Goal: Task Accomplishment & Management: Manage account settings

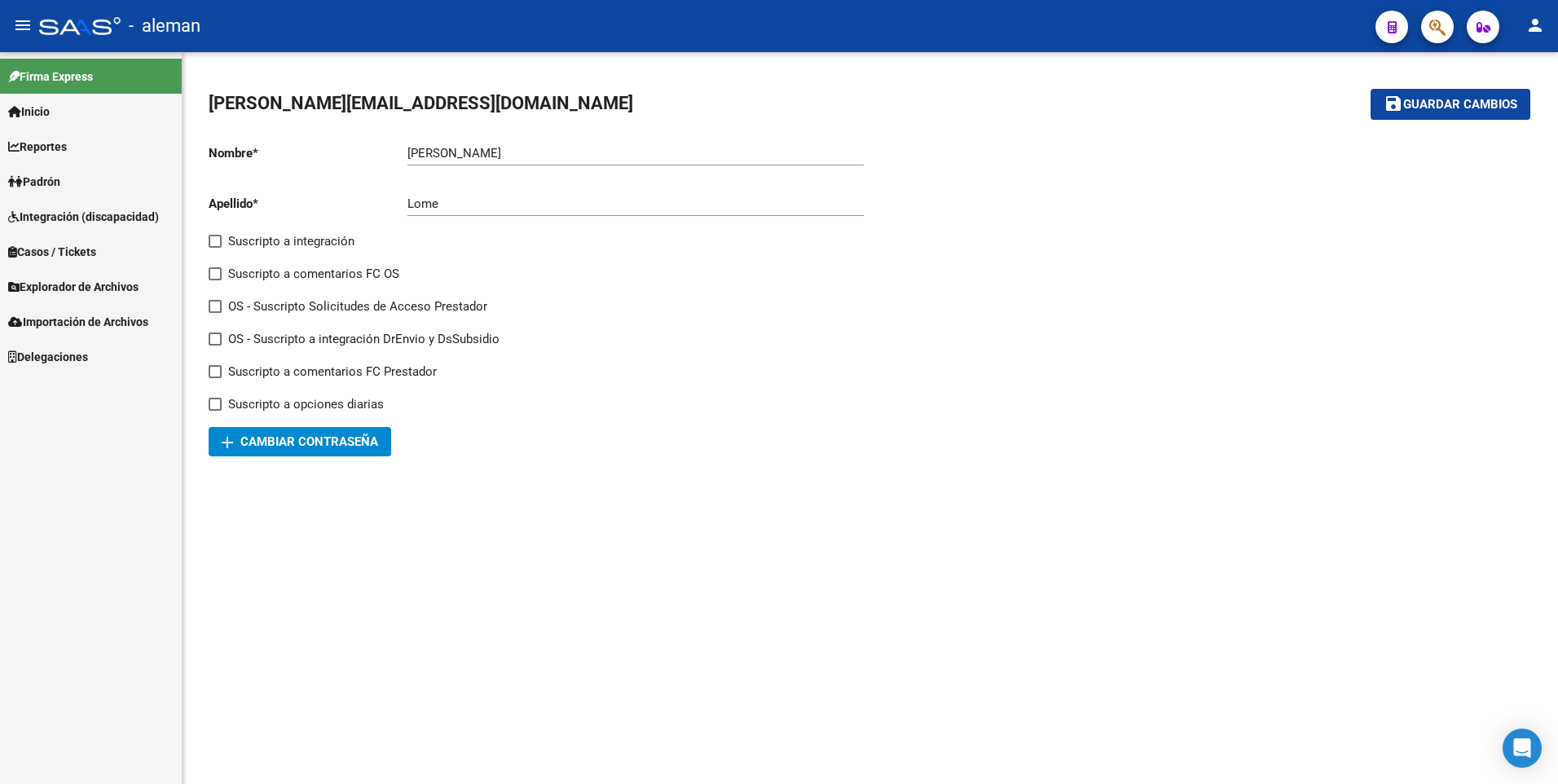
click at [54, 183] on span "Padrón" at bounding box center [34, 181] width 52 height 18
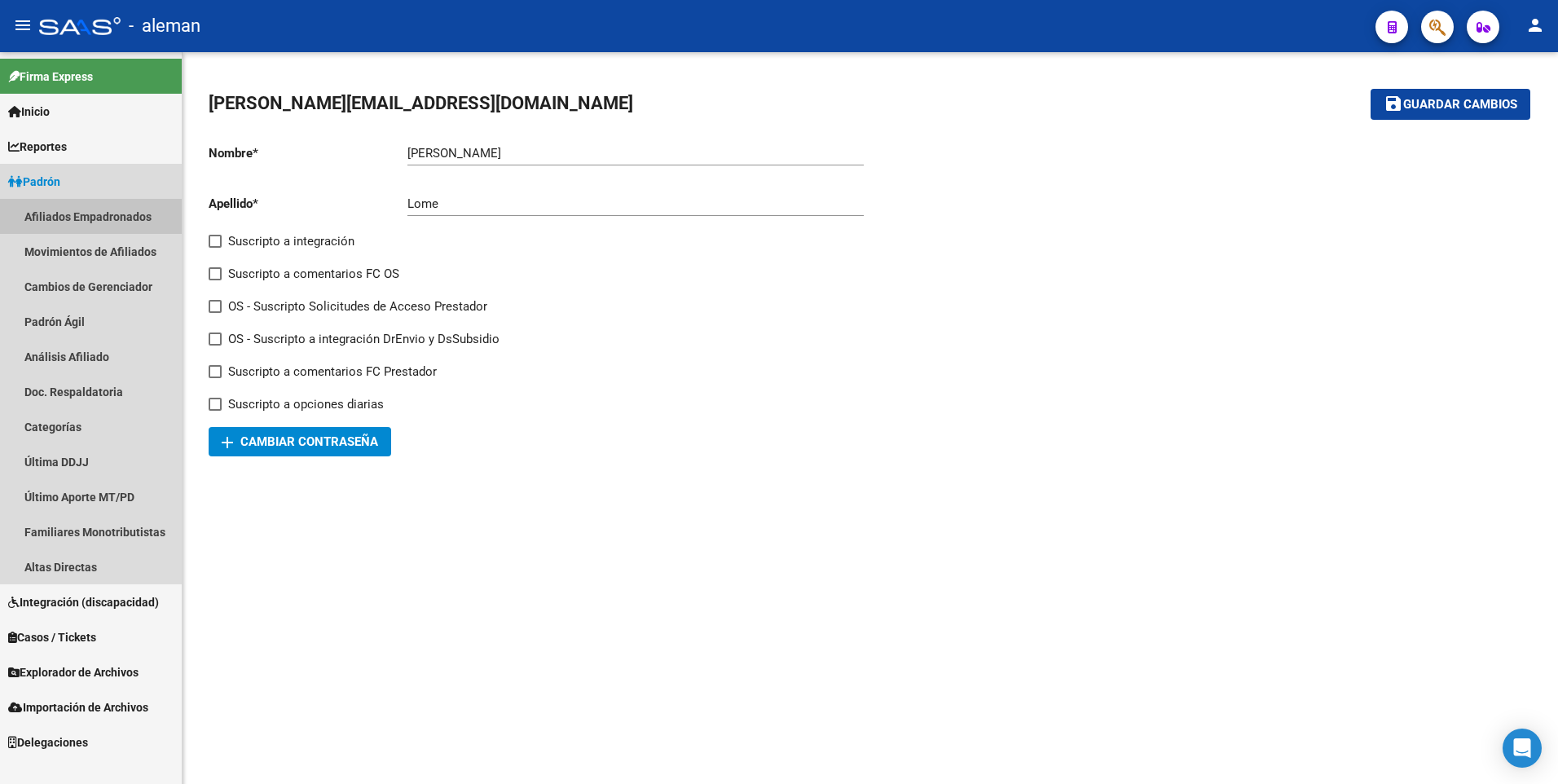
click at [71, 216] on link "Afiliados Empadronados" at bounding box center [90, 216] width 181 height 35
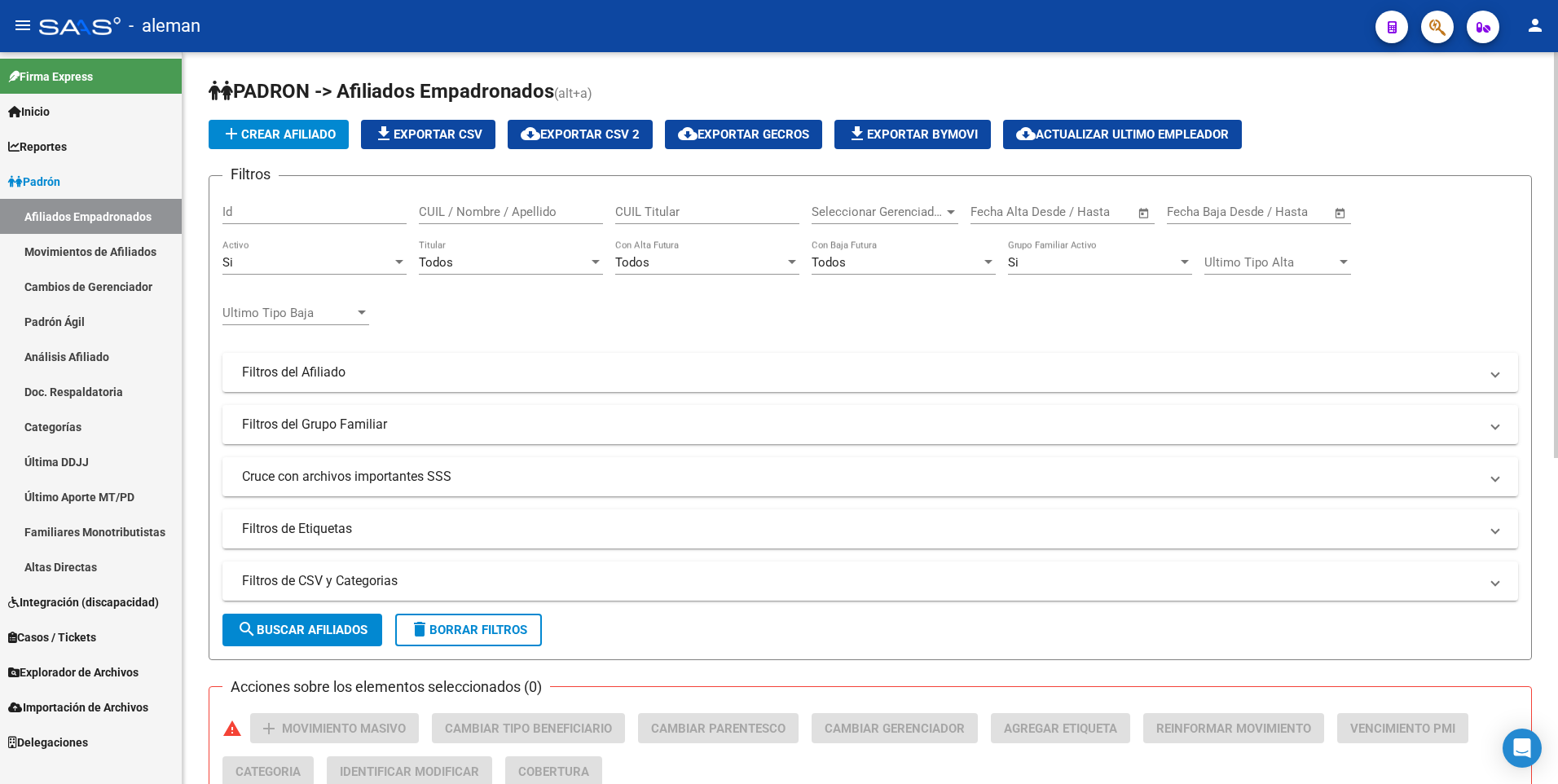
click at [424, 213] on input "CUIL / Nombre / Apellido" at bounding box center [511, 212] width 184 height 15
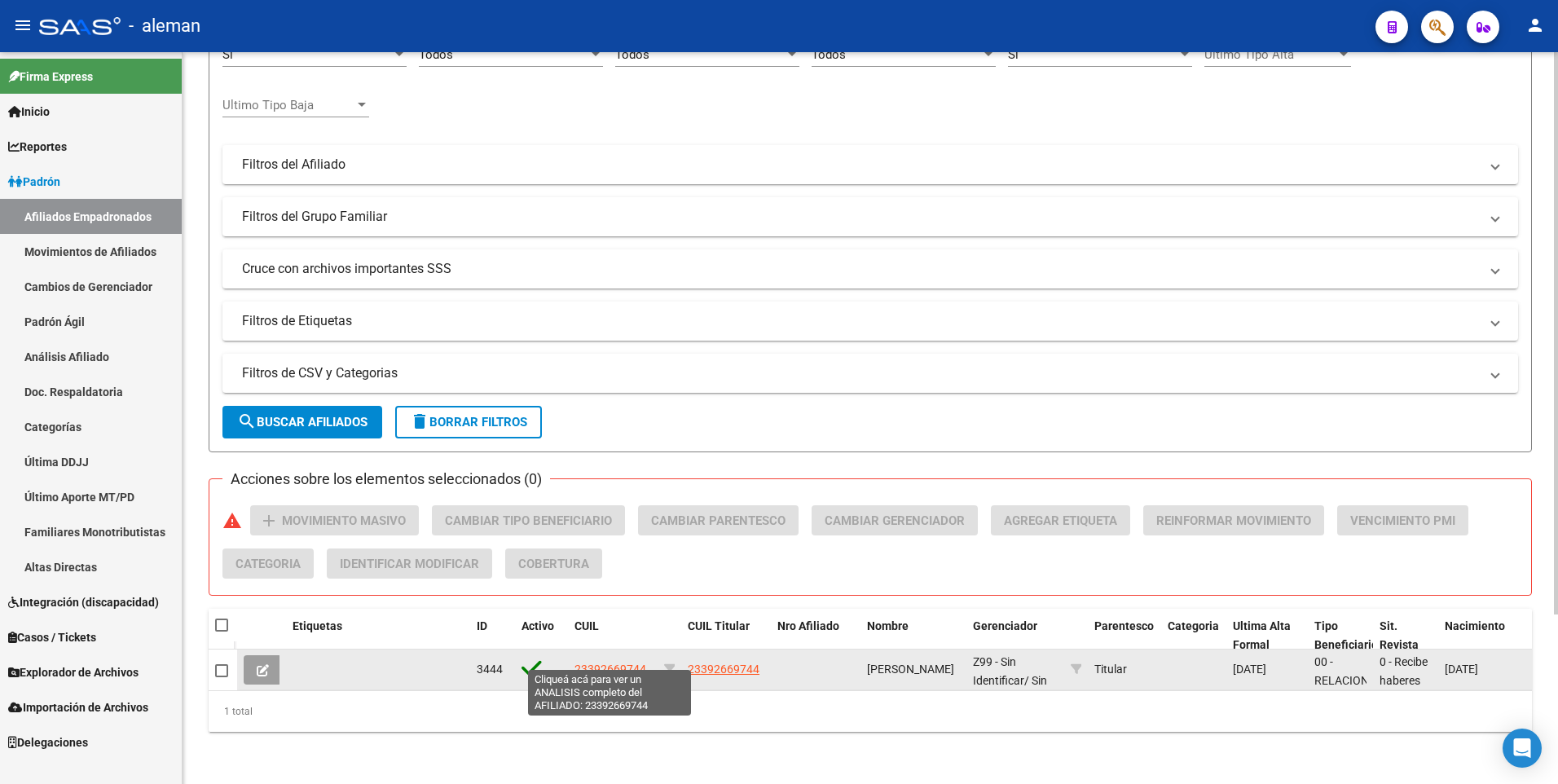
type input "23392669744"
click at [617, 663] on span "23392669744" at bounding box center [610, 669] width 71 height 13
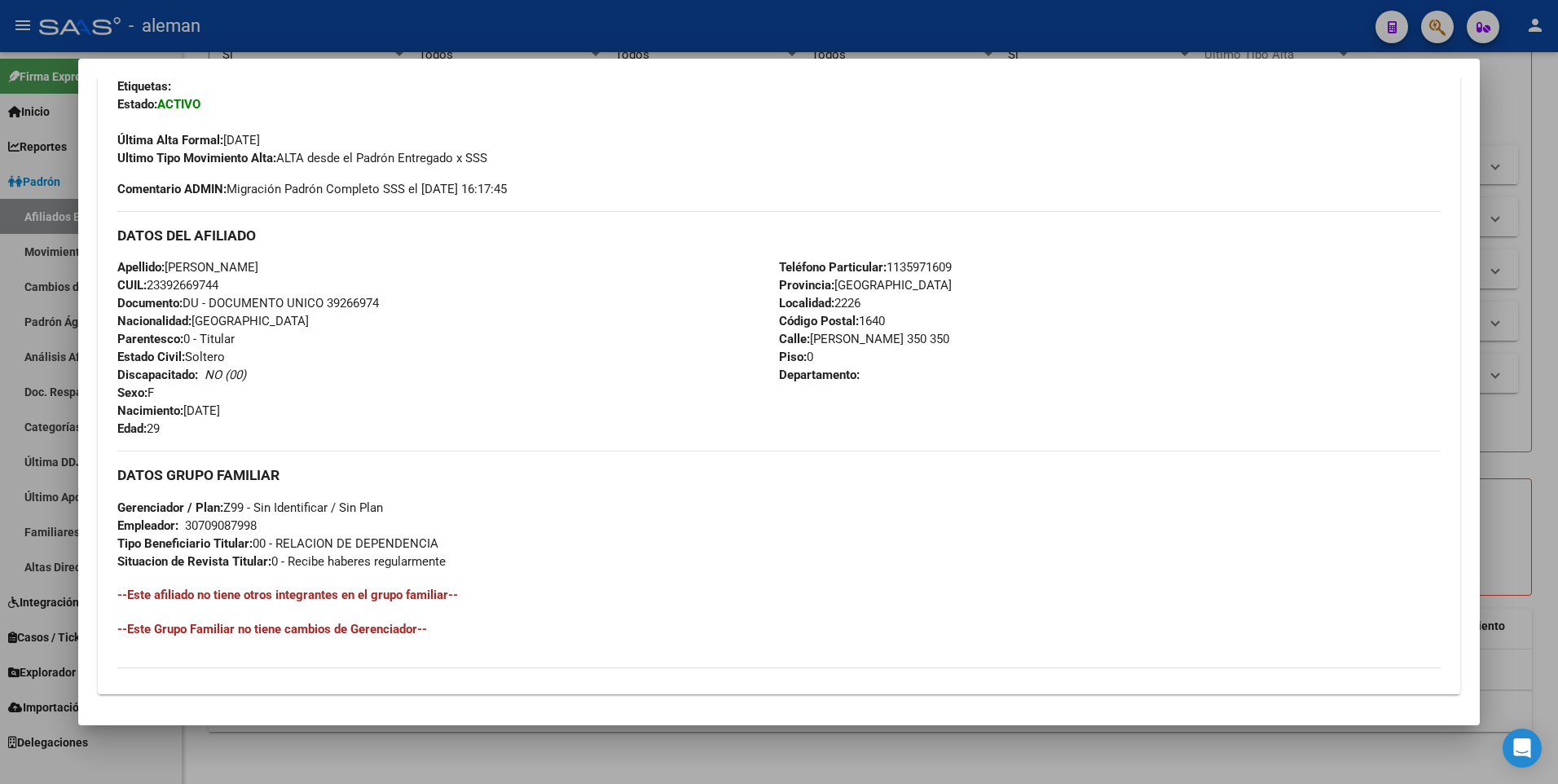
scroll to position [610, 0]
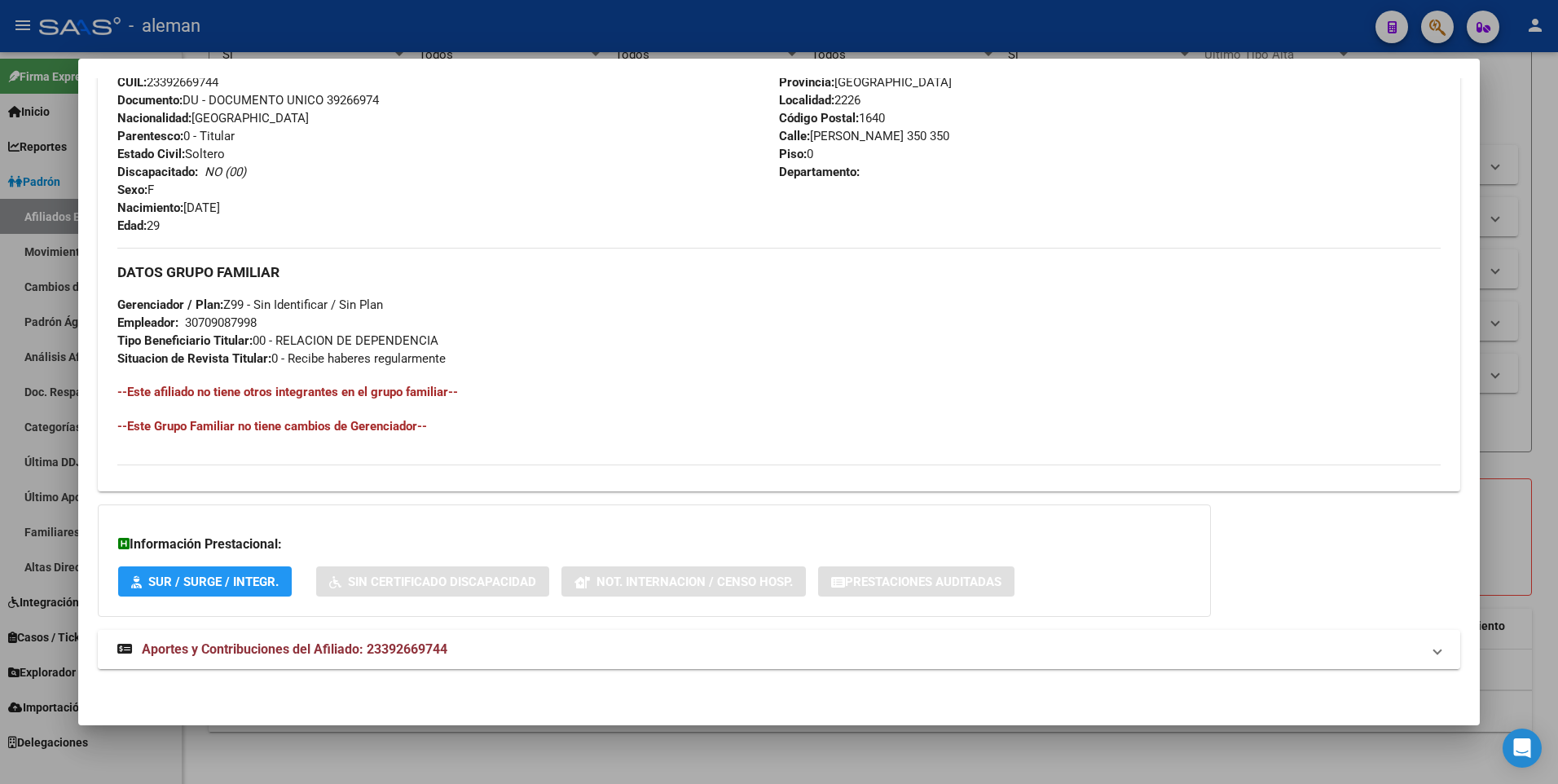
click at [428, 650] on span "Aportes y Contribuciones del Afiliado: 23392669744" at bounding box center [294, 649] width 306 height 15
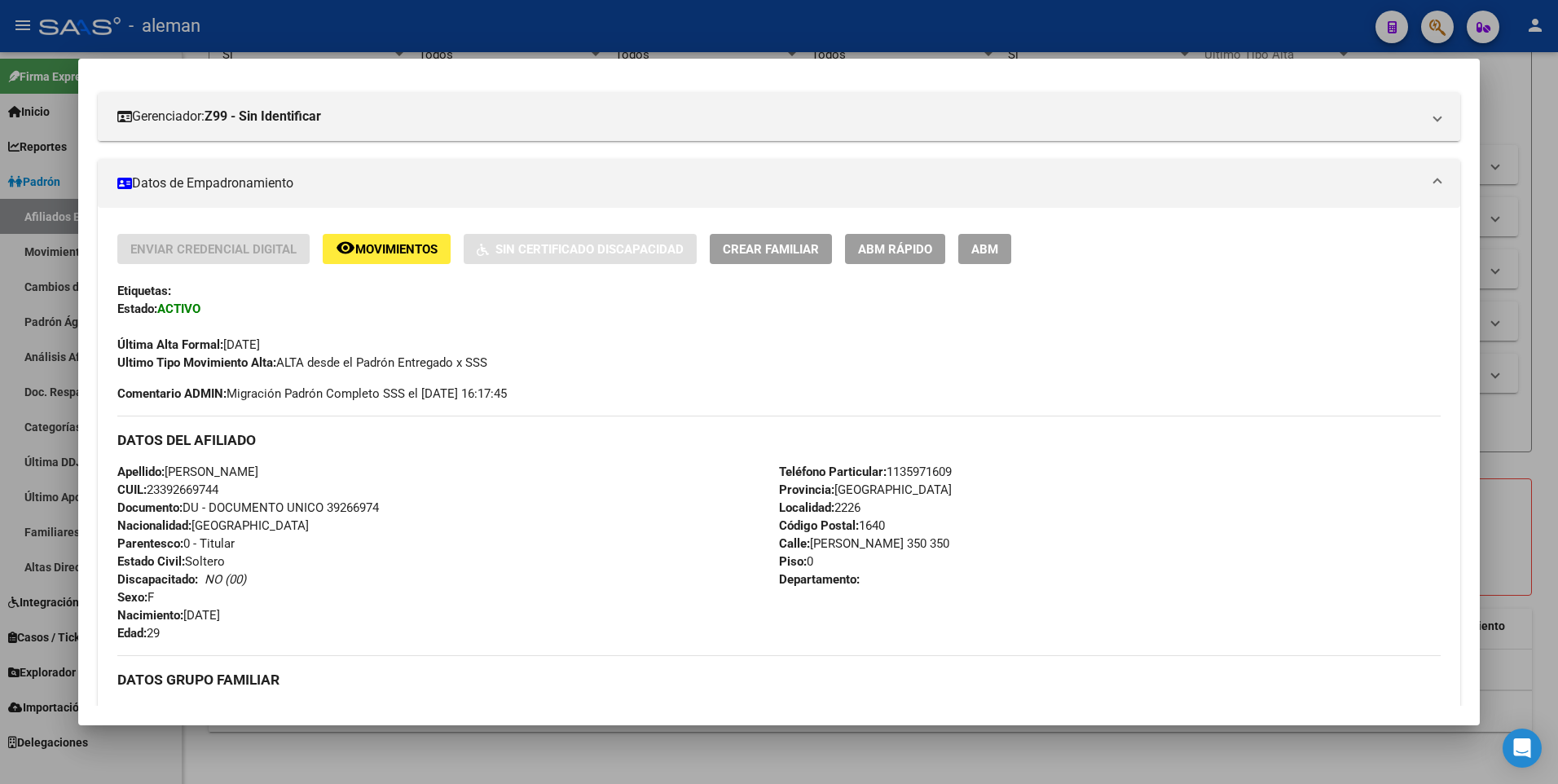
scroll to position [0, 0]
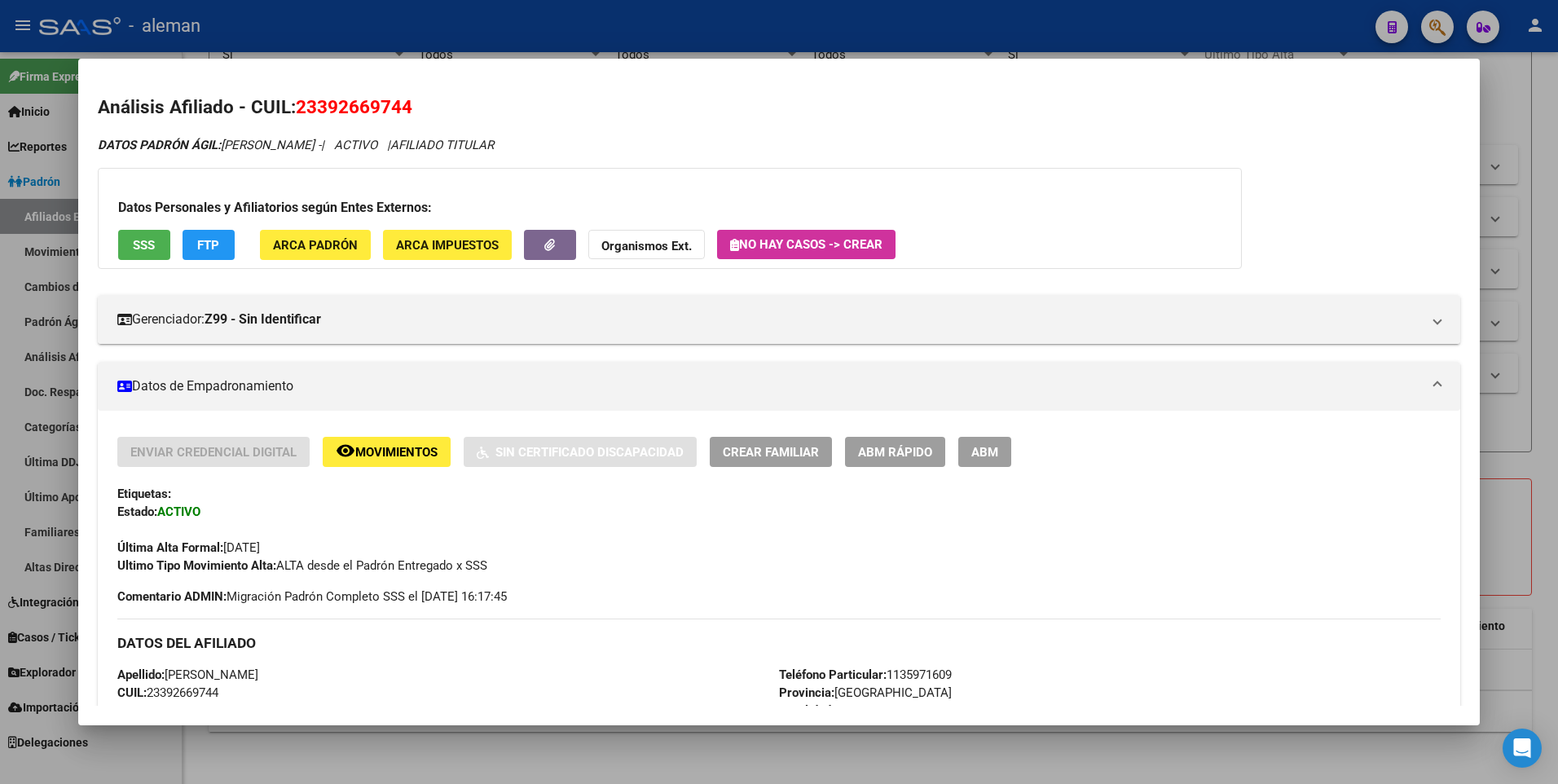
click at [443, 449] on button "remove_red_eye Movimientos" at bounding box center [386, 452] width 128 height 30
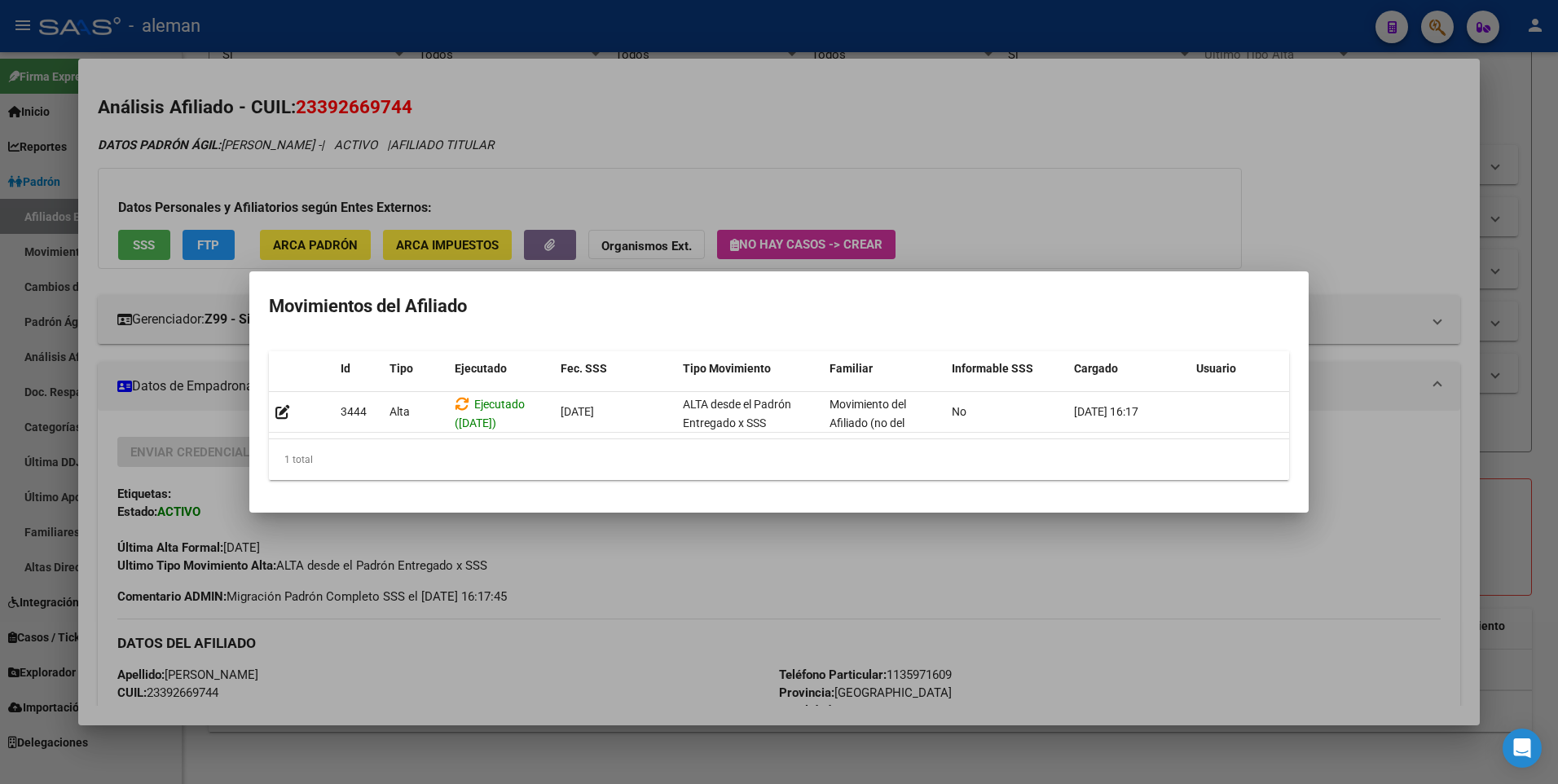
click at [1344, 375] on div at bounding box center [779, 392] width 1558 height 784
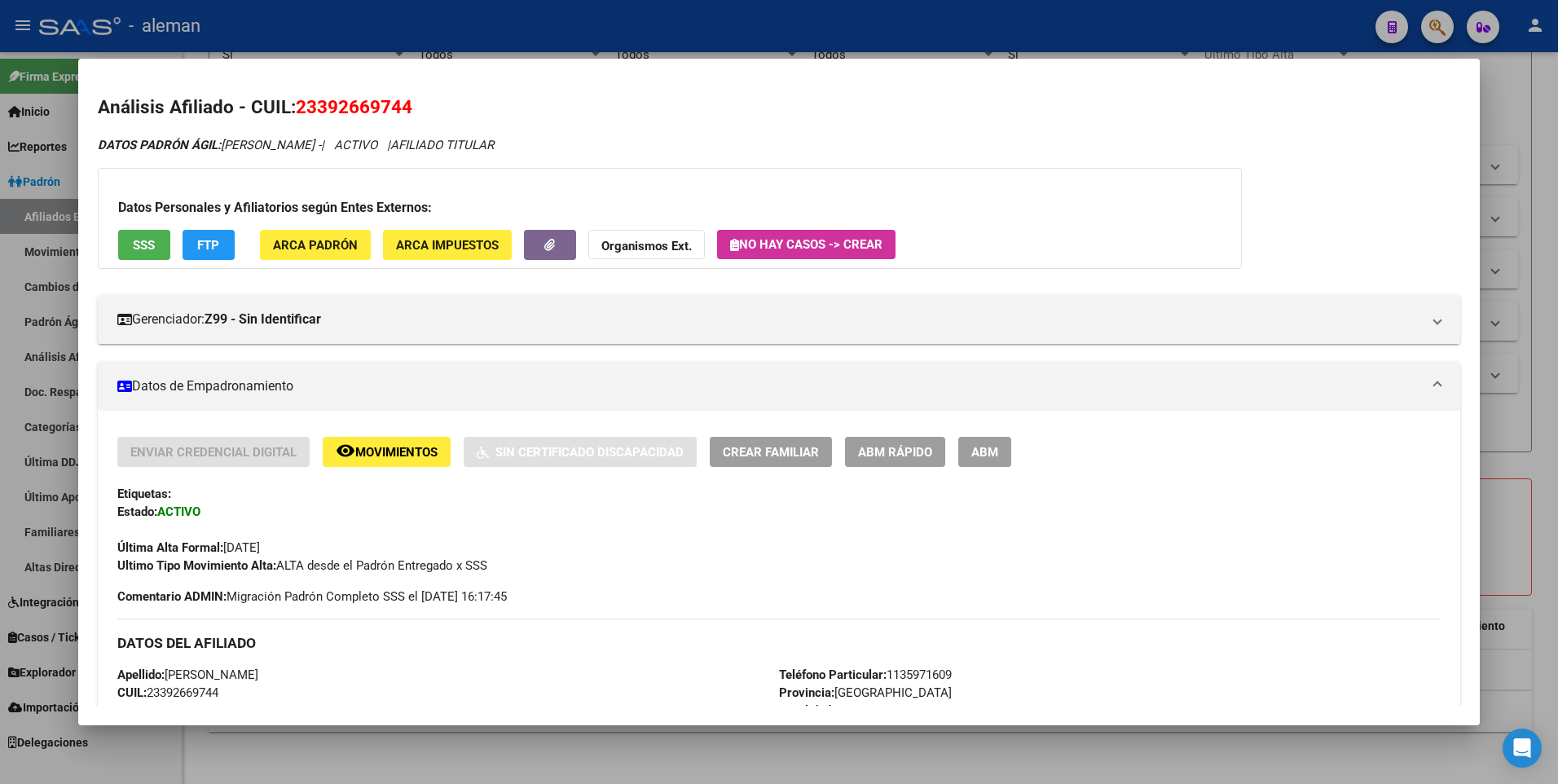
click at [979, 449] on span "ABM" at bounding box center [984, 452] width 27 height 15
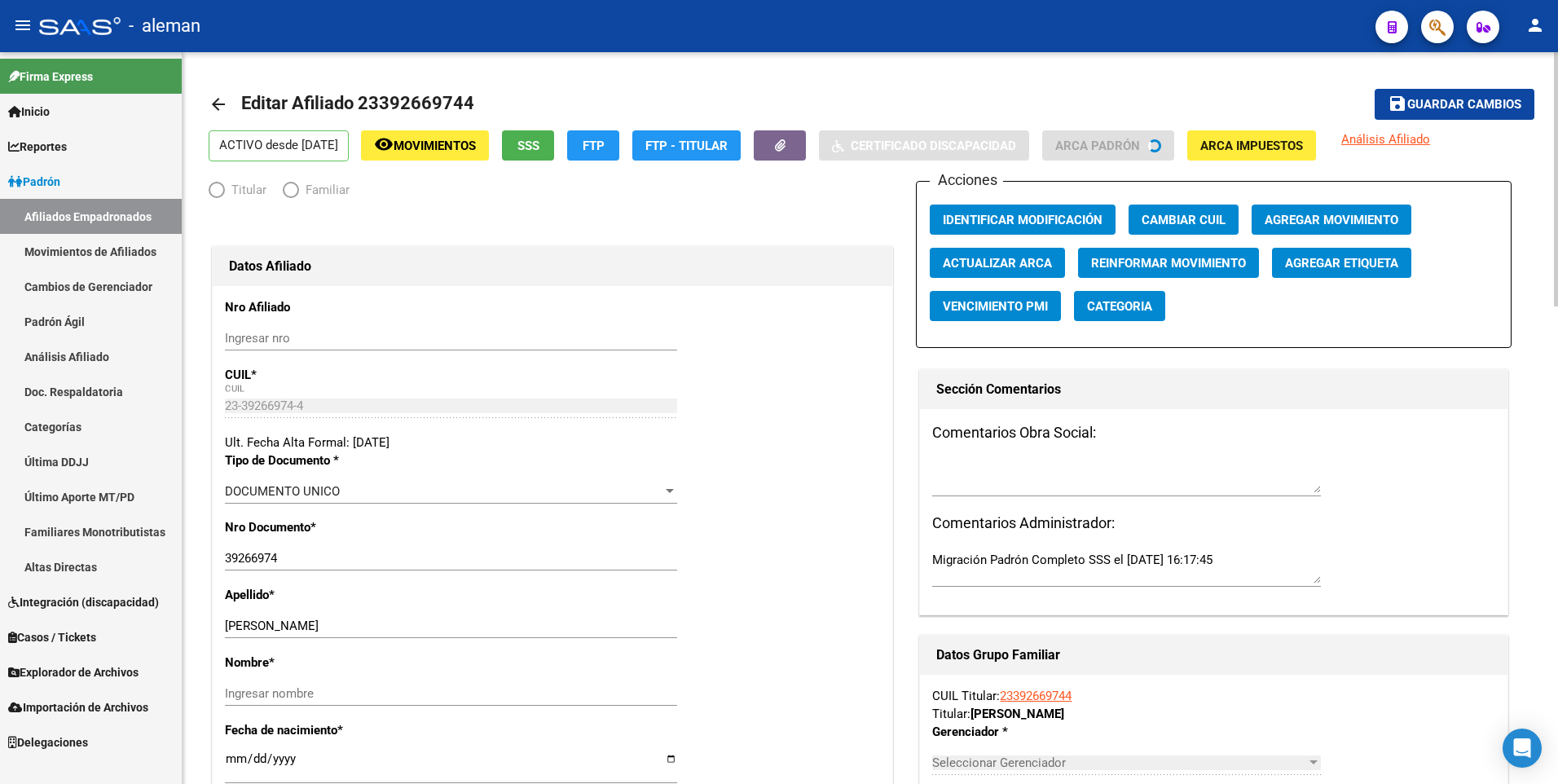
radio input "true"
type input "30-70908799-8"
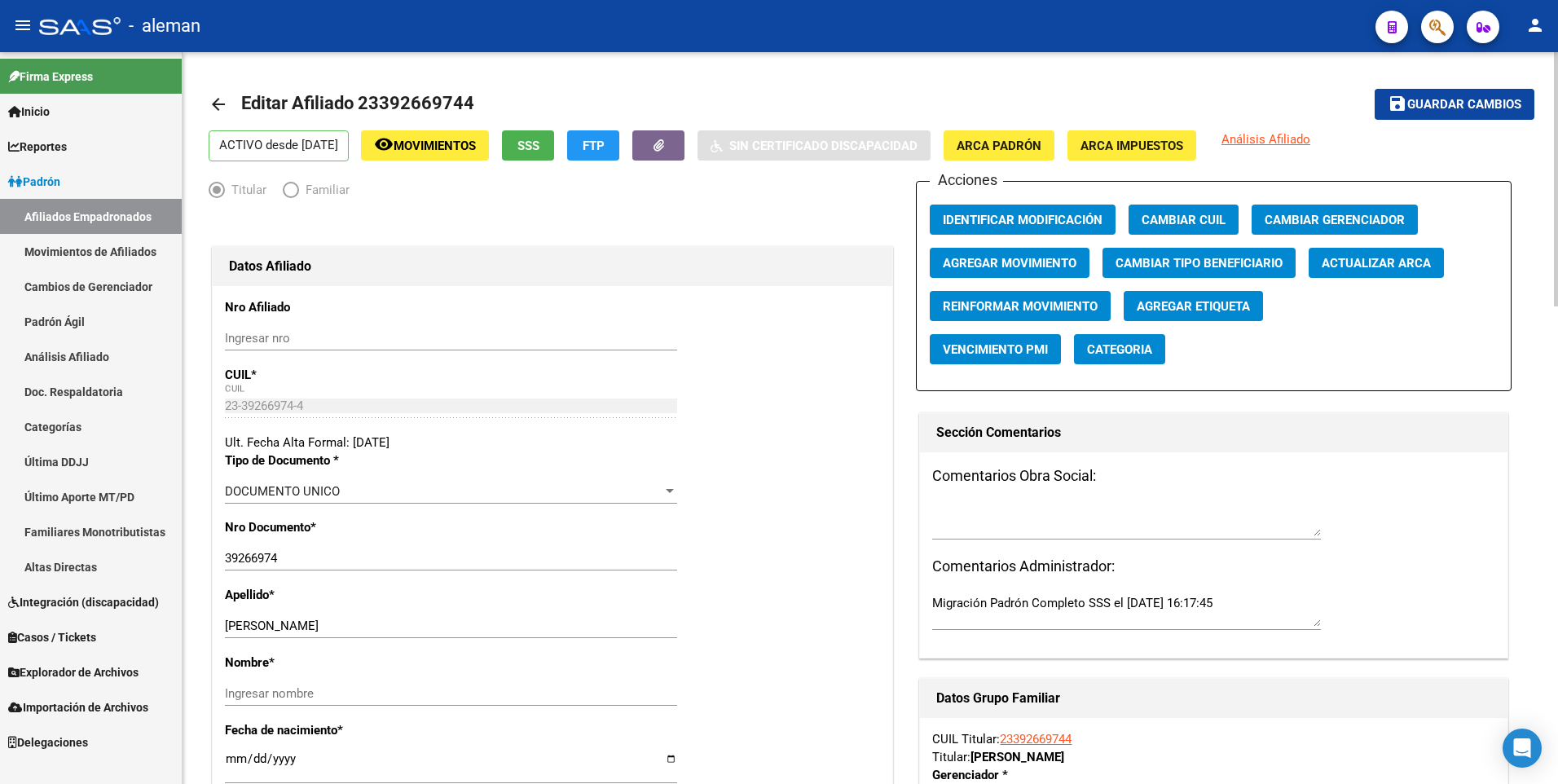
click at [978, 259] on span "Agregar Movimiento" at bounding box center [1010, 263] width 134 height 15
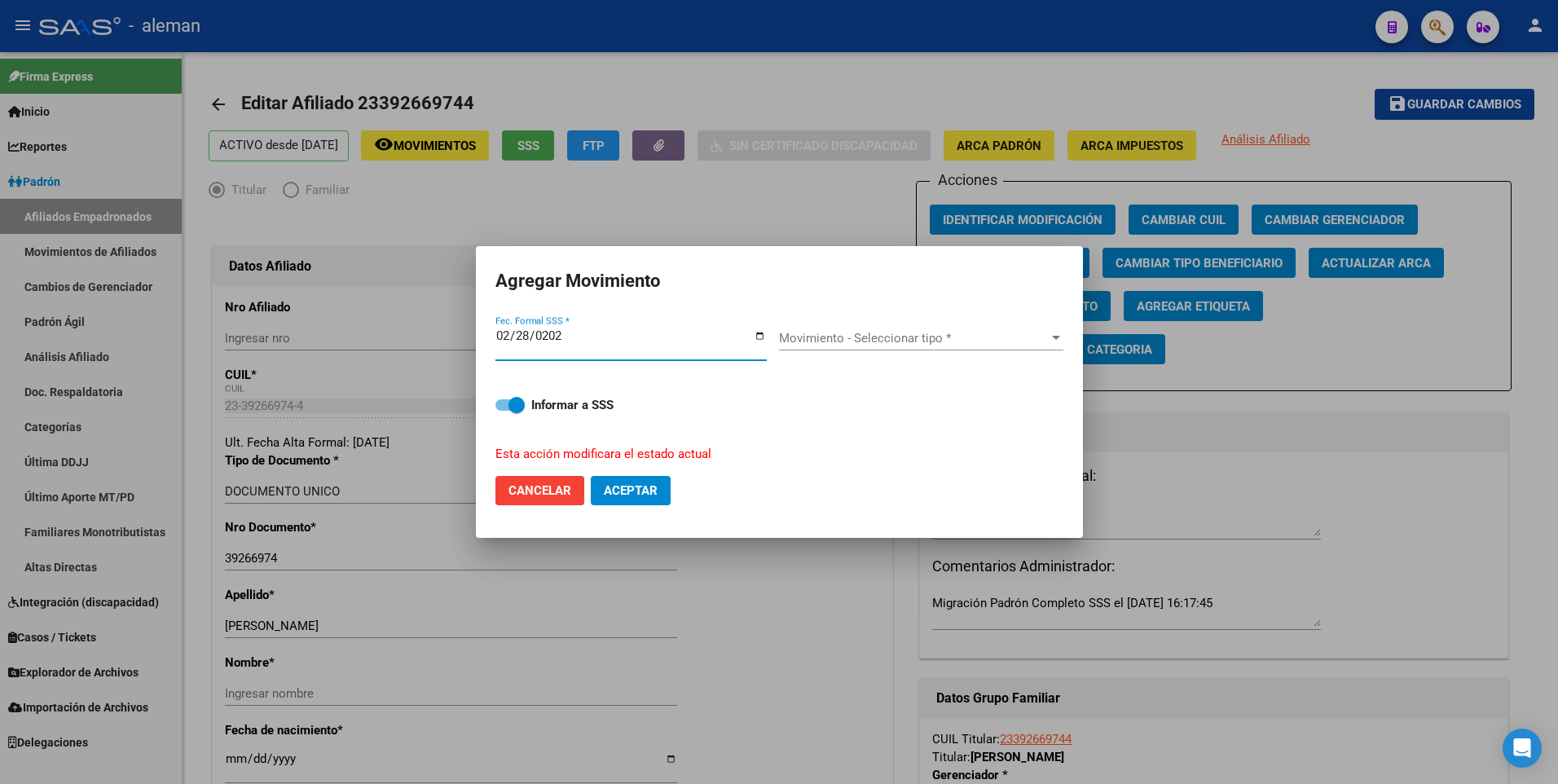
type input "[DATE]"
click at [505, 398] on label "Informar a SSS" at bounding box center [779, 404] width 568 height 20
click at [504, 411] on input "Informar a SSS" at bounding box center [503, 411] width 1 height 1
checkbox input "false"
click at [922, 327] on div "Movimiento - Seleccionar tipo * Movimiento - Seleccionar tipo *" at bounding box center [921, 338] width 285 height 24
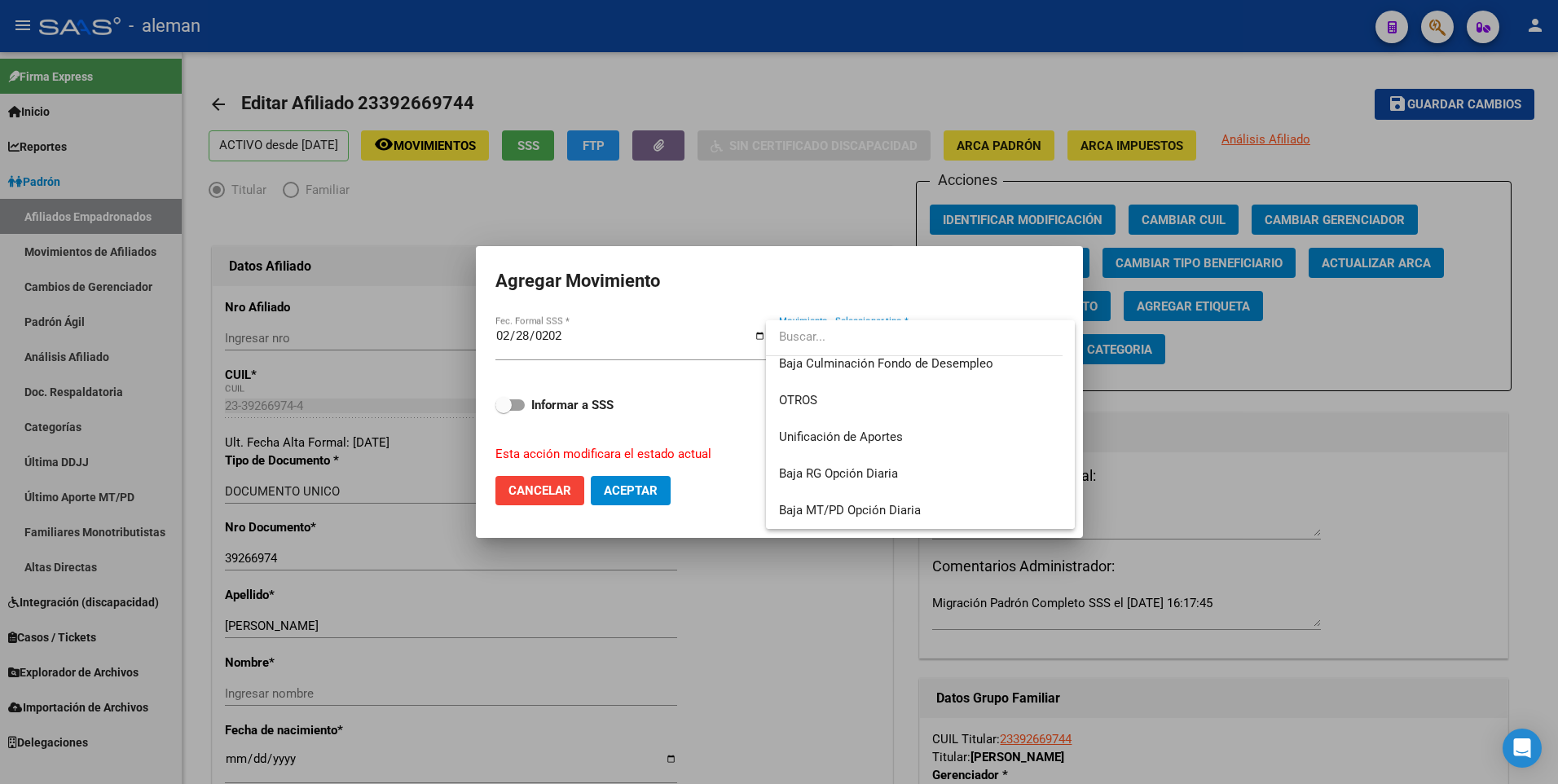
scroll to position [1022, 0]
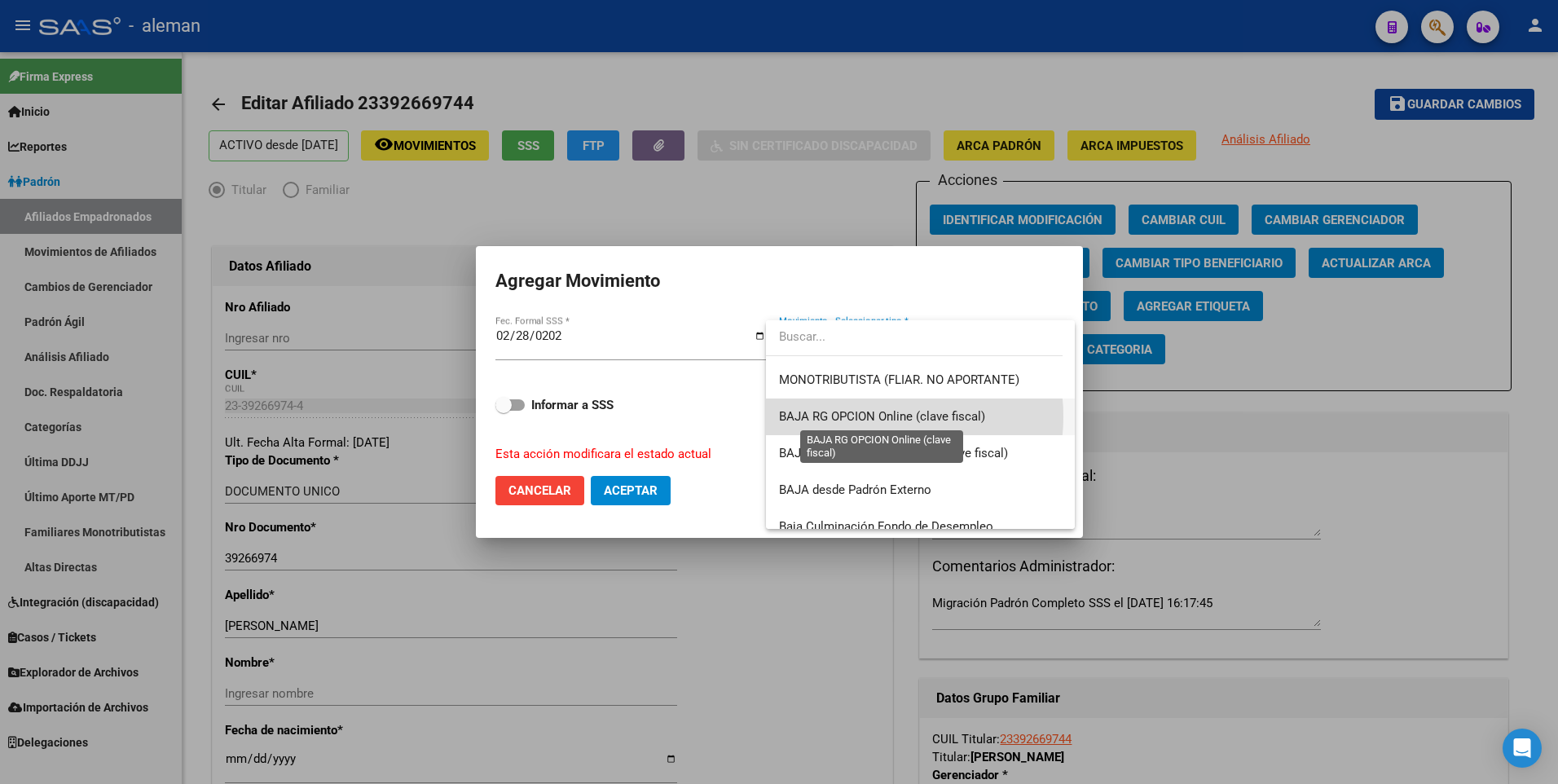
click at [866, 416] on span "BAJA RG OPCION Online (clave fiscal)" at bounding box center [882, 416] width 206 height 15
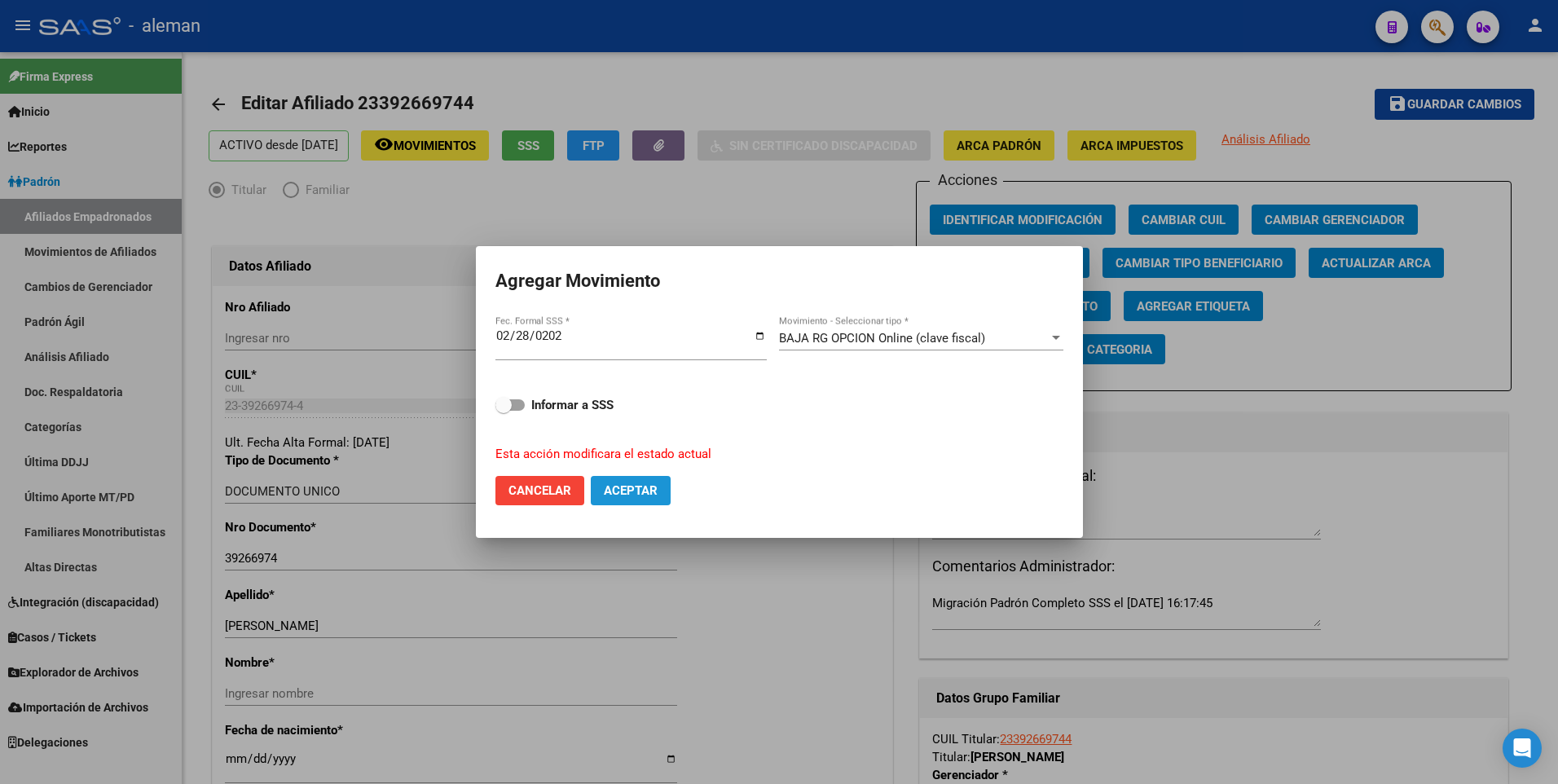
click at [605, 493] on span "Aceptar" at bounding box center [630, 491] width 54 height 15
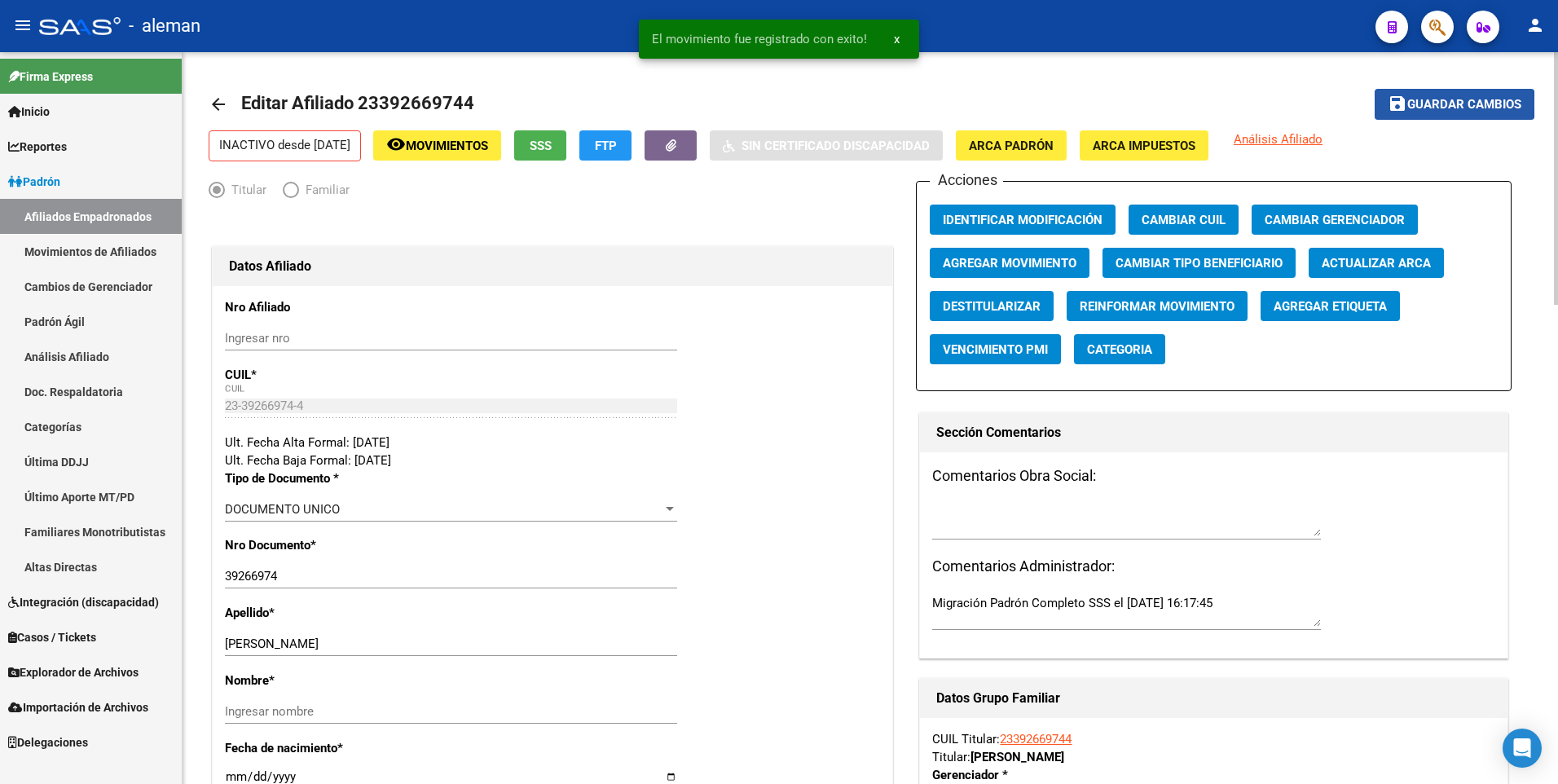
click at [1398, 104] on mat-icon "save" at bounding box center [1397, 103] width 20 height 20
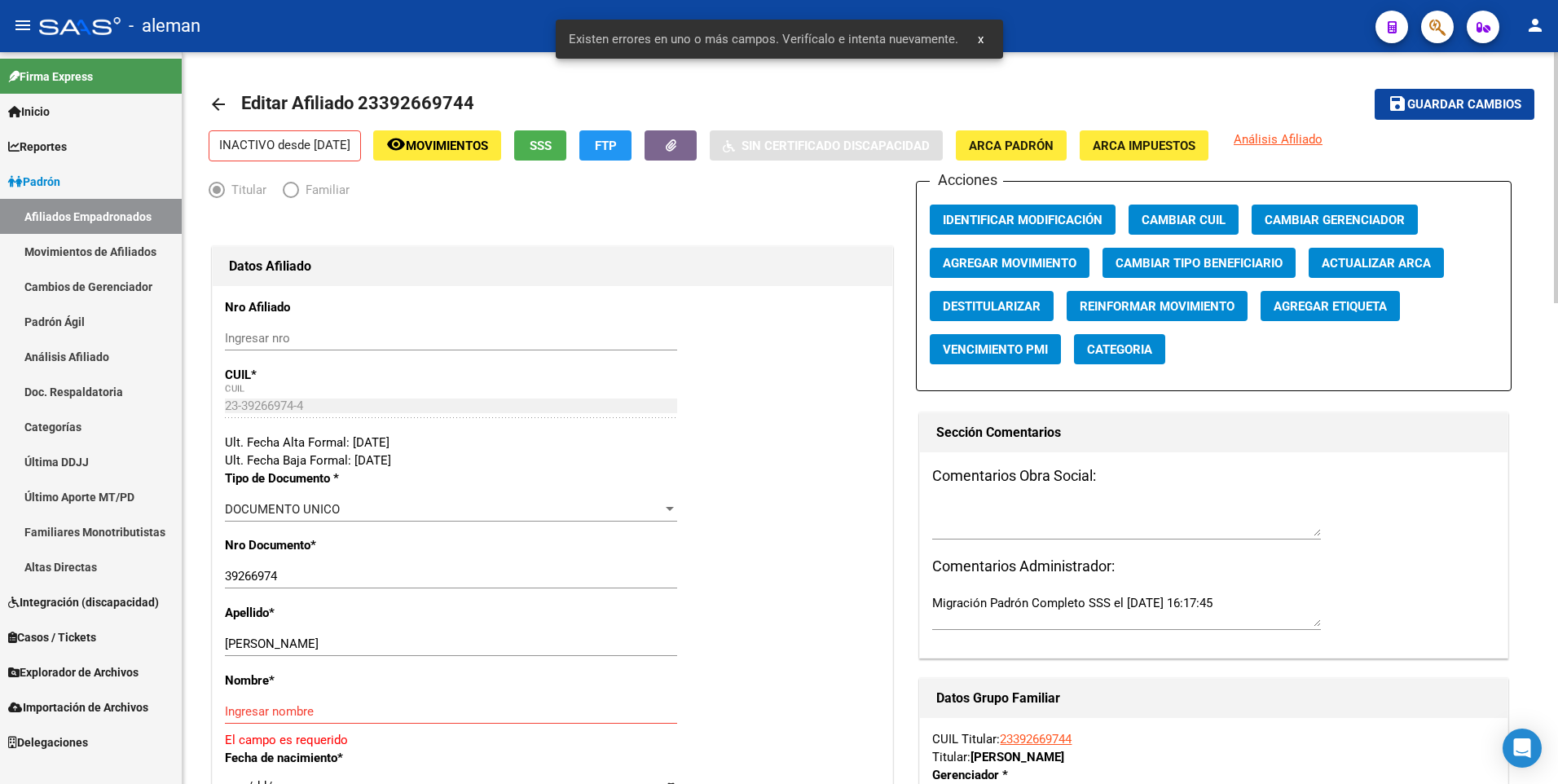
click at [223, 102] on mat-icon "arrow_back" at bounding box center [218, 104] width 20 height 20
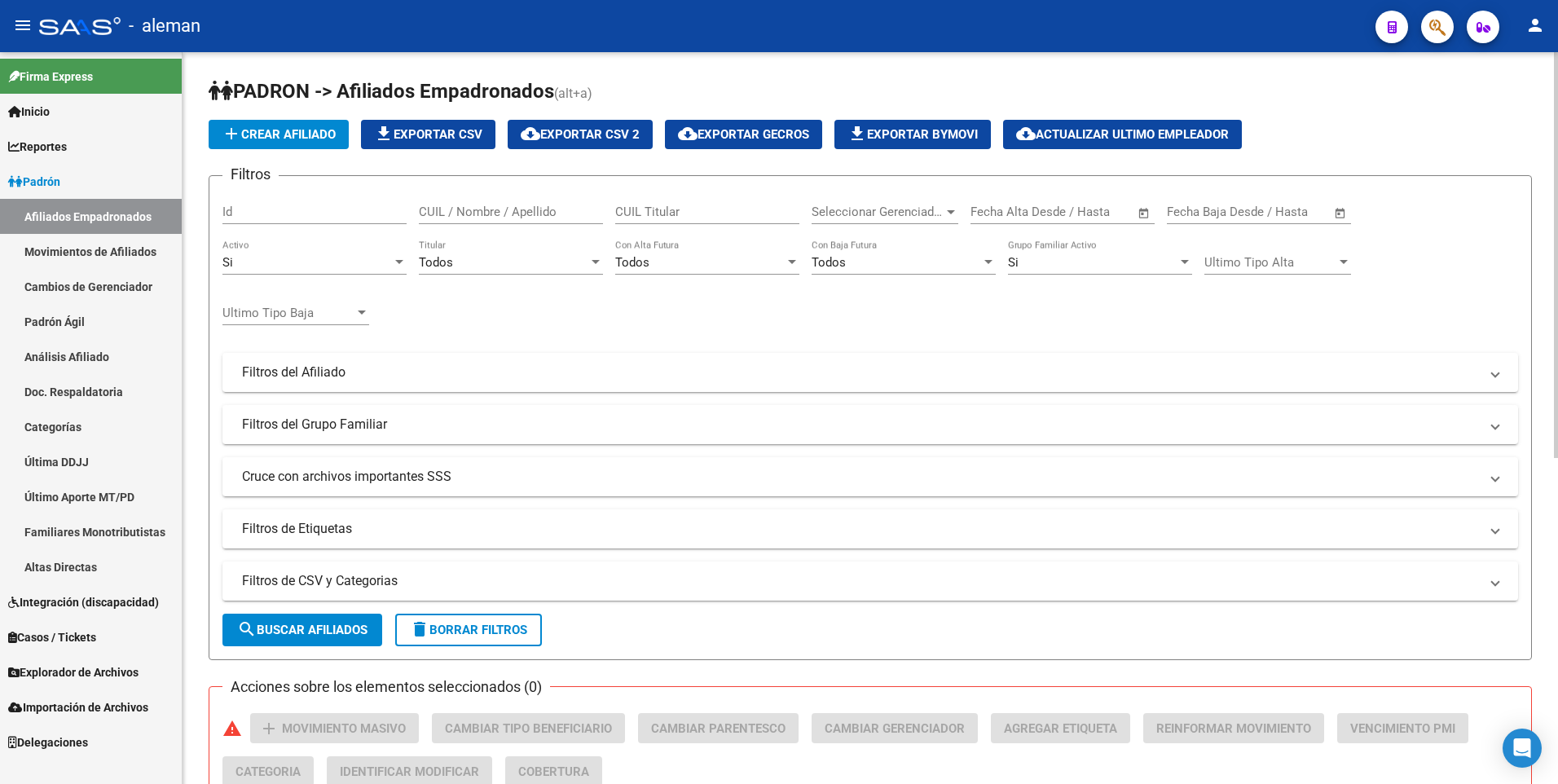
click at [502, 212] on input "CUIL / Nombre / Apellido" at bounding box center [511, 212] width 184 height 15
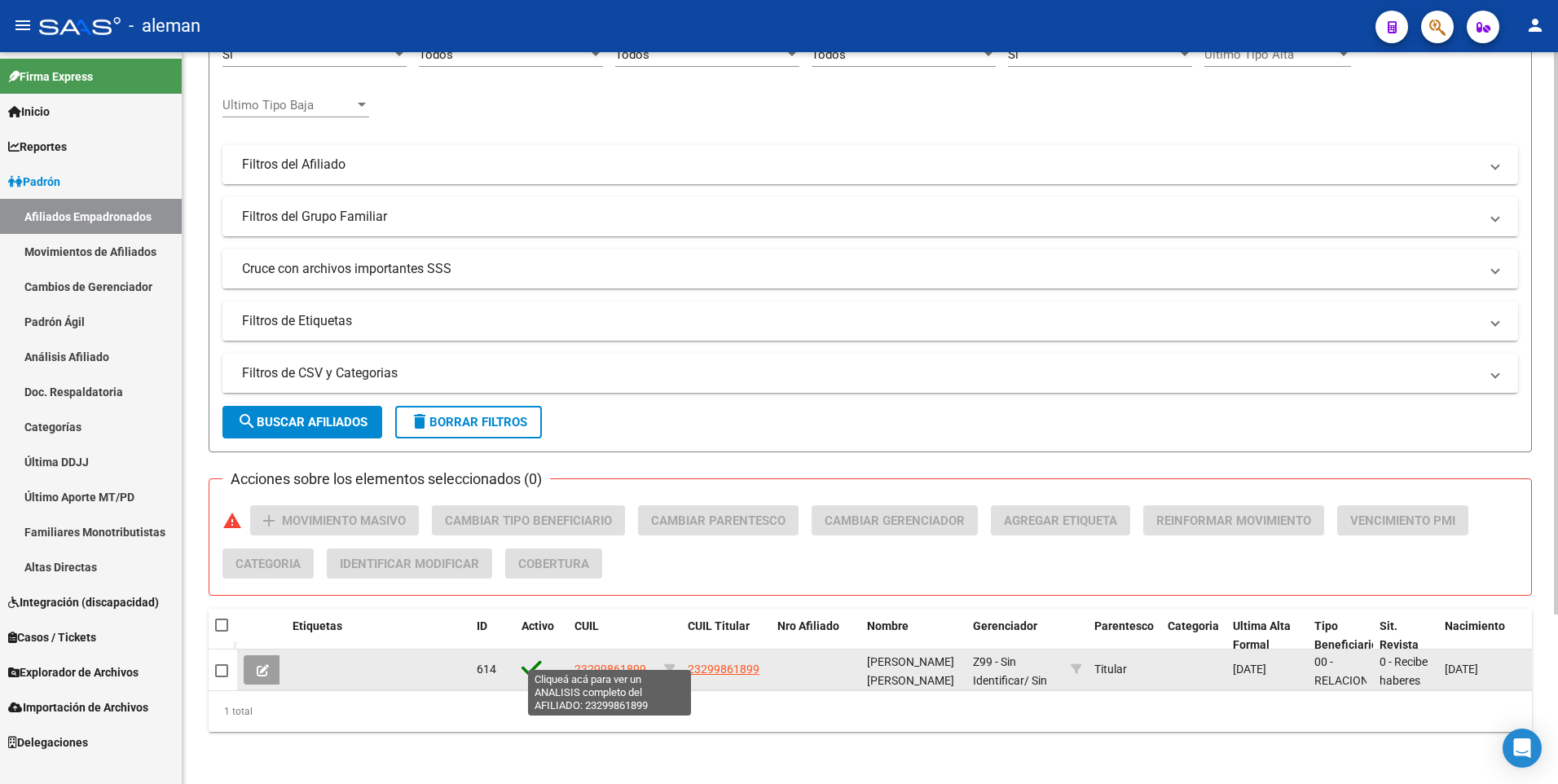
type input "23299861899"
click at [605, 663] on span "23299861899" at bounding box center [610, 669] width 71 height 13
type textarea "23299861899"
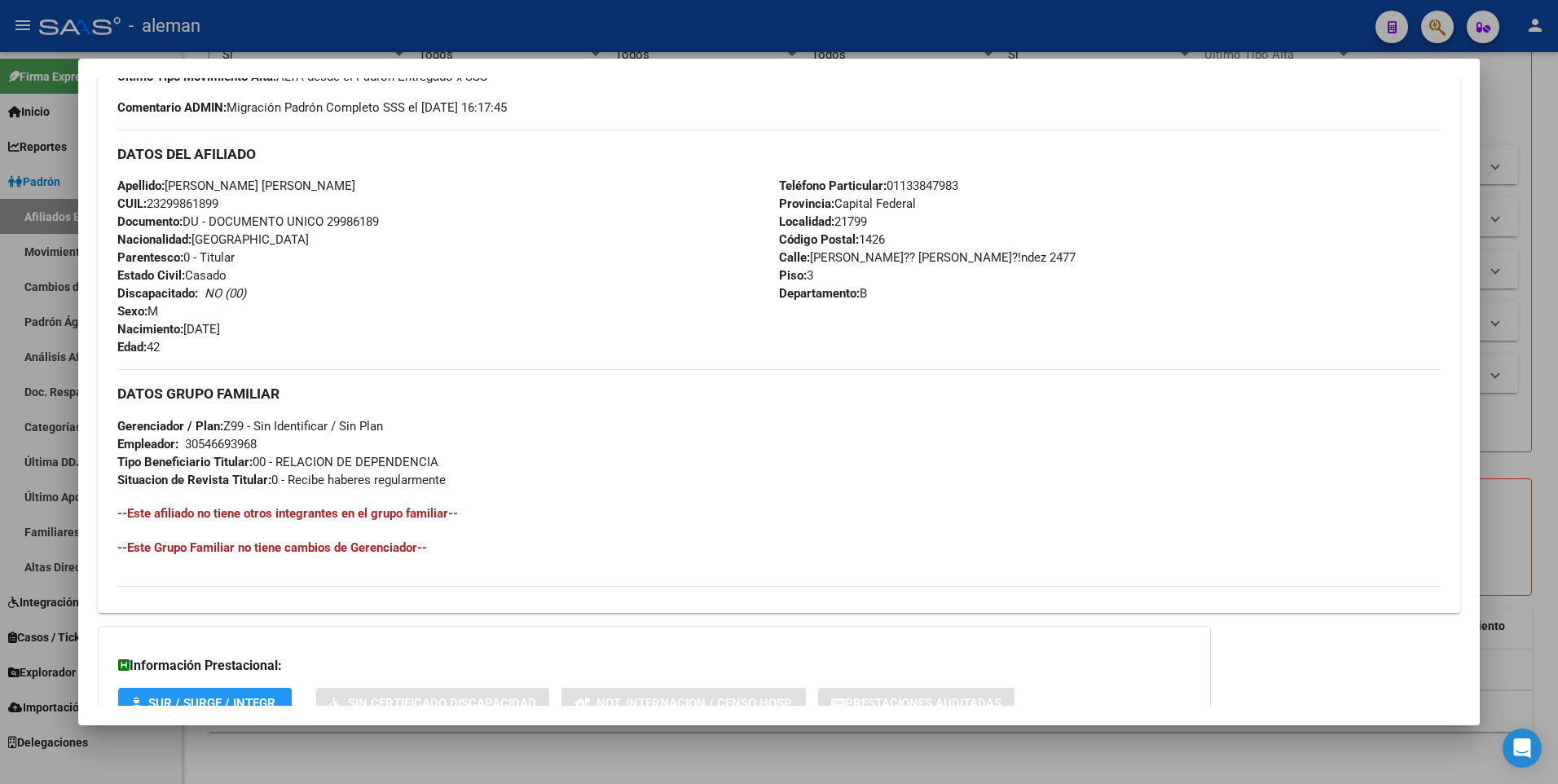
scroll to position [610, 0]
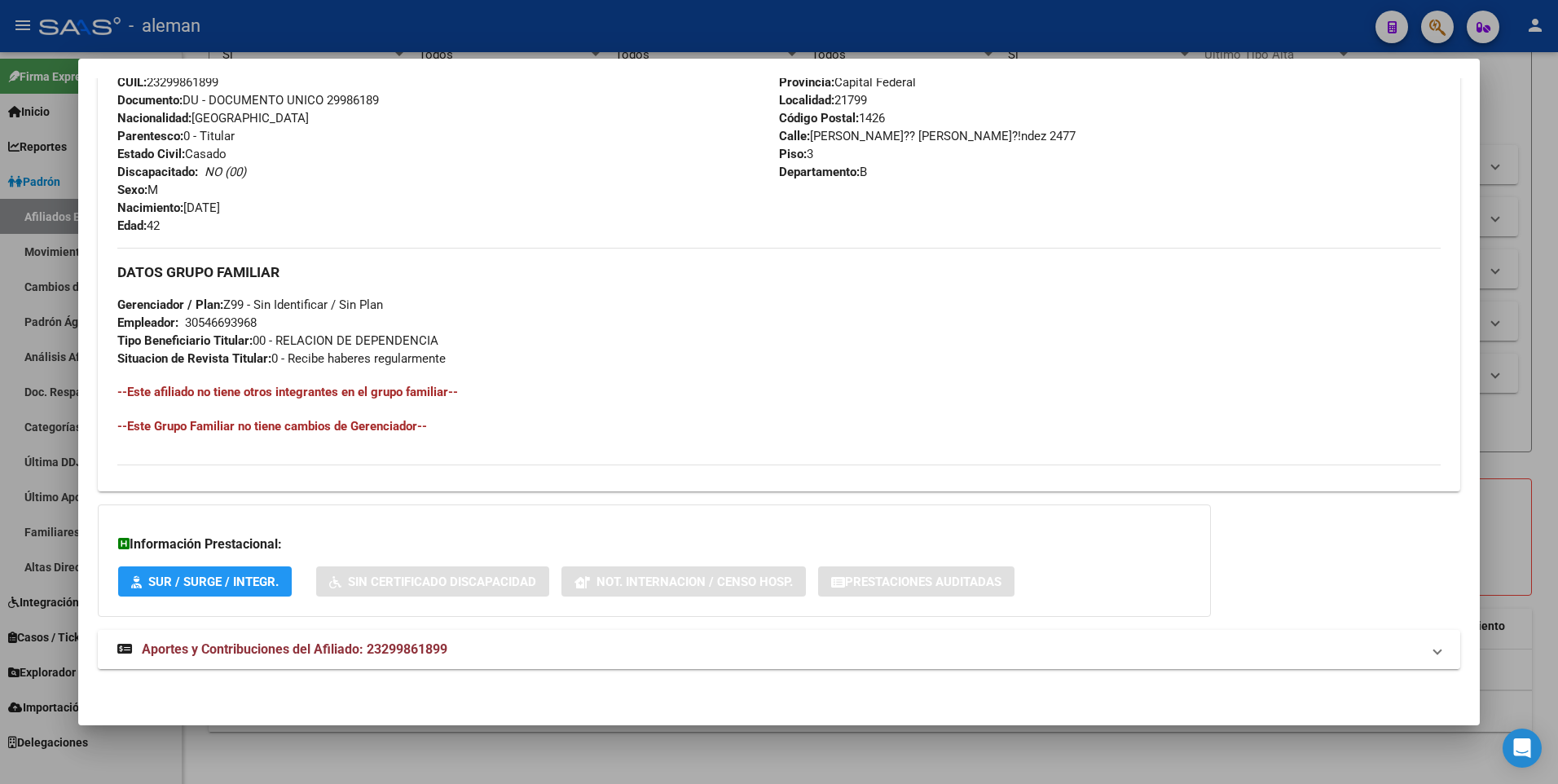
click at [431, 651] on span "Aportes y Contribuciones del Afiliado: 23299861899" at bounding box center [294, 649] width 306 height 15
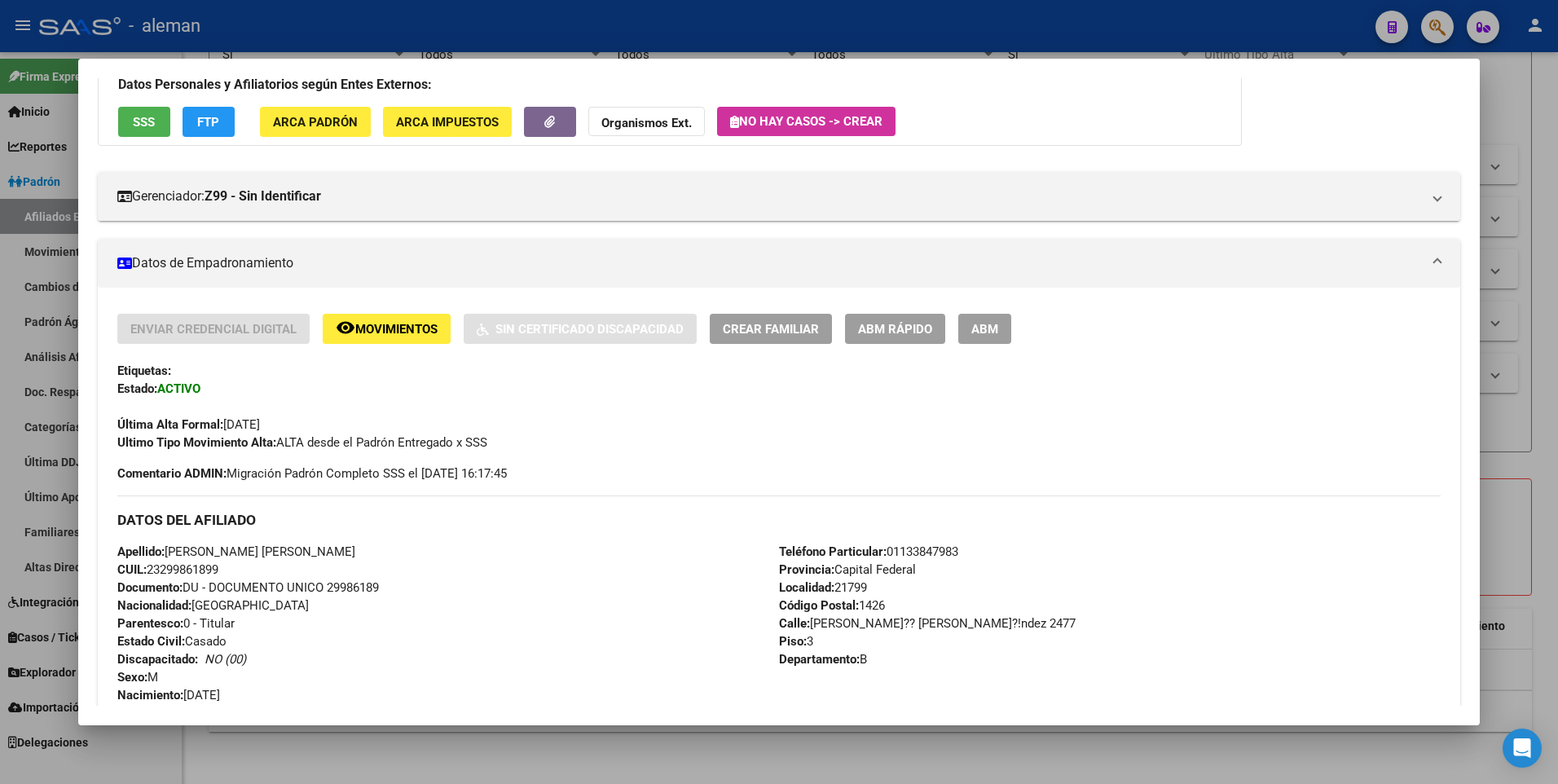
scroll to position [41, 0]
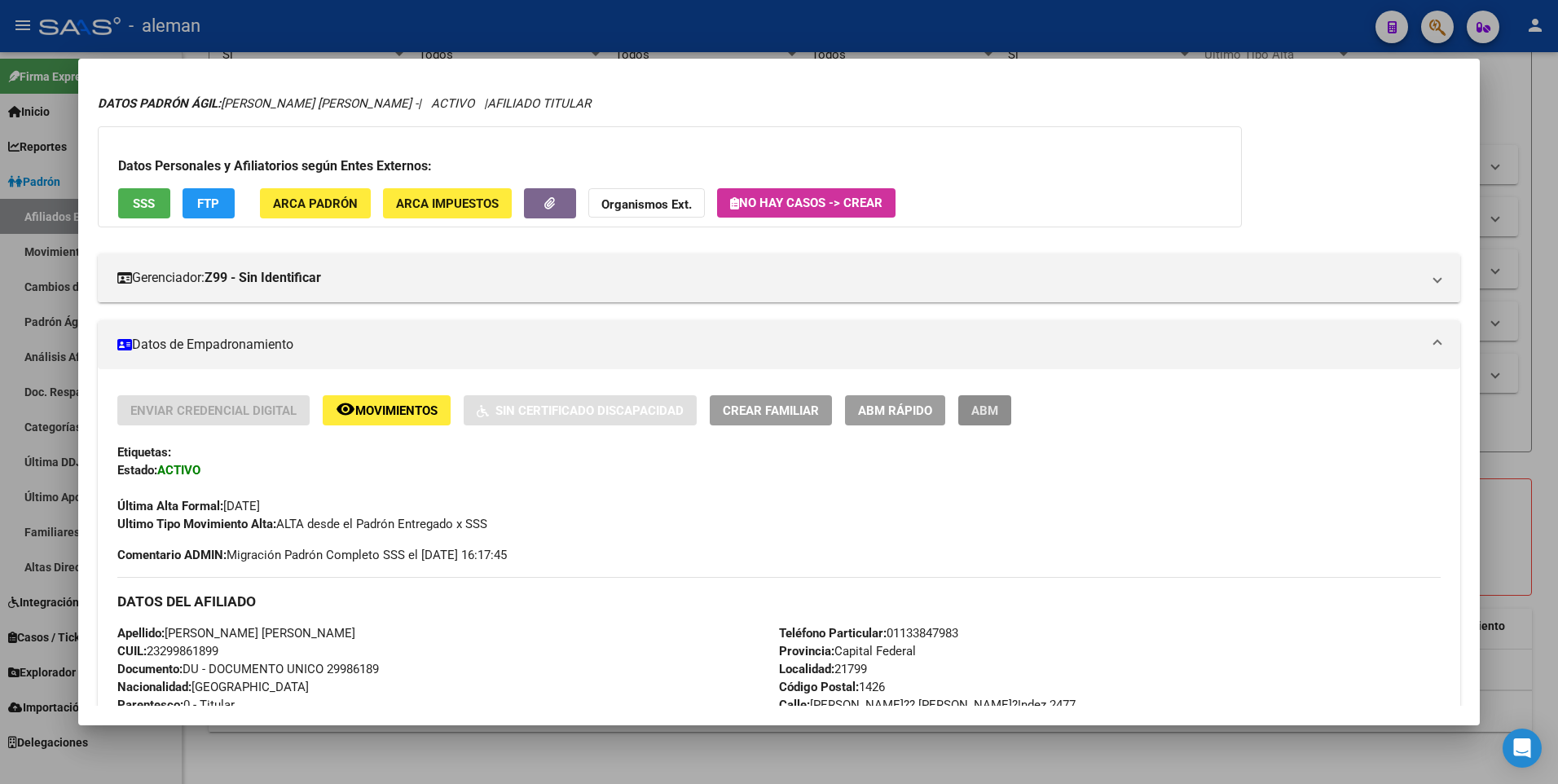
click at [981, 405] on span "ABM" at bounding box center [984, 411] width 27 height 15
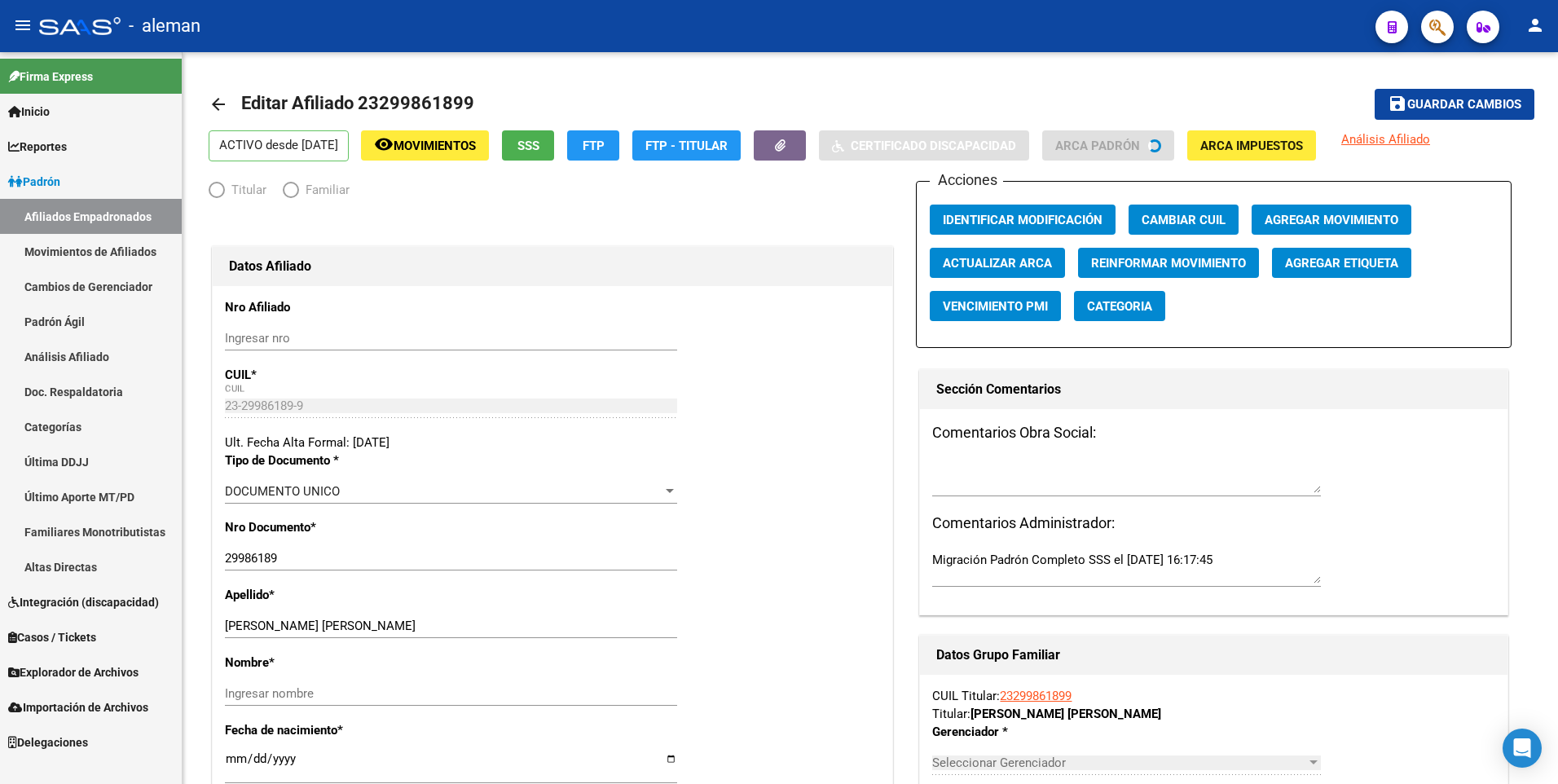
radio input "true"
type input "30-54669396-8"
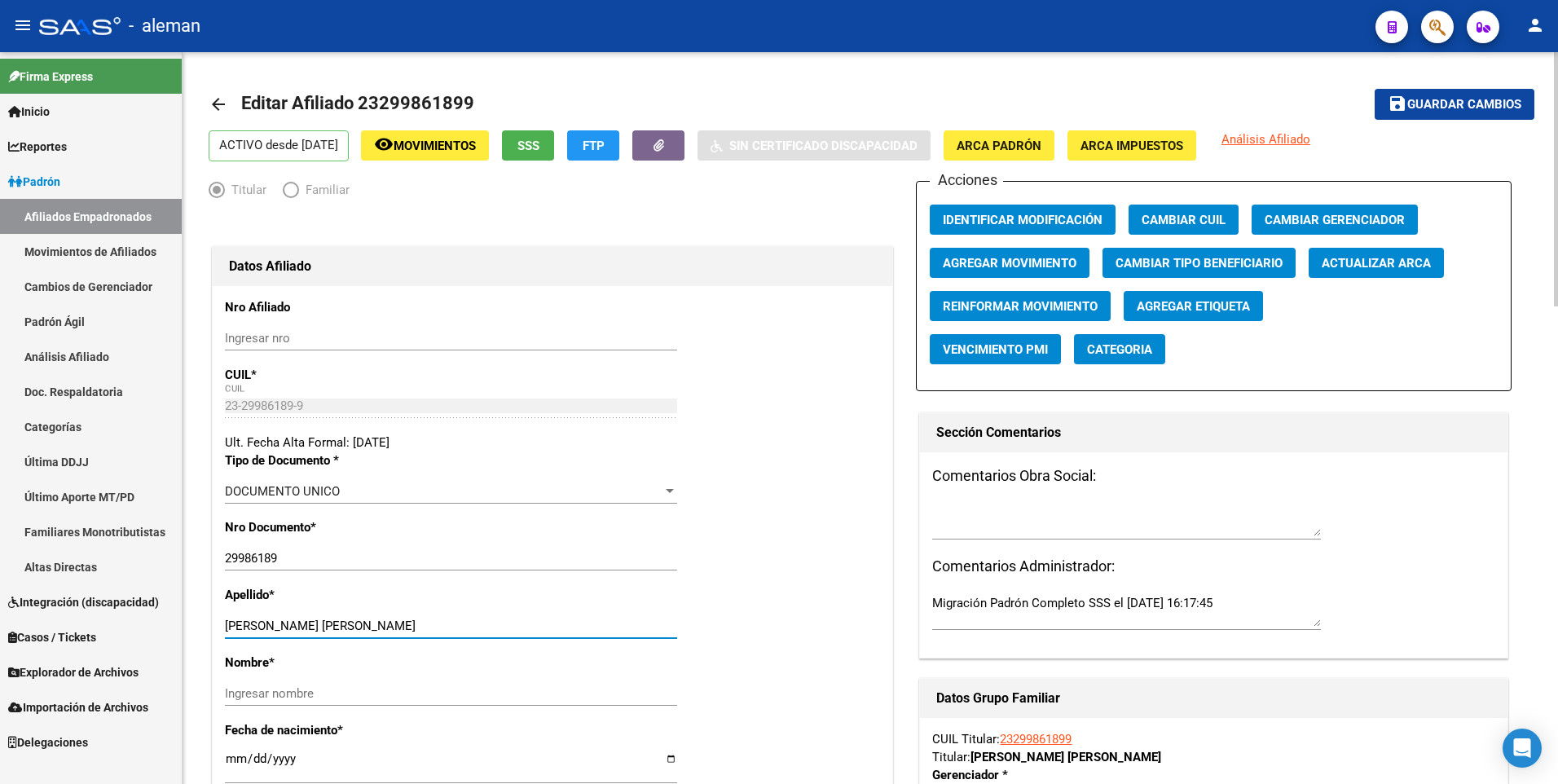
drag, startPoint x: 345, startPoint y: 627, endPoint x: 412, endPoint y: 622, distance: 67.2
click at [412, 622] on input "[PERSON_NAME] [PERSON_NAME]" at bounding box center [450, 626] width 452 height 15
click at [400, 692] on input "Ingresar nombre" at bounding box center [450, 694] width 452 height 15
paste input "[PERSON_NAME]"
type input "[PERSON_NAME]"
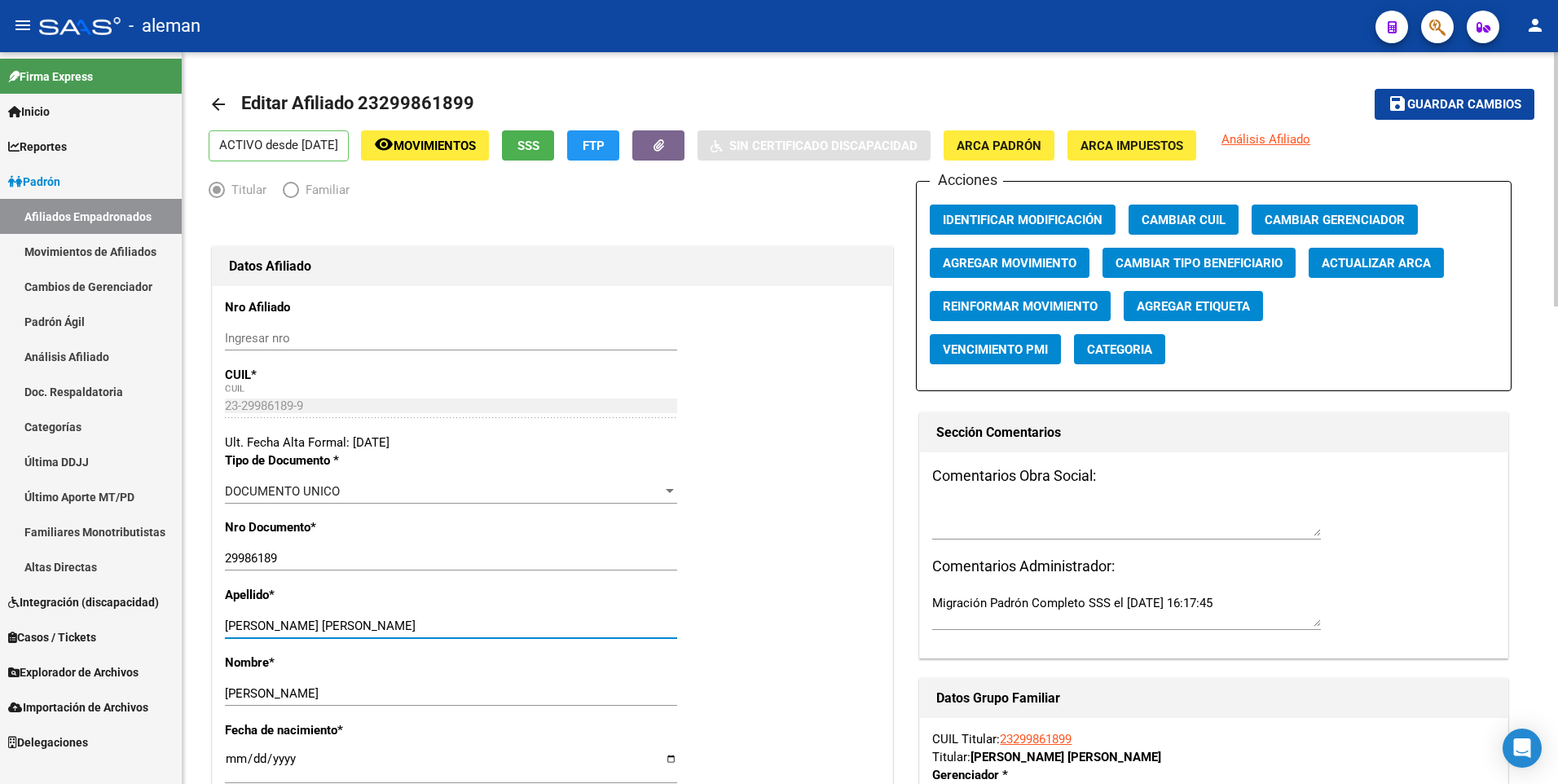
drag, startPoint x: 341, startPoint y: 627, endPoint x: 461, endPoint y: 627, distance: 120.0
click at [461, 627] on input "[PERSON_NAME] [PERSON_NAME]" at bounding box center [450, 626] width 452 height 15
type input "[PERSON_NAME]"
click at [976, 260] on span "Agregar Movimiento" at bounding box center [1010, 263] width 134 height 15
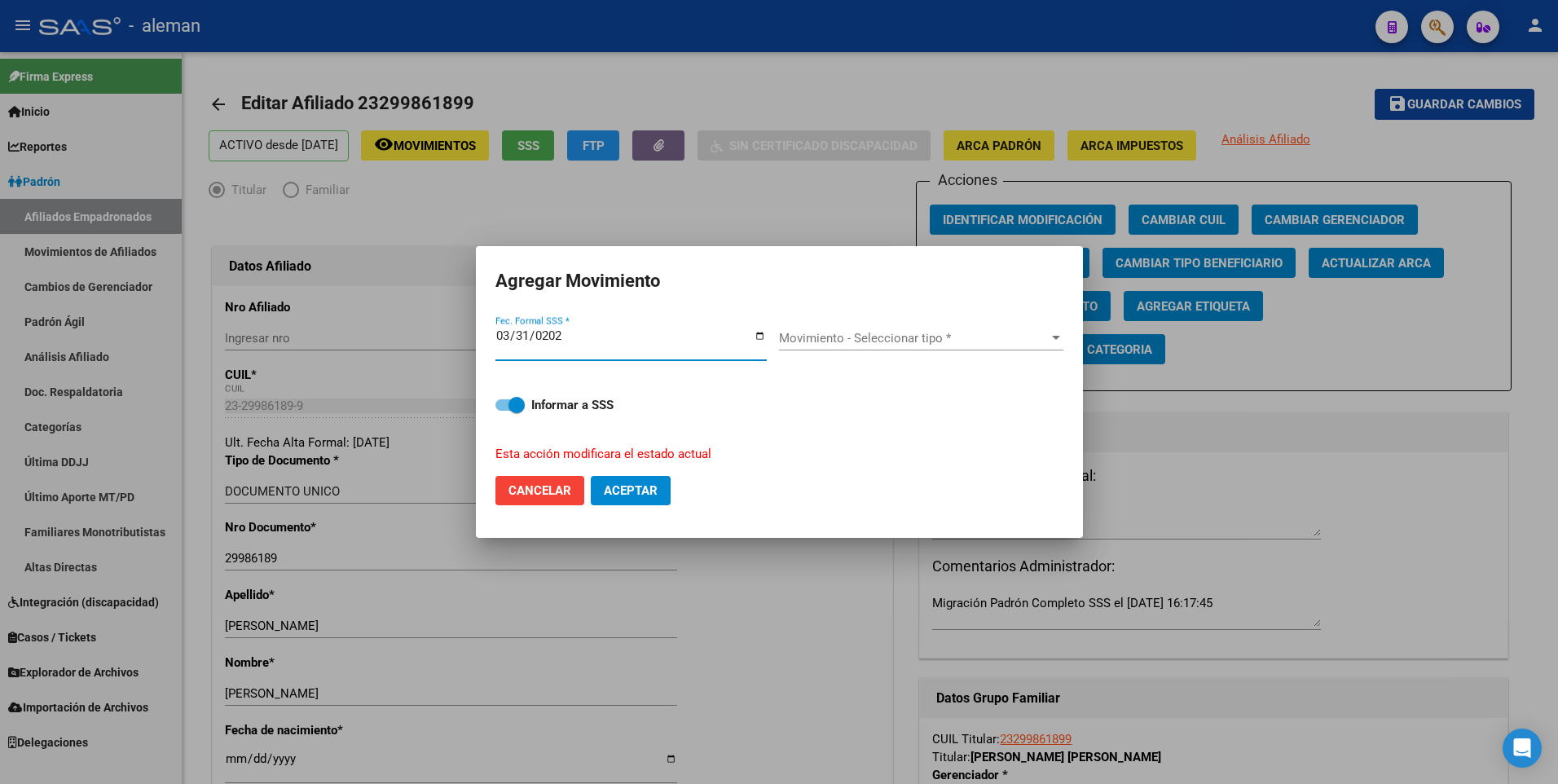
type input "[DATE]"
click at [502, 406] on span at bounding box center [510, 405] width 29 height 11
click at [503, 411] on input "Informar a SSS" at bounding box center [503, 411] width 1 height 1
checkbox input "false"
click at [921, 337] on span "Movimiento - Seleccionar tipo *" at bounding box center [914, 338] width 270 height 15
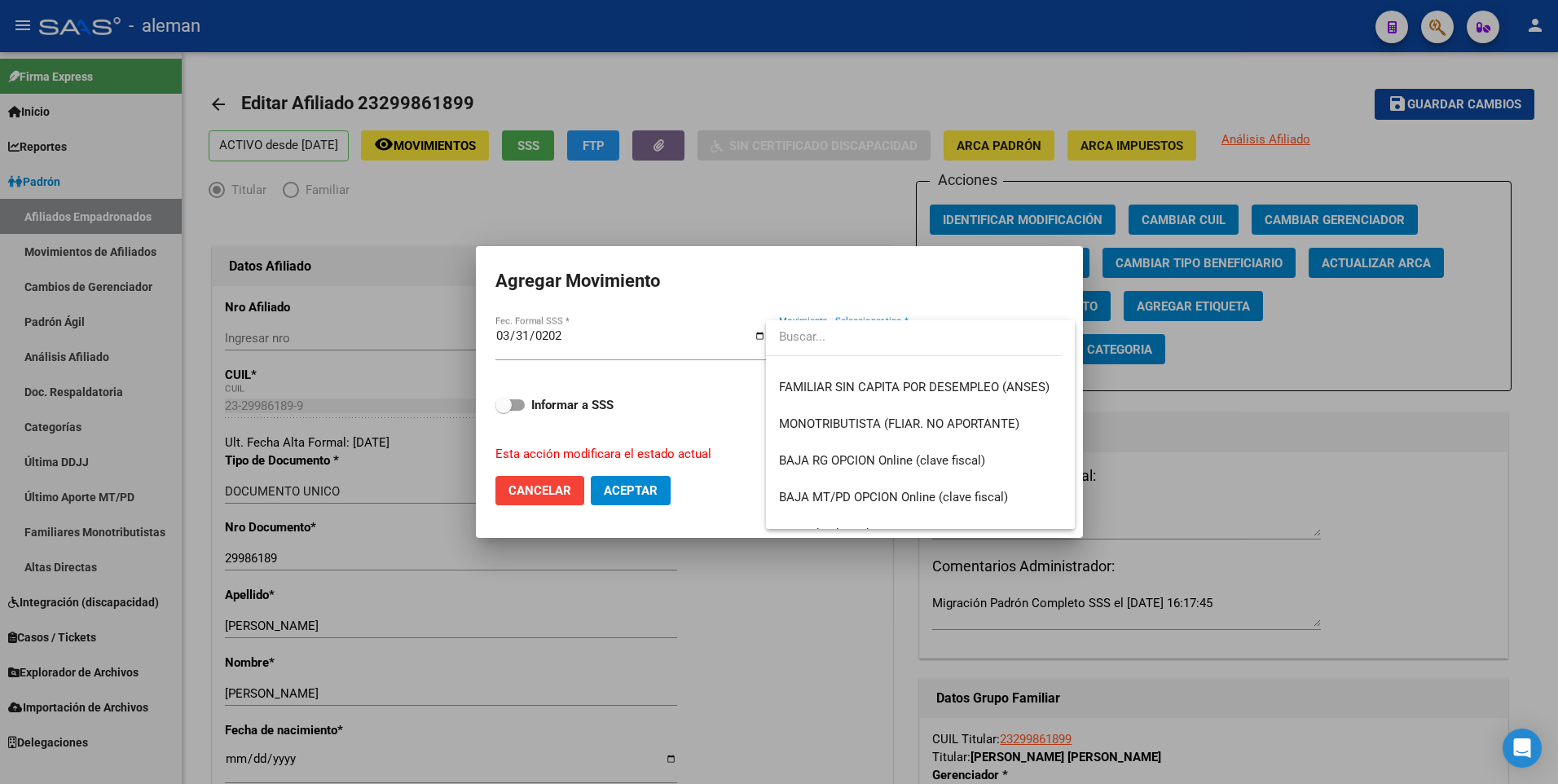
scroll to position [1059, 0]
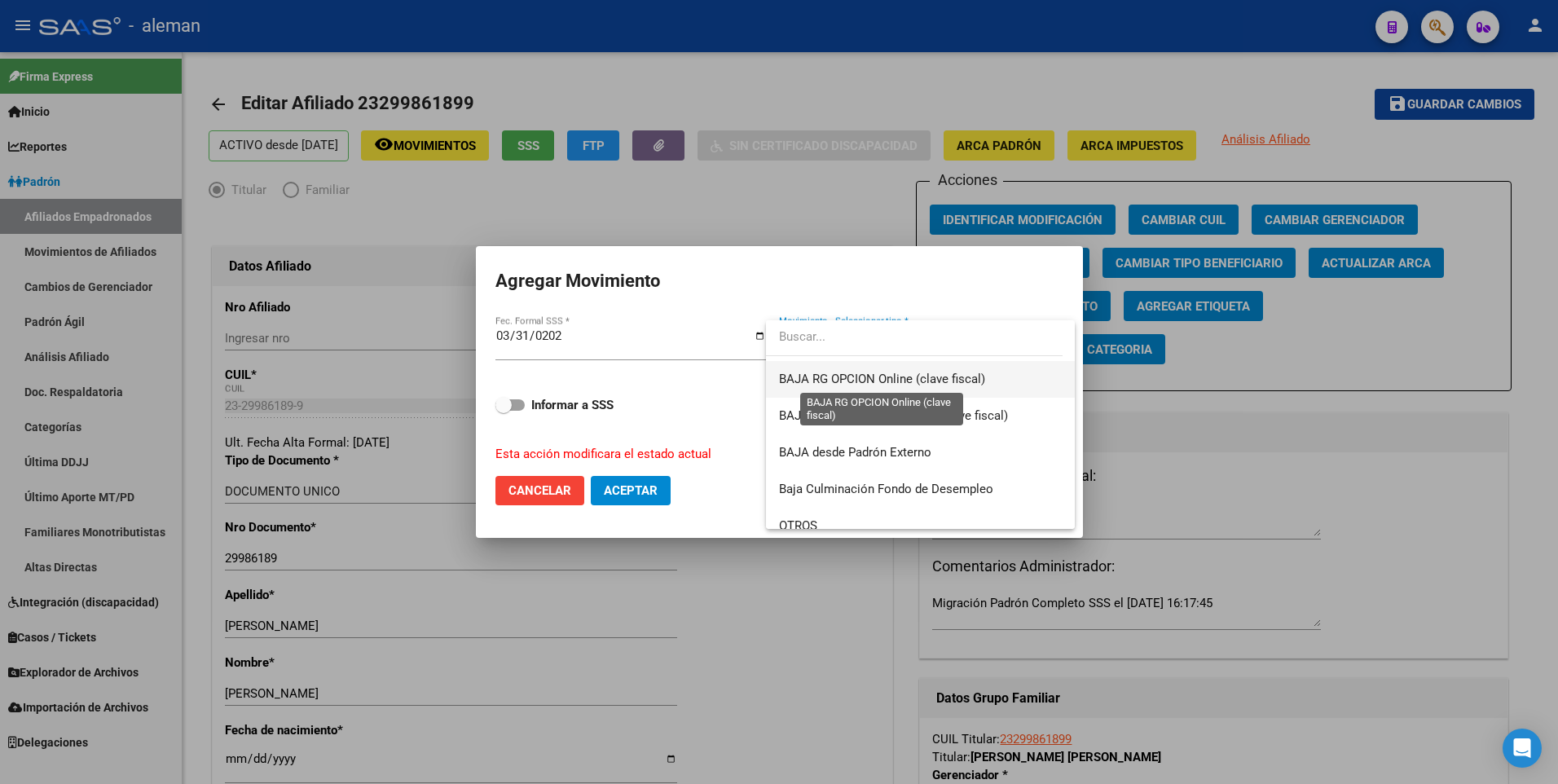
click at [872, 371] on span "BAJA RG OPCION Online (clave fiscal)" at bounding box center [882, 379] width 206 height 15
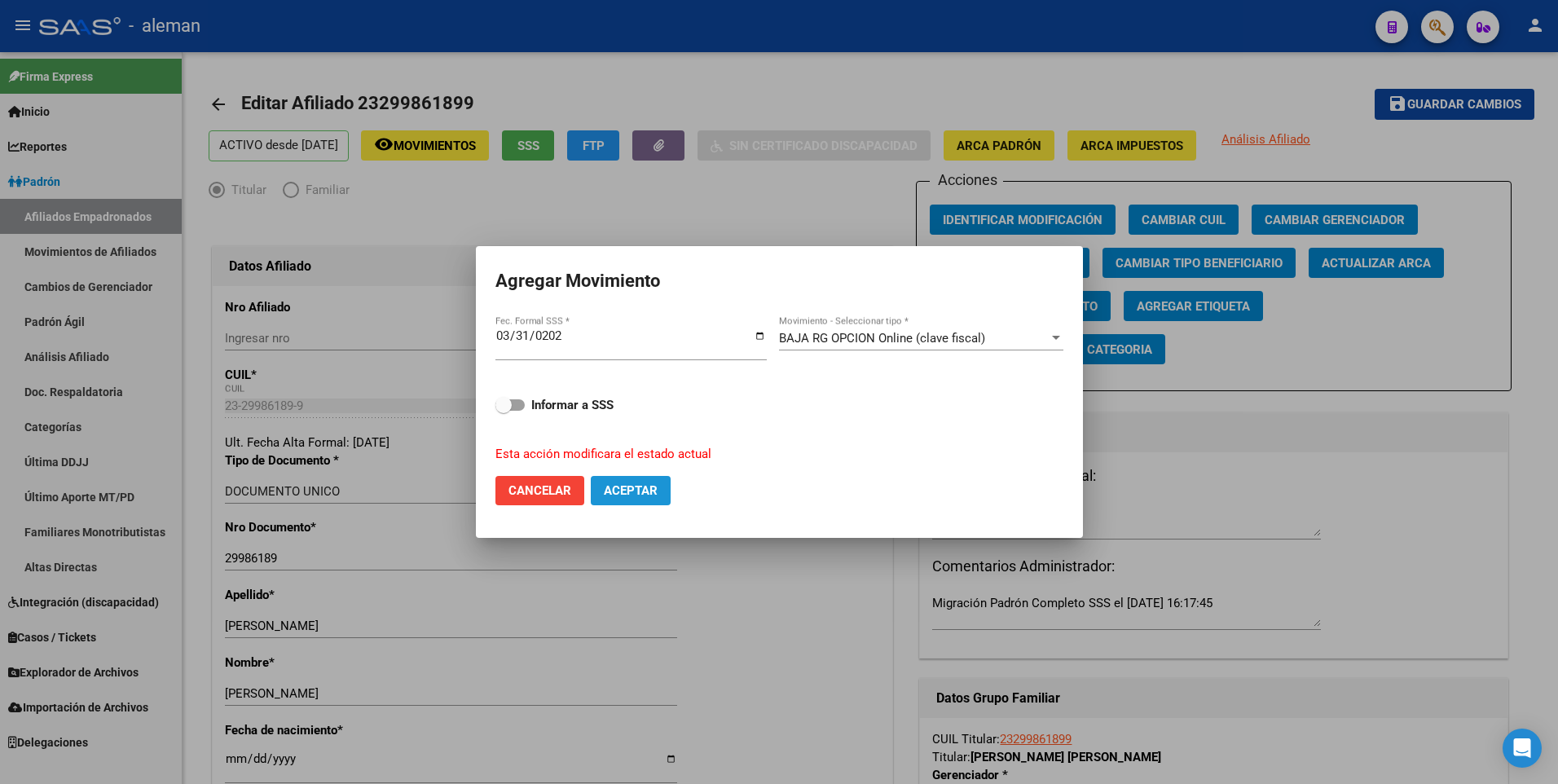
click at [652, 491] on span "Aceptar" at bounding box center [630, 491] width 54 height 15
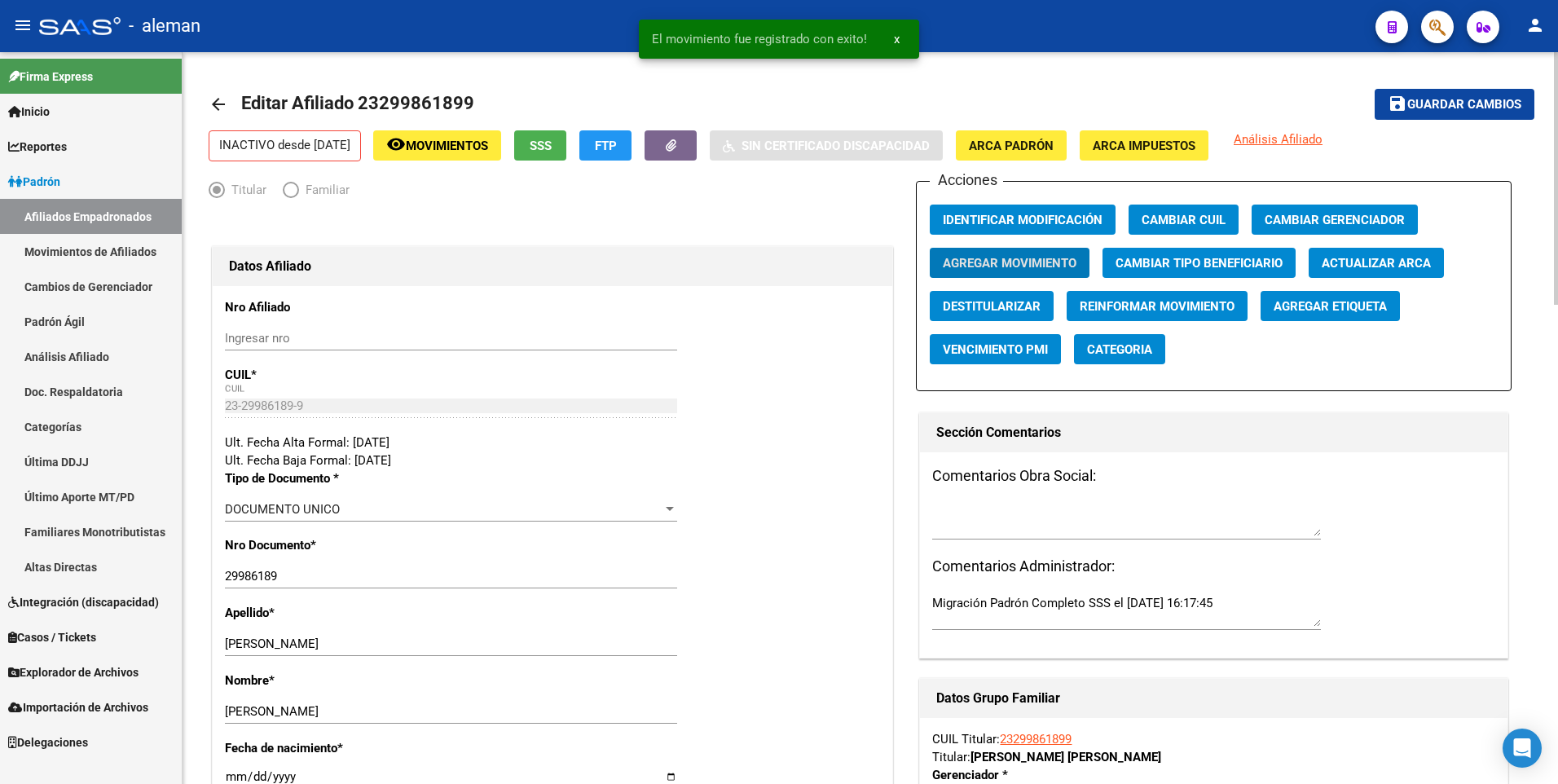
click at [1410, 107] on span "Guardar cambios" at bounding box center [1464, 105] width 114 height 15
click at [216, 102] on mat-icon "arrow_back" at bounding box center [218, 104] width 20 height 20
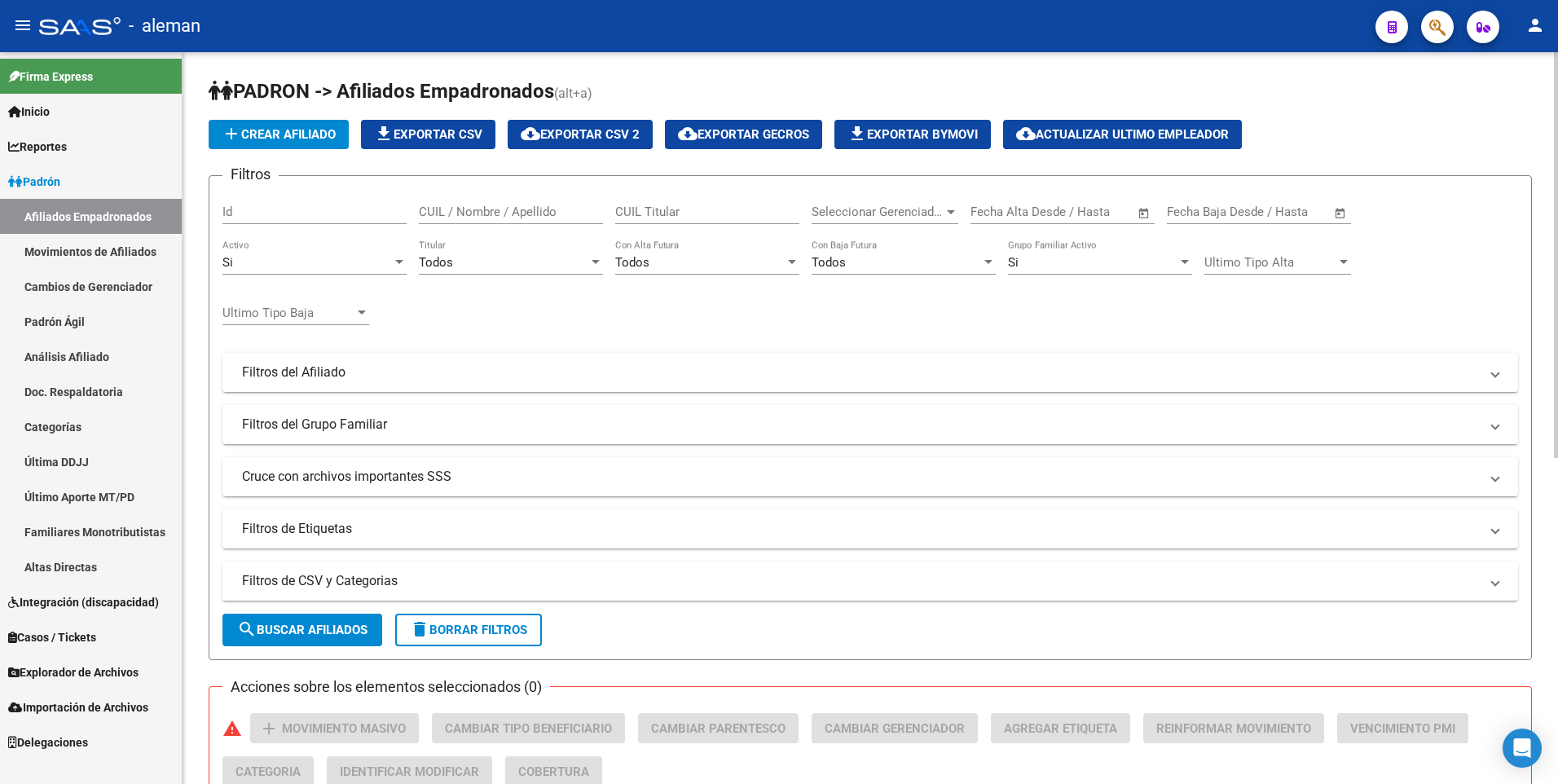
click at [486, 212] on input "CUIL / Nombre / Apellido" at bounding box center [511, 212] width 184 height 15
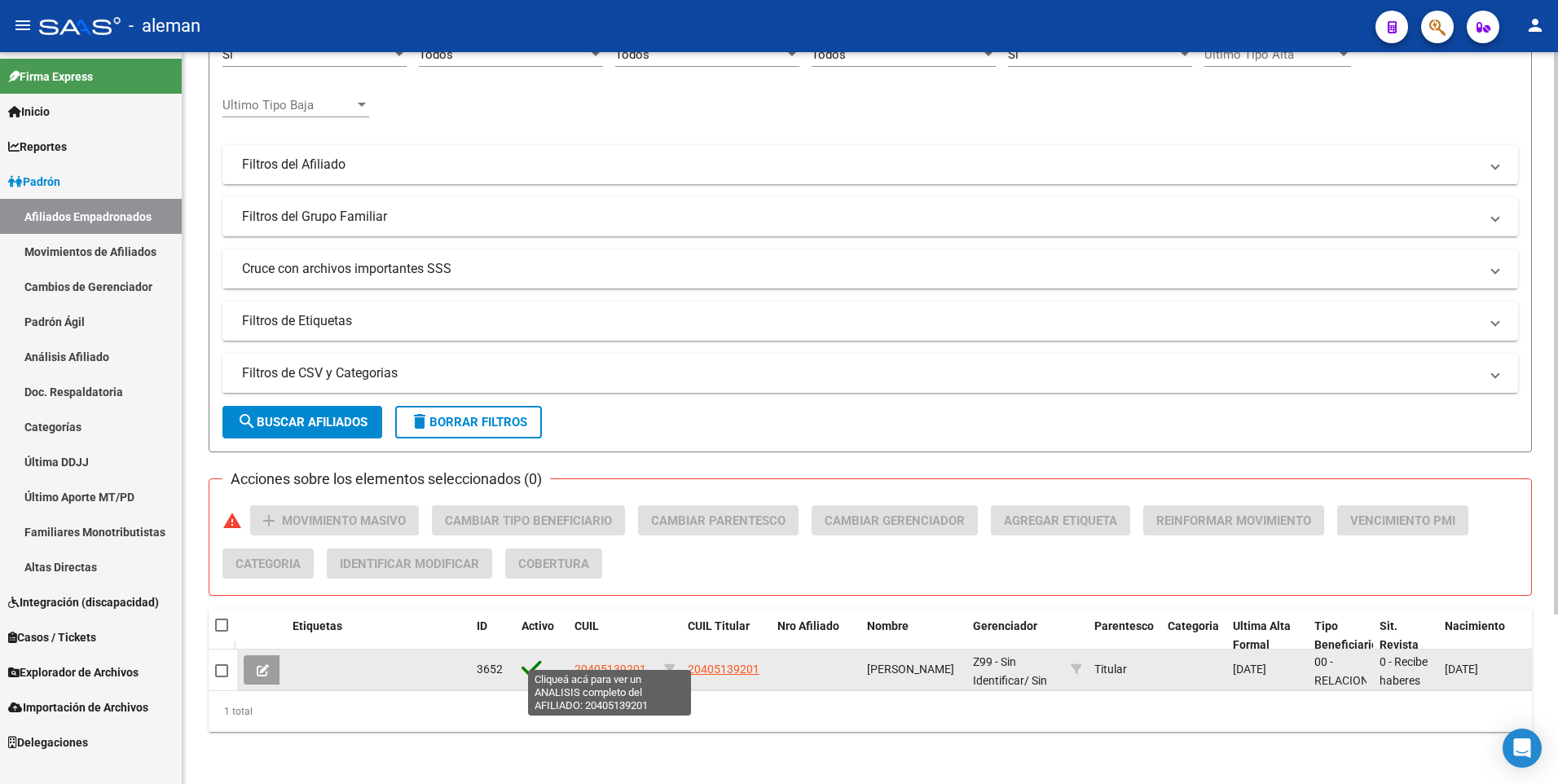
type input "20405139201"
click at [626, 663] on span "20405139201" at bounding box center [610, 669] width 71 height 13
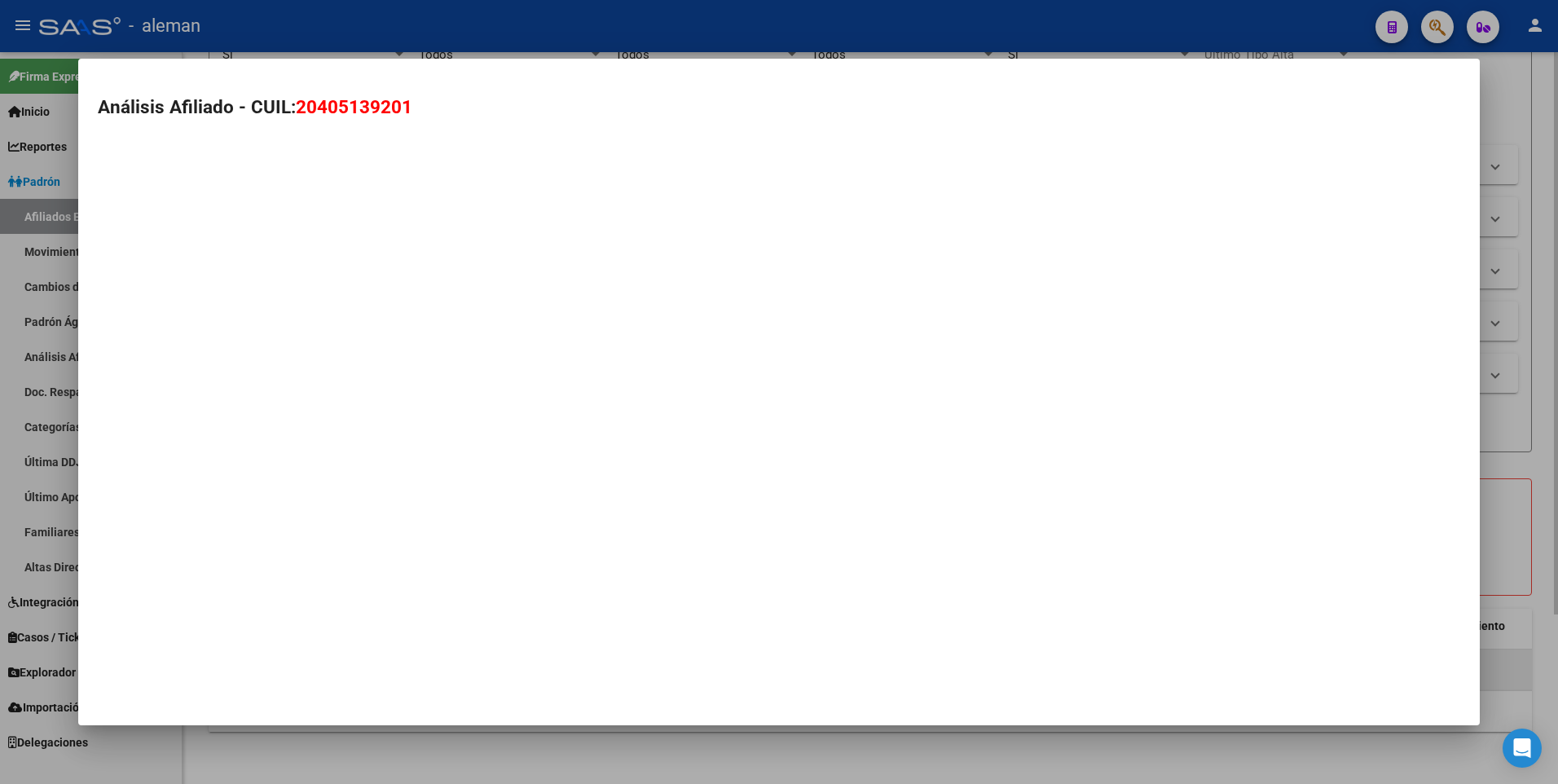
type textarea "20405139201"
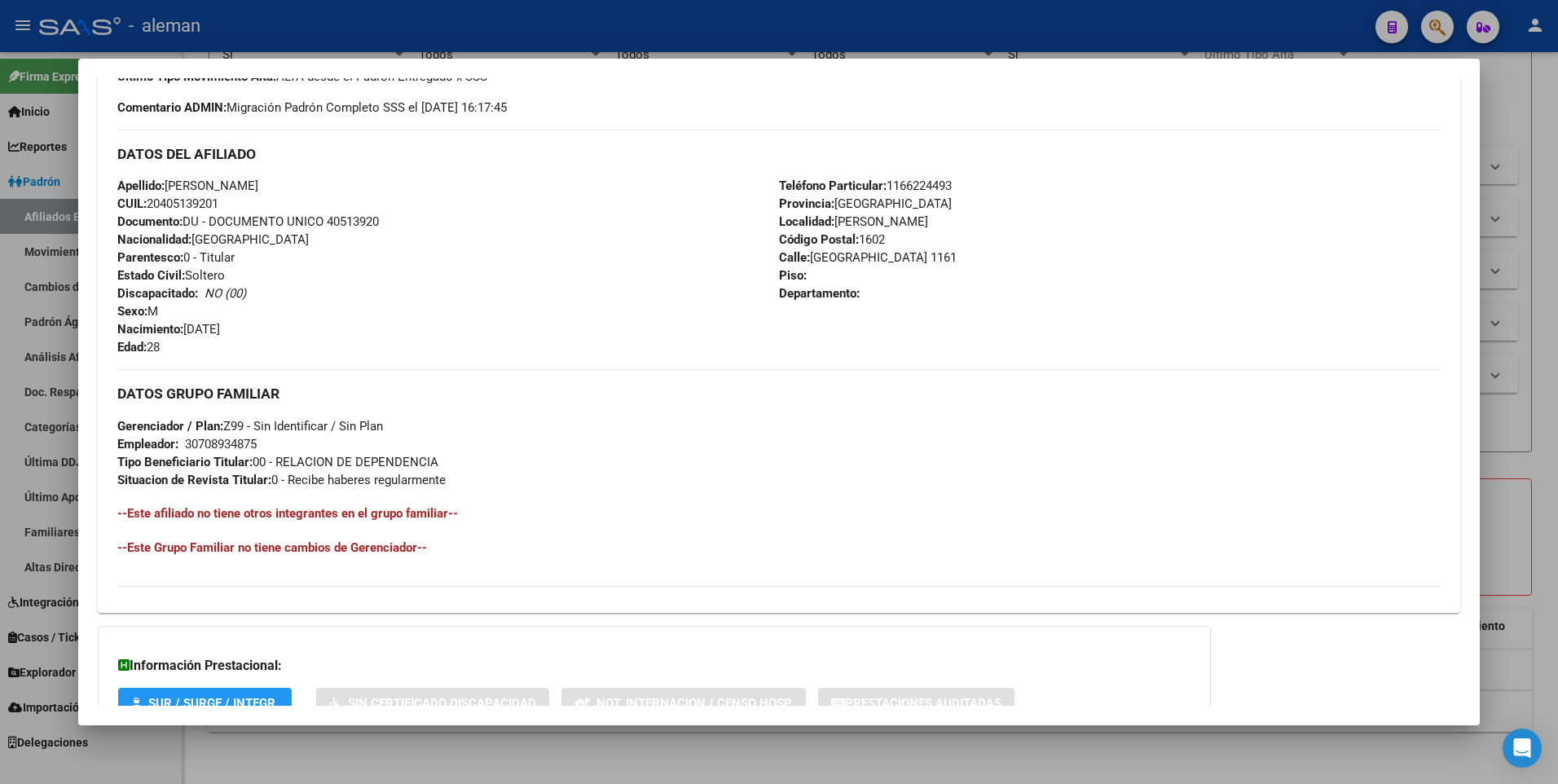
scroll to position [610, 0]
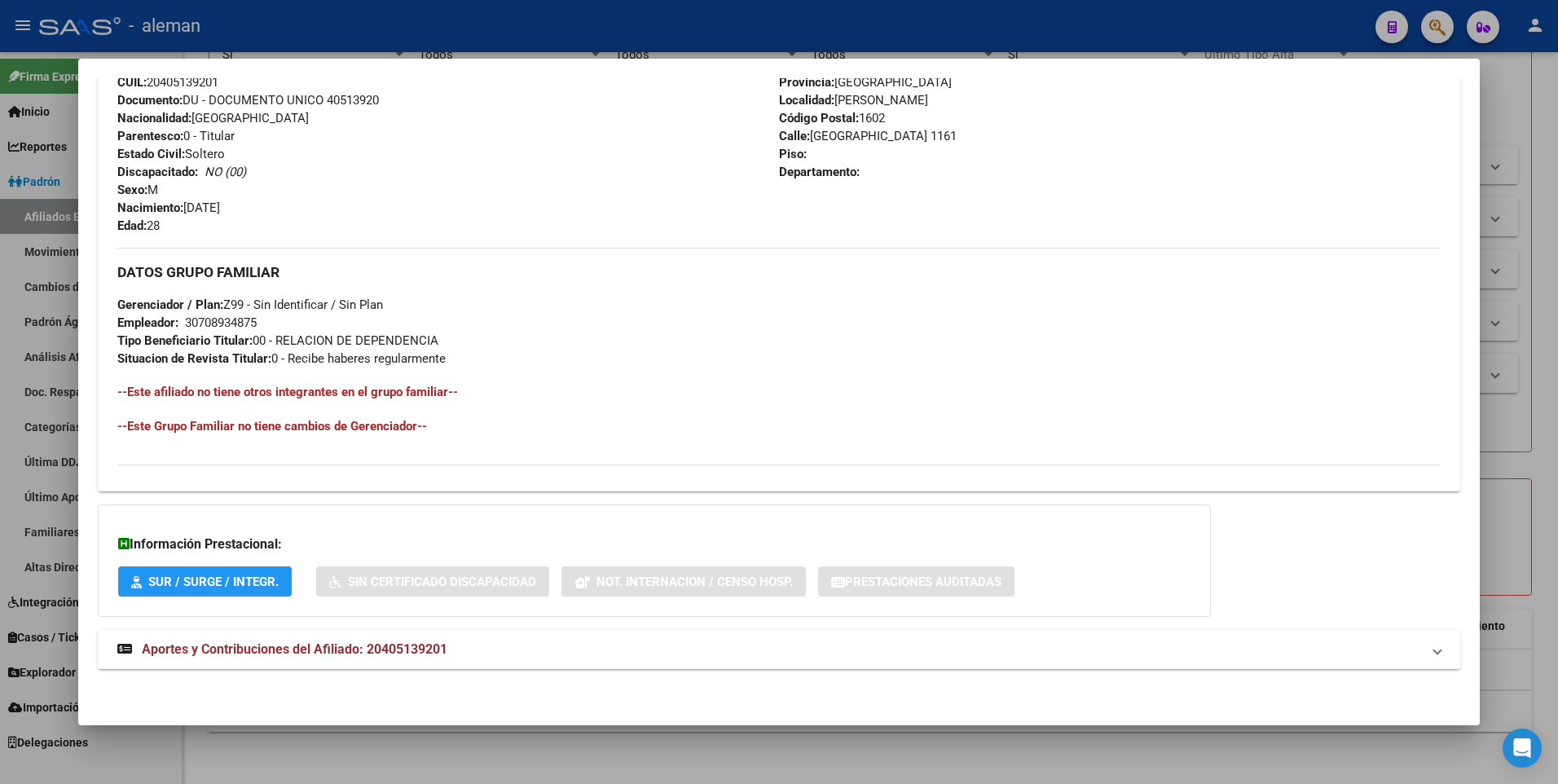
click at [382, 650] on span "Aportes y Contribuciones del Afiliado: 20405139201" at bounding box center [294, 649] width 306 height 15
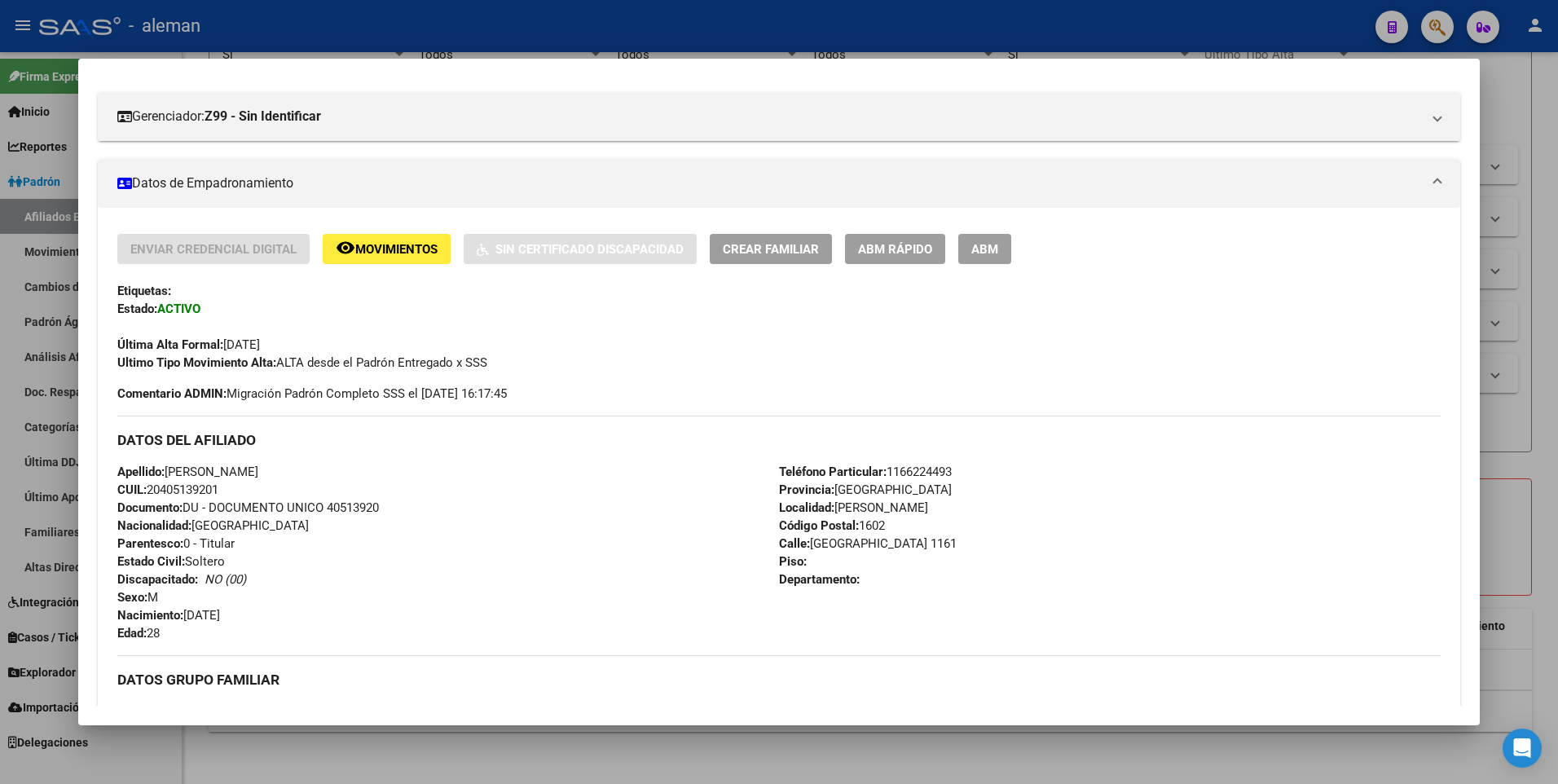
scroll to position [39, 0]
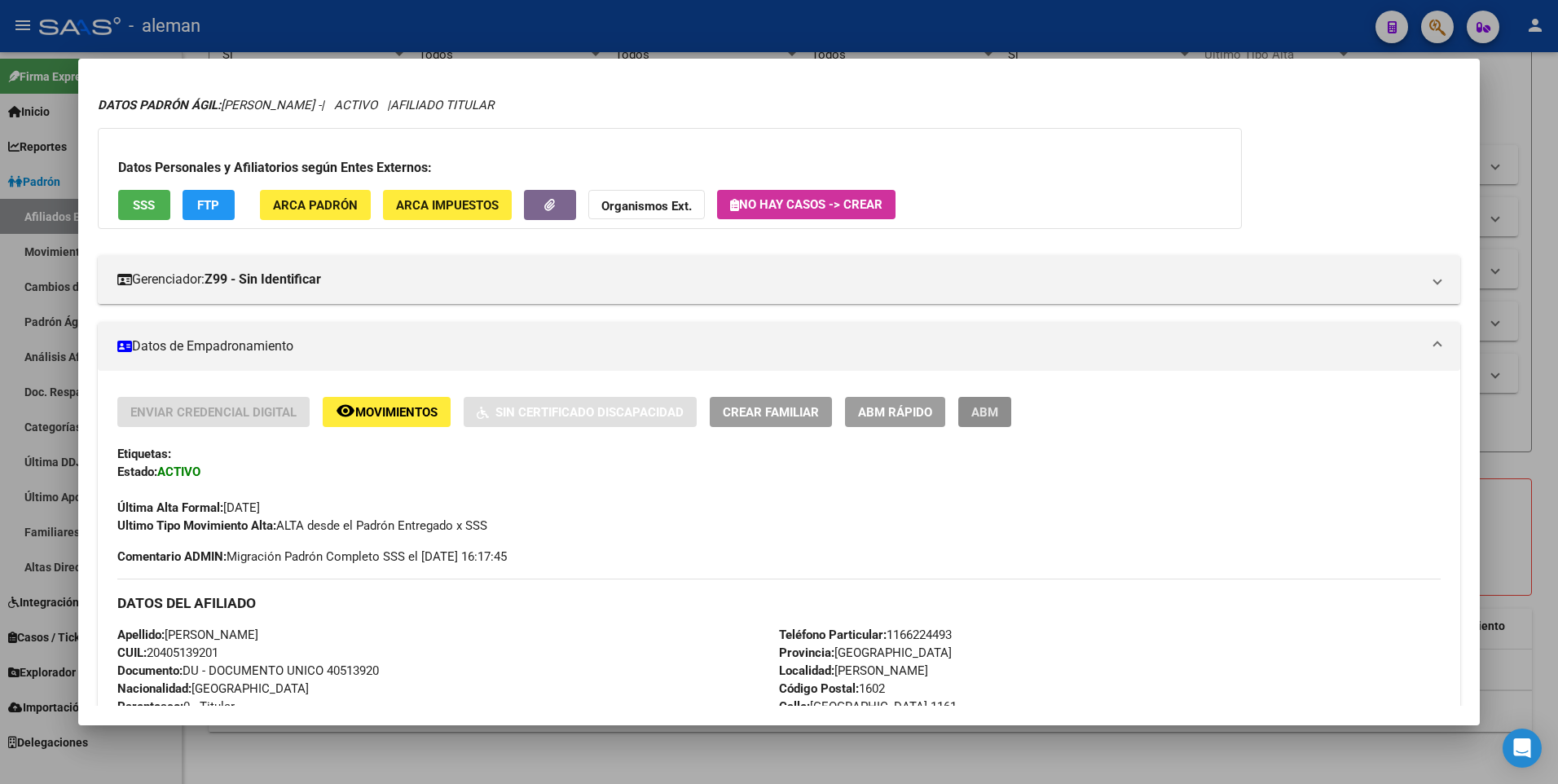
click at [986, 418] on span "ABM" at bounding box center [984, 413] width 27 height 15
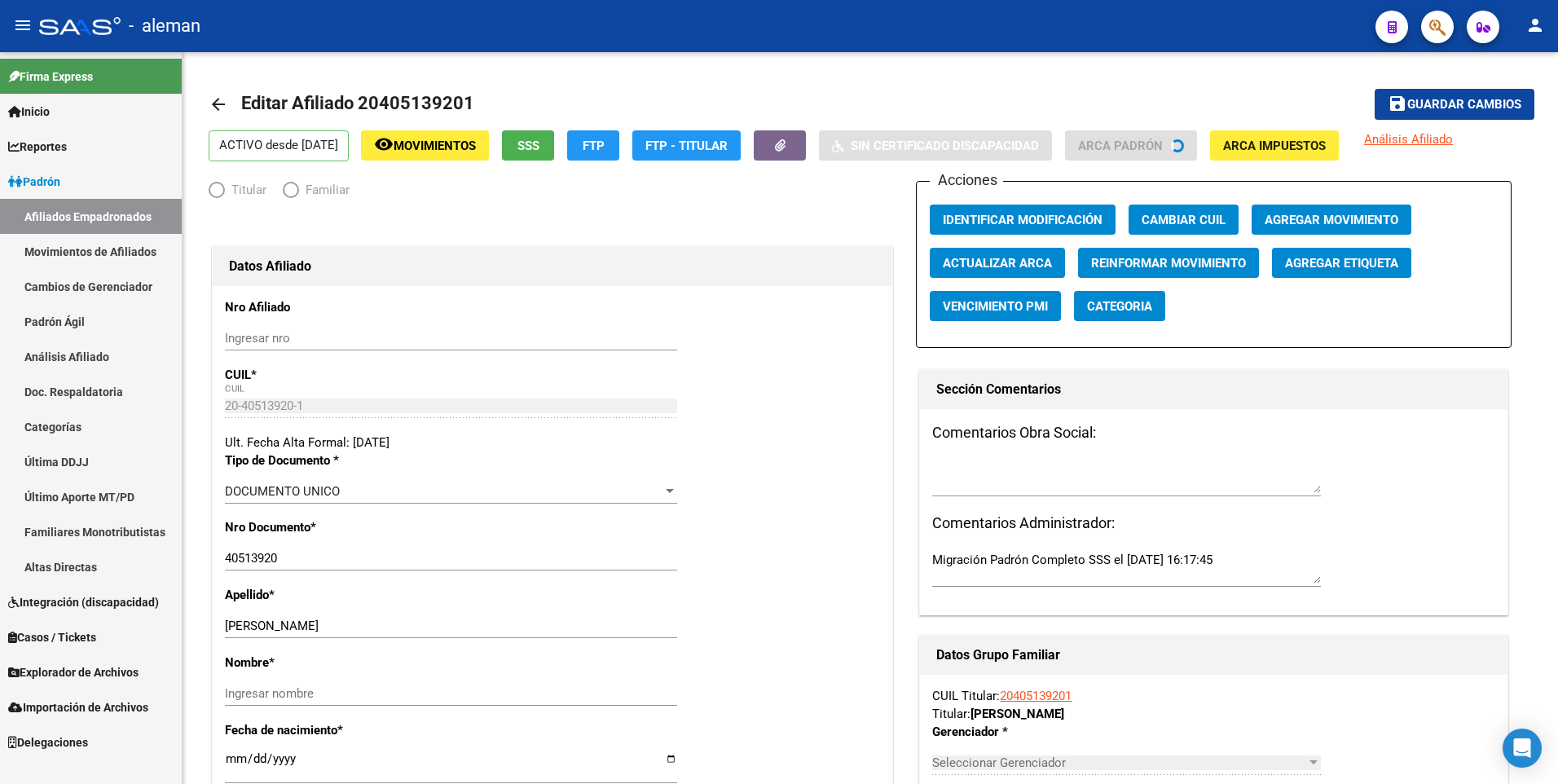
radio input "true"
type input "30-70893487-5"
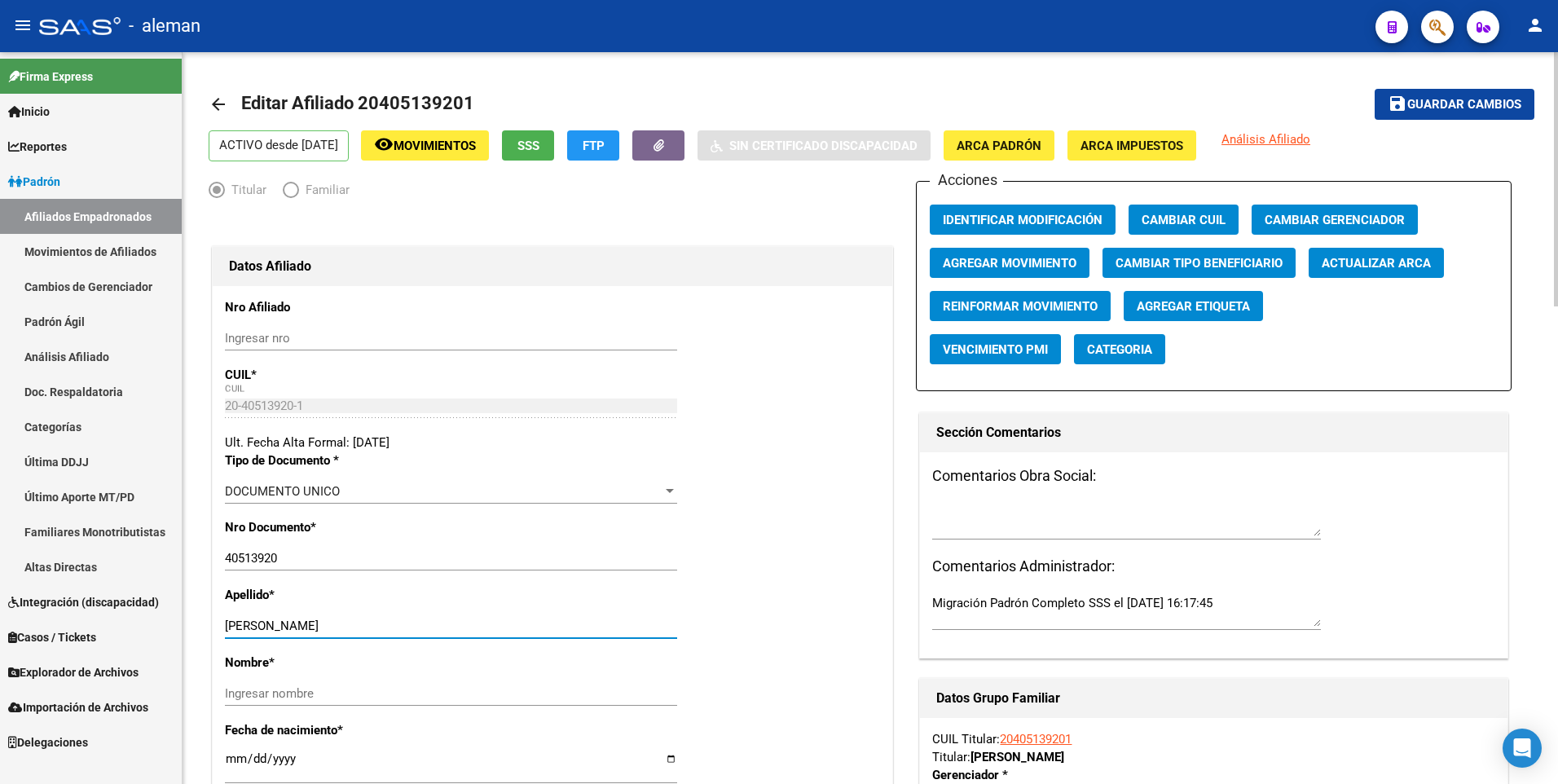
drag, startPoint x: 284, startPoint y: 624, endPoint x: 339, endPoint y: 624, distance: 55.0
click at [339, 624] on input "[PERSON_NAME]" at bounding box center [450, 626] width 452 height 15
click at [352, 690] on input "Ingresar nombre" at bounding box center [450, 694] width 452 height 15
paste input "[PERSON_NAME]"
type input "[PERSON_NAME]"
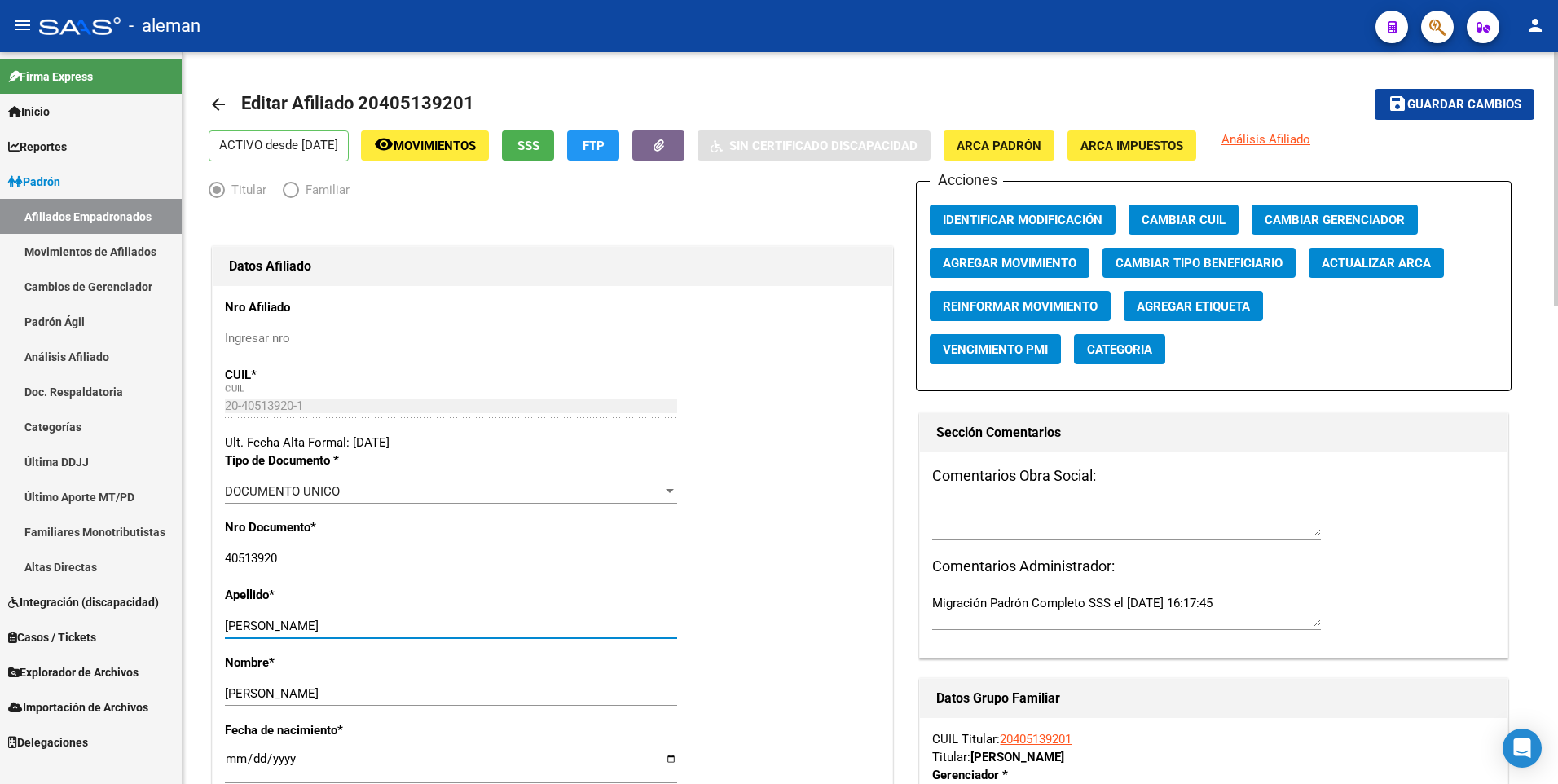
drag, startPoint x: 282, startPoint y: 628, endPoint x: 393, endPoint y: 628, distance: 111.0
click at [393, 628] on input "[PERSON_NAME]" at bounding box center [450, 626] width 452 height 15
type input "FONTERIZ"
click at [992, 252] on button "Agregar Movimiento" at bounding box center [1010, 263] width 160 height 30
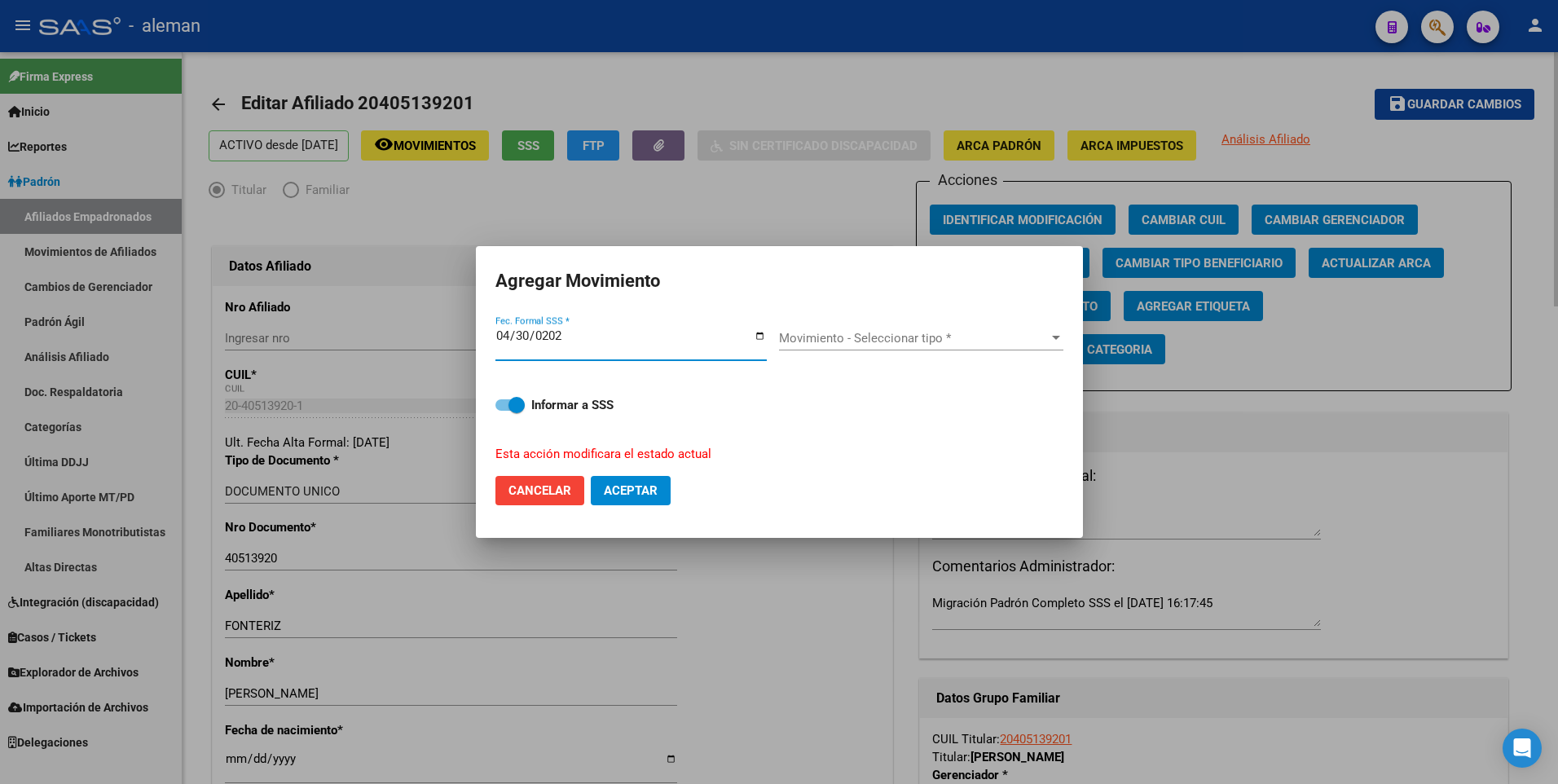
type input "[DATE]"
click at [501, 407] on span at bounding box center [510, 405] width 29 height 11
click at [503, 411] on input "Informar a SSS" at bounding box center [503, 411] width 1 height 1
checkbox input "false"
click at [851, 335] on span "Movimiento - Seleccionar tipo *" at bounding box center [914, 338] width 270 height 15
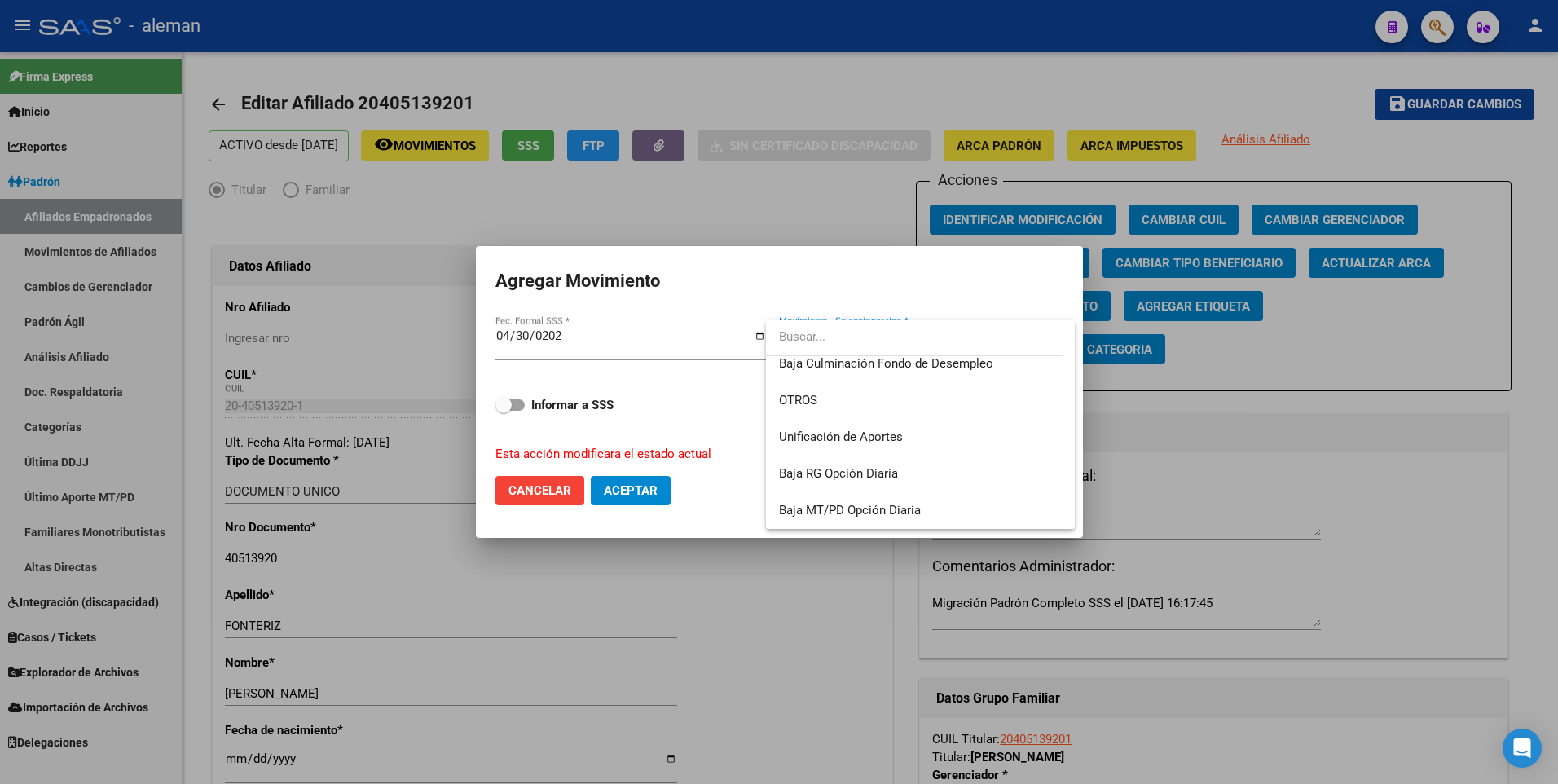
scroll to position [1022, 0]
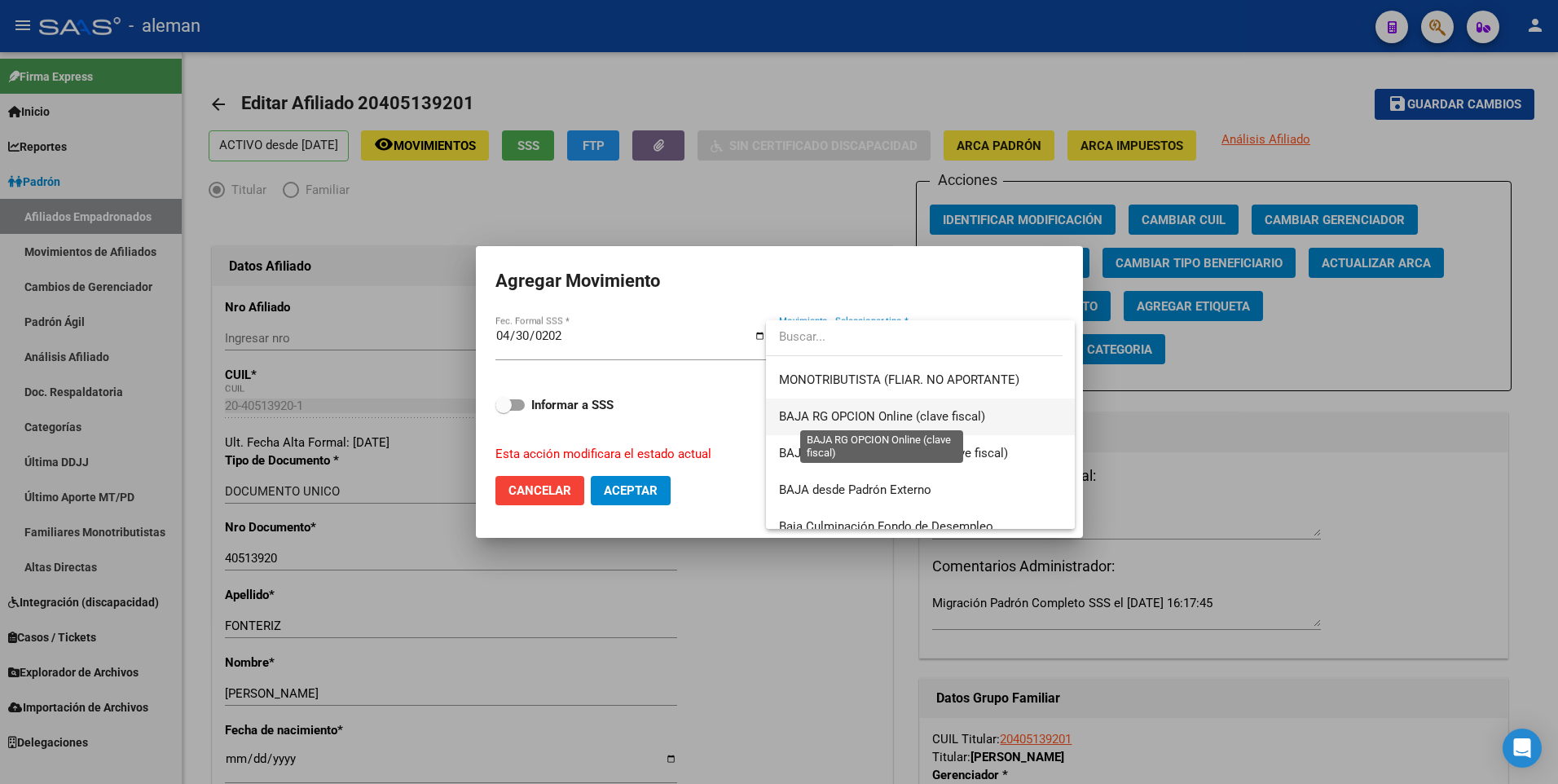
click at [879, 413] on span "BAJA RG OPCION Online (clave fiscal)" at bounding box center [882, 416] width 206 height 15
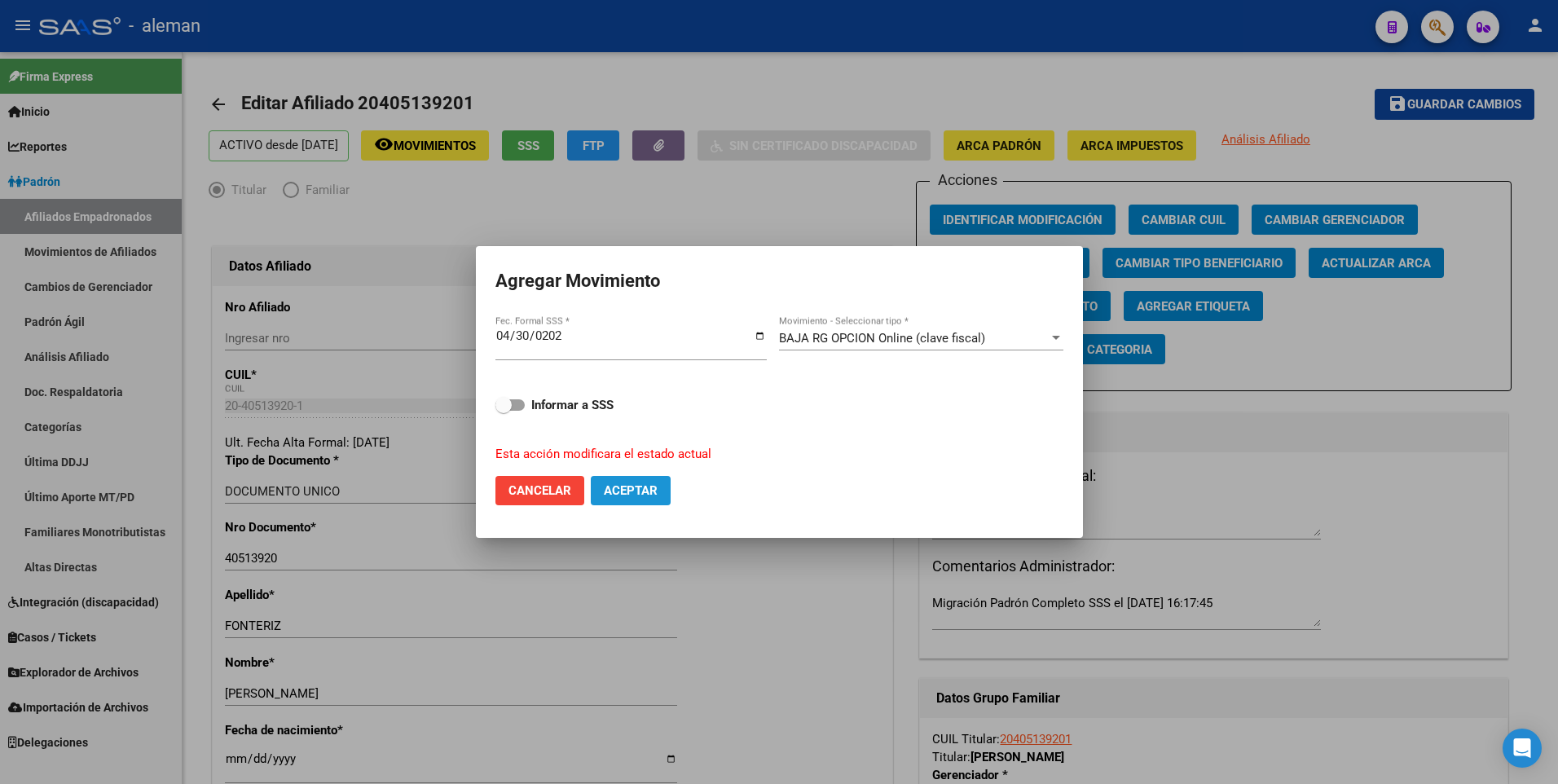
click at [635, 487] on span "Aceptar" at bounding box center [630, 491] width 54 height 15
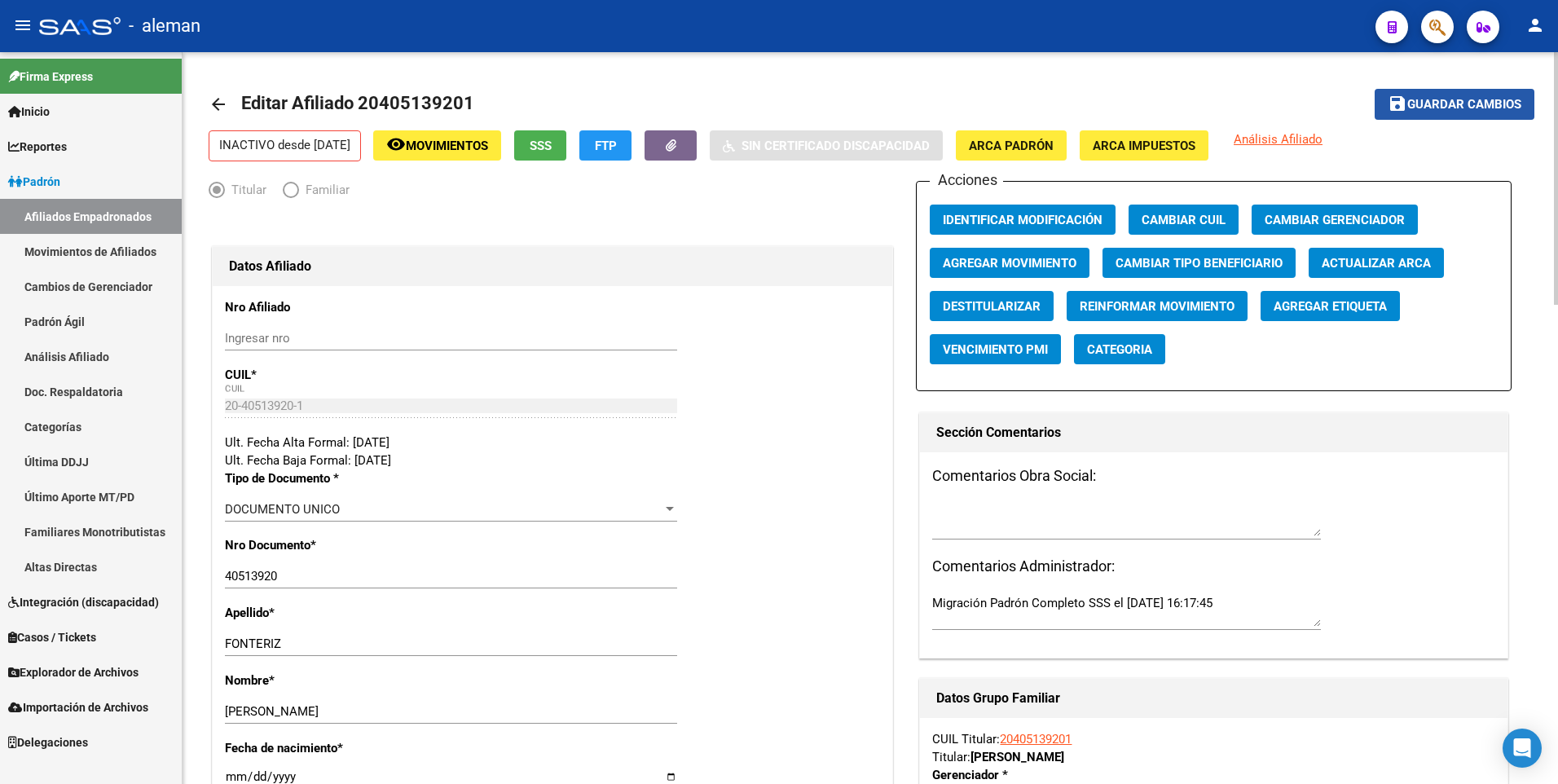
click at [1408, 103] on span "Guardar cambios" at bounding box center [1464, 105] width 114 height 15
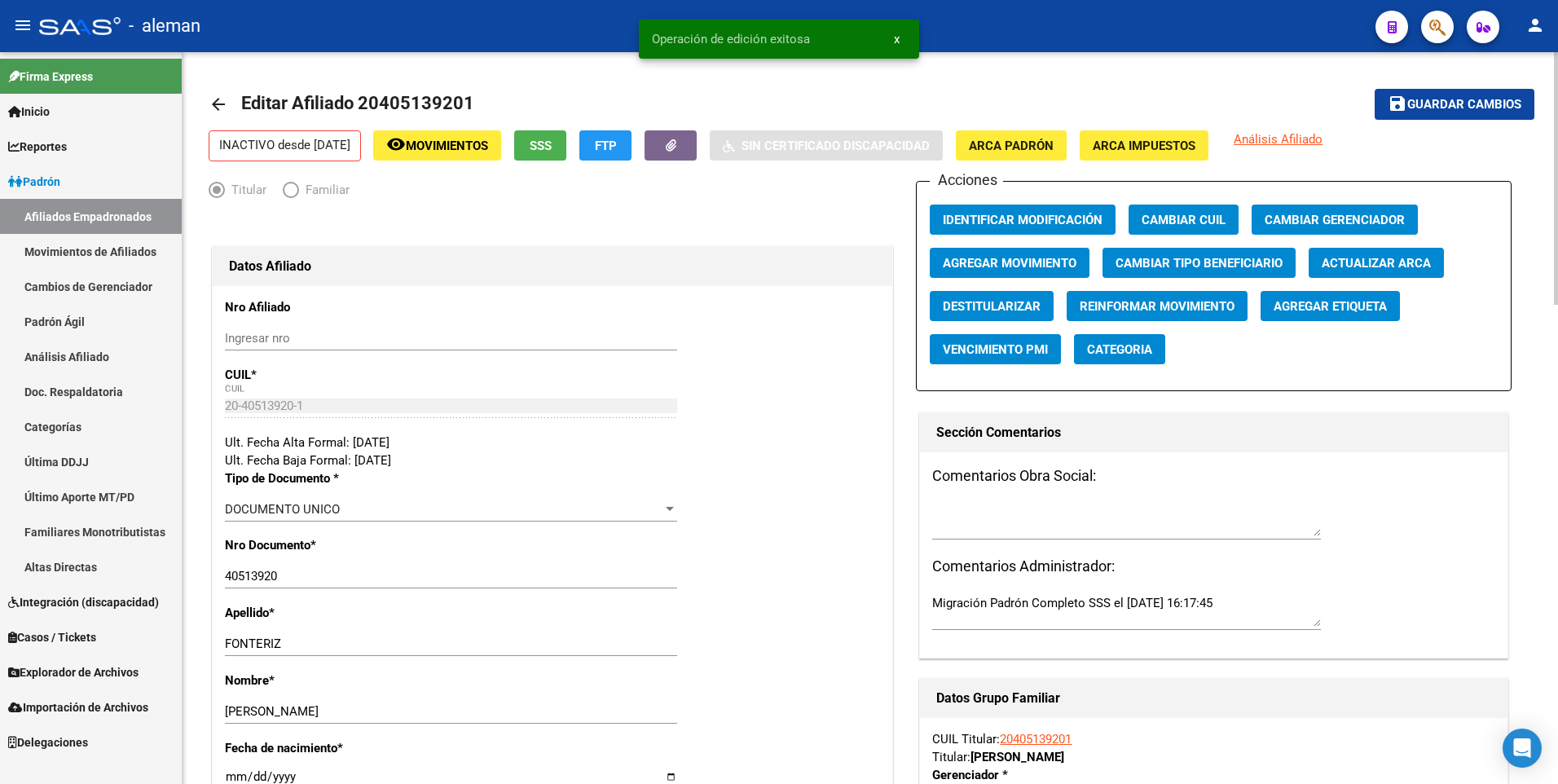
click at [214, 102] on mat-icon "arrow_back" at bounding box center [218, 104] width 20 height 20
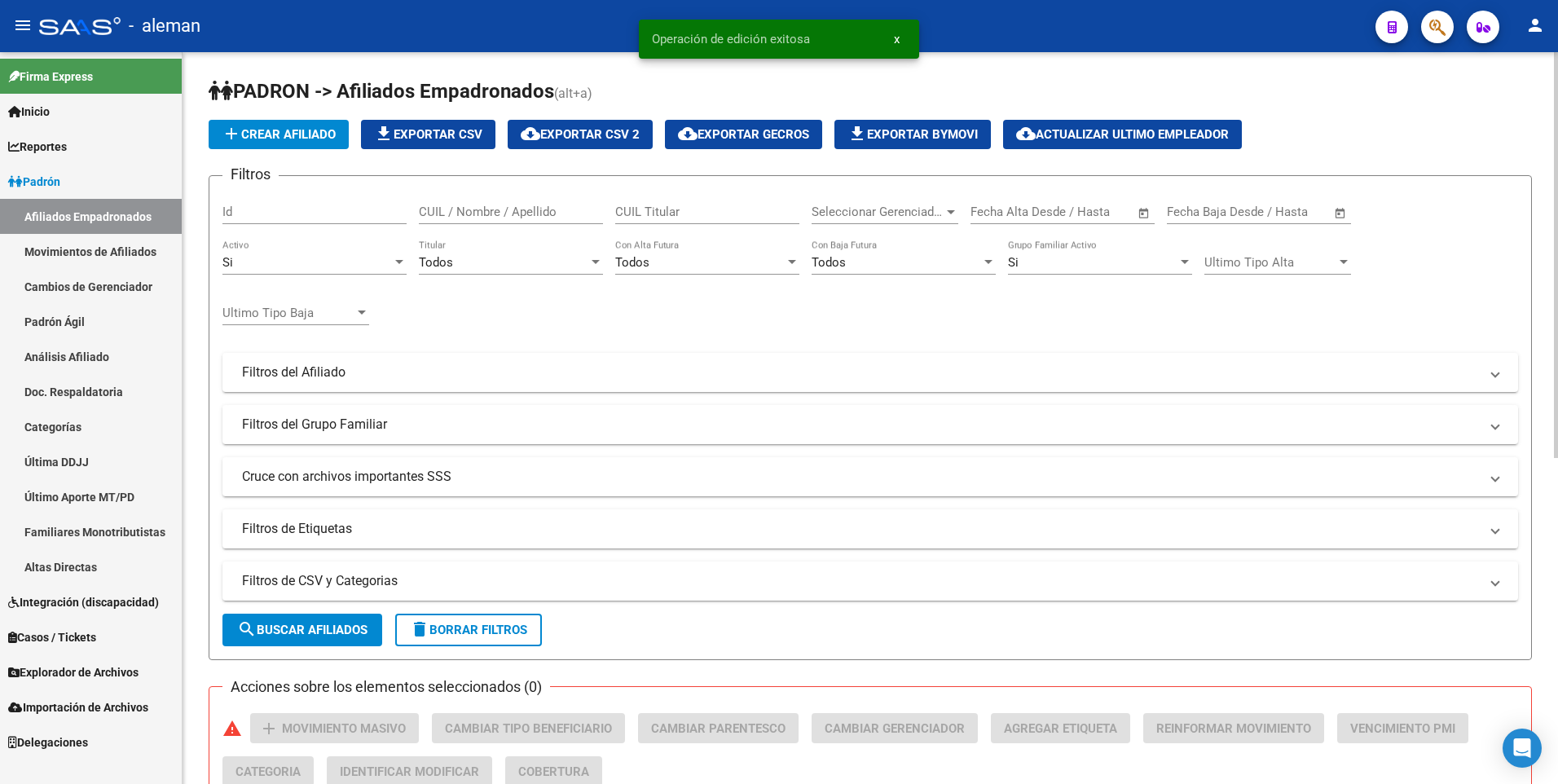
click at [527, 206] on input "CUIL / Nombre / Apellido" at bounding box center [511, 212] width 184 height 15
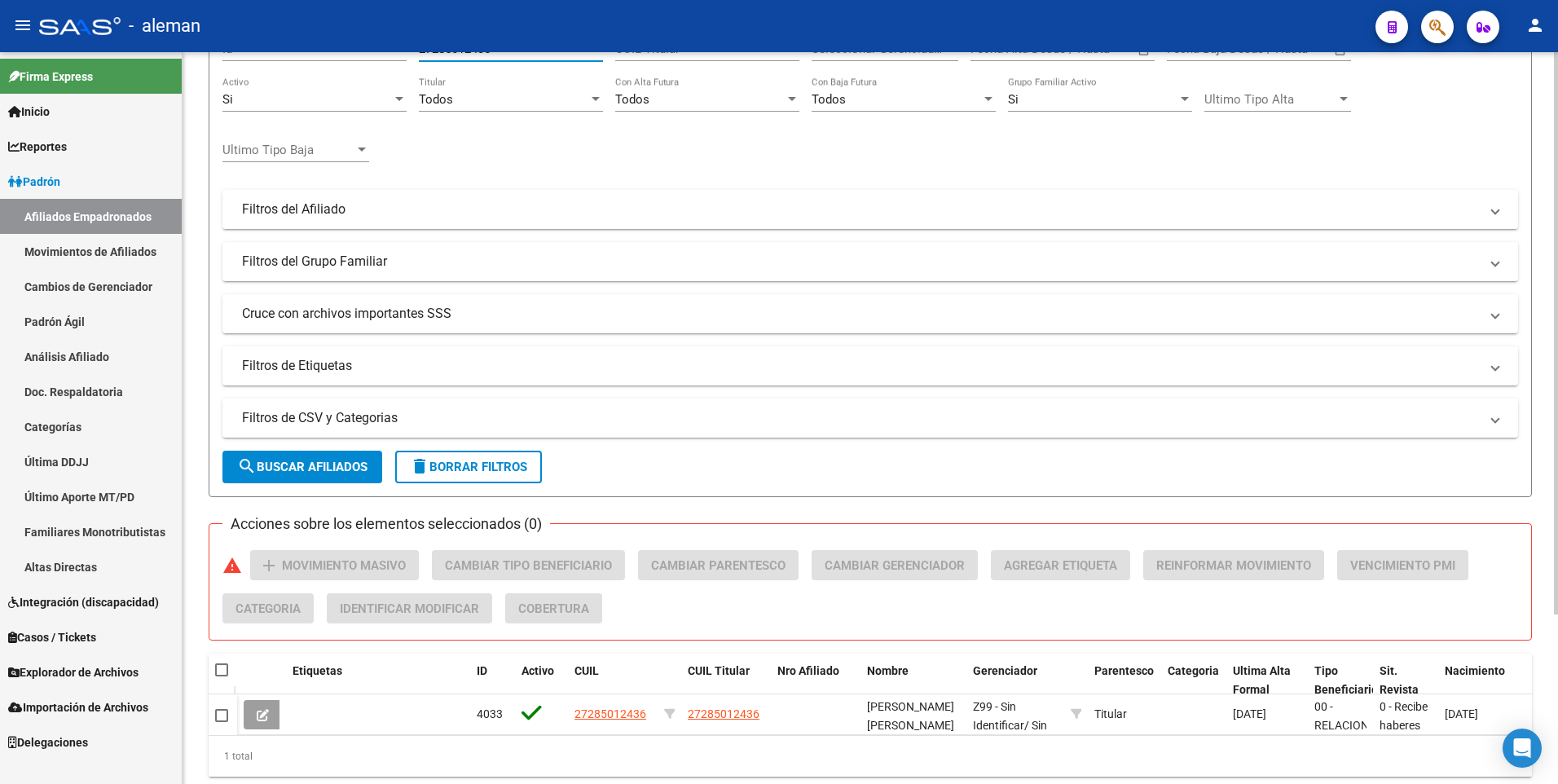
scroll to position [220, 0]
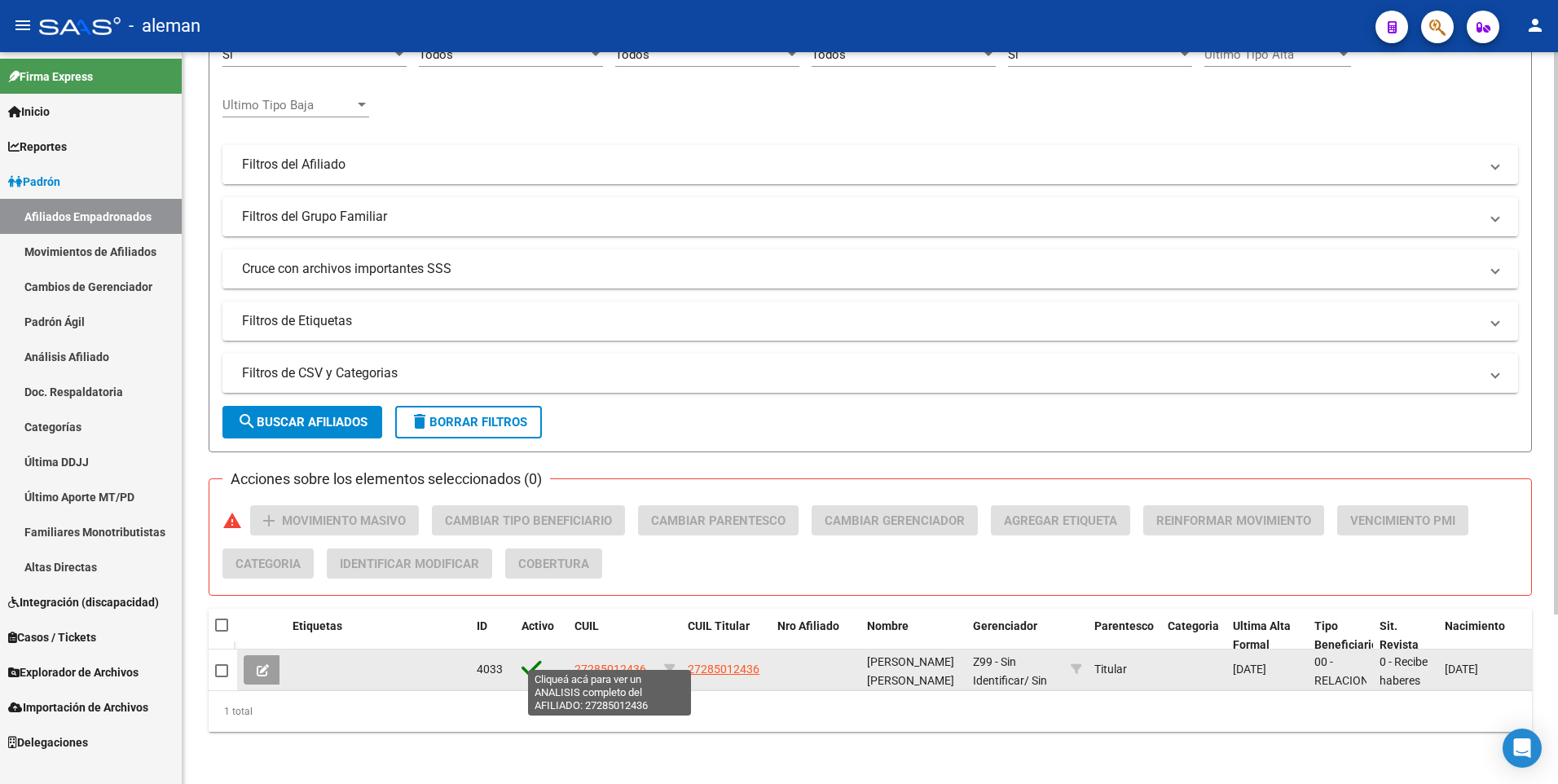
type input "27285012436"
click at [616, 663] on span "27285012436" at bounding box center [610, 669] width 71 height 13
type textarea "27285012436"
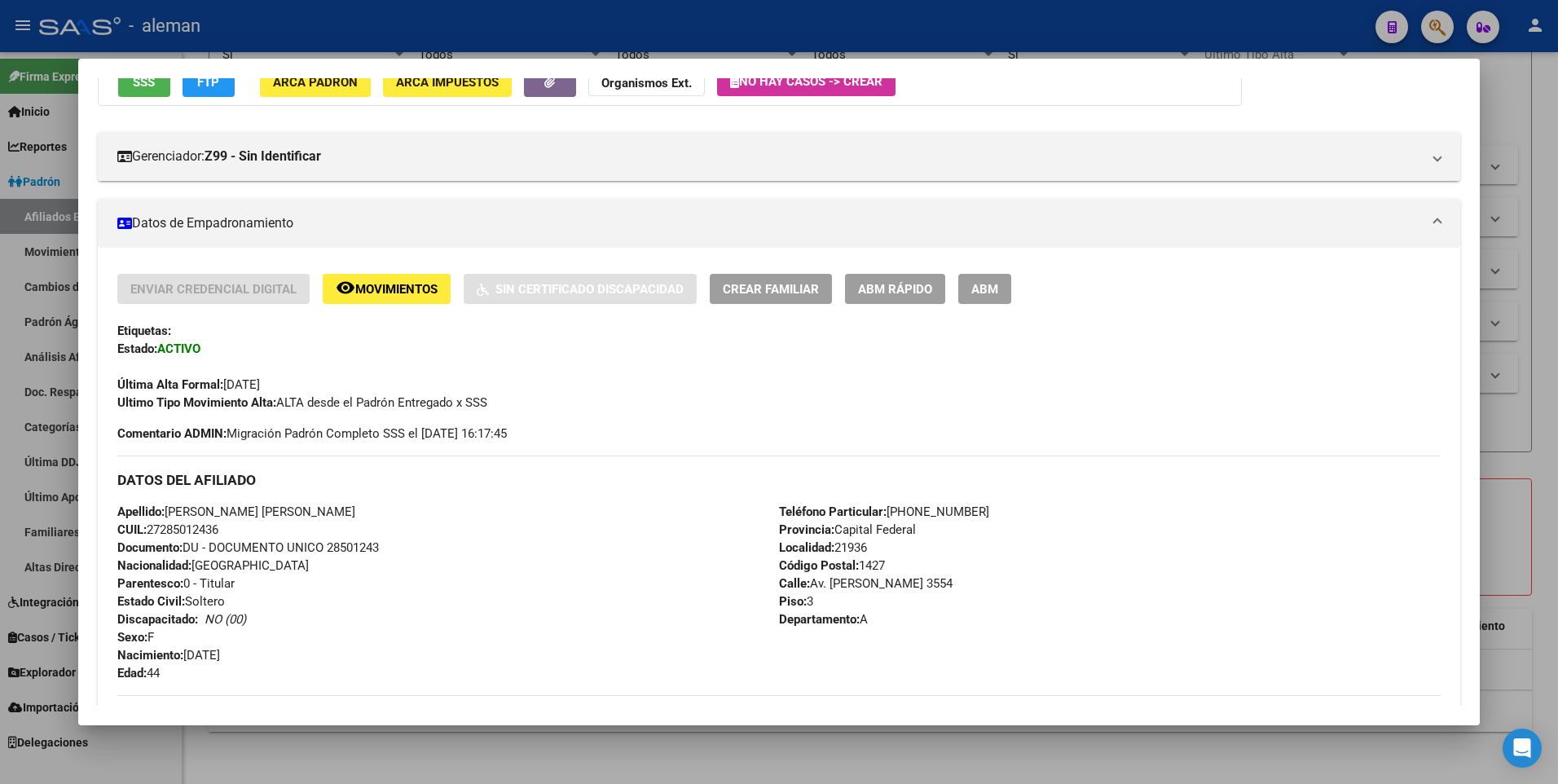
scroll to position [610, 0]
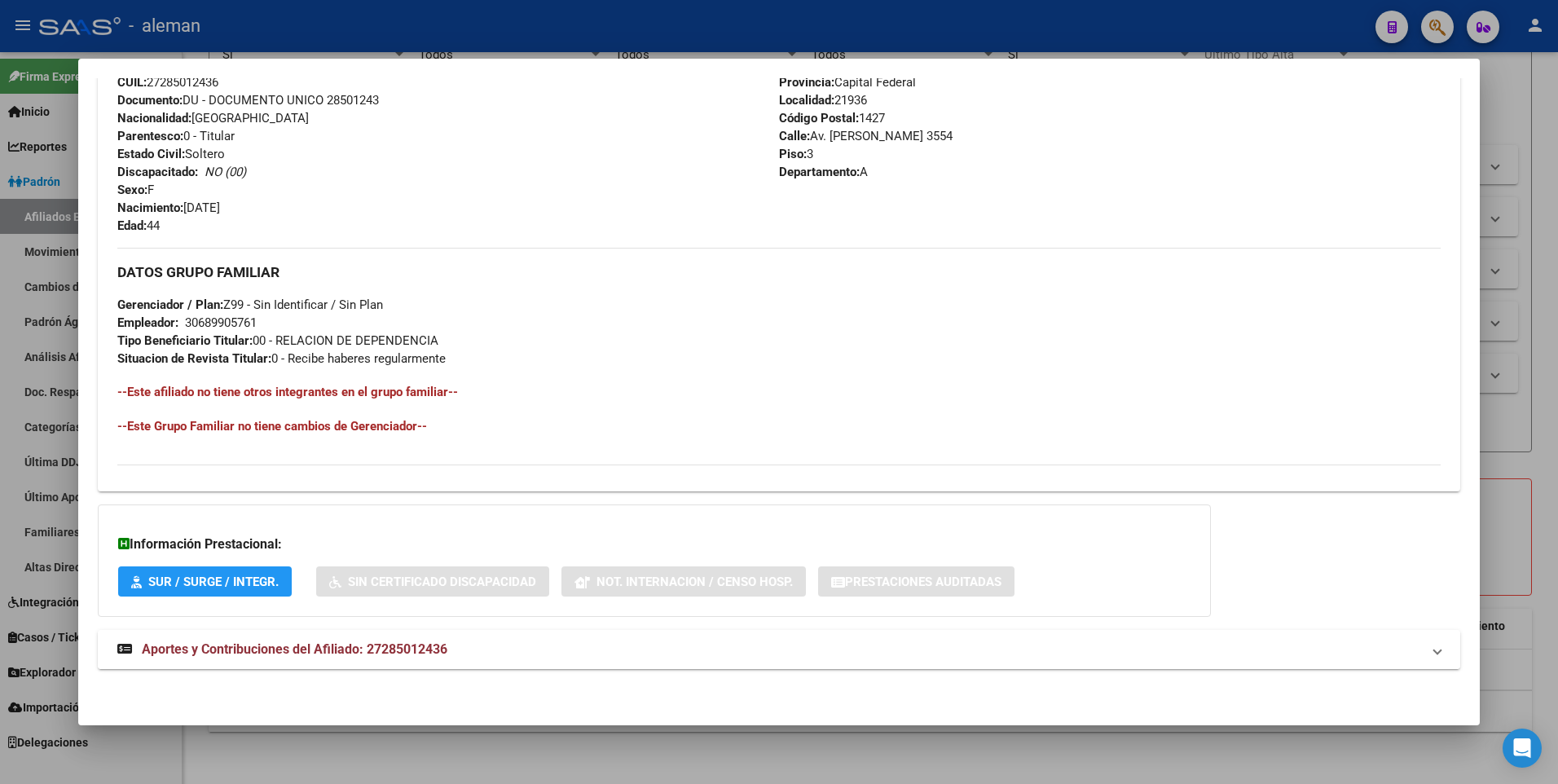
click at [421, 646] on span "Aportes y Contribuciones del Afiliado: 27285012436" at bounding box center [294, 649] width 306 height 15
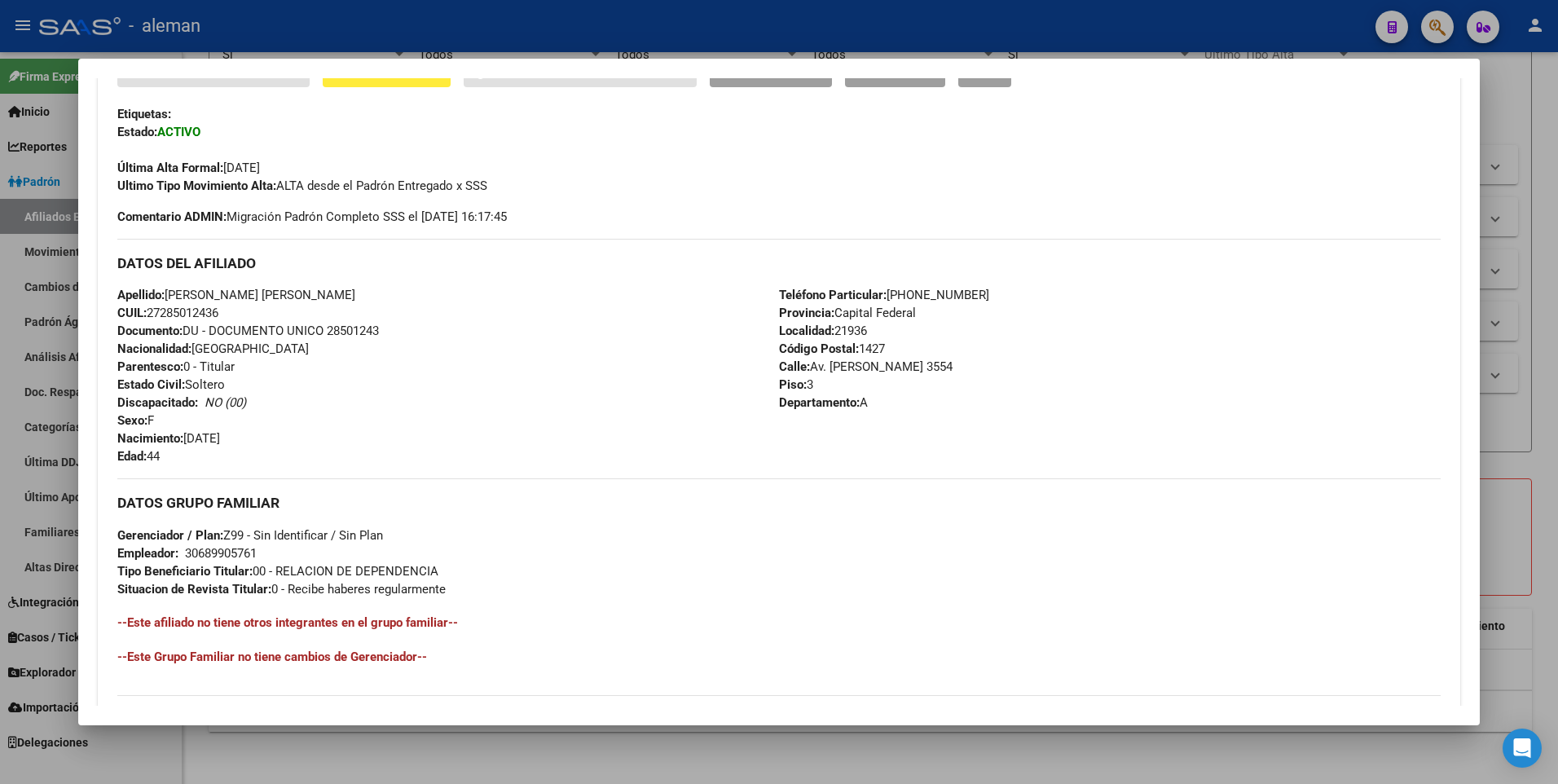
scroll to position [54, 0]
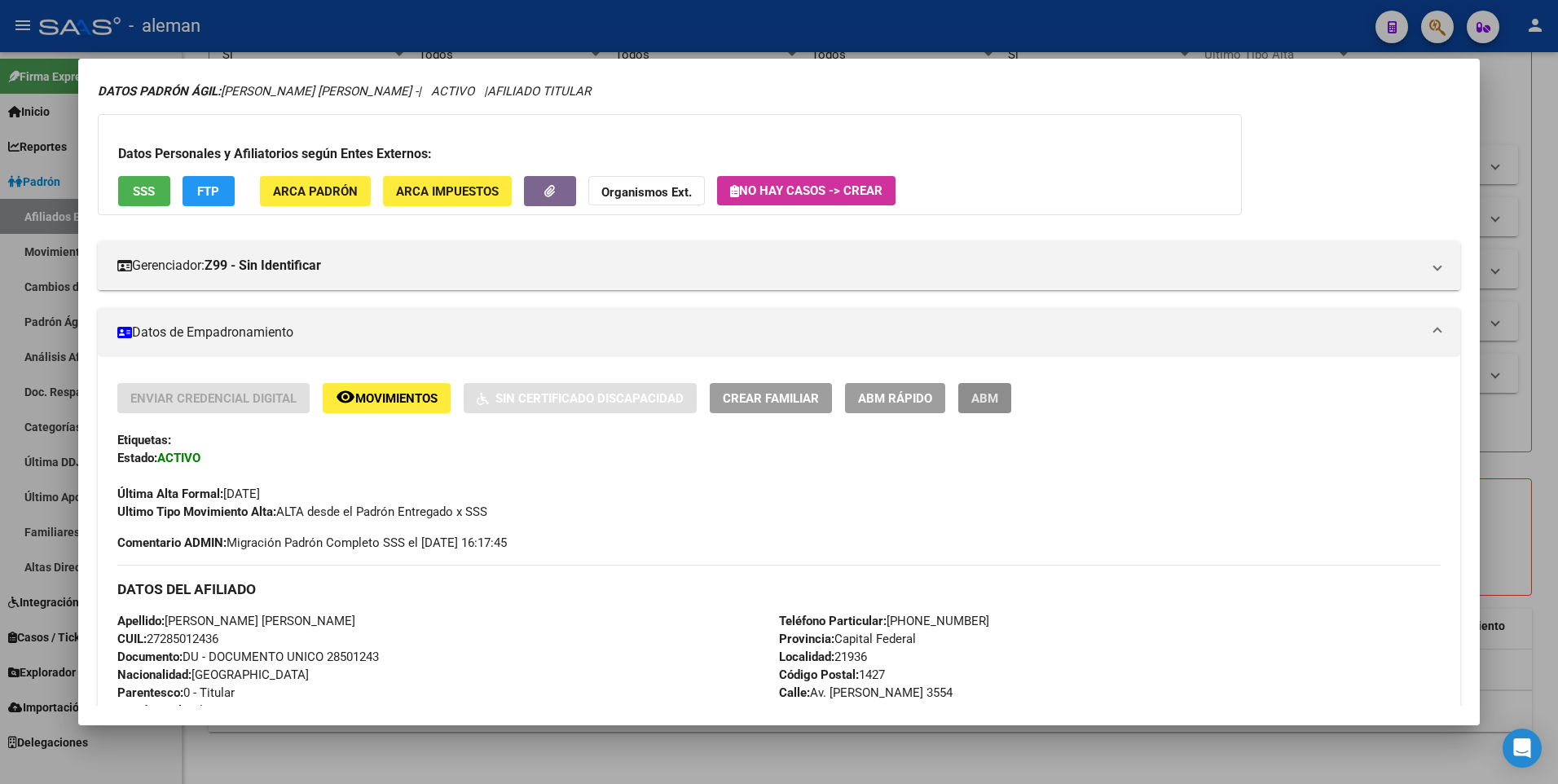
click at [985, 401] on span "ABM" at bounding box center [984, 399] width 27 height 15
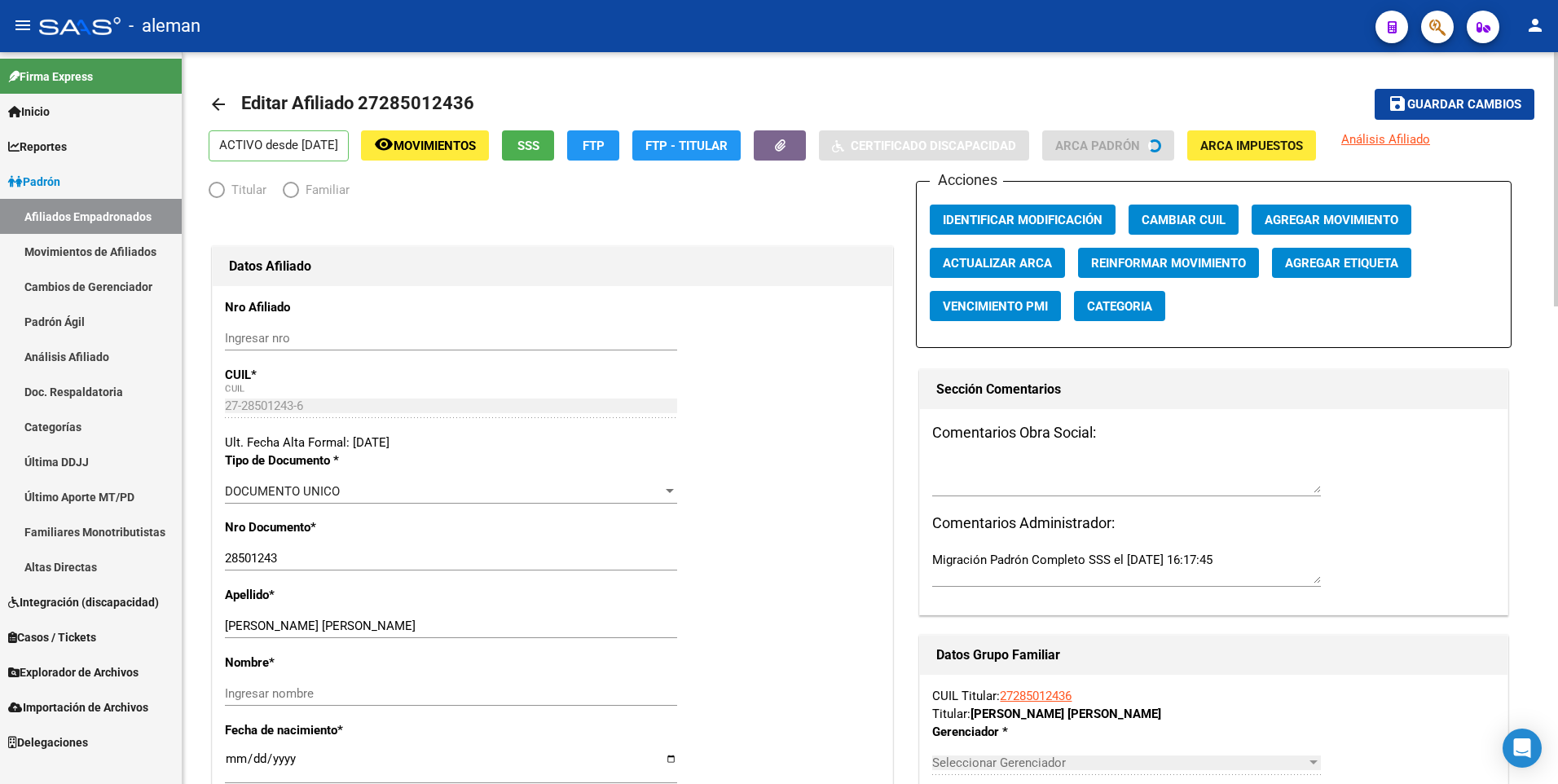
radio input "true"
type input "30-68990576-1"
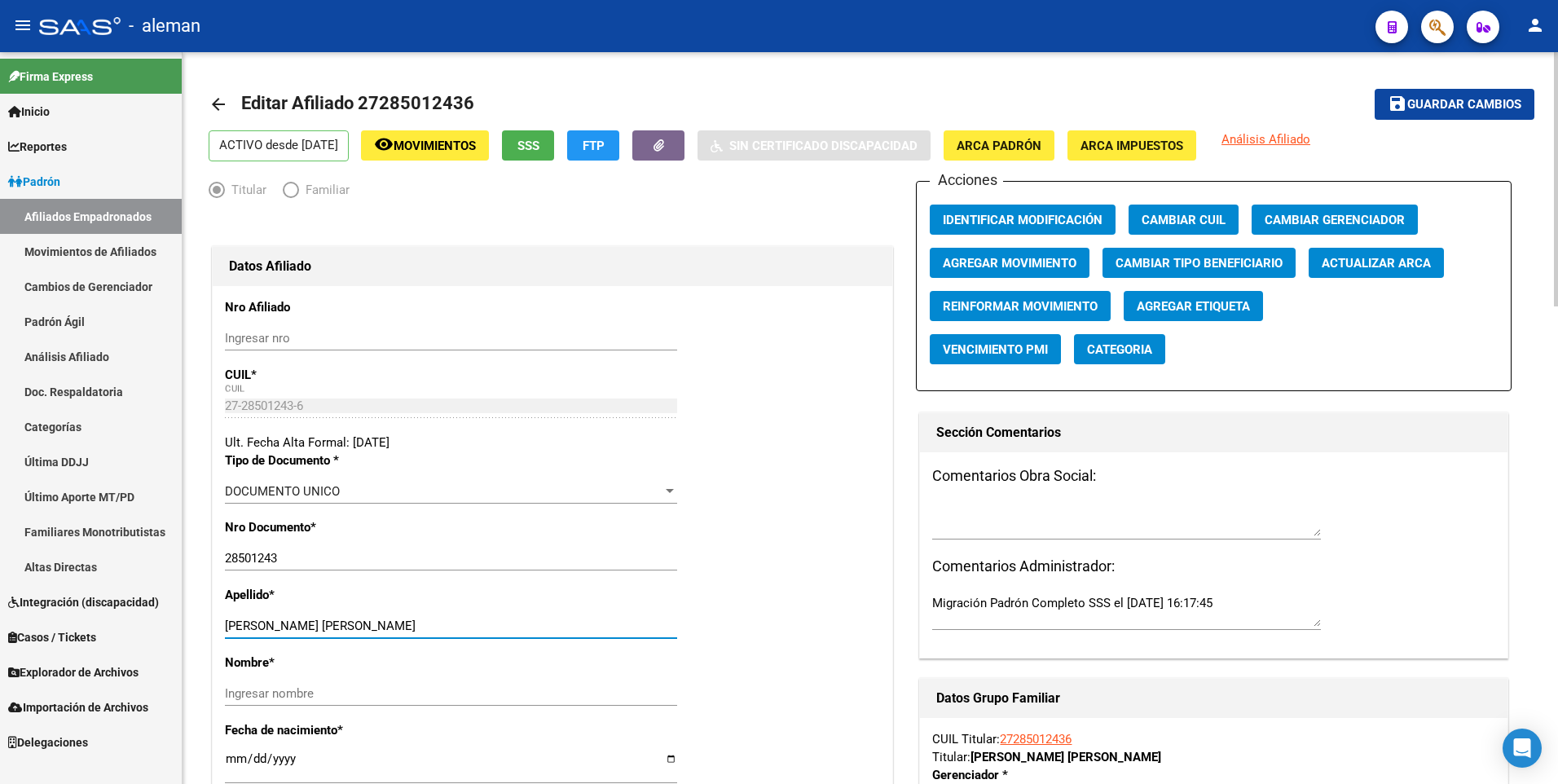
drag, startPoint x: 284, startPoint y: 621, endPoint x: 407, endPoint y: 615, distance: 123.1
click at [407, 615] on div "[PERSON_NAME] [PERSON_NAME] Ingresar apellido" at bounding box center [450, 626] width 452 height 24
click at [399, 698] on input "Ingresar nombre" at bounding box center [450, 694] width 452 height 15
paste input "[PERSON_NAME]"
type input "[PERSON_NAME]"
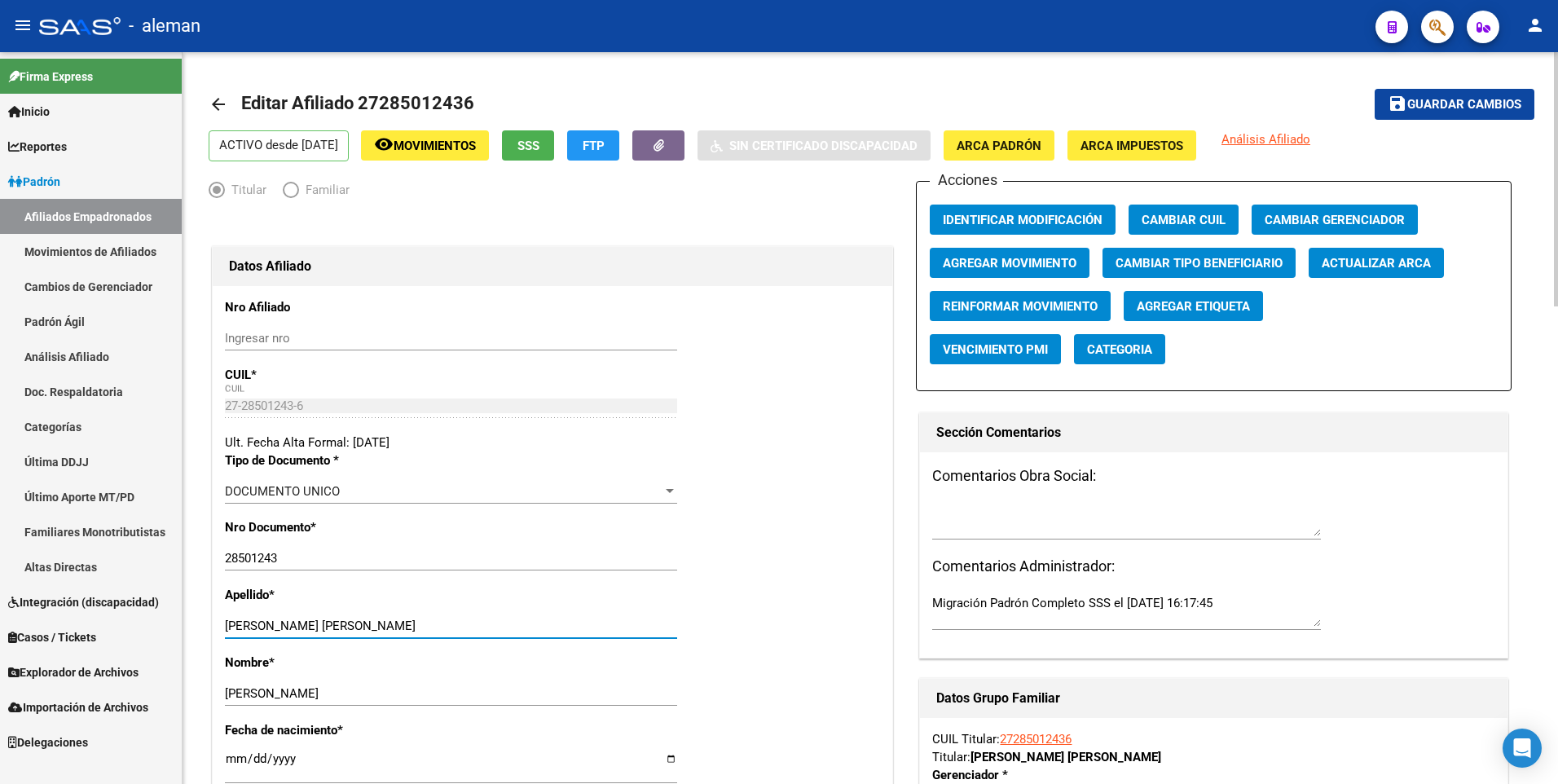
drag, startPoint x: 283, startPoint y: 626, endPoint x: 417, endPoint y: 626, distance: 134.0
click at [417, 626] on input "[PERSON_NAME] [PERSON_NAME]" at bounding box center [450, 626] width 452 height 15
type input "[PERSON_NAME]"
click at [1031, 269] on span "Agregar Movimiento" at bounding box center [1010, 263] width 134 height 15
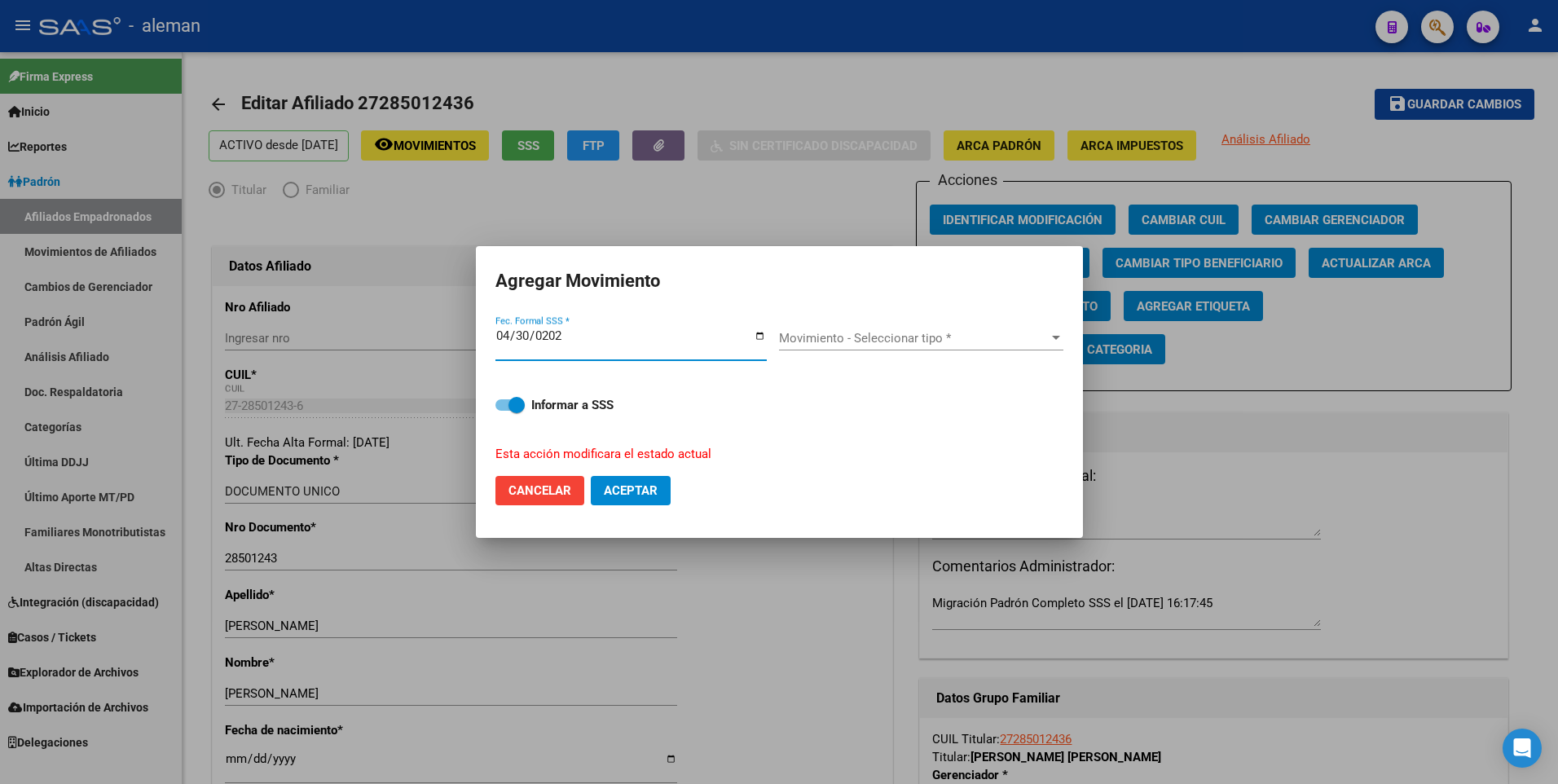
type input "[DATE]"
click at [916, 342] on span "Movimiento - Seleccionar tipo *" at bounding box center [914, 338] width 270 height 15
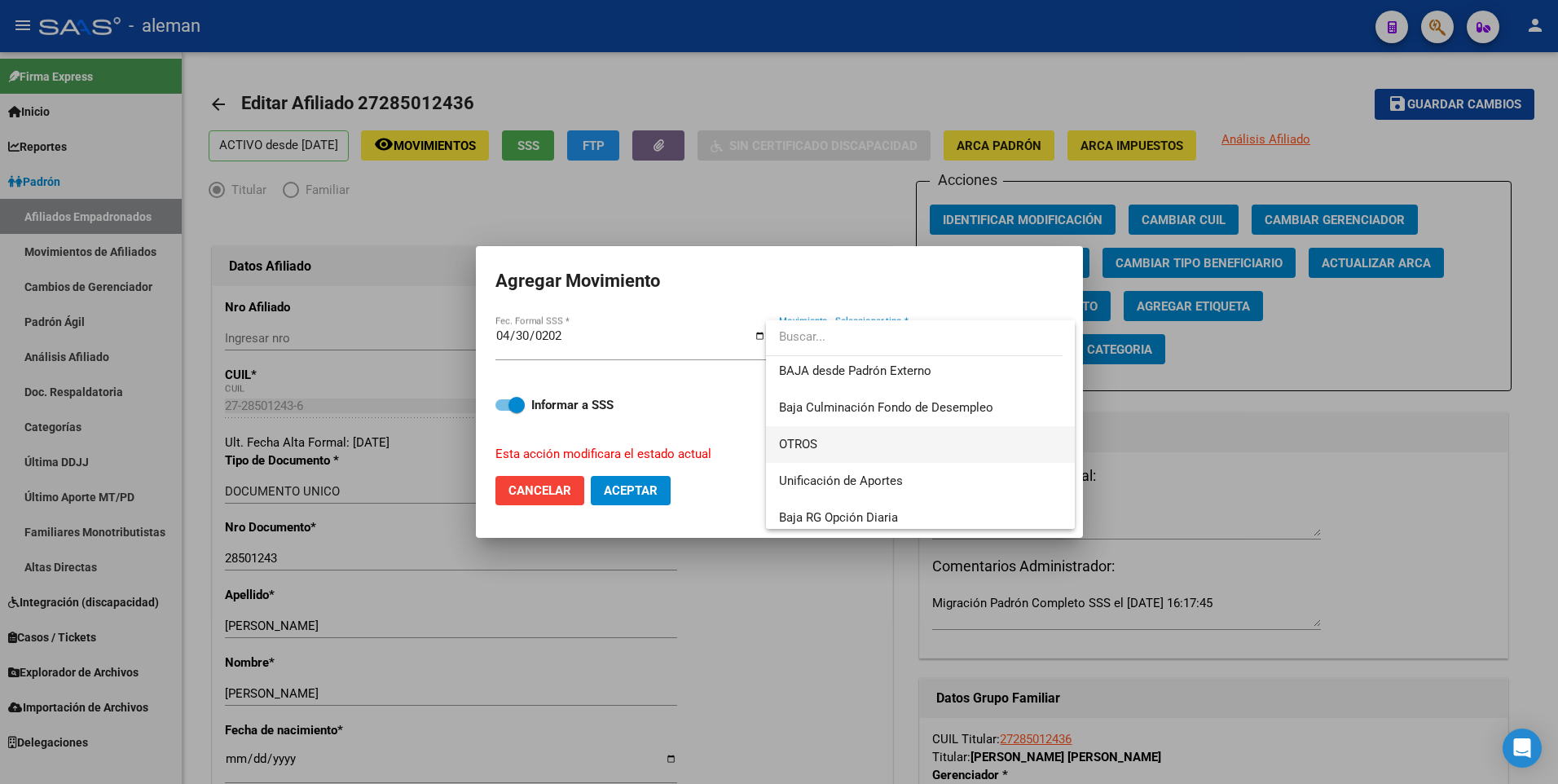
scroll to position [978, 0]
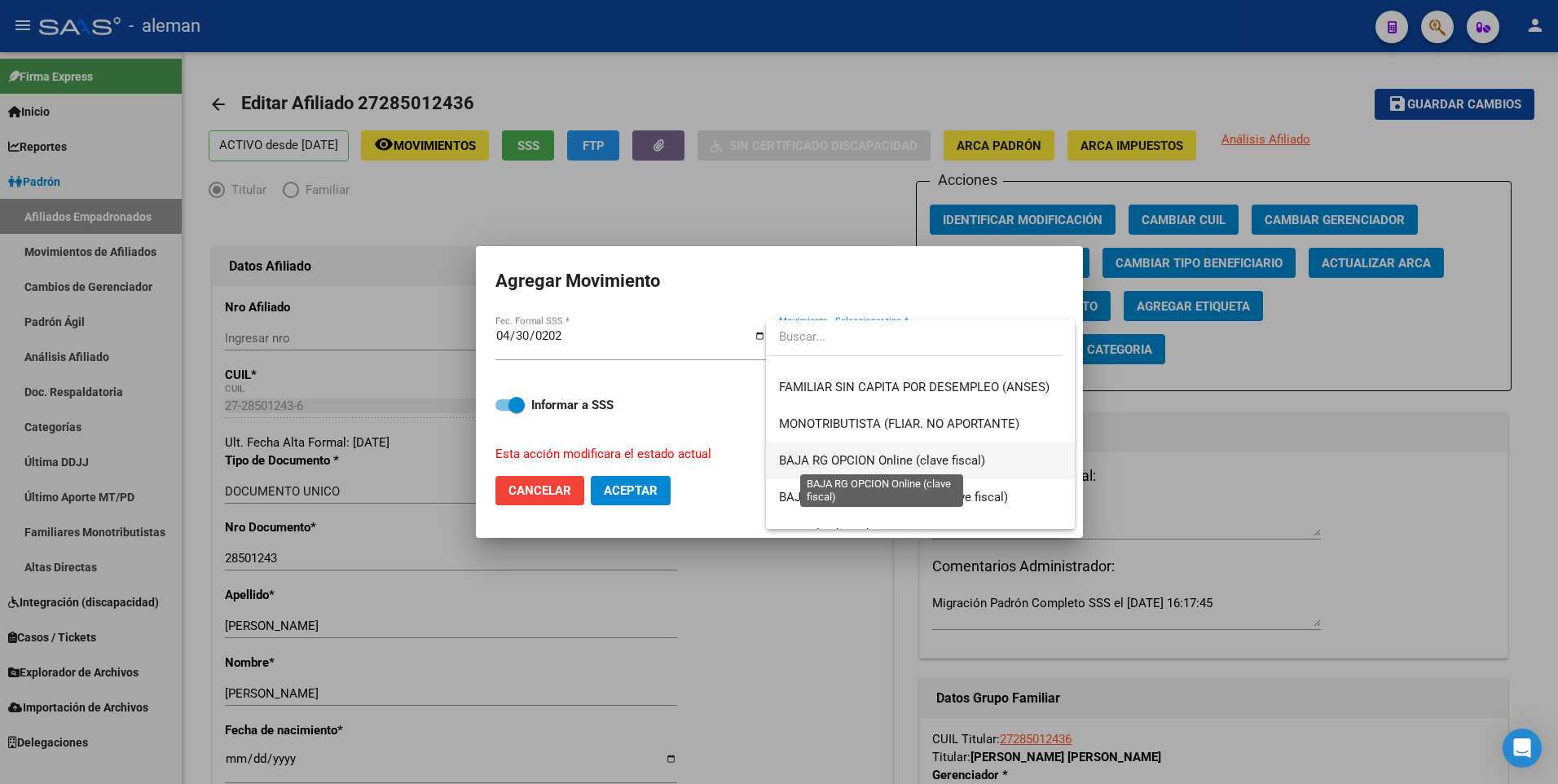
click at [896, 455] on span "BAJA RG OPCION Online (clave fiscal)" at bounding box center [882, 461] width 206 height 15
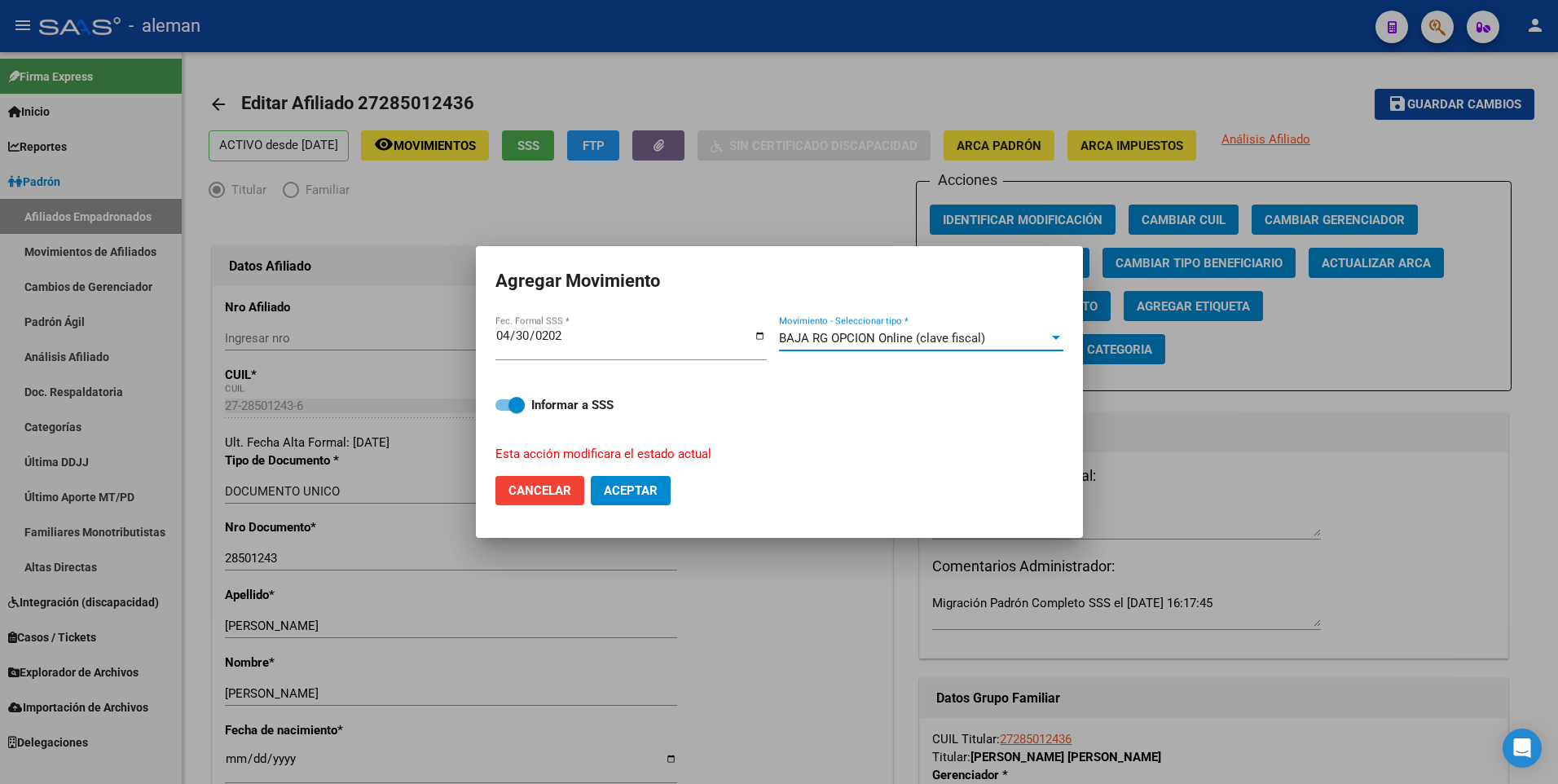
click at [501, 405] on span at bounding box center [510, 405] width 29 height 11
click at [503, 411] on input "Informar a SSS" at bounding box center [503, 411] width 1 height 1
checkbox input "false"
click at [627, 494] on span "Aceptar" at bounding box center [630, 491] width 54 height 15
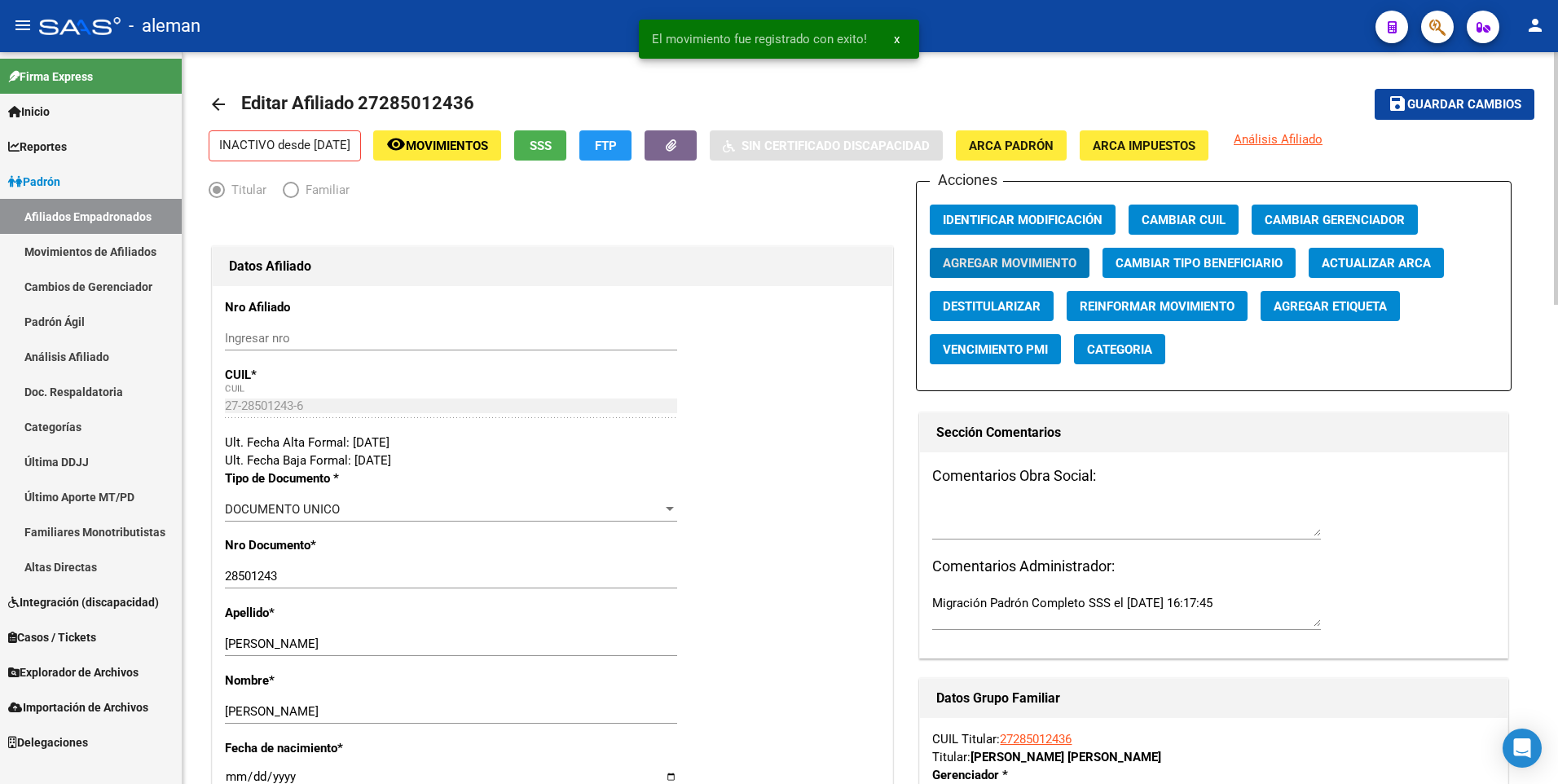
click at [1475, 103] on span "Guardar cambios" at bounding box center [1464, 105] width 114 height 15
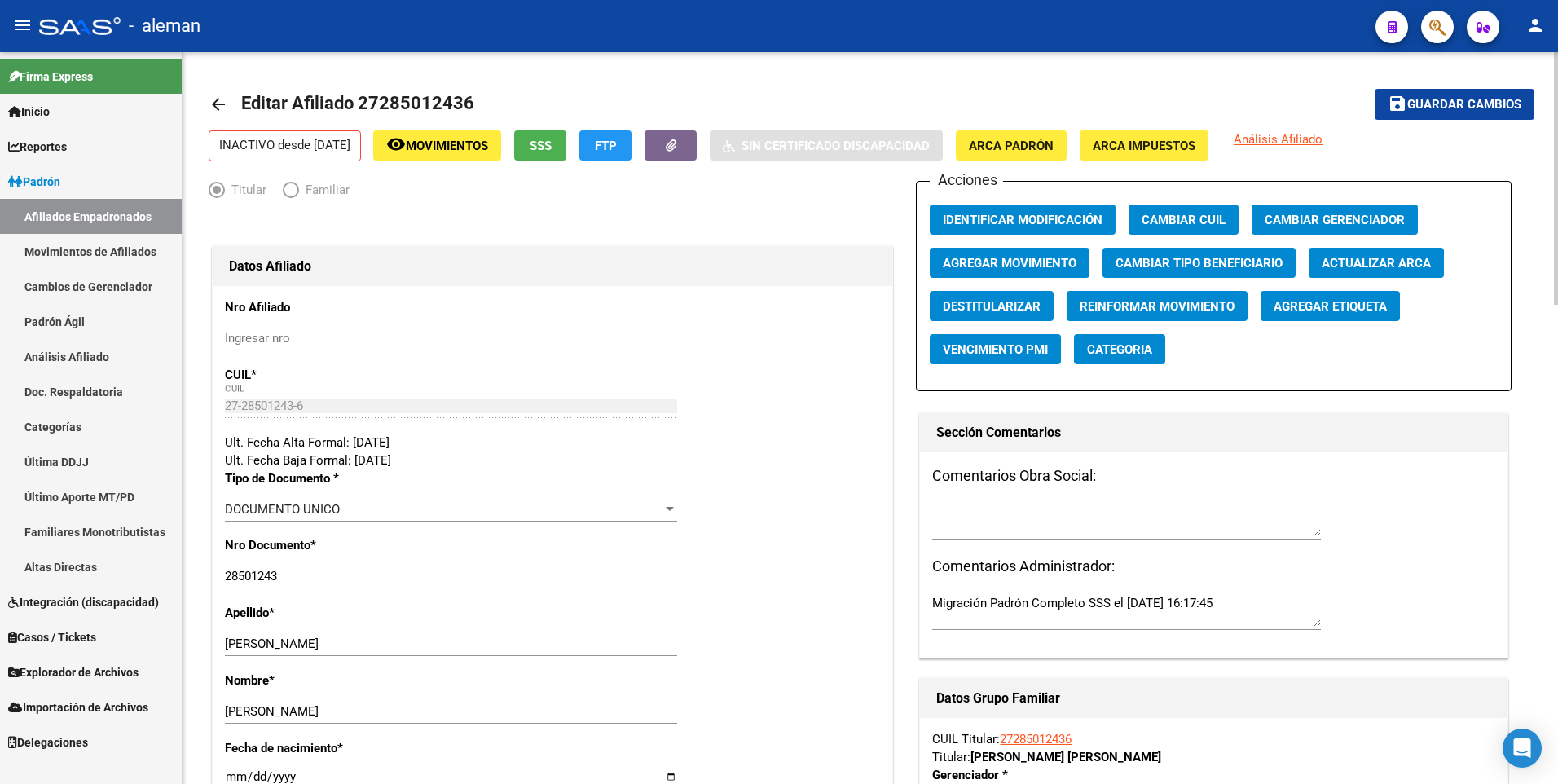
click at [217, 102] on mat-icon "arrow_back" at bounding box center [218, 104] width 20 height 20
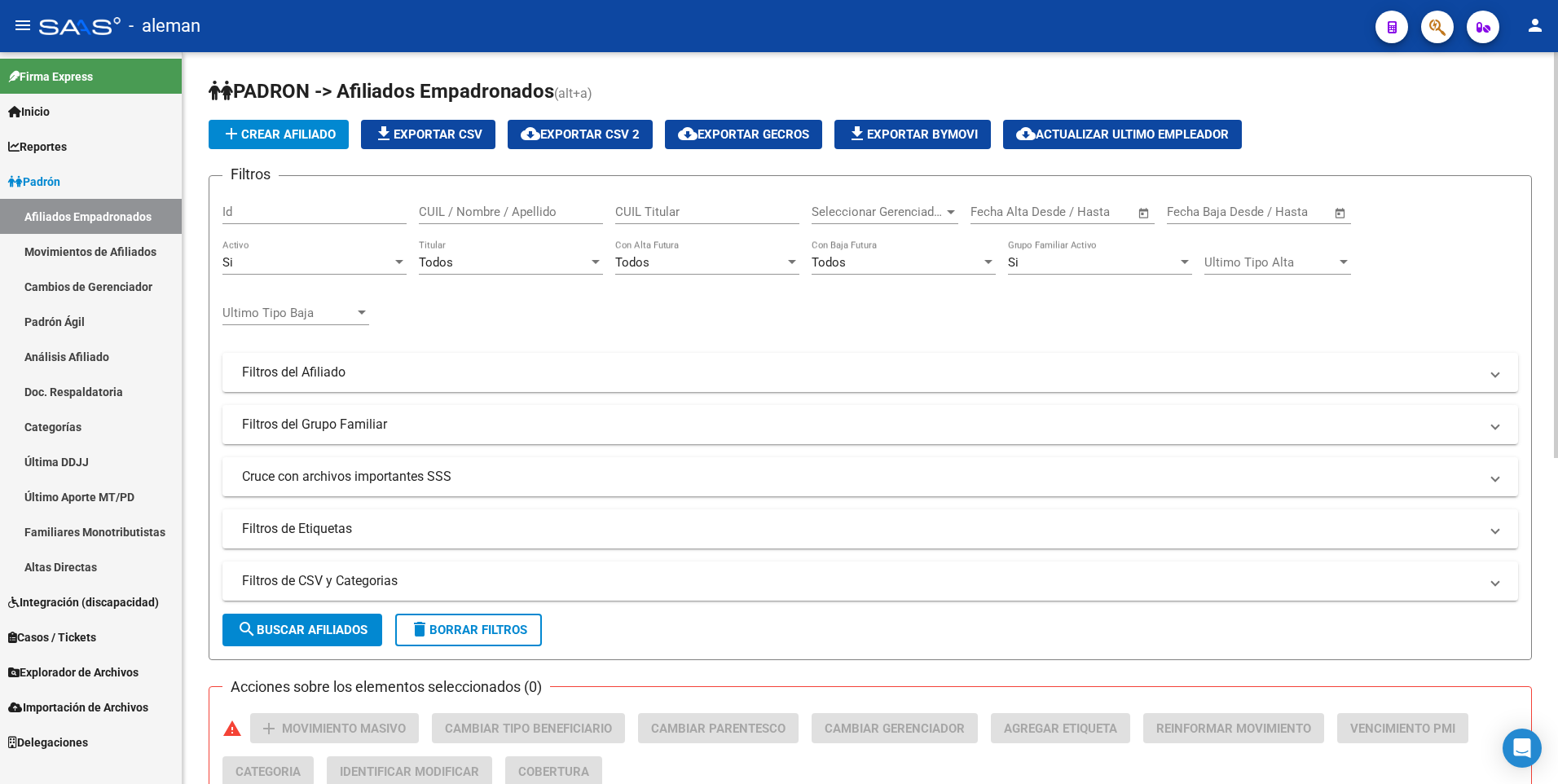
click at [500, 212] on input "CUIL / Nombre / Apellido" at bounding box center [511, 212] width 184 height 15
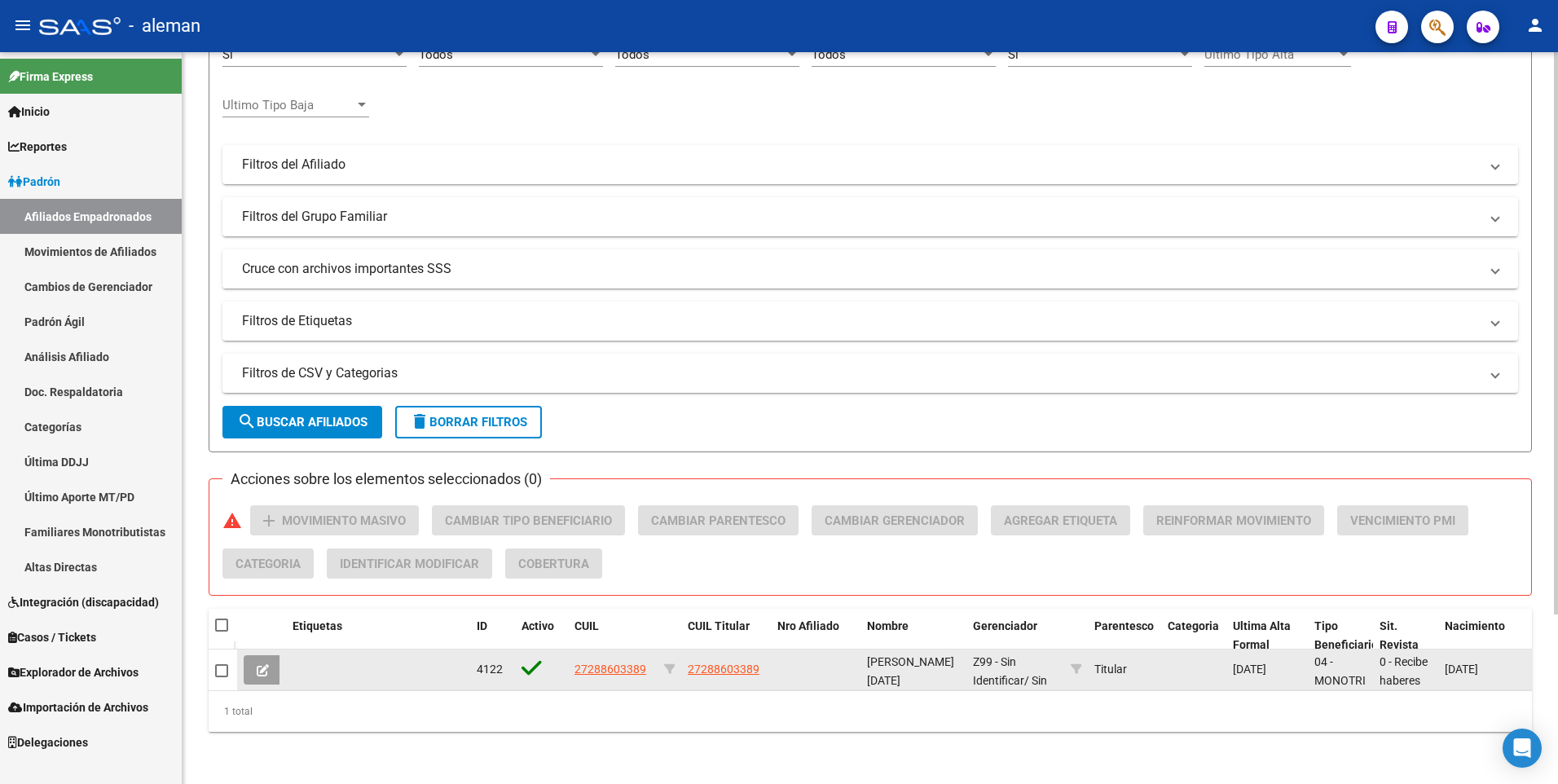
type input "27288603389"
click at [620, 663] on span "27288603389" at bounding box center [610, 669] width 71 height 13
type textarea "27288603389"
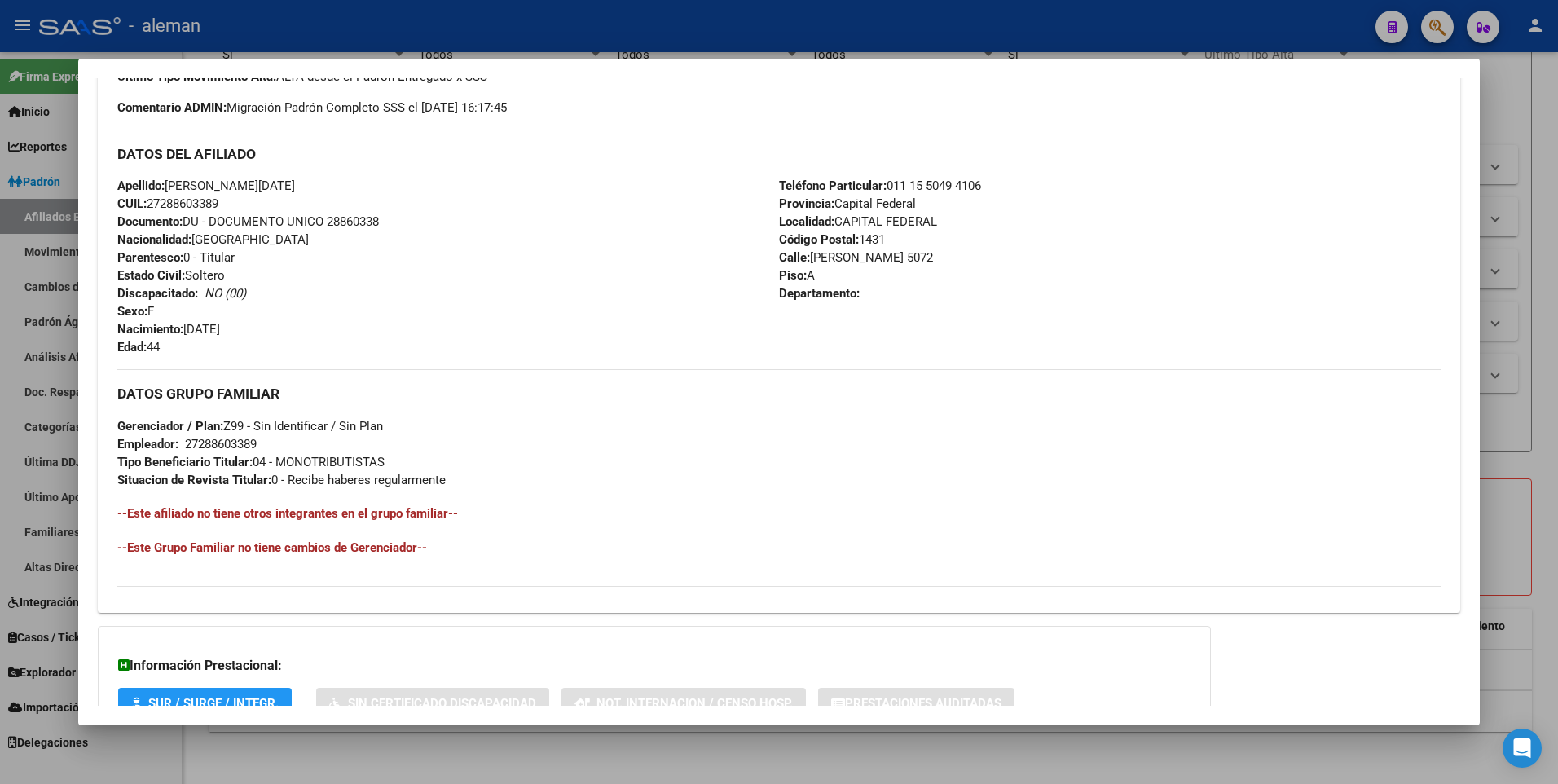
scroll to position [610, 0]
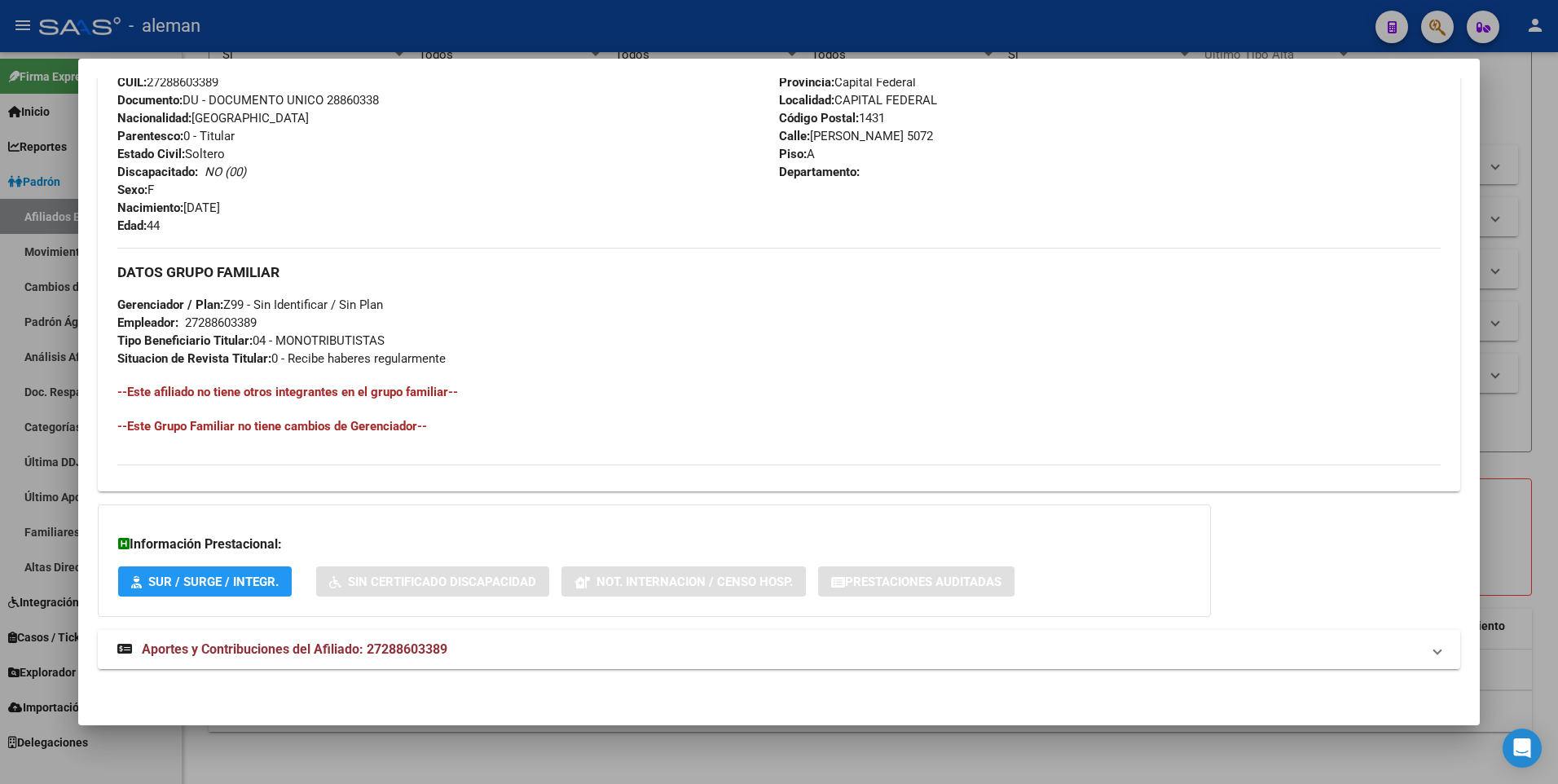
click at [413, 646] on span "Aportes y Contribuciones del Afiliado: 27288603389" at bounding box center [294, 649] width 306 height 15
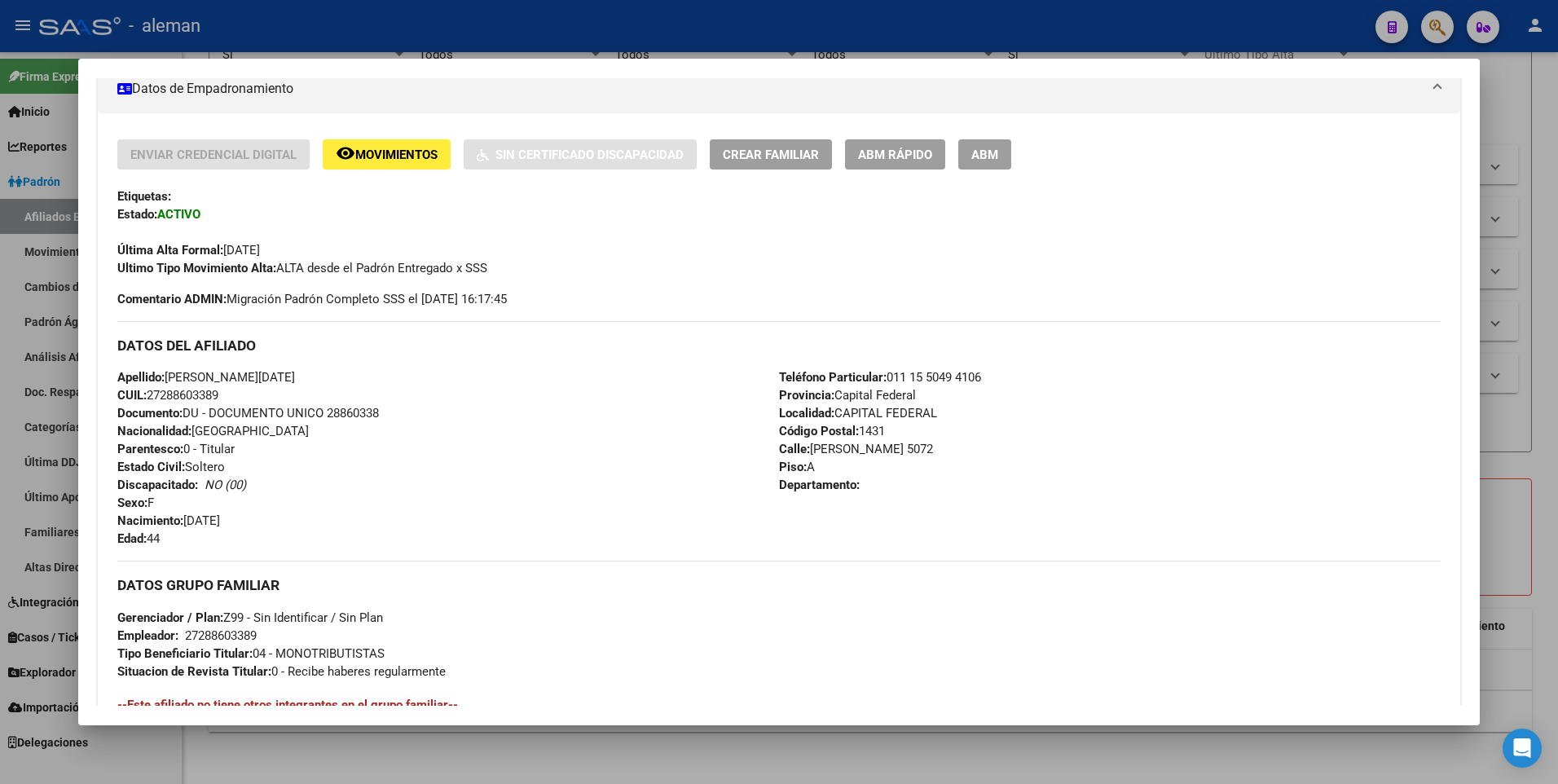
scroll to position [0, 0]
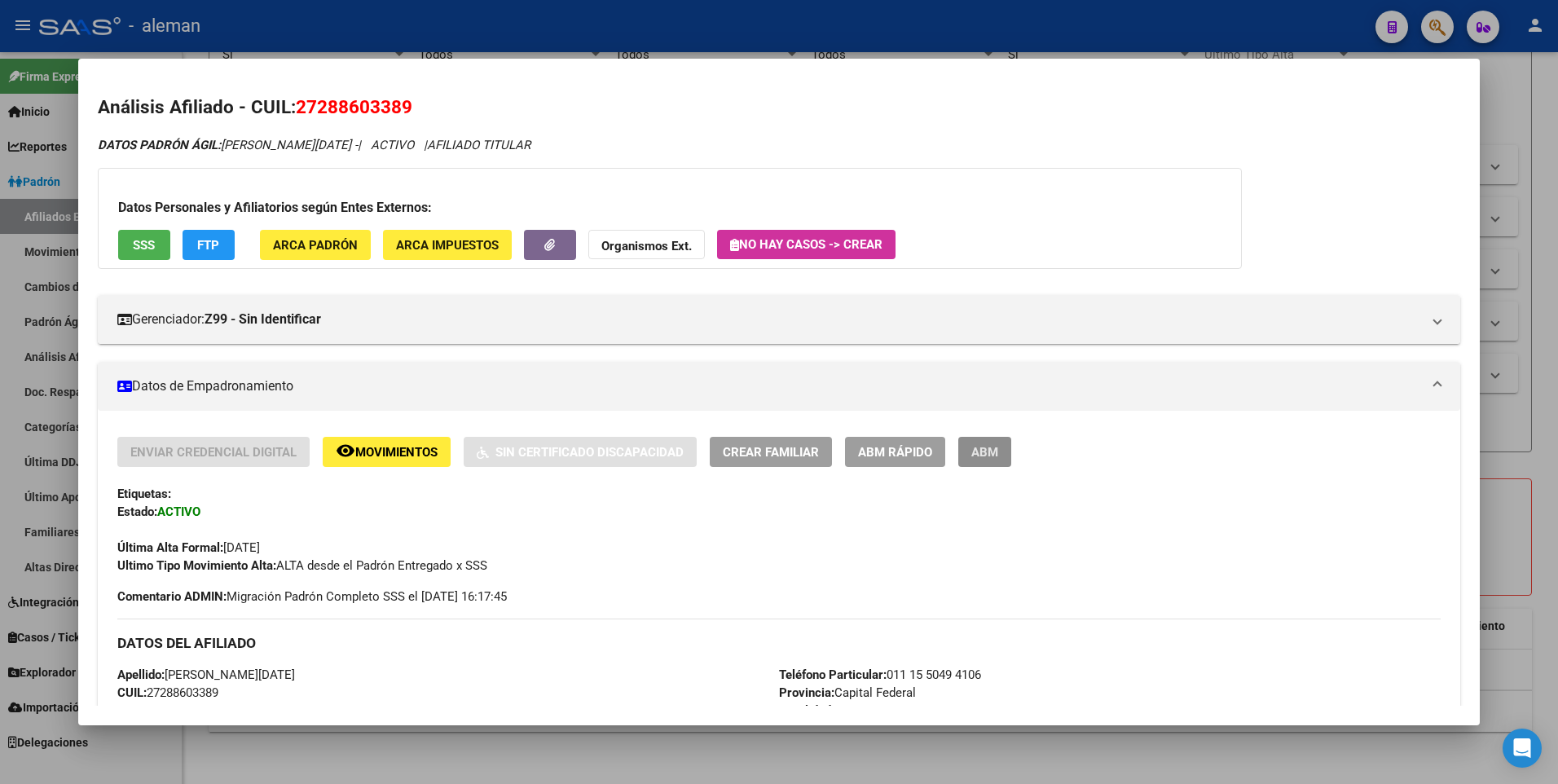
click at [983, 462] on button "ABM" at bounding box center [984, 452] width 53 height 30
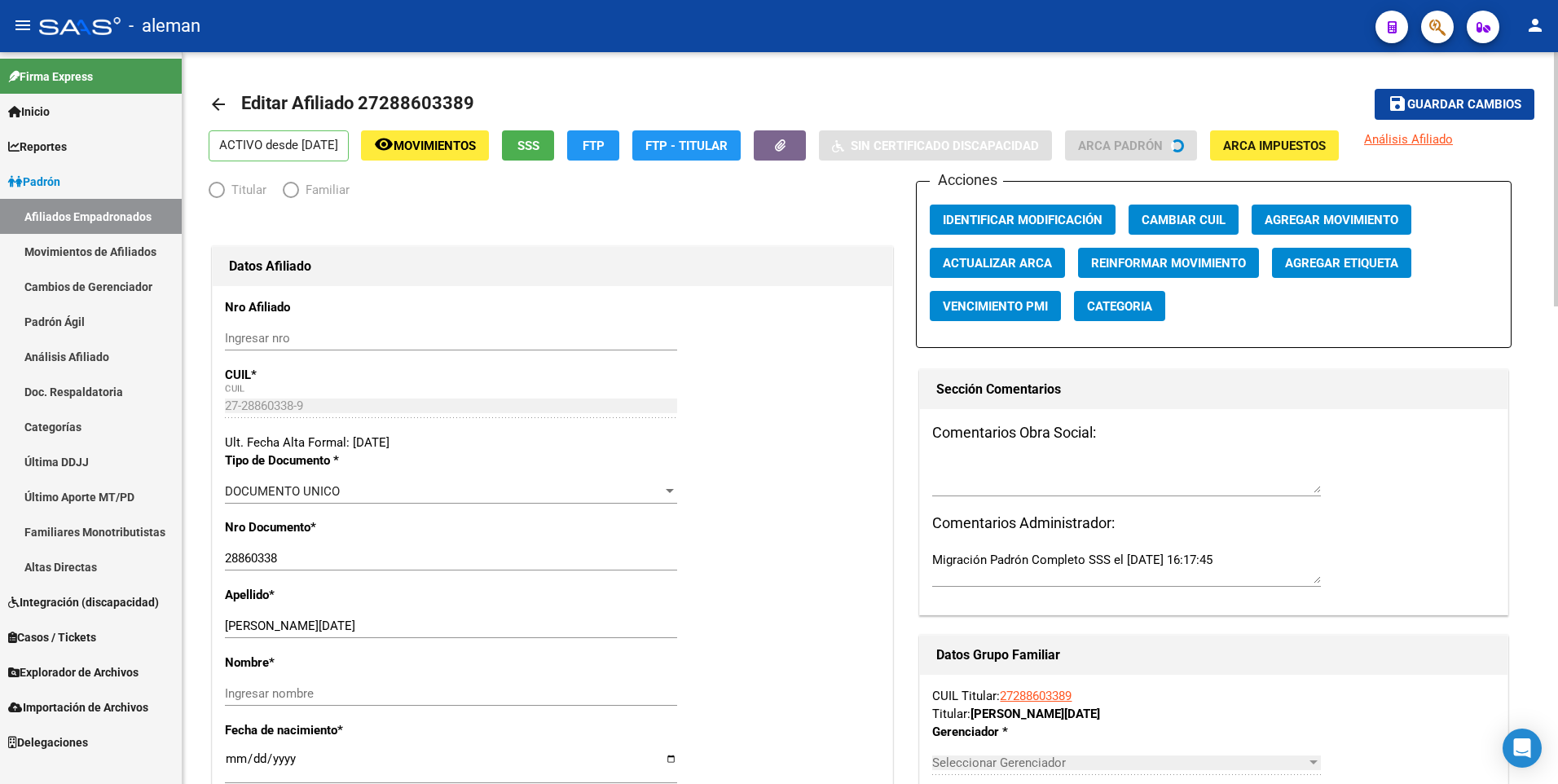
radio input "true"
type input "27-28860338-9"
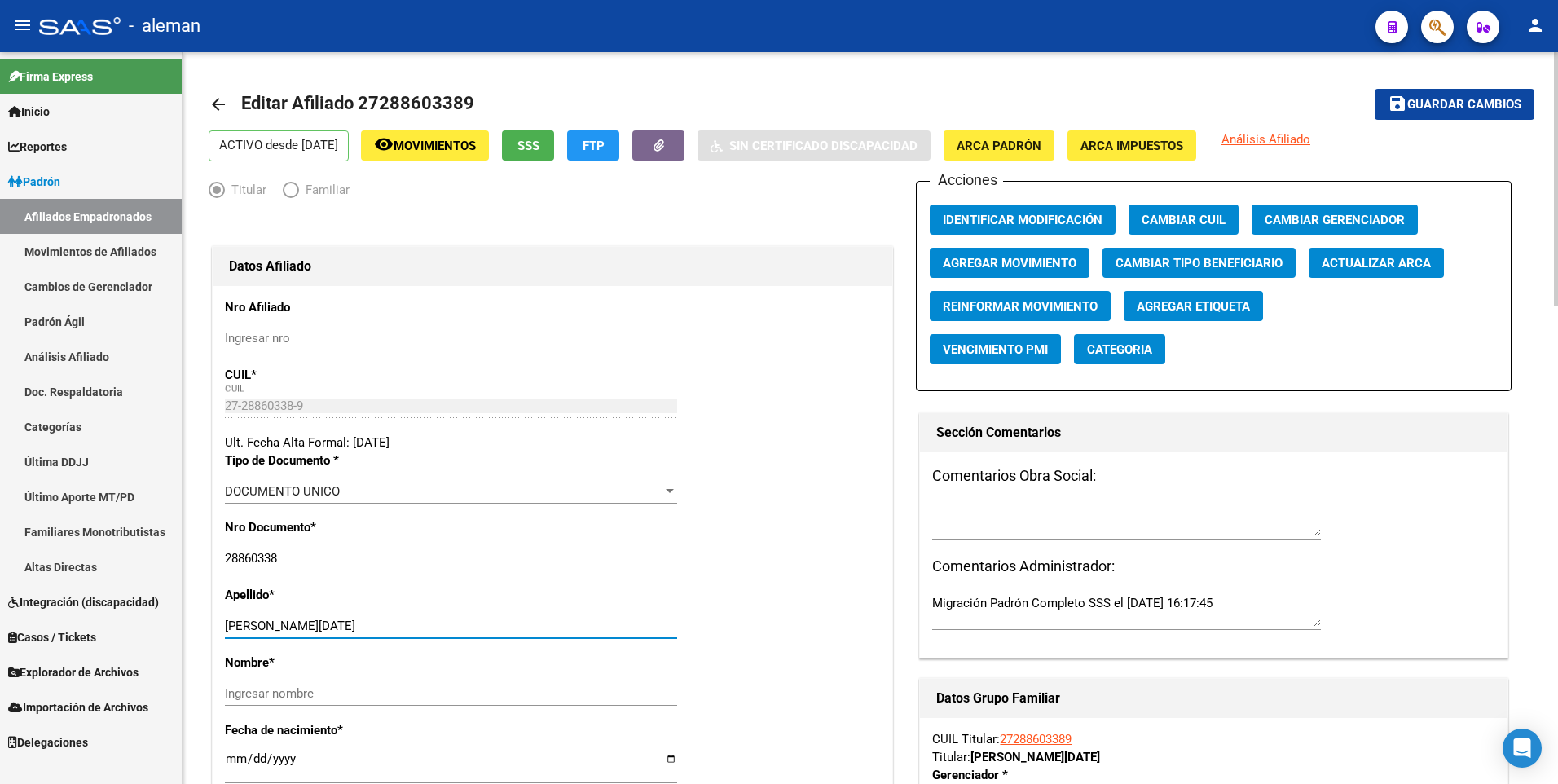
drag, startPoint x: 275, startPoint y: 622, endPoint x: 367, endPoint y: 623, distance: 92.0
click at [367, 623] on input "[PERSON_NAME][DATE]" at bounding box center [450, 626] width 452 height 15
click at [372, 699] on input "Ingresar nombre" at bounding box center [450, 694] width 452 height 15
paste input "[DATE][PERSON_NAME]"
type input "[DATE][PERSON_NAME]"
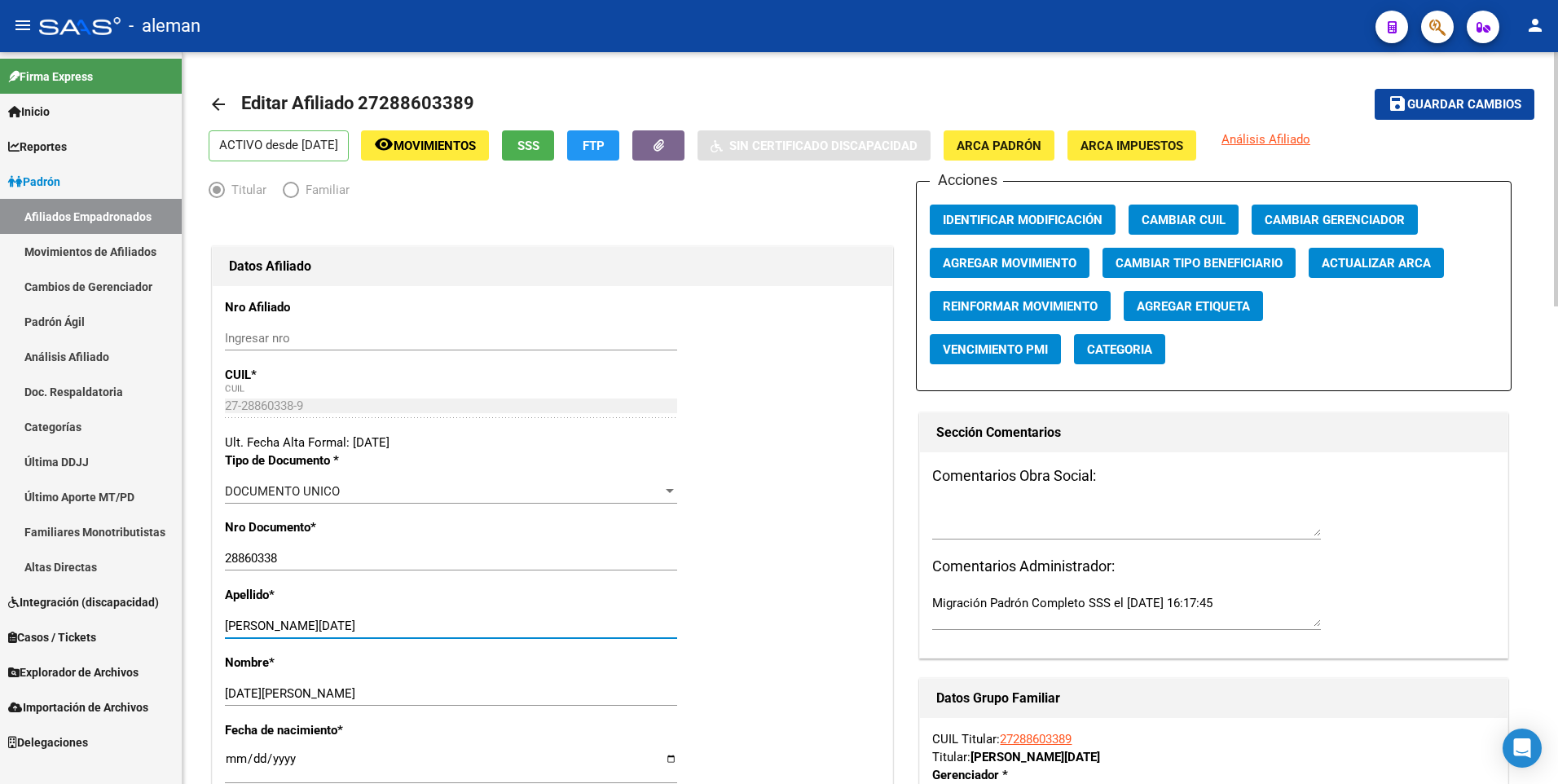
drag, startPoint x: 275, startPoint y: 628, endPoint x: 377, endPoint y: 632, distance: 102.1
click at [377, 631] on input "[PERSON_NAME][DATE]" at bounding box center [450, 626] width 452 height 15
type input "[PERSON_NAME]"
click at [983, 261] on span "Agregar Movimiento" at bounding box center [1010, 263] width 134 height 15
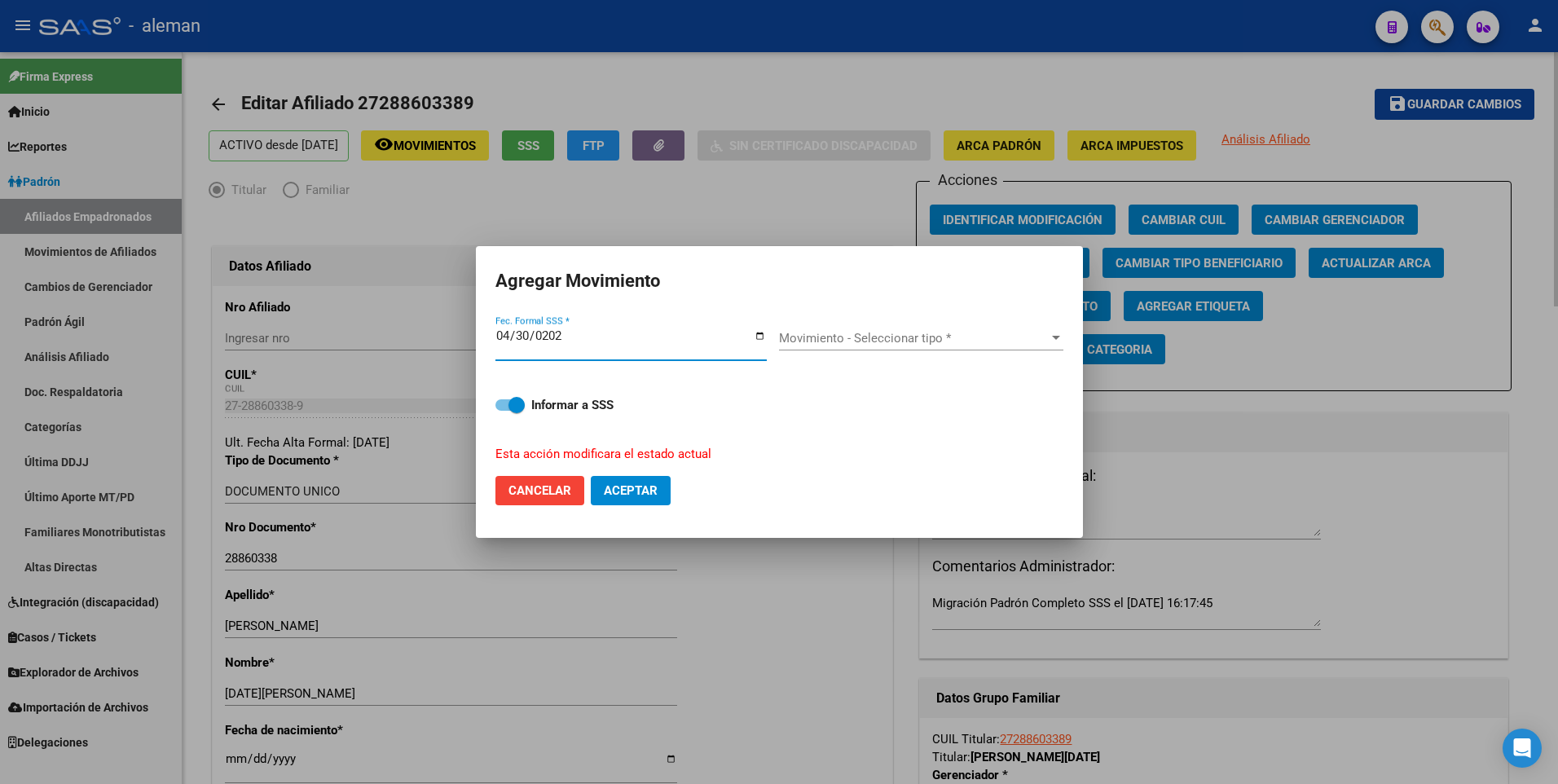
type input "[DATE]"
click at [872, 341] on span "Movimiento - Seleccionar tipo *" at bounding box center [914, 338] width 270 height 15
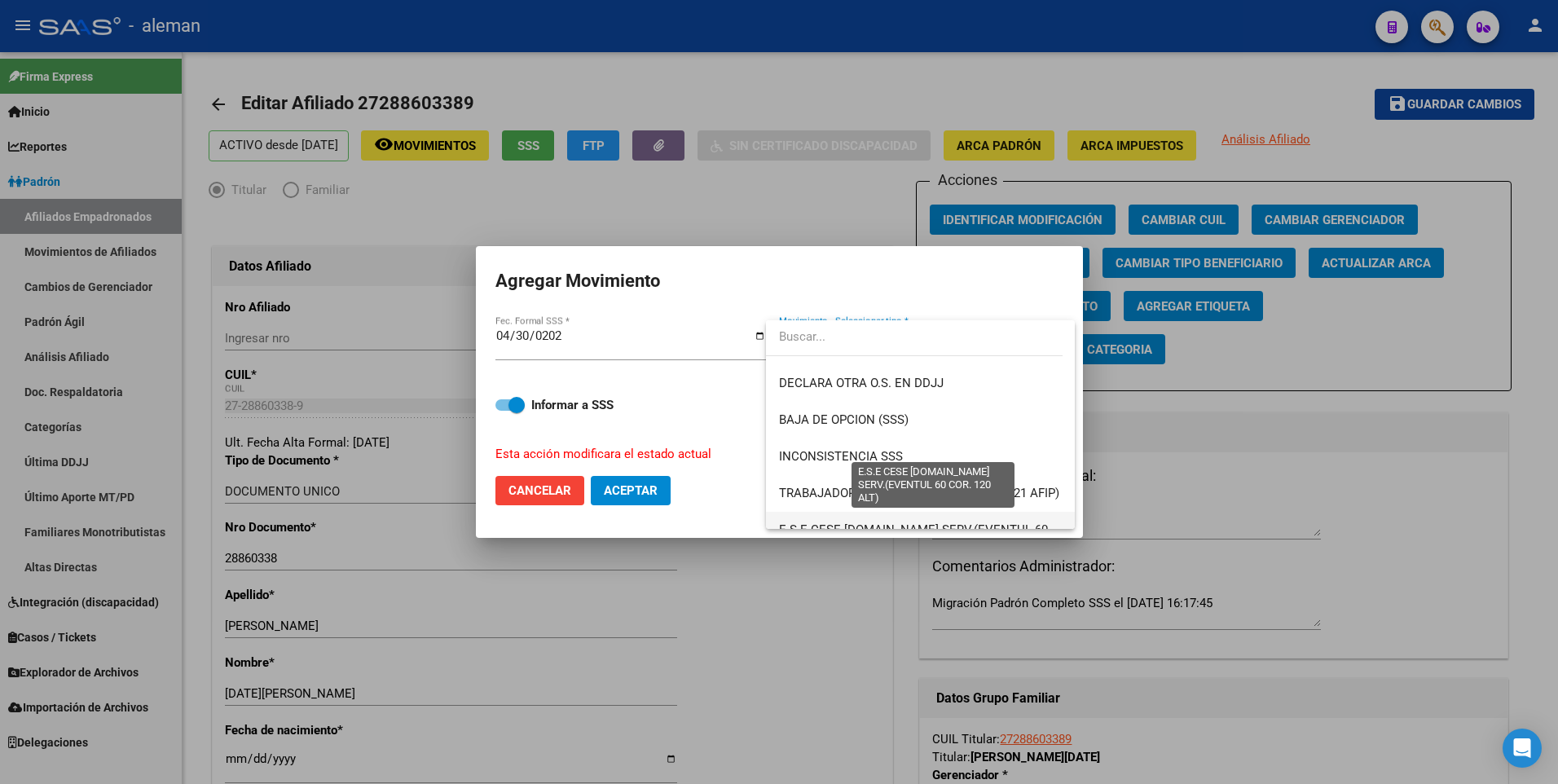
scroll to position [571, 0]
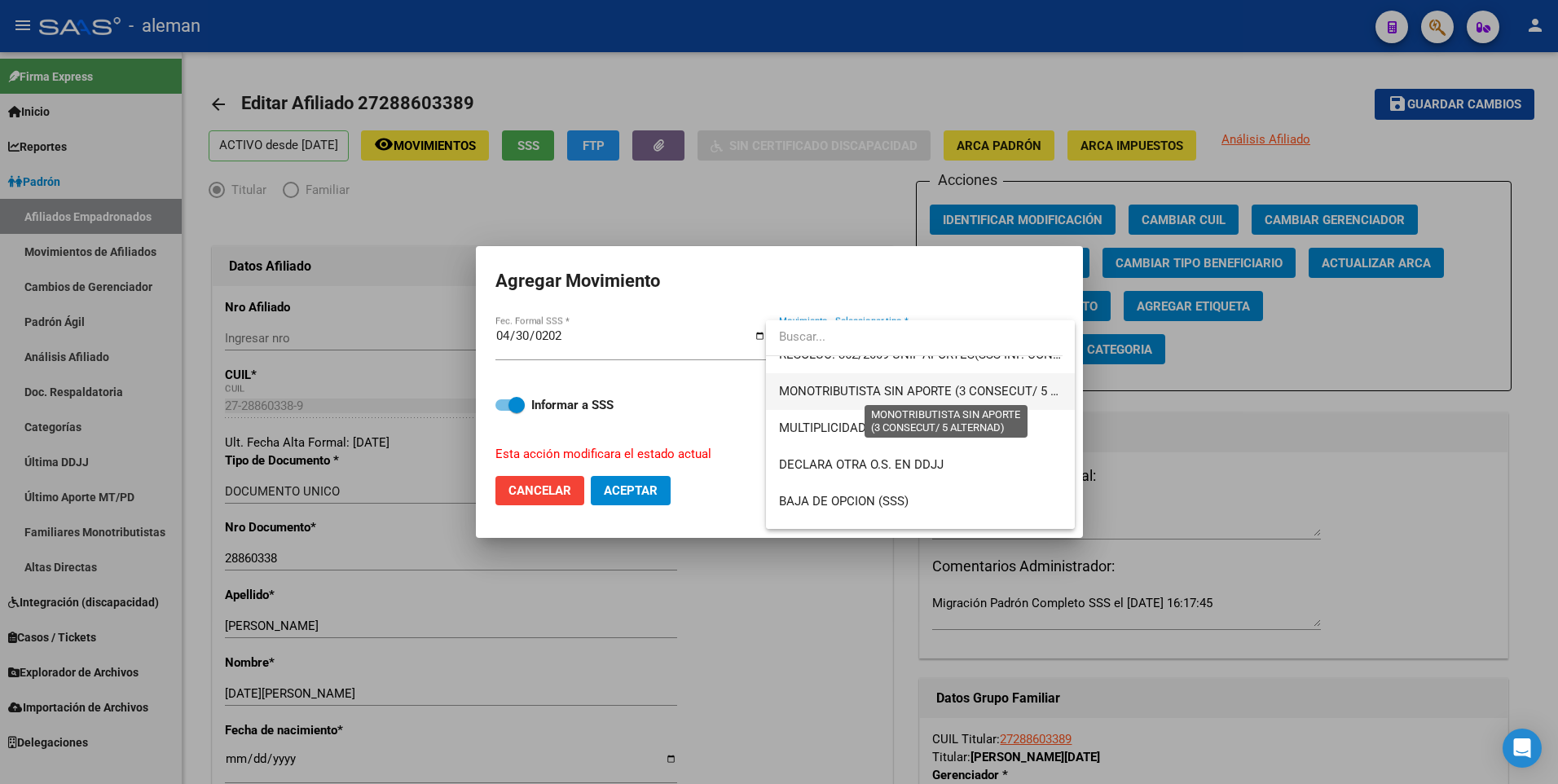
click at [907, 388] on span "MONOTRIBUTISTA SIN APORTE (3 CONSECUT/ 5 ALTERNAD)" at bounding box center [947, 391] width 336 height 15
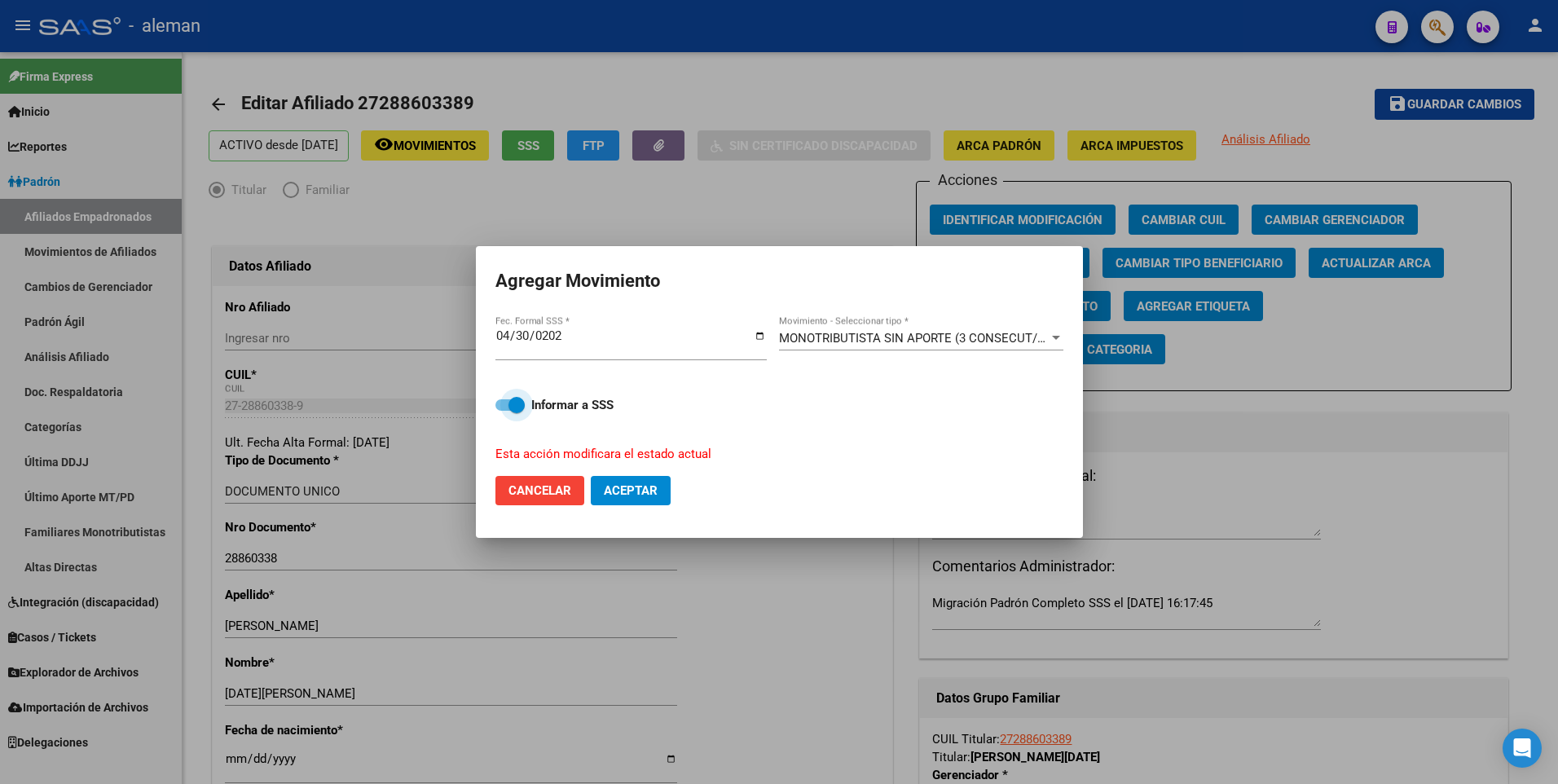
click at [502, 407] on span at bounding box center [510, 405] width 29 height 11
click at [503, 411] on input "Informar a SSS" at bounding box center [503, 411] width 1 height 1
checkbox input "false"
click at [613, 486] on span "Aceptar" at bounding box center [630, 491] width 54 height 15
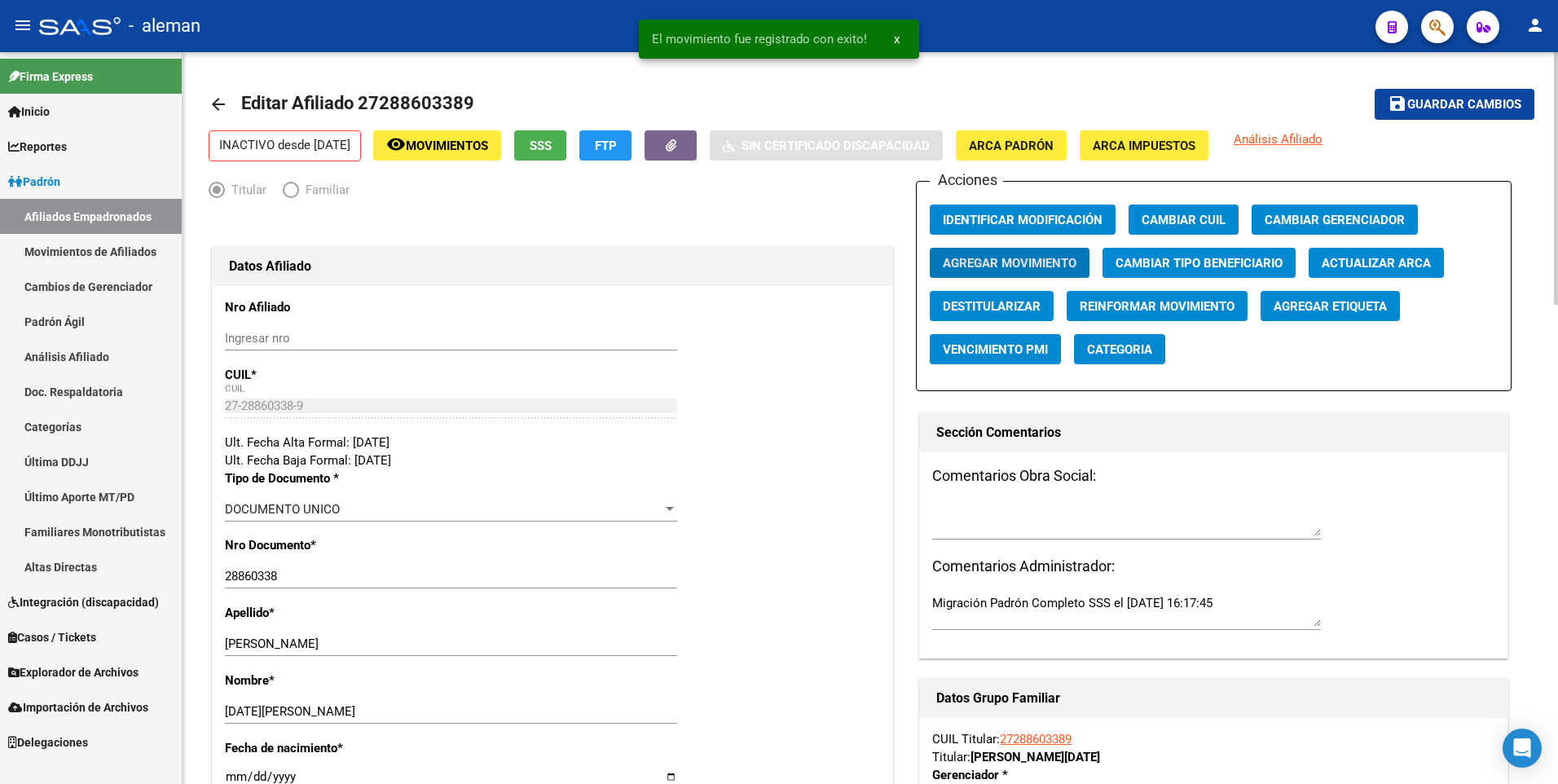
click at [1460, 93] on button "save Guardar cambios" at bounding box center [1455, 103] width 160 height 30
click at [217, 102] on mat-icon "arrow_back" at bounding box center [218, 104] width 20 height 20
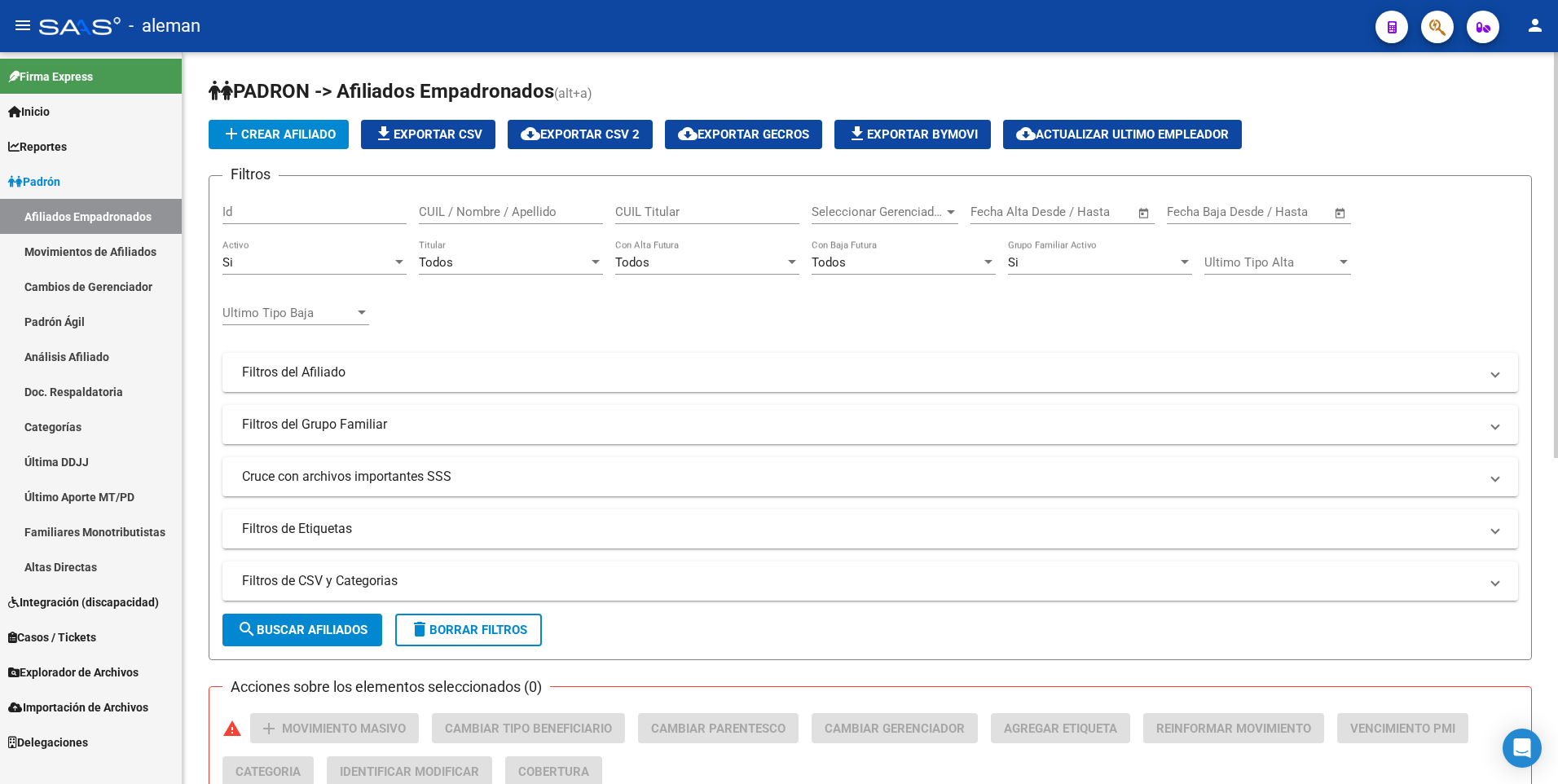
click at [486, 217] on input "CUIL / Nombre / Apellido" at bounding box center [511, 212] width 184 height 15
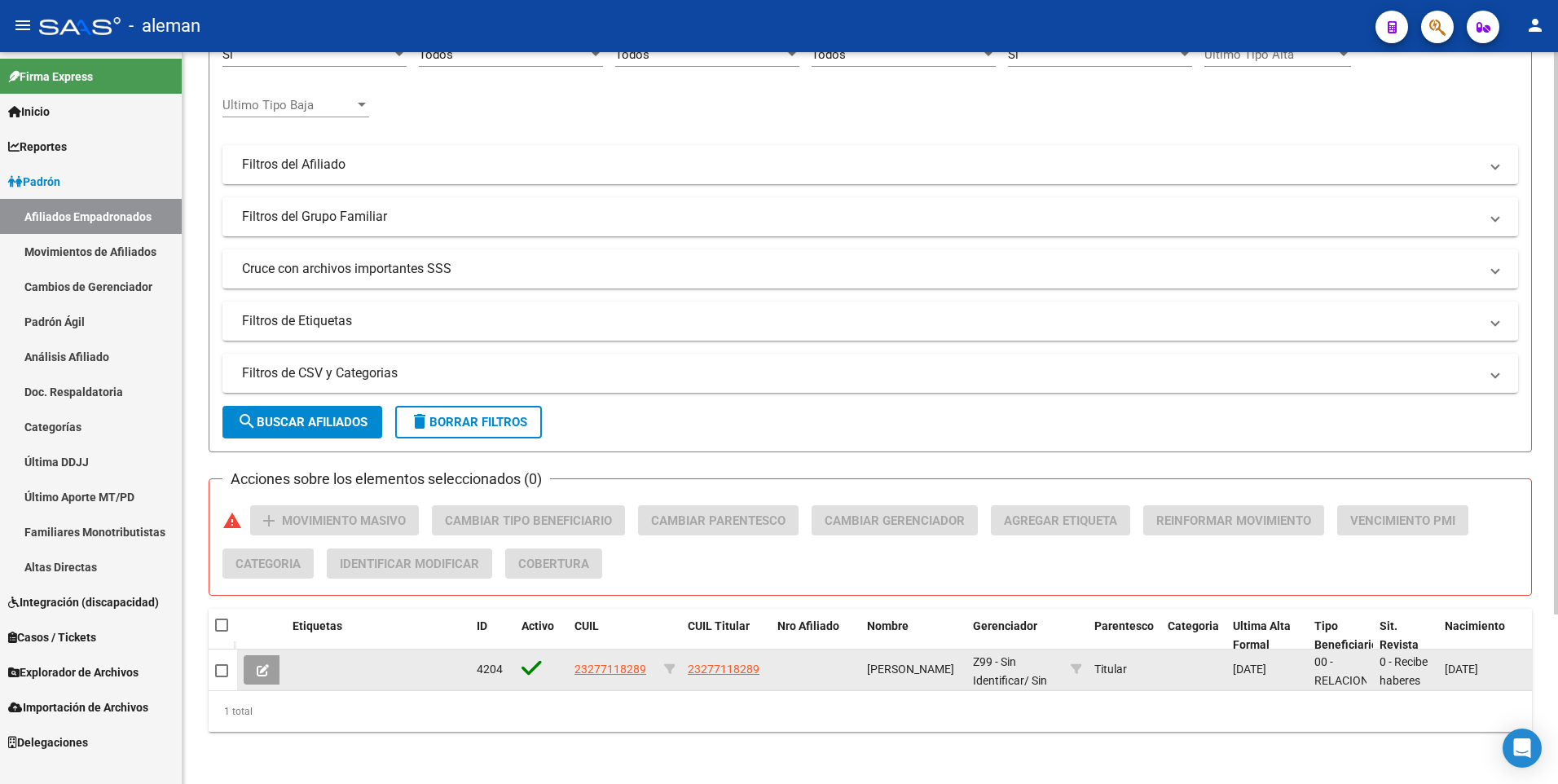
type input "23277118289"
click at [610, 663] on span "23277118289" at bounding box center [610, 669] width 71 height 13
type textarea "23277118289"
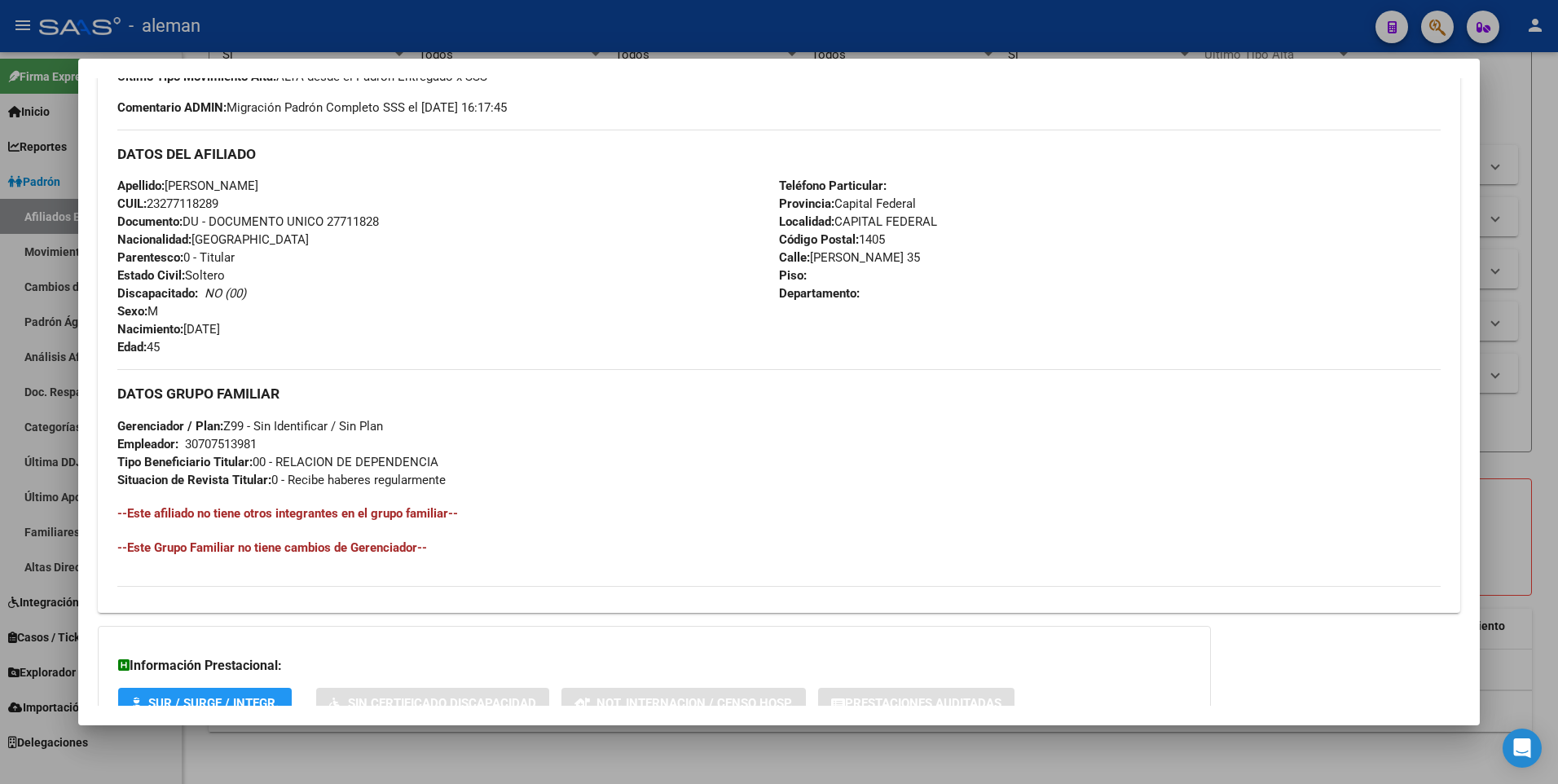
scroll to position [610, 0]
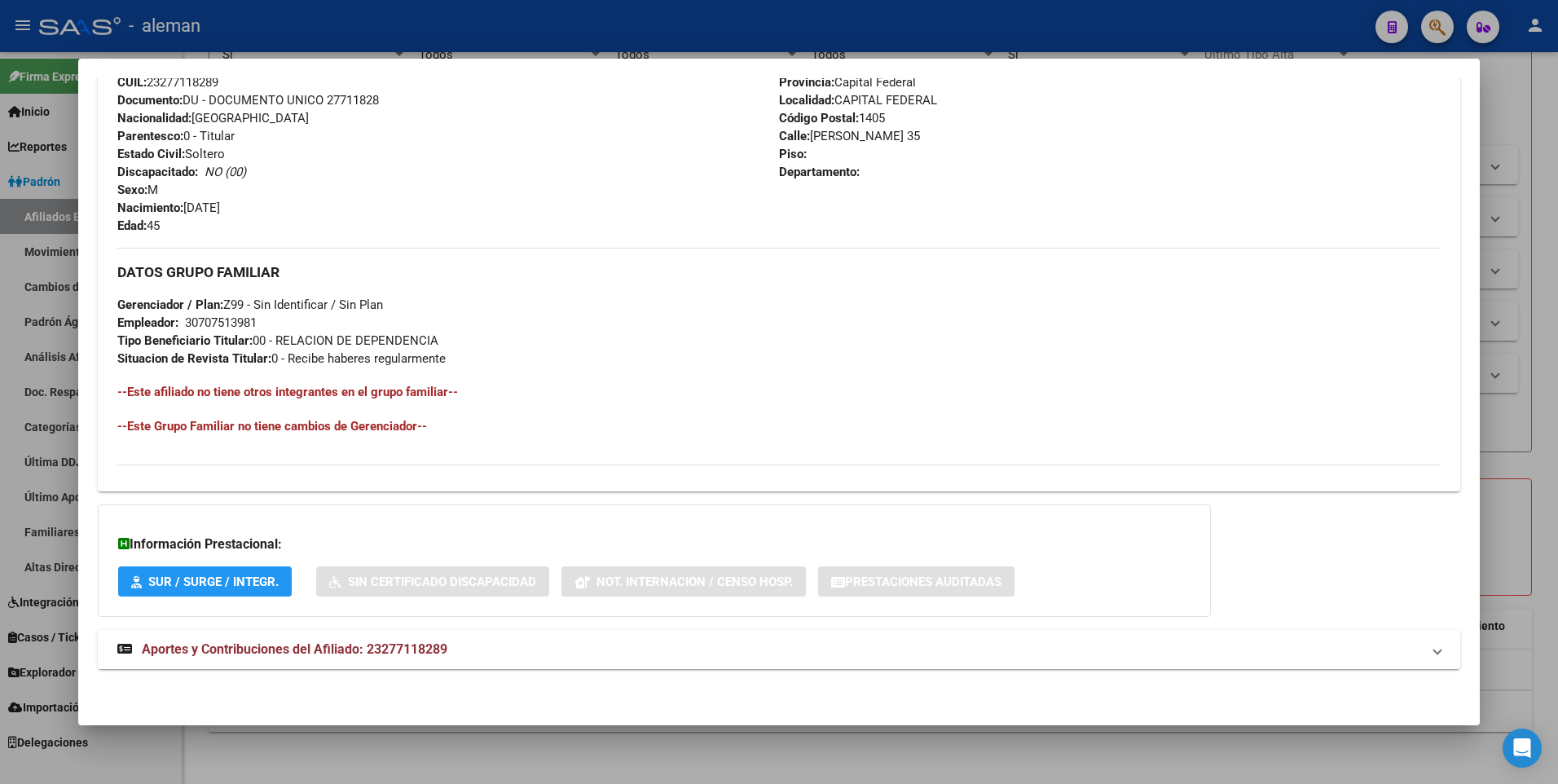
click at [324, 651] on span "Aportes y Contribuciones del Afiliado: 23277118289" at bounding box center [294, 649] width 306 height 15
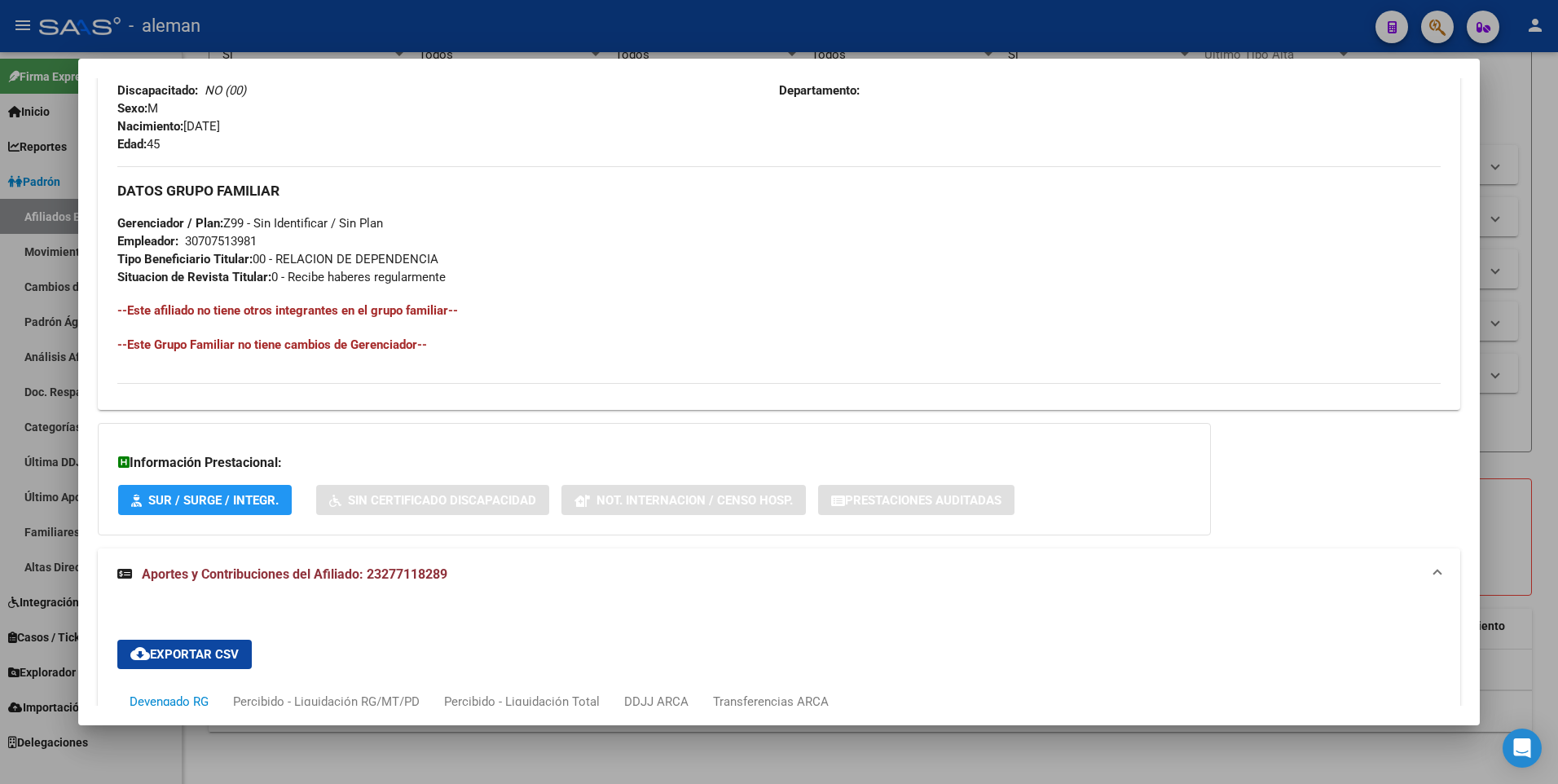
scroll to position [203, 0]
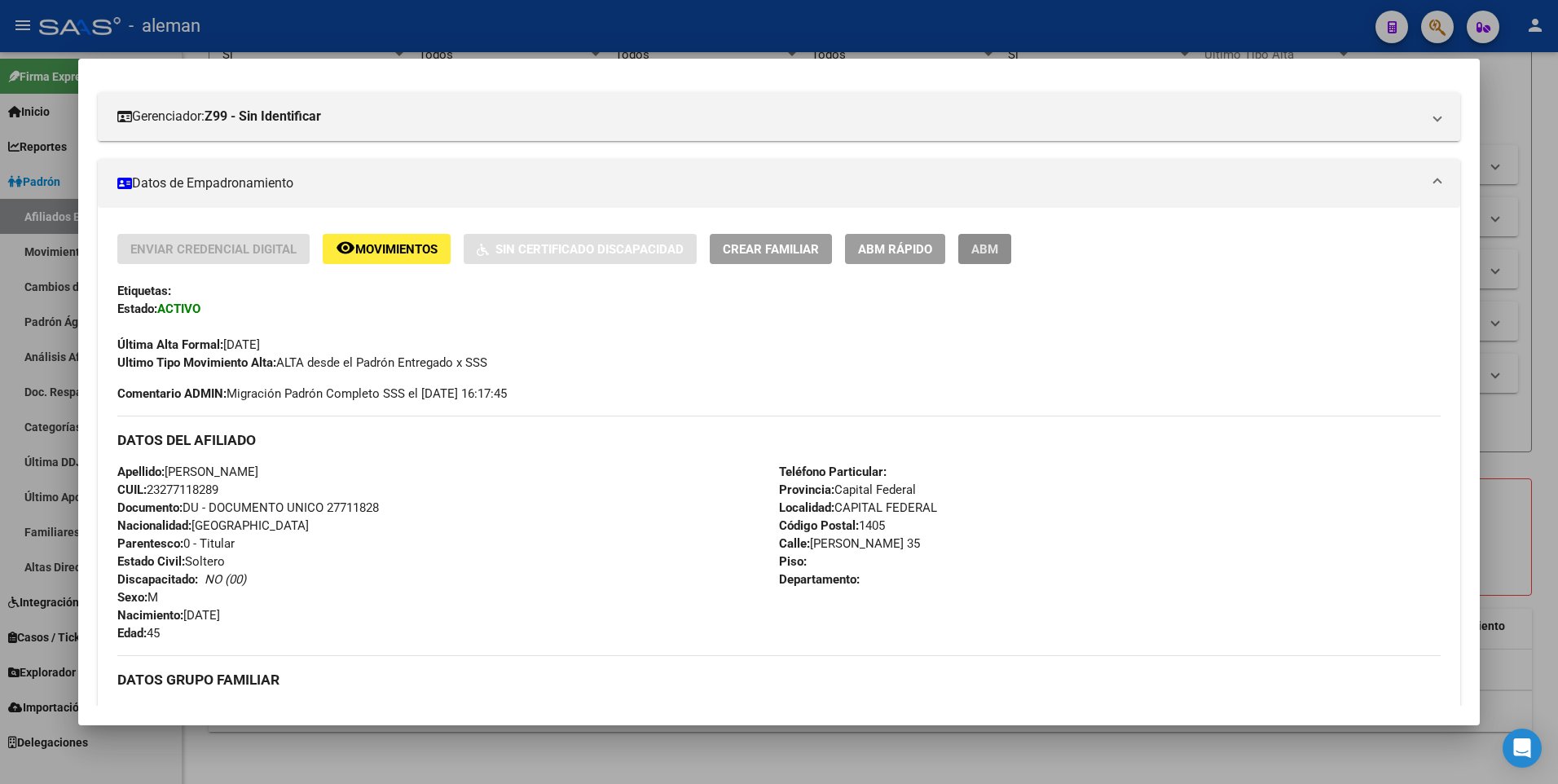
click at [982, 243] on span "ABM" at bounding box center [984, 249] width 27 height 15
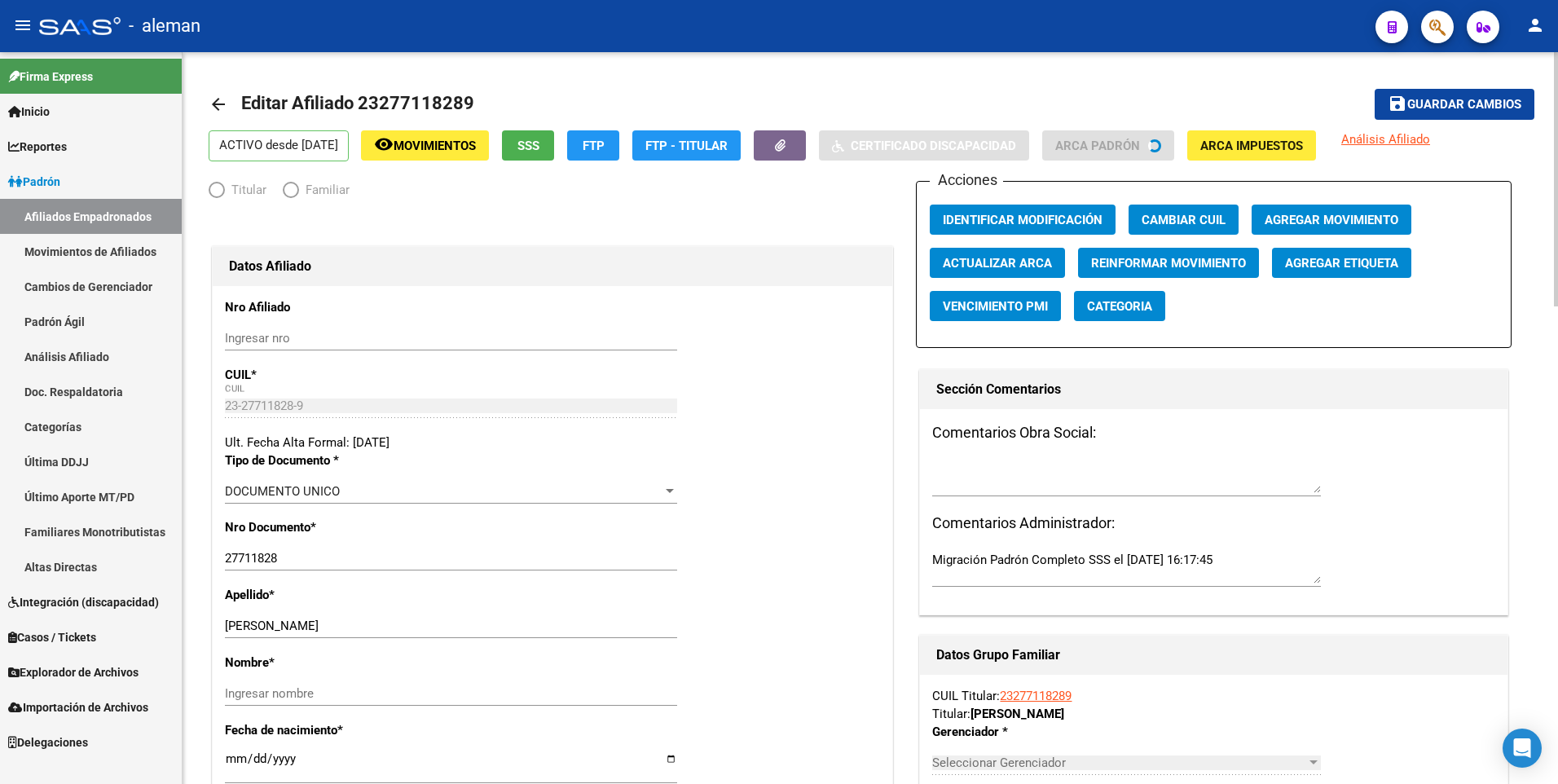
radio input "true"
type input "30-70751398-1"
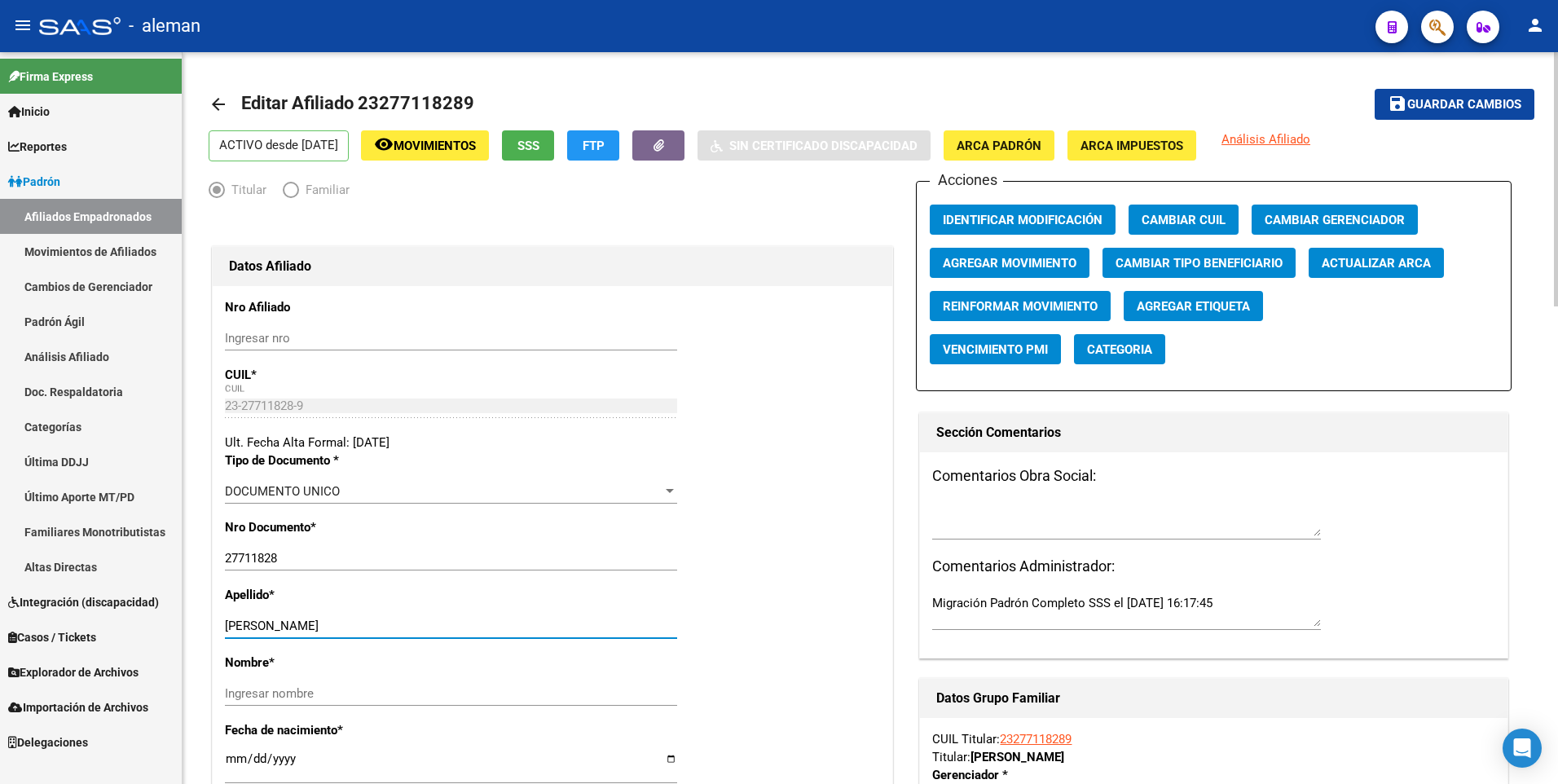
drag, startPoint x: 281, startPoint y: 619, endPoint x: 407, endPoint y: 624, distance: 126.1
click at [407, 624] on input "[PERSON_NAME]" at bounding box center [450, 626] width 452 height 15
type input "[DEMOGRAPHIC_DATA]"
click at [542, 692] on input "Ingresar nombre" at bounding box center [450, 694] width 452 height 15
paste input "[PERSON_NAME]"
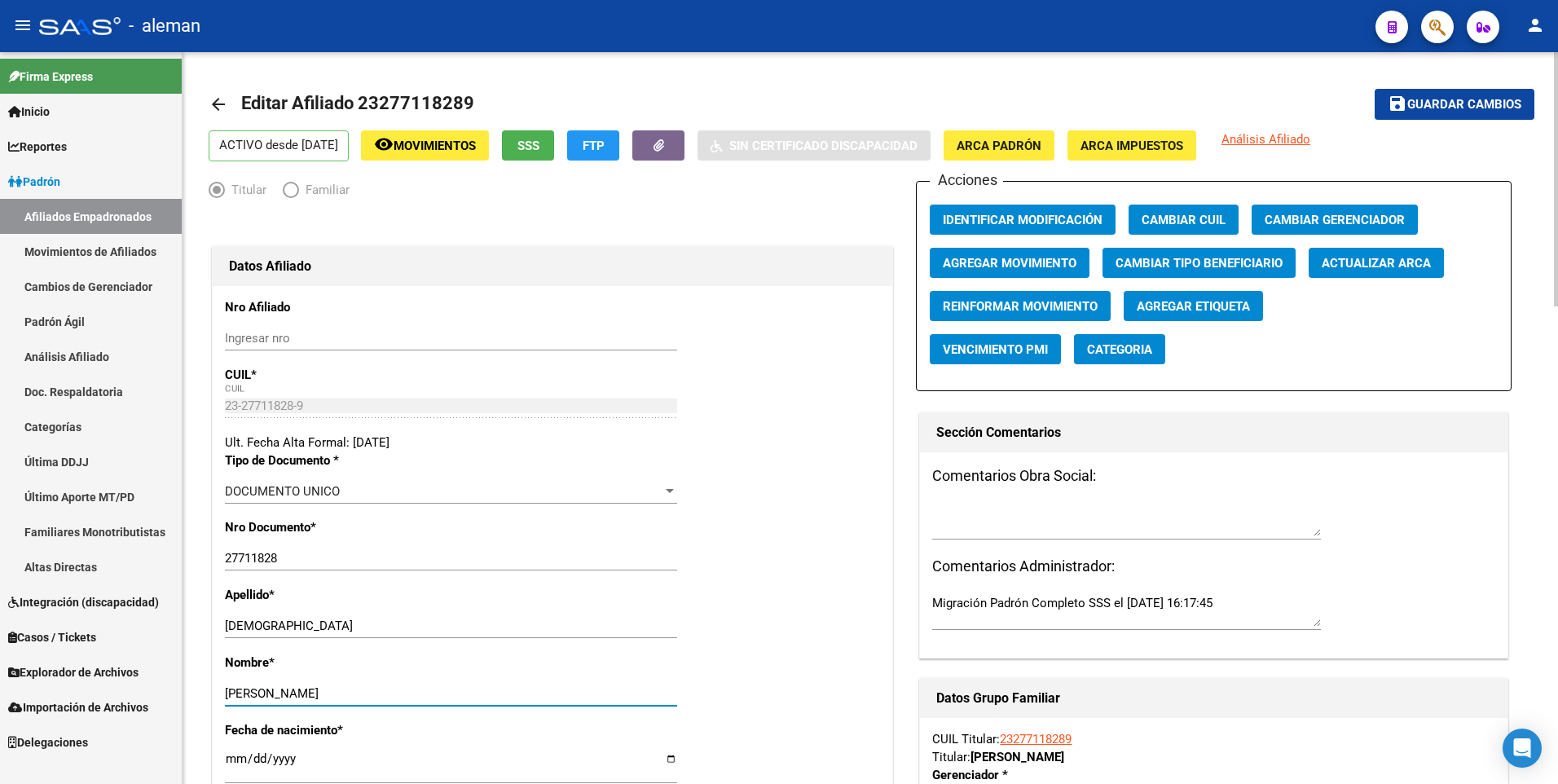
type input "[PERSON_NAME]"
click at [1006, 255] on span "Agregar Movimiento" at bounding box center [1010, 262] width 134 height 15
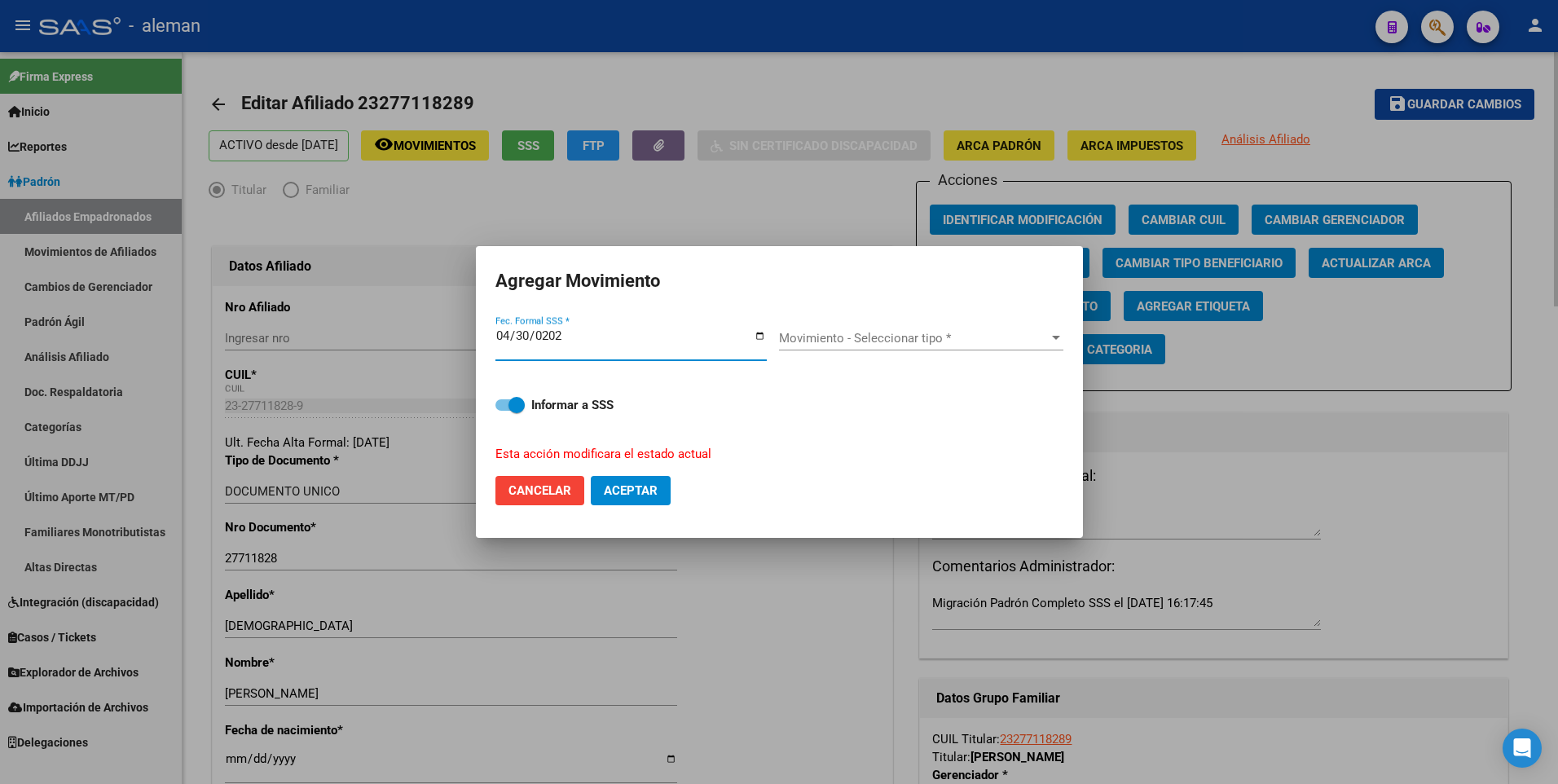
type input "[DATE]"
click at [949, 335] on span "Movimiento - Seleccionar tipo *" at bounding box center [914, 338] width 270 height 15
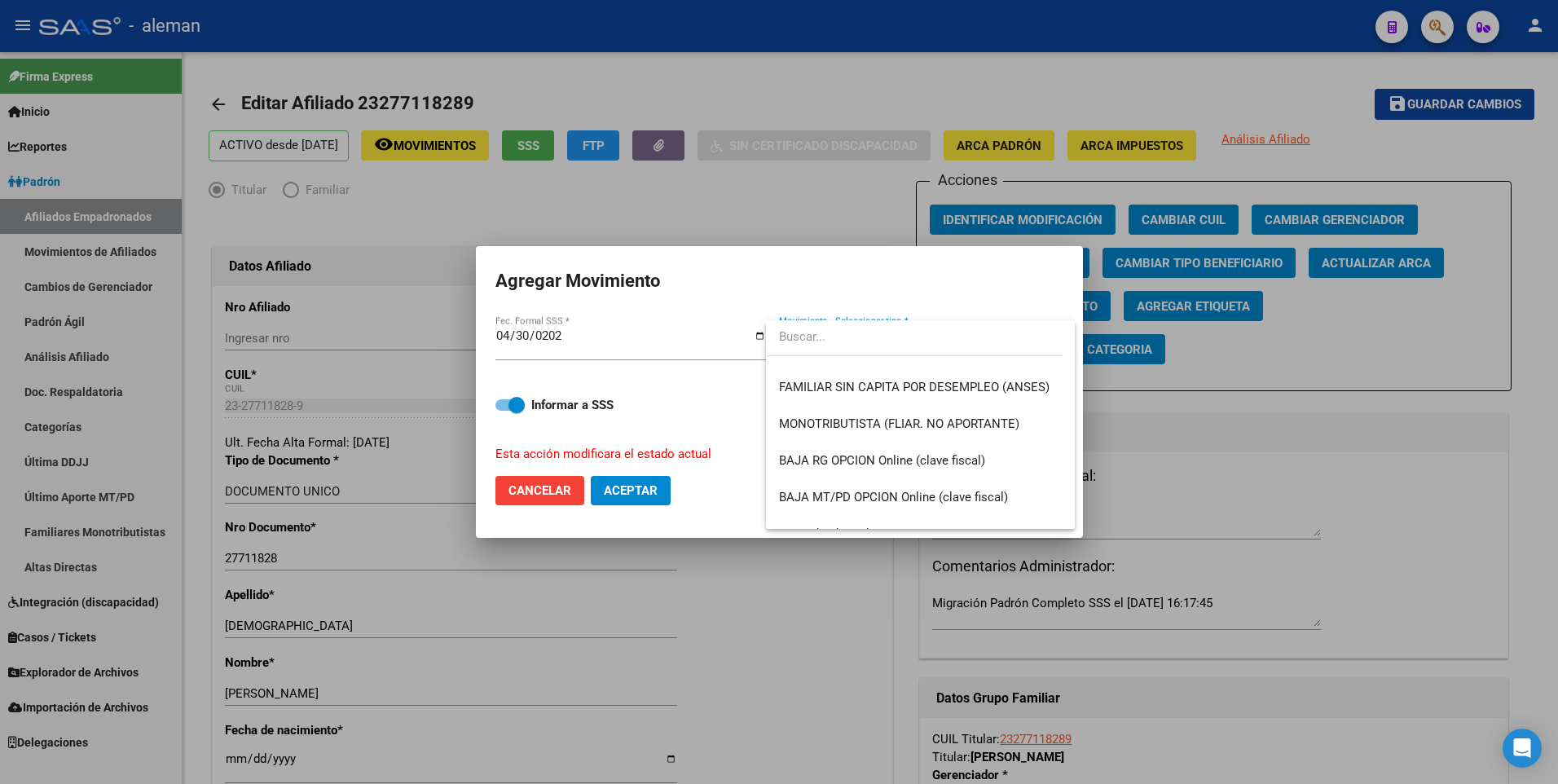
scroll to position [1059, 0]
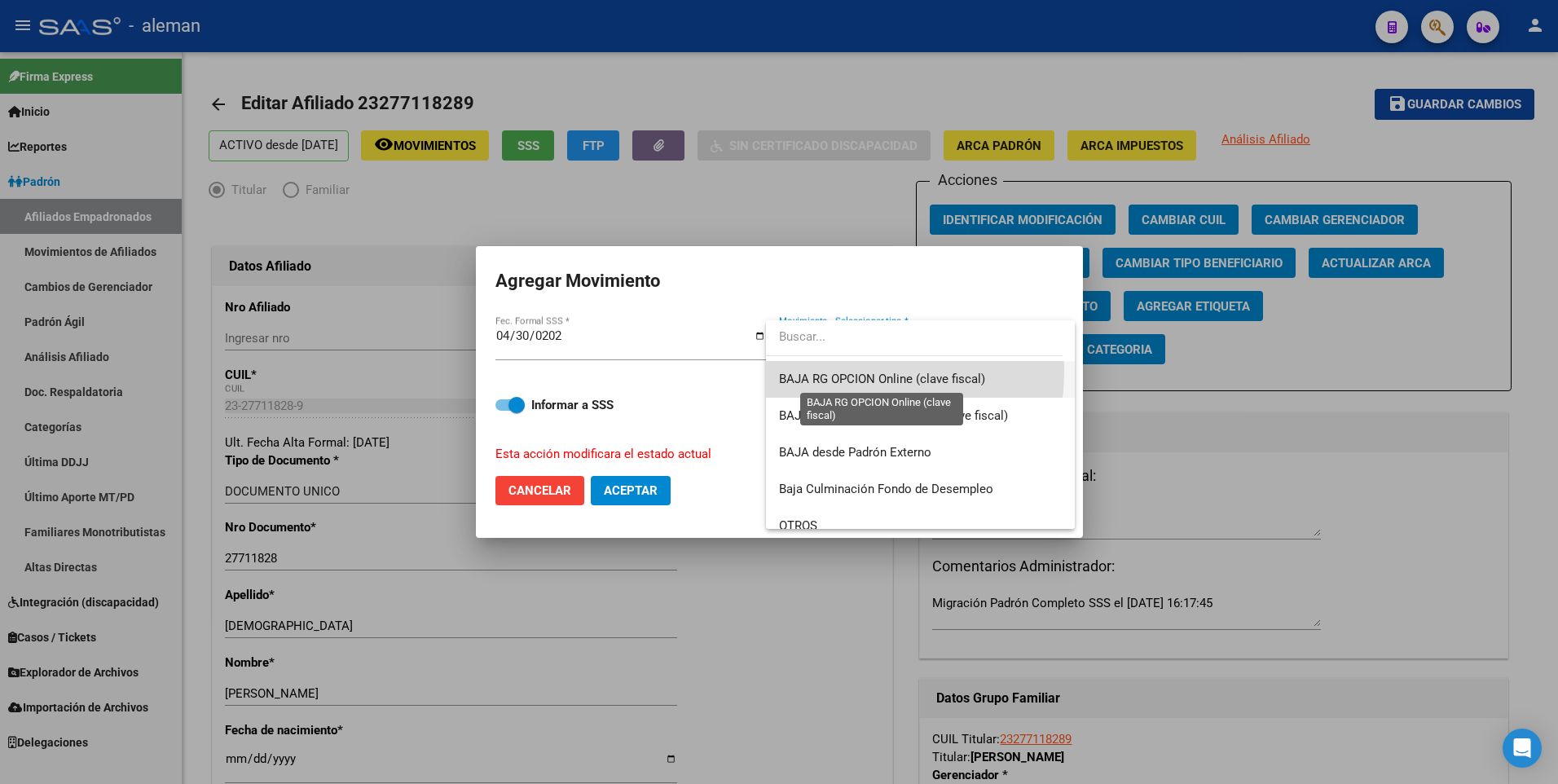
click at [846, 371] on span "BAJA RG OPCION Online (clave fiscal)" at bounding box center [882, 379] width 206 height 15
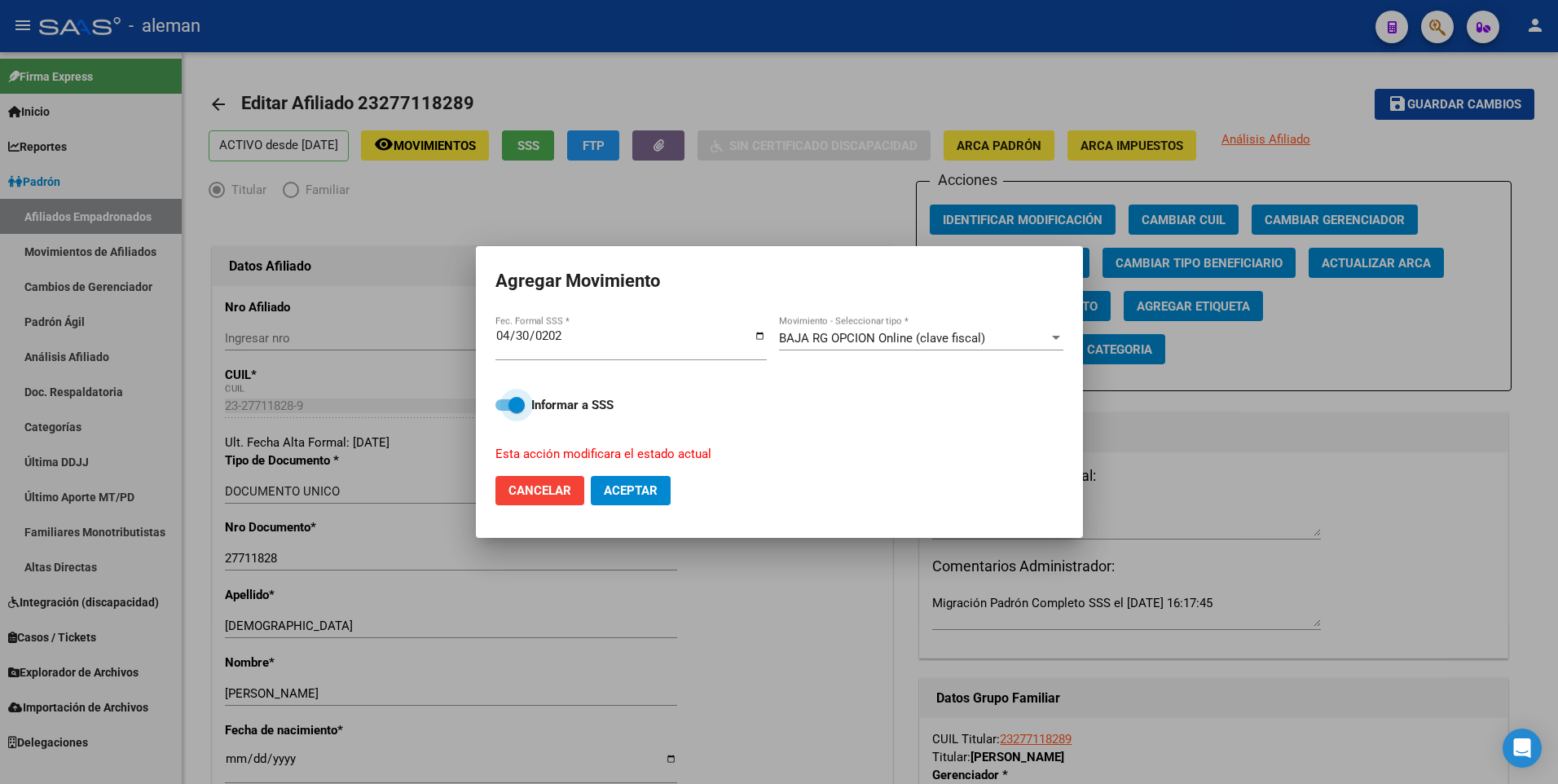
click at [505, 400] on span at bounding box center [510, 405] width 29 height 11
click at [504, 411] on input "Informar a SSS" at bounding box center [503, 411] width 1 height 1
checkbox input "false"
click at [625, 503] on button "Aceptar" at bounding box center [630, 490] width 80 height 29
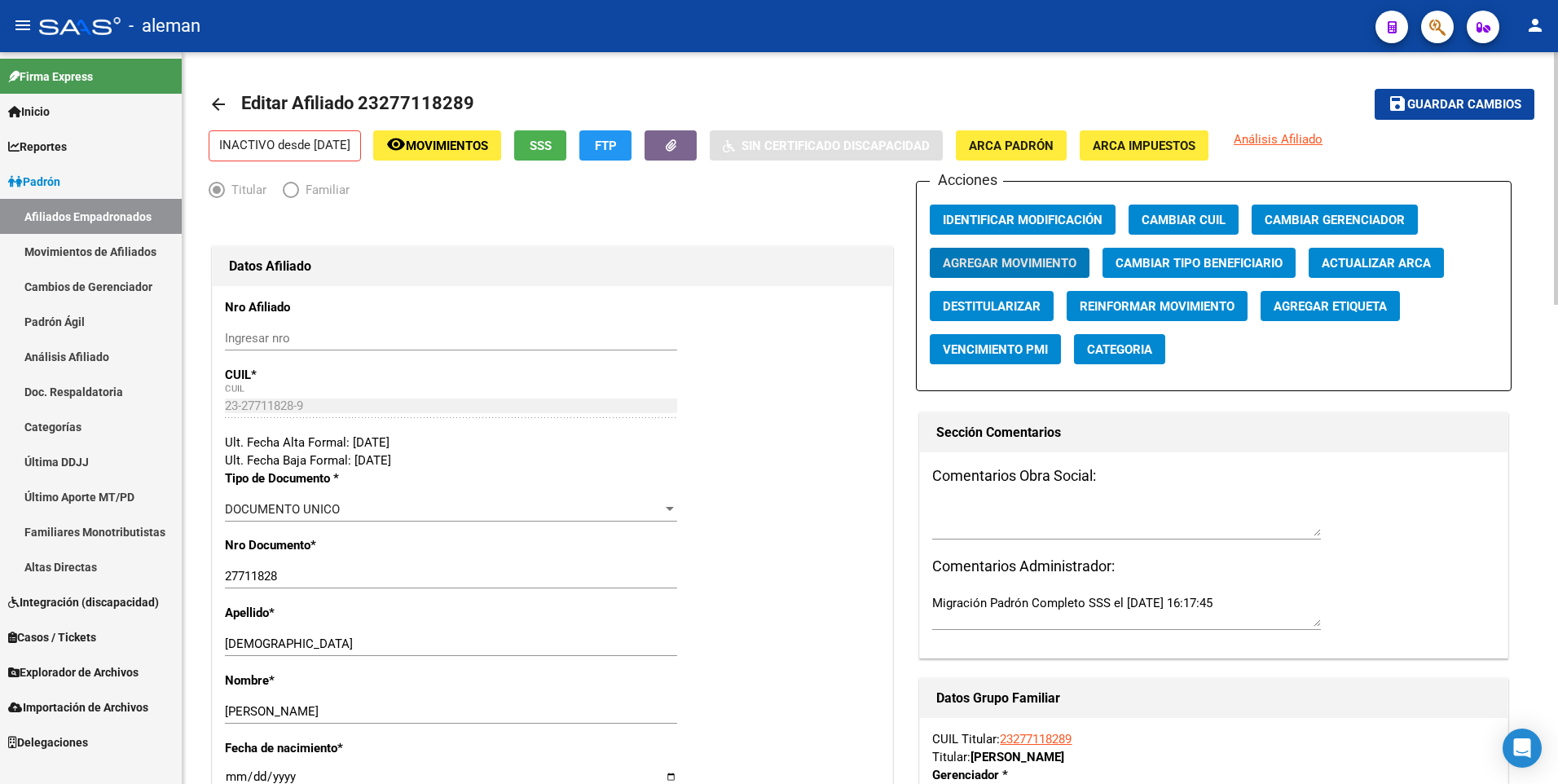
click at [1447, 107] on span "Guardar cambios" at bounding box center [1464, 105] width 114 height 15
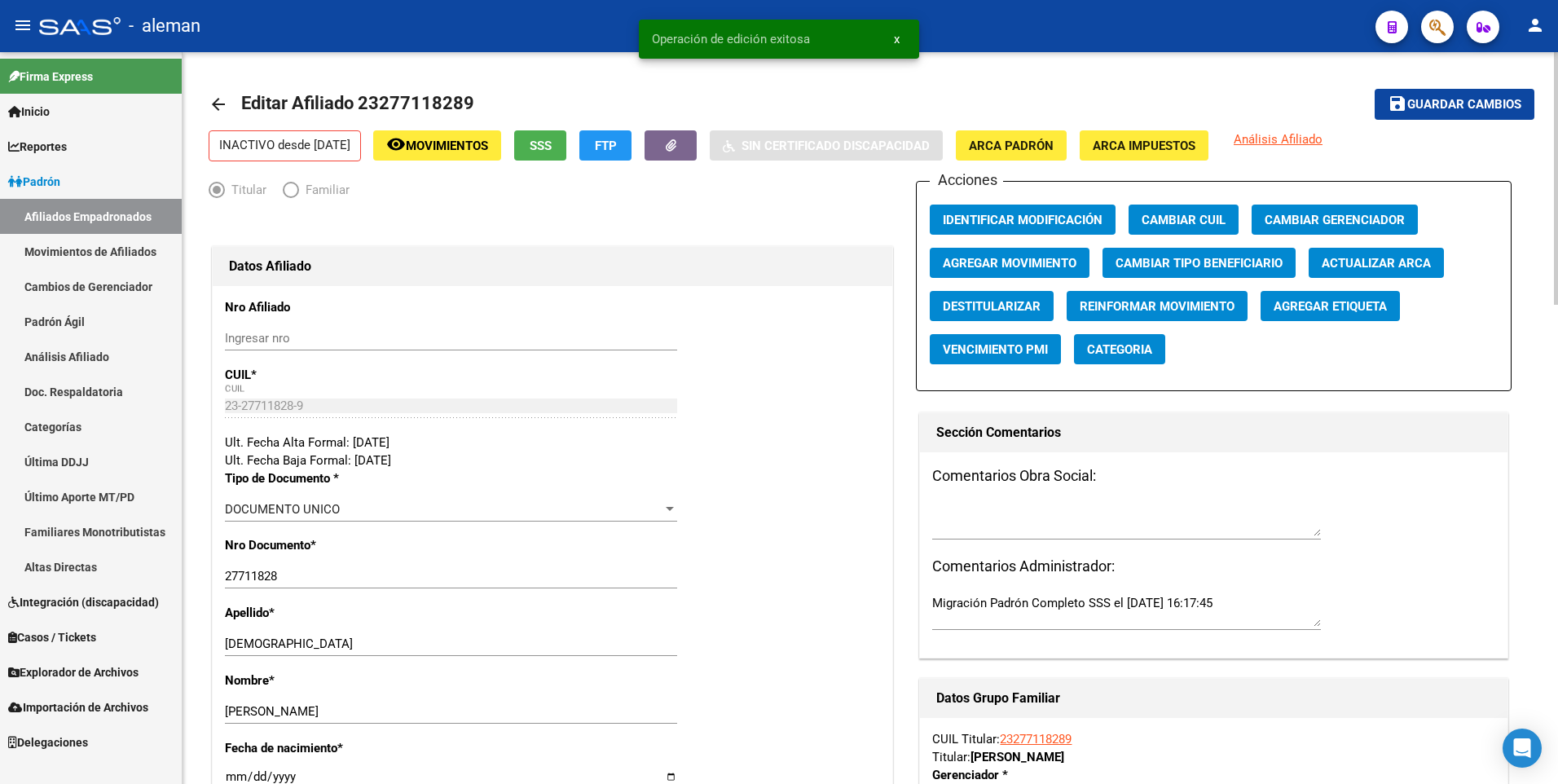
click at [221, 102] on mat-icon "arrow_back" at bounding box center [218, 104] width 20 height 20
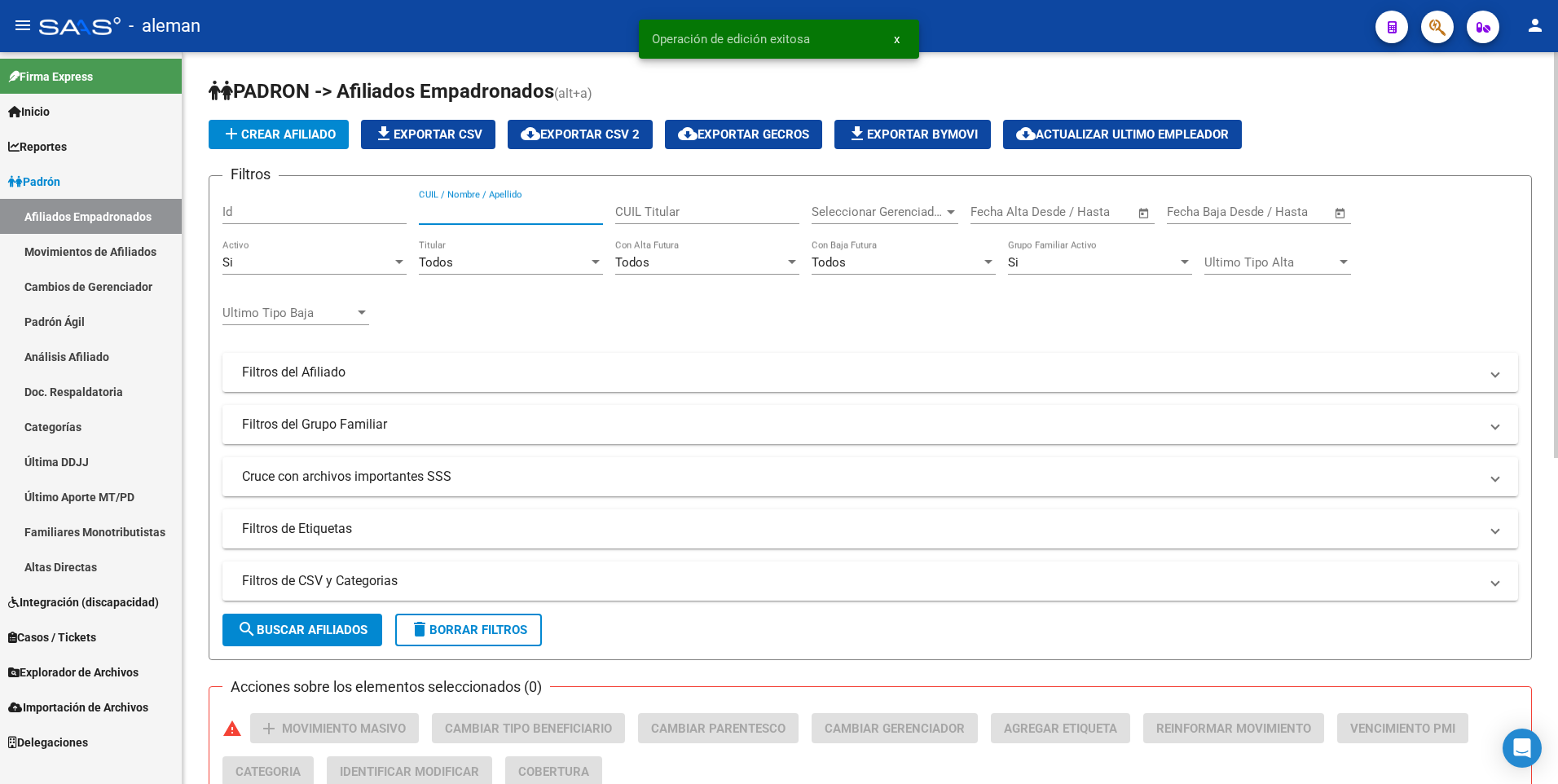
click at [538, 205] on input "CUIL / Nombre / Apellido" at bounding box center [511, 212] width 184 height 15
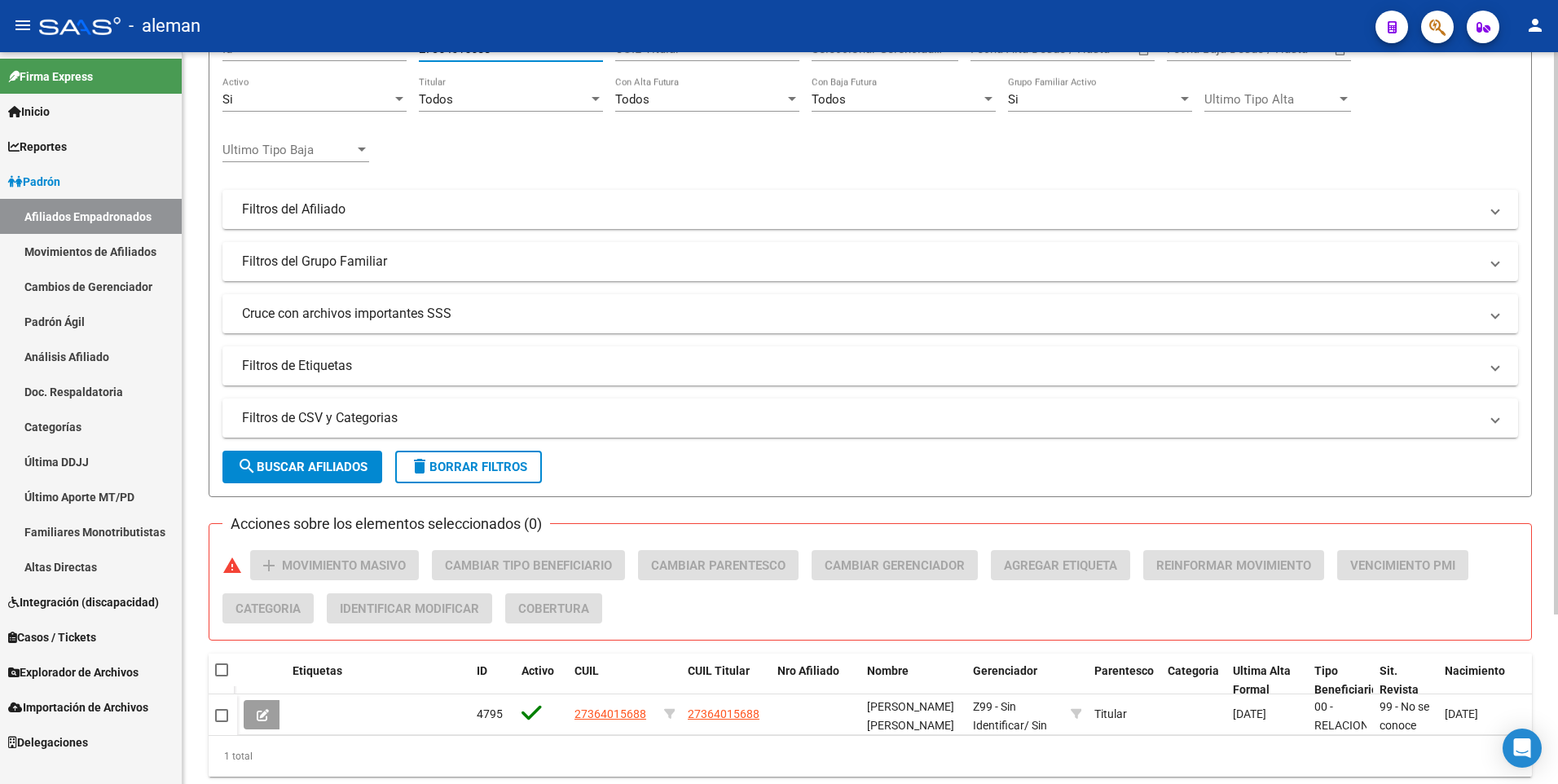
scroll to position [220, 0]
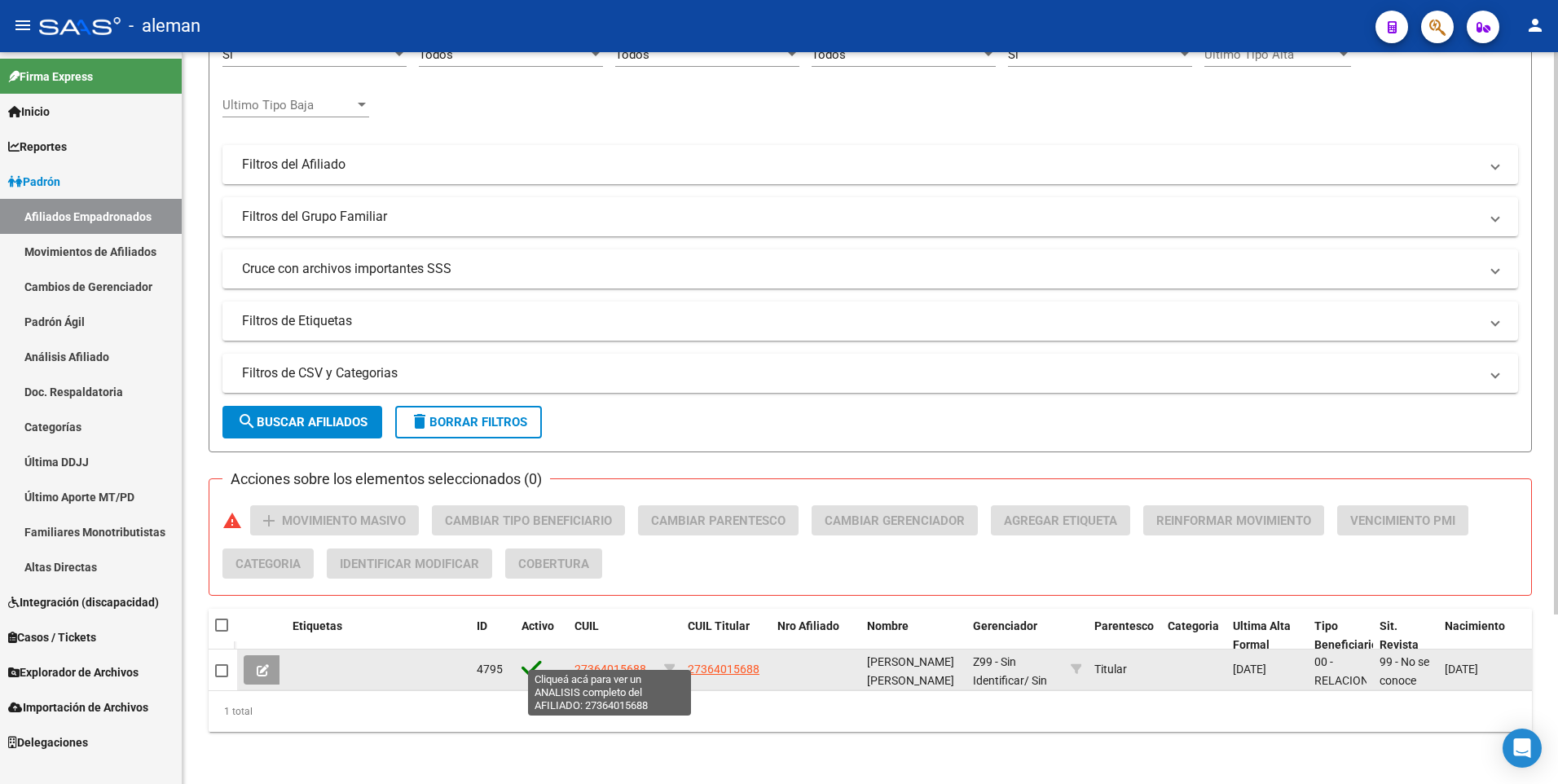
type input "27364015688"
click at [608, 663] on span "27364015688" at bounding box center [610, 669] width 71 height 13
type textarea "27364015688"
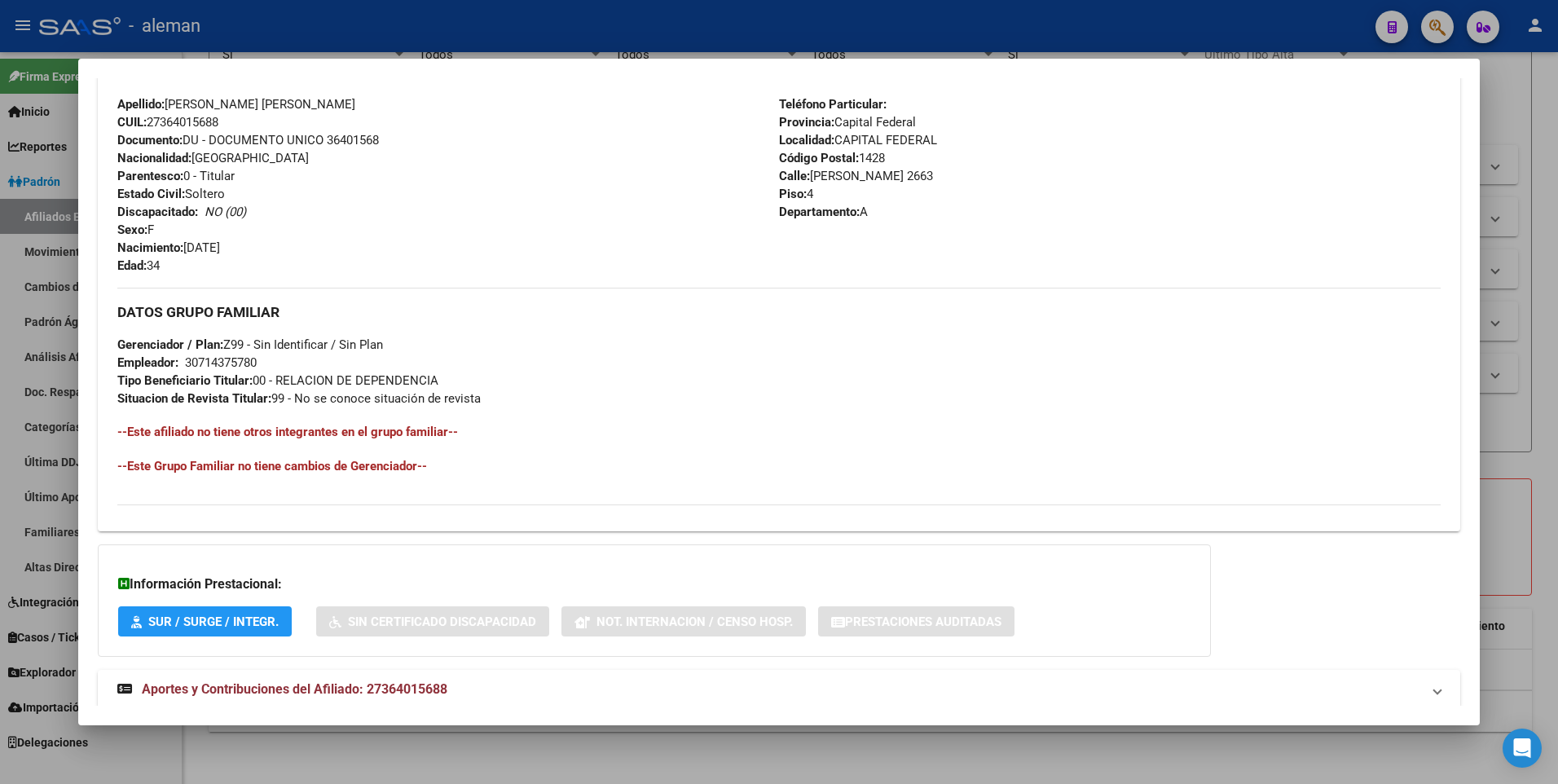
scroll to position [610, 0]
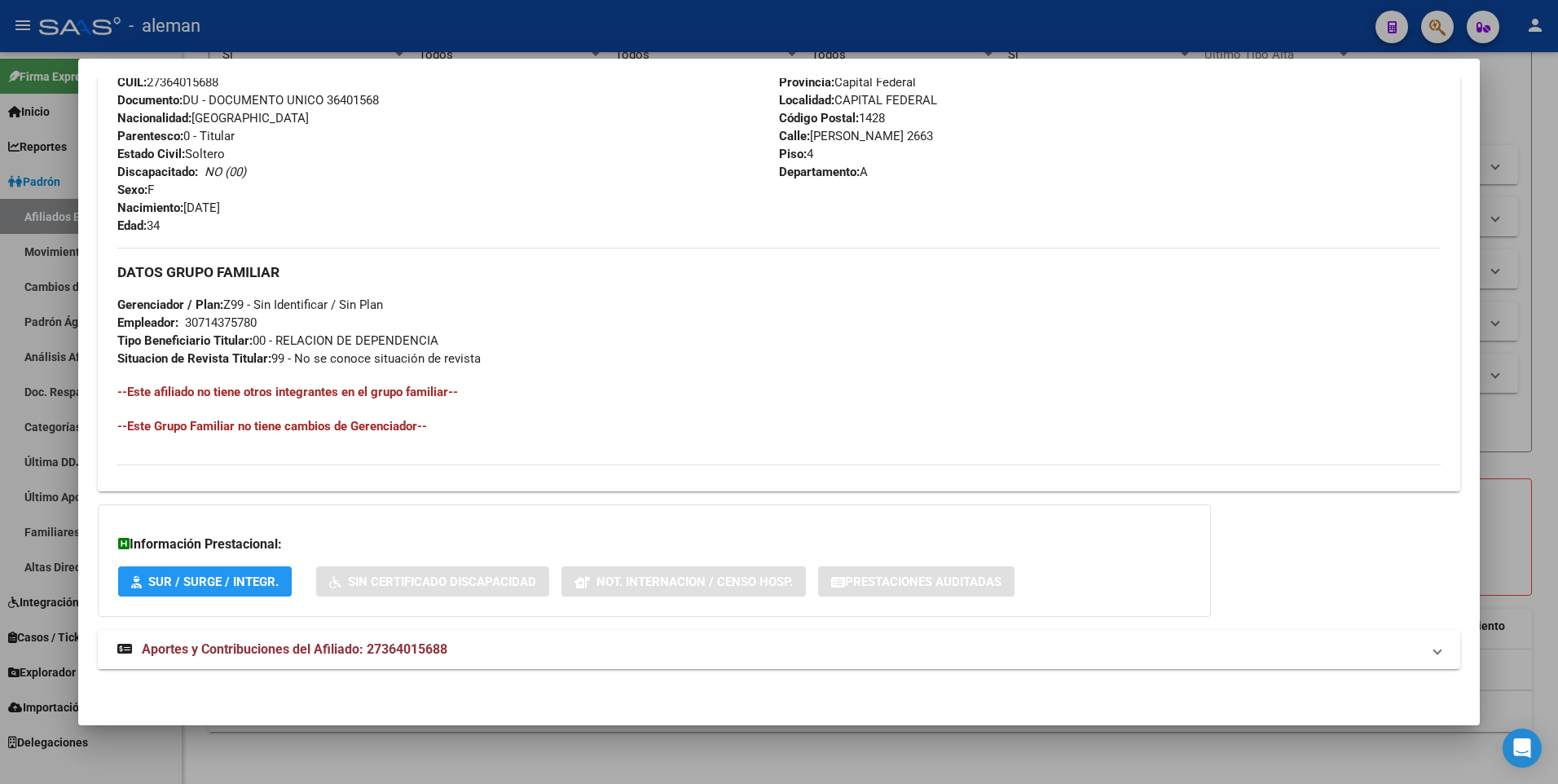
click at [432, 650] on span "Aportes y Contribuciones del Afiliado: 27364015688" at bounding box center [294, 649] width 306 height 15
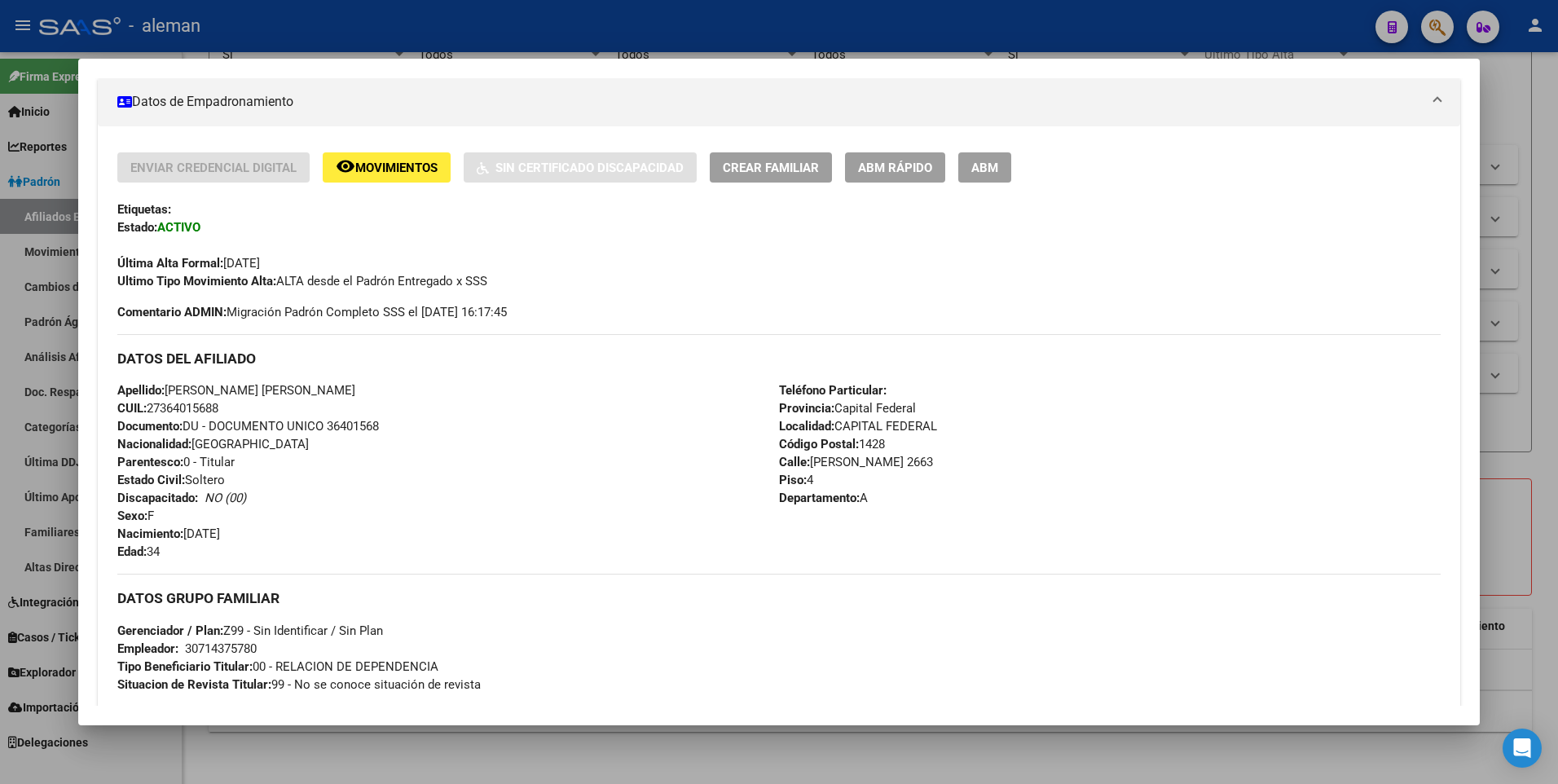
scroll to position [203, 0]
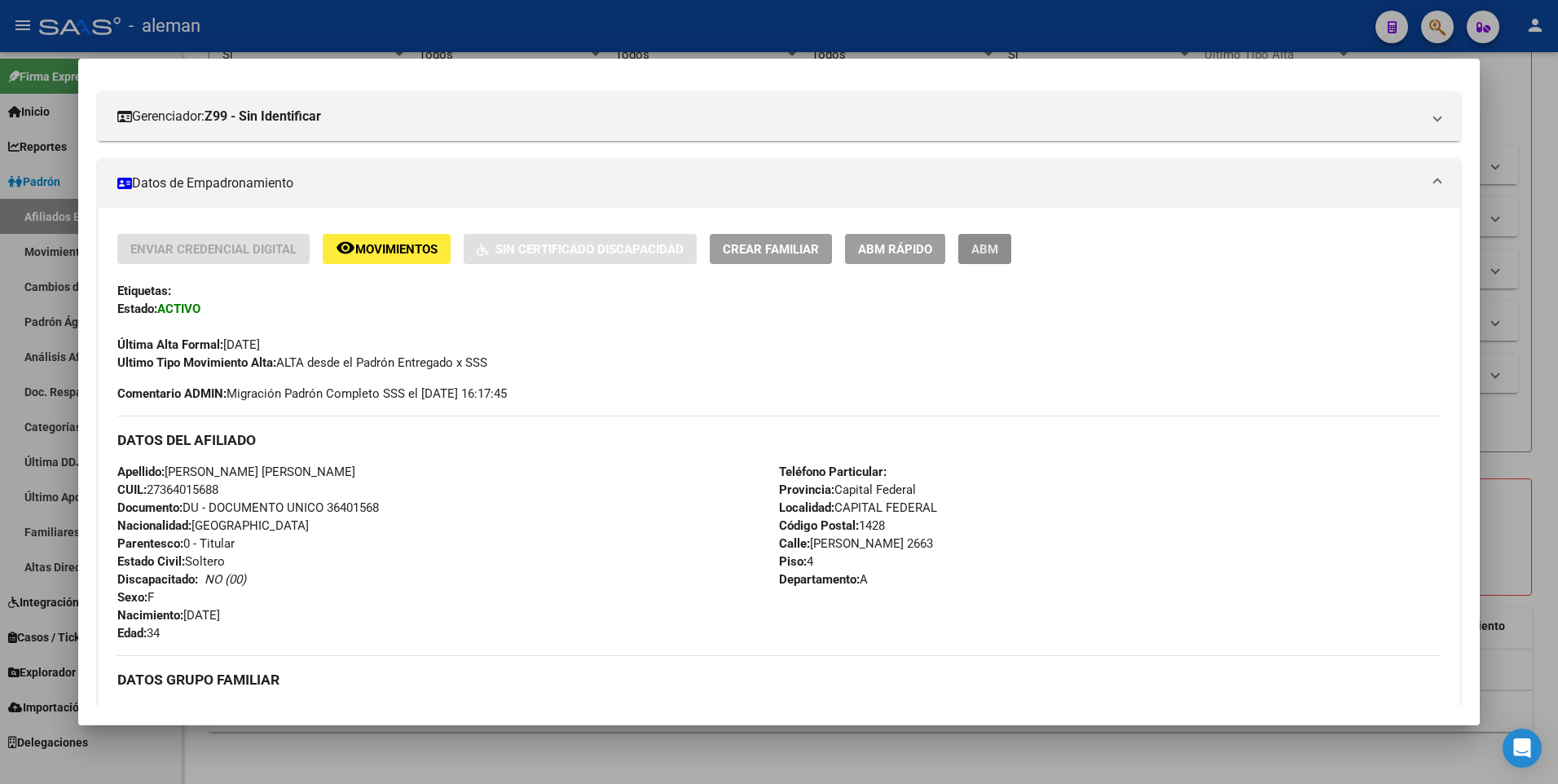
click at [983, 250] on span "ABM" at bounding box center [984, 249] width 27 height 15
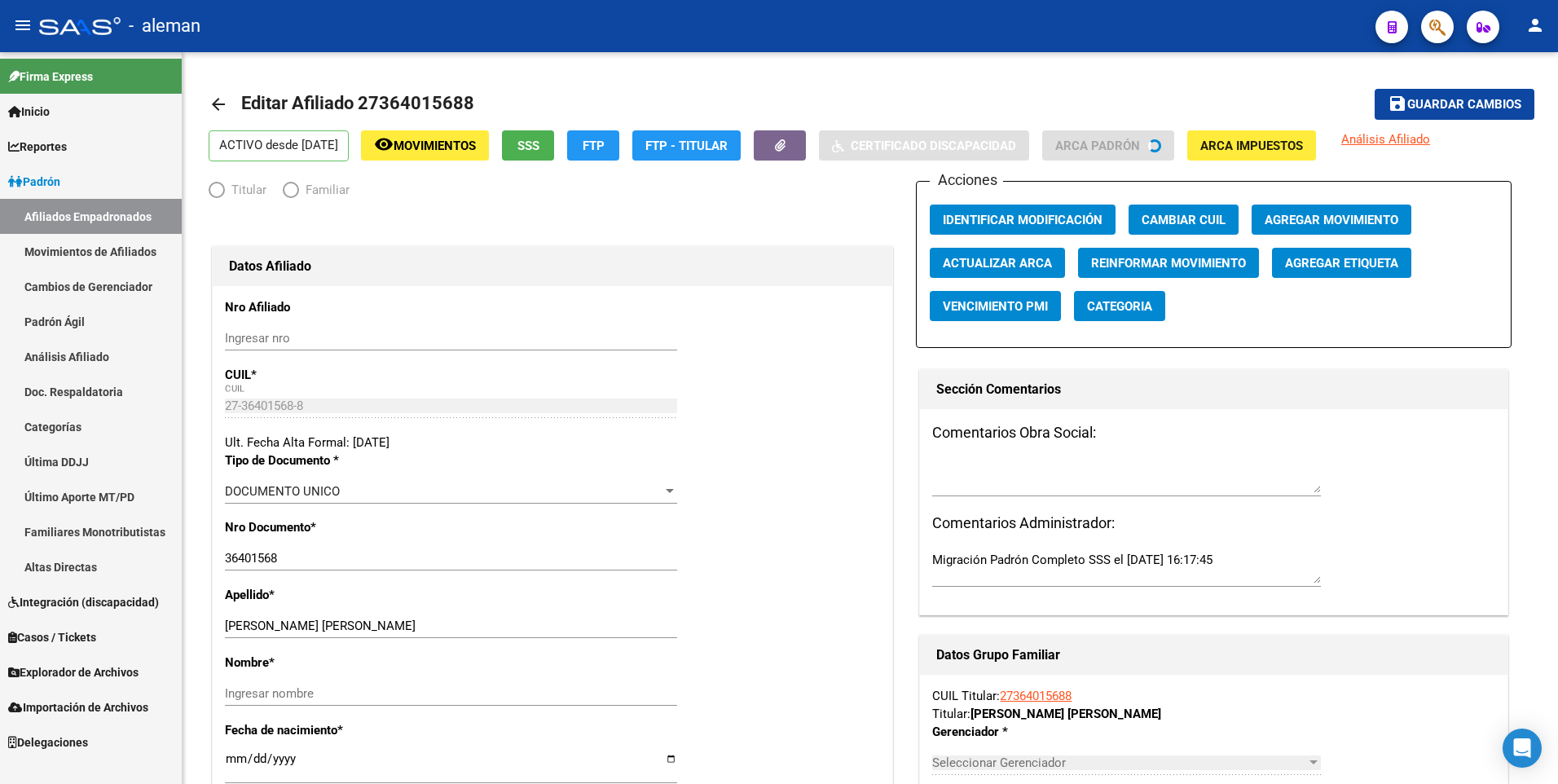
radio input "true"
type input "30-71437578-0"
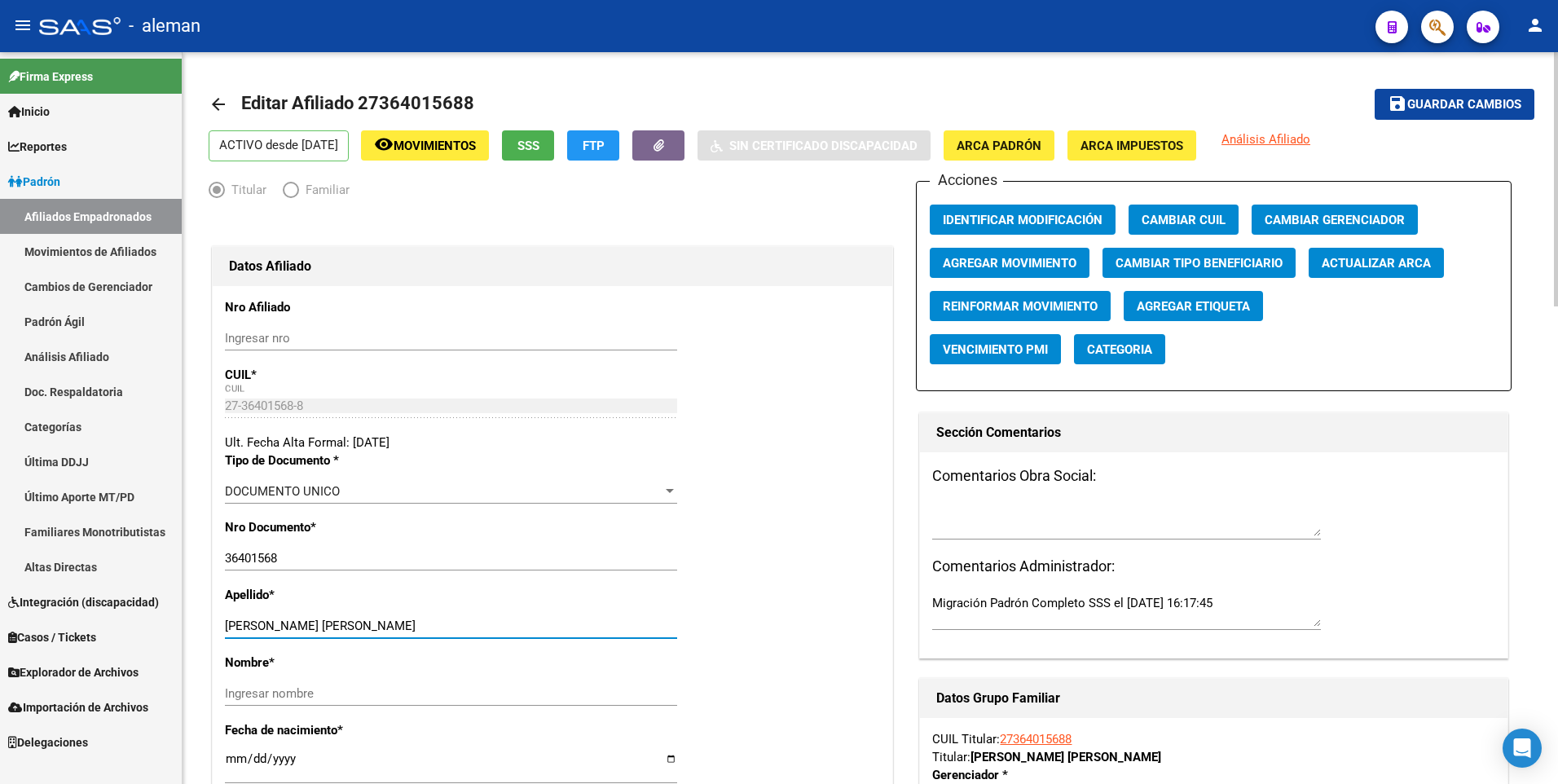
drag, startPoint x: 272, startPoint y: 626, endPoint x: 383, endPoint y: 630, distance: 111.1
click at [383, 630] on input "[PERSON_NAME] [PERSON_NAME]" at bounding box center [450, 626] width 452 height 15
click at [378, 698] on input "Ingresar nombre" at bounding box center [450, 694] width 452 height 15
paste input "[PERSON_NAME]"
type input "[PERSON_NAME]"
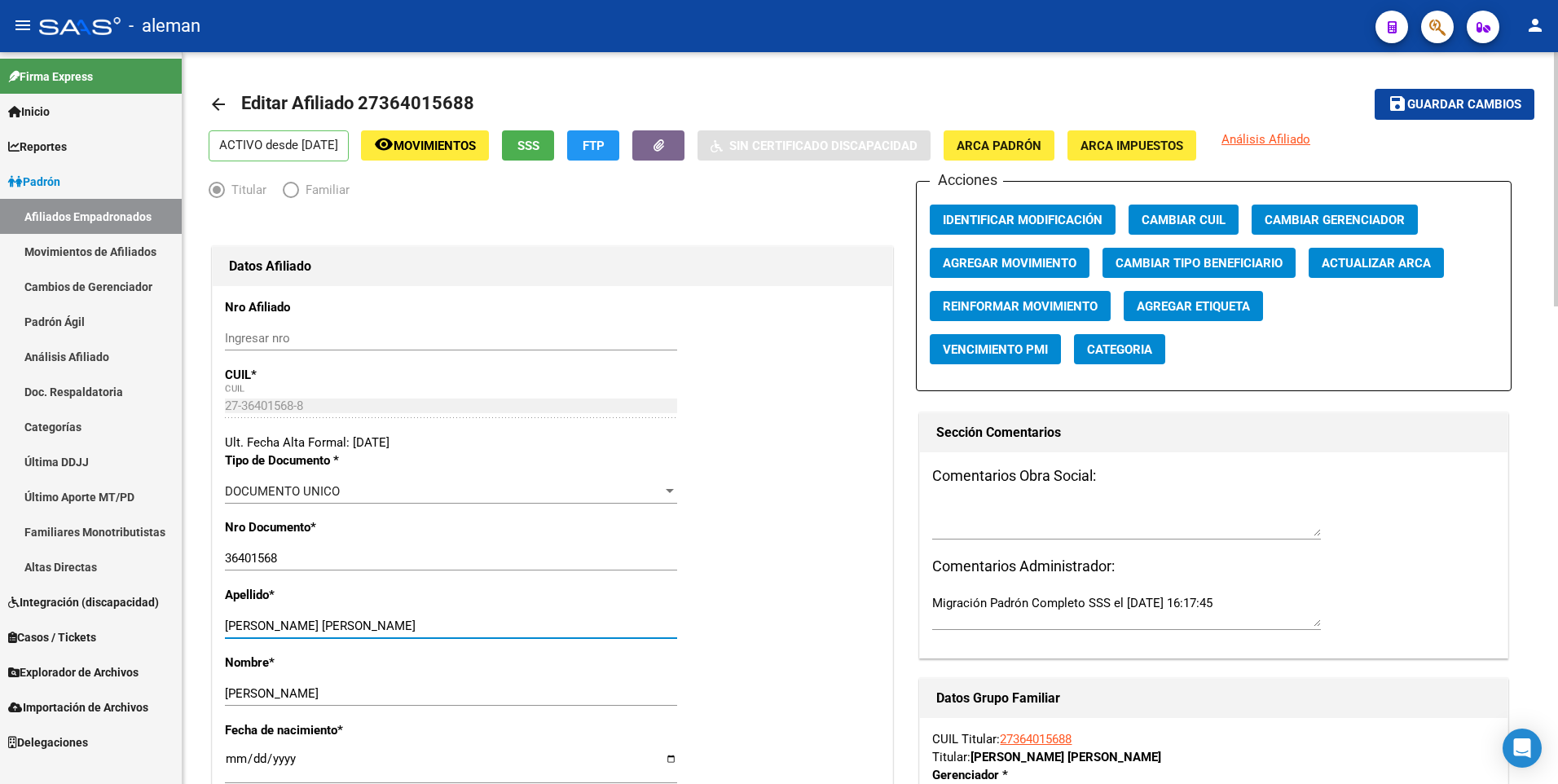
drag, startPoint x: 271, startPoint y: 625, endPoint x: 399, endPoint y: 622, distance: 128.0
click at [399, 622] on input "[PERSON_NAME] [PERSON_NAME]" at bounding box center [450, 626] width 452 height 15
type input "[PERSON_NAME]"
click at [1021, 260] on span "Agregar Movimiento" at bounding box center [1010, 263] width 134 height 15
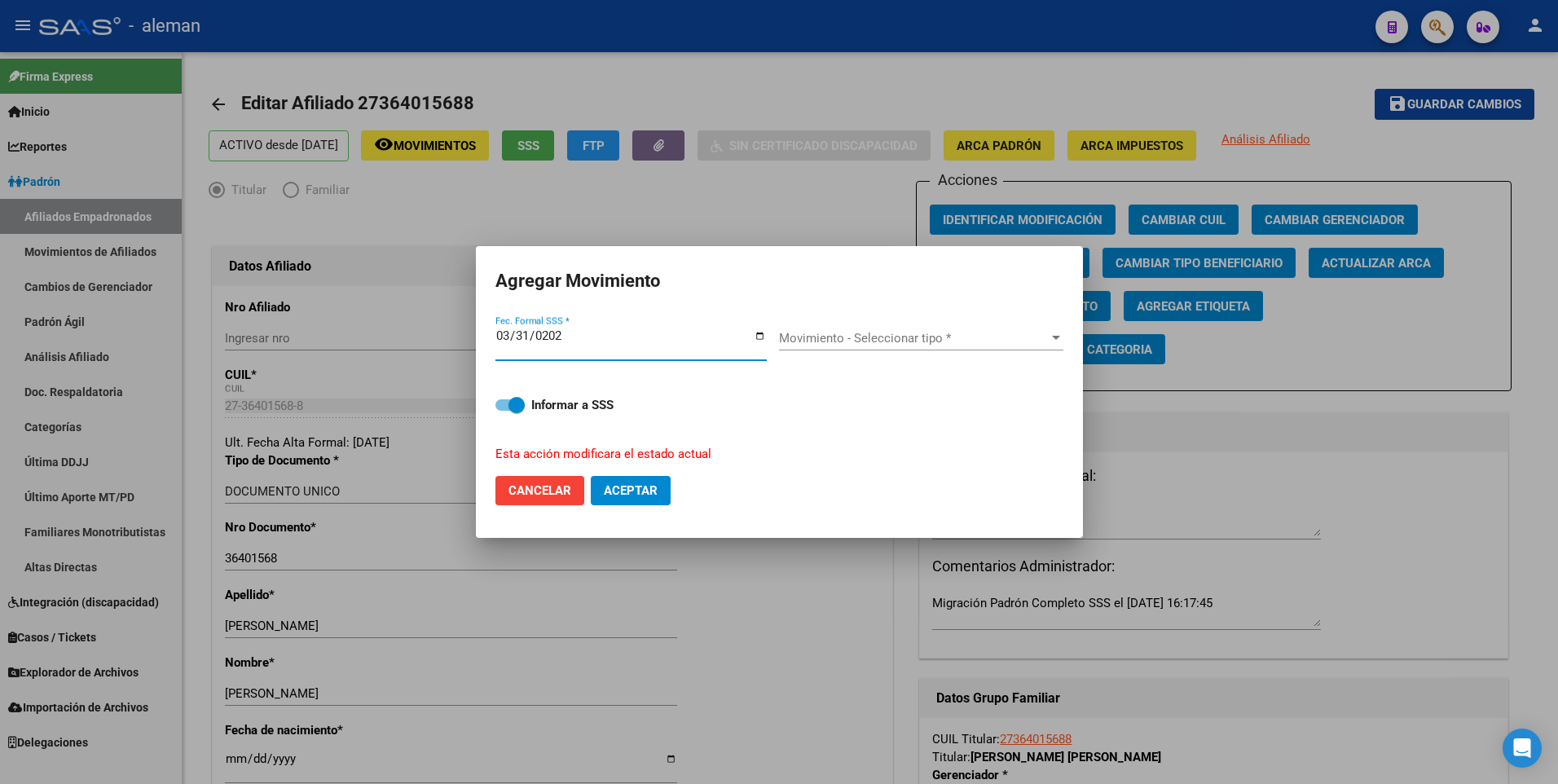
type input "[DATE]"
click at [900, 322] on div "Movimiento - Seleccionar tipo * Movimiento - Seleccionar tipo *" at bounding box center [921, 344] width 285 height 63
click at [901, 339] on span "Movimiento - Seleccionar tipo *" at bounding box center [914, 338] width 270 height 15
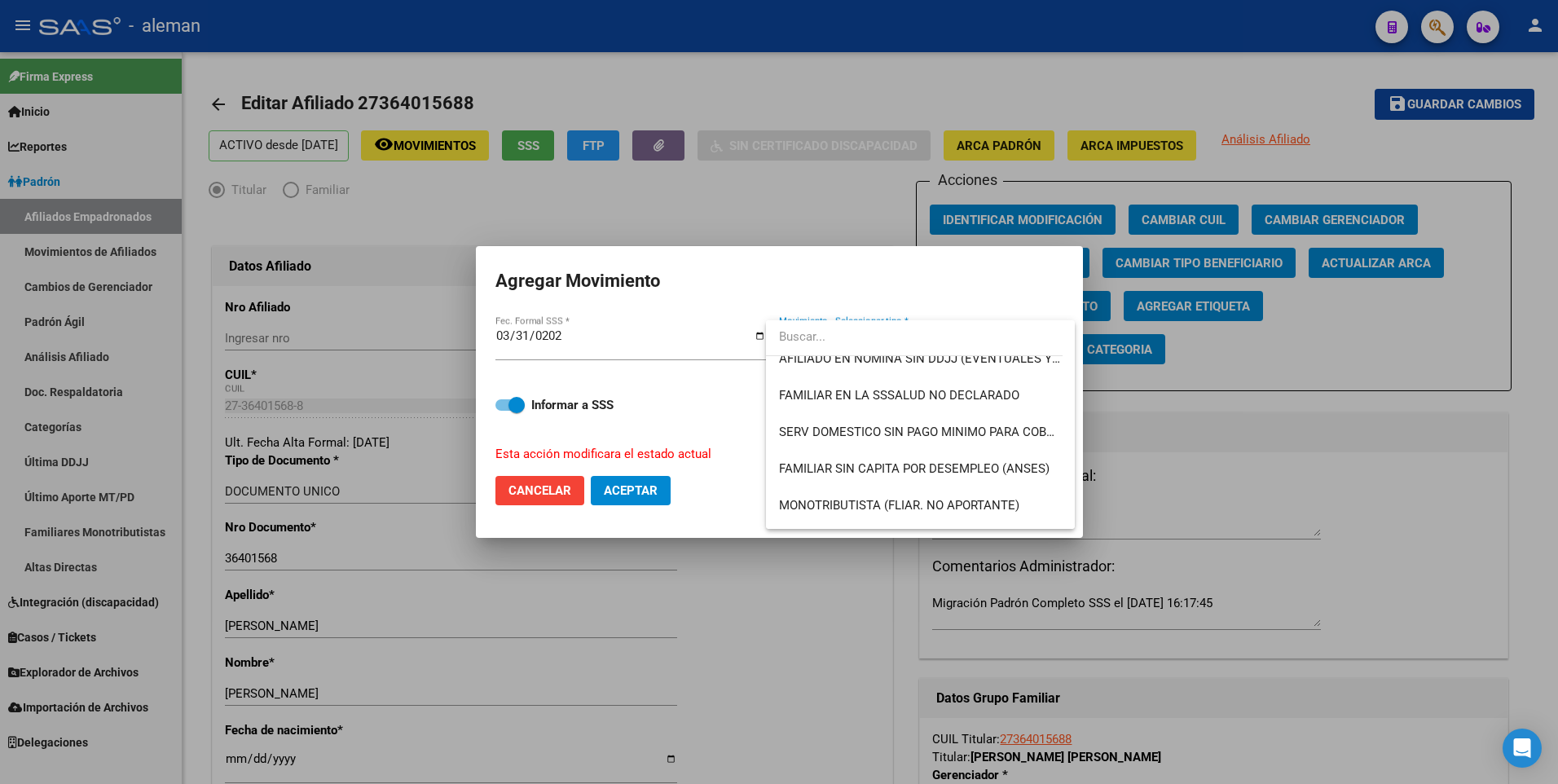
scroll to position [1059, 0]
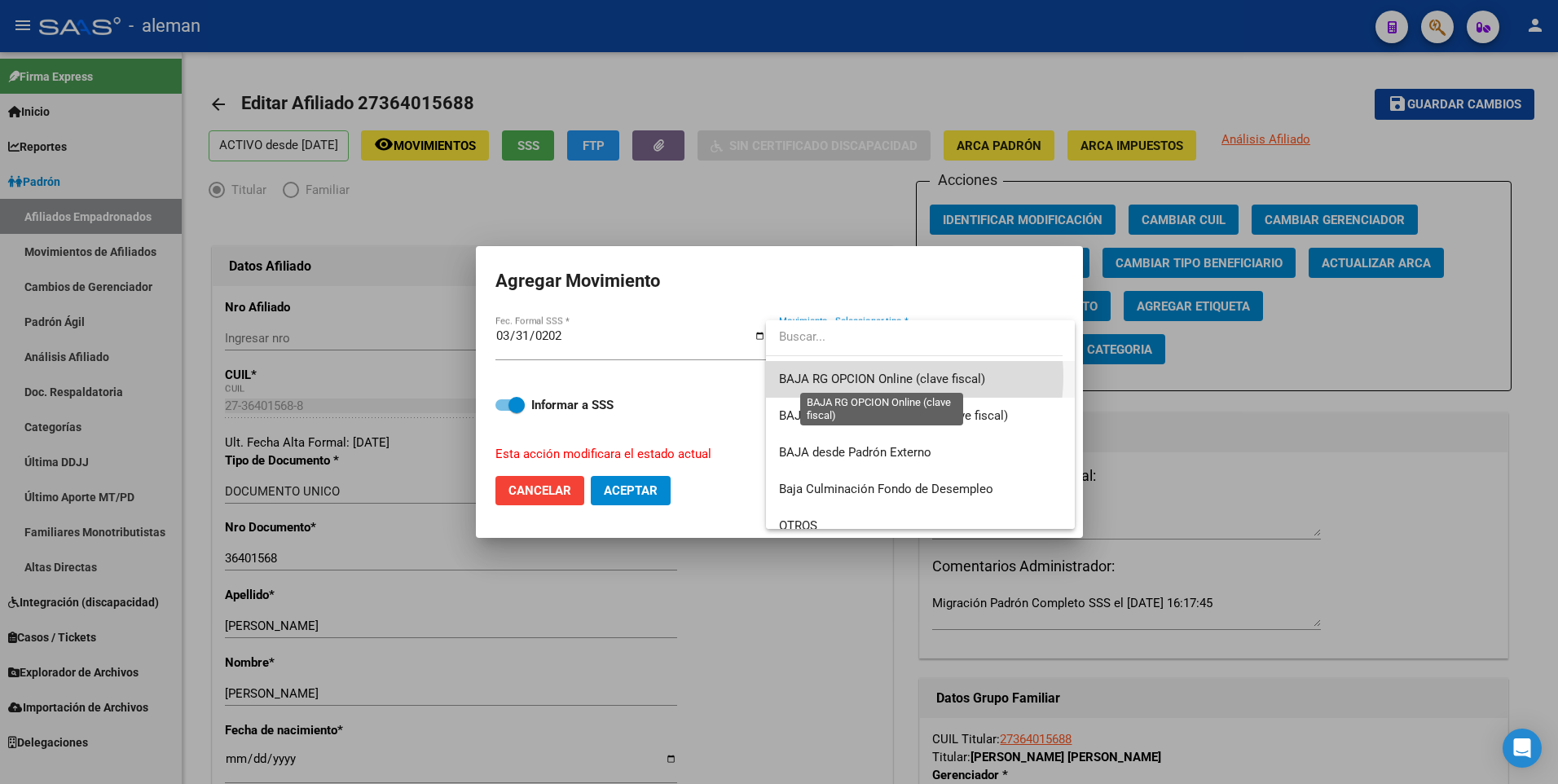
click at [877, 376] on span "BAJA RG OPCION Online (clave fiscal)" at bounding box center [882, 379] width 206 height 15
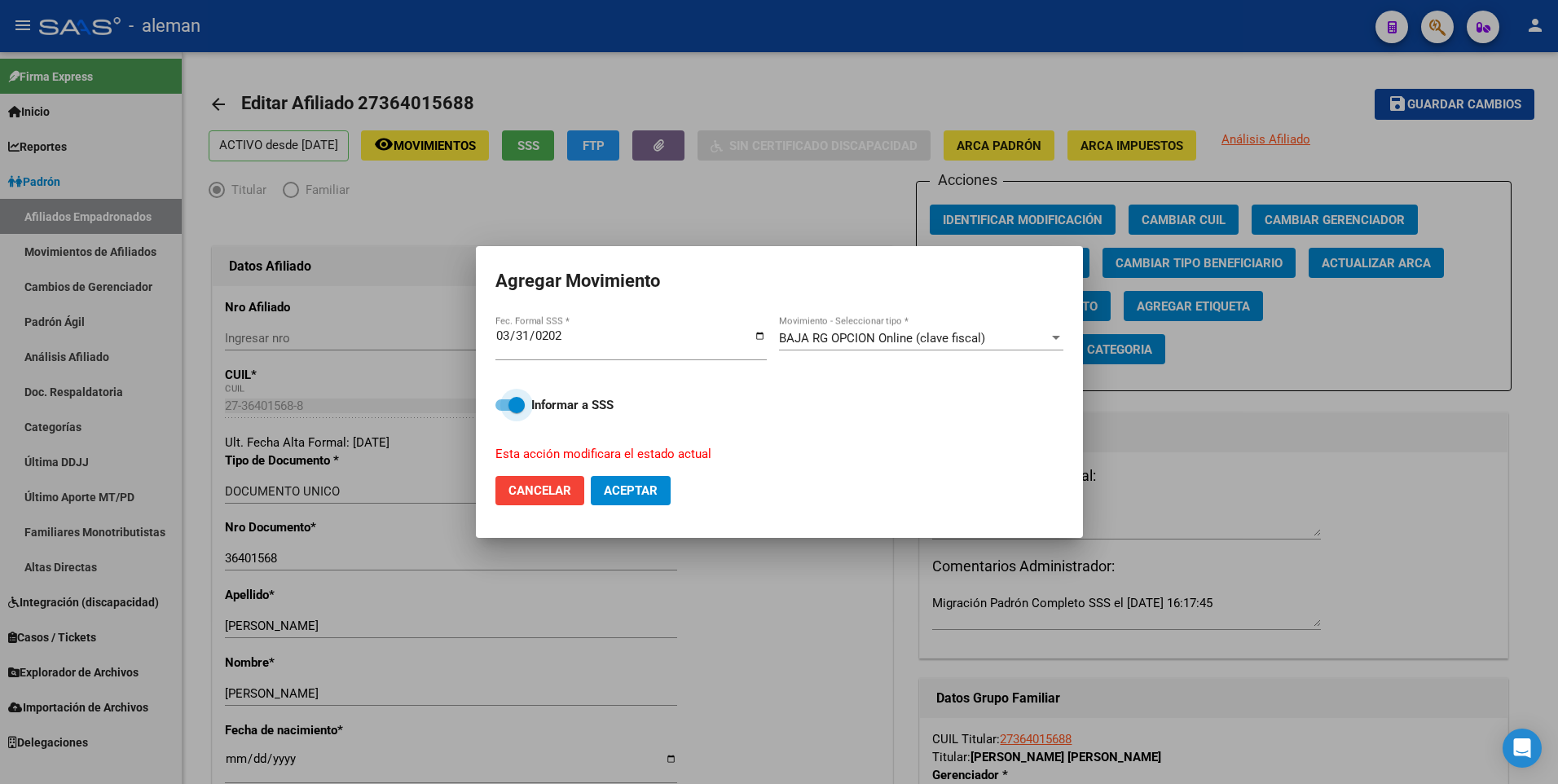
click at [505, 404] on span at bounding box center [510, 405] width 29 height 11
click at [504, 411] on input "Informar a SSS" at bounding box center [503, 411] width 1 height 1
checkbox input "false"
click at [609, 493] on span "Aceptar" at bounding box center [630, 491] width 54 height 15
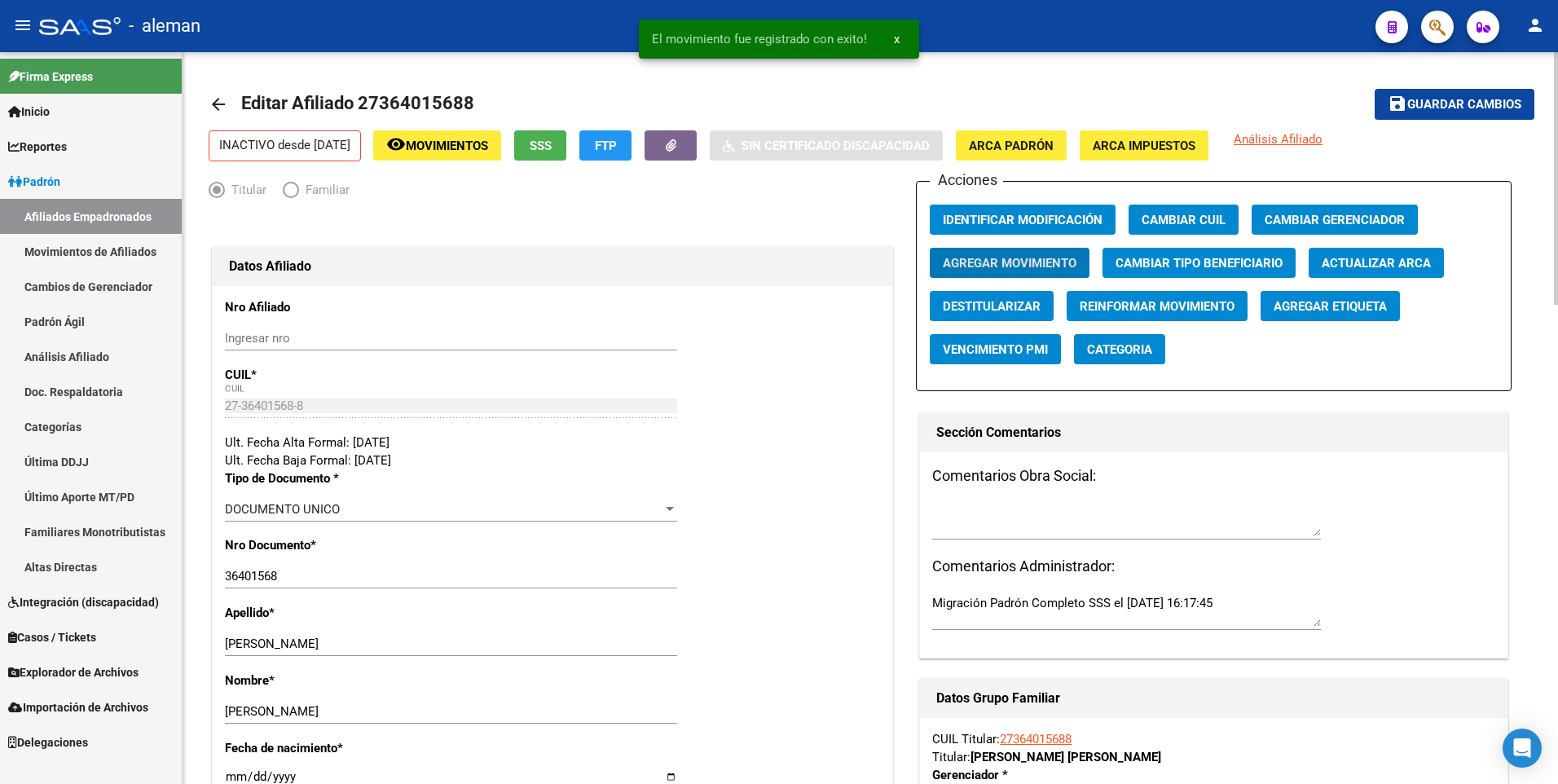
click at [1443, 102] on span "Guardar cambios" at bounding box center [1464, 105] width 114 height 15
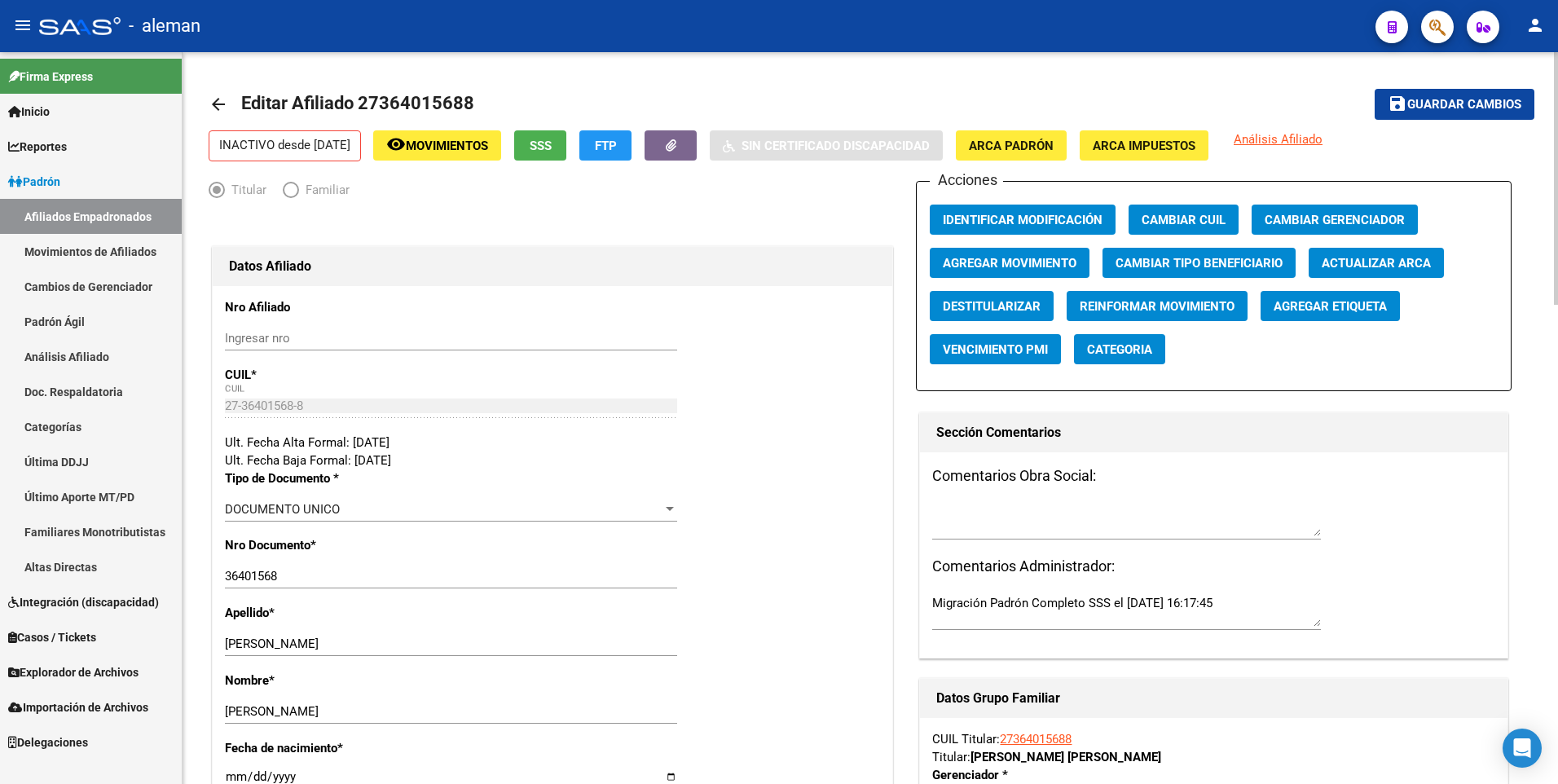
click at [221, 105] on mat-icon "arrow_back" at bounding box center [218, 104] width 20 height 20
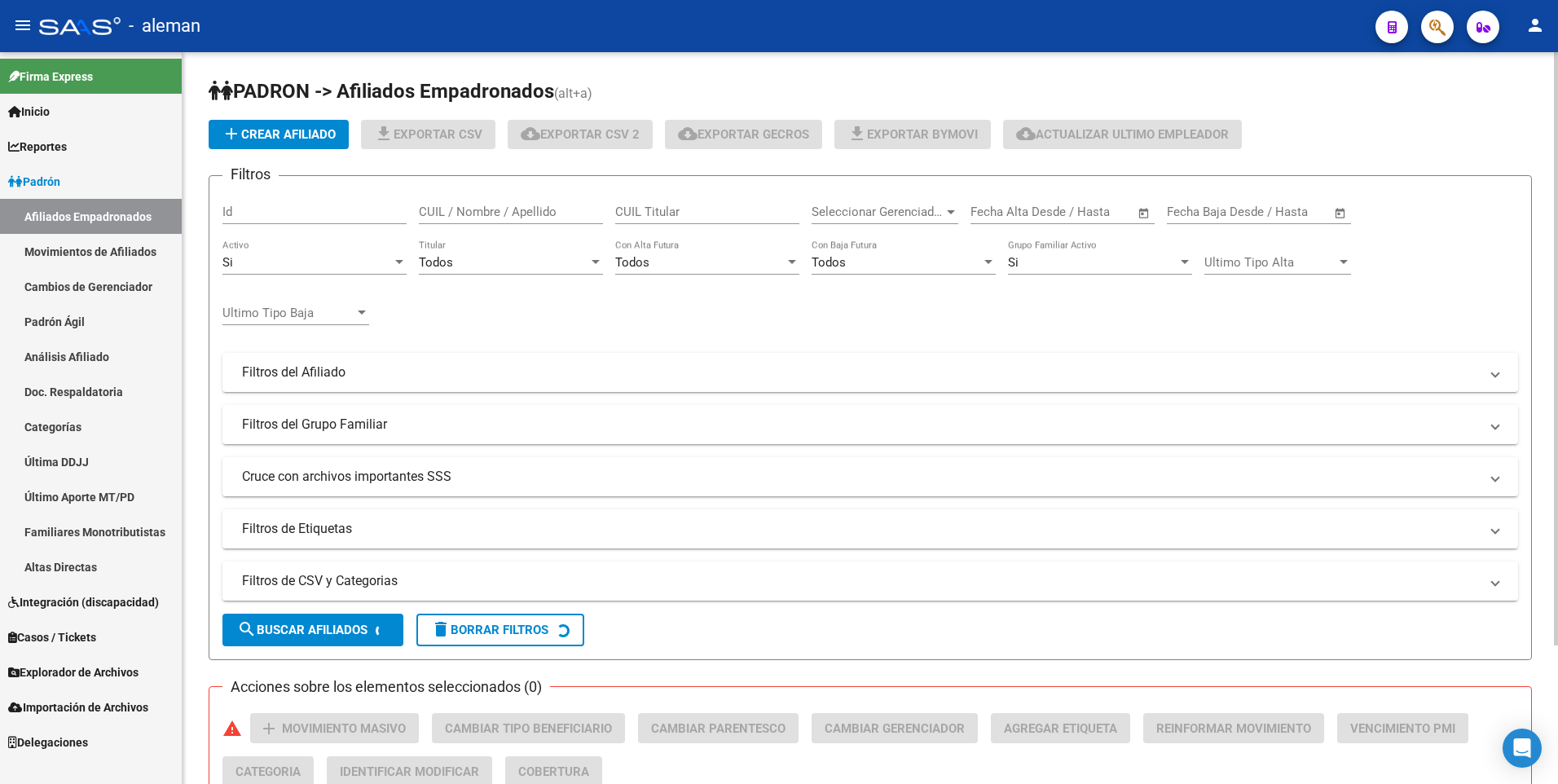
click at [493, 203] on div "CUIL / Nombre / Apellido" at bounding box center [511, 206] width 184 height 35
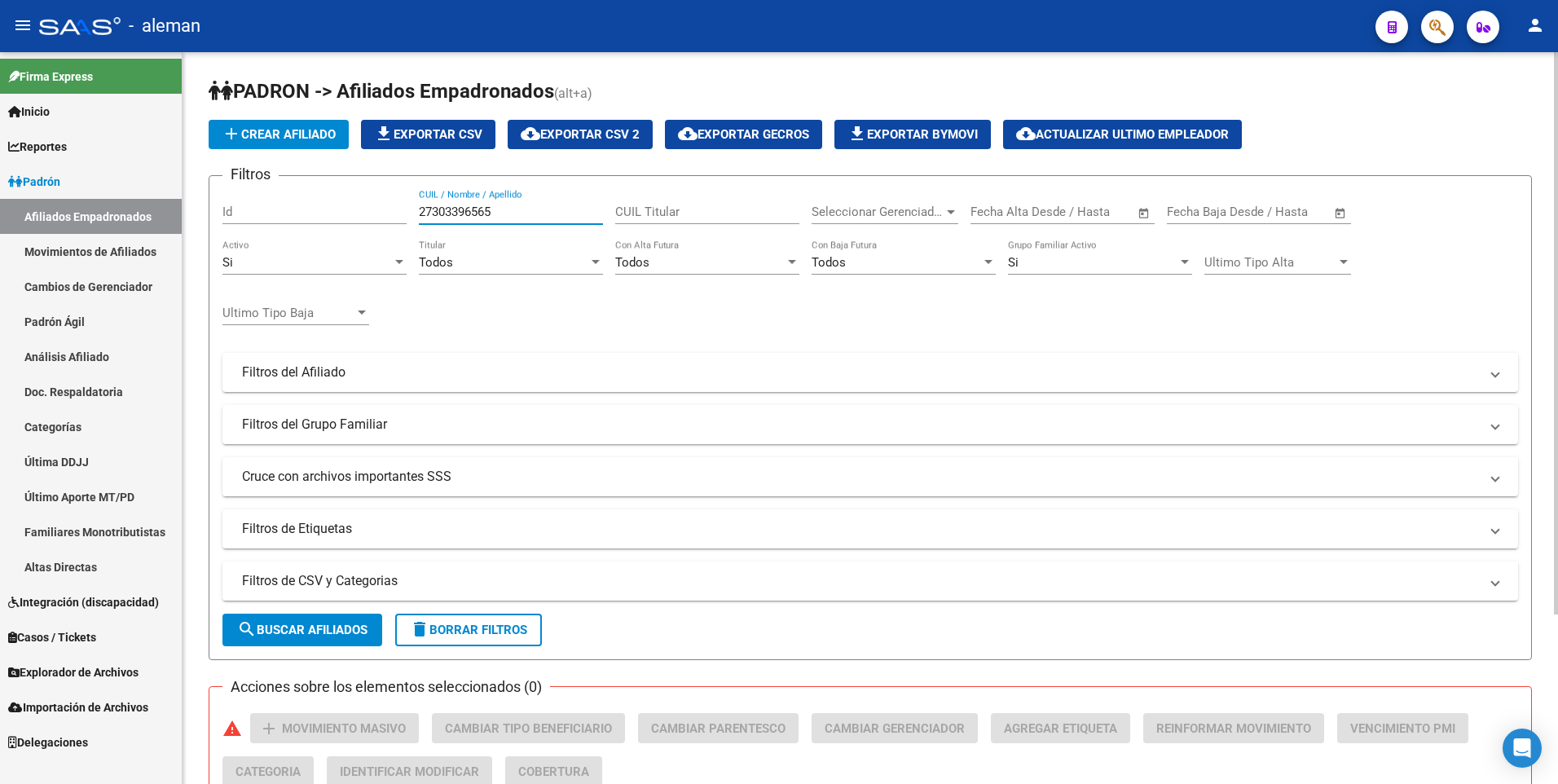
scroll to position [220, 0]
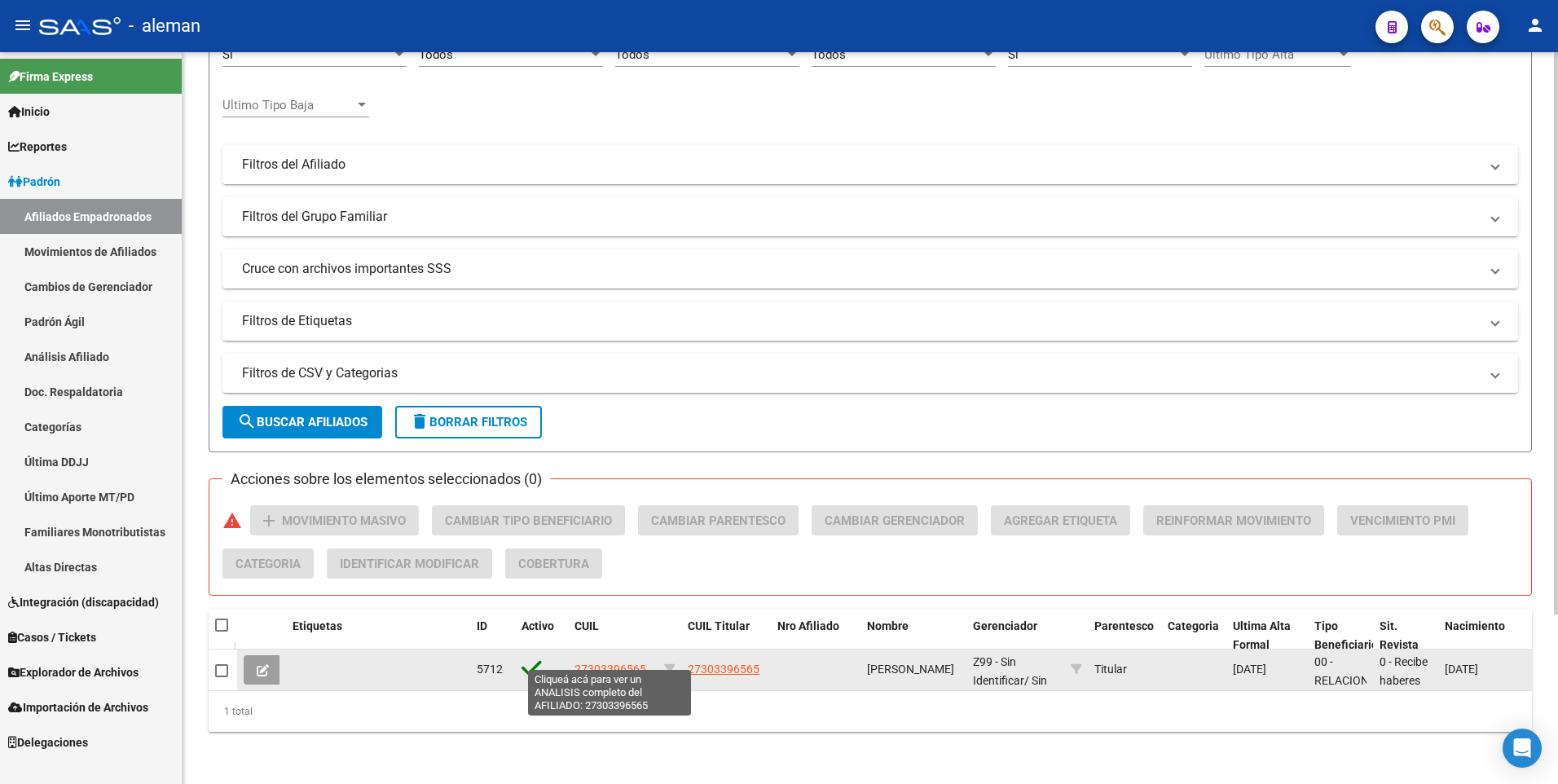
type input "27303396565"
click at [620, 663] on span "27303396565" at bounding box center [610, 669] width 71 height 13
type textarea "27303396565"
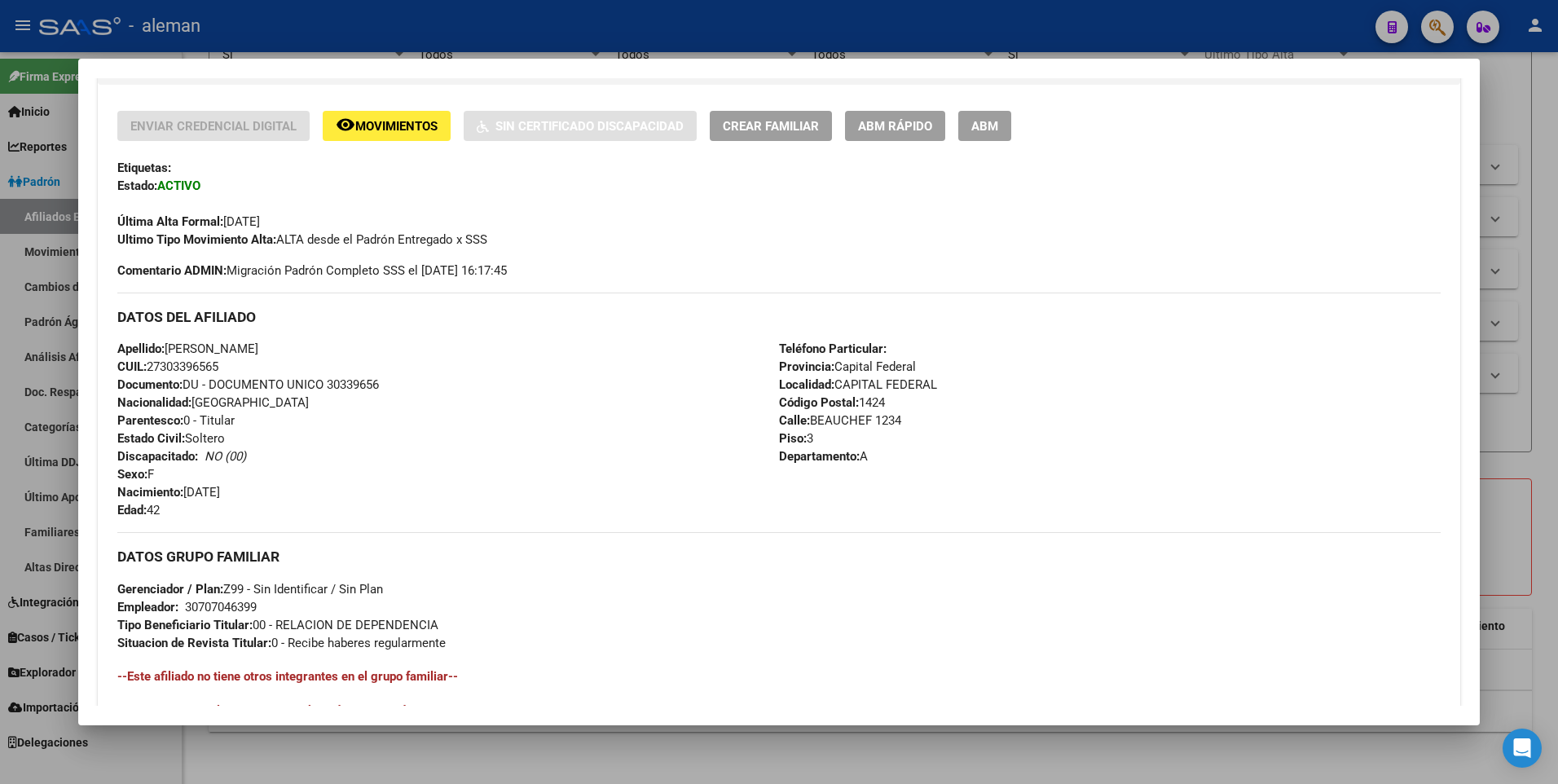
scroll to position [610, 0]
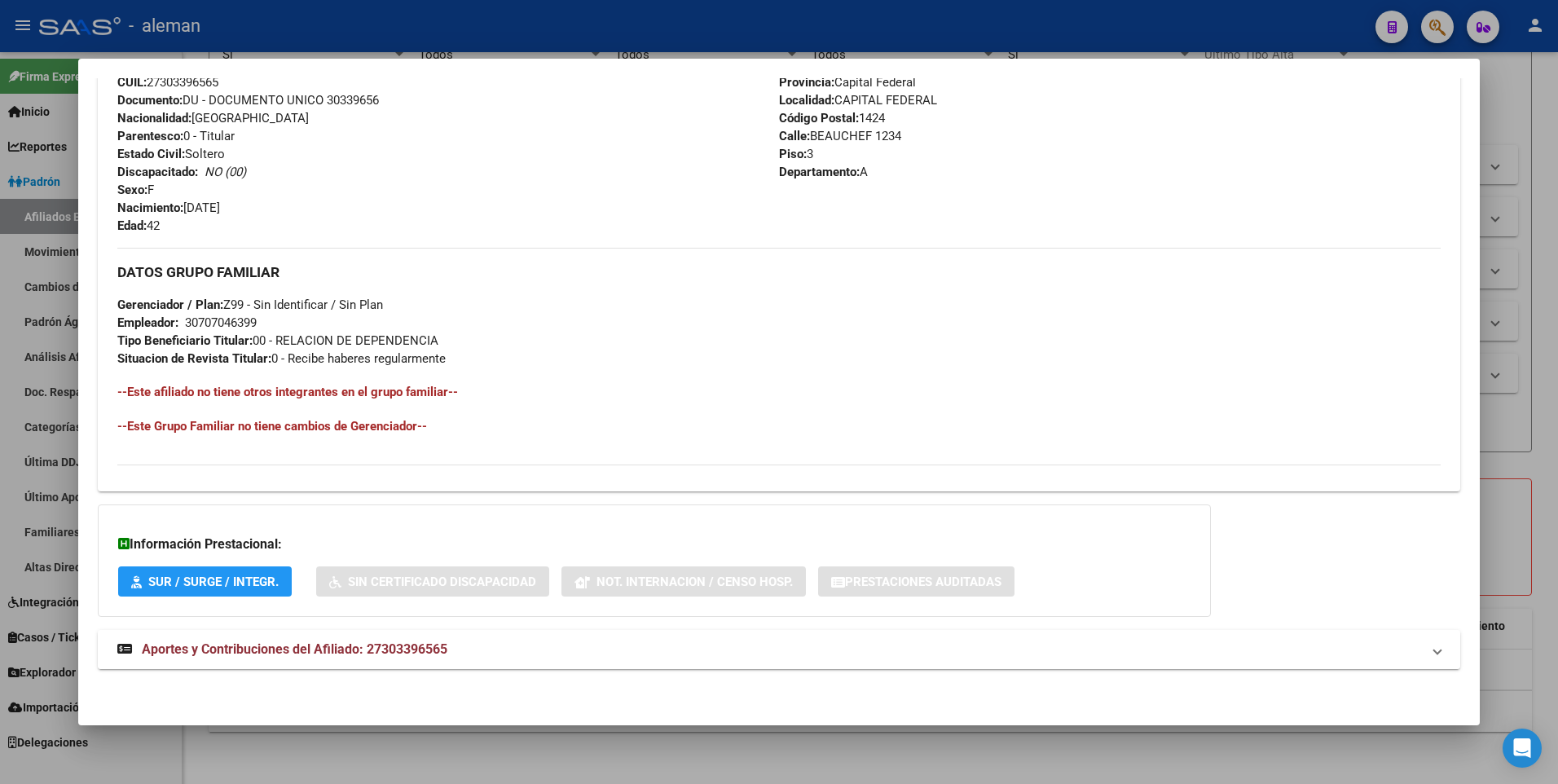
click at [330, 651] on span "Aportes y Contribuciones del Afiliado: 27303396565" at bounding box center [294, 649] width 306 height 15
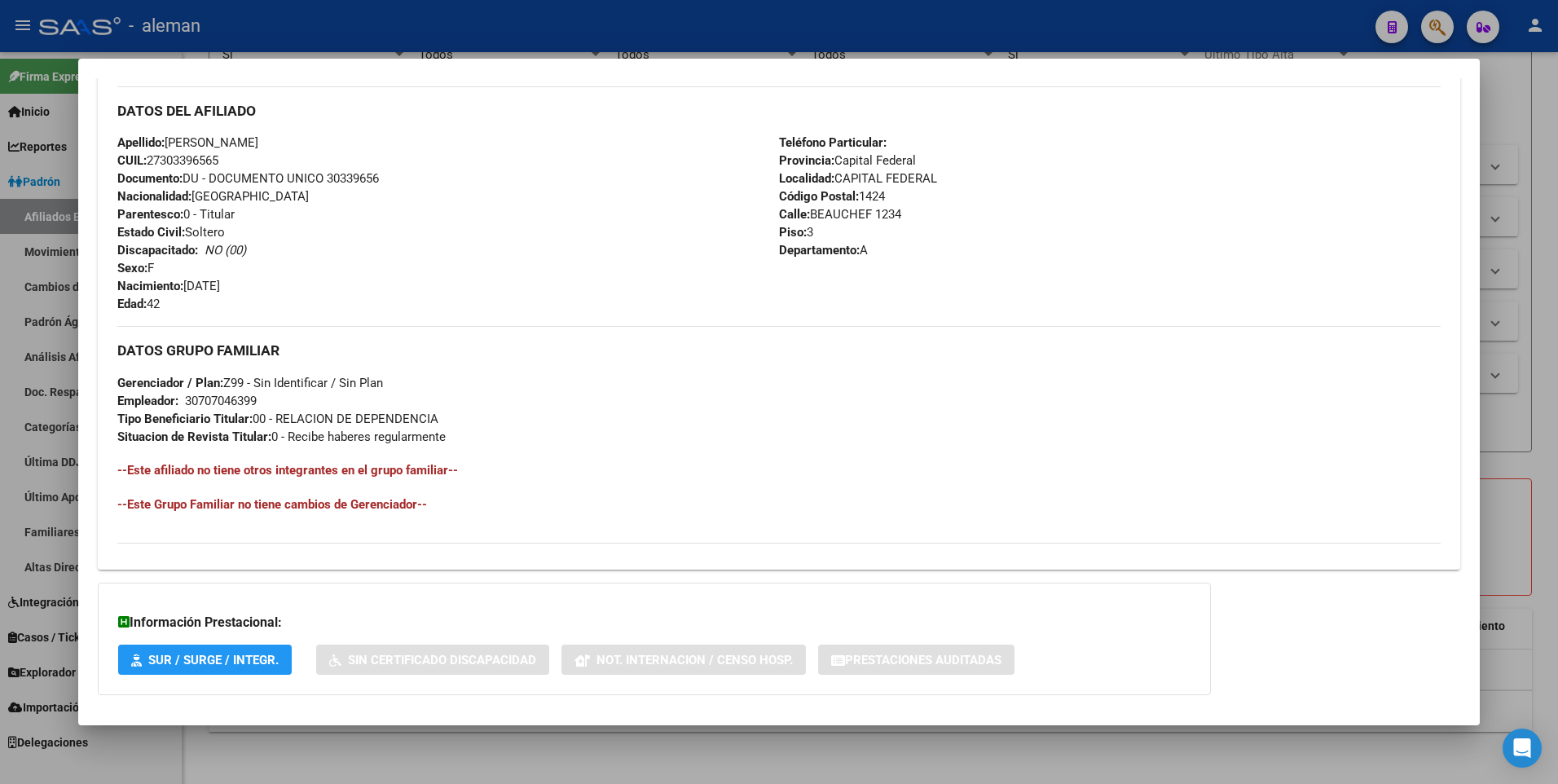
scroll to position [125, 0]
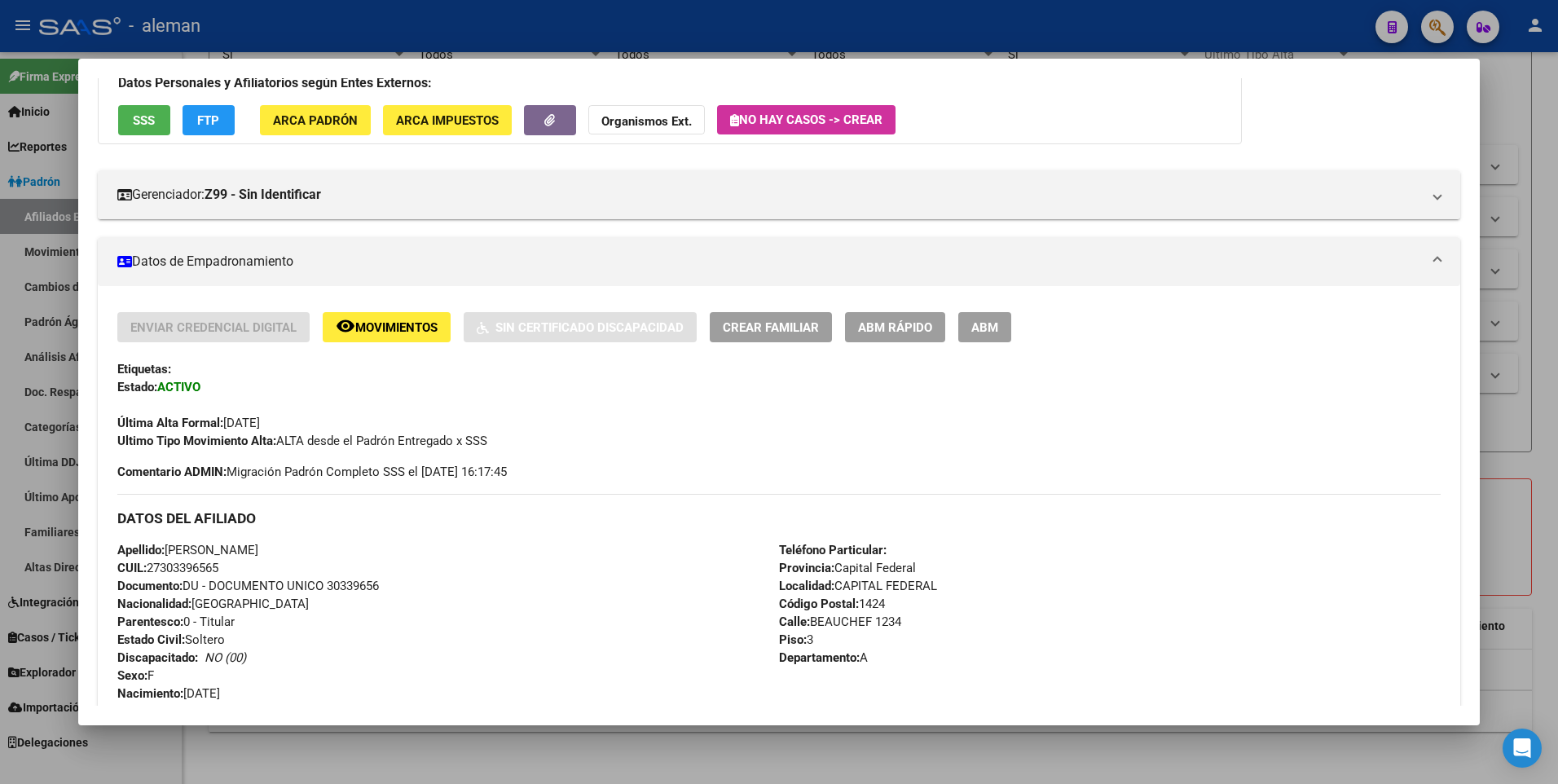
click at [1000, 319] on button "ABM" at bounding box center [984, 327] width 53 height 30
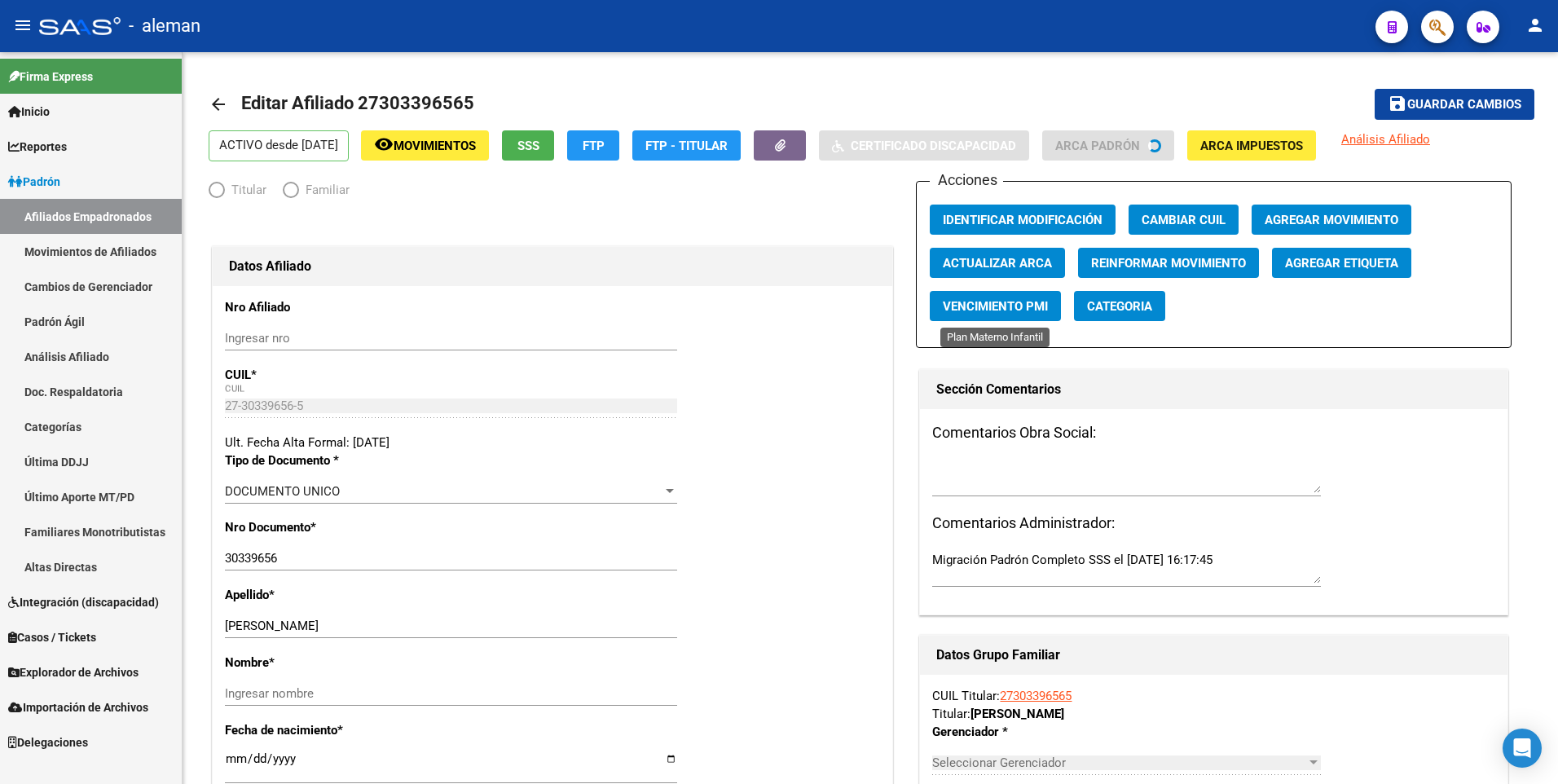
radio input "true"
type input "30-70704639-9"
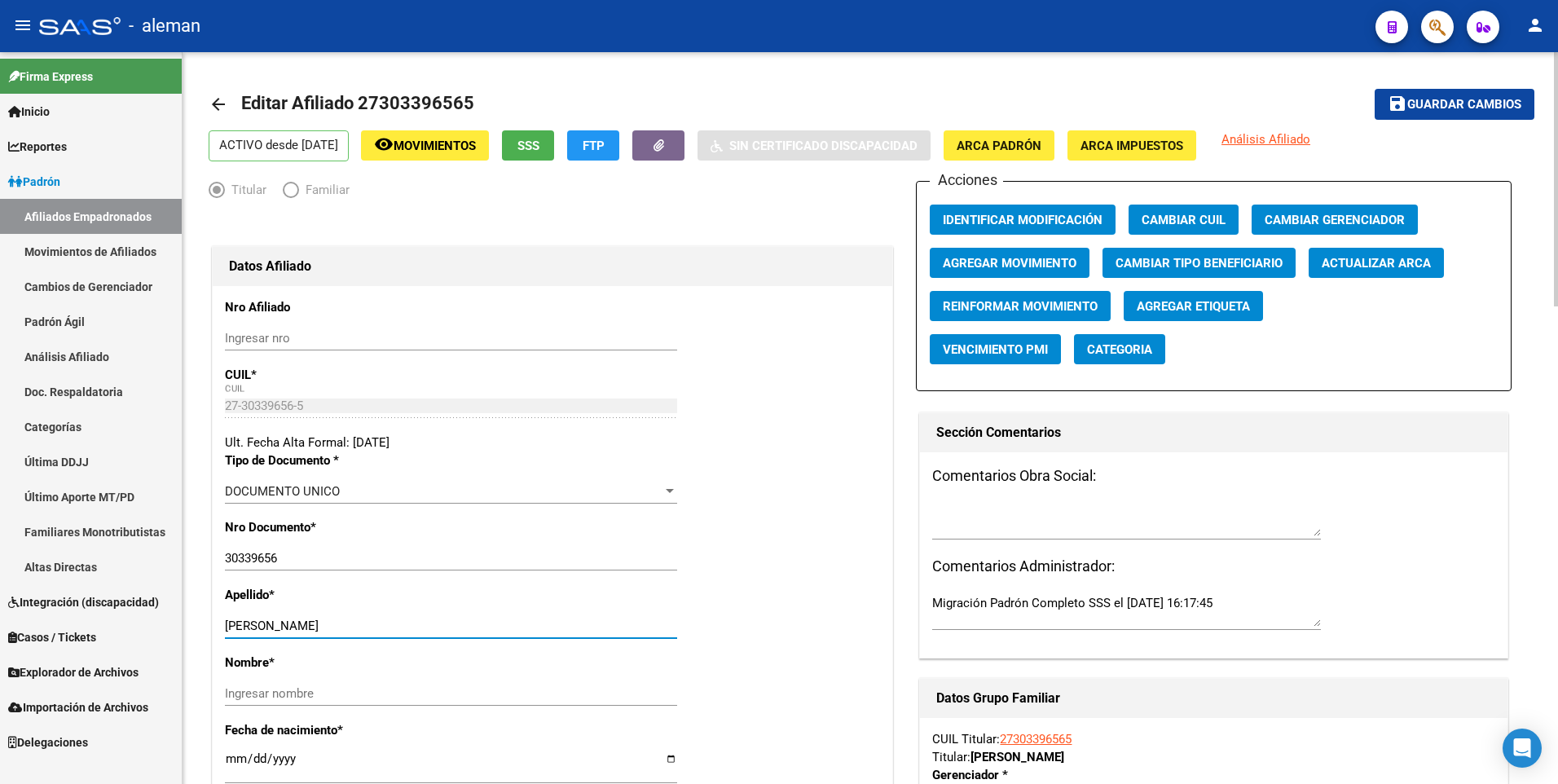
drag, startPoint x: 281, startPoint y: 622, endPoint x: 362, endPoint y: 631, distance: 81.5
click at [362, 631] on input "[PERSON_NAME]" at bounding box center [450, 626] width 452 height 15
click at [354, 693] on input "Ingresar nombre" at bounding box center [450, 694] width 452 height 15
paste input "[PERSON_NAME]"
type input "[PERSON_NAME]"
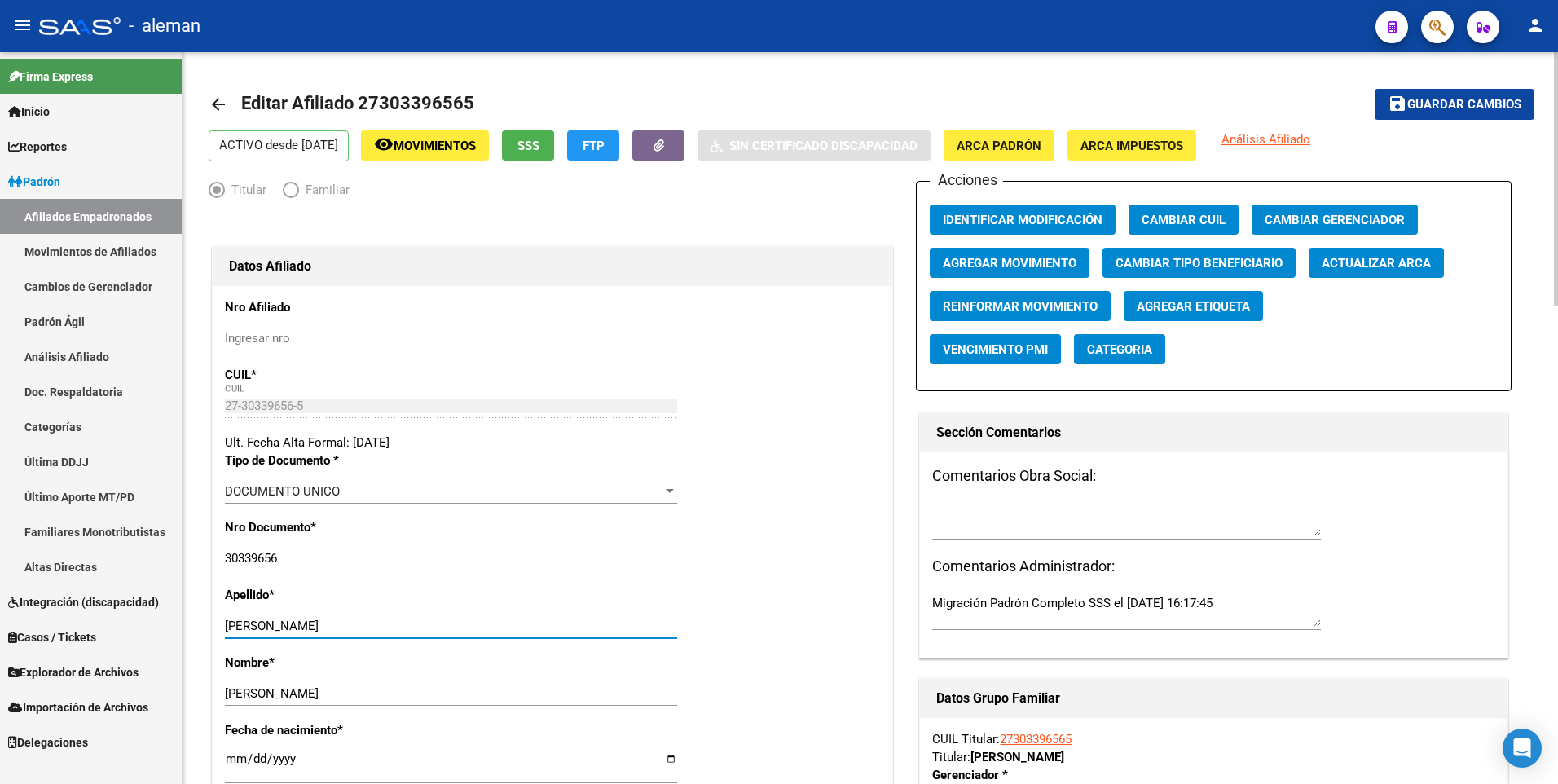
drag, startPoint x: 281, startPoint y: 623, endPoint x: 448, endPoint y: 627, distance: 167.0
click at [449, 627] on input "[PERSON_NAME]" at bounding box center [450, 626] width 452 height 15
type input "[PERSON_NAME]"
click at [963, 258] on span "Agregar Movimiento" at bounding box center [1010, 263] width 134 height 15
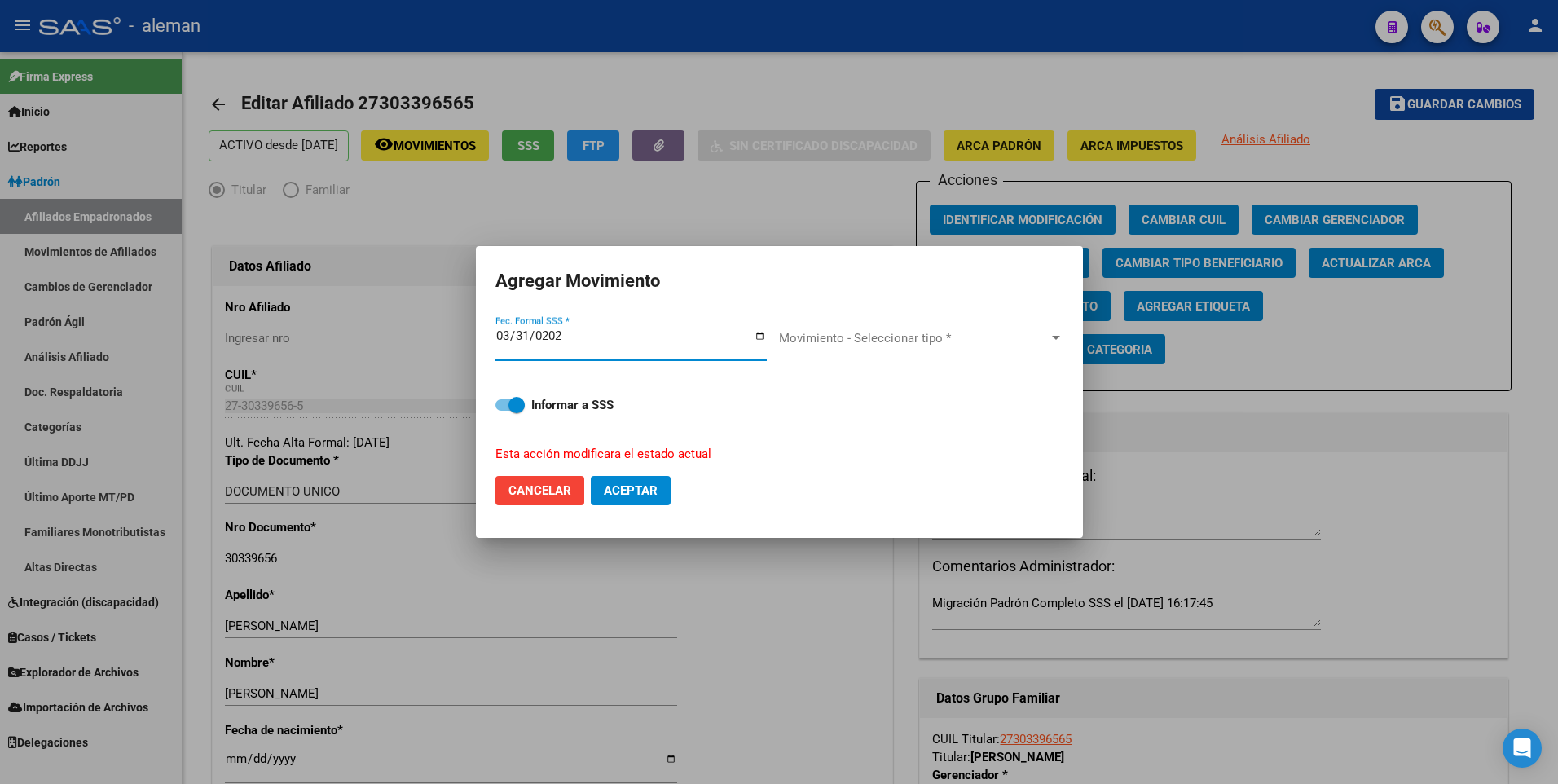
type input "[DATE]"
click at [825, 328] on div "Movimiento - Seleccionar tipo * Movimiento - Seleccionar tipo *" at bounding box center [921, 338] width 285 height 24
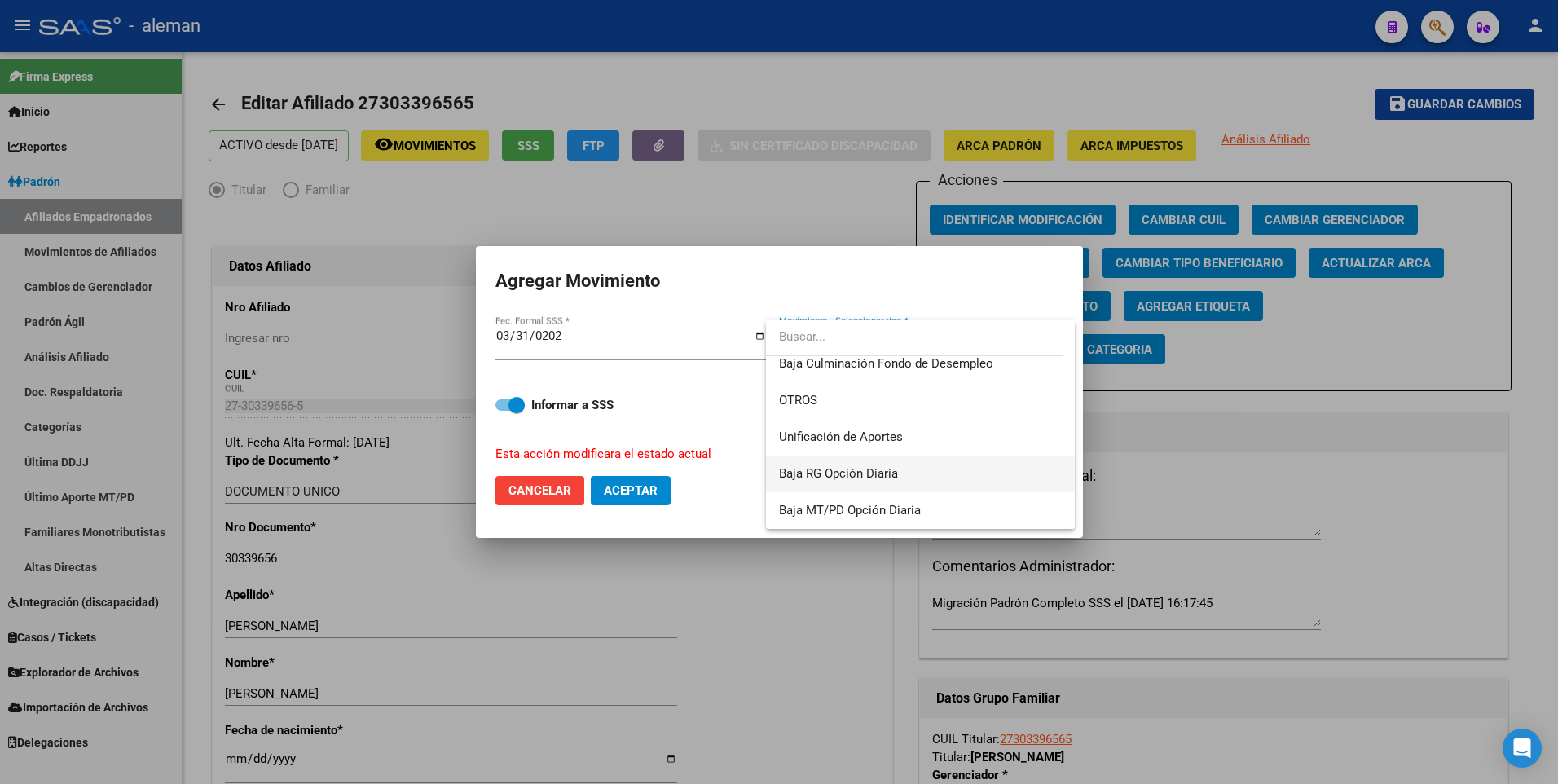
scroll to position [1022, 0]
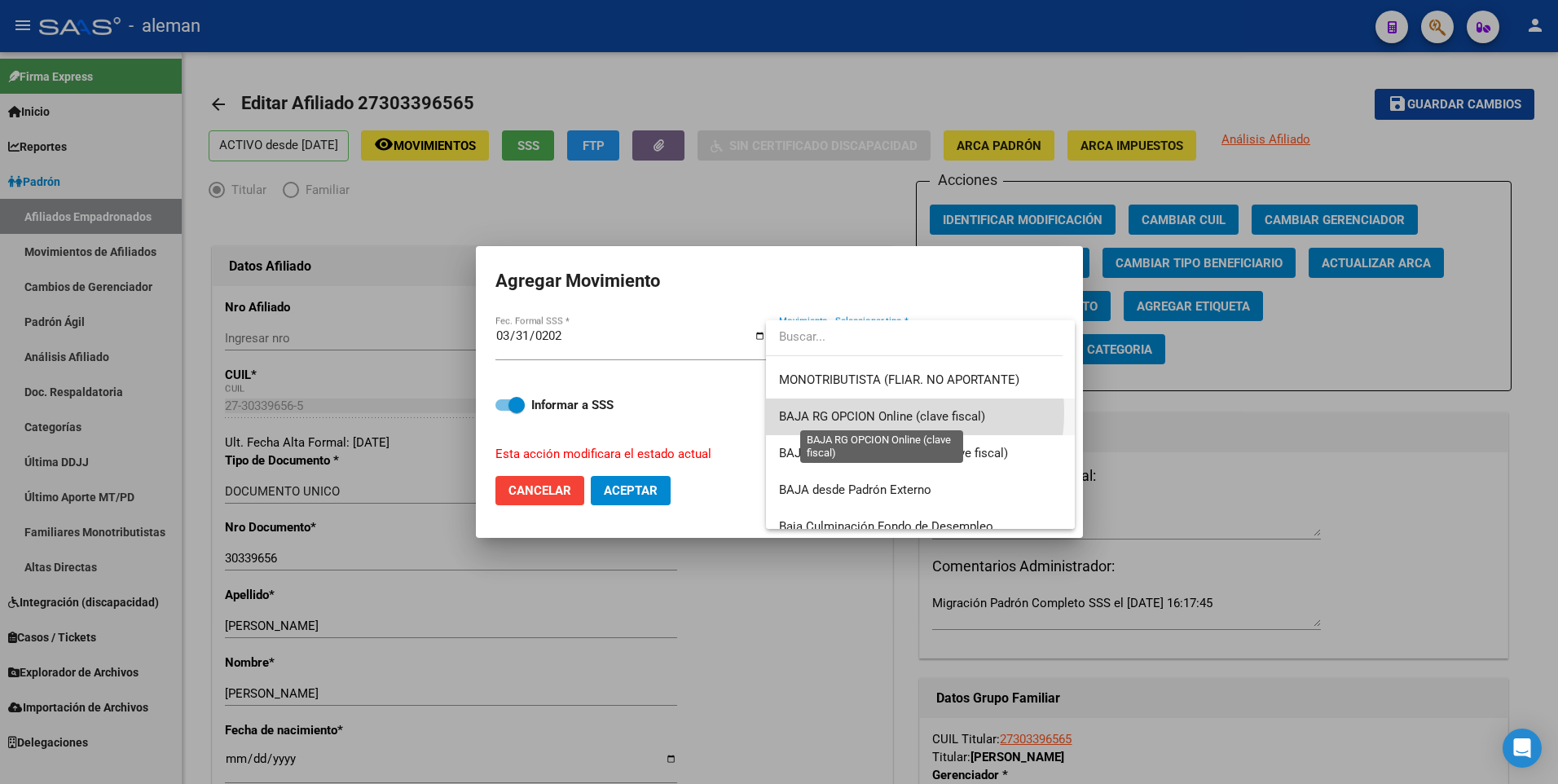
click at [883, 413] on span "BAJA RG OPCION Online (clave fiscal)" at bounding box center [882, 416] width 206 height 15
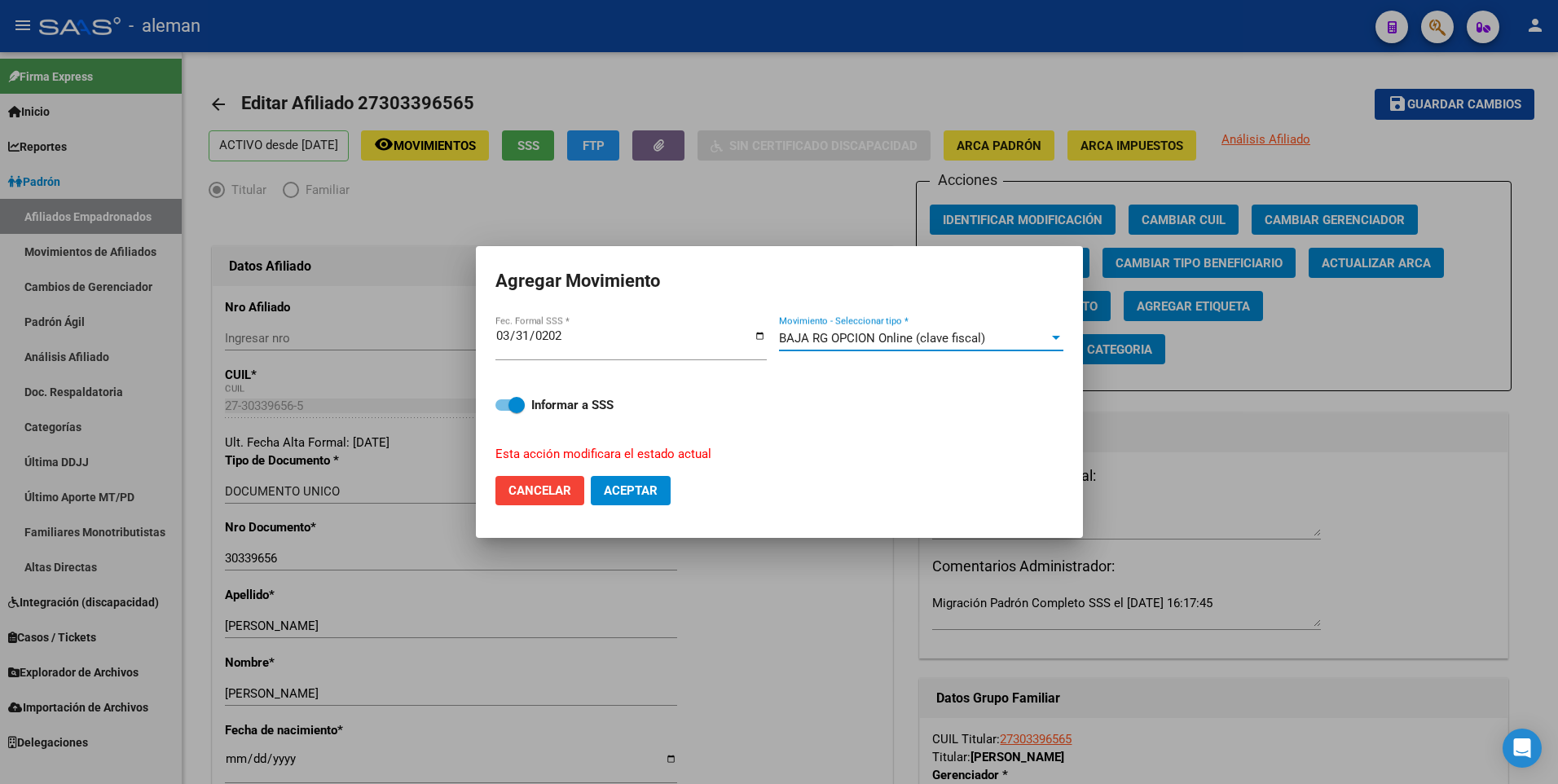
click at [501, 407] on span at bounding box center [510, 405] width 29 height 11
click at [503, 411] on input "Informar a SSS" at bounding box center [503, 411] width 1 height 1
checkbox input "false"
click at [615, 486] on span "Aceptar" at bounding box center [630, 491] width 54 height 15
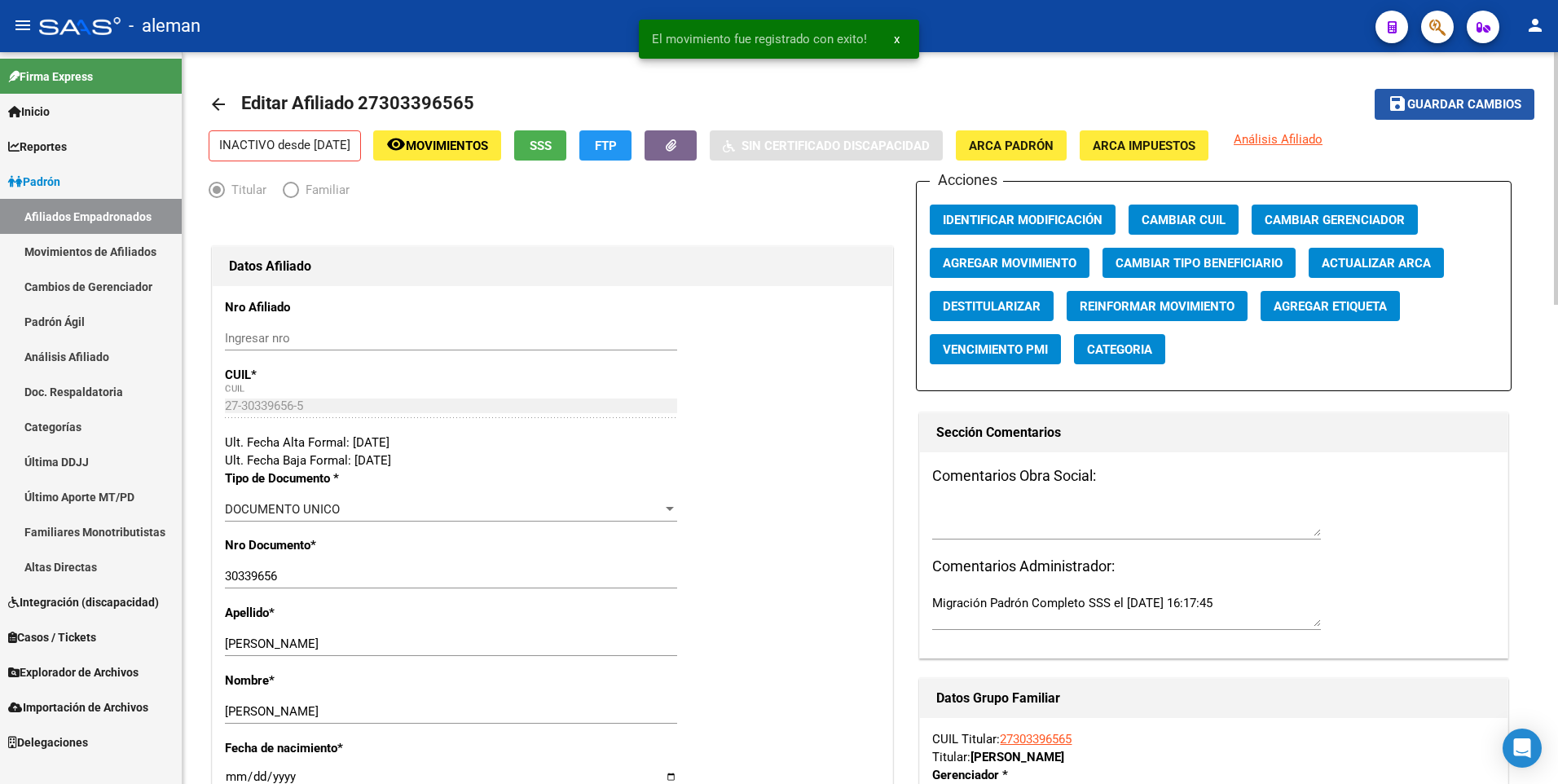
click at [1447, 108] on span "Guardar cambios" at bounding box center [1464, 105] width 114 height 15
click at [214, 105] on mat-icon "arrow_back" at bounding box center [218, 104] width 20 height 20
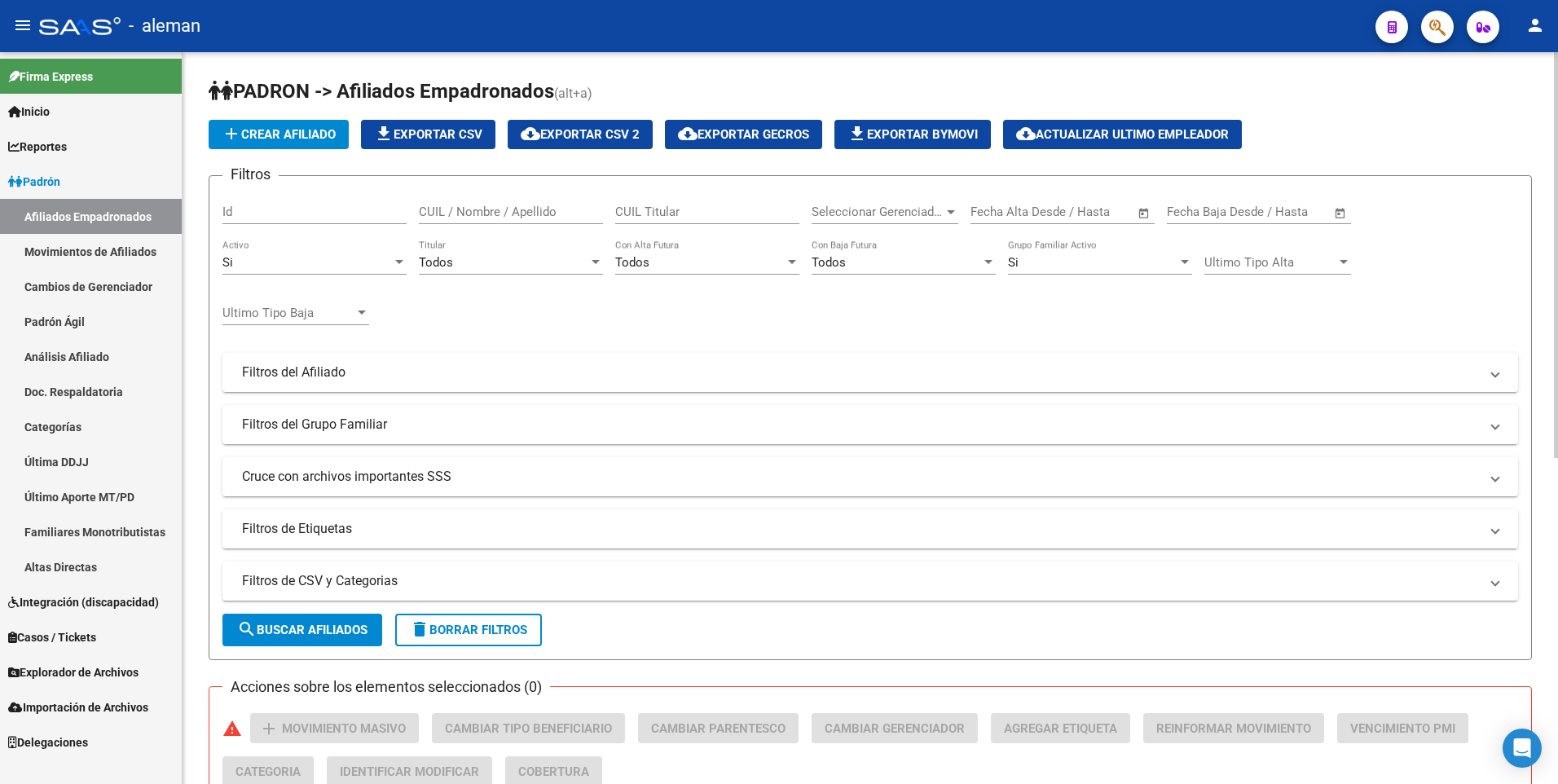
click at [480, 203] on div "CUIL / Nombre / Apellido" at bounding box center [511, 206] width 184 height 35
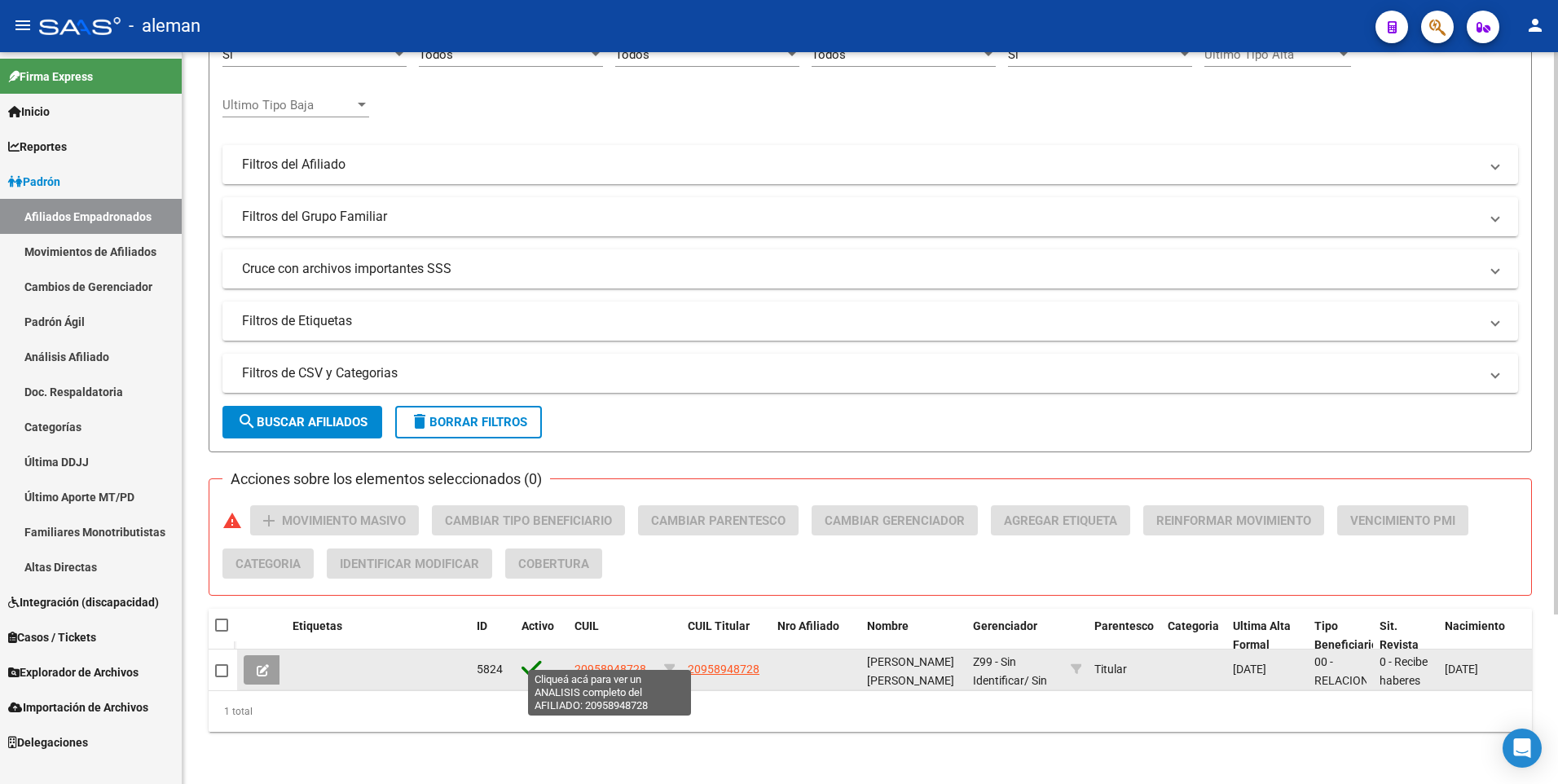
type input "20958948728"
click at [635, 663] on span "20958948728" at bounding box center [610, 669] width 71 height 13
type textarea "20958948728"
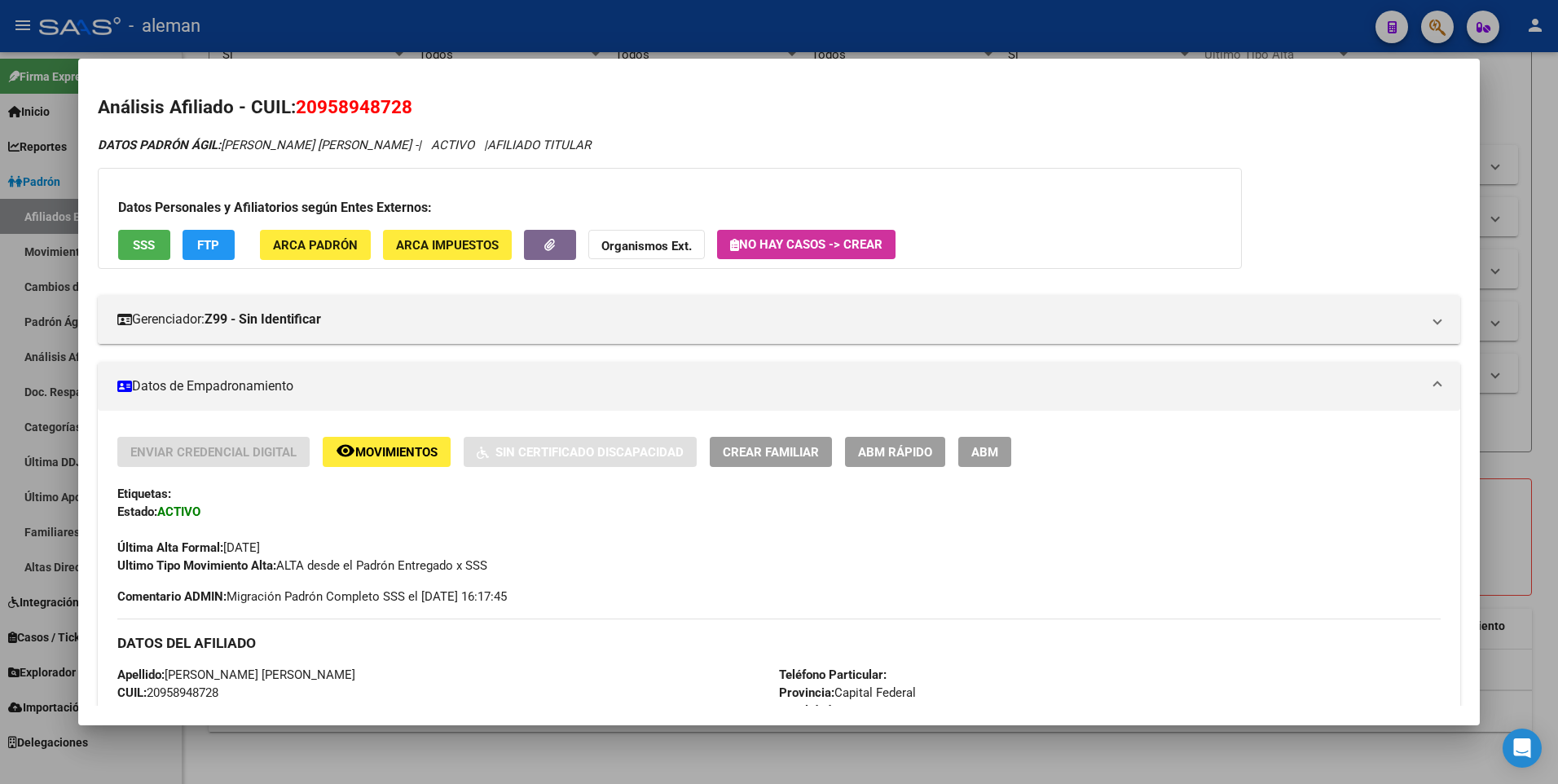
scroll to position [571, 0]
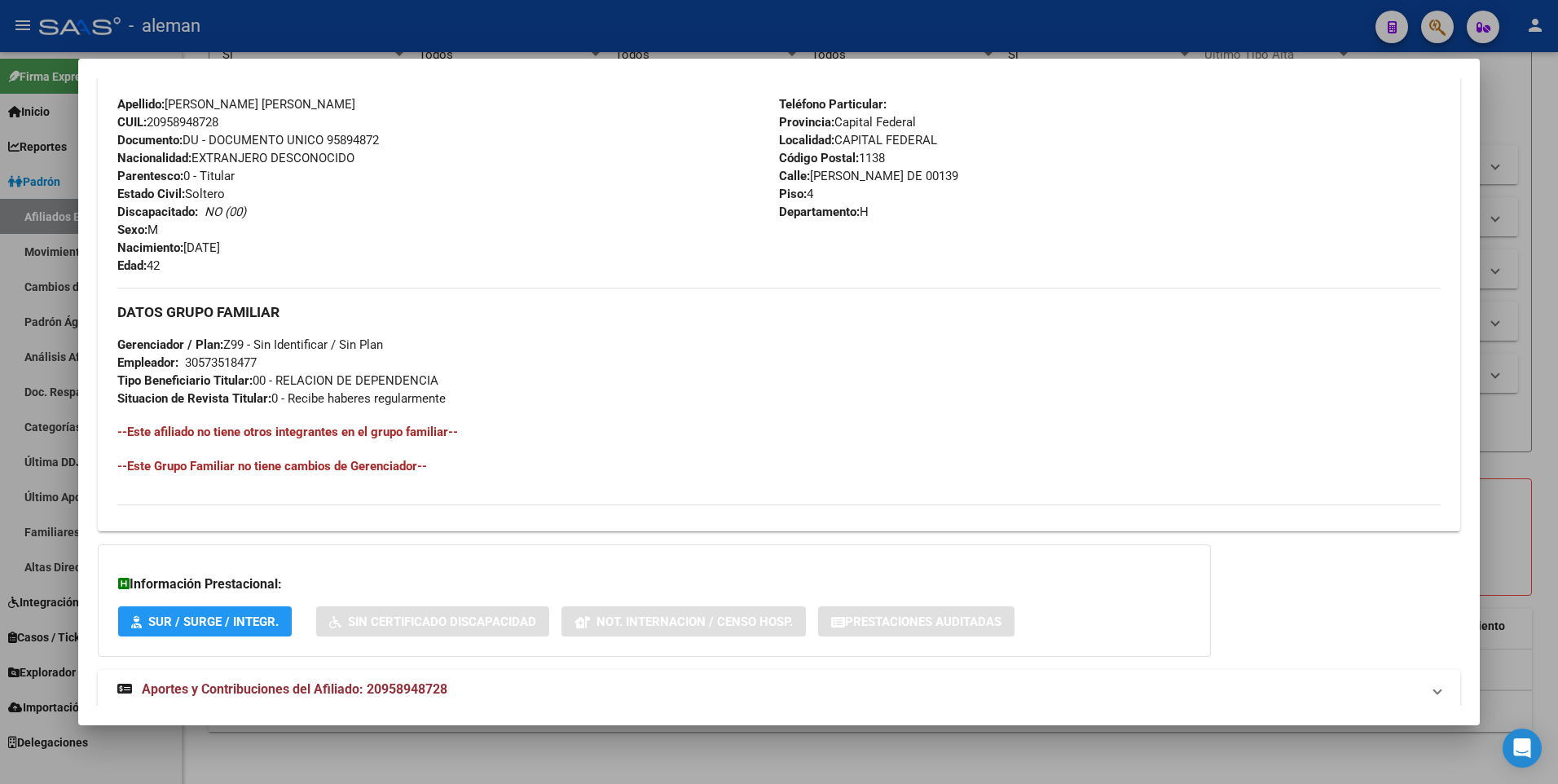
click at [349, 684] on span "Aportes y Contribuciones del Afiliado: 20958948728" at bounding box center [294, 689] width 306 height 15
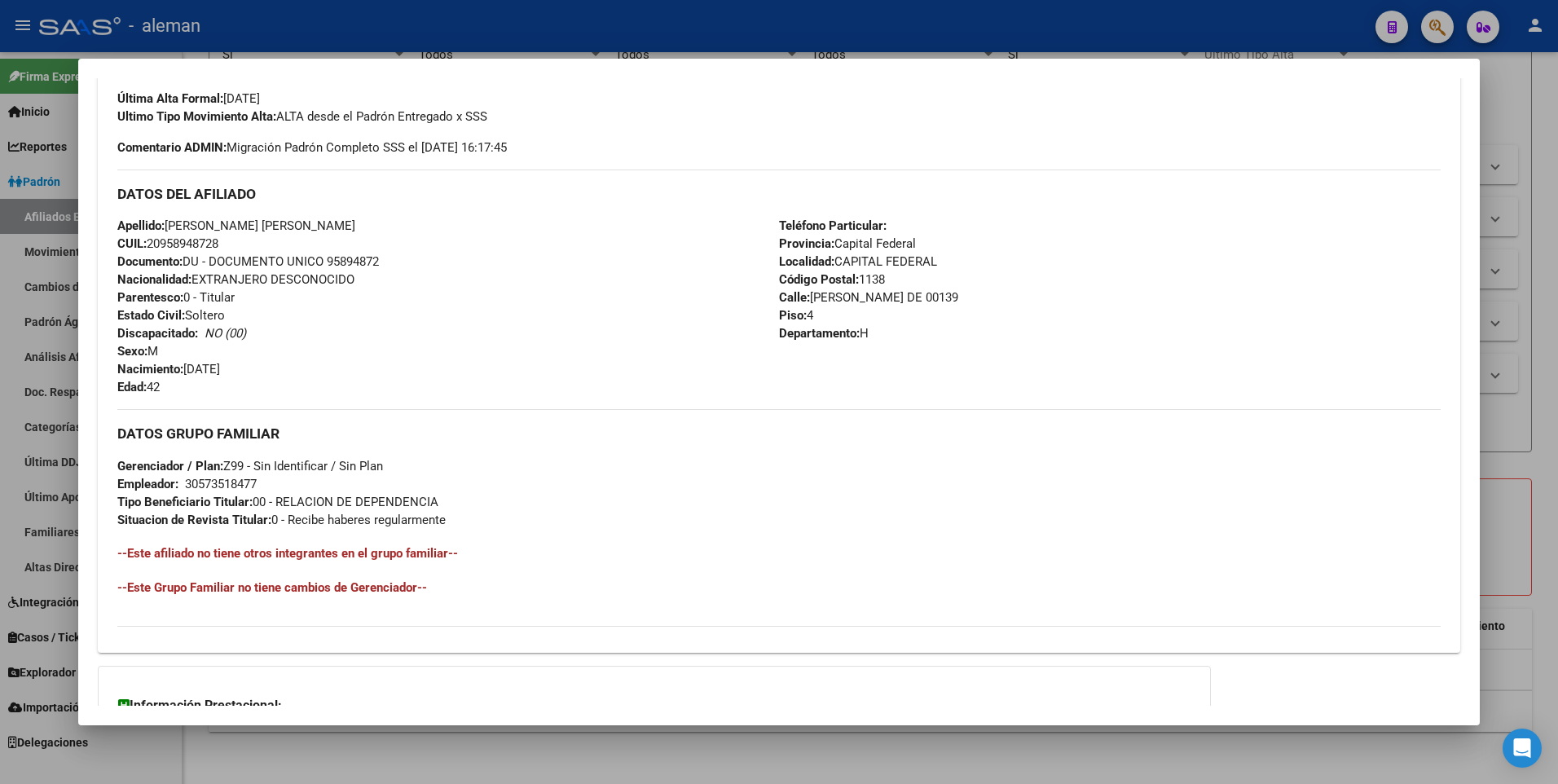
scroll to position [41, 0]
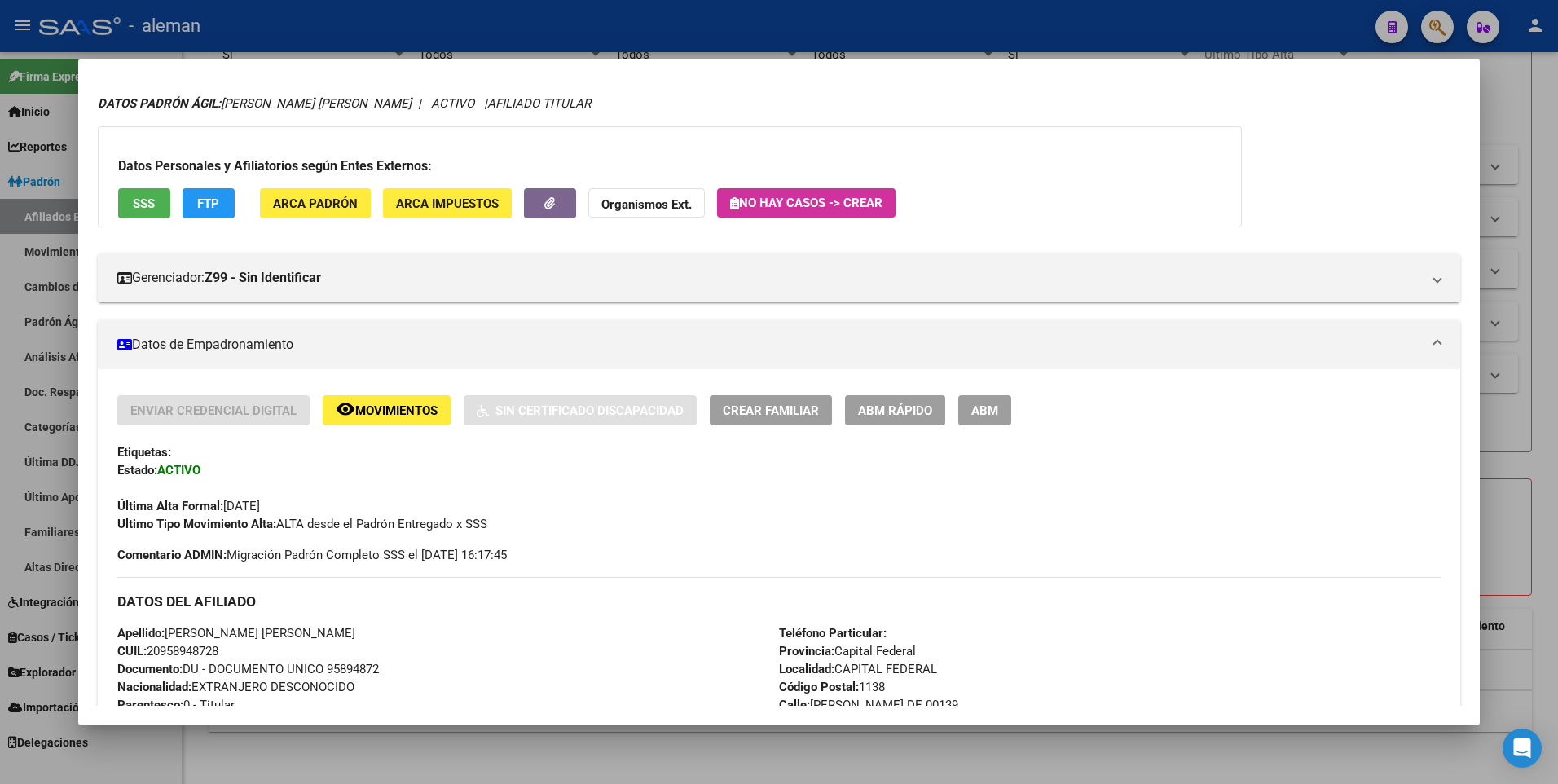
click at [990, 405] on span "ABM" at bounding box center [984, 411] width 27 height 15
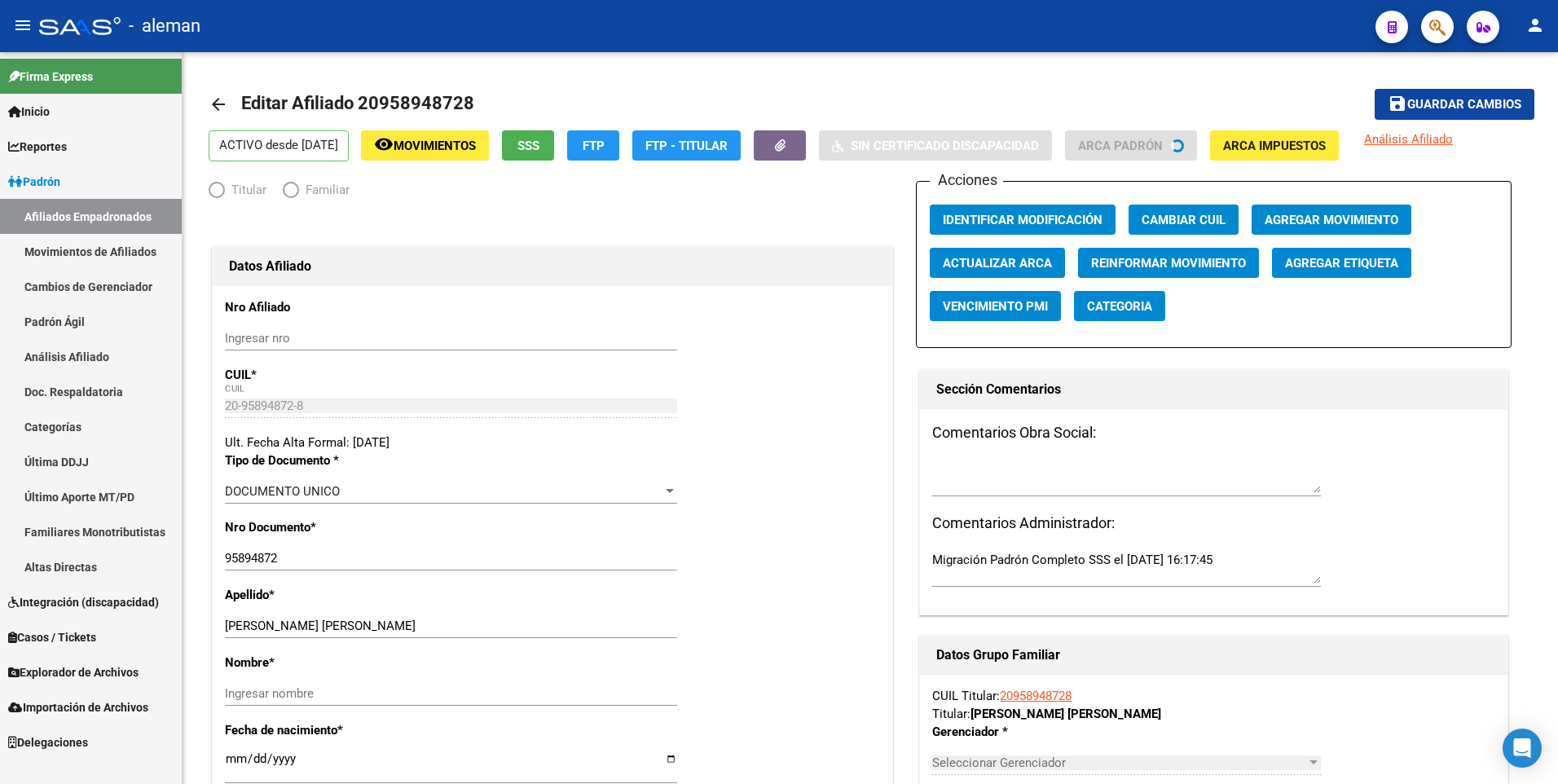
radio input "true"
type input "30-57351847-7"
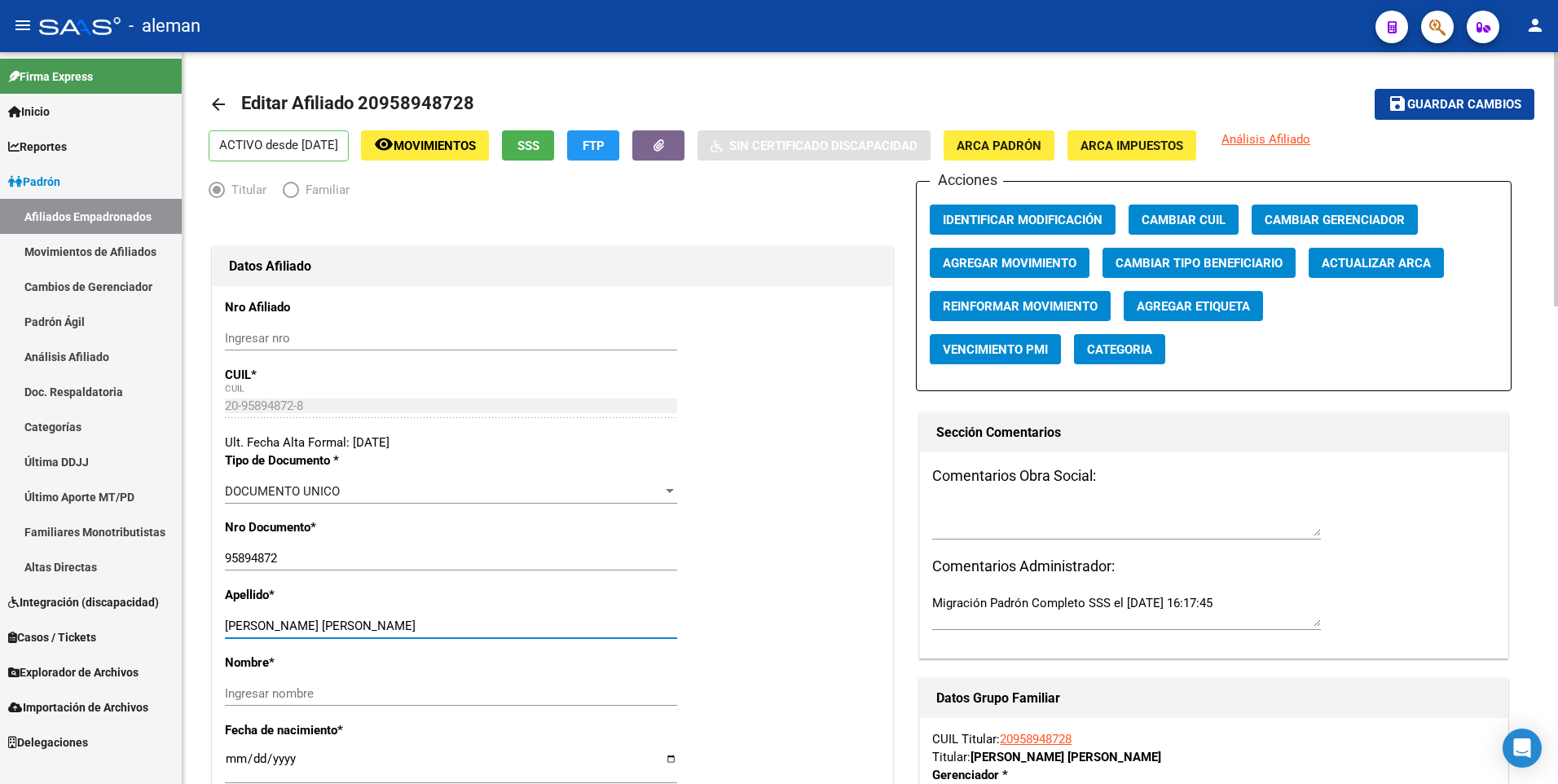
drag, startPoint x: 320, startPoint y: 627, endPoint x: 477, endPoint y: 625, distance: 157.0
click at [477, 625] on input "[PERSON_NAME] [PERSON_NAME]" at bounding box center [450, 626] width 452 height 15
type input "[PERSON_NAME] QUIJADA"
click at [471, 688] on input "Ingresar nombre" at bounding box center [450, 694] width 452 height 15
paste input "[PERSON_NAME]"
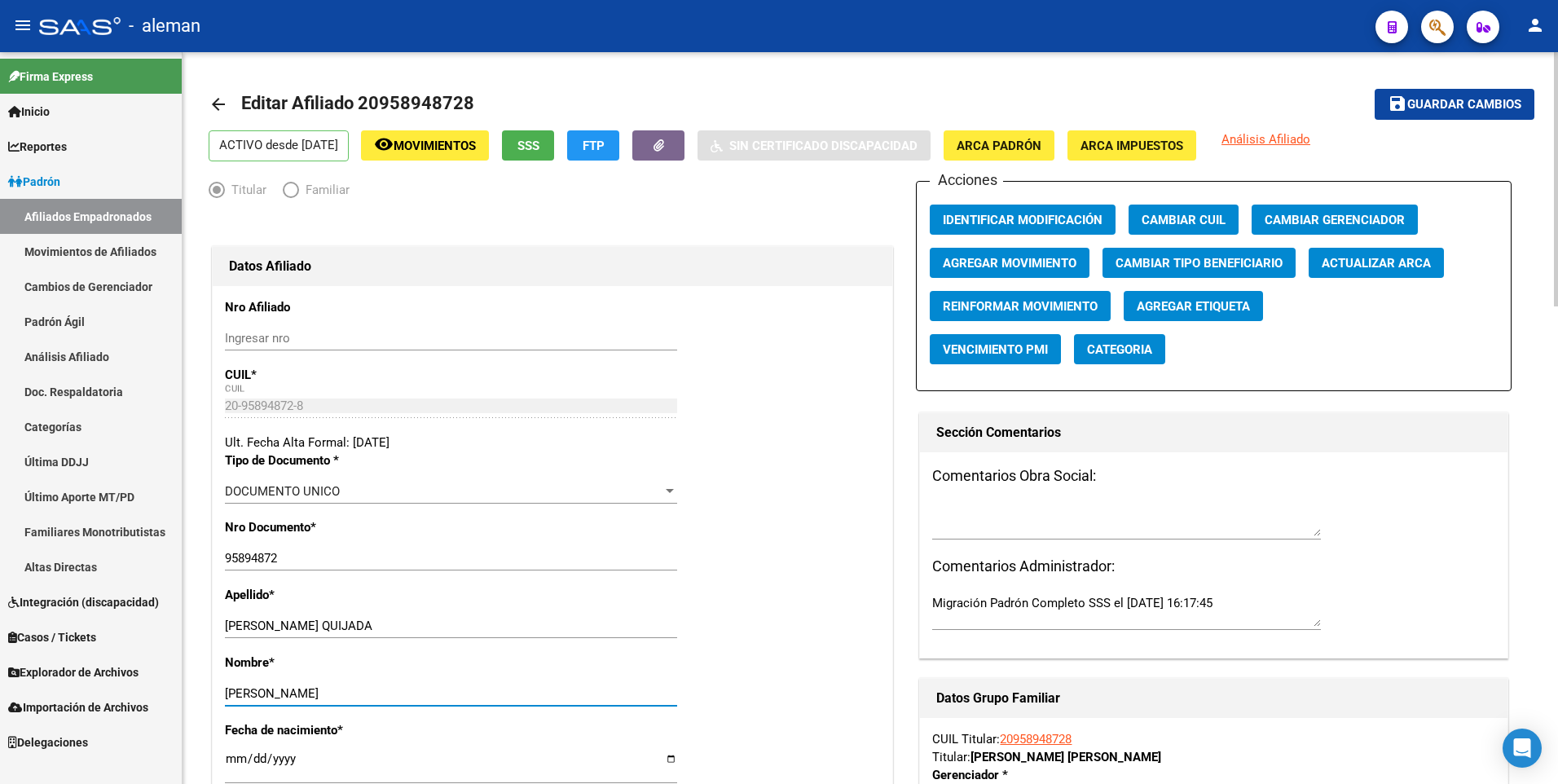
type input "[PERSON_NAME]"
click at [961, 265] on span "Agregar Movimiento" at bounding box center [1010, 263] width 134 height 15
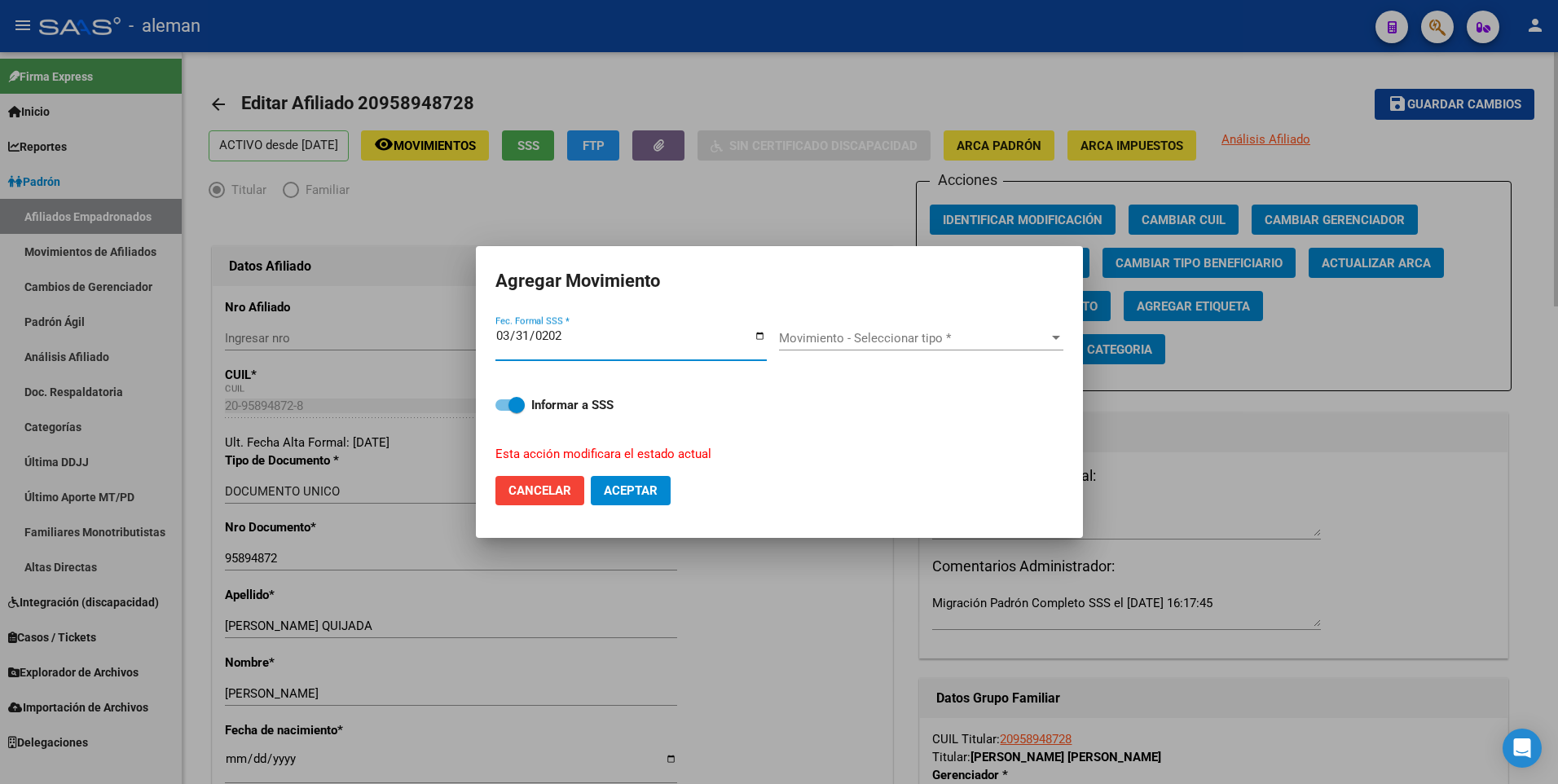
type input "[DATE]"
click at [938, 336] on span "Movimiento - Seleccionar tipo *" at bounding box center [914, 338] width 270 height 15
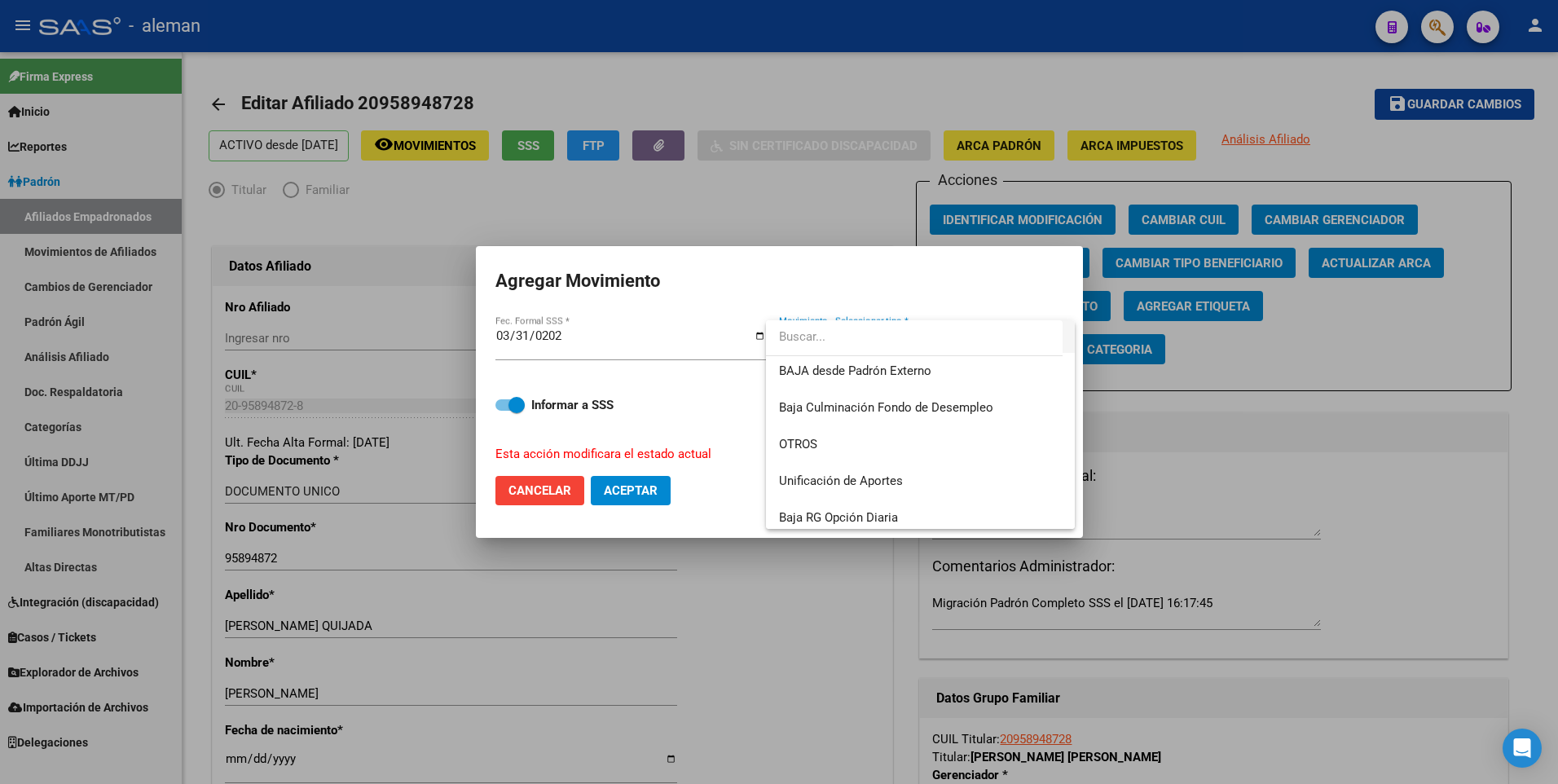
scroll to position [1059, 0]
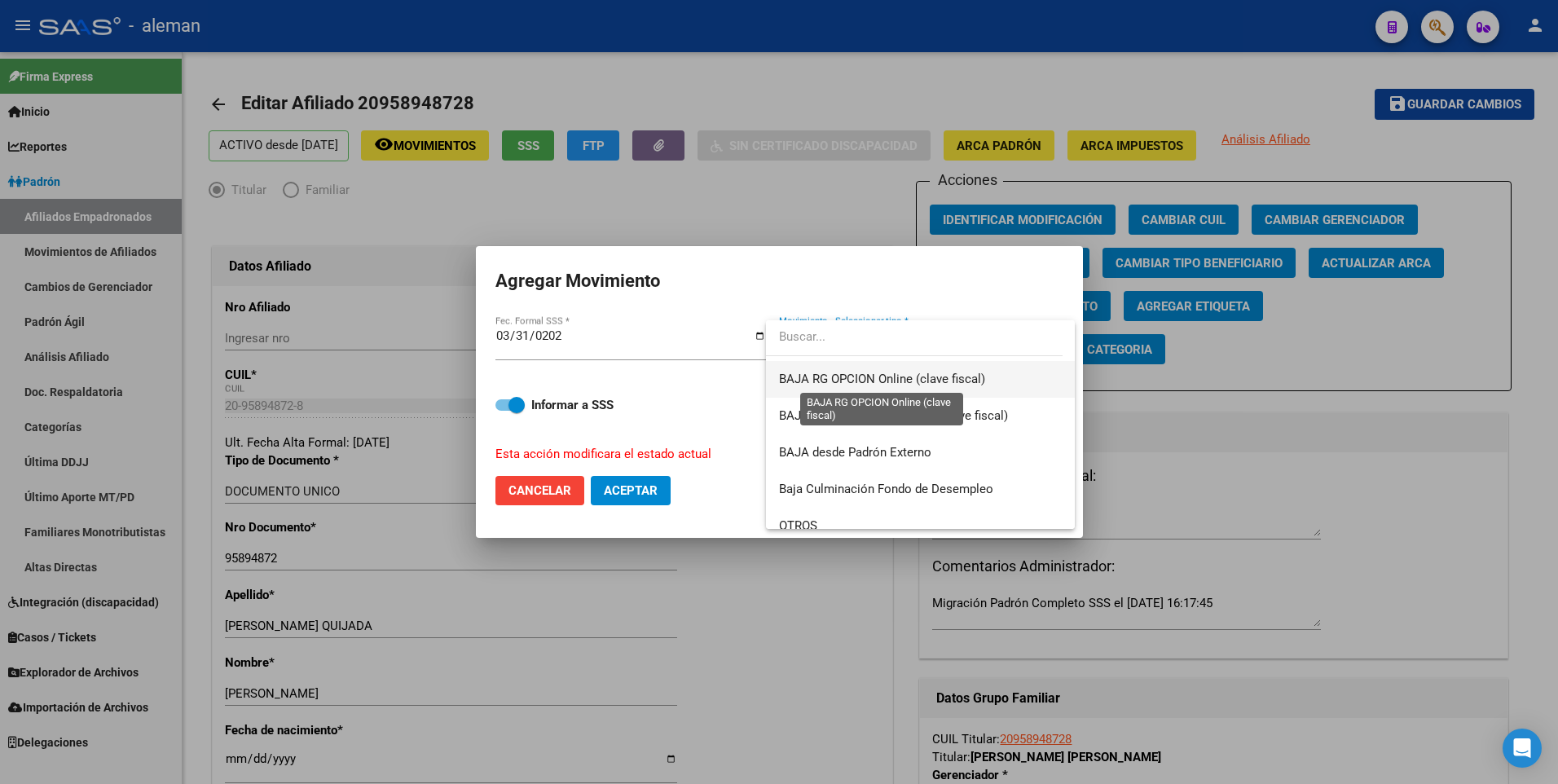
click at [889, 381] on span "BAJA RG OPCION Online (clave fiscal)" at bounding box center [882, 379] width 206 height 15
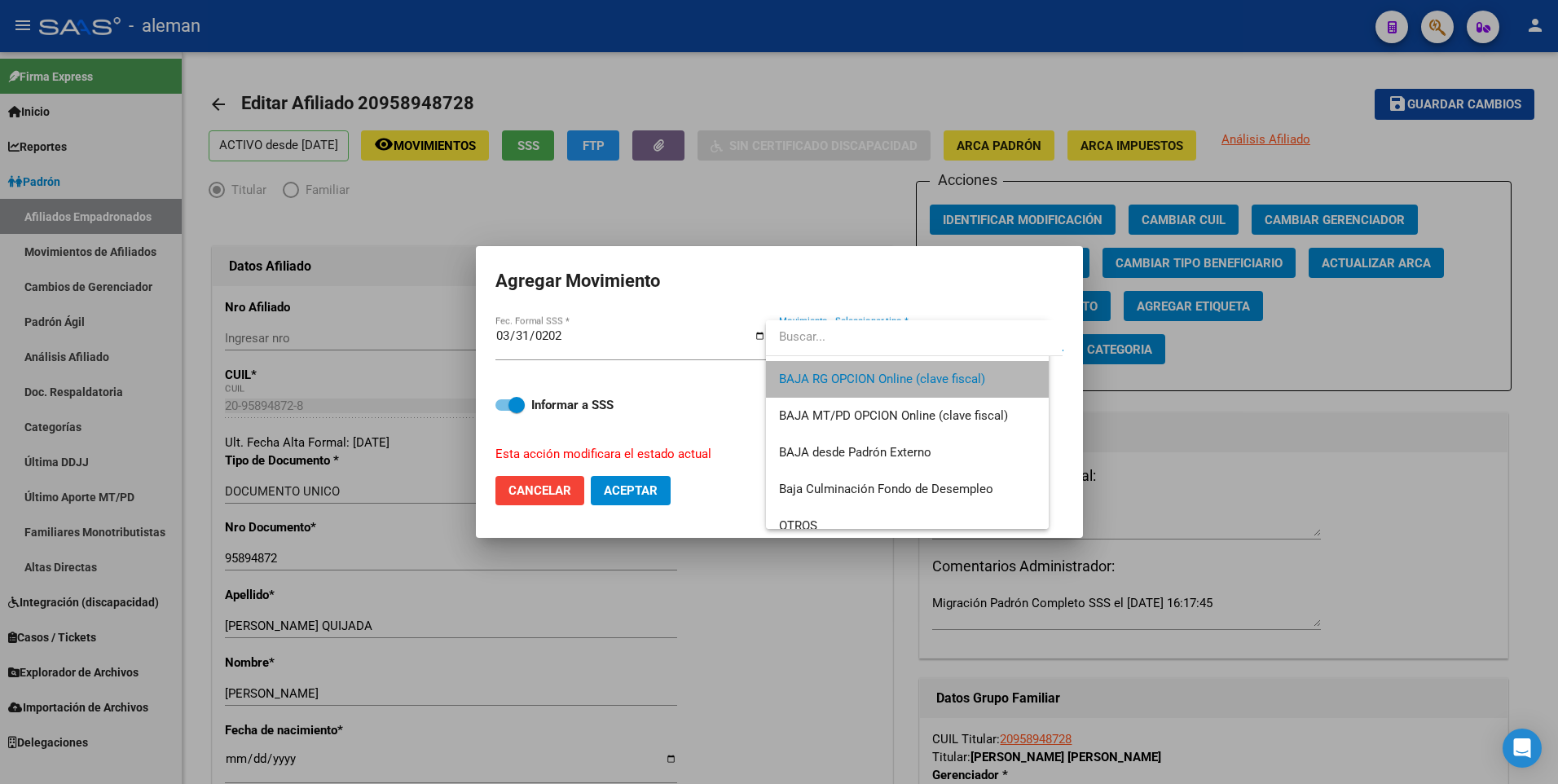
scroll to position [1063, 0]
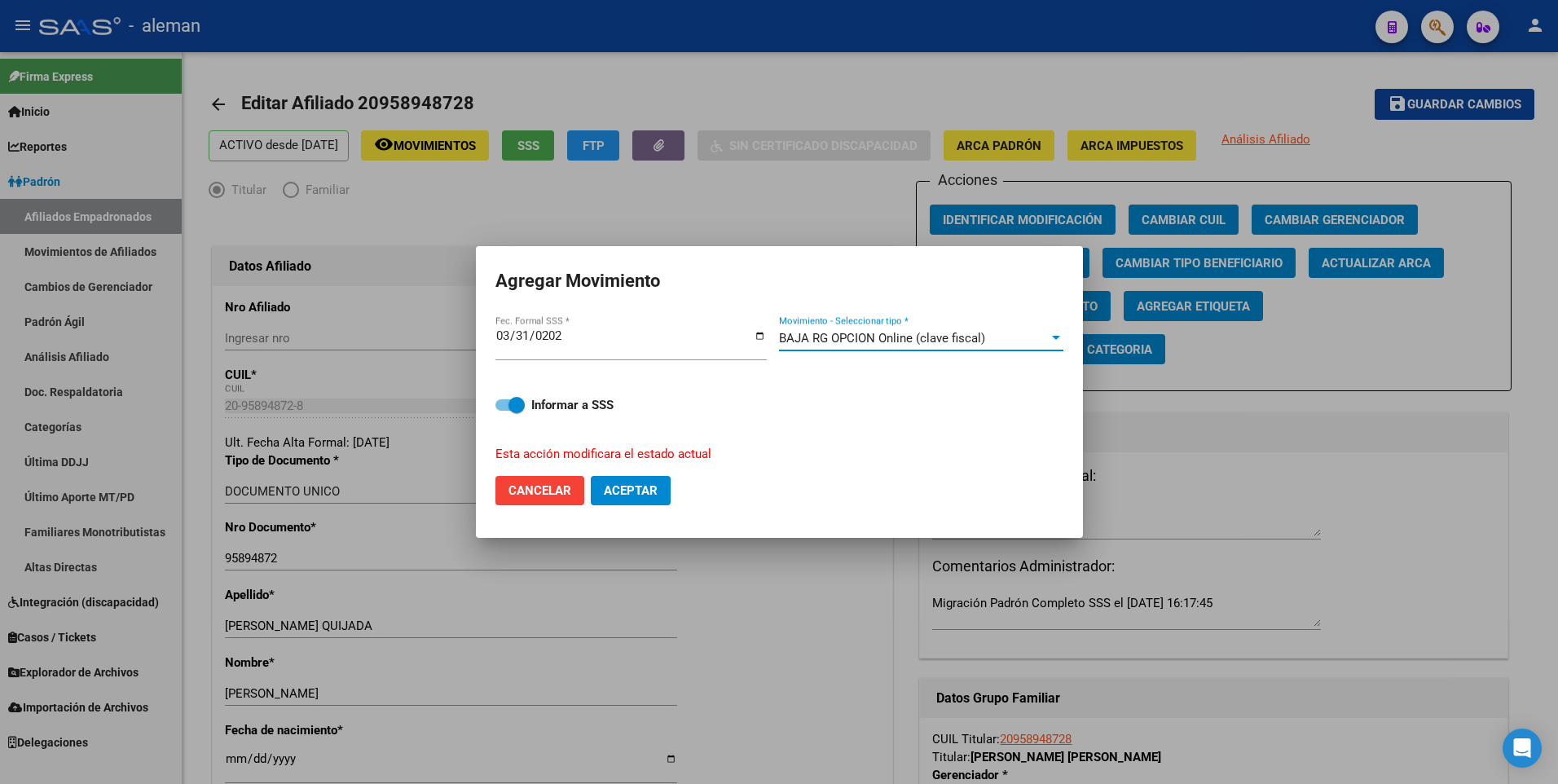
click at [506, 401] on span at bounding box center [510, 405] width 29 height 11
click at [504, 411] on input "Informar a SSS" at bounding box center [503, 411] width 1 height 1
checkbox input "false"
click at [638, 493] on span "Aceptar" at bounding box center [630, 491] width 54 height 15
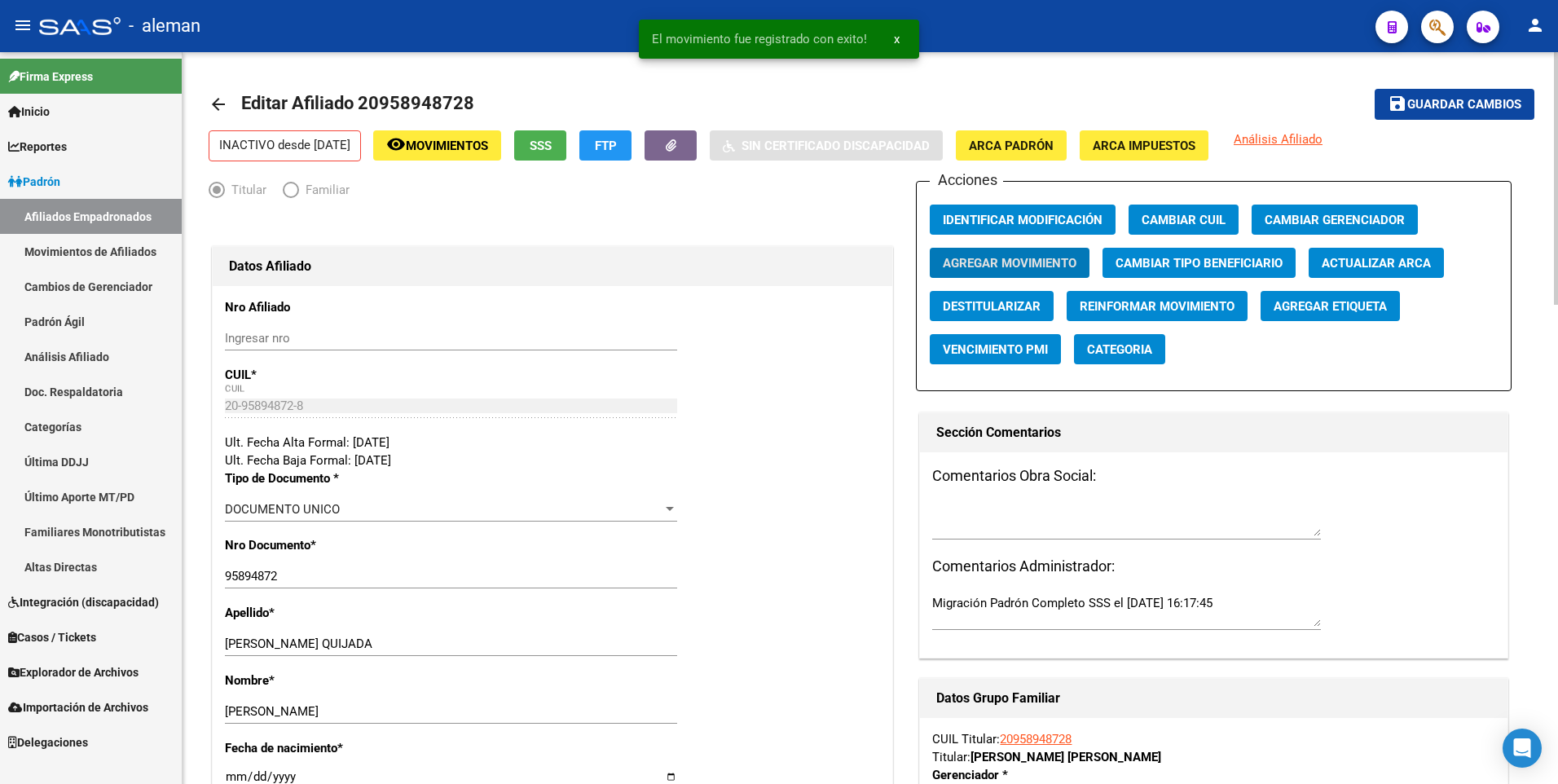
click at [1412, 113] on button "save Guardar cambios" at bounding box center [1455, 103] width 160 height 30
click at [1412, 107] on span "Guardar cambios" at bounding box center [1464, 105] width 114 height 15
click at [222, 99] on mat-icon "arrow_back" at bounding box center [218, 104] width 20 height 20
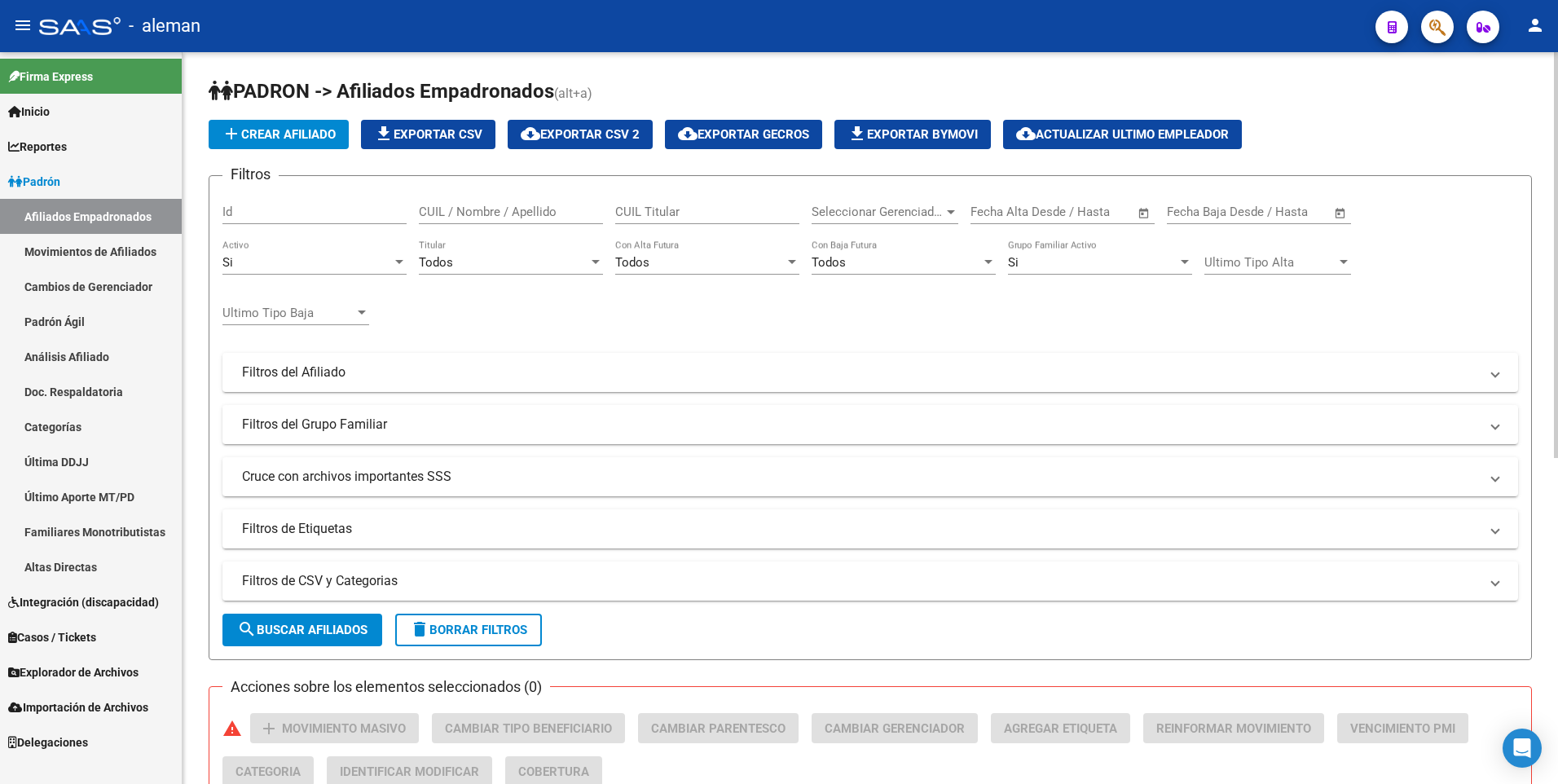
click at [477, 203] on div "CUIL / Nombre / Apellido" at bounding box center [511, 206] width 184 height 35
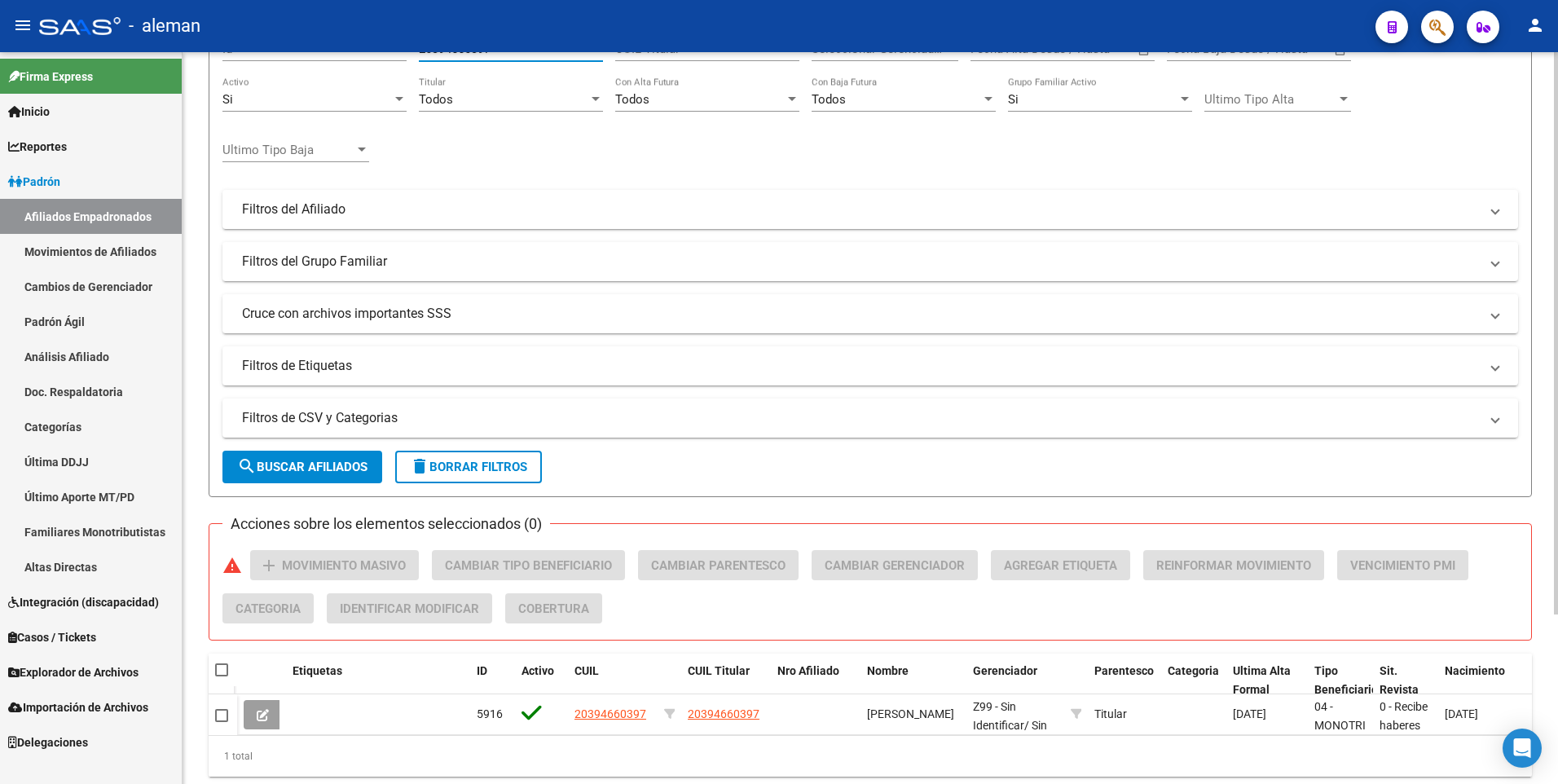
scroll to position [220, 0]
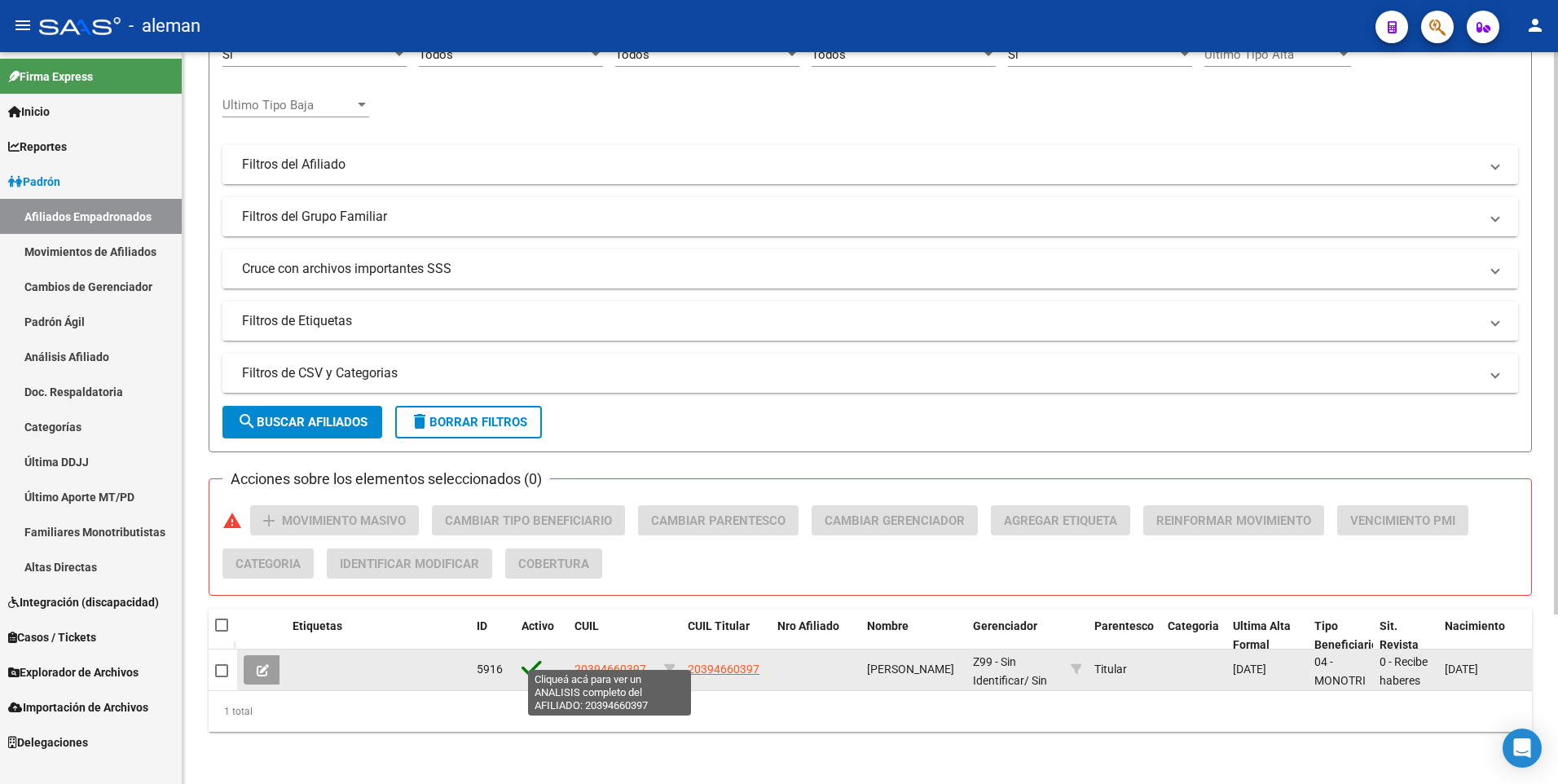
type input "20394660397"
click at [609, 663] on span "20394660397" at bounding box center [610, 669] width 71 height 13
type textarea "20394660397"
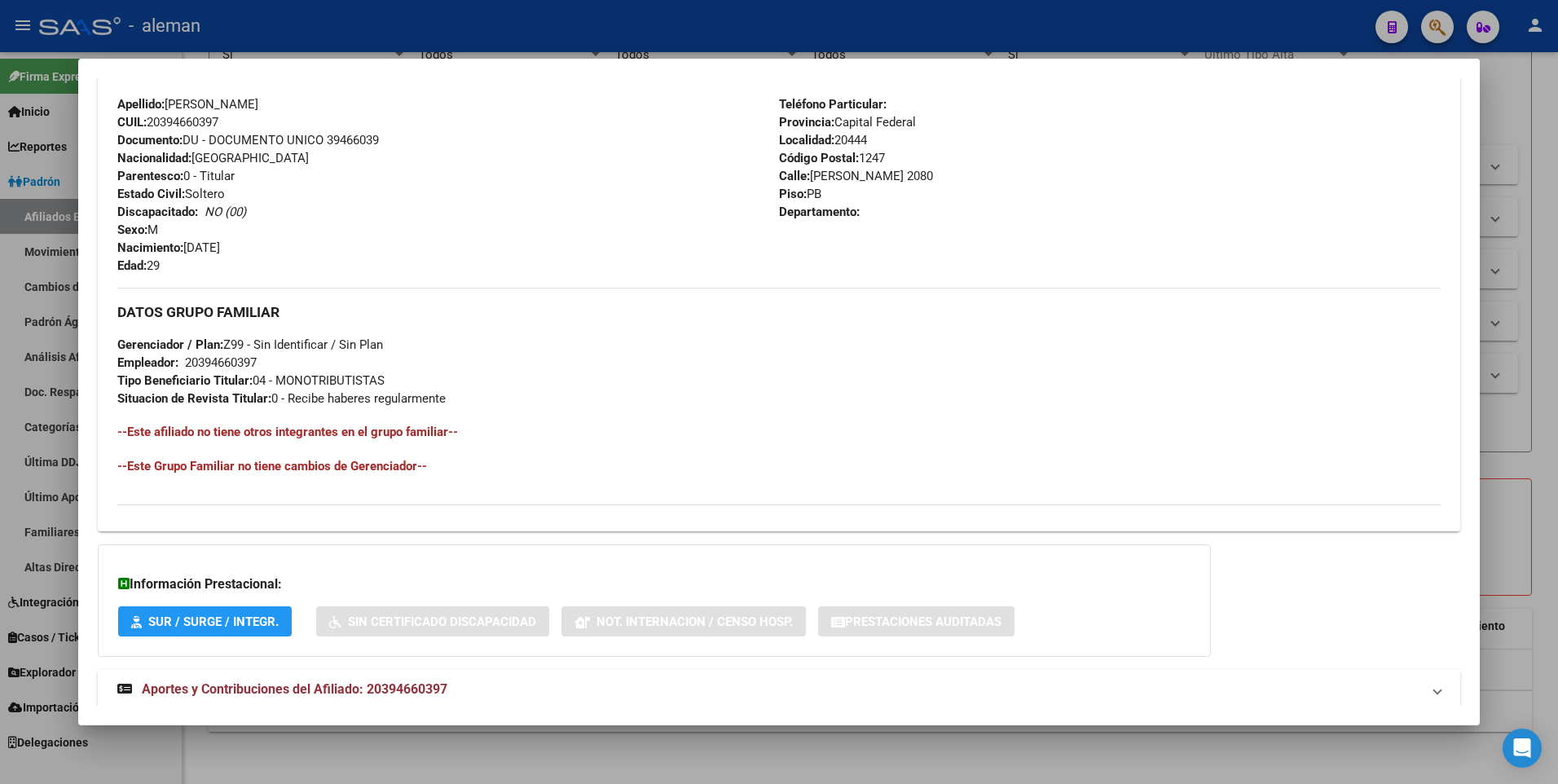
scroll to position [610, 0]
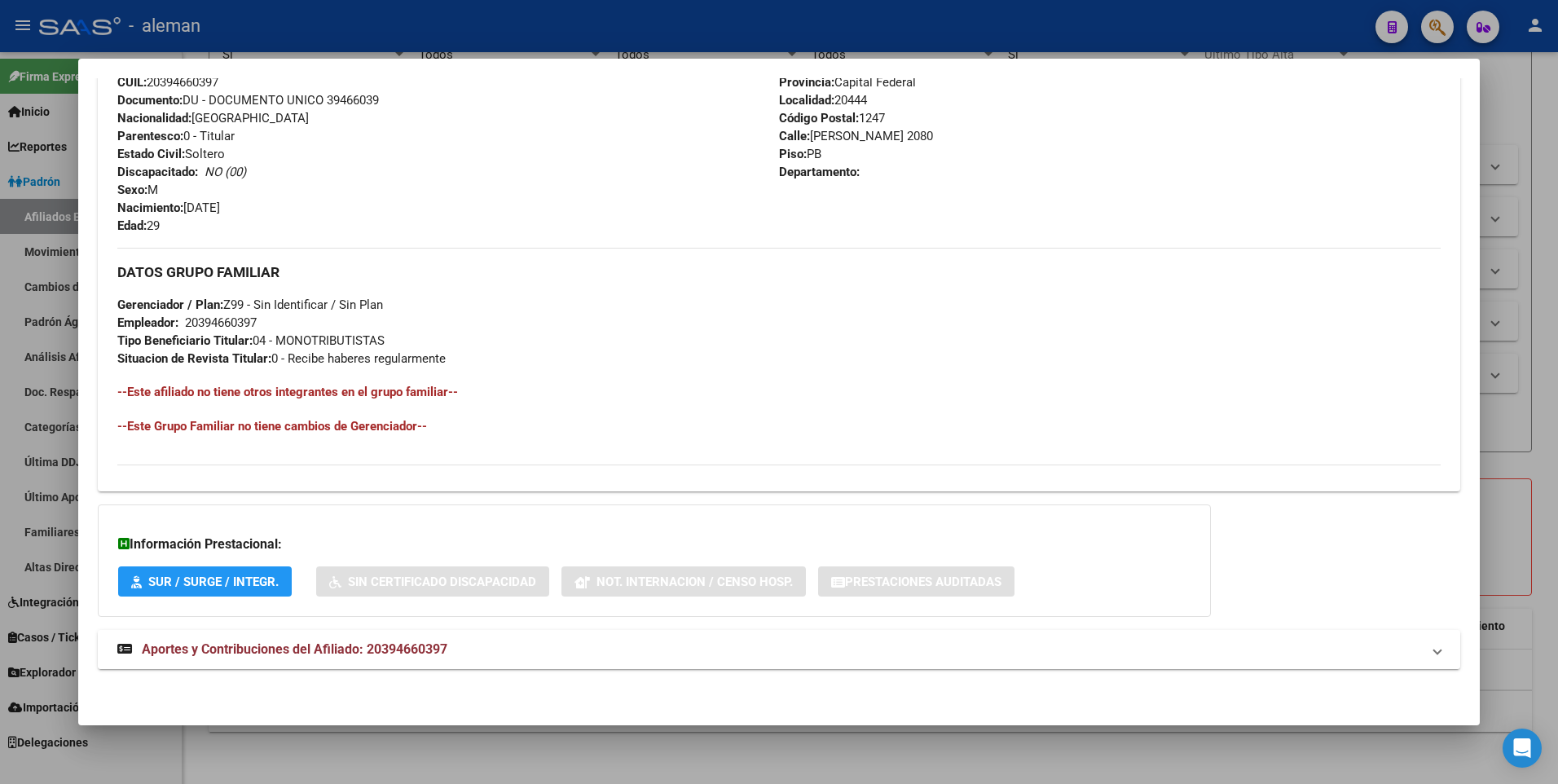
click at [383, 641] on span "Aportes y Contribuciones del Afiliado: 20394660397" at bounding box center [294, 649] width 306 height 15
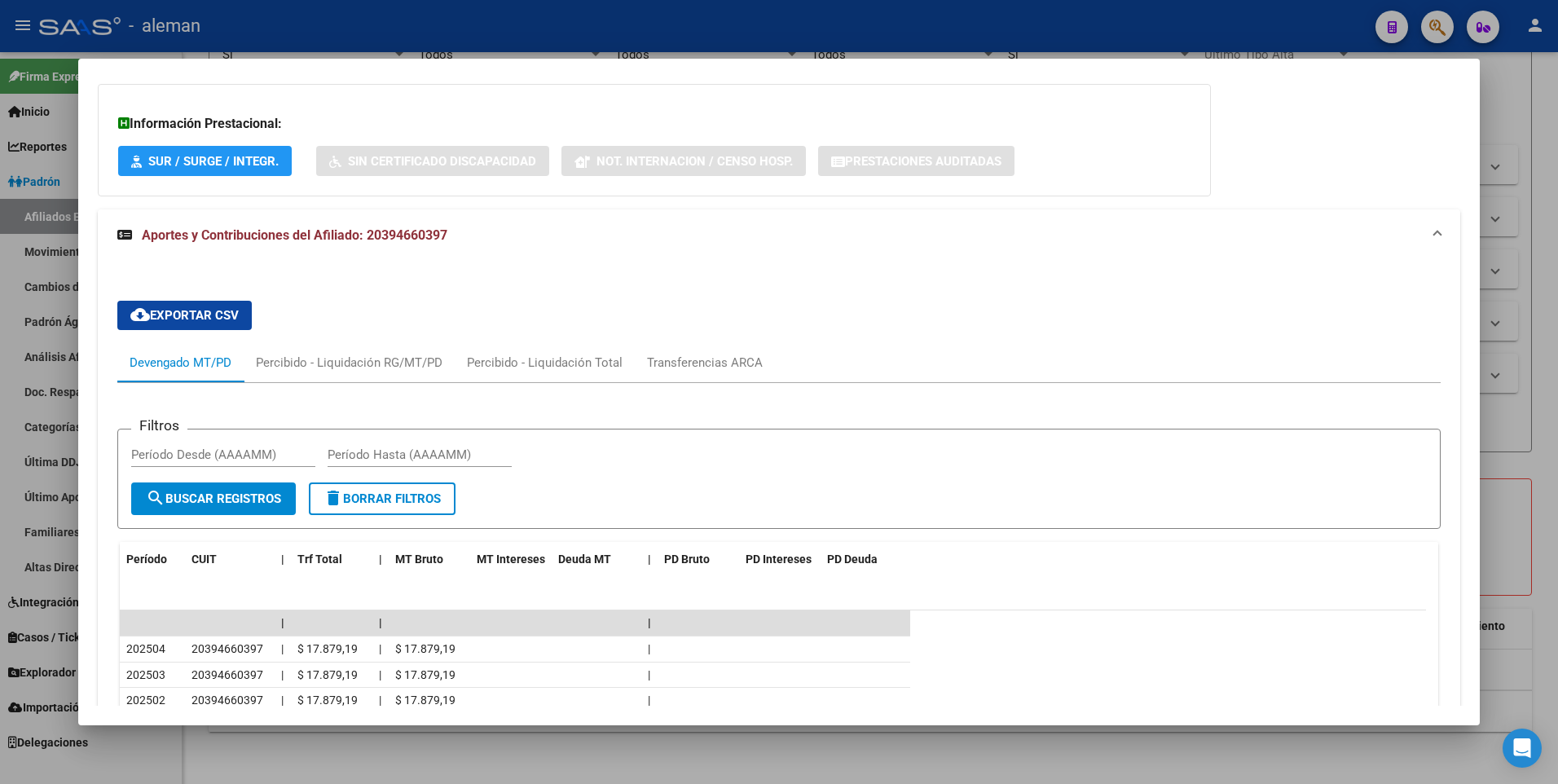
scroll to position [1187, 0]
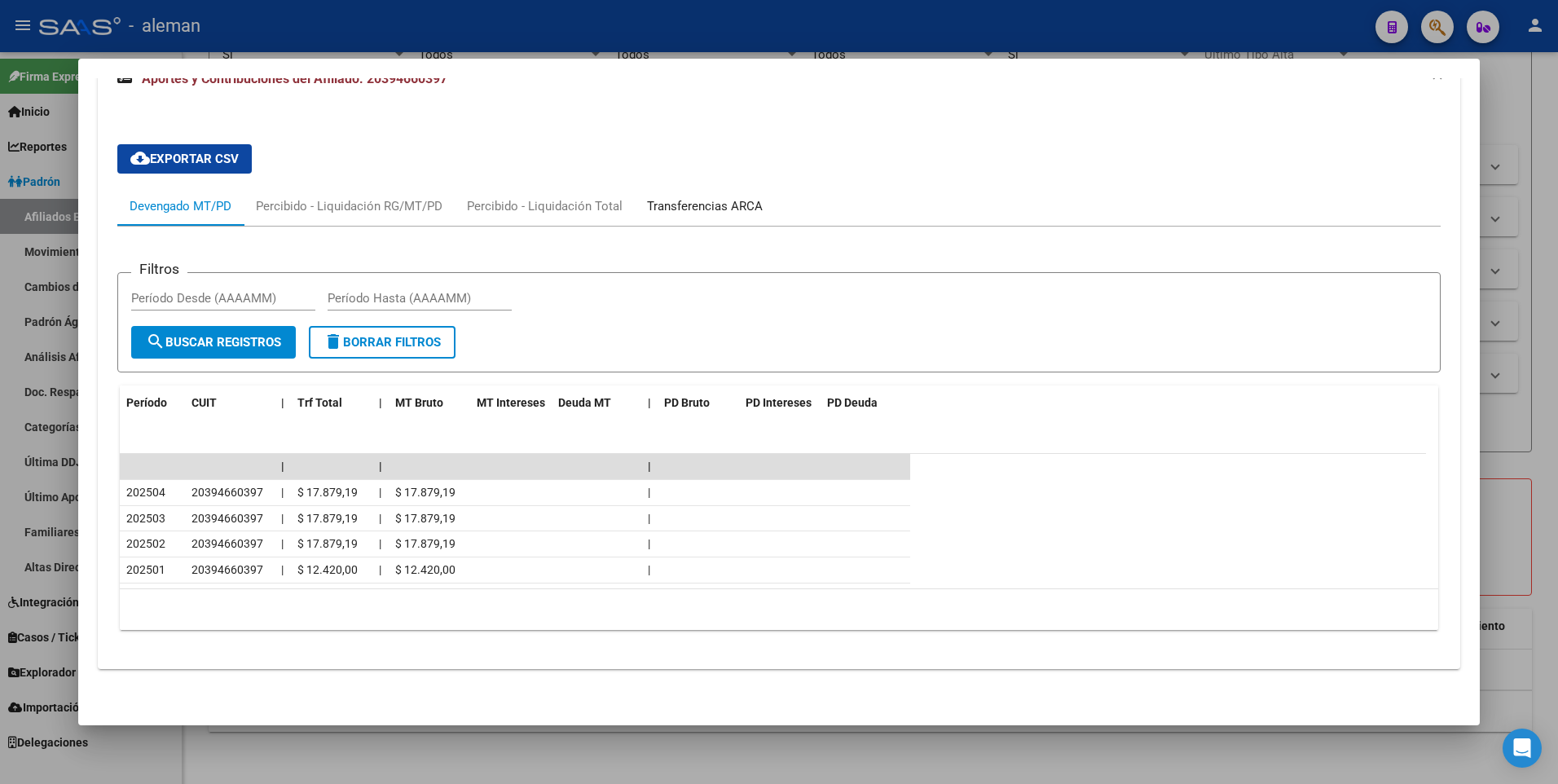
click at [712, 206] on div "Transferencias ARCA" at bounding box center [704, 206] width 116 height 18
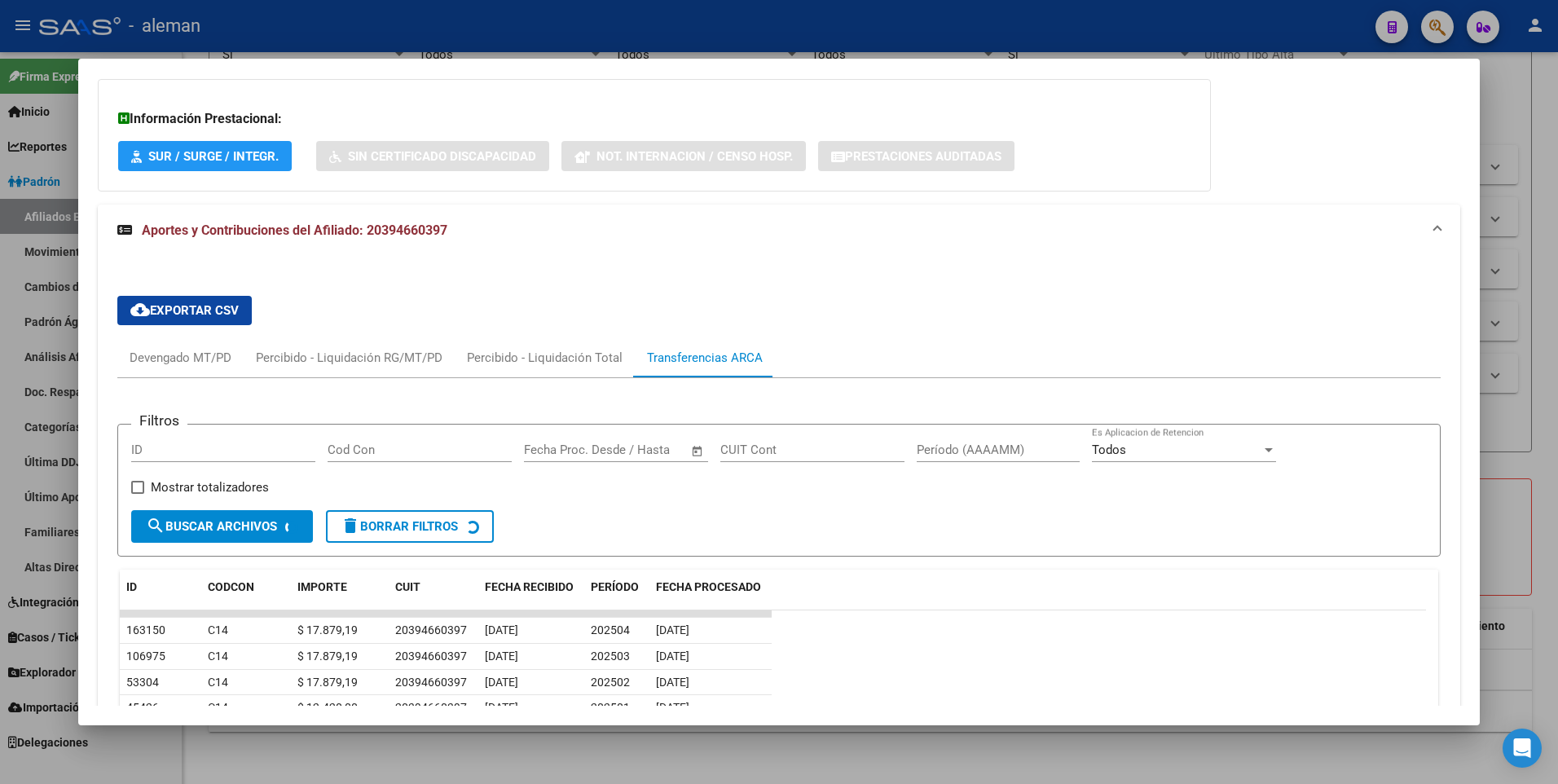
scroll to position [1173, 0]
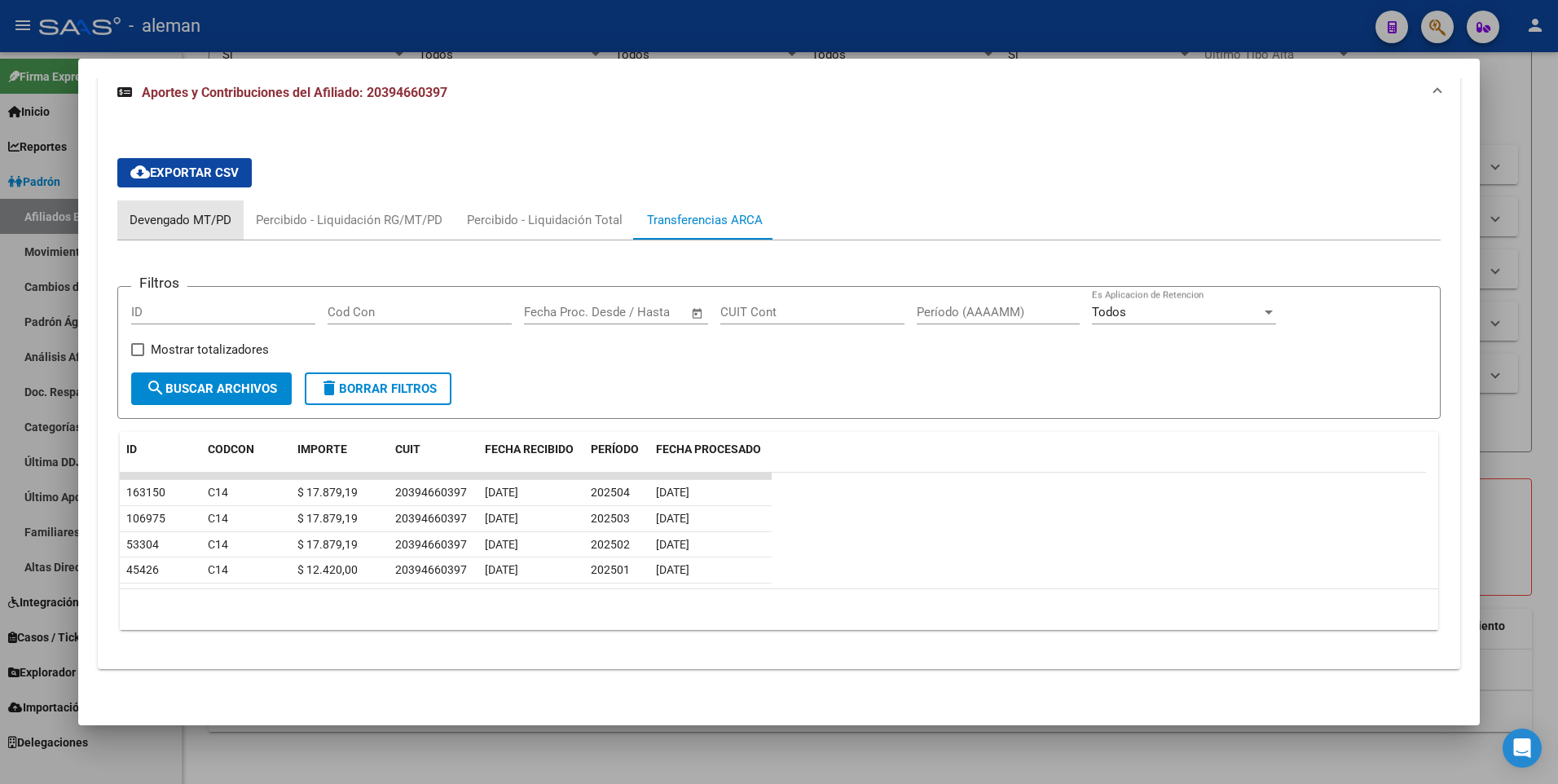
click at [208, 217] on div "Devengado MT/PD" at bounding box center [181, 220] width 102 height 18
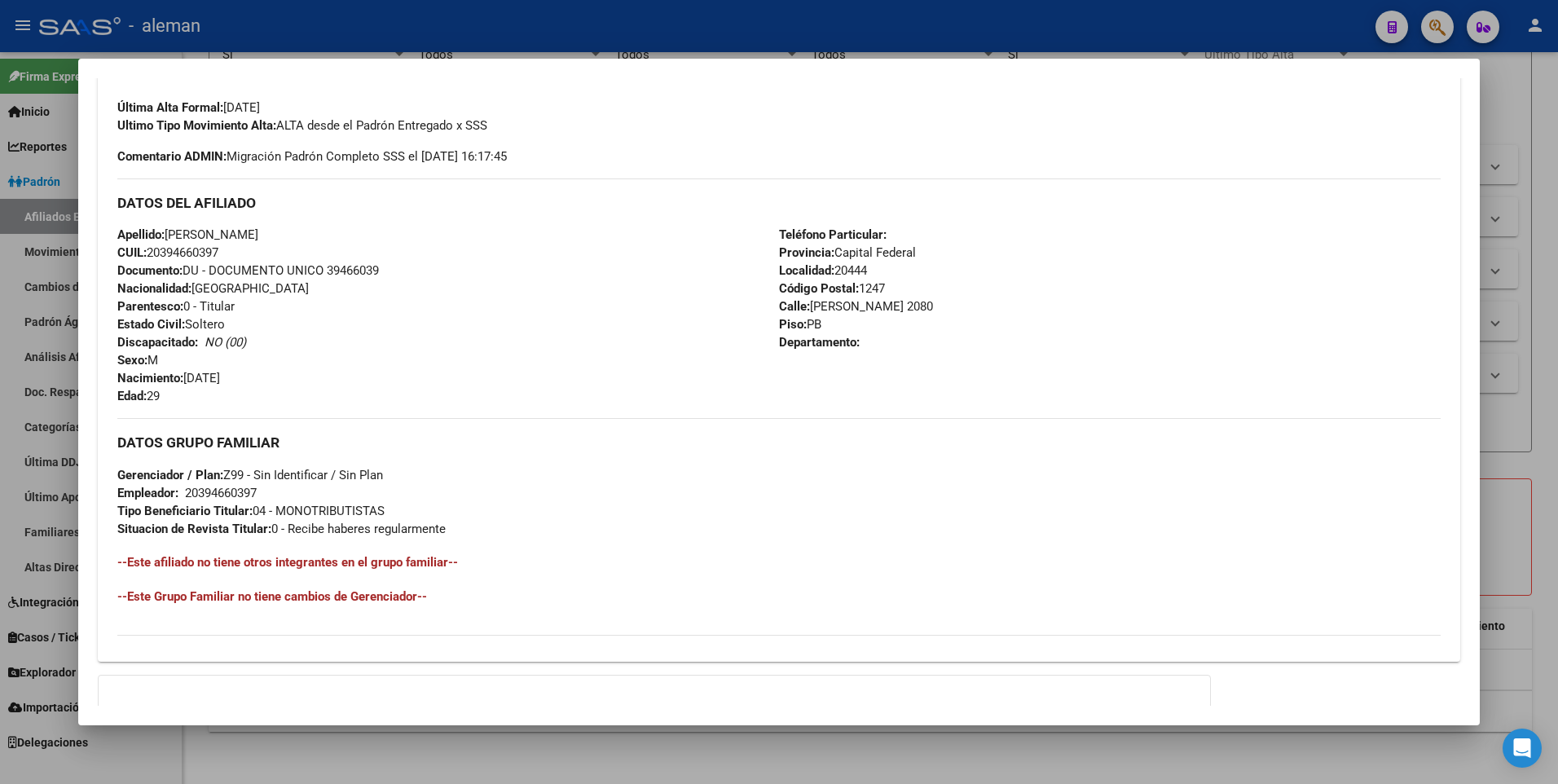
scroll to position [0, 0]
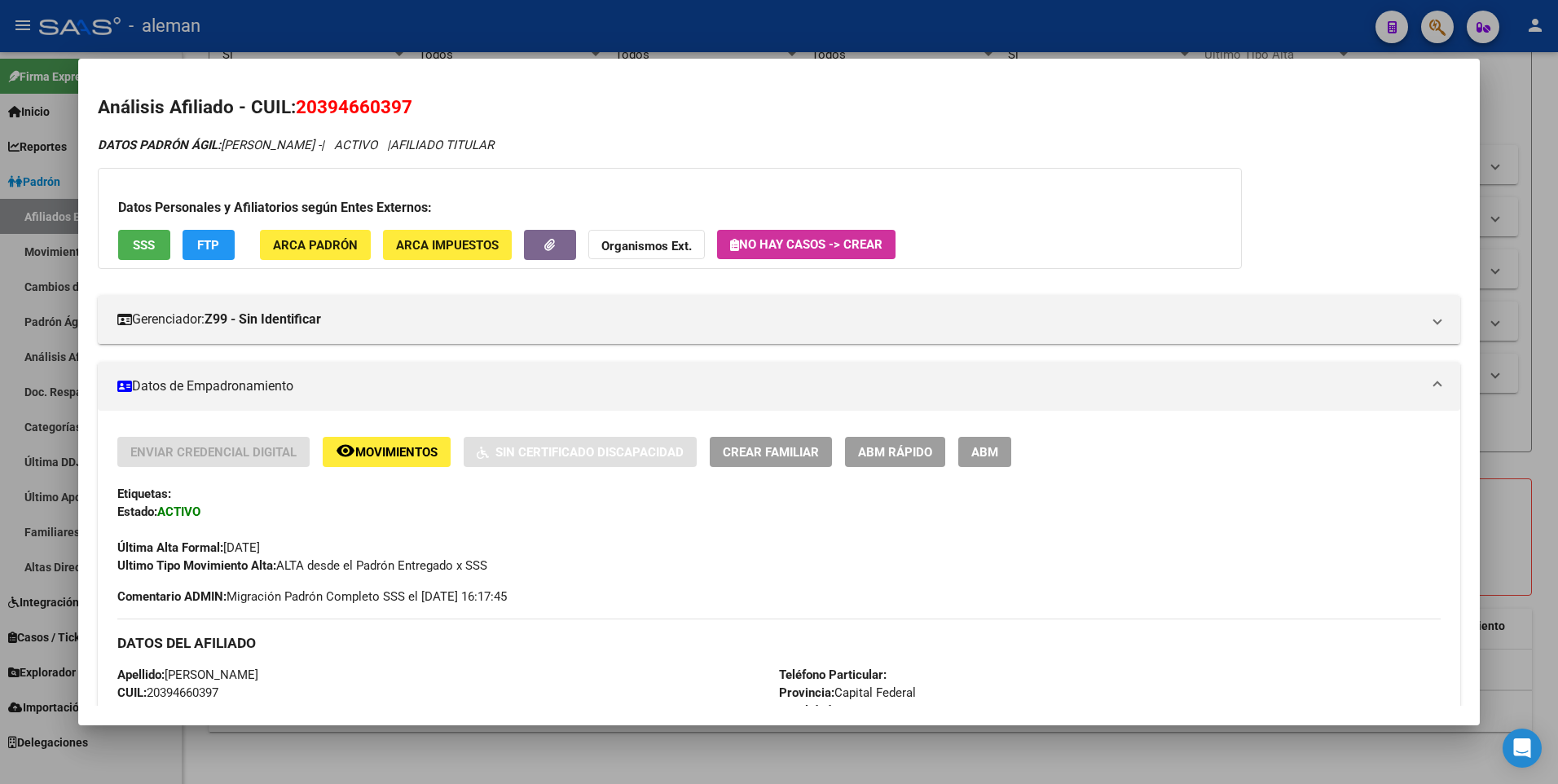
click at [982, 449] on span "ABM" at bounding box center [984, 452] width 27 height 15
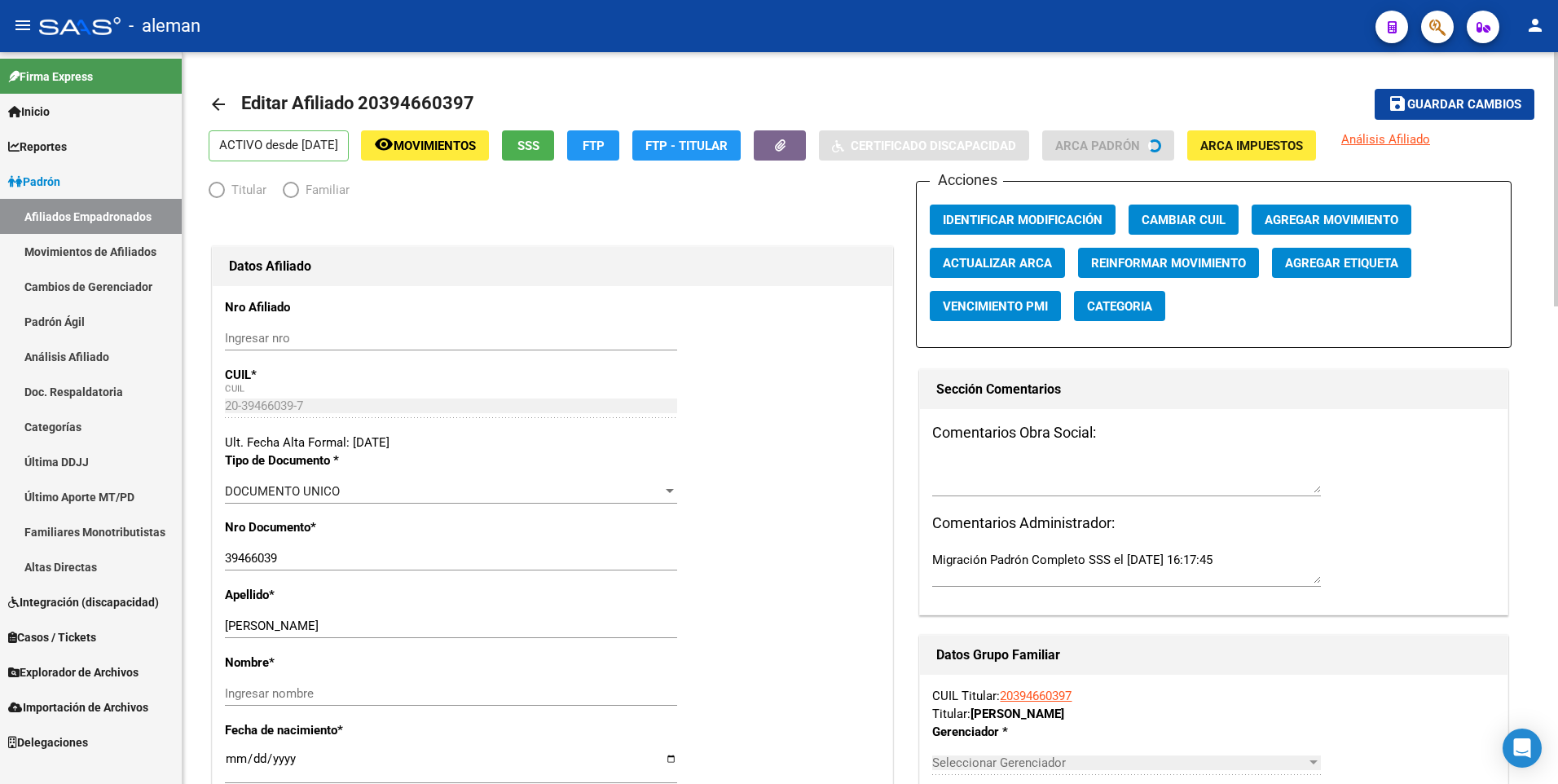
radio input "true"
type input "20-39466039-7"
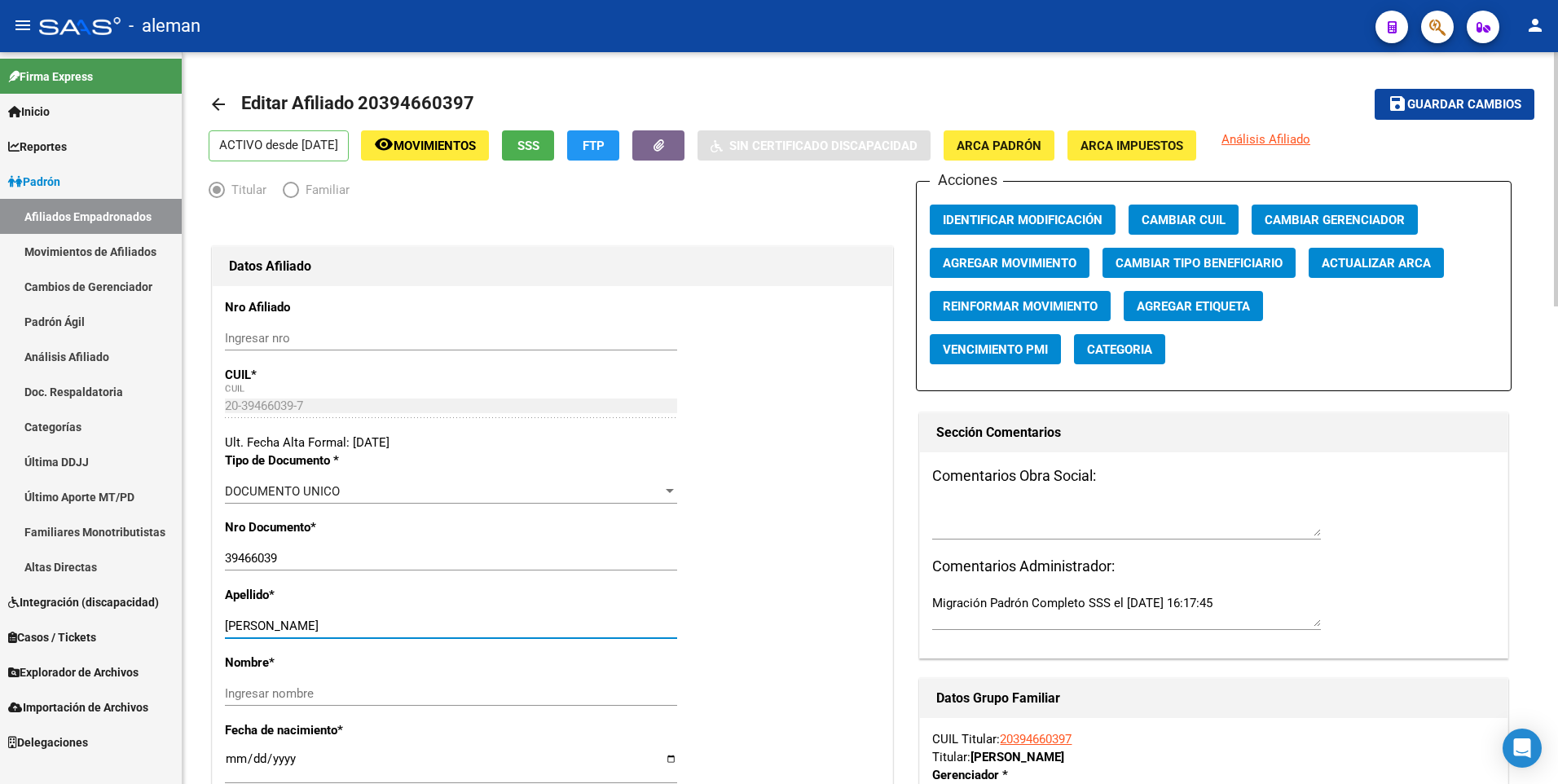
drag, startPoint x: 285, startPoint y: 628, endPoint x: 410, endPoint y: 621, distance: 125.2
click at [410, 621] on input "[PERSON_NAME]" at bounding box center [450, 626] width 452 height 15
type input "[PERSON_NAME]"
click at [416, 696] on input "Ingresar nombre" at bounding box center [450, 694] width 452 height 15
paste input "[PERSON_NAME]"
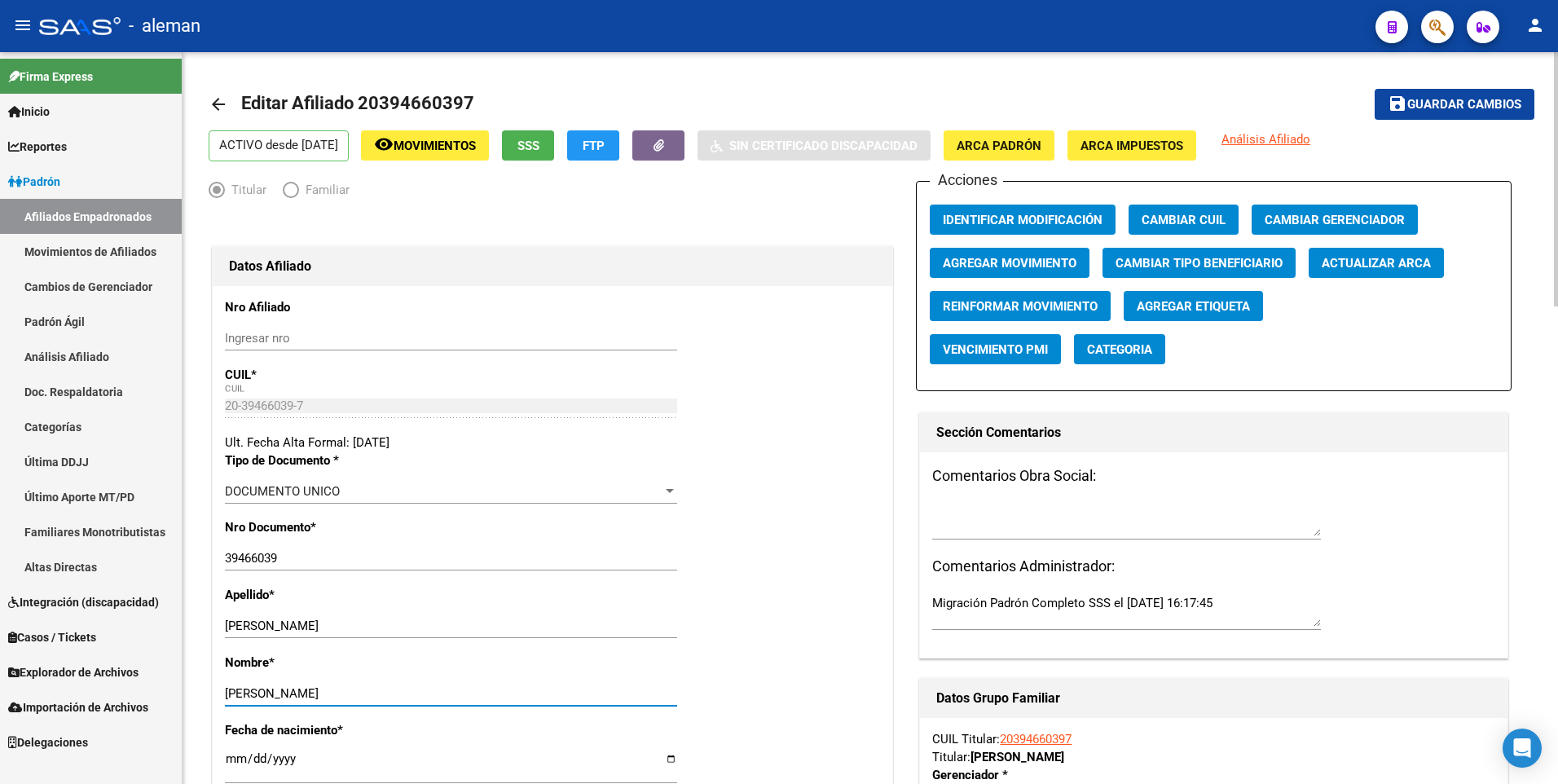
type input "[PERSON_NAME]"
click at [1000, 262] on span "Agregar Movimiento" at bounding box center [1010, 263] width 134 height 15
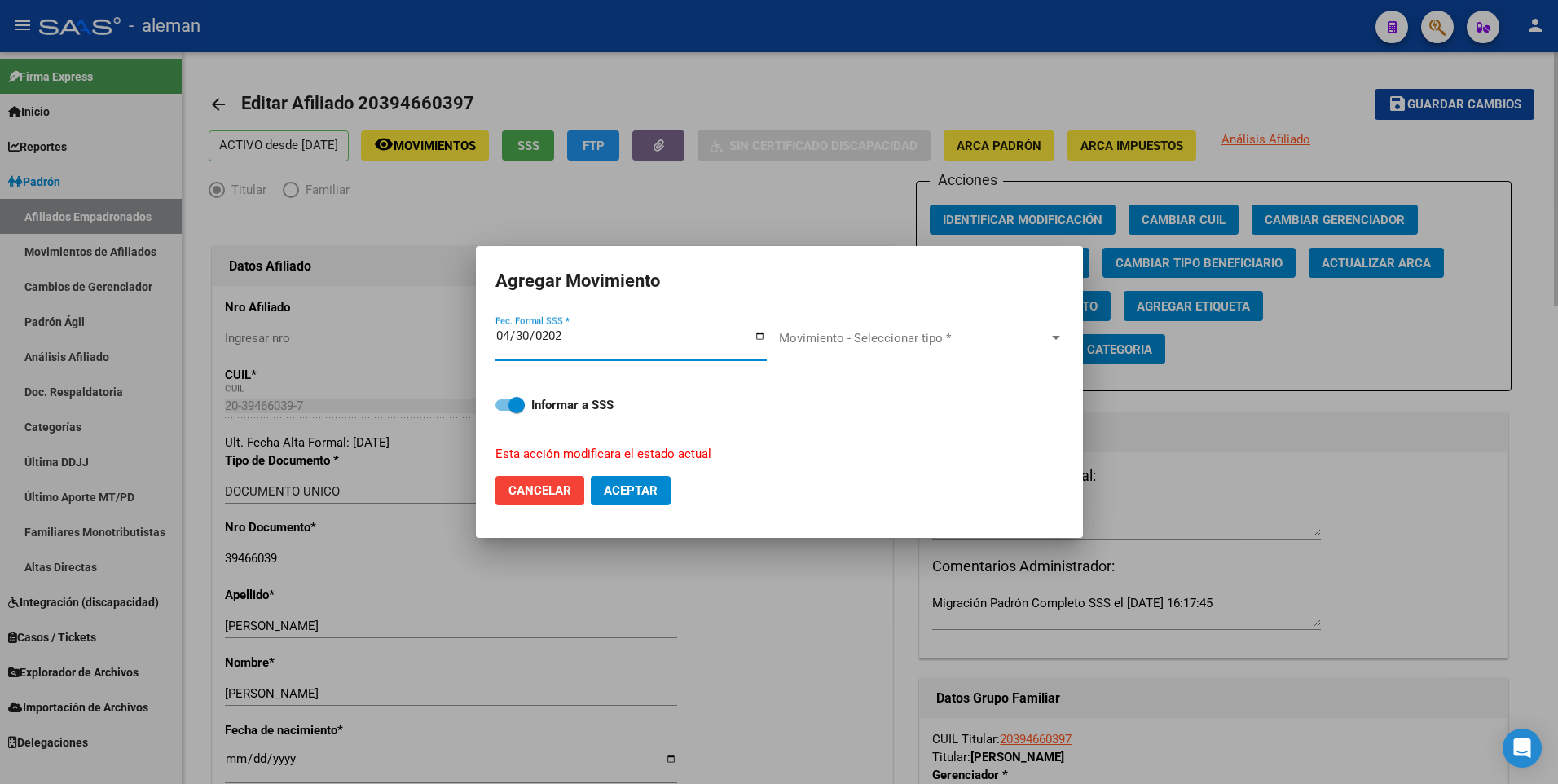
type input "[DATE]"
click at [945, 334] on span "Movimiento - Seleccionar tipo *" at bounding box center [914, 338] width 270 height 15
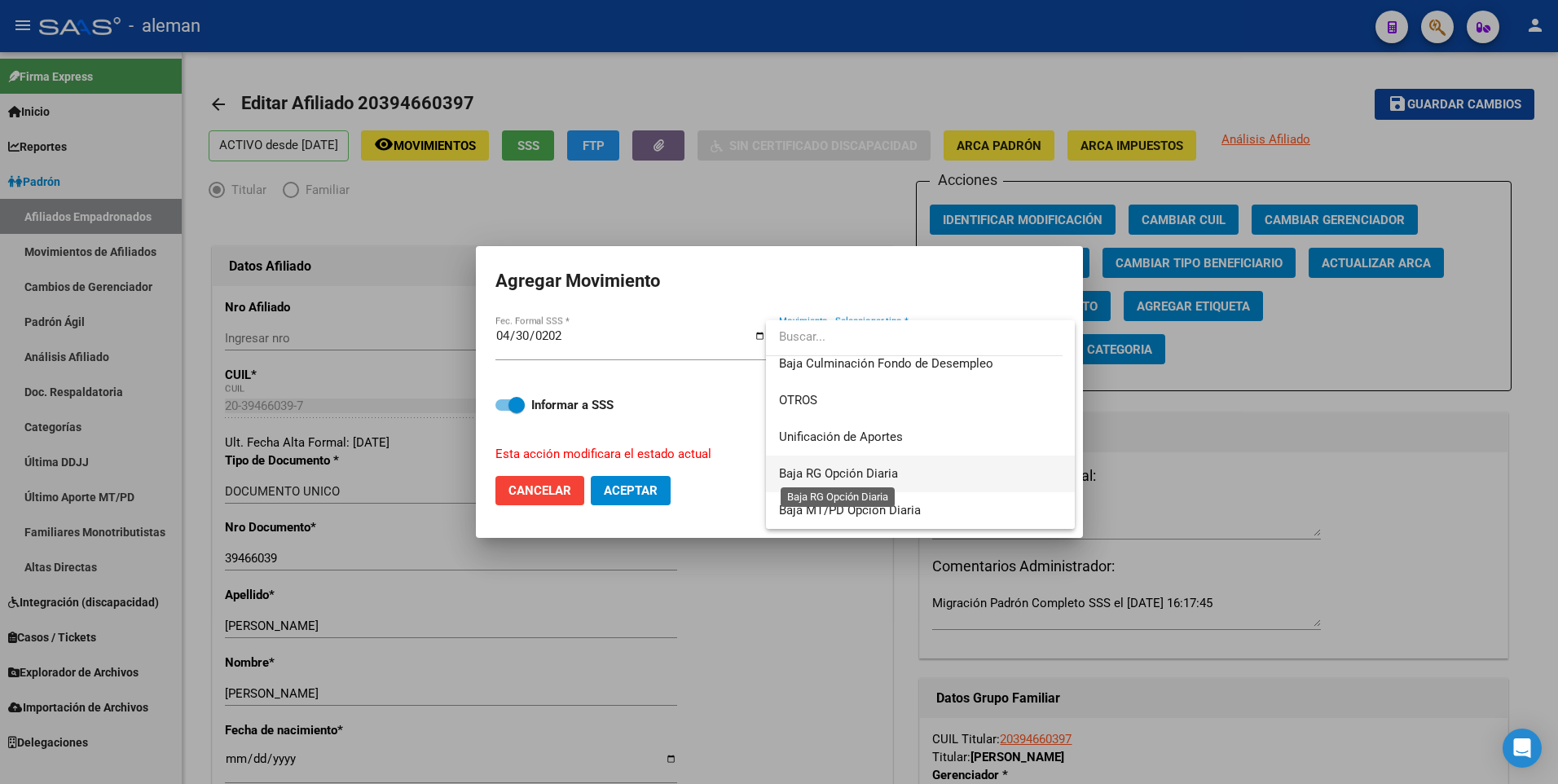
scroll to position [1104, 0]
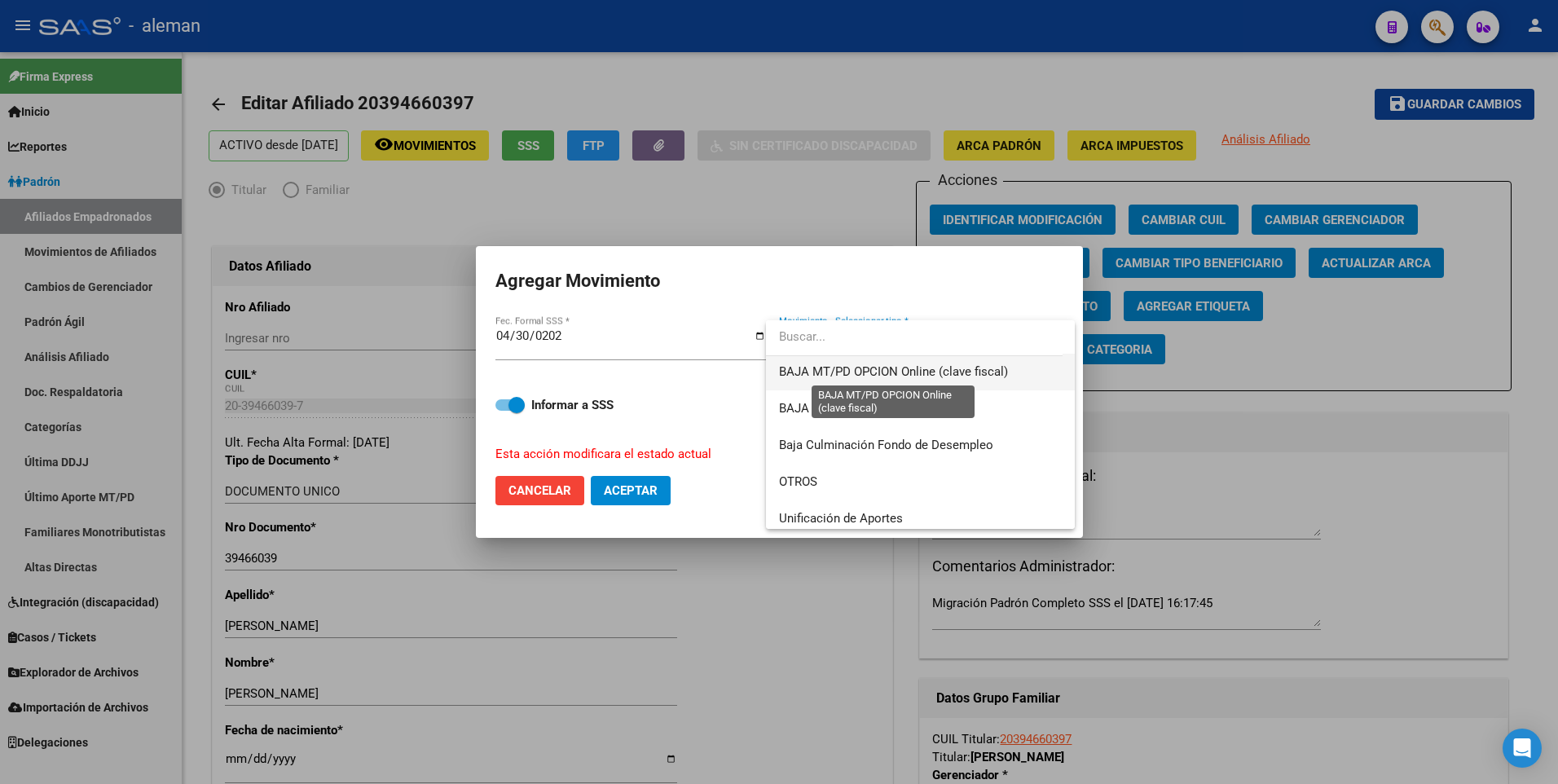
click at [885, 366] on span "BAJA MT/PD OPCION Online (clave fiscal)" at bounding box center [894, 371] width 229 height 15
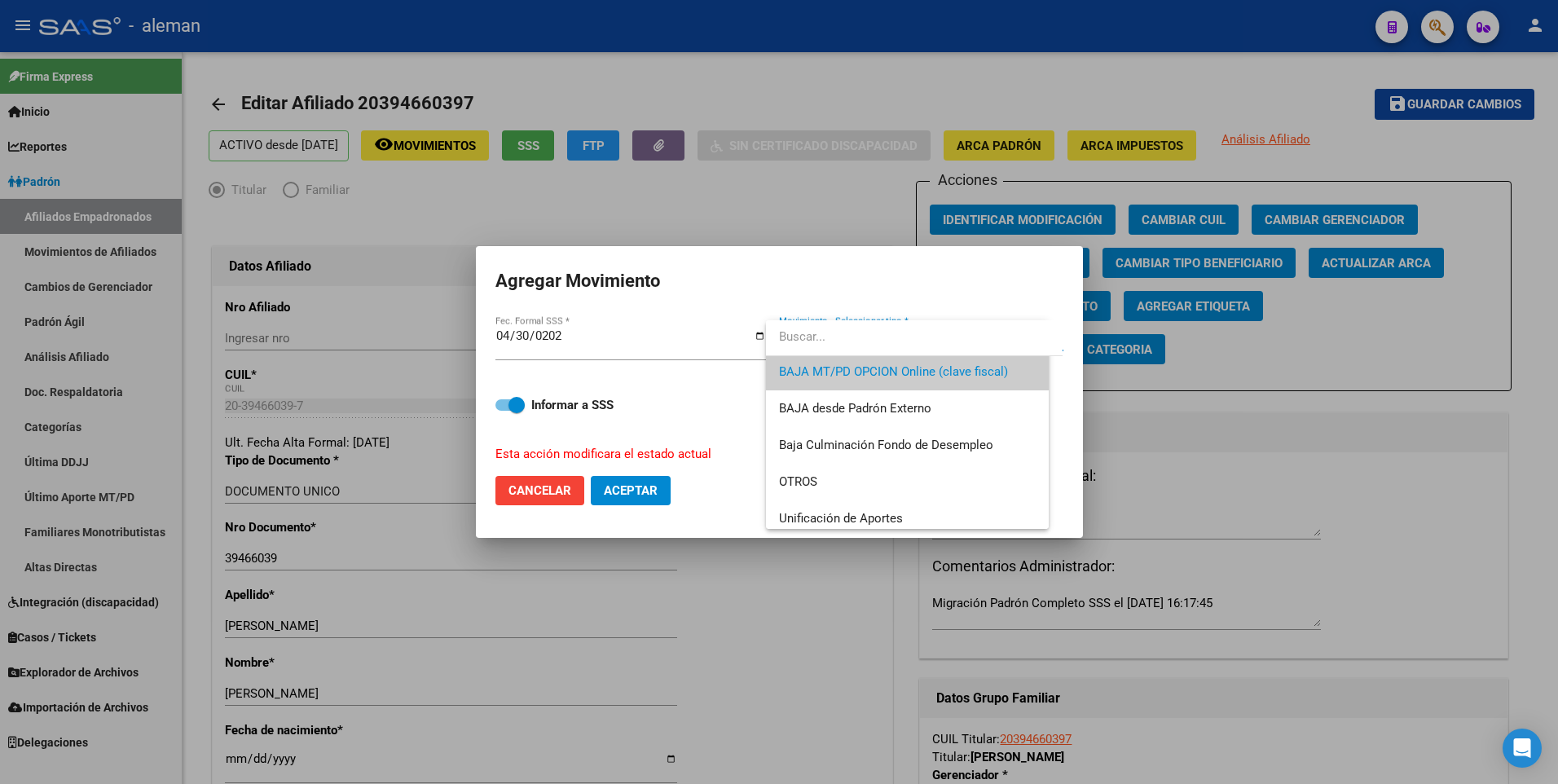
scroll to position [1100, 0]
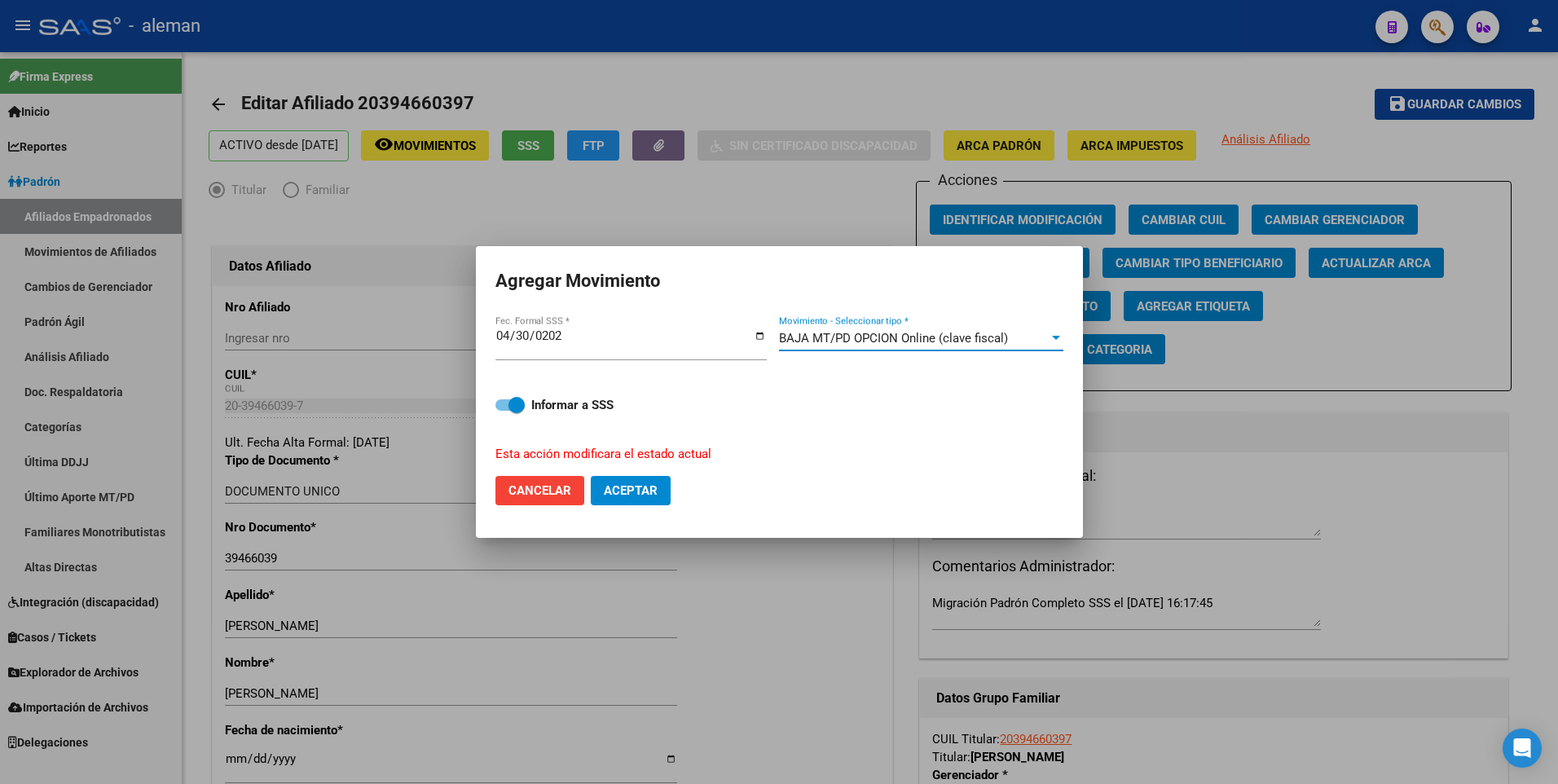
click at [502, 406] on span at bounding box center [510, 405] width 29 height 11
click at [503, 411] on input "Informar a SSS" at bounding box center [503, 411] width 1 height 1
checkbox input "false"
click at [614, 493] on span "Aceptar" at bounding box center [630, 491] width 54 height 15
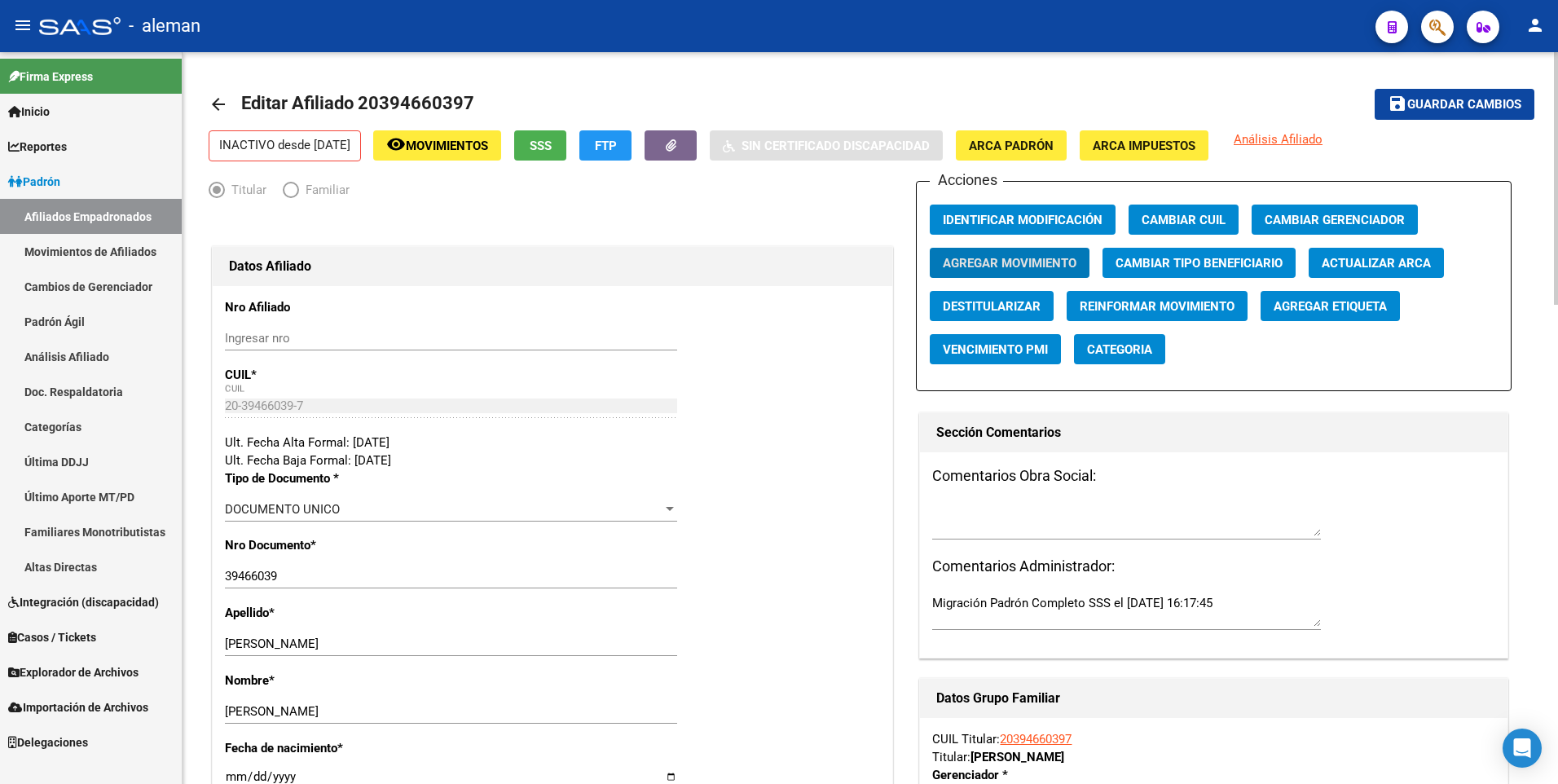
click at [220, 100] on mat-icon "arrow_back" at bounding box center [218, 104] width 20 height 20
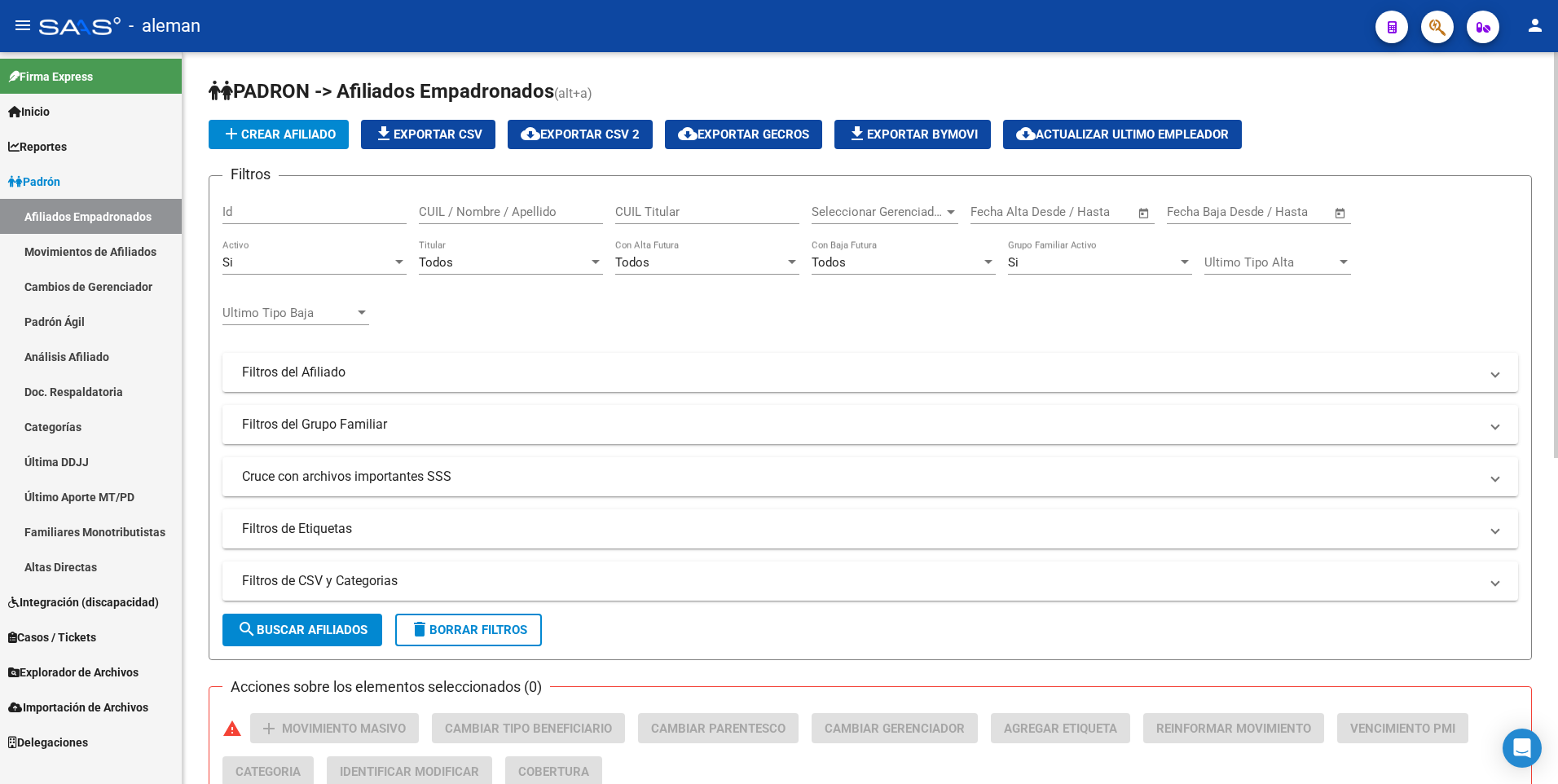
click at [485, 212] on input "CUIL / Nombre / Apellido" at bounding box center [511, 212] width 184 height 15
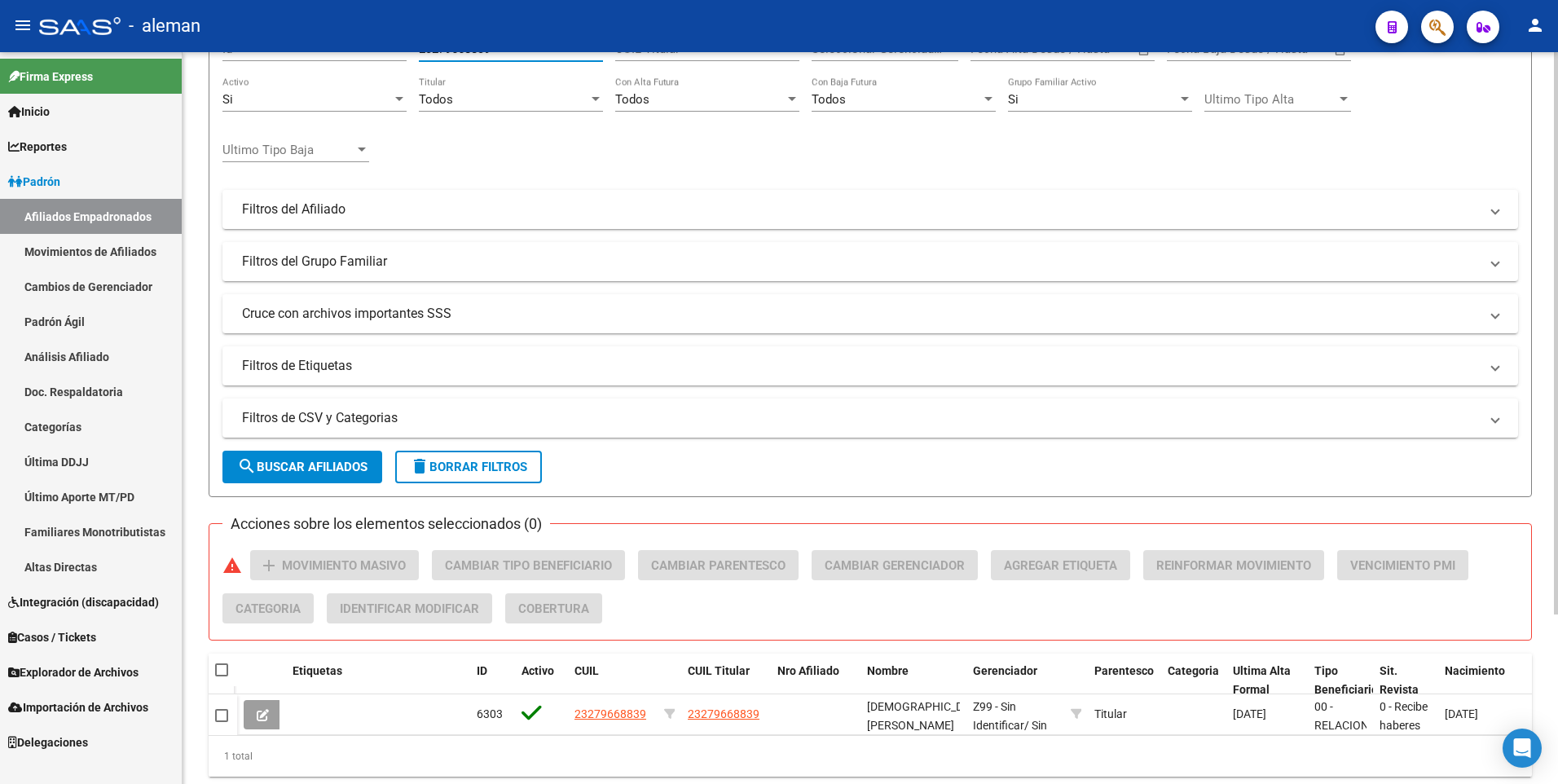
scroll to position [220, 0]
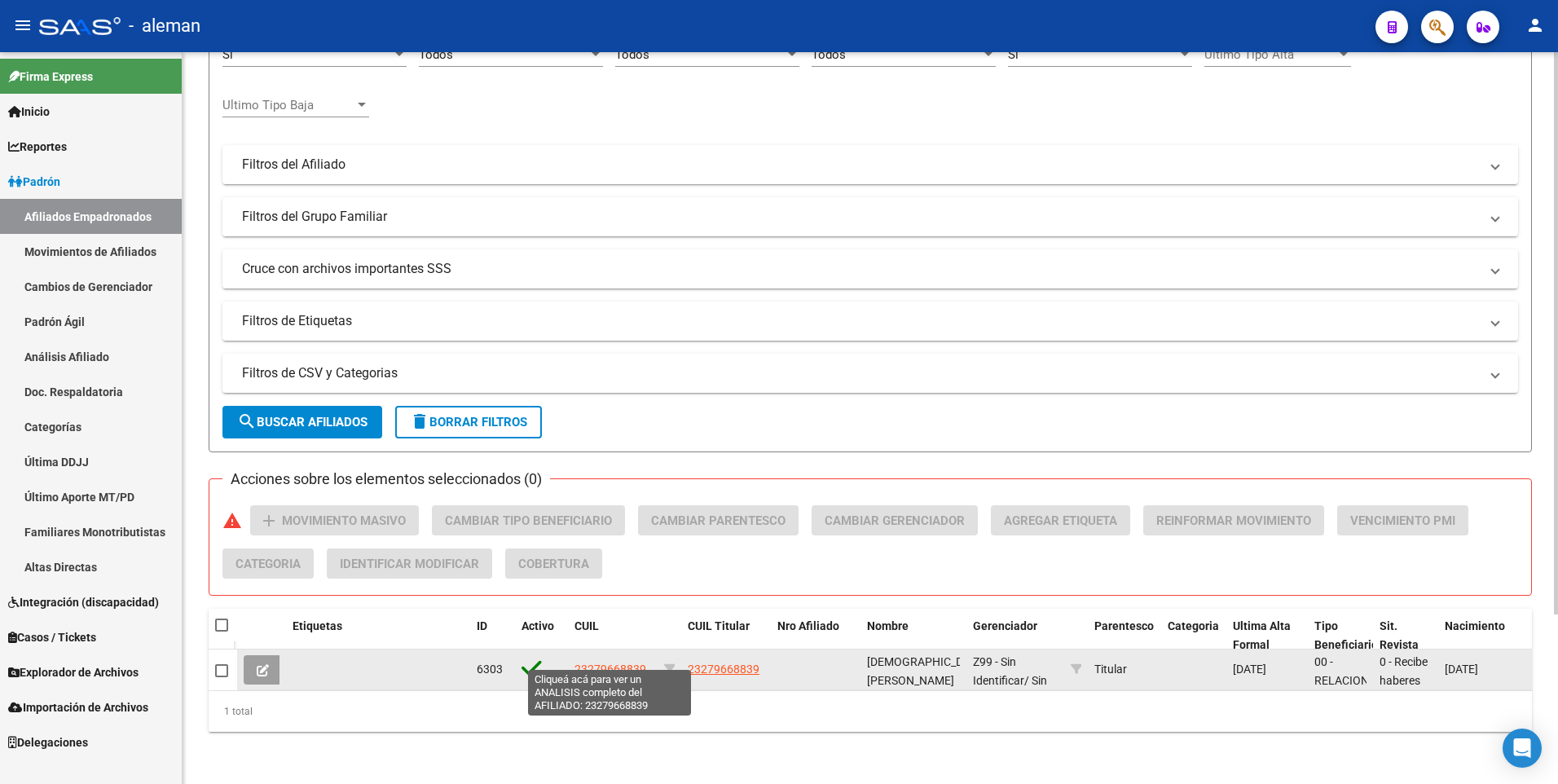
type input "23279668839"
click at [627, 663] on span "23279668839" at bounding box center [610, 669] width 71 height 13
type textarea "23279668839"
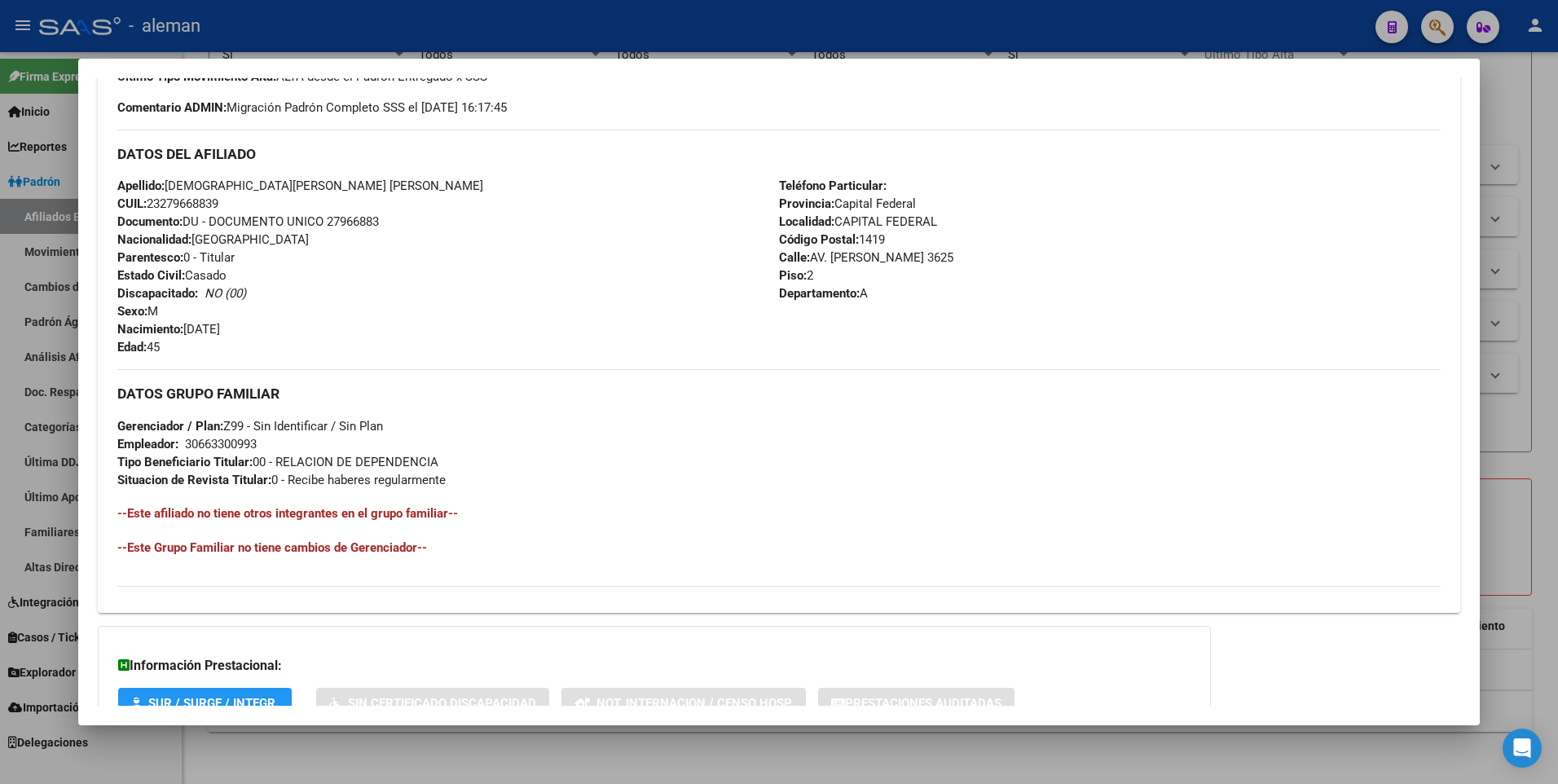
scroll to position [610, 0]
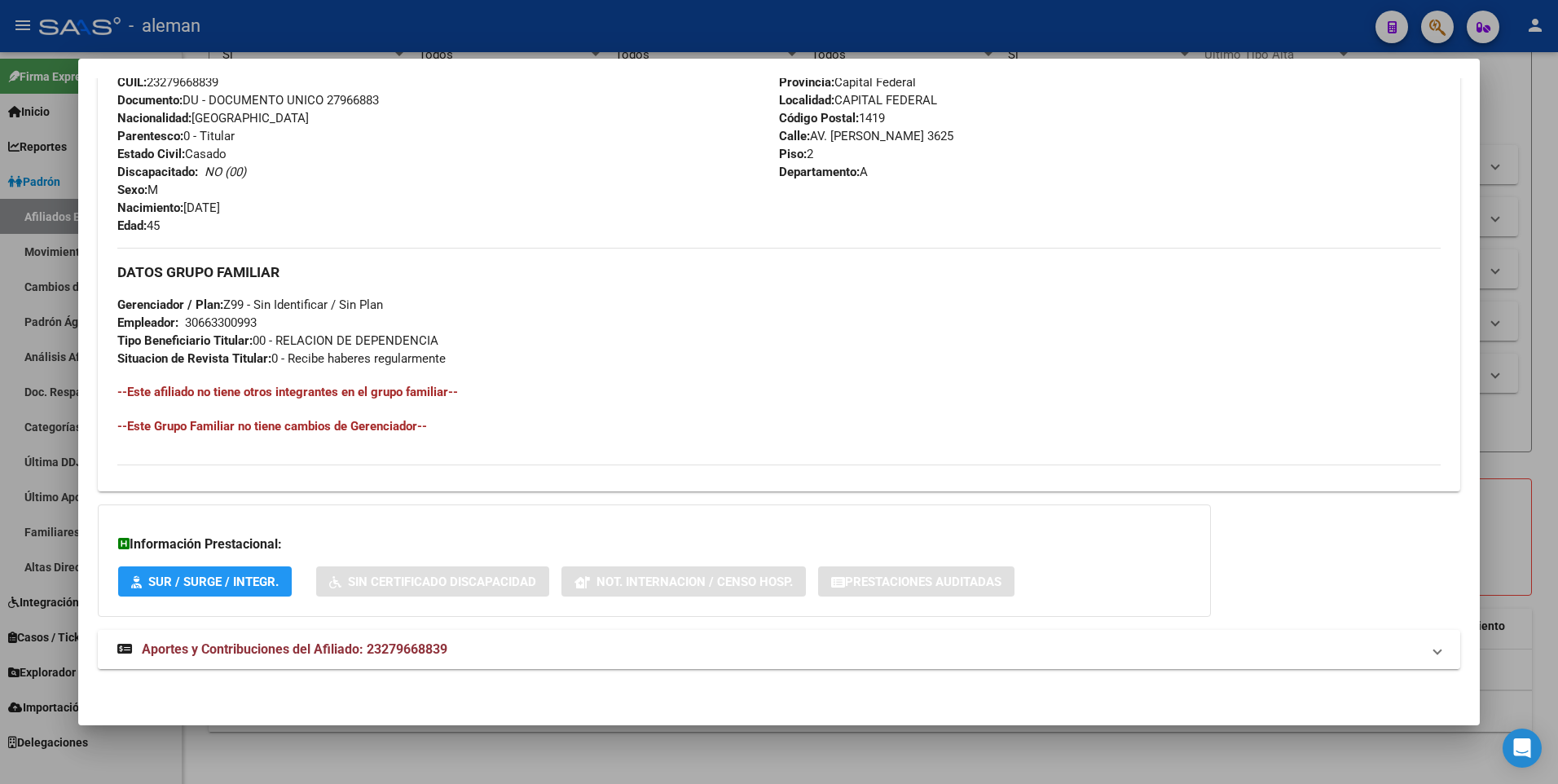
click at [385, 647] on span "Aportes y Contribuciones del Afiliado: 23279668839" at bounding box center [294, 649] width 306 height 15
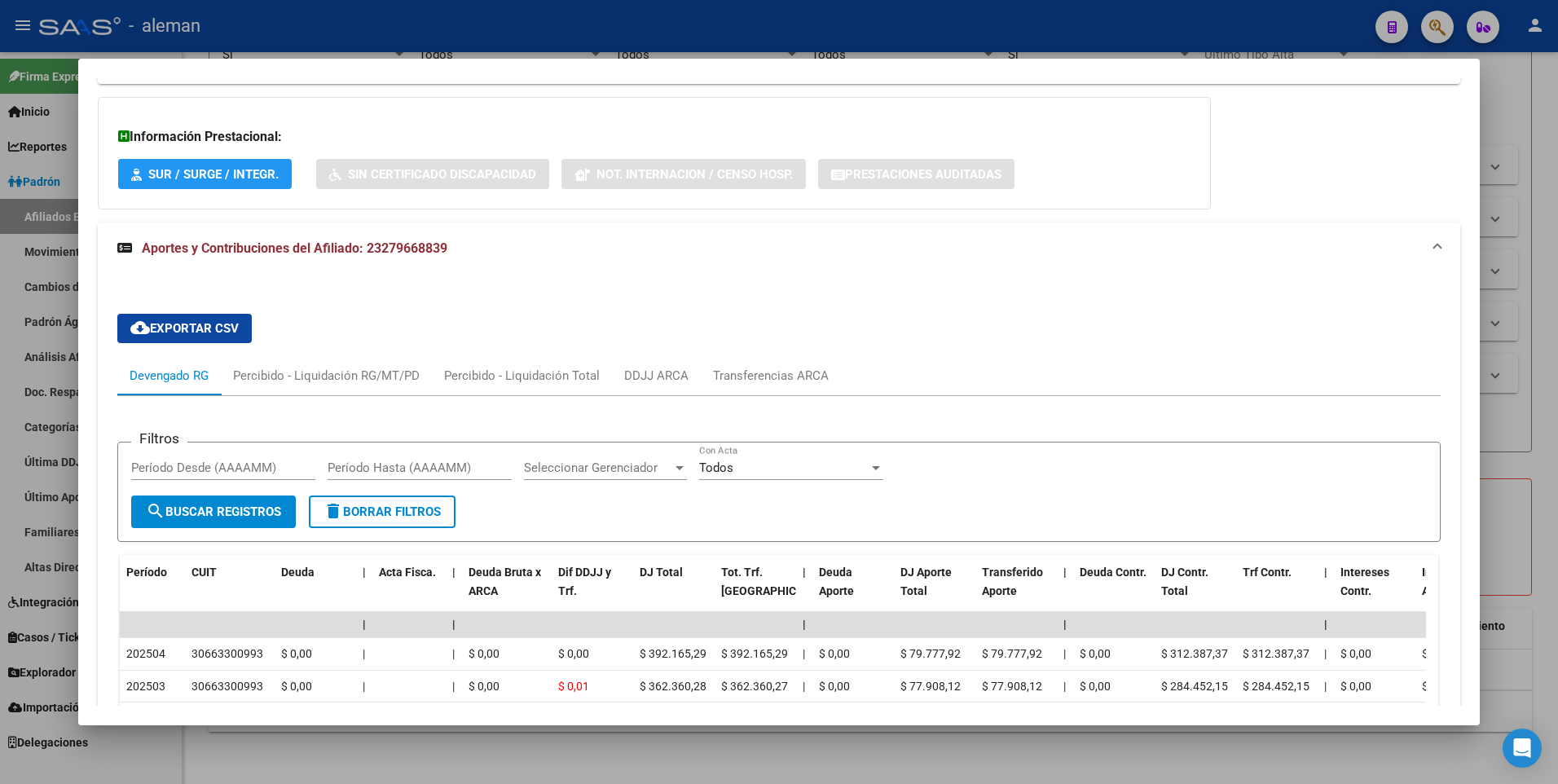
scroll to position [285, 0]
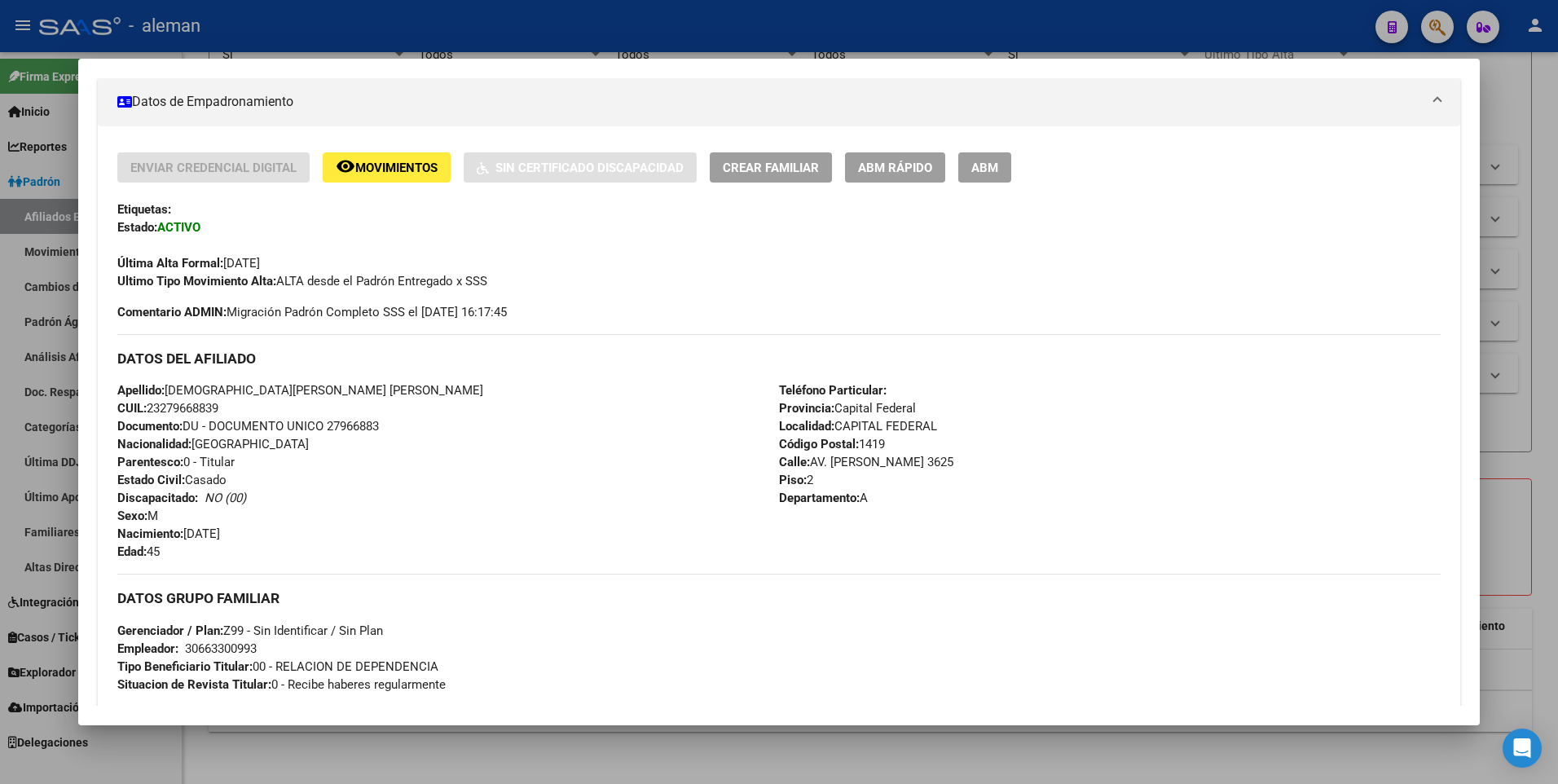
click at [988, 171] on span "ABM" at bounding box center [984, 168] width 27 height 15
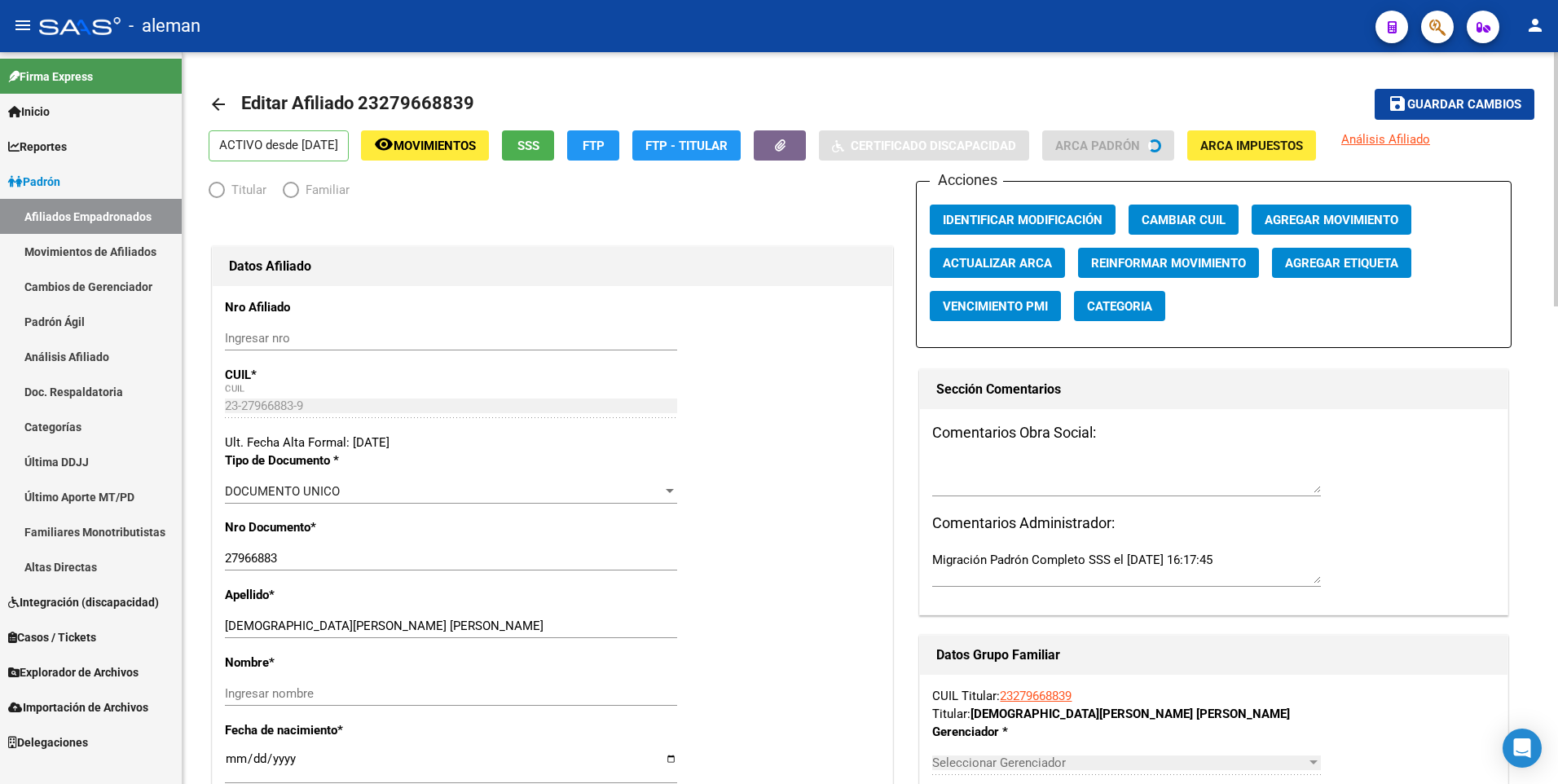
radio input "true"
type input "30-66330099-3"
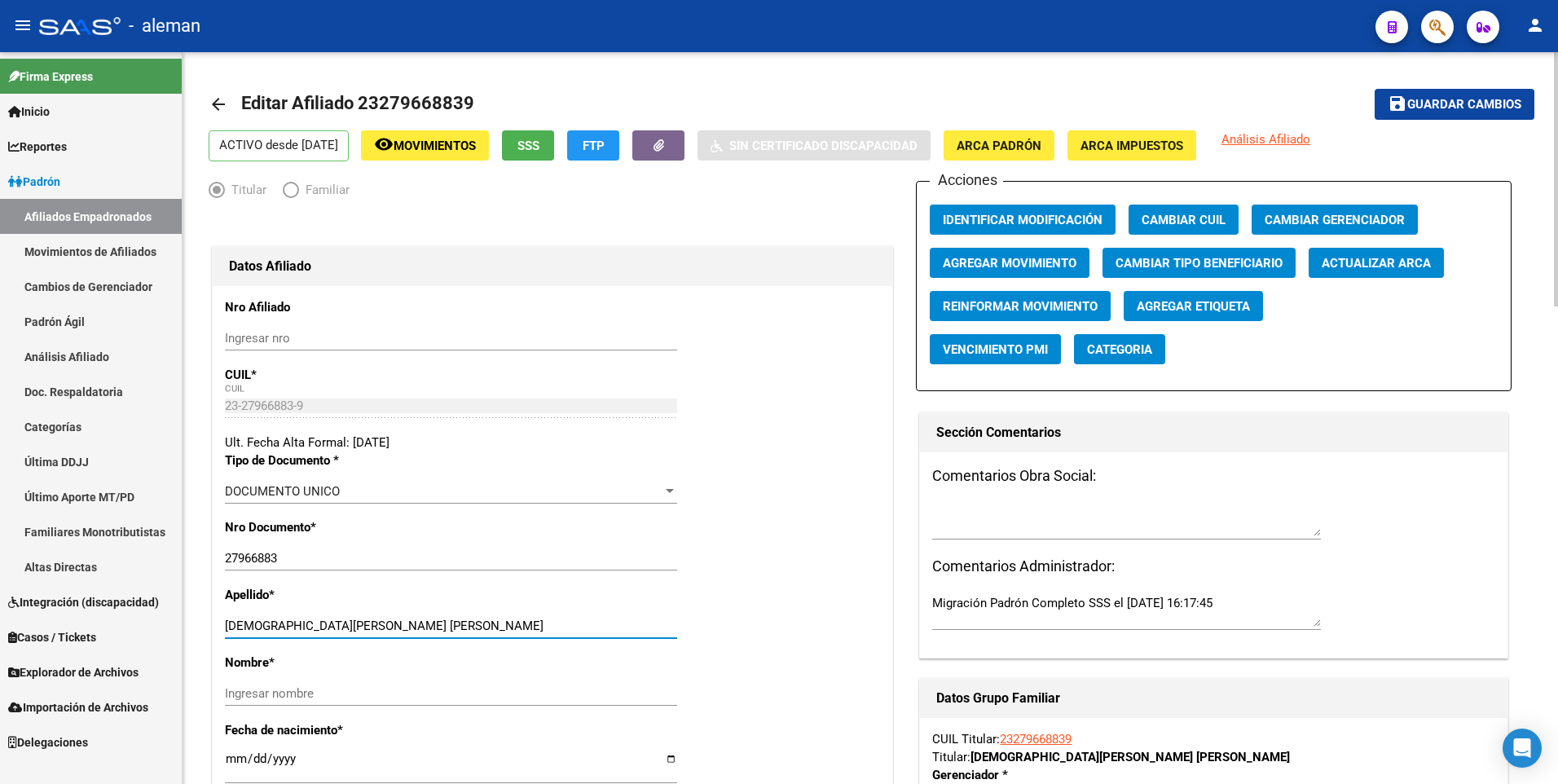
drag, startPoint x: 267, startPoint y: 624, endPoint x: 396, endPoint y: 625, distance: 129.0
click at [396, 625] on input "[DEMOGRAPHIC_DATA][PERSON_NAME] [PERSON_NAME]" at bounding box center [450, 626] width 452 height 15
click at [394, 693] on input "Ingresar nombre" at bounding box center [450, 694] width 452 height 15
paste input "[PERSON_NAME]"
type input "[PERSON_NAME]"
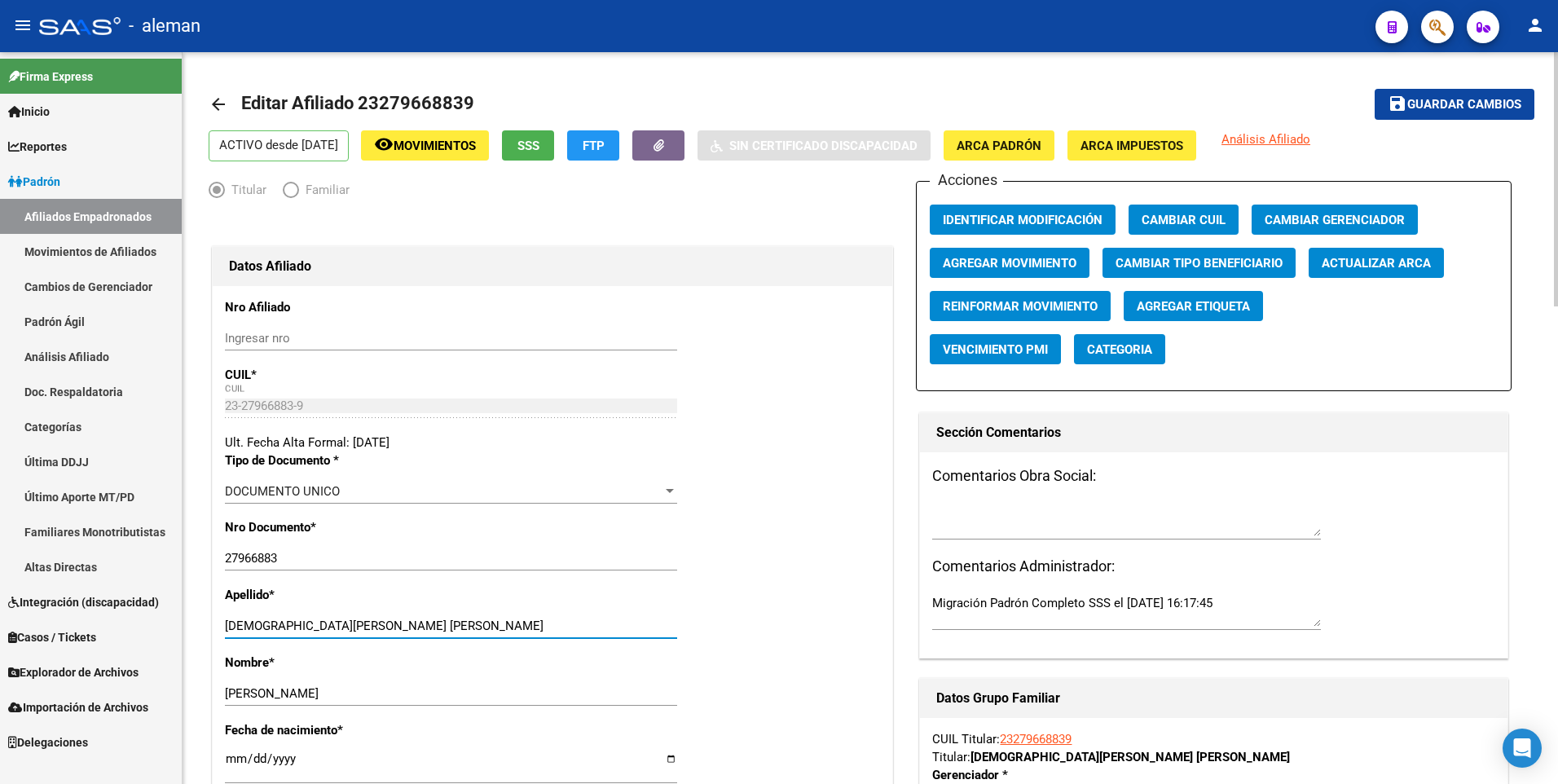
drag, startPoint x: 270, startPoint y: 619, endPoint x: 381, endPoint y: 620, distance: 111.0
click at [381, 620] on input "[DEMOGRAPHIC_DATA][PERSON_NAME] [PERSON_NAME]" at bounding box center [450, 626] width 452 height 15
type input "[PERSON_NAME]"
click at [986, 265] on span "Agregar Movimiento" at bounding box center [1010, 263] width 134 height 15
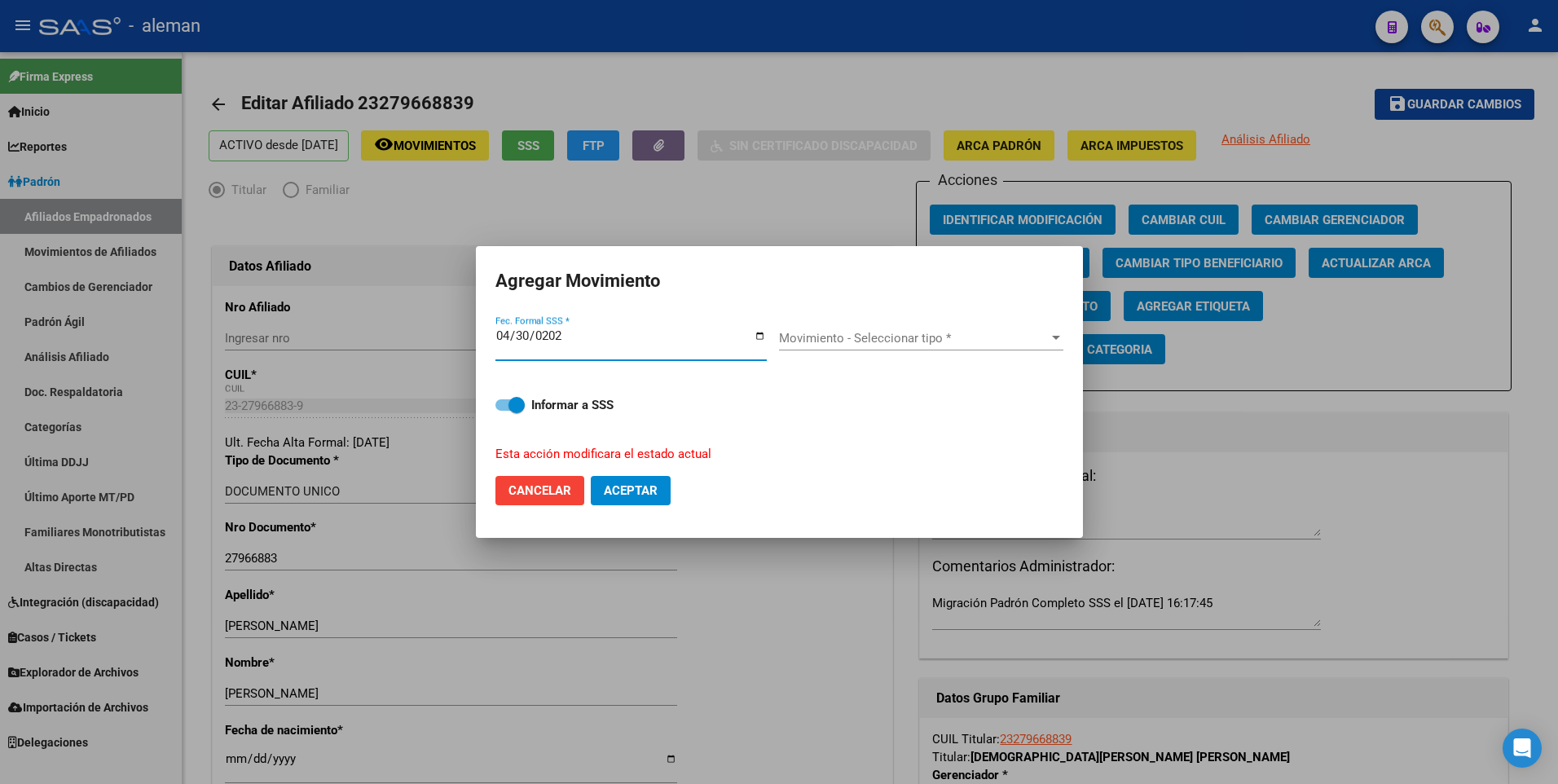
type input "[DATE]"
click at [817, 338] on span "Movimiento - Seleccionar tipo *" at bounding box center [914, 338] width 270 height 15
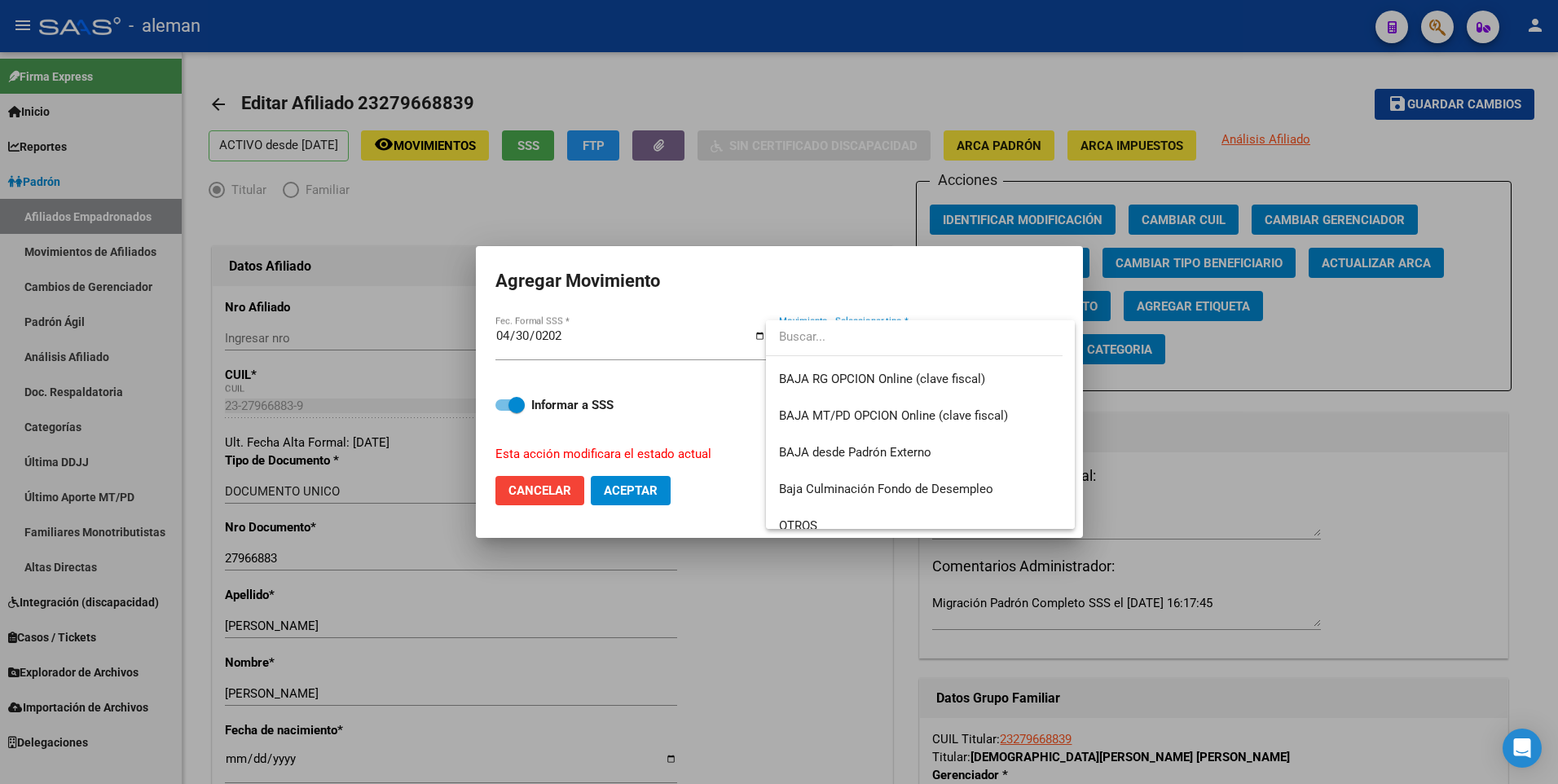
scroll to position [1184, 0]
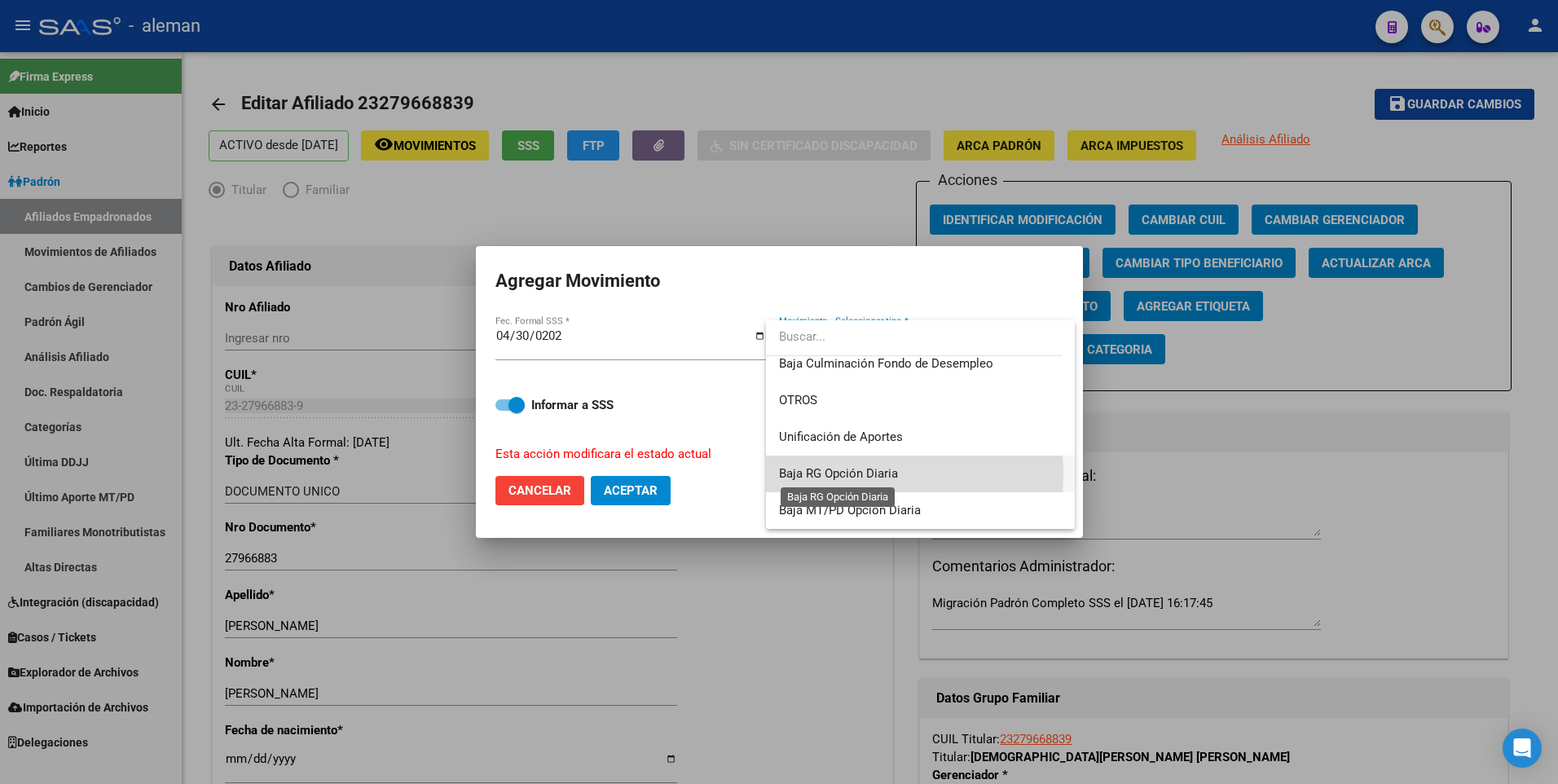
click at [847, 474] on span "Baja RG Opción Diaria" at bounding box center [839, 474] width 119 height 15
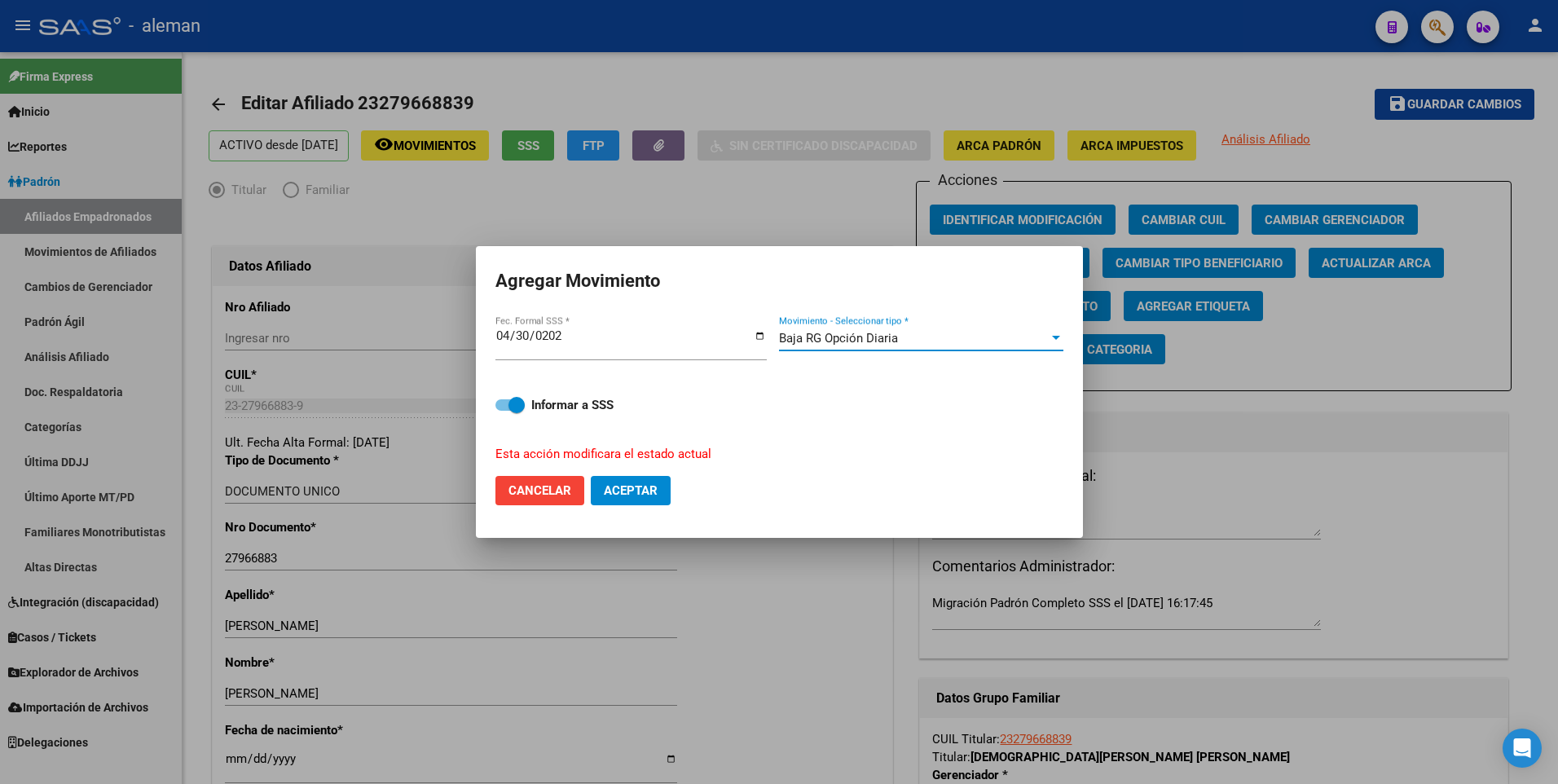
click at [903, 345] on div "Baja RG Opción Diaria" at bounding box center [914, 338] width 270 height 15
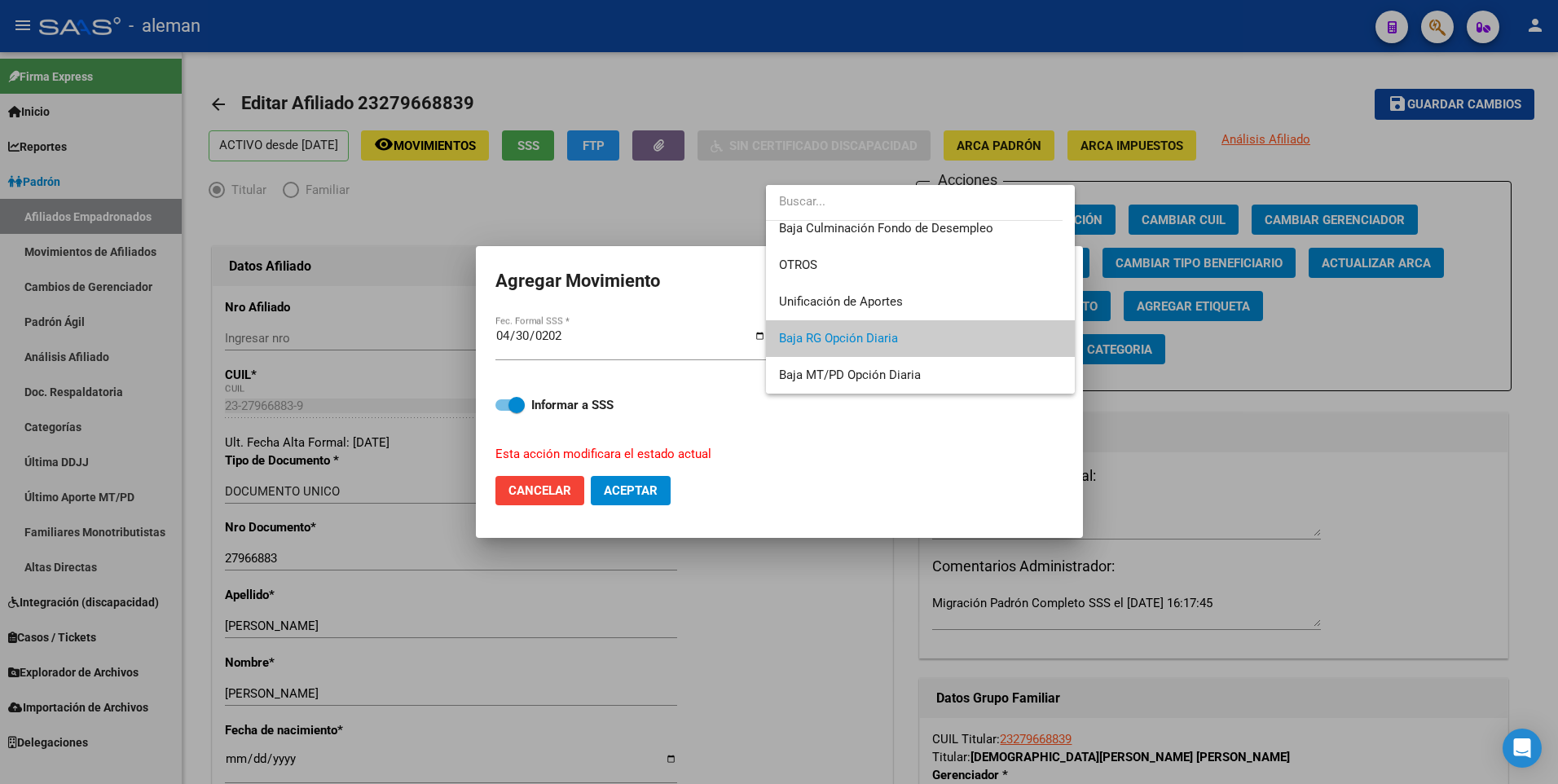
scroll to position [1022, 0]
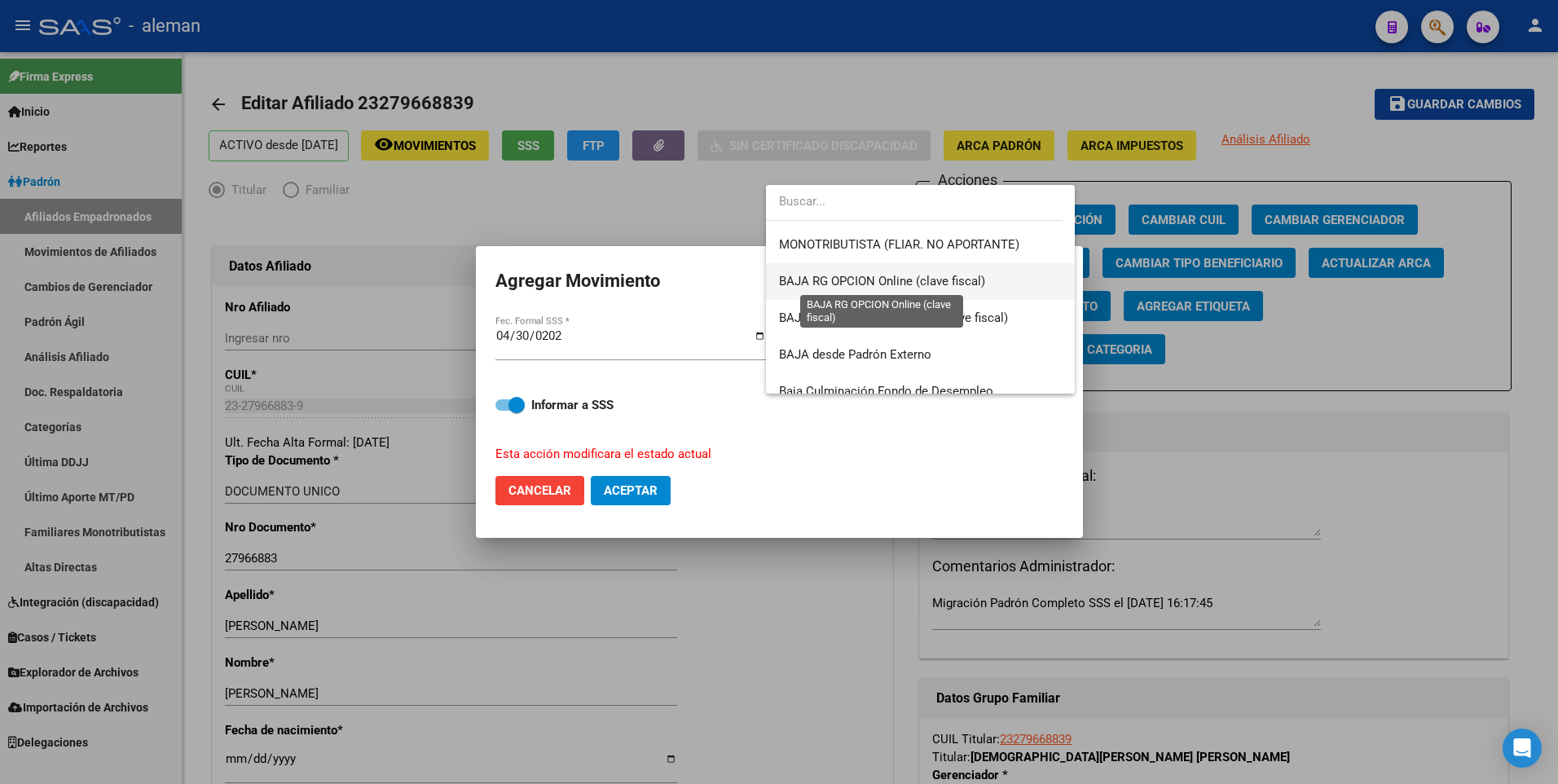
click at [903, 279] on span "BAJA RG OPCION Online (clave fiscal)" at bounding box center [882, 281] width 206 height 15
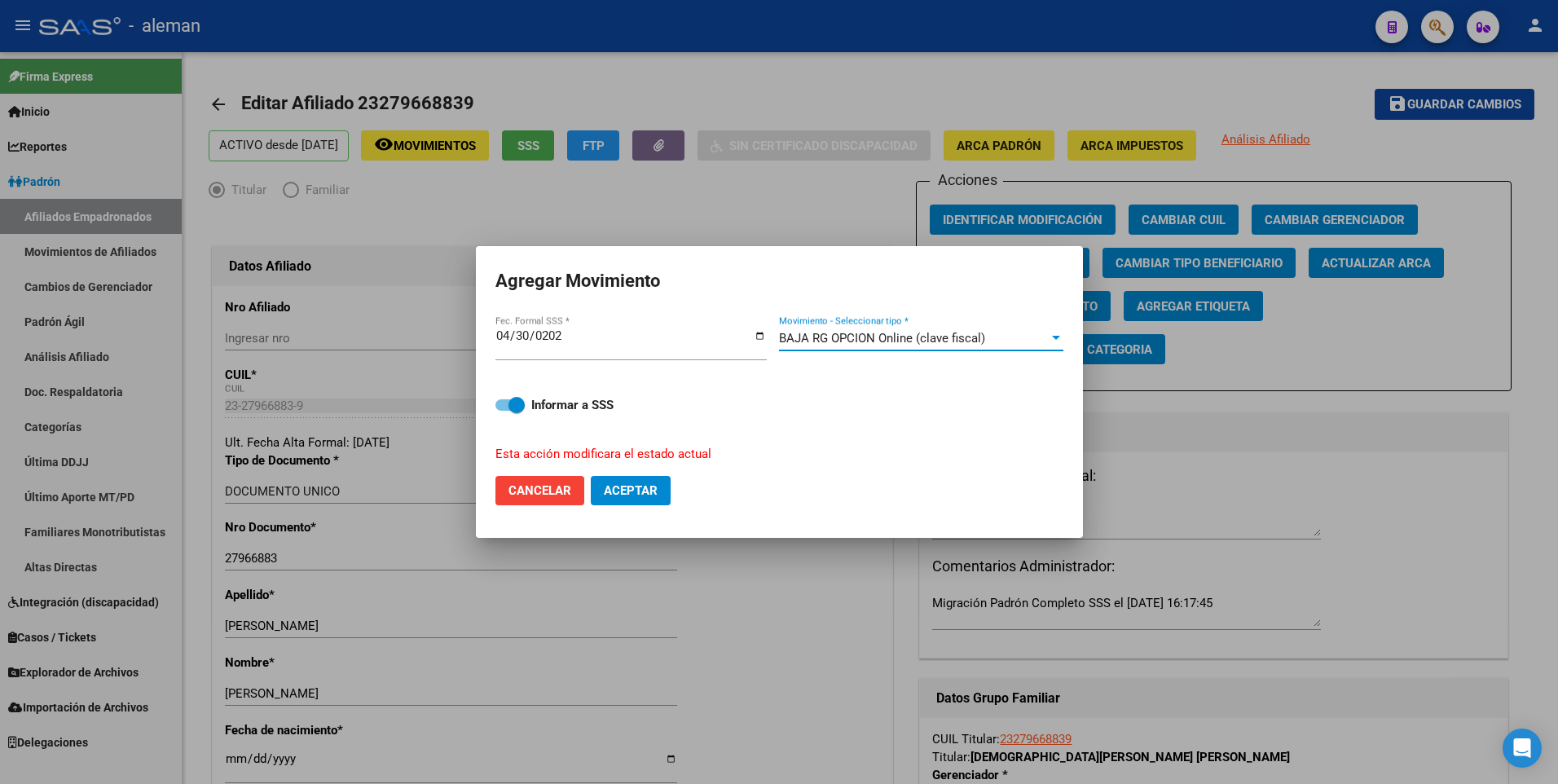
click at [506, 403] on span at bounding box center [510, 405] width 29 height 11
click at [504, 411] on input "Informar a SSS" at bounding box center [503, 411] width 1 height 1
checkbox input "false"
click at [623, 487] on span "Aceptar" at bounding box center [630, 491] width 54 height 15
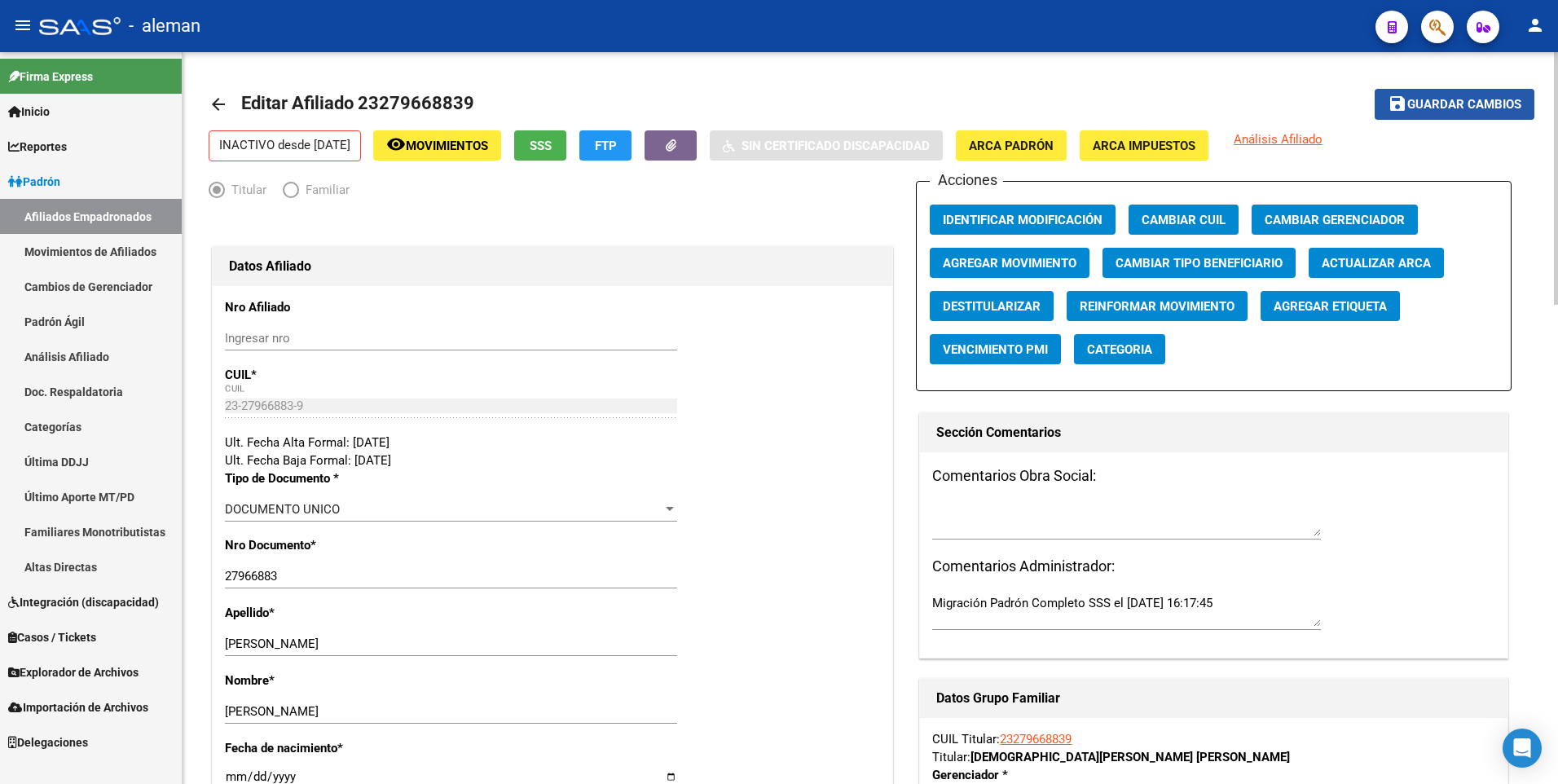
click at [1449, 98] on span "Guardar cambios" at bounding box center [1464, 105] width 114 height 15
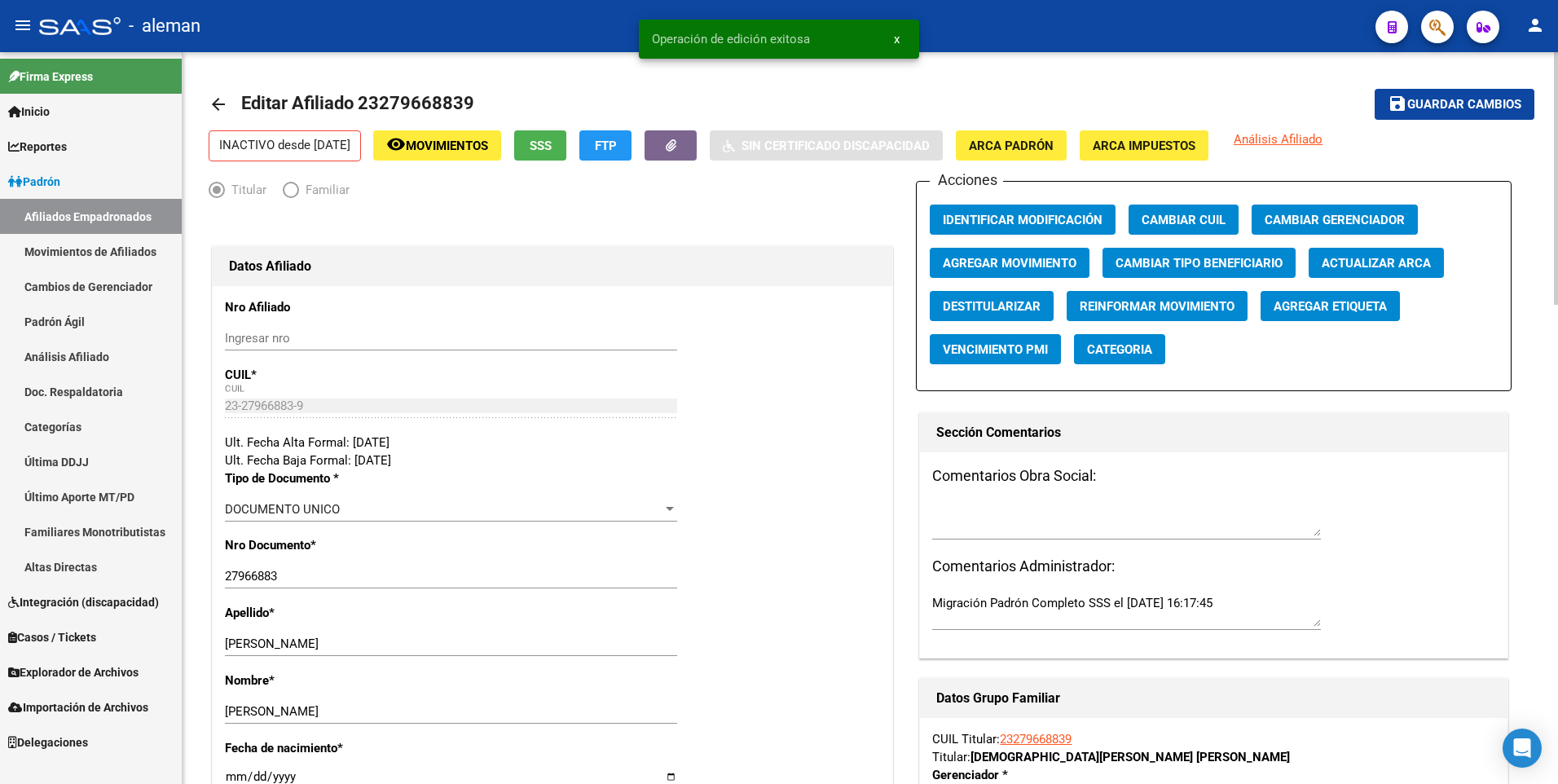
click at [214, 101] on mat-icon "arrow_back" at bounding box center [218, 104] width 20 height 20
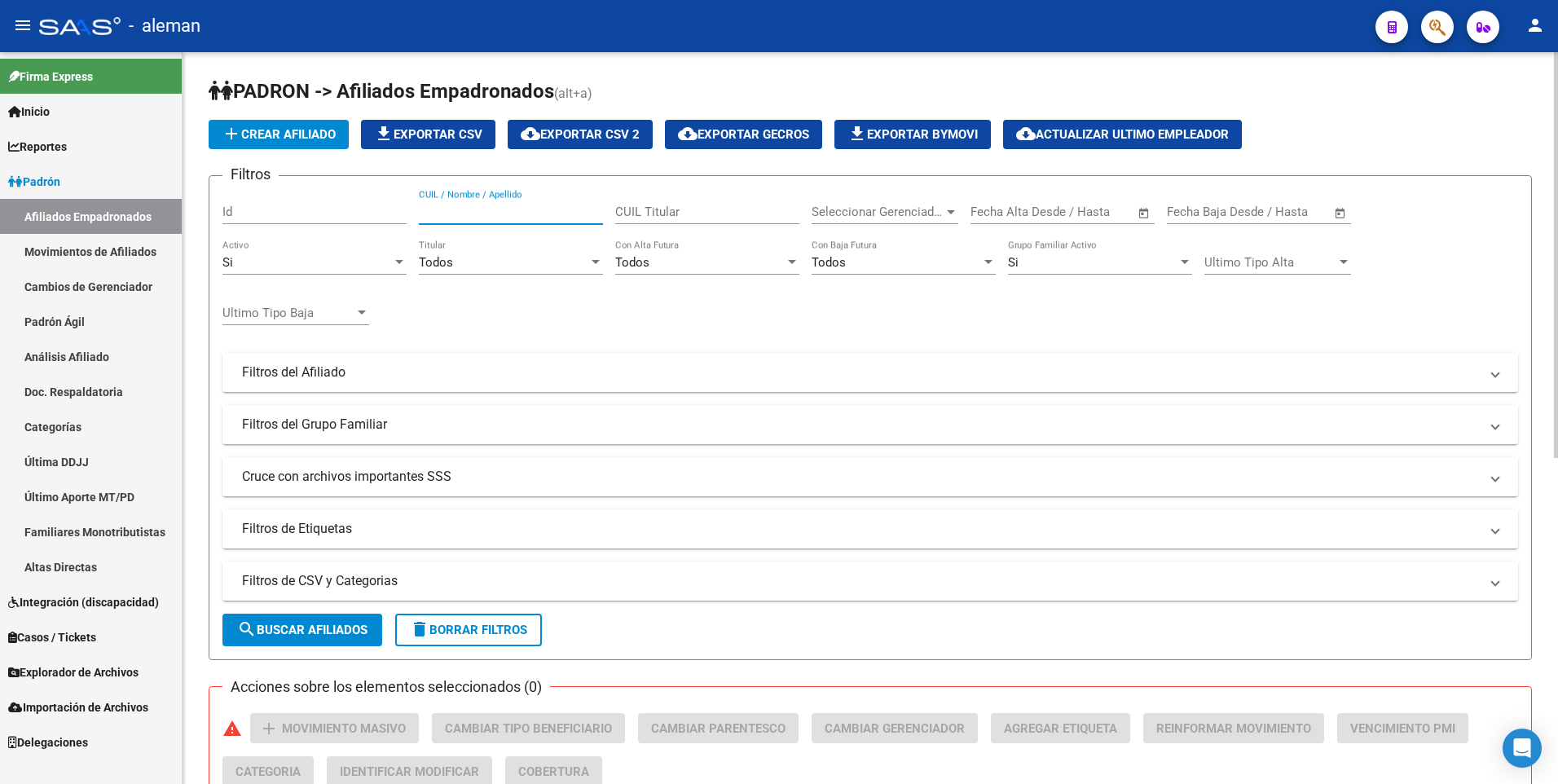
click at [450, 208] on input "CUIL / Nombre / Apellido" at bounding box center [511, 212] width 184 height 15
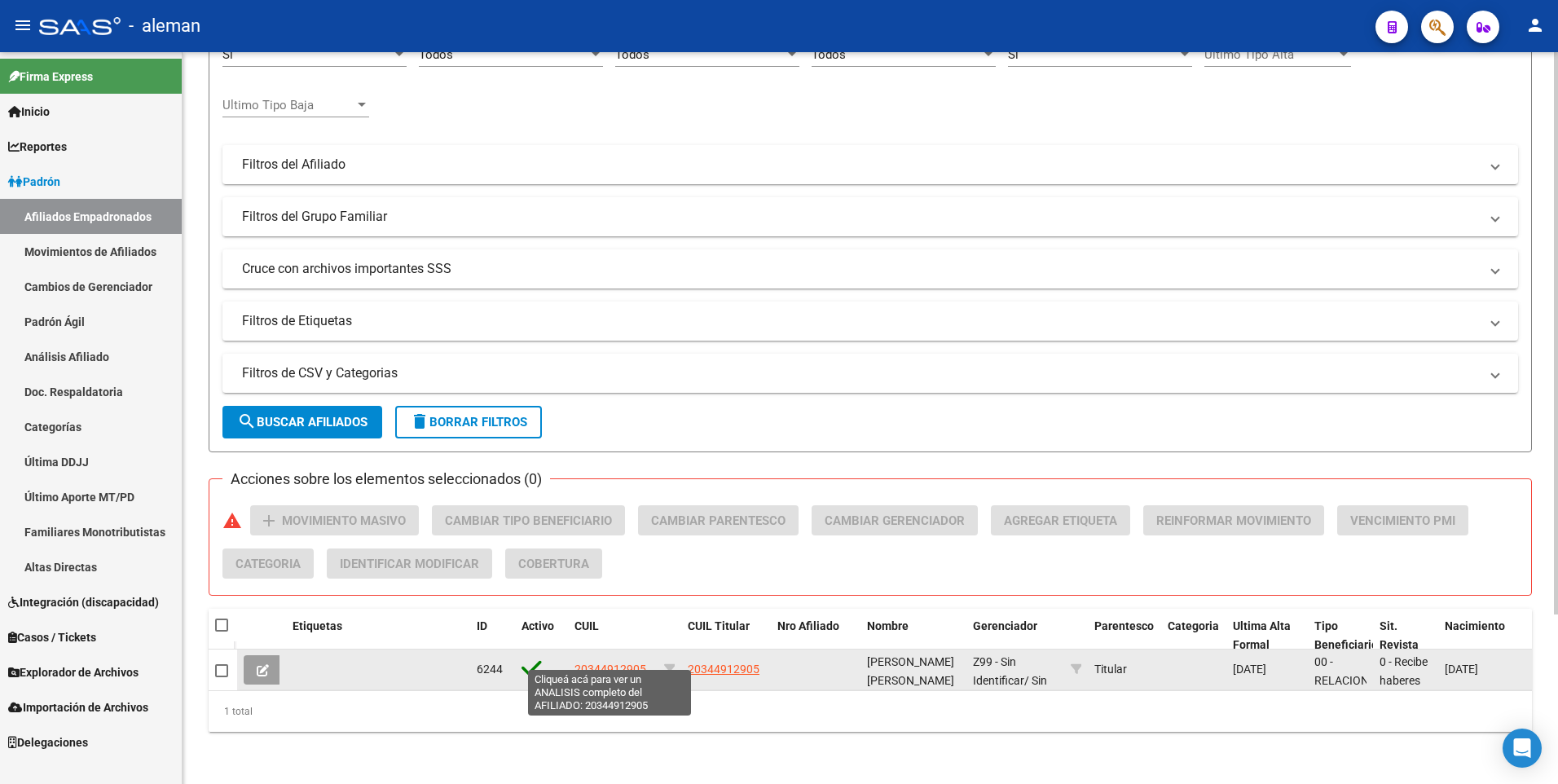
type input "20344912905"
click at [608, 663] on span "20344912905" at bounding box center [610, 669] width 71 height 13
type textarea "20344912905"
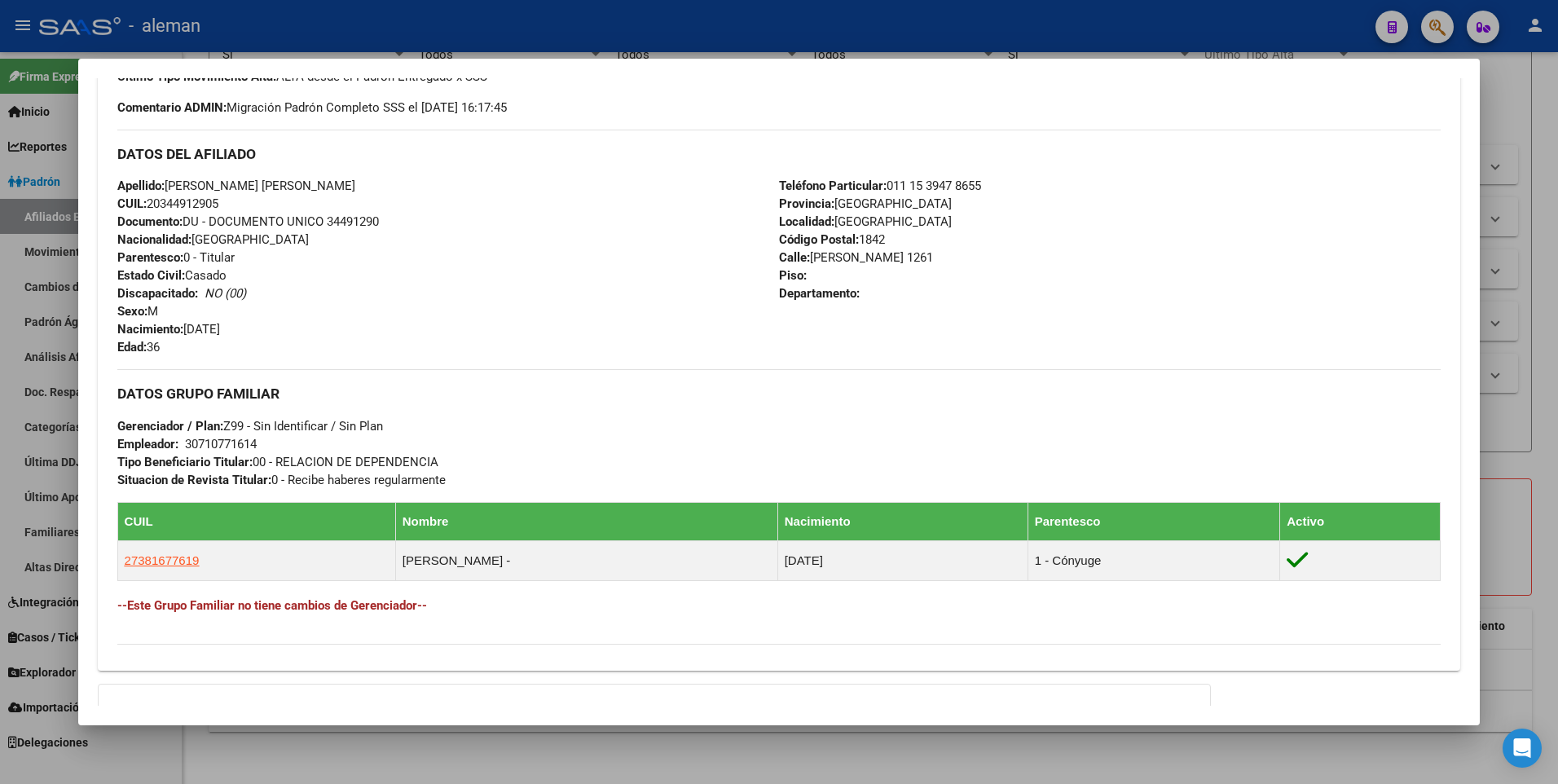
scroll to position [668, 0]
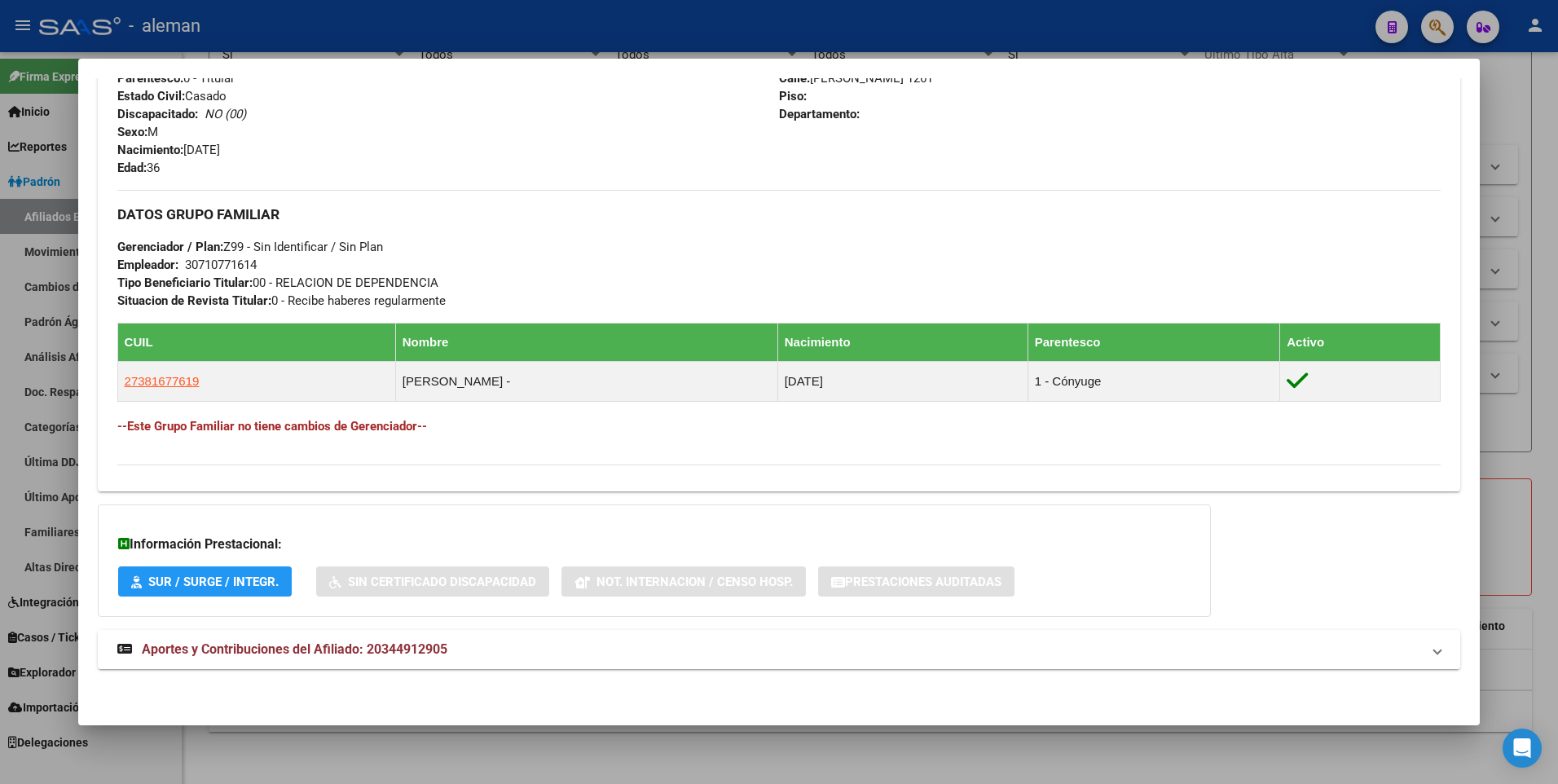
click at [352, 646] on span "Aportes y Contribuciones del Afiliado: 20344912905" at bounding box center [294, 649] width 306 height 15
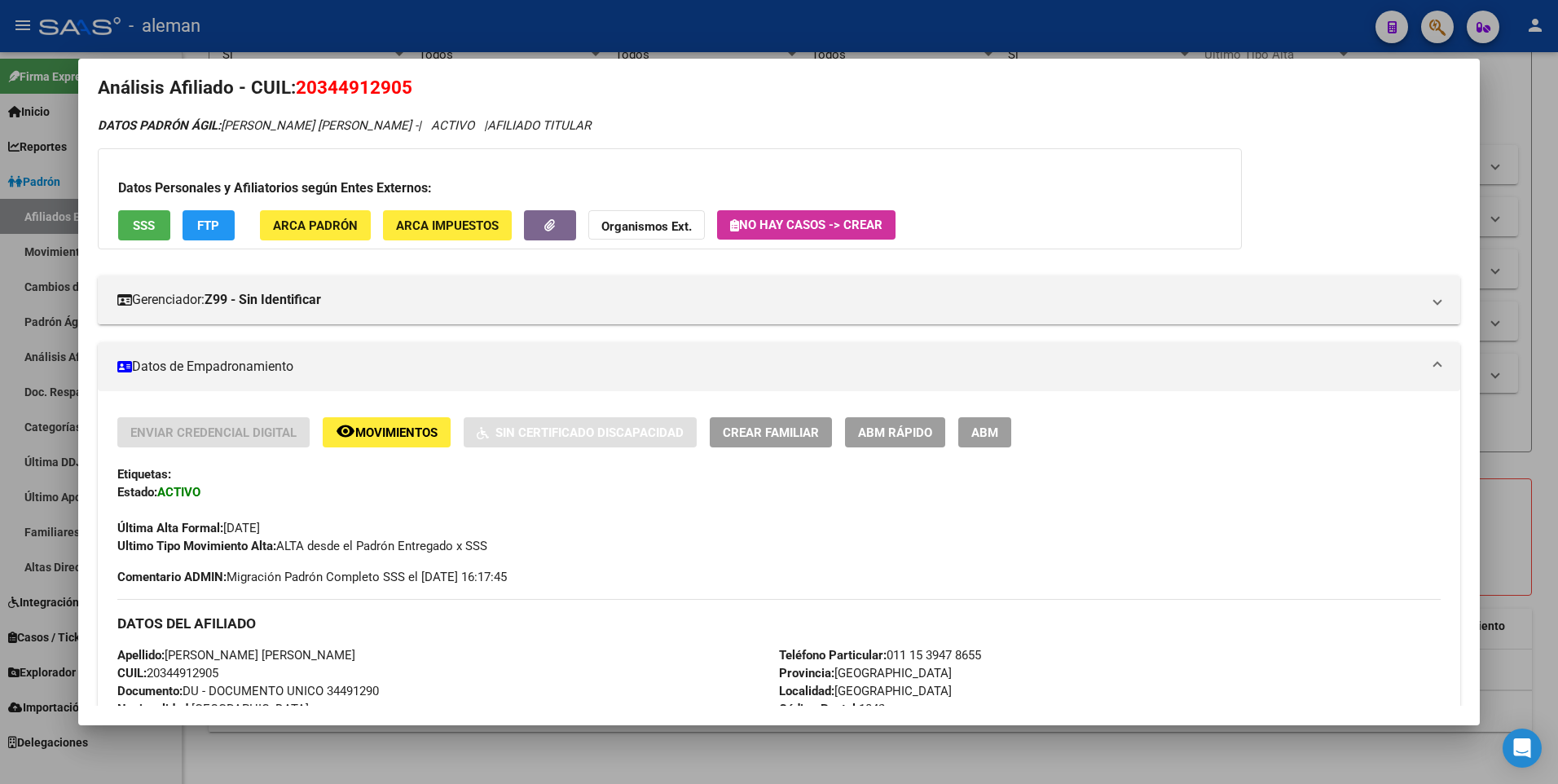
scroll to position [0, 0]
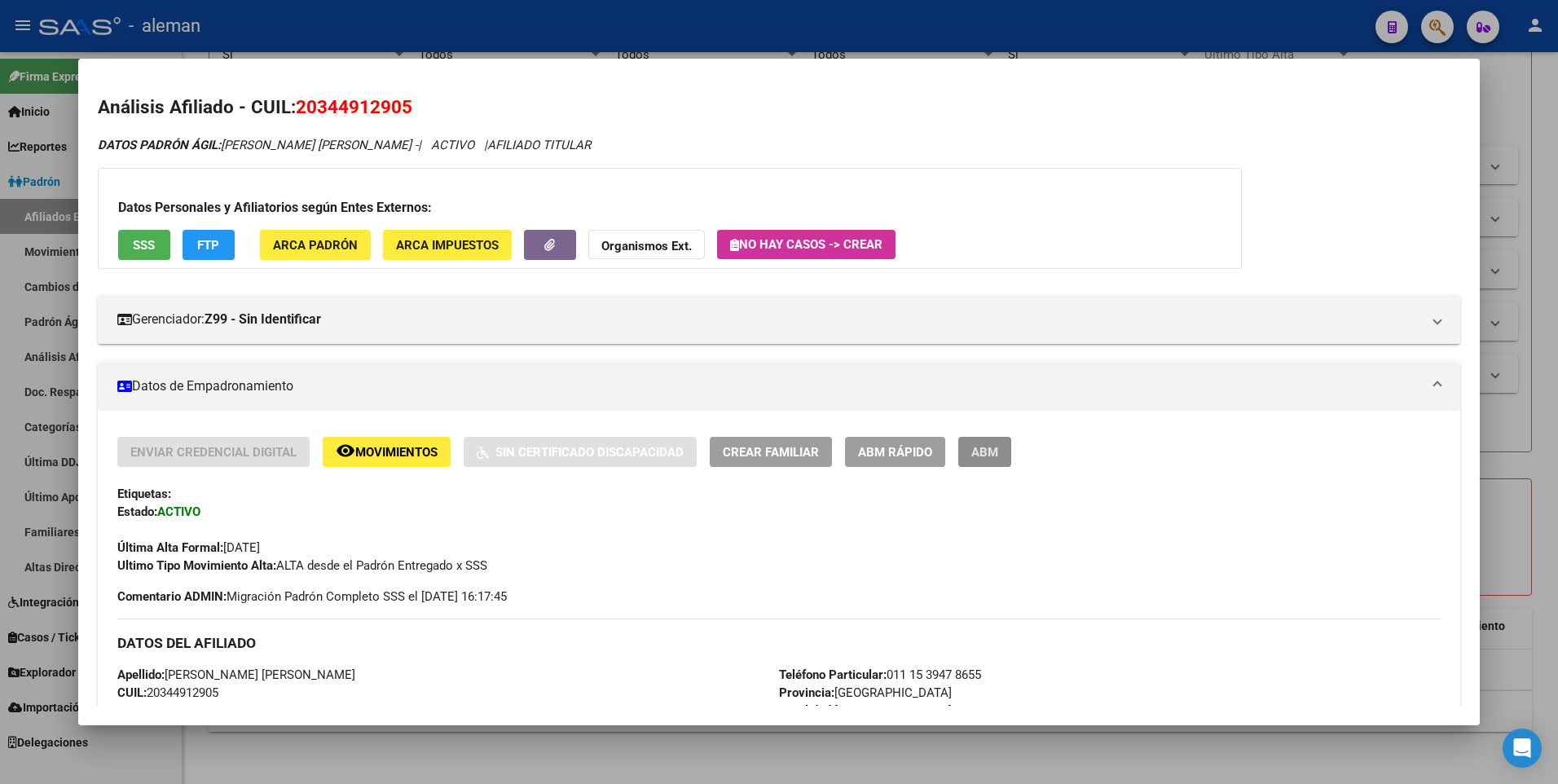
click at [973, 452] on span "ABM" at bounding box center [984, 452] width 27 height 15
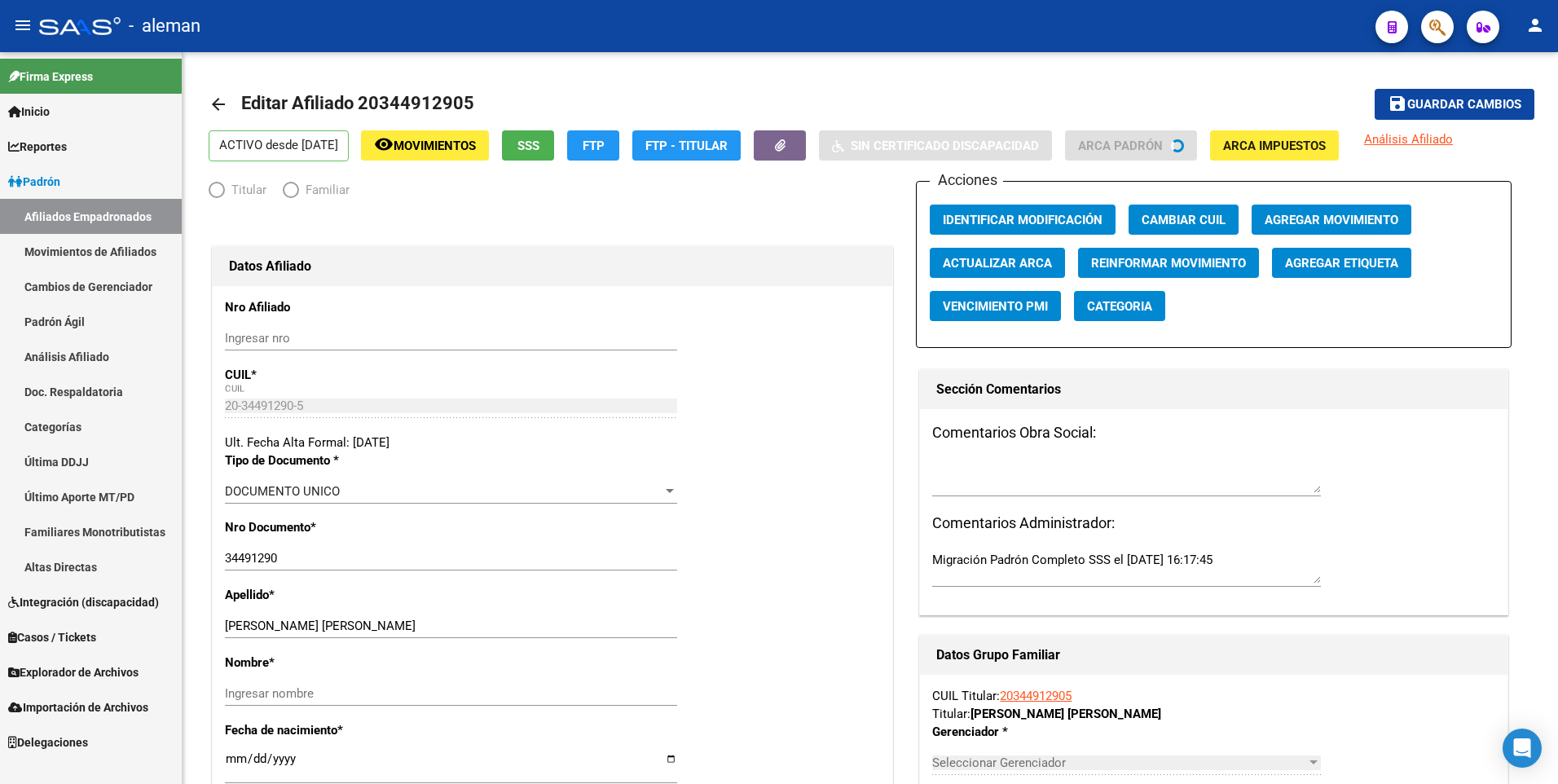
radio input "true"
type input "30-71077161-4"
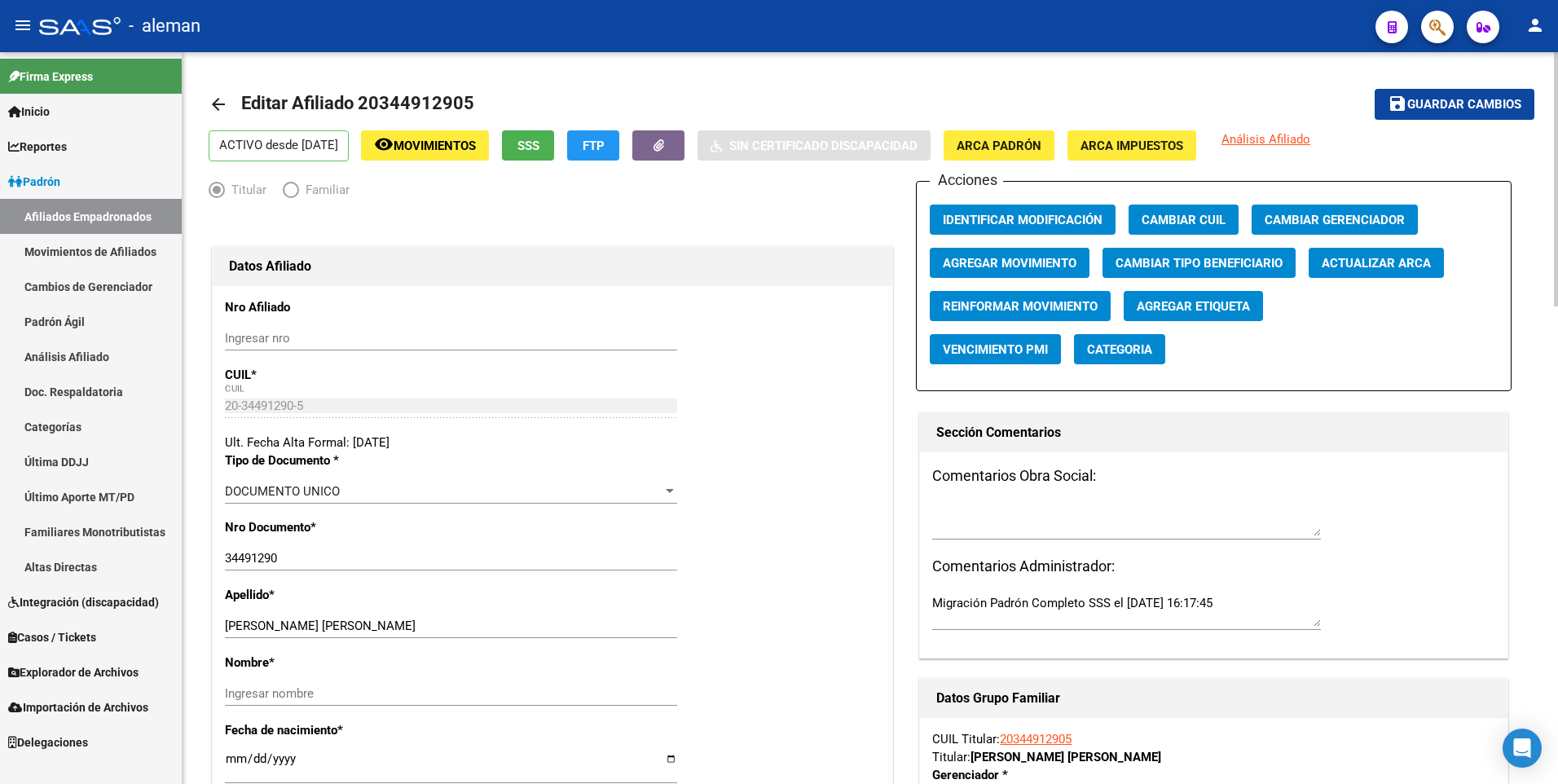
scroll to position [244, 0]
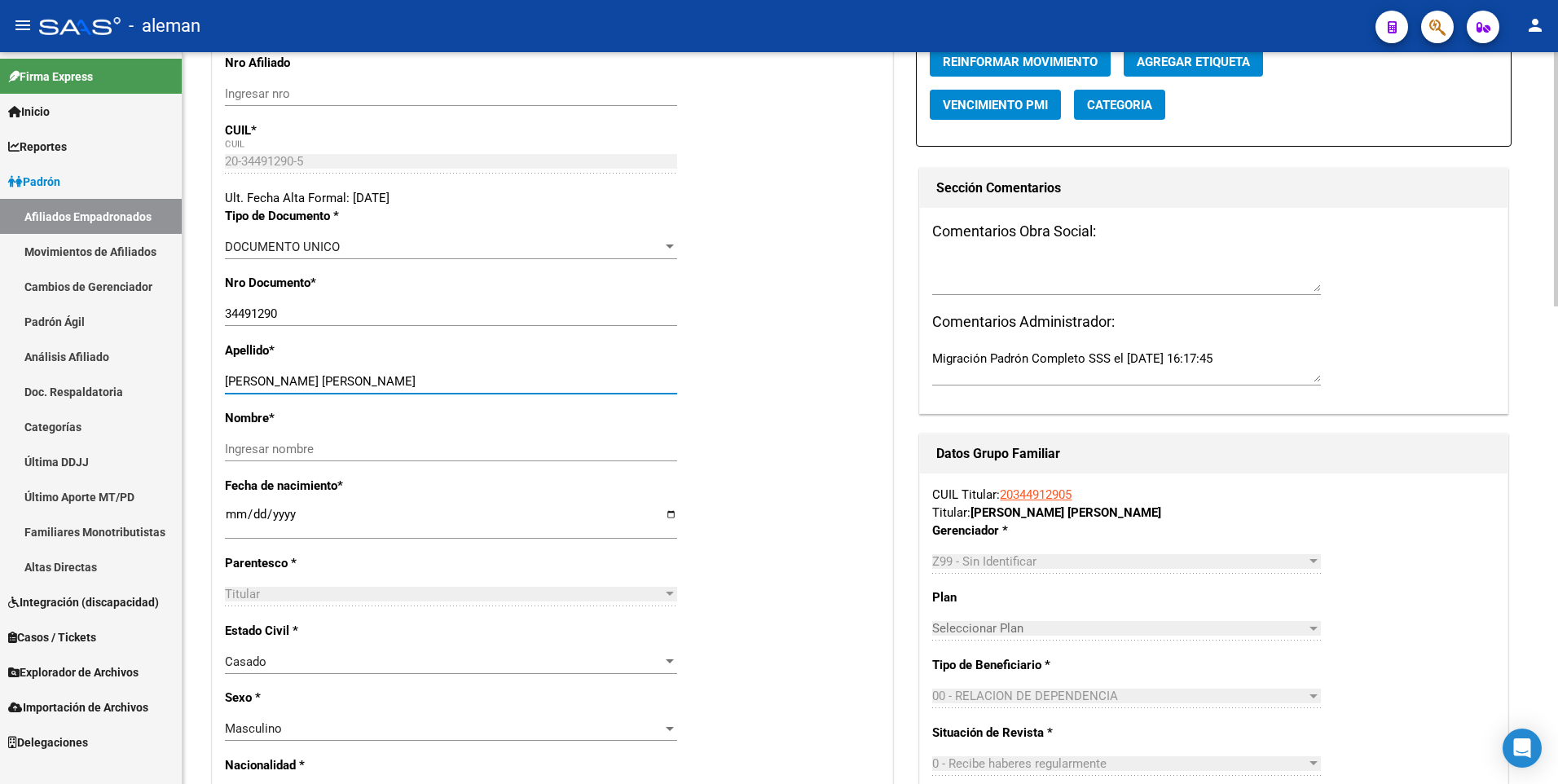
drag, startPoint x: 278, startPoint y: 380, endPoint x: 401, endPoint y: 380, distance: 123.0
click at [401, 380] on input "[PERSON_NAME] [PERSON_NAME]" at bounding box center [450, 382] width 452 height 15
type input "ROMERO"
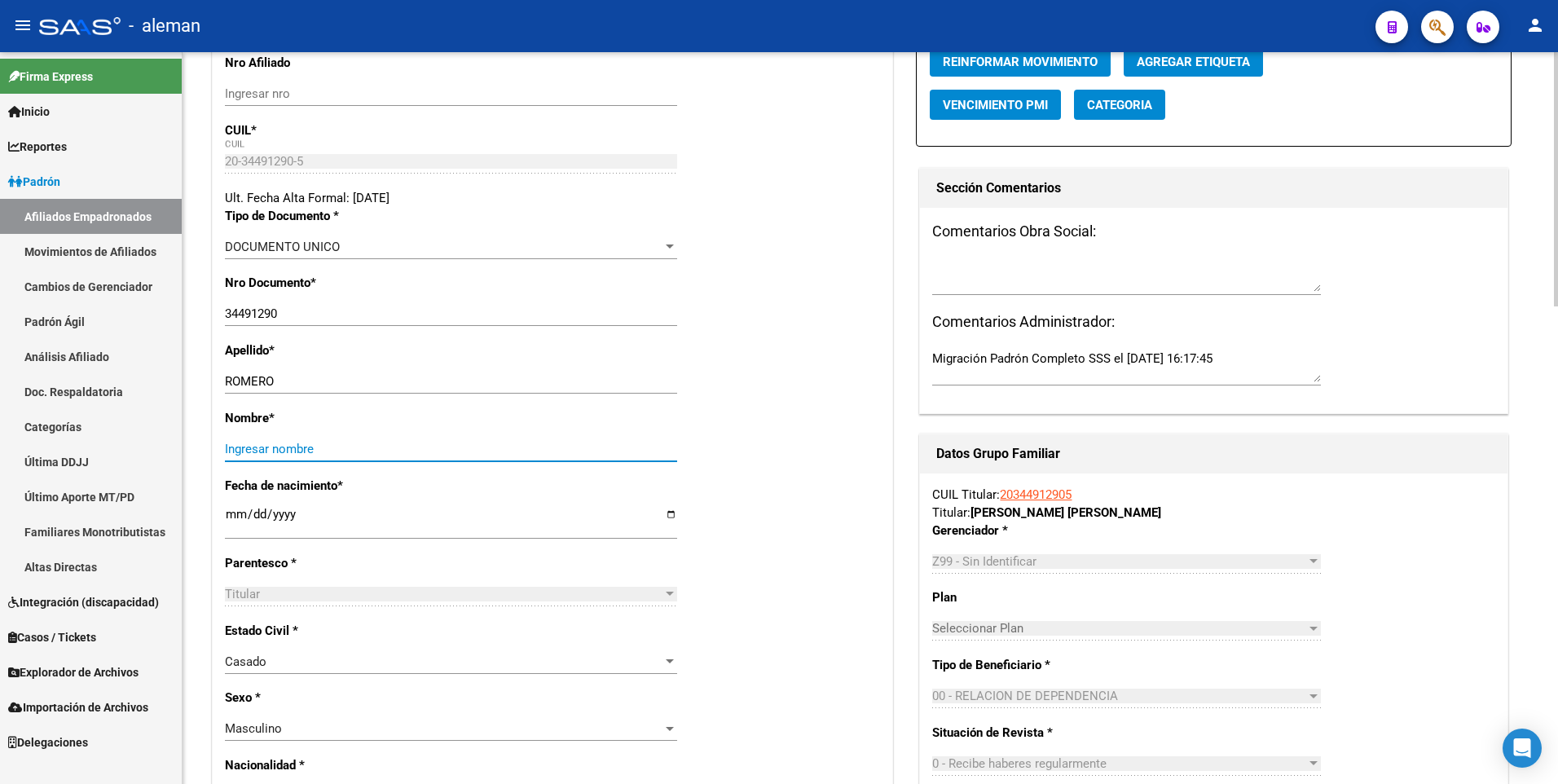
click at [536, 444] on input "Ingresar nombre" at bounding box center [450, 449] width 452 height 15
paste input "[PERSON_NAME]"
type input "[PERSON_NAME]"
click at [762, 357] on div "Apellido * [PERSON_NAME] apellido" at bounding box center [552, 375] width 655 height 68
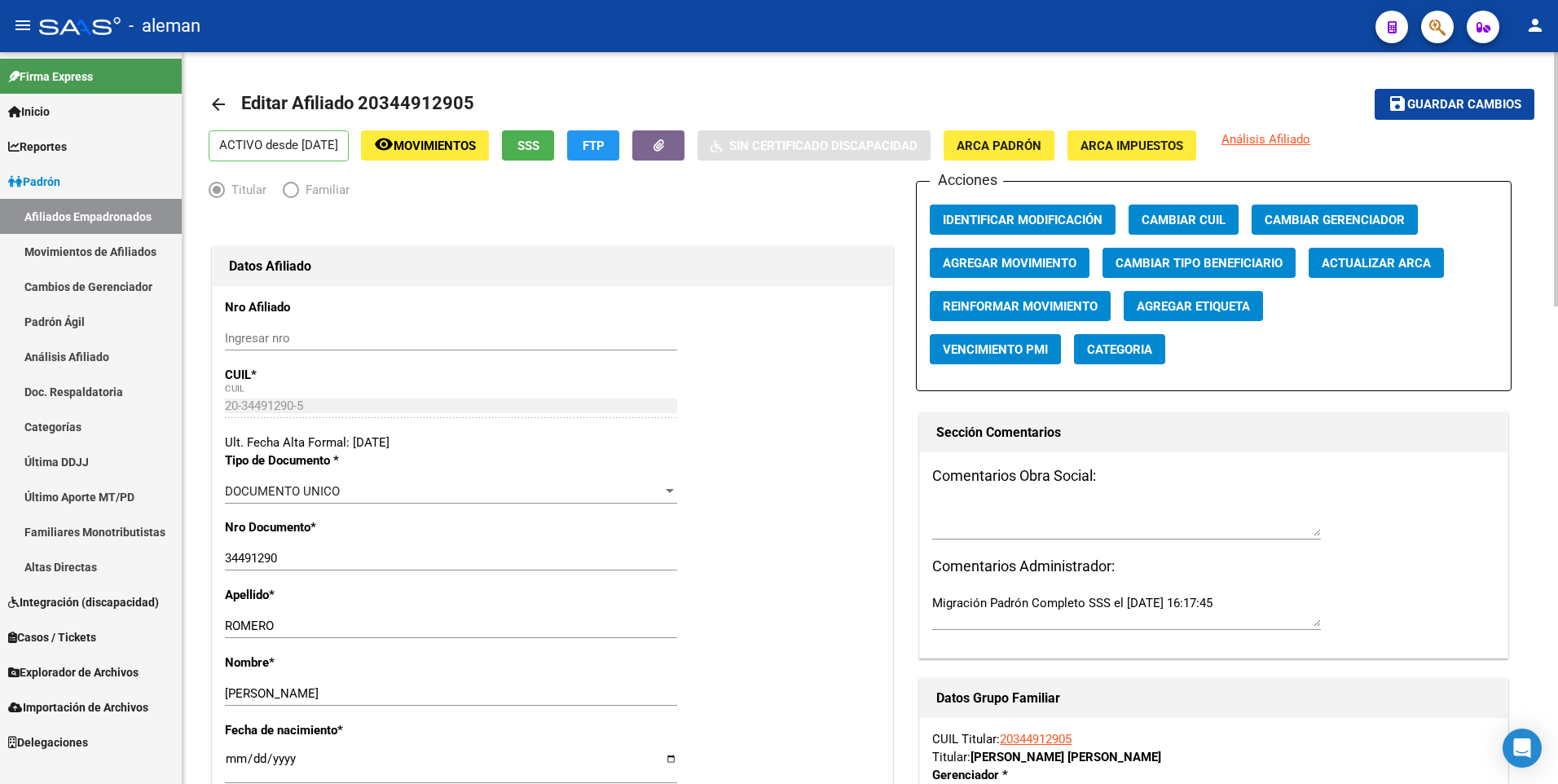
click at [985, 266] on span "Agregar Movimiento" at bounding box center [1010, 263] width 134 height 15
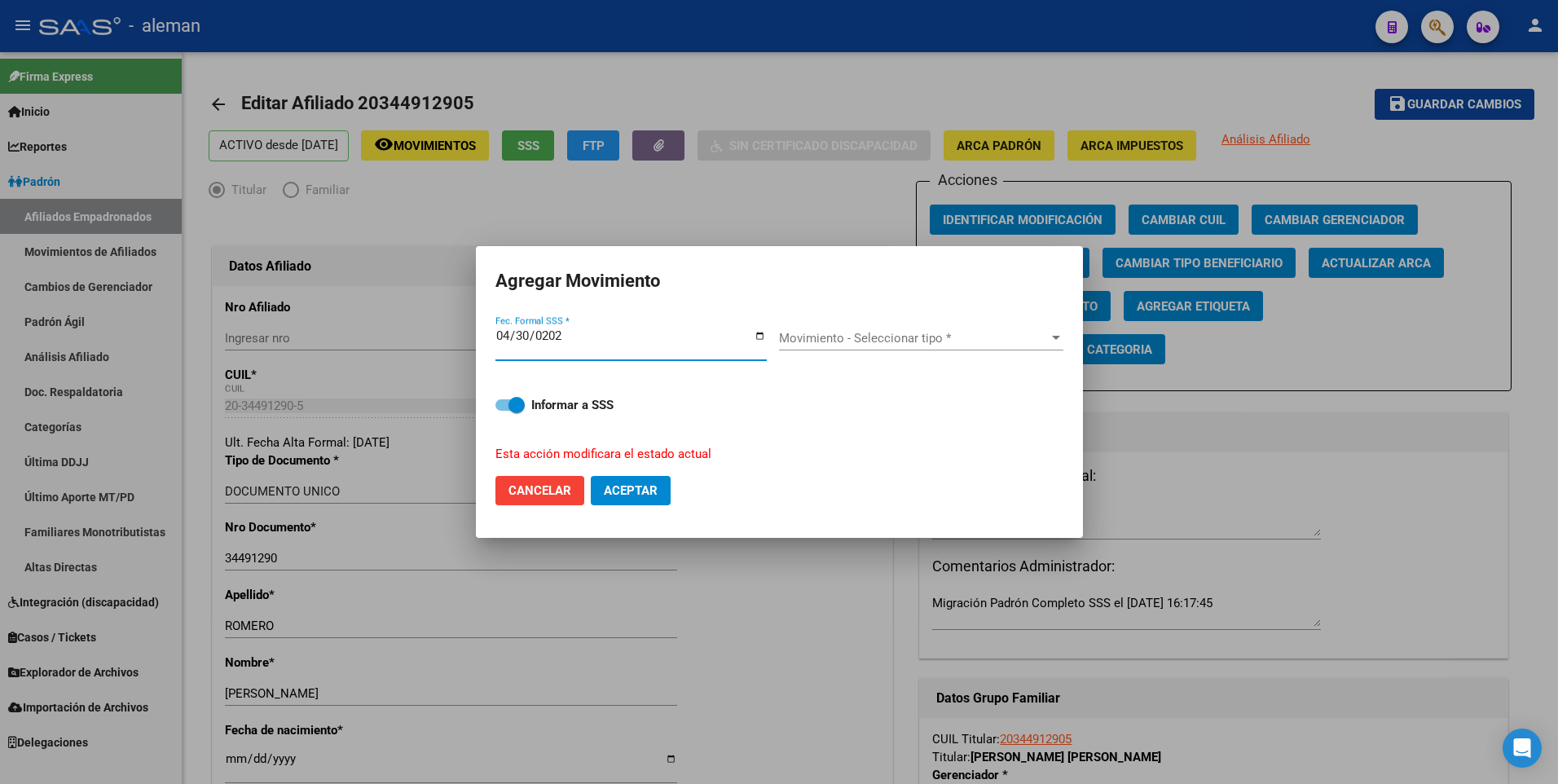
type input "[DATE]"
click at [845, 331] on span "Movimiento - Seleccionar tipo *" at bounding box center [914, 338] width 270 height 15
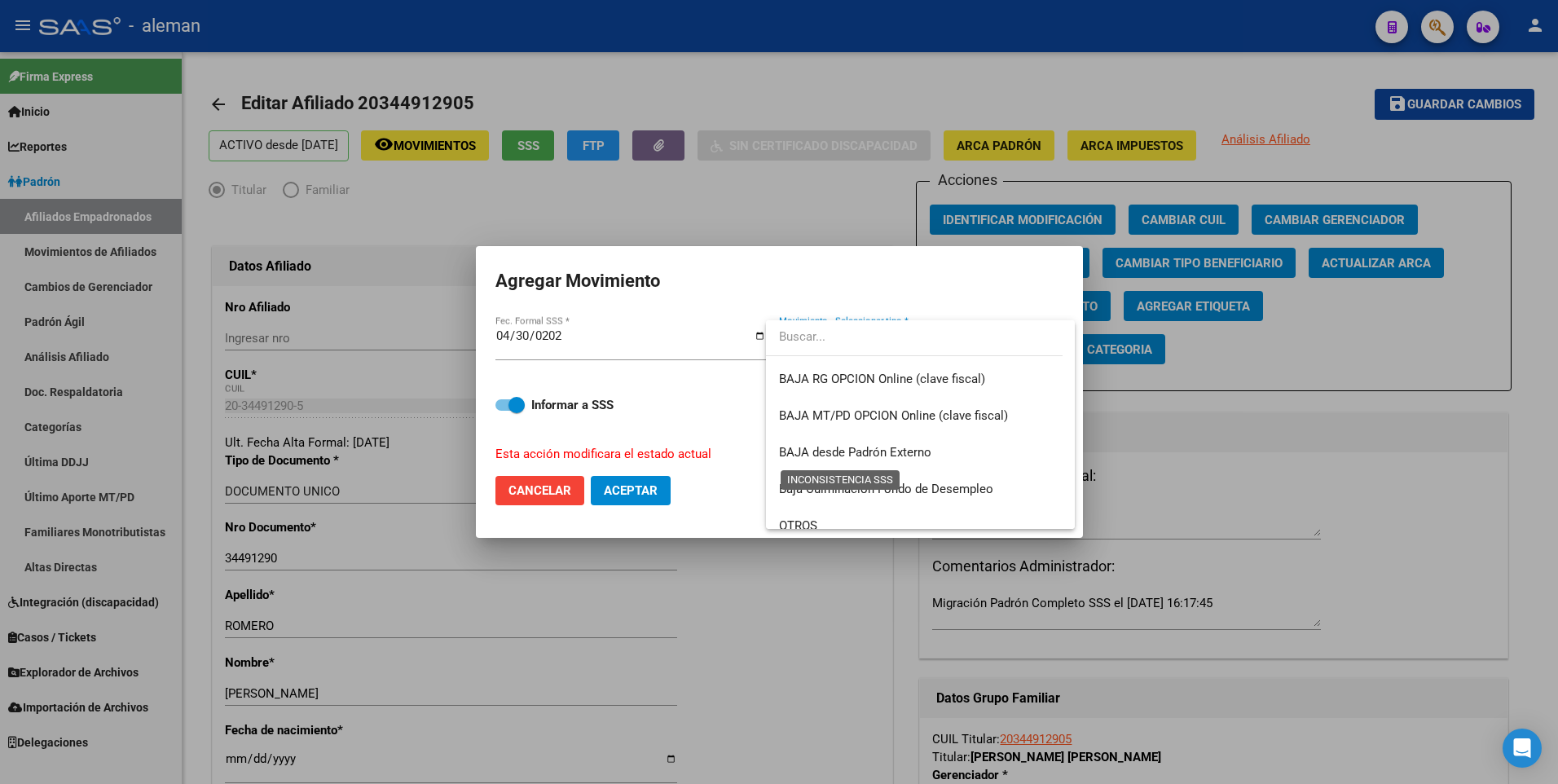
scroll to position [978, 0]
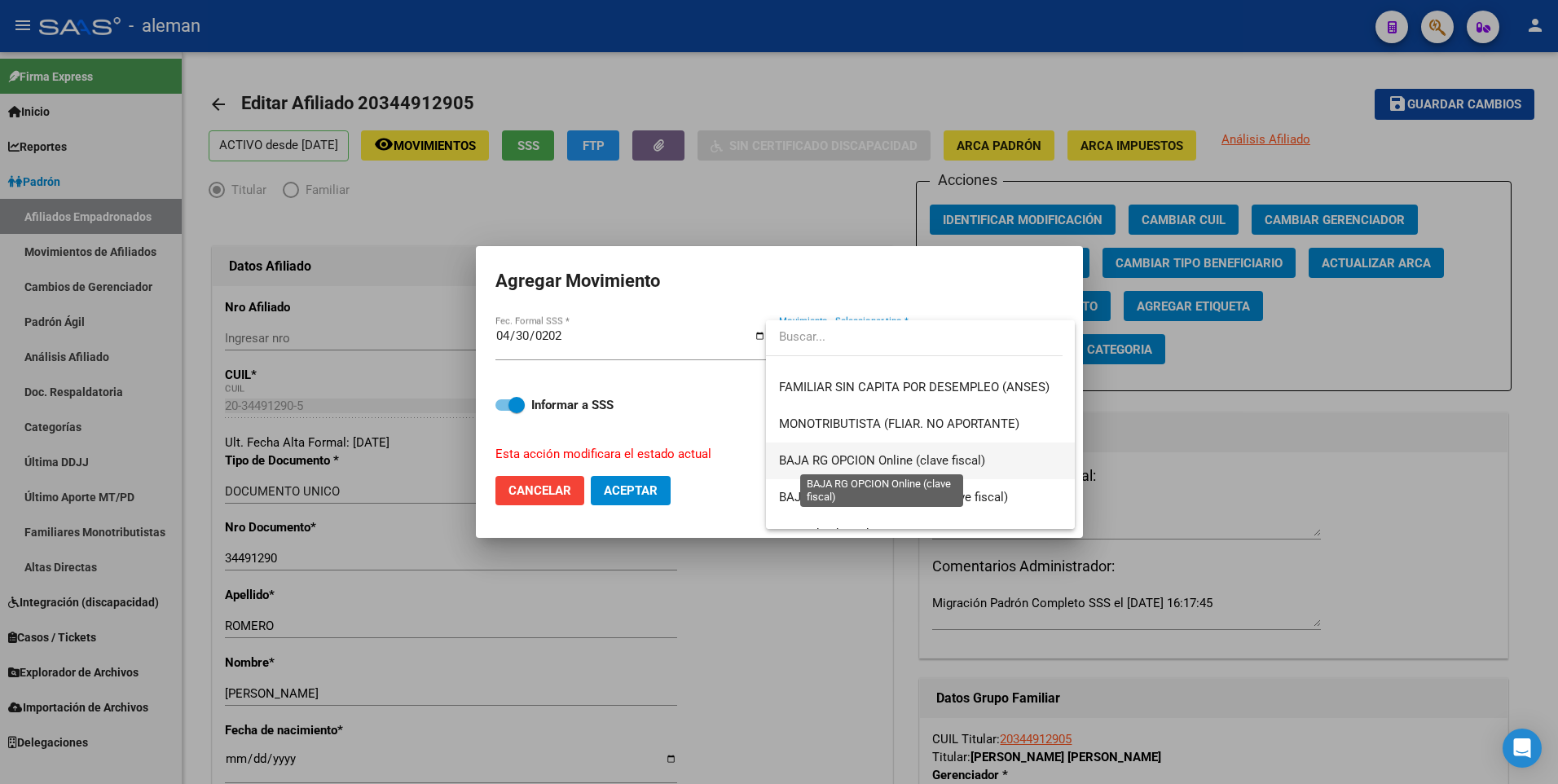
click at [870, 454] on span "BAJA RG OPCION Online (clave fiscal)" at bounding box center [882, 461] width 206 height 15
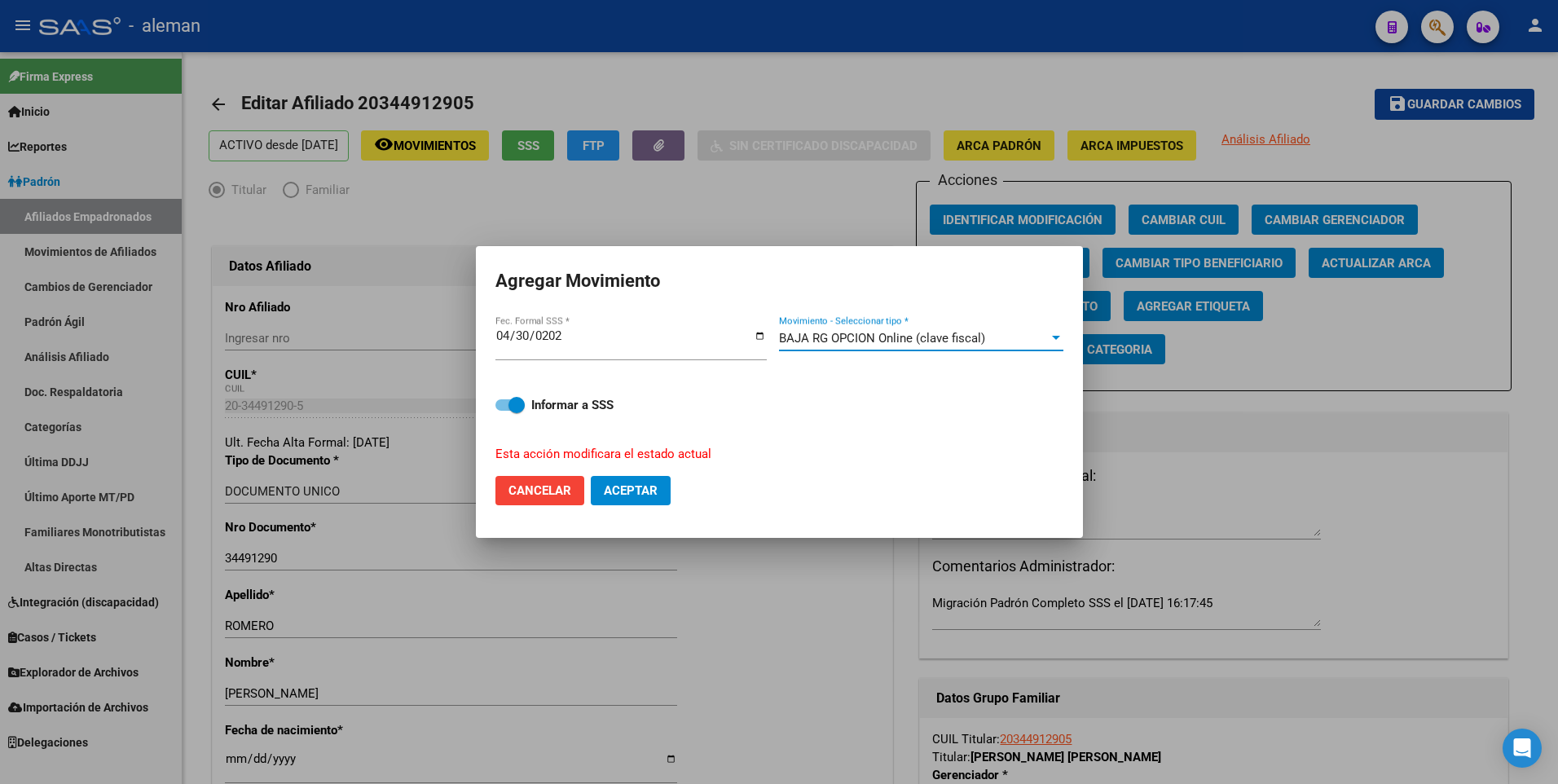
click at [503, 403] on span at bounding box center [510, 405] width 29 height 11
click at [503, 411] on input "Informar a SSS" at bounding box center [503, 411] width 1 height 1
checkbox input "false"
click at [619, 484] on button "Aceptar" at bounding box center [630, 490] width 80 height 29
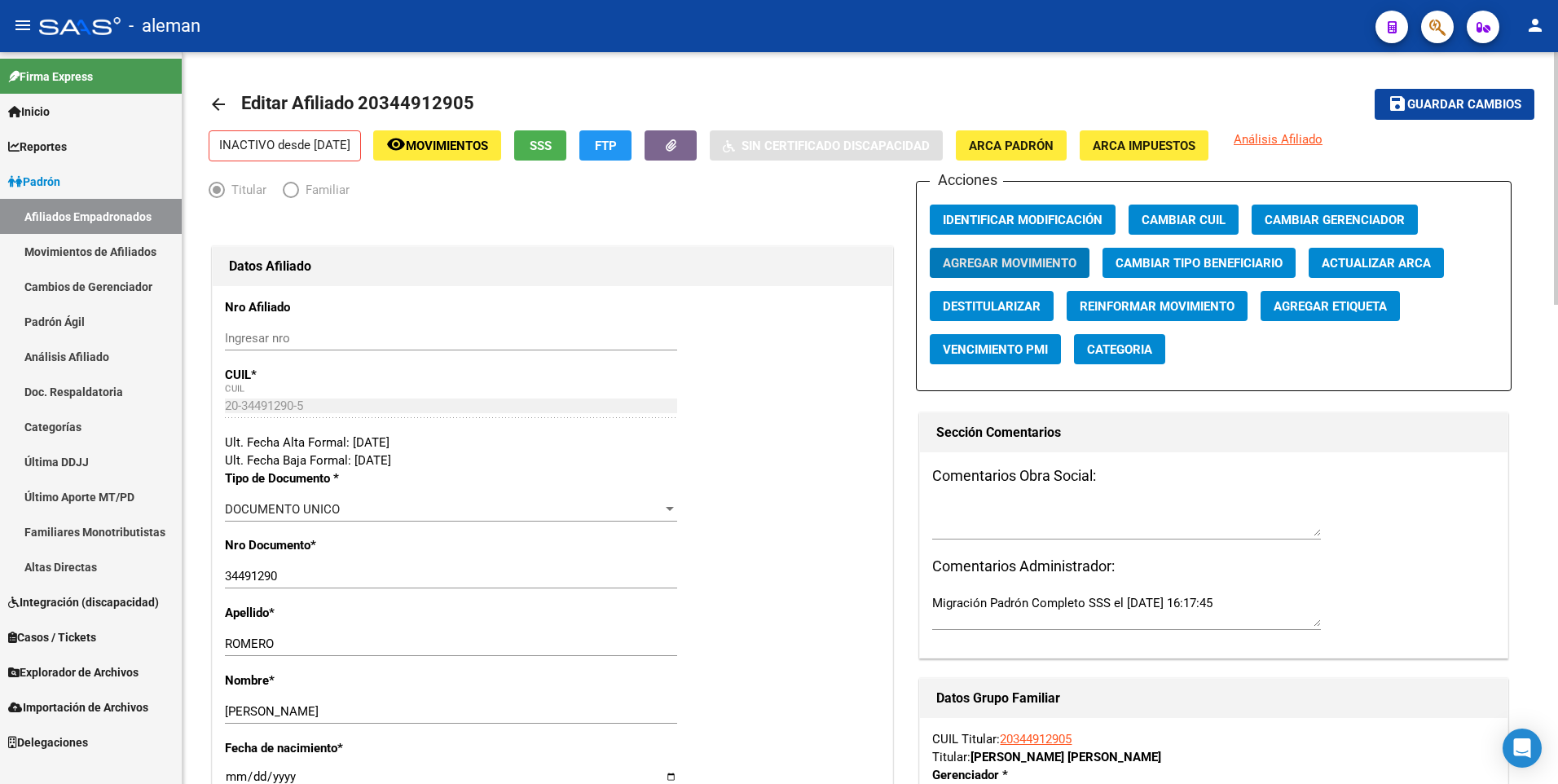
click at [1418, 96] on span "save Guardar cambios" at bounding box center [1455, 103] width 134 height 15
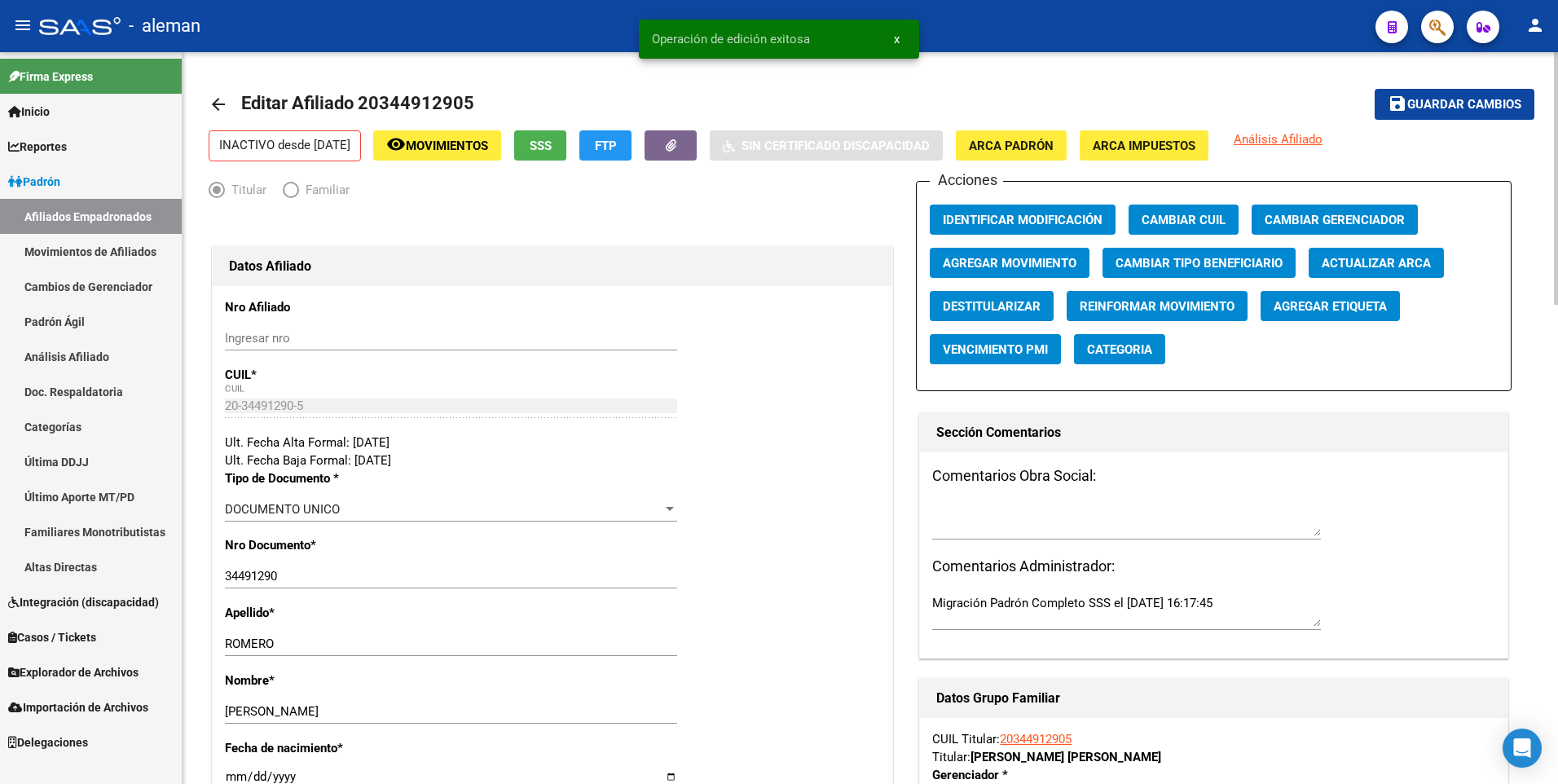
click at [223, 101] on mat-icon "arrow_back" at bounding box center [218, 104] width 20 height 20
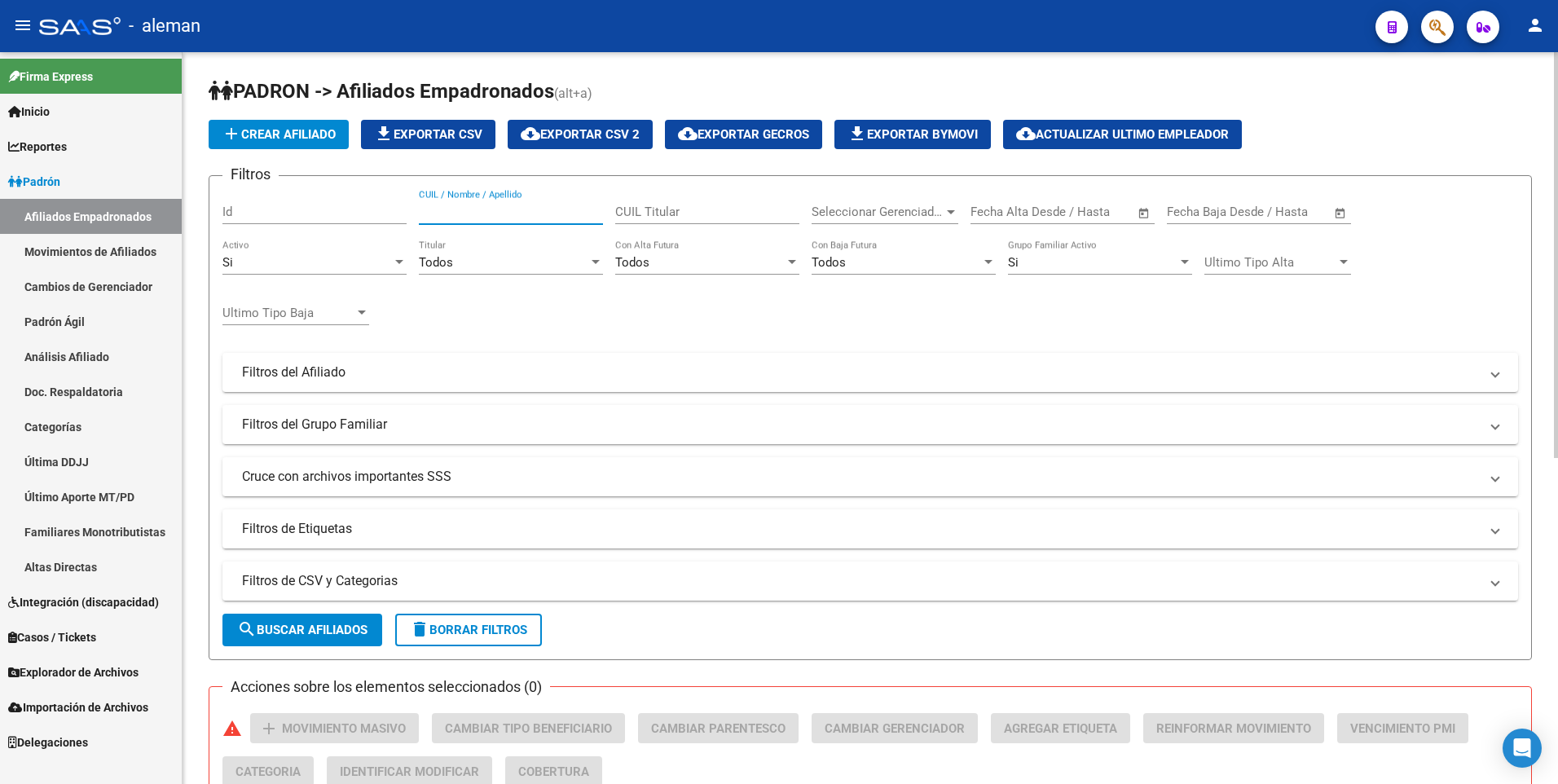
click at [425, 212] on input "CUIL / Nombre / Apellido" at bounding box center [511, 212] width 184 height 15
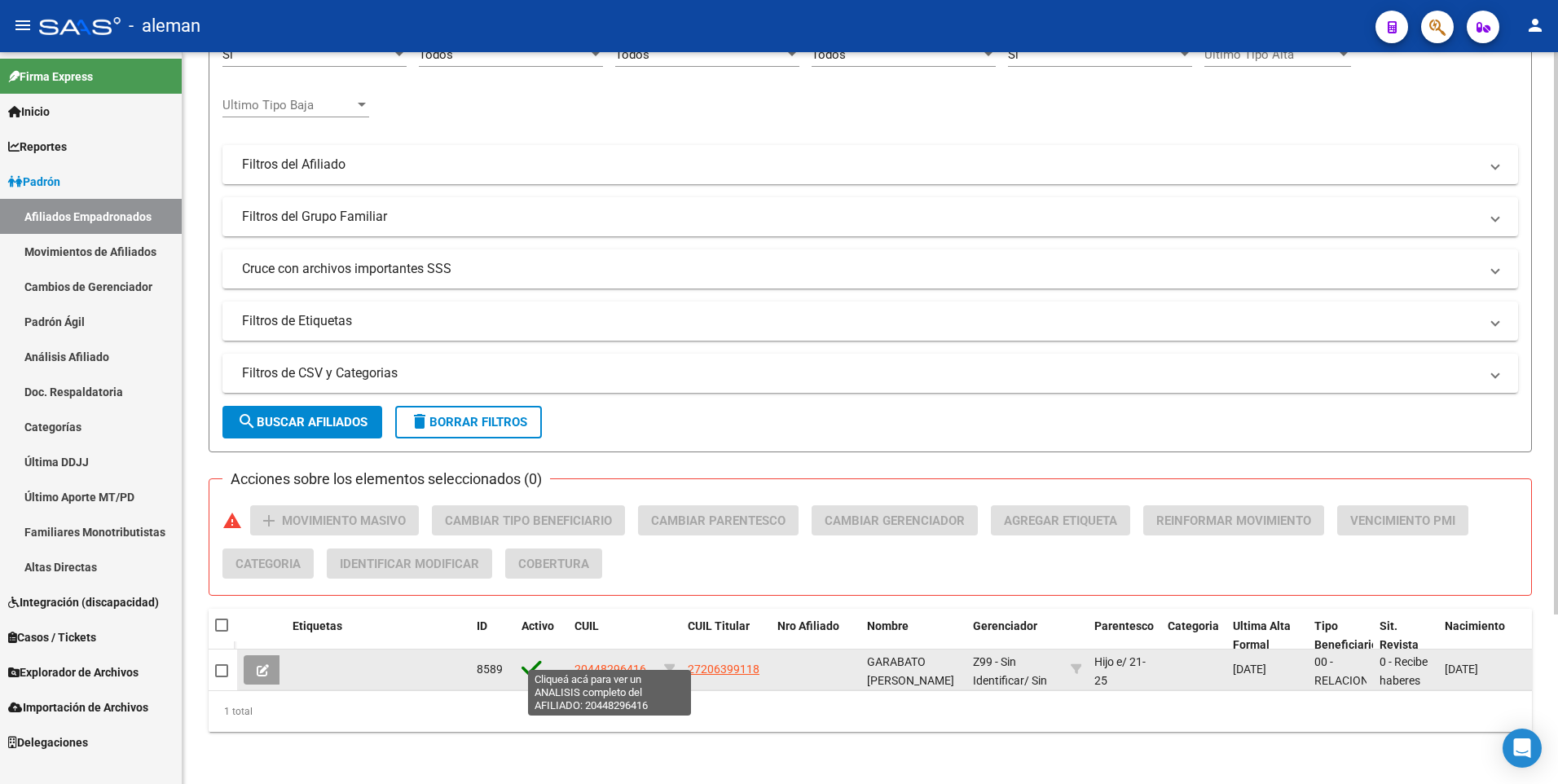
type input "20448296416"
click at [622, 663] on span "20448296416" at bounding box center [610, 669] width 71 height 13
type textarea "20448296416"
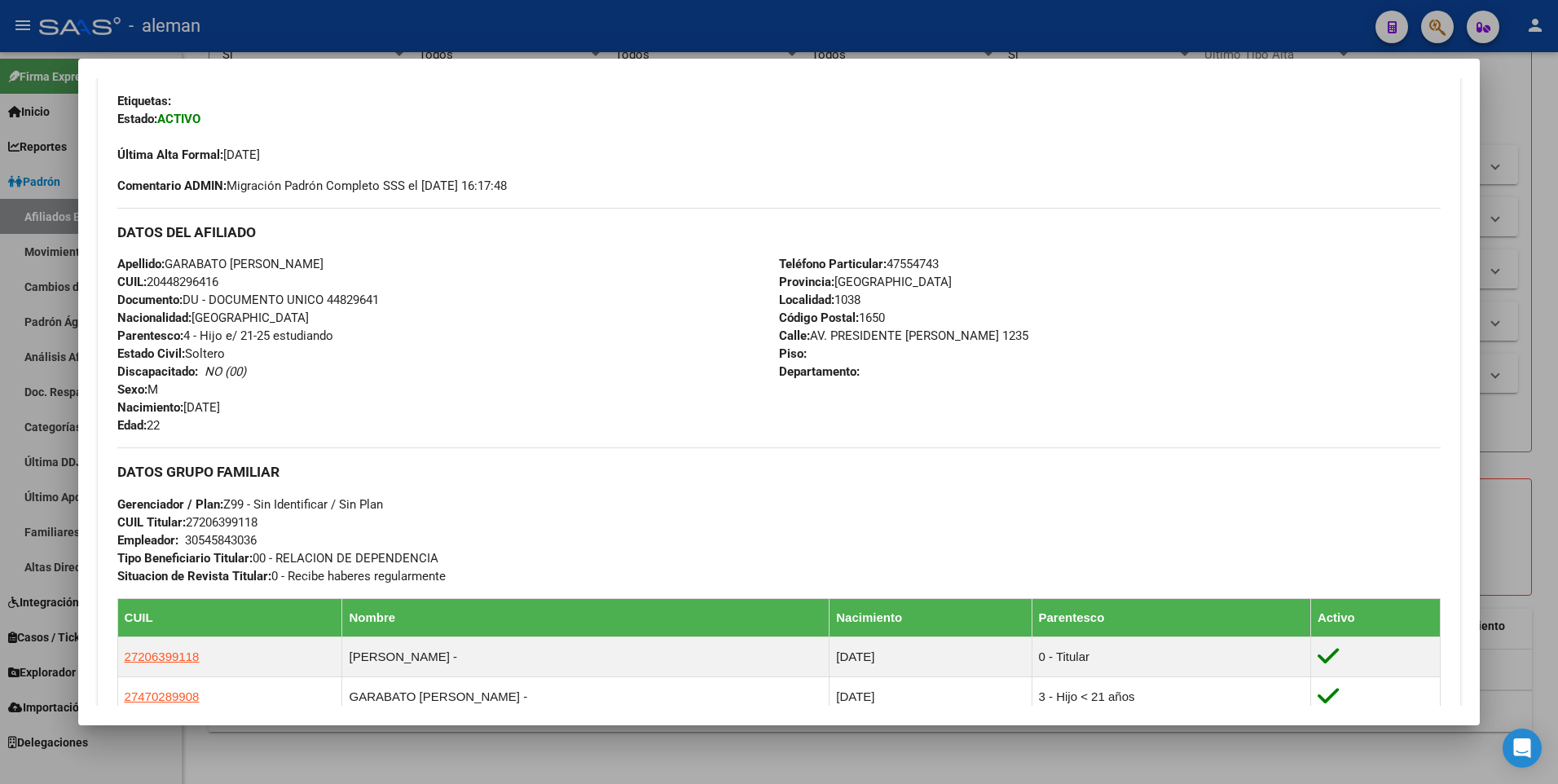
scroll to position [229, 0]
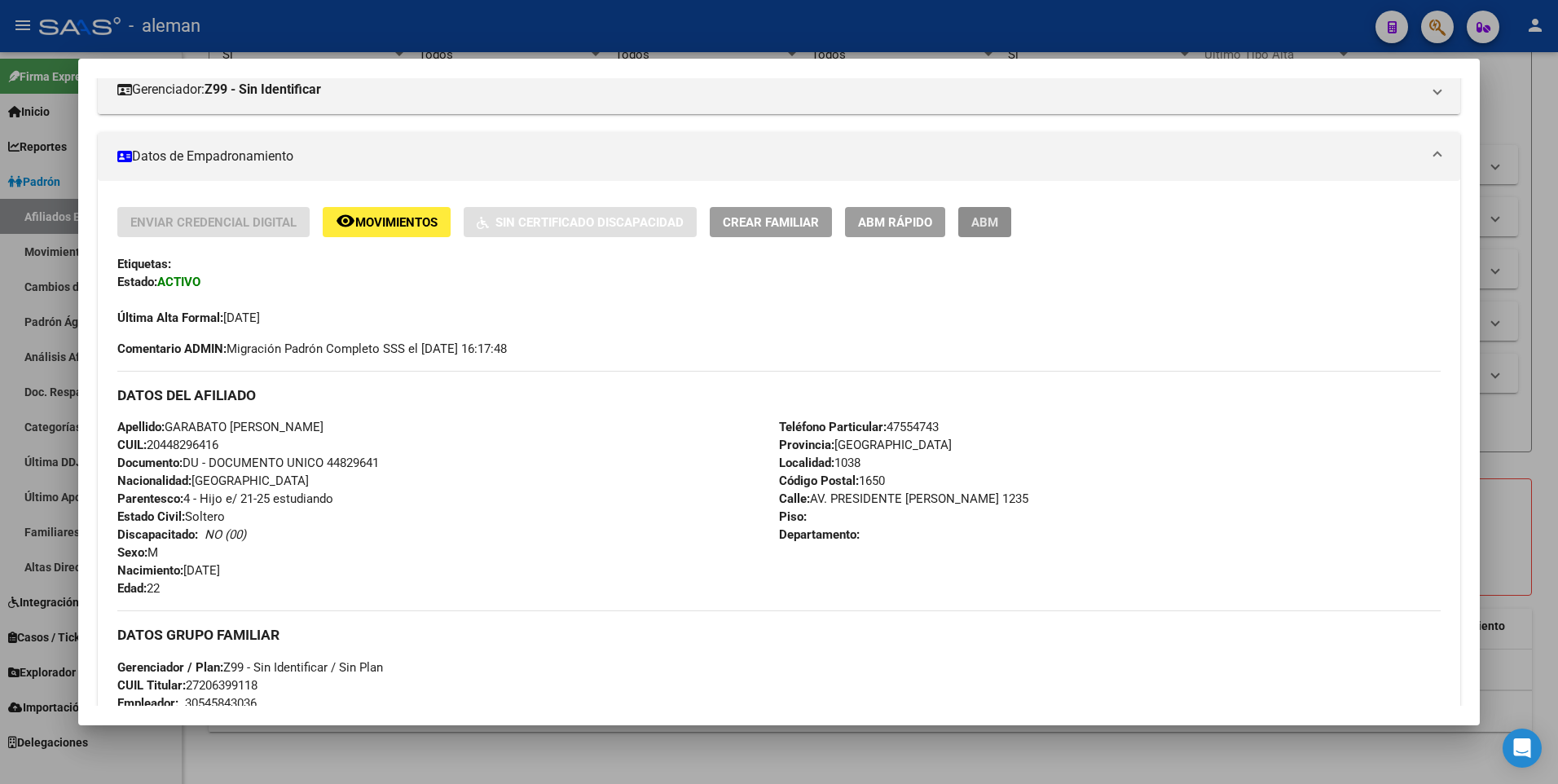
click at [988, 222] on span "ABM" at bounding box center [984, 223] width 27 height 15
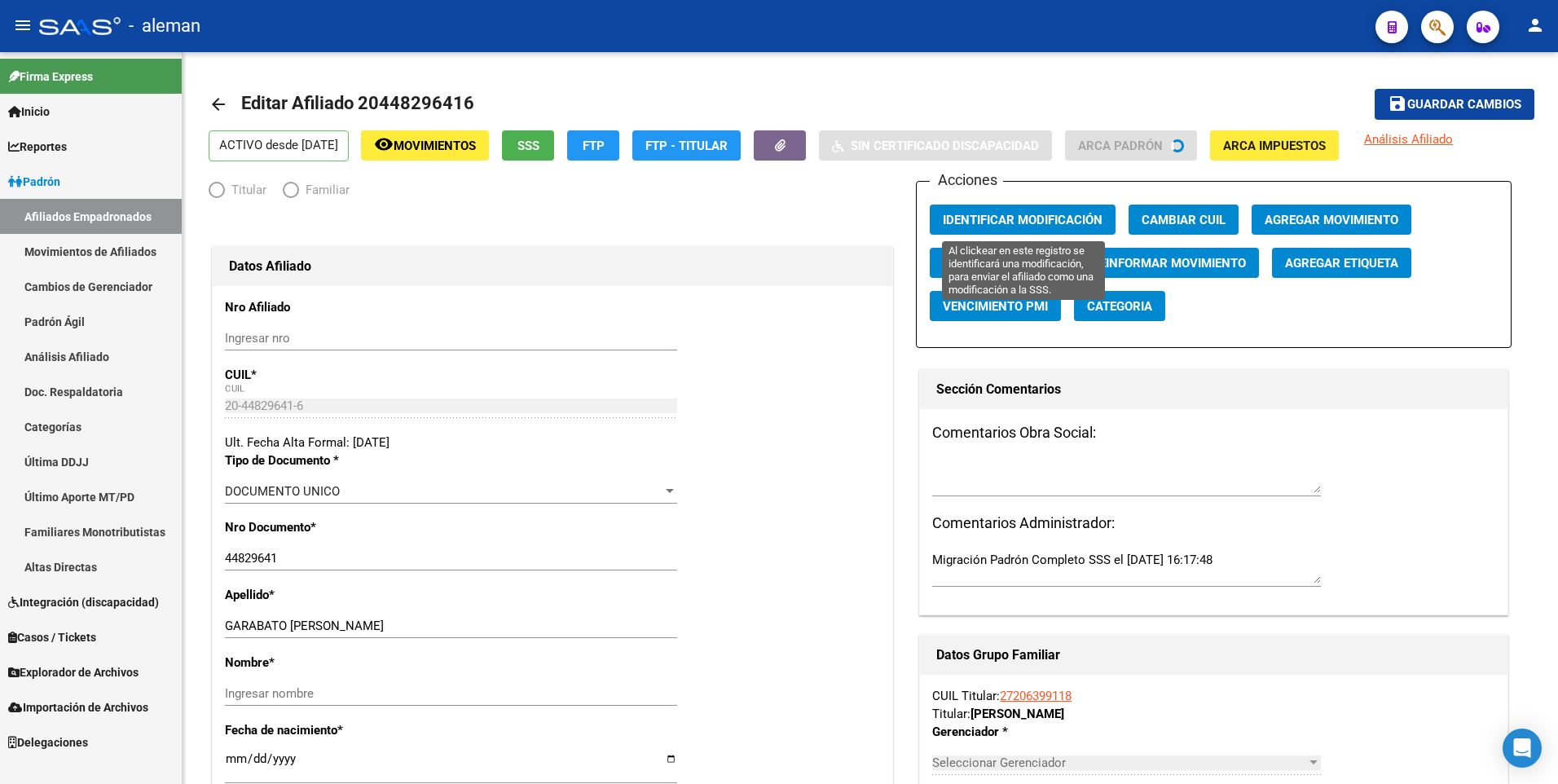
radio input "true"
type input "30-54584303-6"
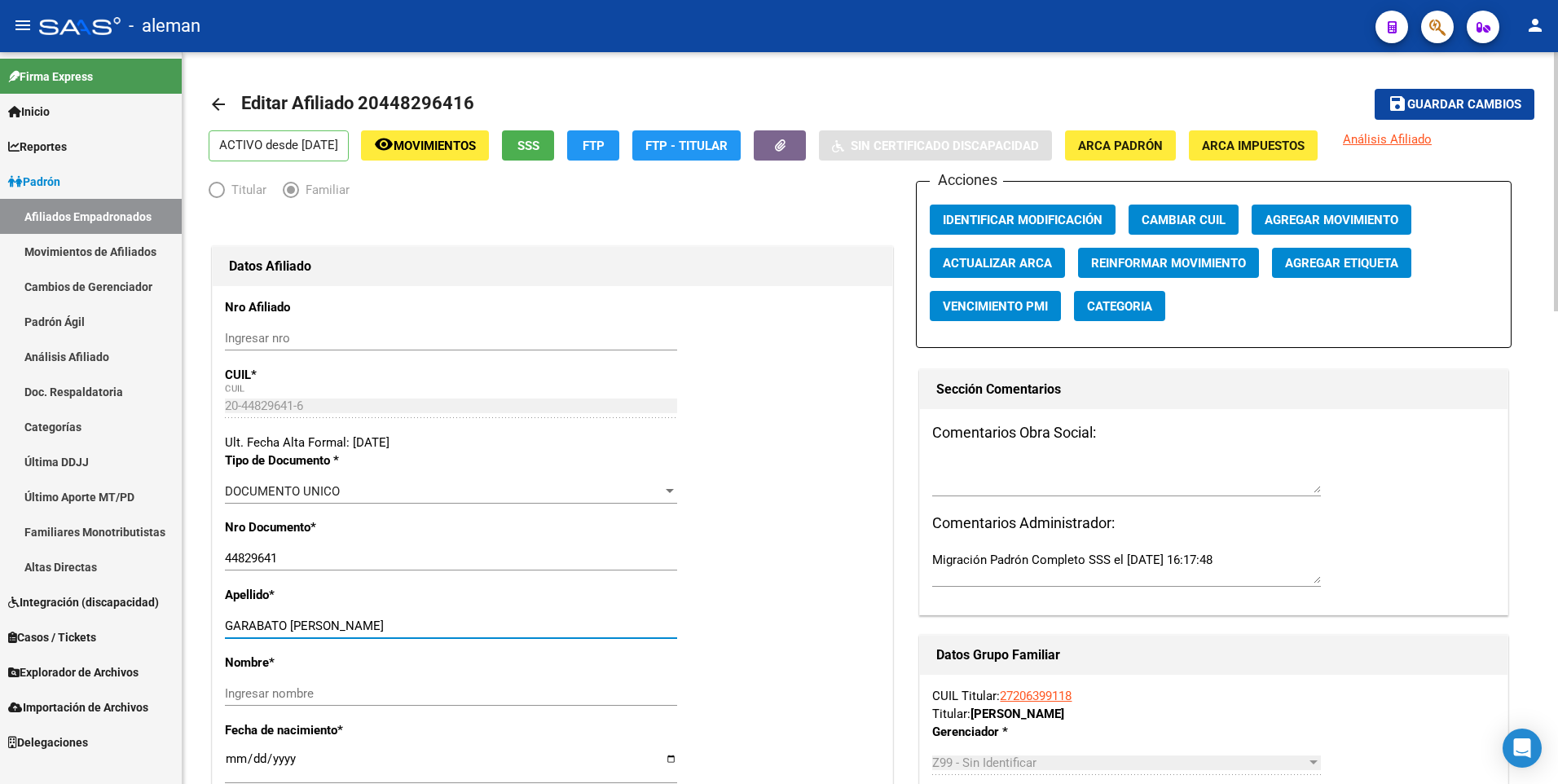
drag, startPoint x: 336, startPoint y: 622, endPoint x: 437, endPoint y: 625, distance: 101.0
click at [437, 625] on input "GARABATO [PERSON_NAME]" at bounding box center [450, 626] width 452 height 15
click at [418, 696] on input "Ingresar nombre" at bounding box center [450, 694] width 452 height 15
paste input "[PERSON_NAME]"
type input "[PERSON_NAME]"
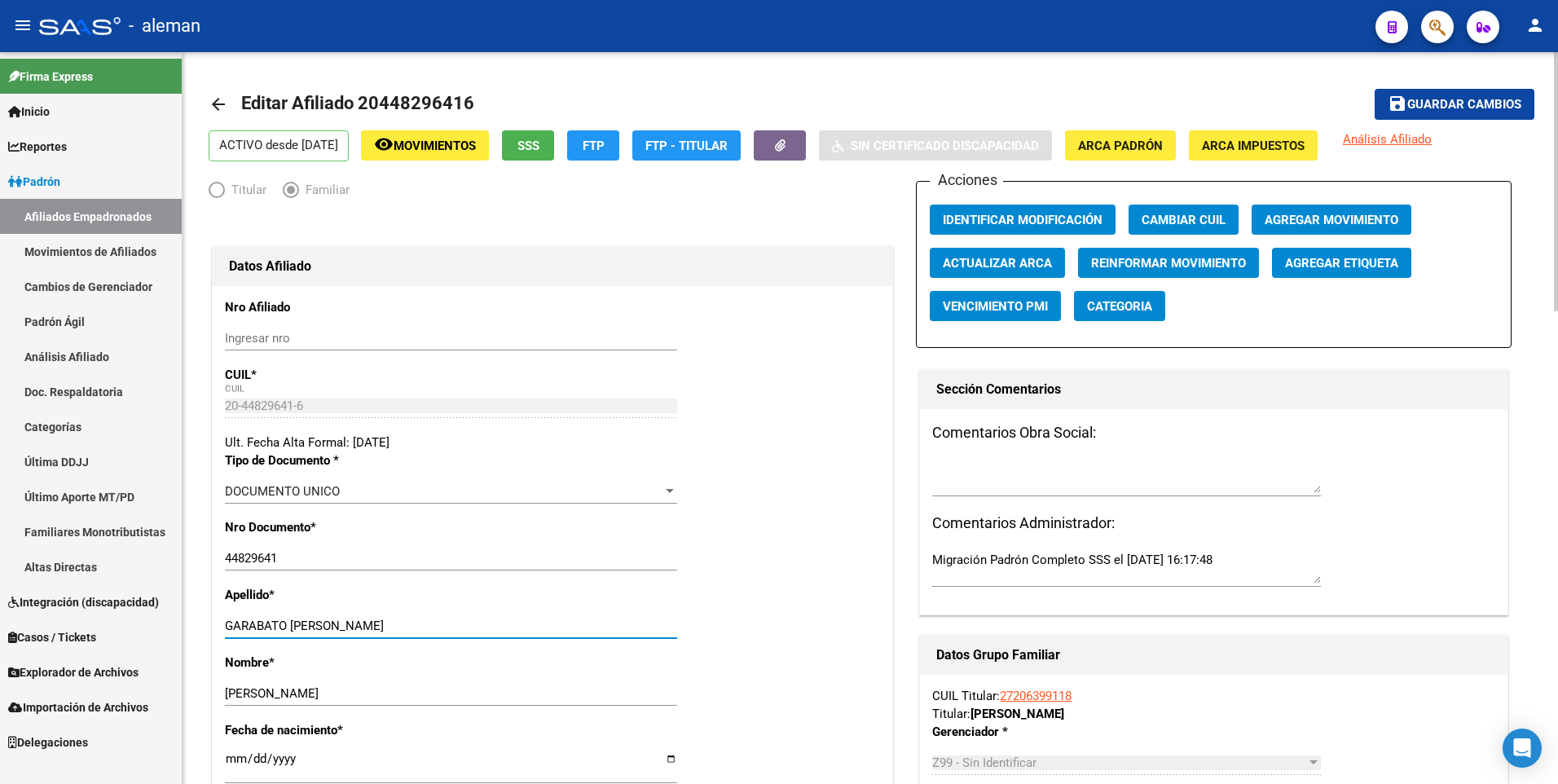
drag, startPoint x: 332, startPoint y: 628, endPoint x: 480, endPoint y: 621, distance: 148.2
click at [480, 621] on input "GARABATO [PERSON_NAME]" at bounding box center [450, 626] width 452 height 15
type input "GARABATO ROLON"
click at [1293, 220] on span "Agregar Movimiento" at bounding box center [1331, 220] width 134 height 15
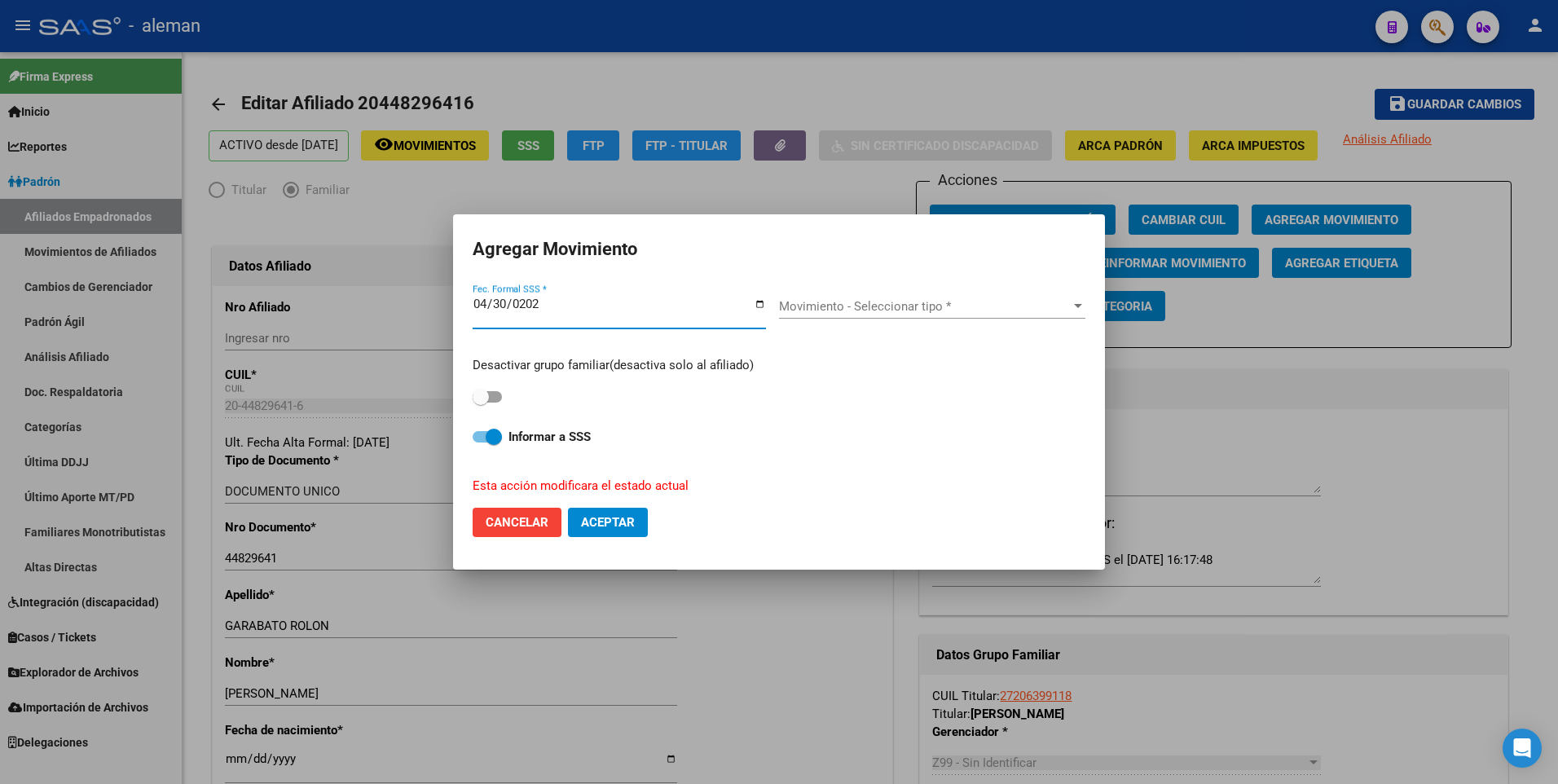
type input "[DATE]"
click at [886, 299] on span "Movimiento - Seleccionar tipo *" at bounding box center [925, 306] width 291 height 15
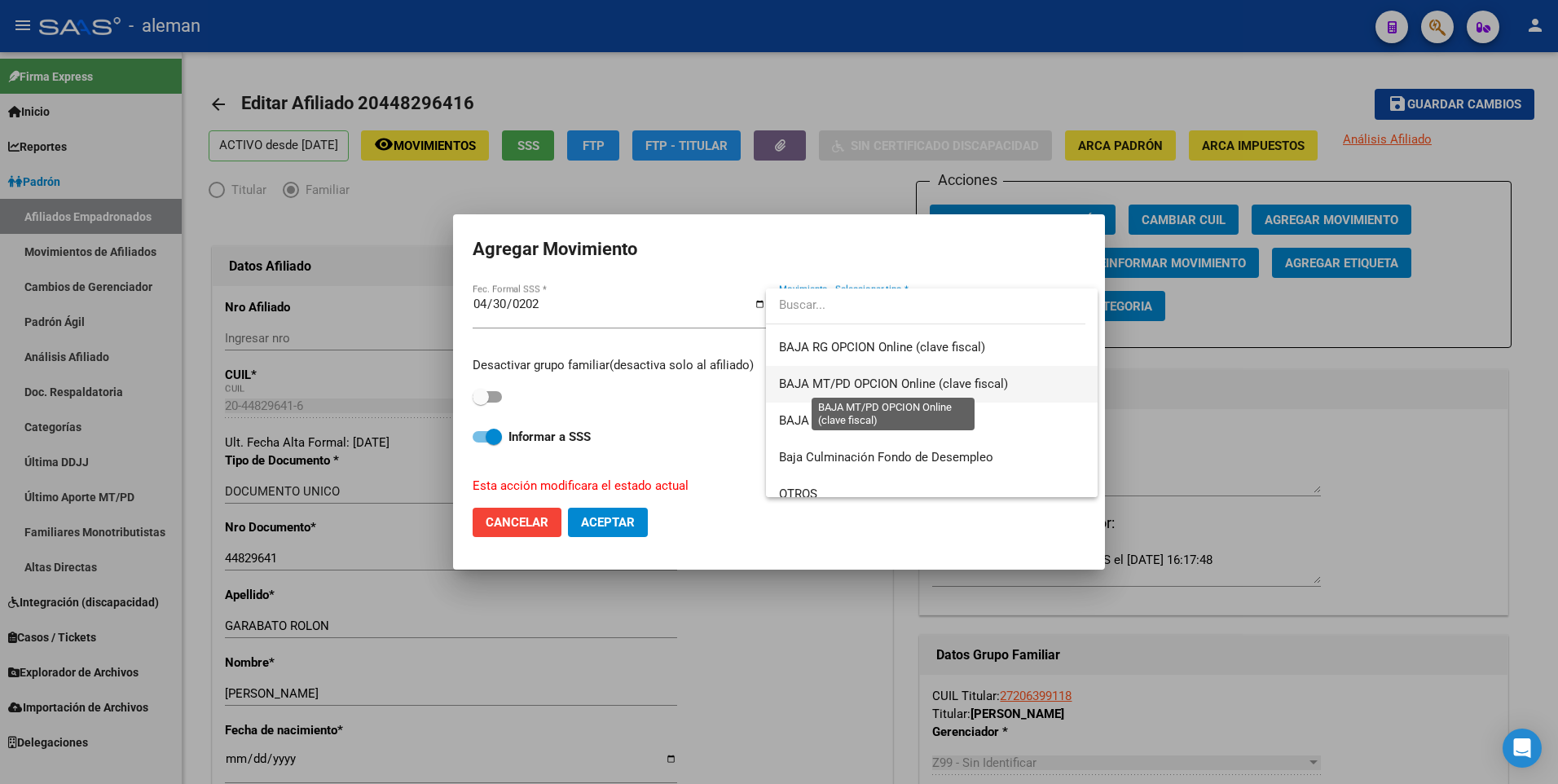
scroll to position [1184, 0]
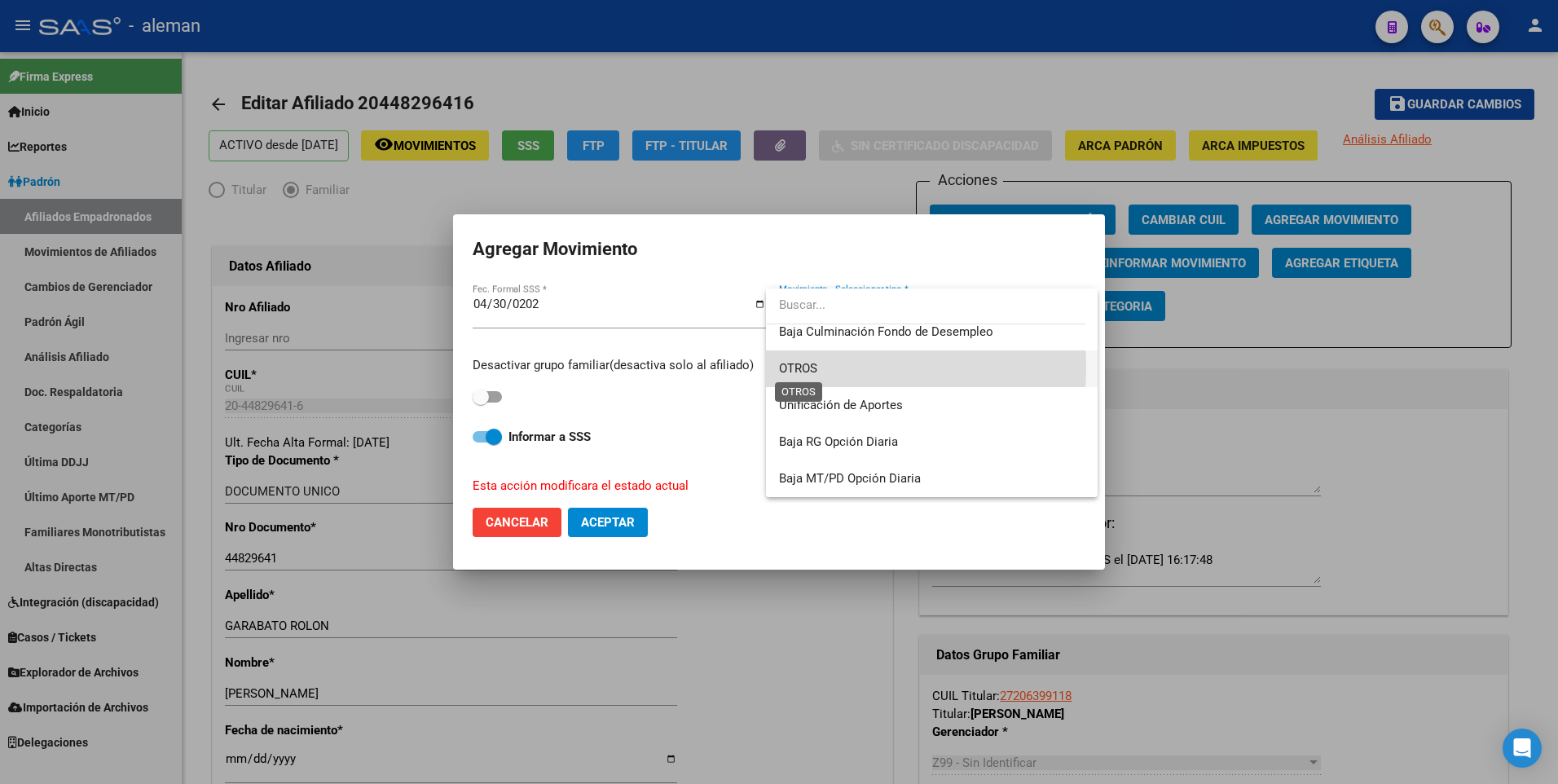
click at [805, 368] on span "OTROS" at bounding box center [798, 368] width 39 height 15
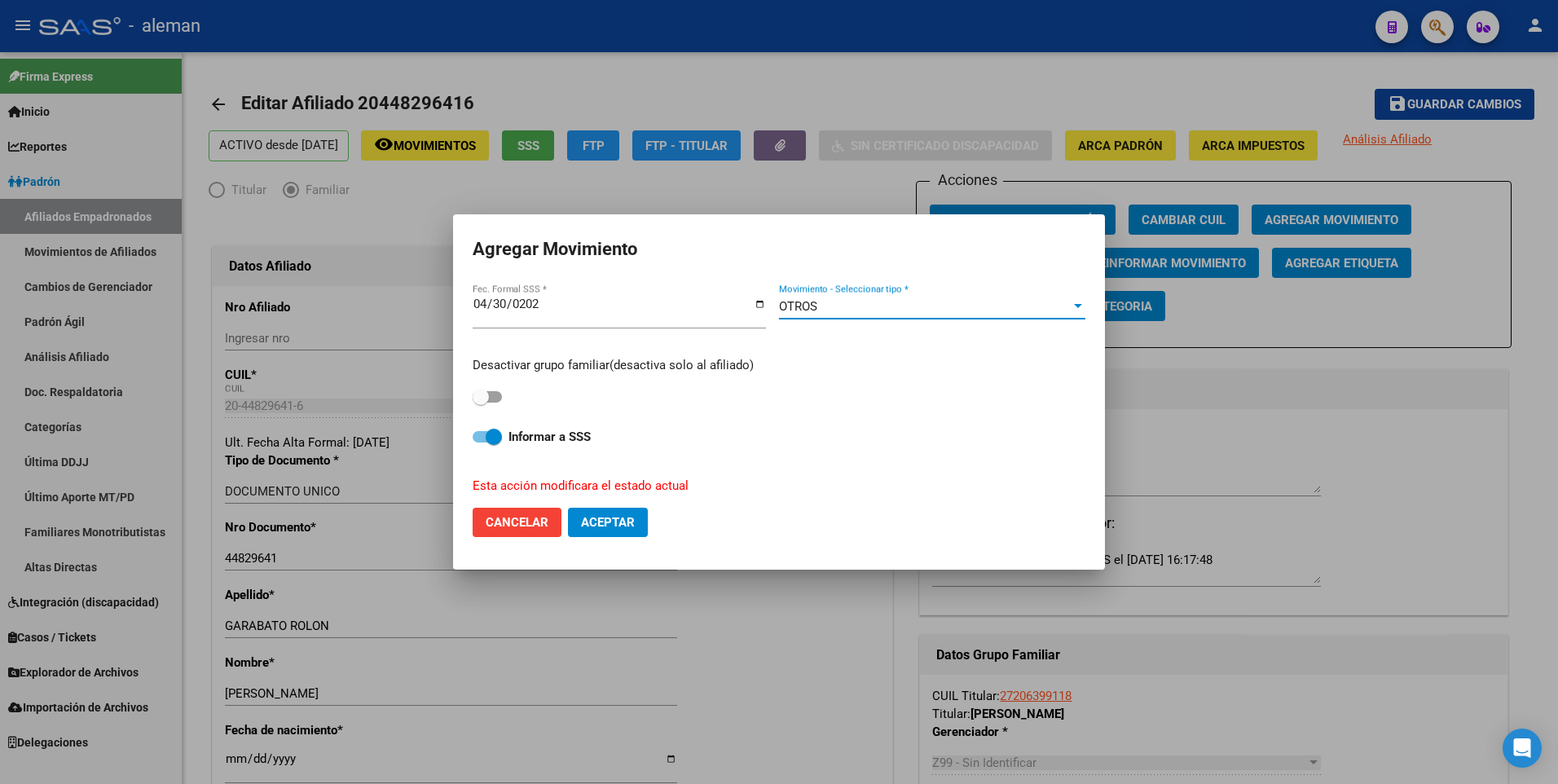
click at [1017, 312] on div "OTROS" at bounding box center [925, 306] width 291 height 15
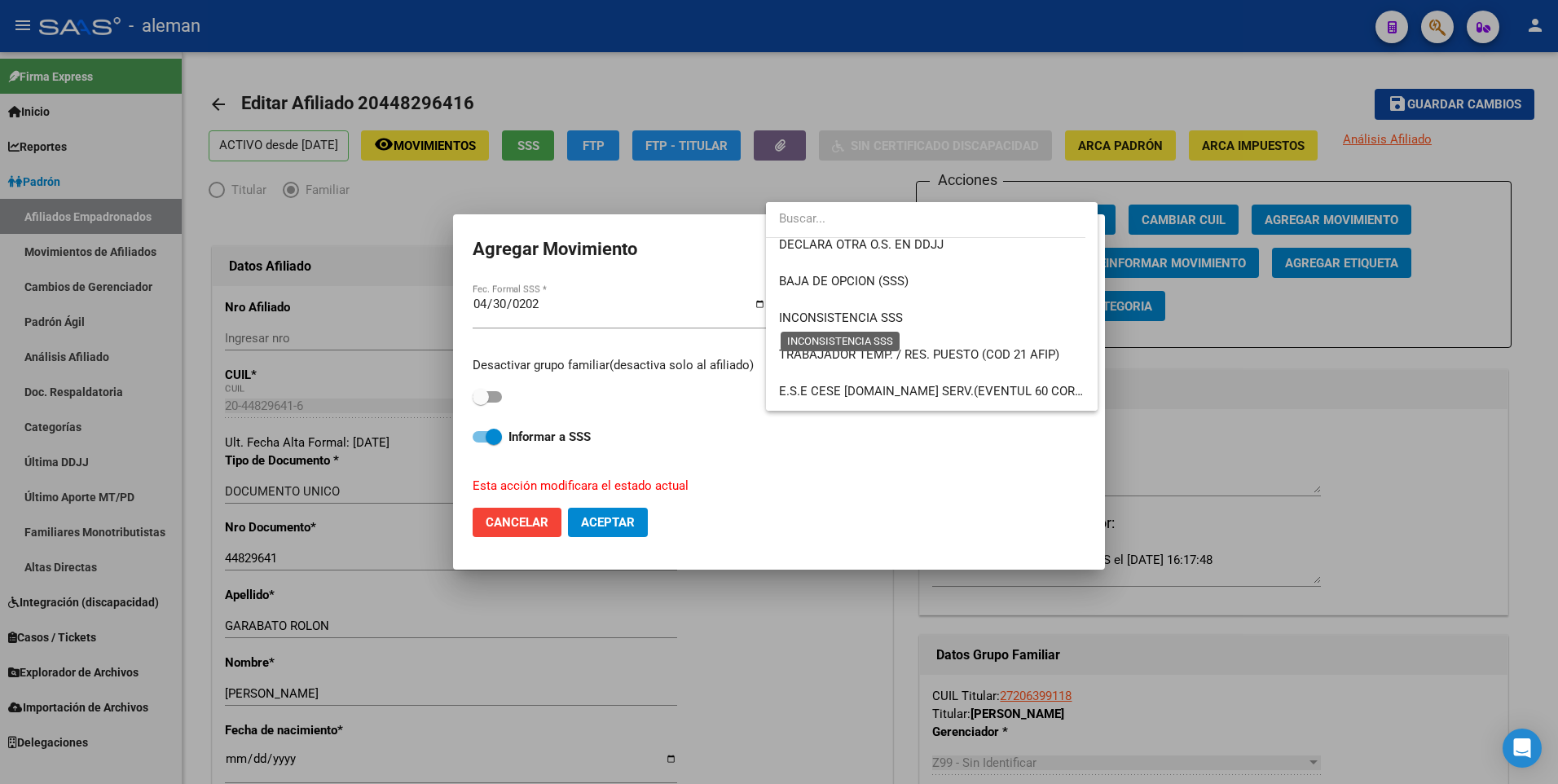
scroll to position [590, 0]
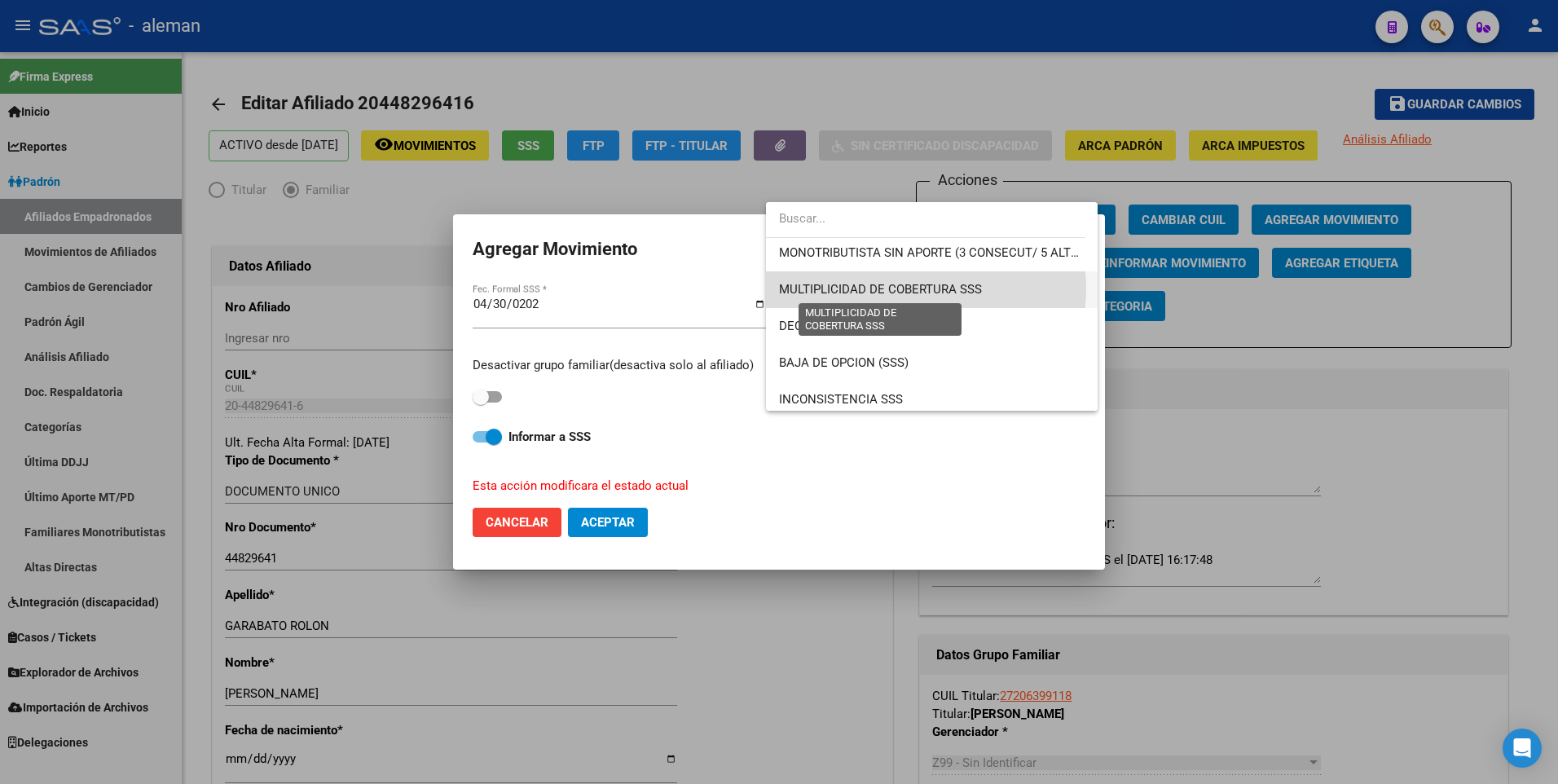
click at [905, 289] on span "MULTIPLICIDAD DE COBERTURA SSS" at bounding box center [881, 290] width 203 height 15
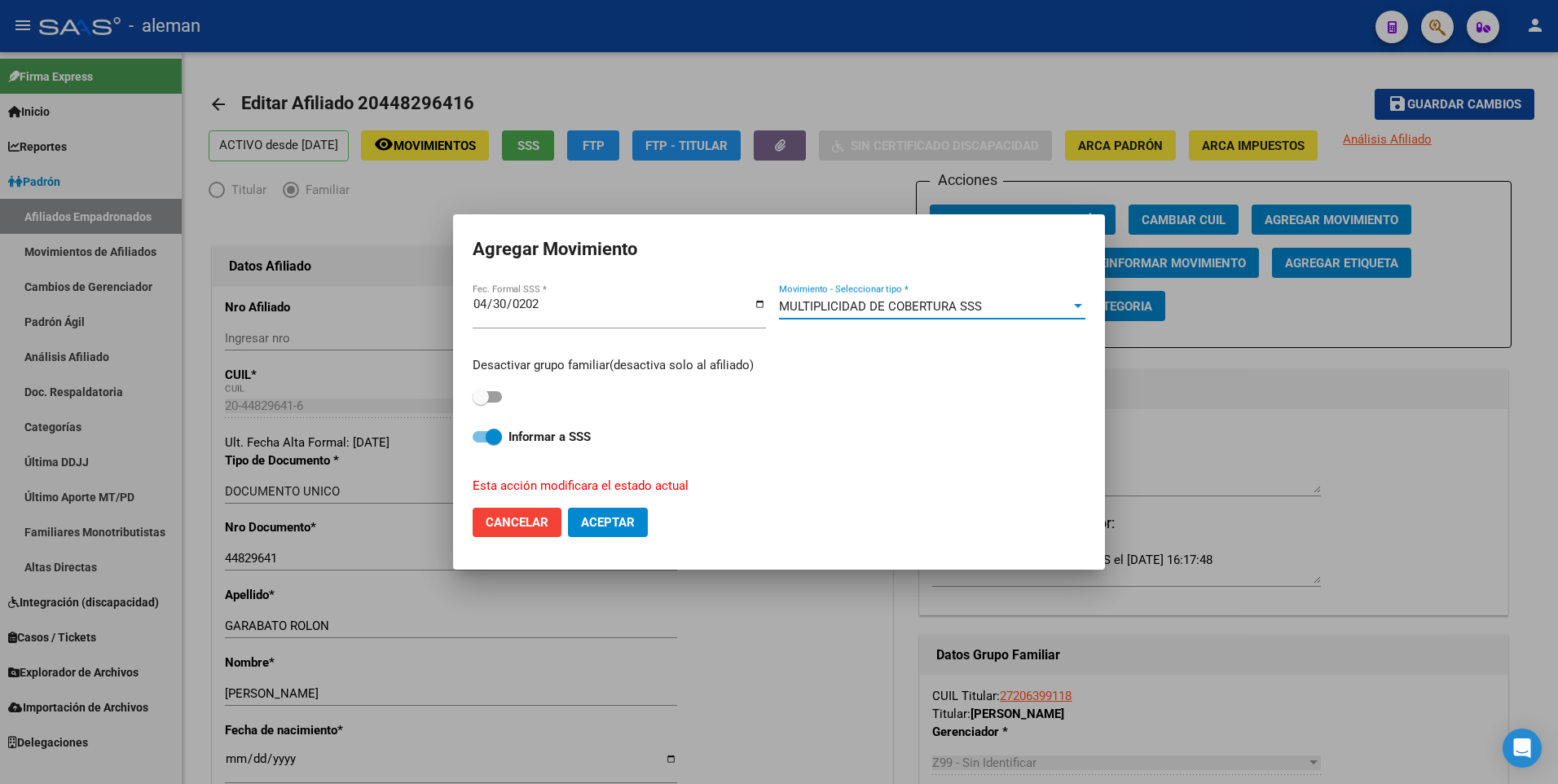
click at [475, 437] on span at bounding box center [487, 437] width 29 height 11
click at [480, 443] on input "Informar a SSS" at bounding box center [480, 443] width 1 height 1
checkbox input "false"
click at [596, 525] on span "Aceptar" at bounding box center [607, 523] width 54 height 15
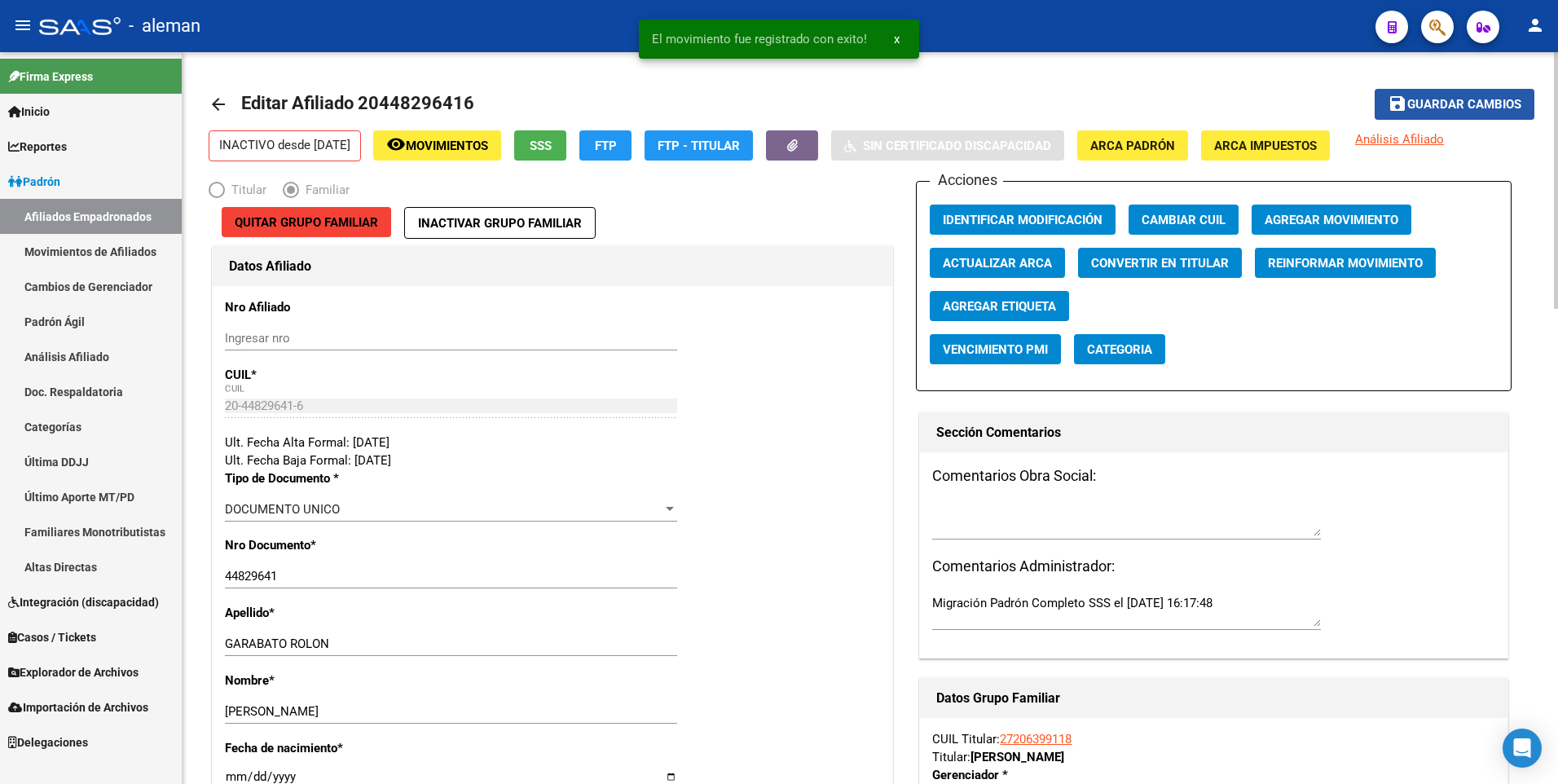
click at [1432, 106] on span "Guardar cambios" at bounding box center [1464, 105] width 114 height 15
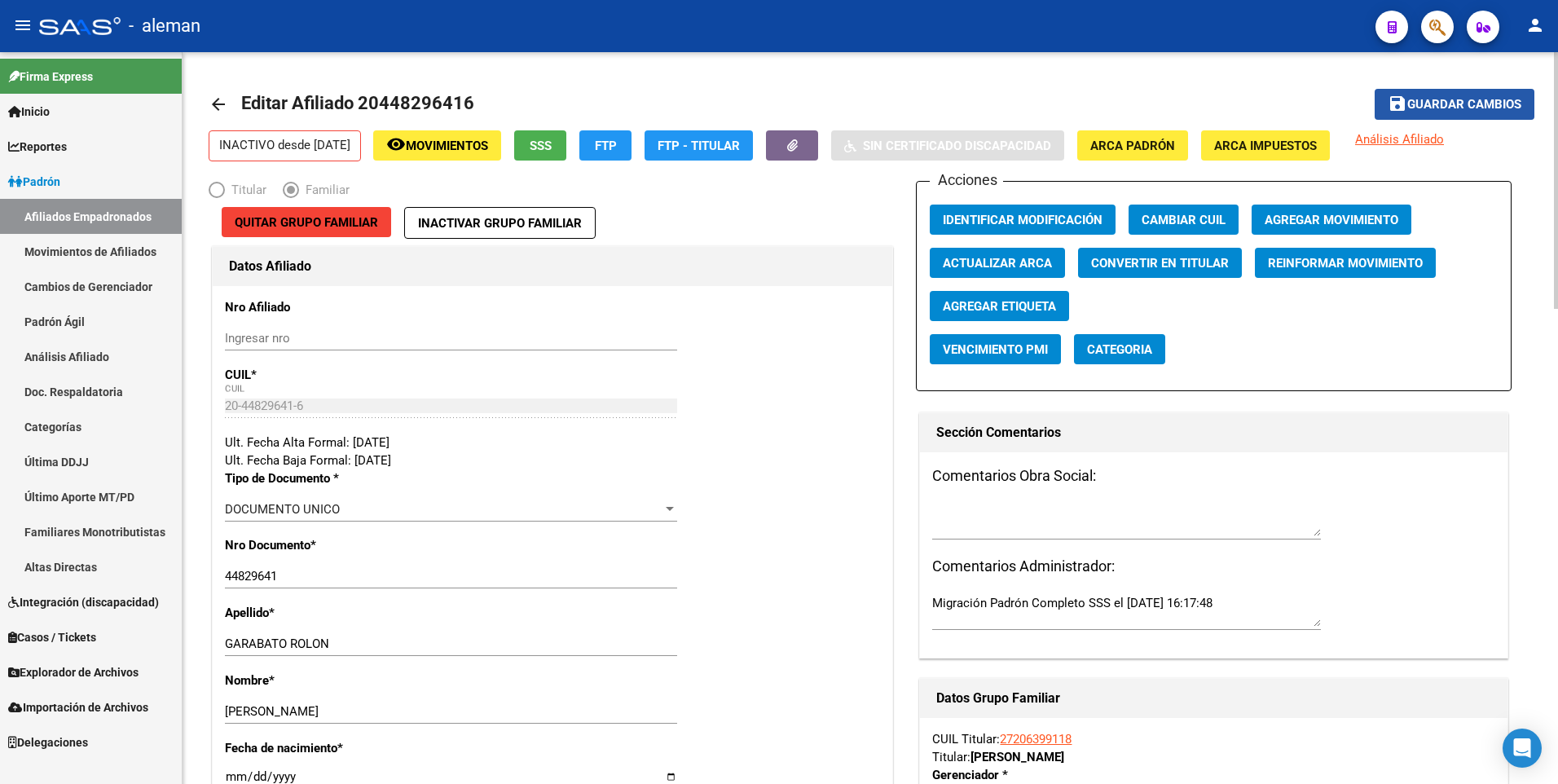
click at [1425, 105] on span "Guardar cambios" at bounding box center [1464, 105] width 114 height 15
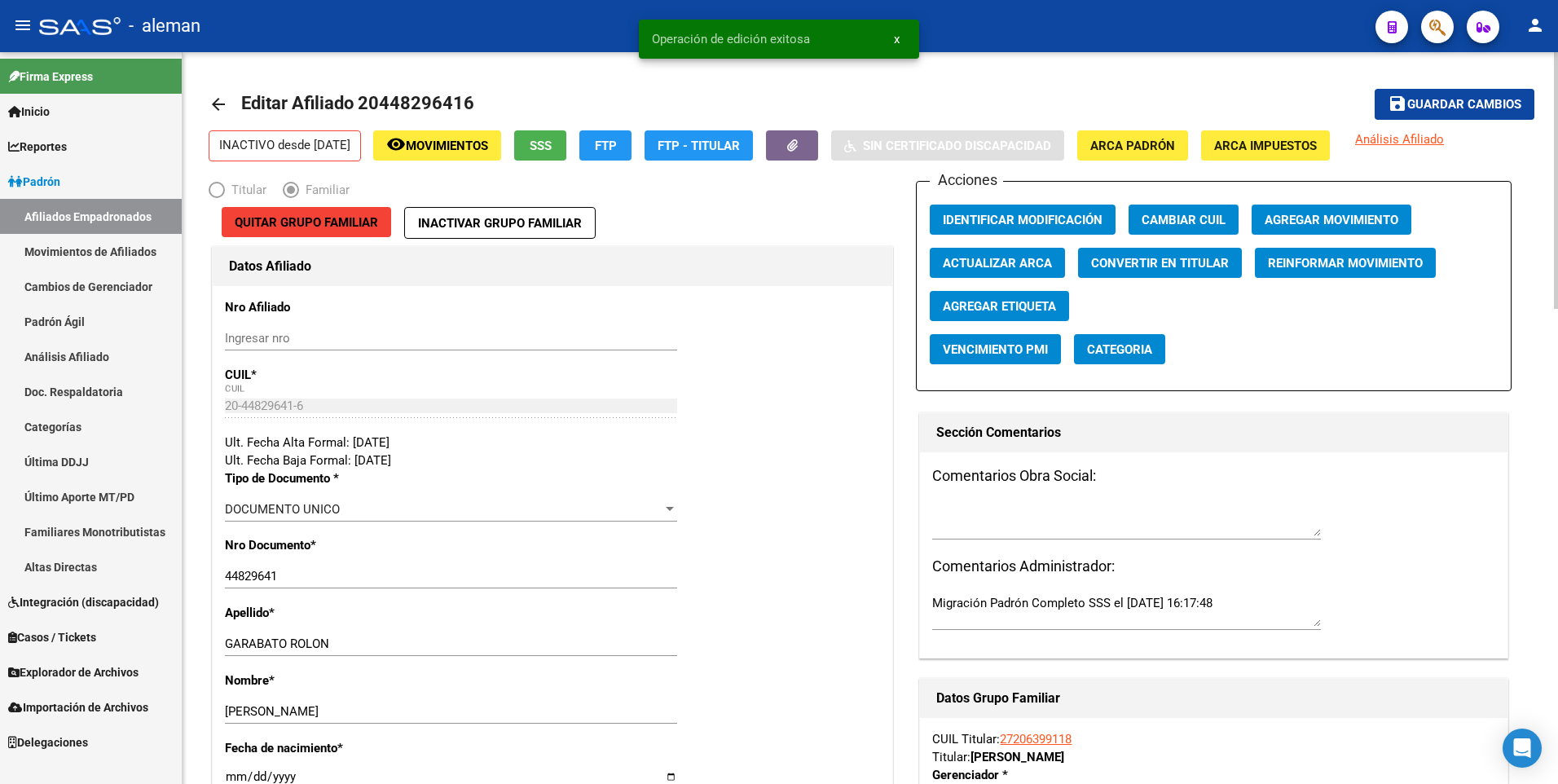
click at [211, 102] on mat-icon "arrow_back" at bounding box center [218, 104] width 20 height 20
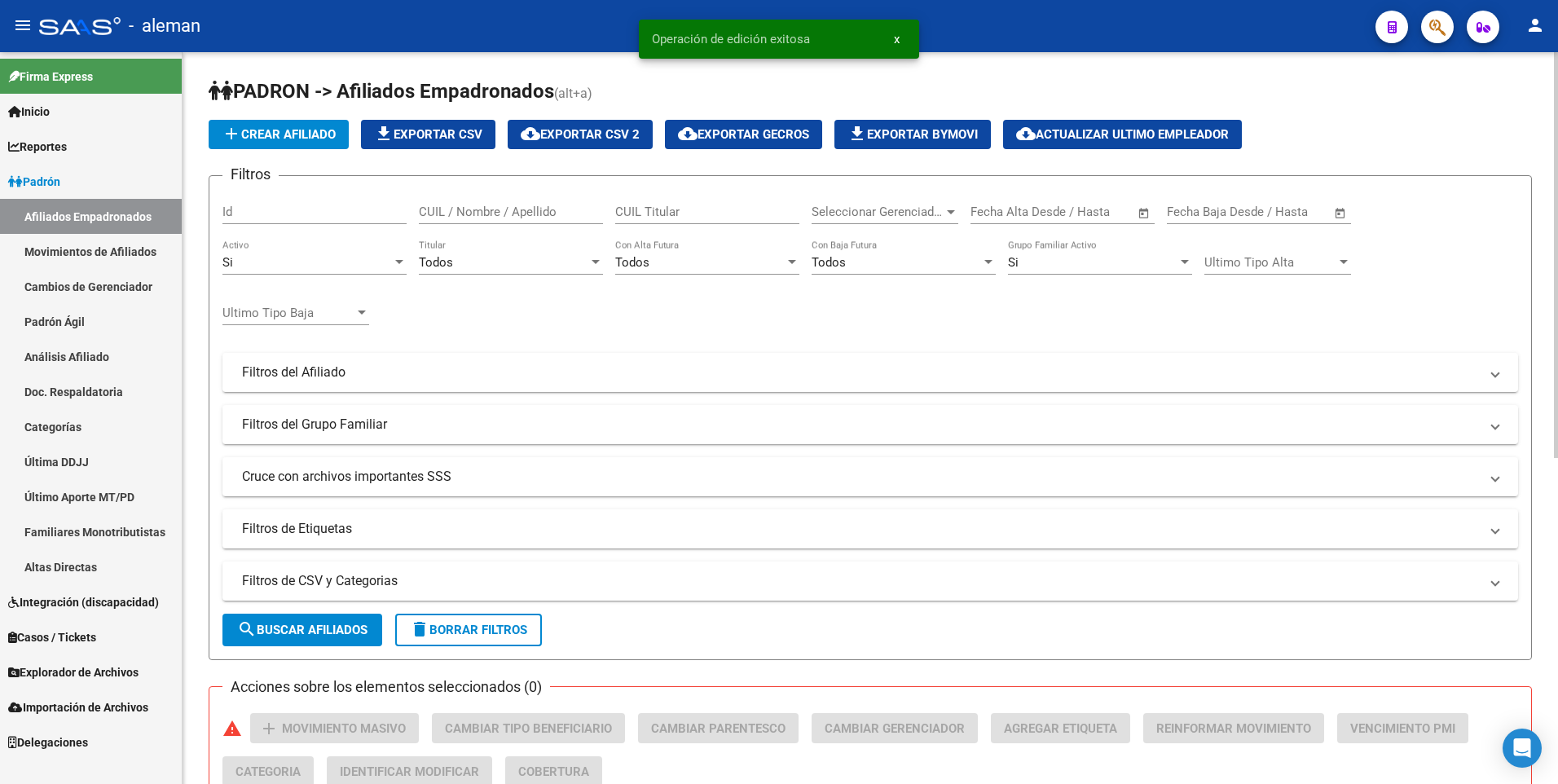
click at [455, 212] on input "CUIL / Nombre / Apellido" at bounding box center [511, 212] width 184 height 15
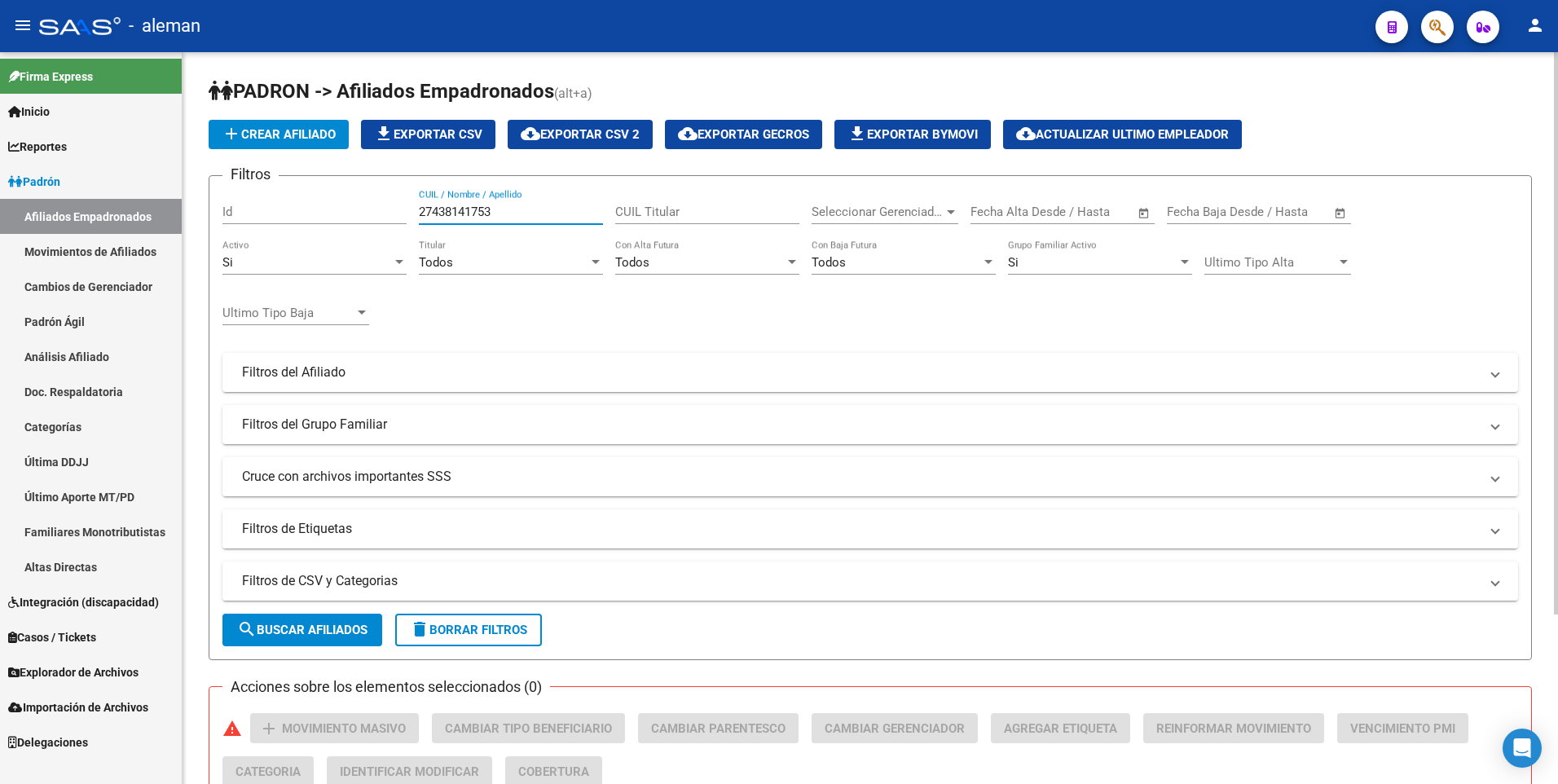
scroll to position [220, 0]
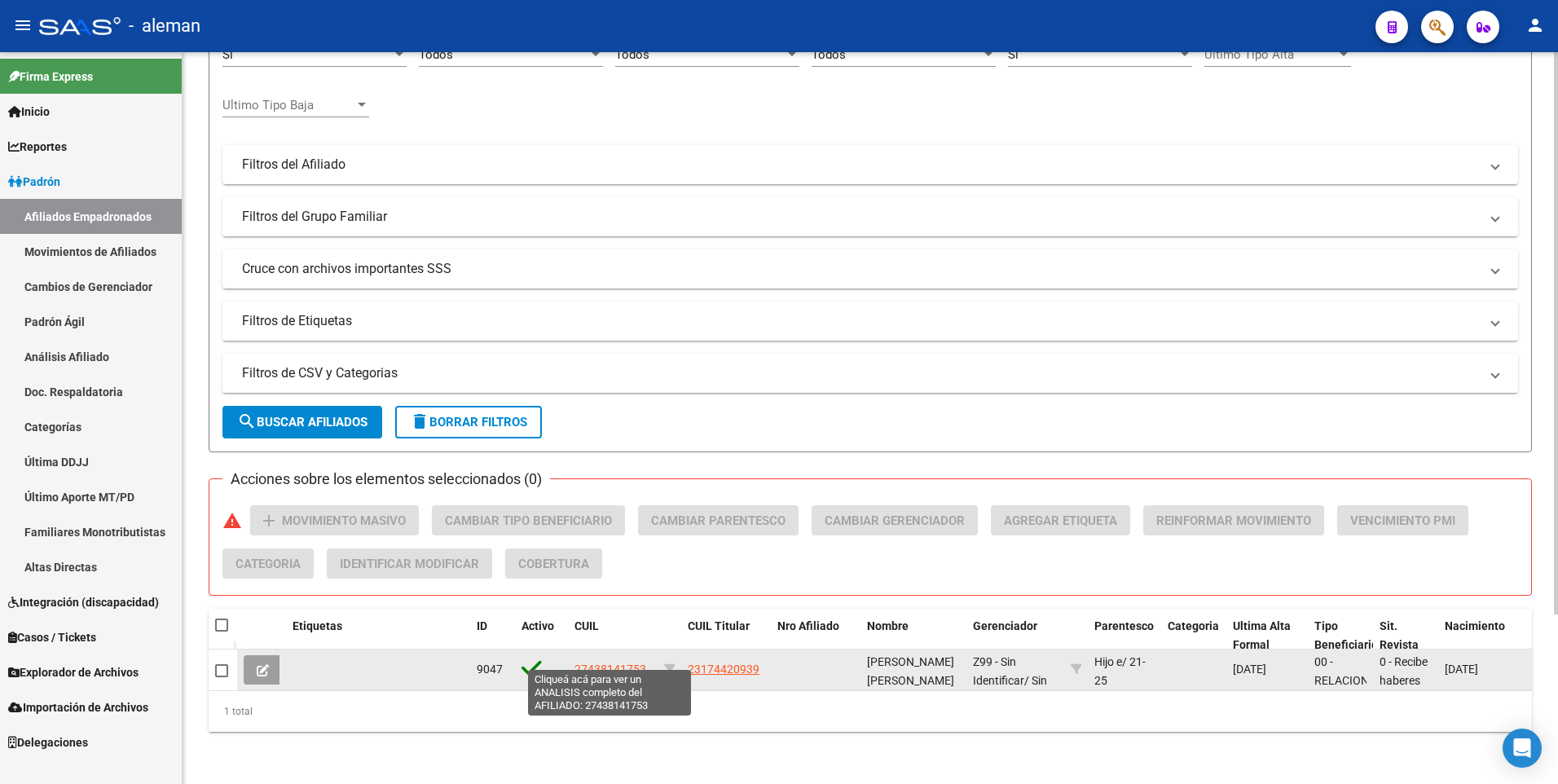
type input "27438141753"
click at [606, 663] on span "27438141753" at bounding box center [610, 669] width 71 height 13
type textarea "27438141753"
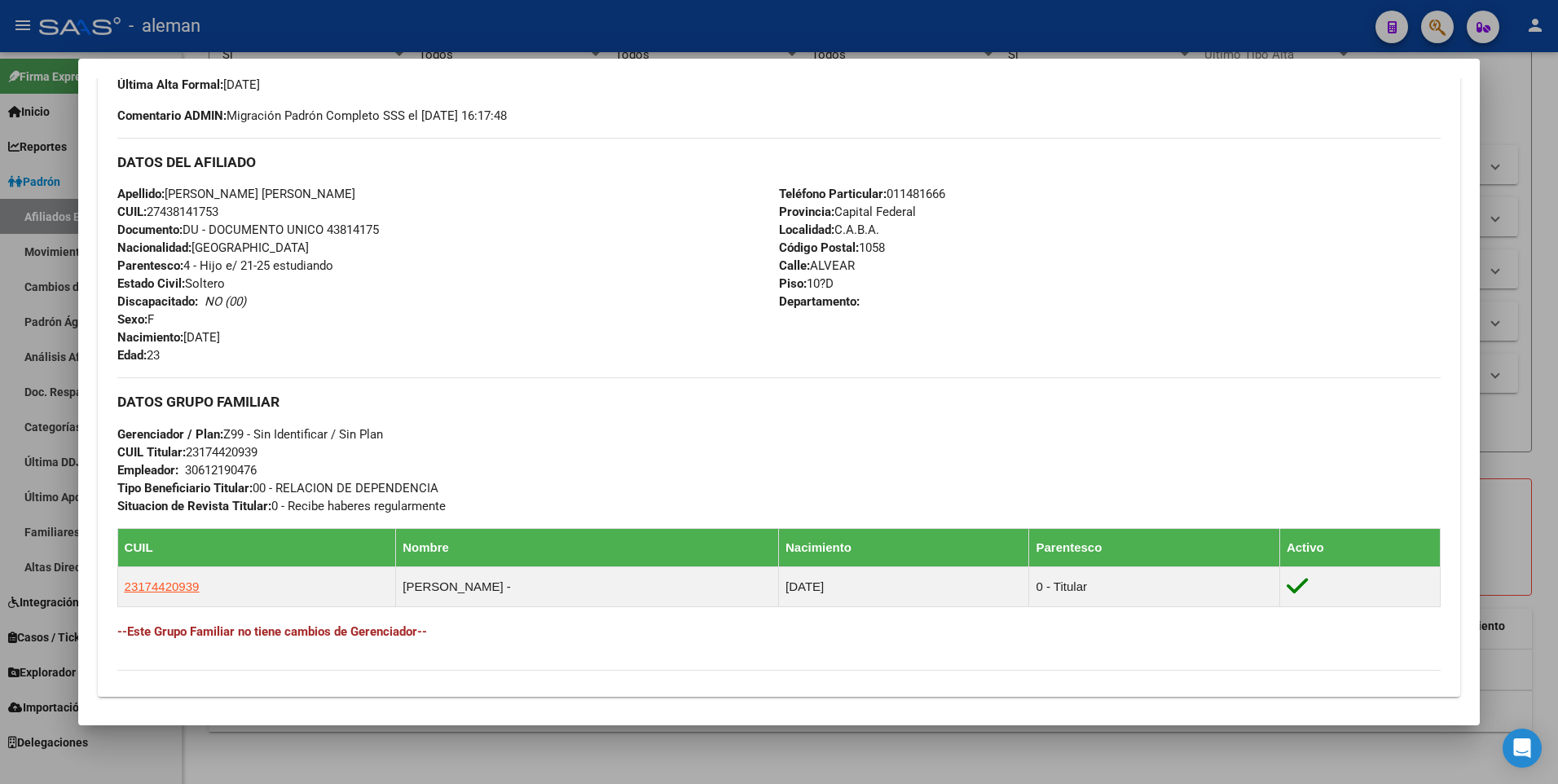
scroll to position [55, 0]
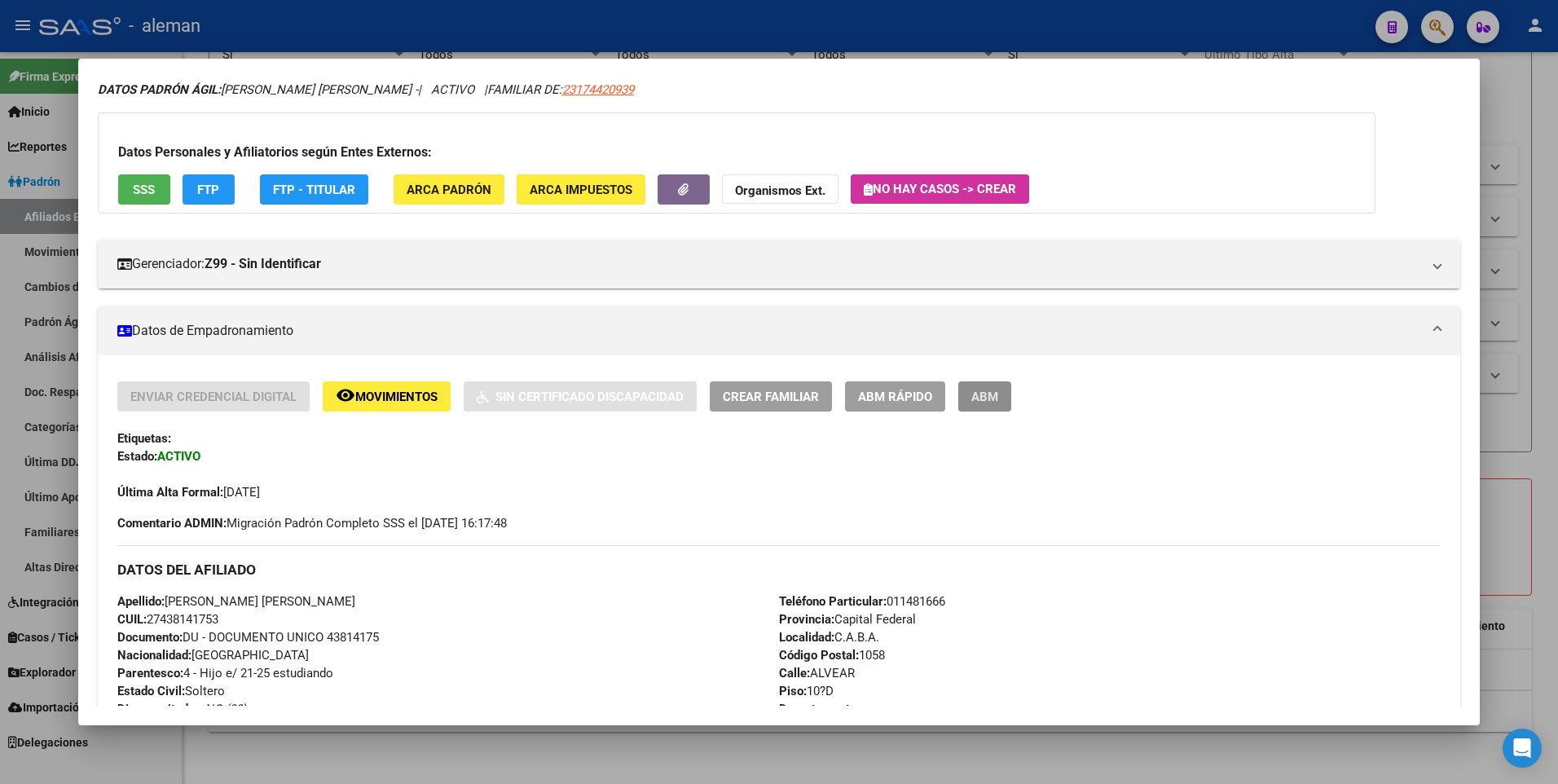
click at [999, 385] on button "ABM" at bounding box center [984, 397] width 53 height 30
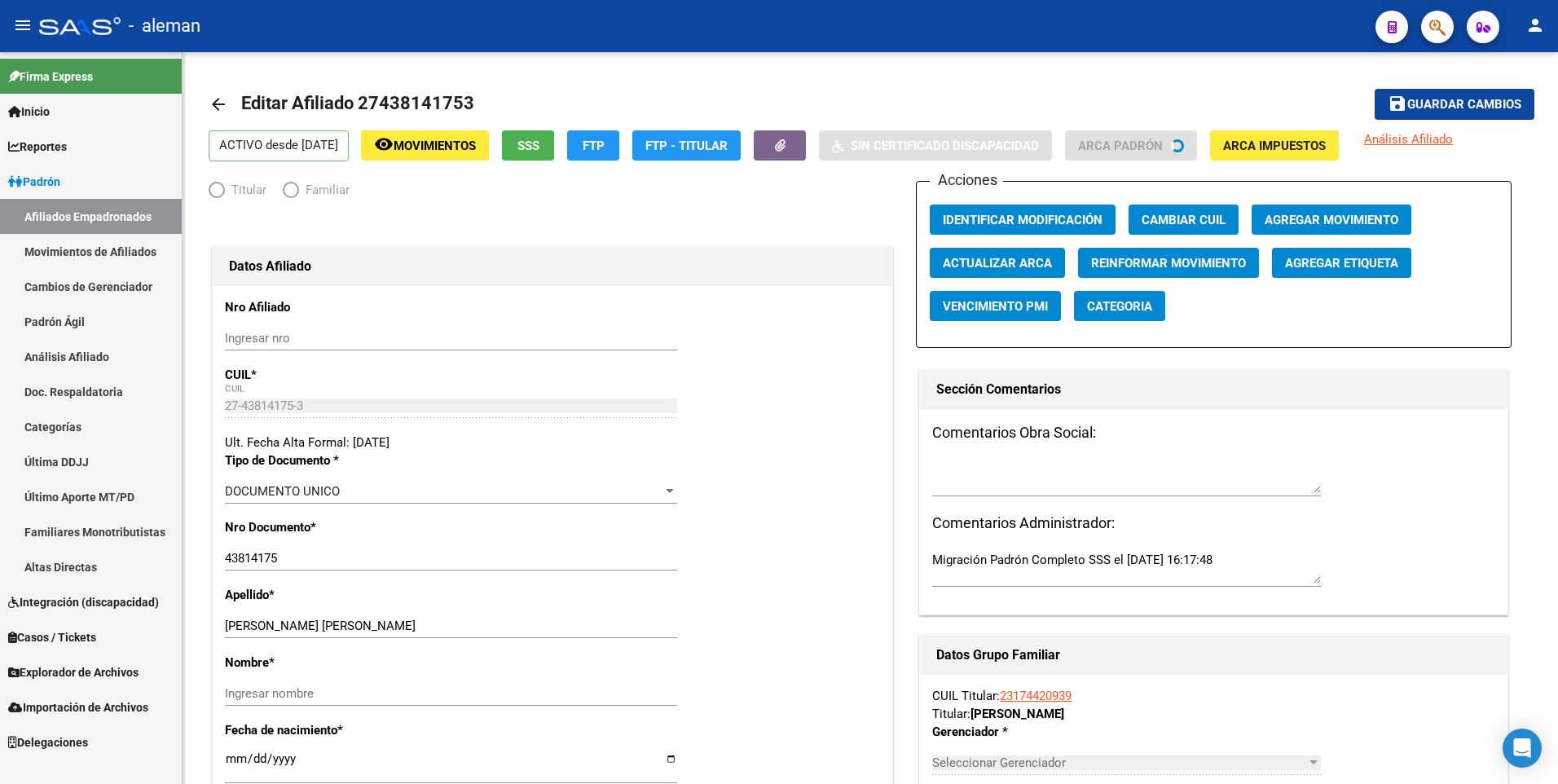
radio input "true"
type input "30-61219047-6"
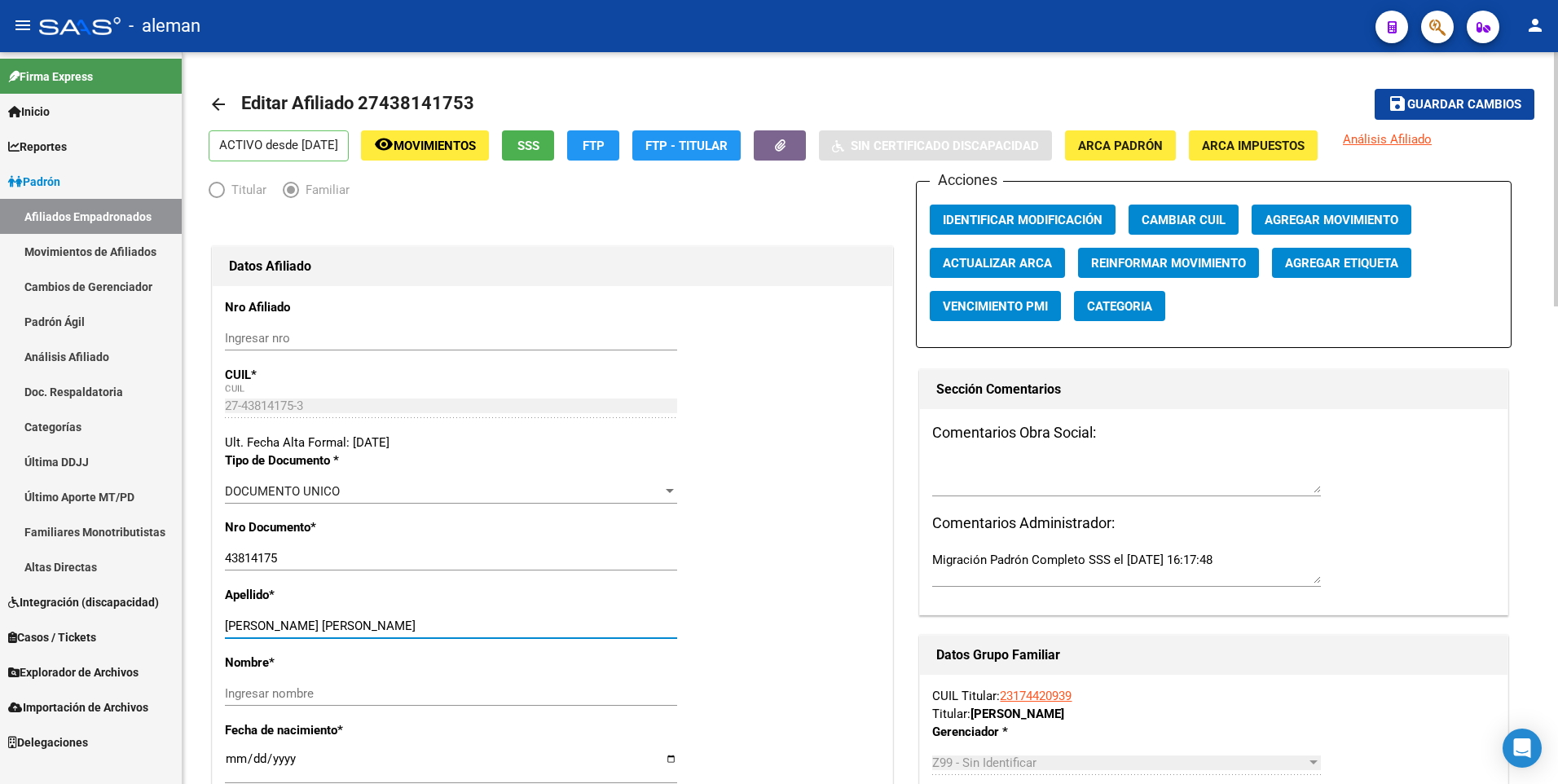
drag, startPoint x: 265, startPoint y: 627, endPoint x: 410, endPoint y: 628, distance: 145.0
click at [410, 628] on input "[PERSON_NAME] [PERSON_NAME]" at bounding box center [450, 626] width 452 height 15
type input "[PERSON_NAME]"
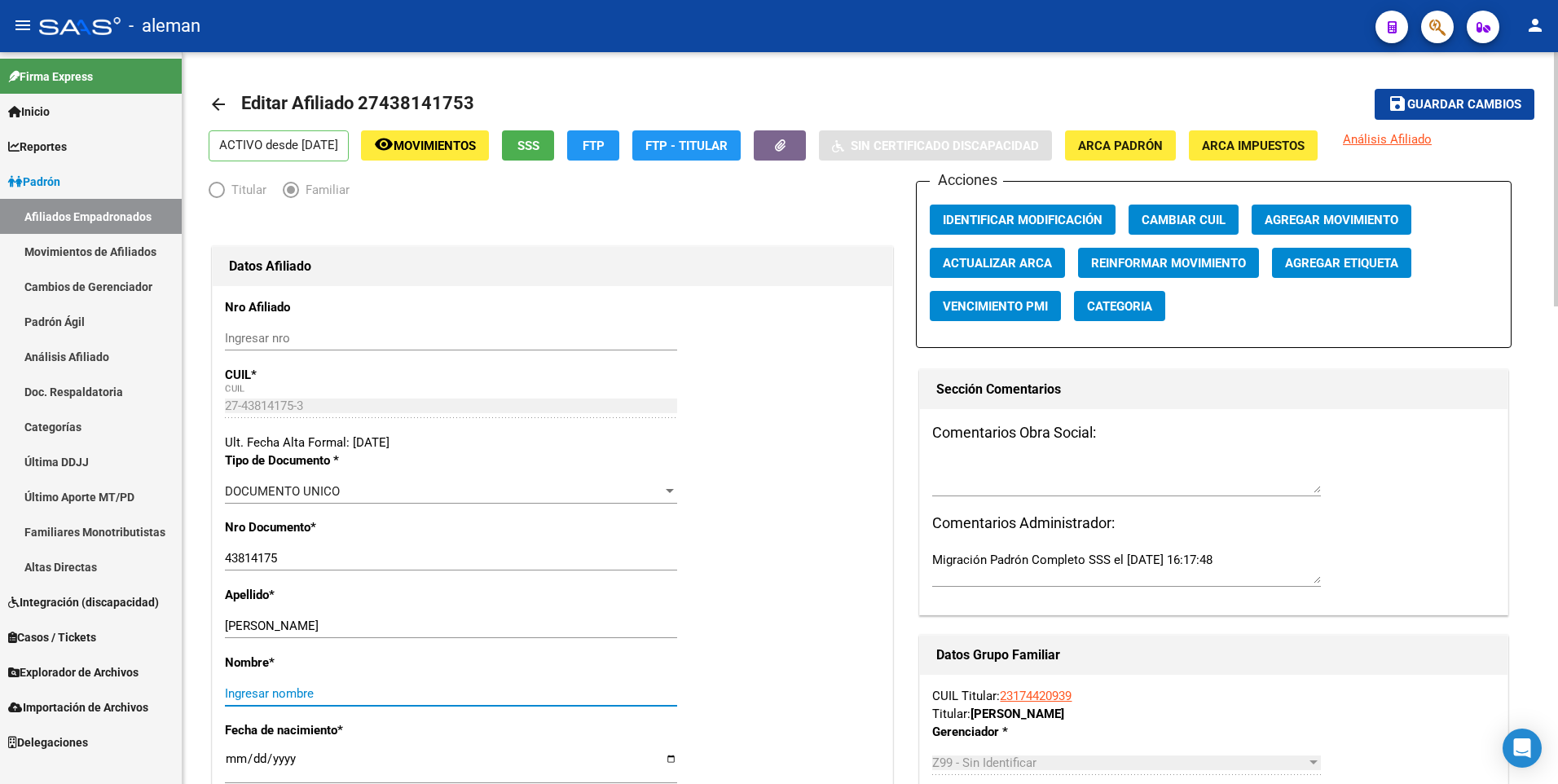
click at [547, 695] on input "Ingresar nombre" at bounding box center [450, 694] width 452 height 15
paste input "[PERSON_NAME]"
type input "[PERSON_NAME]"
click at [959, 264] on span "Actualizar ARCA" at bounding box center [998, 263] width 109 height 15
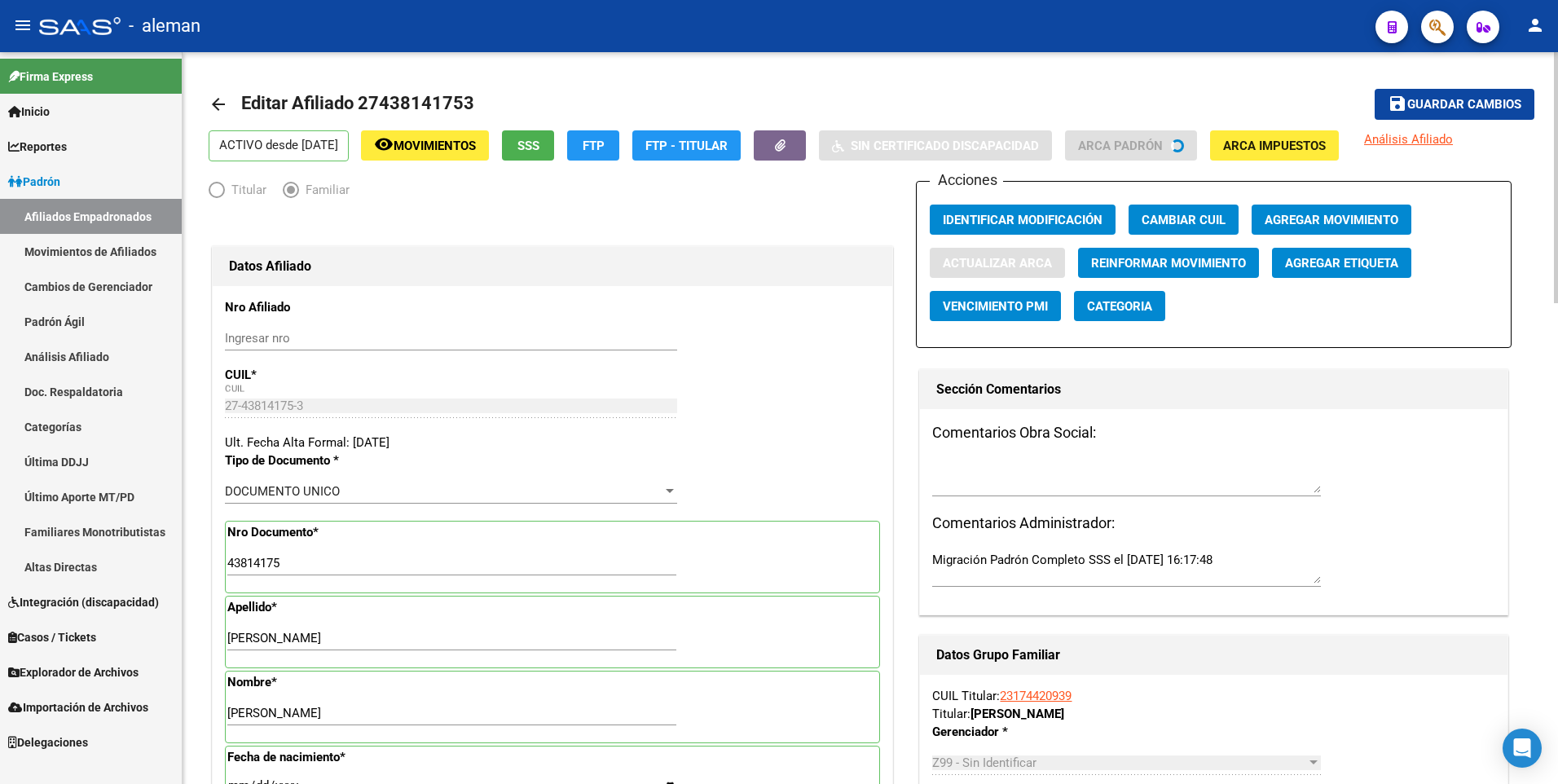
type input "[PERSON_NAME] [PERSON_NAME]"
type input "CABA"
type input "1111"
type input "LAPRIDA"
type input "1845"
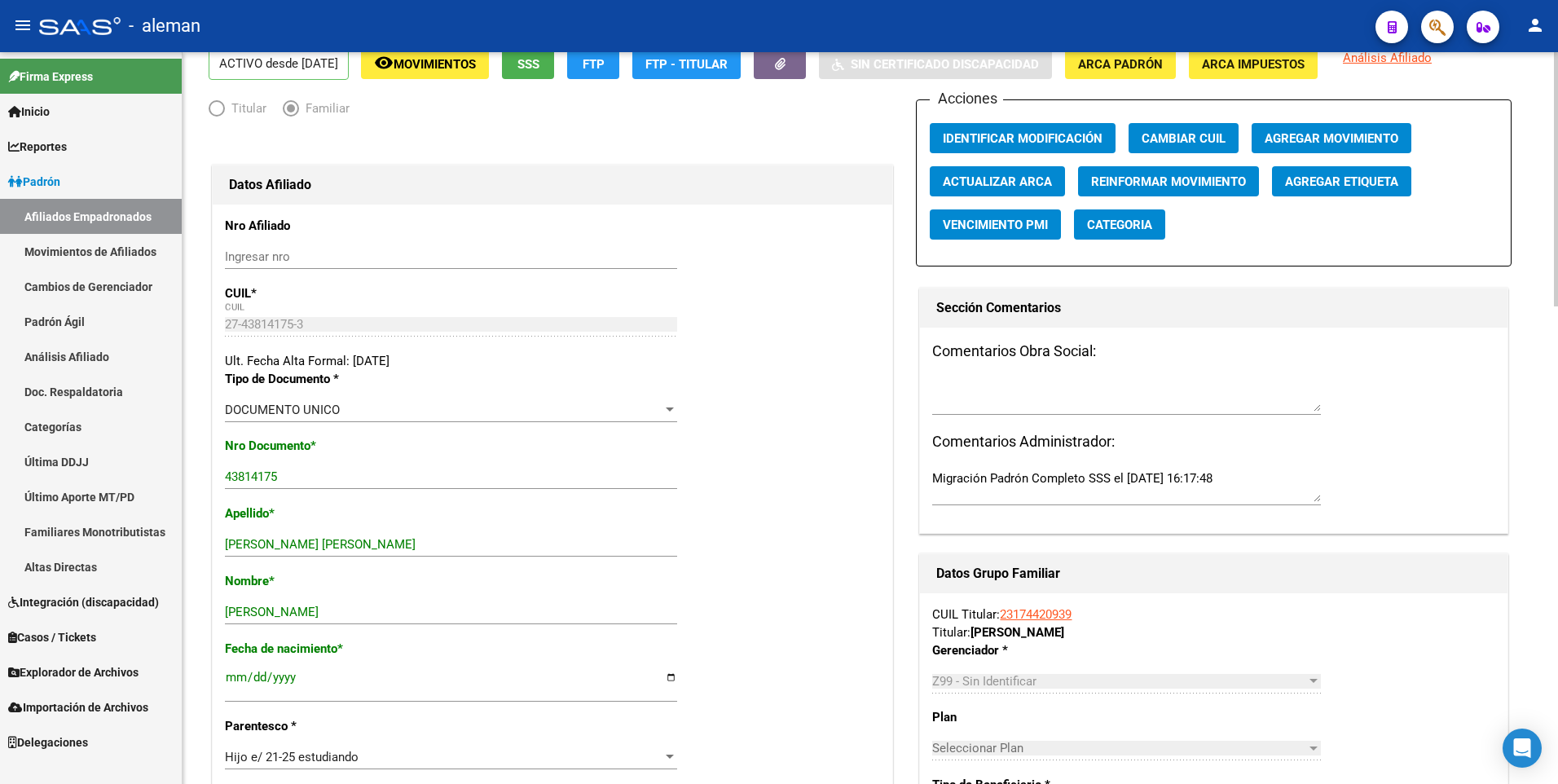
scroll to position [163, 0]
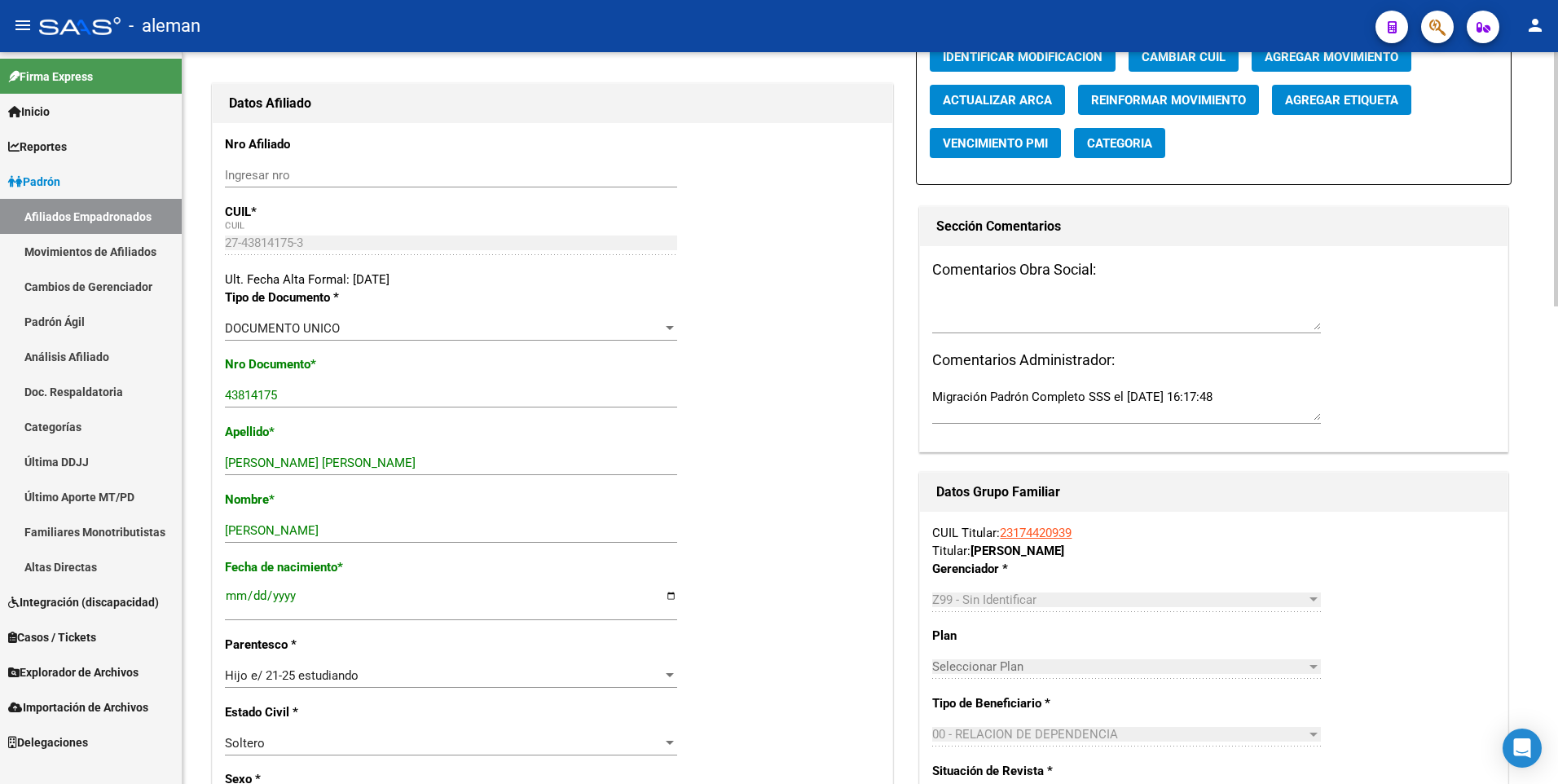
click at [333, 463] on input "[PERSON_NAME] [PERSON_NAME]" at bounding box center [450, 463] width 452 height 15
type input "[PERSON_NAME]"
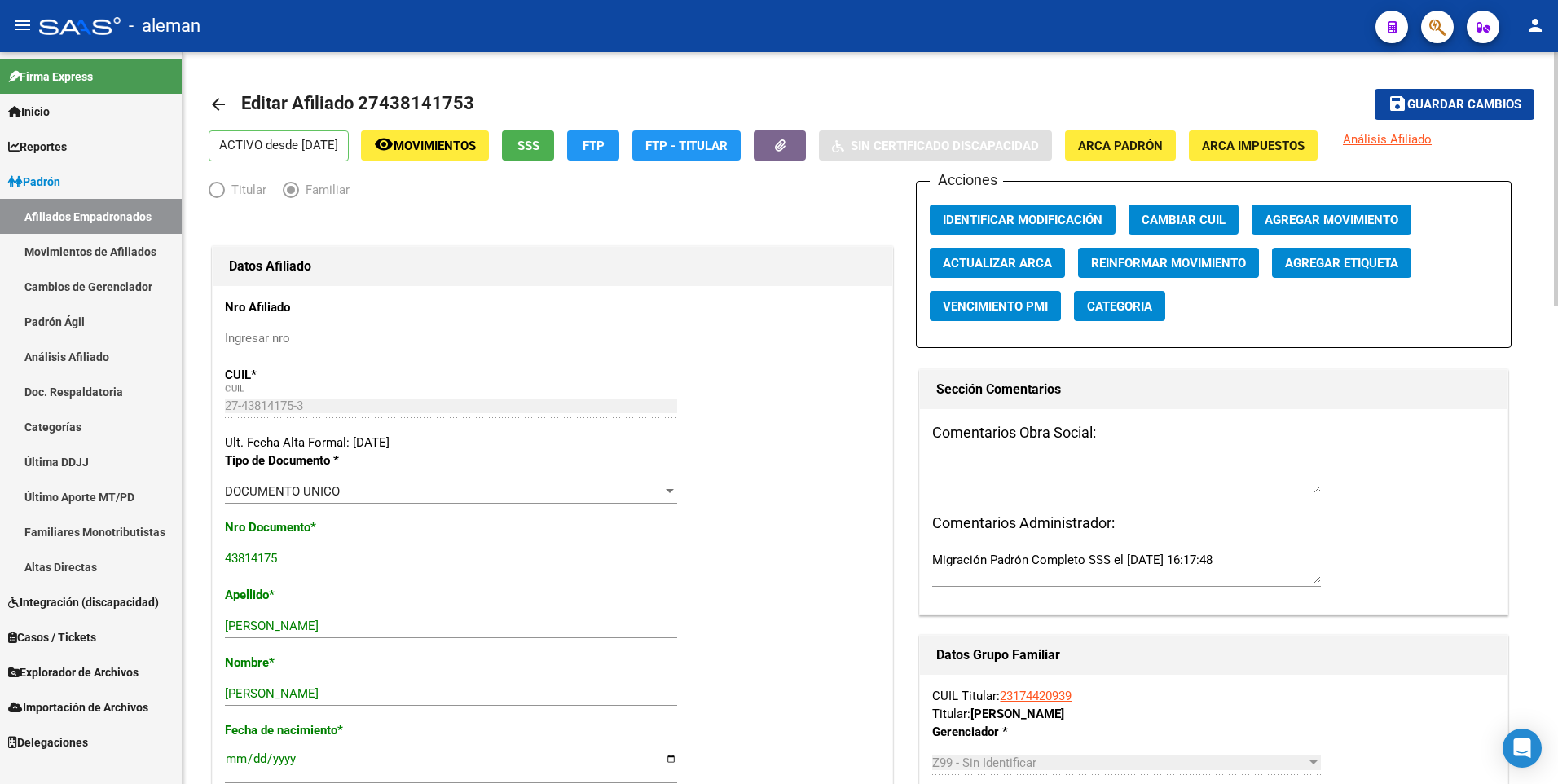
click at [1318, 216] on span "Agregar Movimiento" at bounding box center [1331, 220] width 134 height 15
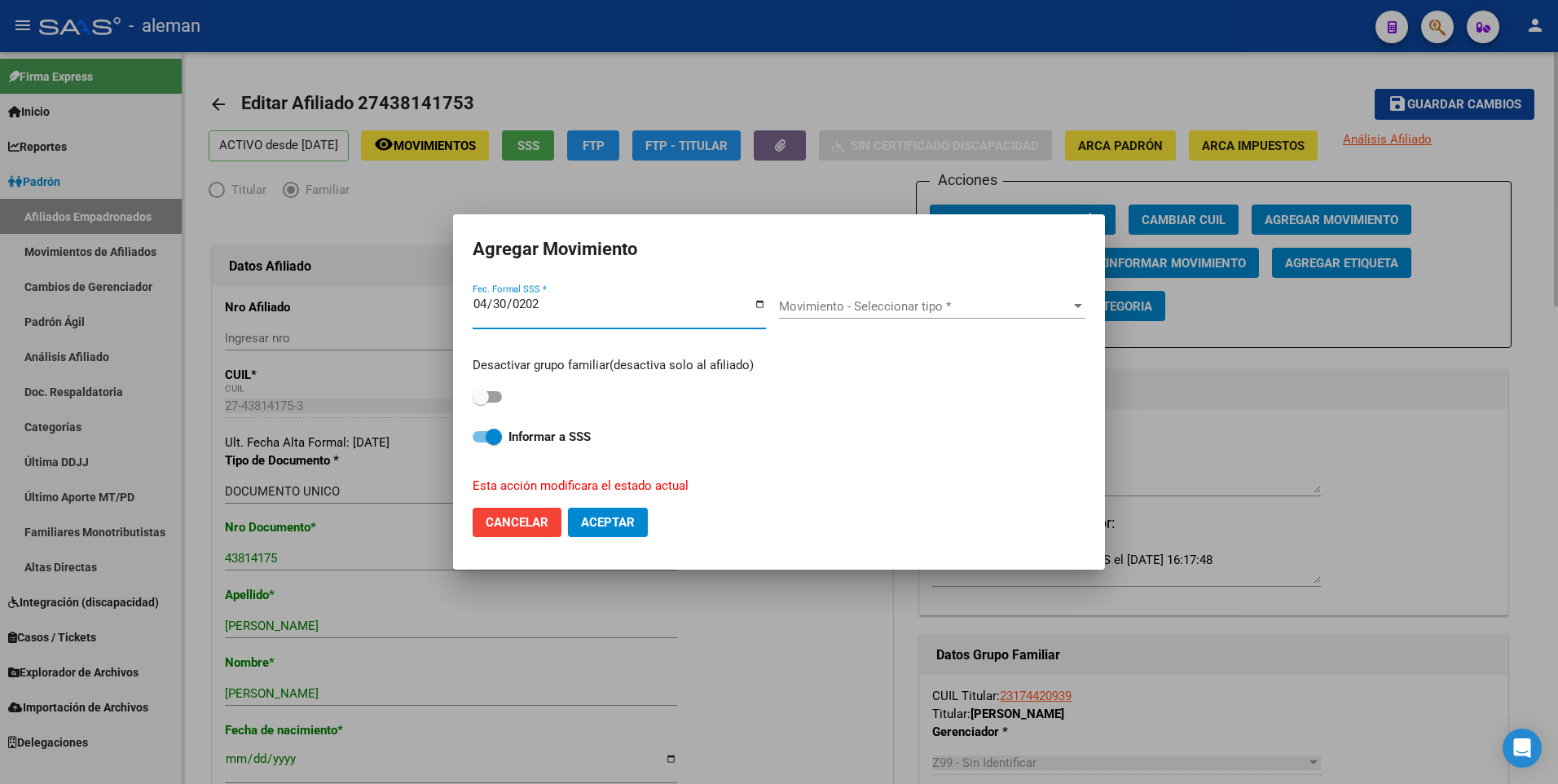
type input "[DATE]"
click at [903, 301] on span "Movimiento - Seleccionar tipo *" at bounding box center [925, 306] width 291 height 15
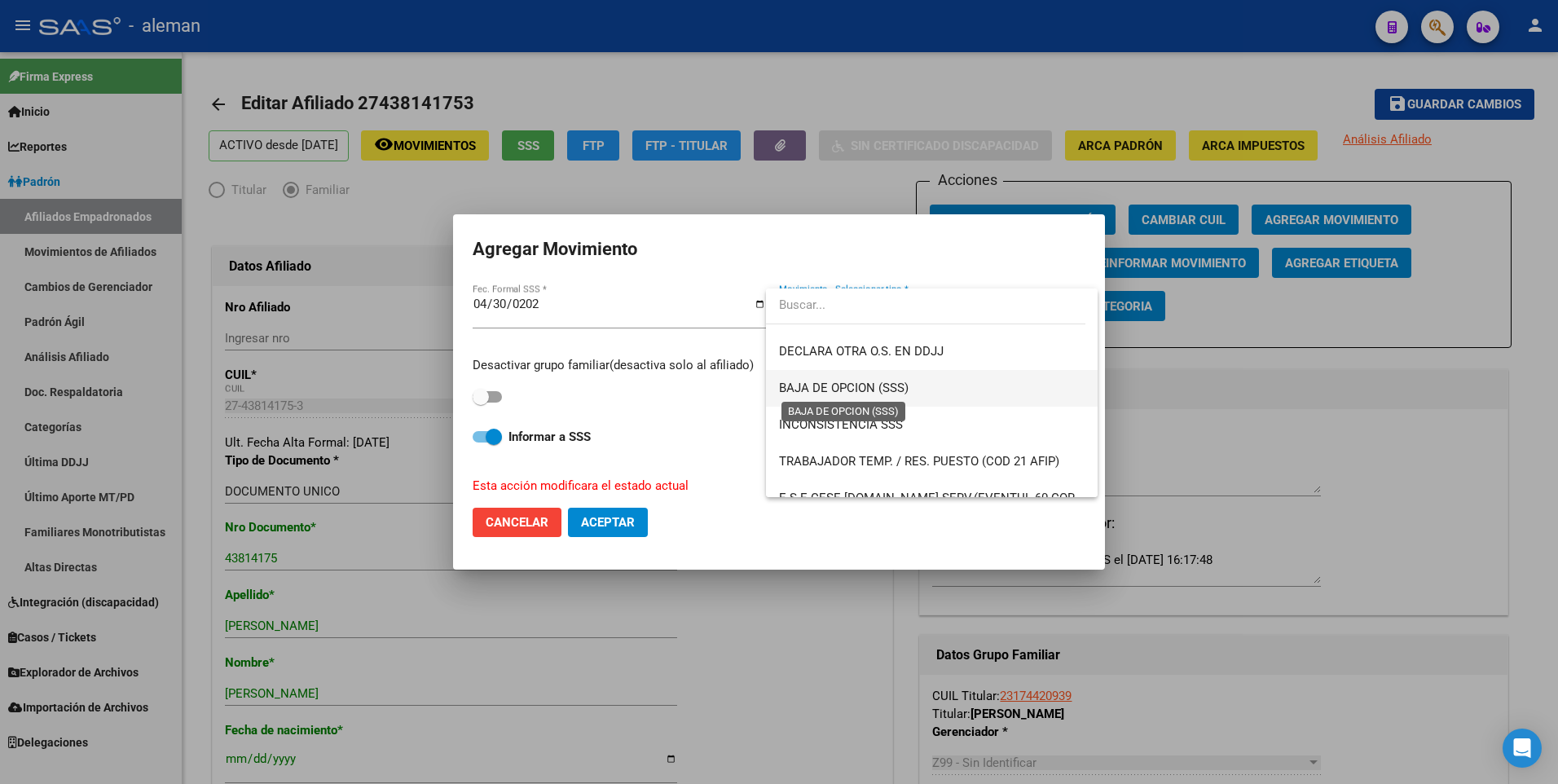
scroll to position [571, 0]
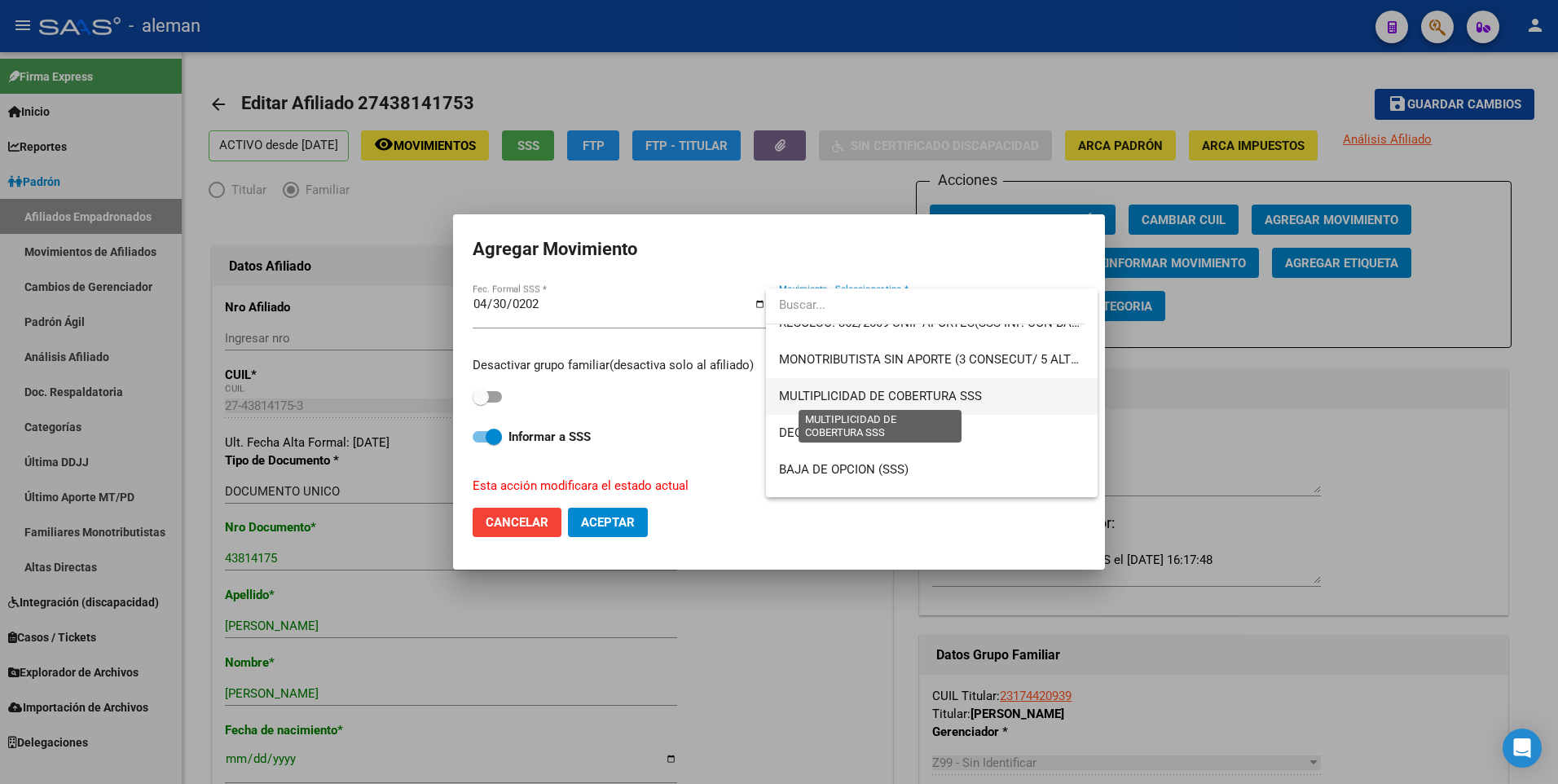
click at [859, 389] on span "MULTIPLICIDAD DE COBERTURA SSS" at bounding box center [881, 396] width 203 height 15
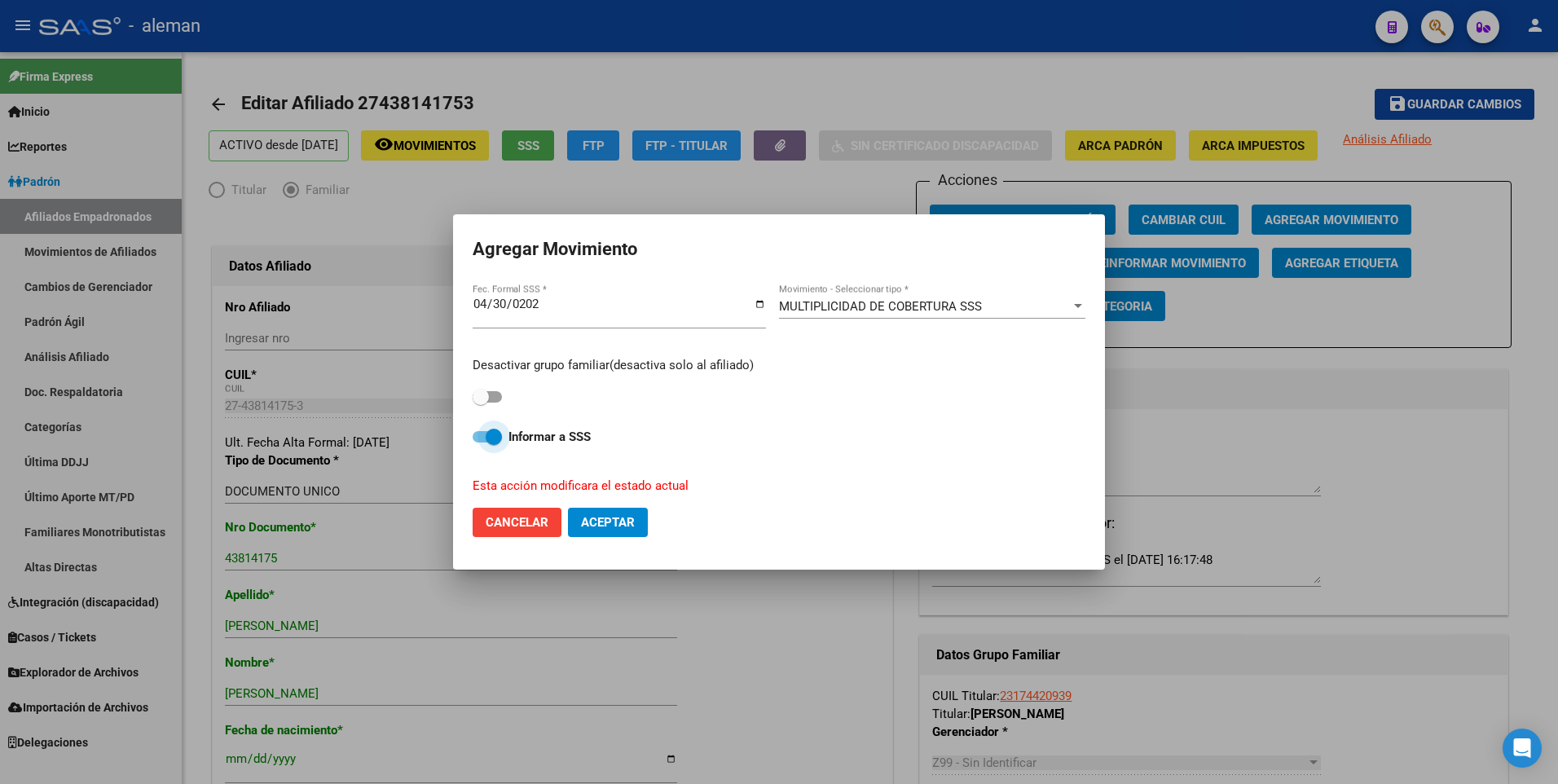
click at [480, 438] on span at bounding box center [487, 437] width 29 height 11
click at [480, 443] on input "Informar a SSS" at bounding box center [480, 443] width 1 height 1
checkbox input "false"
click at [622, 518] on span "Aceptar" at bounding box center [607, 523] width 54 height 15
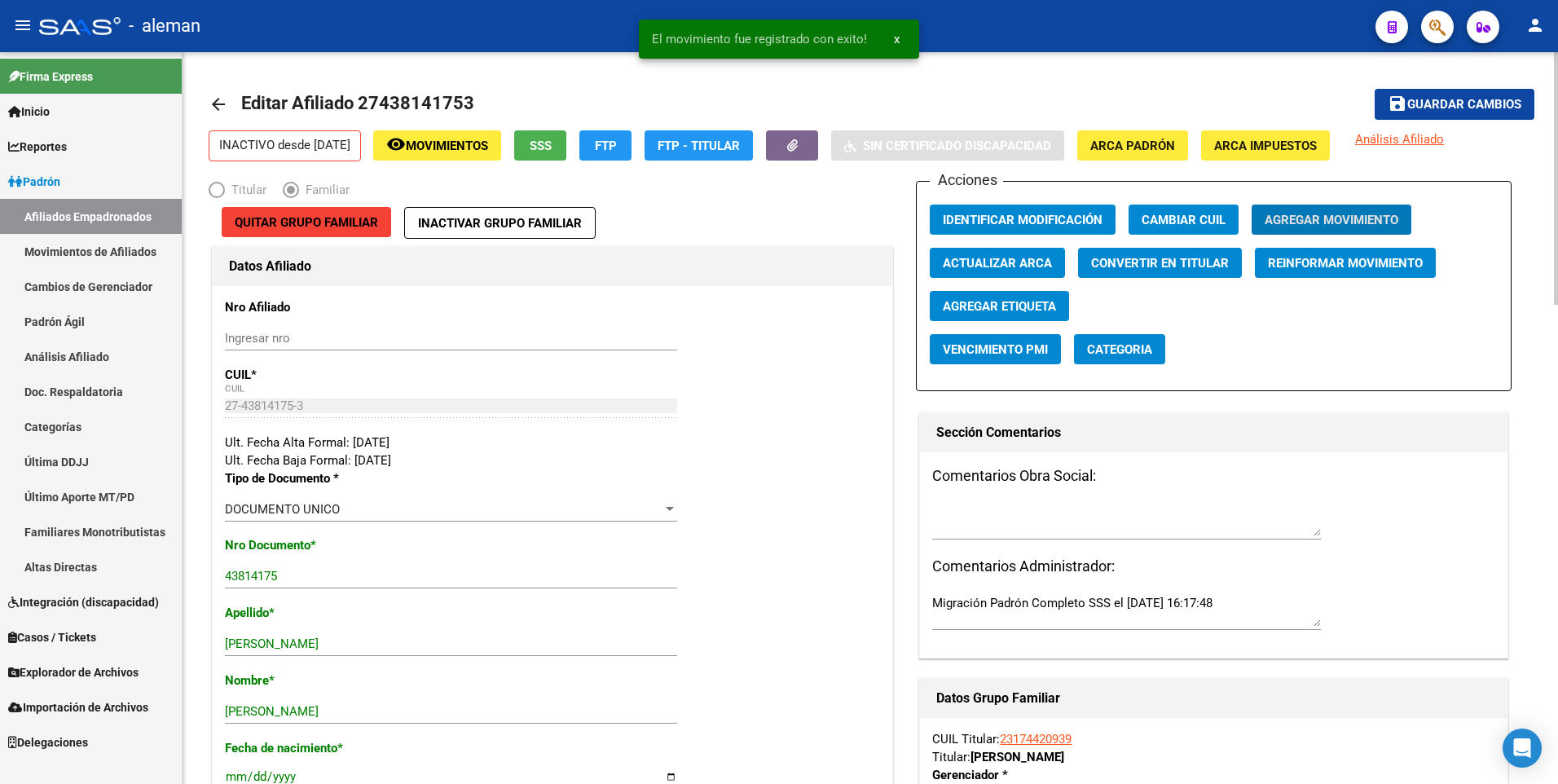
click at [1442, 102] on span "Guardar cambios" at bounding box center [1464, 105] width 114 height 15
click at [215, 102] on mat-icon "arrow_back" at bounding box center [218, 104] width 20 height 20
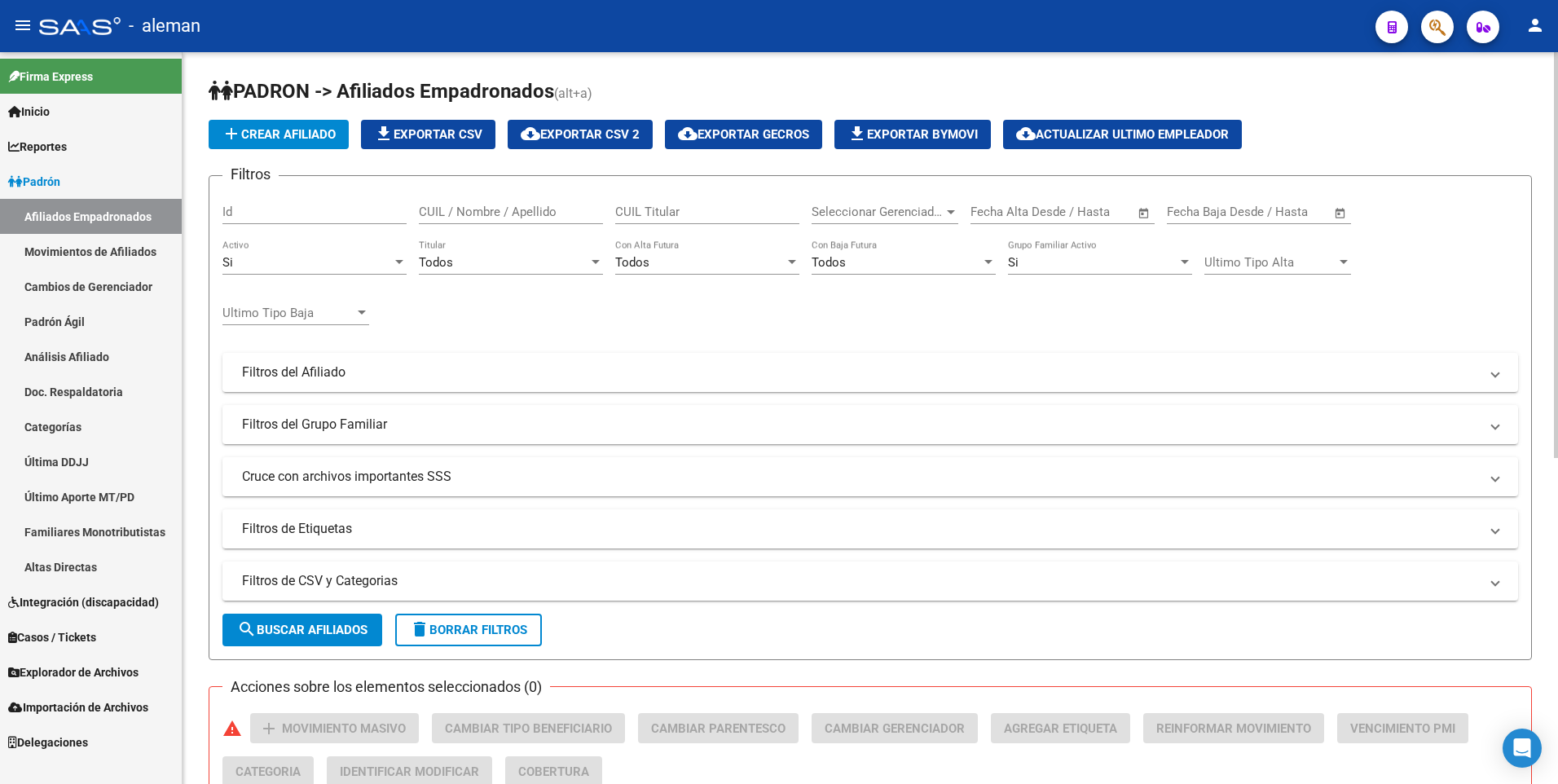
click at [800, 352] on div "Filtros Id CUIL / Nombre / Apellido CUIL Titular Seleccionar Gerenciador Selecc…" at bounding box center [871, 368] width 1296 height 359
click at [803, 346] on div "Filtros Id CUIL / Nombre / Apellido CUIL Titular Seleccionar Gerenciador Selecc…" at bounding box center [871, 368] width 1296 height 359
click at [528, 212] on input "CUIL / Nombre / Apellido" at bounding box center [511, 212] width 184 height 15
type input "27381677619"
drag, startPoint x: 524, startPoint y: 211, endPoint x: 389, endPoint y: 211, distance: 135.0
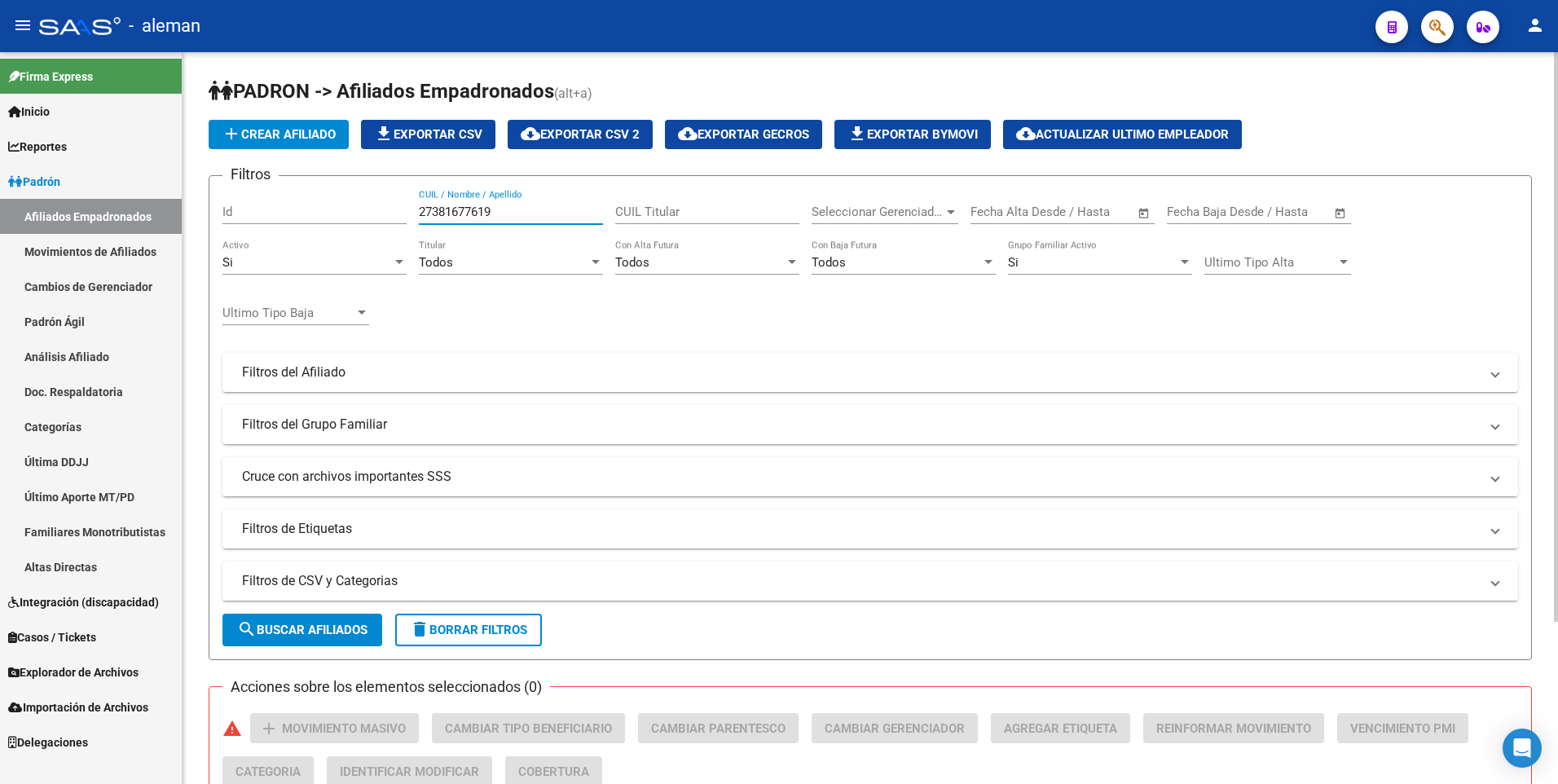
click at [390, 211] on div "Filtros Id 27381677619 CUIL / Nombre / Apellido CUIL Titular Seleccionar Gerenc…" at bounding box center [871, 368] width 1296 height 359
drag, startPoint x: 517, startPoint y: 209, endPoint x: 417, endPoint y: 207, distance: 100.0
click at [417, 207] on div "Filtros Id 27381677619 CUIL / Nombre / Apellido CUIL Titular Seleccionar Gerenc…" at bounding box center [871, 368] width 1296 height 359
click at [401, 260] on div at bounding box center [399, 262] width 8 height 4
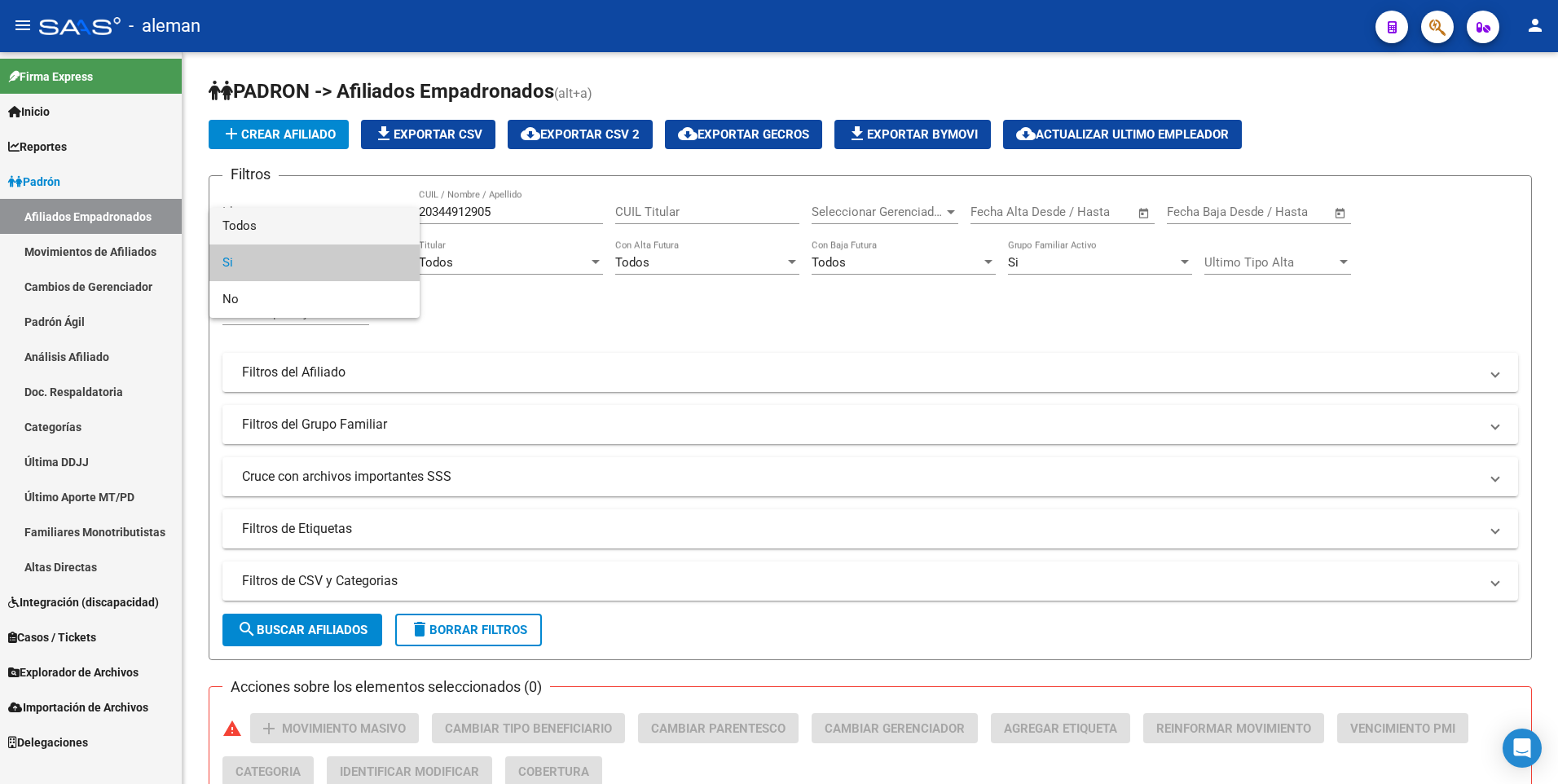
click at [388, 224] on span "Todos" at bounding box center [315, 226] width 184 height 37
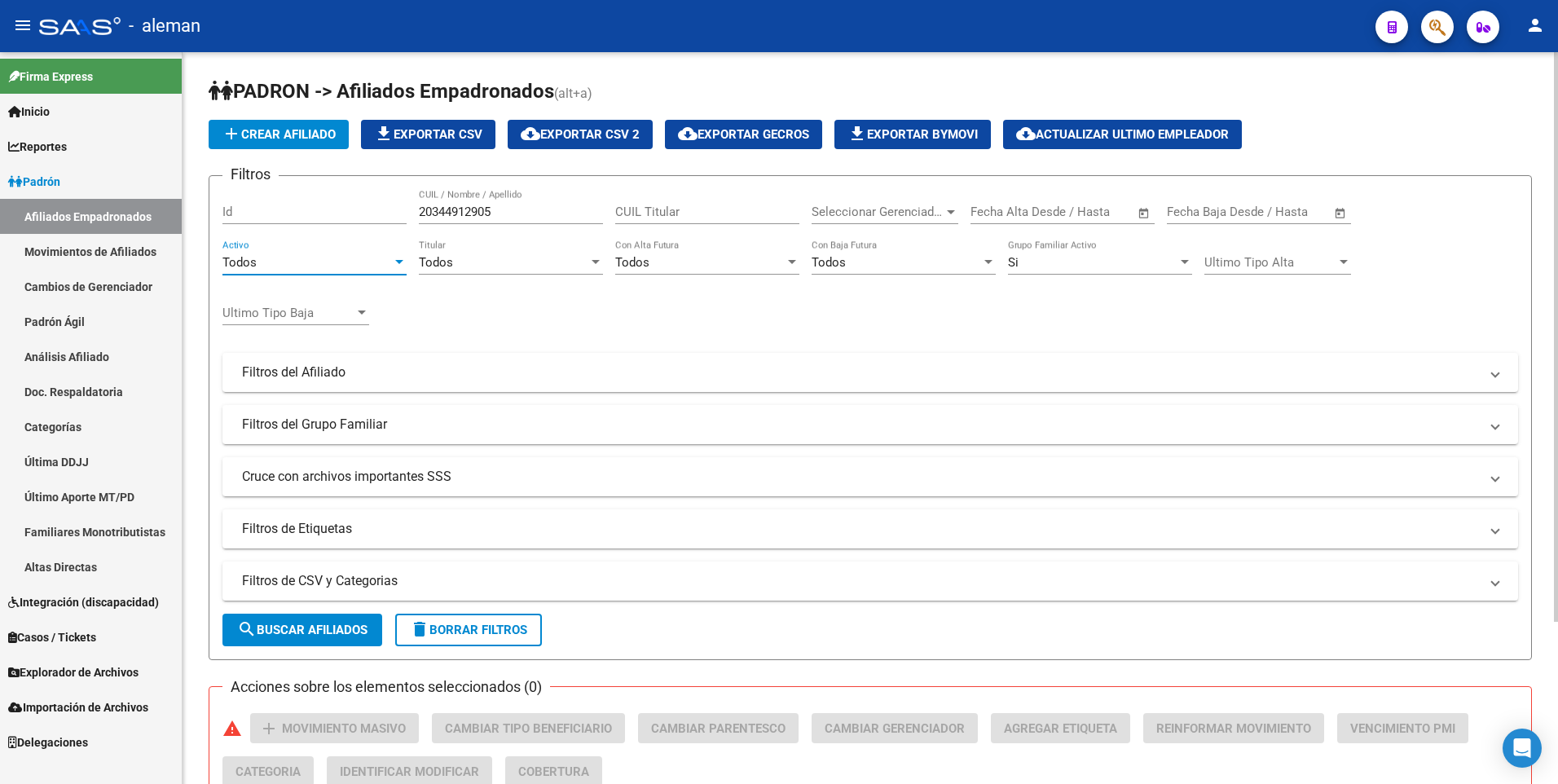
click at [1121, 267] on div "Si" at bounding box center [1093, 262] width 169 height 15
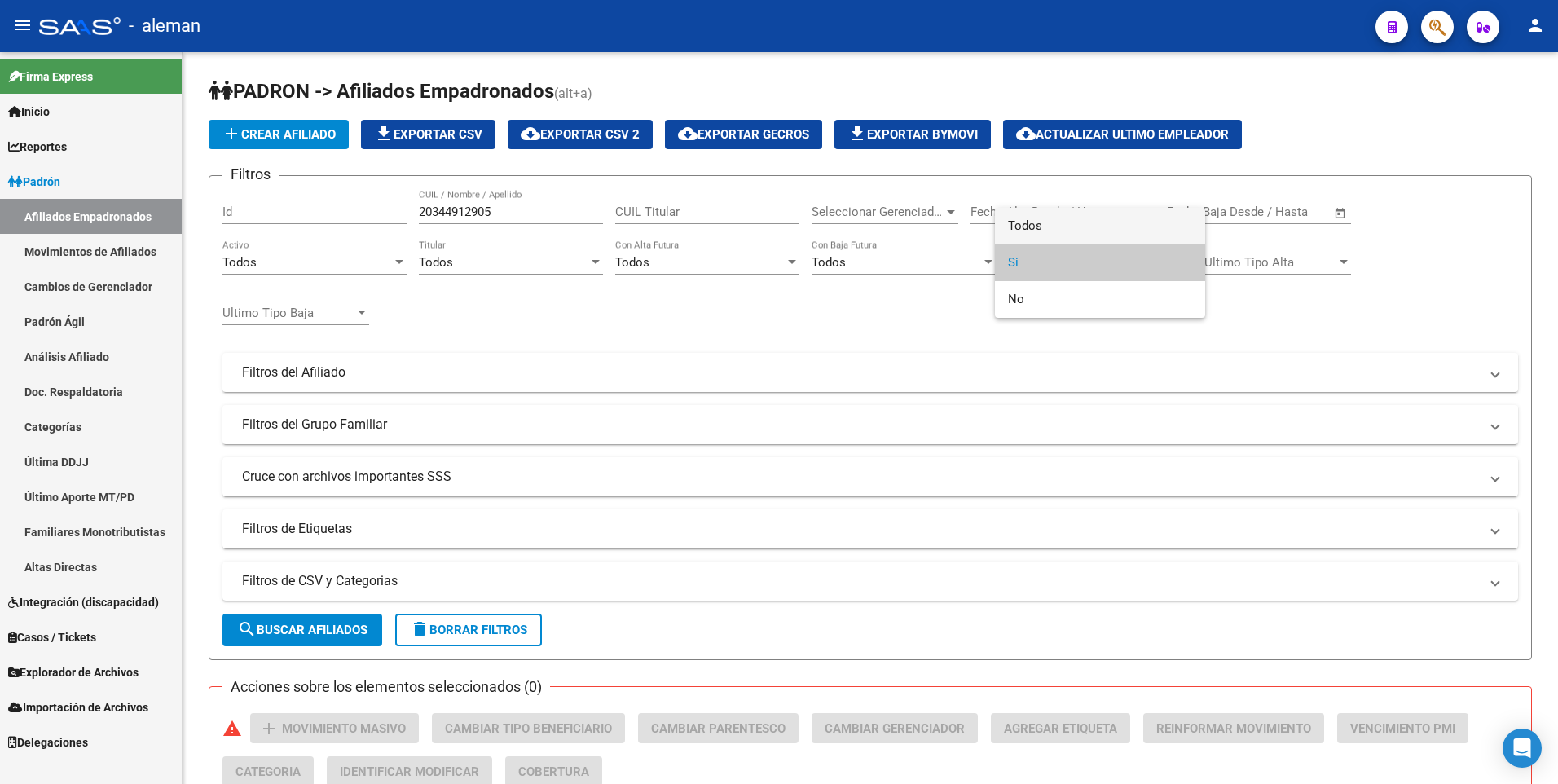
click at [1101, 221] on span "Todos" at bounding box center [1100, 226] width 184 height 37
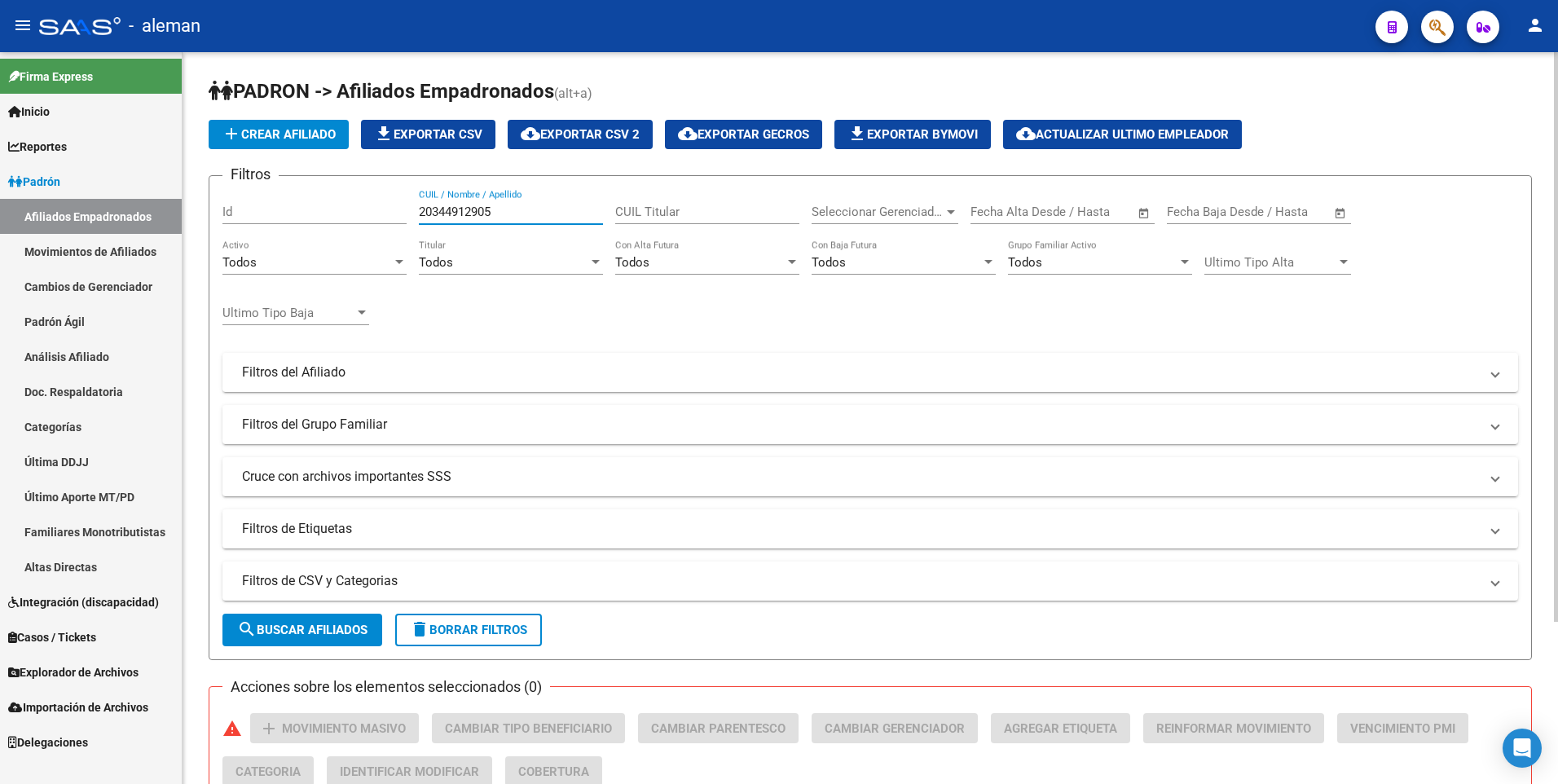
drag, startPoint x: 539, startPoint y: 214, endPoint x: 288, endPoint y: 215, distance: 251.0
click at [289, 215] on div "Filtros Id 20344912905 CUIL / Nombre / Apellido CUIL Titular Seleccionar Gerenc…" at bounding box center [871, 368] width 1296 height 359
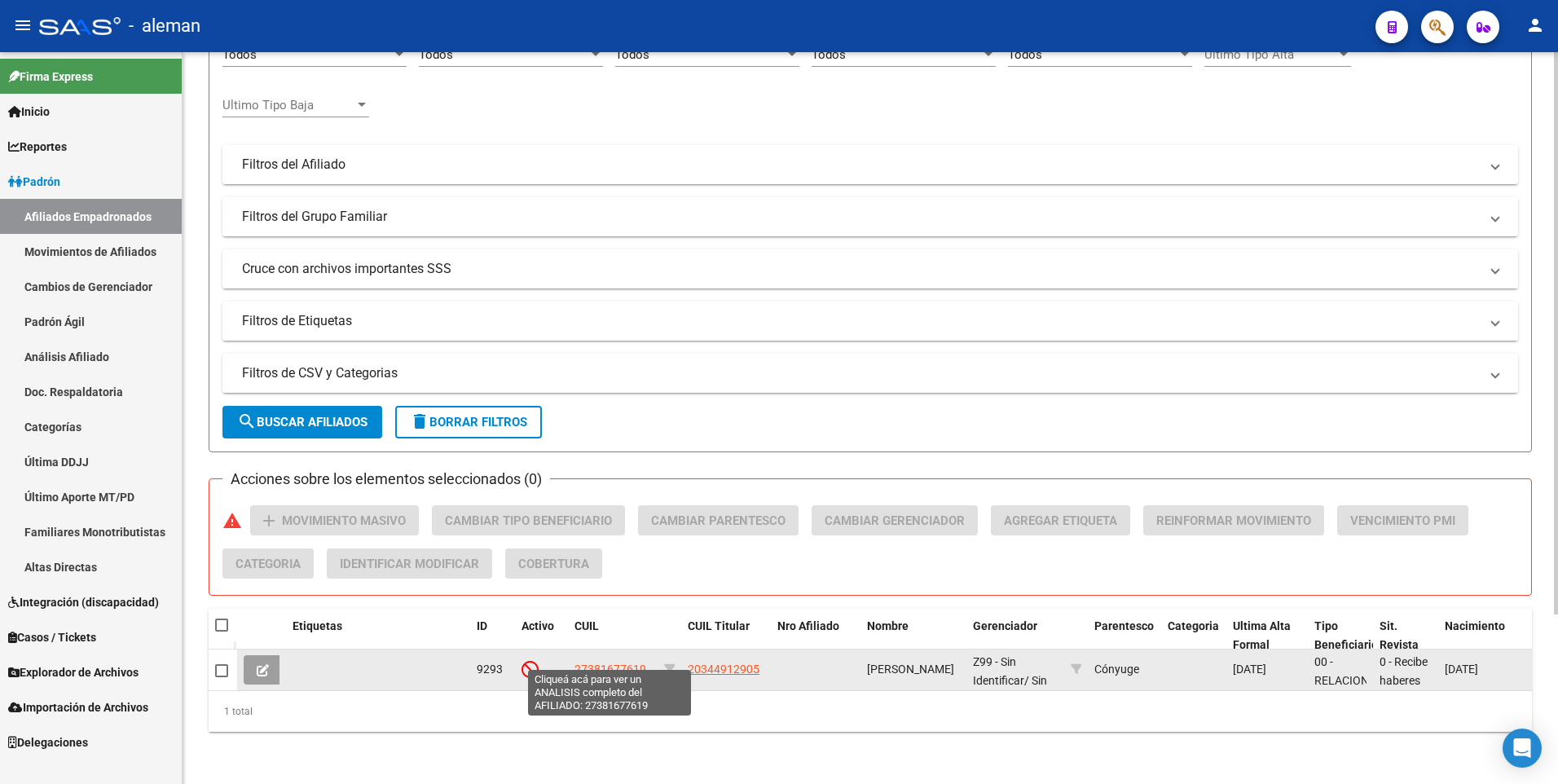
type input "27381677619"
click at [613, 663] on span "27381677619" at bounding box center [610, 669] width 71 height 13
type textarea "27381677619"
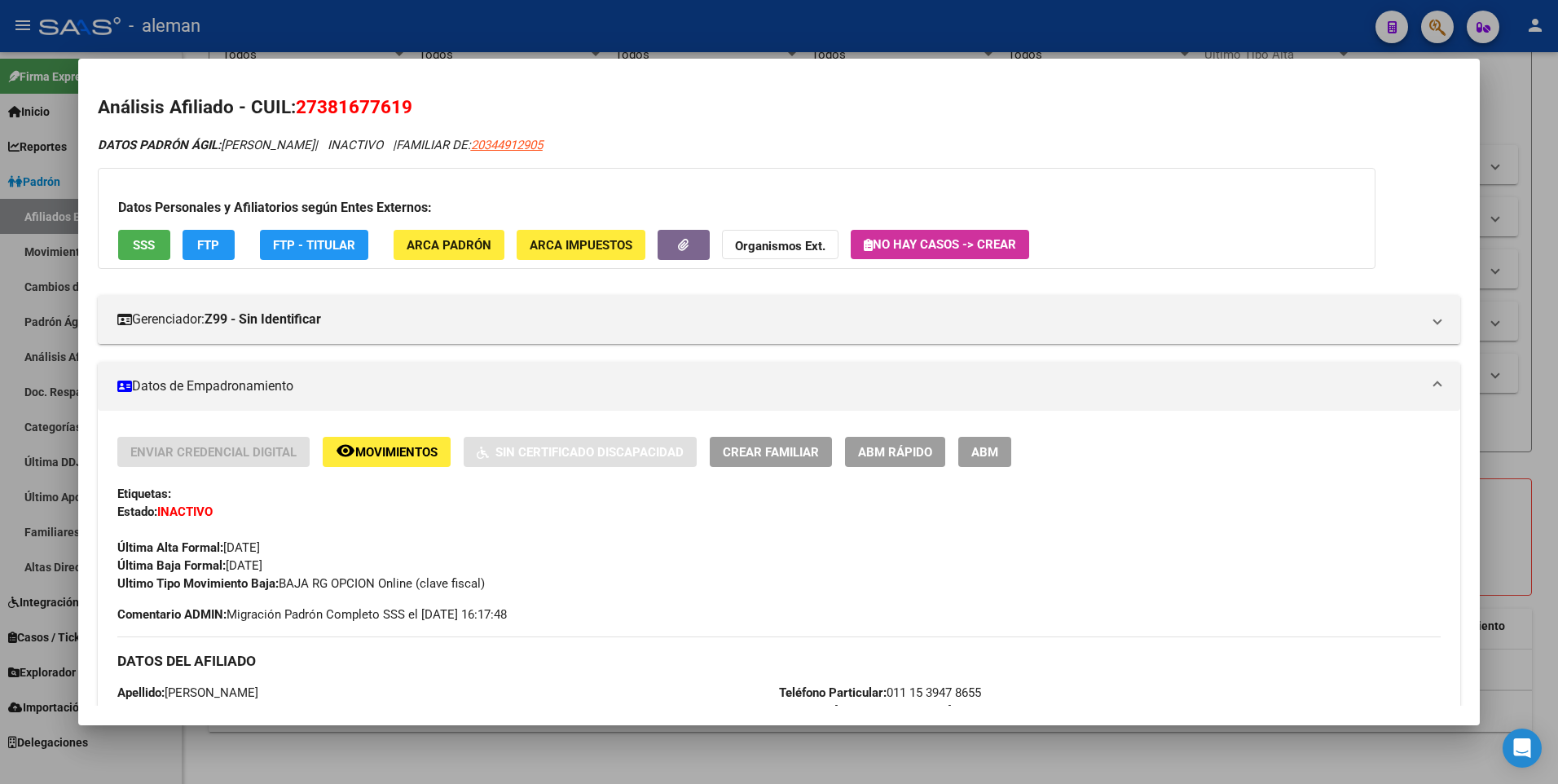
click at [1536, 282] on div at bounding box center [779, 392] width 1558 height 784
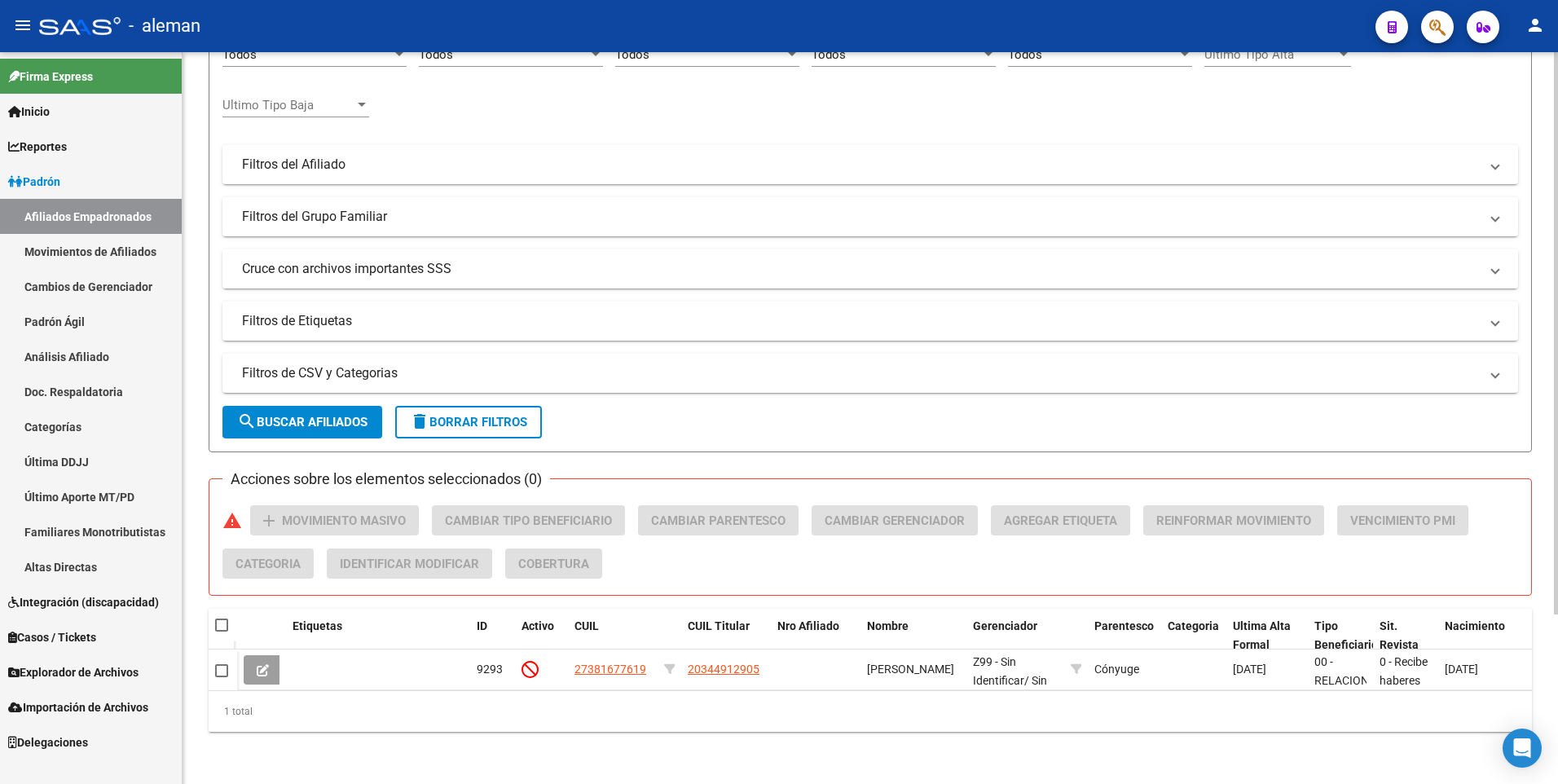
scroll to position [0, 0]
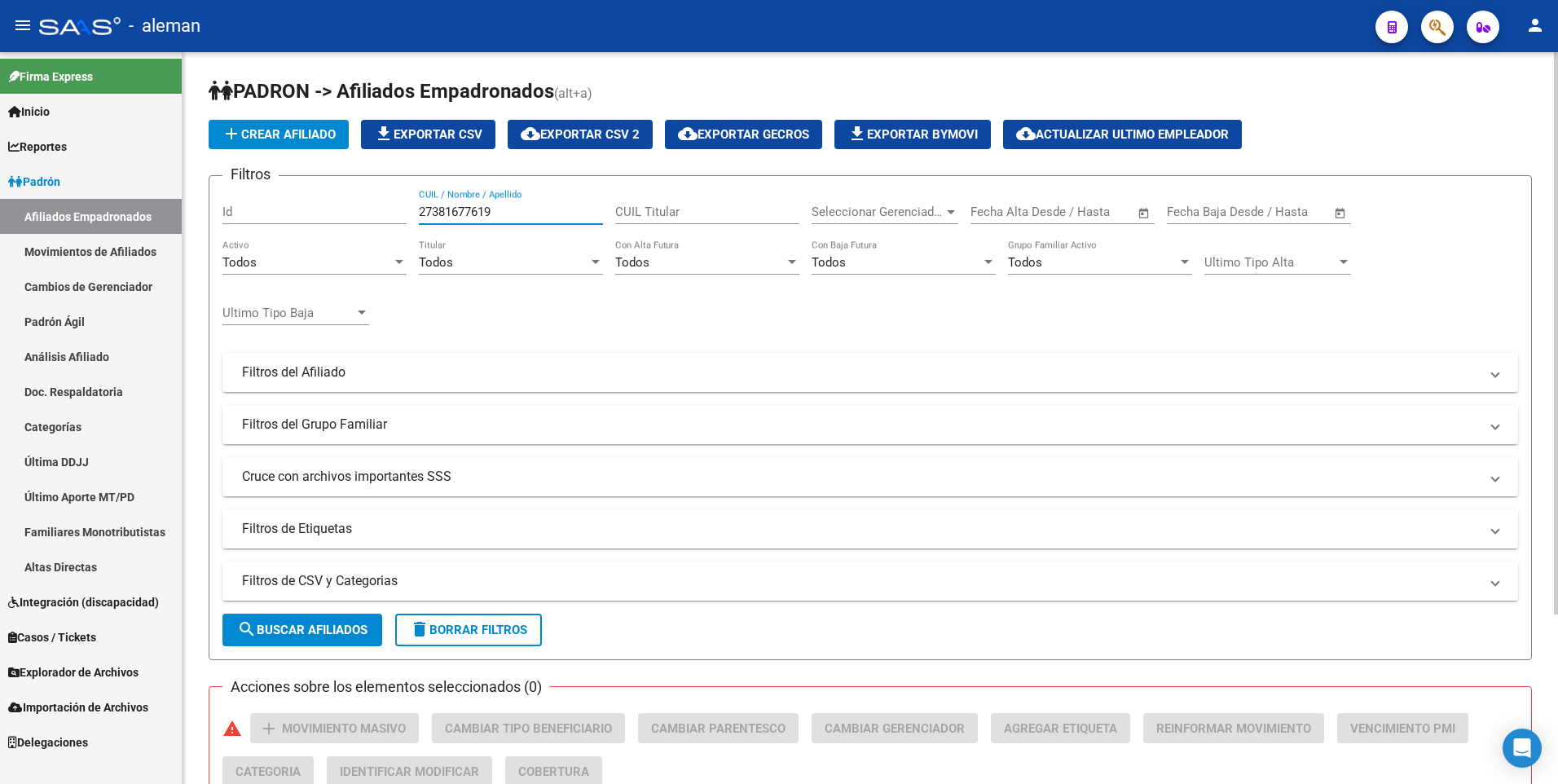
drag, startPoint x: 513, startPoint y: 210, endPoint x: 371, endPoint y: 210, distance: 142.0
click at [371, 210] on div "Filtros Id 27381677619 CUIL / Nombre / Apellido CUIL Titular Seleccionar Gerenc…" at bounding box center [871, 368] width 1296 height 359
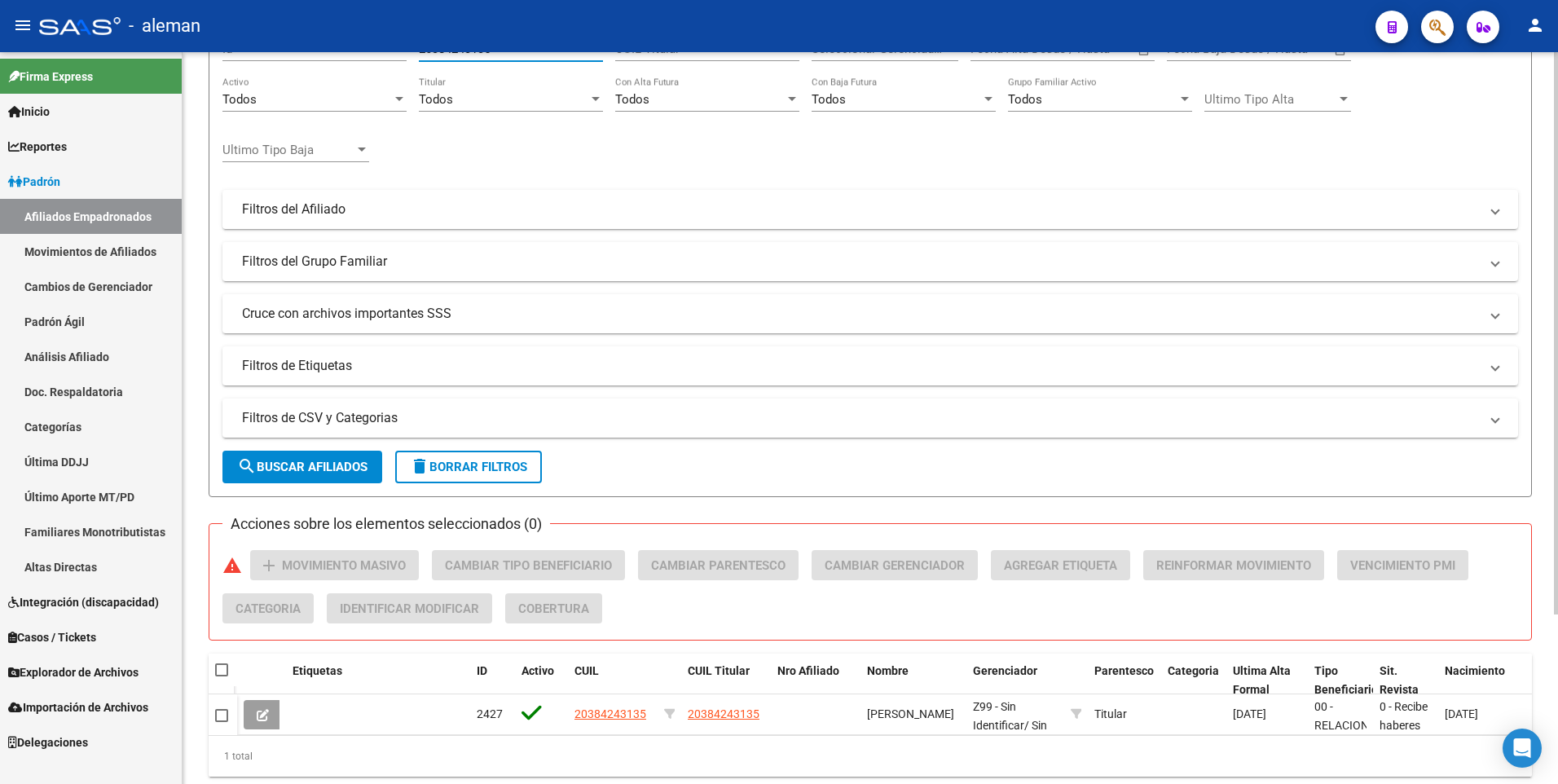
scroll to position [220, 0]
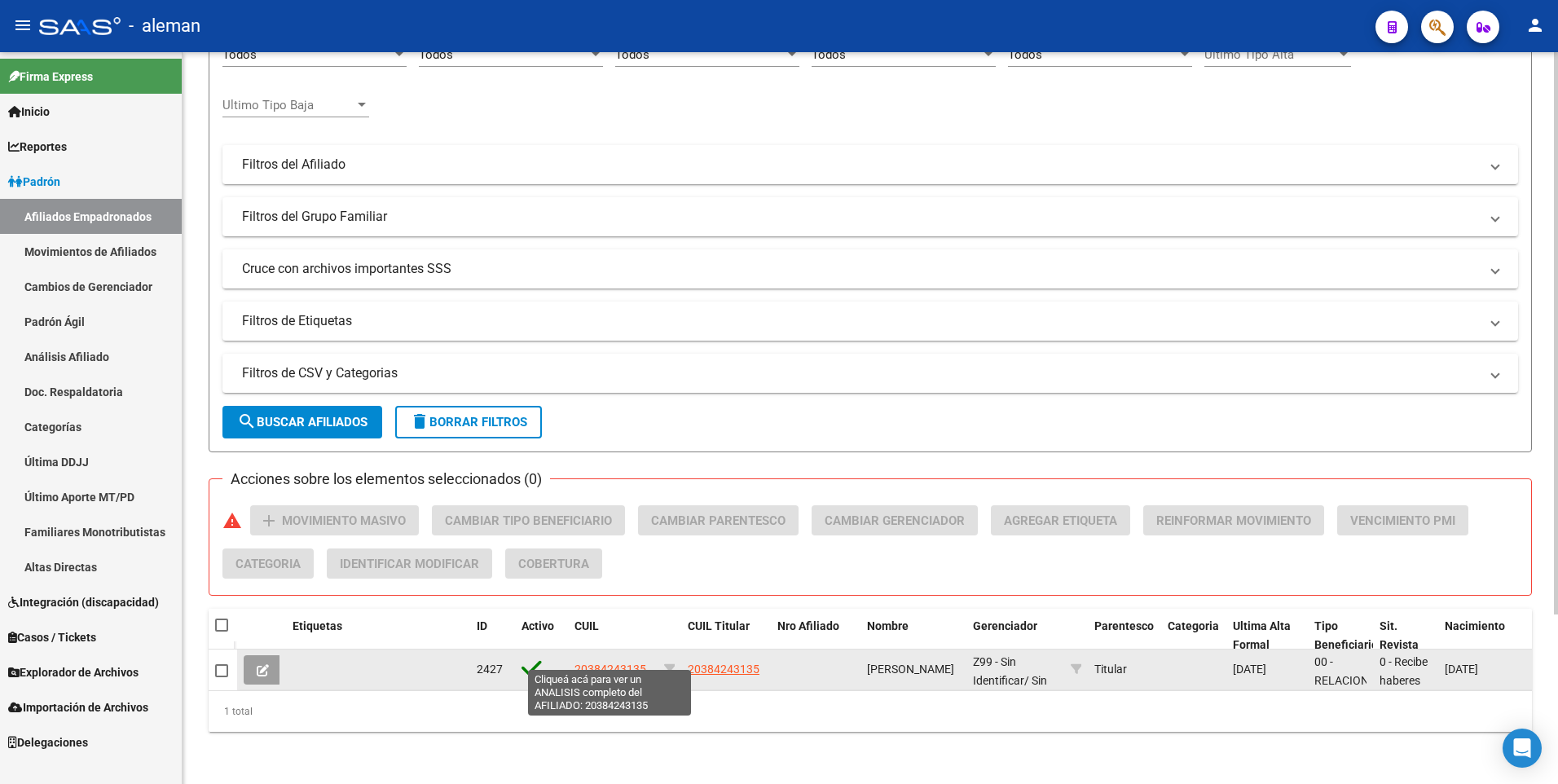
type input "20384243135"
click at [633, 663] on span "20384243135" at bounding box center [610, 669] width 71 height 13
type textarea "20384243135"
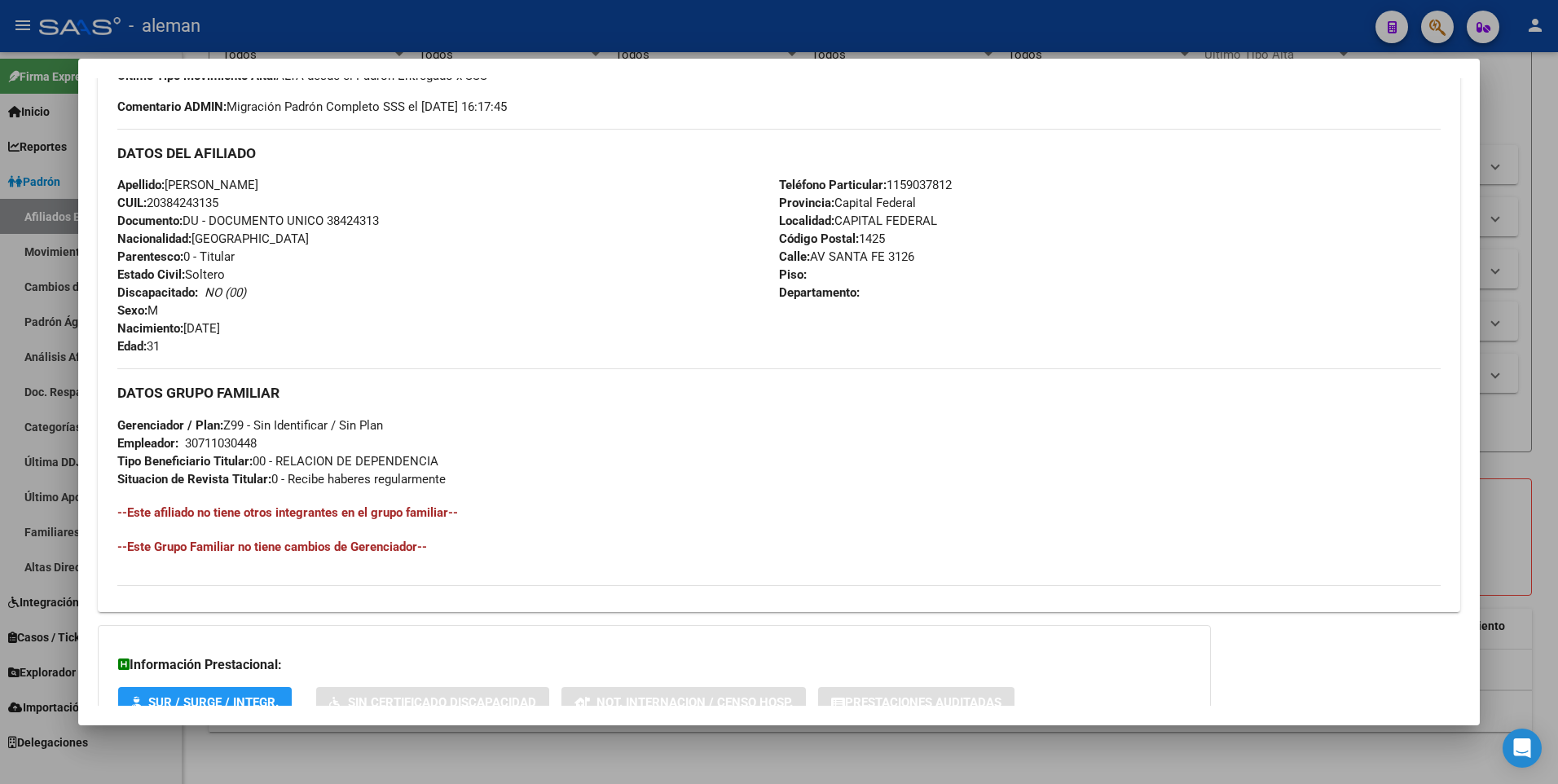
scroll to position [610, 0]
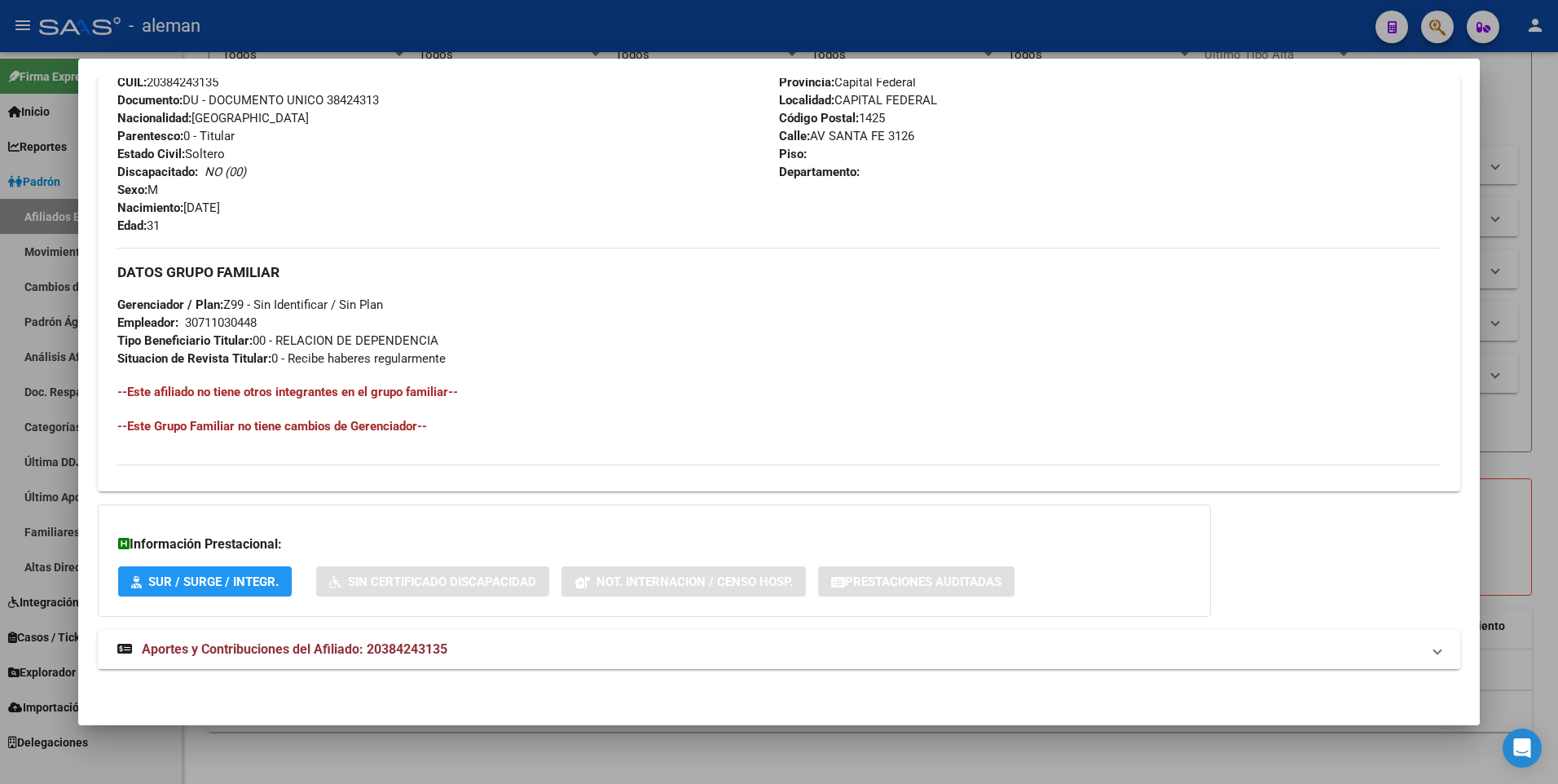
click at [342, 651] on span "Aportes y Contribuciones del Afiliado: 20384243135" at bounding box center [294, 649] width 306 height 15
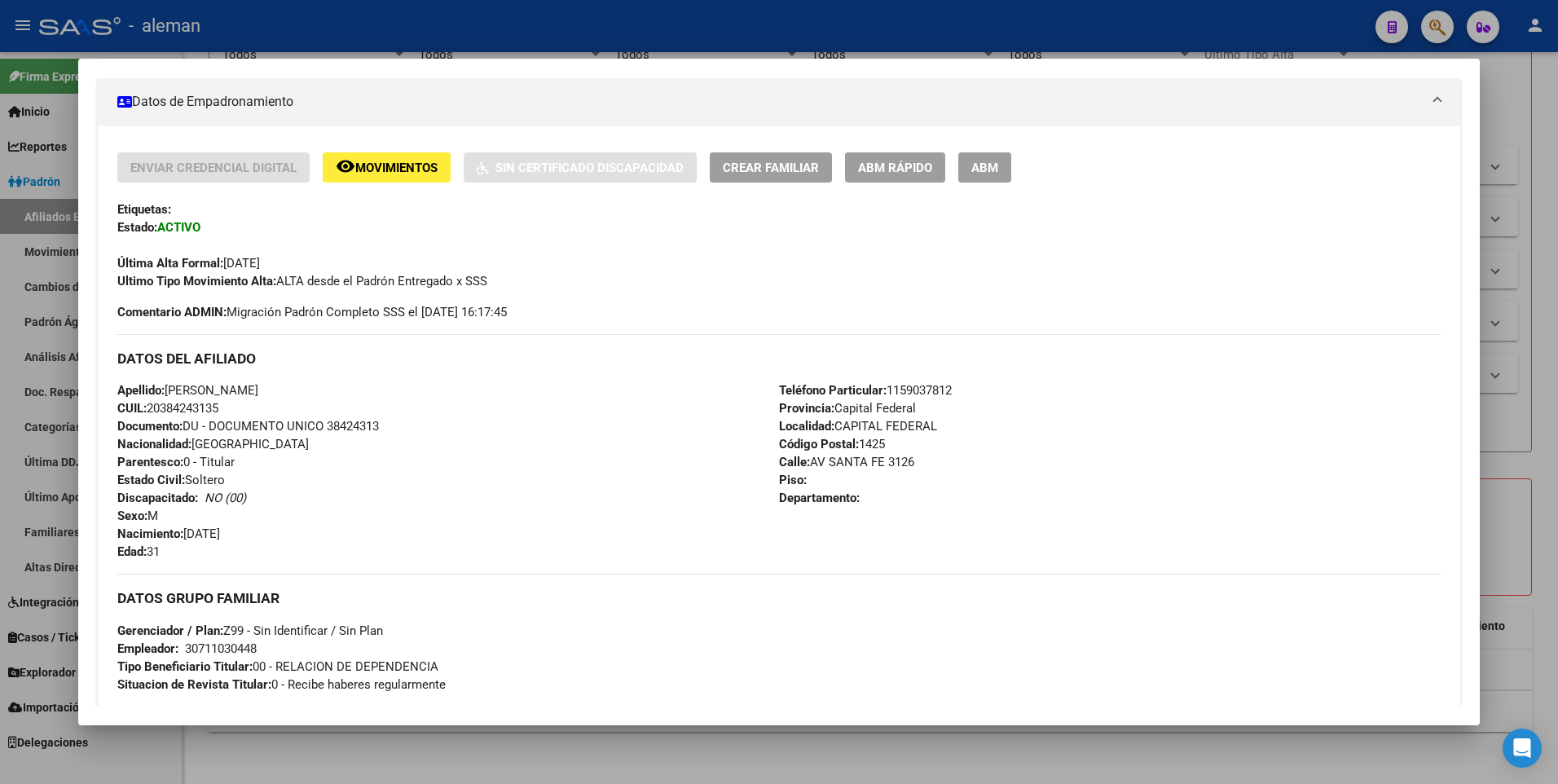
scroll to position [203, 0]
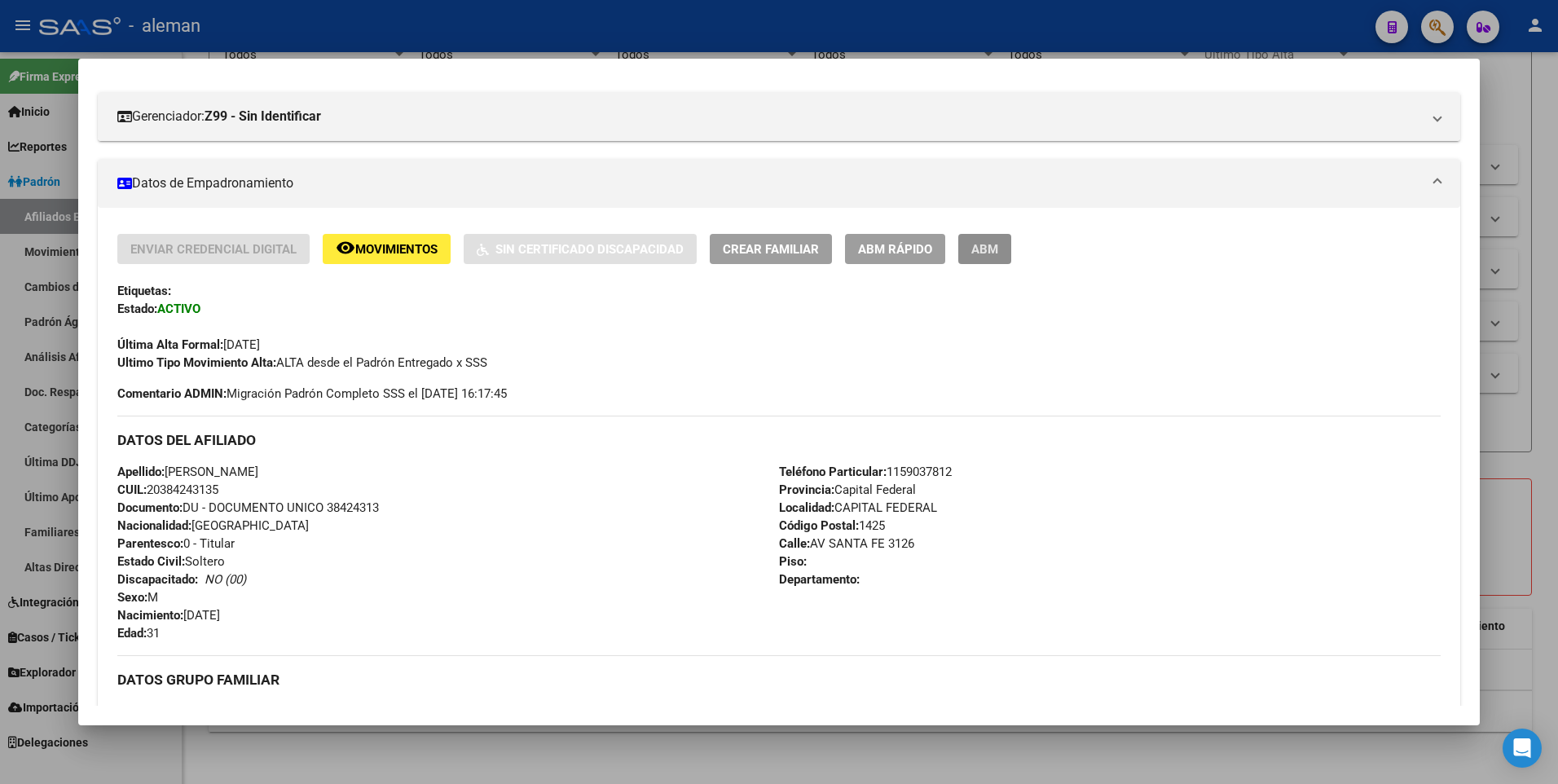
click at [981, 245] on span "ABM" at bounding box center [984, 249] width 27 height 15
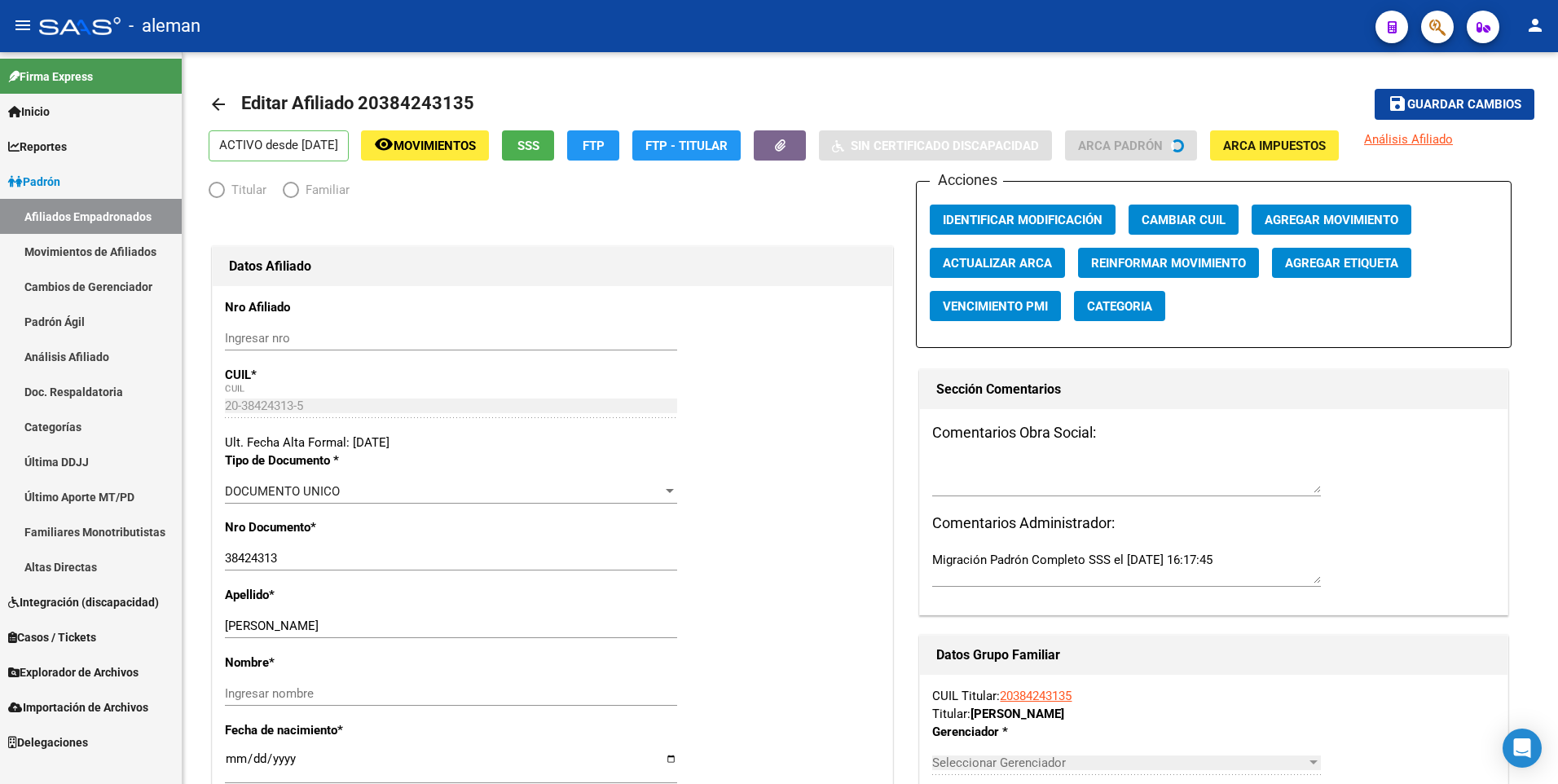
radio input "true"
type input "30-71103044-8"
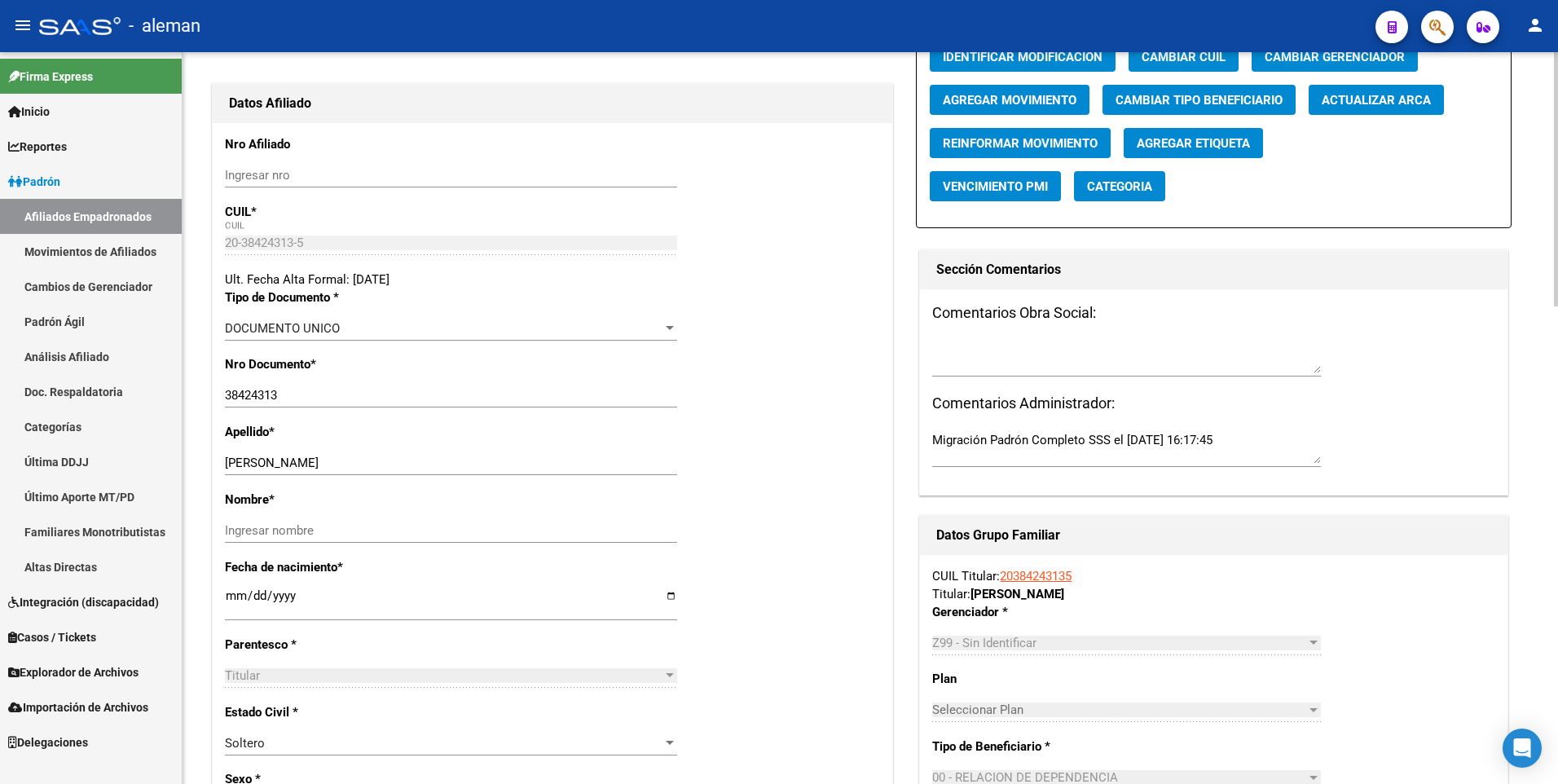
scroll to position [244, 0]
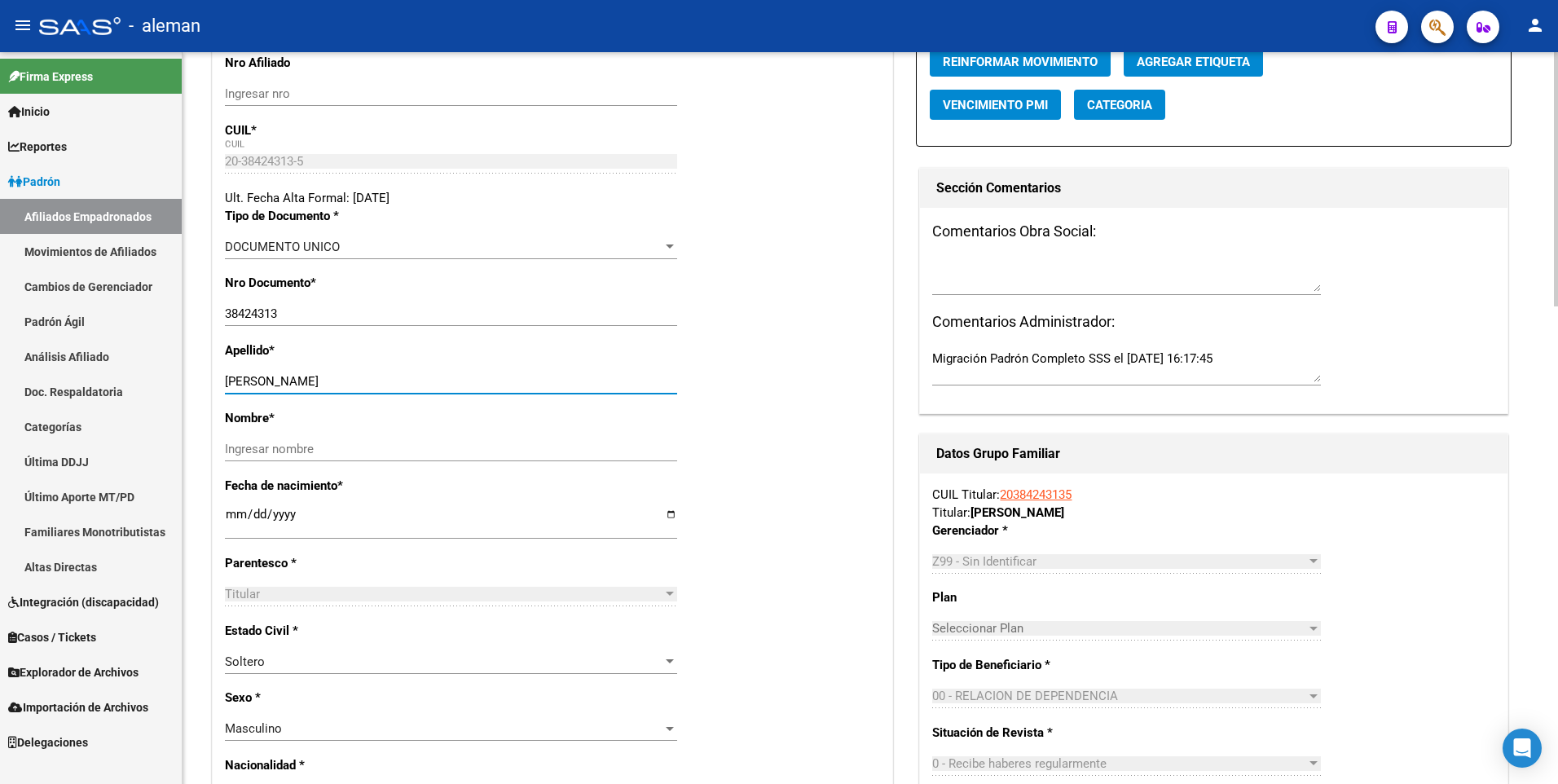
drag, startPoint x: 260, startPoint y: 380, endPoint x: 365, endPoint y: 380, distance: 105.0
click at [365, 380] on input "[PERSON_NAME]" at bounding box center [450, 382] width 452 height 15
type input "[PERSON_NAME]"
click at [379, 449] on input "Ingresar nombre" at bounding box center [450, 449] width 452 height 15
paste input "[PERSON_NAME]"
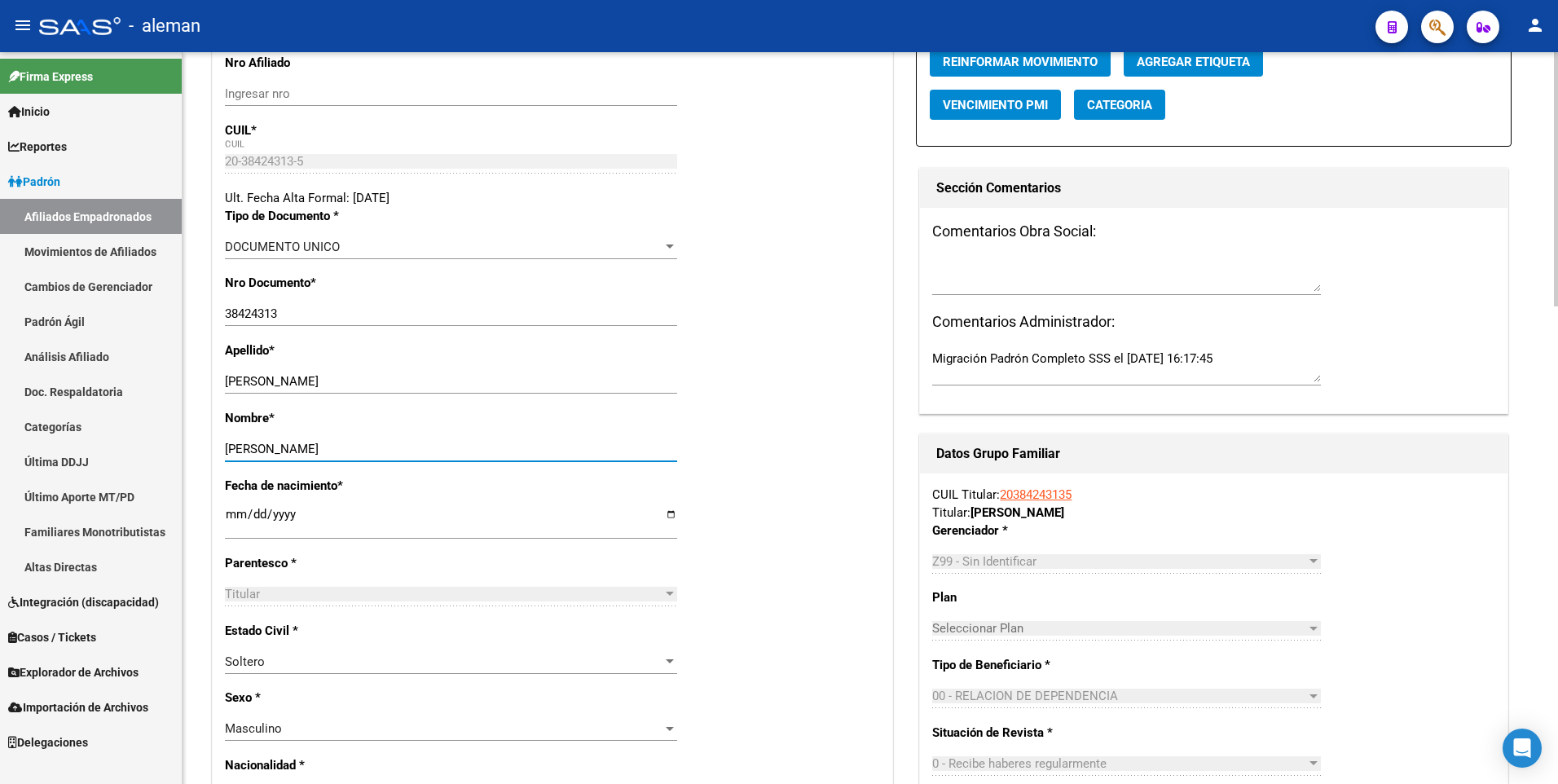
type input "[PERSON_NAME]"
click at [742, 441] on div "Nombre * [PERSON_NAME] Ingresar nombre" at bounding box center [552, 443] width 655 height 68
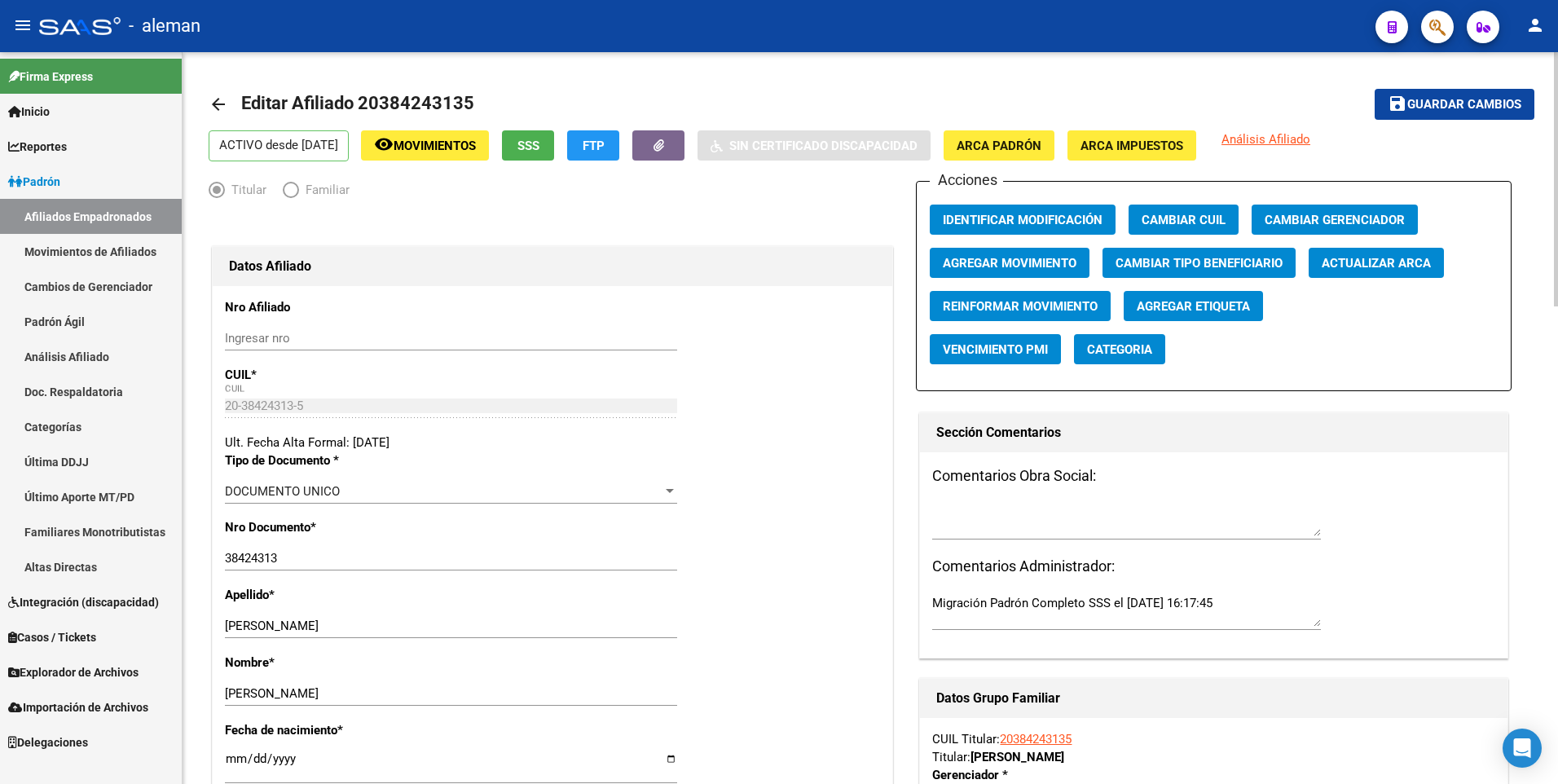
click at [990, 257] on span "Agregar Movimiento" at bounding box center [1010, 263] width 134 height 15
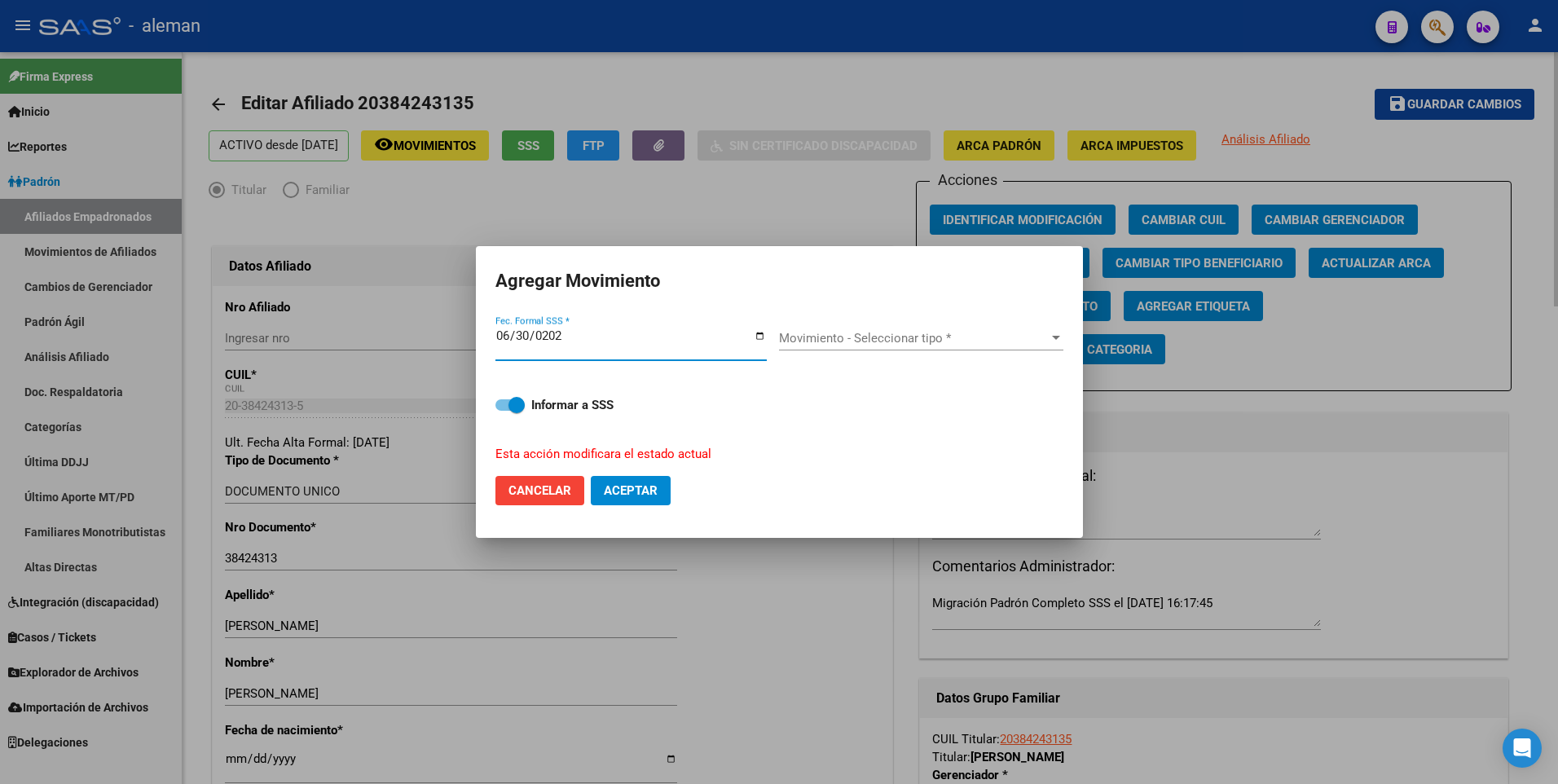
type input "[DATE]"
click at [917, 334] on span "Movimiento - Seleccionar tipo *" at bounding box center [914, 338] width 270 height 15
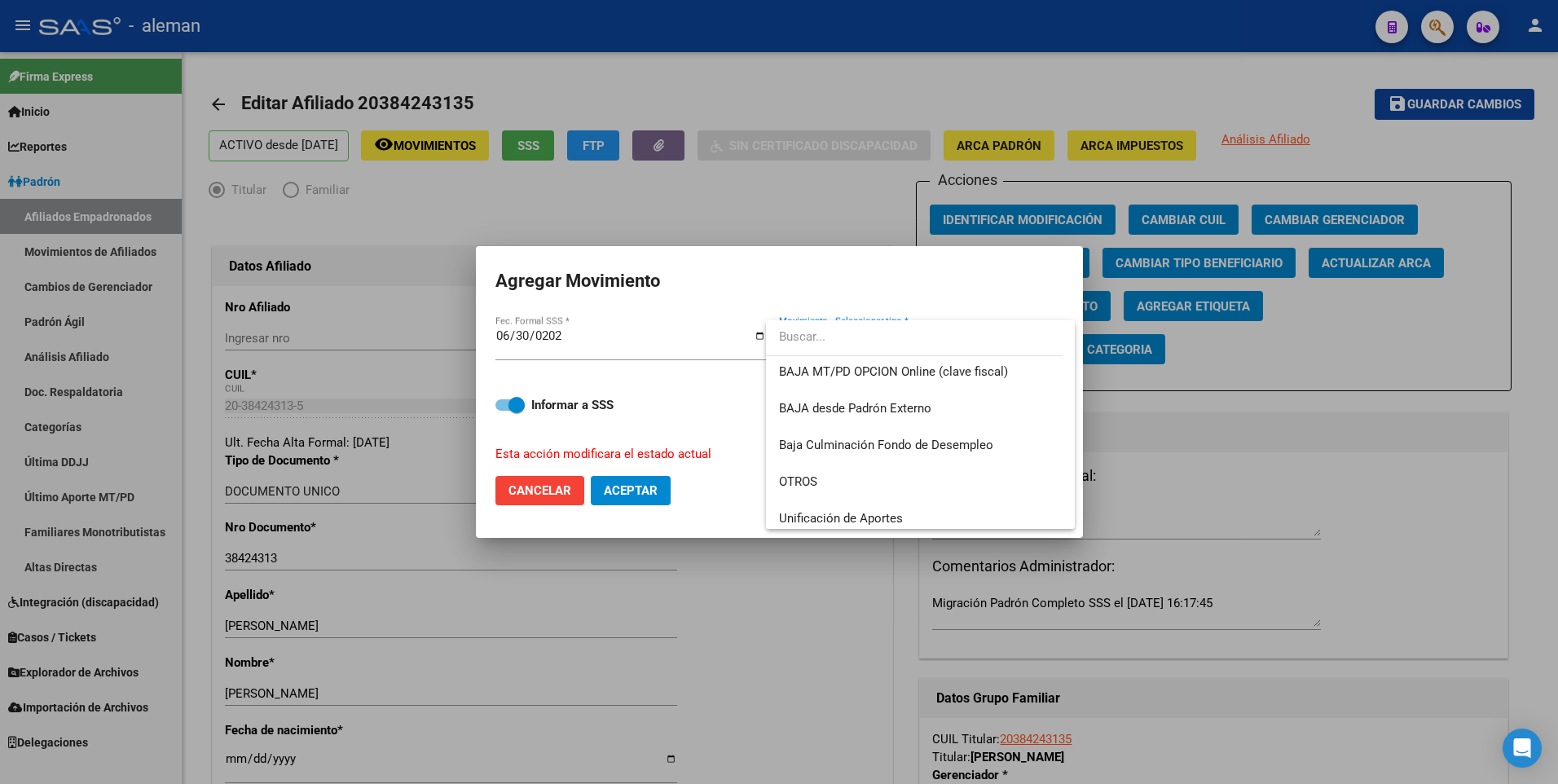
scroll to position [940, 0]
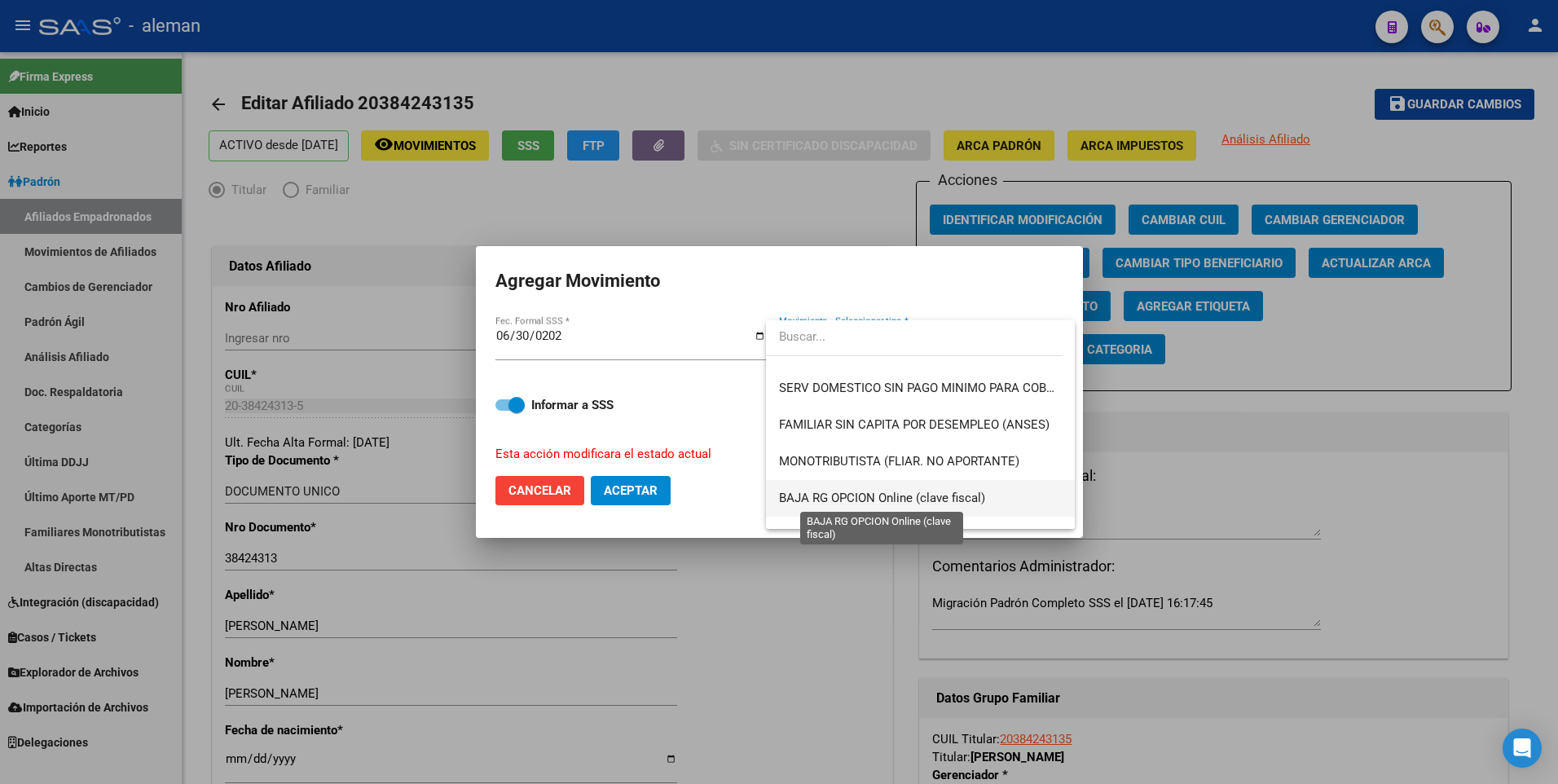
click at [888, 495] on span "BAJA RG OPCION Online (clave fiscal)" at bounding box center [882, 498] width 206 height 15
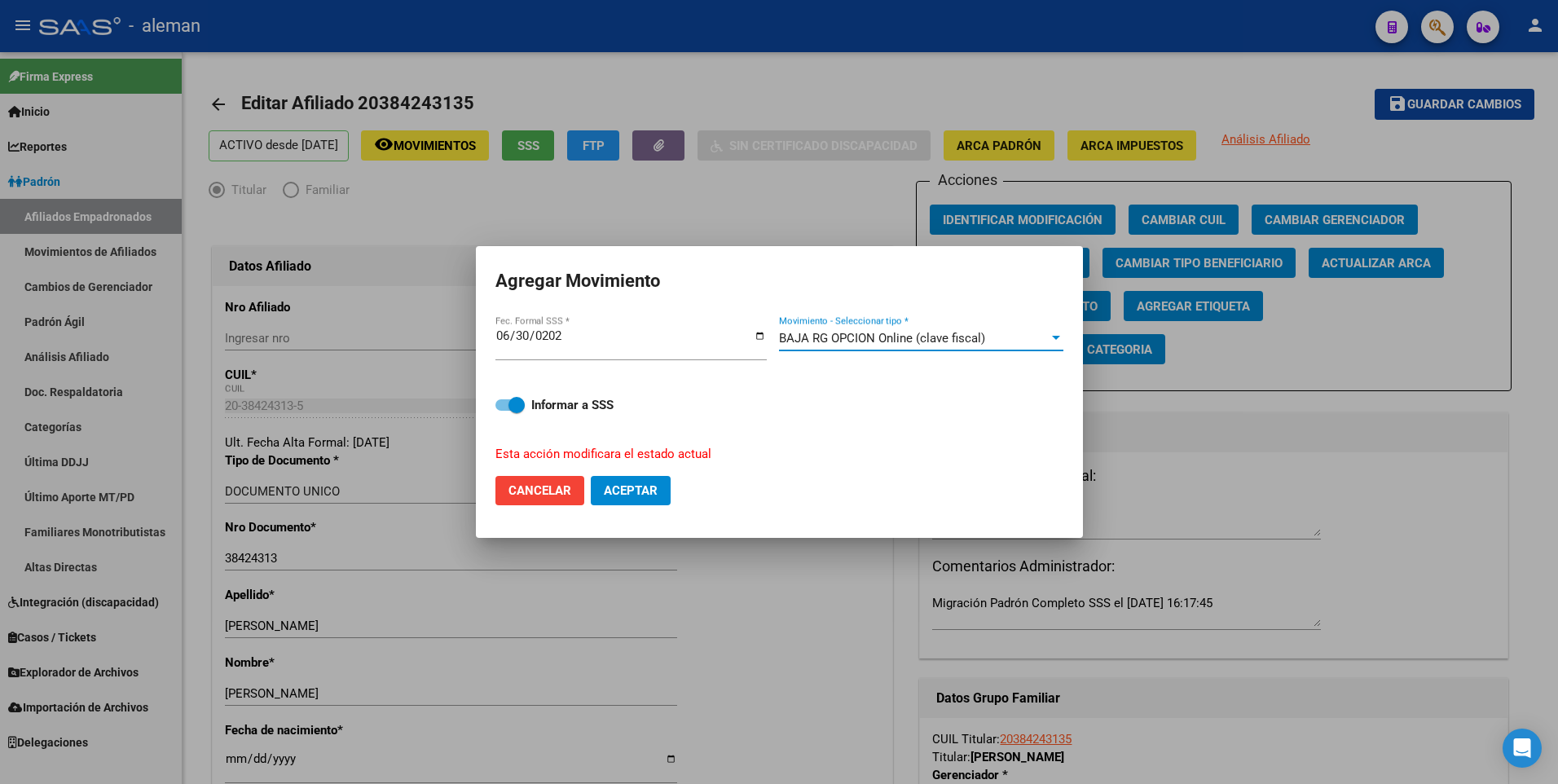
click at [505, 402] on span at bounding box center [510, 405] width 29 height 11
click at [504, 411] on input "Informar a SSS" at bounding box center [503, 411] width 1 height 1
checkbox input "false"
click at [622, 486] on span "Aceptar" at bounding box center [630, 491] width 54 height 15
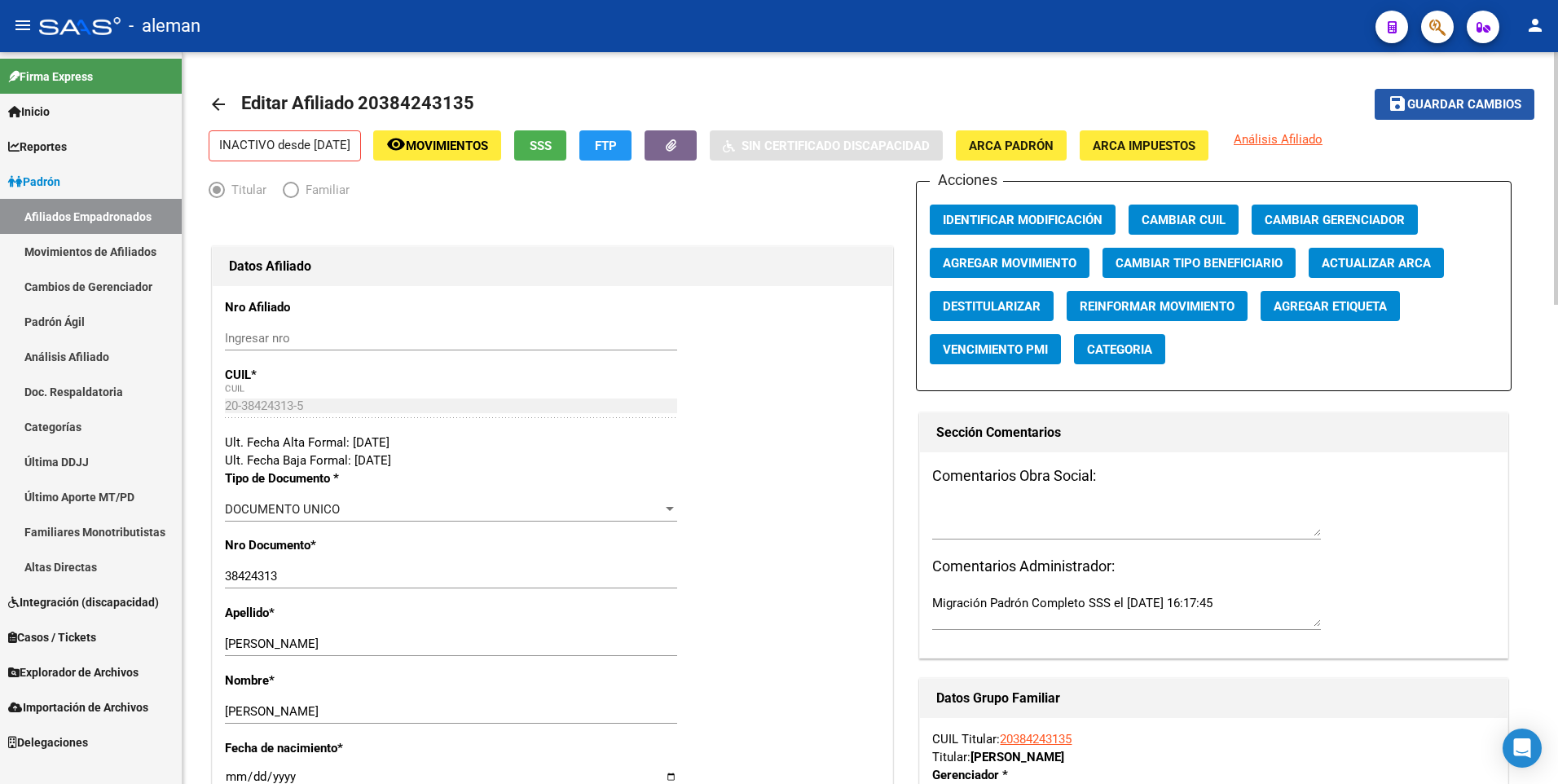
click at [1466, 102] on span "Guardar cambios" at bounding box center [1464, 105] width 114 height 15
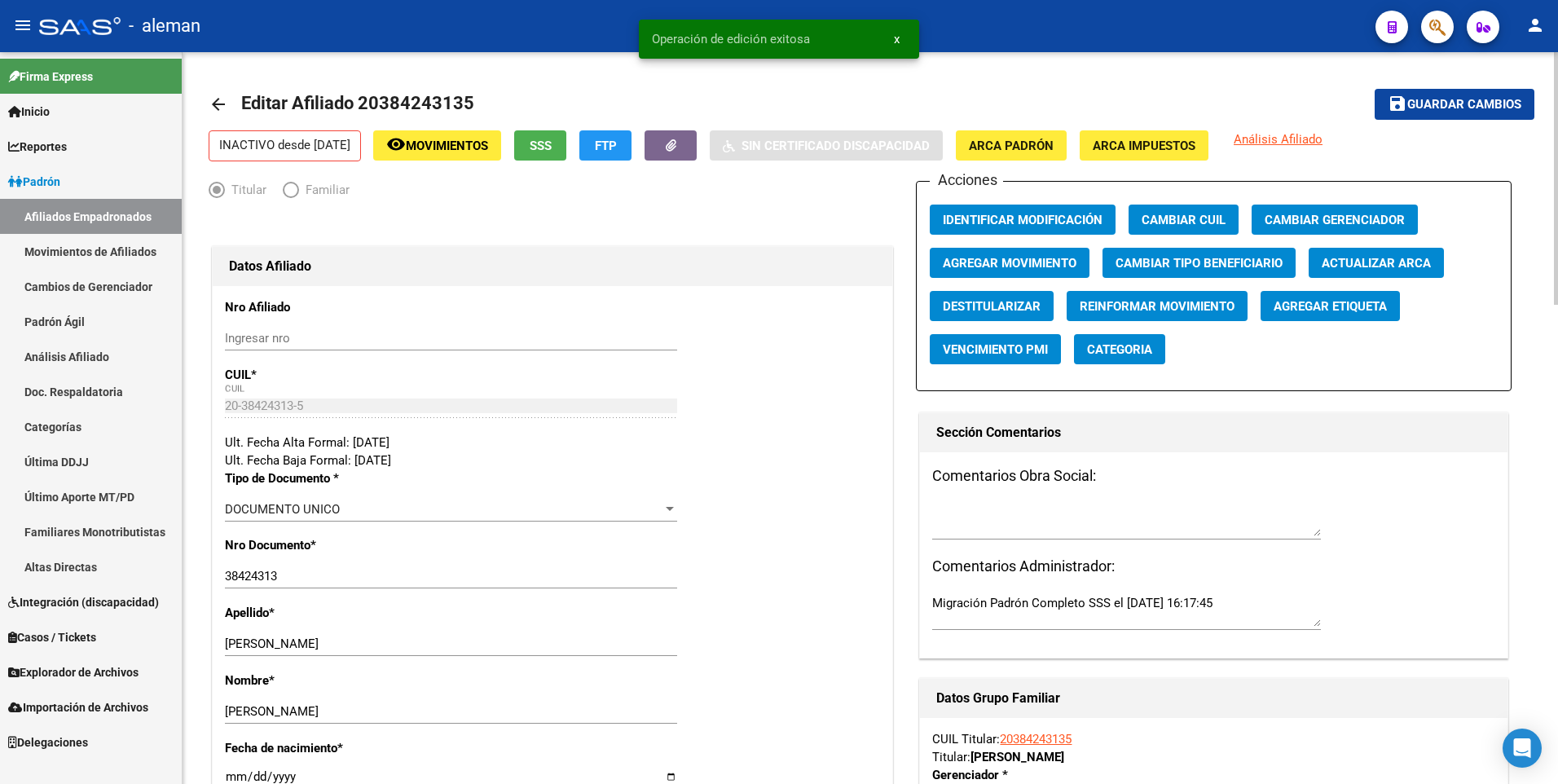
click at [217, 100] on mat-icon "arrow_back" at bounding box center [218, 104] width 20 height 20
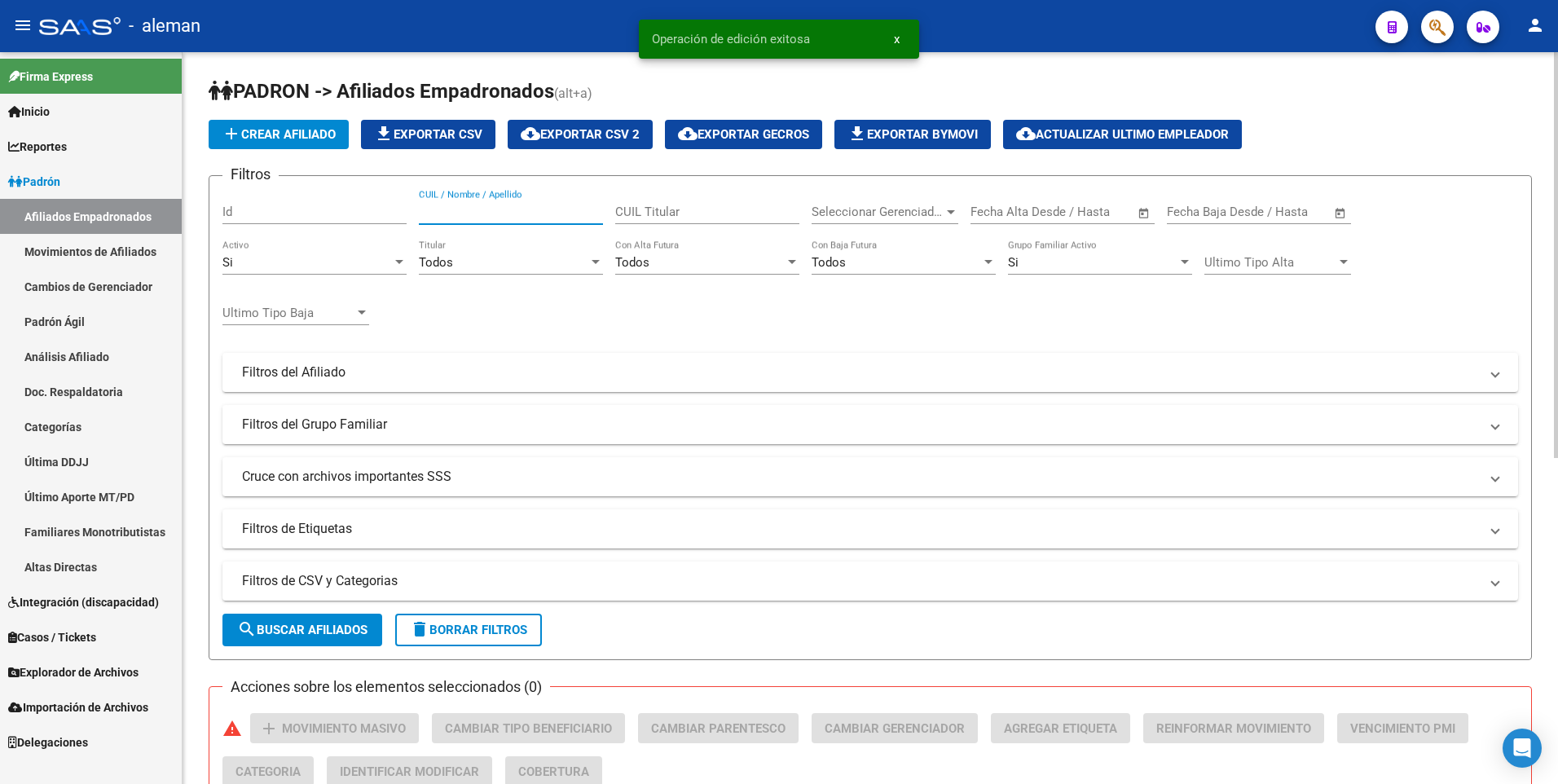
click at [522, 212] on input "CUIL / Nombre / Apellido" at bounding box center [511, 212] width 184 height 15
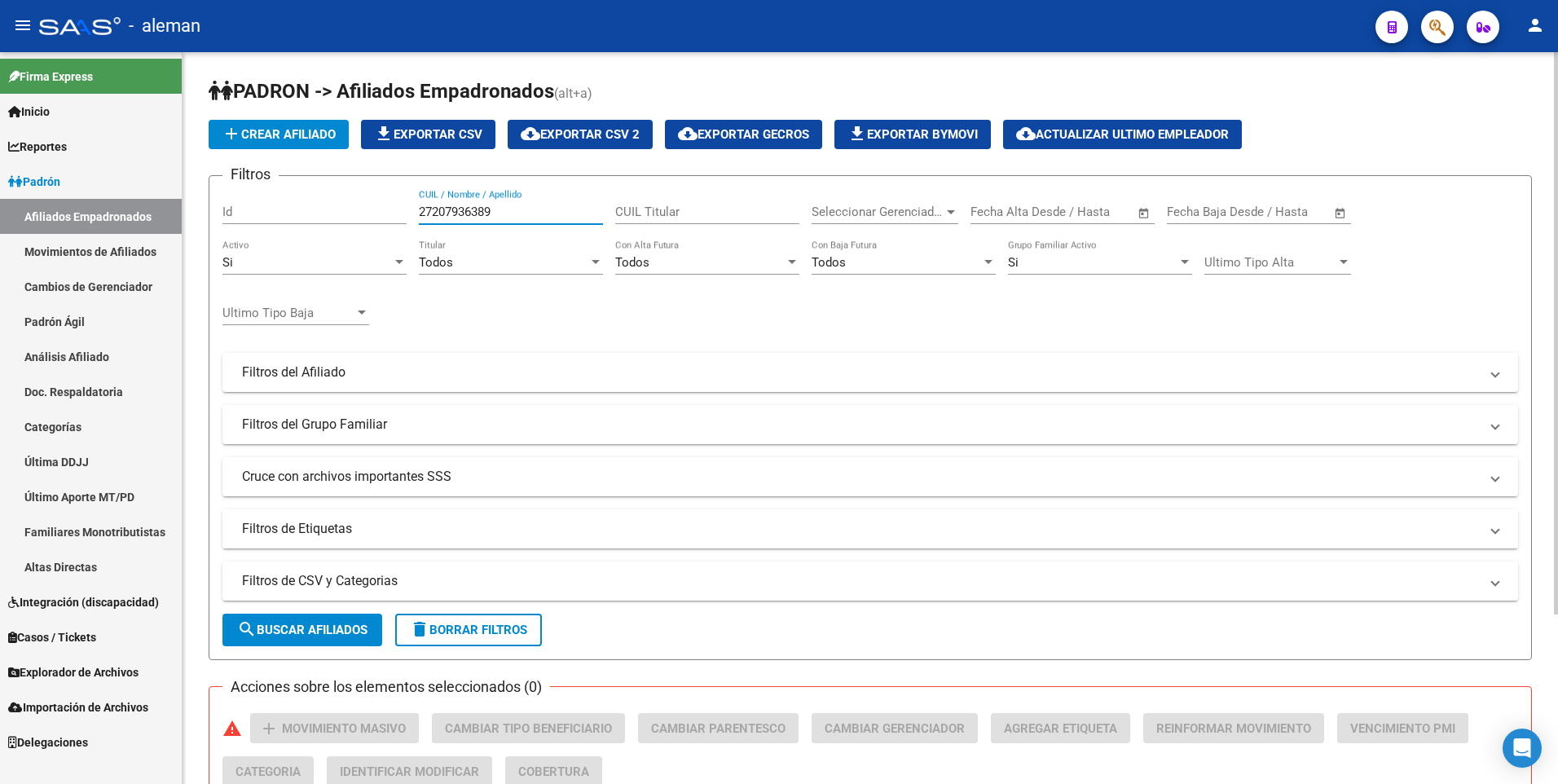
scroll to position [220, 0]
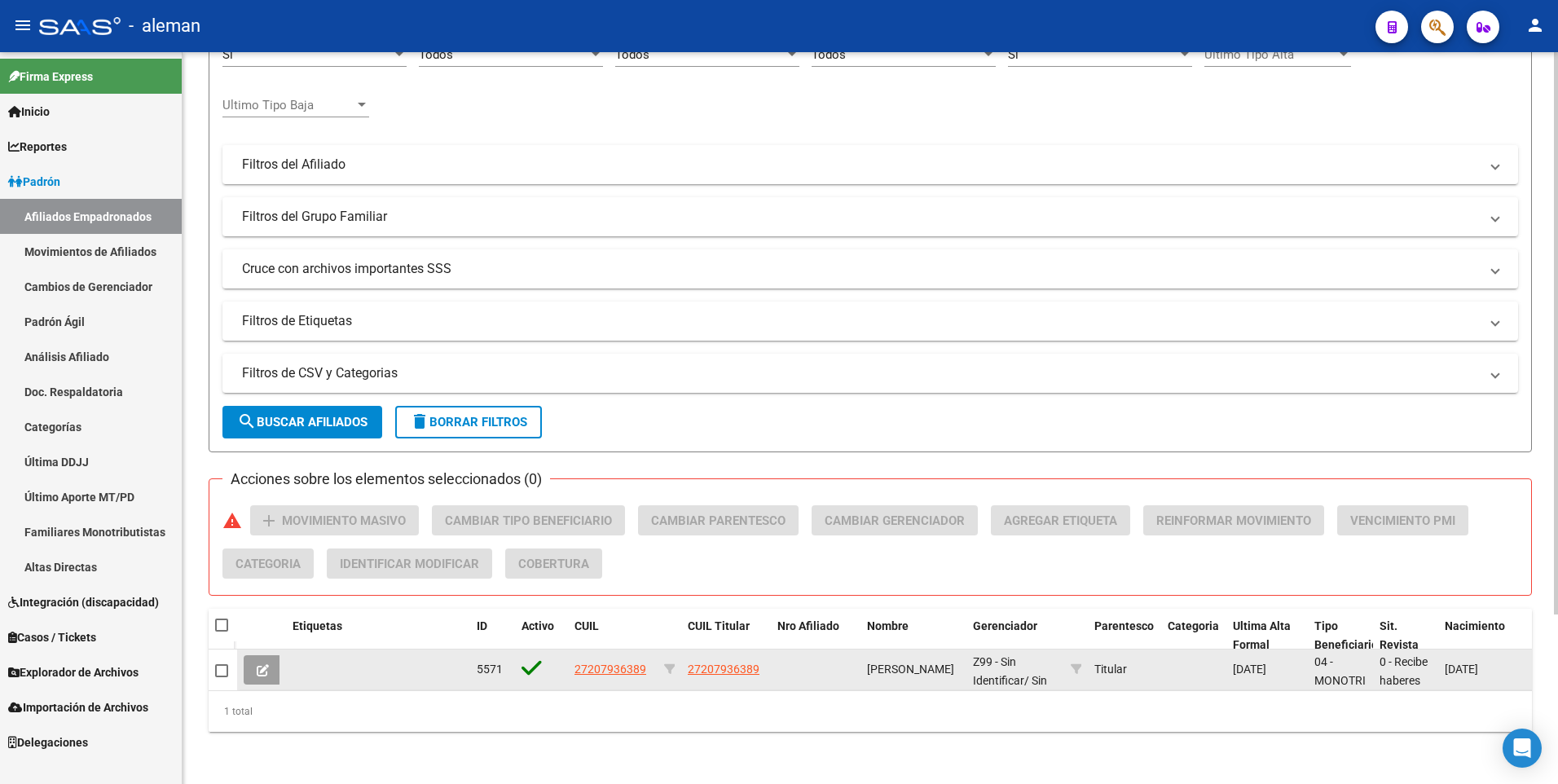
type input "27207936389"
click at [614, 663] on span "27207936389" at bounding box center [610, 669] width 71 height 13
type textarea "27207936389"
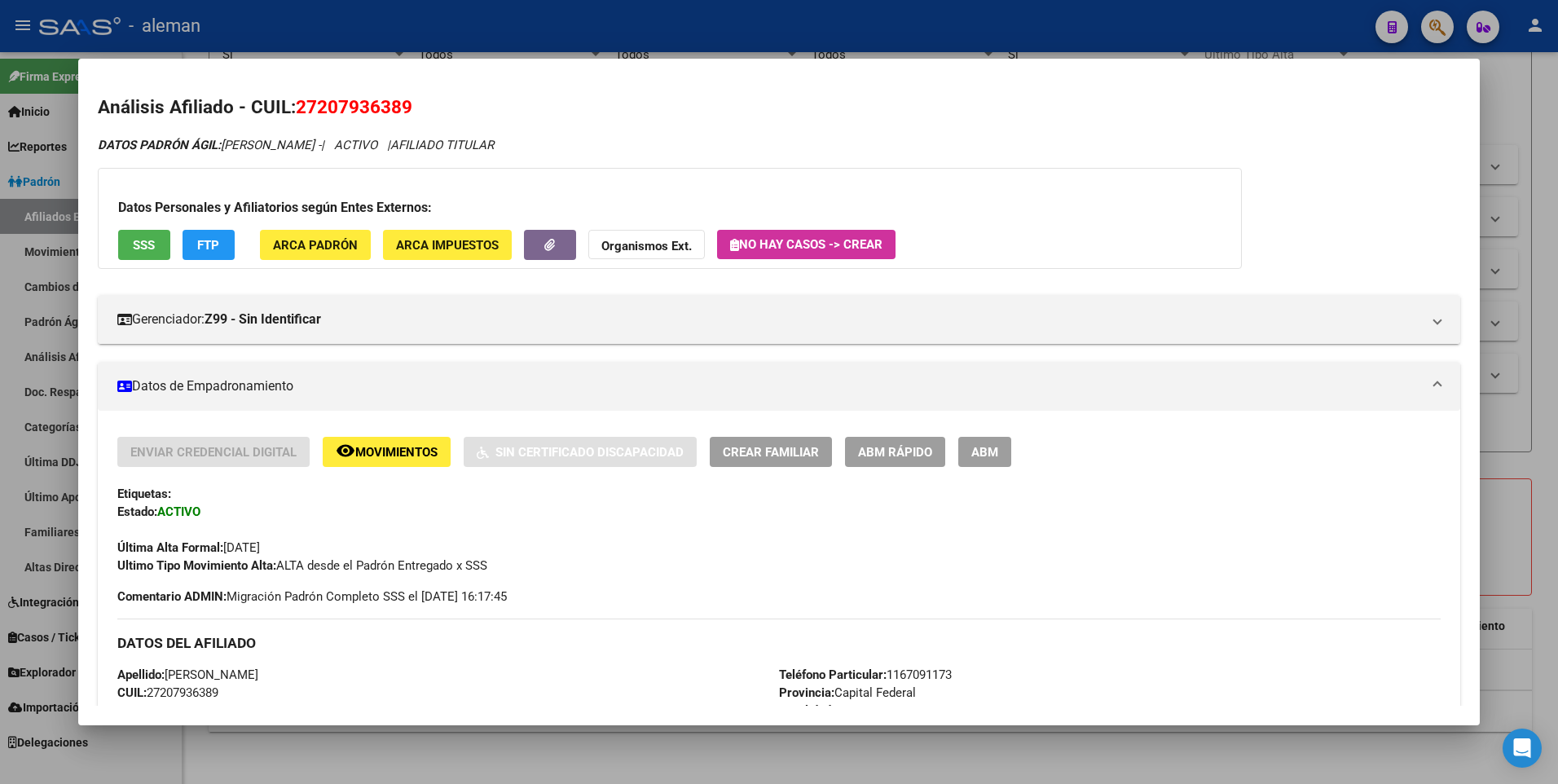
scroll to position [597, 0]
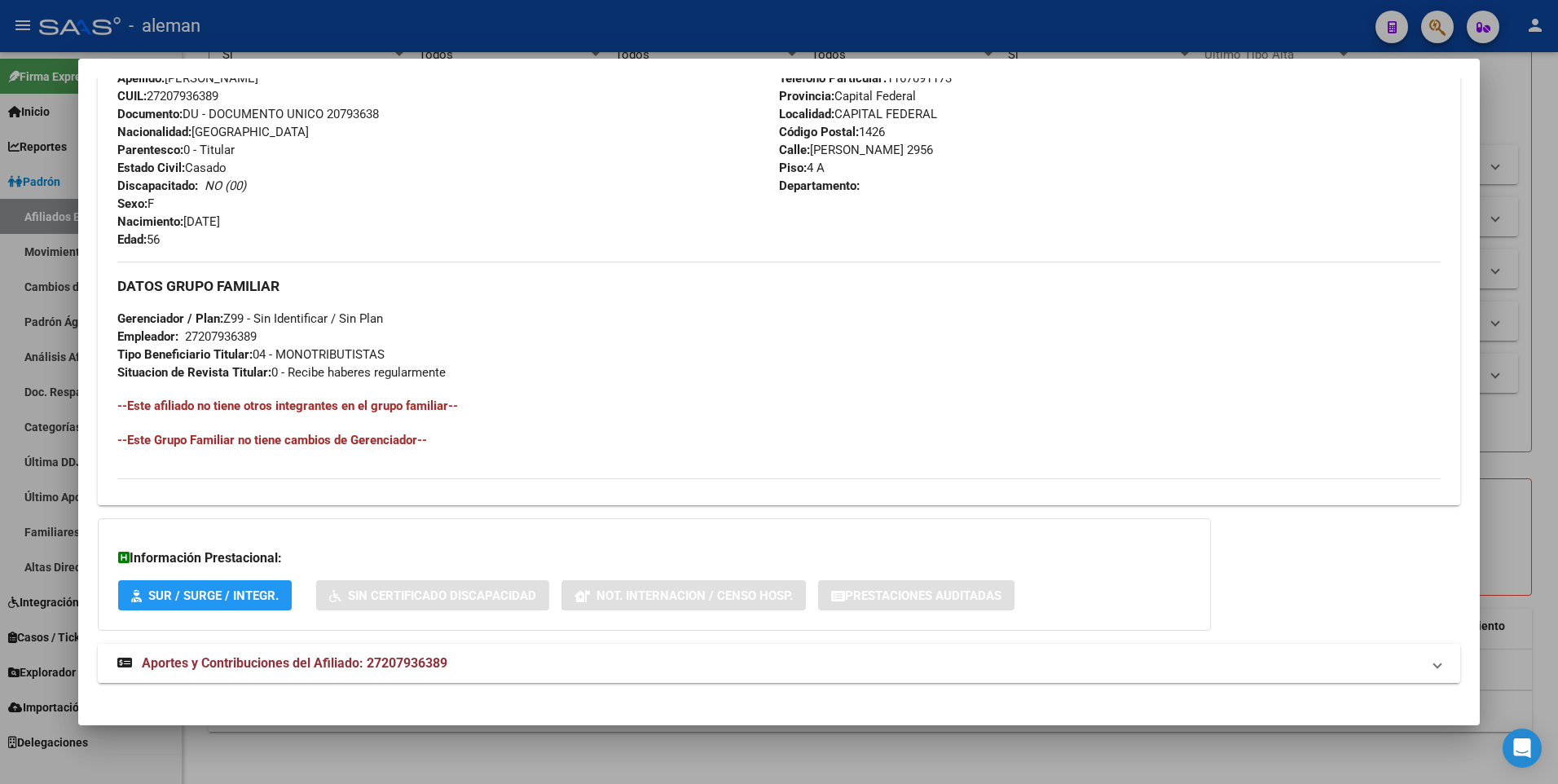
click at [298, 660] on span "Aportes y Contribuciones del Afiliado: 27207936389" at bounding box center [294, 663] width 306 height 15
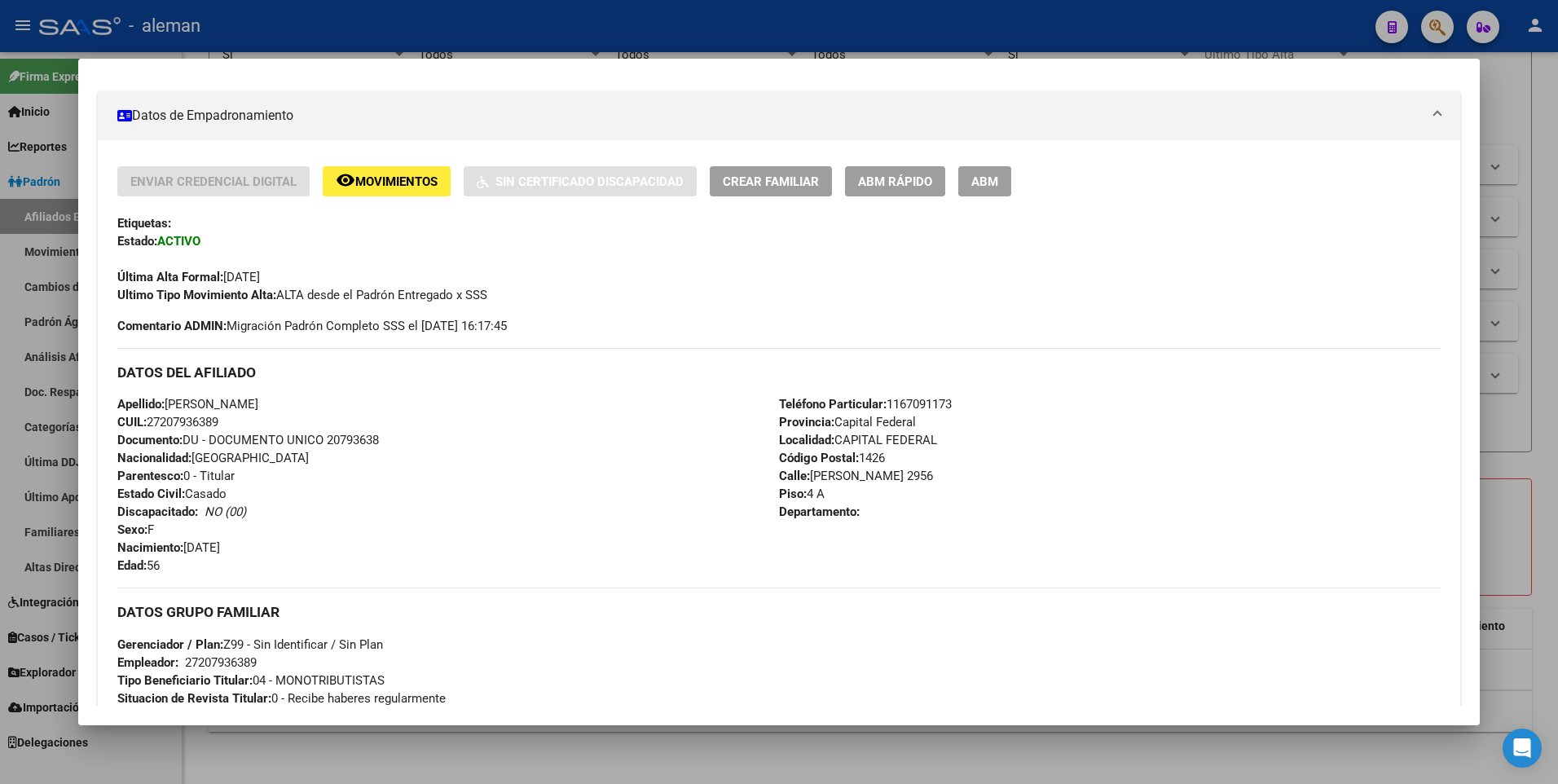
scroll to position [189, 0]
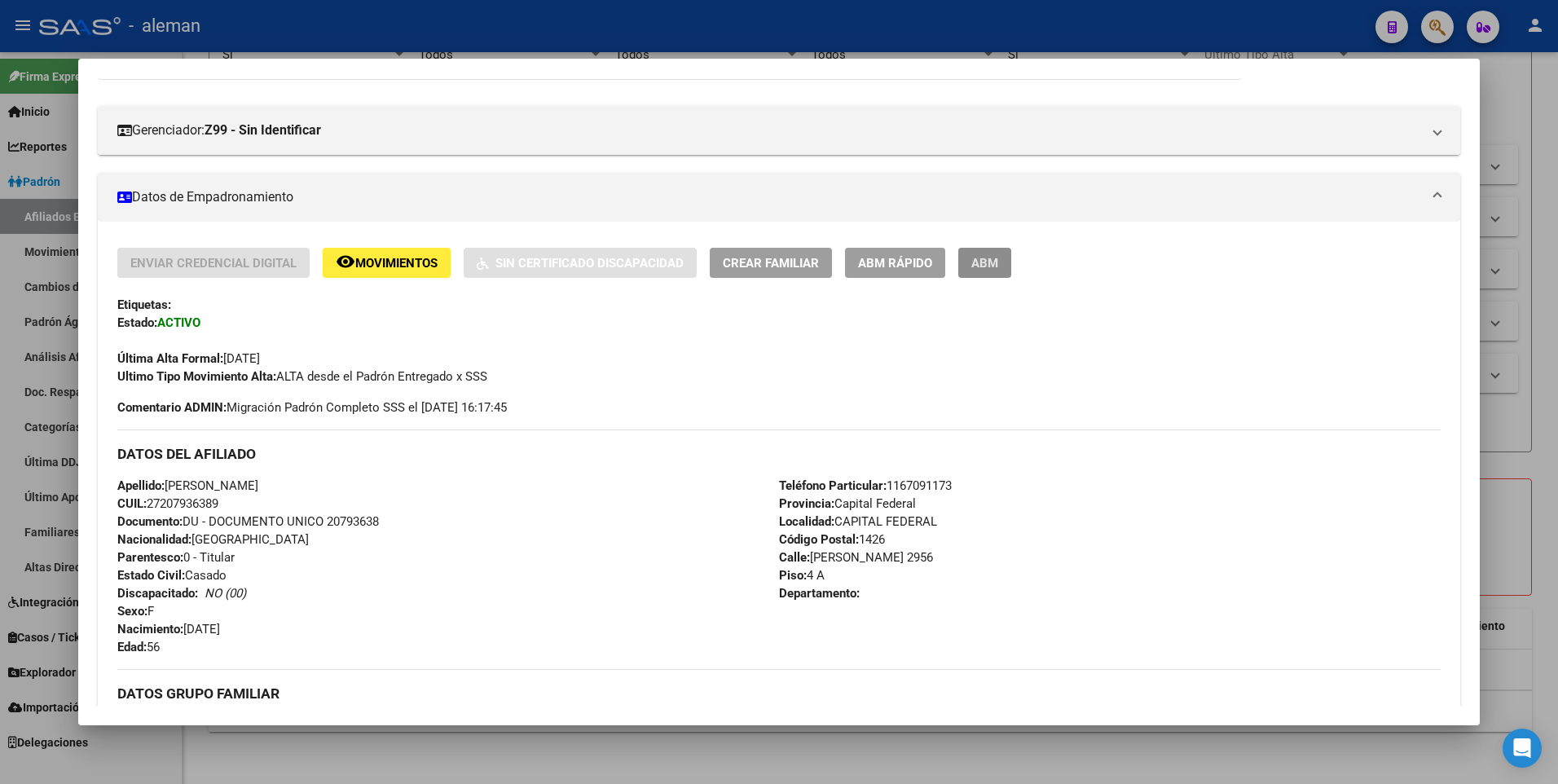
click at [984, 261] on span "ABM" at bounding box center [984, 263] width 27 height 15
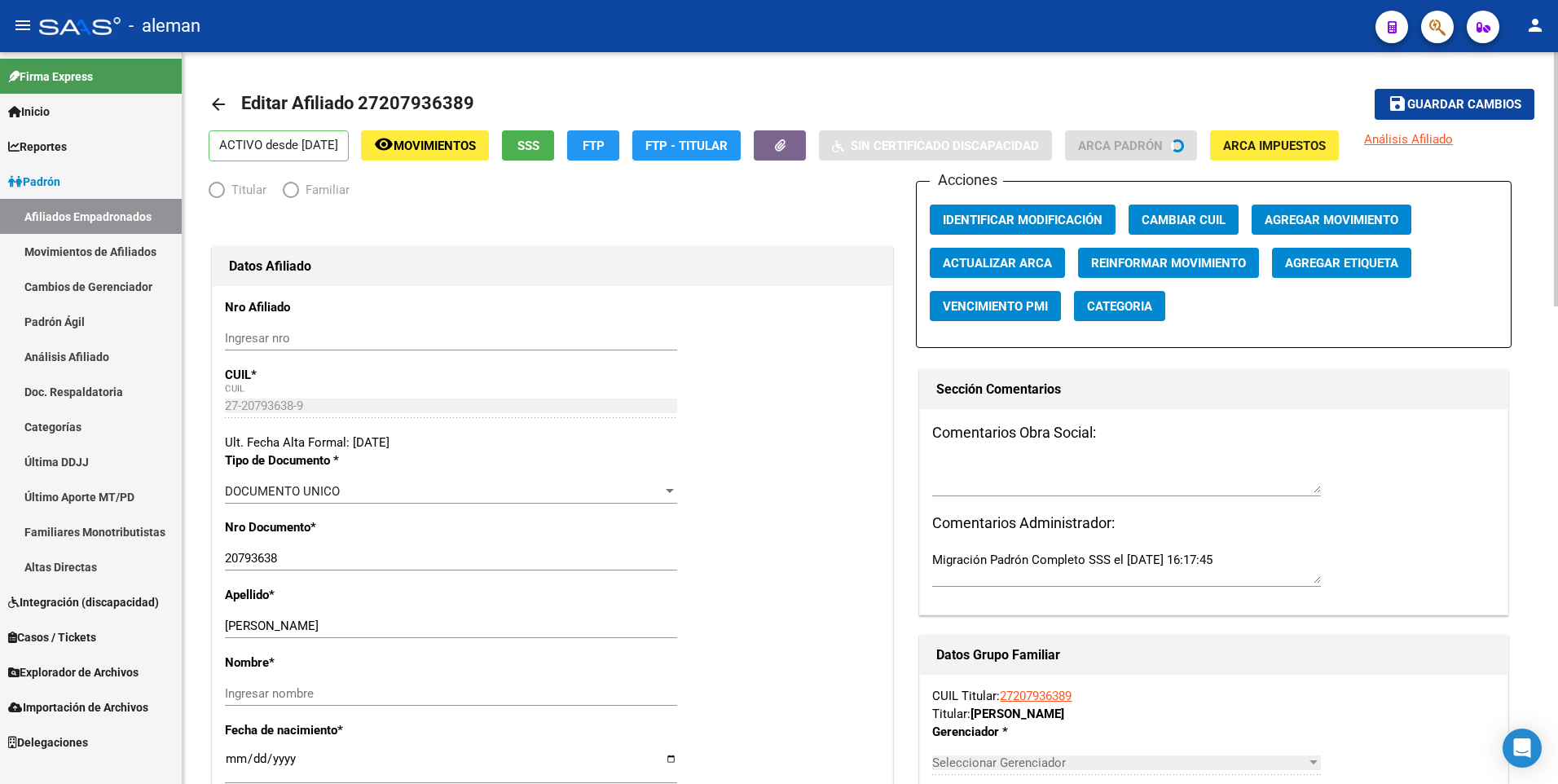
radio input "true"
type input "27-20793638-9"
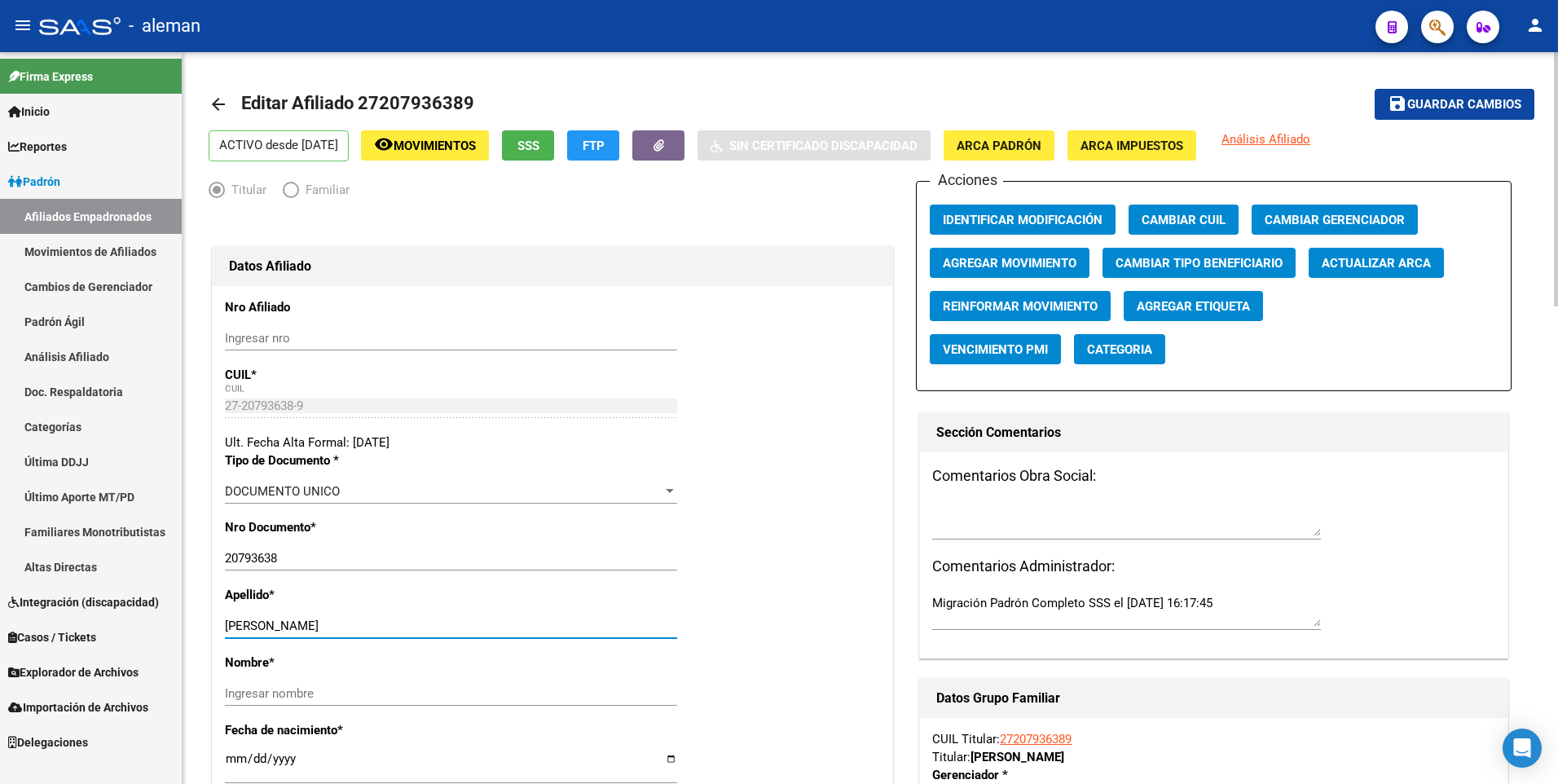
drag, startPoint x: 260, startPoint y: 625, endPoint x: 335, endPoint y: 631, distance: 75.2
click at [335, 631] on input "[PERSON_NAME]" at bounding box center [450, 626] width 452 height 15
type input "[PERSON_NAME]"
click at [327, 693] on input "Ingresar nombre" at bounding box center [450, 694] width 452 height 15
paste input "[PERSON_NAME]"
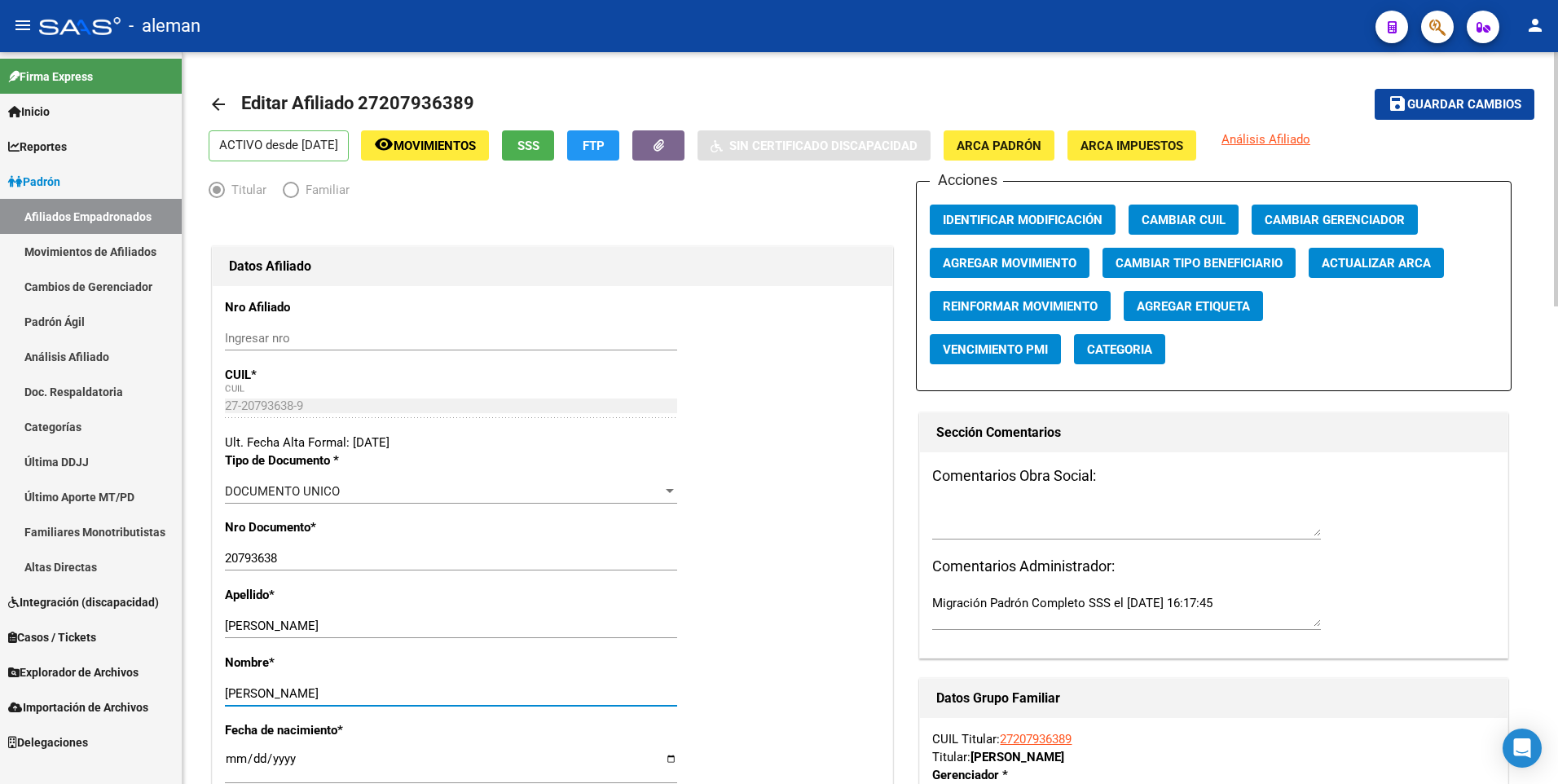
type input "[PERSON_NAME]"
click at [952, 263] on span "Agregar Movimiento" at bounding box center [1010, 263] width 134 height 15
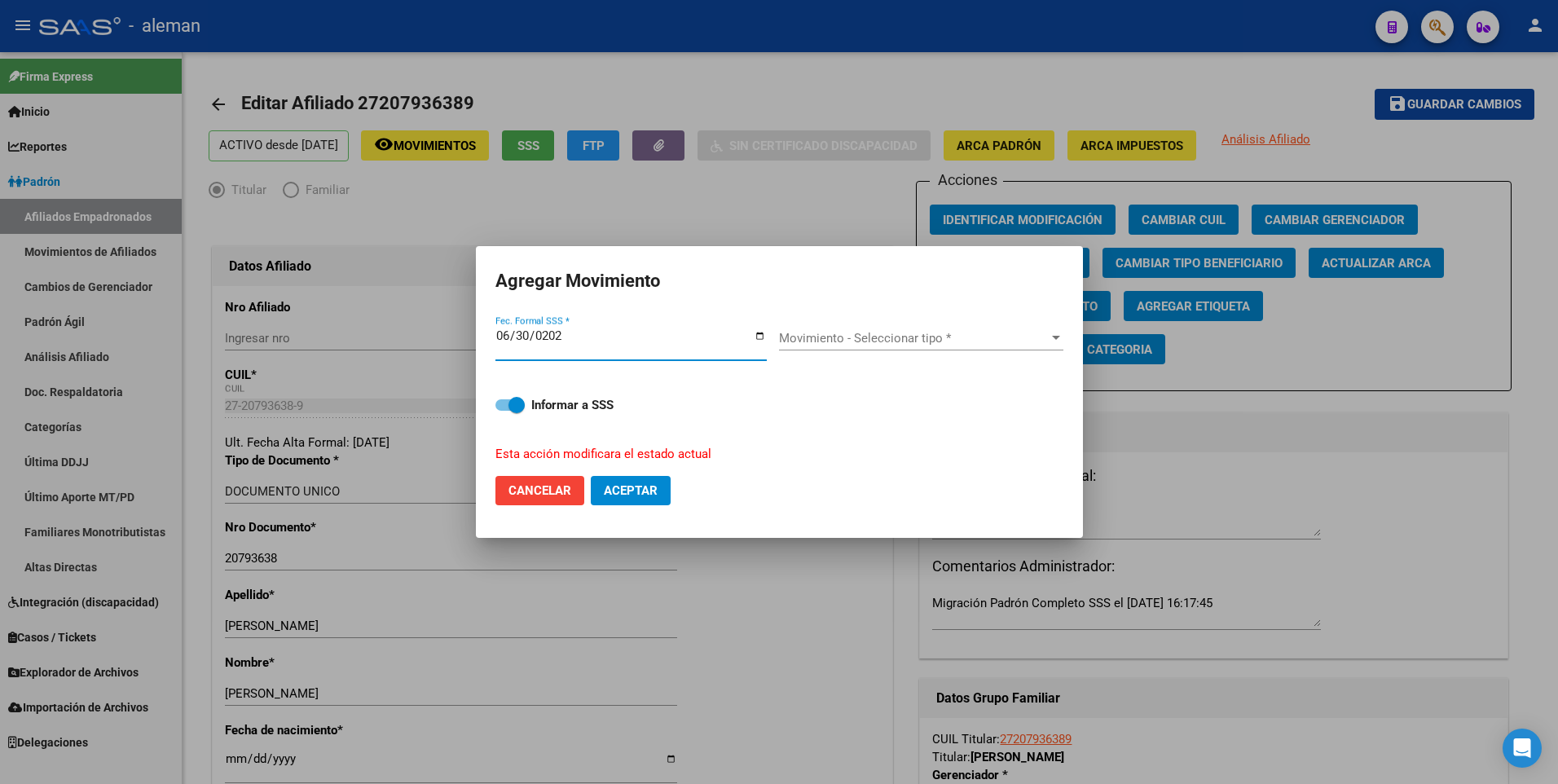
type input "[DATE]"
click at [875, 338] on span "Movimiento - Seleccionar tipo *" at bounding box center [914, 338] width 270 height 15
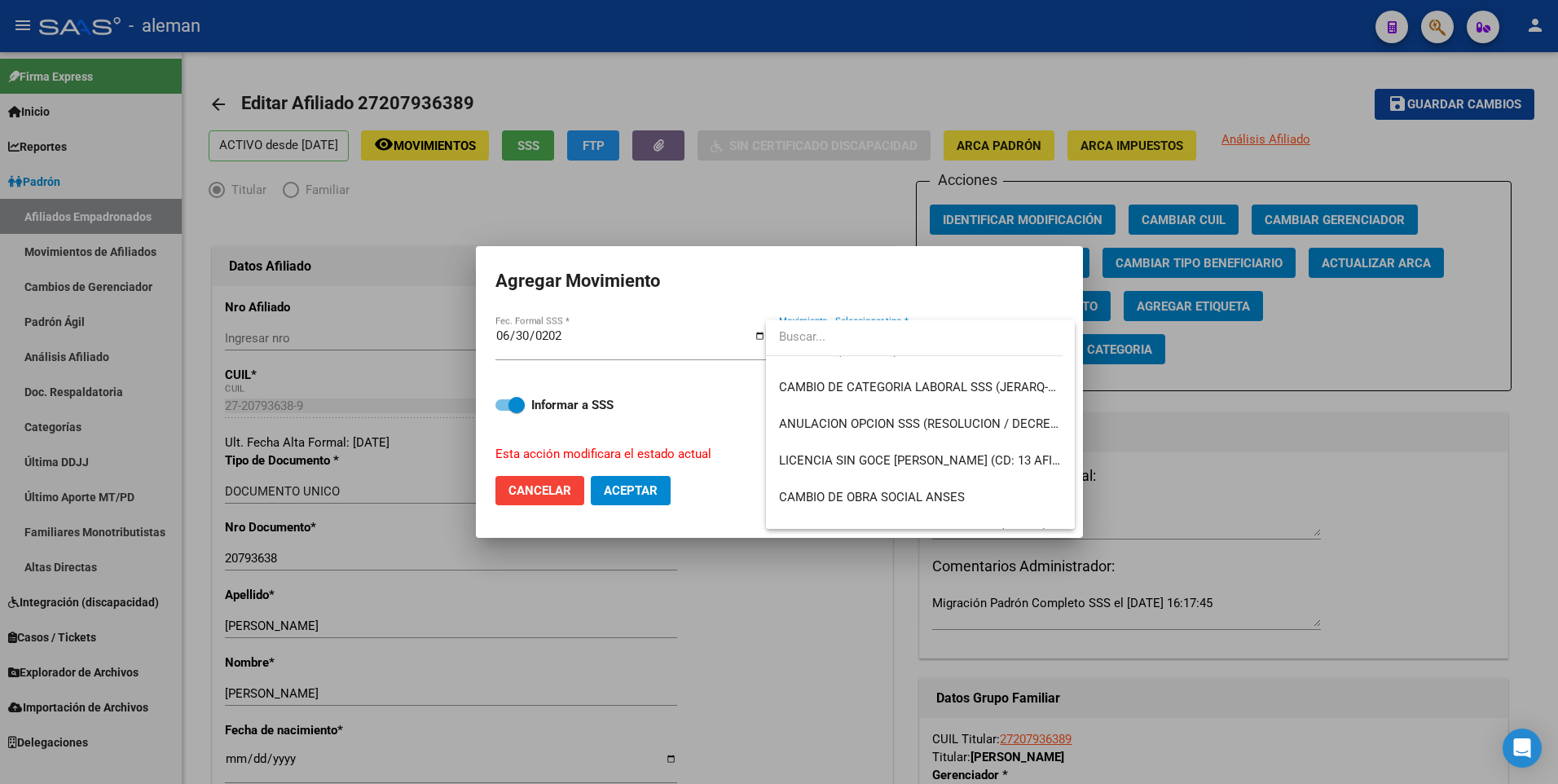
scroll to position [489, 0]
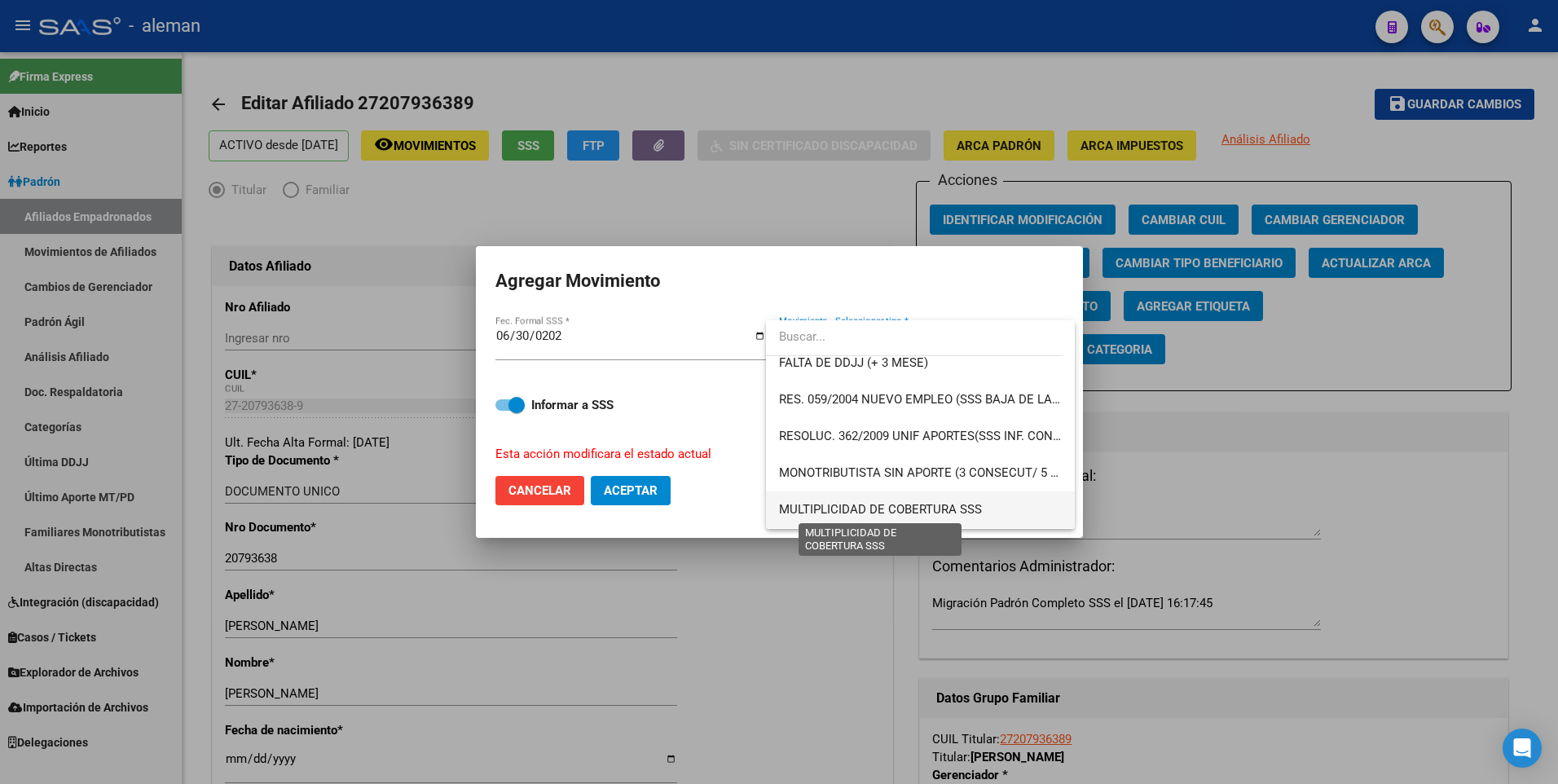
click at [869, 507] on span "MULTIPLICIDAD DE COBERTURA SSS" at bounding box center [881, 510] width 203 height 15
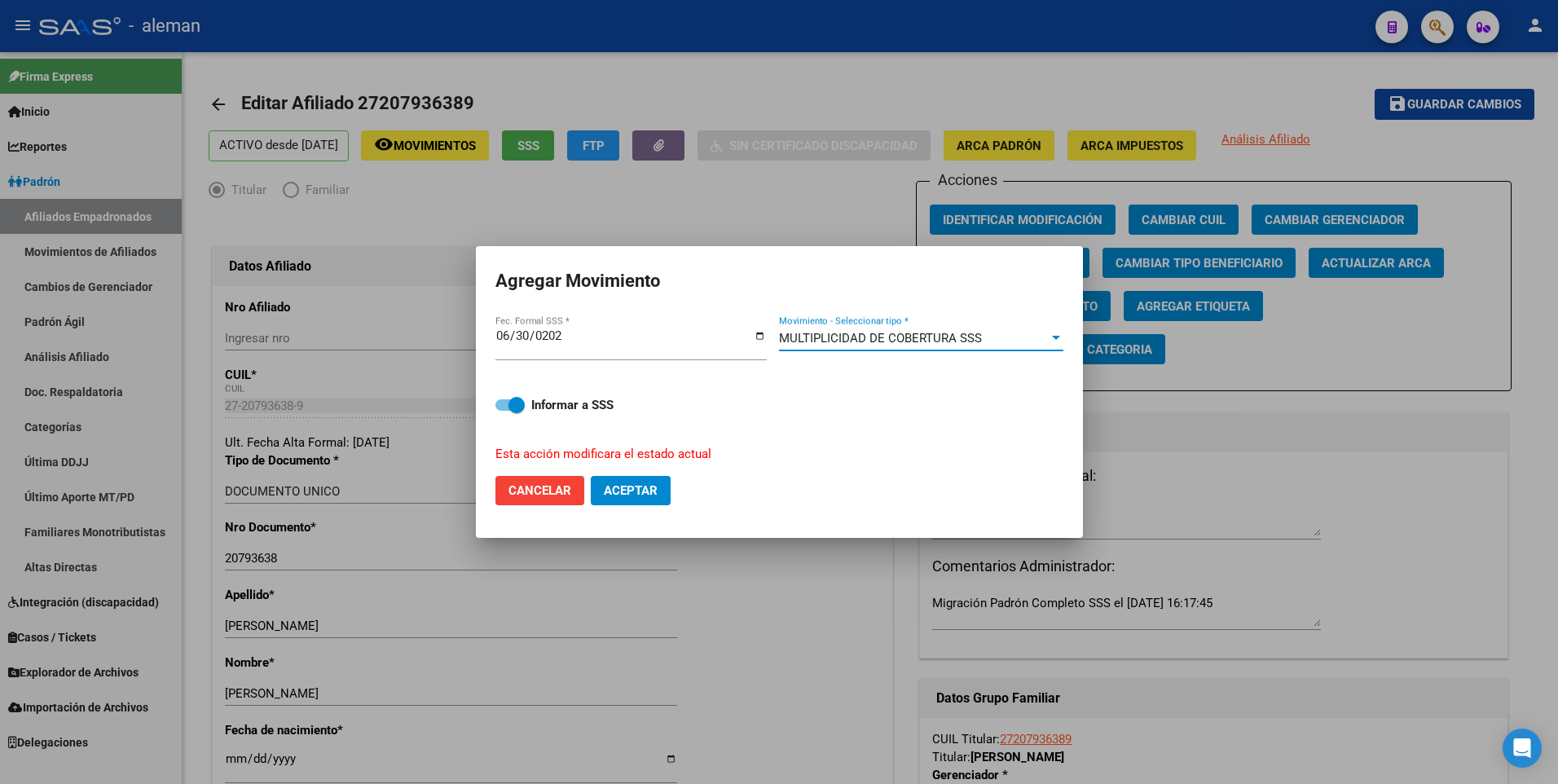
click at [505, 405] on span at bounding box center [510, 405] width 29 height 11
click at [504, 411] on input "Informar a SSS" at bounding box center [503, 411] width 1 height 1
checkbox input "false"
click at [607, 487] on span "Aceptar" at bounding box center [630, 491] width 54 height 15
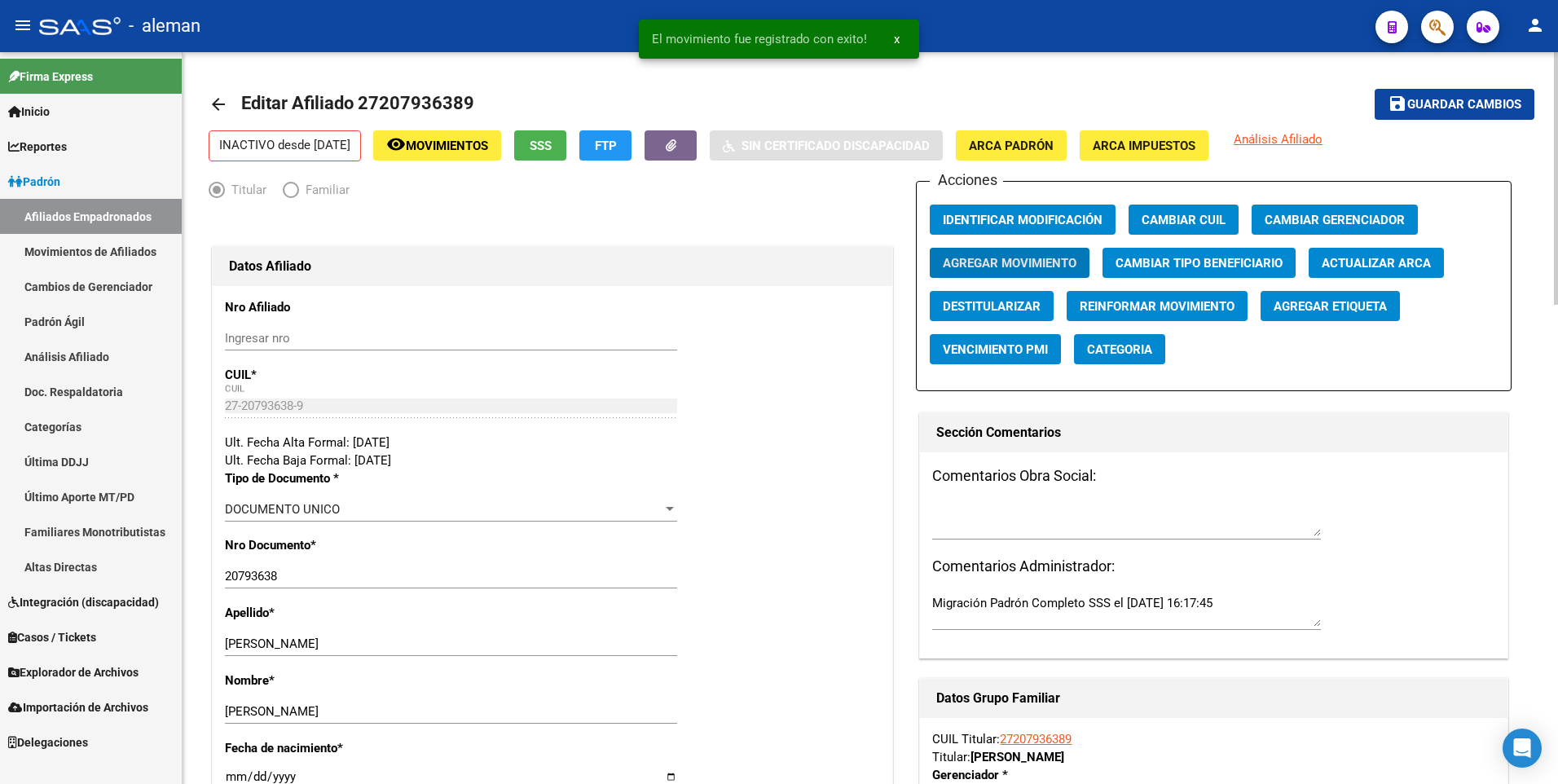
click at [1443, 107] on span "Guardar cambios" at bounding box center [1464, 105] width 114 height 15
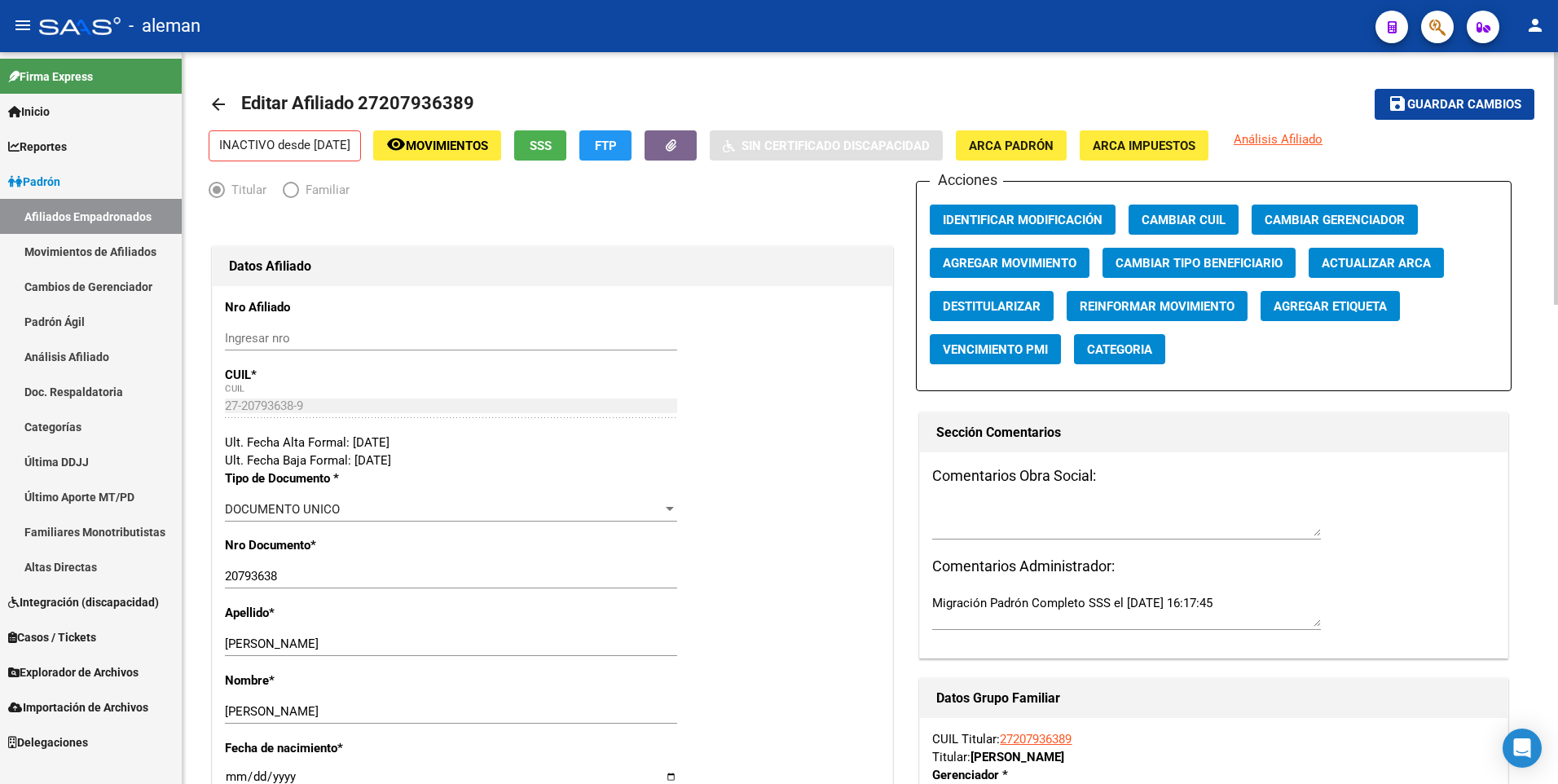
click at [221, 102] on mat-icon "arrow_back" at bounding box center [218, 104] width 20 height 20
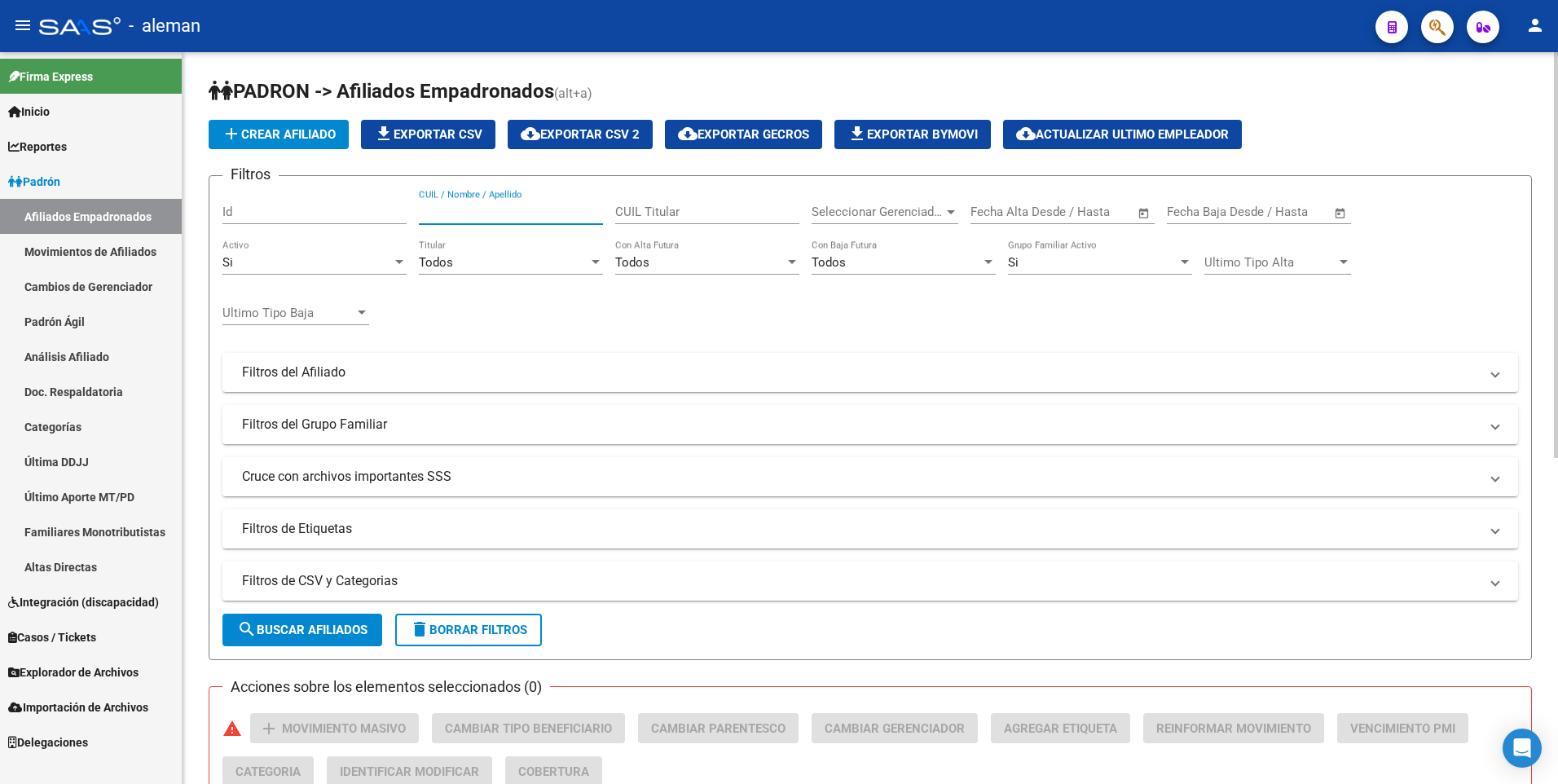
click at [492, 206] on input "CUIL / Nombre / Apellido" at bounding box center [511, 212] width 184 height 15
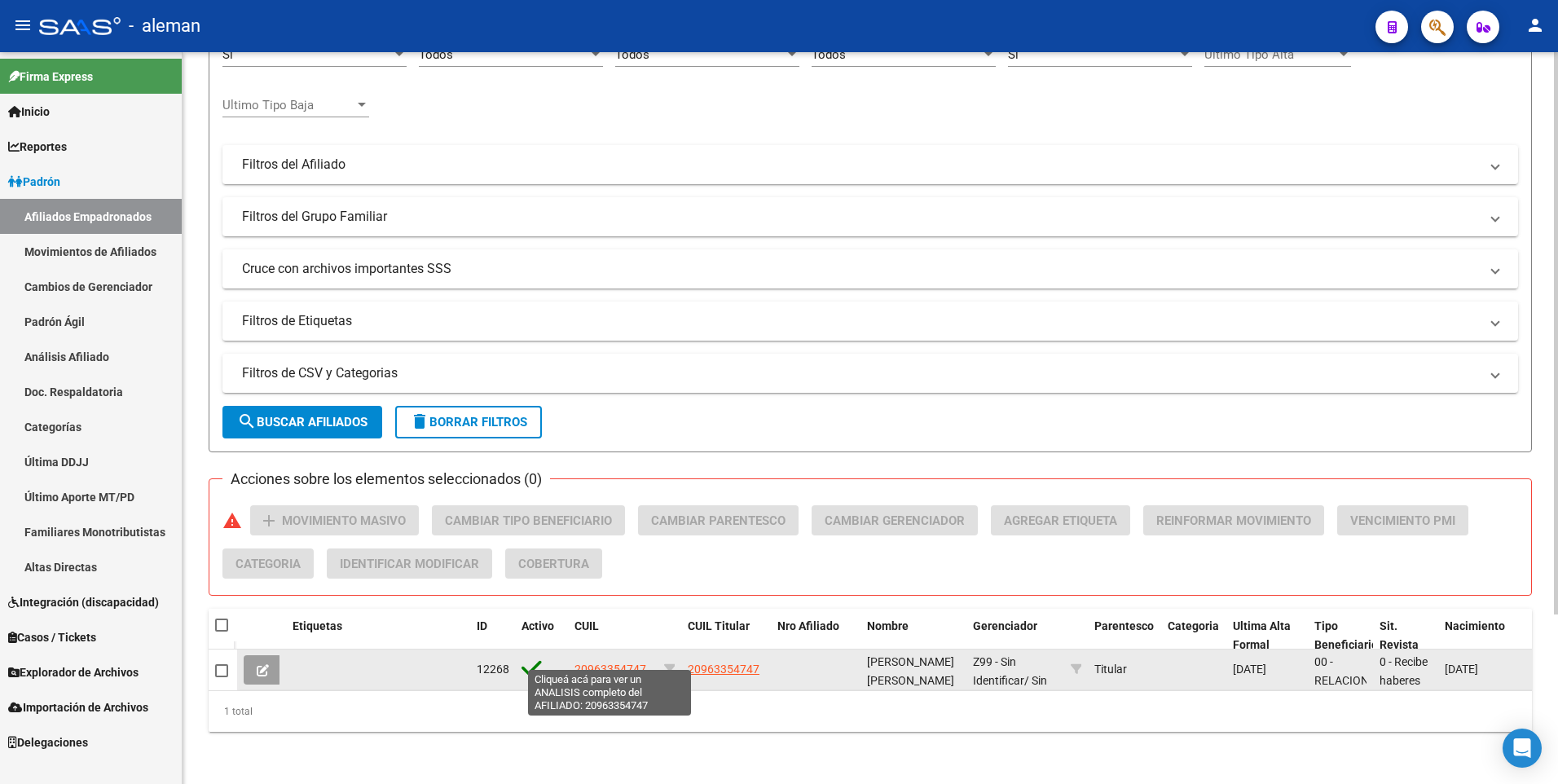
type input "20963354747"
click at [621, 663] on span "20963354747" at bounding box center [610, 669] width 71 height 13
type textarea "20963354747"
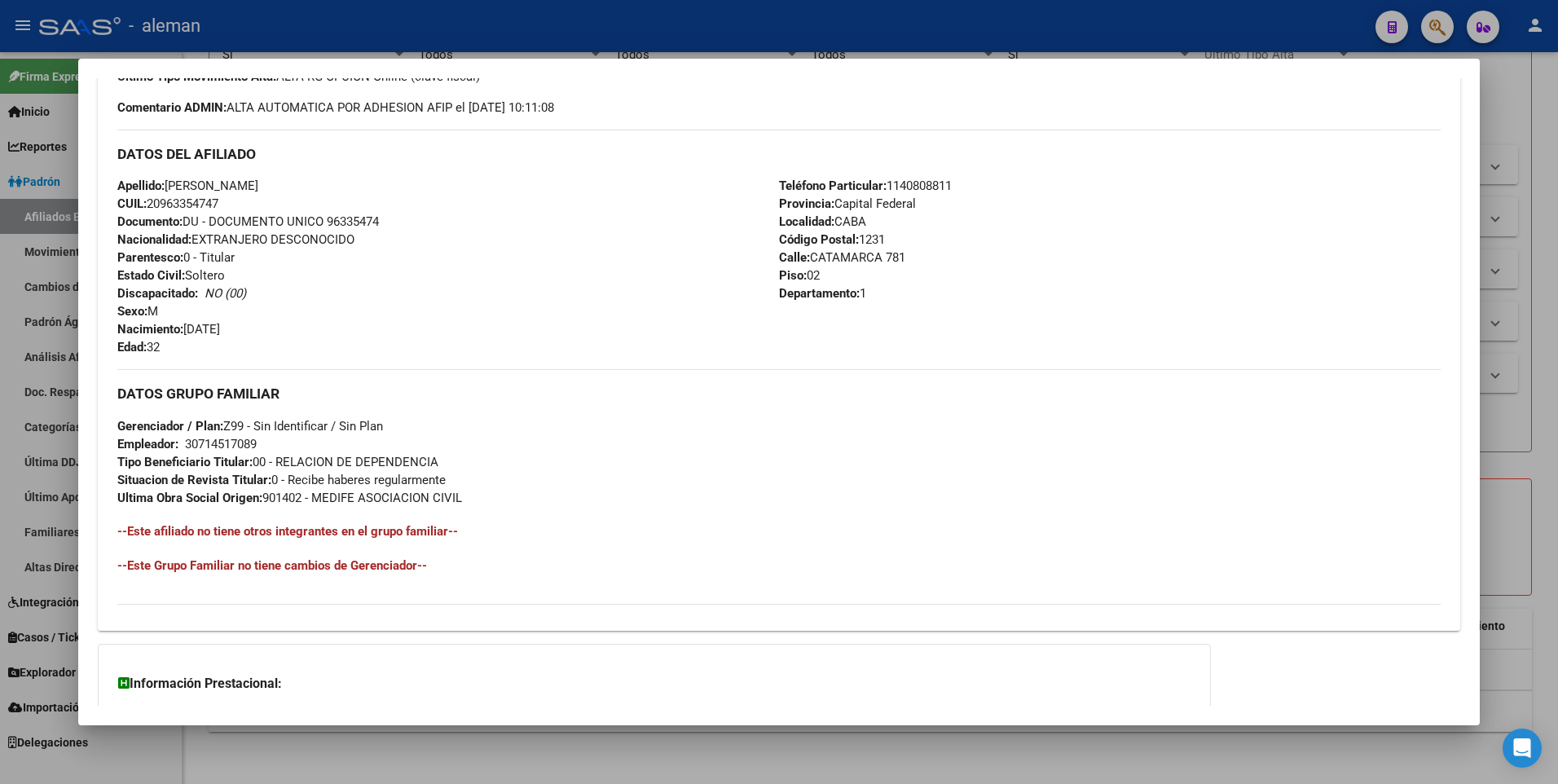
scroll to position [628, 0]
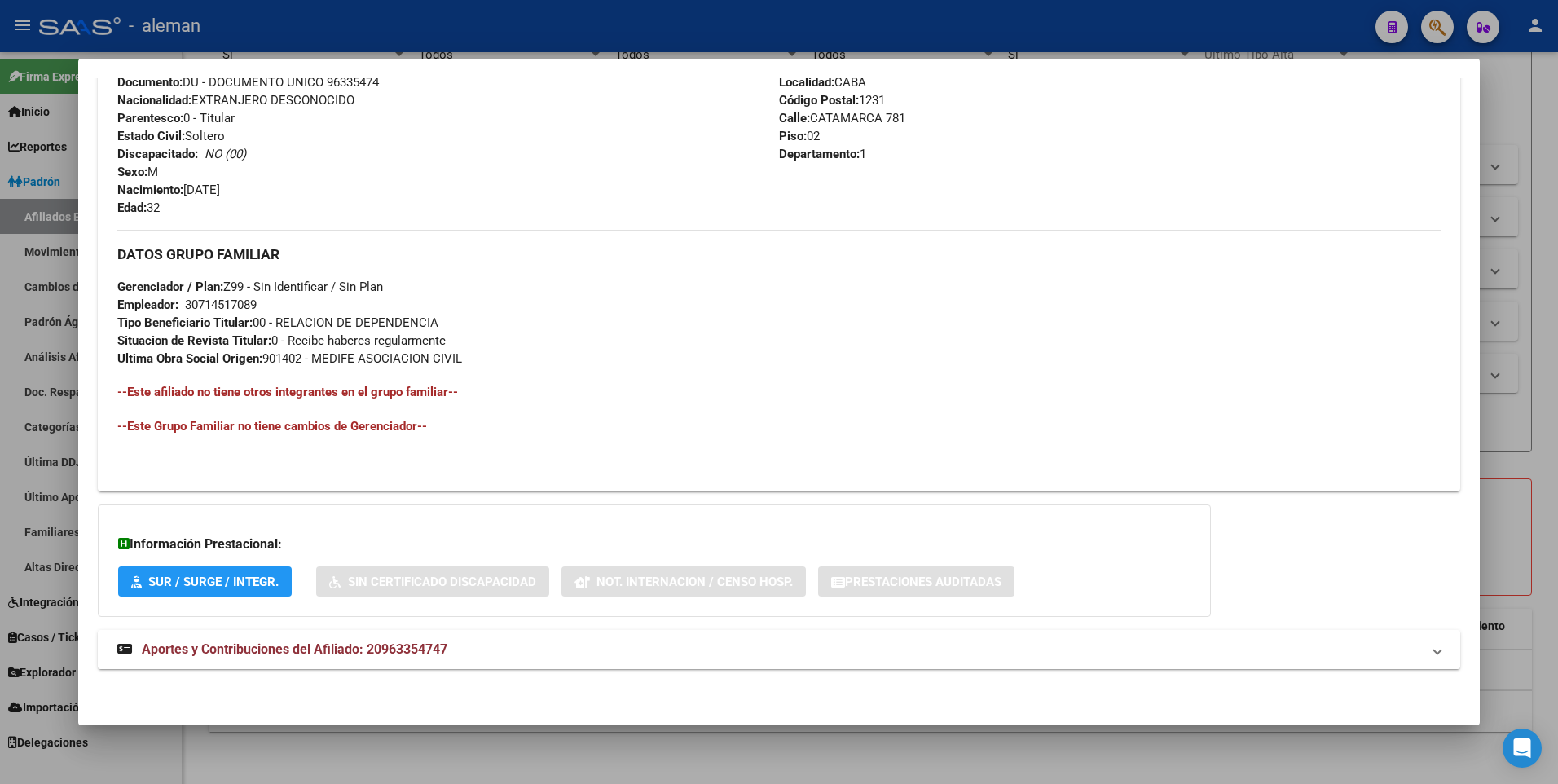
click at [378, 648] on span "Aportes y Contribuciones del Afiliado: 20963354747" at bounding box center [294, 649] width 306 height 15
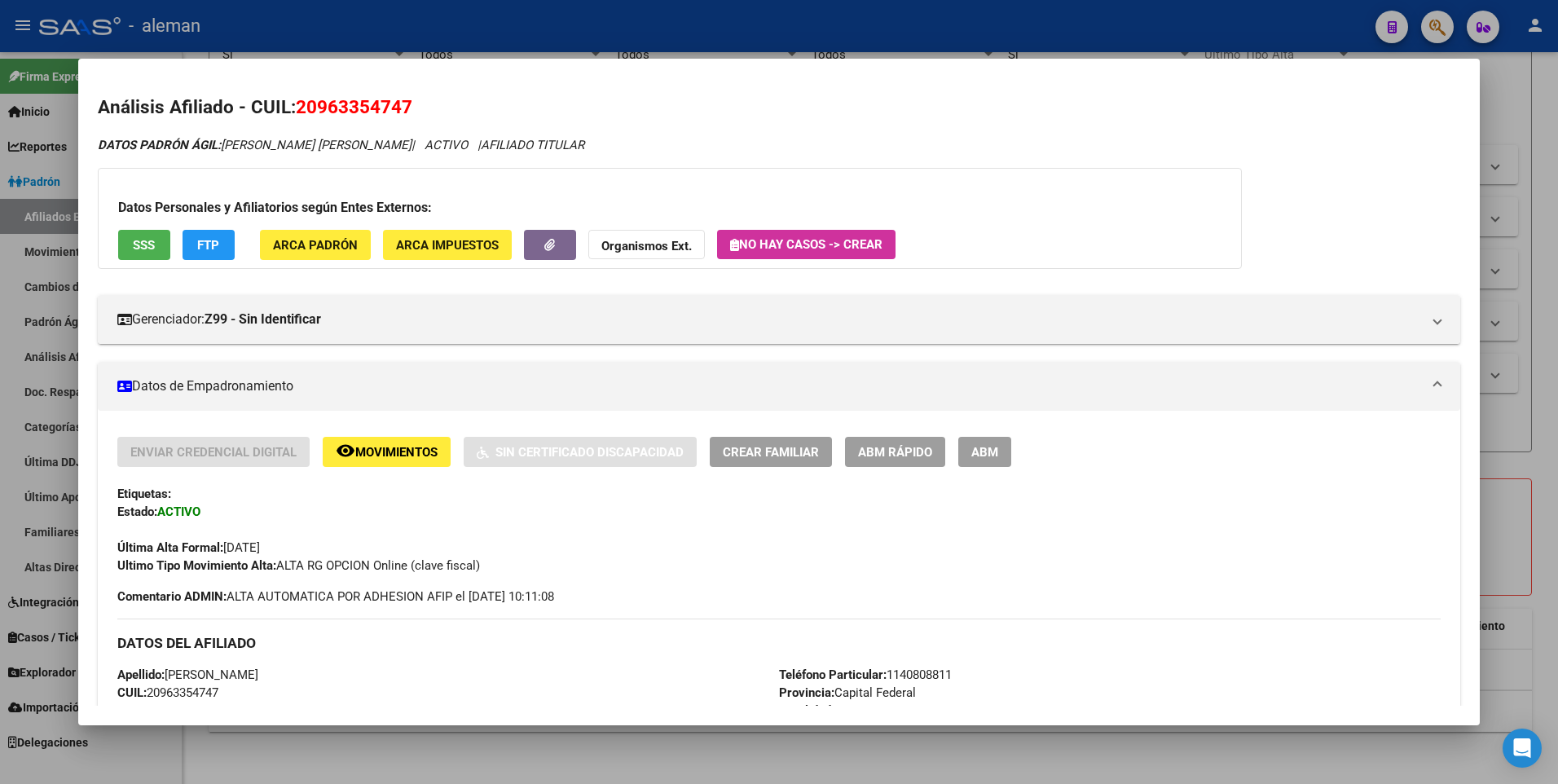
scroll to position [82, 0]
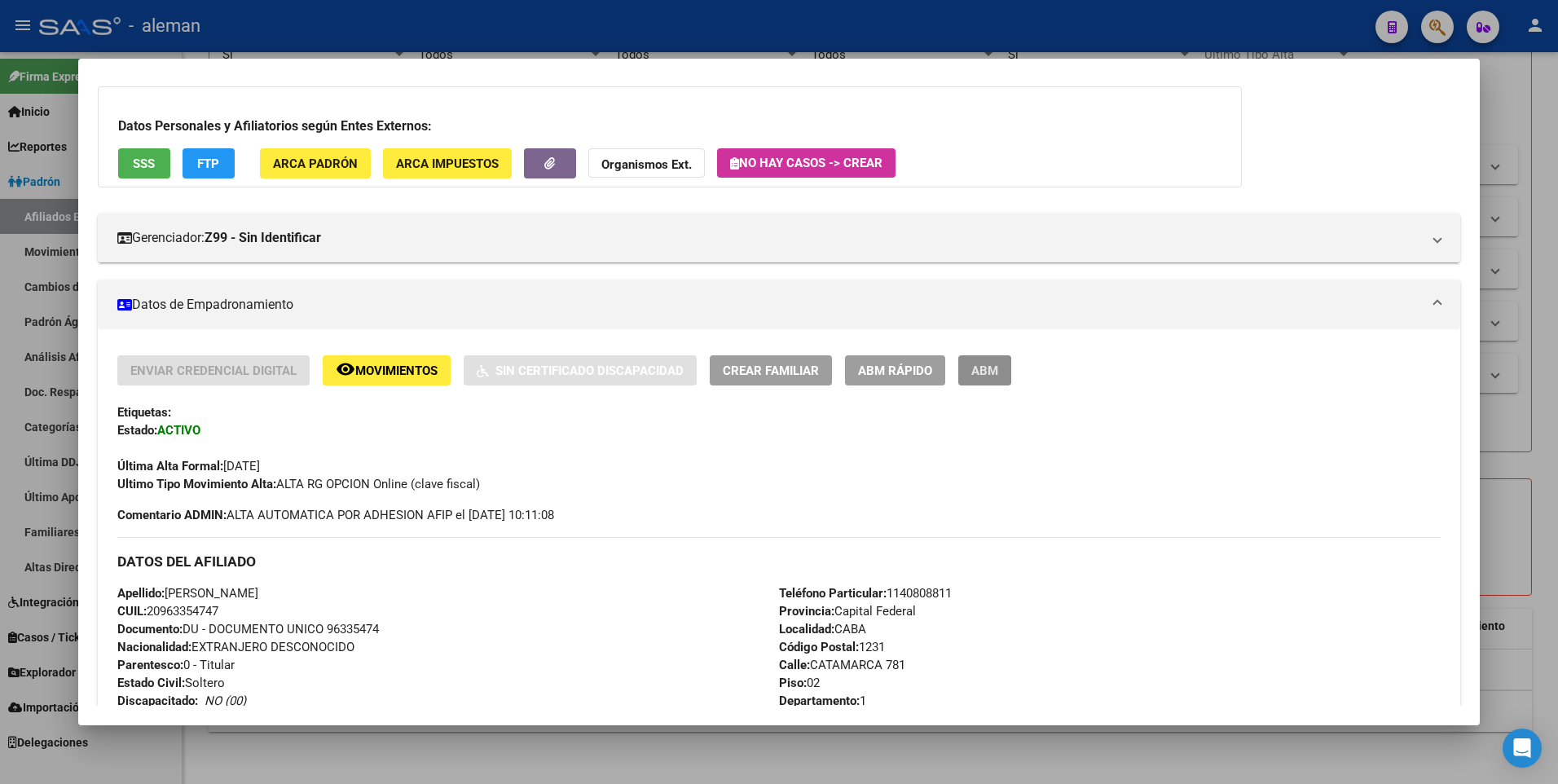
click at [991, 371] on span "ABM" at bounding box center [984, 371] width 27 height 15
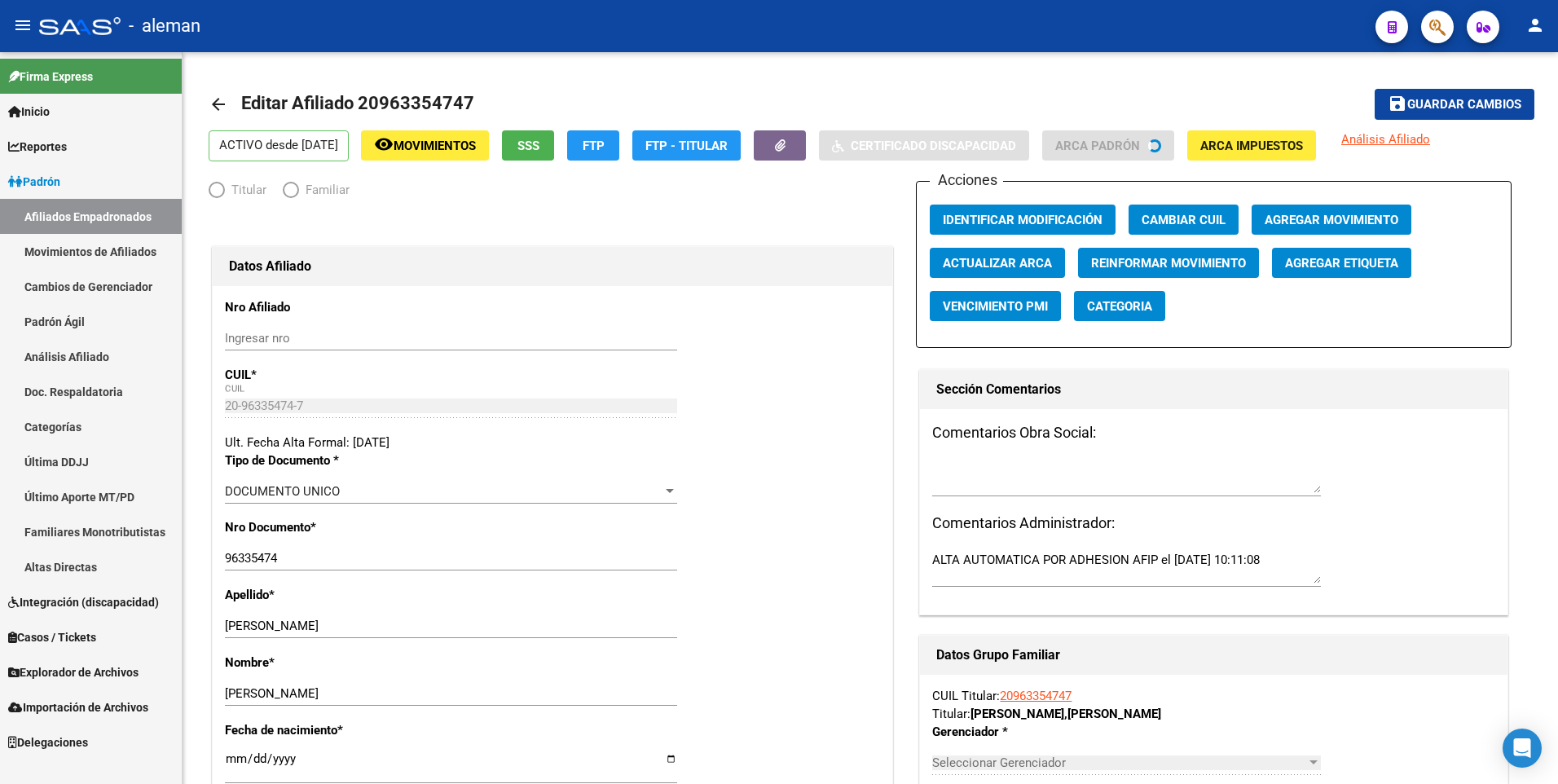
radio input "true"
type input "30-71451708-9"
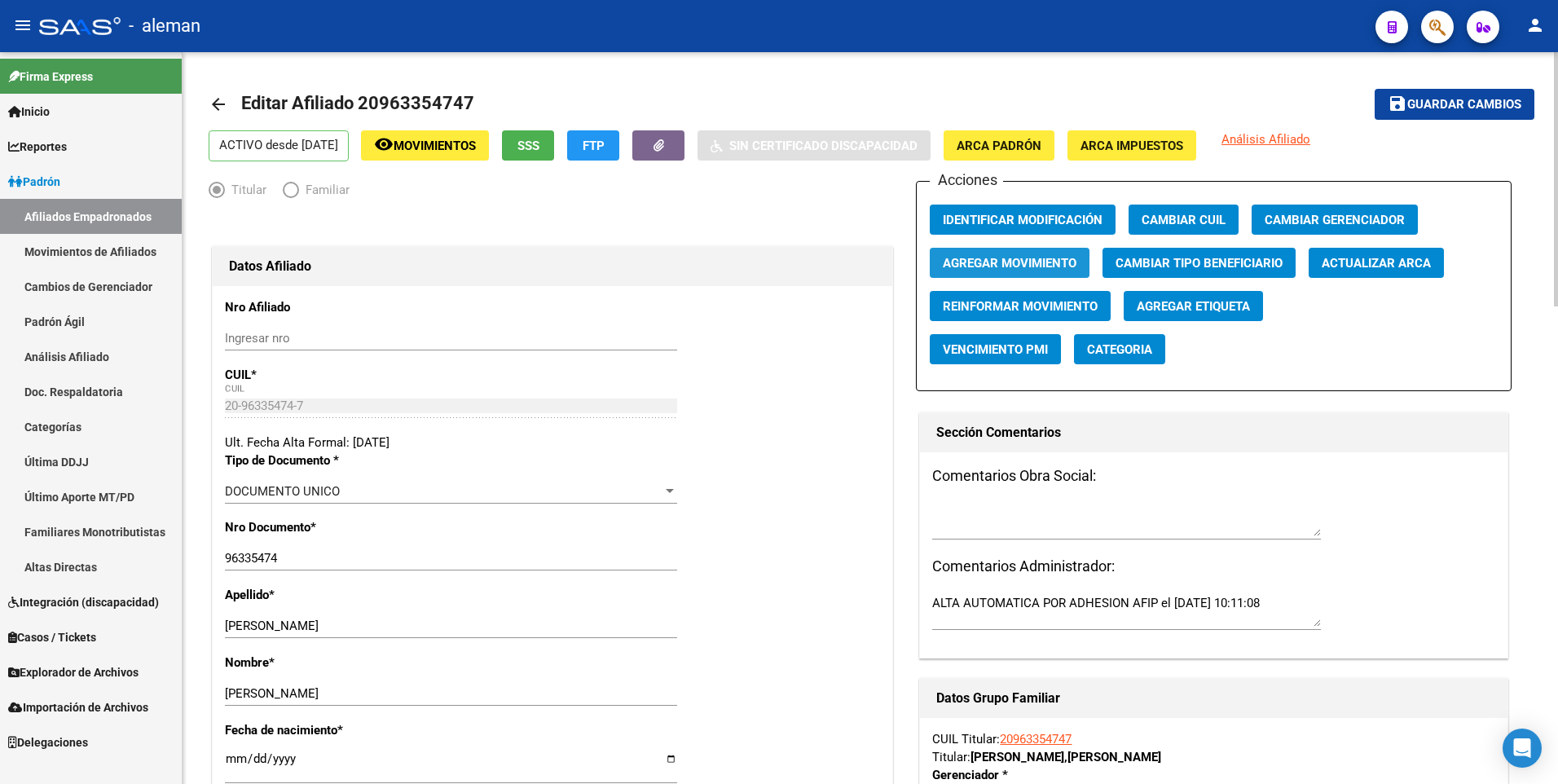
click at [945, 260] on span "Agregar Movimiento" at bounding box center [1010, 263] width 134 height 15
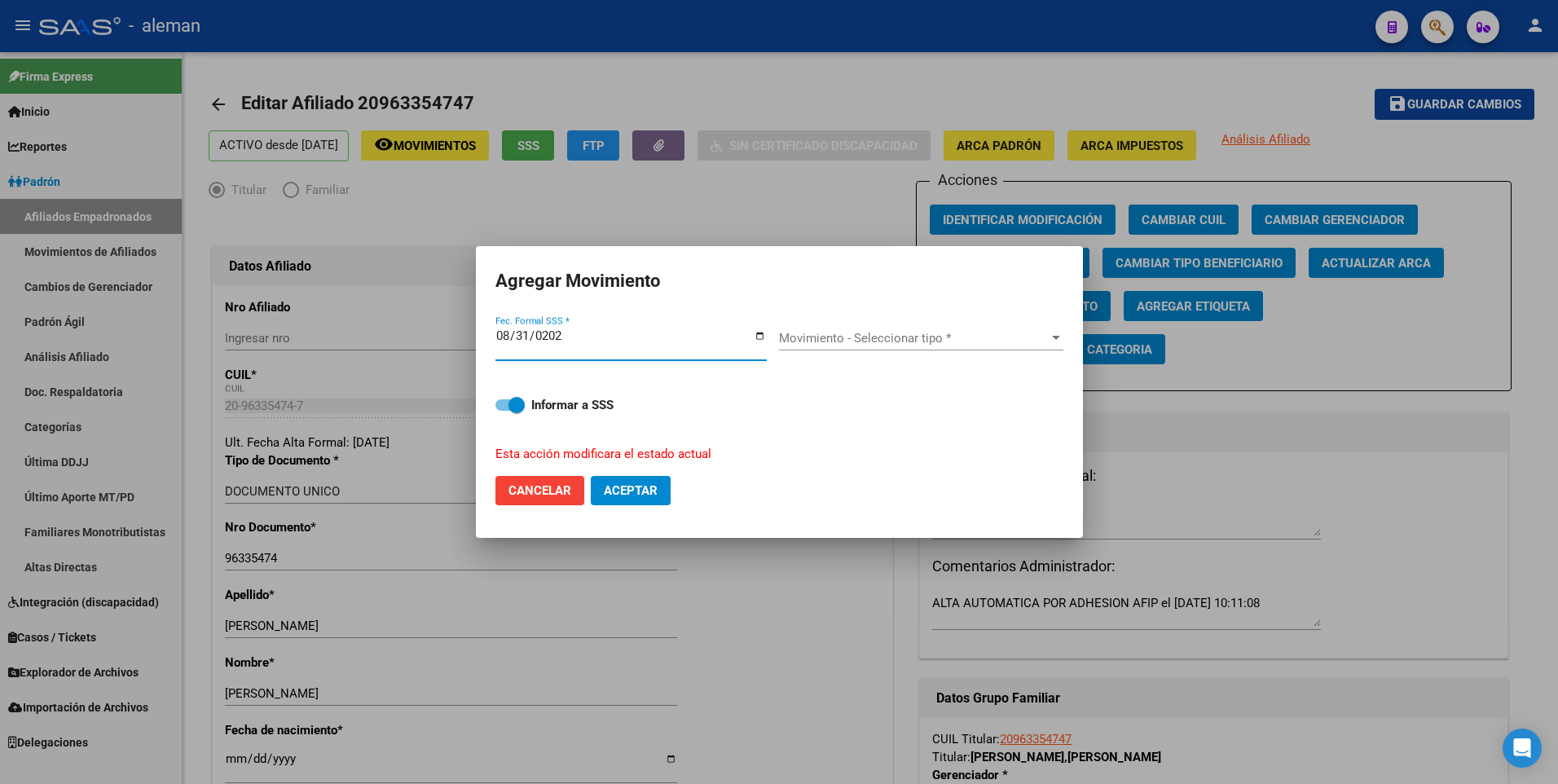
type input "[DATE]"
click at [826, 337] on span "Movimiento - Seleccionar tipo *" at bounding box center [914, 338] width 270 height 15
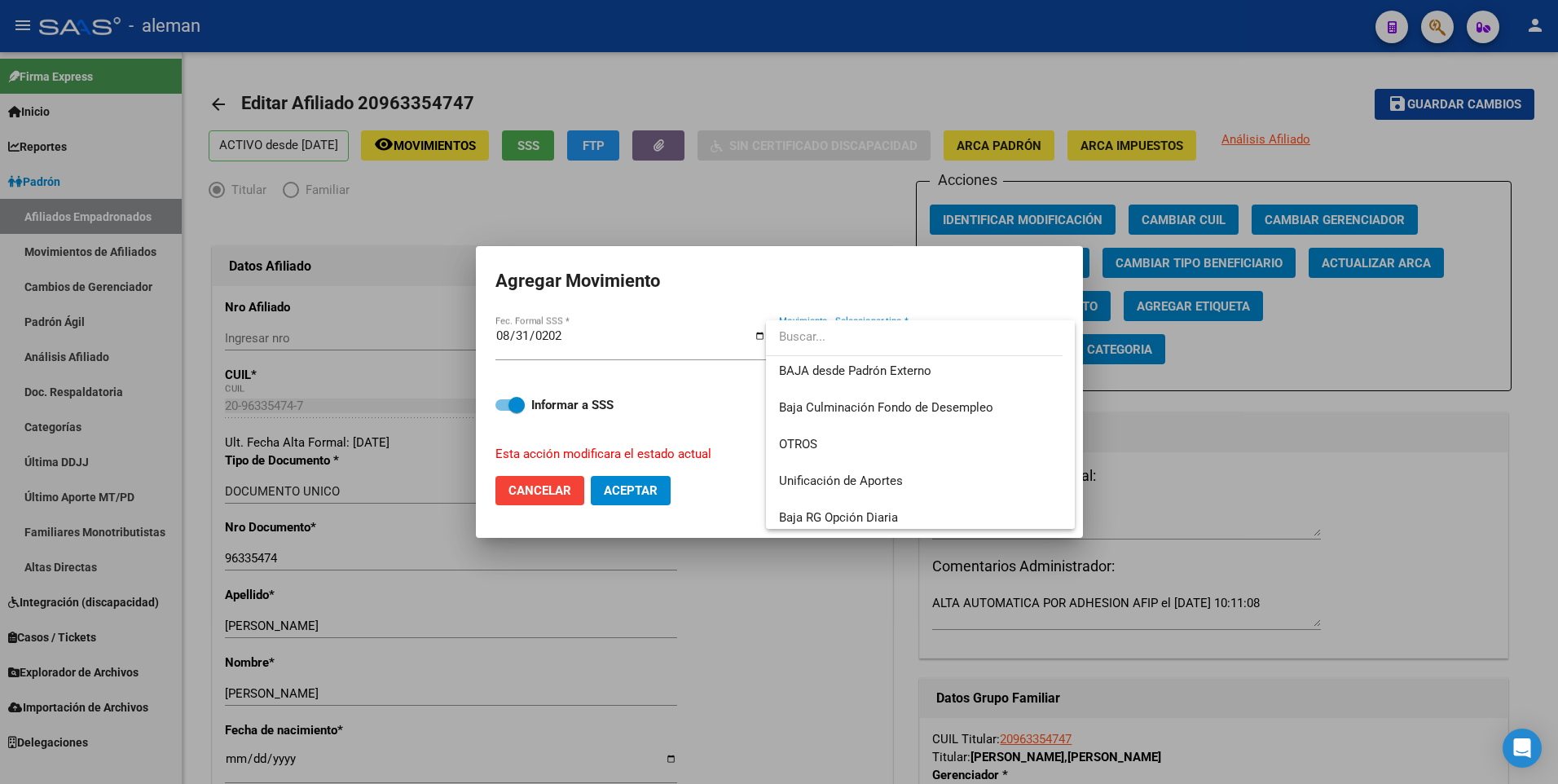
scroll to position [1184, 0]
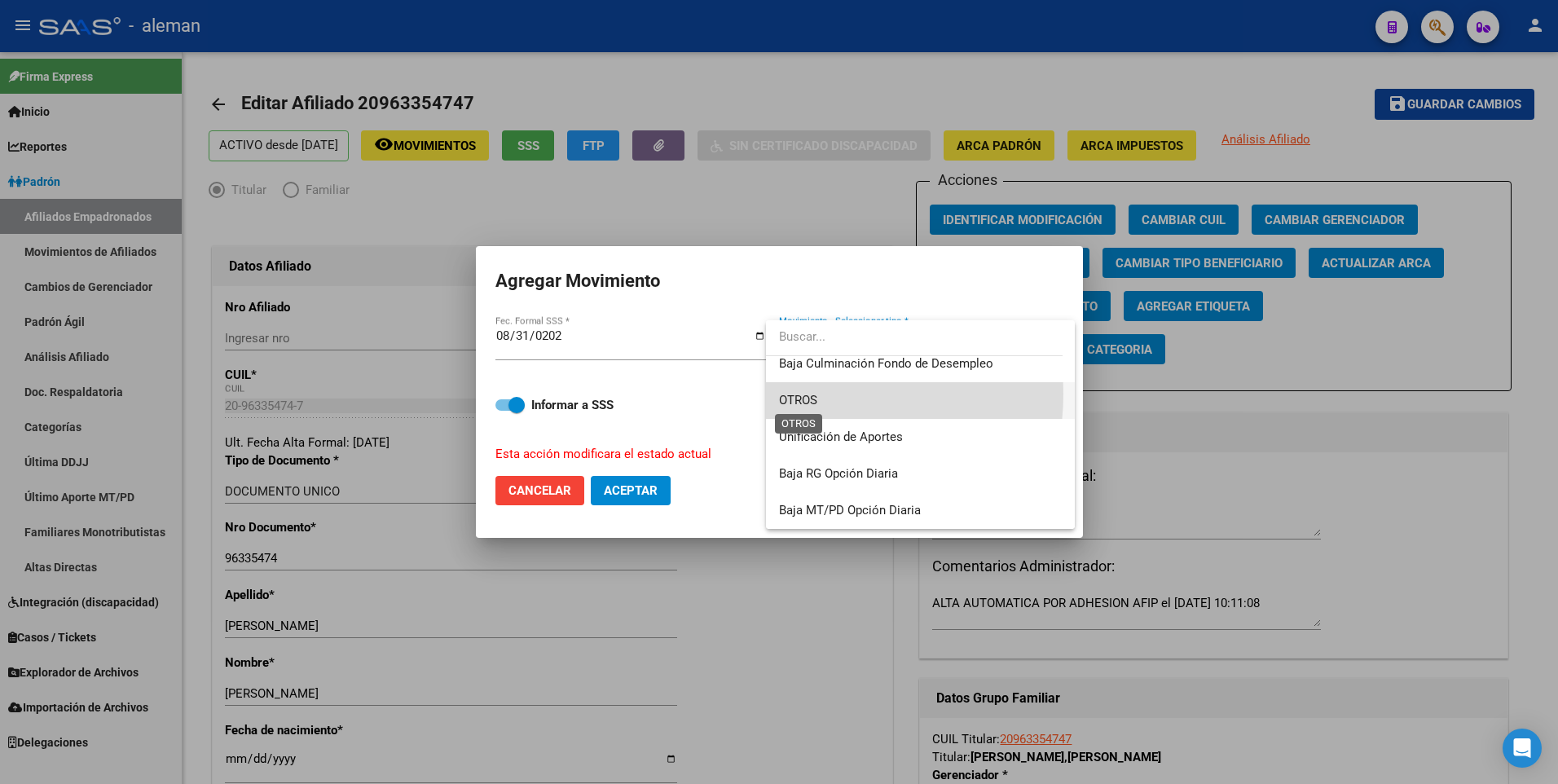
click at [795, 394] on span "OTROS" at bounding box center [798, 400] width 39 height 15
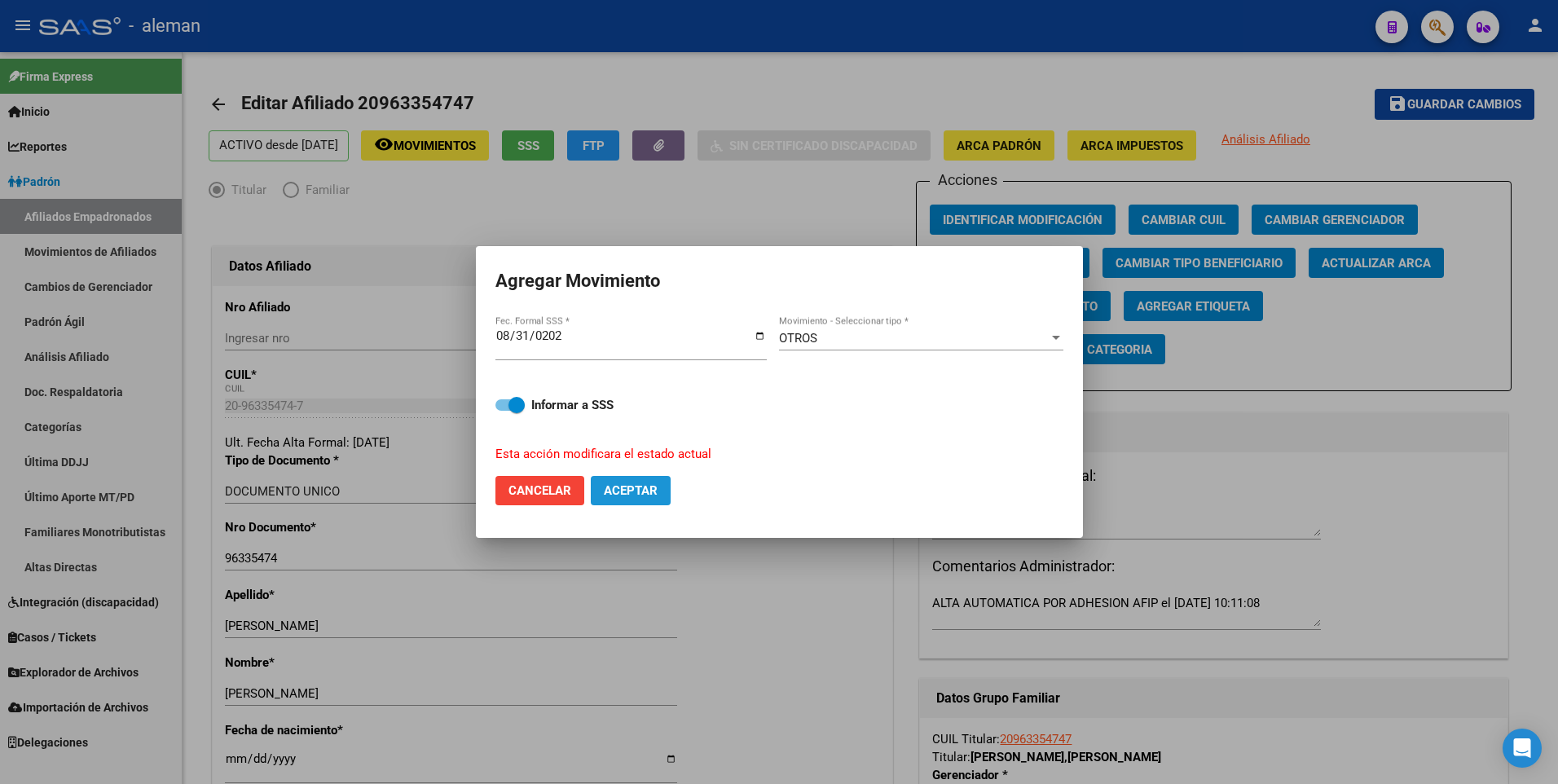
click at [601, 493] on button "Aceptar" at bounding box center [630, 490] width 80 height 29
checkbox input "false"
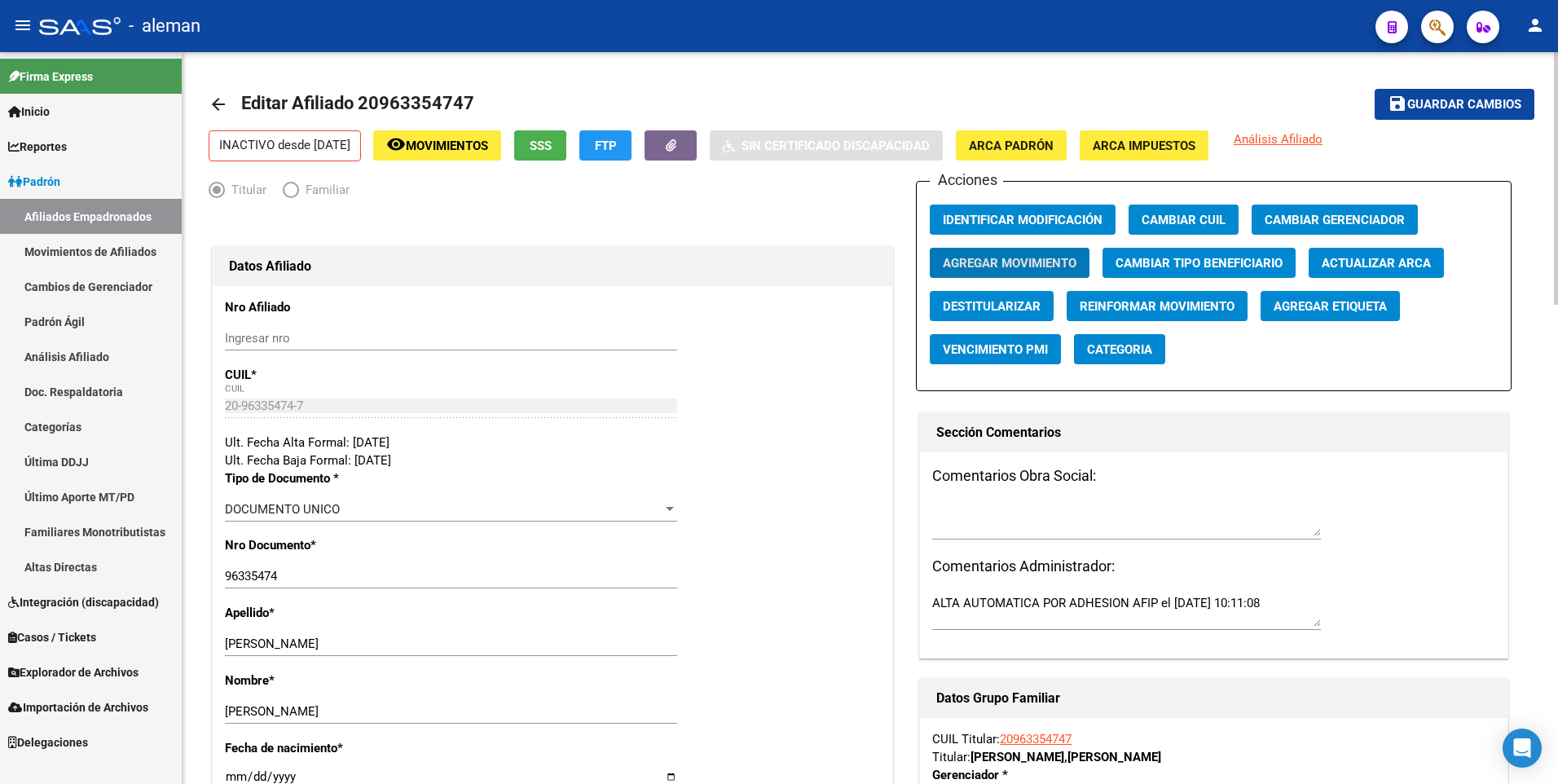
click at [1440, 102] on span "Guardar cambios" at bounding box center [1464, 105] width 114 height 15
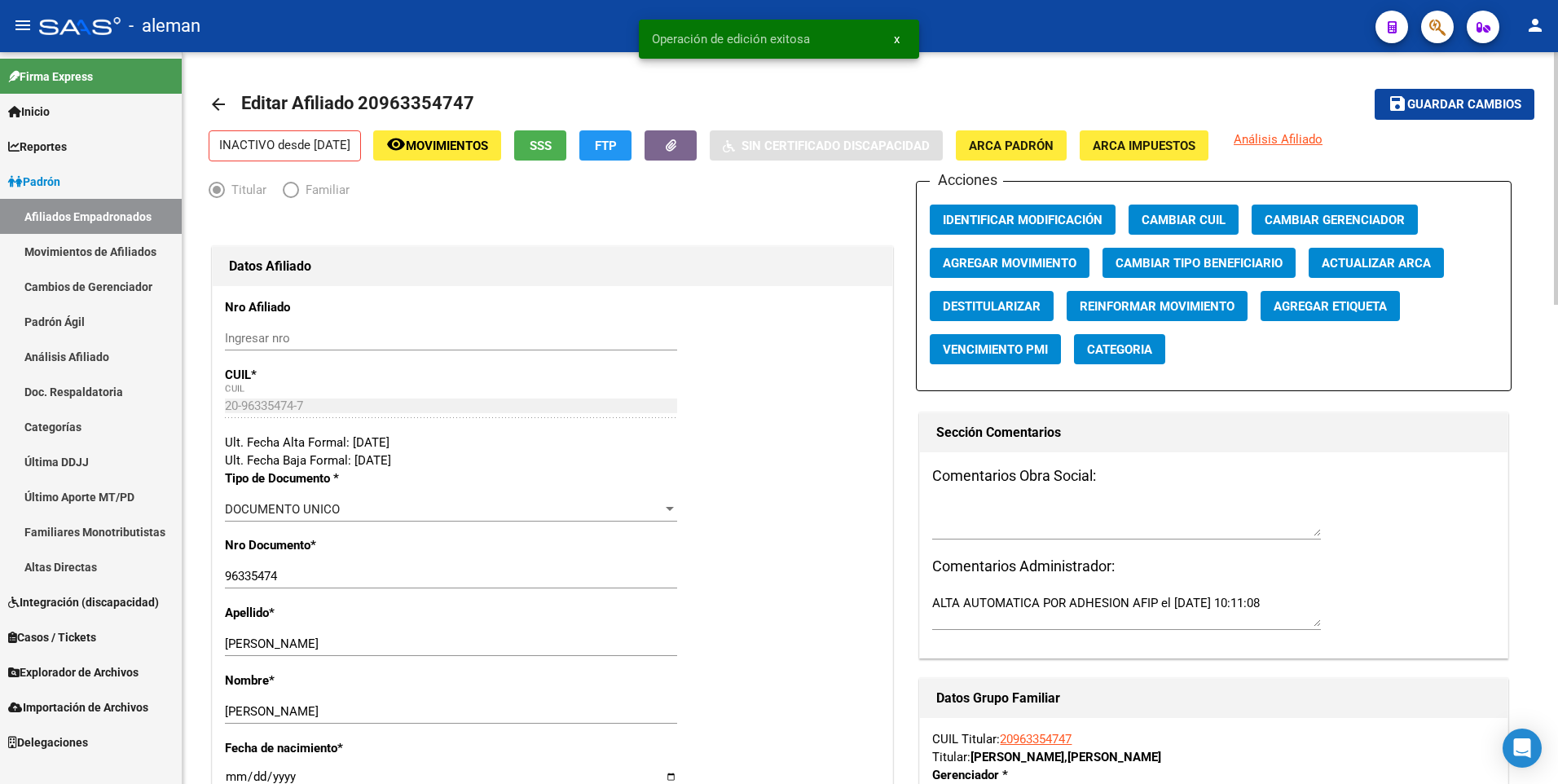
click at [220, 103] on mat-icon "arrow_back" at bounding box center [218, 104] width 20 height 20
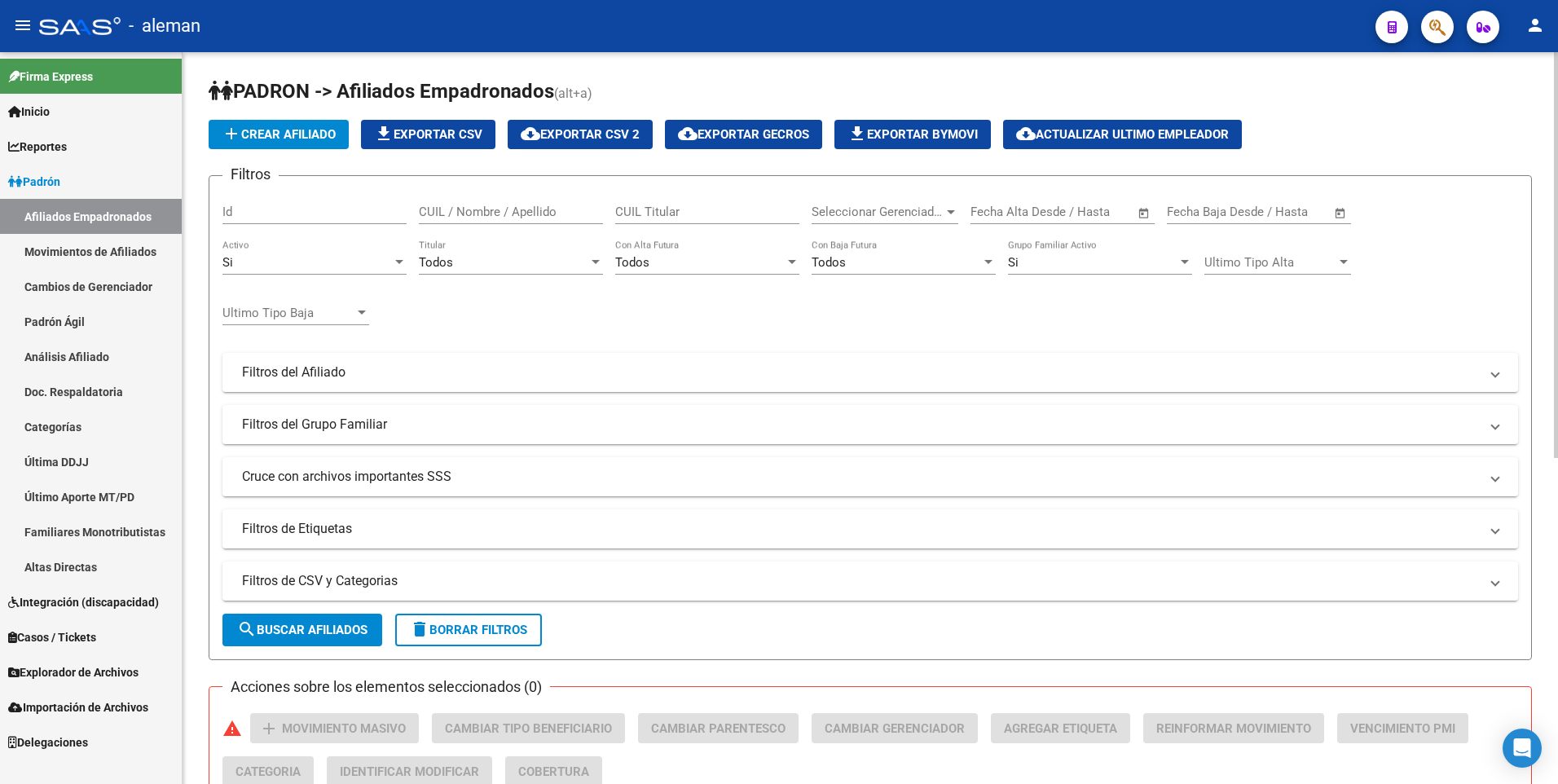
click at [514, 207] on input "CUIL / Nombre / Apellido" at bounding box center [511, 212] width 184 height 15
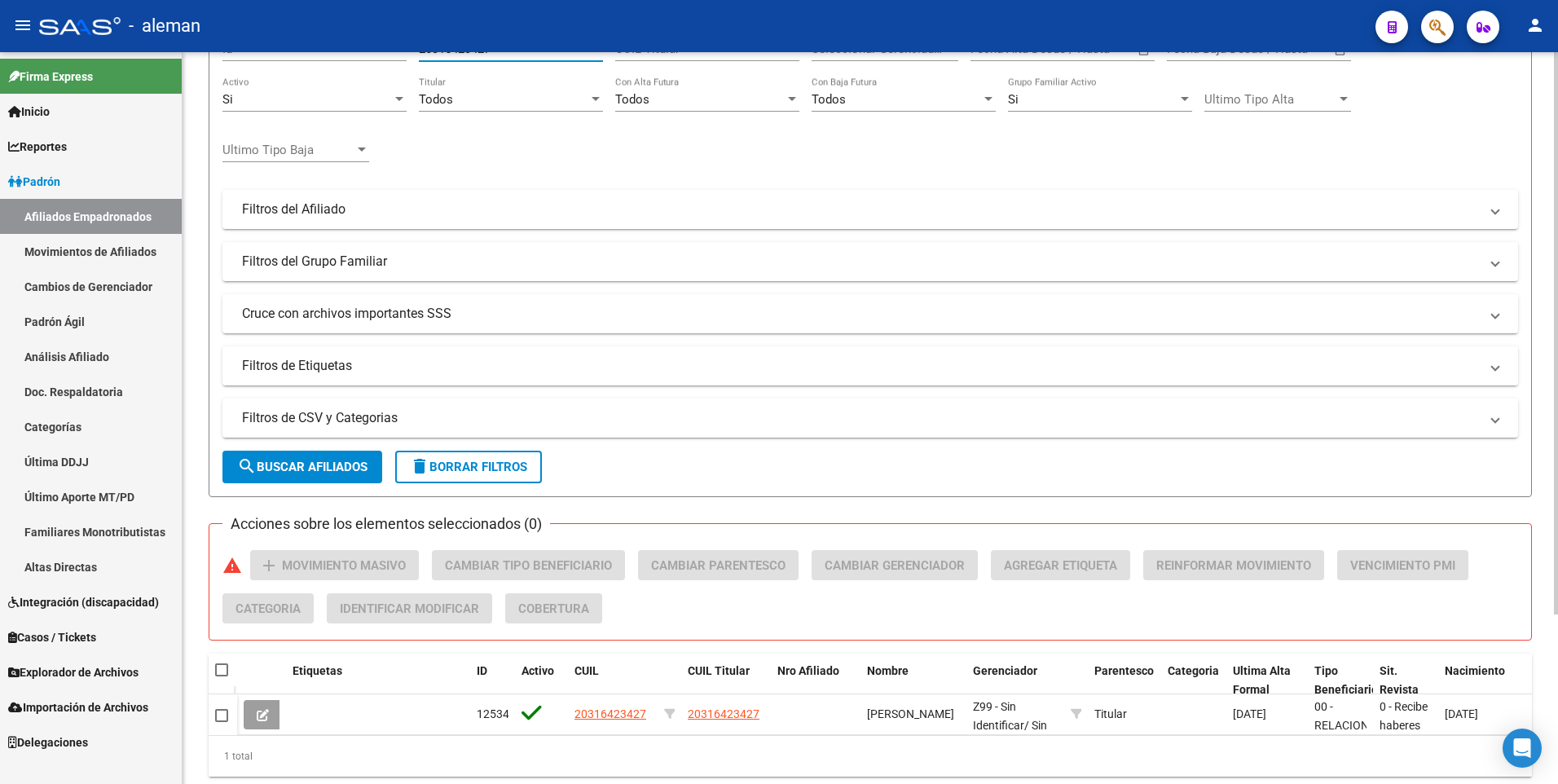
scroll to position [220, 0]
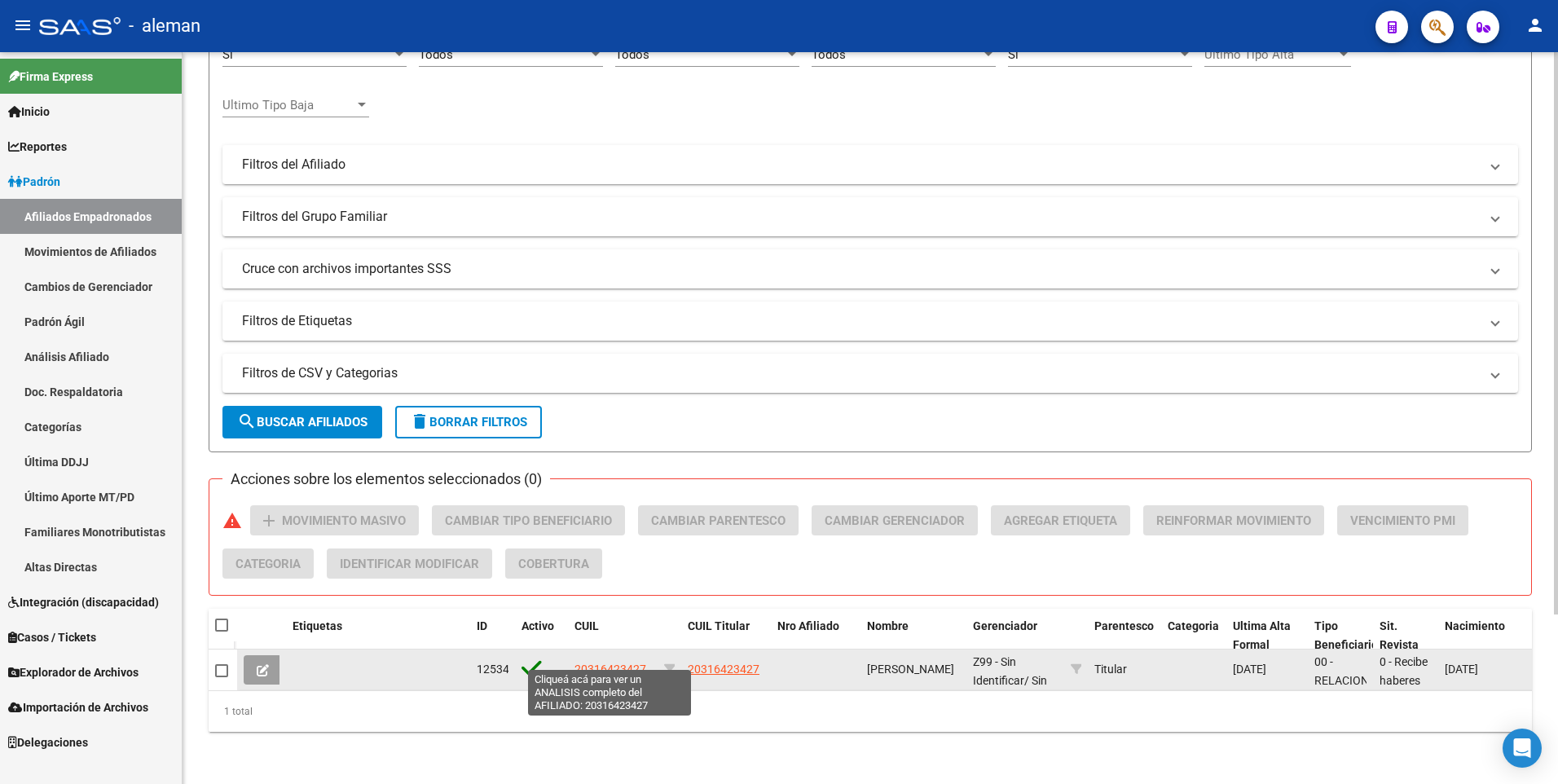
type input "20316423427"
click at [605, 663] on span "20316423427" at bounding box center [610, 669] width 71 height 13
type textarea "20316423427"
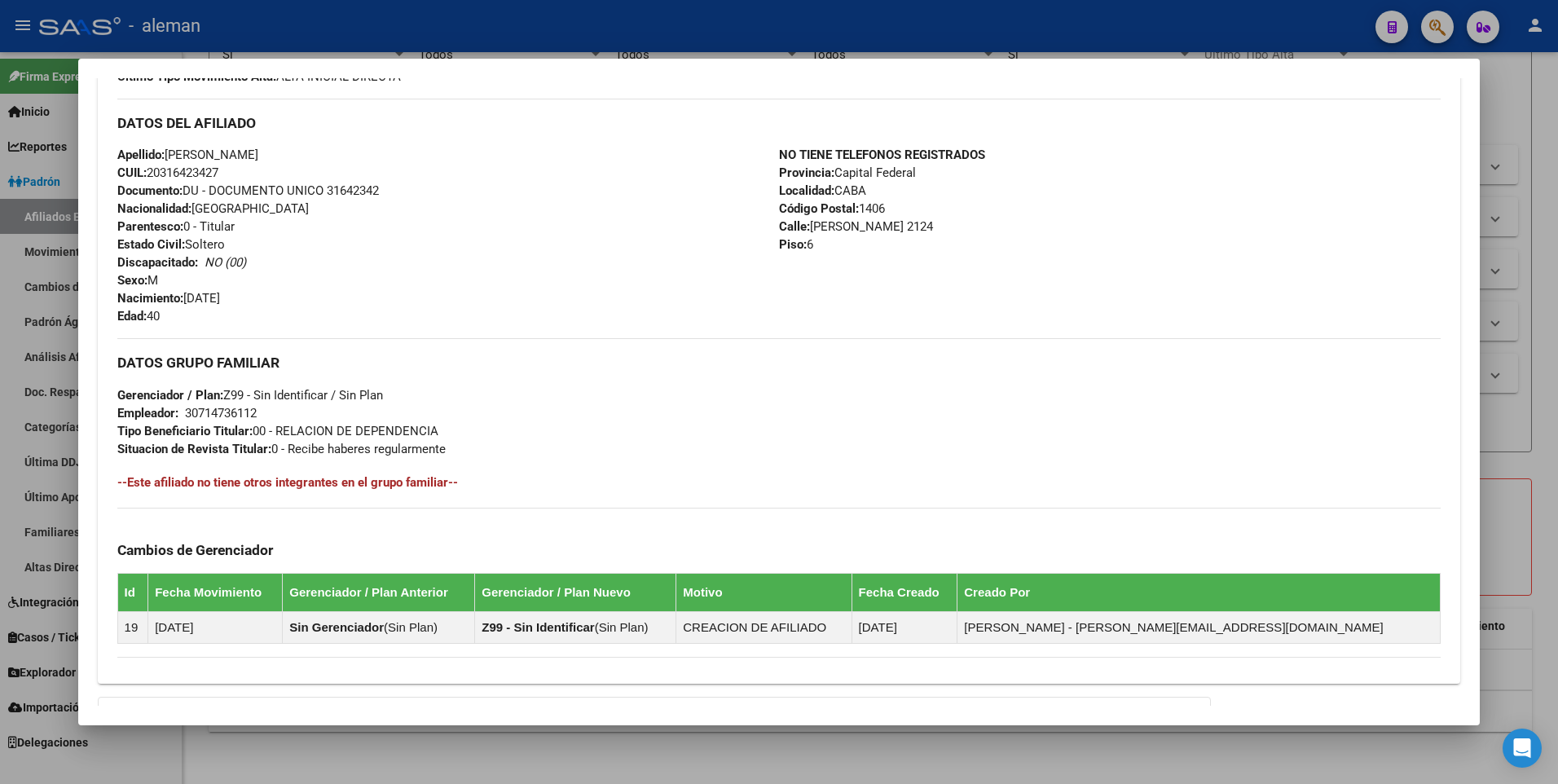
scroll to position [682, 0]
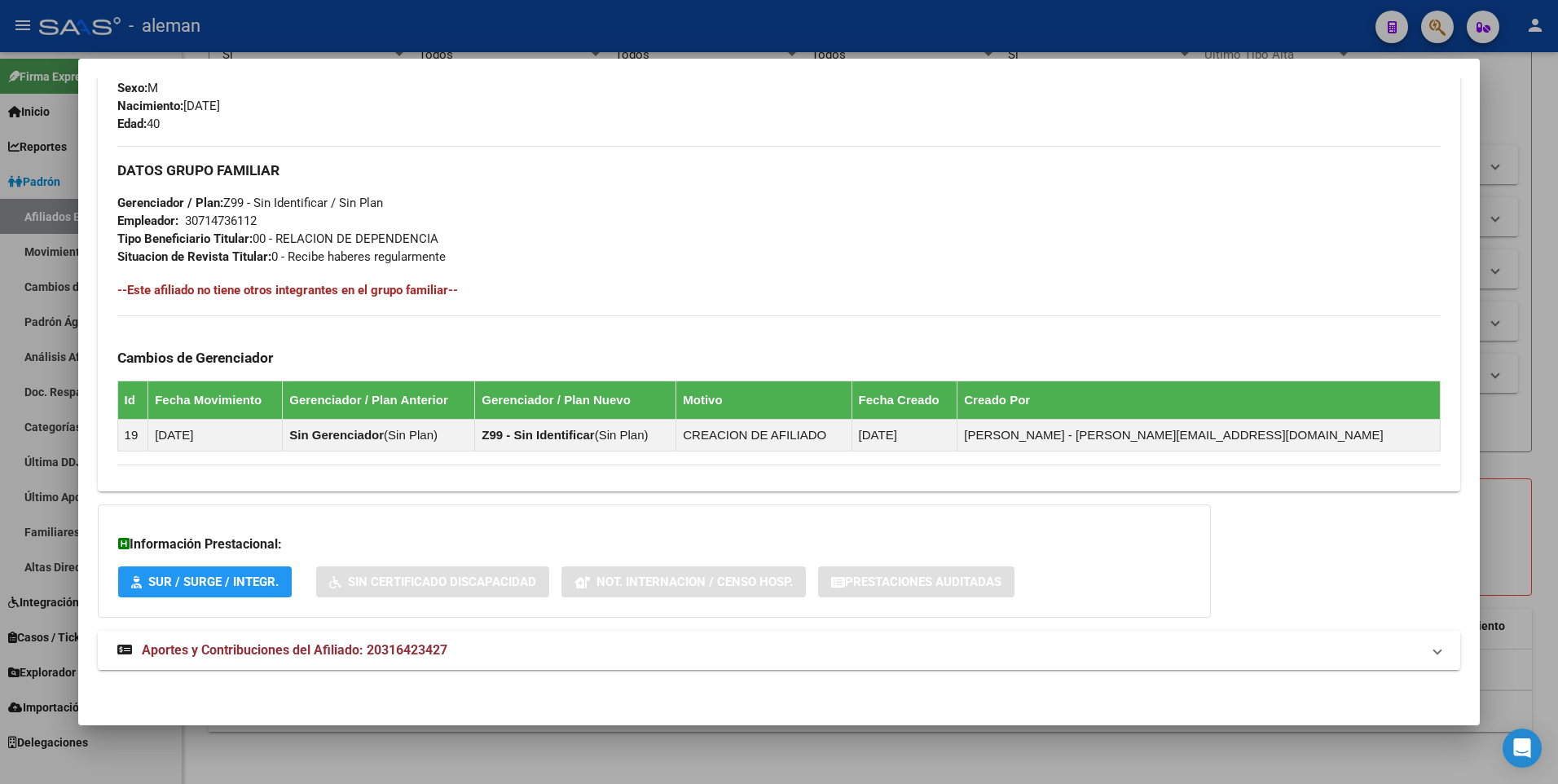
click at [327, 646] on span "Aportes y Contribuciones del Afiliado: 20316423427" at bounding box center [294, 650] width 306 height 15
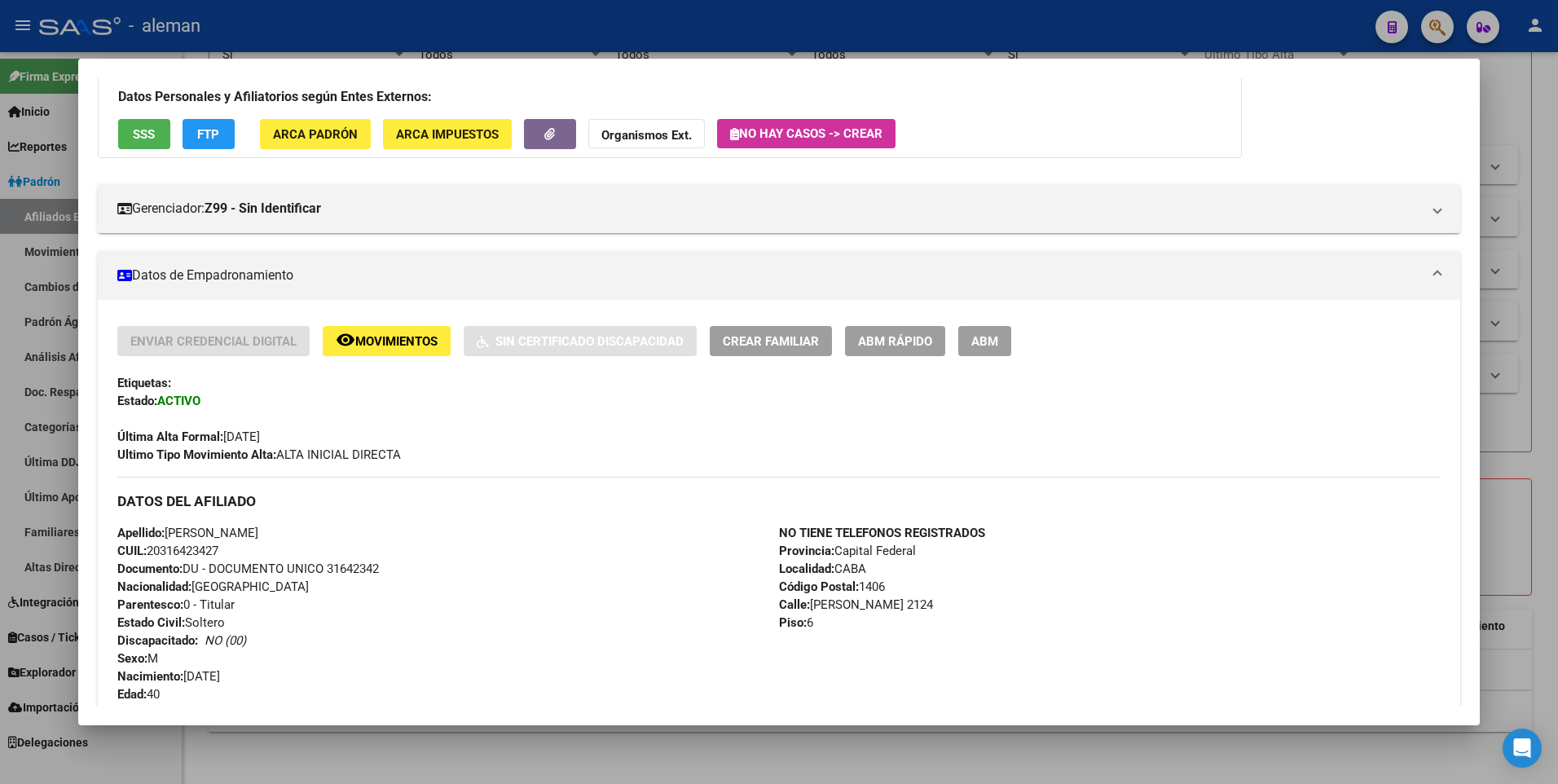
scroll to position [29, 0]
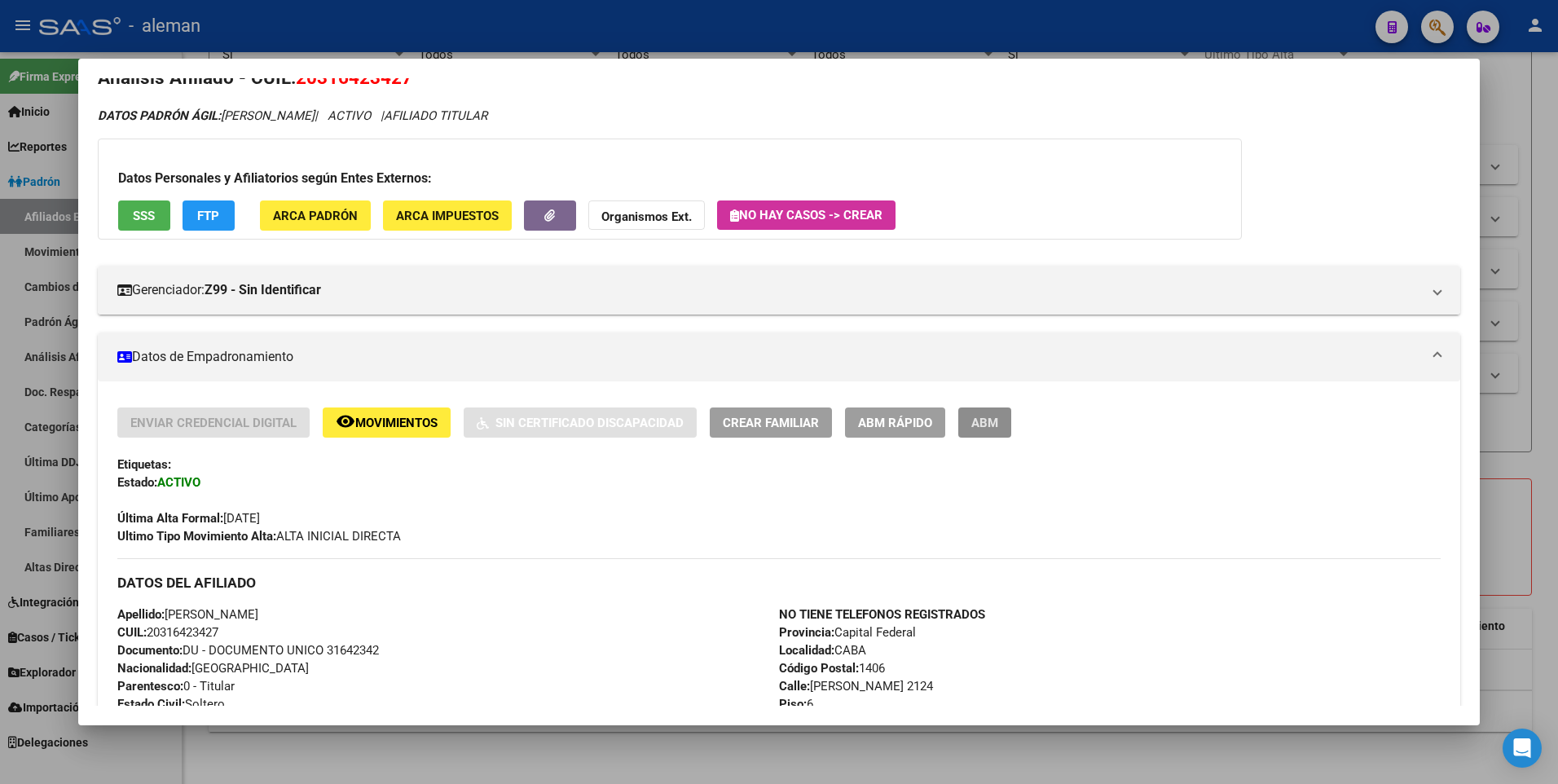
click at [993, 427] on span "ABM" at bounding box center [984, 423] width 27 height 15
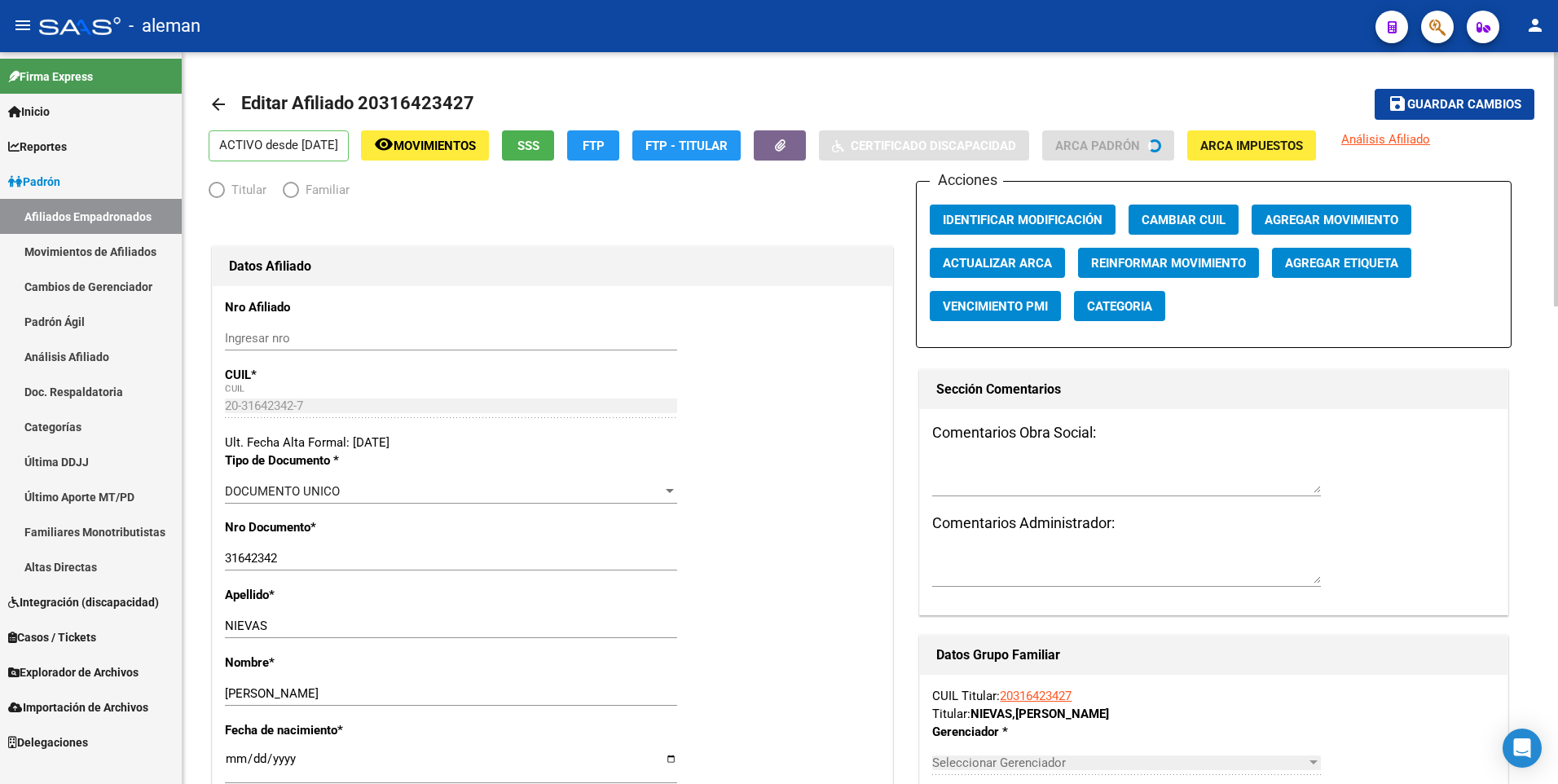
radio input "true"
type input "30-71473611-2"
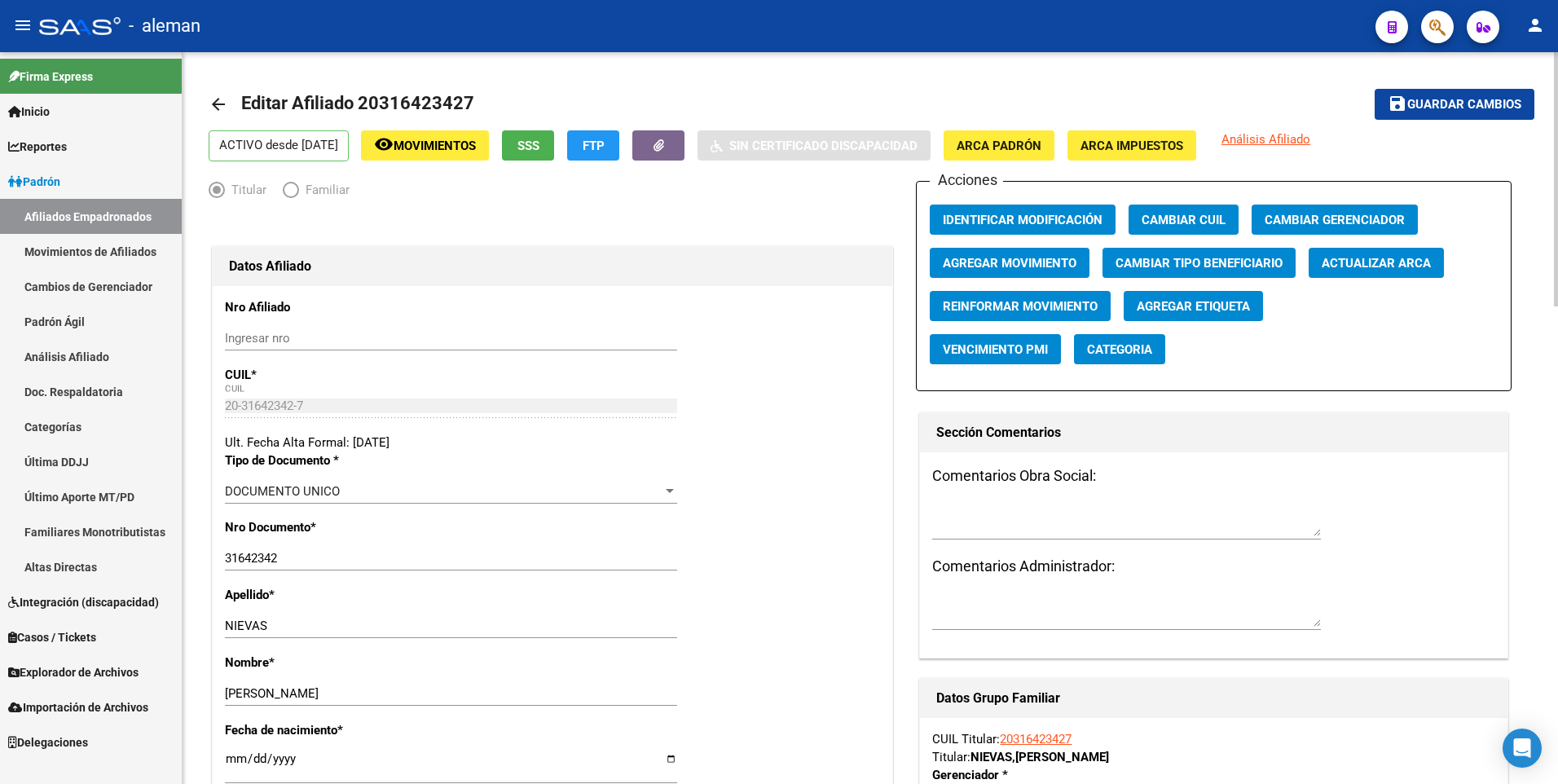
click at [990, 262] on span "Agregar Movimiento" at bounding box center [1010, 263] width 134 height 15
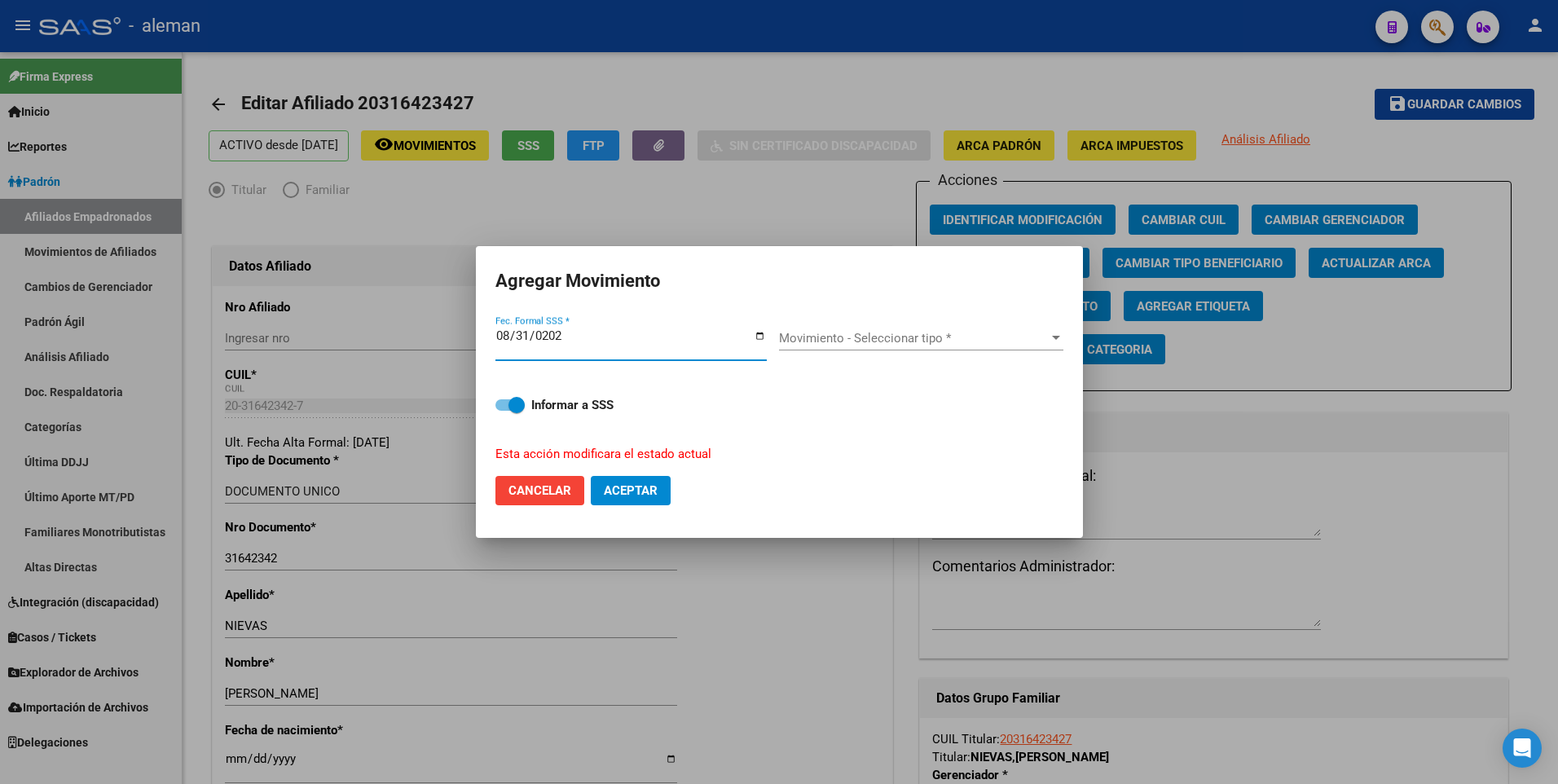
type input "[DATE]"
click at [880, 340] on span "Movimiento - Seleccionar tipo *" at bounding box center [914, 338] width 270 height 15
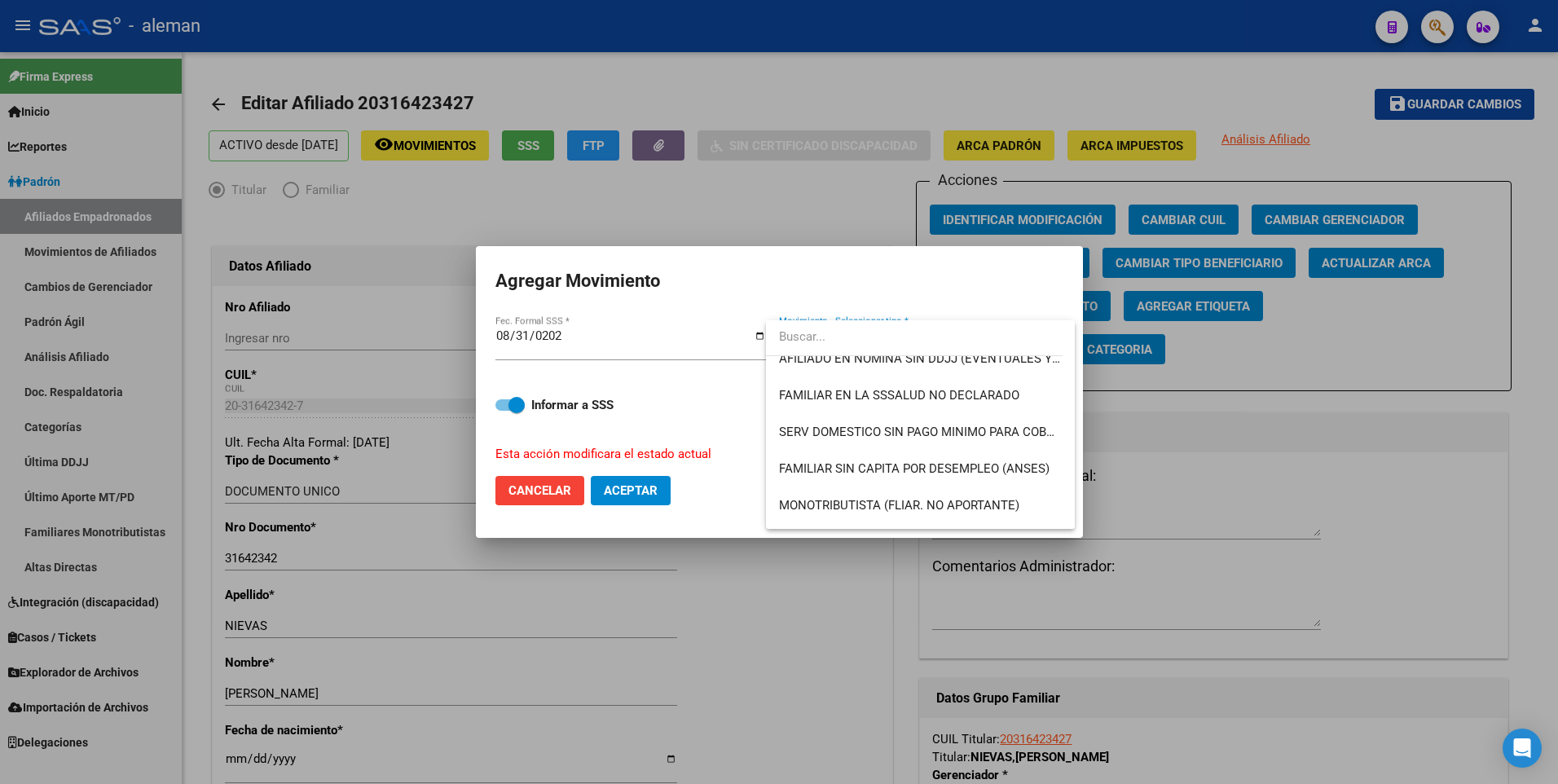
scroll to position [1184, 0]
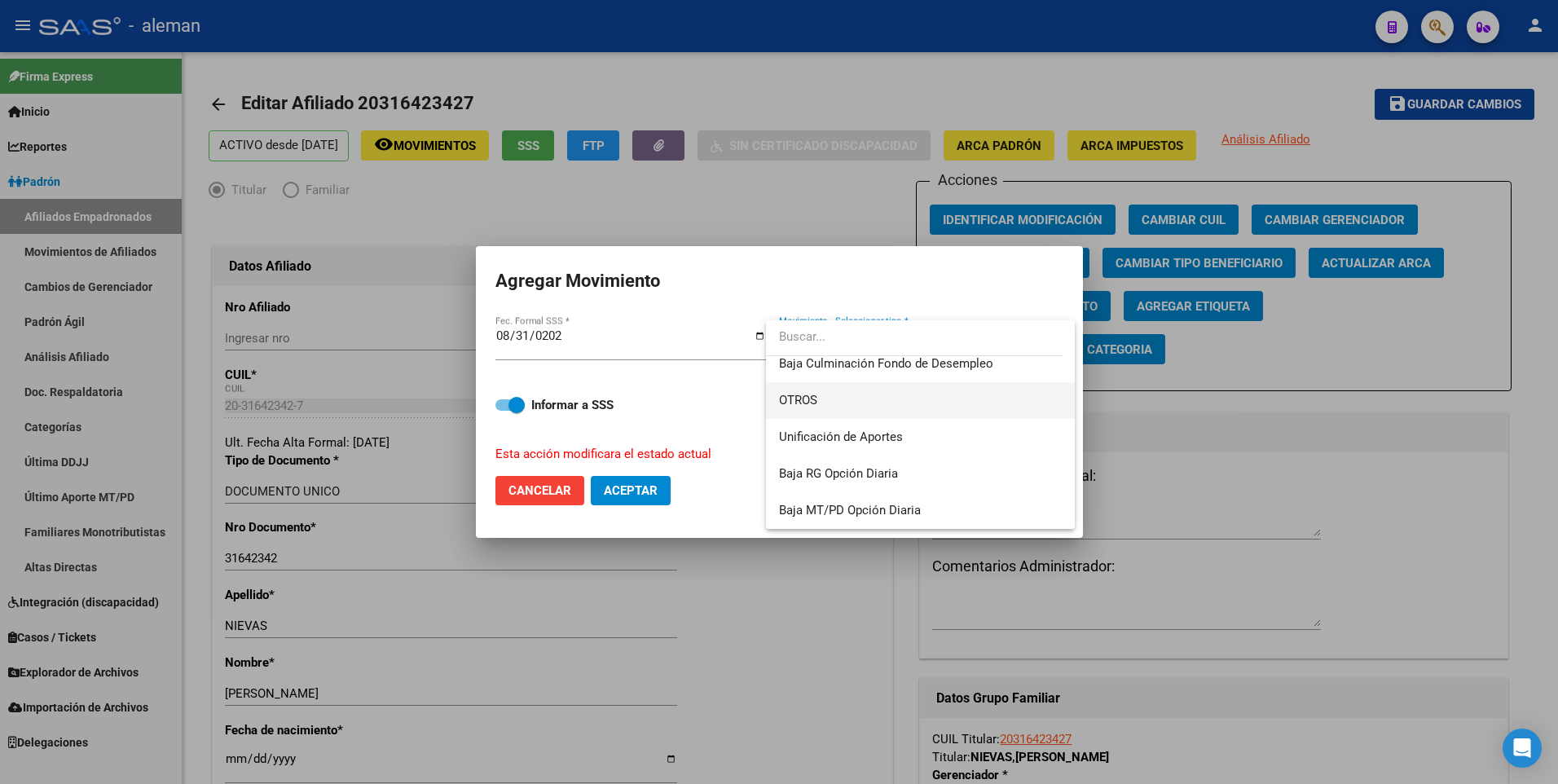
click at [820, 400] on span "OTROS" at bounding box center [921, 400] width 283 height 37
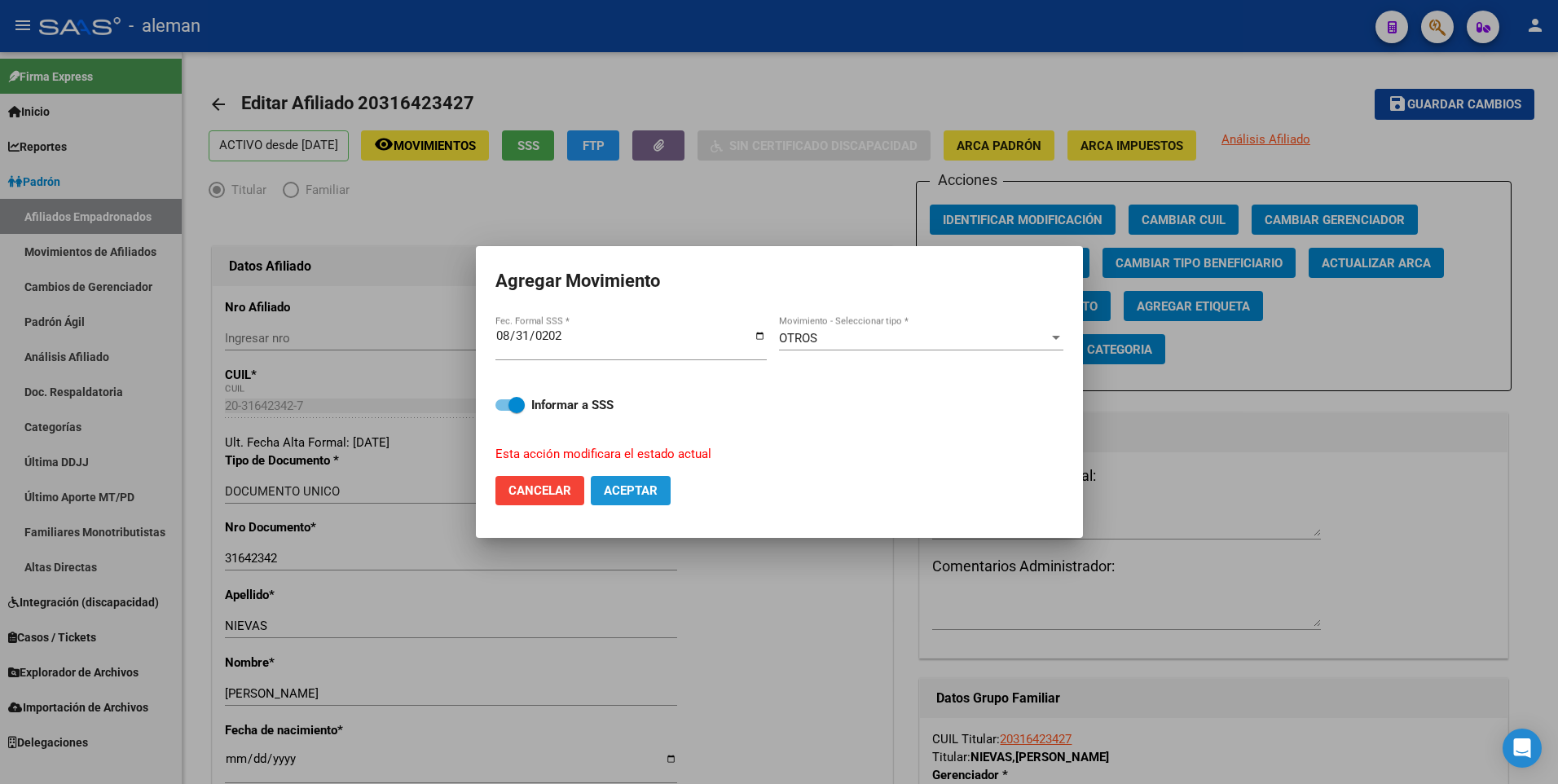
click at [648, 490] on span "Aceptar" at bounding box center [630, 491] width 54 height 15
checkbox input "false"
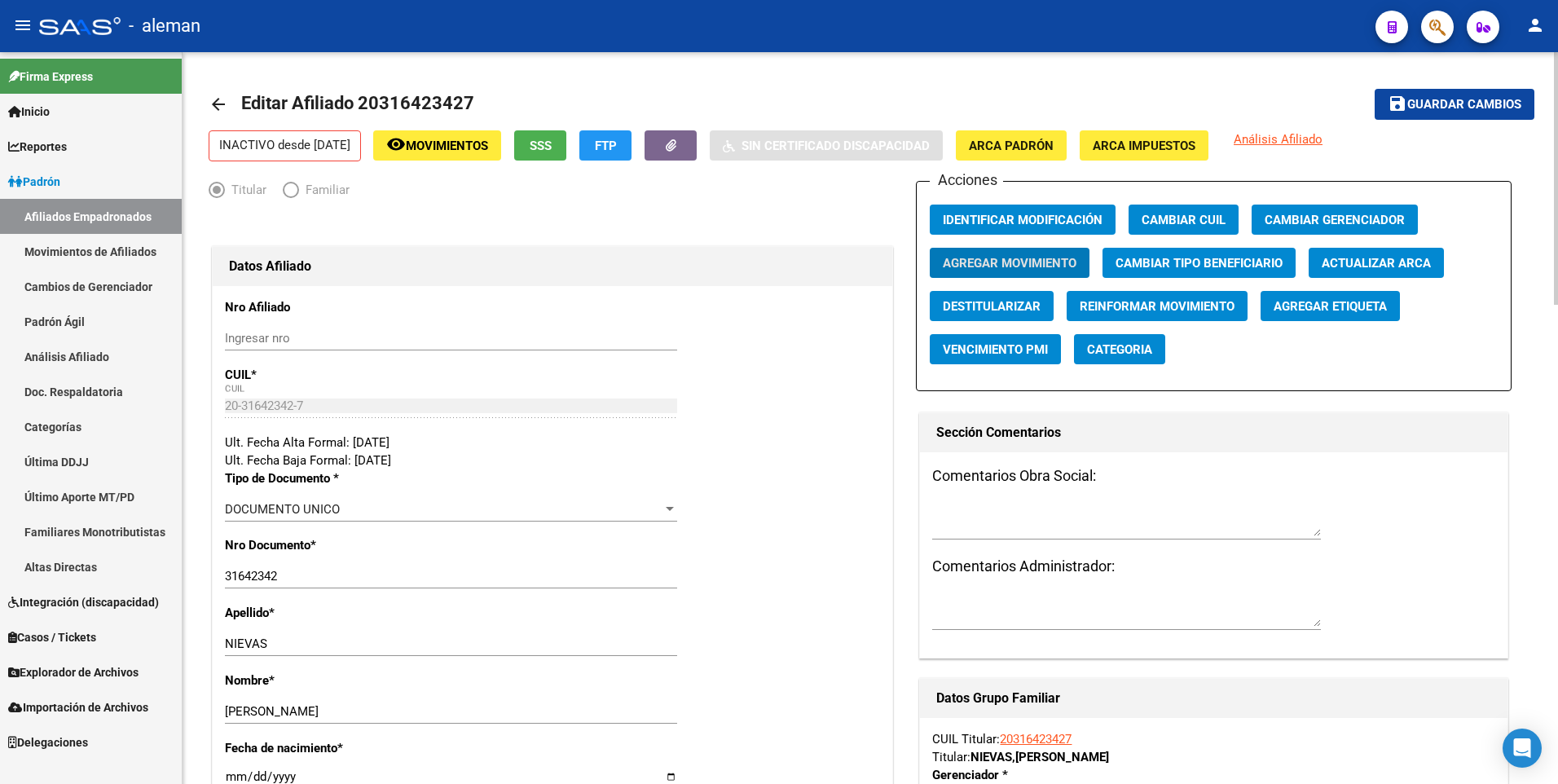
click at [1428, 105] on span "Guardar cambios" at bounding box center [1464, 105] width 114 height 15
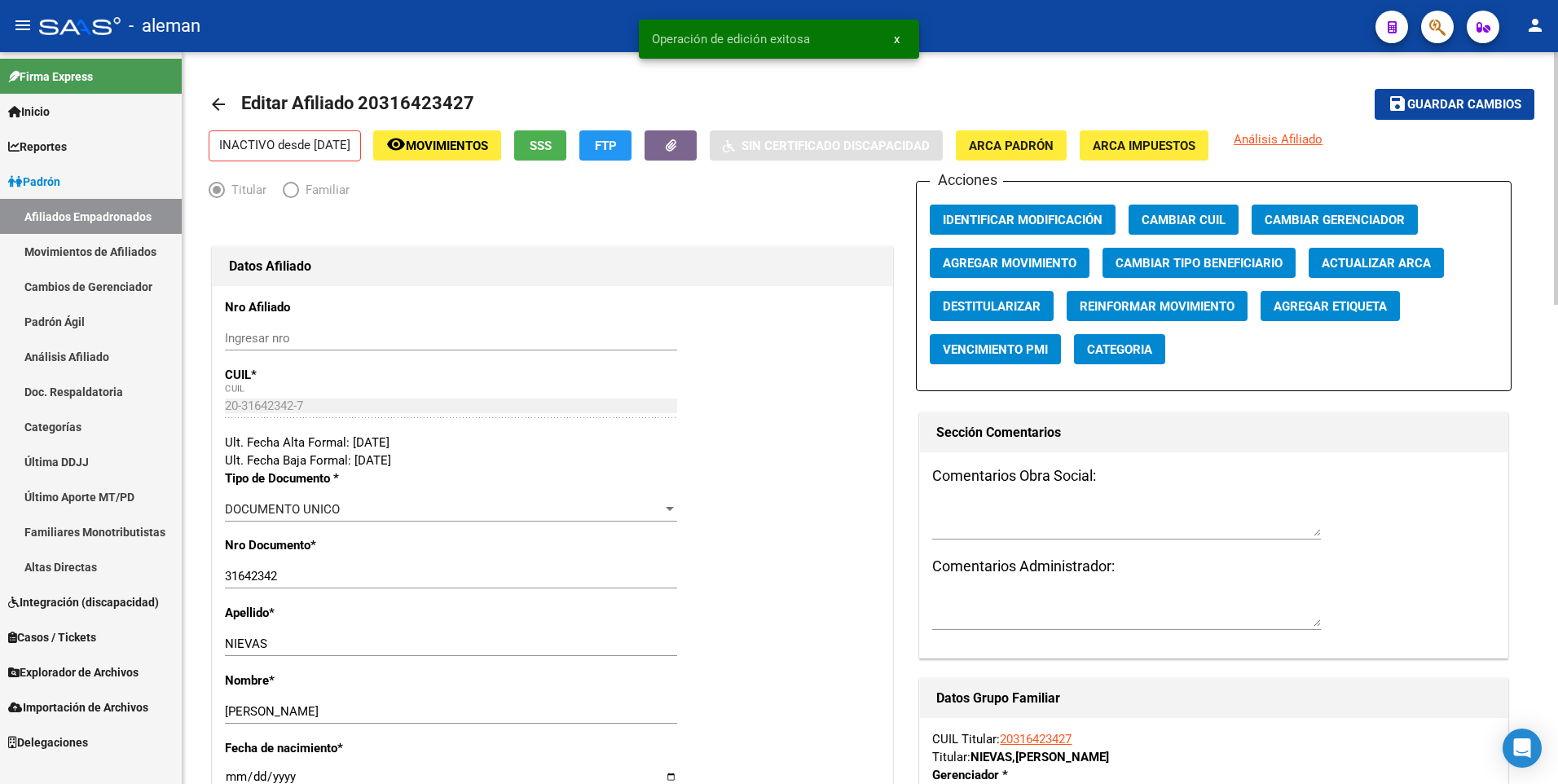
click at [223, 106] on mat-icon "arrow_back" at bounding box center [218, 104] width 20 height 20
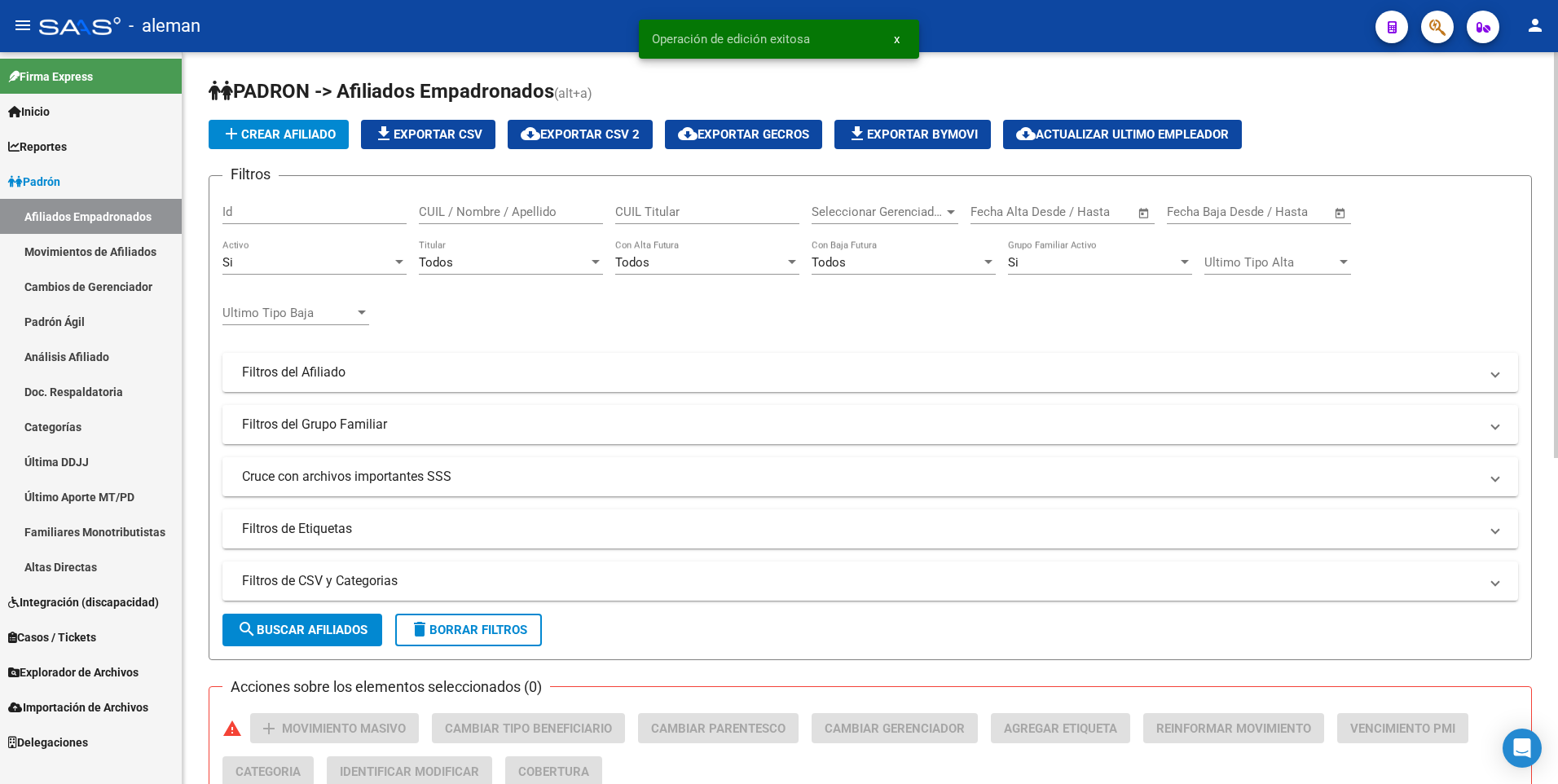
click at [519, 212] on input "CUIL / Nombre / Apellido" at bounding box center [511, 212] width 184 height 15
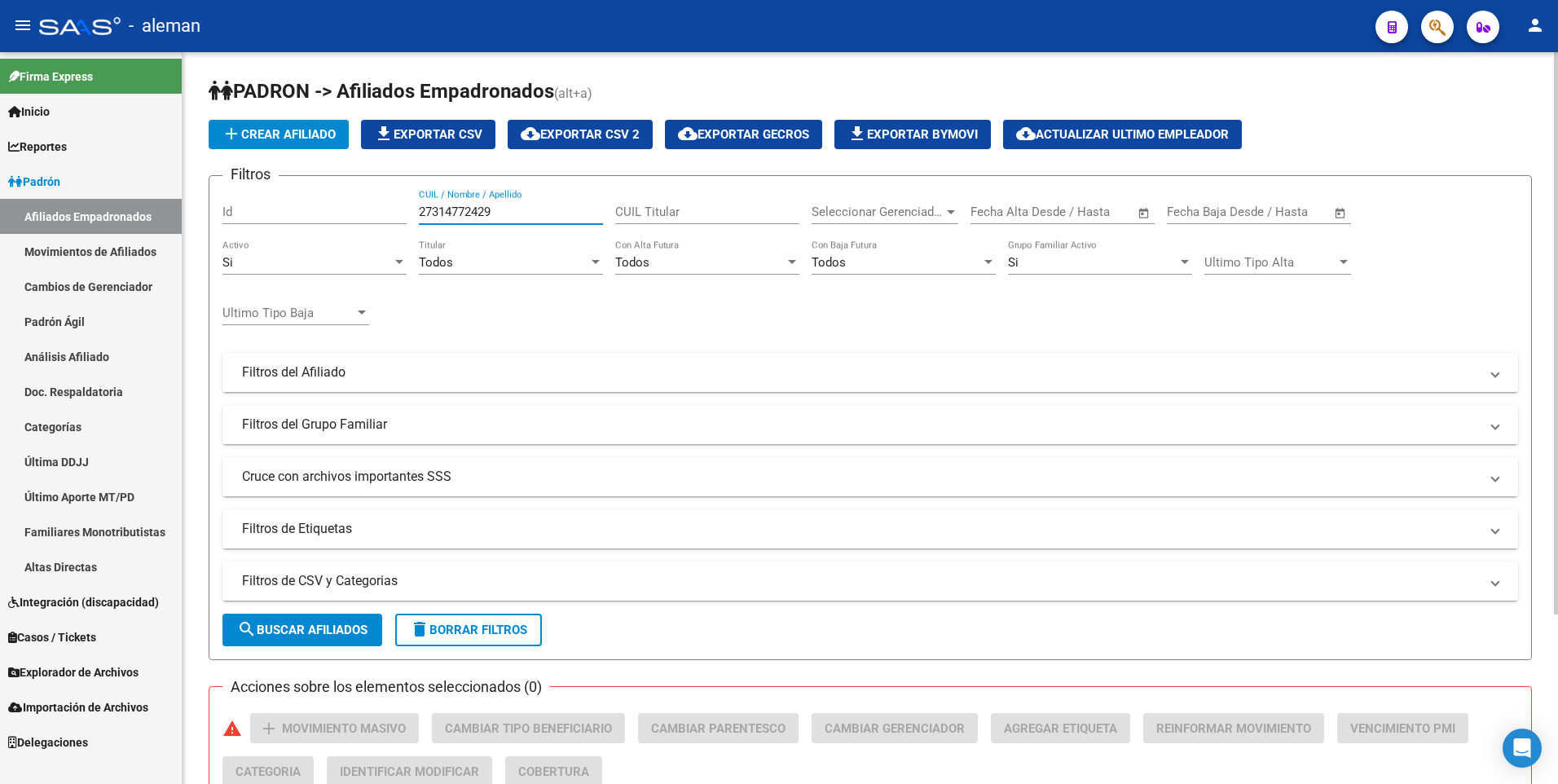
scroll to position [220, 0]
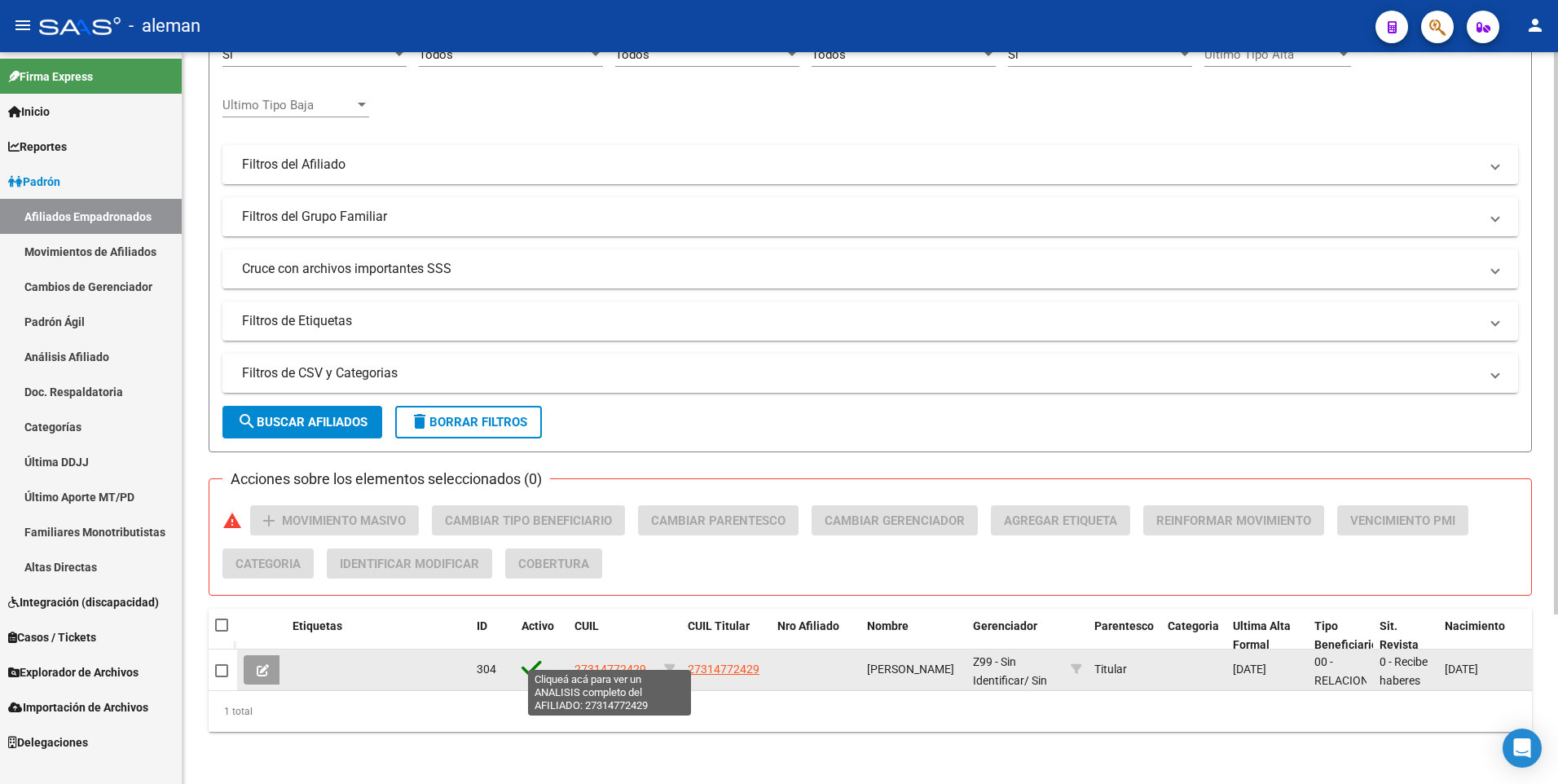
type input "27314772429"
click at [617, 663] on span "27314772429" at bounding box center [610, 669] width 71 height 13
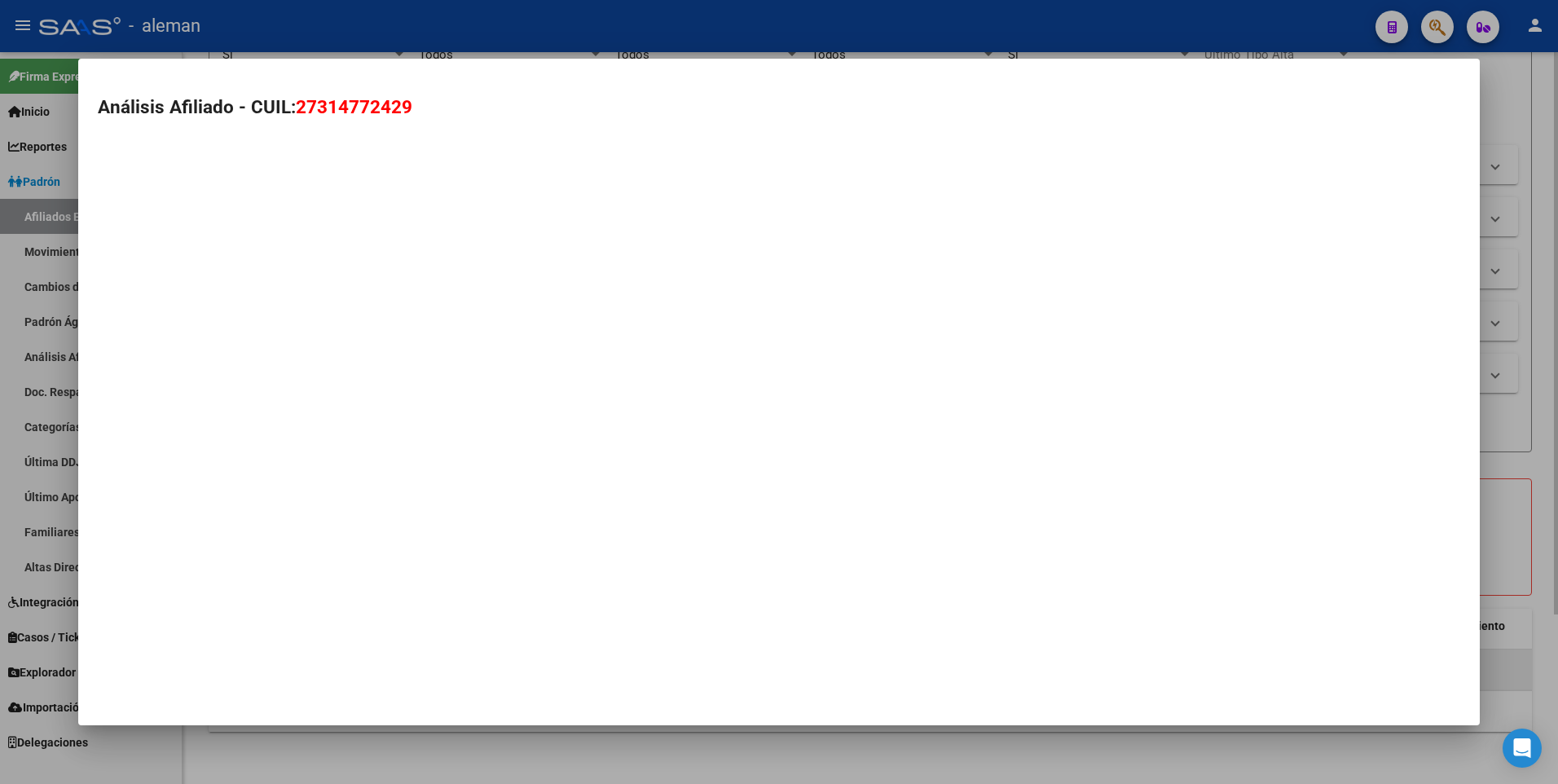
type textarea "27314772429"
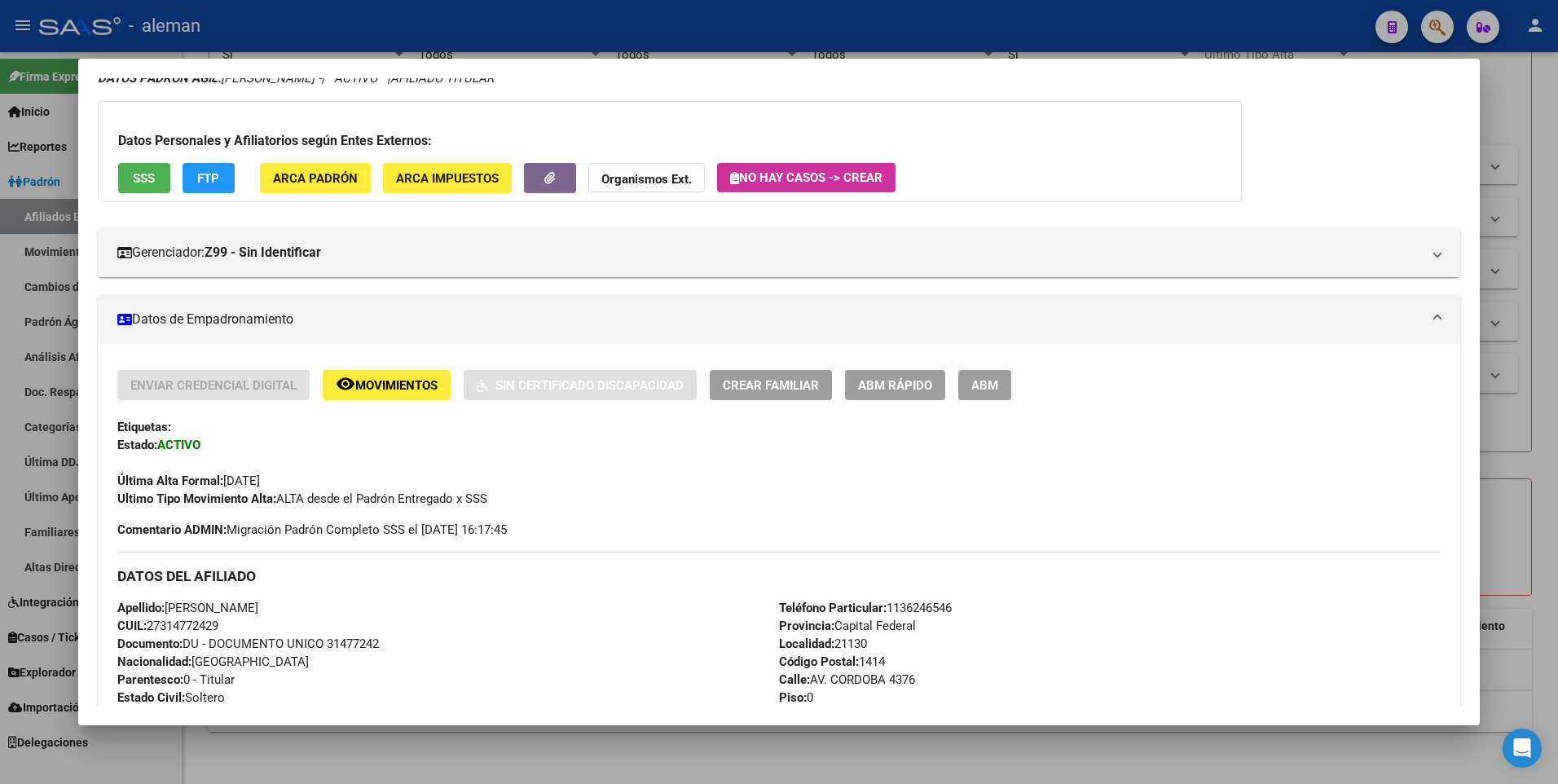
scroll to position [0, 0]
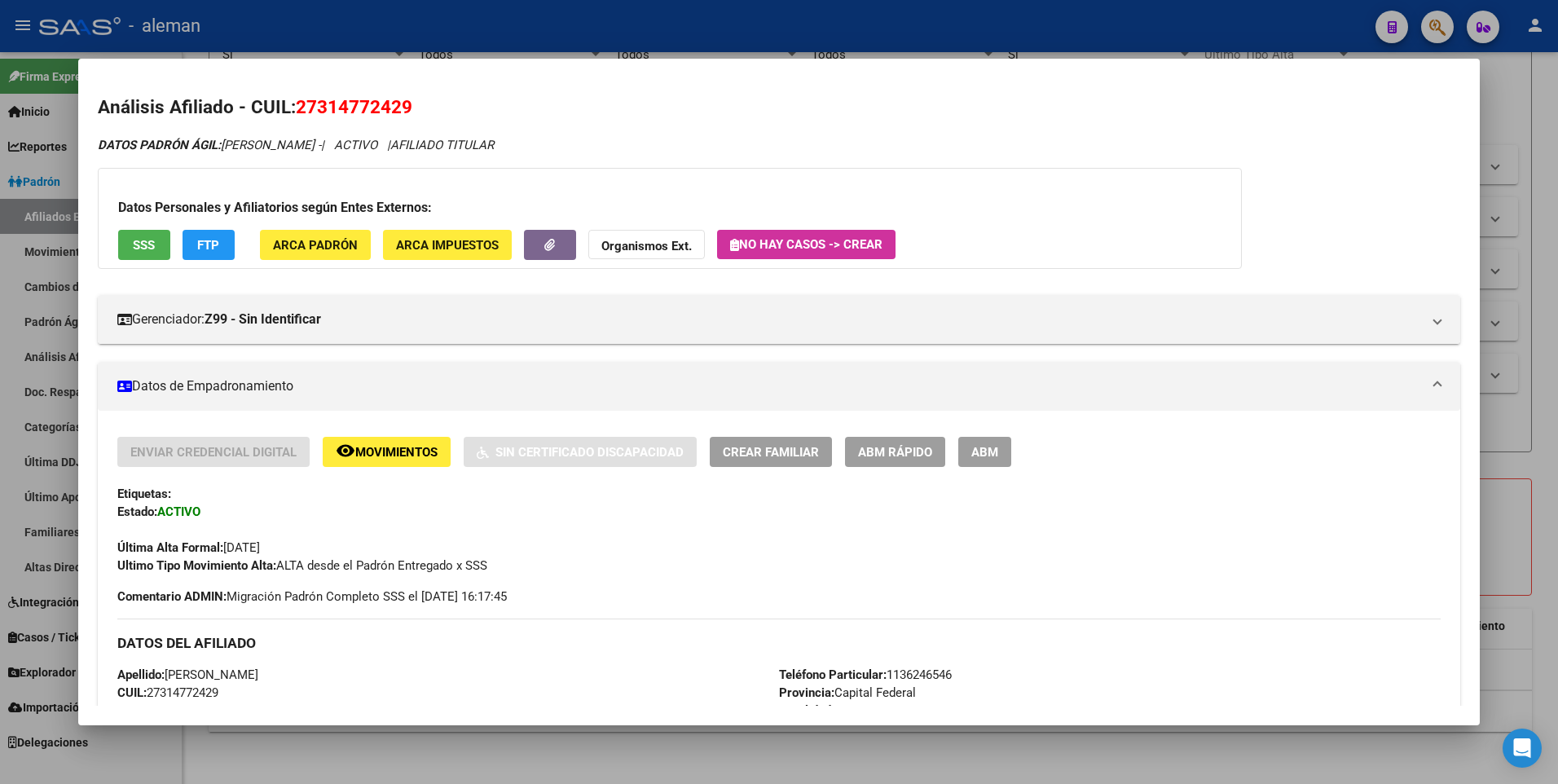
click at [980, 449] on span "ABM" at bounding box center [984, 452] width 27 height 15
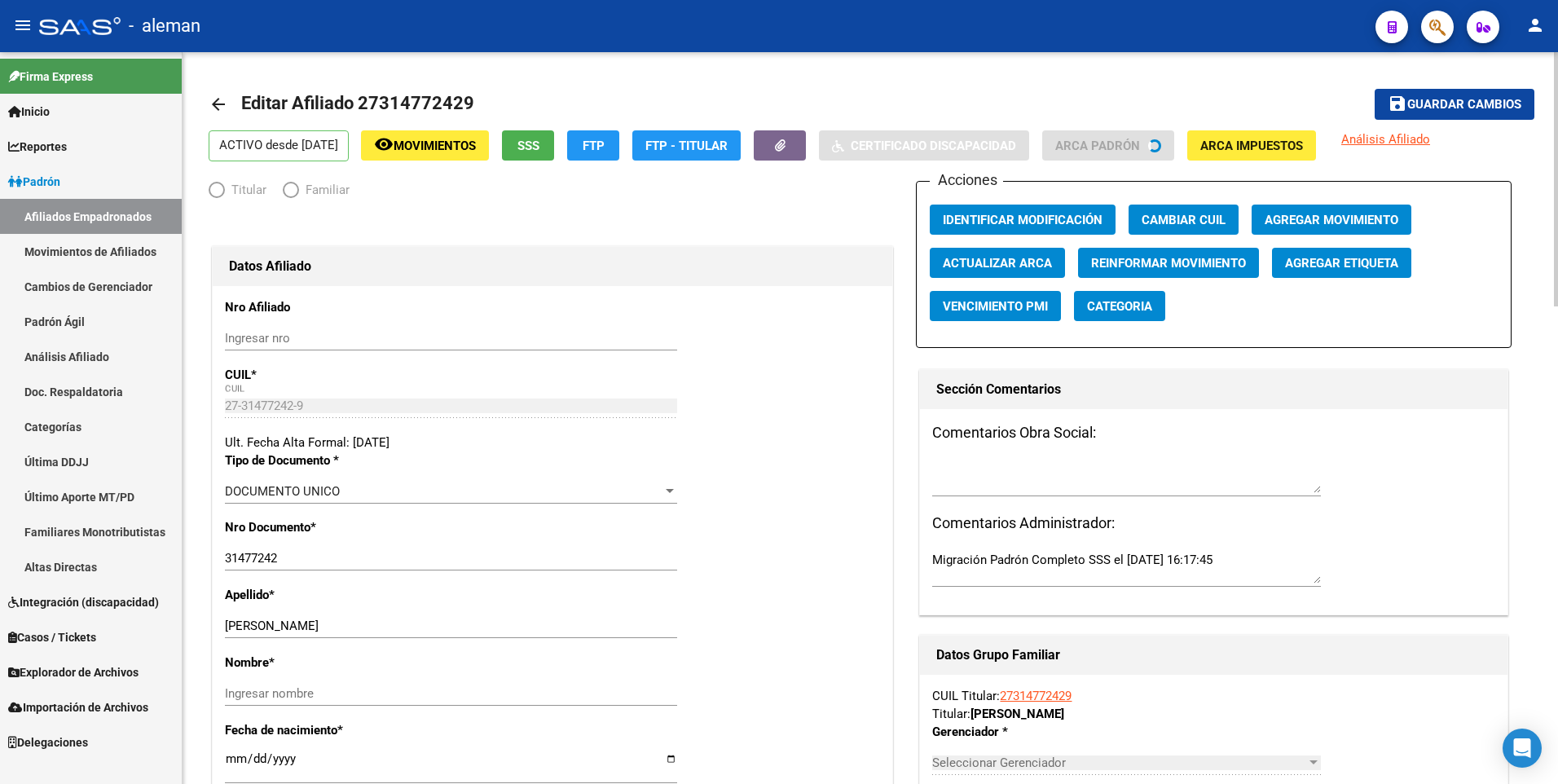
radio input "true"
type input "30-54584303-6"
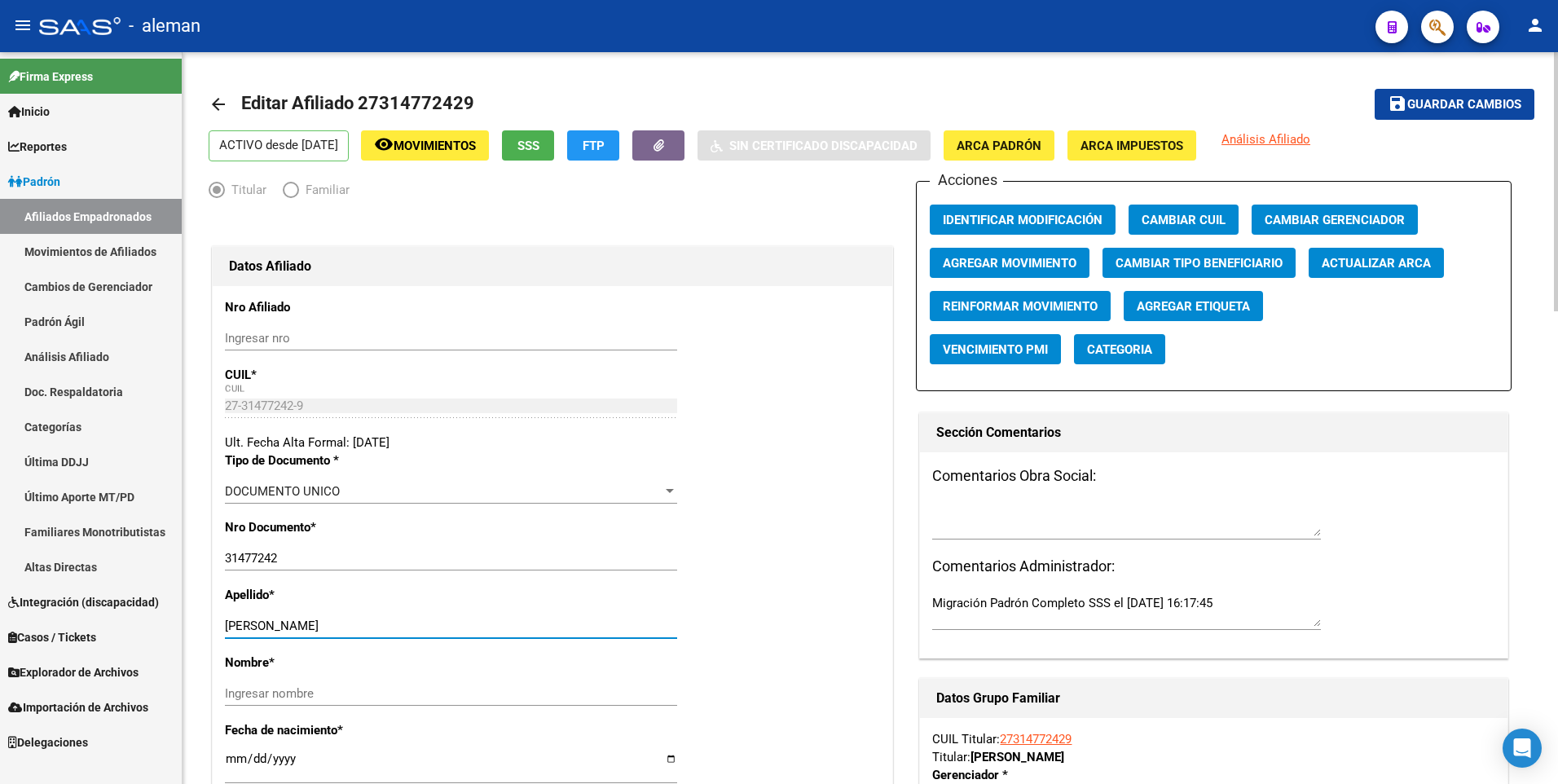
drag, startPoint x: 292, startPoint y: 623, endPoint x: 446, endPoint y: 622, distance: 154.0
click at [446, 622] on input "[PERSON_NAME]" at bounding box center [450, 626] width 452 height 15
click at [349, 694] on input "Ingresar nombre" at bounding box center [450, 694] width 452 height 15
paste input "[PERSON_NAME]"
type input "[PERSON_NAME]"
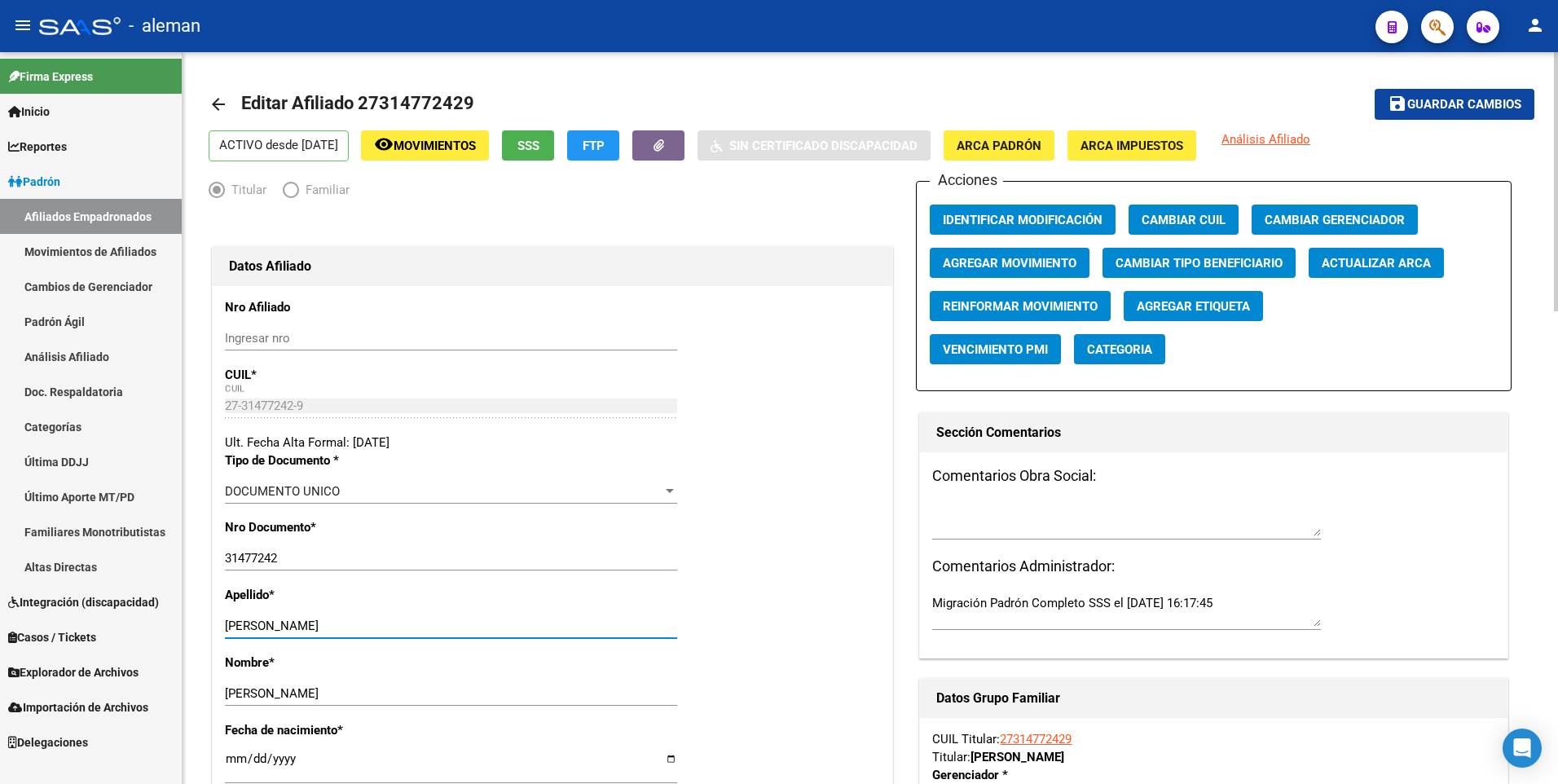
drag, startPoint x: 292, startPoint y: 627, endPoint x: 459, endPoint y: 621, distance: 167.1
click at [459, 621] on input "[PERSON_NAME]" at bounding box center [450, 626] width 452 height 15
type input "[PERSON_NAME]"
click at [737, 545] on div "Nro Documento * 31477242 Ingresar nro" at bounding box center [552, 552] width 655 height 68
click at [1041, 260] on span "Agregar Movimiento" at bounding box center [1010, 263] width 134 height 15
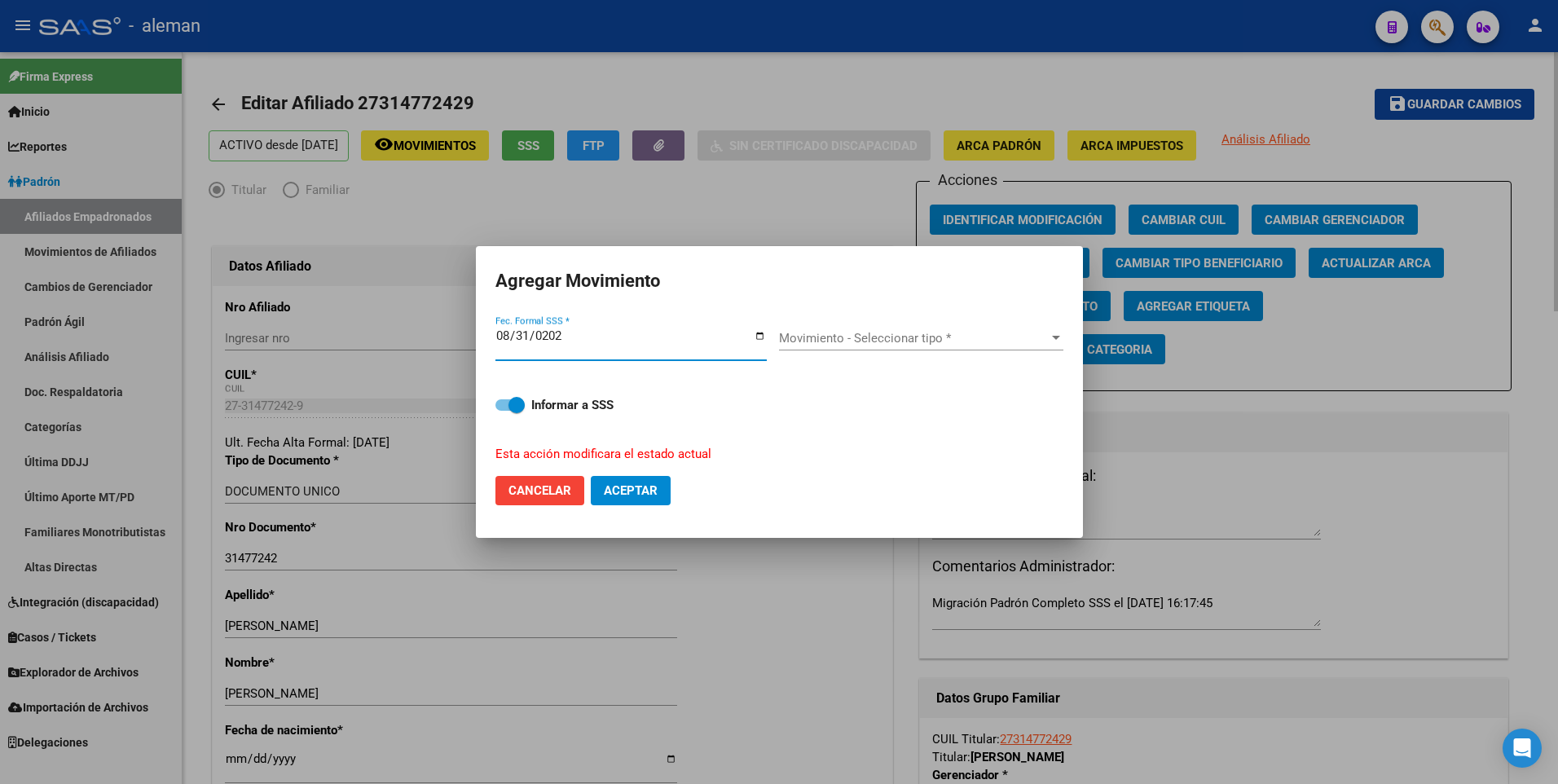
type input "[DATE]"
click at [903, 343] on span "Movimiento - Seleccionar tipo *" at bounding box center [914, 338] width 270 height 15
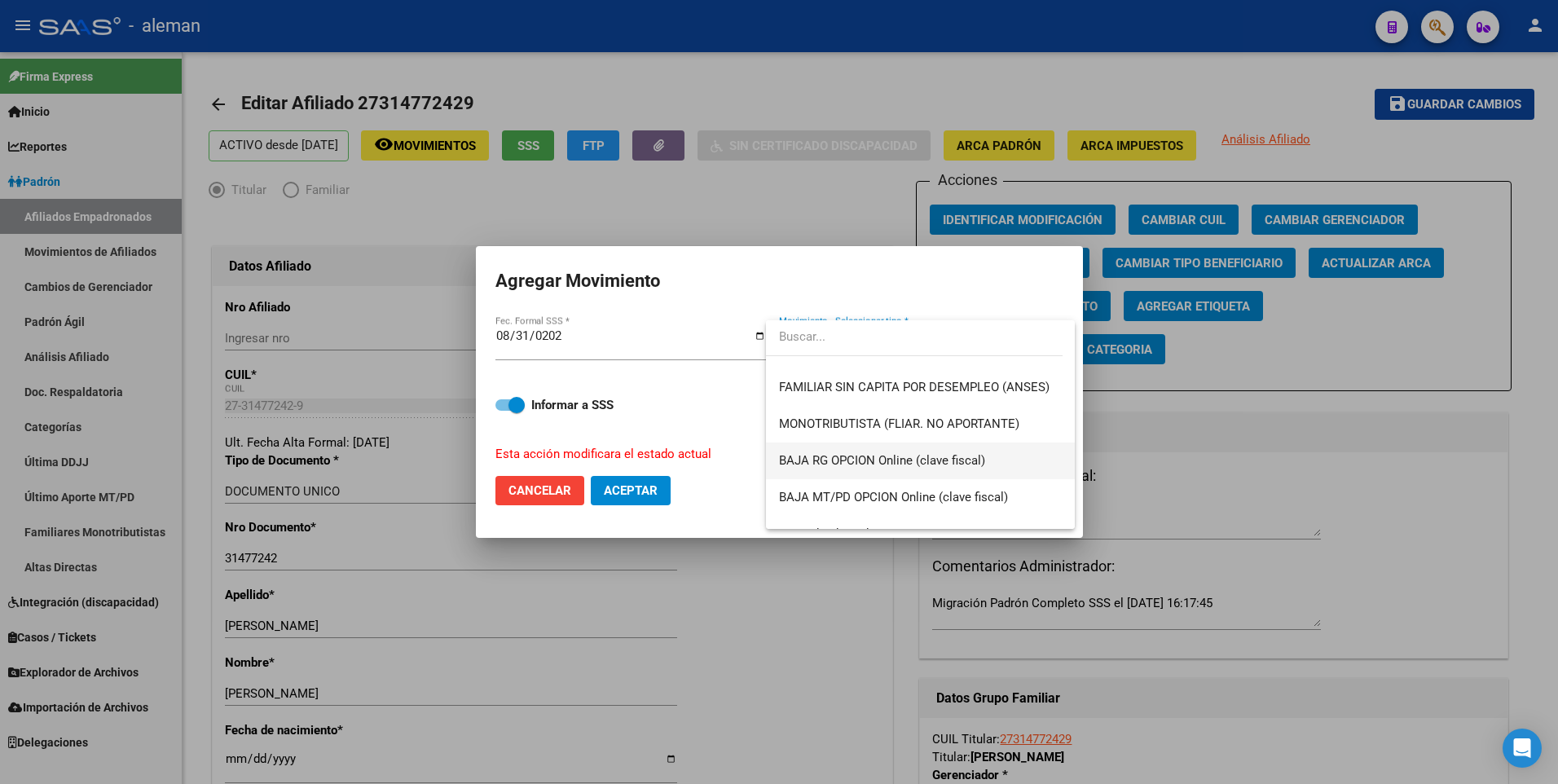
scroll to position [1184, 0]
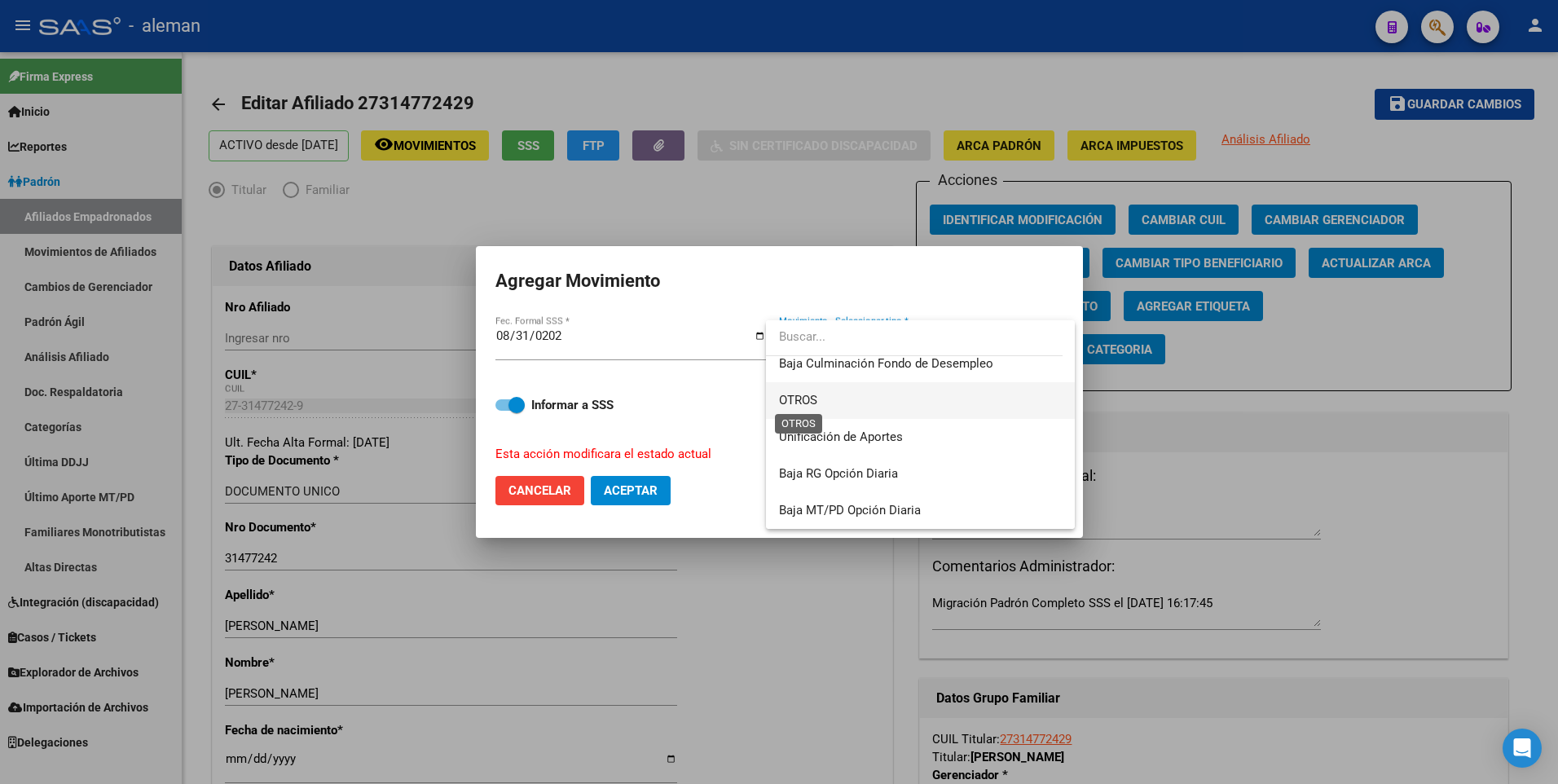
click at [806, 400] on span "OTROS" at bounding box center [798, 400] width 39 height 15
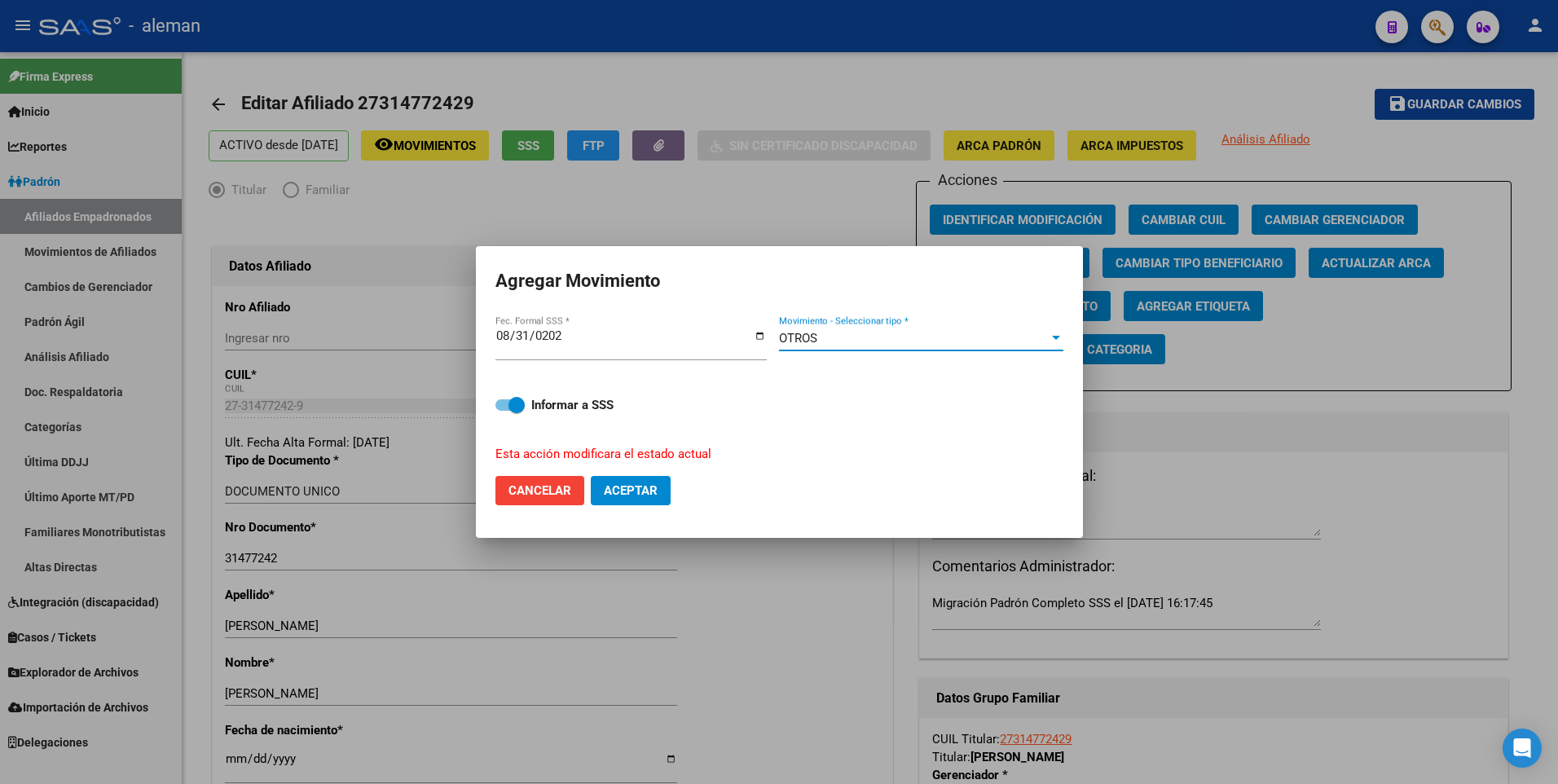
click at [626, 492] on span "Aceptar" at bounding box center [630, 491] width 54 height 15
checkbox input "false"
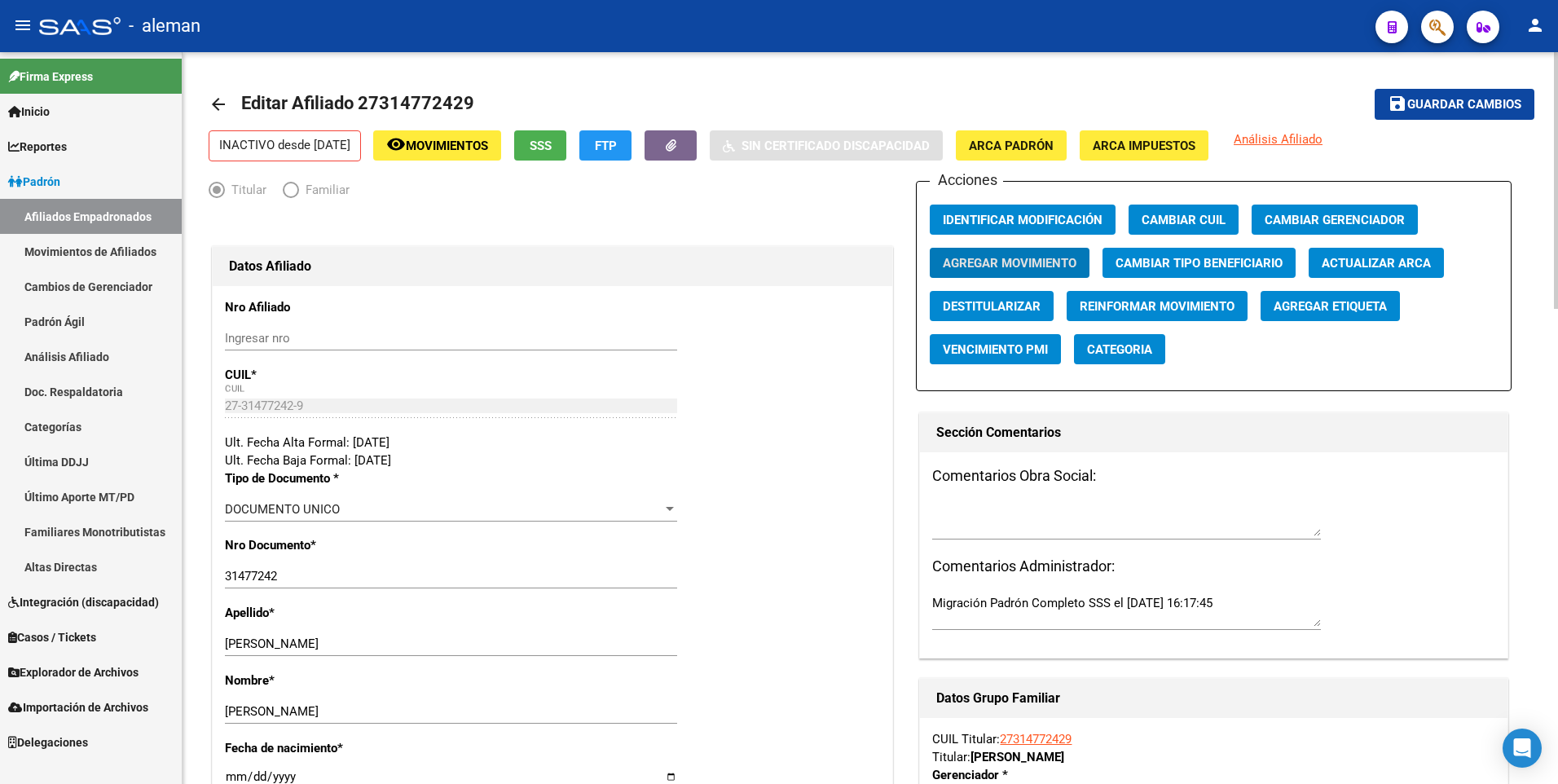
click at [1431, 99] on span "Guardar cambios" at bounding box center [1464, 105] width 114 height 15
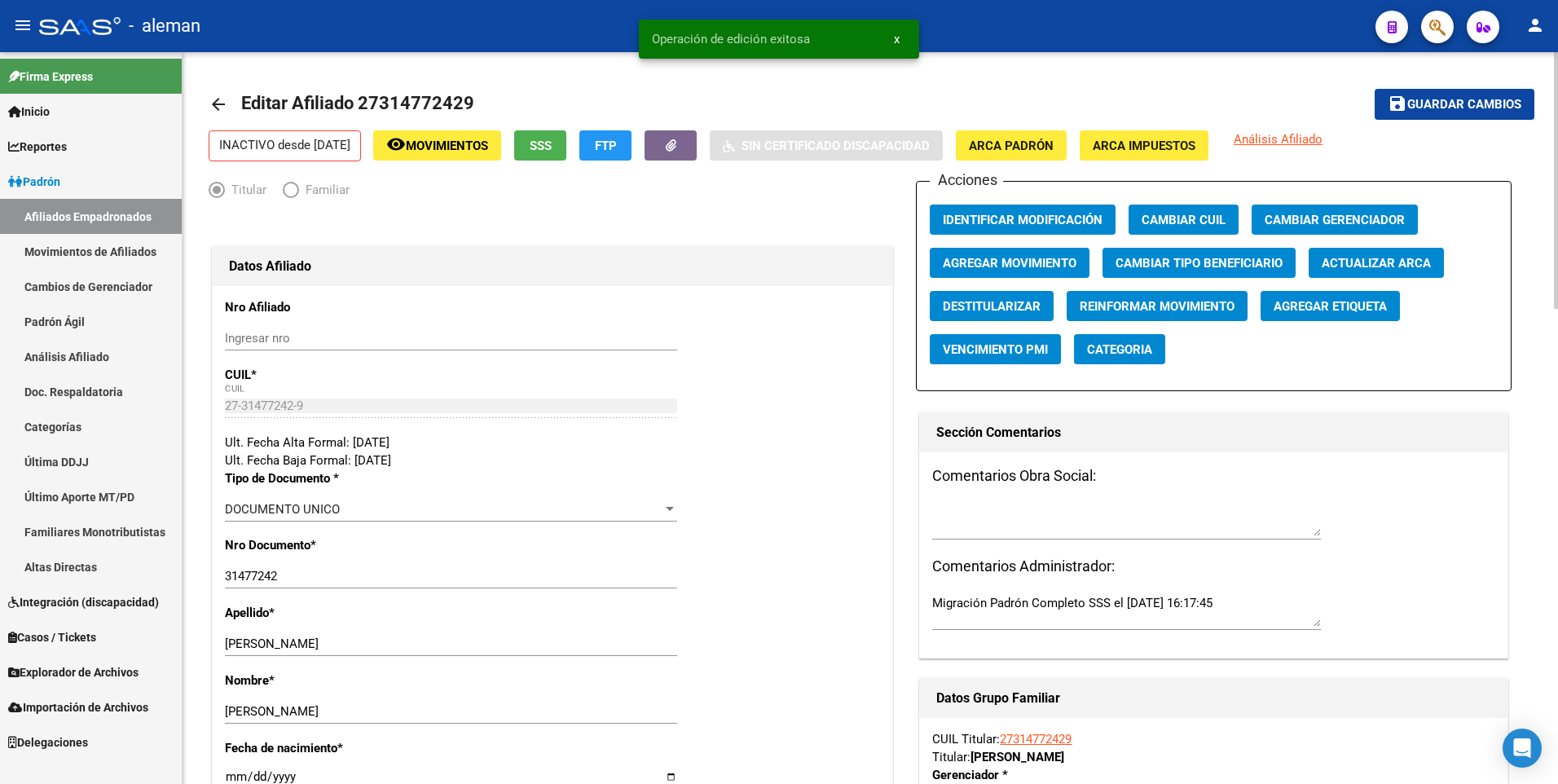
click at [222, 104] on mat-icon "arrow_back" at bounding box center [218, 104] width 20 height 20
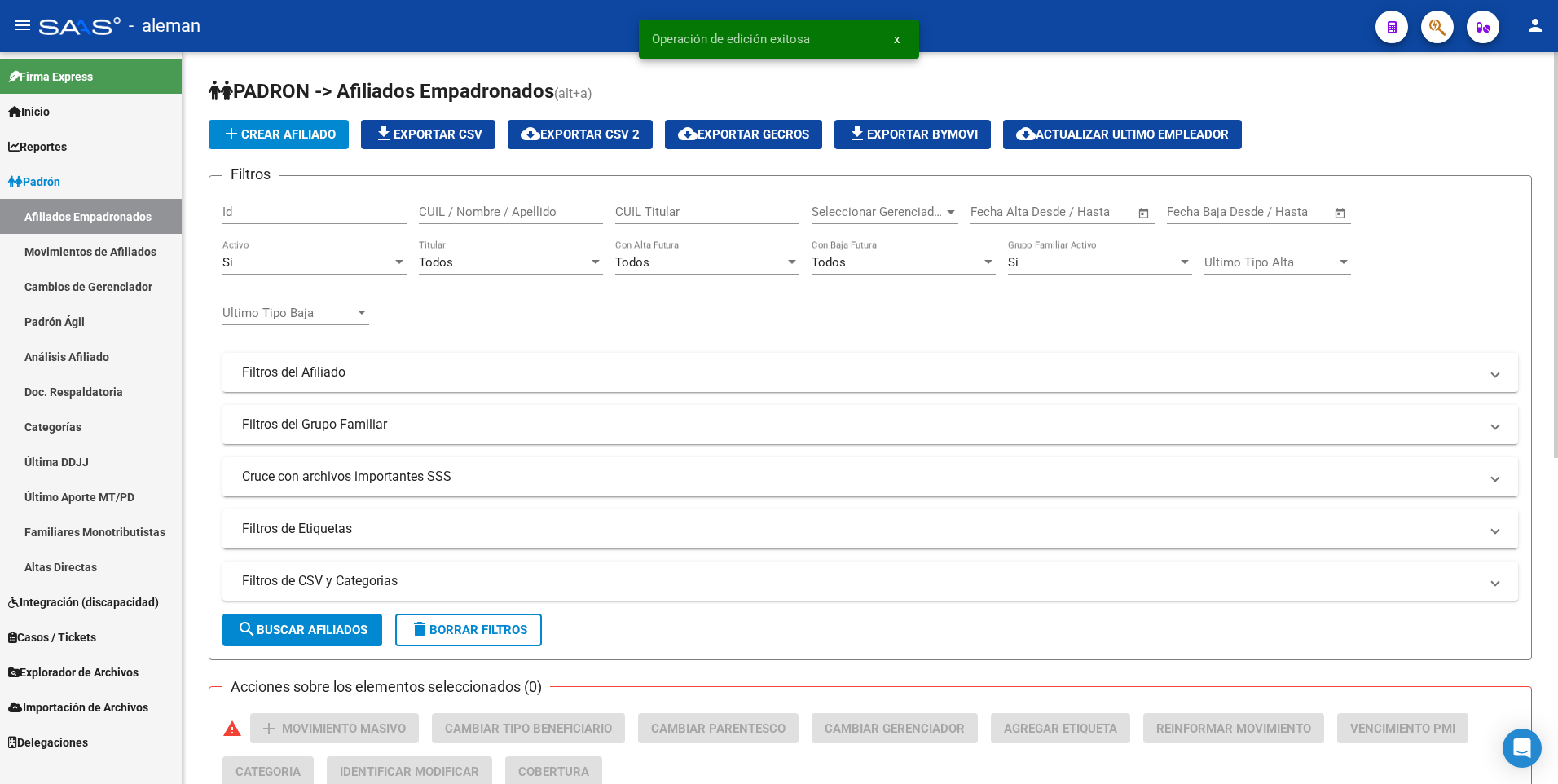
click at [517, 205] on input "CUIL / Nombre / Apellido" at bounding box center [511, 212] width 184 height 15
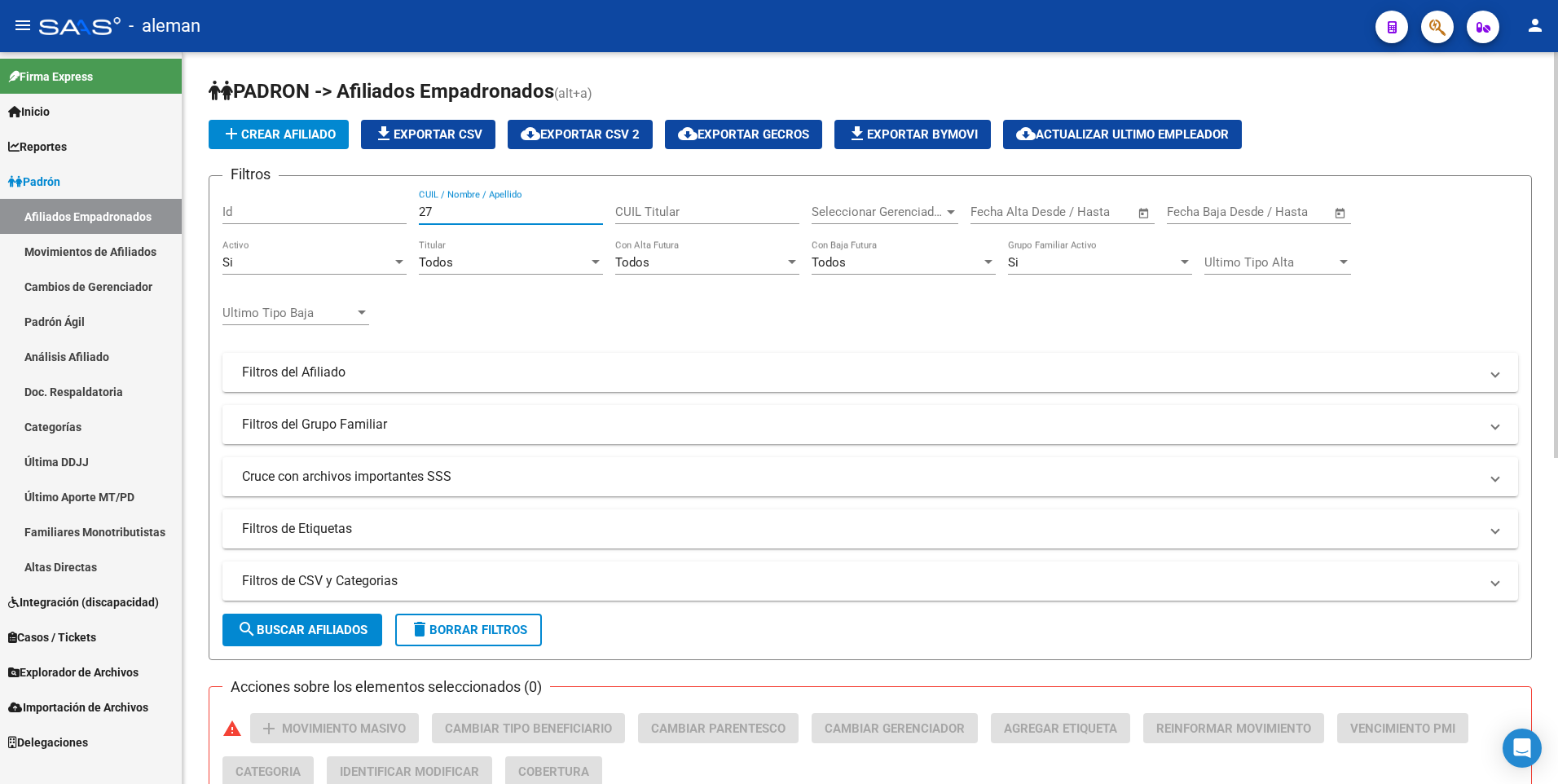
type input "279"
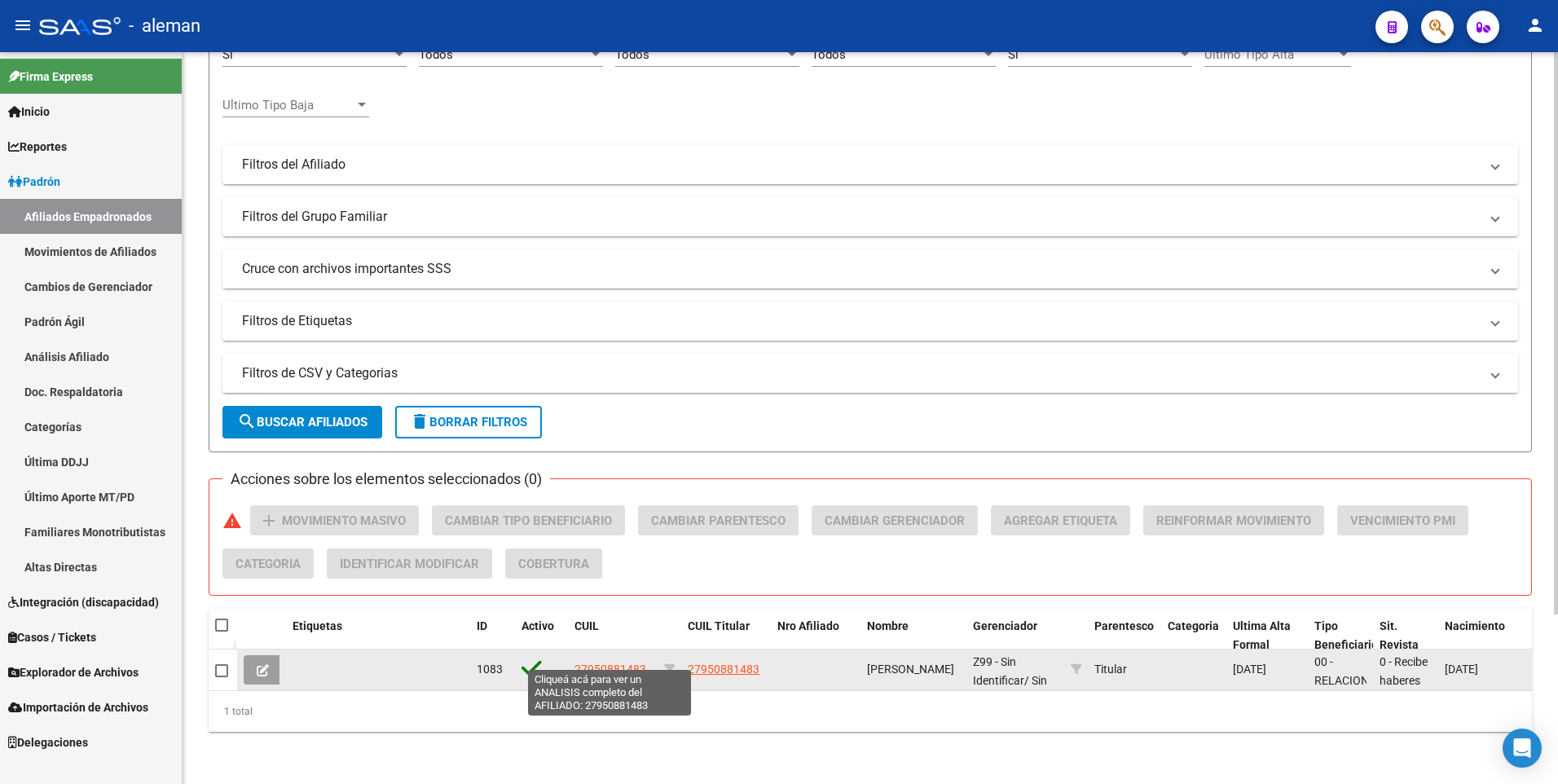
type input "27950881483"
click at [622, 663] on span "27950881483" at bounding box center [610, 669] width 71 height 13
type textarea "27950881483"
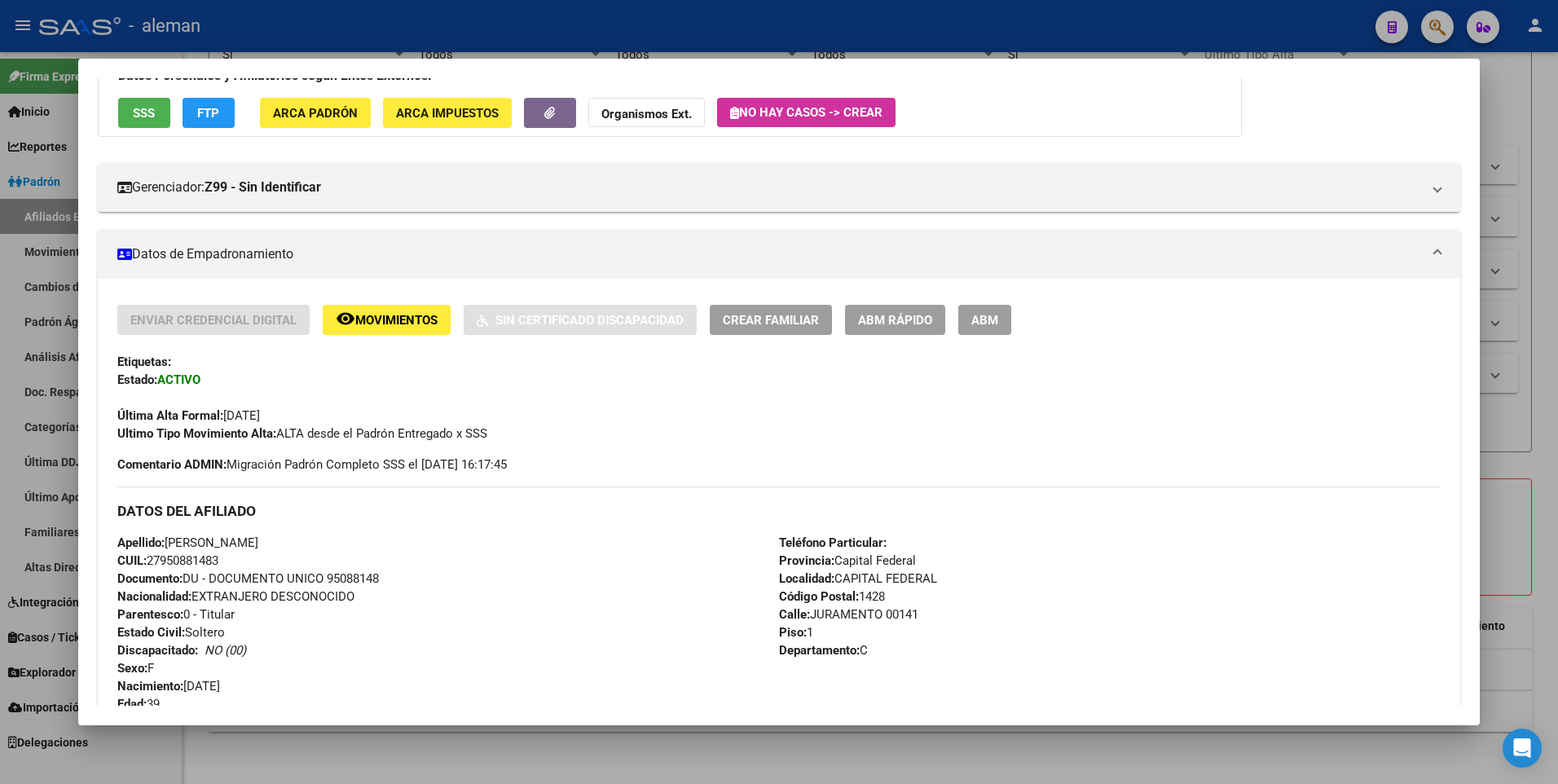
scroll to position [0, 0]
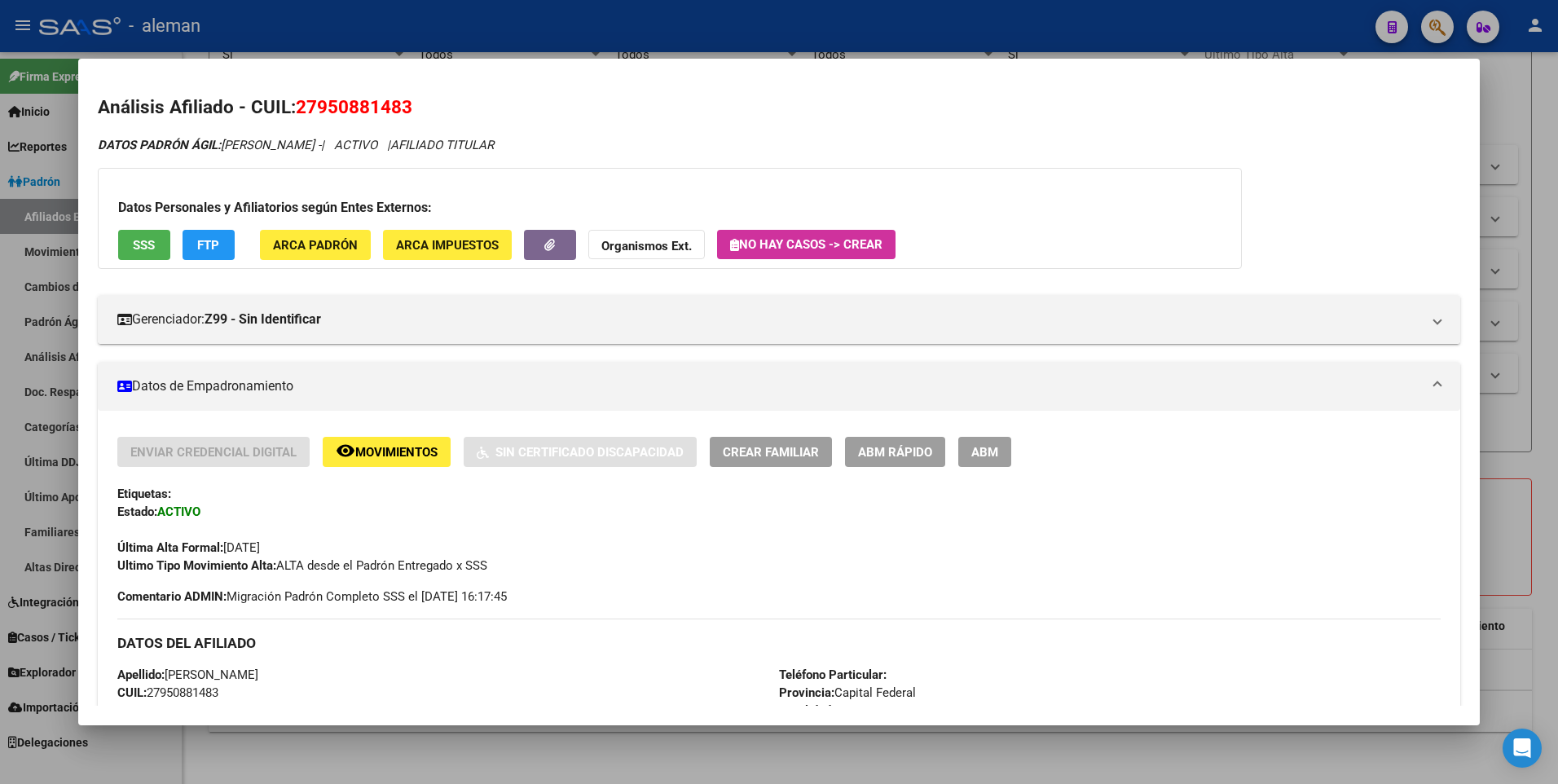
click at [978, 448] on span "ABM" at bounding box center [984, 452] width 27 height 15
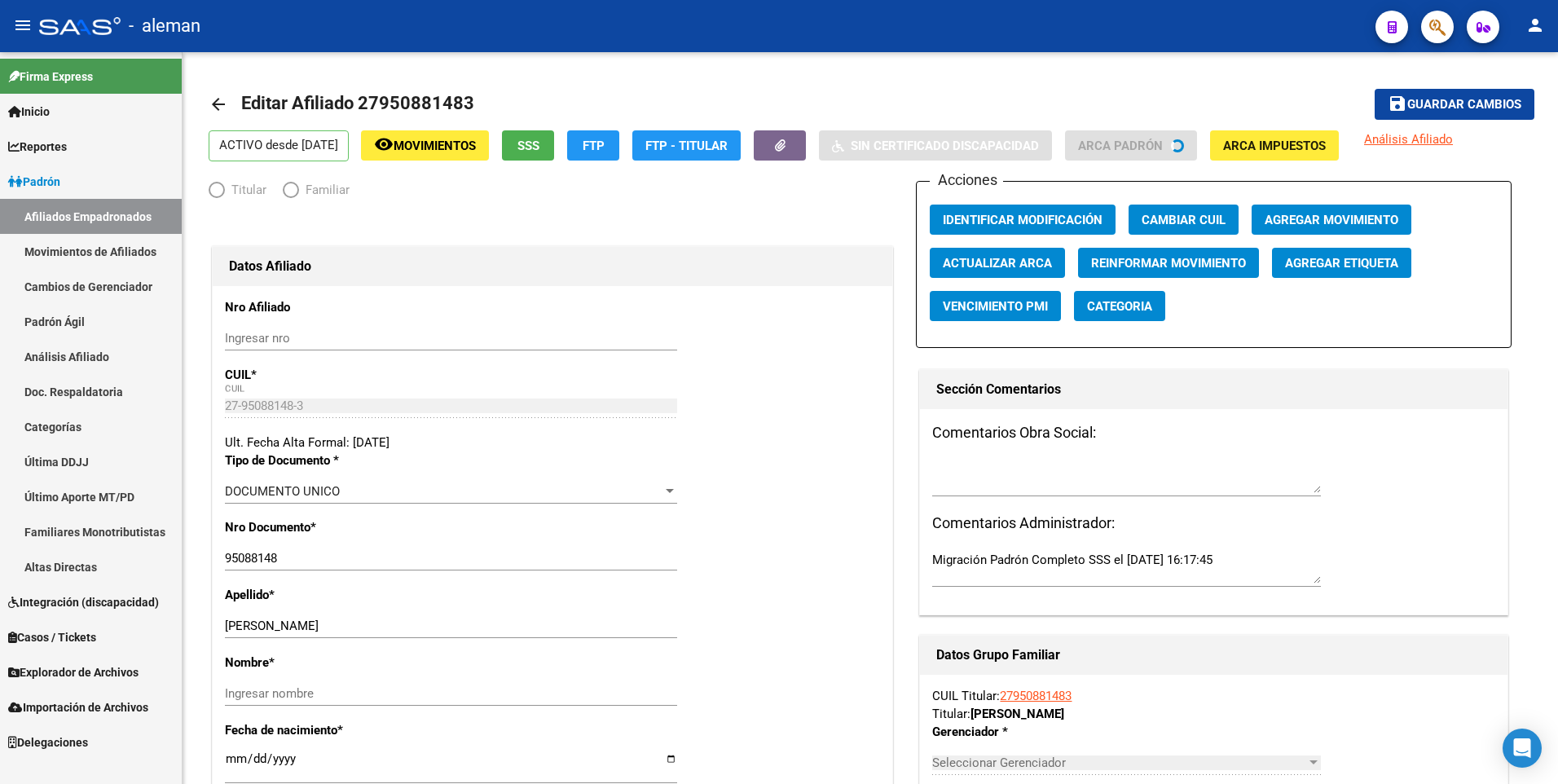
radio input "true"
type input "30-54584303-6"
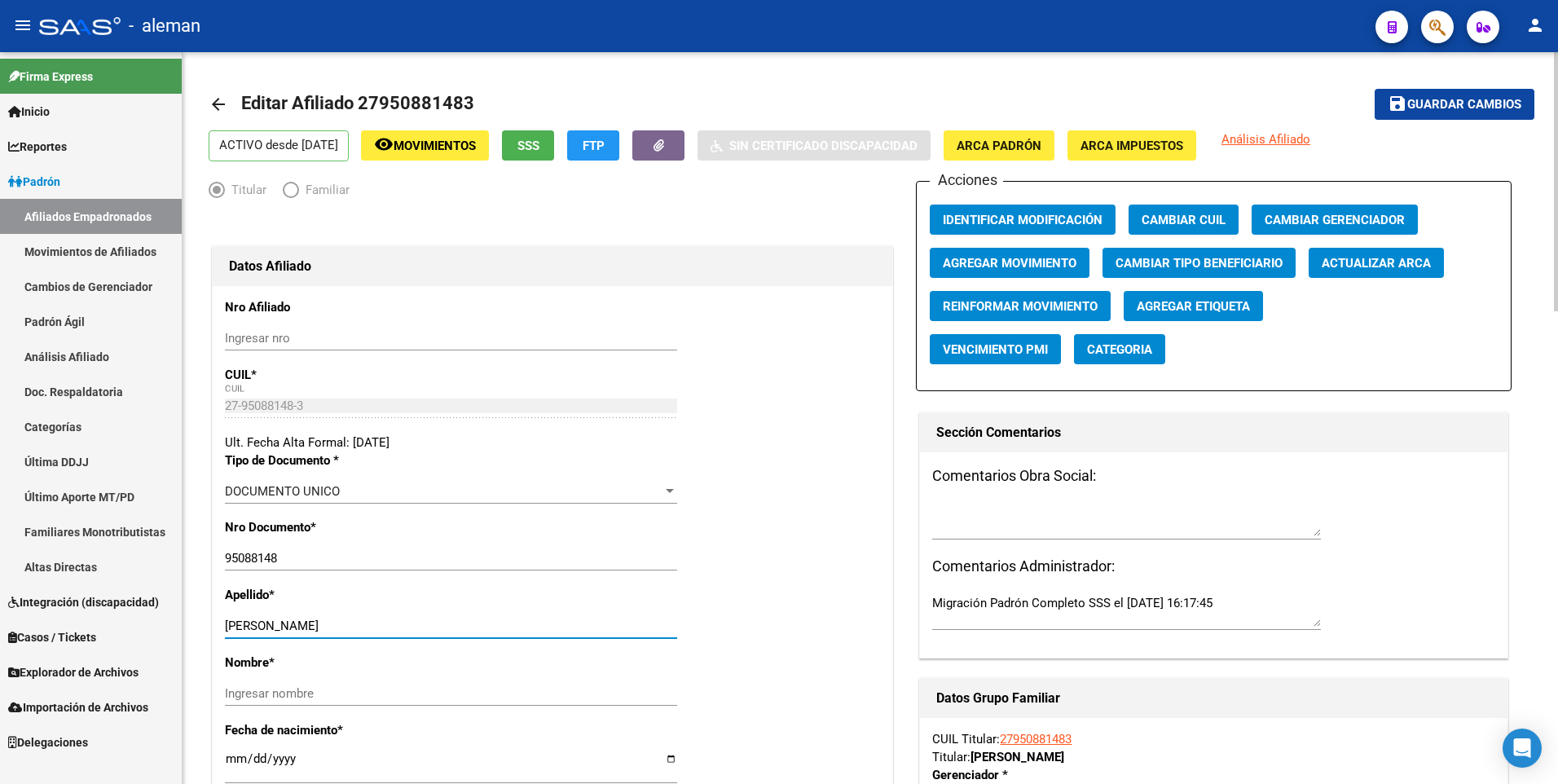
drag, startPoint x: 307, startPoint y: 627, endPoint x: 427, endPoint y: 625, distance: 120.0
click at [427, 625] on input "PETRO LOPEZ KIRA LUZ" at bounding box center [450, 626] width 452 height 15
type input "PETRO LOPEZ"
click at [435, 689] on input "Ingresar nombre" at bounding box center [450, 694] width 452 height 15
paste input "KIRA LUZ"
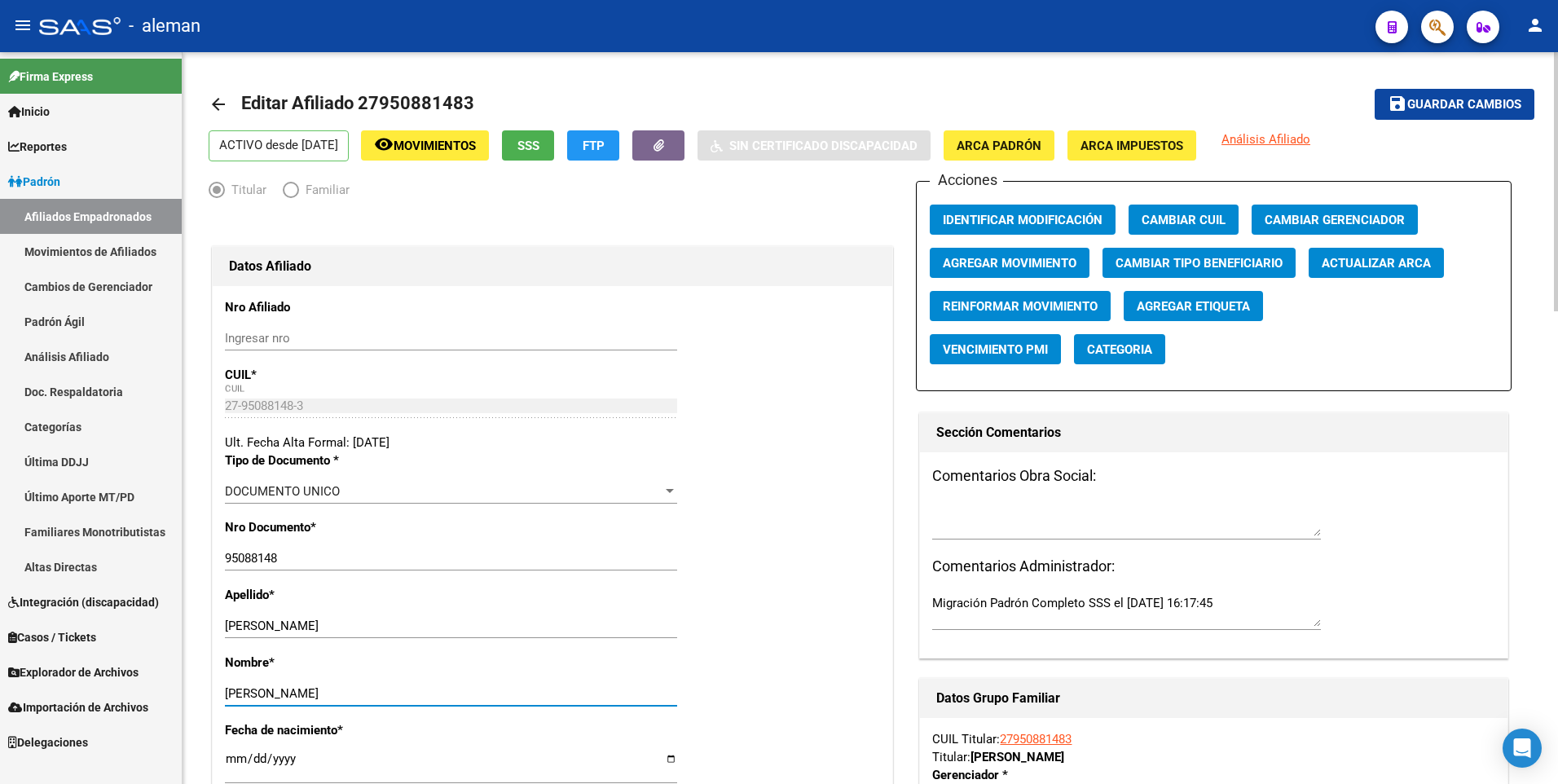
type input "KIRA LUZ"
click at [984, 260] on span "Agregar Movimiento" at bounding box center [1010, 263] width 134 height 15
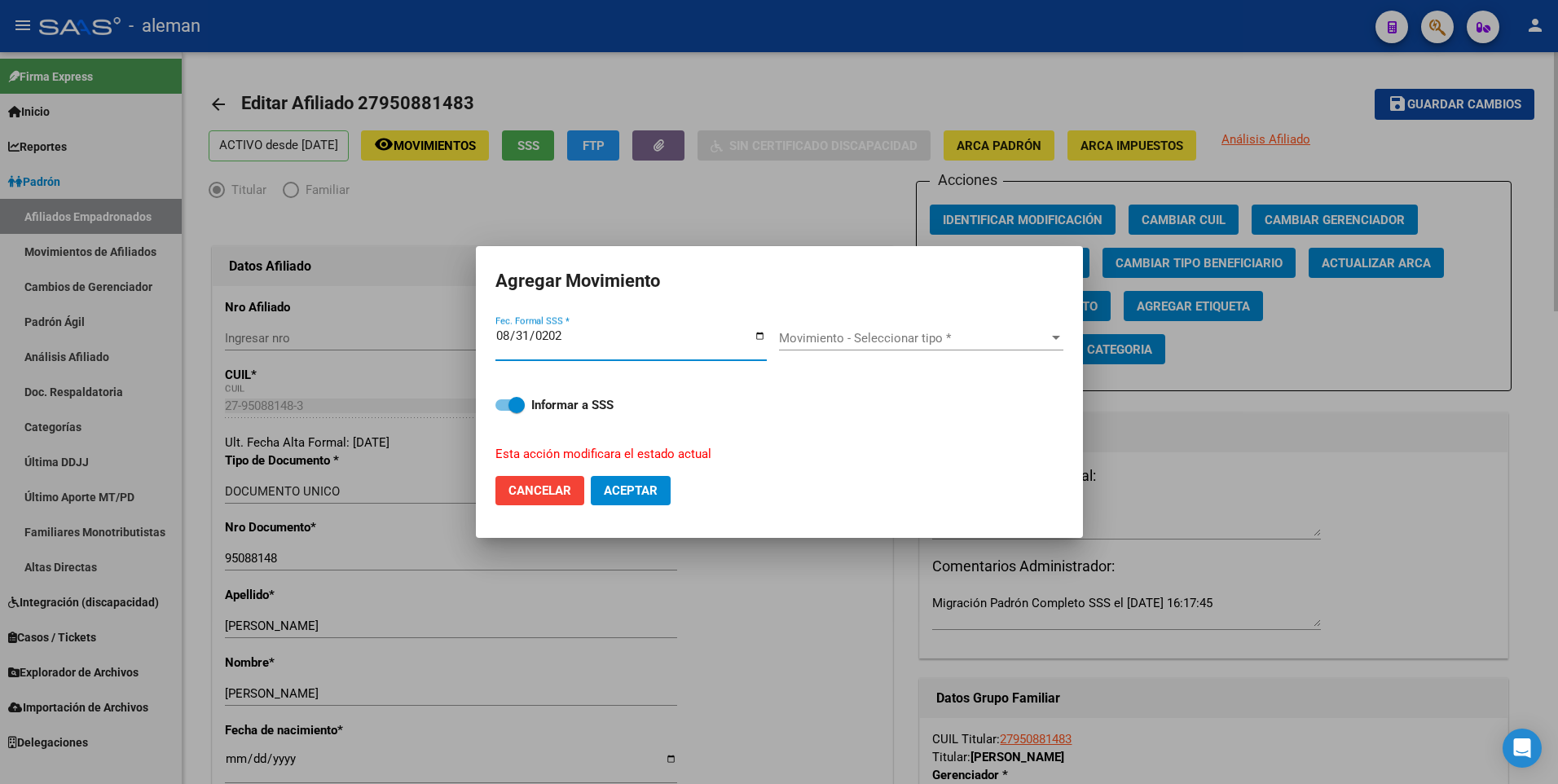
type input "[DATE]"
click at [903, 337] on span "Movimiento - Seleccionar tipo *" at bounding box center [914, 338] width 270 height 15
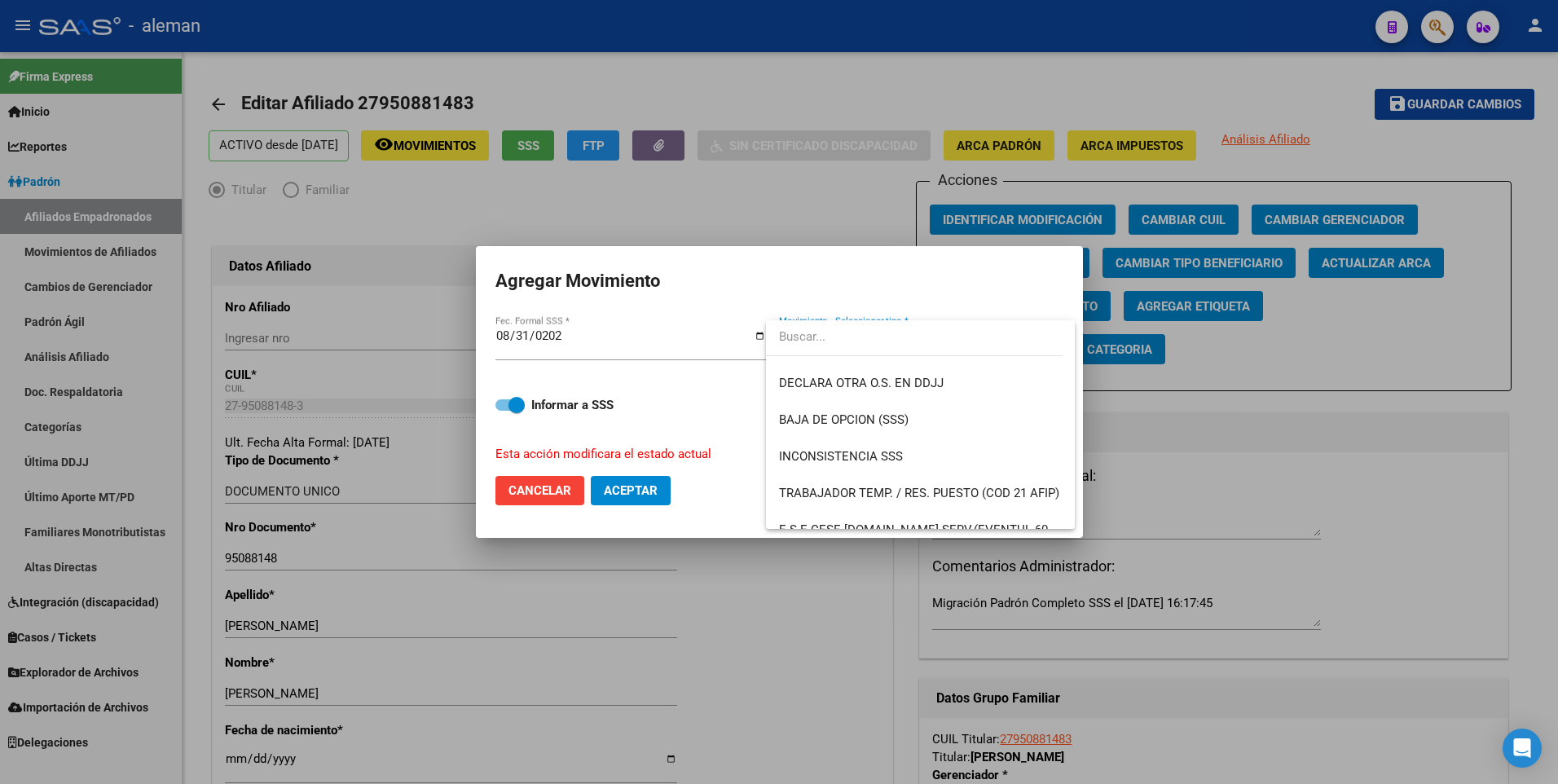
scroll to position [1184, 0]
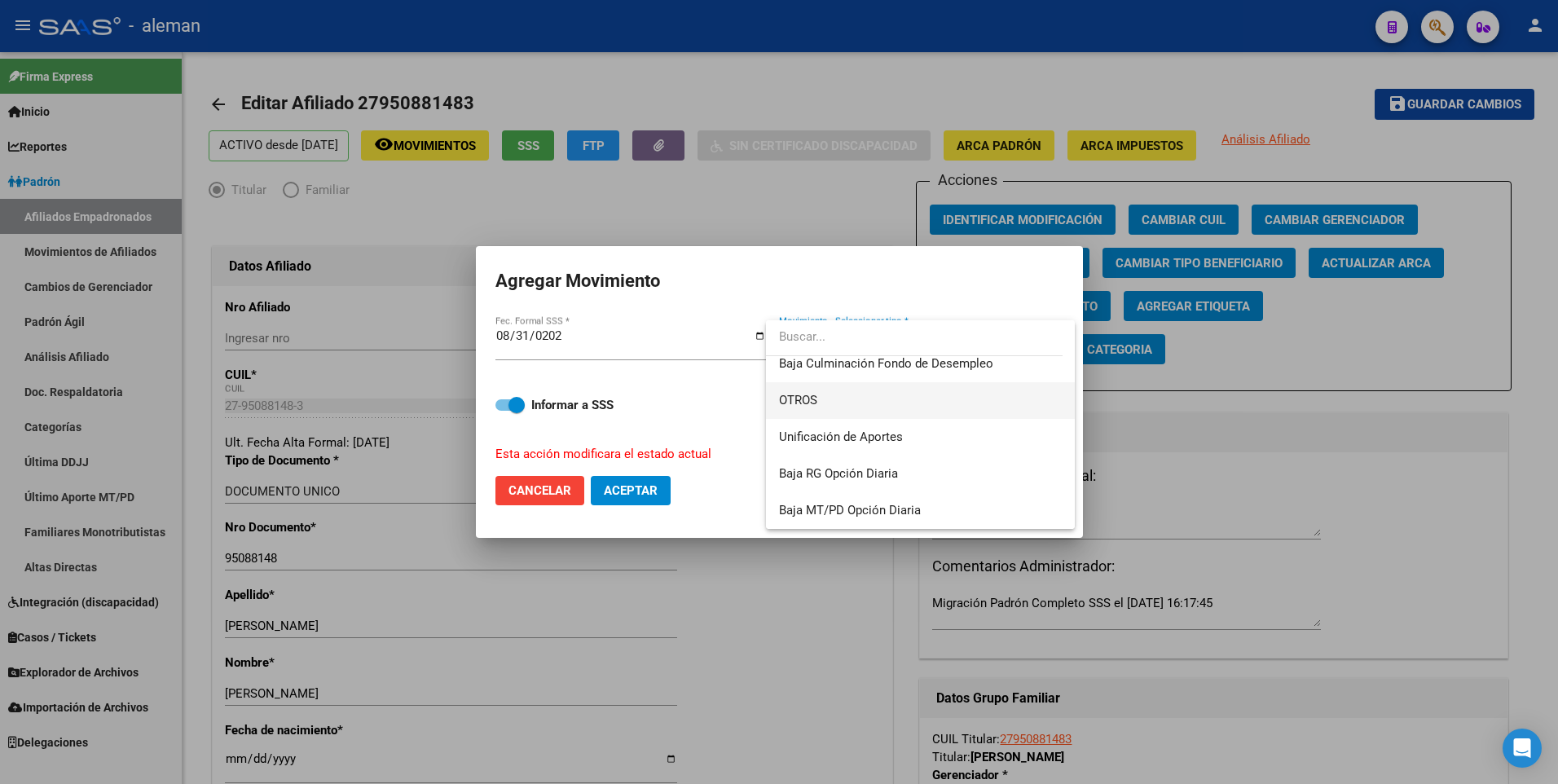
click at [822, 400] on span "OTROS" at bounding box center [921, 400] width 283 height 37
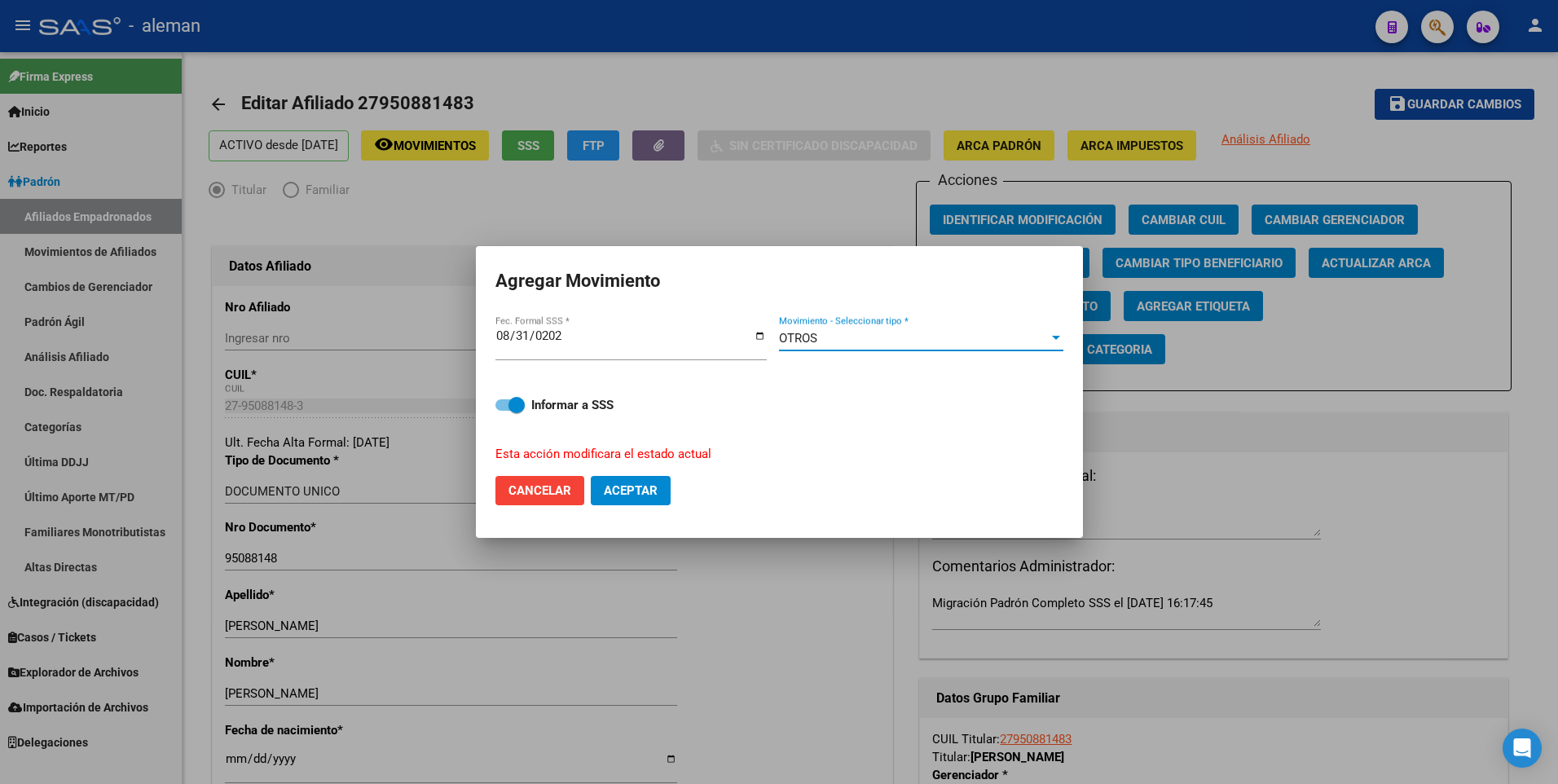
click at [647, 489] on span "Aceptar" at bounding box center [630, 491] width 54 height 15
checkbox input "false"
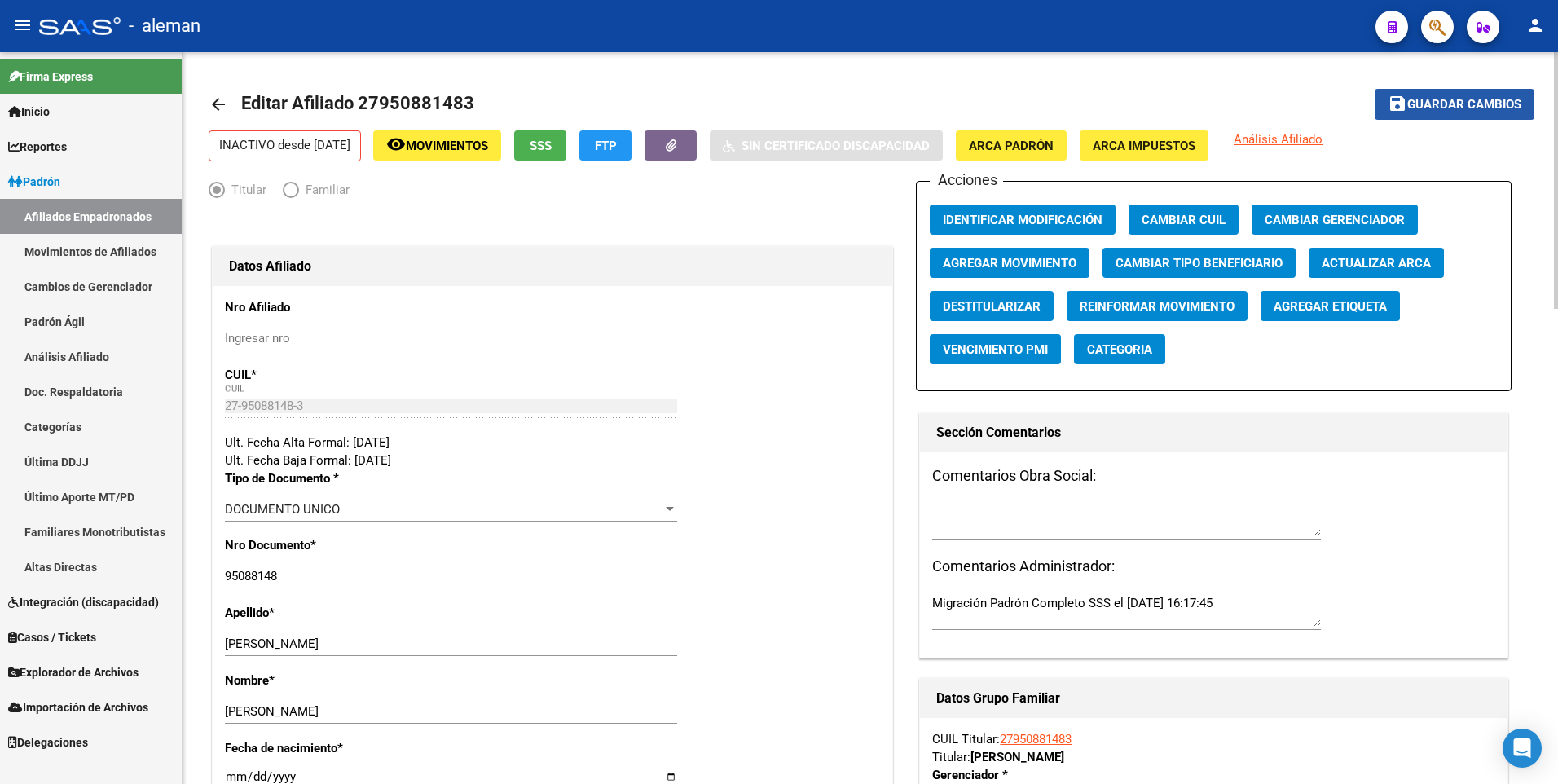
click at [1471, 101] on span "Guardar cambios" at bounding box center [1464, 105] width 114 height 15
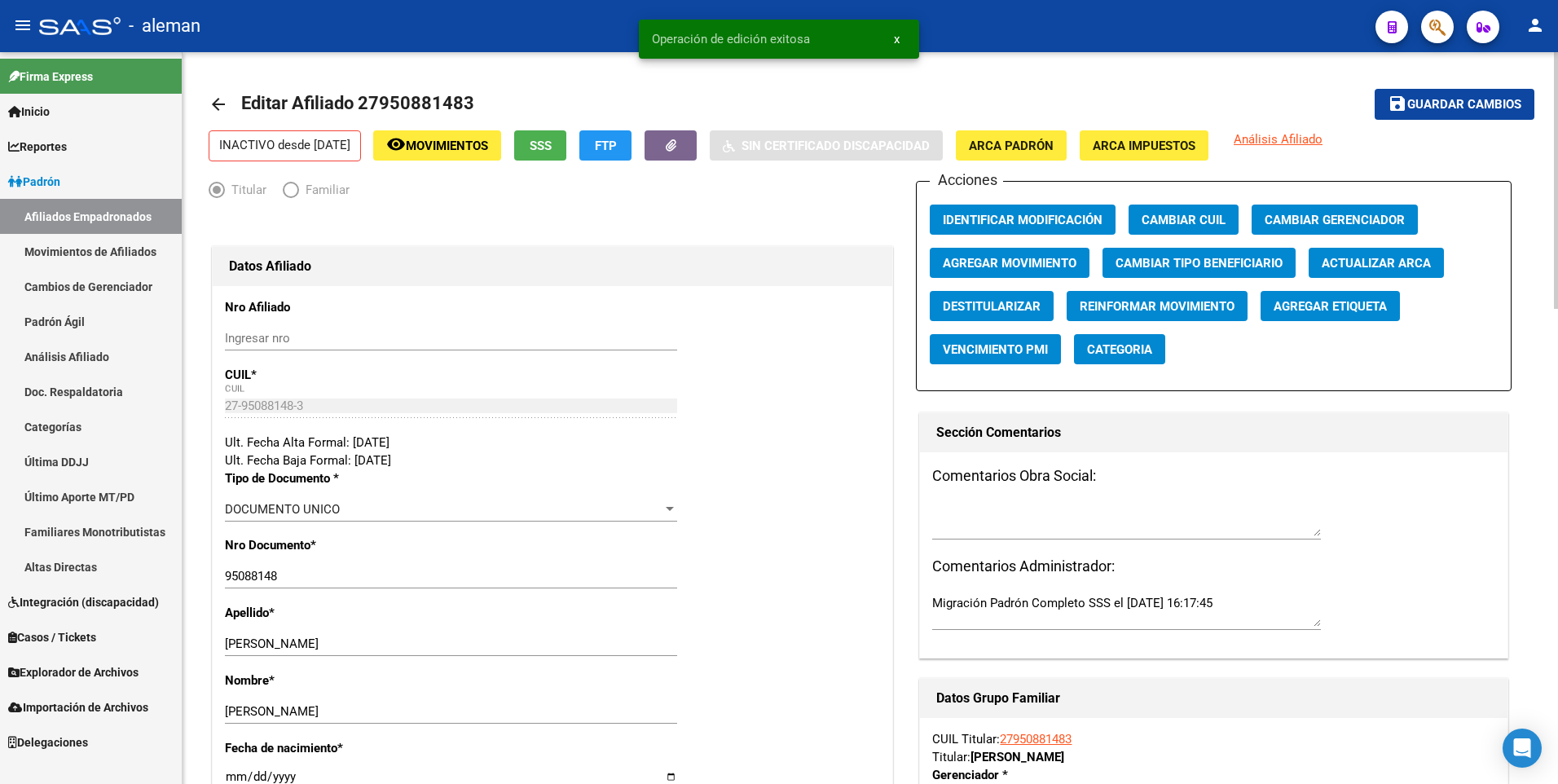
click at [215, 101] on mat-icon "arrow_back" at bounding box center [218, 104] width 20 height 20
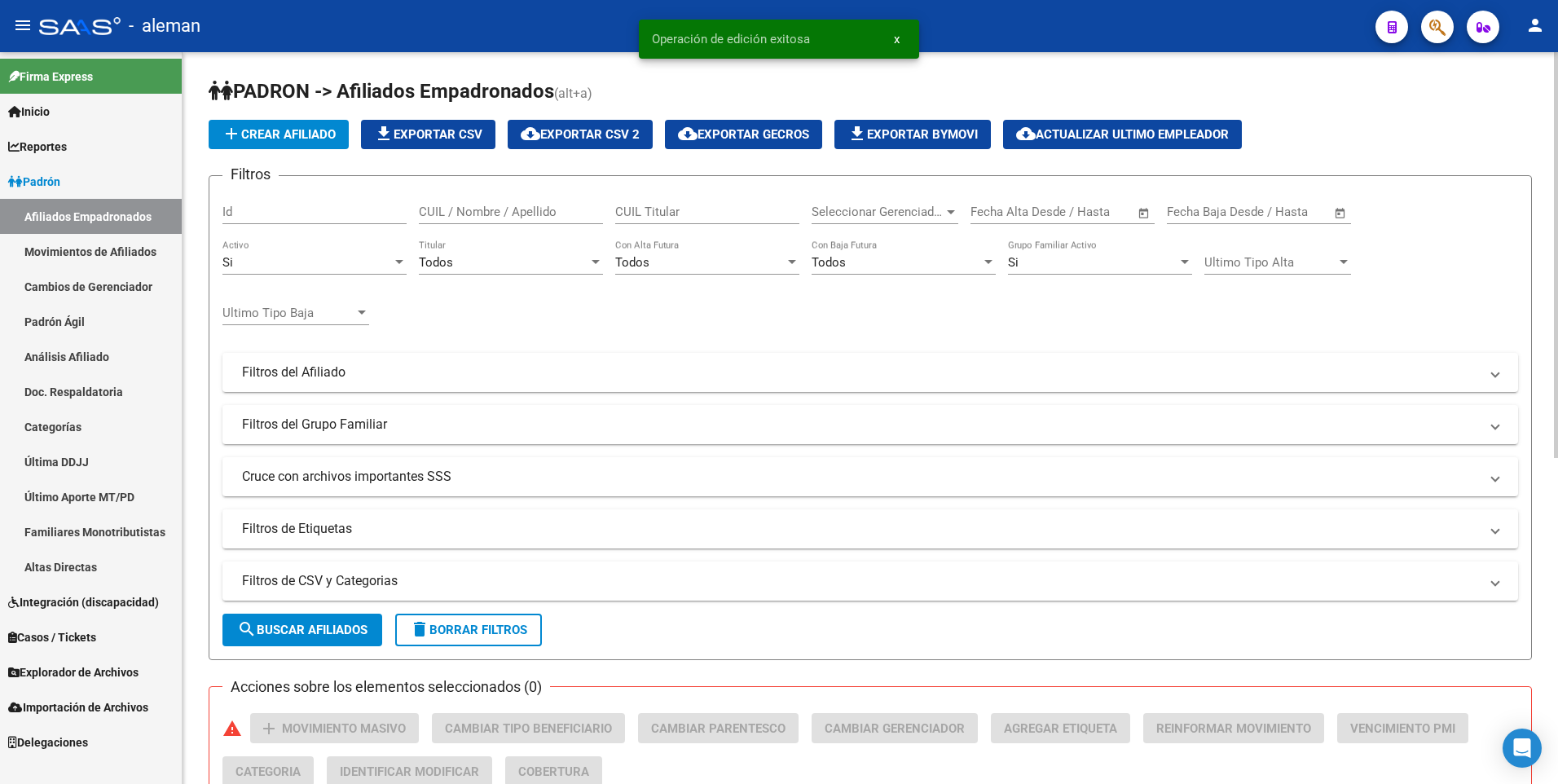
click at [469, 205] on input "CUIL / Nombre / Apellido" at bounding box center [511, 212] width 184 height 15
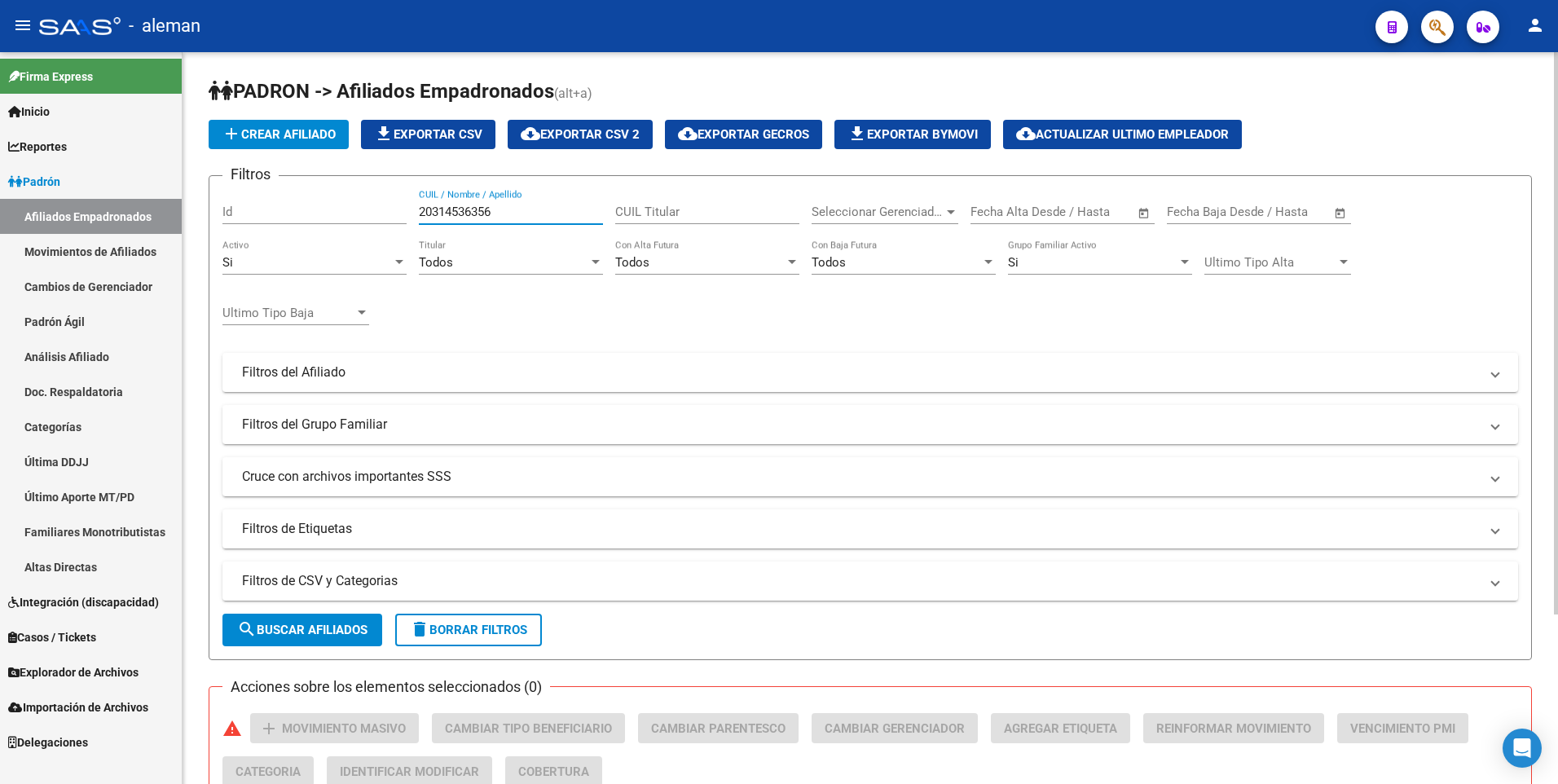
scroll to position [220, 0]
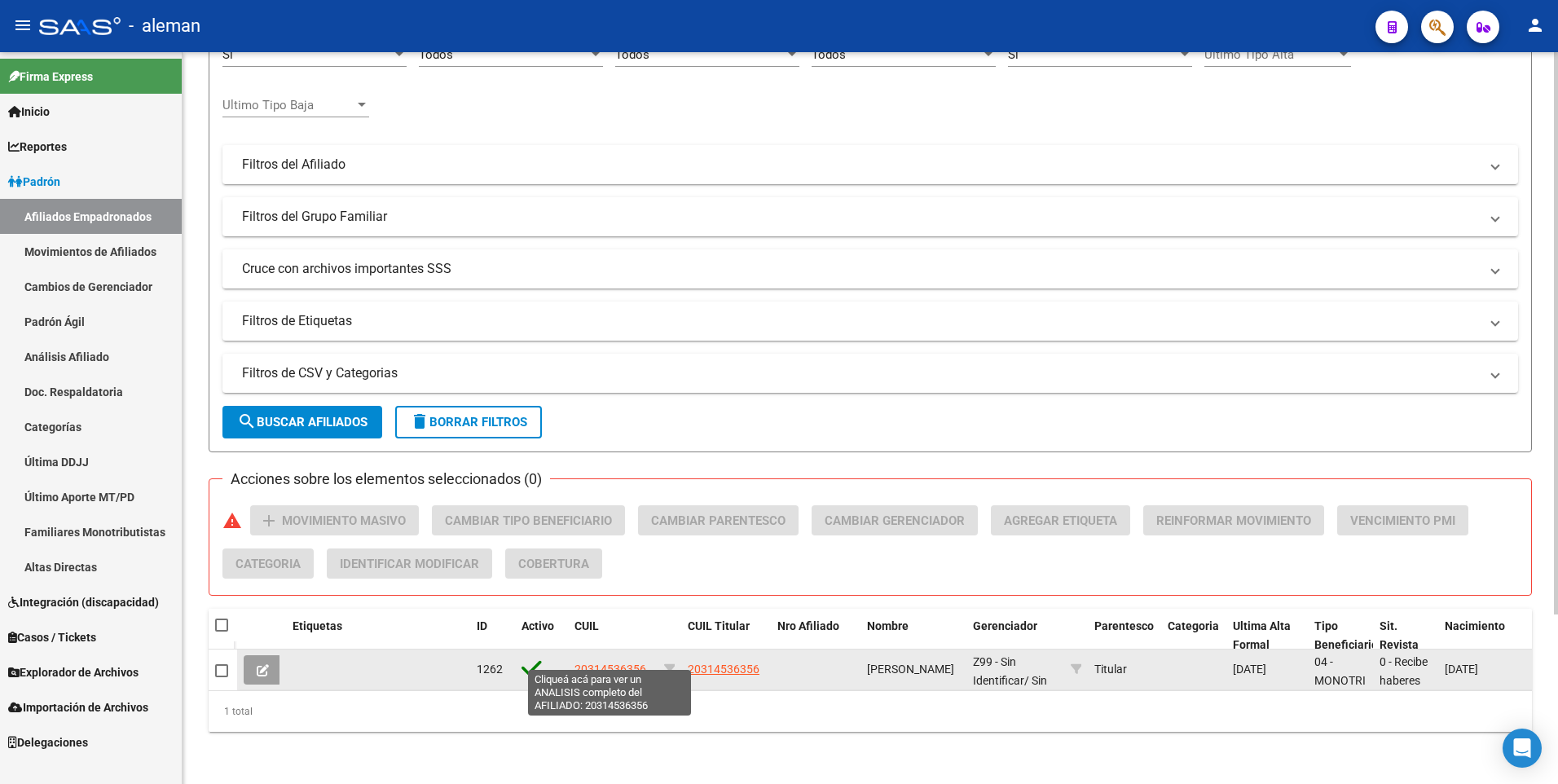
type input "20314536356"
click at [635, 663] on span "20314536356" at bounding box center [610, 669] width 71 height 13
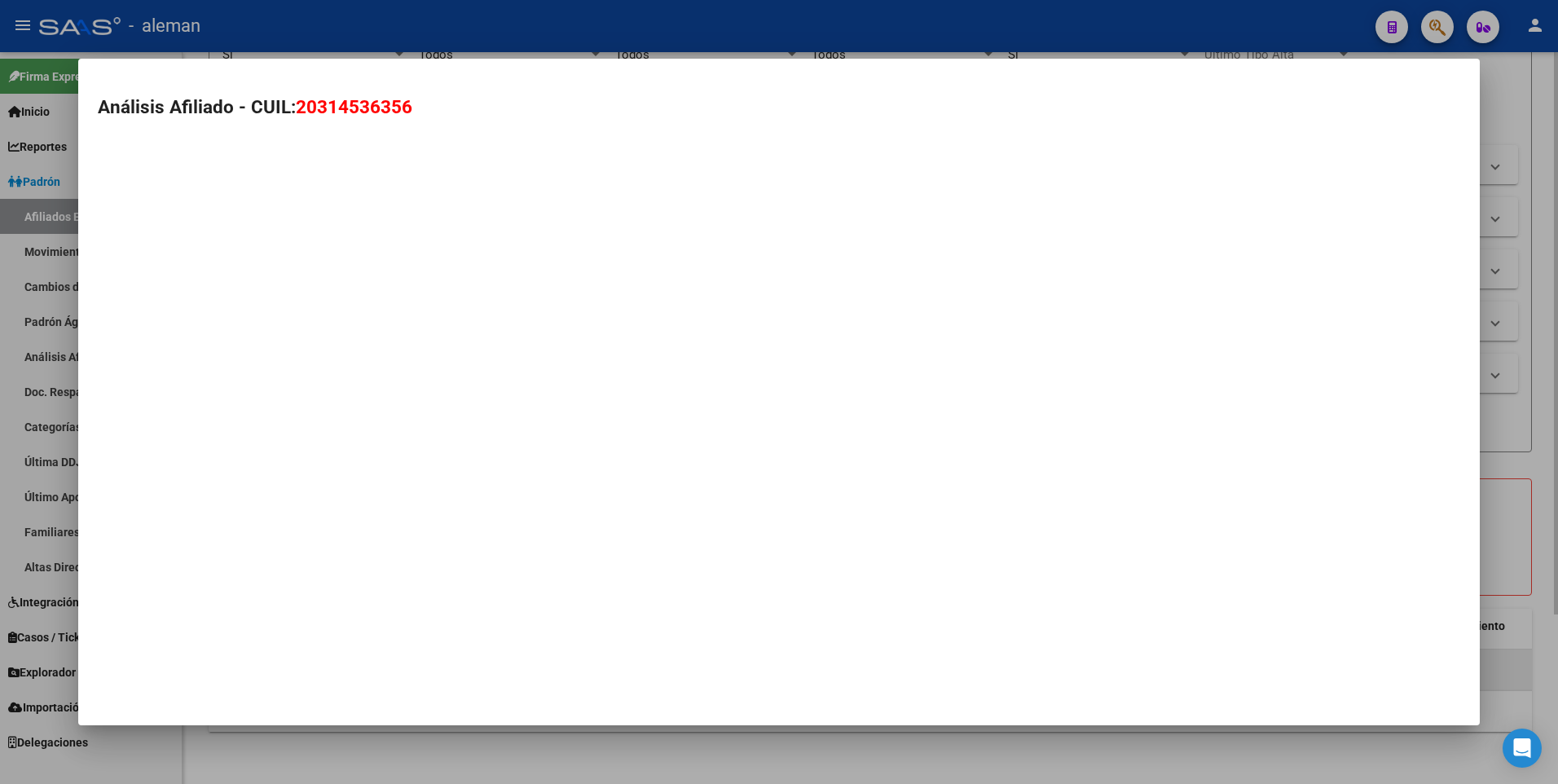
type textarea "20314536356"
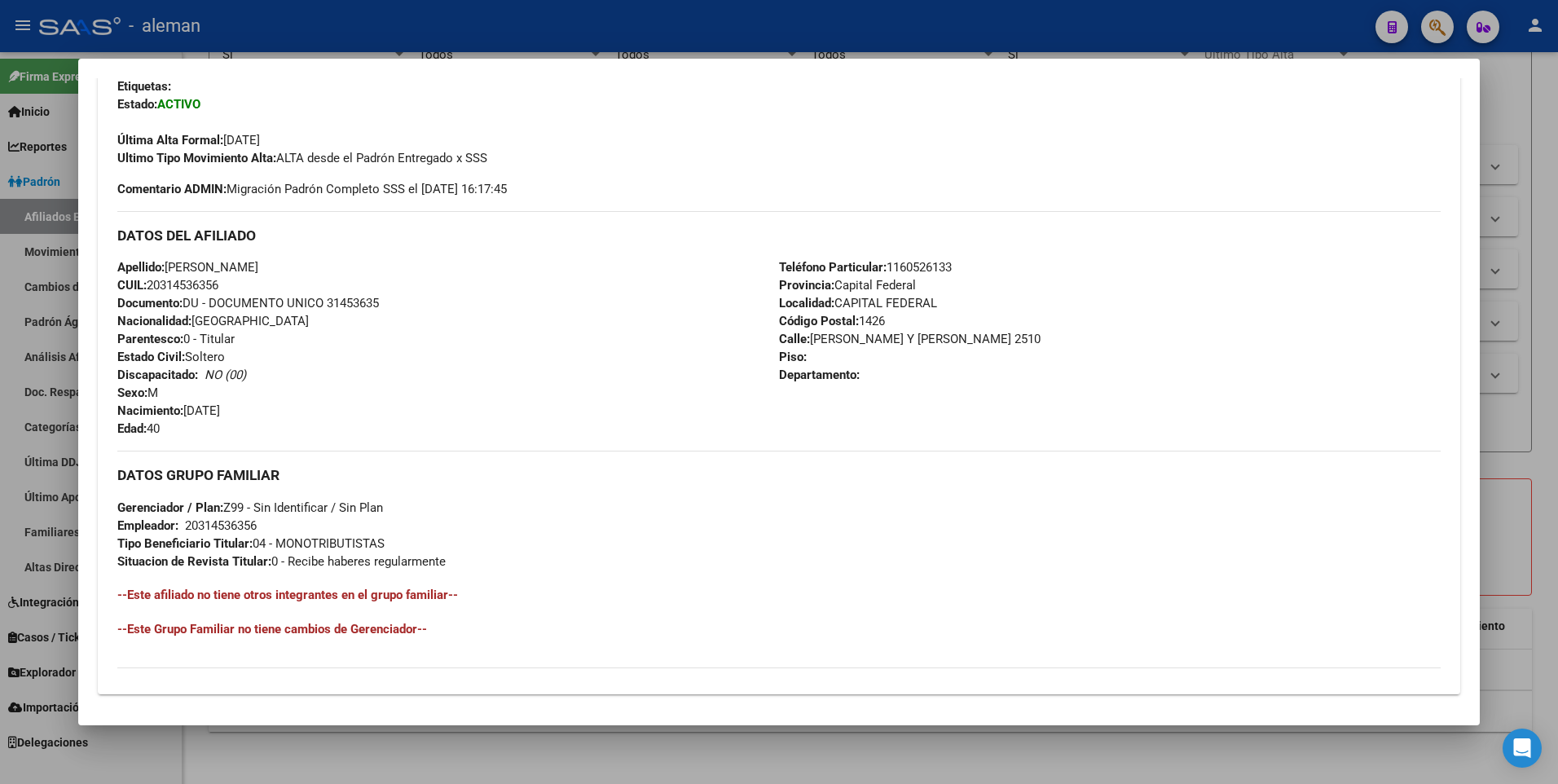
scroll to position [610, 0]
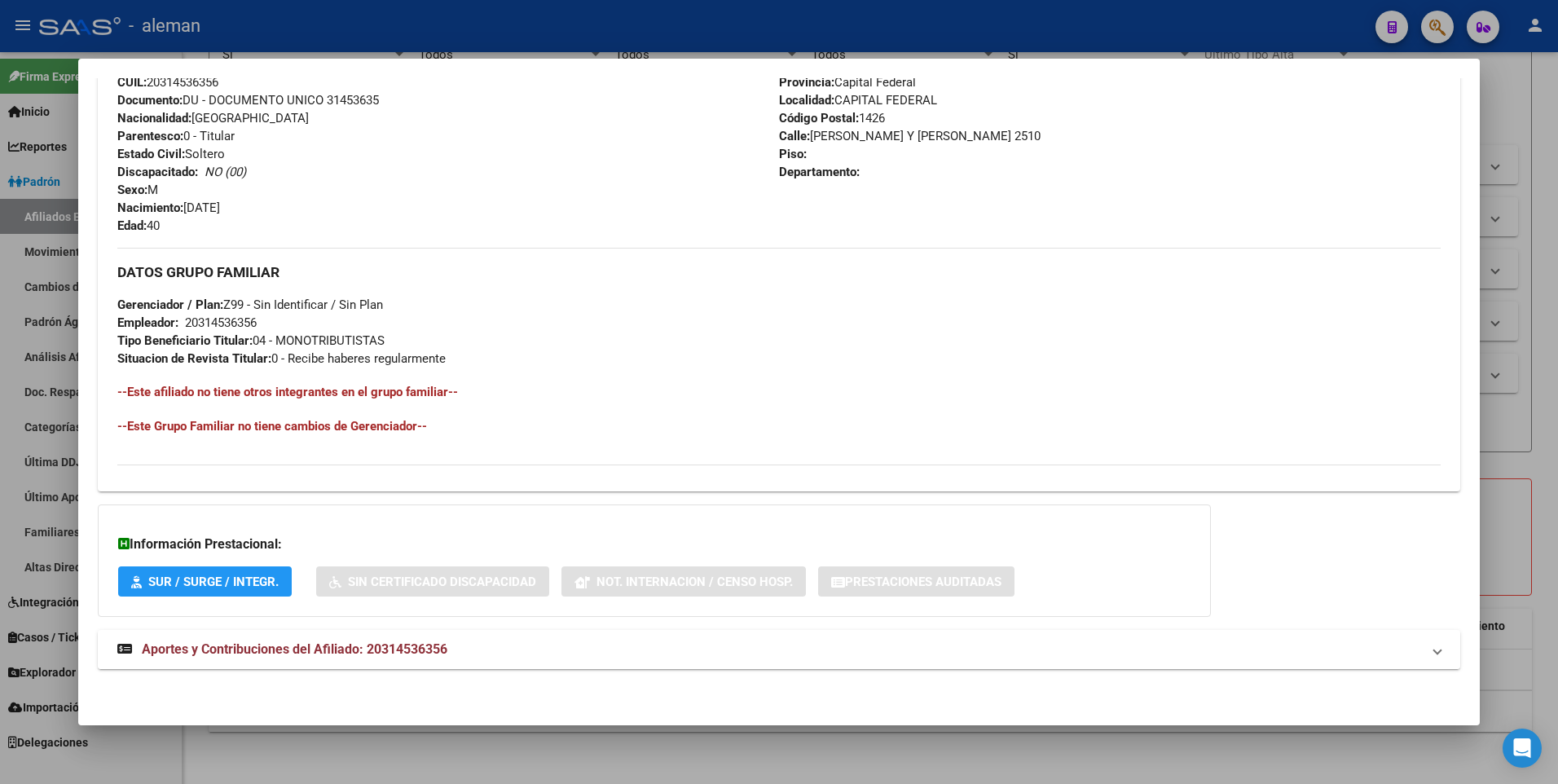
click at [366, 651] on span "Aportes y Contribuciones del Afiliado: 20314536356" at bounding box center [294, 649] width 306 height 15
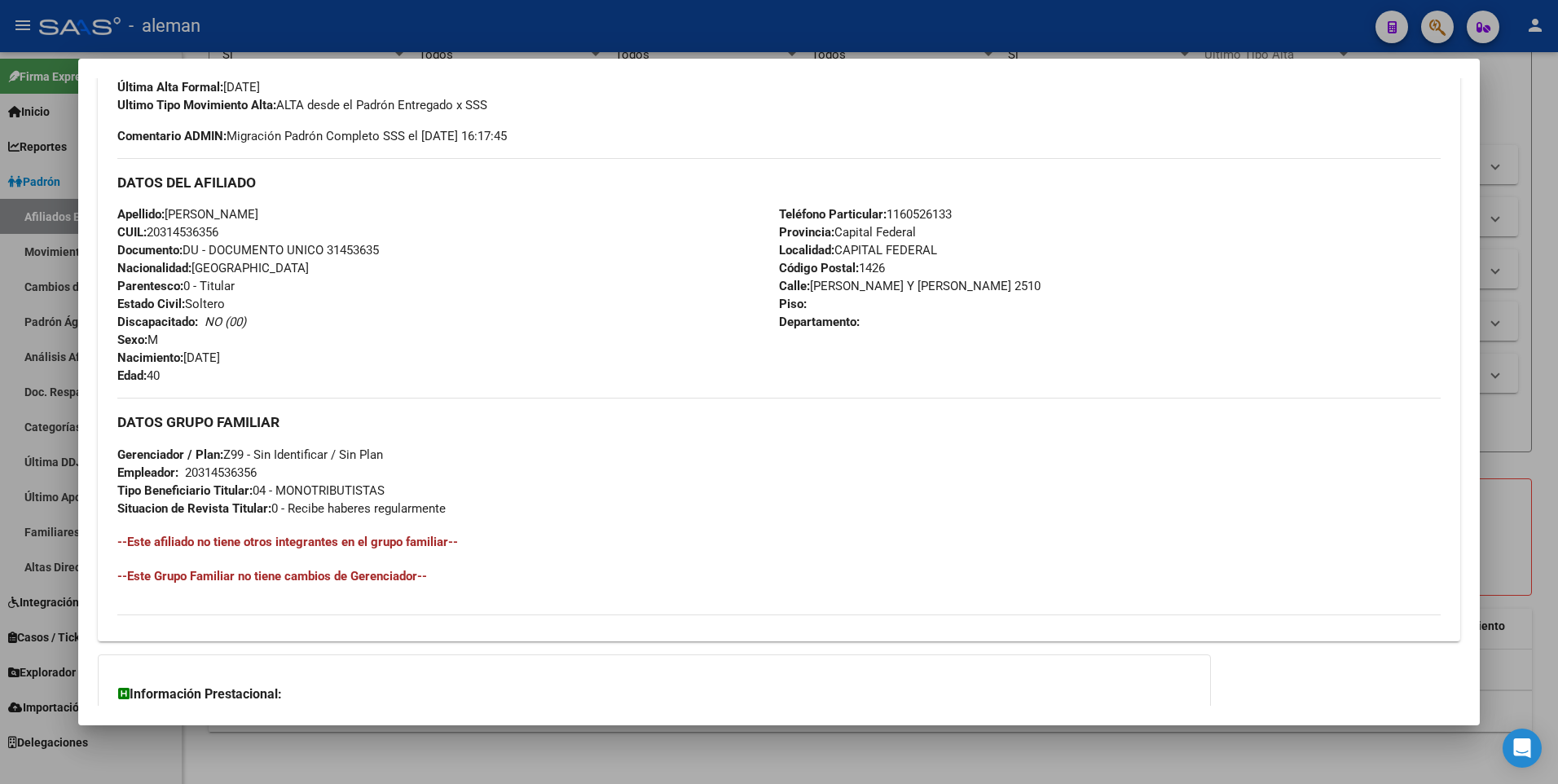
scroll to position [216, 0]
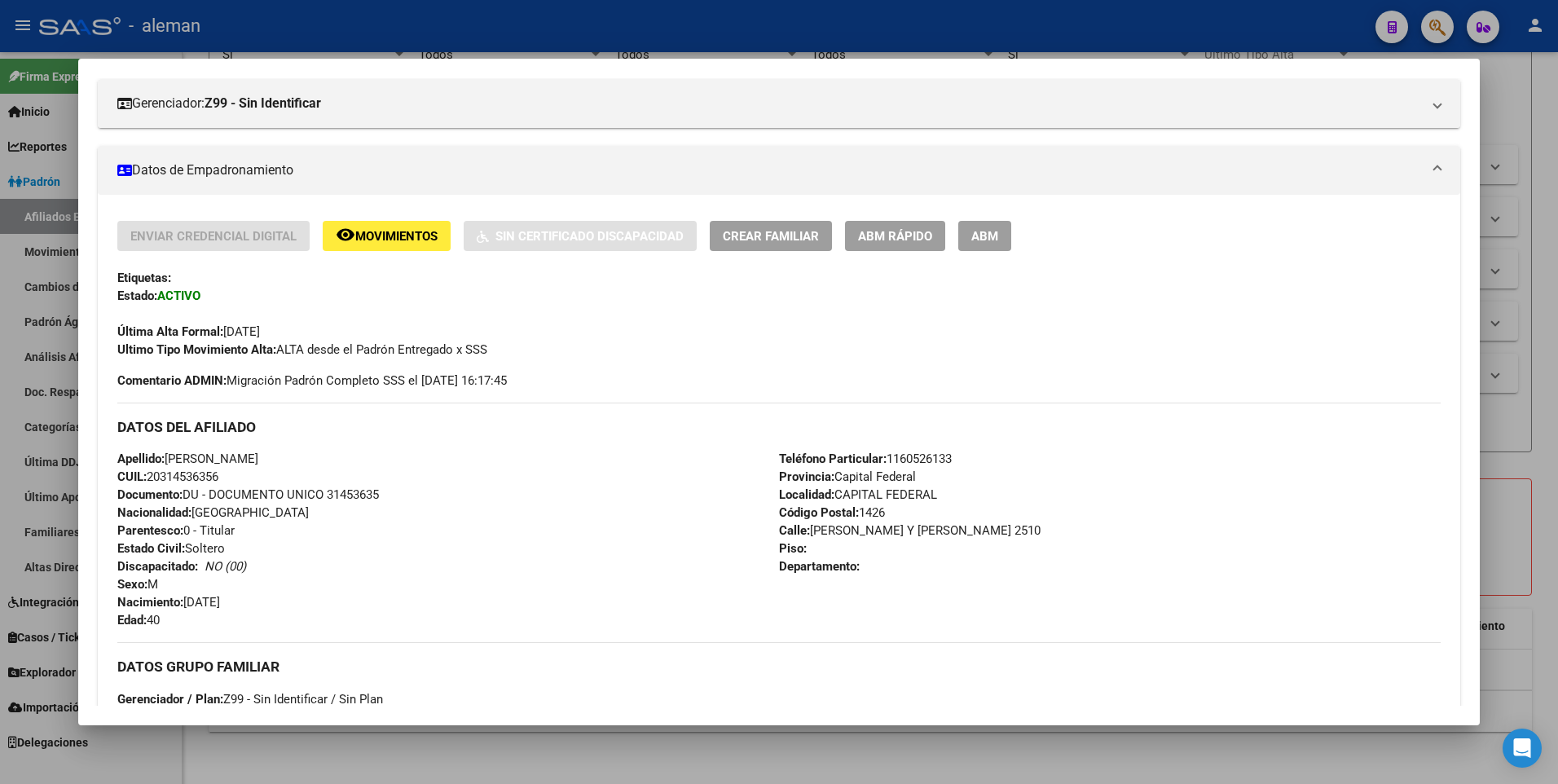
click at [992, 243] on span "ABM" at bounding box center [984, 237] width 27 height 15
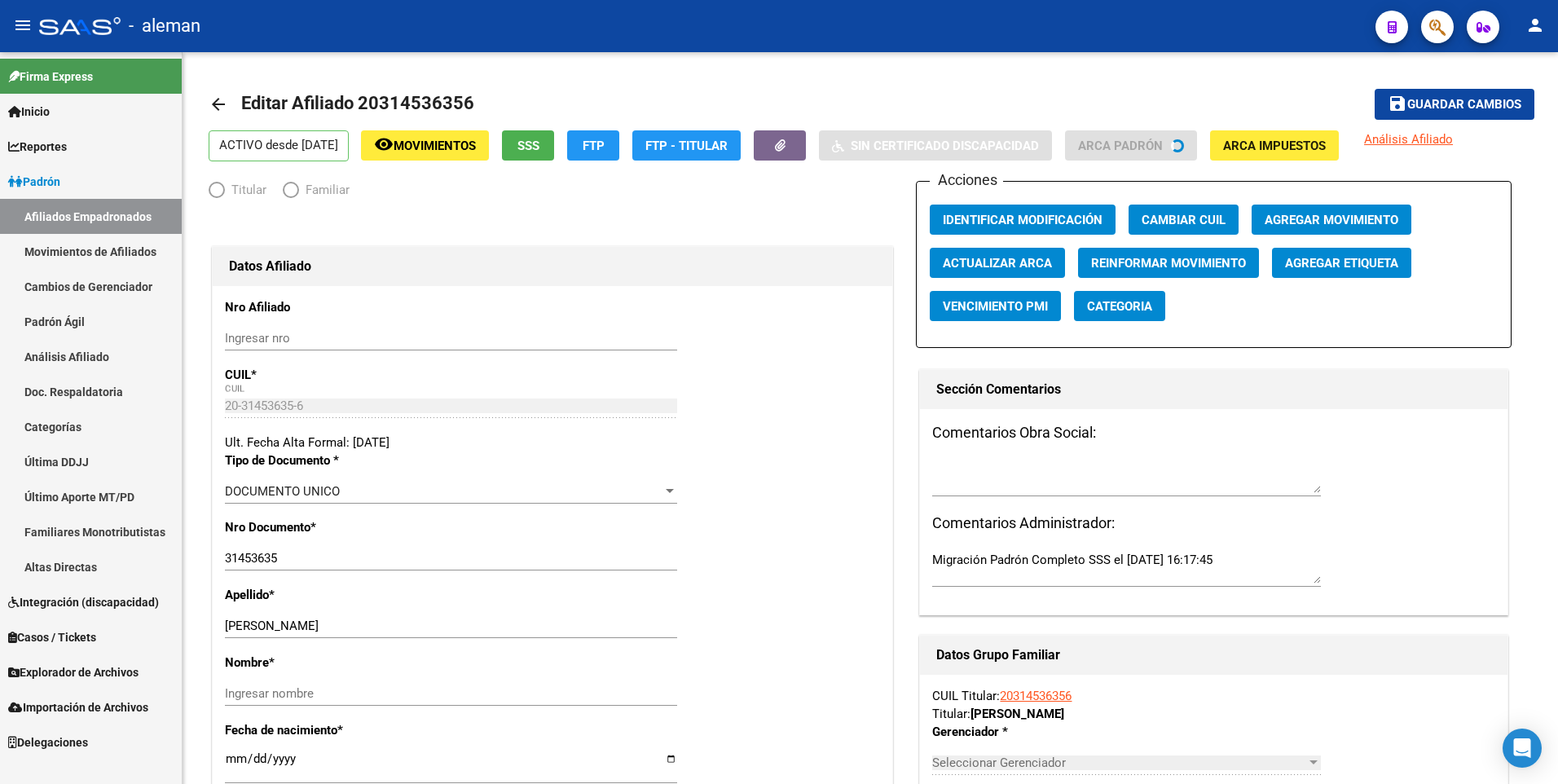
radio input "true"
type input "20-31453635-6"
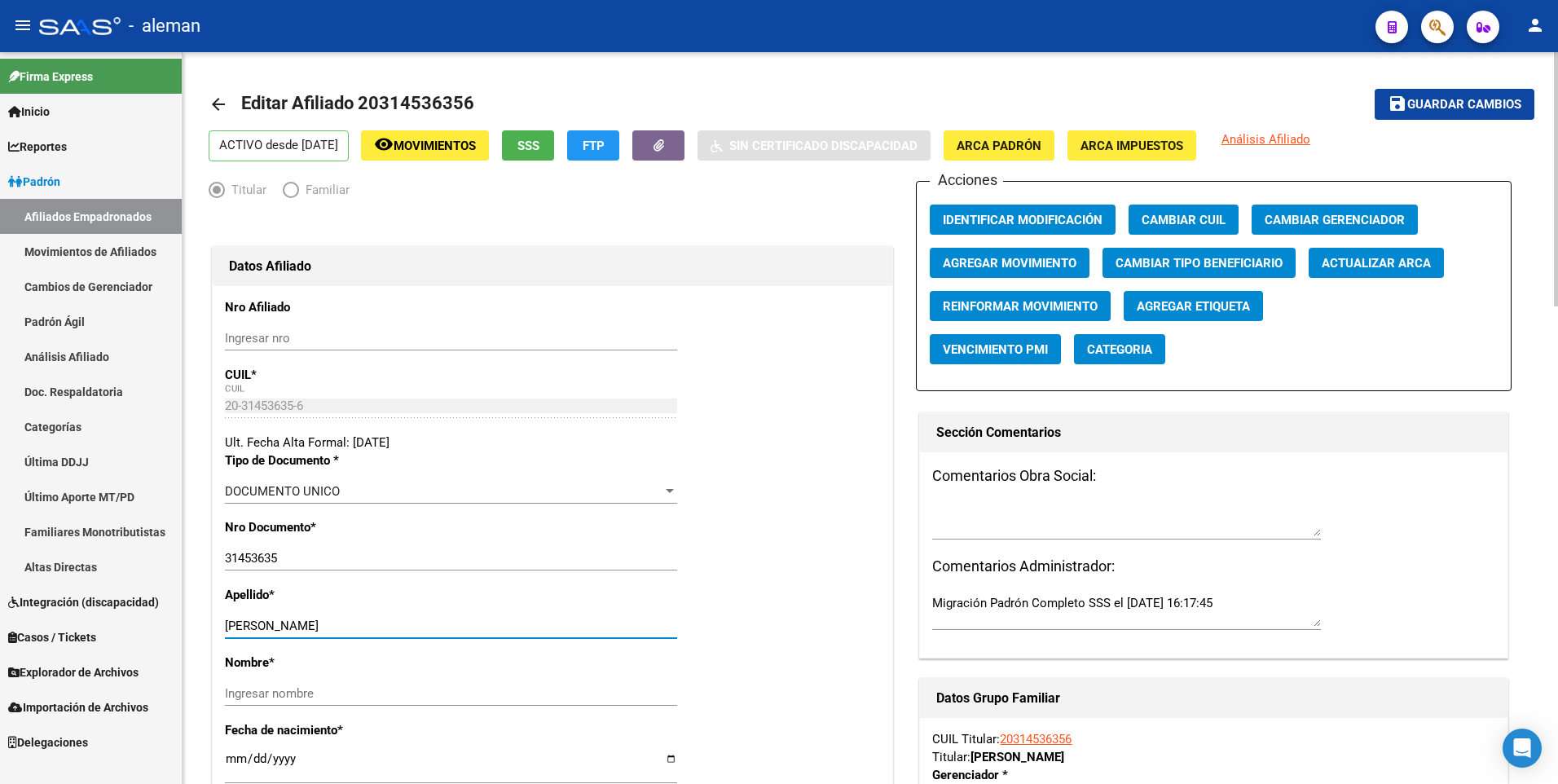
click at [277, 625] on input "TORRES PABLO GERMAN" at bounding box center [450, 626] width 452 height 15
click at [277, 621] on input "TORRES PABLO GERMAN" at bounding box center [450, 626] width 452 height 15
drag, startPoint x: 274, startPoint y: 624, endPoint x: 396, endPoint y: 620, distance: 122.1
click at [396, 620] on input "TORRES PABLO GERMAN" at bounding box center [450, 626] width 452 height 15
type input "TORRES"
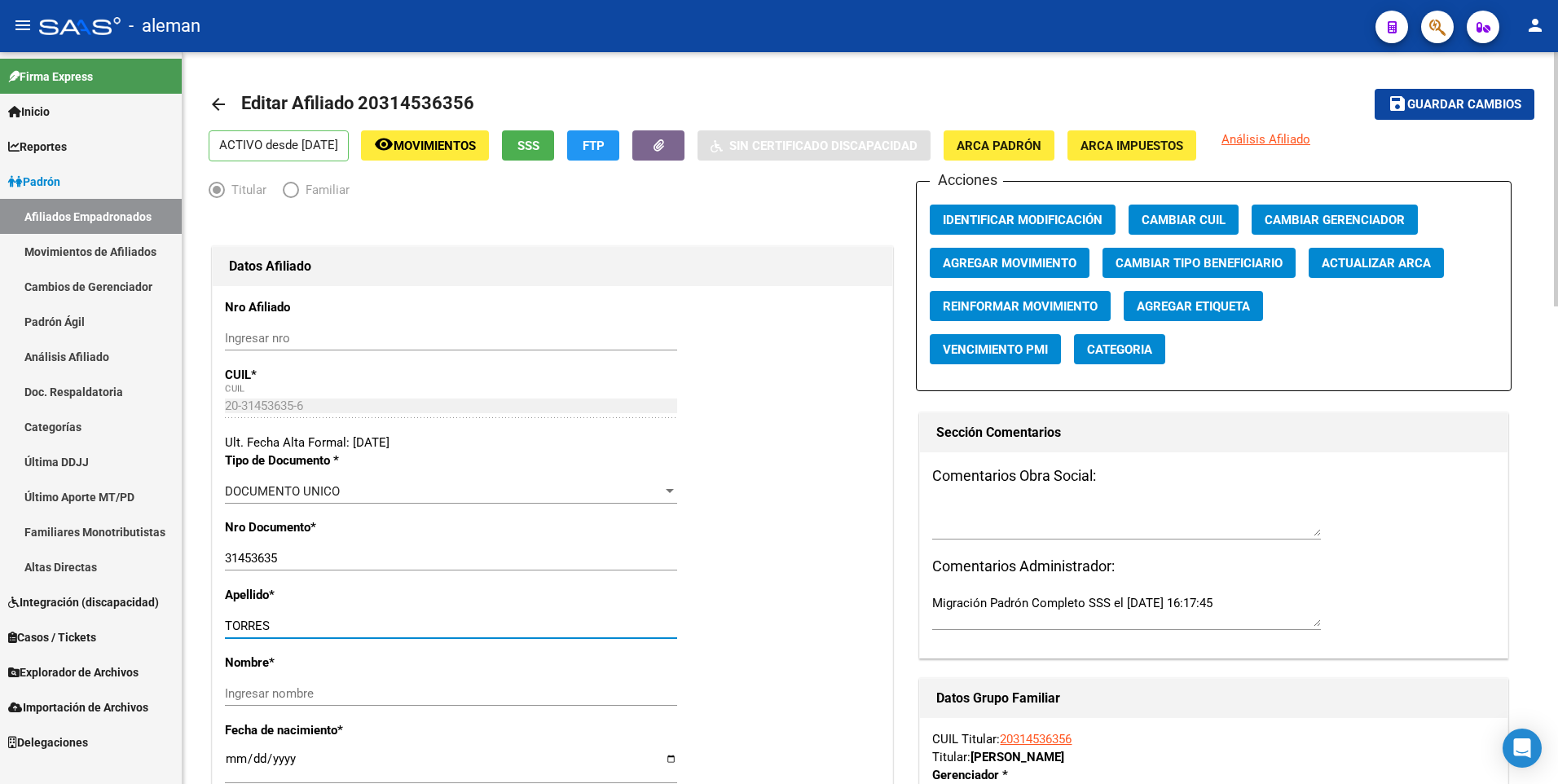
click at [542, 690] on input "Ingresar nombre" at bounding box center [450, 694] width 452 height 15
paste input "PABLO GERMAN"
type input "PABLO GERMAN"
click at [1015, 256] on span "Agregar Movimiento" at bounding box center [1010, 263] width 134 height 15
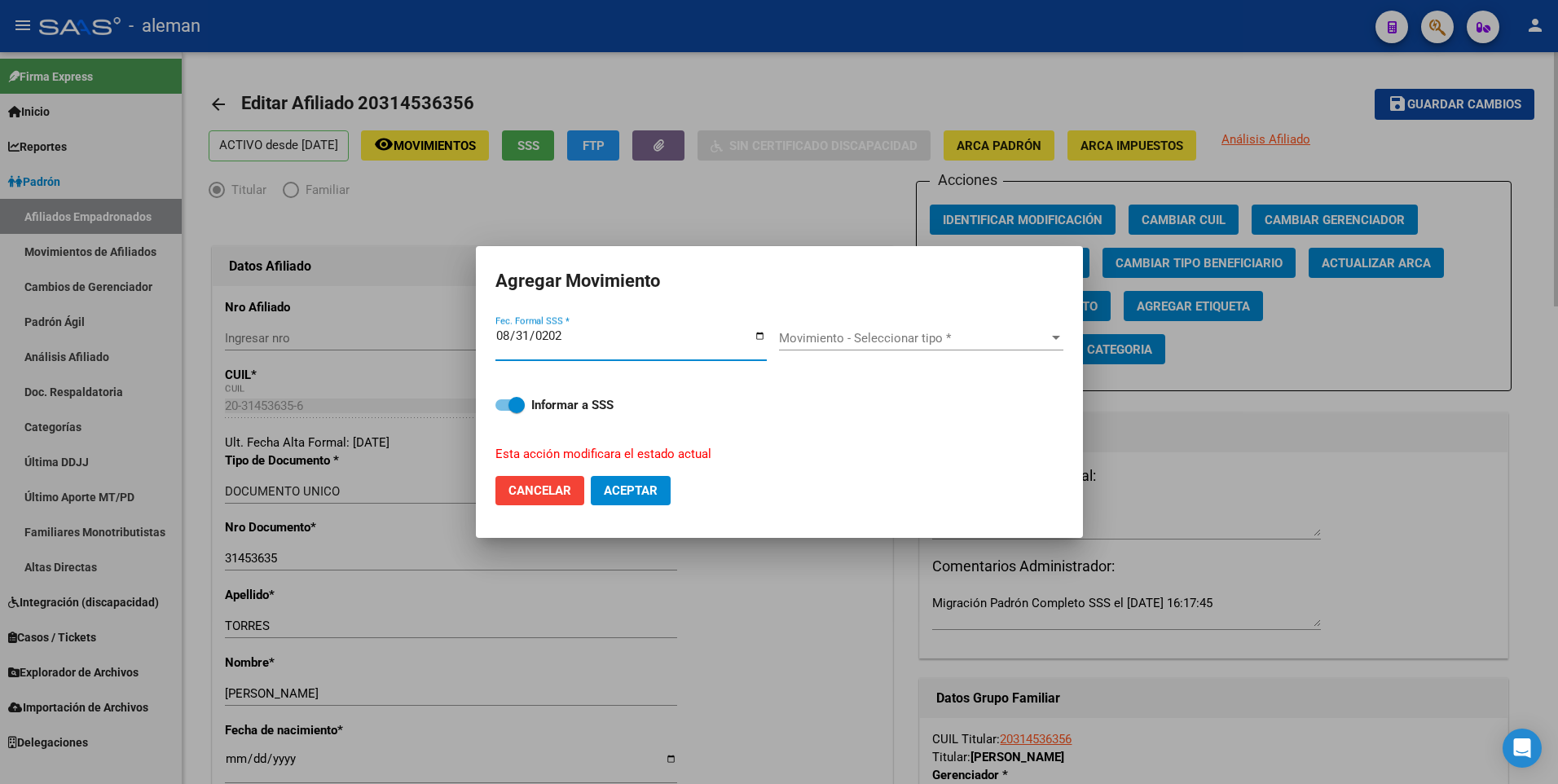
type input "[DATE]"
click at [925, 339] on span "Movimiento - Seleccionar tipo *" at bounding box center [914, 338] width 270 height 15
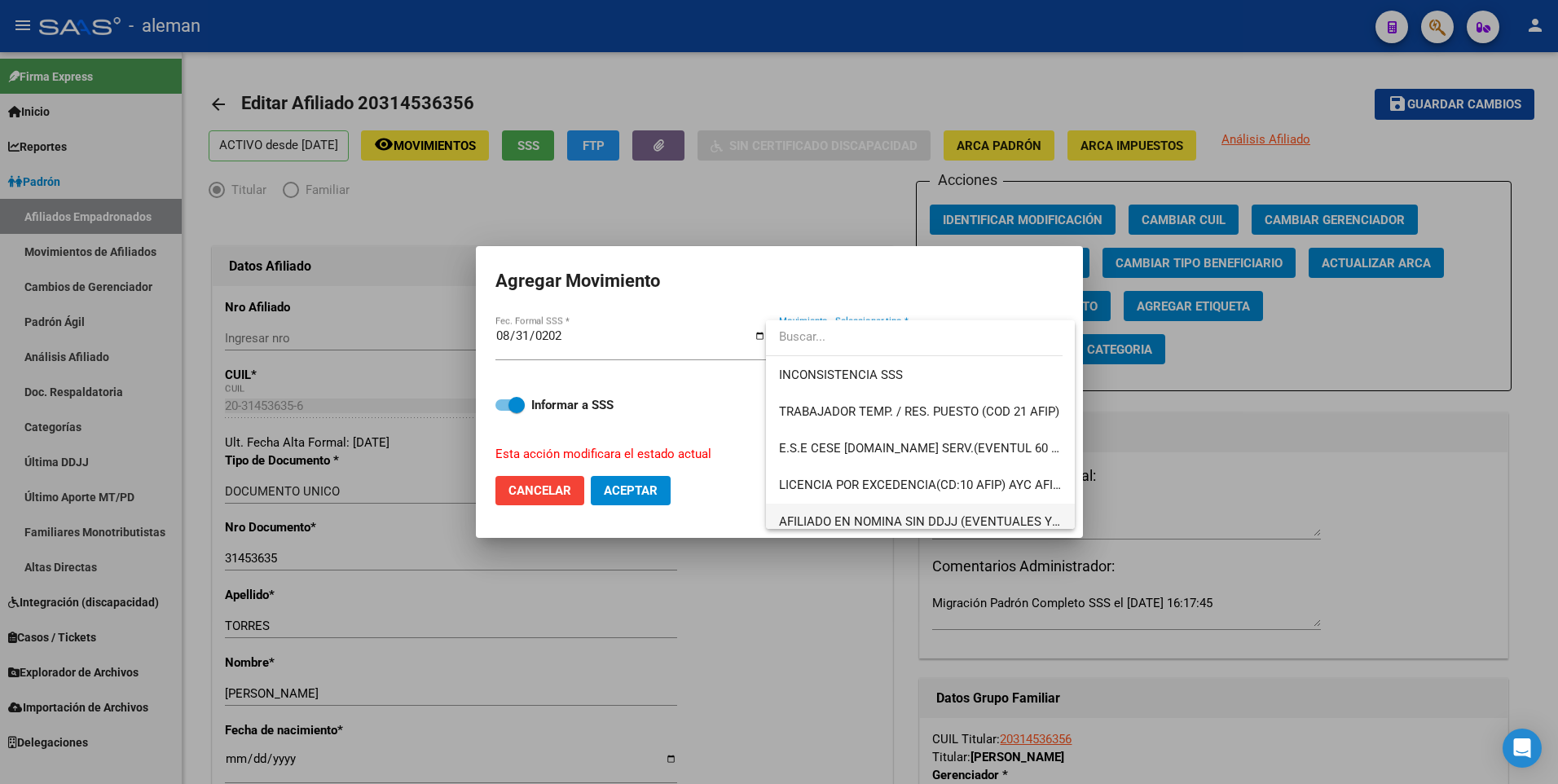
scroll to position [1184, 0]
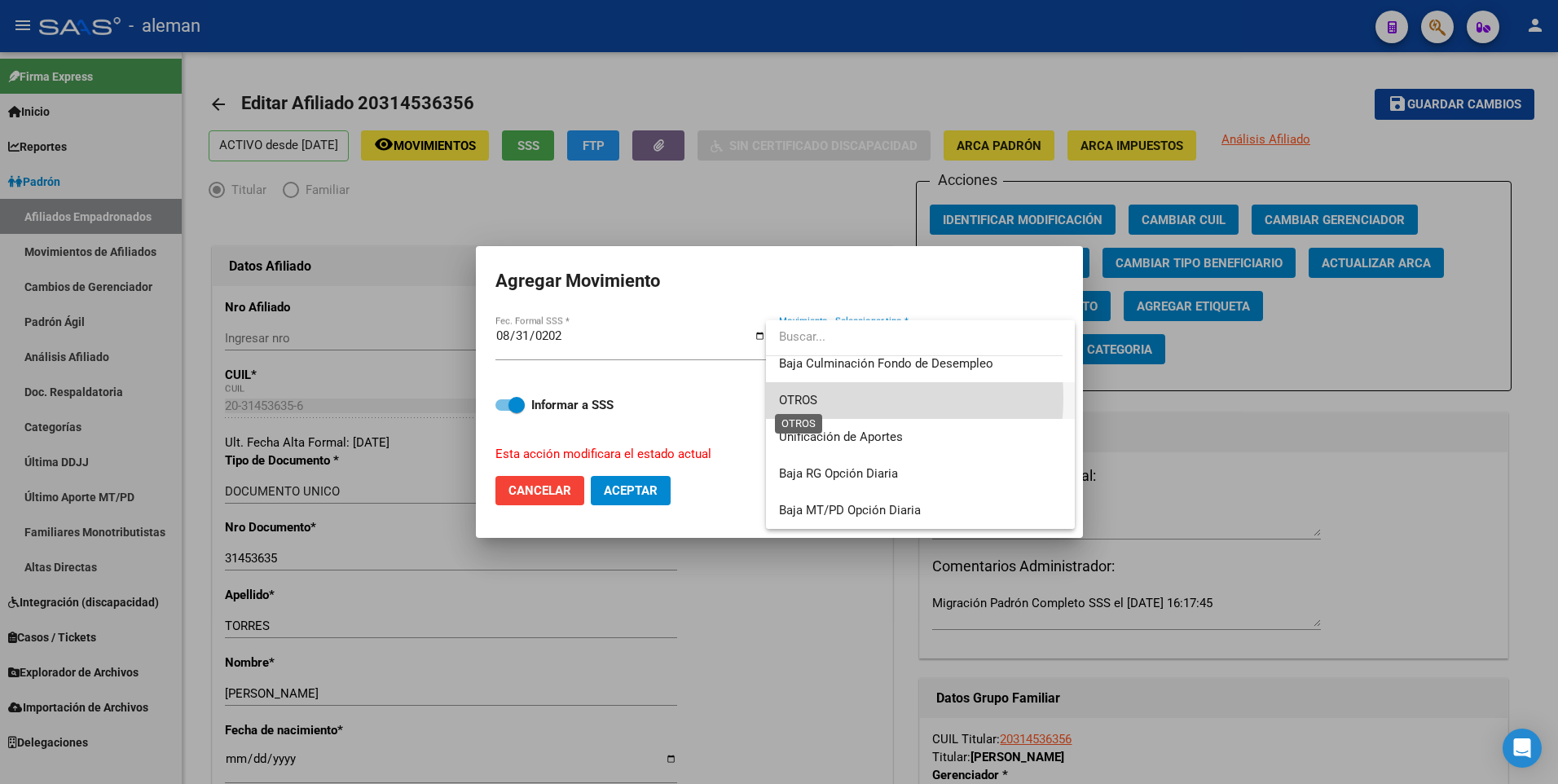
click at [808, 398] on span "OTROS" at bounding box center [798, 400] width 39 height 15
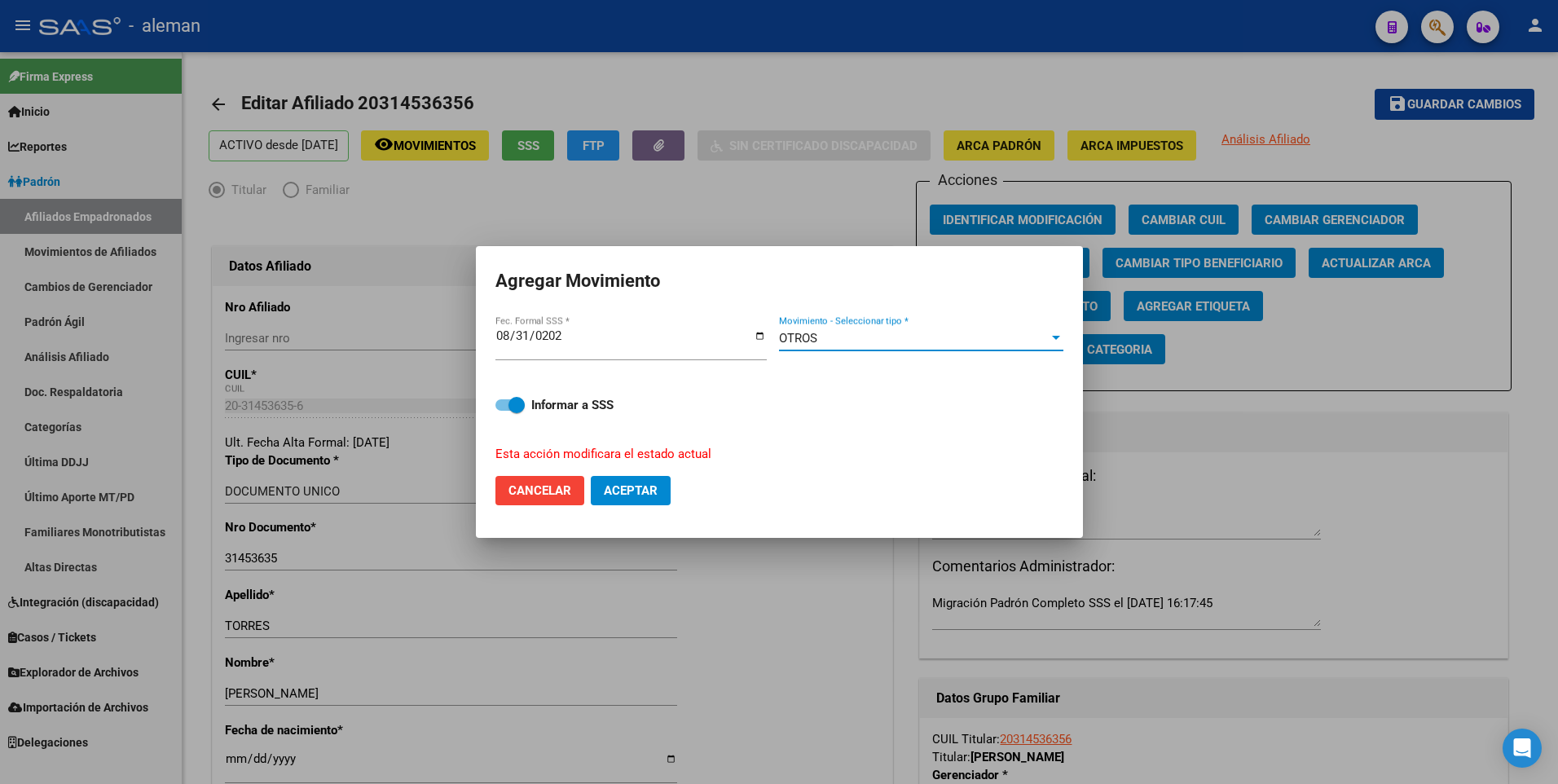
click at [920, 335] on div "OTROS" at bounding box center [914, 338] width 270 height 15
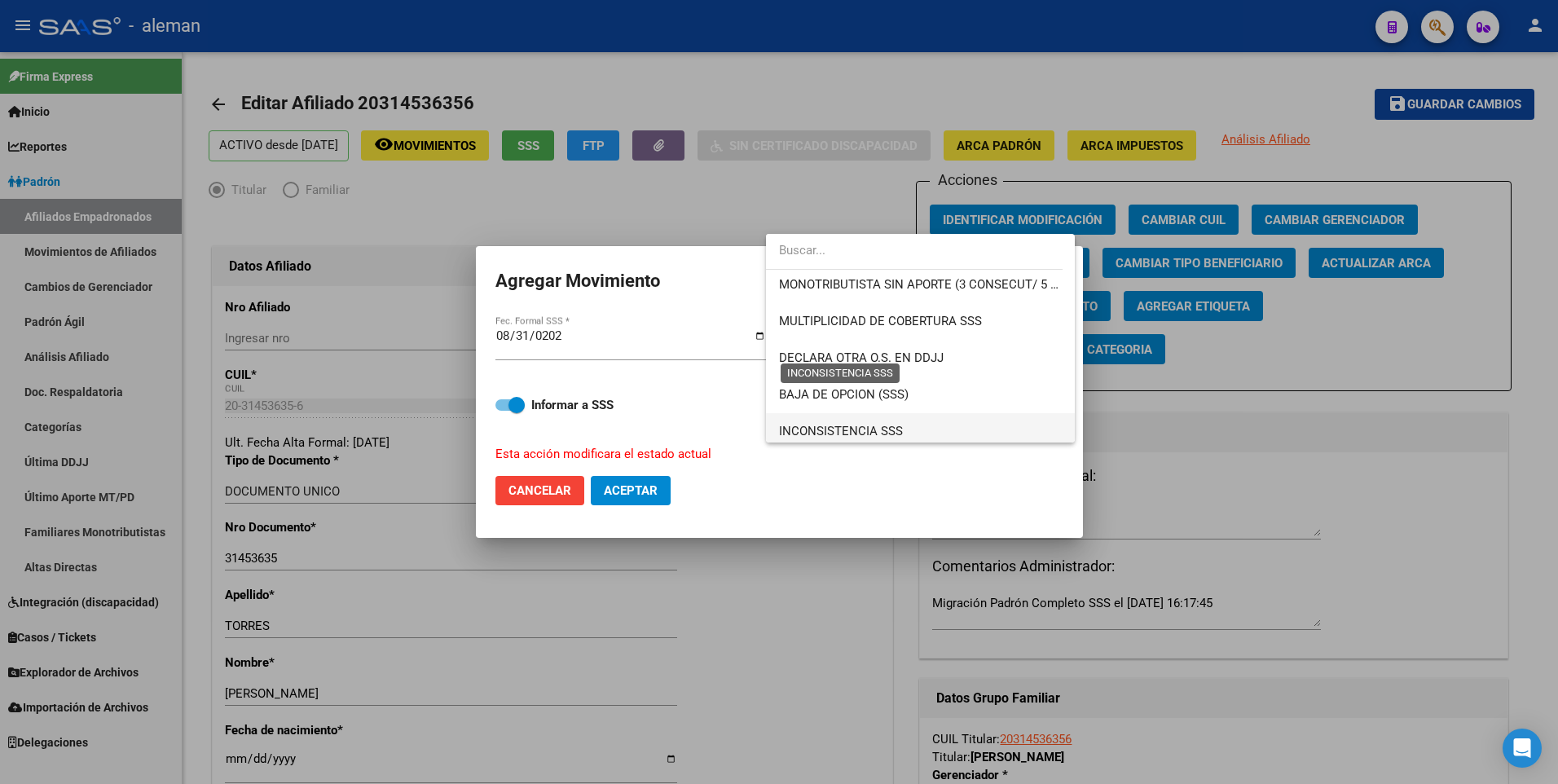
scroll to position [510, 0]
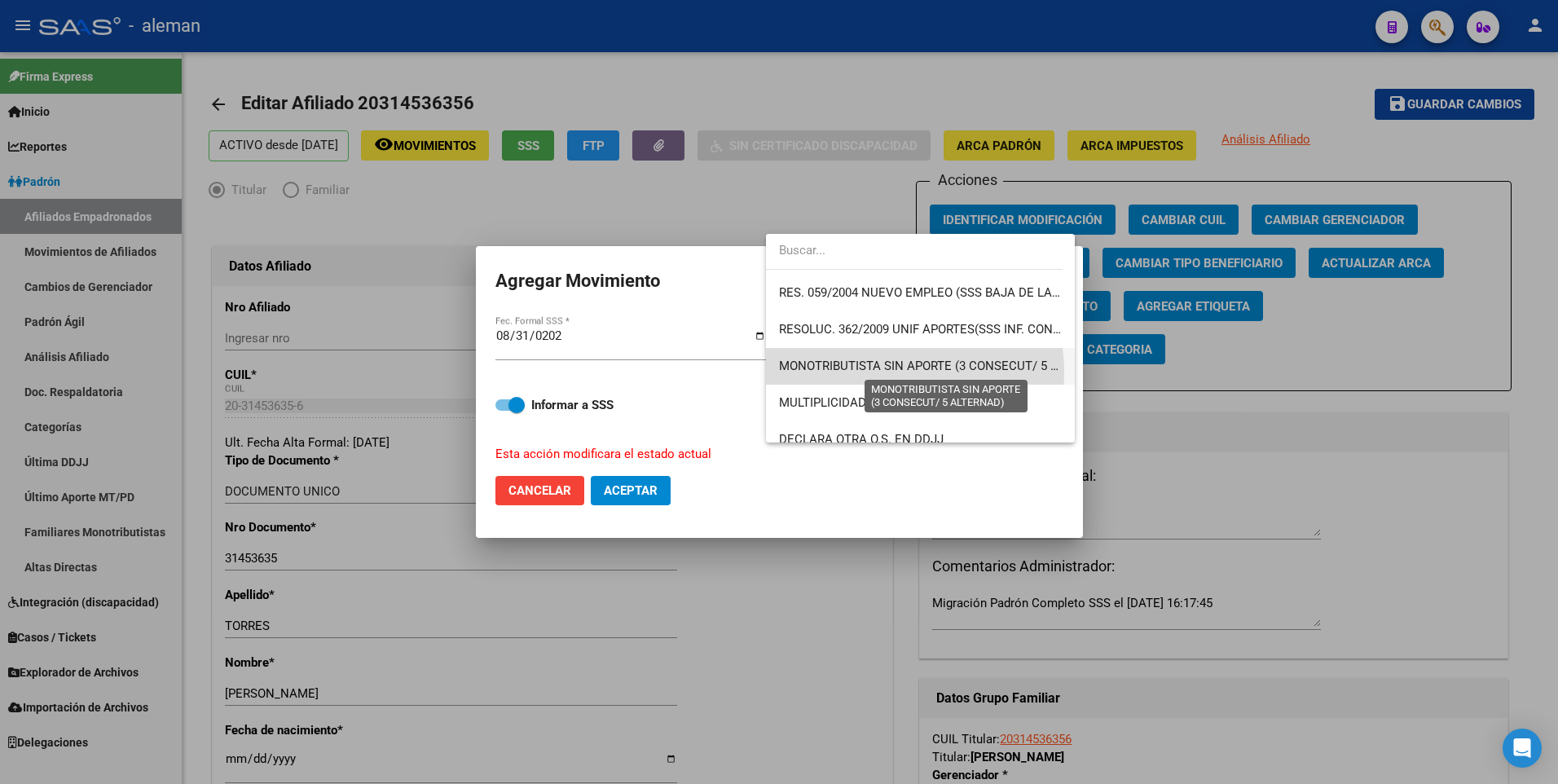
click at [880, 372] on span "MONOTRIBUTISTA SIN APORTE (3 CONSECUT/ 5 ALTERNAD)" at bounding box center [947, 366] width 336 height 15
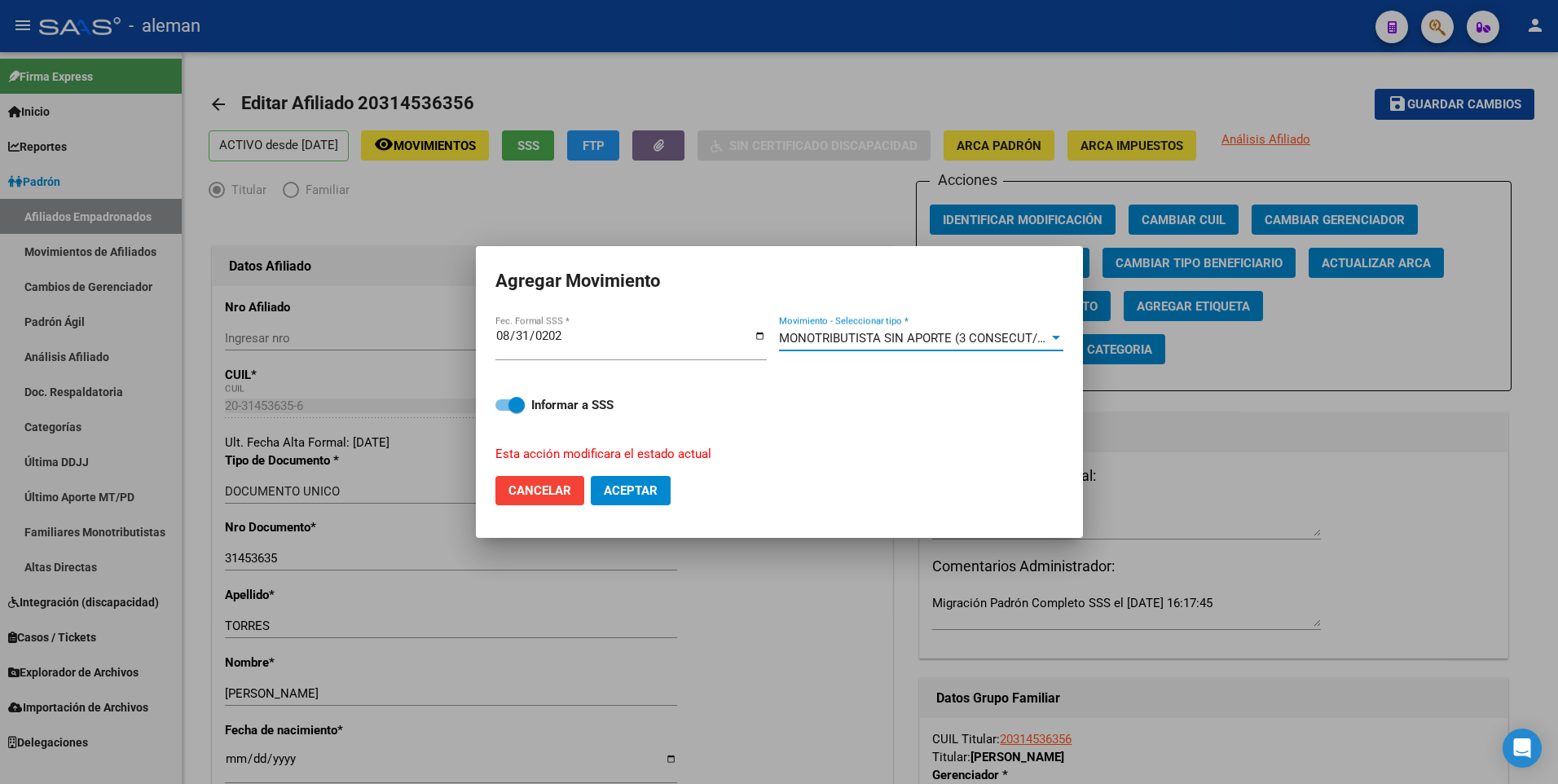
click at [627, 488] on span "Aceptar" at bounding box center [630, 491] width 54 height 15
checkbox input "false"
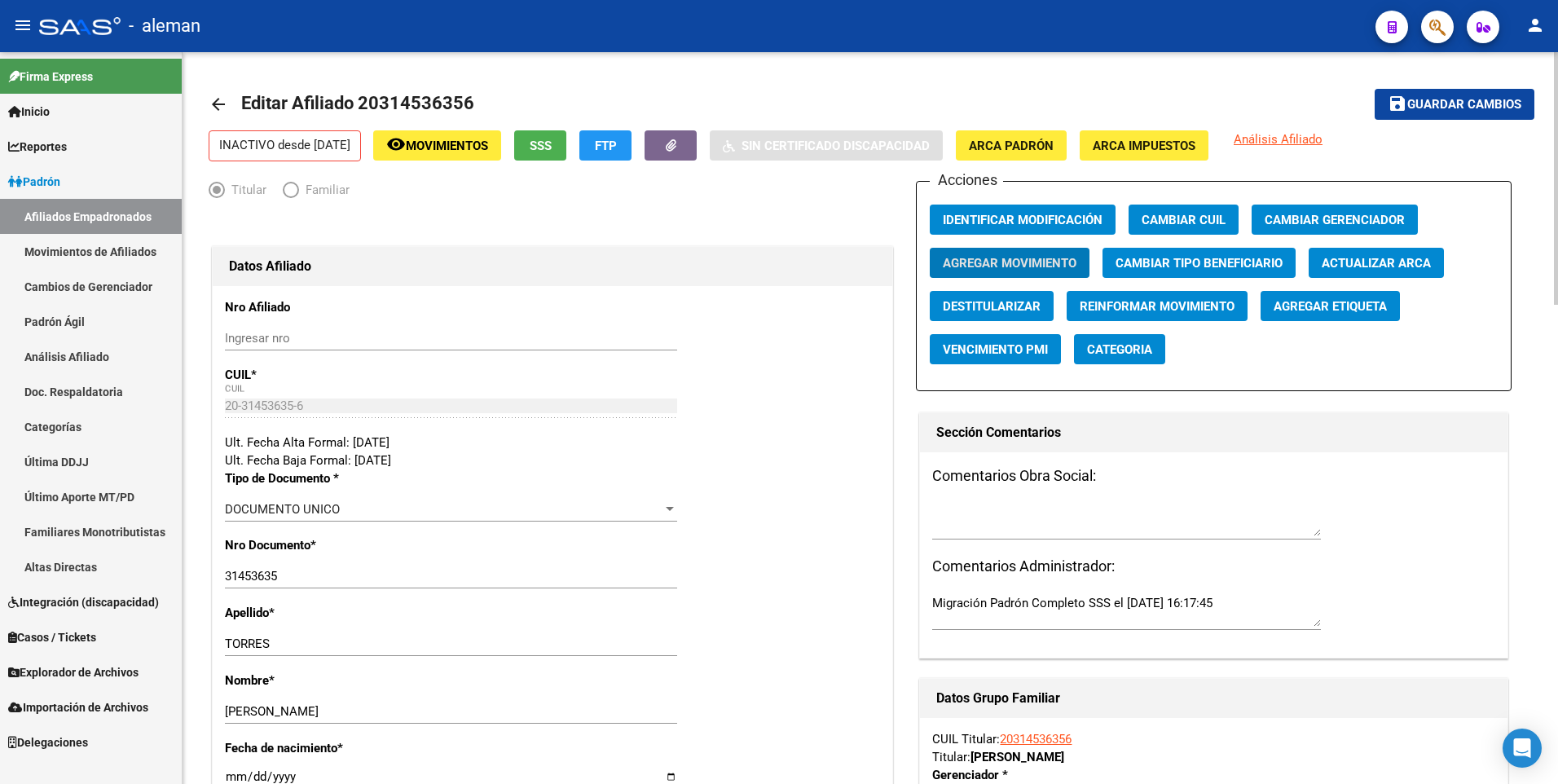
click at [1417, 99] on span "Guardar cambios" at bounding box center [1464, 105] width 114 height 15
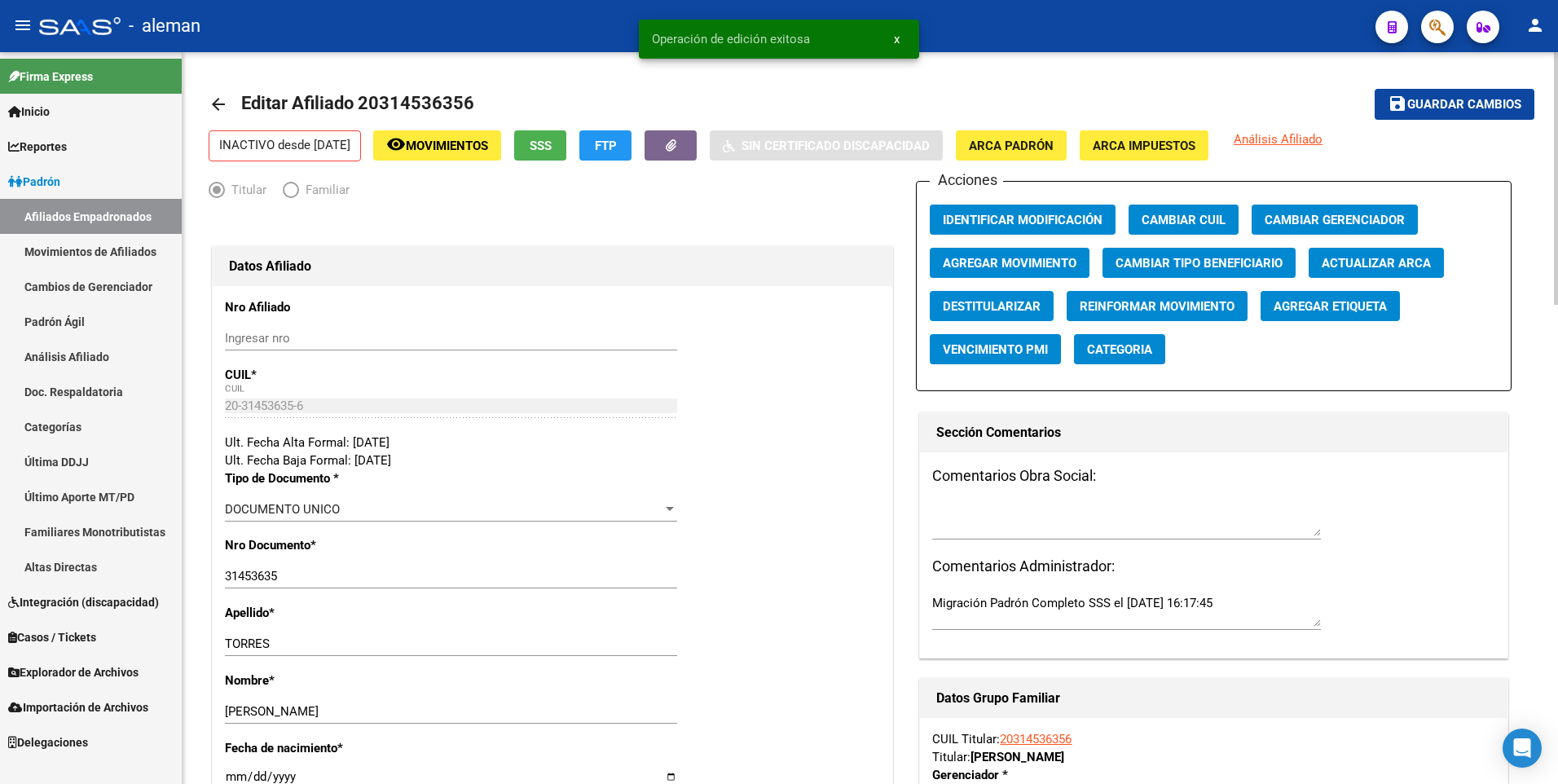
click at [218, 103] on mat-icon "arrow_back" at bounding box center [218, 104] width 20 height 20
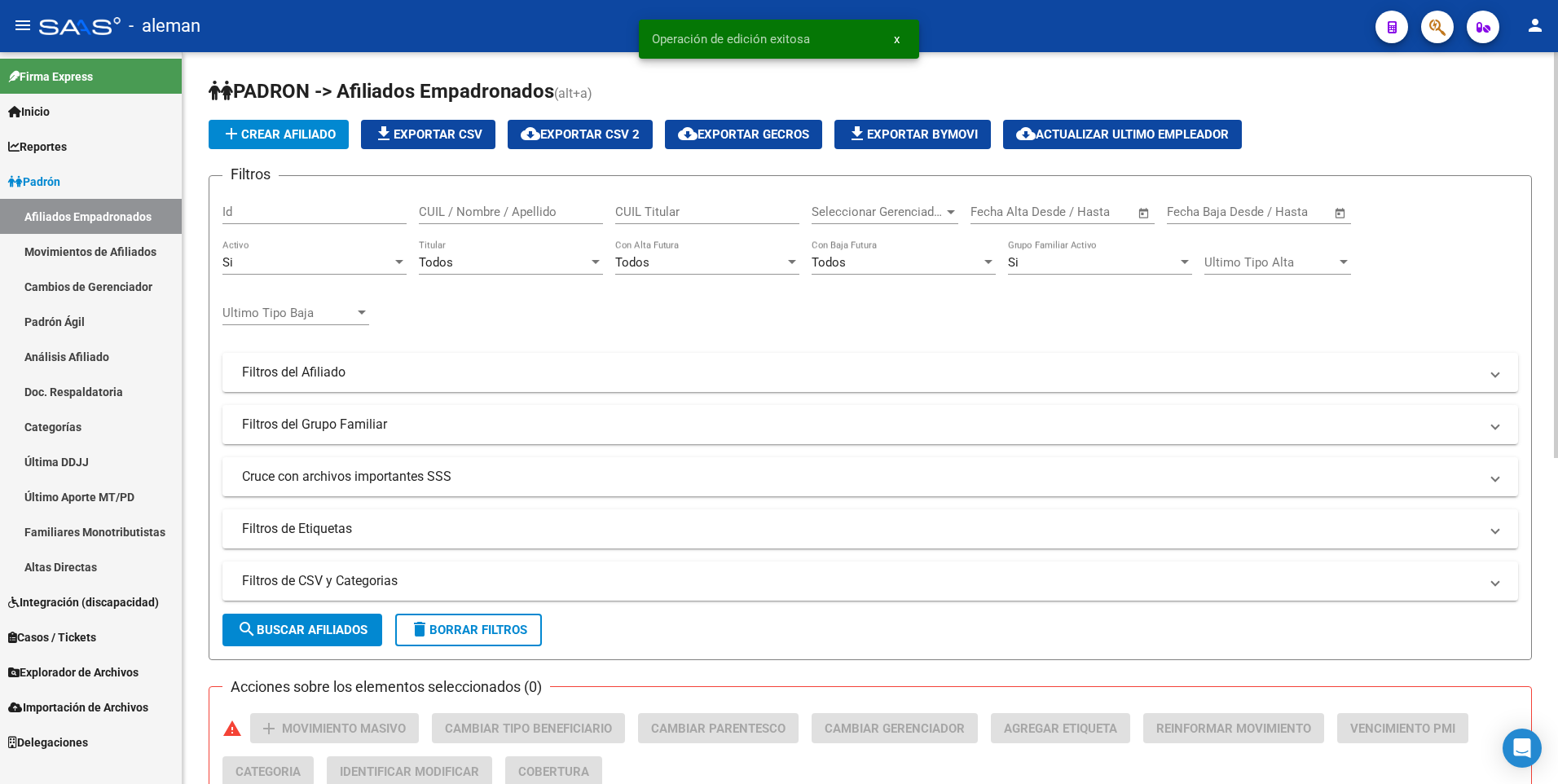
click at [450, 204] on div "CUIL / Nombre / Apellido" at bounding box center [511, 206] width 184 height 35
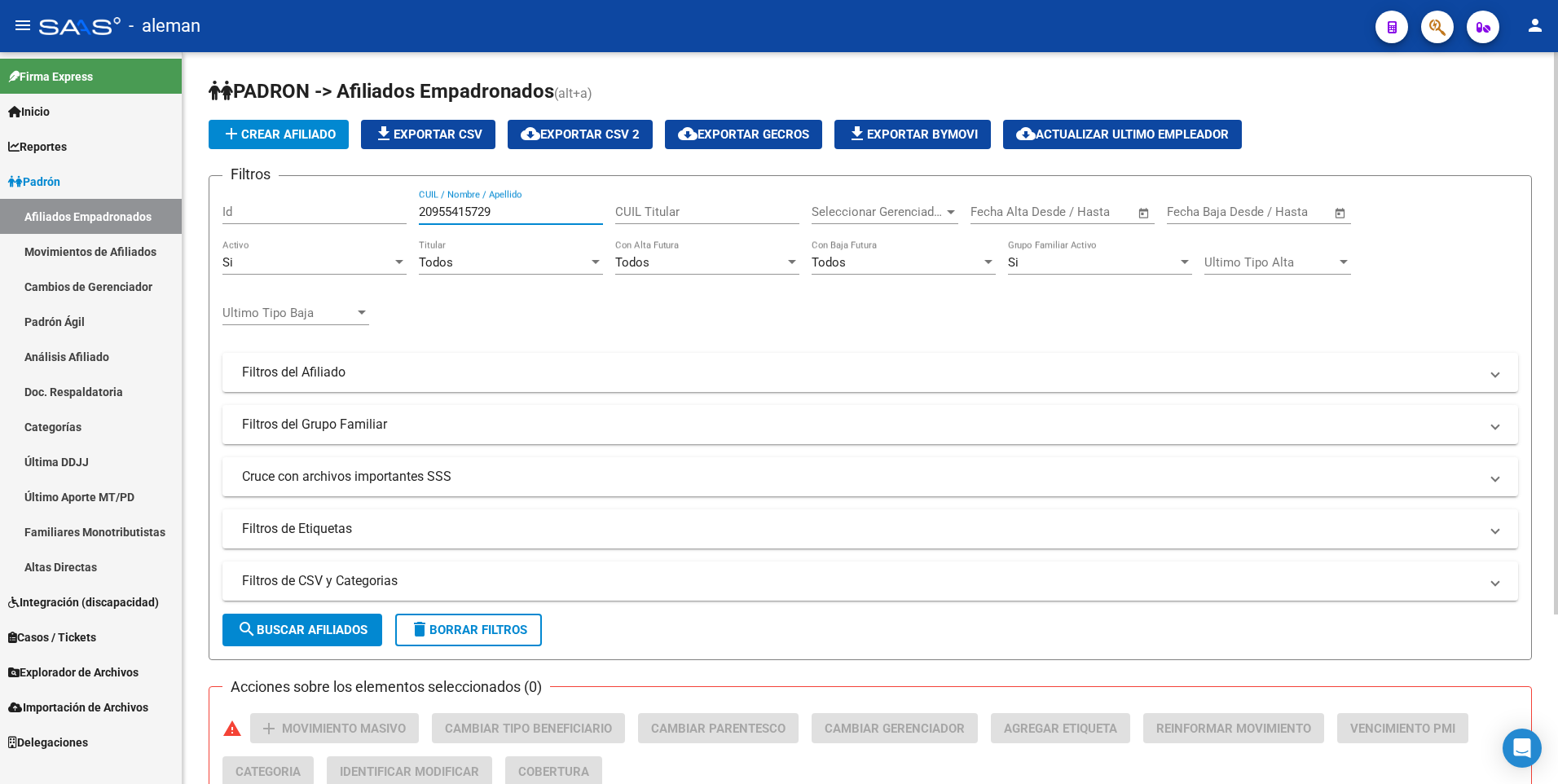
scroll to position [220, 0]
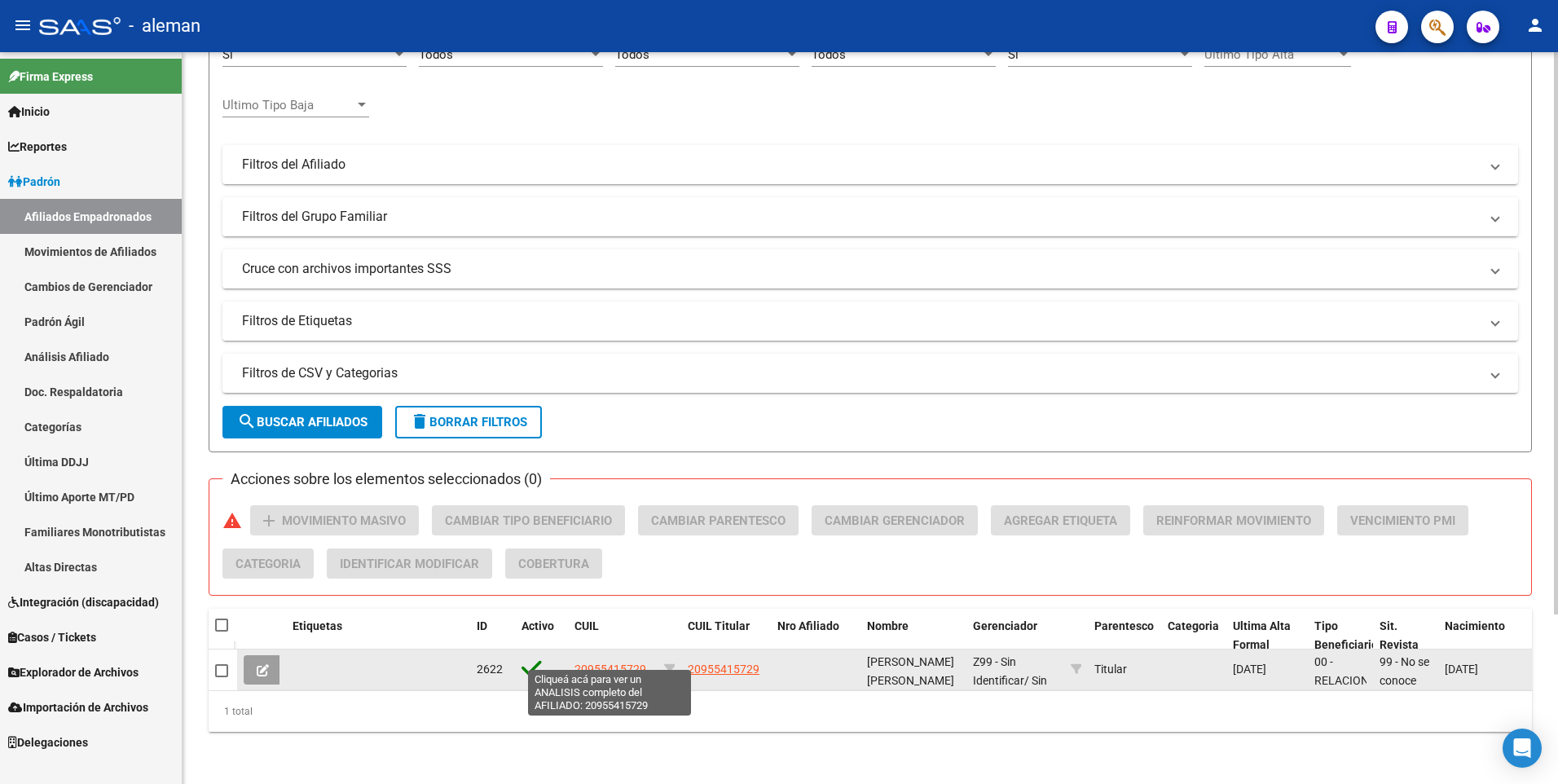
type input "20955415729"
click at [595, 663] on span "20955415729" at bounding box center [610, 669] width 71 height 13
type textarea "20955415729"
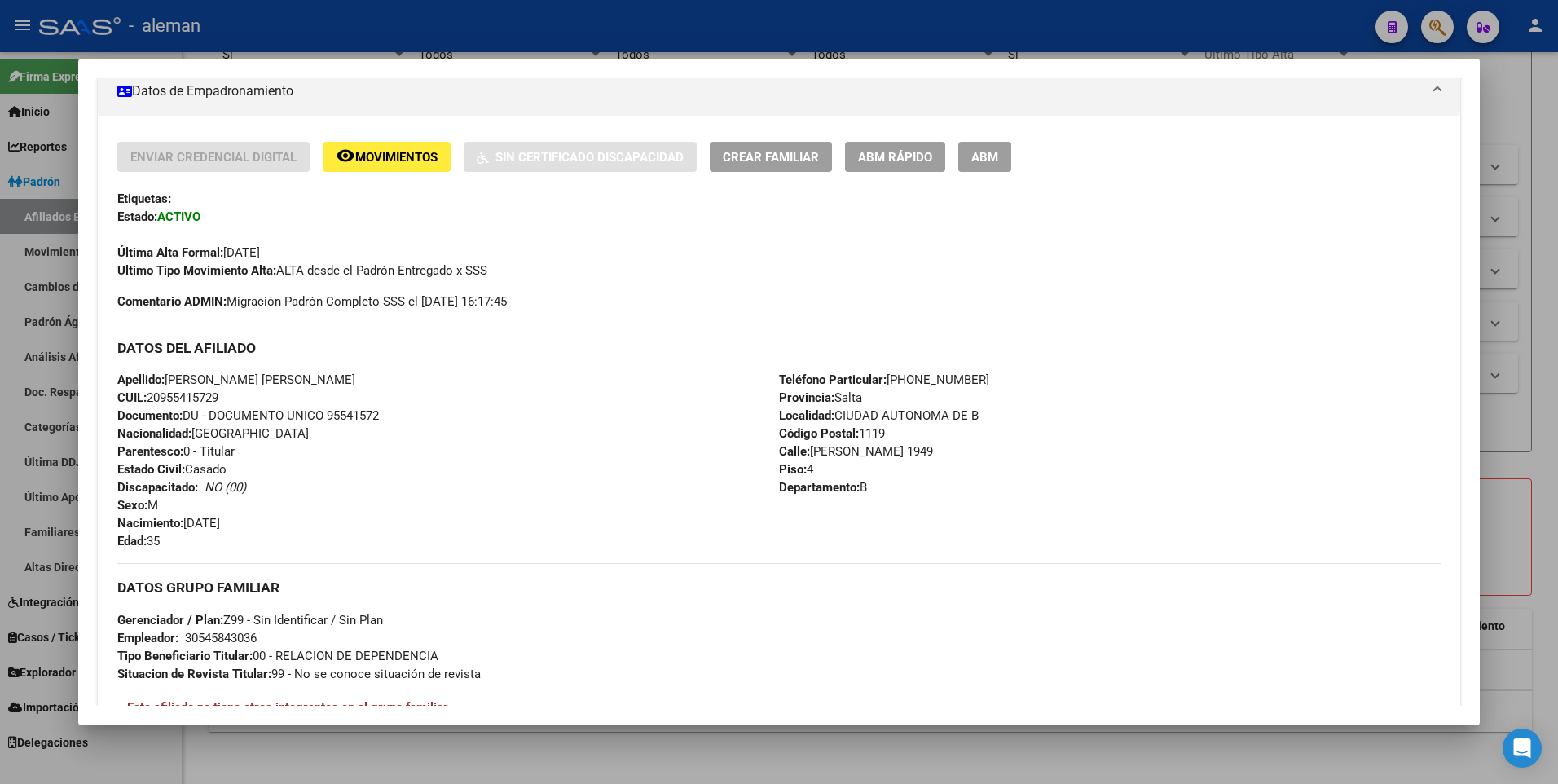
scroll to position [213, 0]
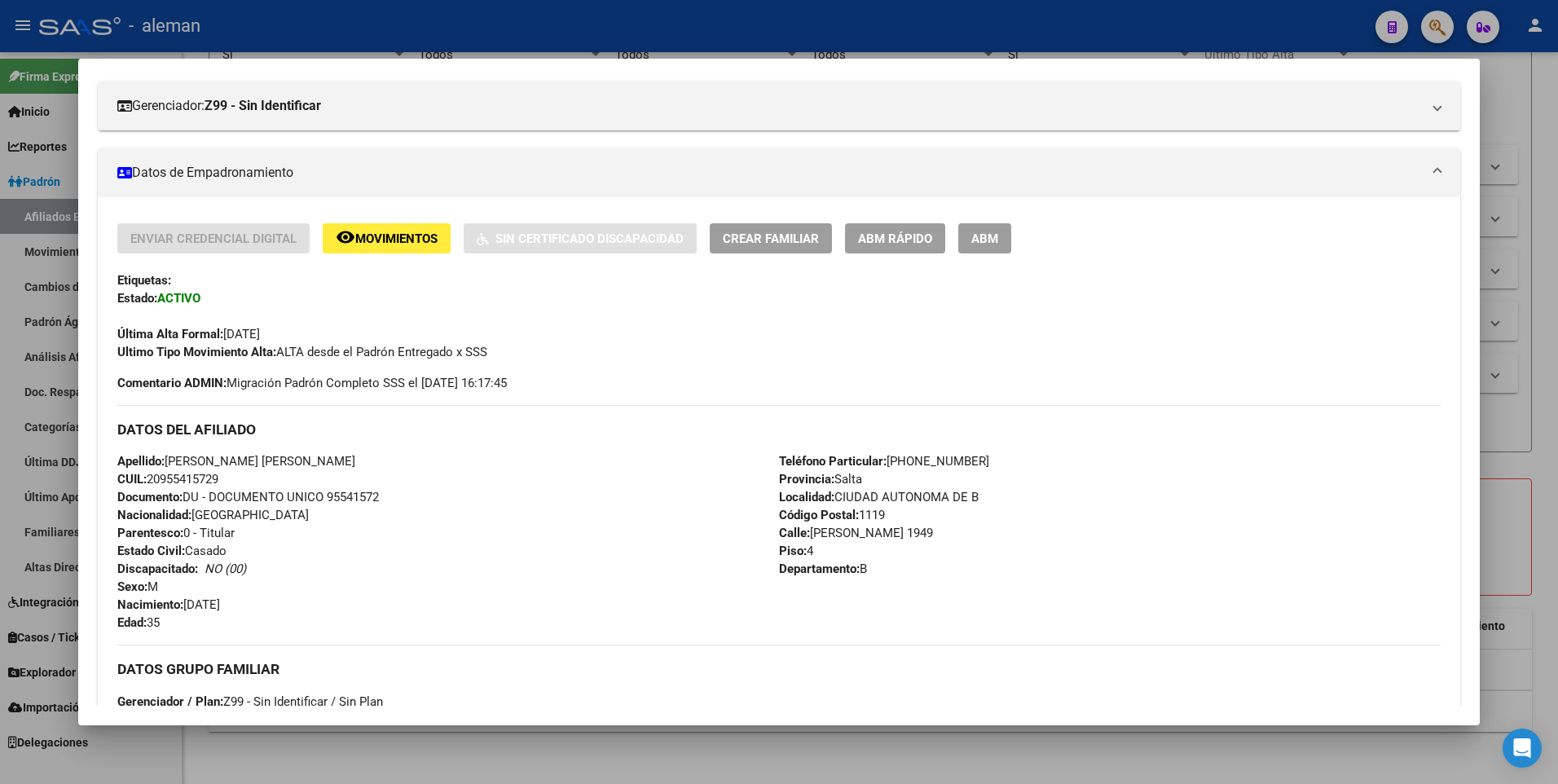
click at [978, 240] on span "ABM" at bounding box center [984, 239] width 27 height 15
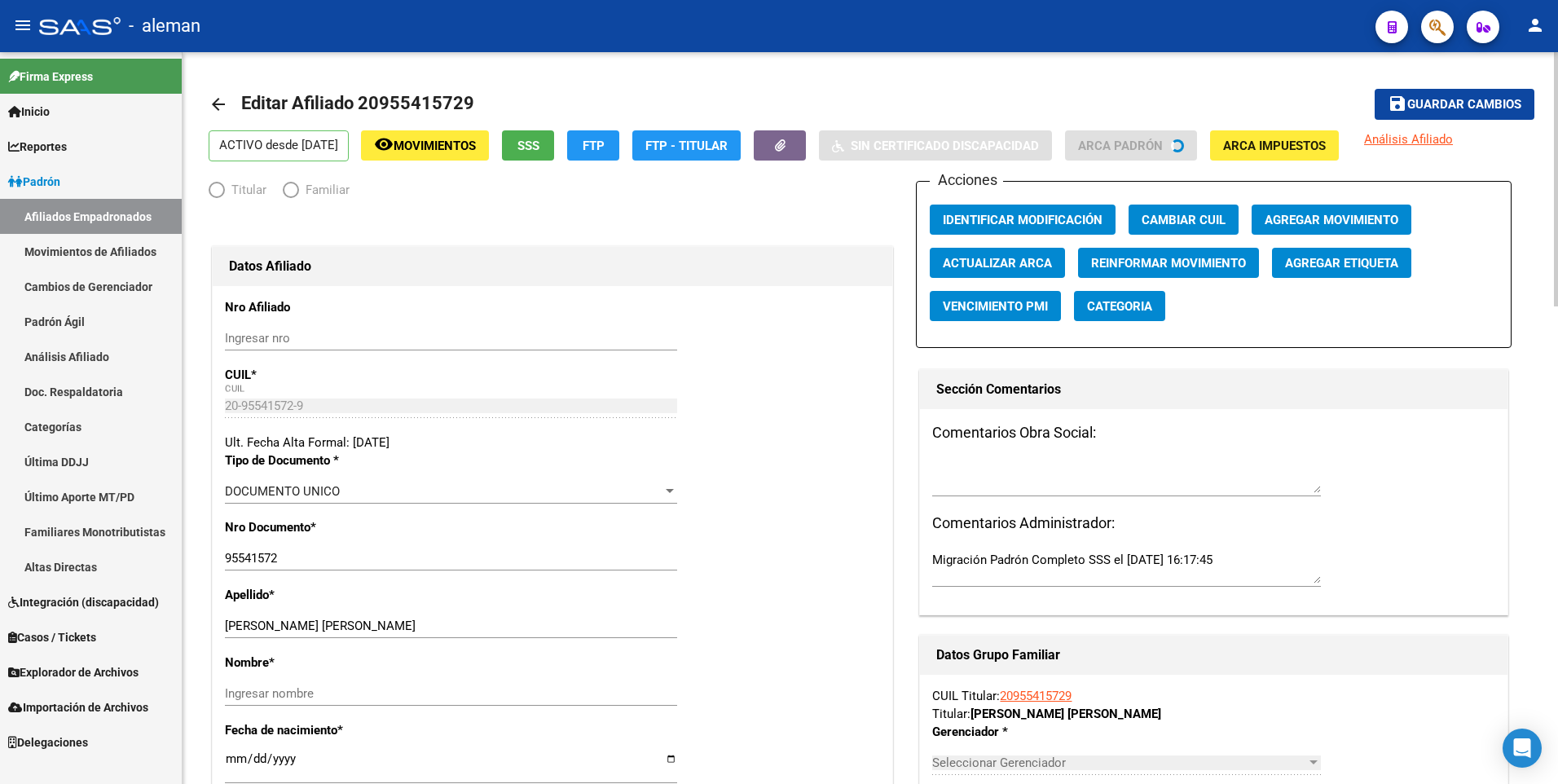
radio input "true"
type input "30-54584303-6"
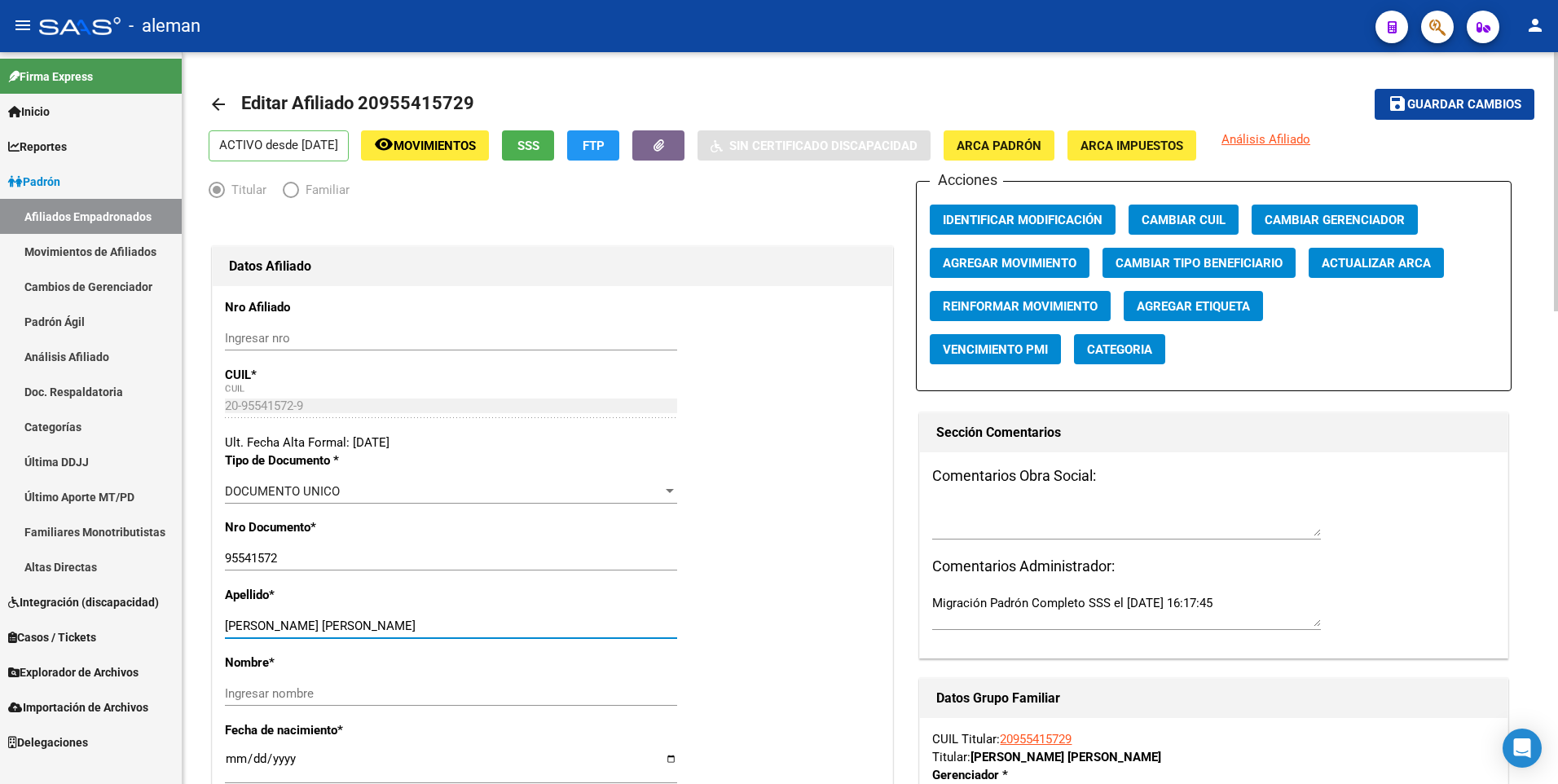
drag, startPoint x: 316, startPoint y: 627, endPoint x: 500, endPoint y: 626, distance: 184.0
click at [500, 626] on input "RUIZ MARTINEZ JUAN JOSE" at bounding box center [450, 626] width 452 height 15
type input "RUIZ MARTINEZ"
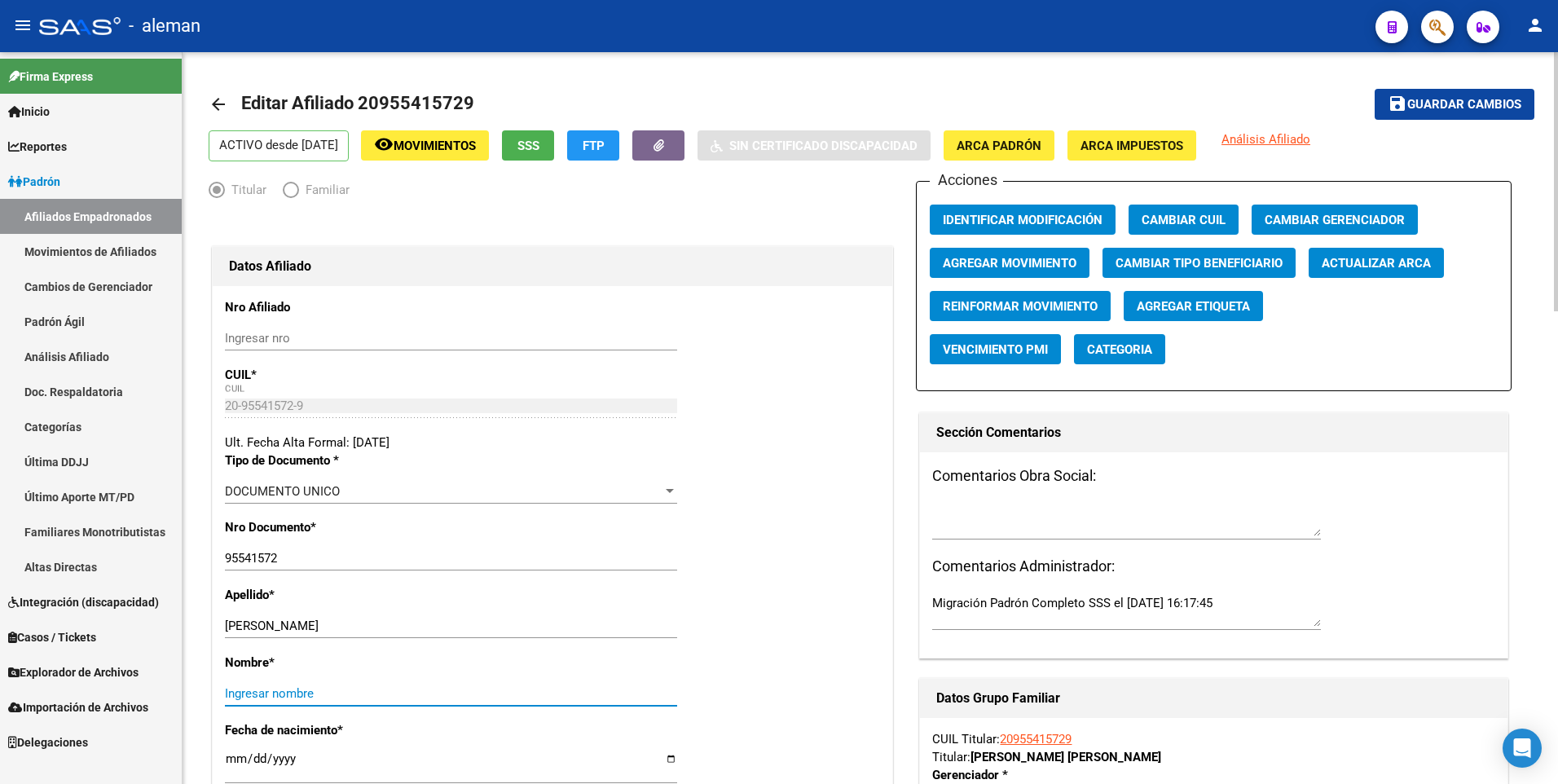
click at [474, 693] on input "Ingresar nombre" at bounding box center [450, 694] width 452 height 15
paste input "JUAN JOSE"
type input "JUAN JOSE"
click at [991, 256] on span "Agregar Movimiento" at bounding box center [1010, 263] width 134 height 15
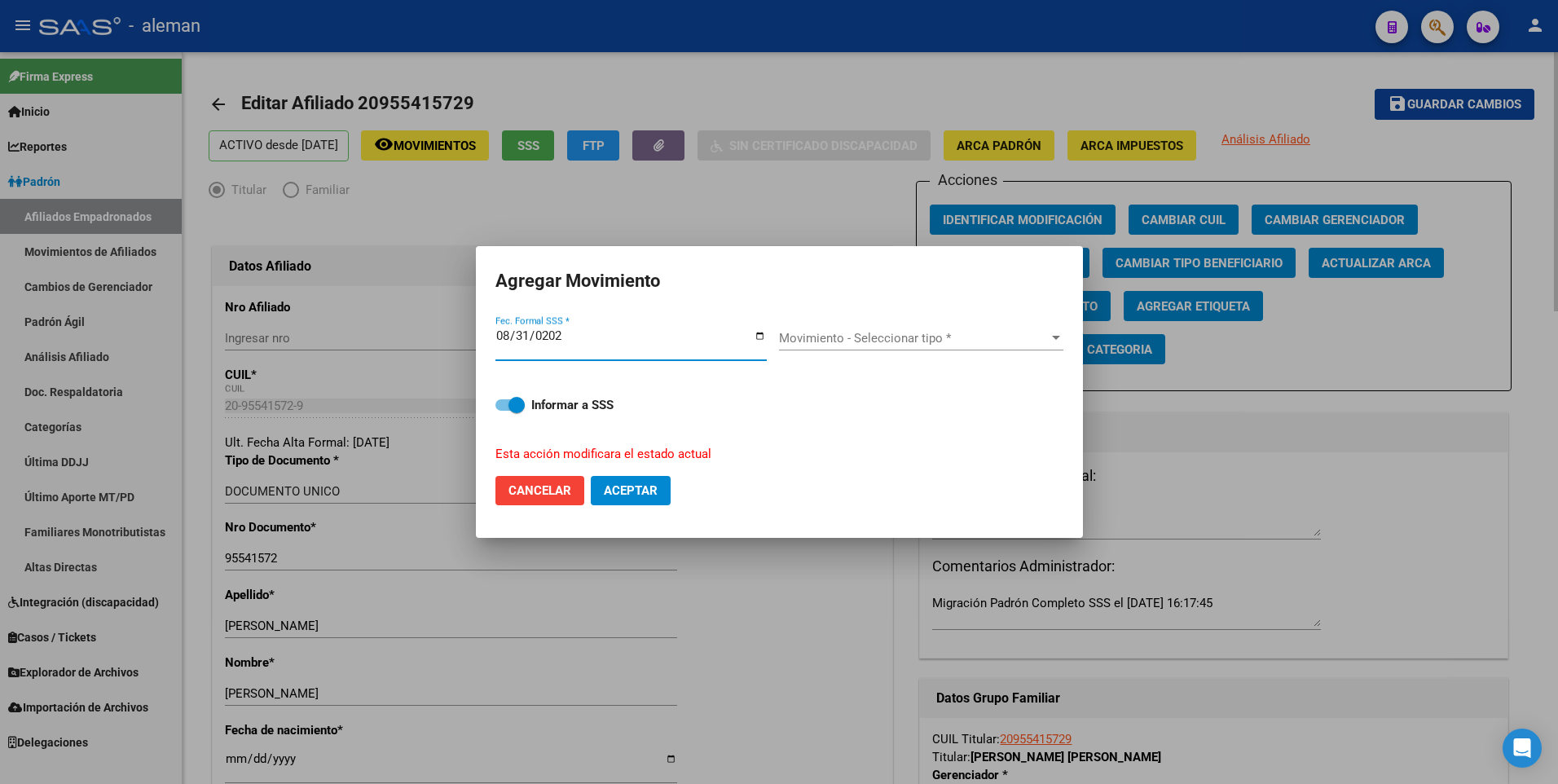
type input "[DATE]"
click at [877, 337] on span "Movimiento - Seleccionar tipo *" at bounding box center [914, 338] width 270 height 15
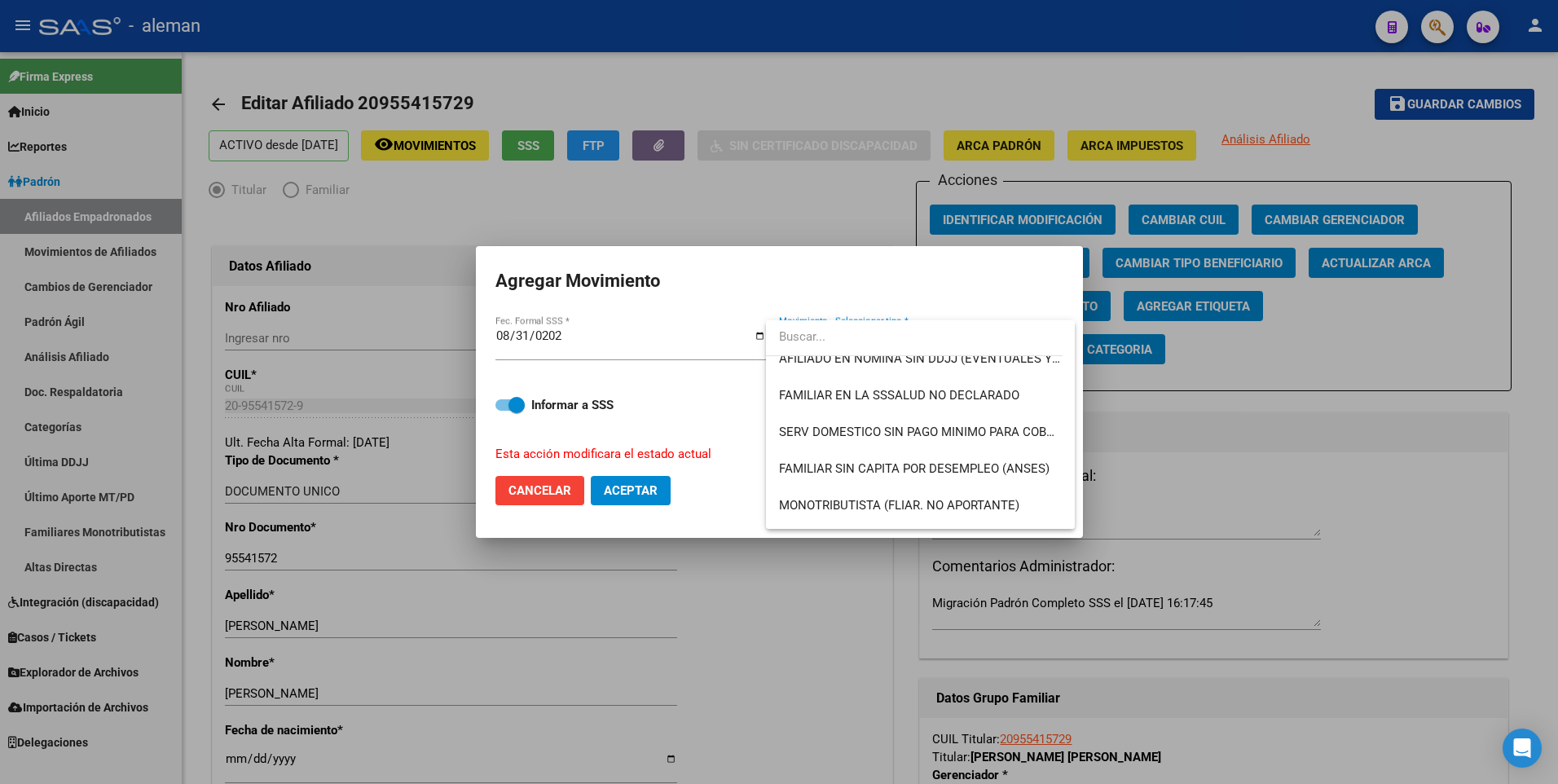
scroll to position [1141, 0]
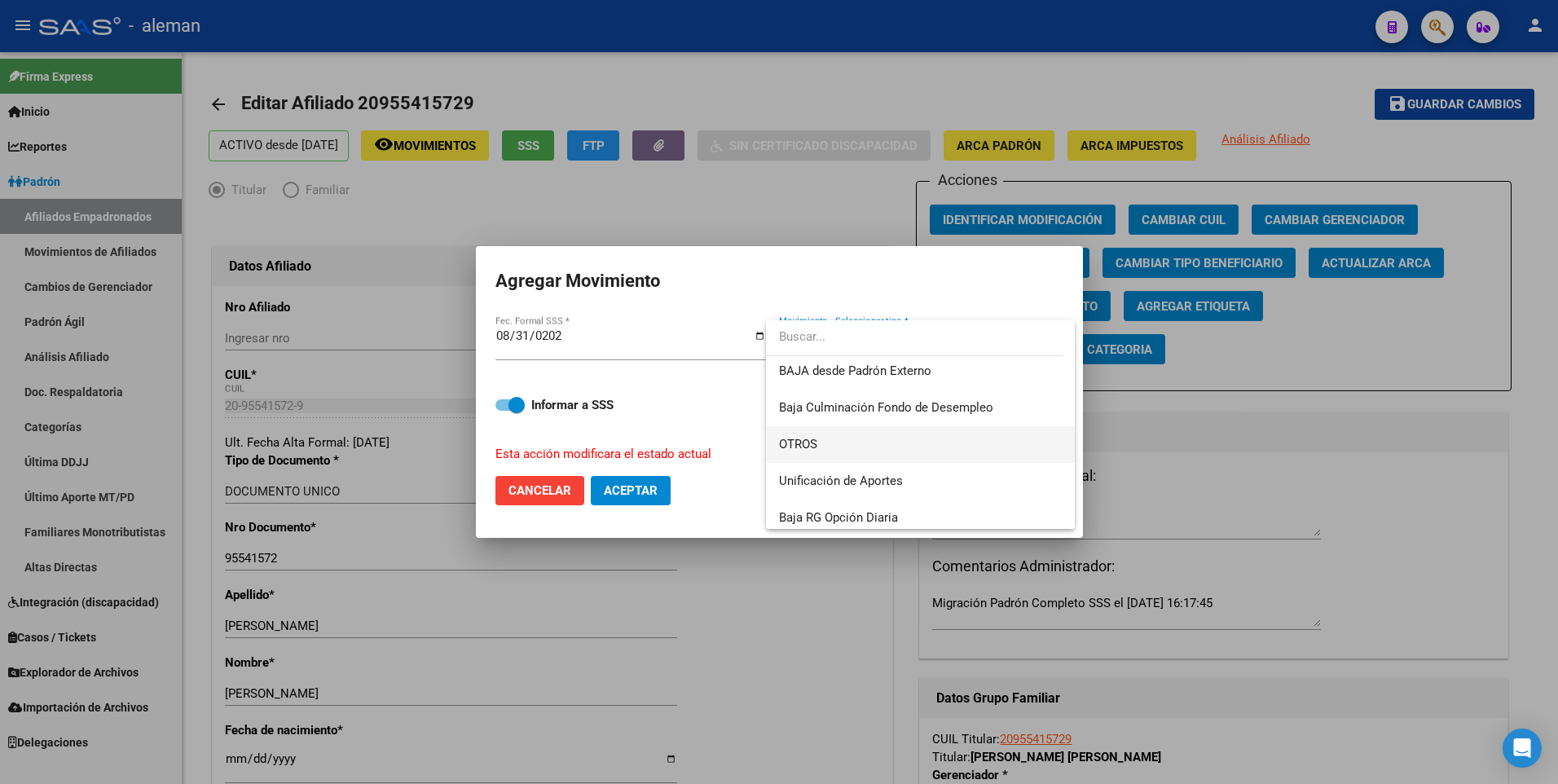
click at [793, 435] on span "OTROS" at bounding box center [921, 444] width 283 height 37
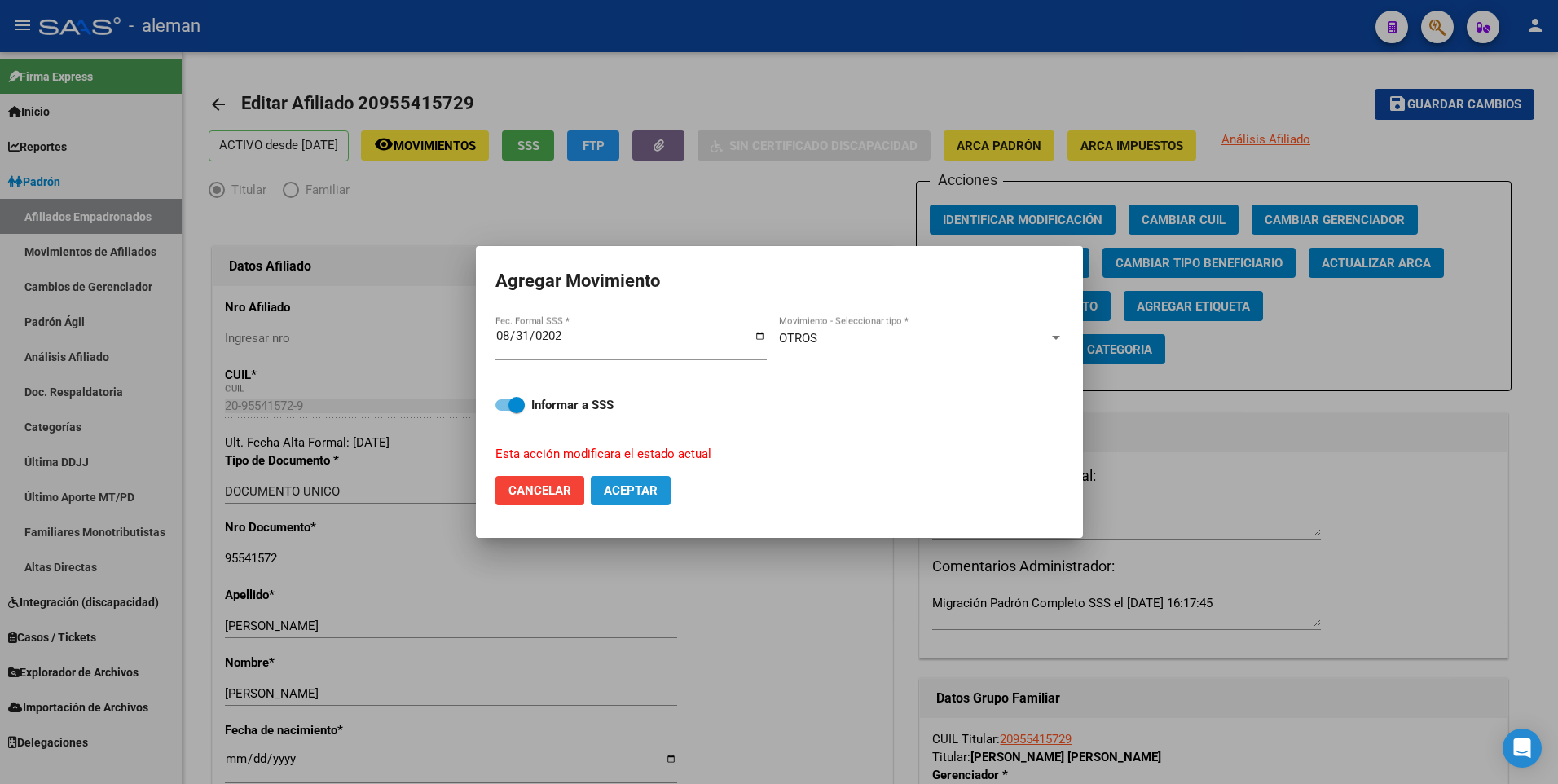
click at [630, 491] on span "Aceptar" at bounding box center [630, 491] width 54 height 15
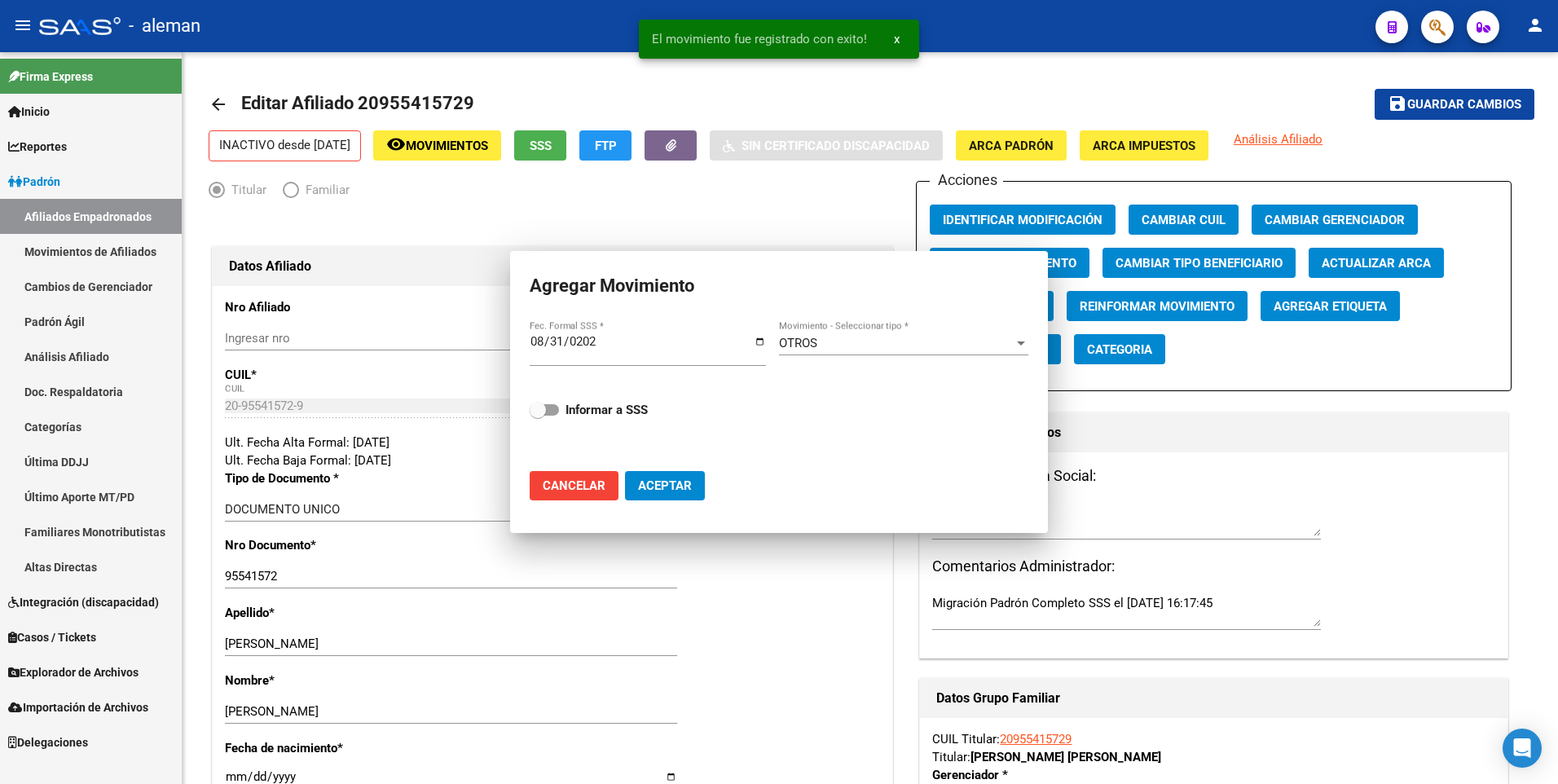
checkbox input "false"
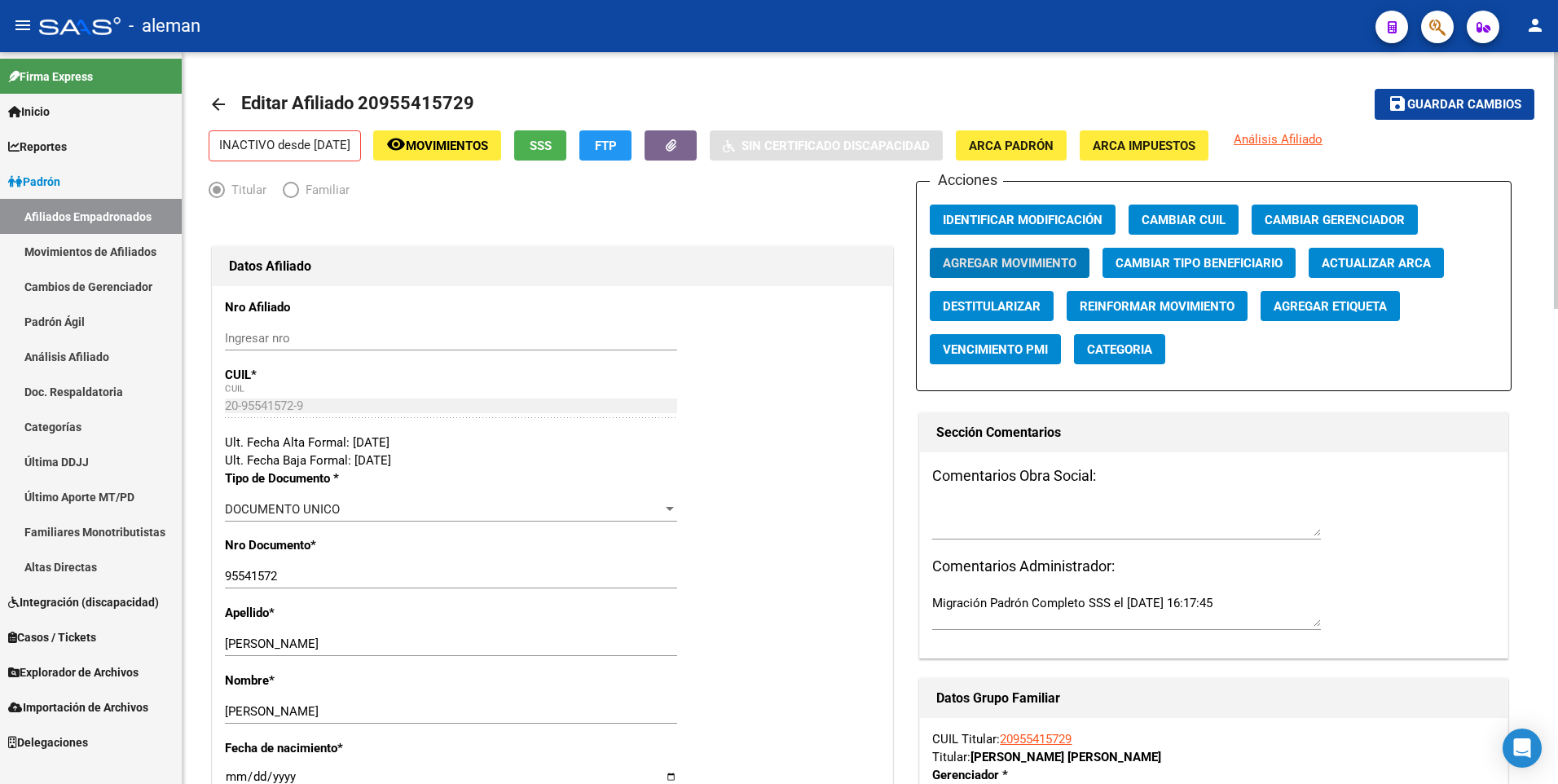
click at [1443, 83] on mat-toolbar-row "save Guardar cambios" at bounding box center [1397, 103] width 276 height 52
click at [1451, 94] on button "save Guardar cambios" at bounding box center [1455, 103] width 160 height 30
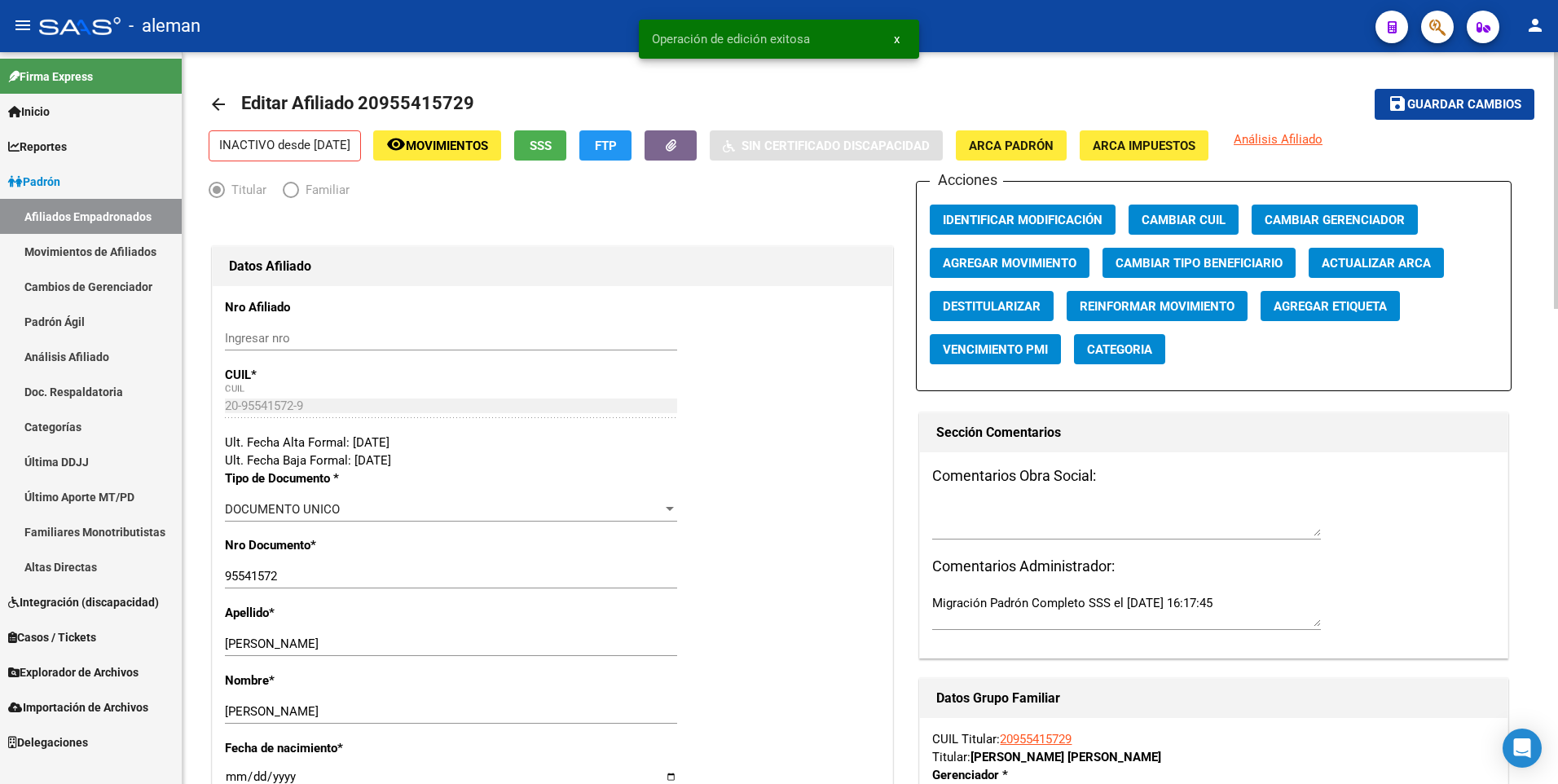
click at [216, 102] on mat-icon "arrow_back" at bounding box center [218, 104] width 20 height 20
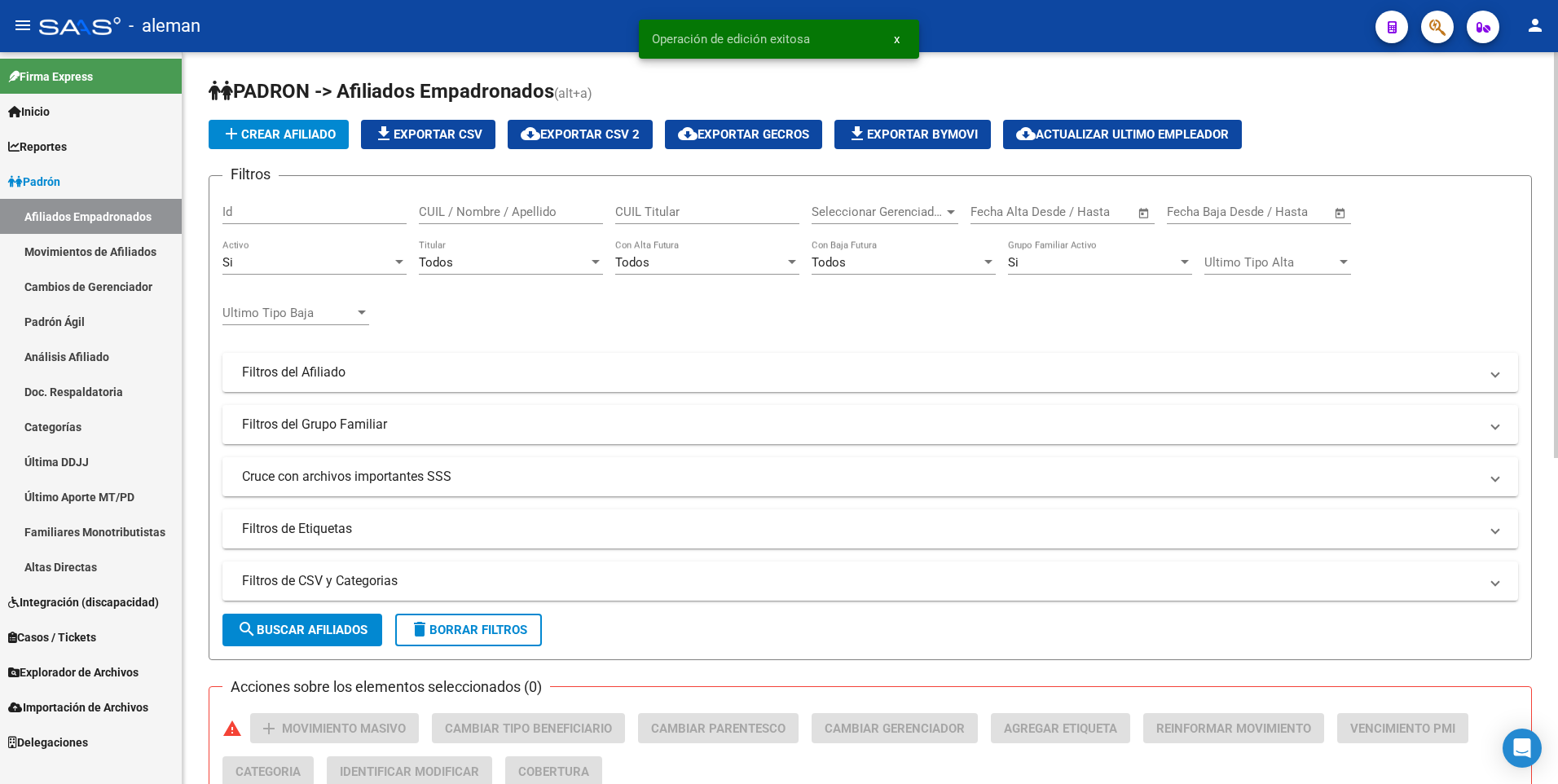
click at [474, 212] on input "CUIL / Nombre / Apellido" at bounding box center [511, 212] width 184 height 15
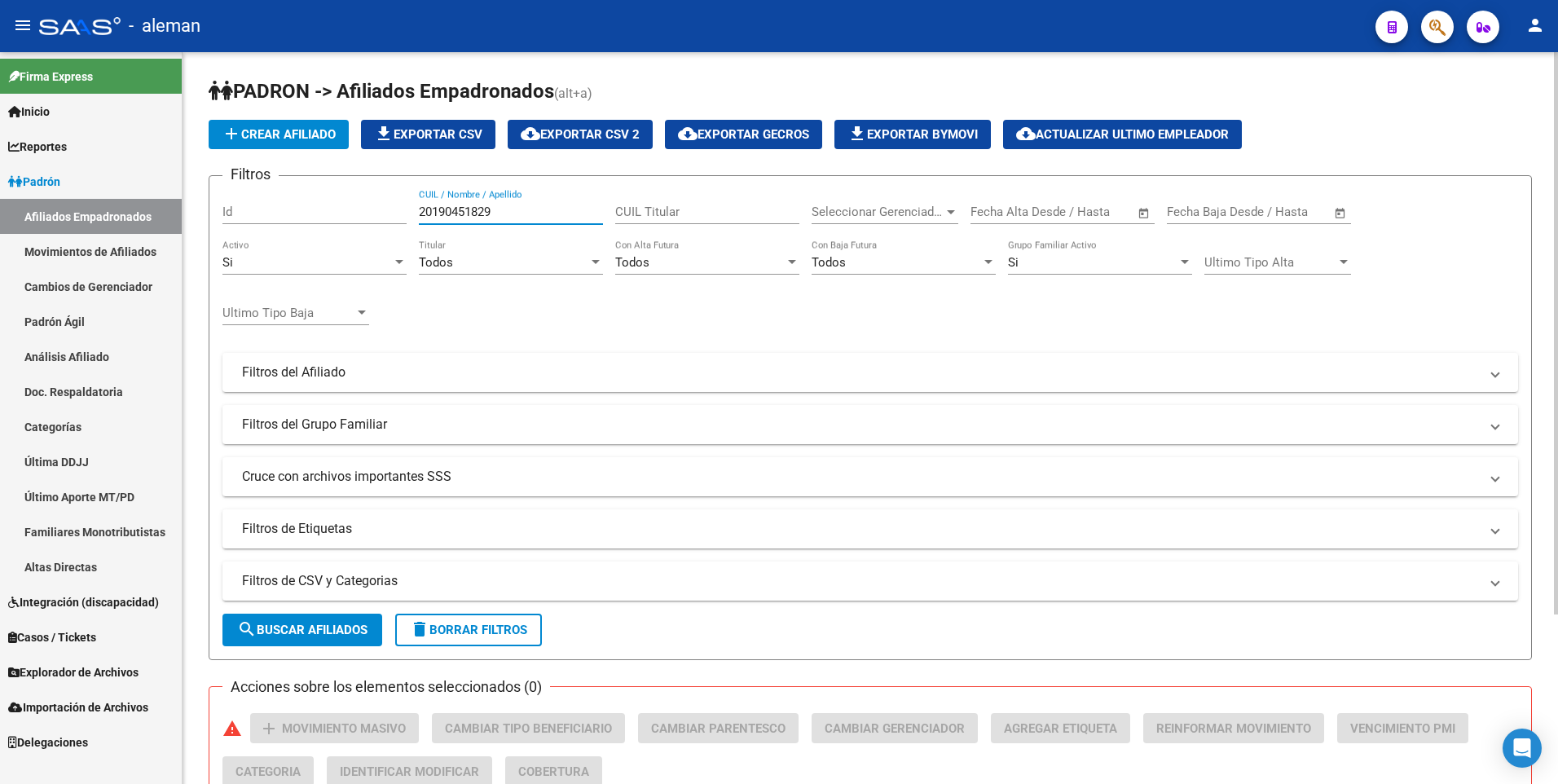
scroll to position [220, 0]
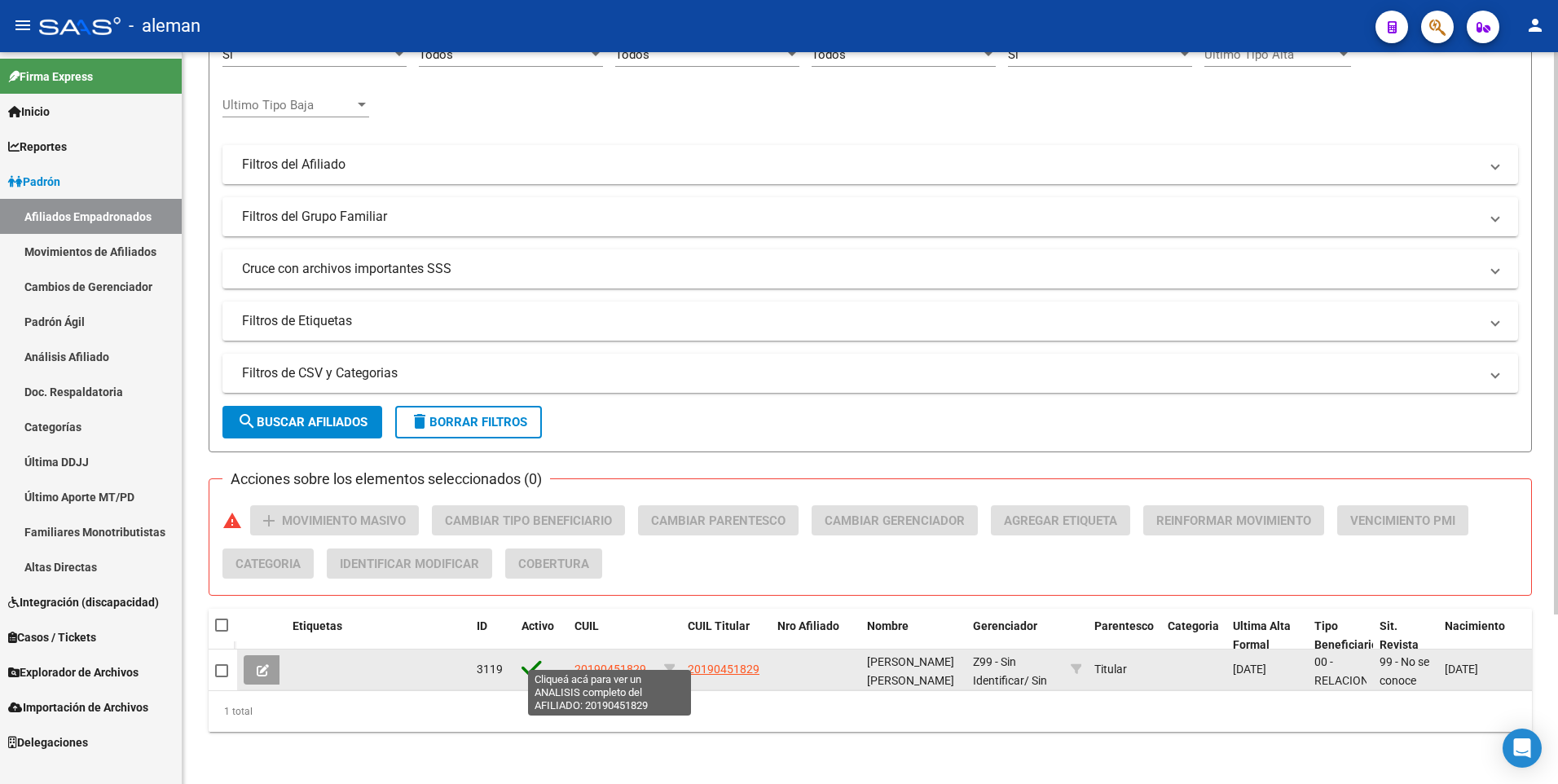
type input "20190451829"
click at [624, 663] on span "20190451829" at bounding box center [610, 669] width 71 height 13
type textarea "20190451829"
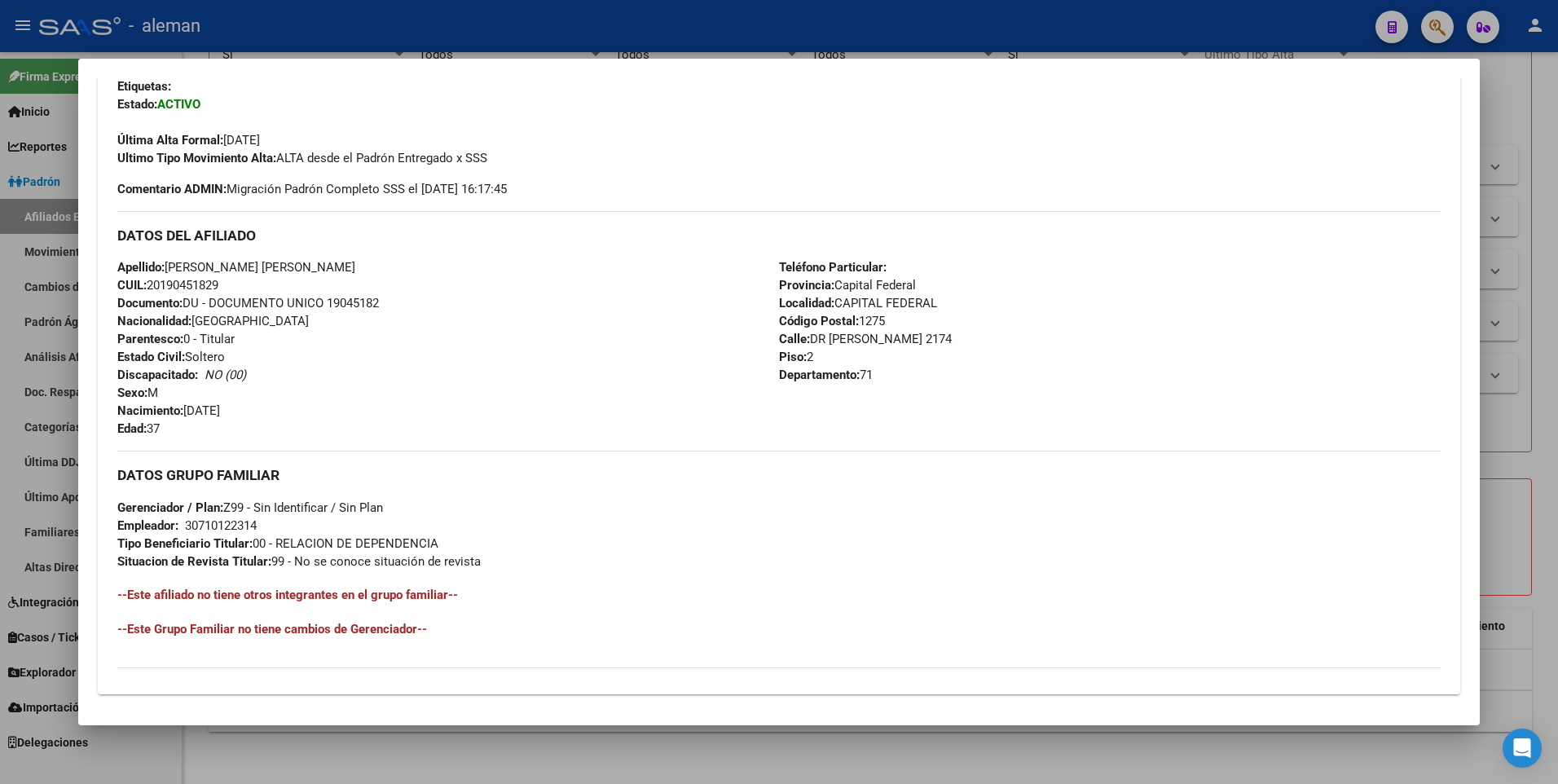
scroll to position [610, 0]
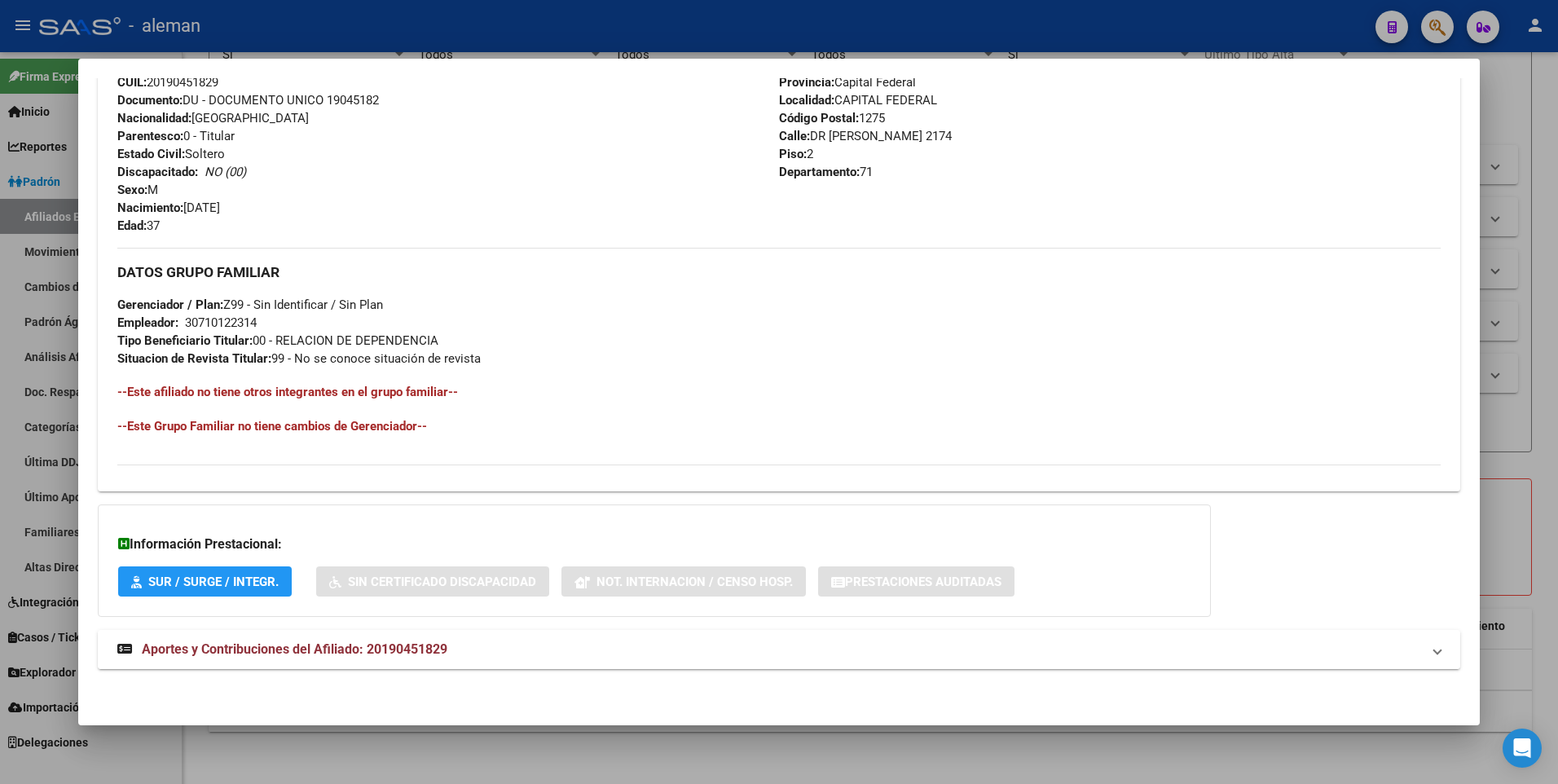
click at [425, 644] on span "Aportes y Contribuciones del Afiliado: 20190451829" at bounding box center [294, 649] width 306 height 15
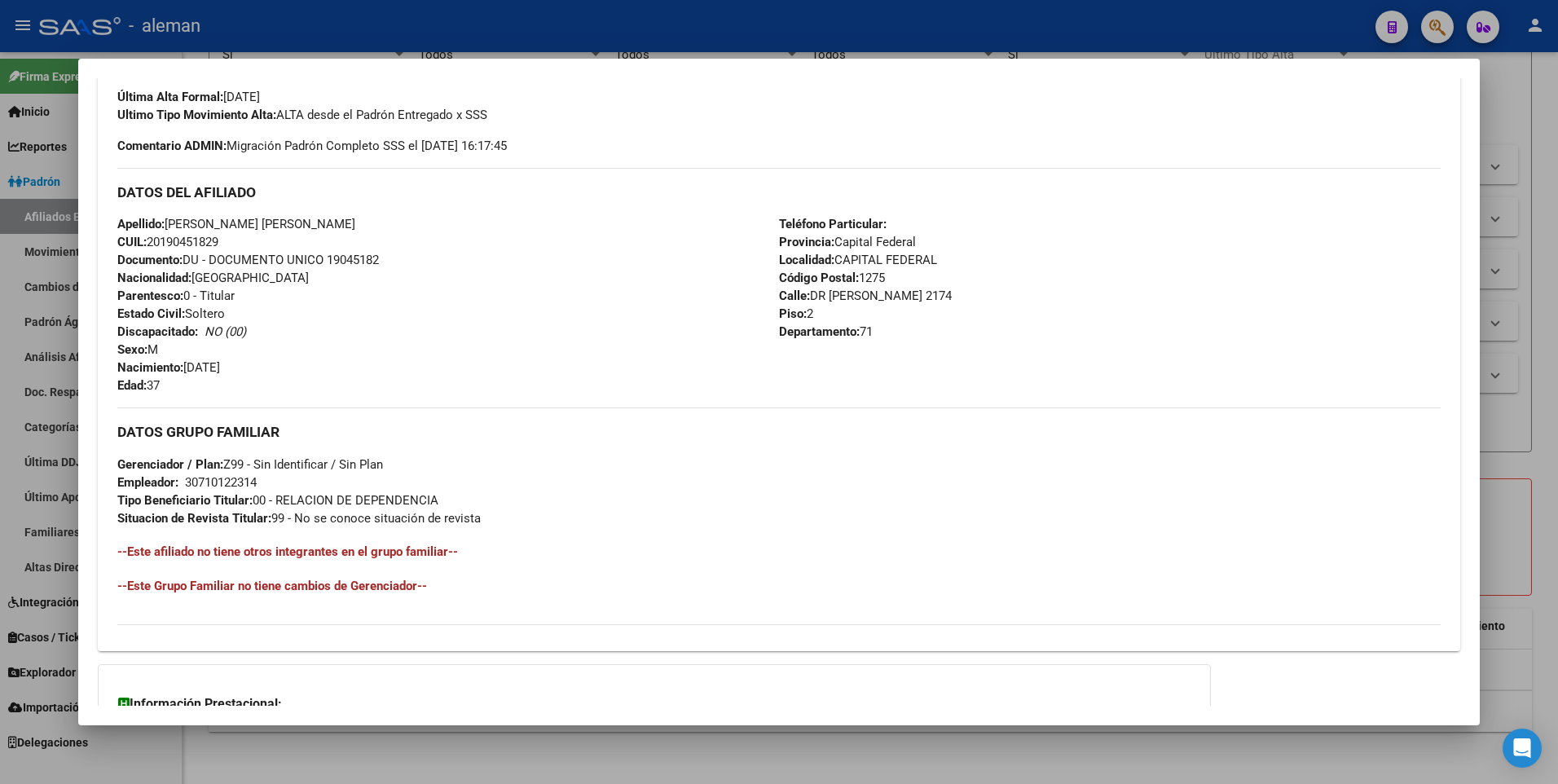
scroll to position [43, 0]
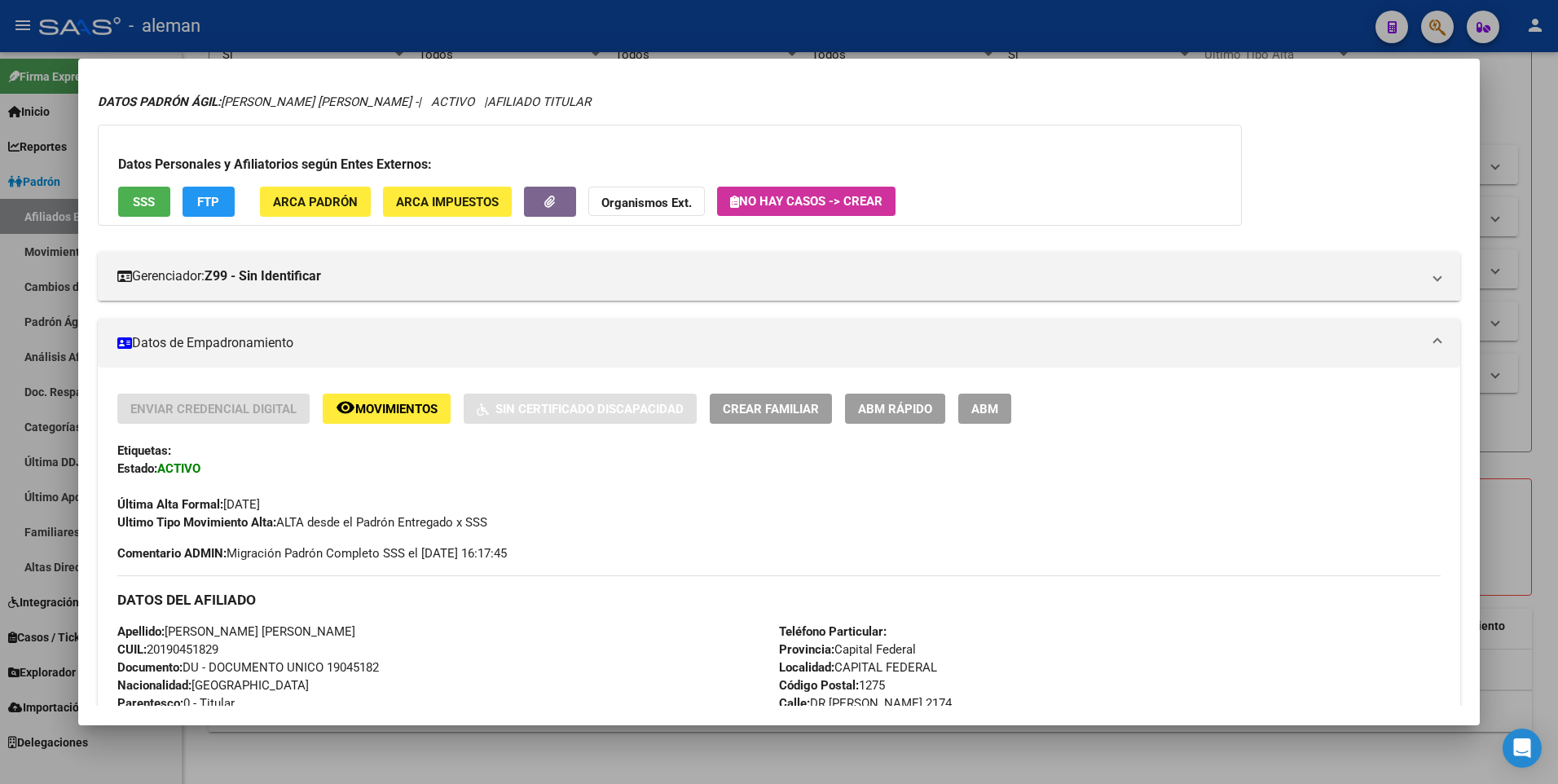
click at [996, 412] on span "ABM" at bounding box center [984, 409] width 27 height 15
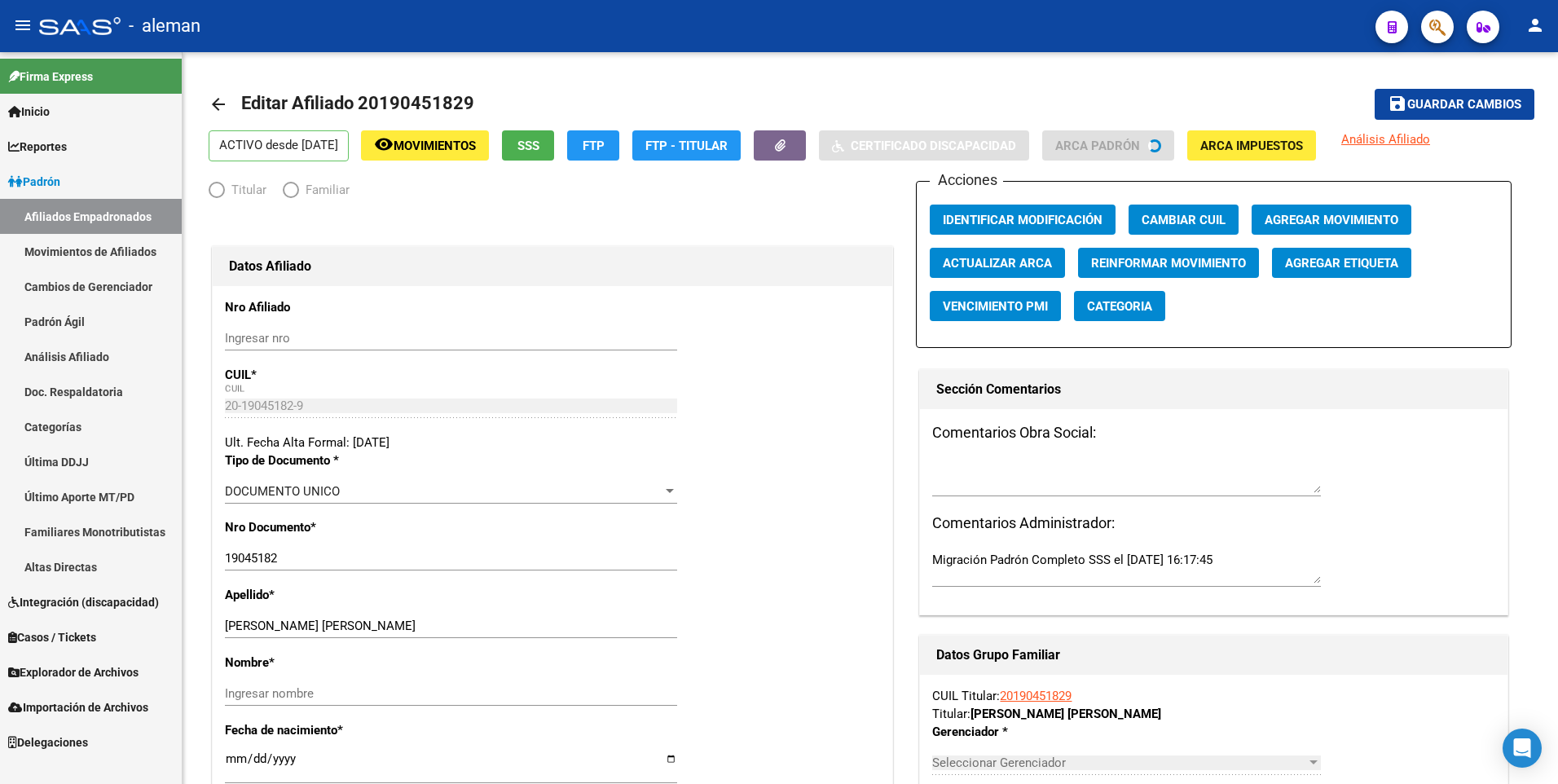
radio input "true"
type input "30-71012231-4"
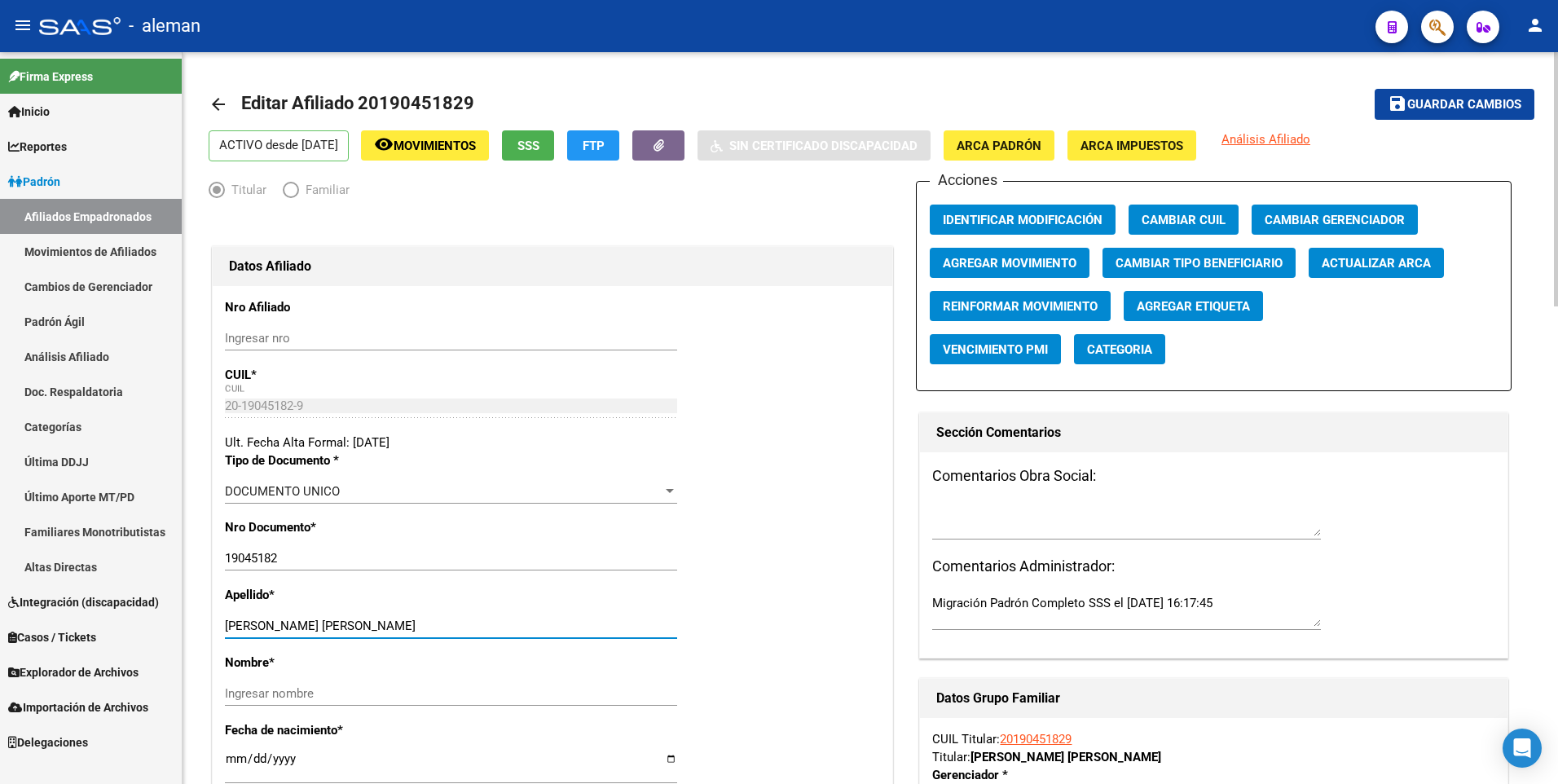
drag, startPoint x: 342, startPoint y: 623, endPoint x: 444, endPoint y: 623, distance: 102.0
click at [444, 623] on input "FLORES ADVINCULA JOSE JIMMY" at bounding box center [450, 626] width 452 height 15
type input "FLORES ADVINCULA"
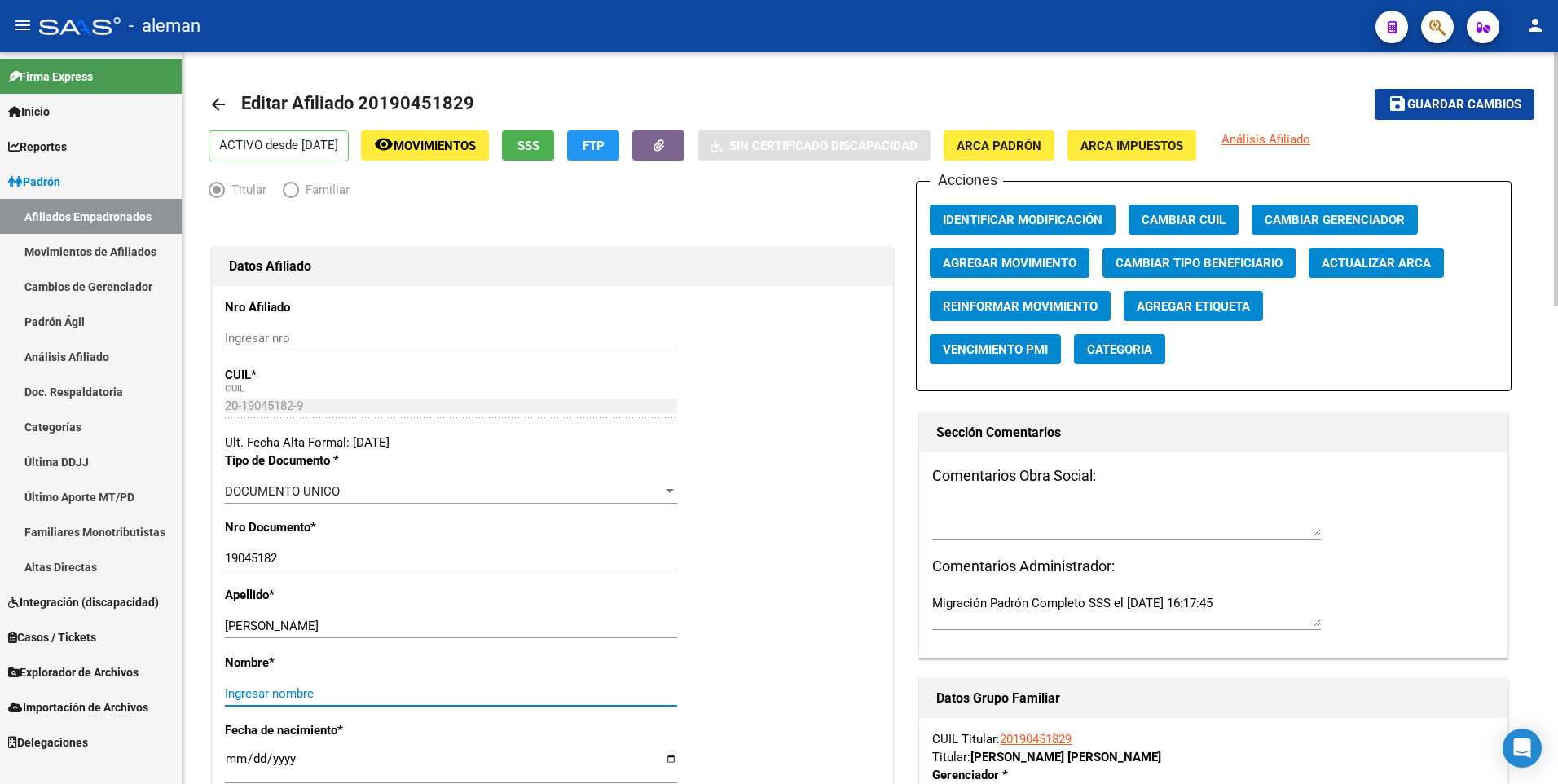
click at [411, 692] on input "Ingresar nombre" at bounding box center [450, 694] width 452 height 15
paste input "JOSE JIMMY"
type input "JOSE JIMMY"
click at [1013, 264] on span "Agregar Movimiento" at bounding box center [1010, 263] width 134 height 15
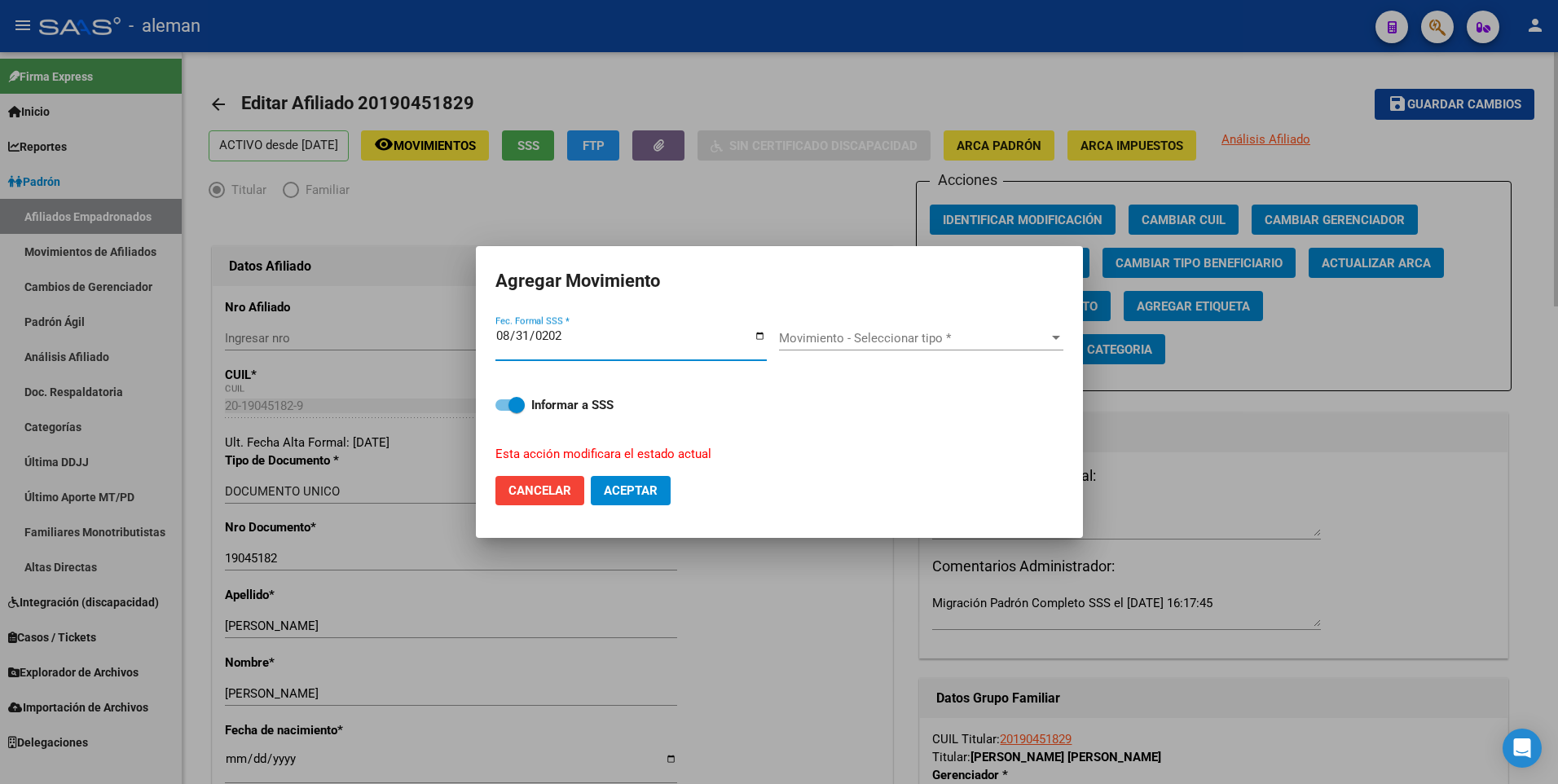
type input "[DATE]"
click at [907, 338] on span "Movimiento - Seleccionar tipo *" at bounding box center [914, 338] width 270 height 15
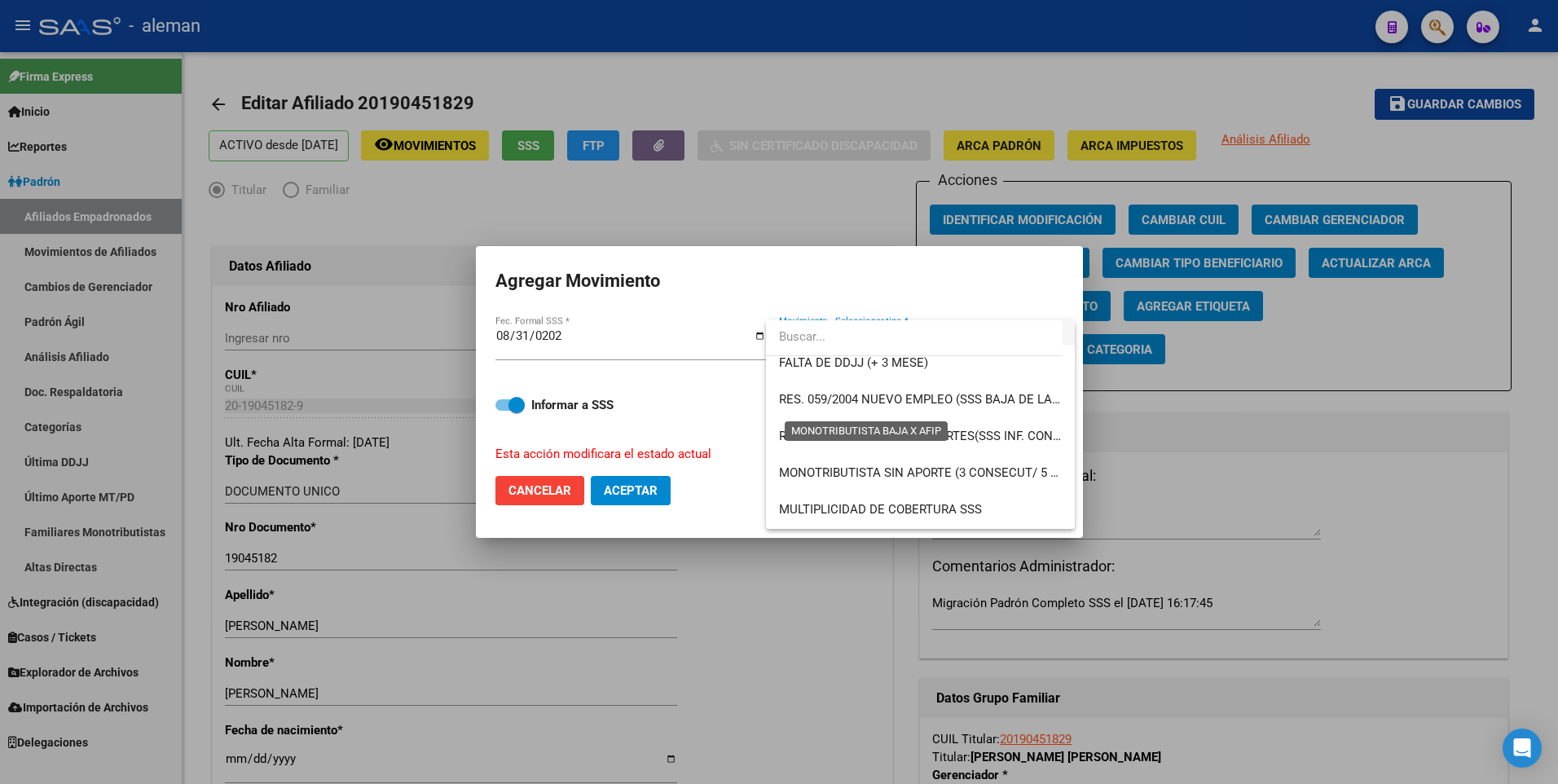
scroll to position [571, 0]
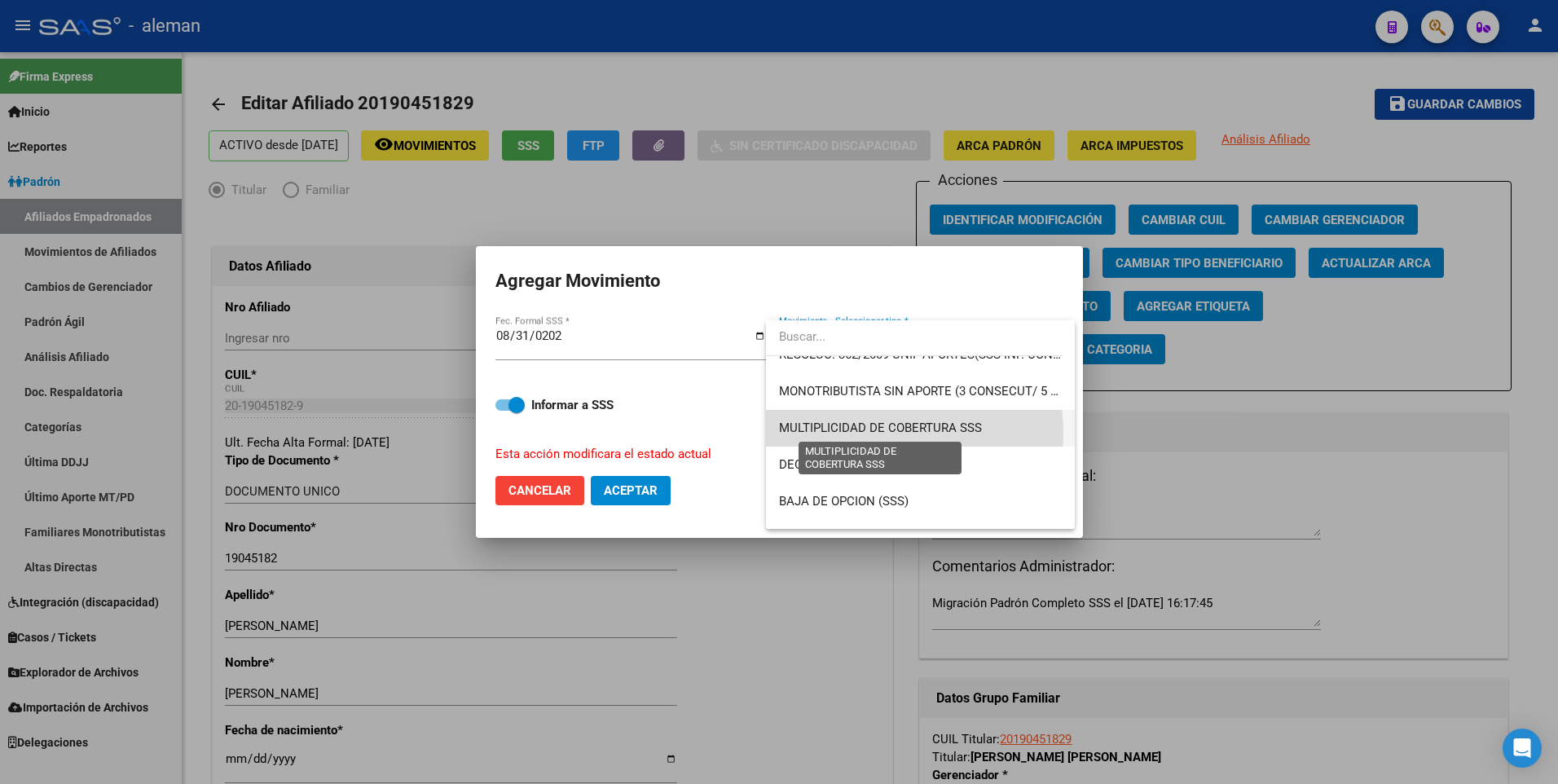
click at [861, 432] on span "MULTIPLICIDAD DE COBERTURA SSS" at bounding box center [881, 428] width 203 height 15
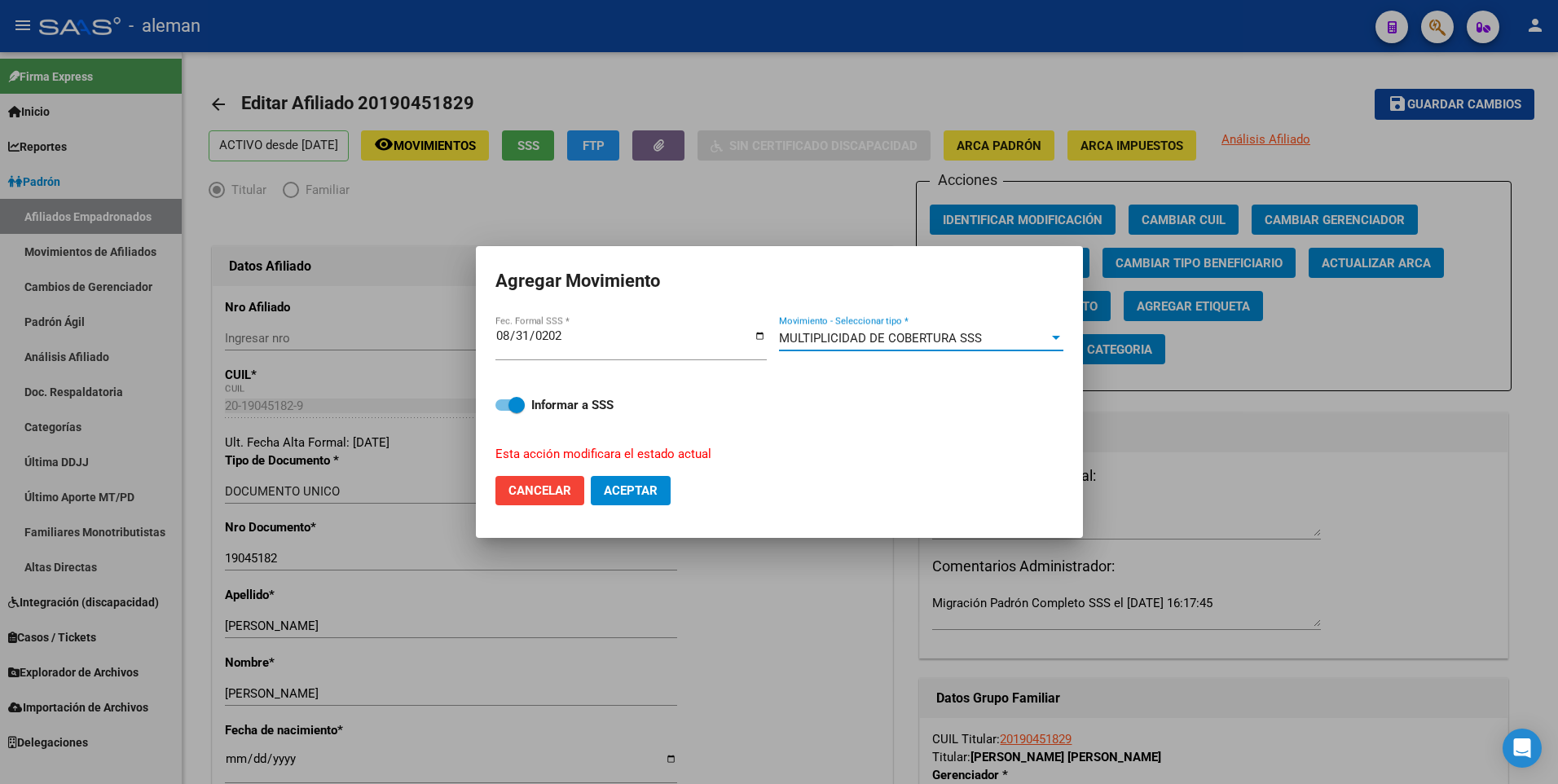
click at [505, 402] on span at bounding box center [510, 405] width 29 height 11
click at [504, 411] on input "Informar a SSS" at bounding box center [503, 411] width 1 height 1
checkbox input "false"
click at [638, 485] on span "Aceptar" at bounding box center [630, 491] width 54 height 15
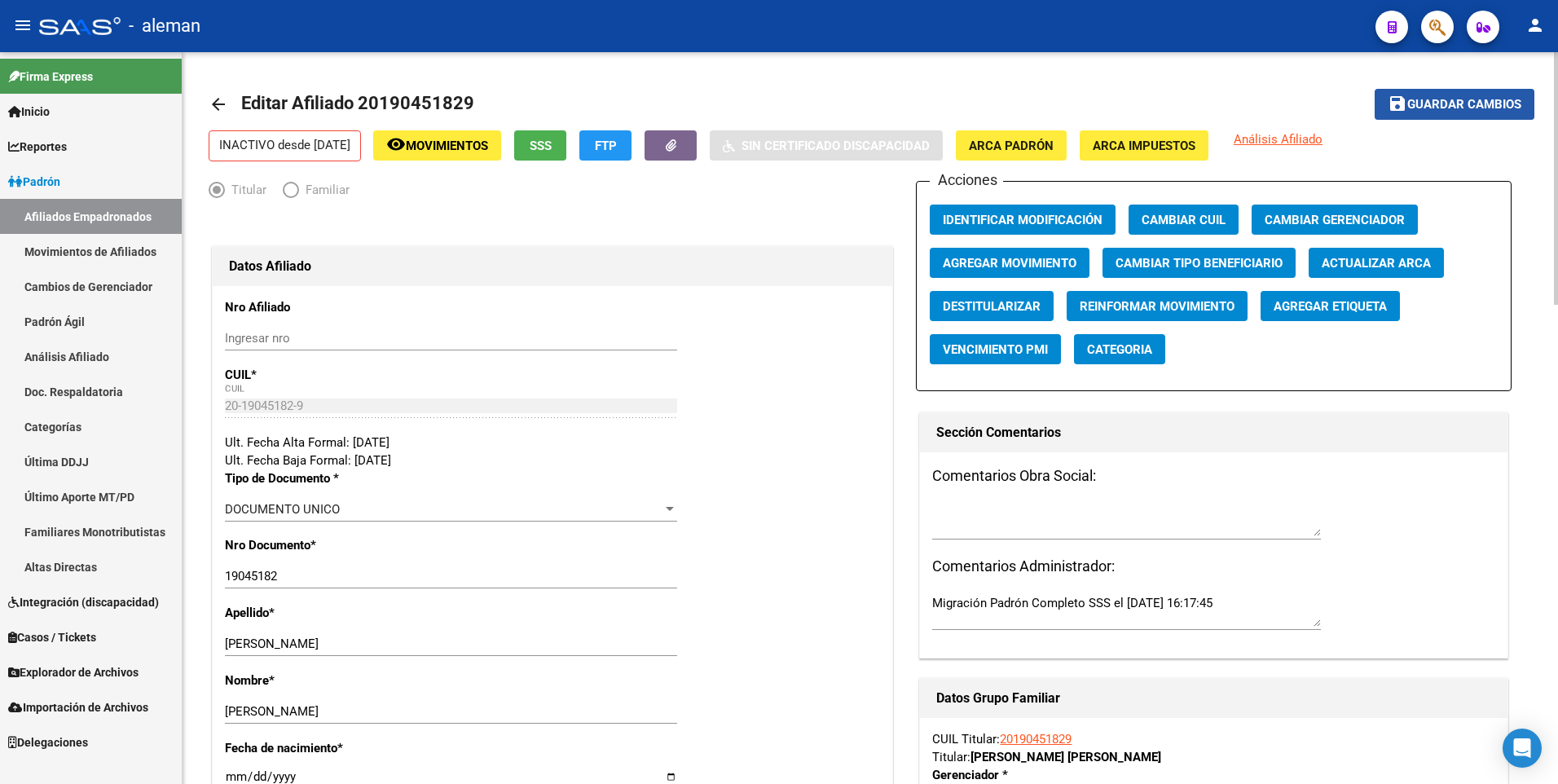
click at [1447, 98] on span "Guardar cambios" at bounding box center [1464, 105] width 114 height 15
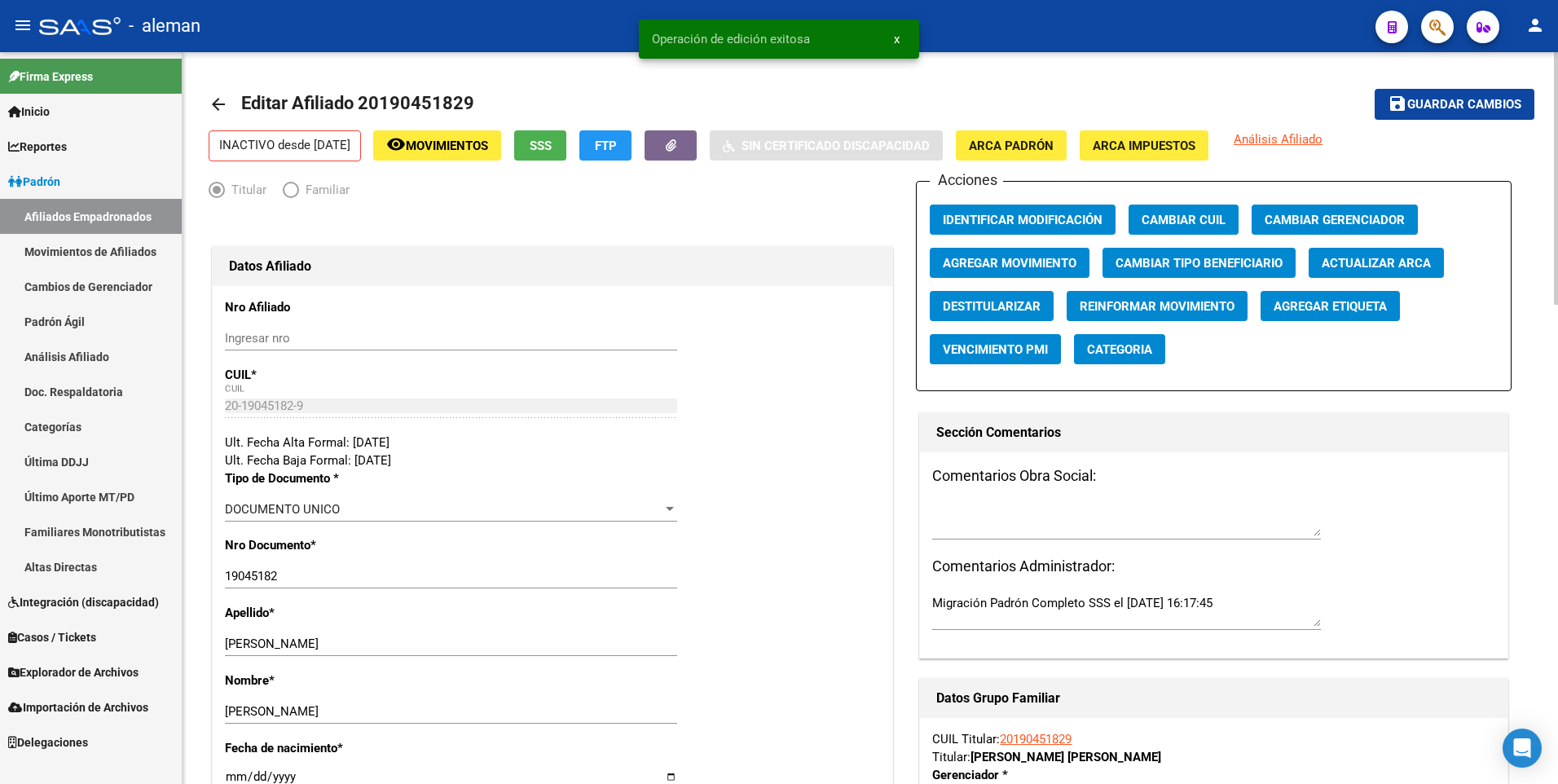
click at [217, 102] on mat-icon "arrow_back" at bounding box center [218, 104] width 20 height 20
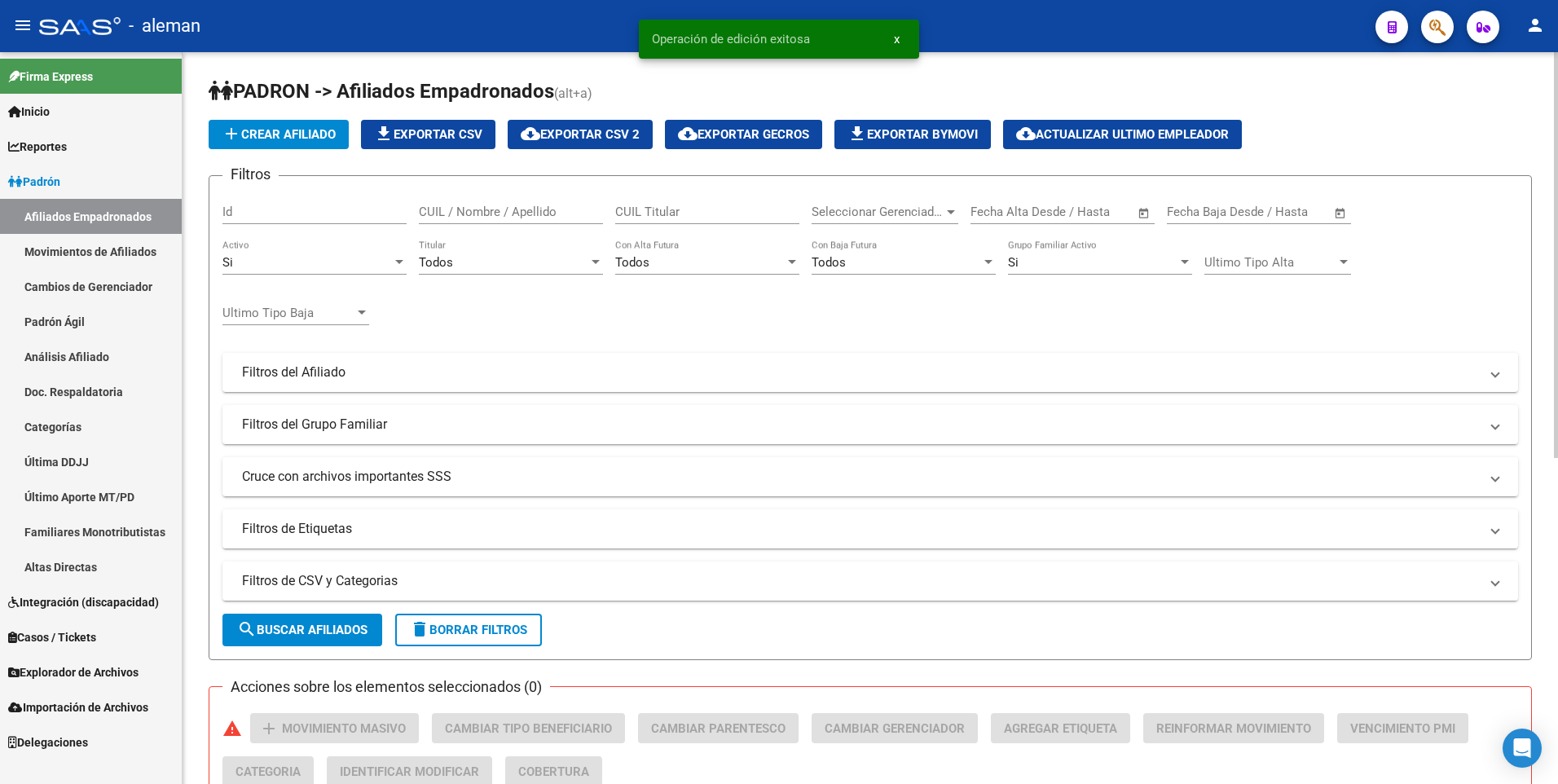
click at [438, 212] on input "CUIL / Nombre / Apellido" at bounding box center [511, 212] width 184 height 15
type input "0"
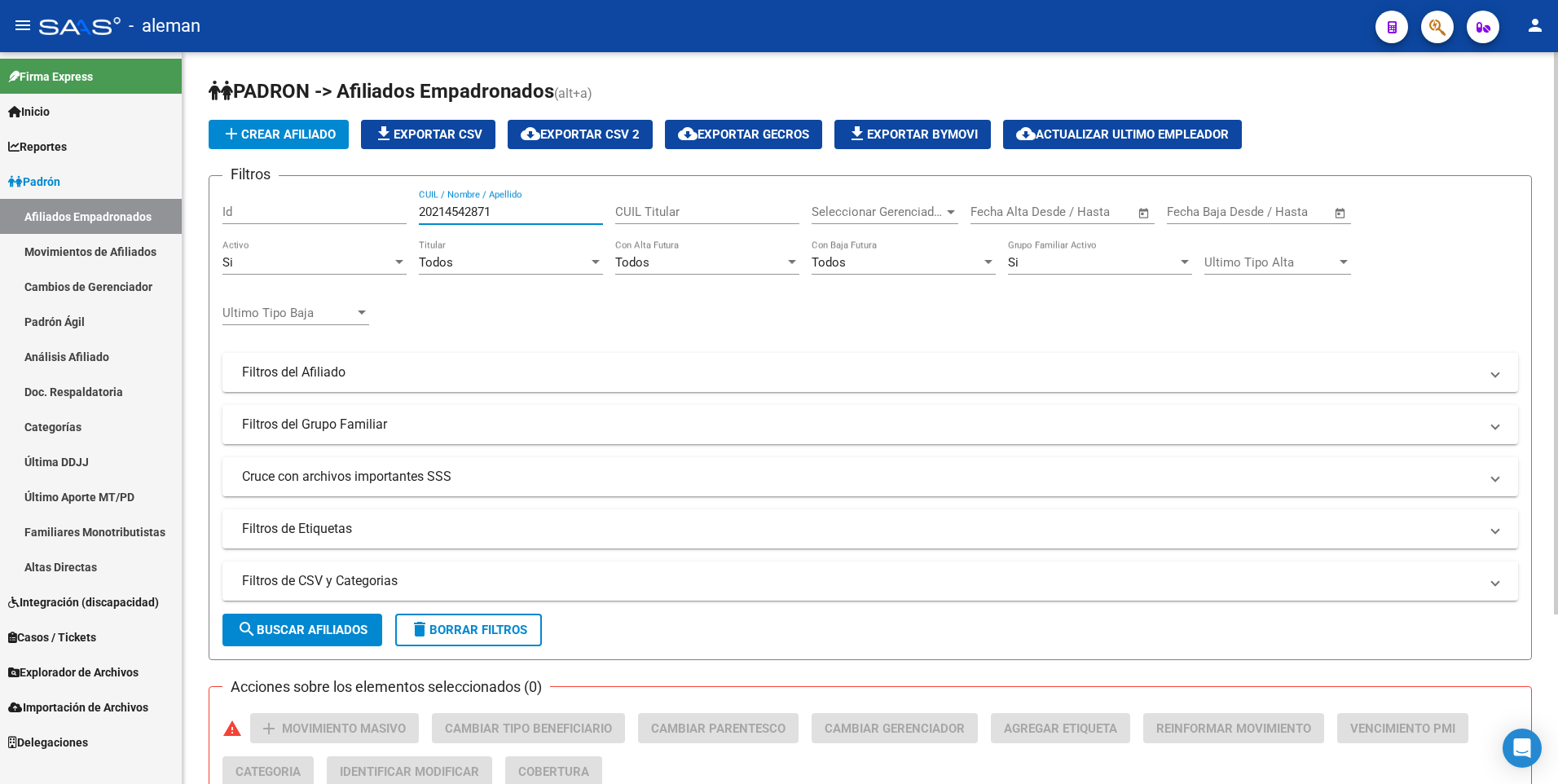
scroll to position [220, 0]
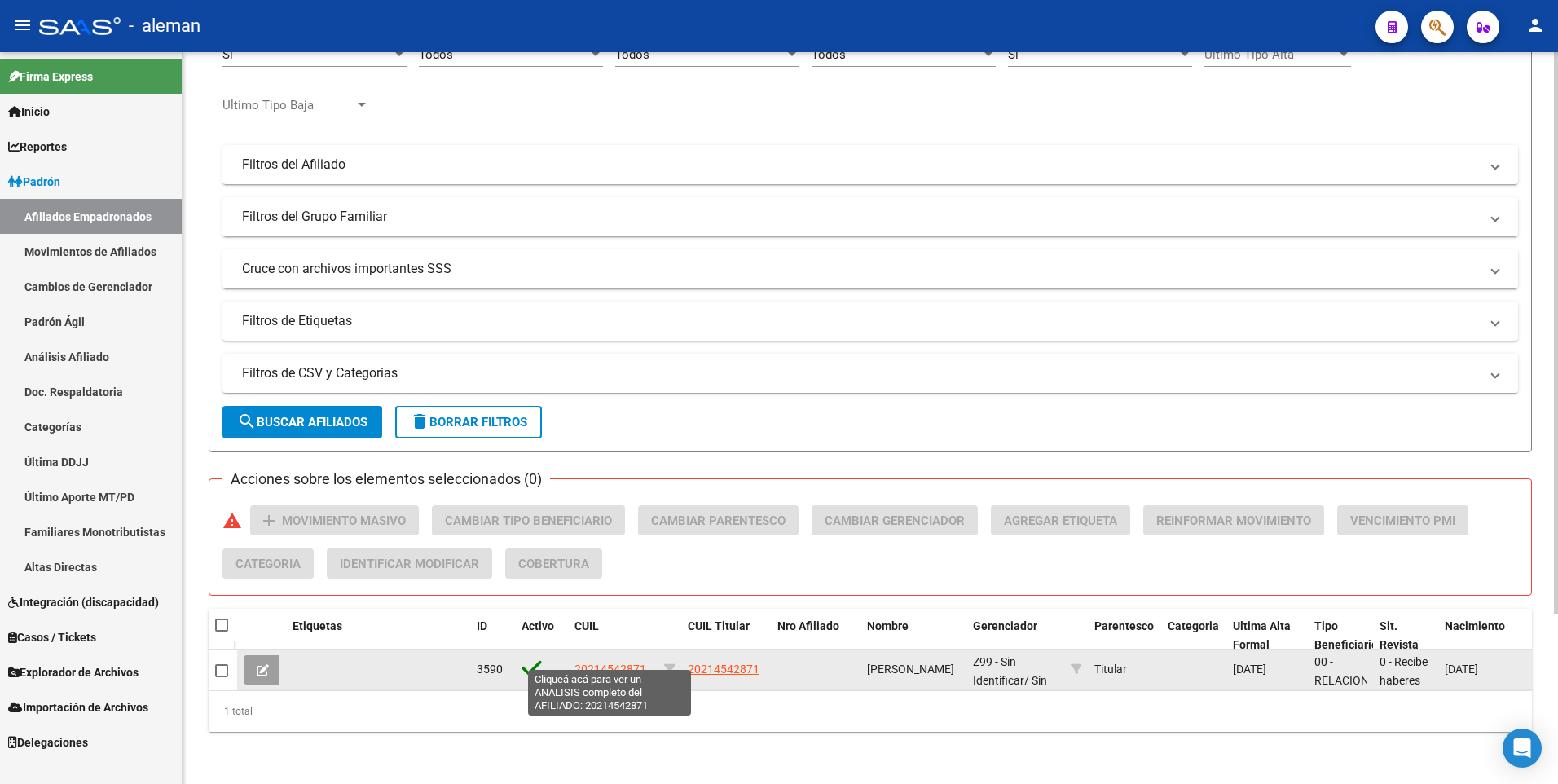
type input "20214542871"
click at [597, 663] on span "20214542871" at bounding box center [610, 669] width 71 height 13
type textarea "20214542871"
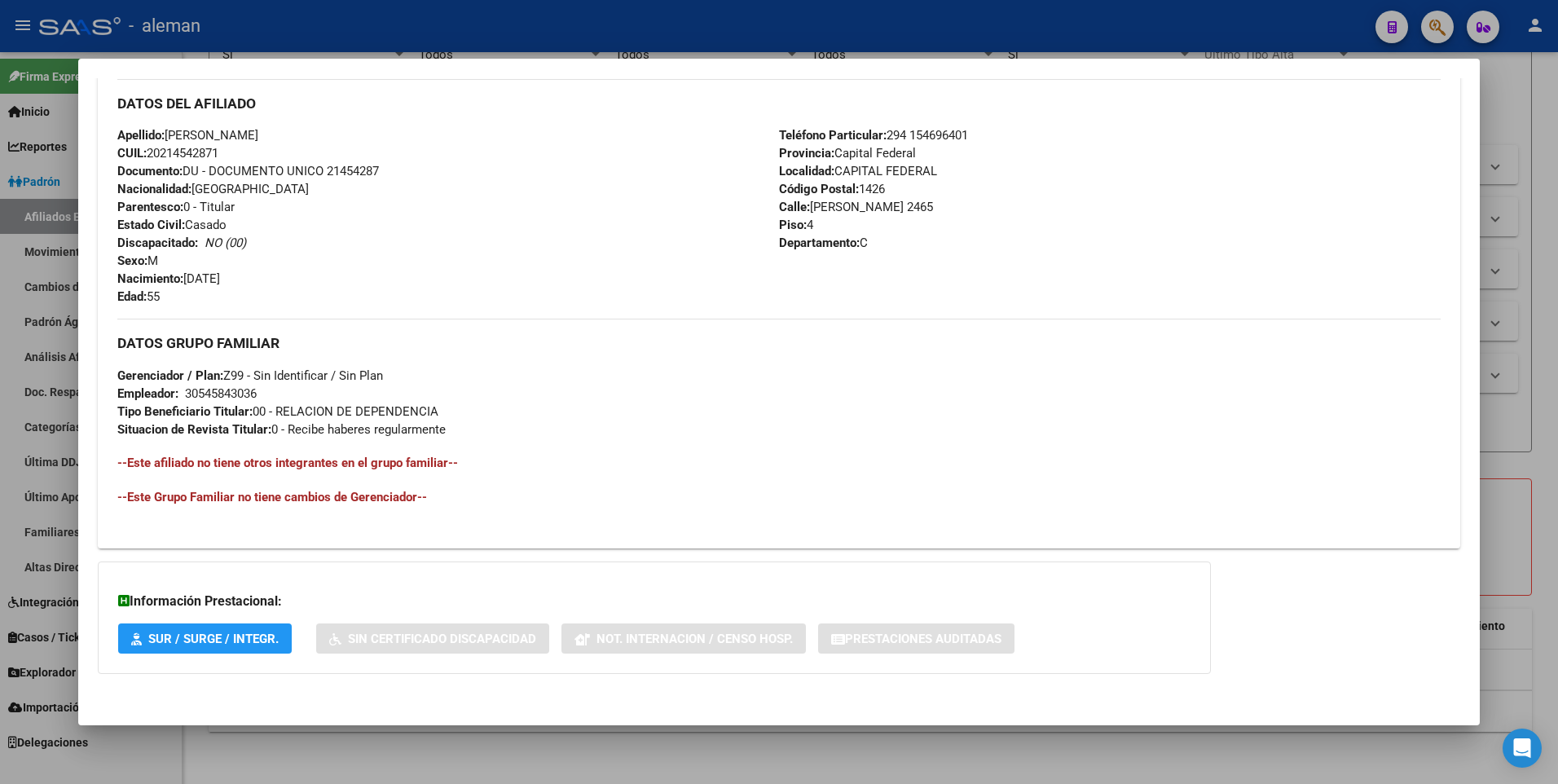
scroll to position [0, 0]
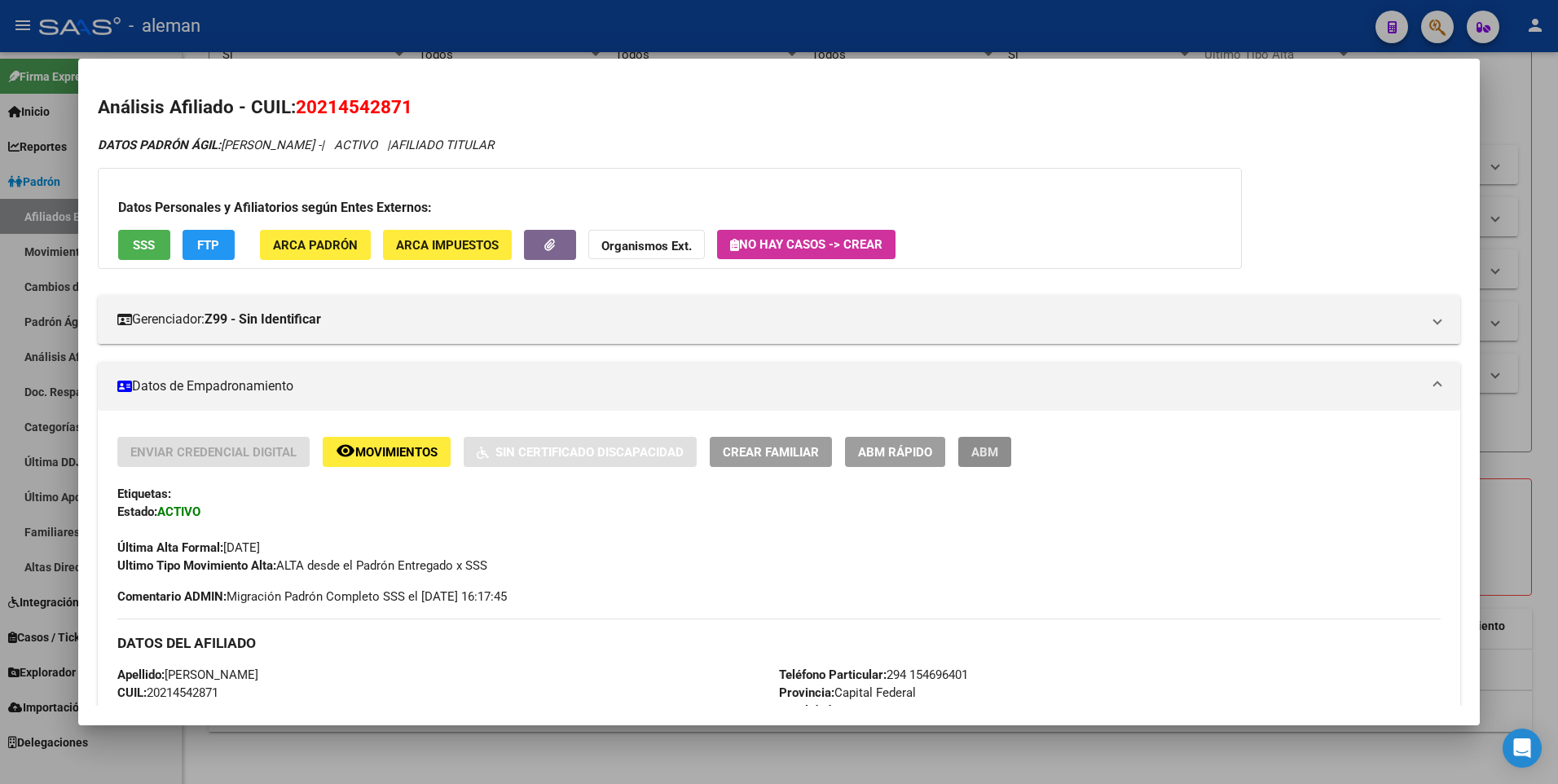
click at [989, 451] on span "ABM" at bounding box center [984, 452] width 27 height 15
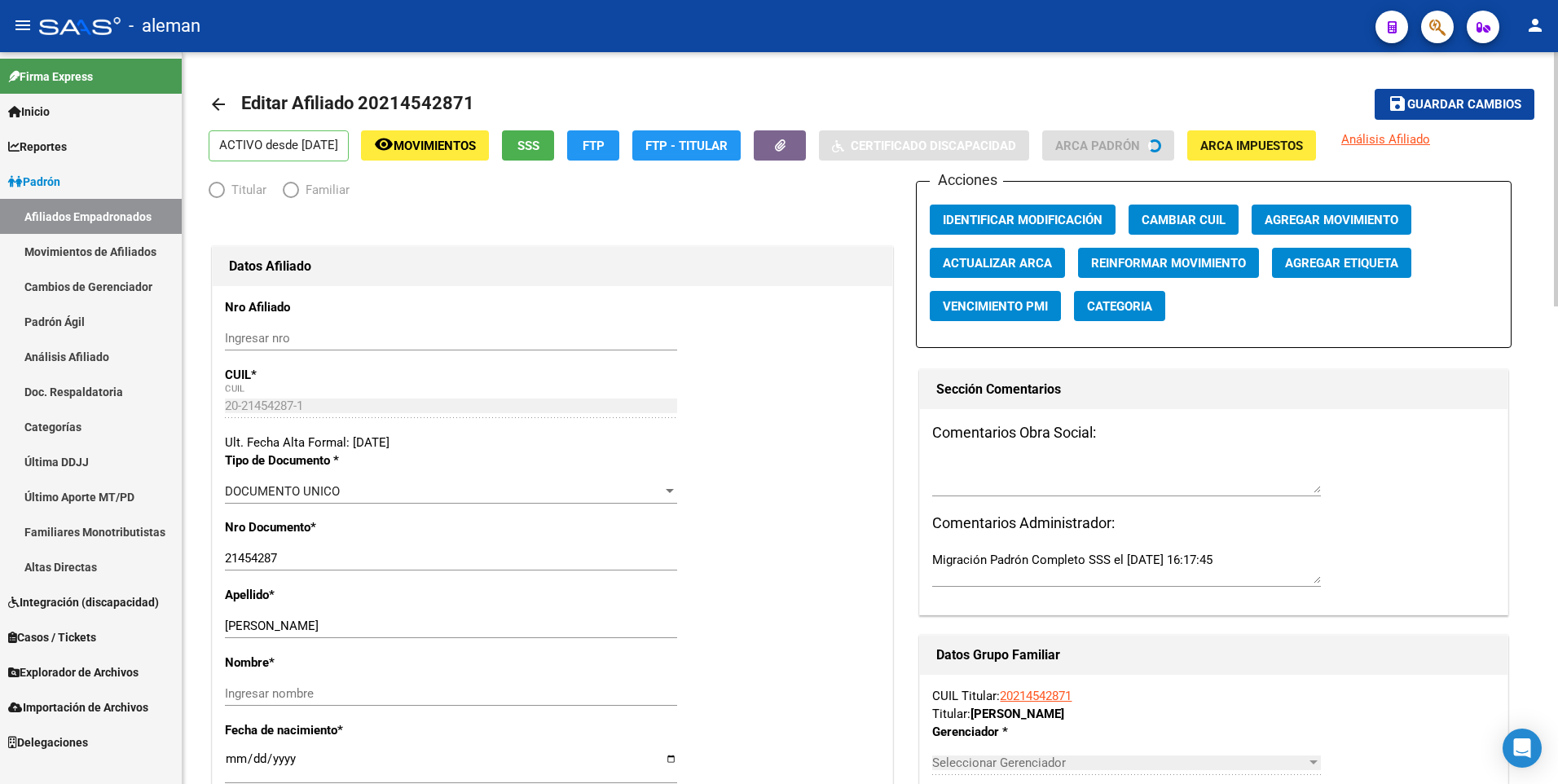
radio input "true"
type input "30-54584303-6"
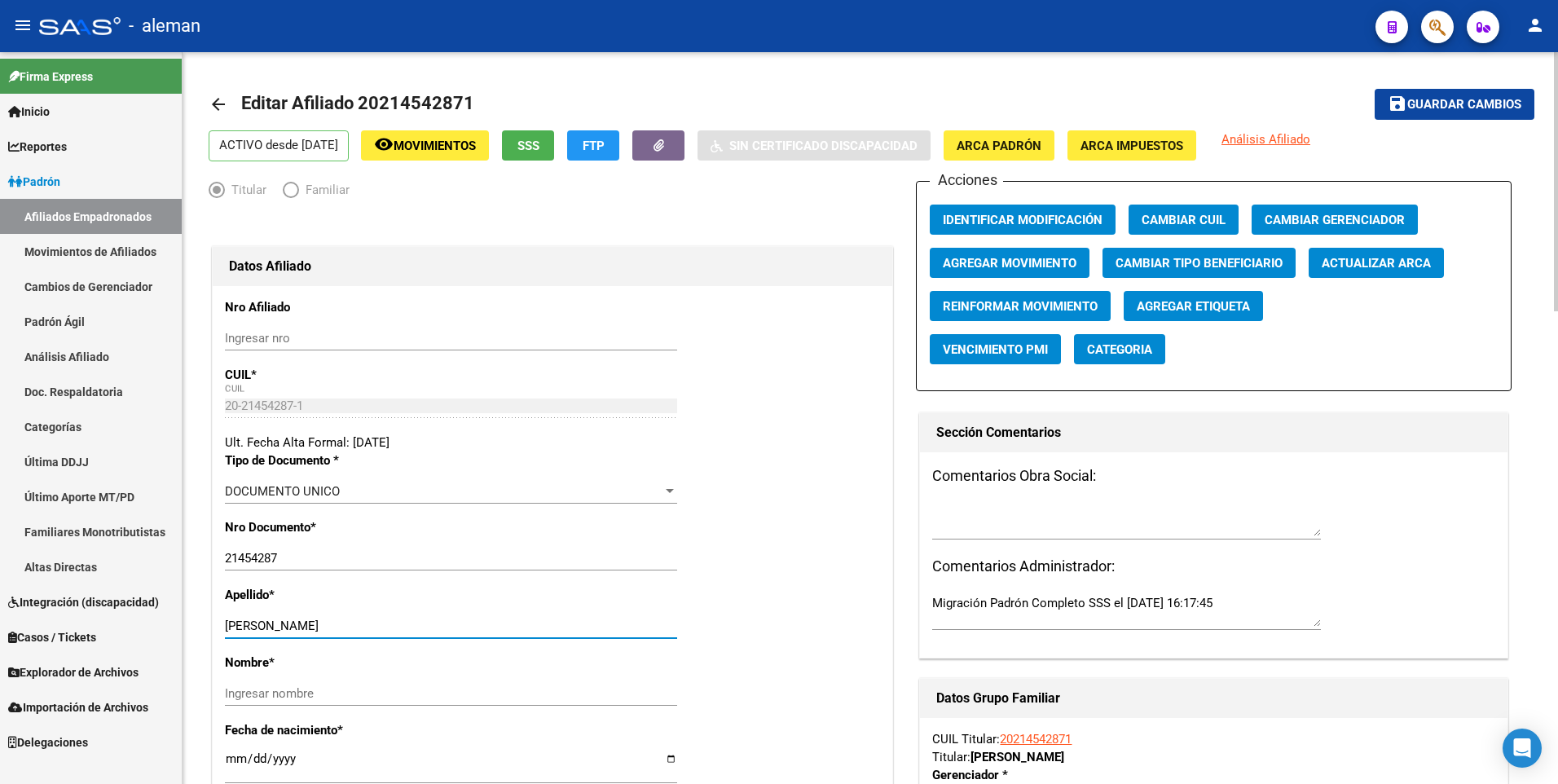
drag, startPoint x: 275, startPoint y: 625, endPoint x: 392, endPoint y: 625, distance: 117.0
click at [392, 625] on input "MEDINA ALEJANDRO OSCAR" at bounding box center [450, 626] width 452 height 15
click at [379, 694] on input "Ingresar nombre" at bounding box center [450, 694] width 452 height 15
paste input "ALEJANDRO OSCAR"
type input "ALEJANDRO OSCAR"
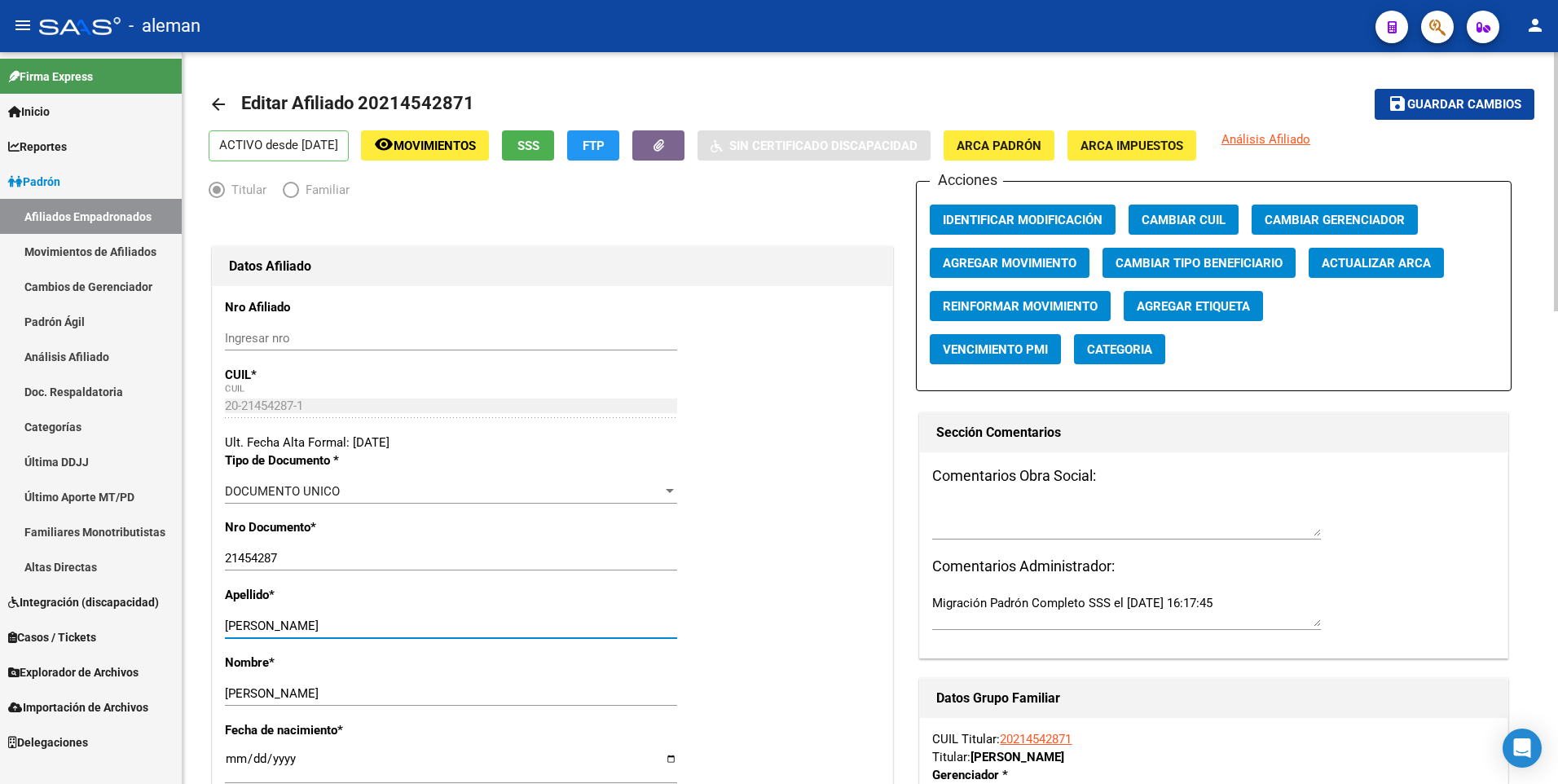
drag, startPoint x: 273, startPoint y: 619, endPoint x: 383, endPoint y: 619, distance: 110.0
click at [383, 619] on input "MEDINA ALEJANDRO OSCAR" at bounding box center [450, 626] width 452 height 15
type input "MEDINA"
click at [1031, 266] on span "Agregar Movimiento" at bounding box center [1010, 263] width 134 height 15
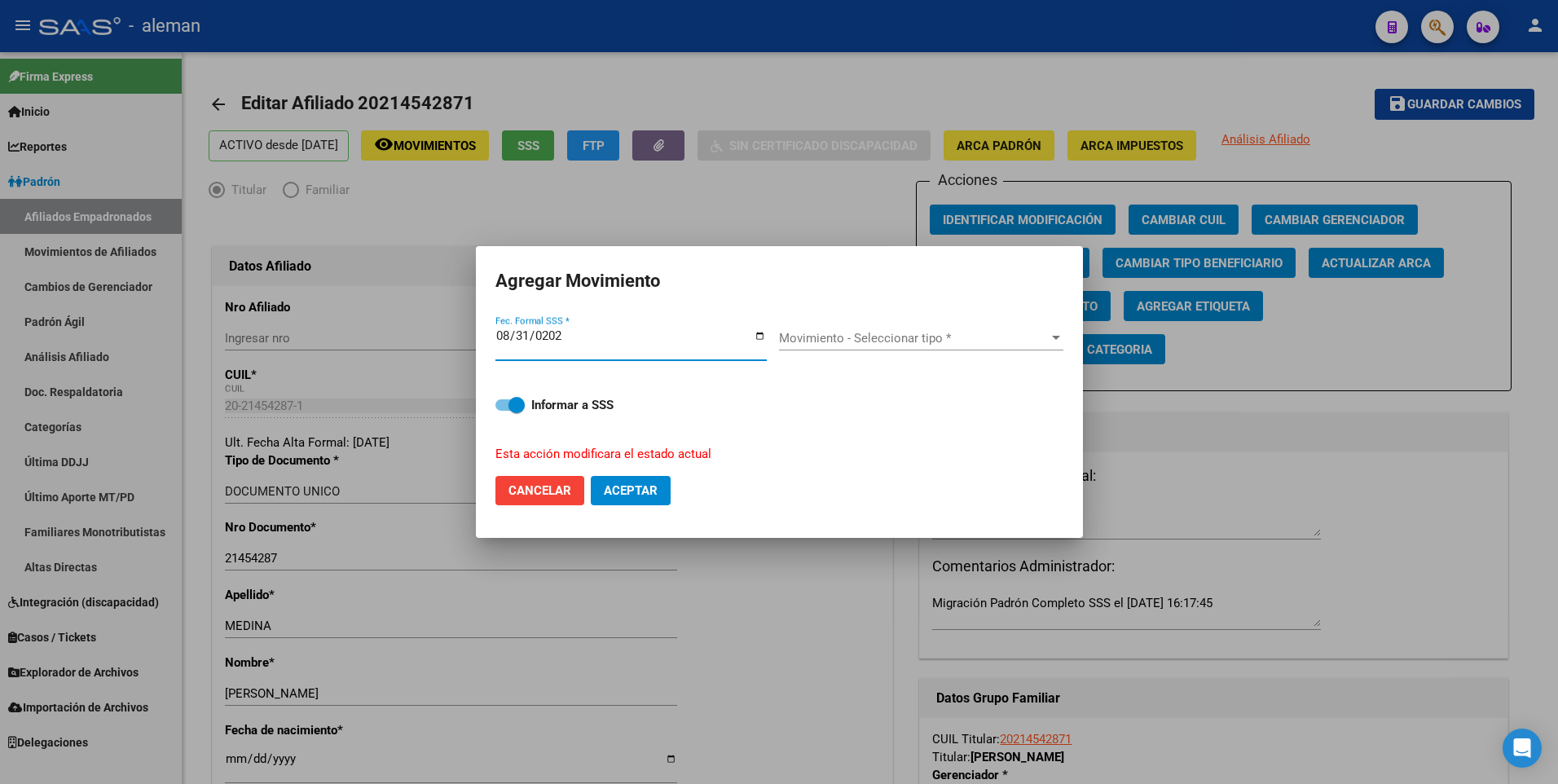
type input "[DATE]"
click at [849, 339] on span "Movimiento - Seleccionar tipo *" at bounding box center [914, 338] width 270 height 15
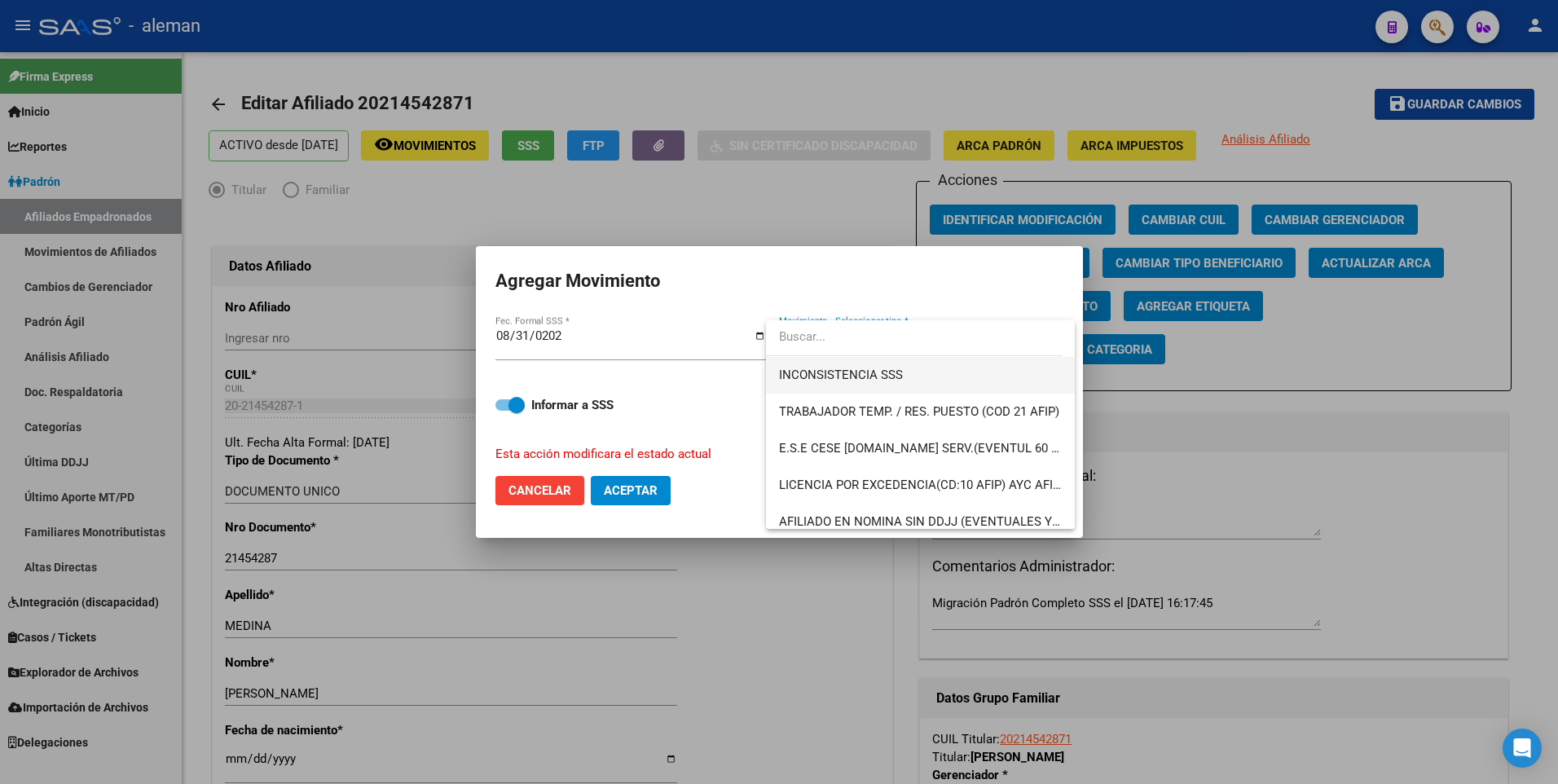
scroll to position [1184, 0]
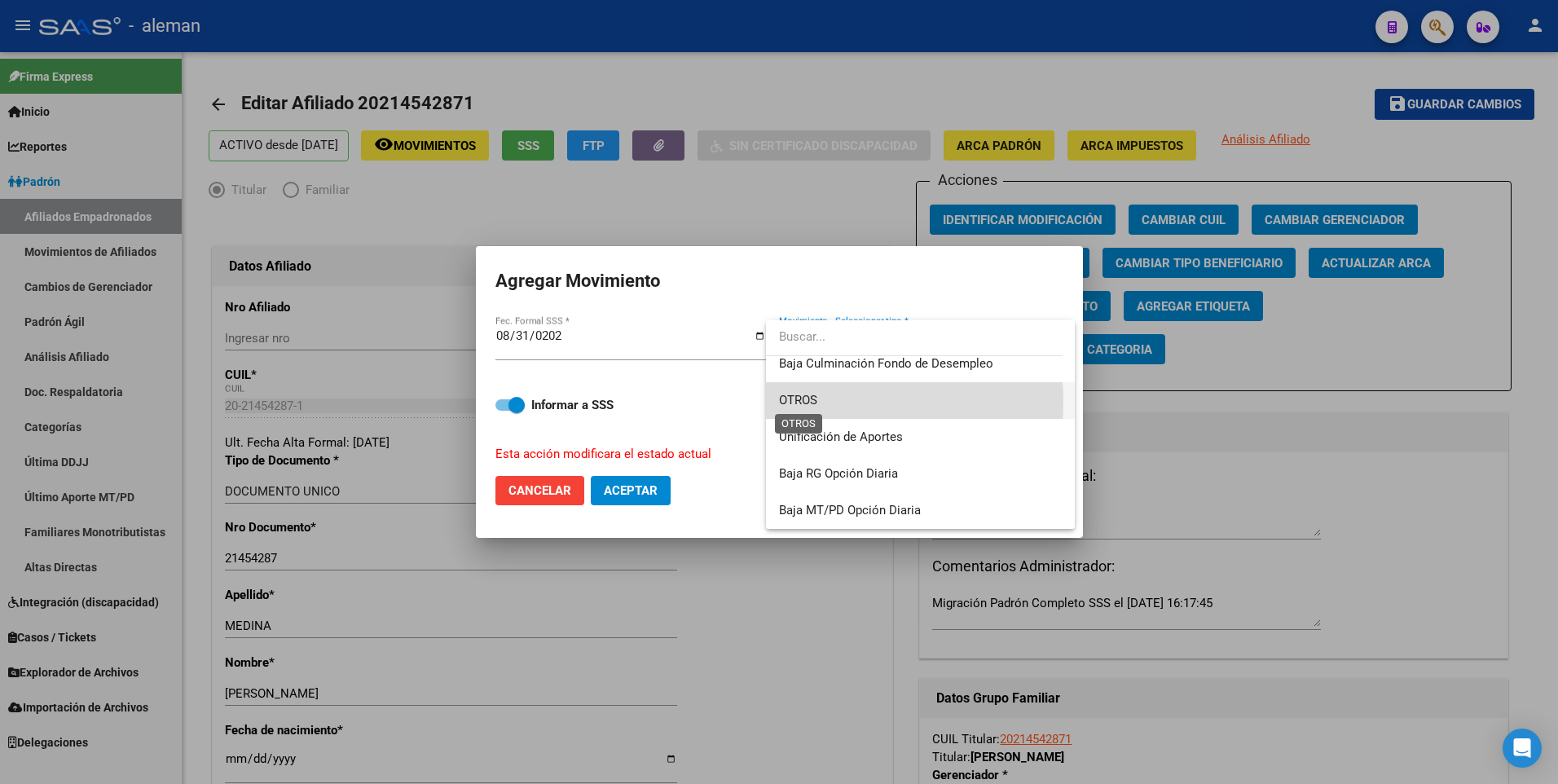
click at [809, 401] on span "OTROS" at bounding box center [798, 400] width 39 height 15
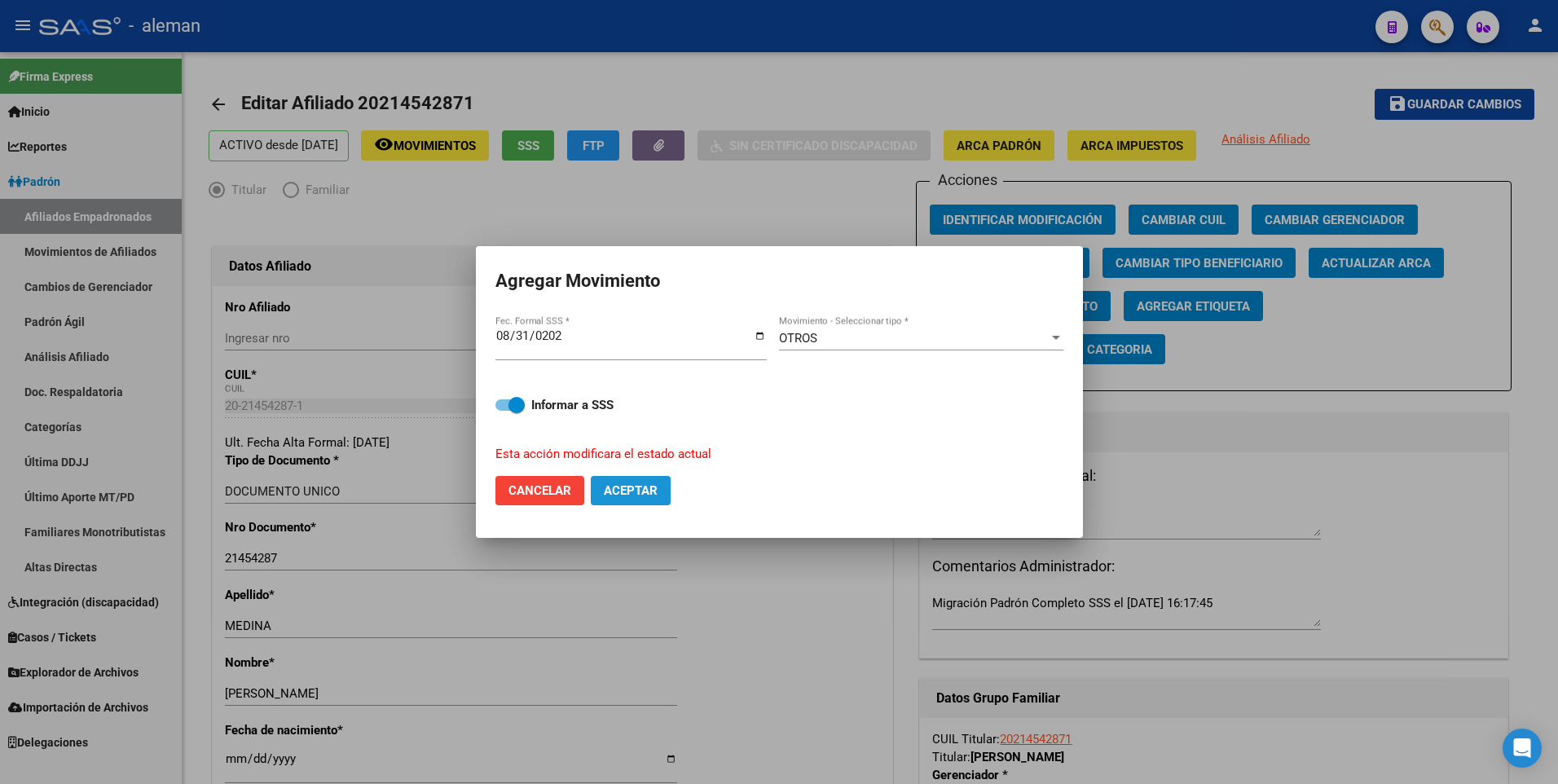
click at [660, 486] on button "Aceptar" at bounding box center [630, 490] width 80 height 29
checkbox input "false"
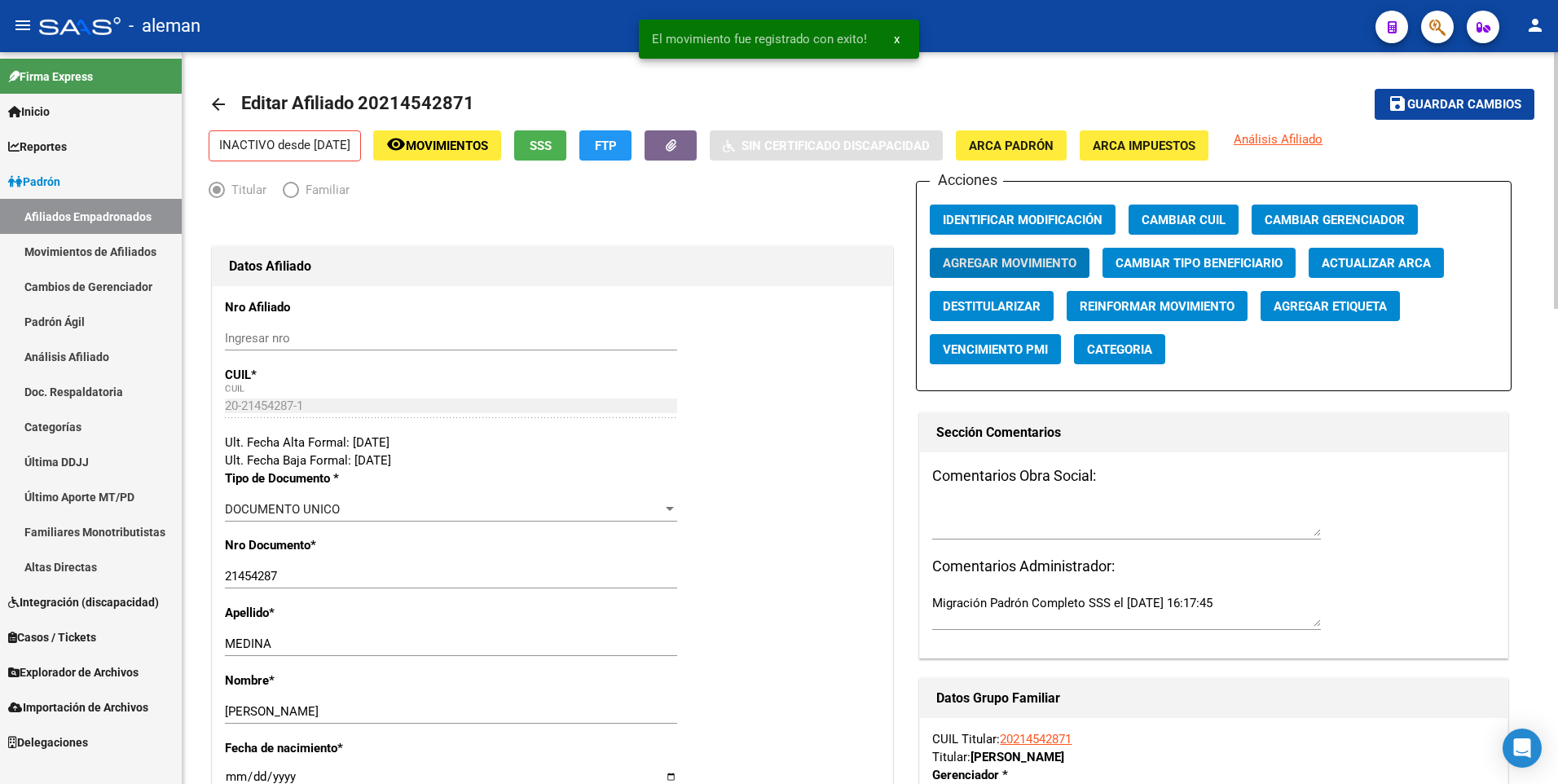
click at [1383, 107] on button "save Guardar cambios" at bounding box center [1455, 103] width 160 height 30
click at [1393, 107] on mat-icon "save" at bounding box center [1397, 103] width 20 height 20
click at [218, 98] on mat-icon "arrow_back" at bounding box center [218, 104] width 20 height 20
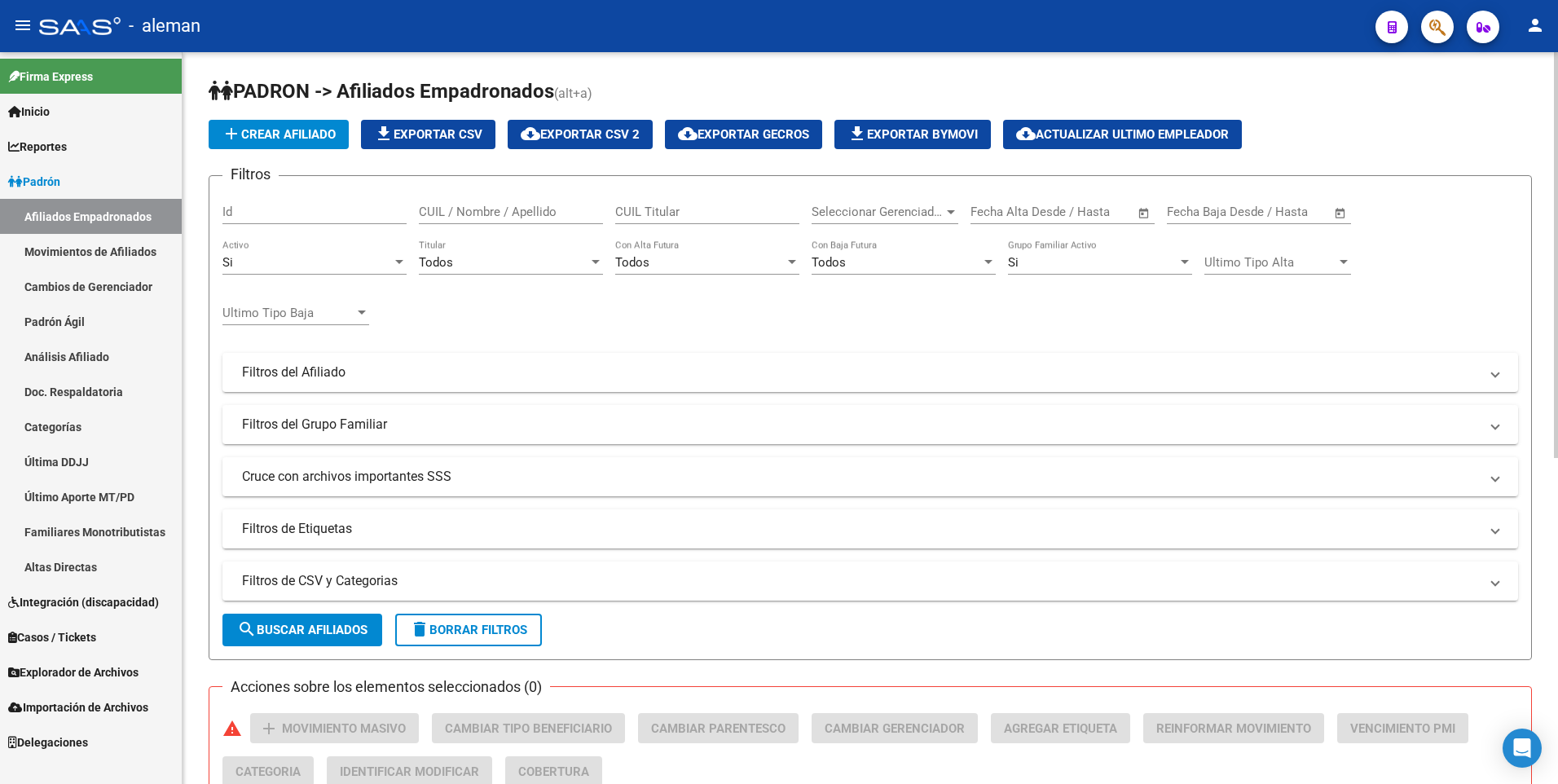
click at [466, 212] on input "CUIL / Nombre / Apellido" at bounding box center [511, 212] width 184 height 15
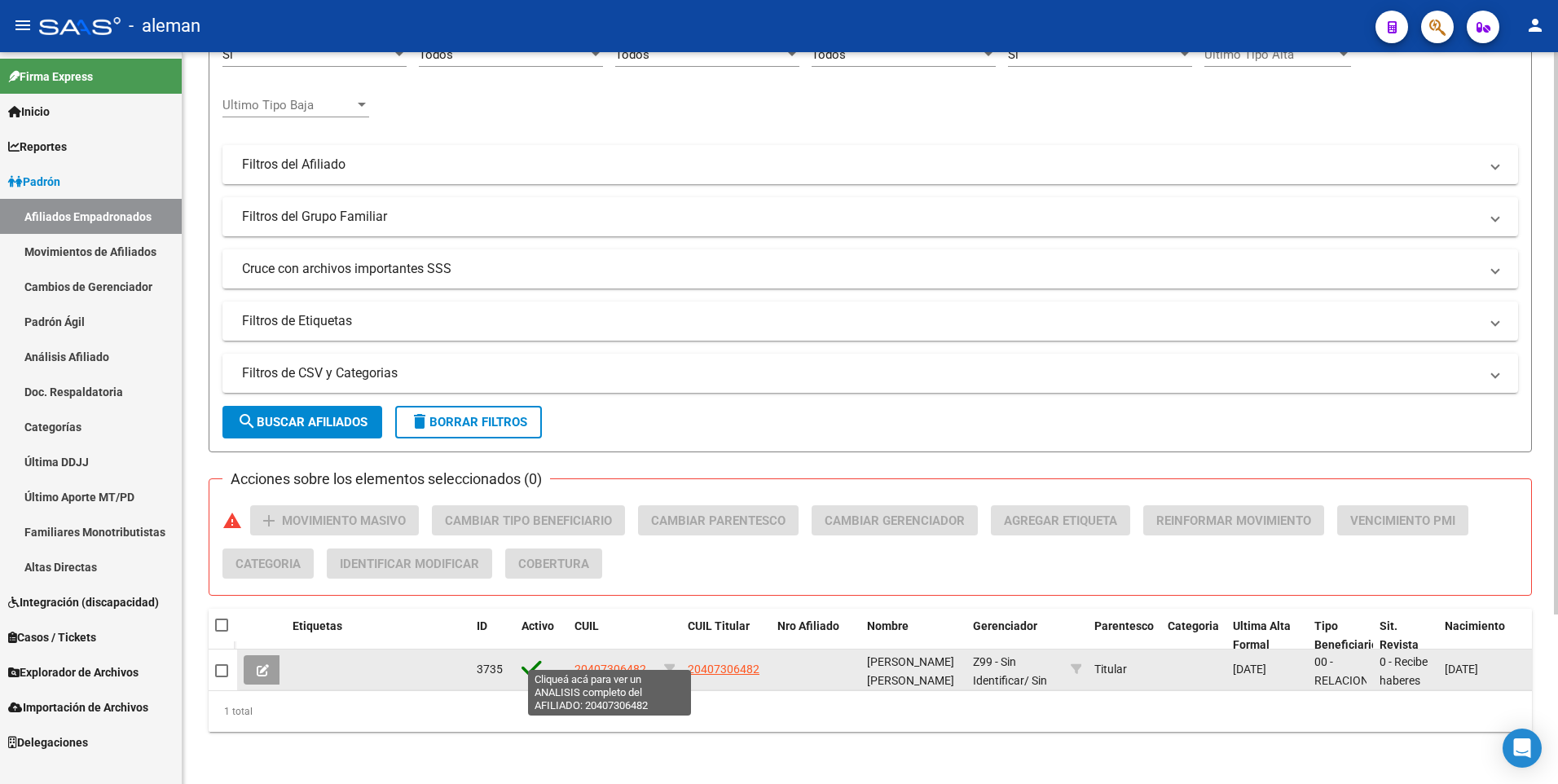
type input "20407306482"
click at [622, 663] on span "20407306482" at bounding box center [610, 669] width 71 height 13
type textarea "20407306482"
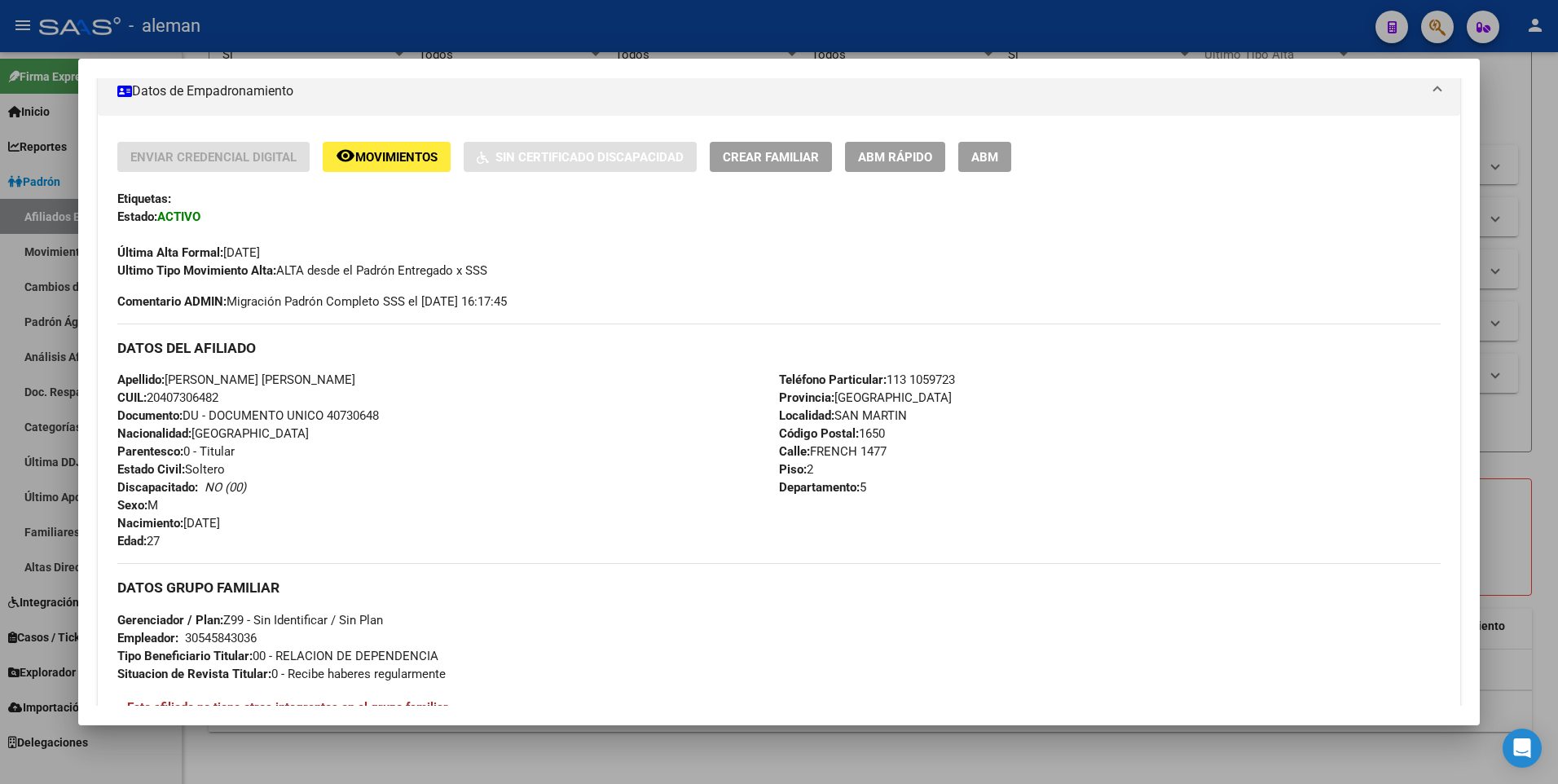
scroll to position [51, 0]
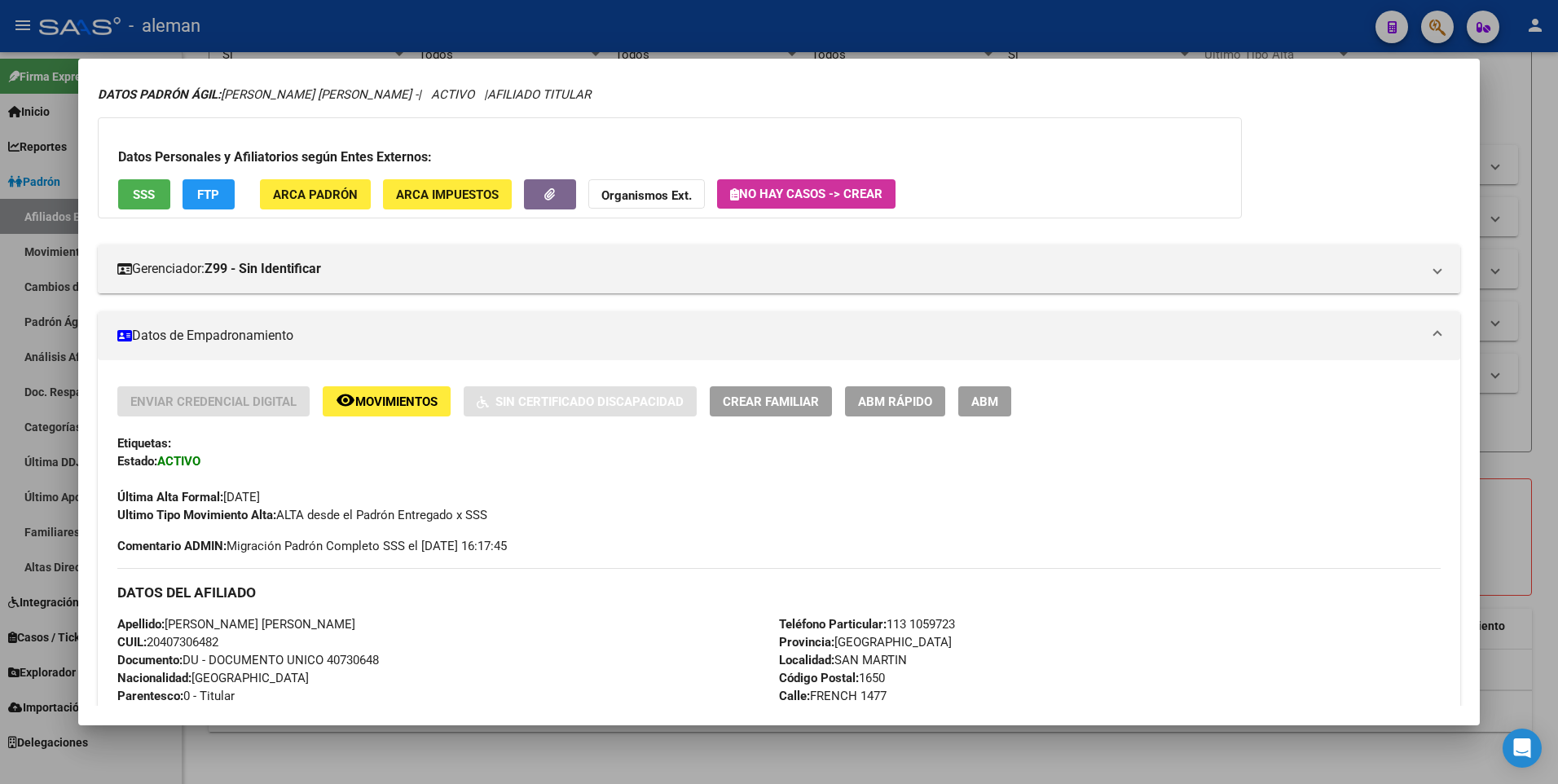
click at [977, 400] on span "ABM" at bounding box center [984, 402] width 27 height 15
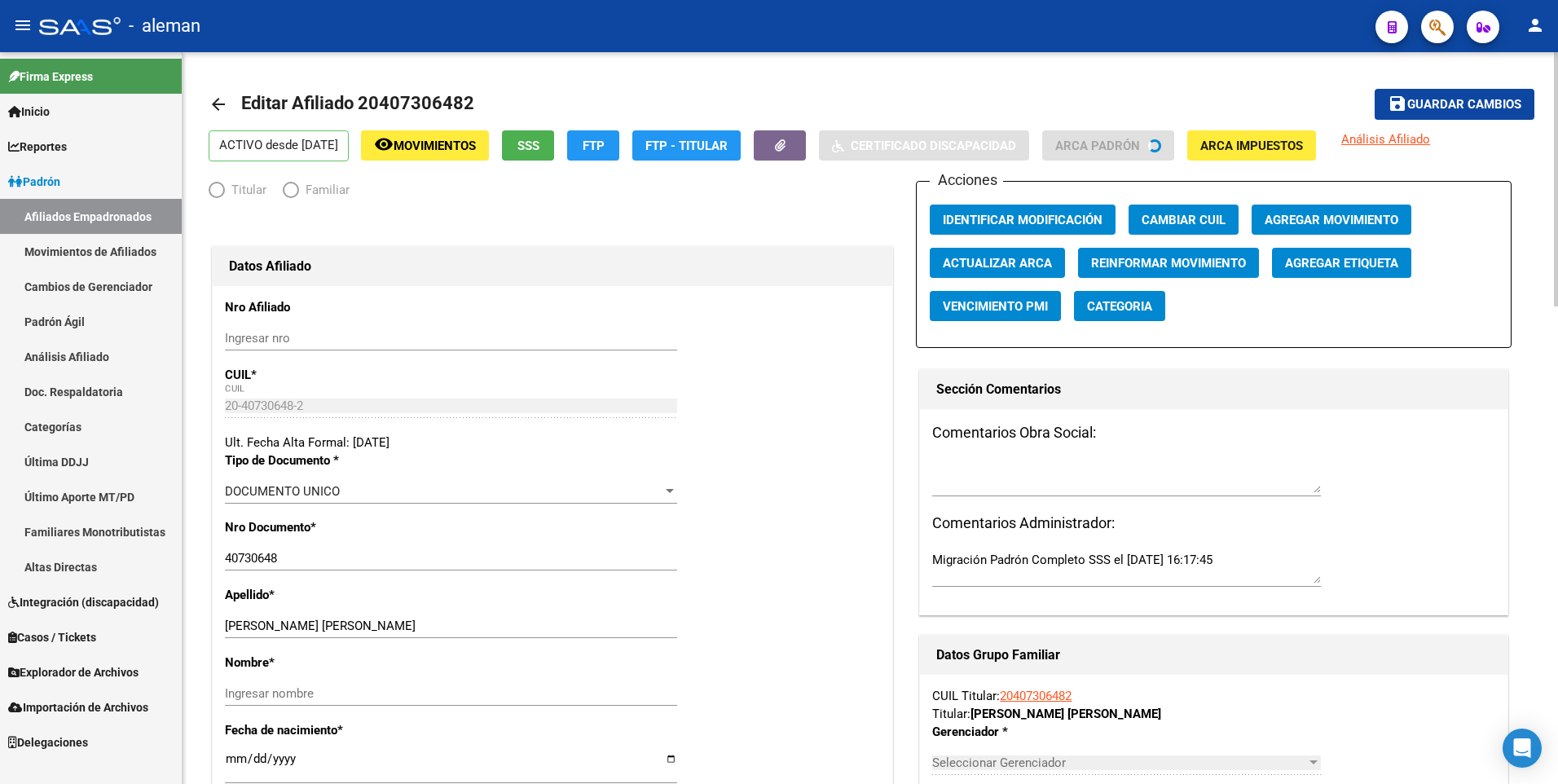
radio input "true"
type input "30-54584303-6"
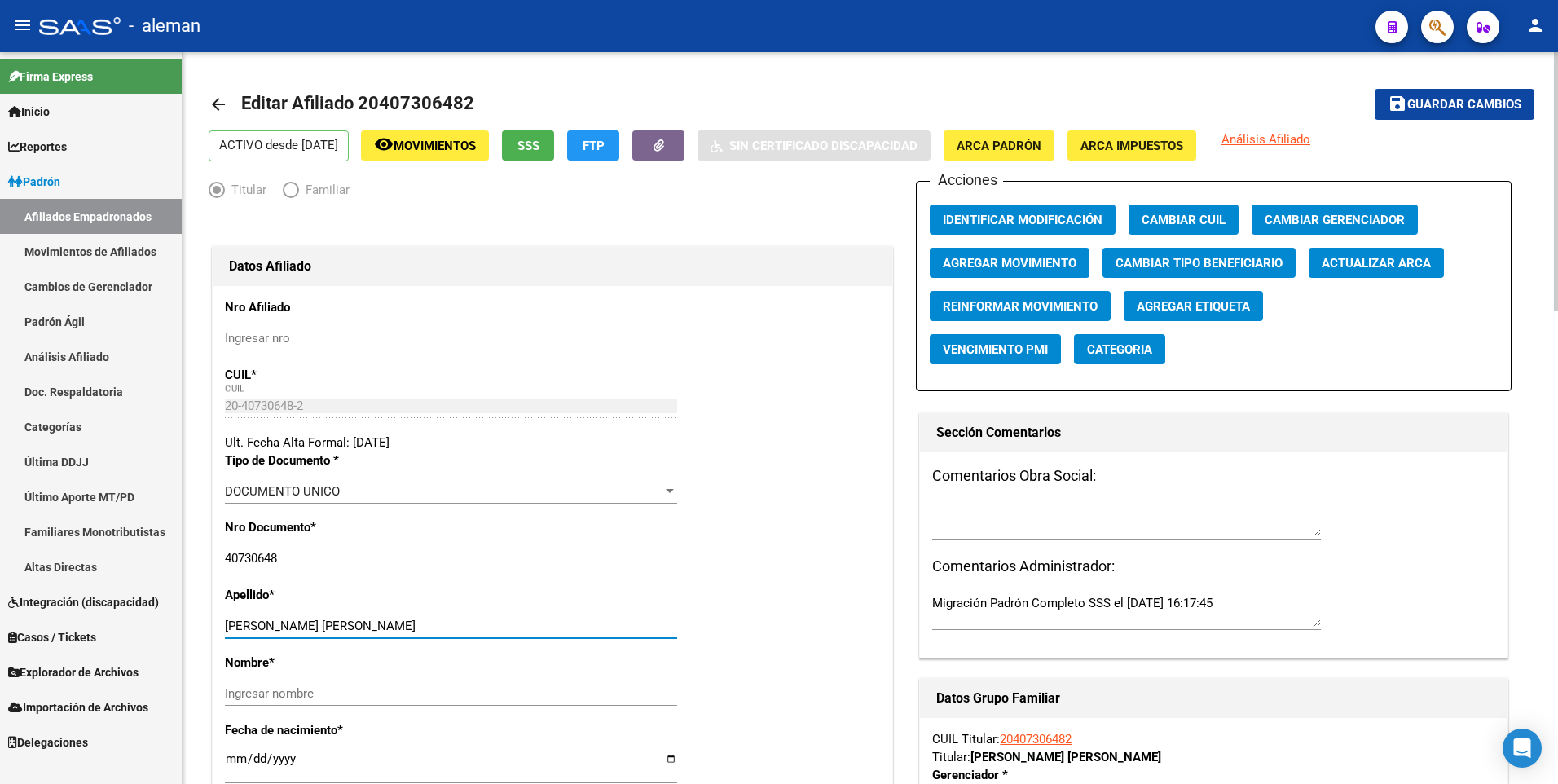
drag, startPoint x: 293, startPoint y: 621, endPoint x: 471, endPoint y: 621, distance: 178.0
click at [471, 621] on input "BORGHETTI KEVIN HERNAN" at bounding box center [450, 626] width 452 height 15
type input "BORGHETTI"
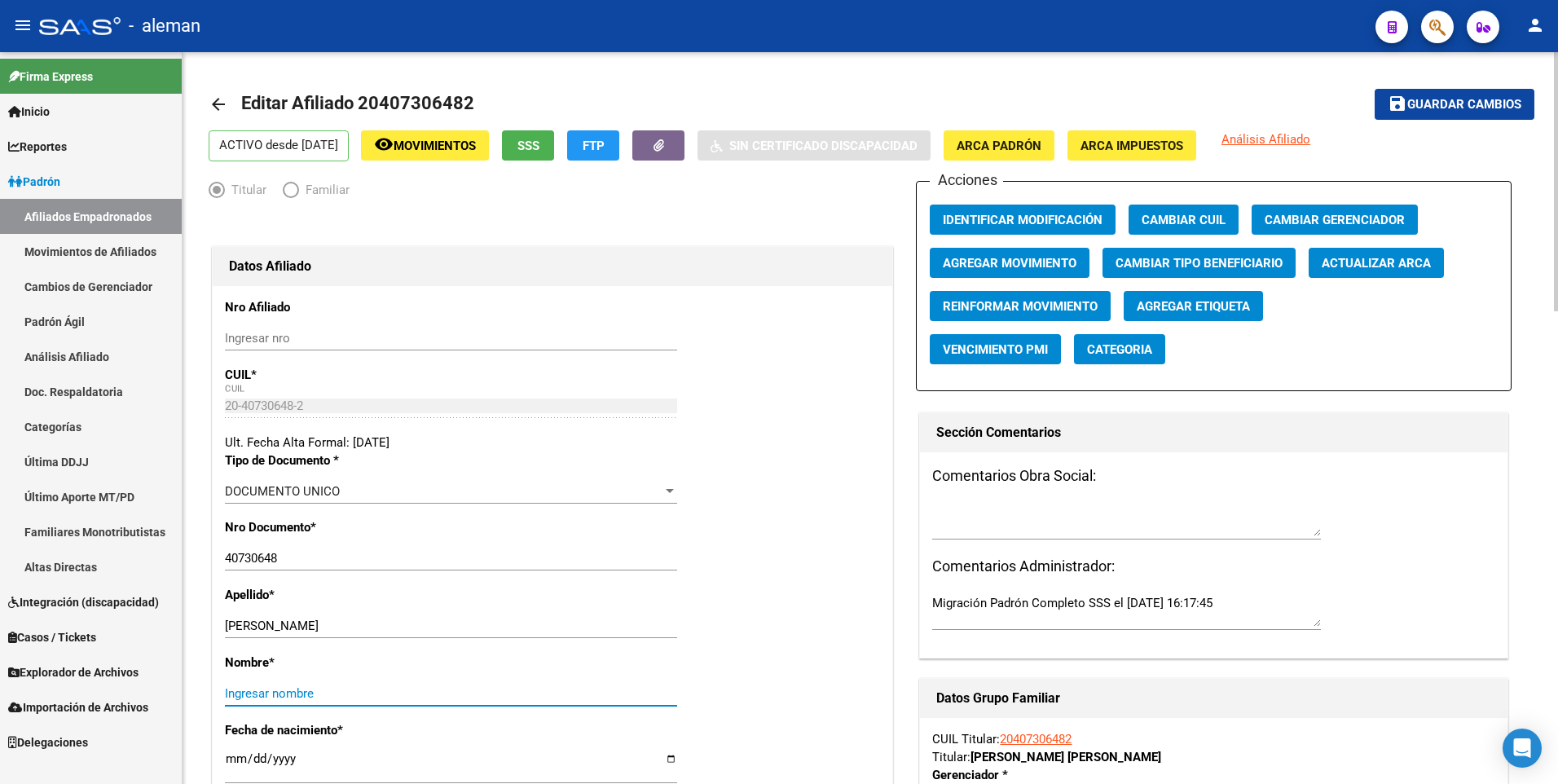
click at [445, 698] on input "Ingresar nombre" at bounding box center [450, 694] width 452 height 15
paste input "KEVIN HERNAN"
type input "KEVIN HERNAN"
click at [1013, 266] on span "Agregar Movimiento" at bounding box center [1010, 263] width 134 height 15
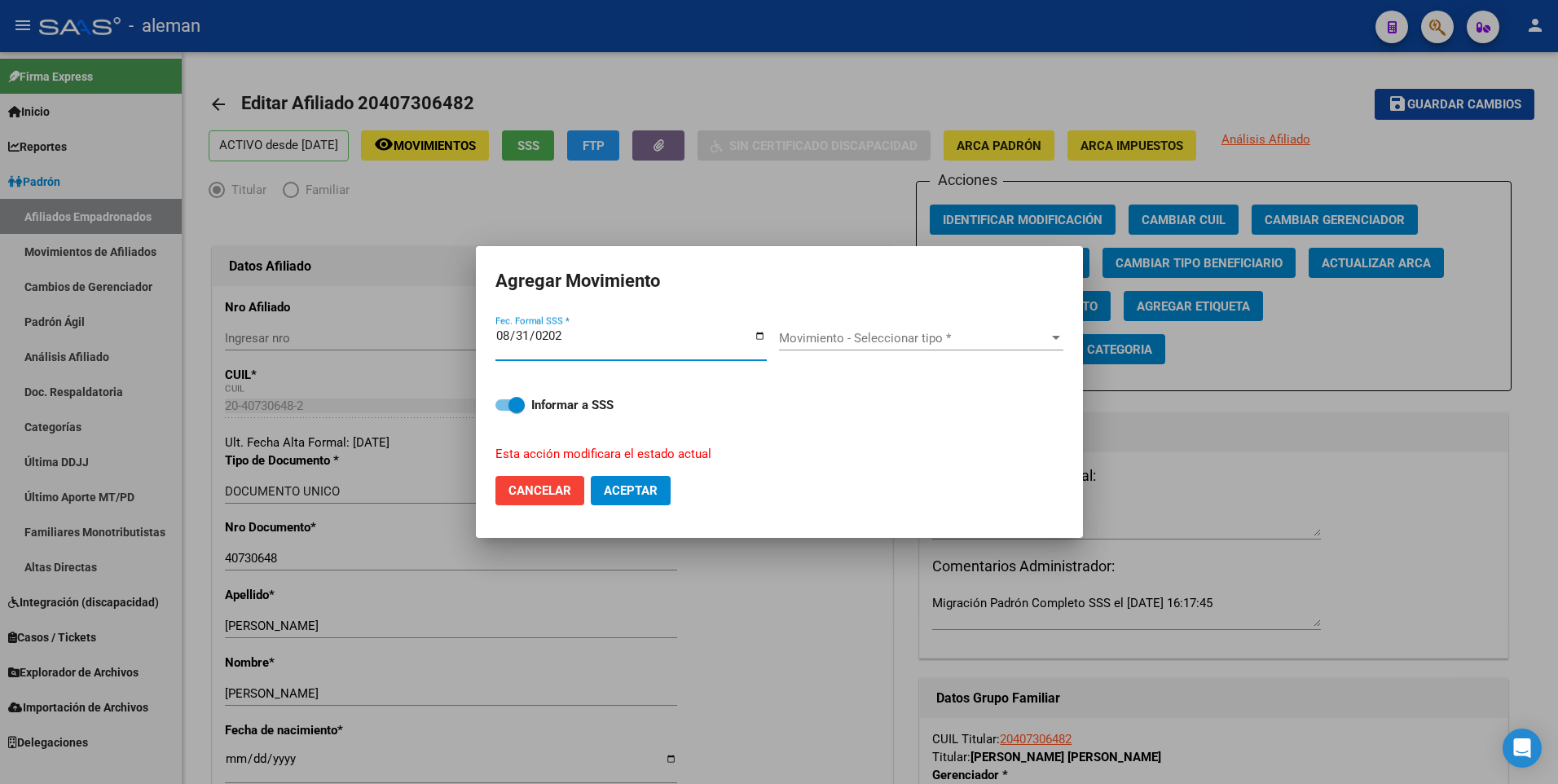
type input "[DATE]"
click at [802, 339] on span "Movimiento - Seleccionar tipo *" at bounding box center [914, 338] width 270 height 15
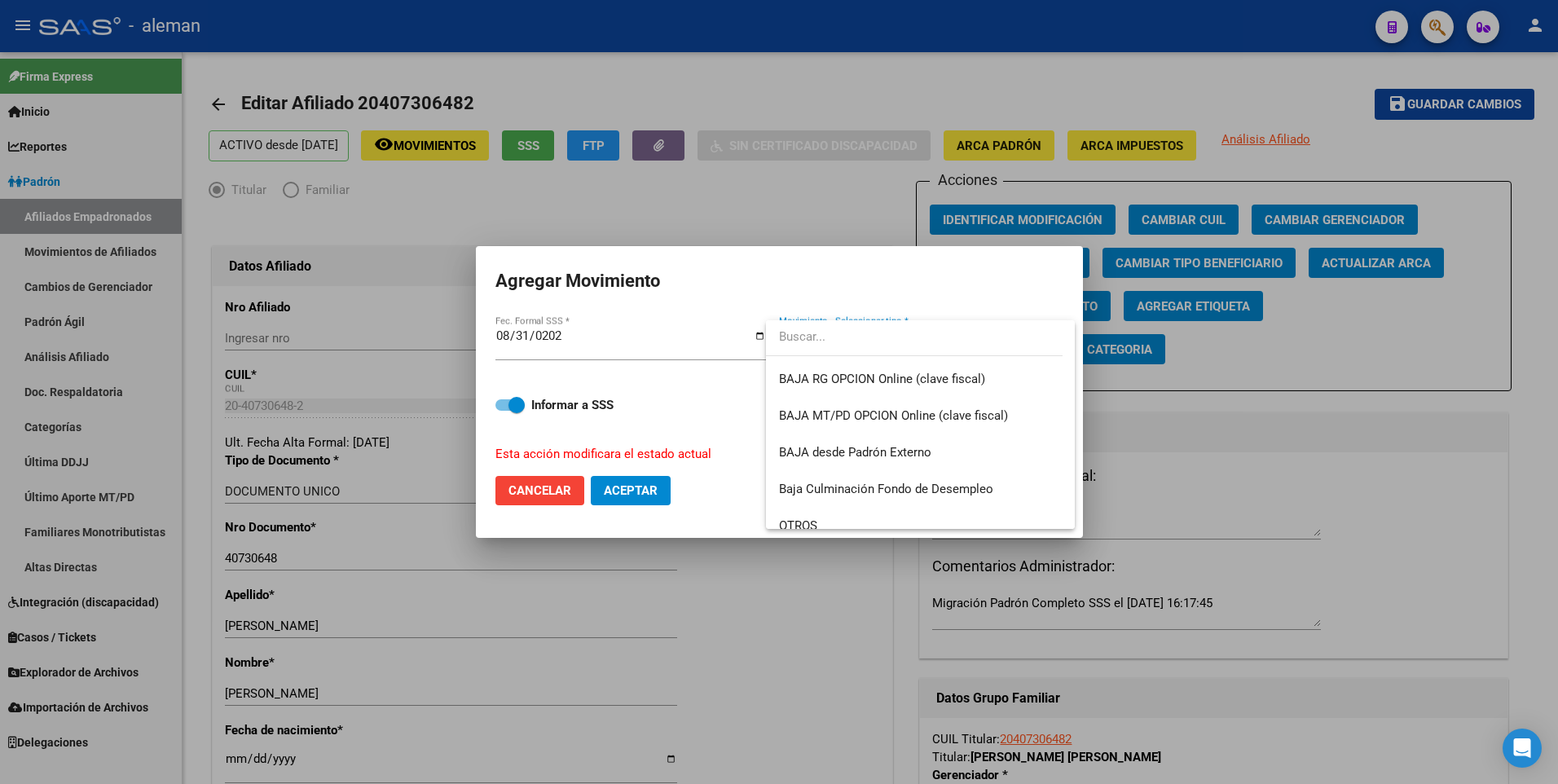
scroll to position [1184, 0]
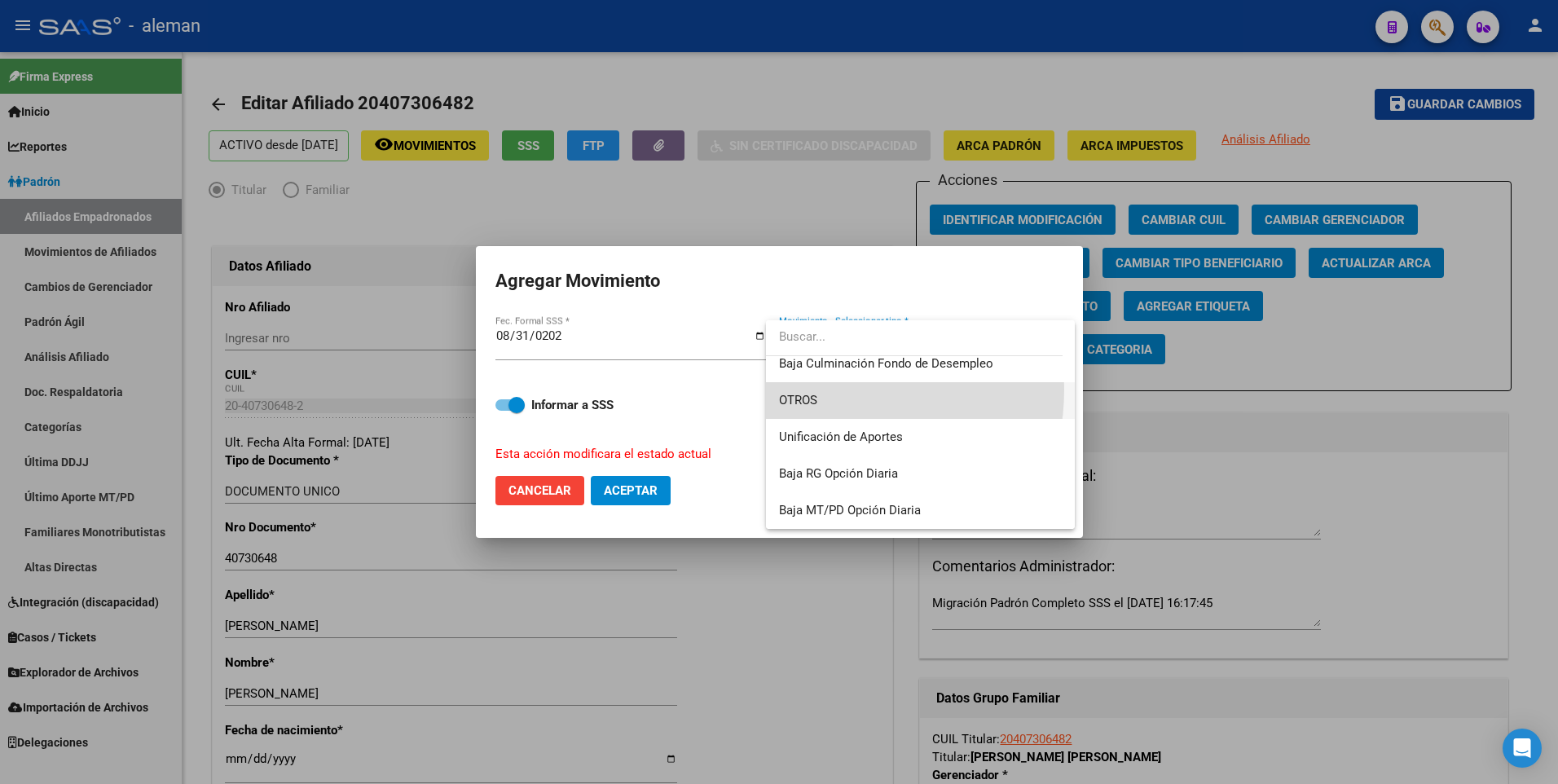
click at [803, 388] on span "OTROS" at bounding box center [921, 400] width 283 height 37
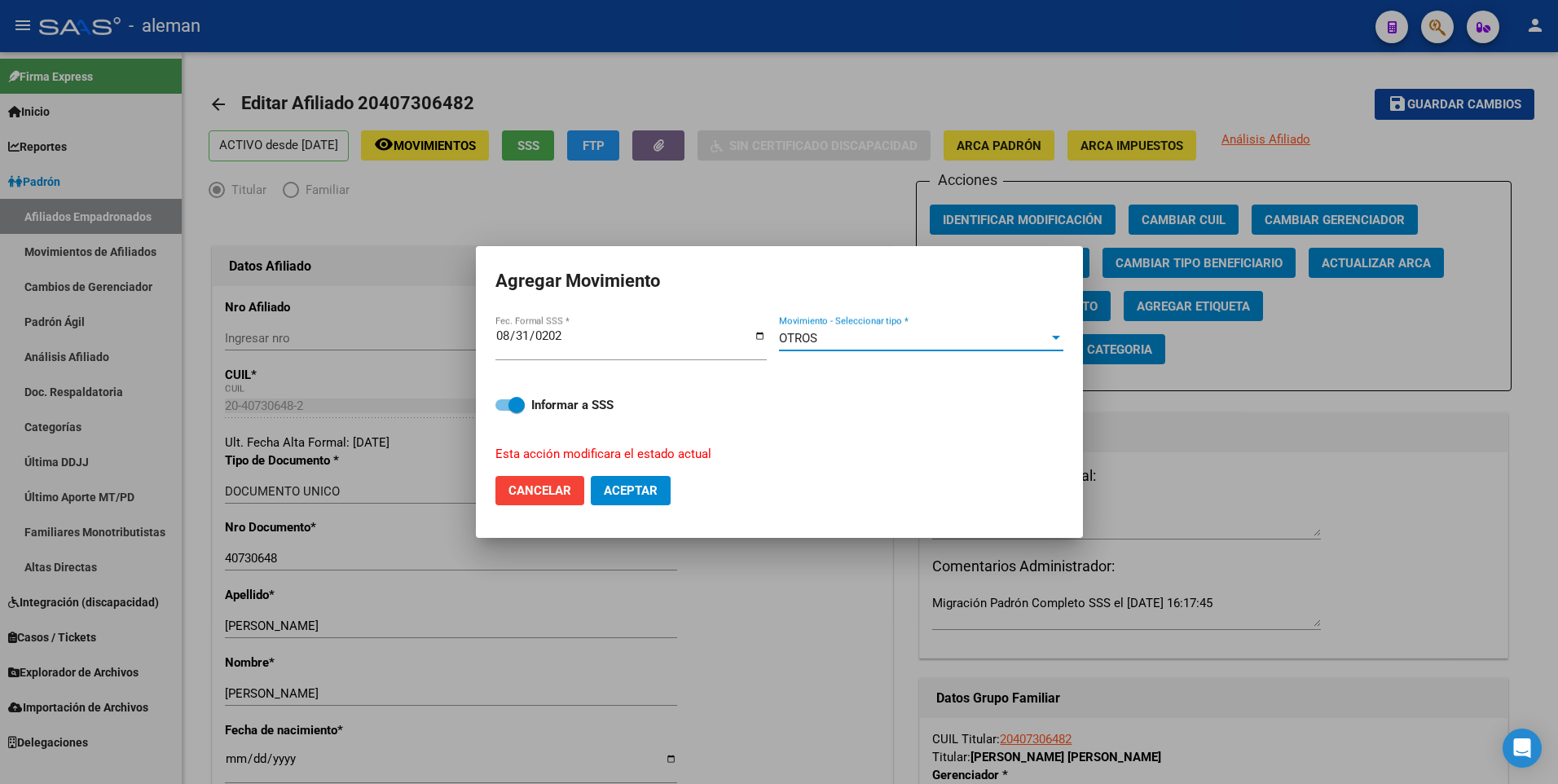
click at [611, 492] on span "Aceptar" at bounding box center [630, 491] width 54 height 15
checkbox input "false"
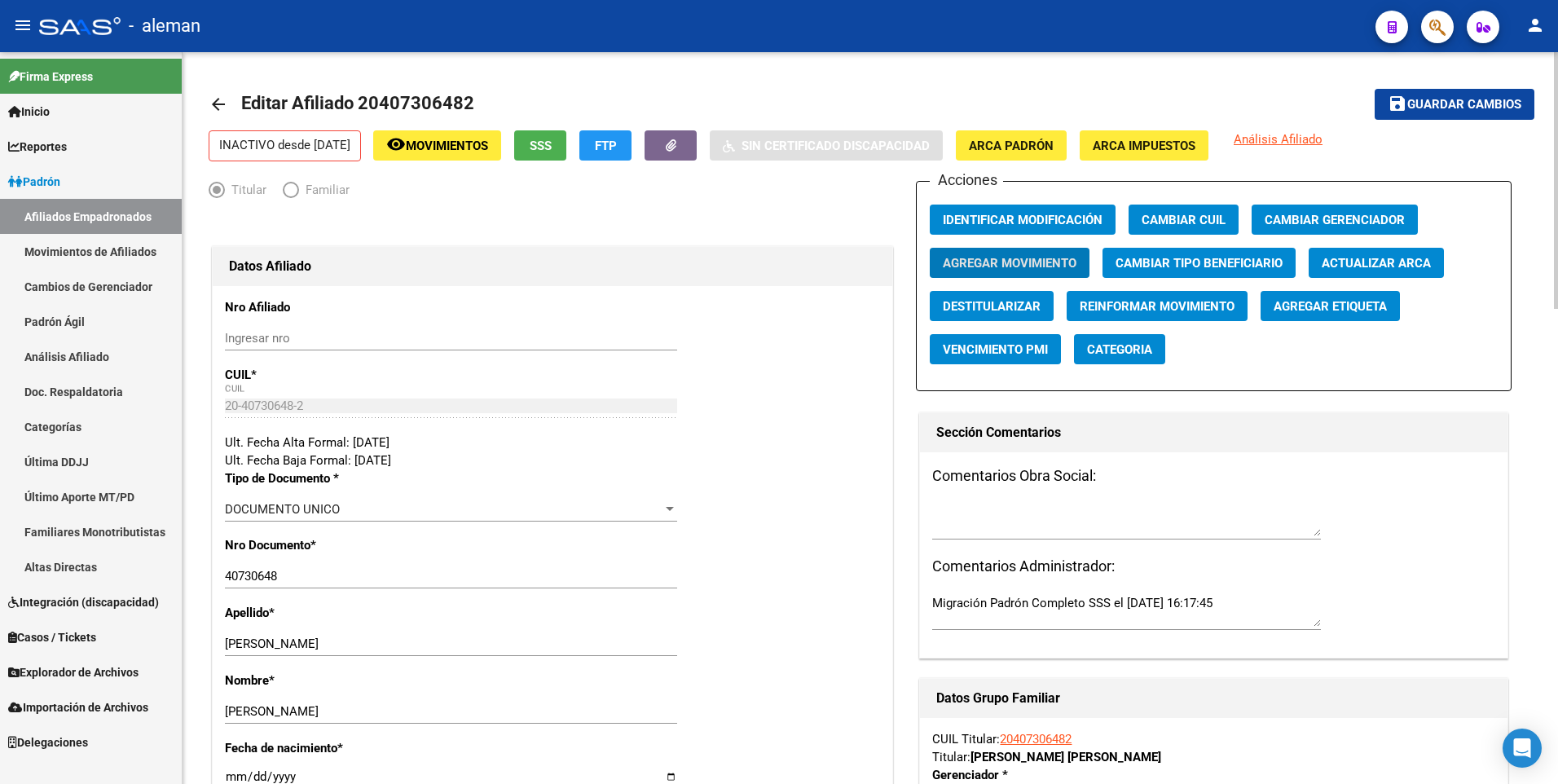
click at [1435, 108] on span "Guardar cambios" at bounding box center [1464, 105] width 114 height 15
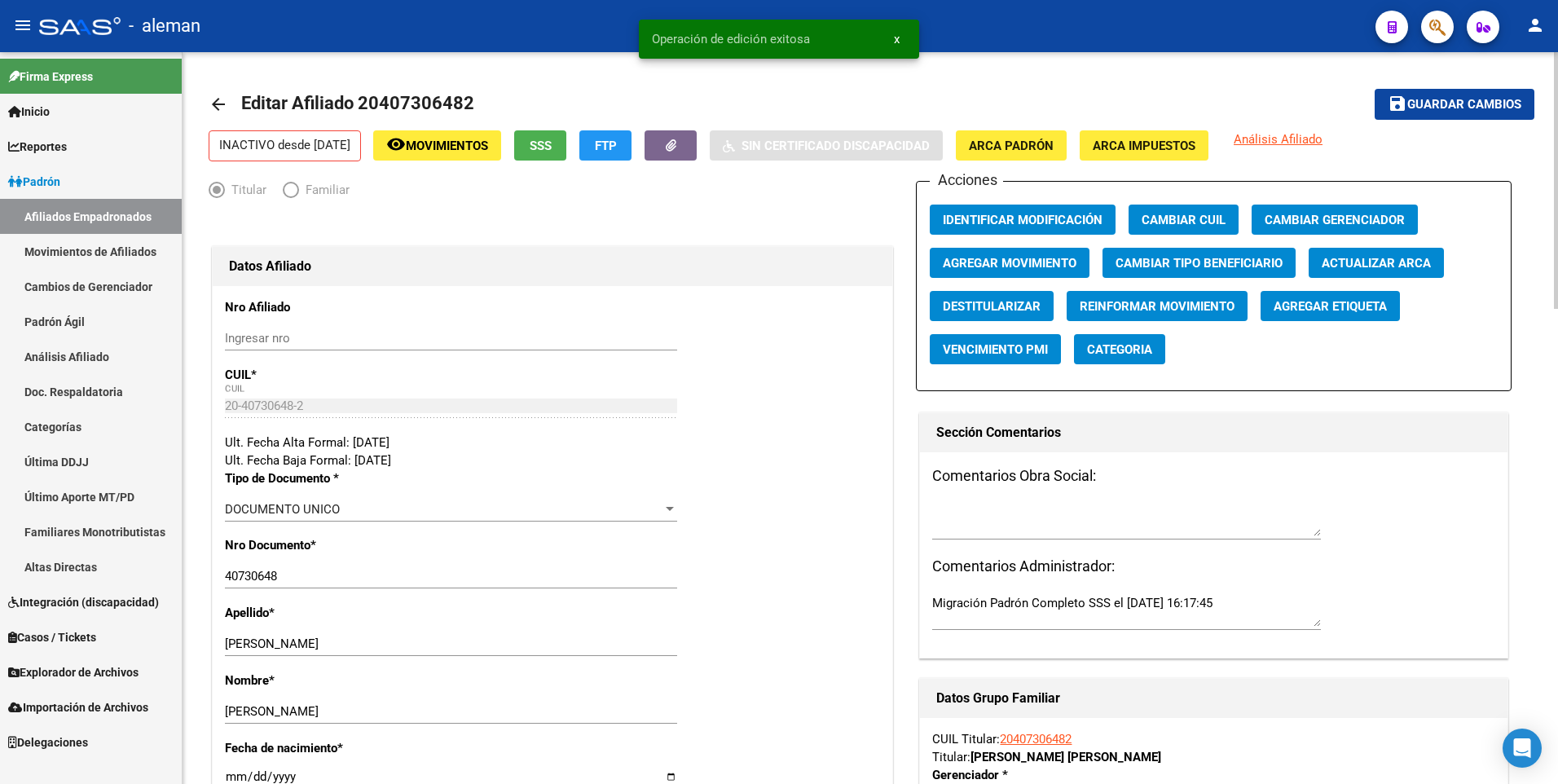
click at [216, 105] on mat-icon "arrow_back" at bounding box center [218, 104] width 20 height 20
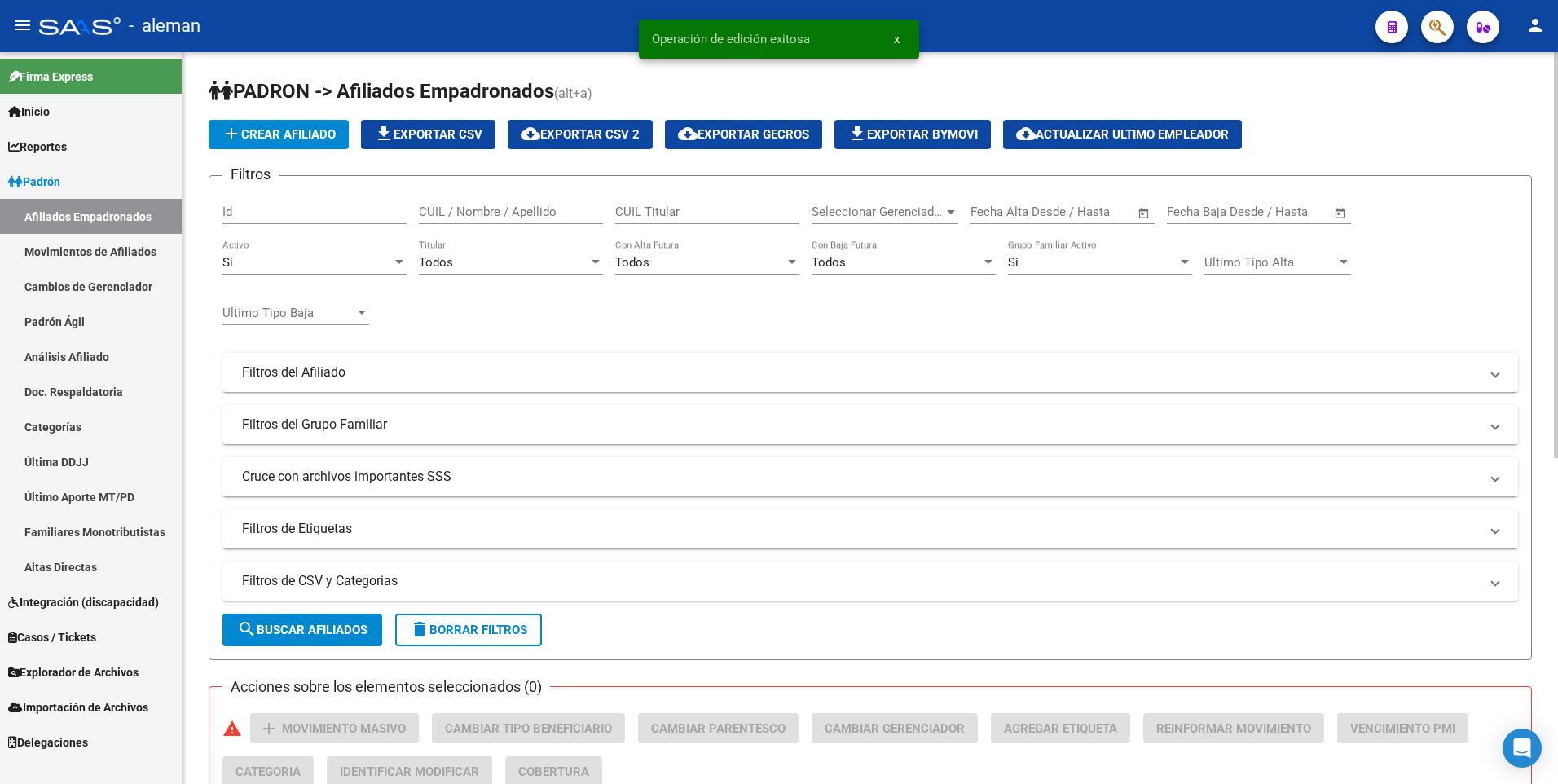
click at [519, 210] on input "CUIL / Nombre / Apellido" at bounding box center [511, 212] width 184 height 15
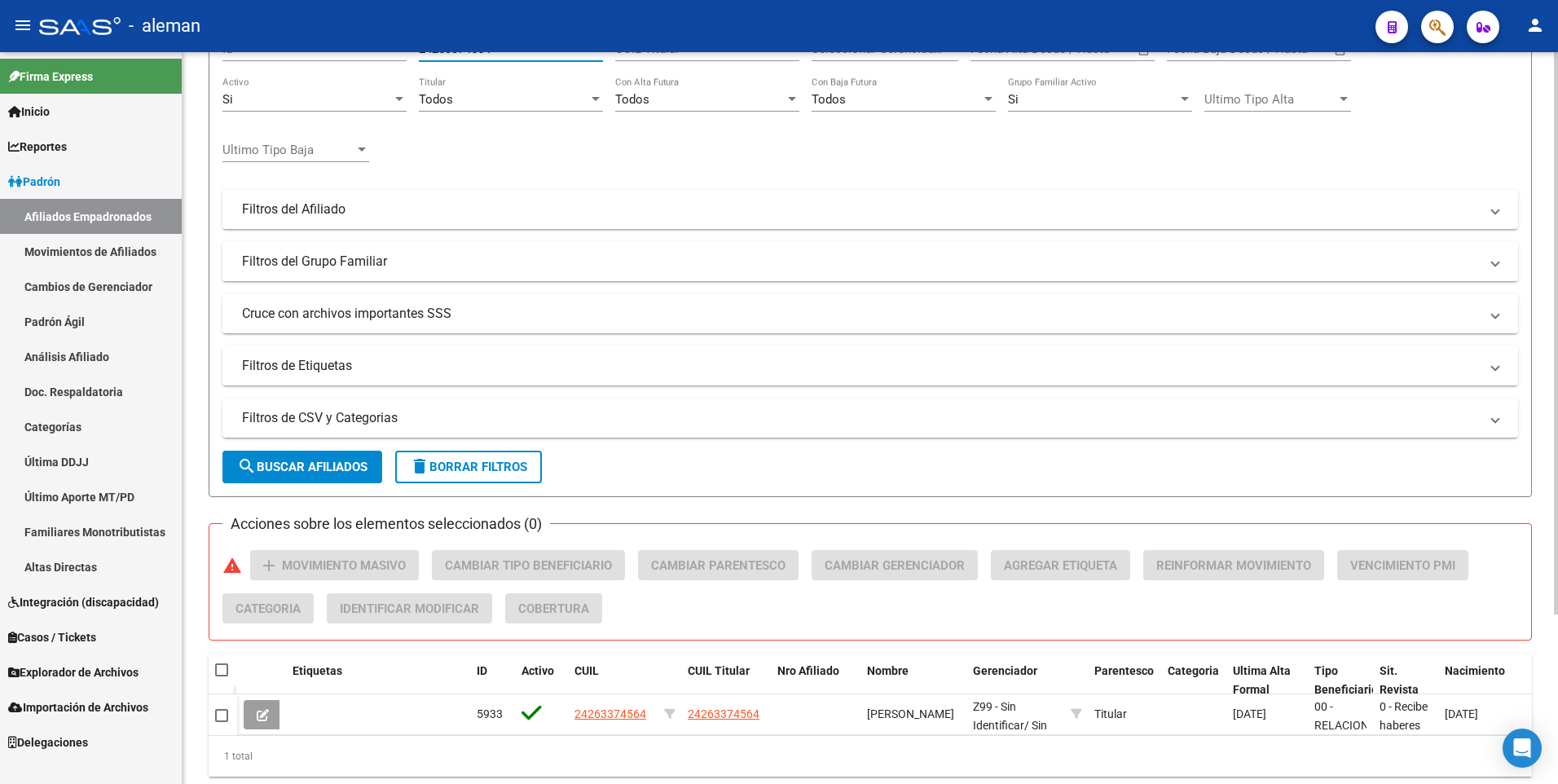
scroll to position [220, 0]
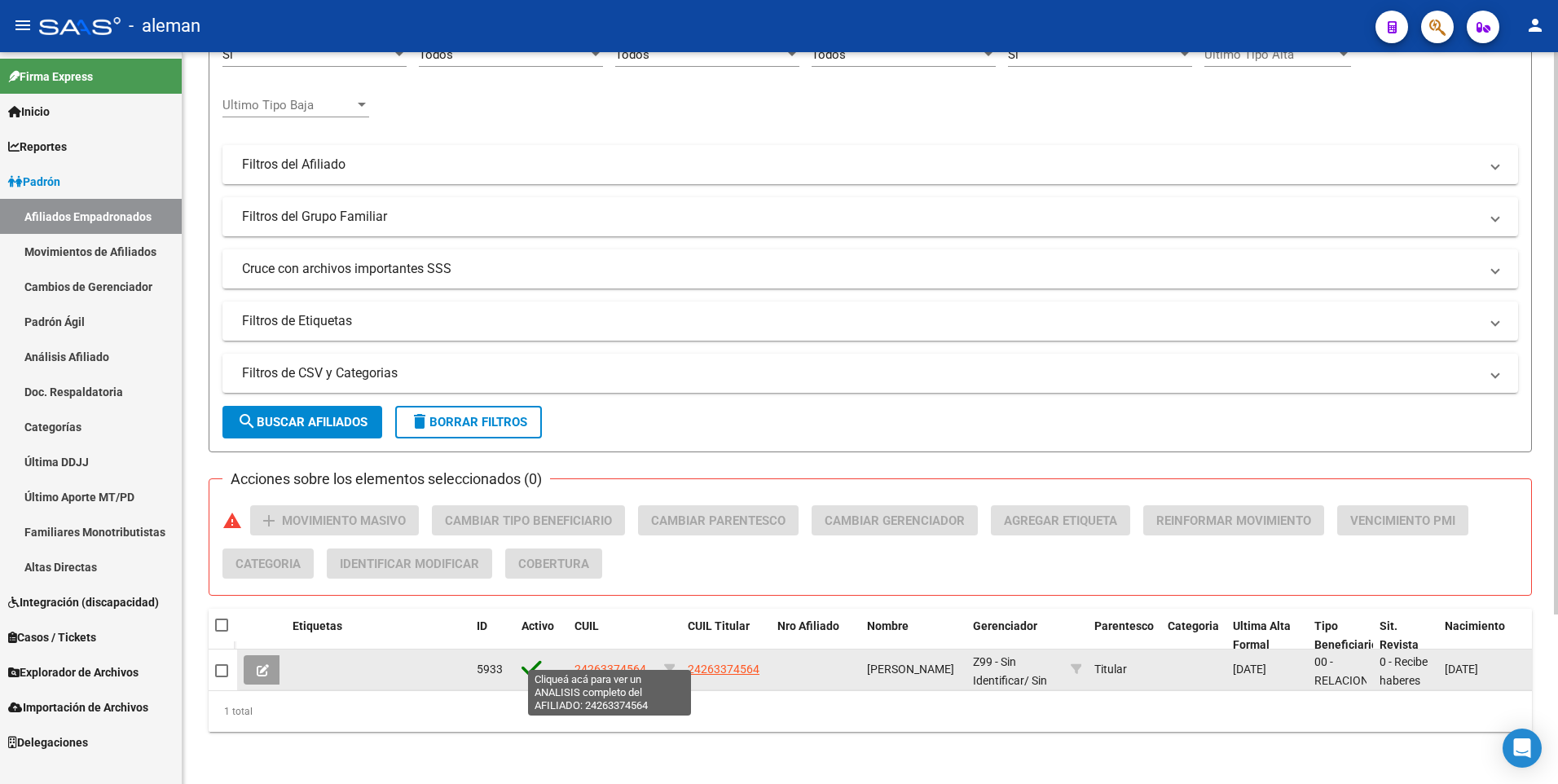
type input "24263374564"
click at [604, 663] on span "24263374564" at bounding box center [610, 669] width 71 height 13
type textarea "24263374564"
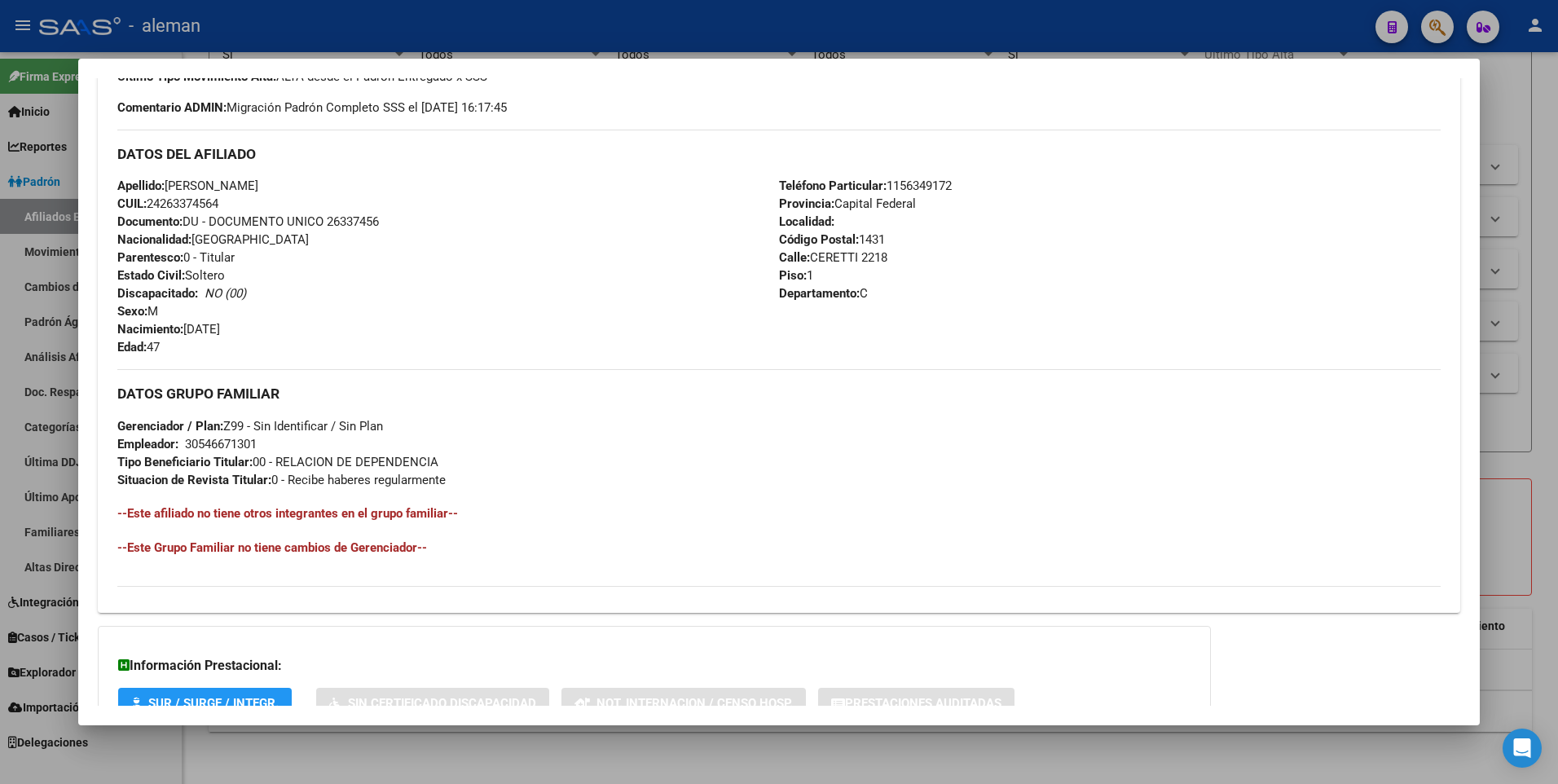
scroll to position [610, 0]
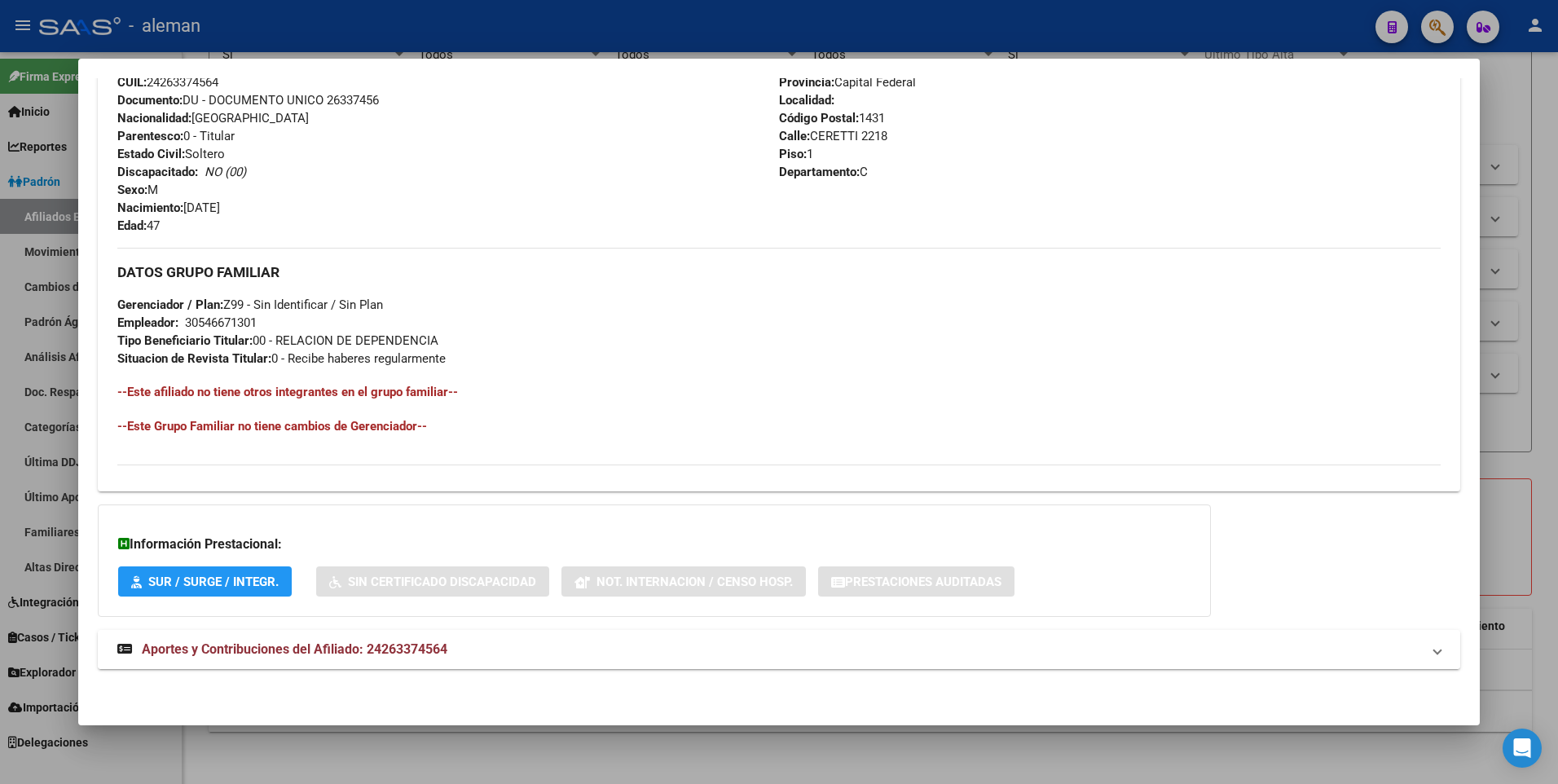
click at [368, 647] on span "Aportes y Contribuciones del Afiliado: 24263374564" at bounding box center [294, 649] width 306 height 15
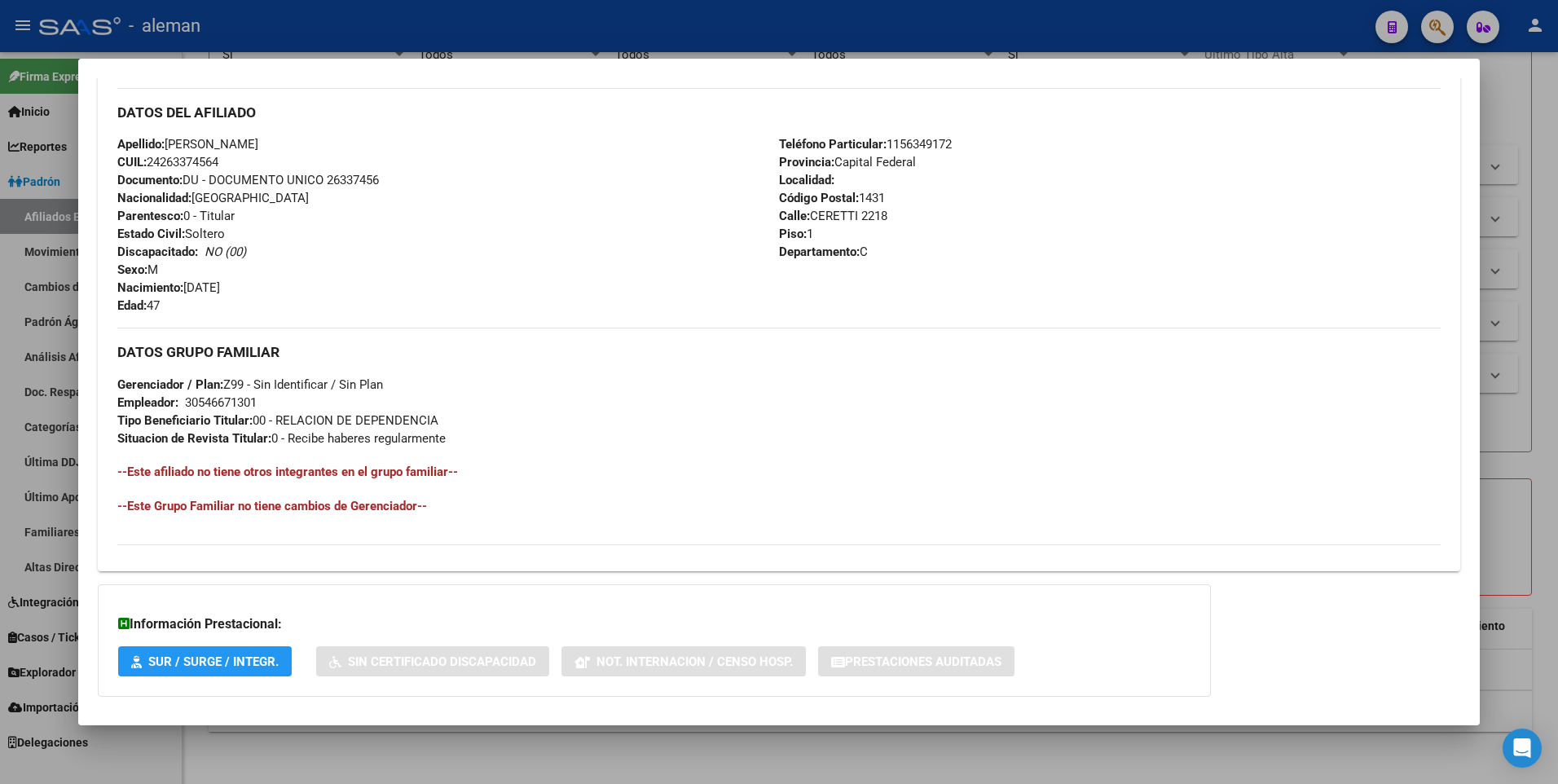
scroll to position [0, 0]
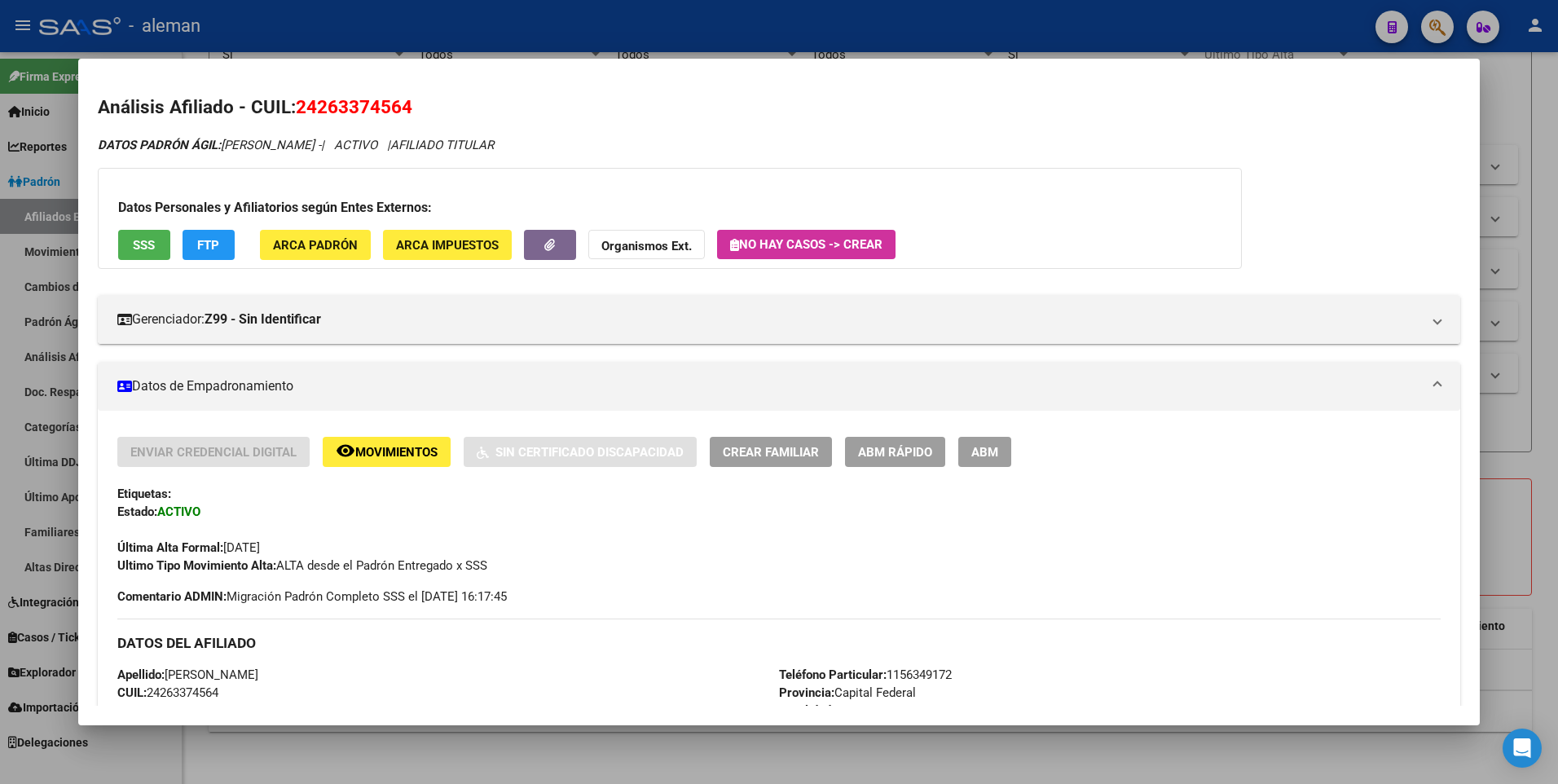
click at [983, 458] on span "ABM" at bounding box center [984, 452] width 27 height 15
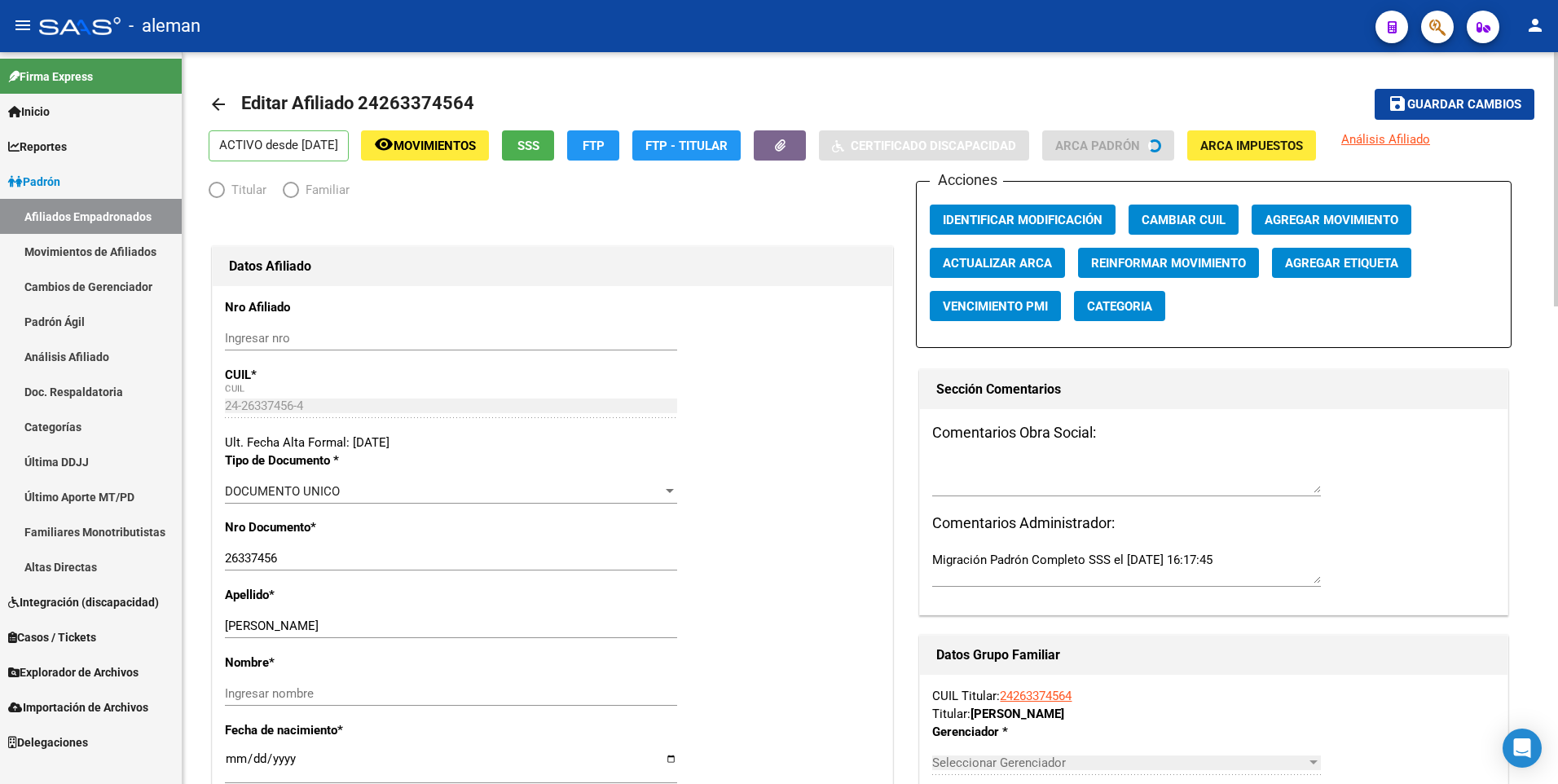
radio input "true"
type input "30-54667130-1"
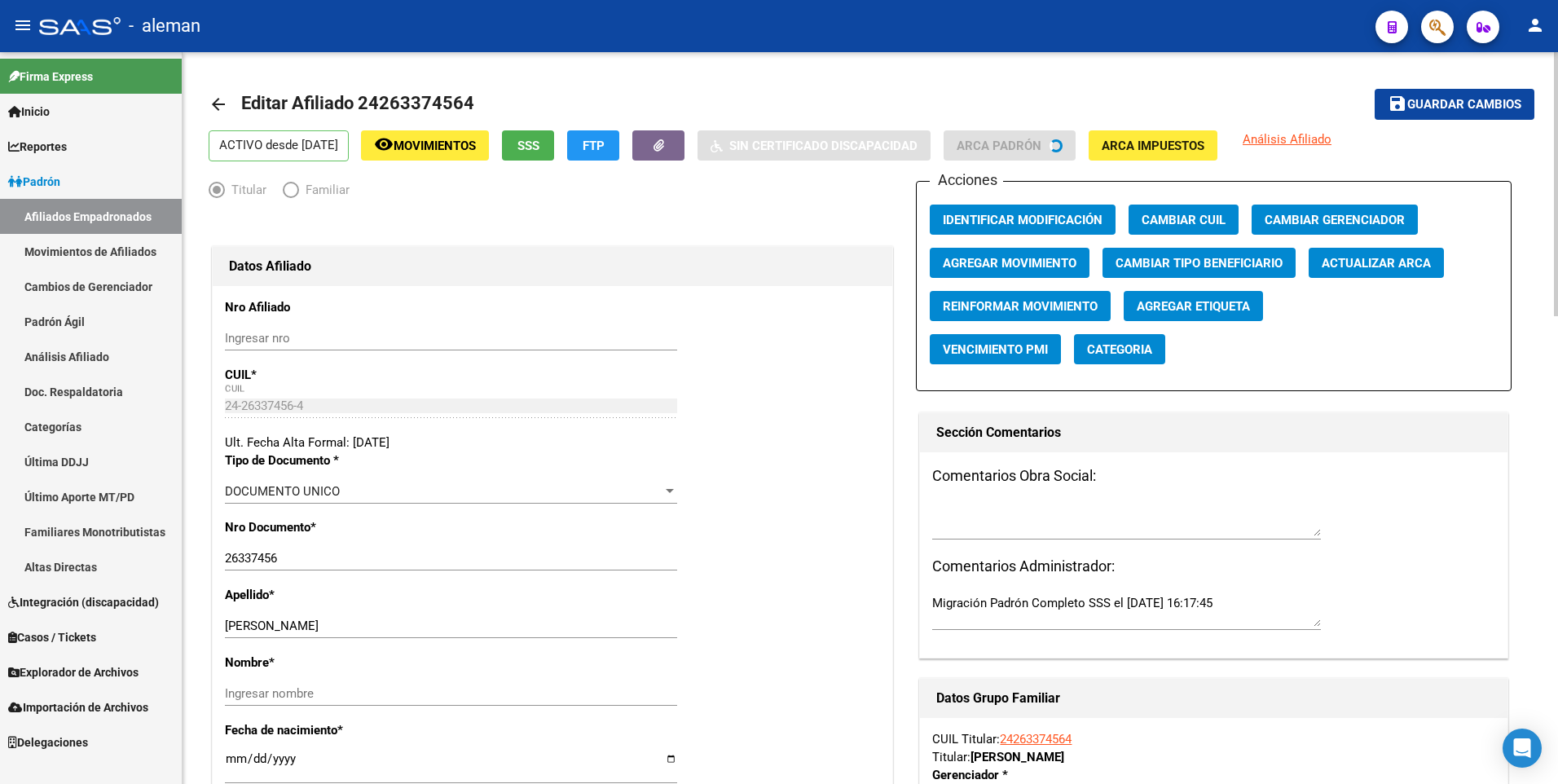
scroll to position [244, 0]
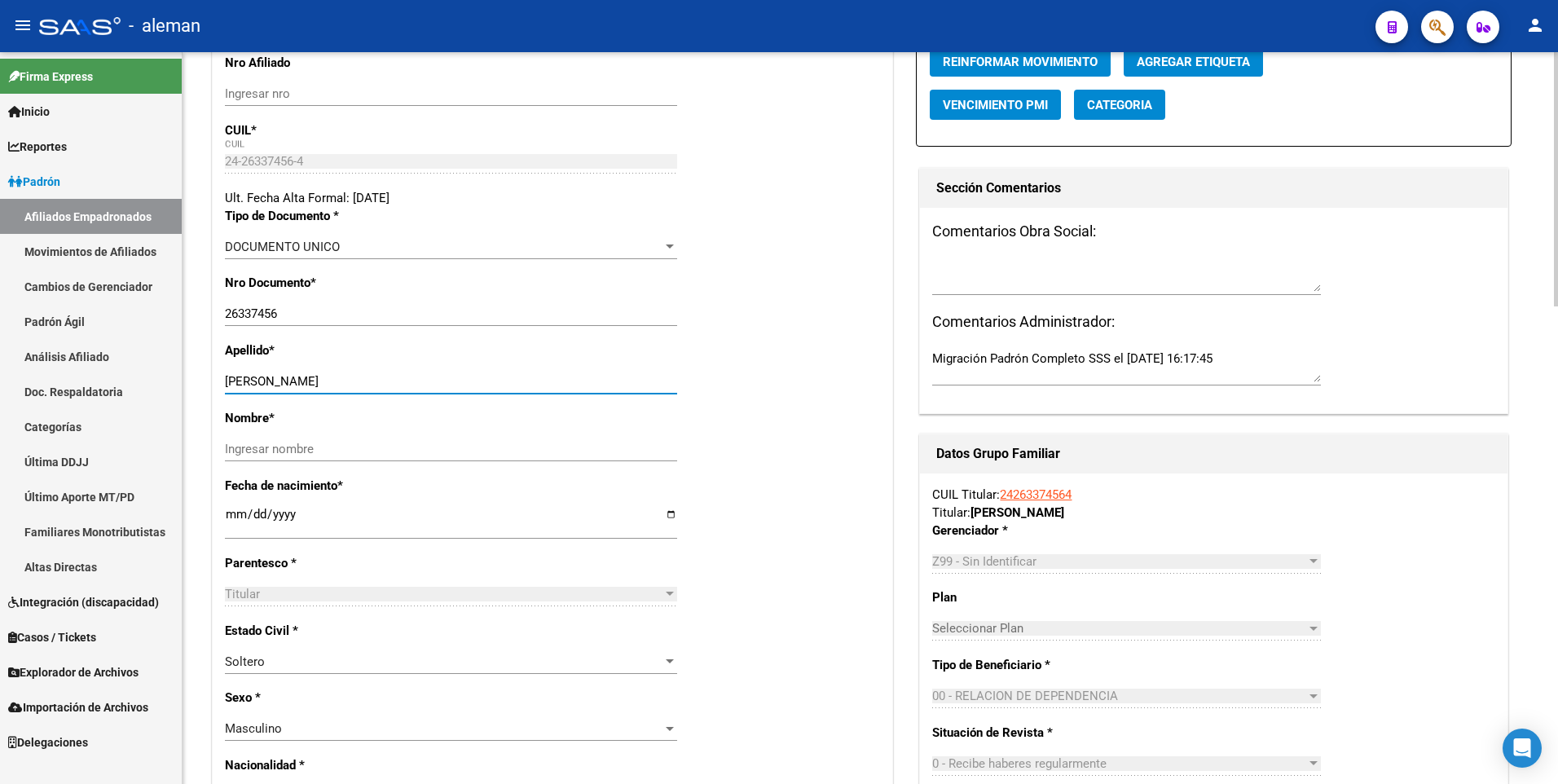
drag, startPoint x: 281, startPoint y: 381, endPoint x: 423, endPoint y: 384, distance: 142.0
click at [423, 384] on input "VINCENTI NICOLAS" at bounding box center [450, 382] width 452 height 15
type input "VINCENTI"
click at [419, 449] on input "Ingresar nombre" at bounding box center [450, 449] width 452 height 15
paste input "NICOLAS"
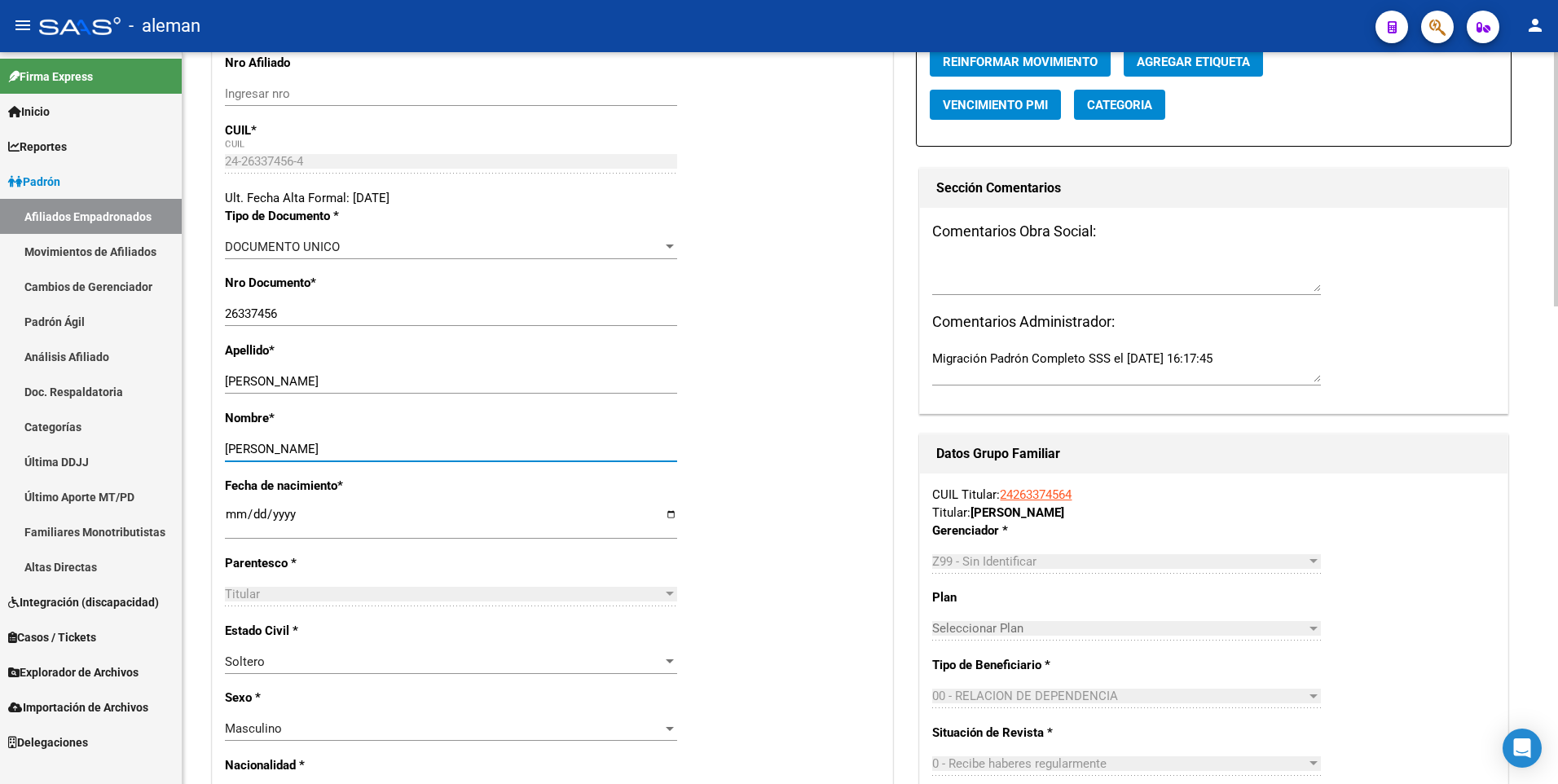
type input "NICOLAS"
click at [762, 376] on div "Apellido * VINCENTI Ingresar apellido" at bounding box center [552, 375] width 655 height 68
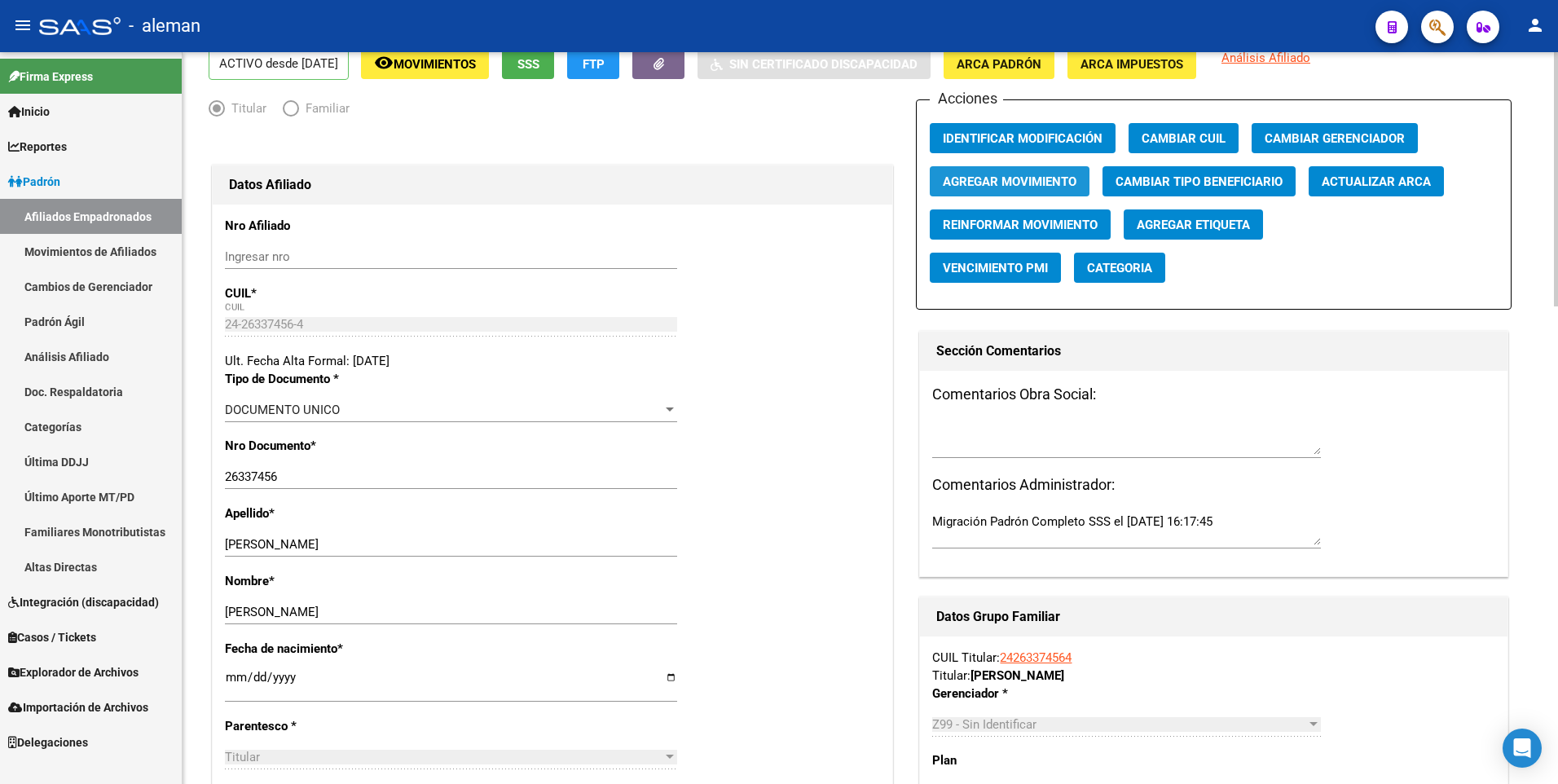
click at [1000, 174] on span "Agregar Movimiento" at bounding box center [1010, 181] width 134 height 15
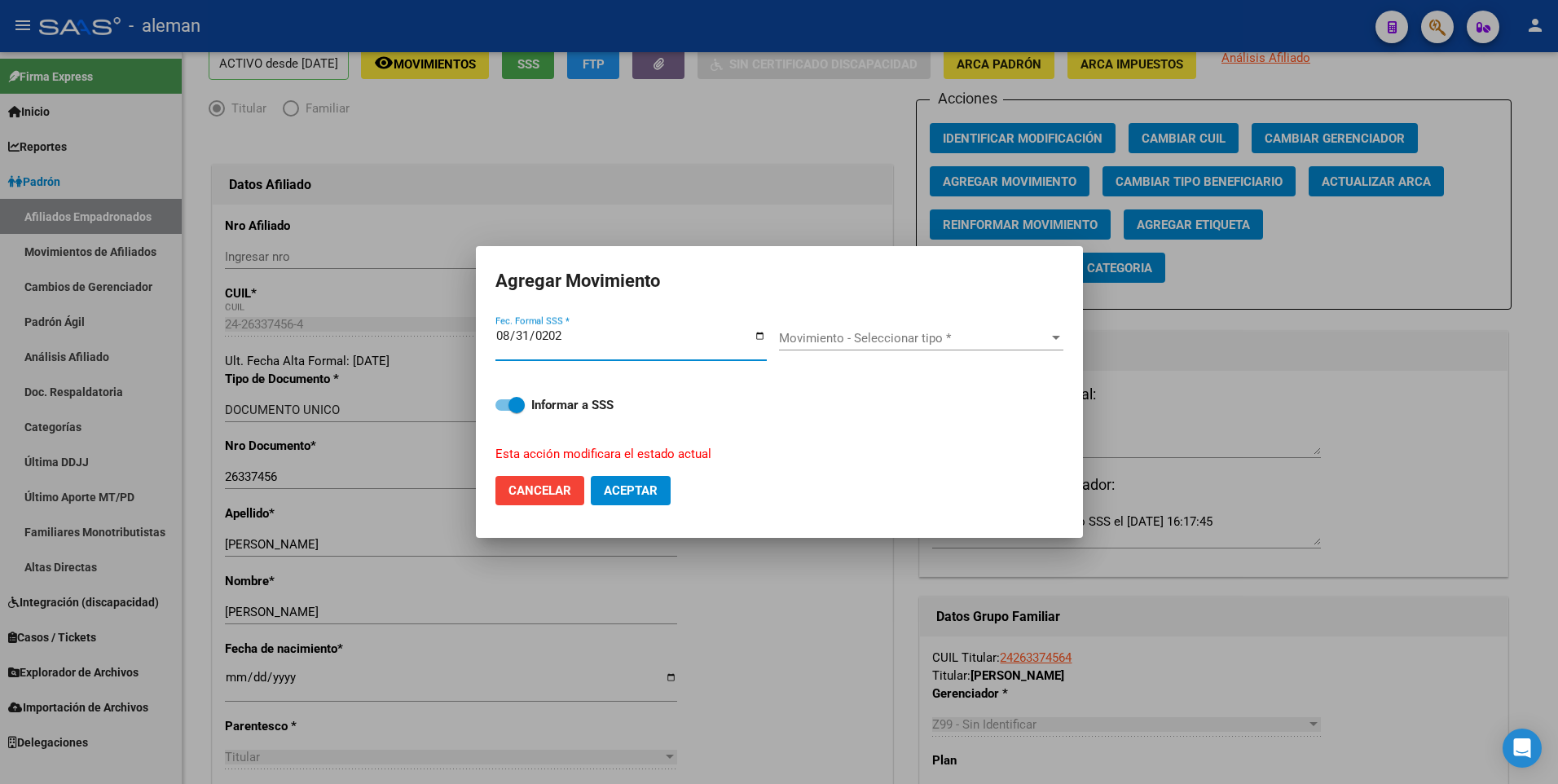
type input "[DATE]"
click at [814, 326] on div "Movimiento - Seleccionar tipo * Movimiento - Seleccionar tipo *" at bounding box center [921, 338] width 285 height 24
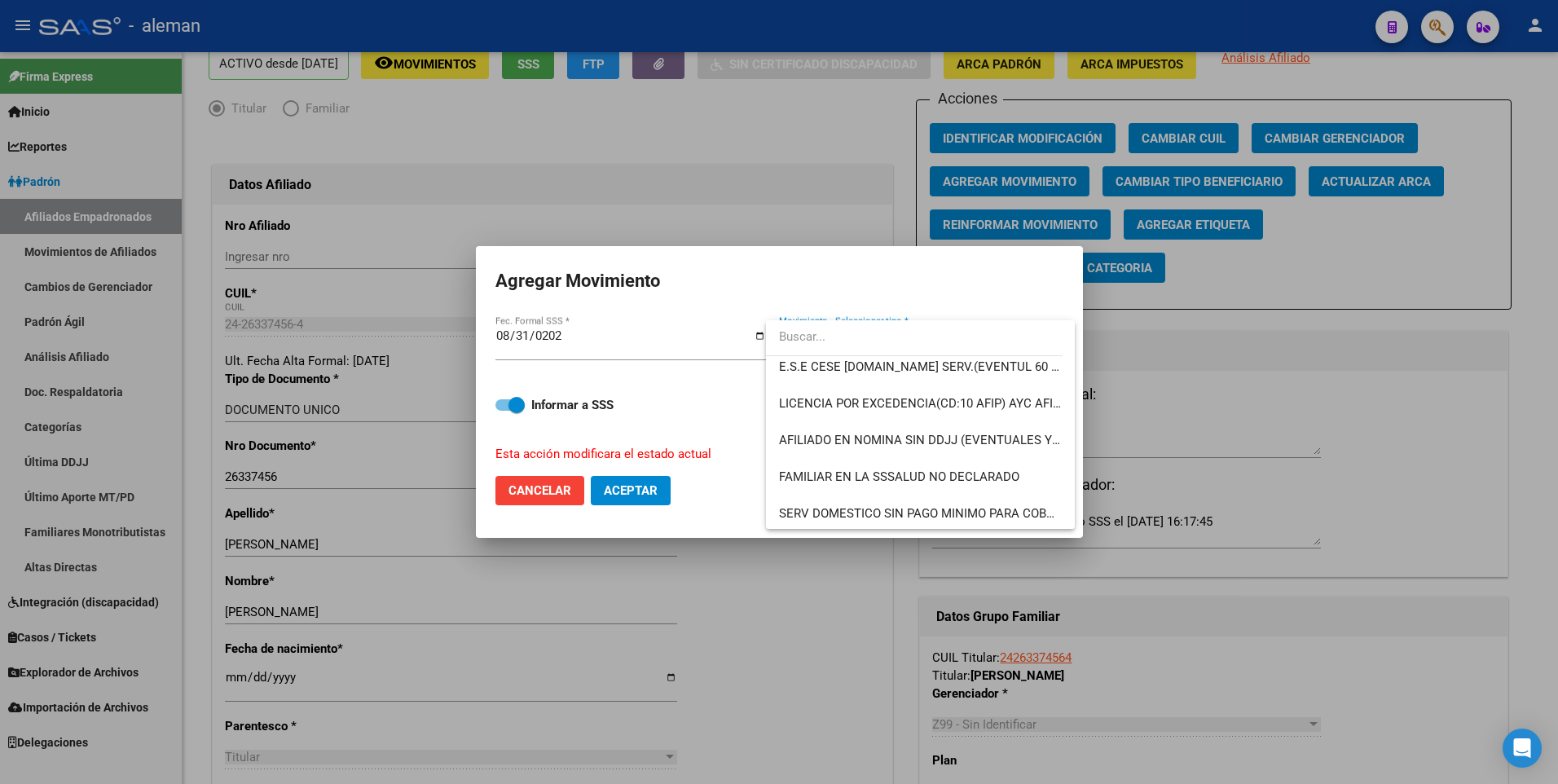
scroll to position [1184, 0]
click at [823, 402] on span "OTROS" at bounding box center [921, 400] width 283 height 37
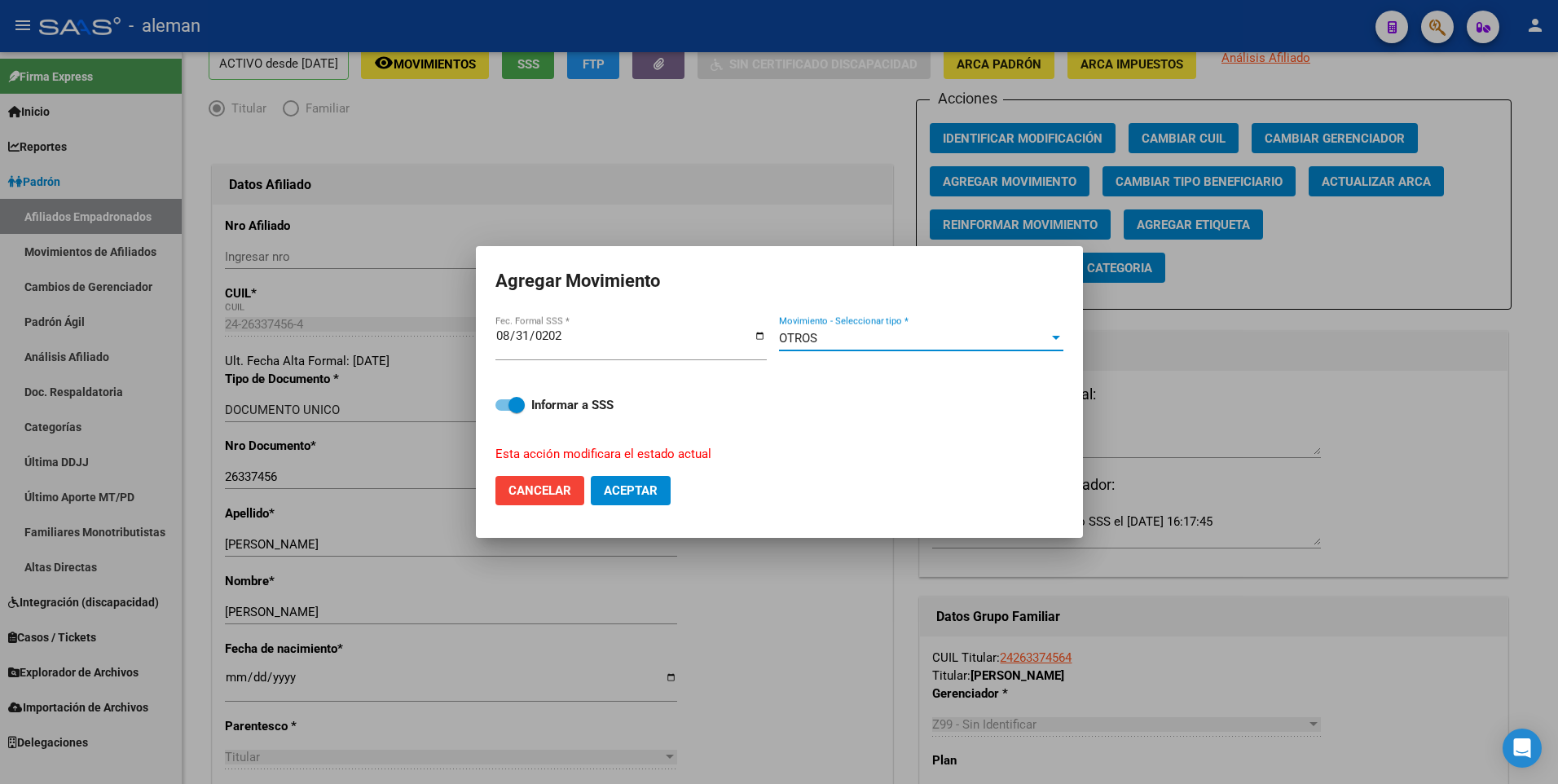
click at [636, 499] on button "Aceptar" at bounding box center [630, 490] width 80 height 29
checkbox input "false"
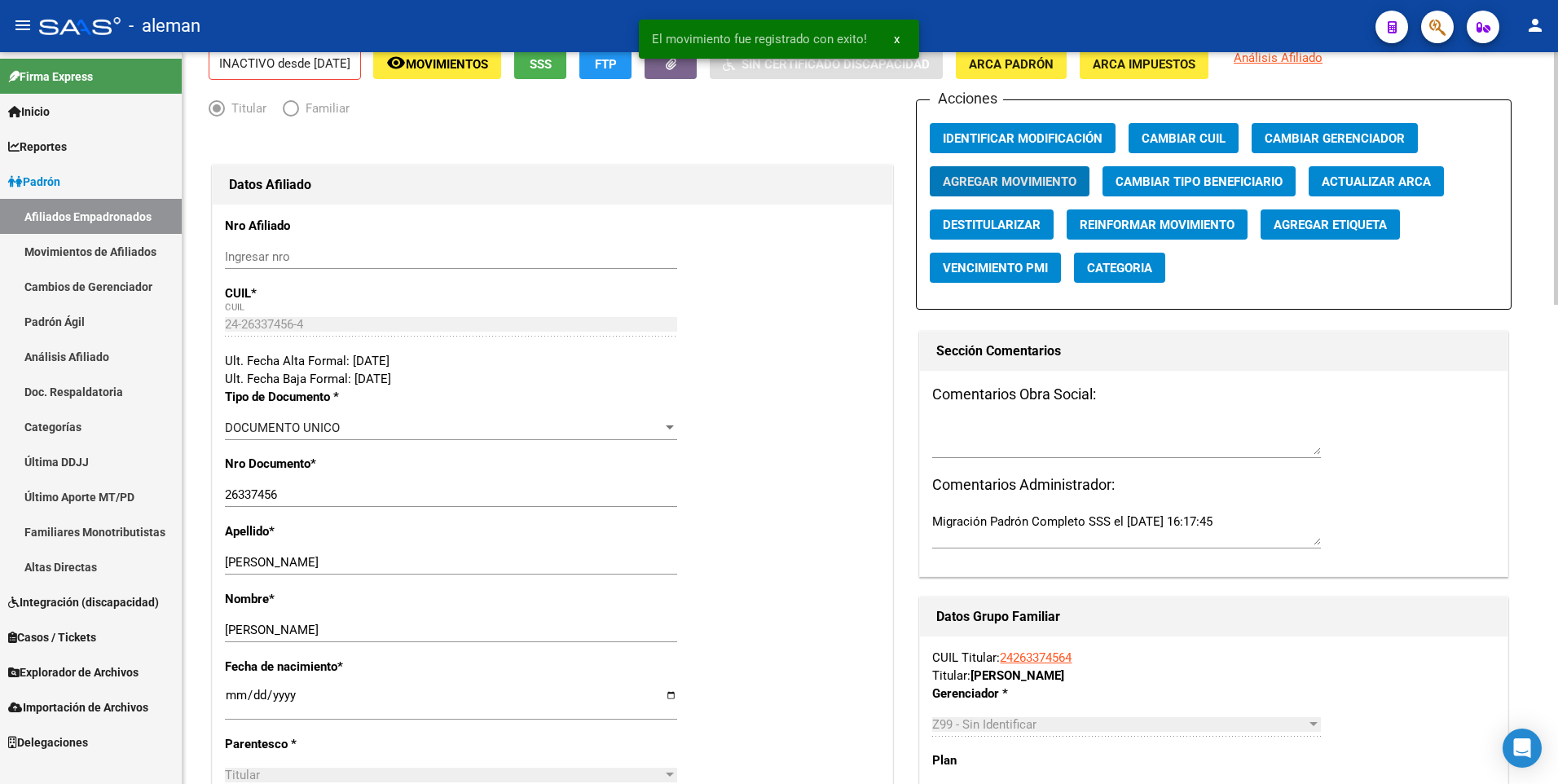
scroll to position [0, 0]
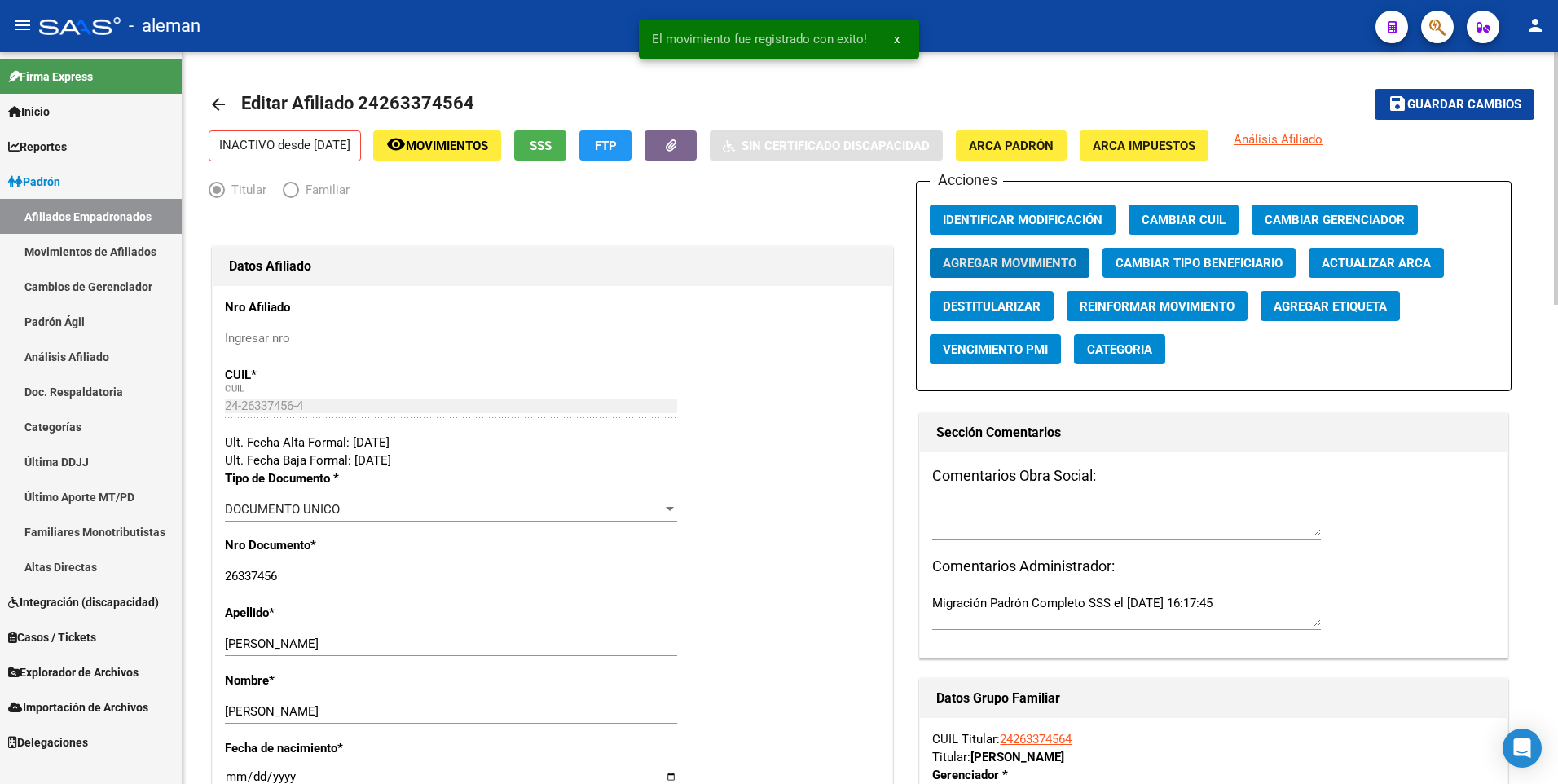
click at [1423, 101] on span "Guardar cambios" at bounding box center [1464, 105] width 114 height 15
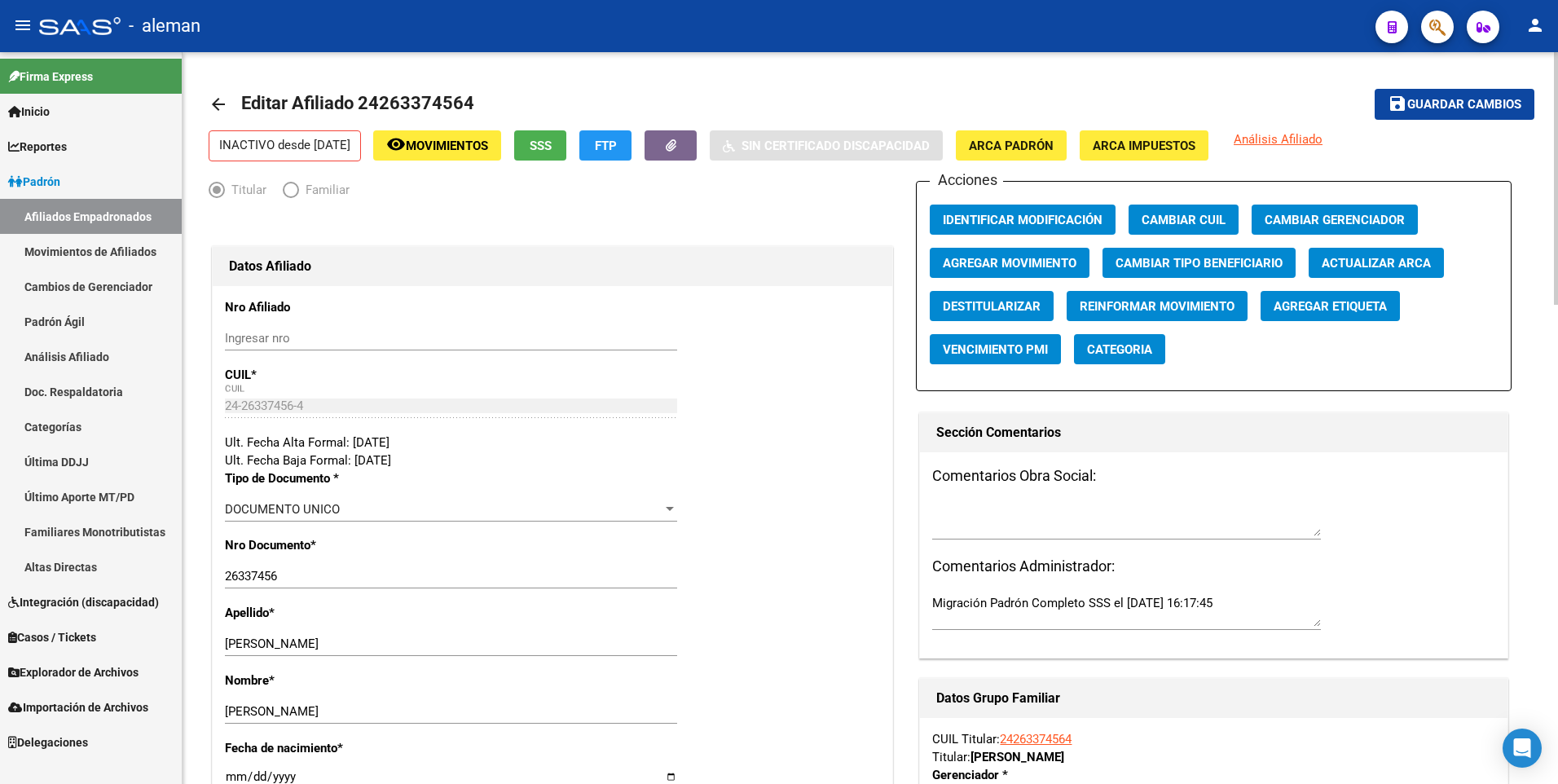
click at [221, 101] on mat-icon "arrow_back" at bounding box center [218, 104] width 20 height 20
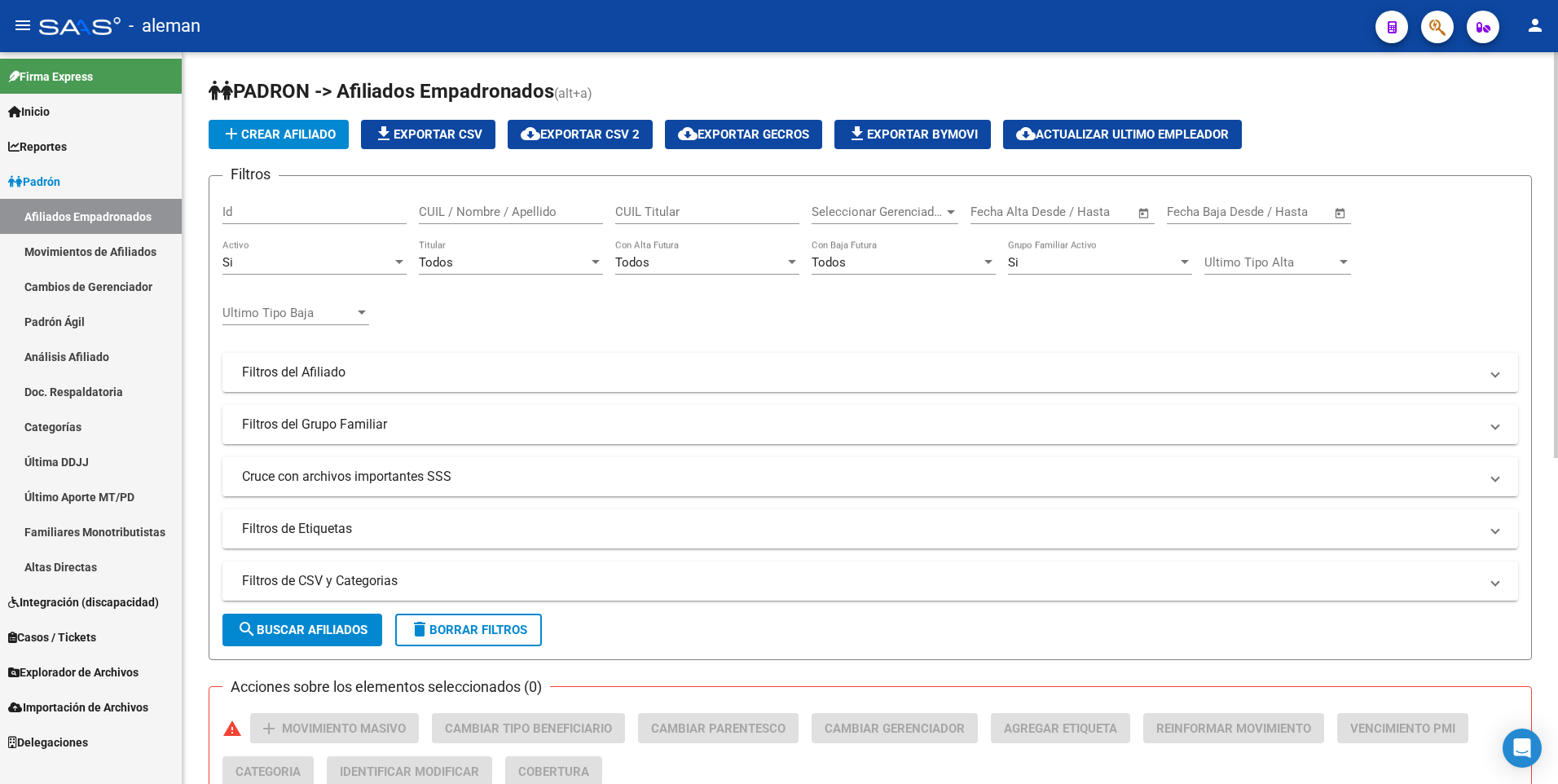
click at [470, 194] on div "CUIL / Nombre / Apellido" at bounding box center [511, 206] width 184 height 35
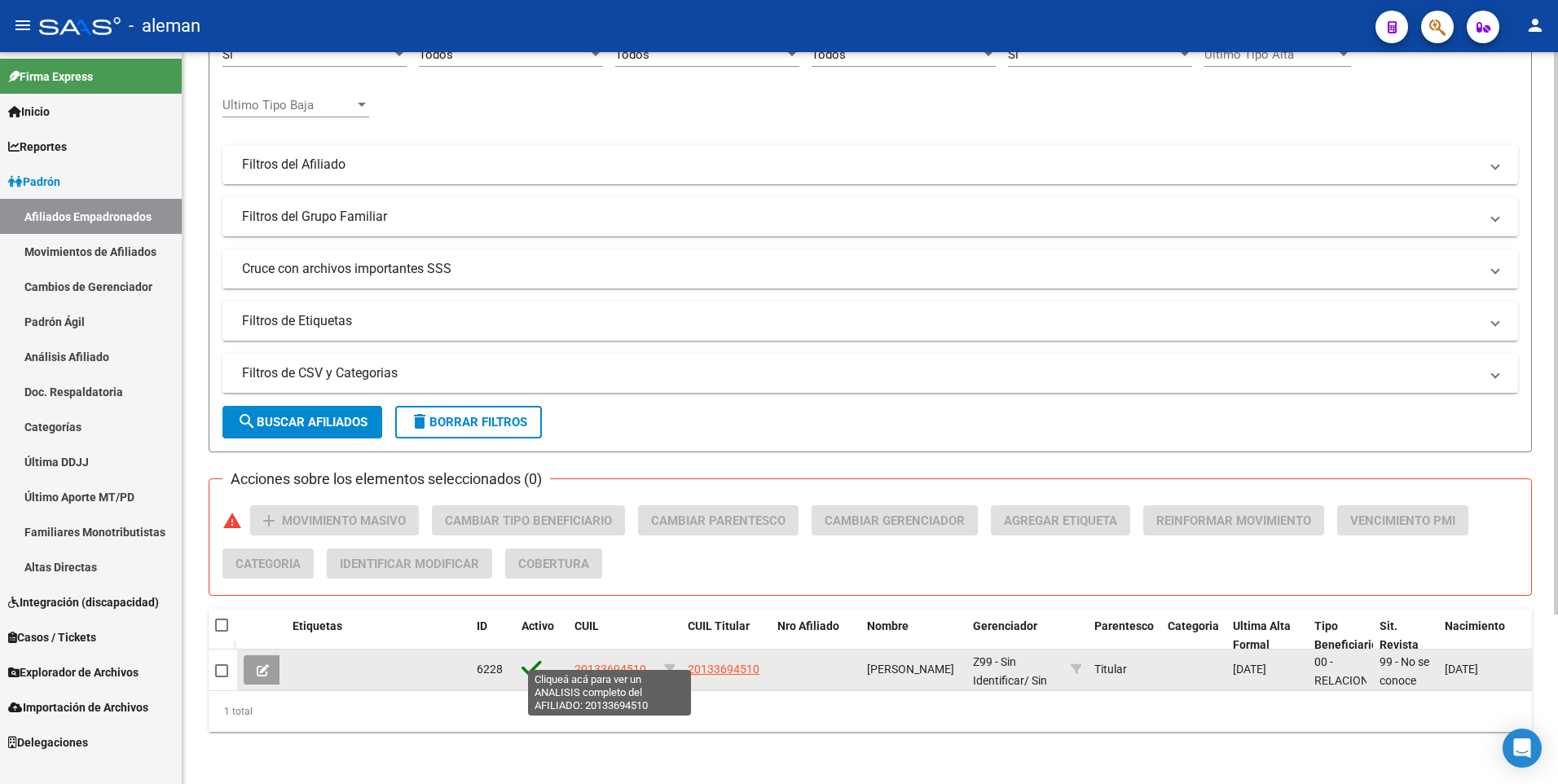
type input "20133694510"
click at [630, 663] on span "20133694510" at bounding box center [610, 669] width 71 height 13
type textarea "20133694510"
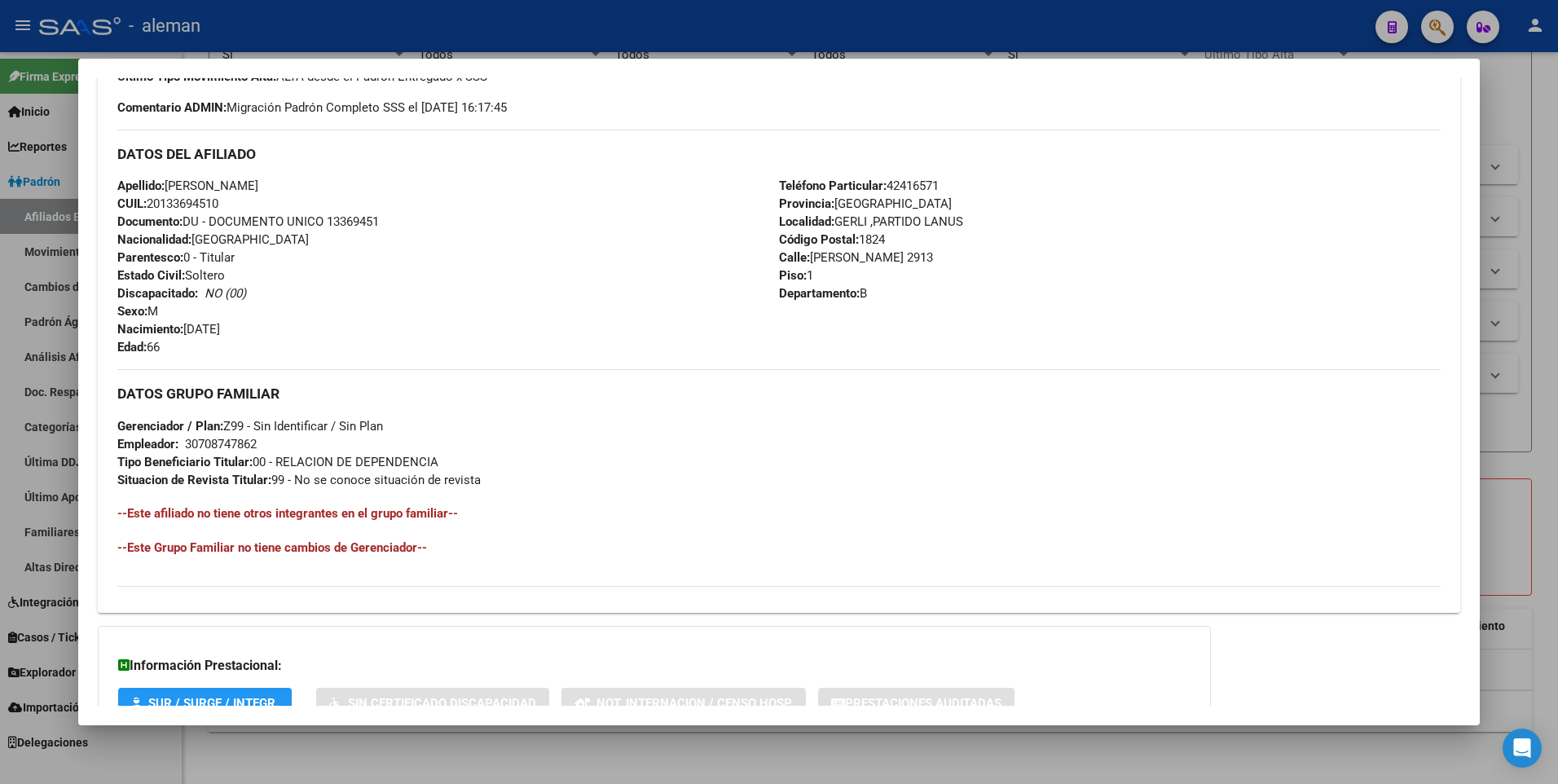
scroll to position [610, 0]
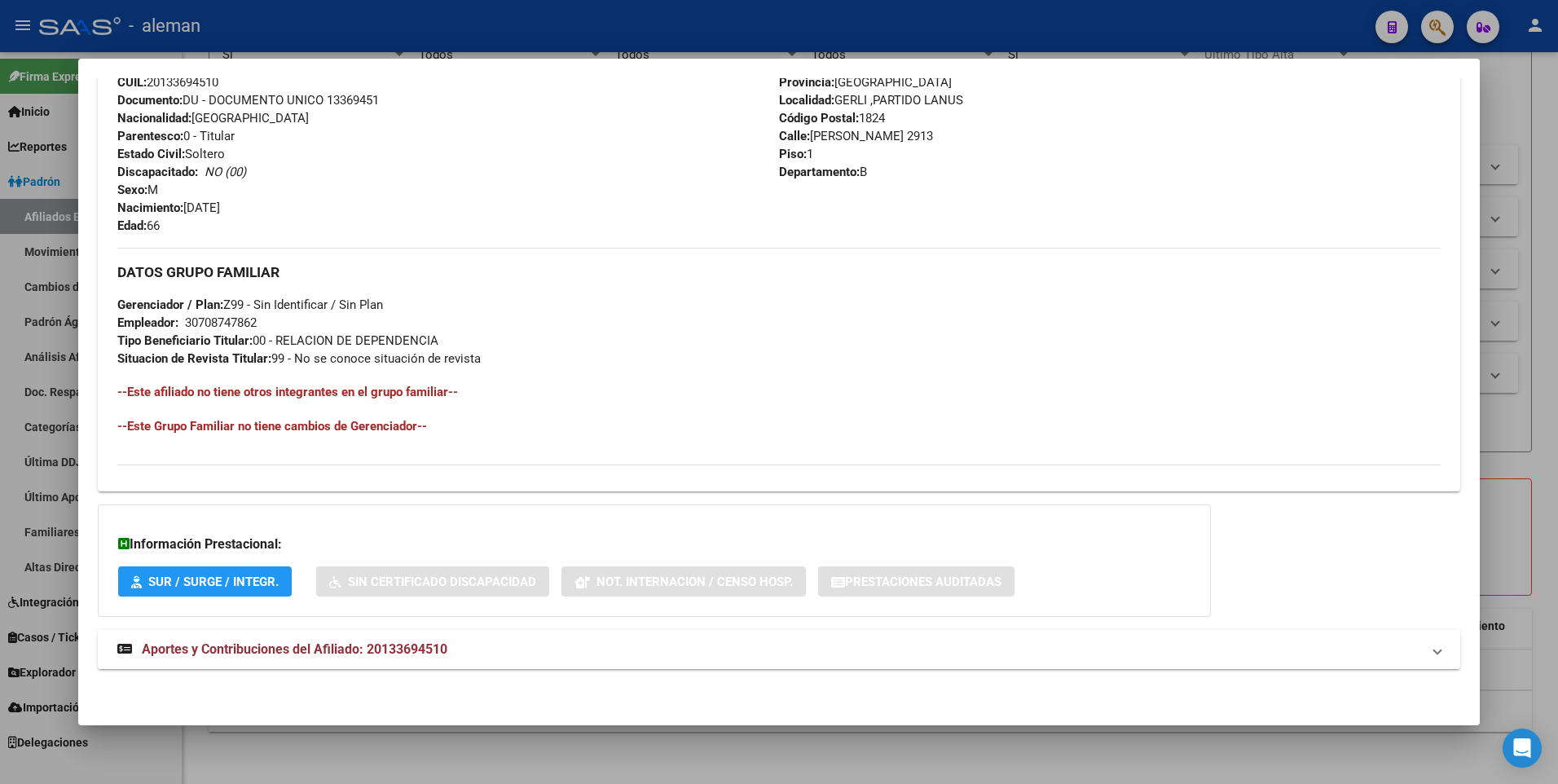
click at [395, 645] on span "Aportes y Contribuciones del Afiliado: 20133694510" at bounding box center [294, 649] width 306 height 15
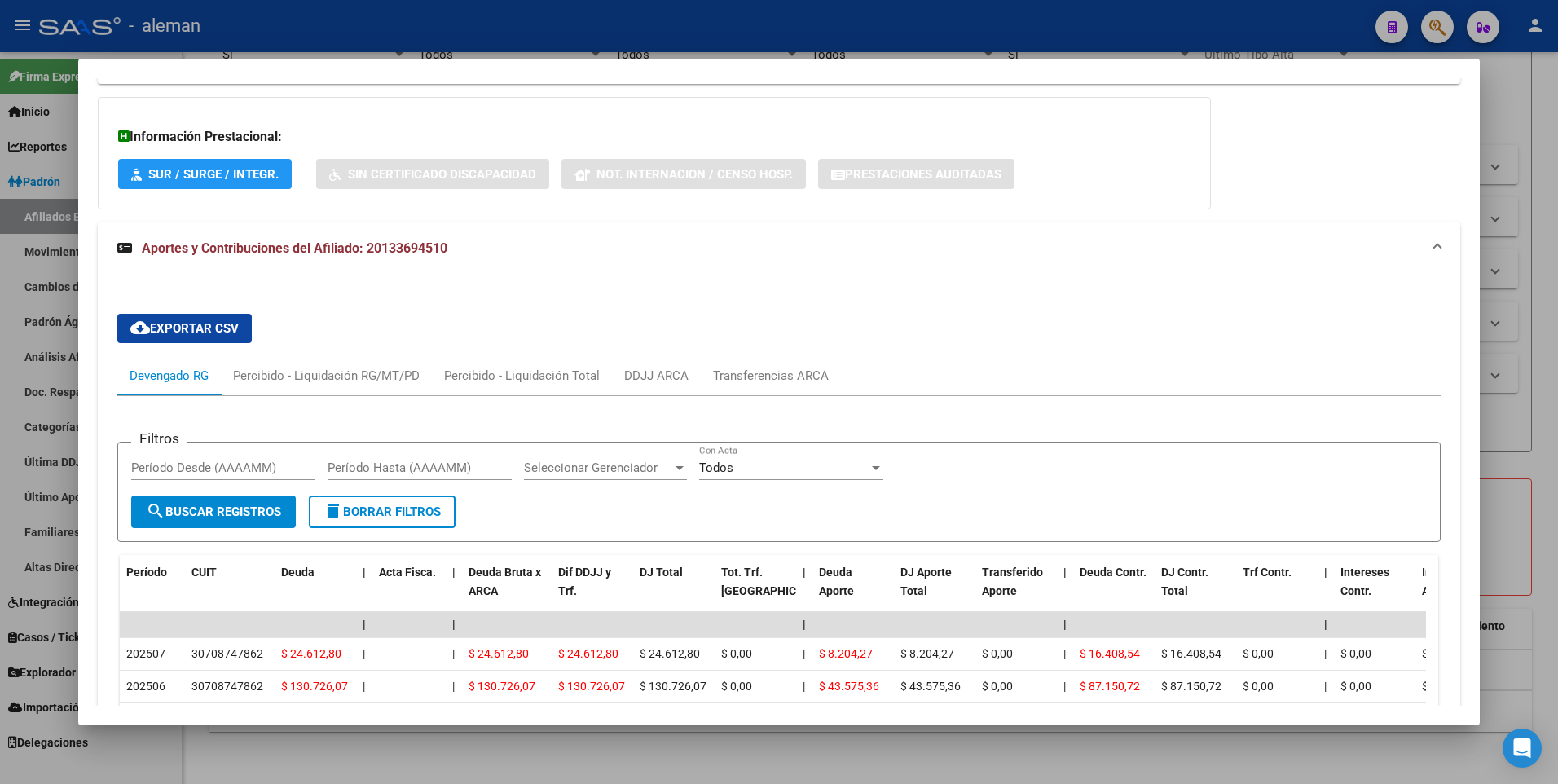
scroll to position [285, 0]
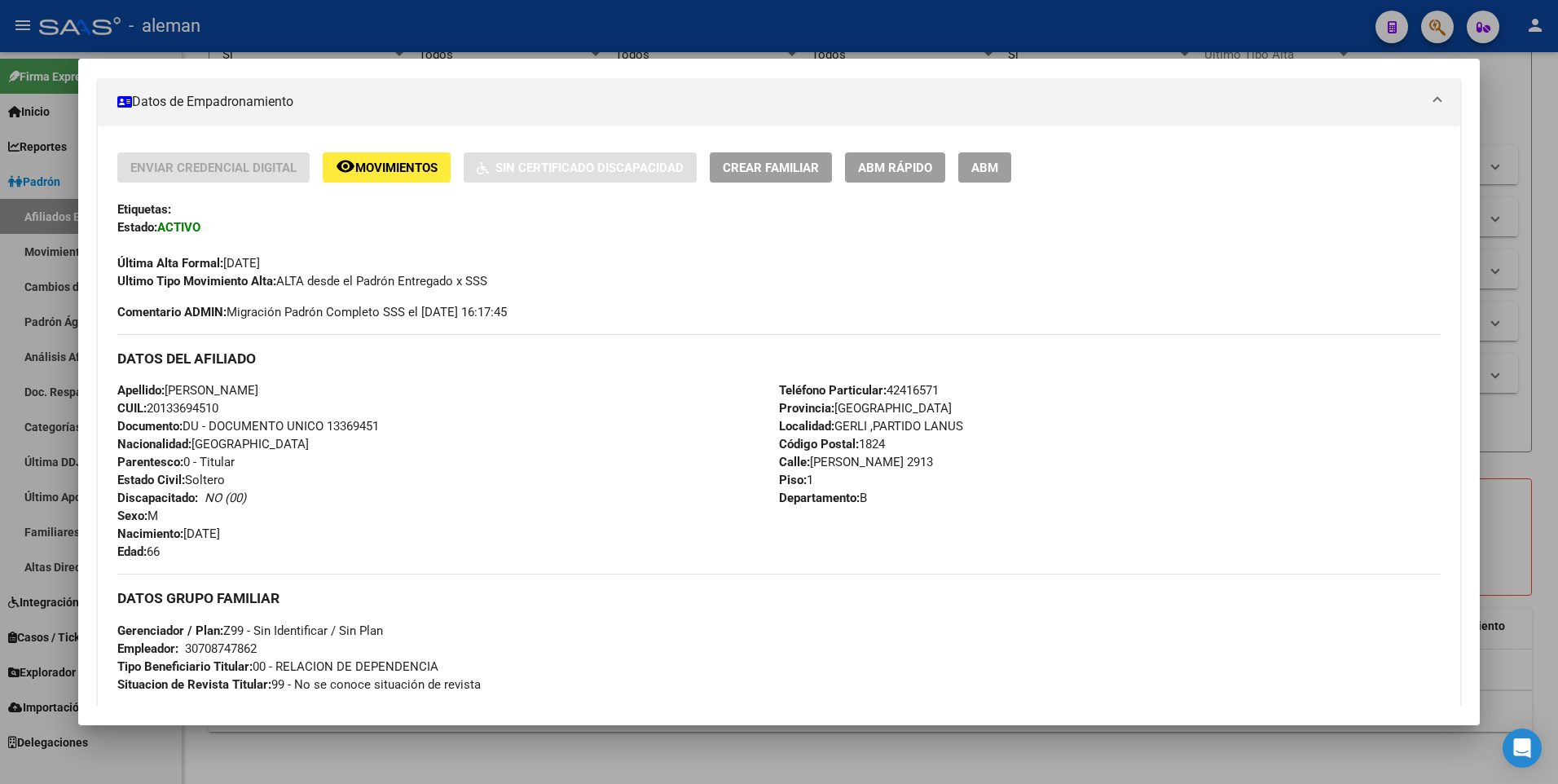
click at [990, 165] on span "ABM" at bounding box center [984, 168] width 27 height 15
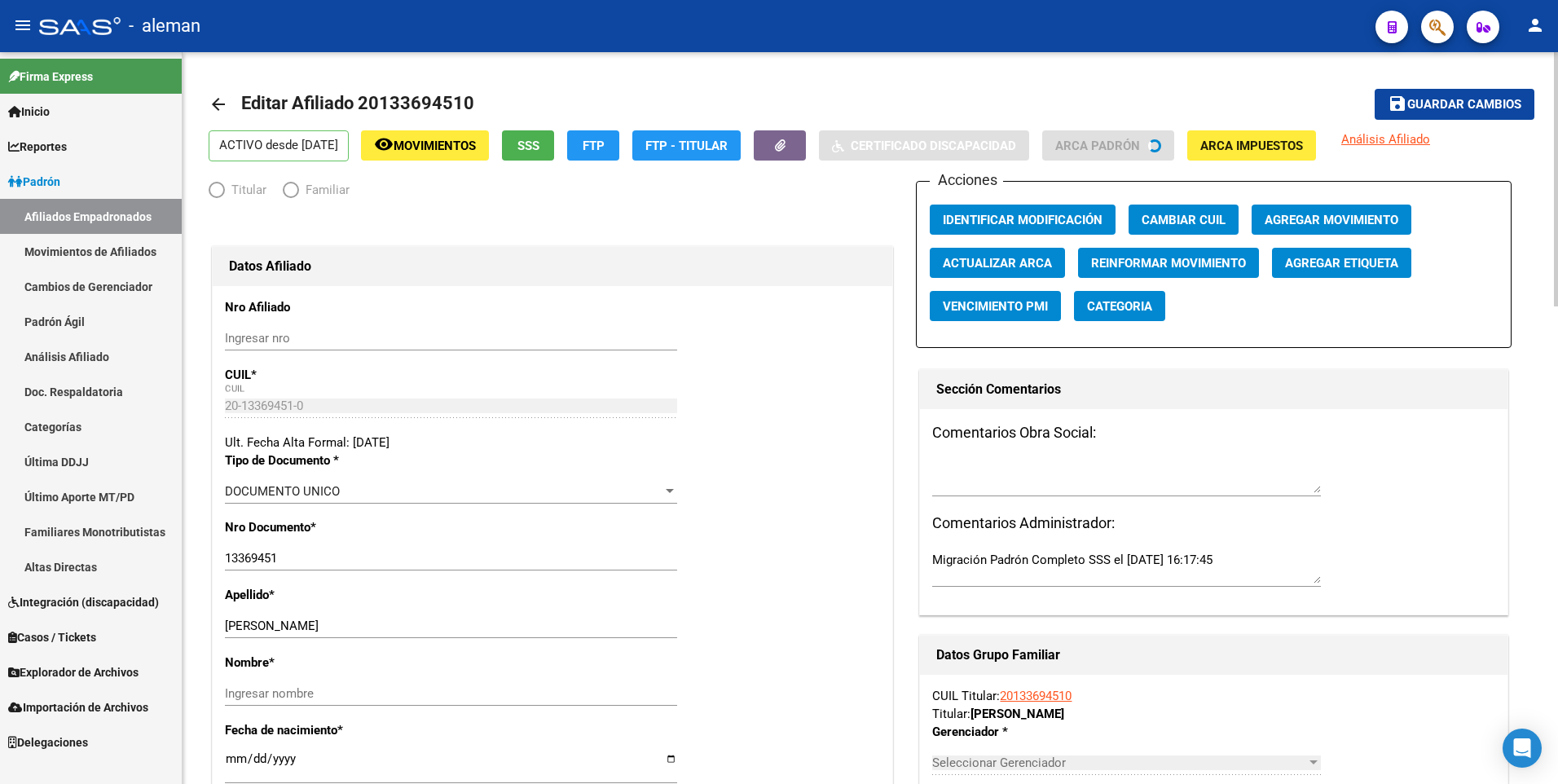
radio input "true"
type input "30-70874786-2"
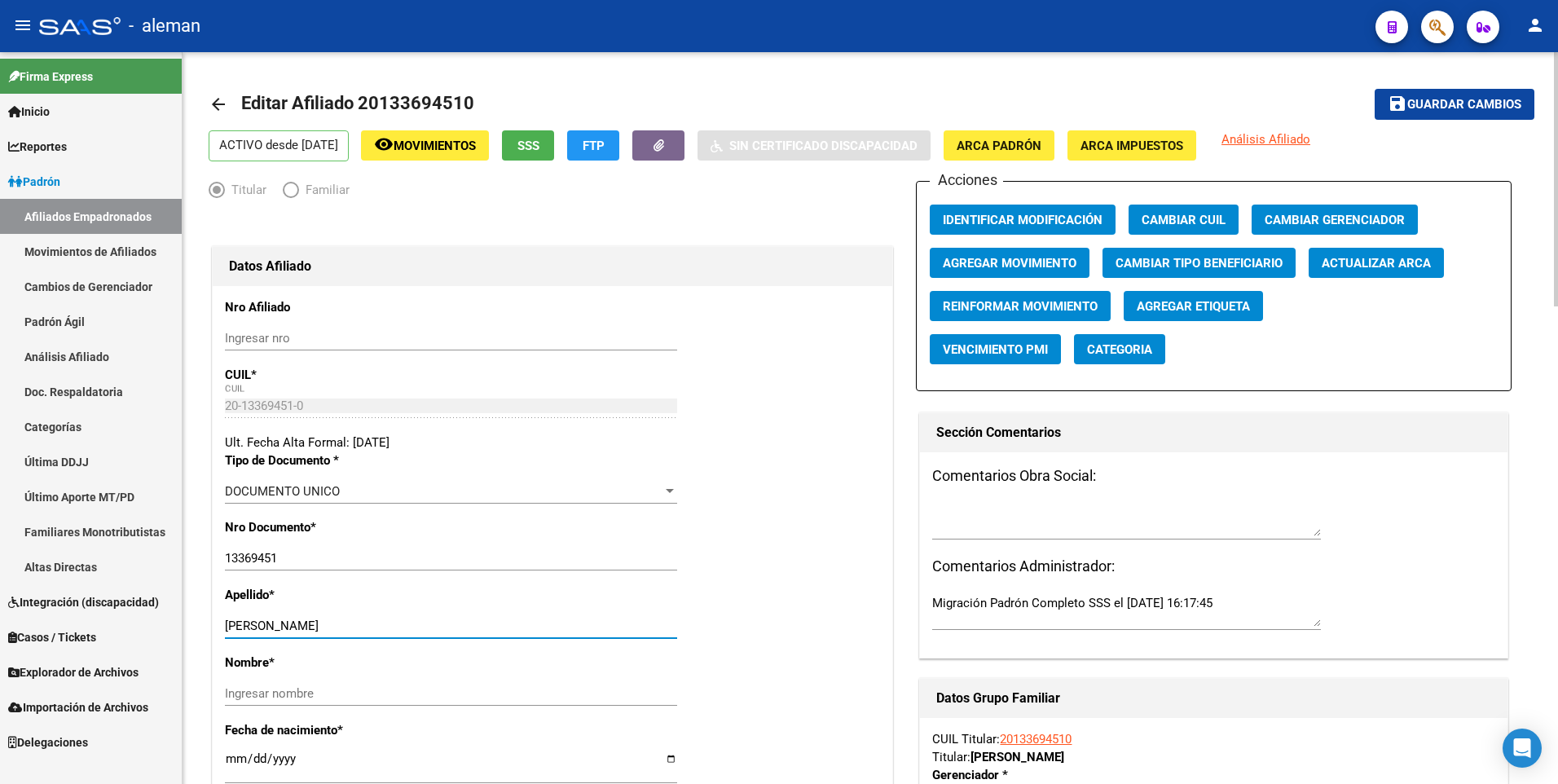
drag, startPoint x: 291, startPoint y: 631, endPoint x: 466, endPoint y: 622, distance: 175.2
click at [466, 622] on input "MINOGLIO SERGIO CARLOS" at bounding box center [450, 626] width 452 height 15
type input "MINOGLIO"
click at [432, 689] on input "Ingresar nombre" at bounding box center [450, 694] width 452 height 15
paste input "SERGIO CARLOS"
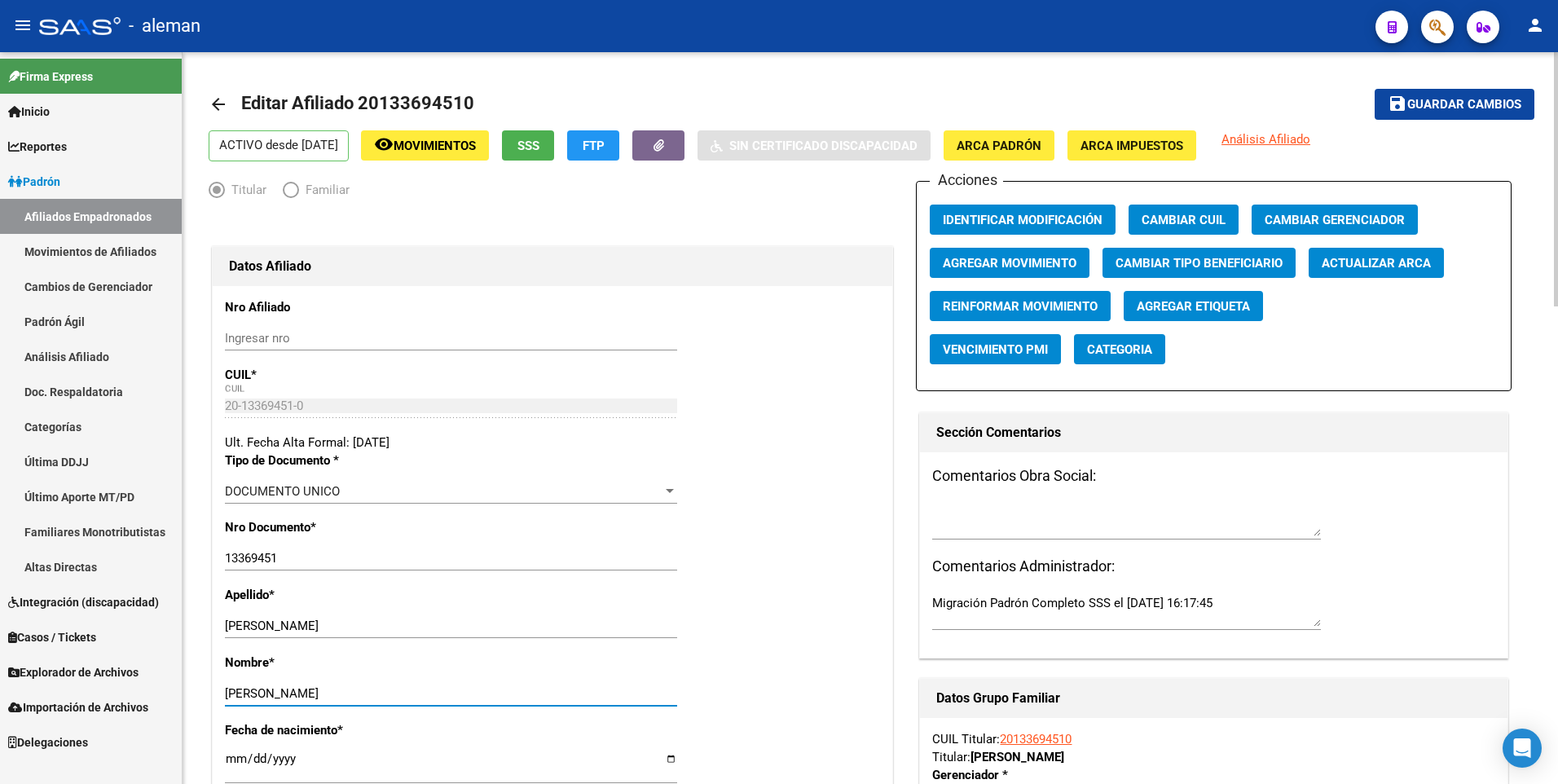
type input "SERGIO CARLOS"
click at [1019, 255] on span "Agregar Movimiento" at bounding box center [1010, 262] width 134 height 15
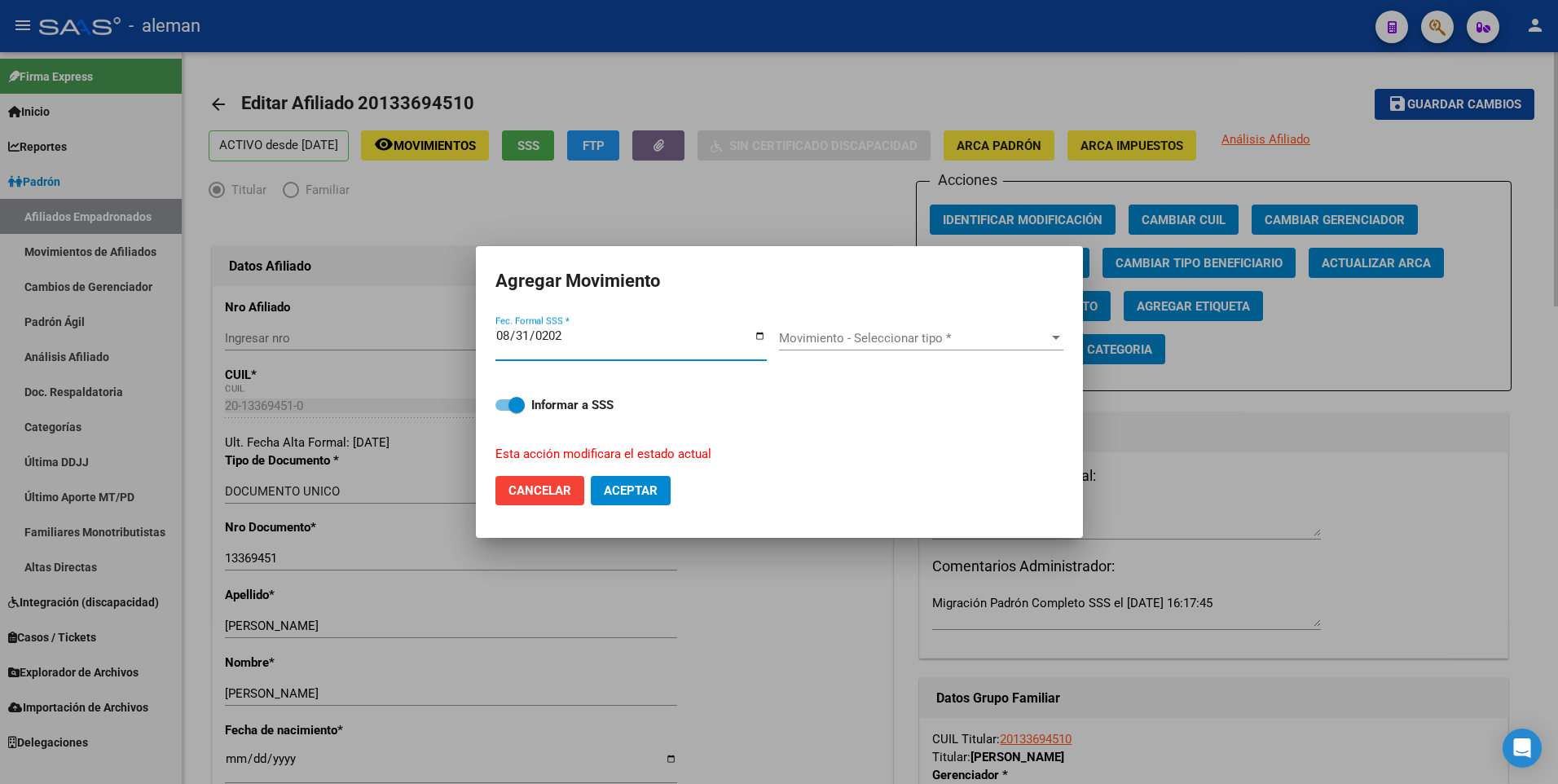
type input "[DATE]"
click at [905, 334] on span "Movimiento - Seleccionar tipo *" at bounding box center [914, 338] width 270 height 15
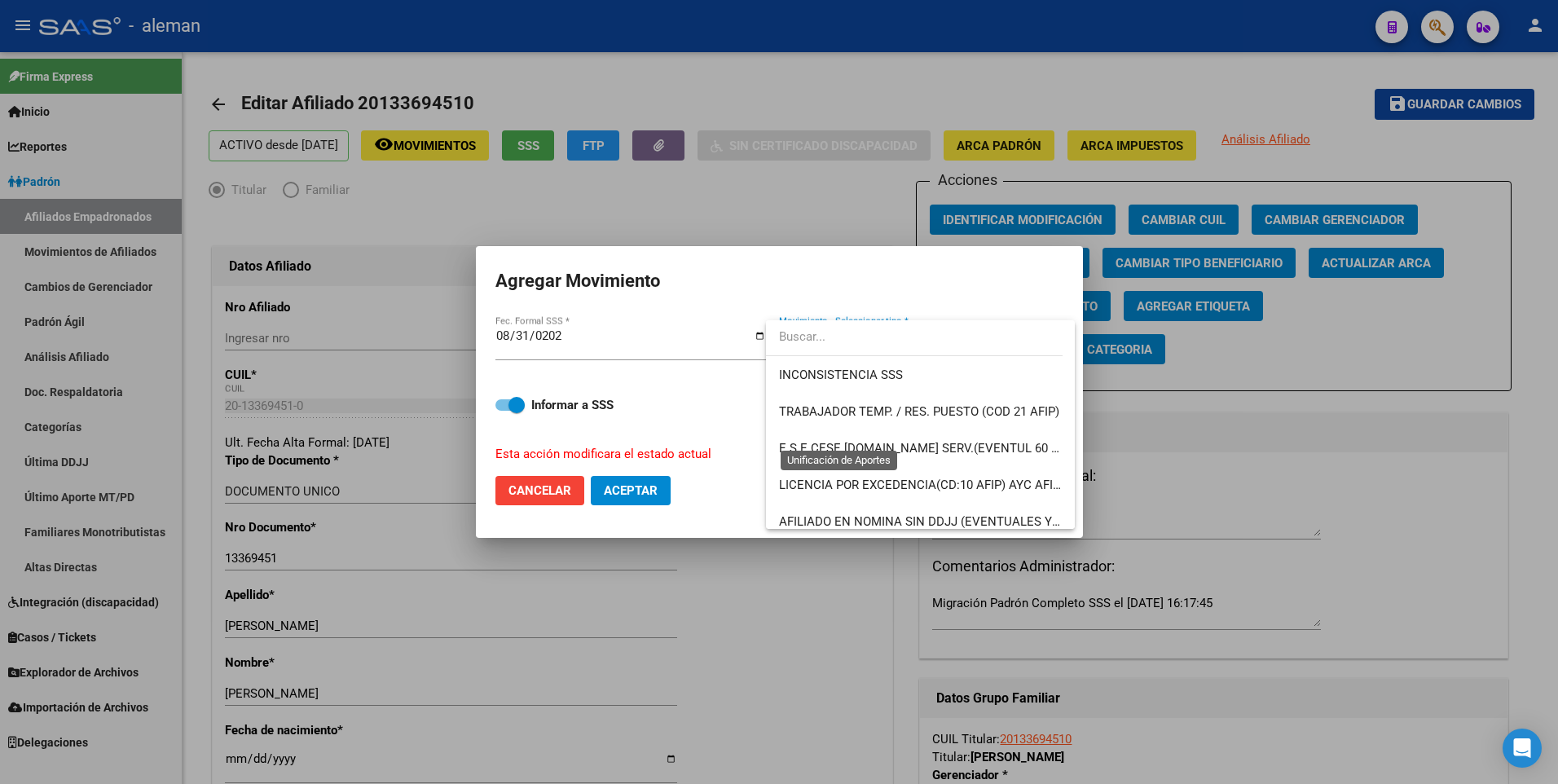
scroll to position [1184, 0]
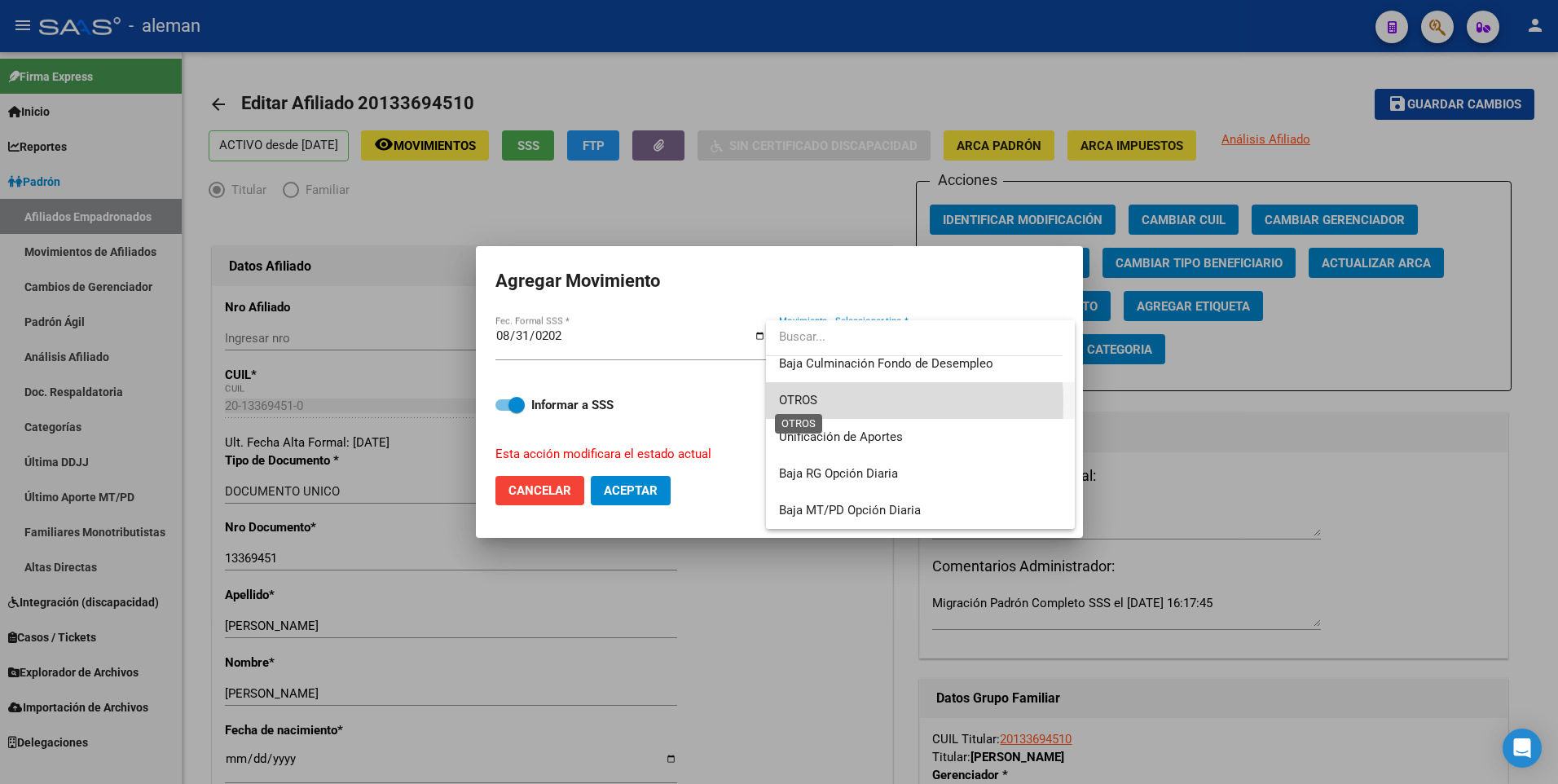
click at [797, 403] on span "OTROS" at bounding box center [798, 400] width 39 height 15
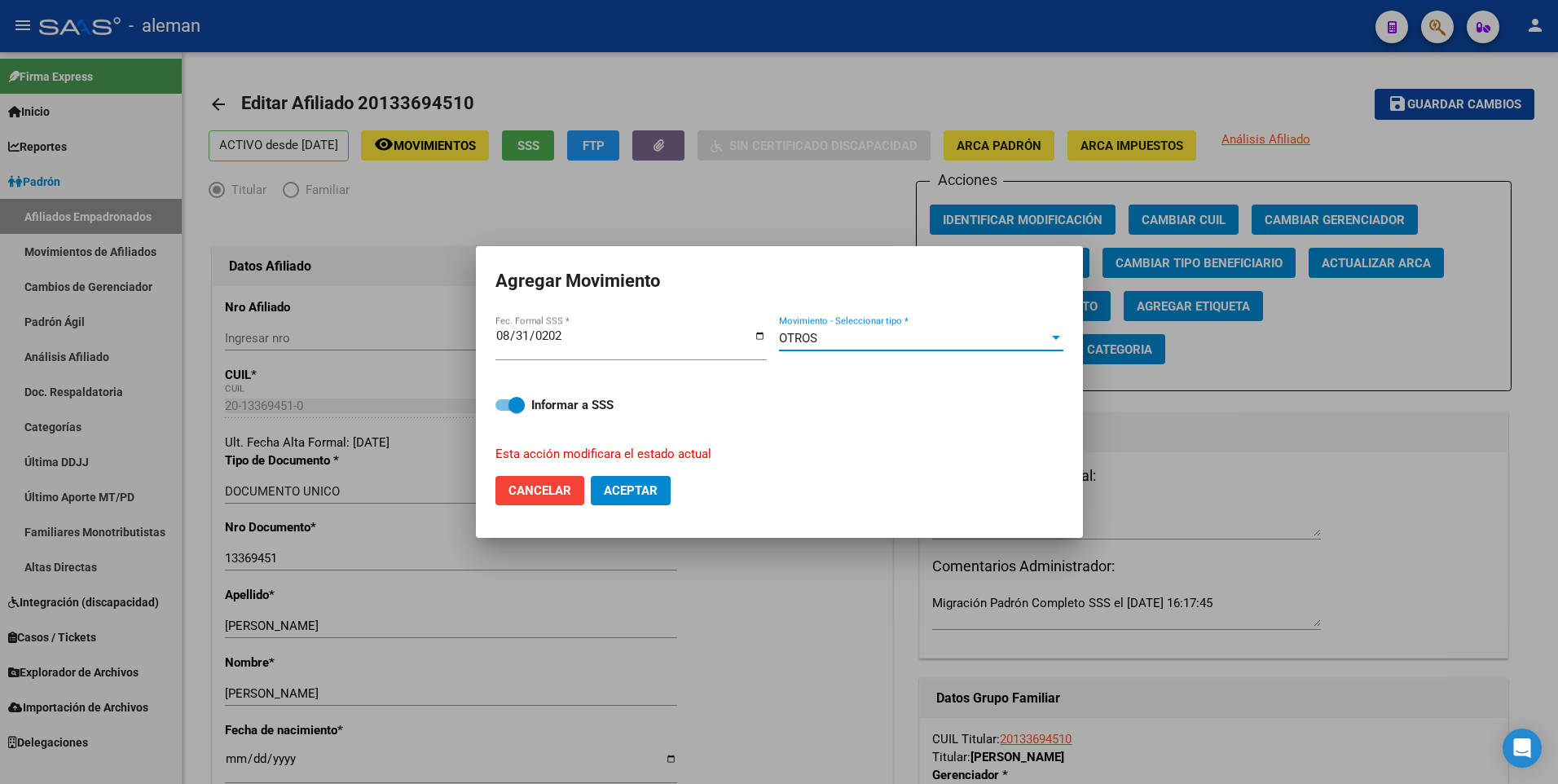
click at [629, 488] on span "Aceptar" at bounding box center [630, 491] width 54 height 15
checkbox input "false"
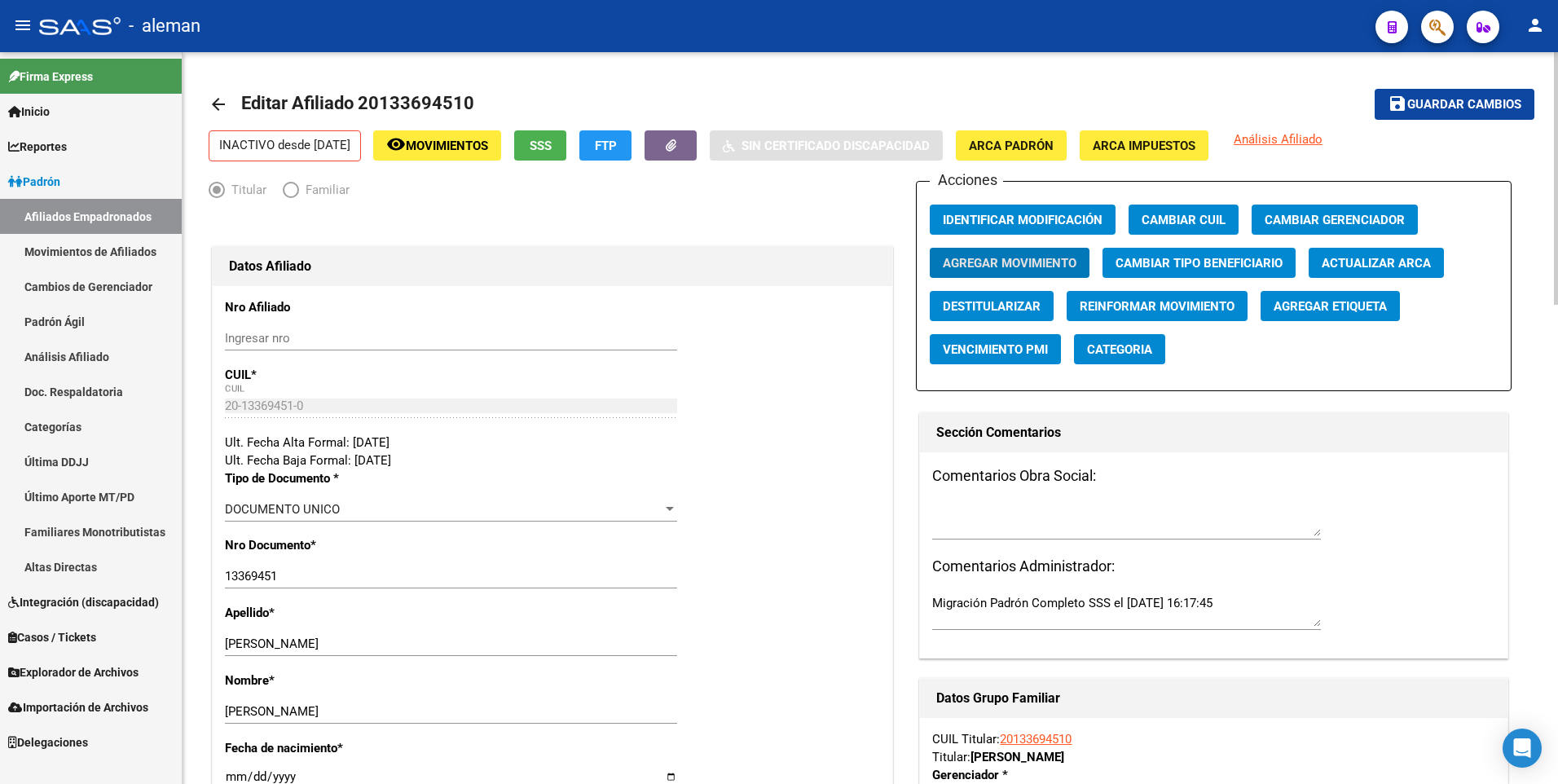
click at [213, 102] on mat-icon "arrow_back" at bounding box center [218, 104] width 20 height 20
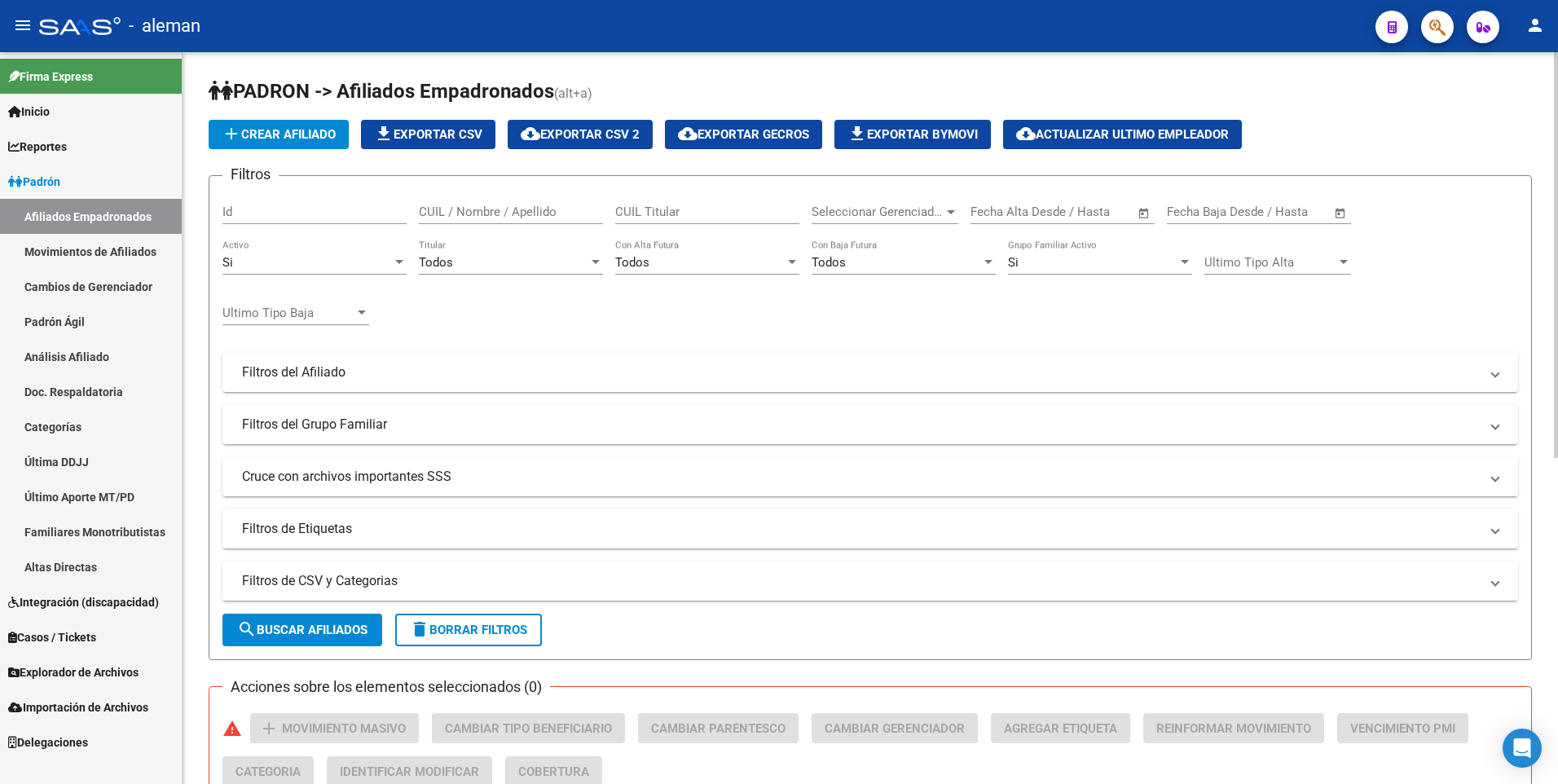
click at [425, 204] on div "CUIL / Nombre / Apellido" at bounding box center [511, 206] width 184 height 35
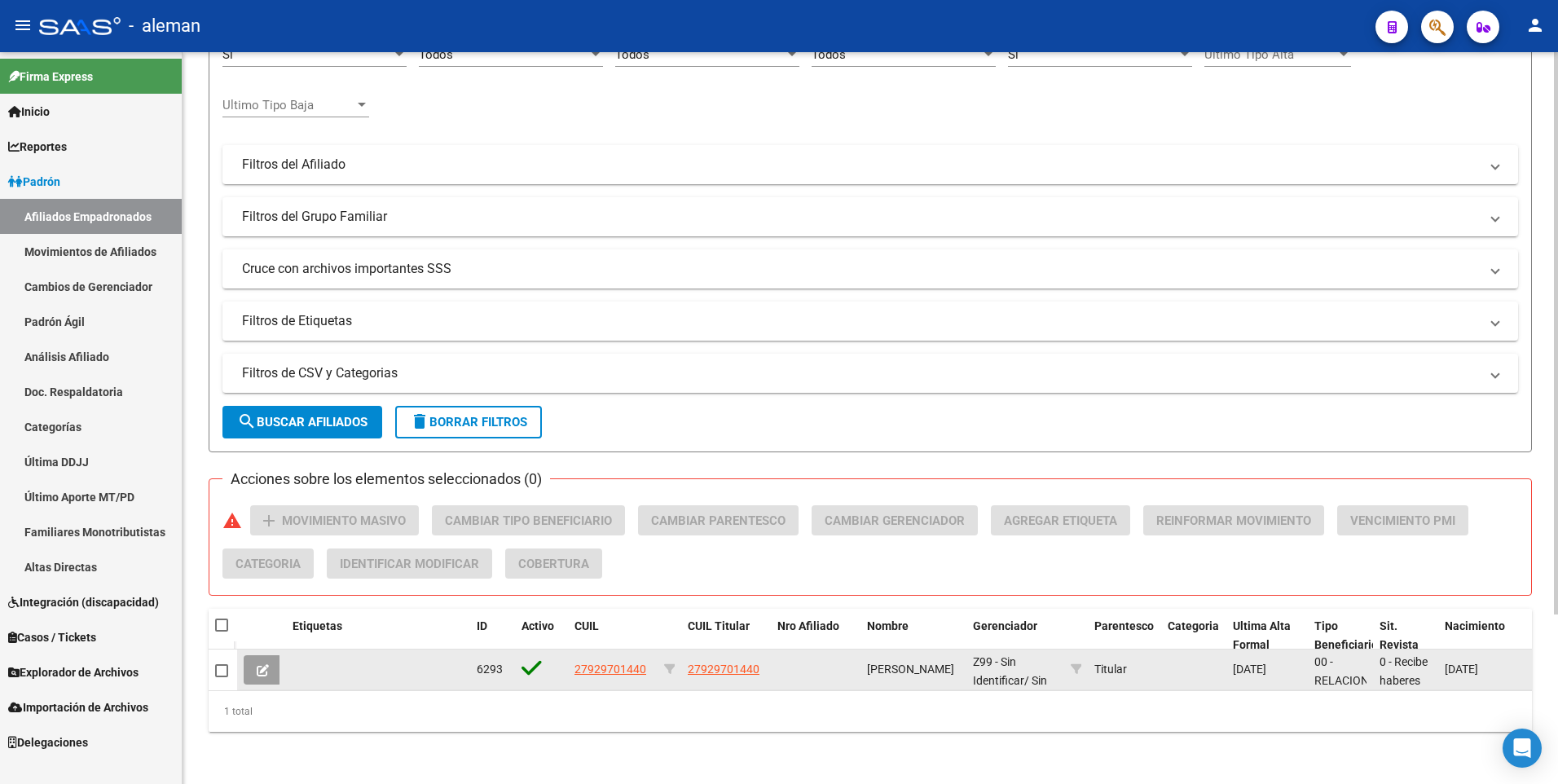
type input "27929701440"
click at [626, 663] on span "27929701440" at bounding box center [610, 669] width 71 height 13
type textarea "27929701440"
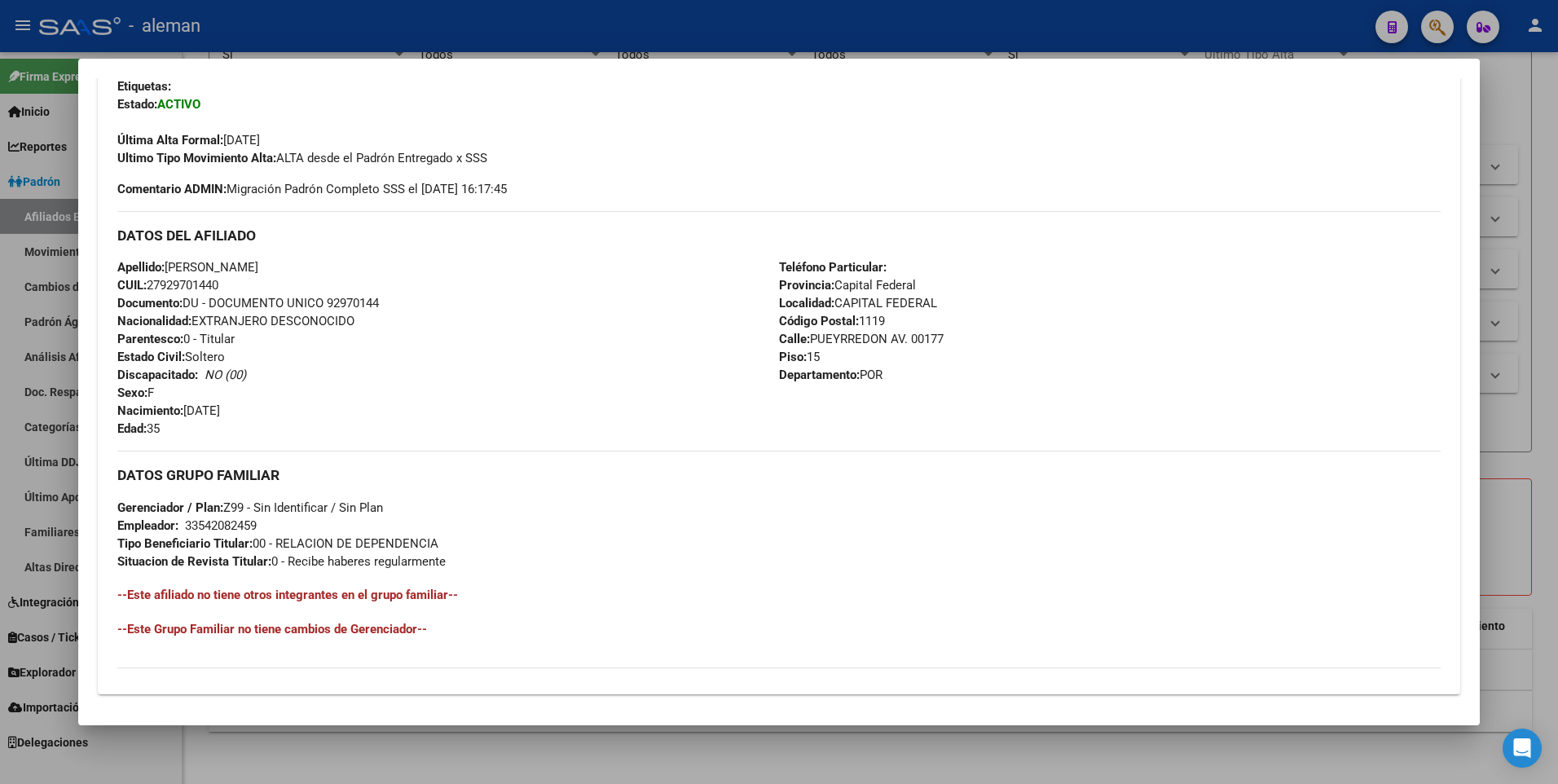
scroll to position [610, 0]
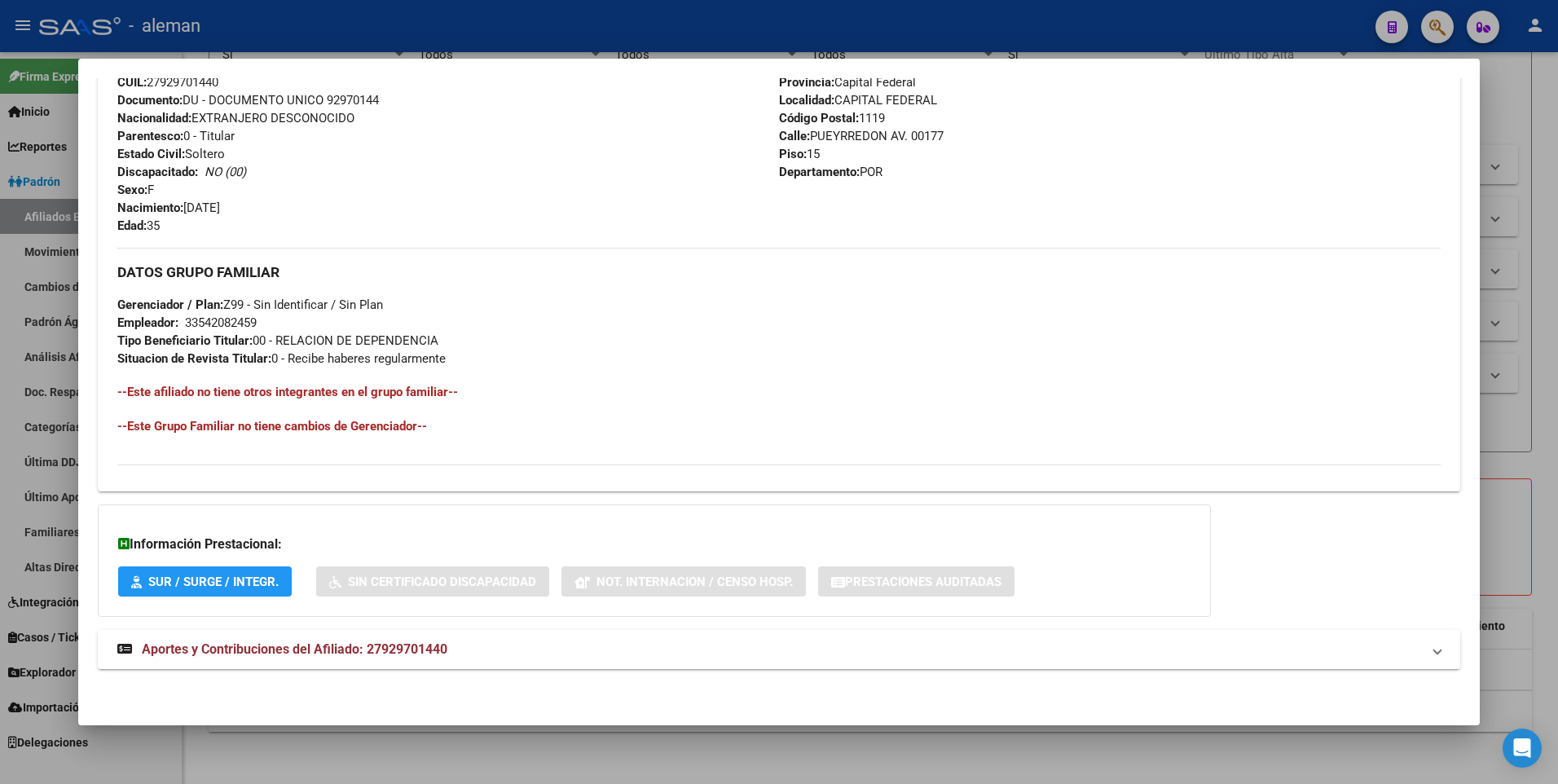
click at [418, 642] on span "Aportes y Contribuciones del Afiliado: 27929701440" at bounding box center [294, 649] width 306 height 15
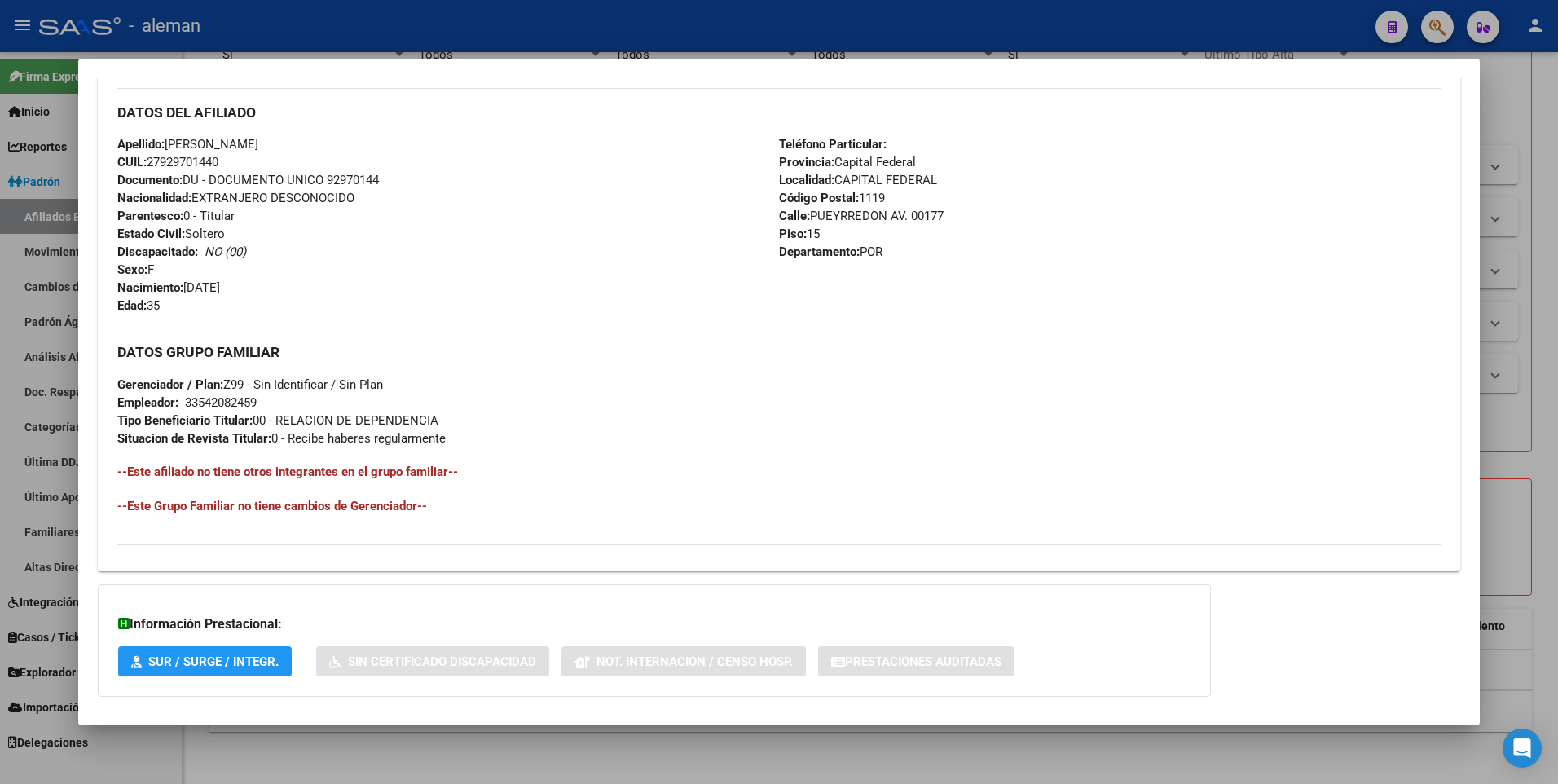
scroll to position [286, 0]
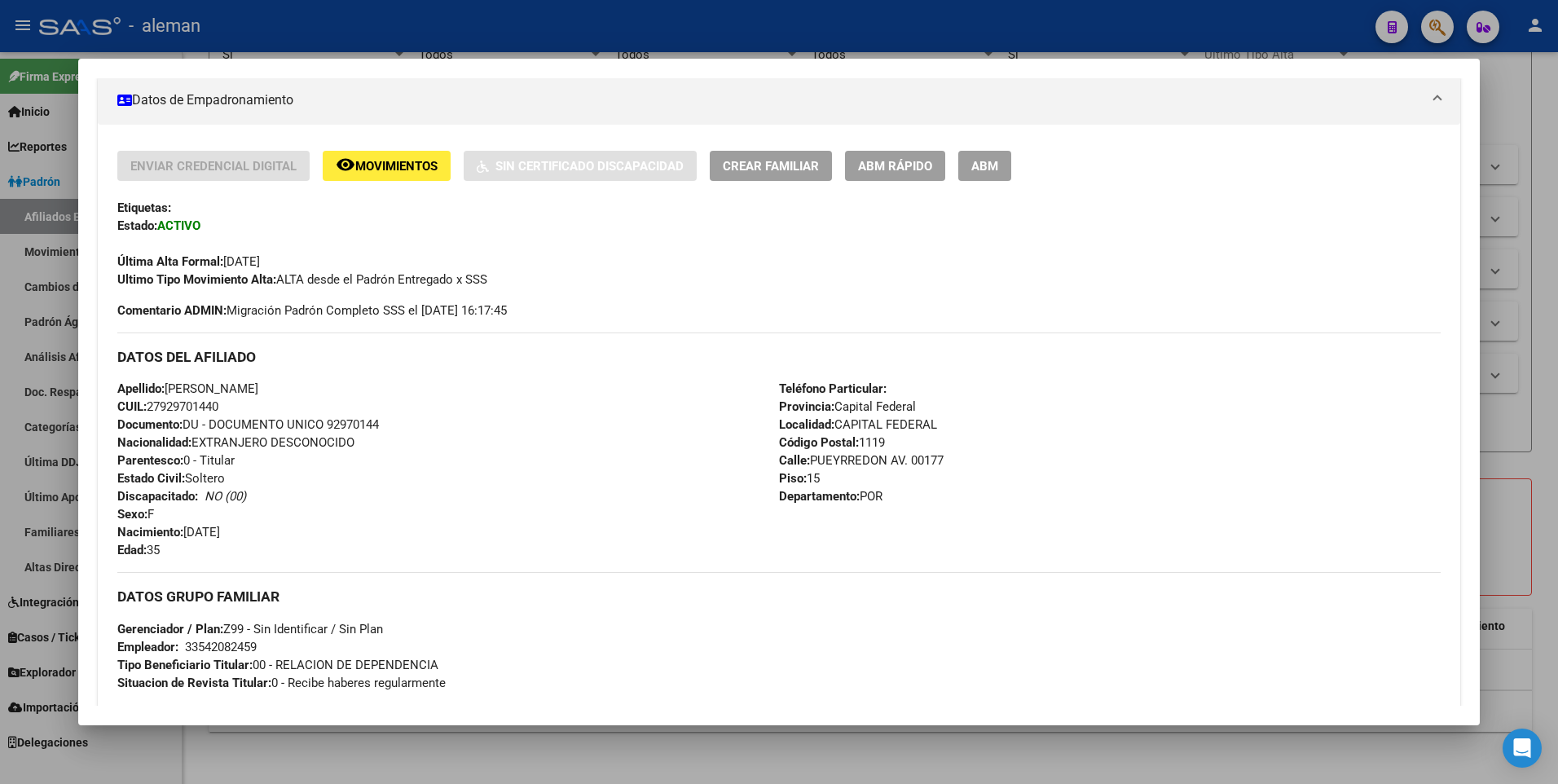
click at [990, 166] on span "ABM" at bounding box center [984, 166] width 27 height 15
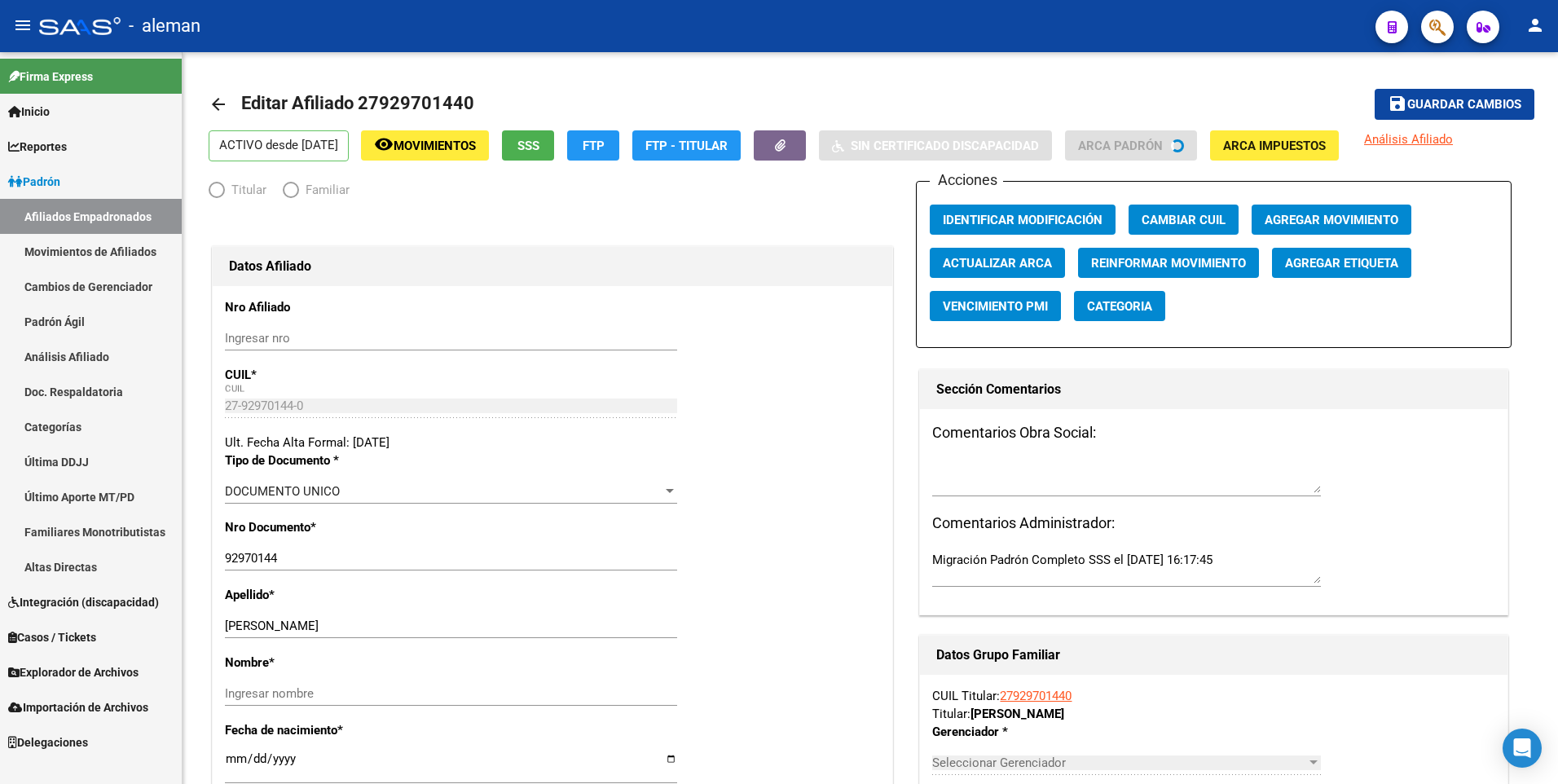
radio input "true"
type input "33-54208245-9"
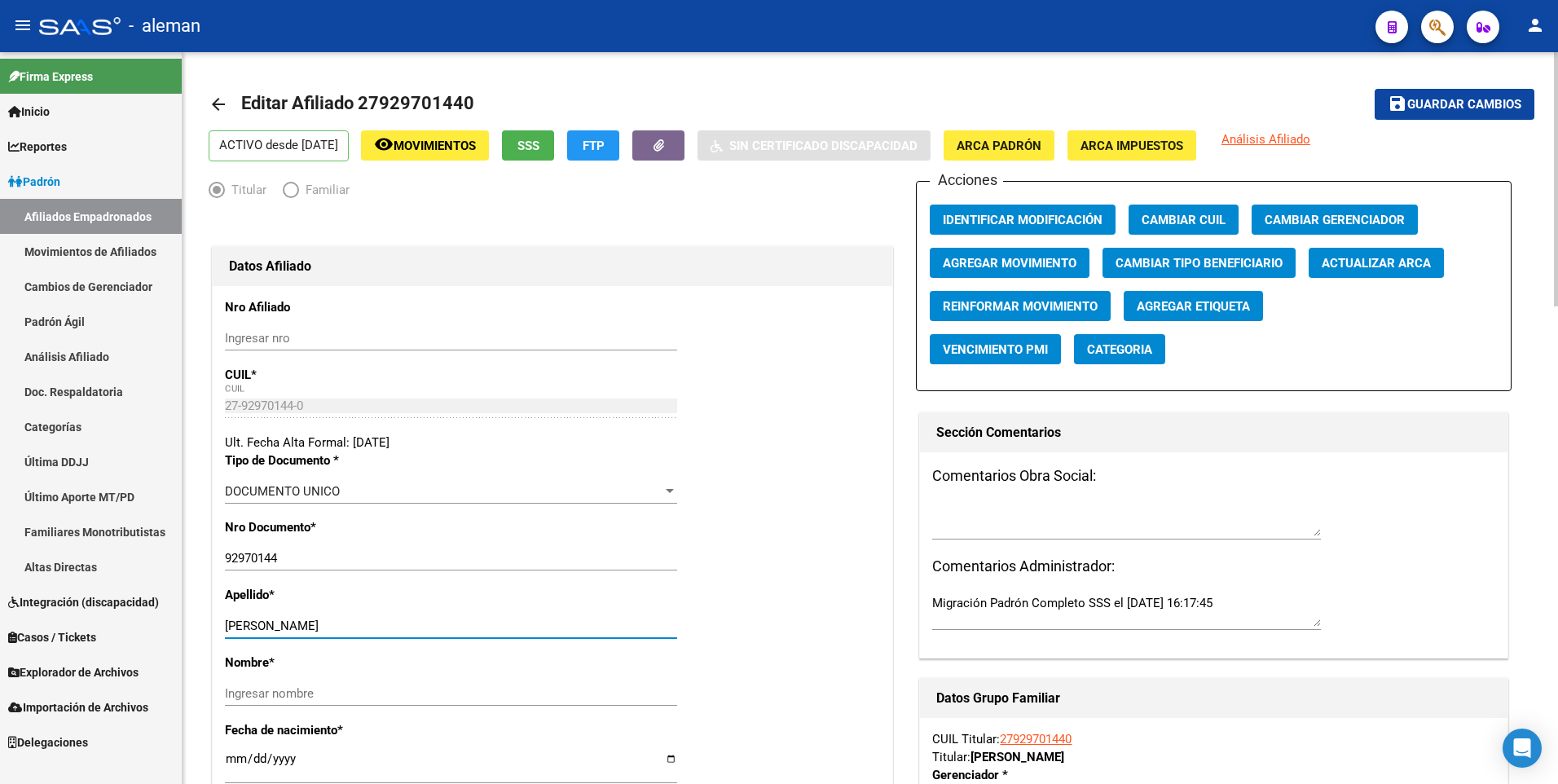
drag, startPoint x: 365, startPoint y: 628, endPoint x: 468, endPoint y: 617, distance: 103.6
click at [468, 617] on div "CABOVIANCO FIGUEROA MARILYN Ingresar apellido" at bounding box center [450, 626] width 452 height 24
type input "CABOVIANCO FIGUEROA"
click at [433, 695] on input "Ingresar nombre" at bounding box center [450, 694] width 452 height 15
paste input "MARILYN"
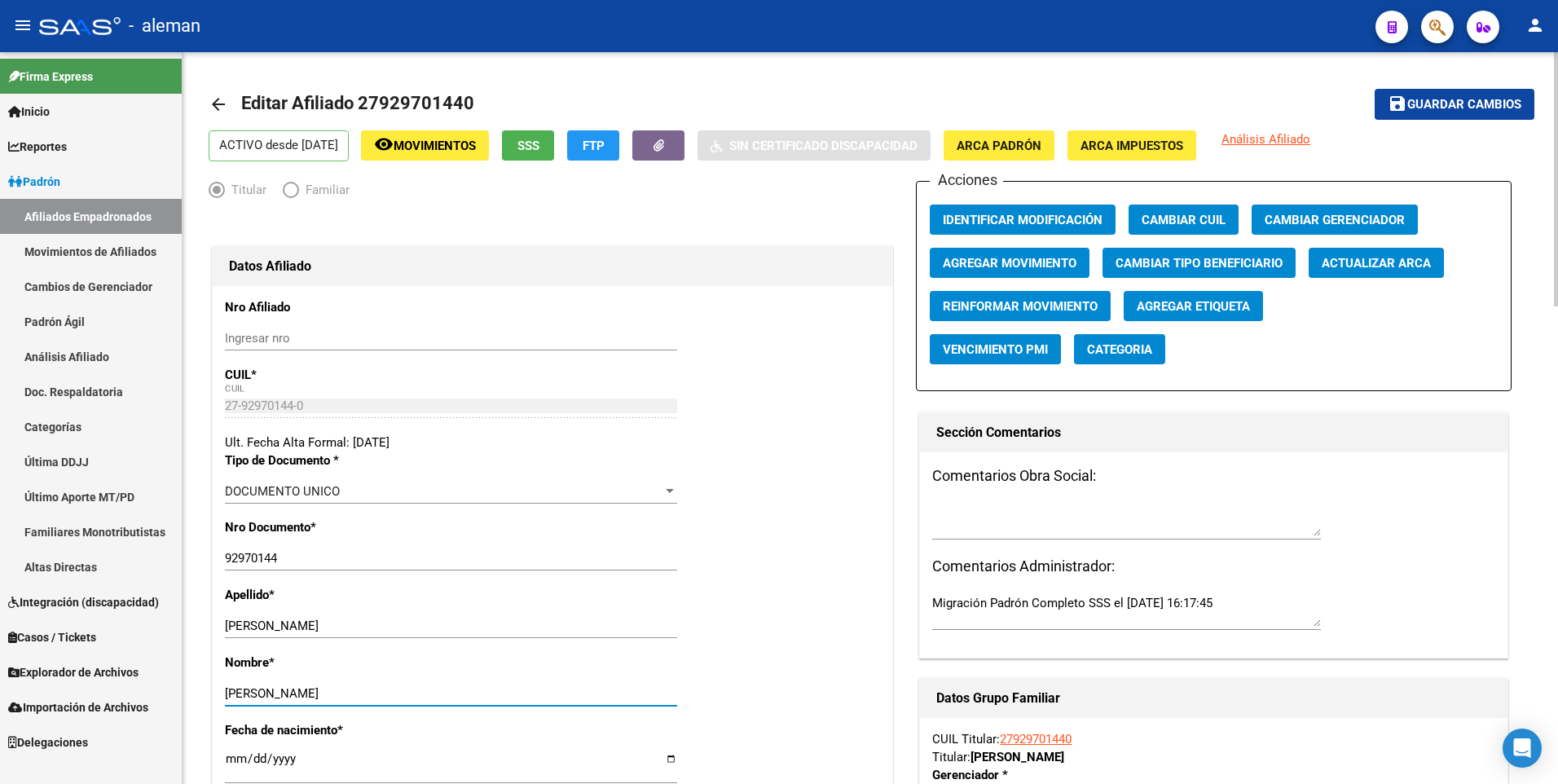
type input "MARILYN"
click at [999, 256] on span "Agregar Movimiento" at bounding box center [1010, 263] width 134 height 15
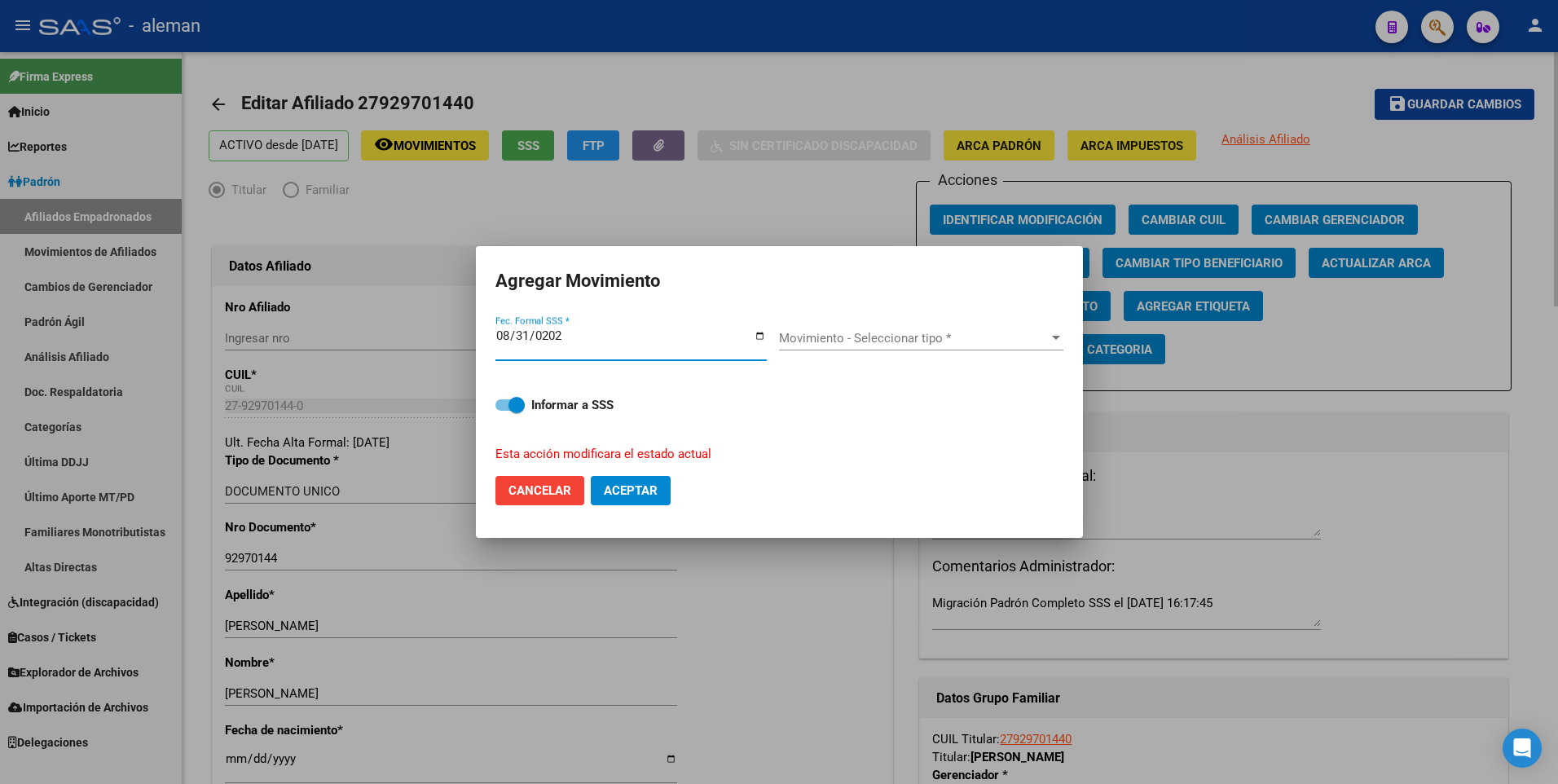
type input "[DATE]"
click at [891, 341] on span "Movimiento - Seleccionar tipo *" at bounding box center [914, 338] width 270 height 15
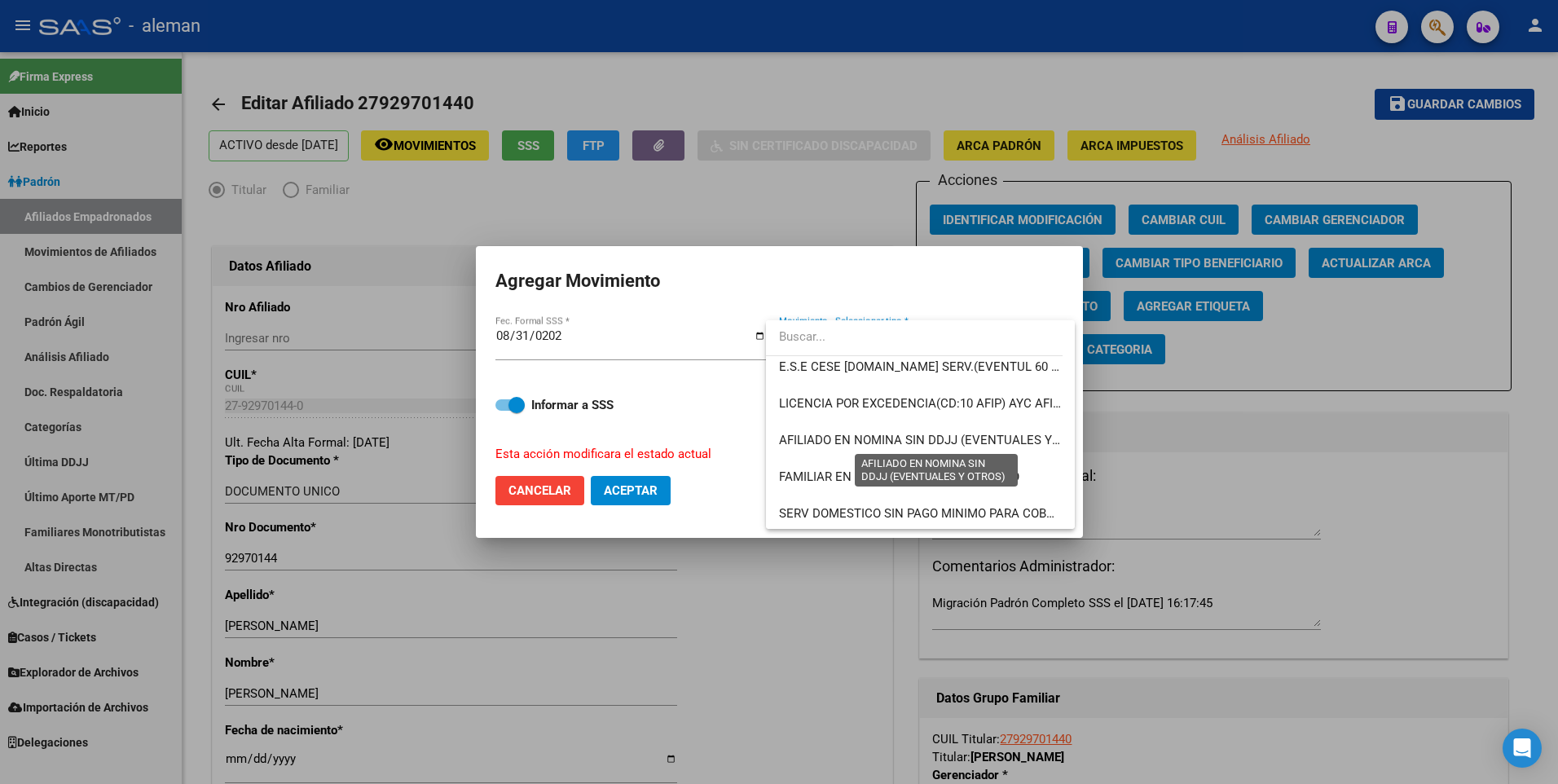
scroll to position [1184, 0]
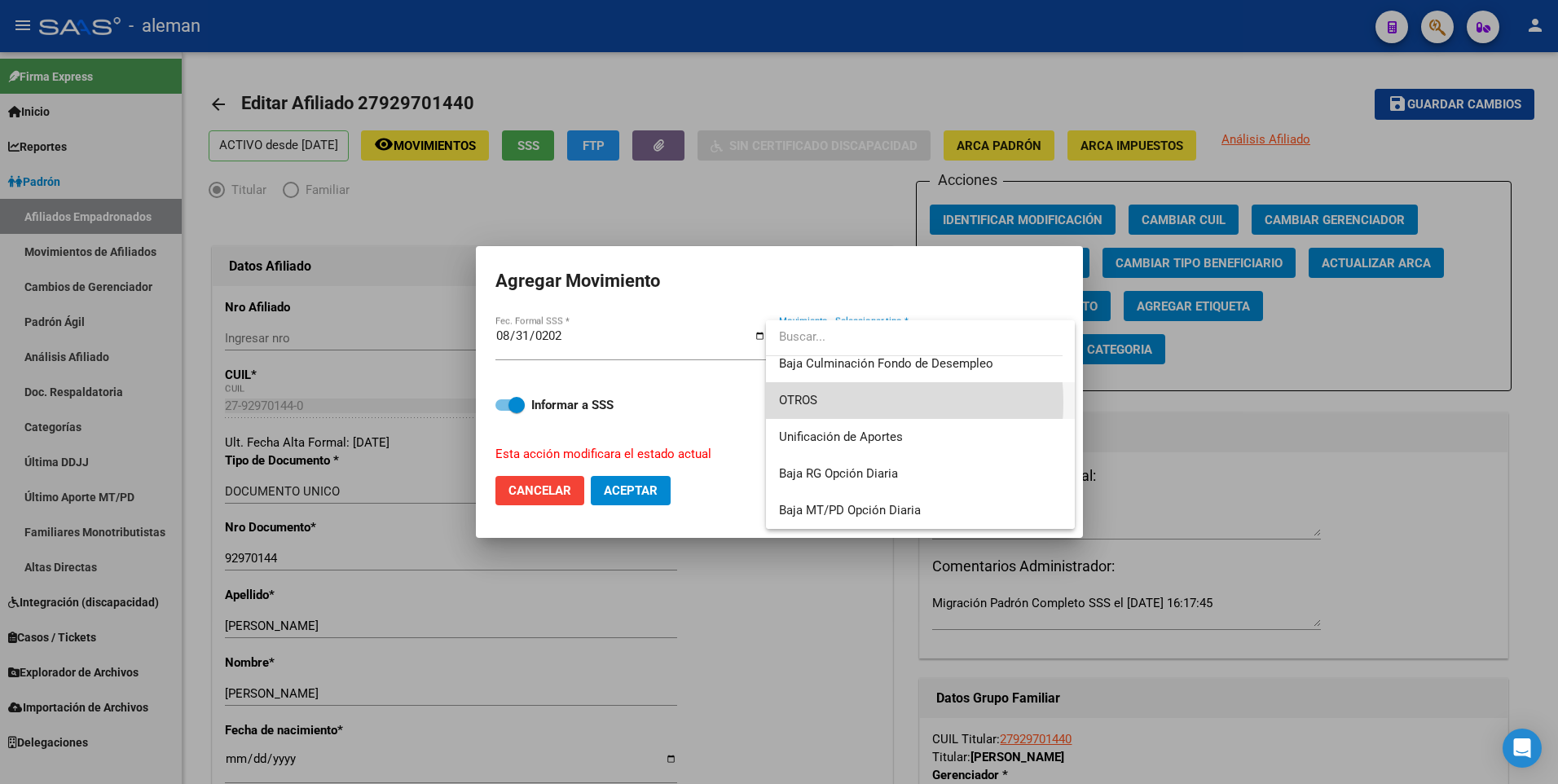
click at [818, 402] on span "OTROS" at bounding box center [921, 400] width 283 height 37
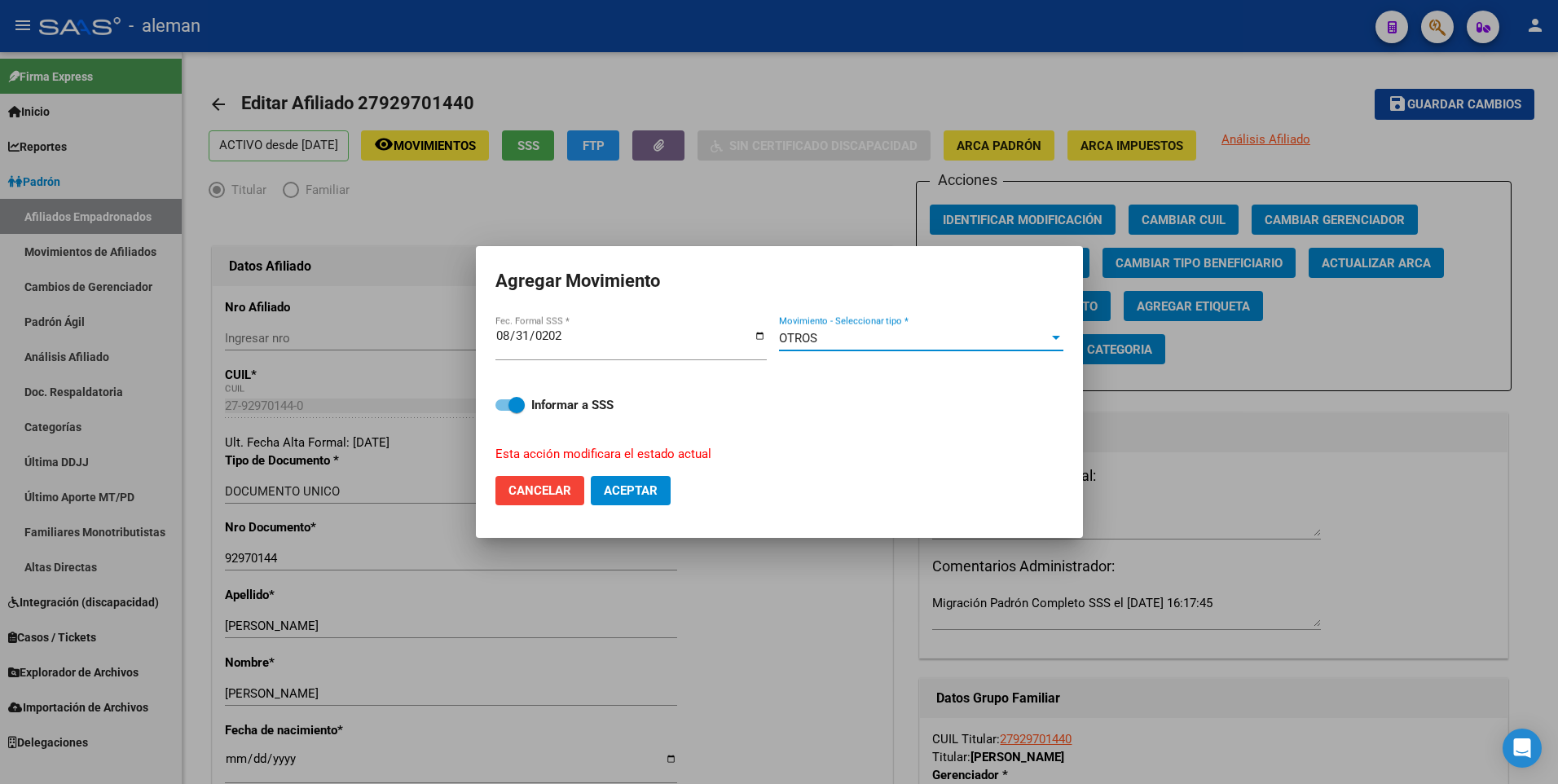
click at [645, 487] on span "Aceptar" at bounding box center [630, 491] width 54 height 15
checkbox input "false"
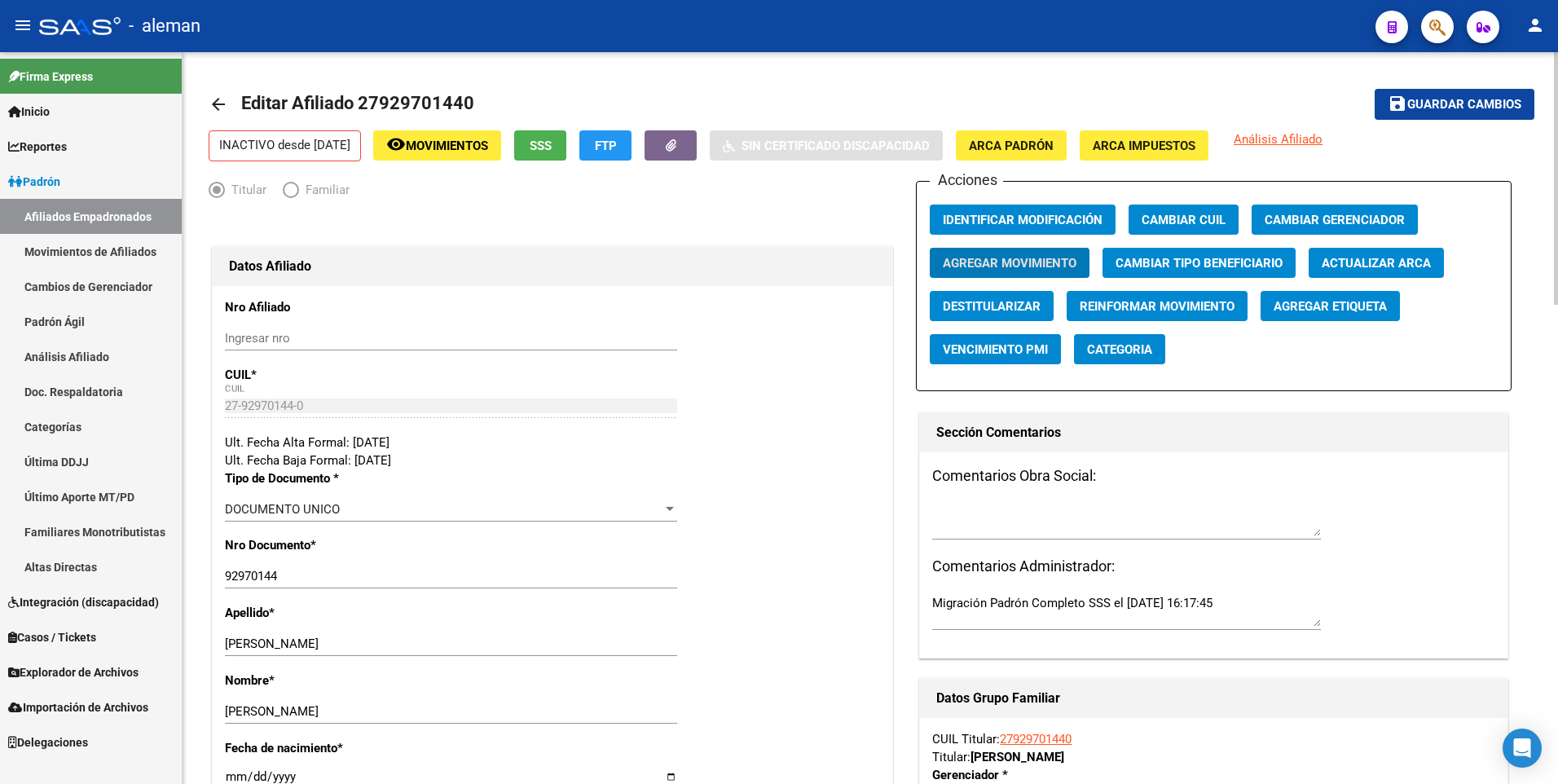
click at [1447, 100] on span "Guardar cambios" at bounding box center [1464, 105] width 114 height 15
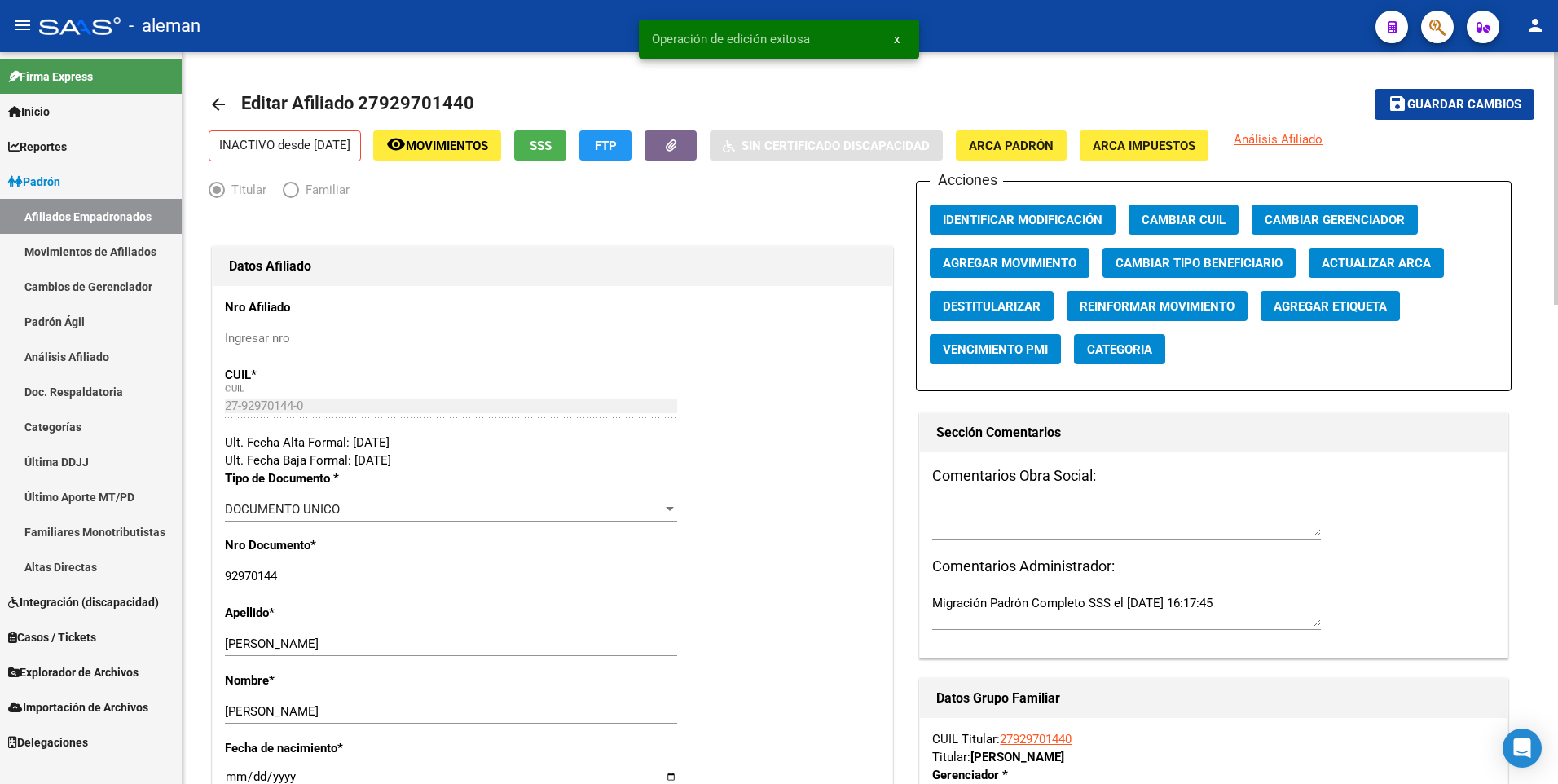
click at [219, 101] on mat-icon "arrow_back" at bounding box center [218, 104] width 20 height 20
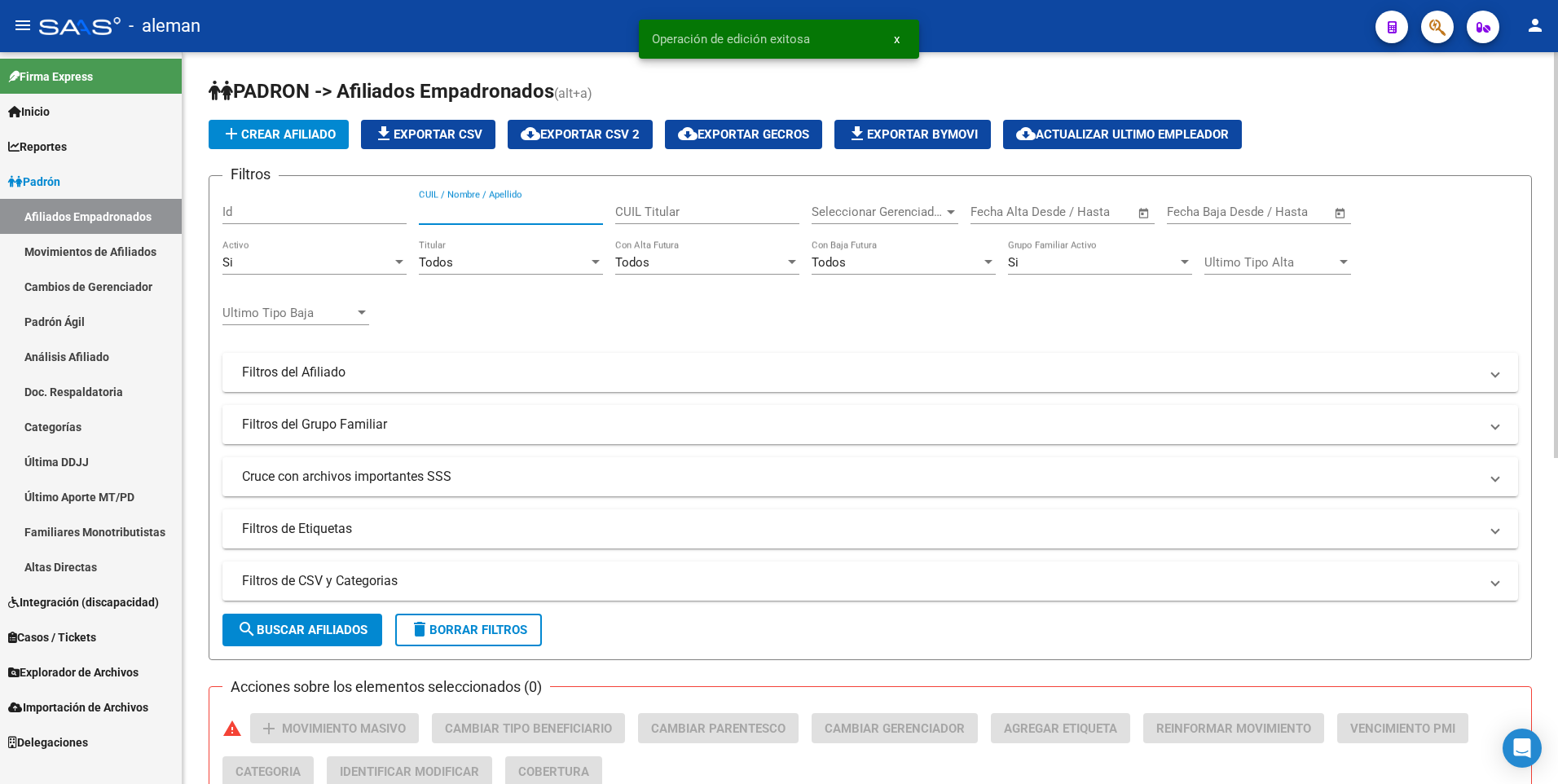
click at [500, 205] on input "CUIL / Nombre / Apellido" at bounding box center [511, 212] width 184 height 15
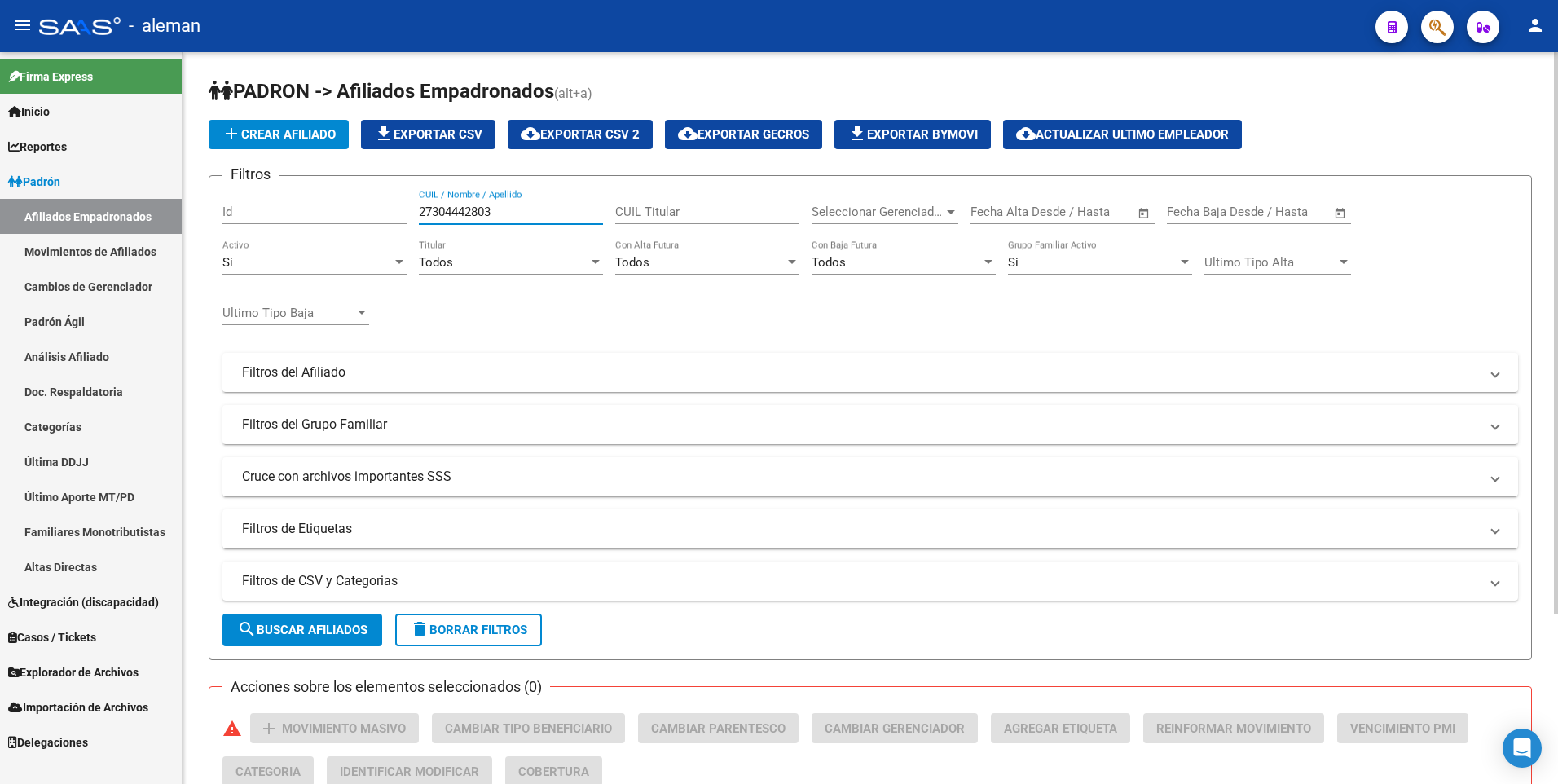
scroll to position [220, 0]
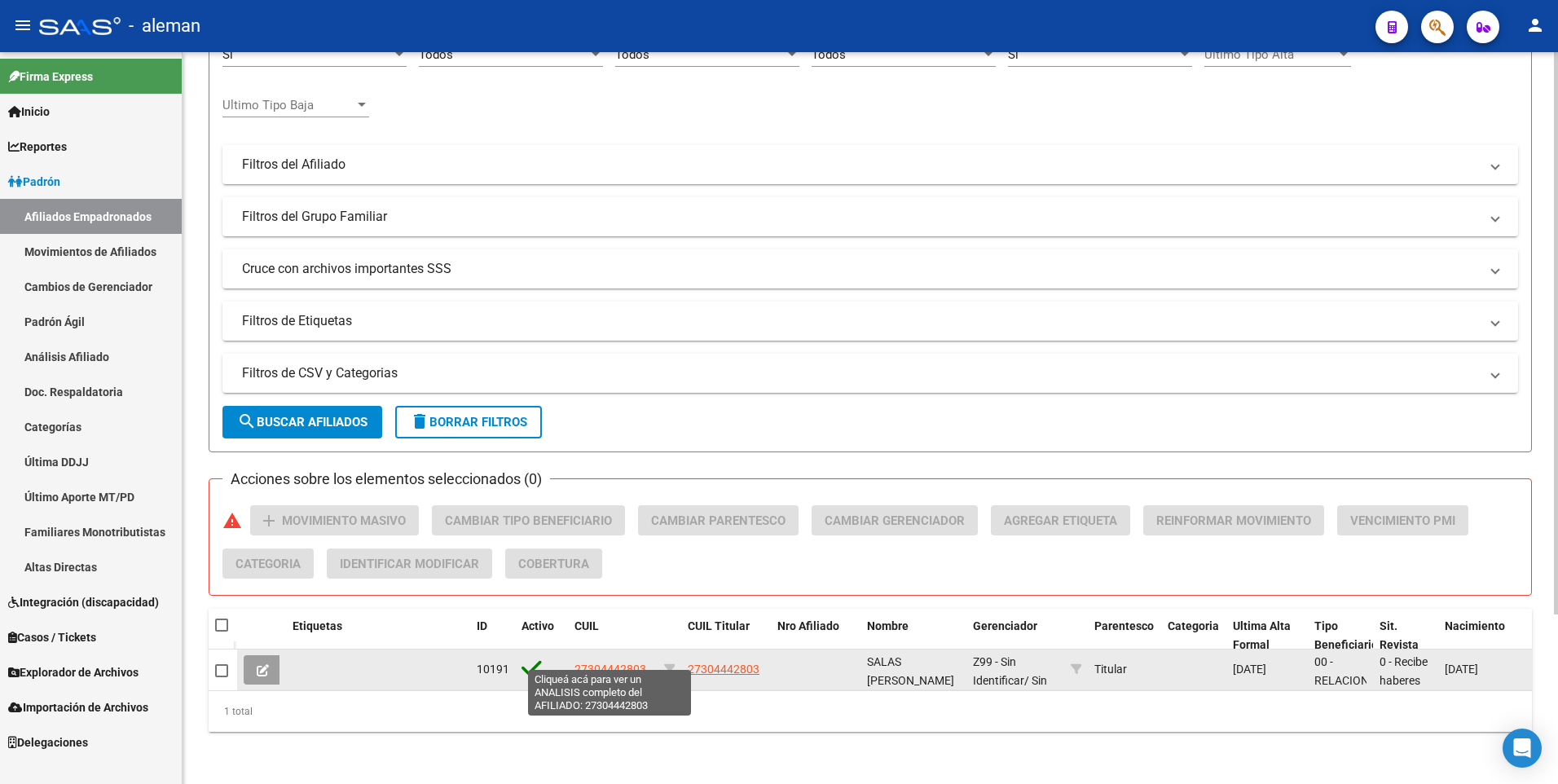
type input "27304442803"
click at [618, 663] on span "27304442803" at bounding box center [610, 669] width 71 height 13
type textarea "27304442803"
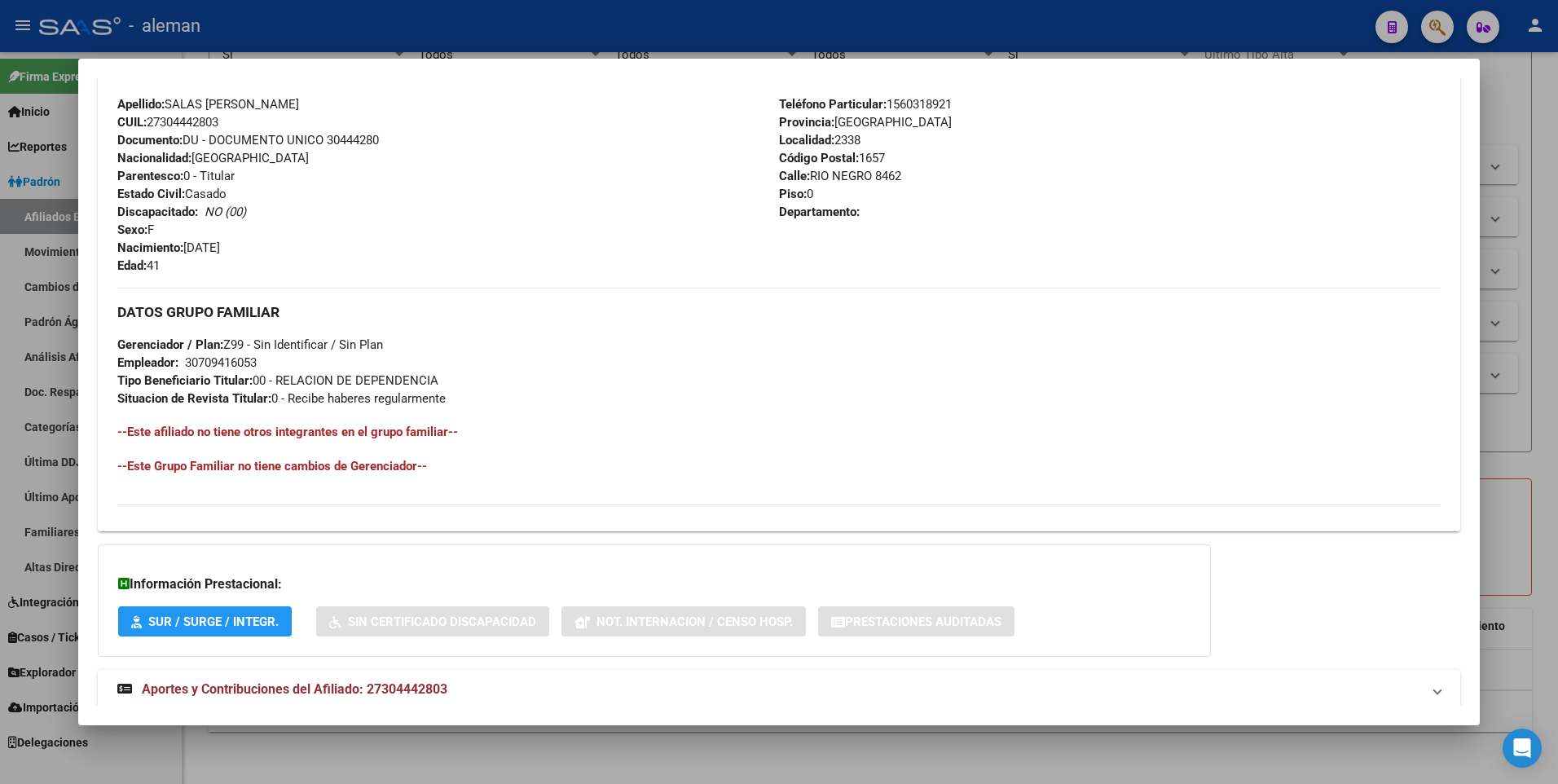
scroll to position [610, 0]
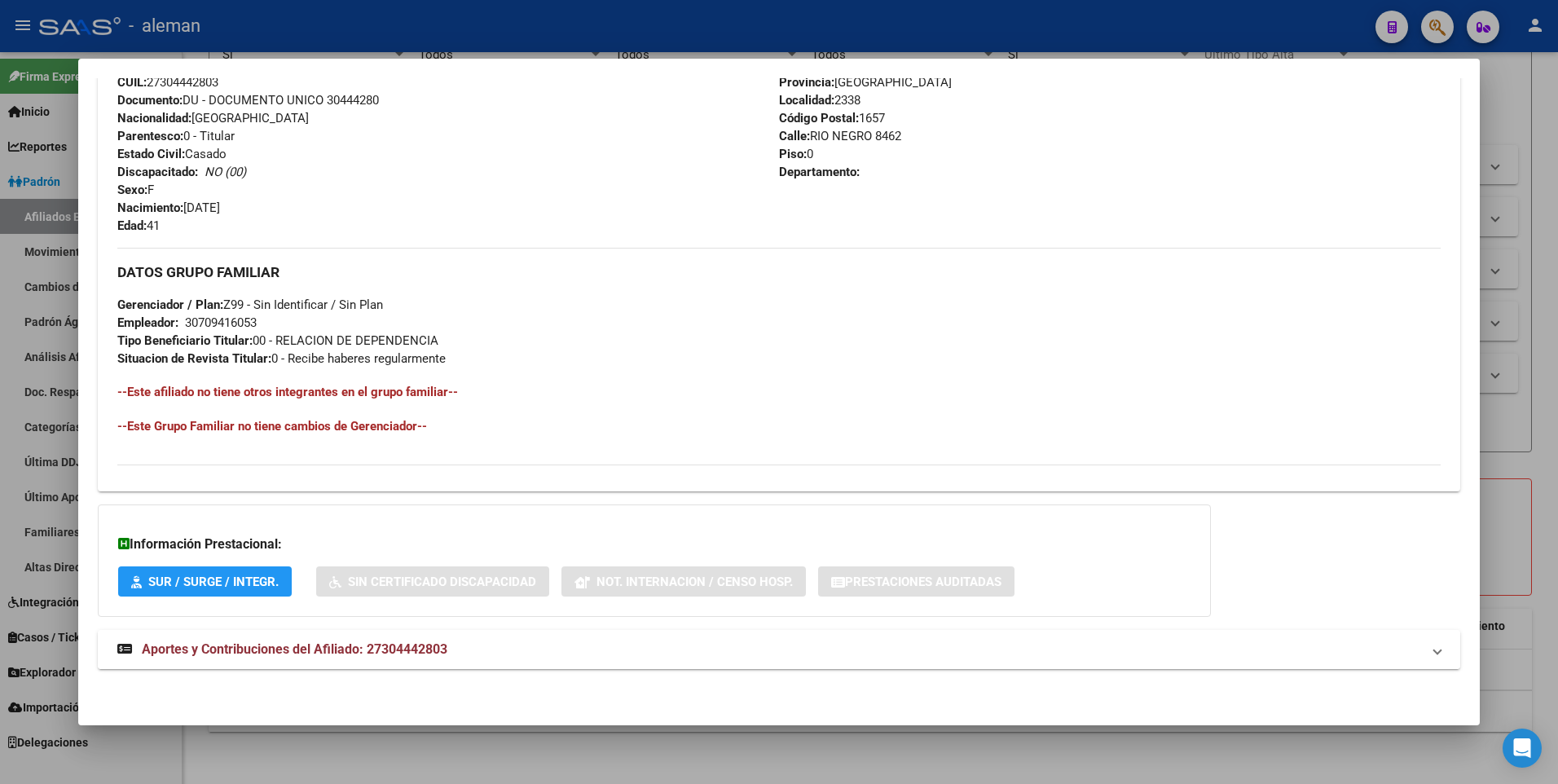
click at [405, 648] on span "Aportes y Contribuciones del Afiliado: 27304442803" at bounding box center [294, 649] width 306 height 15
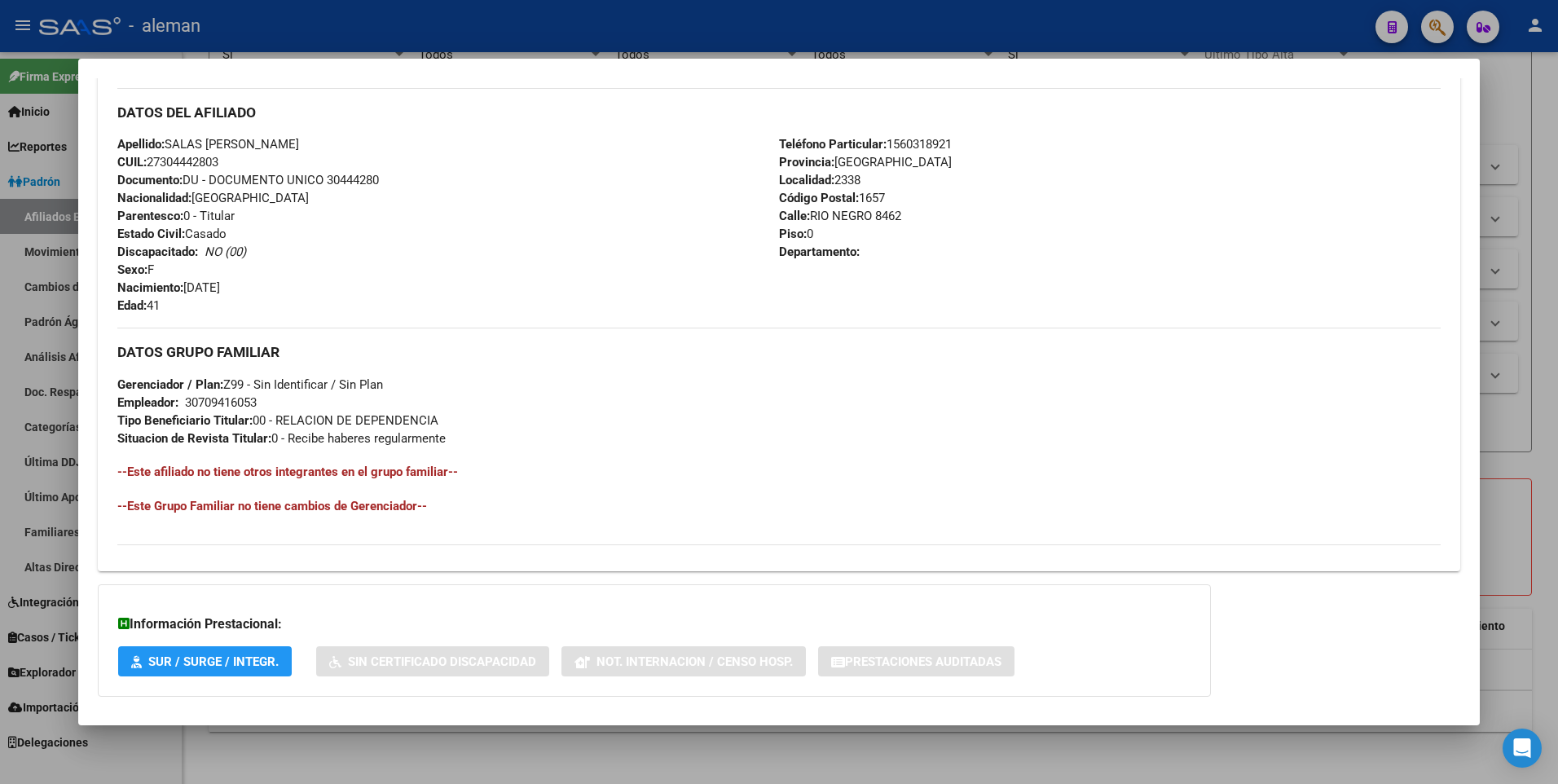
scroll to position [0, 0]
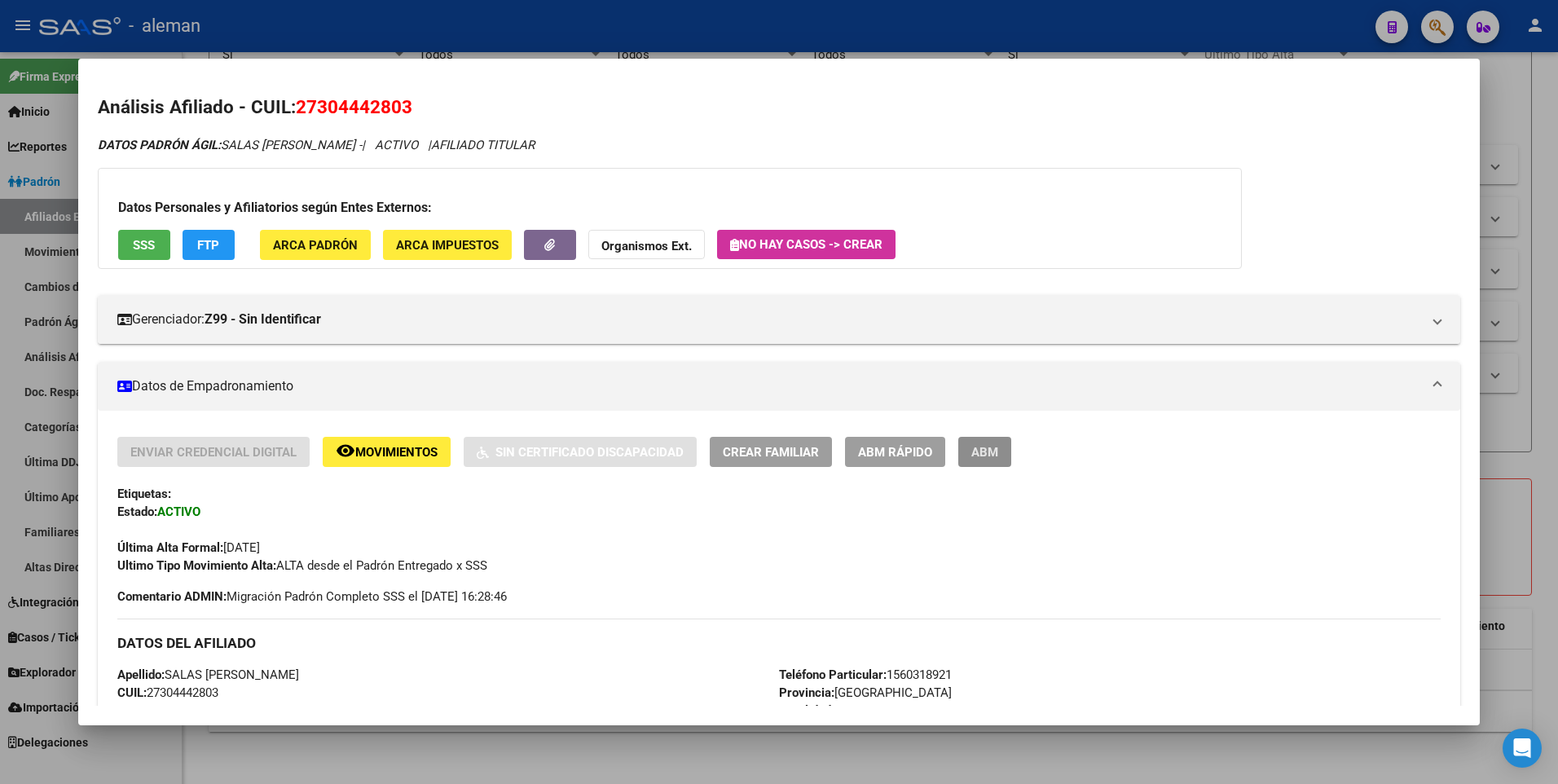
click at [1010, 438] on button "ABM" at bounding box center [984, 452] width 53 height 30
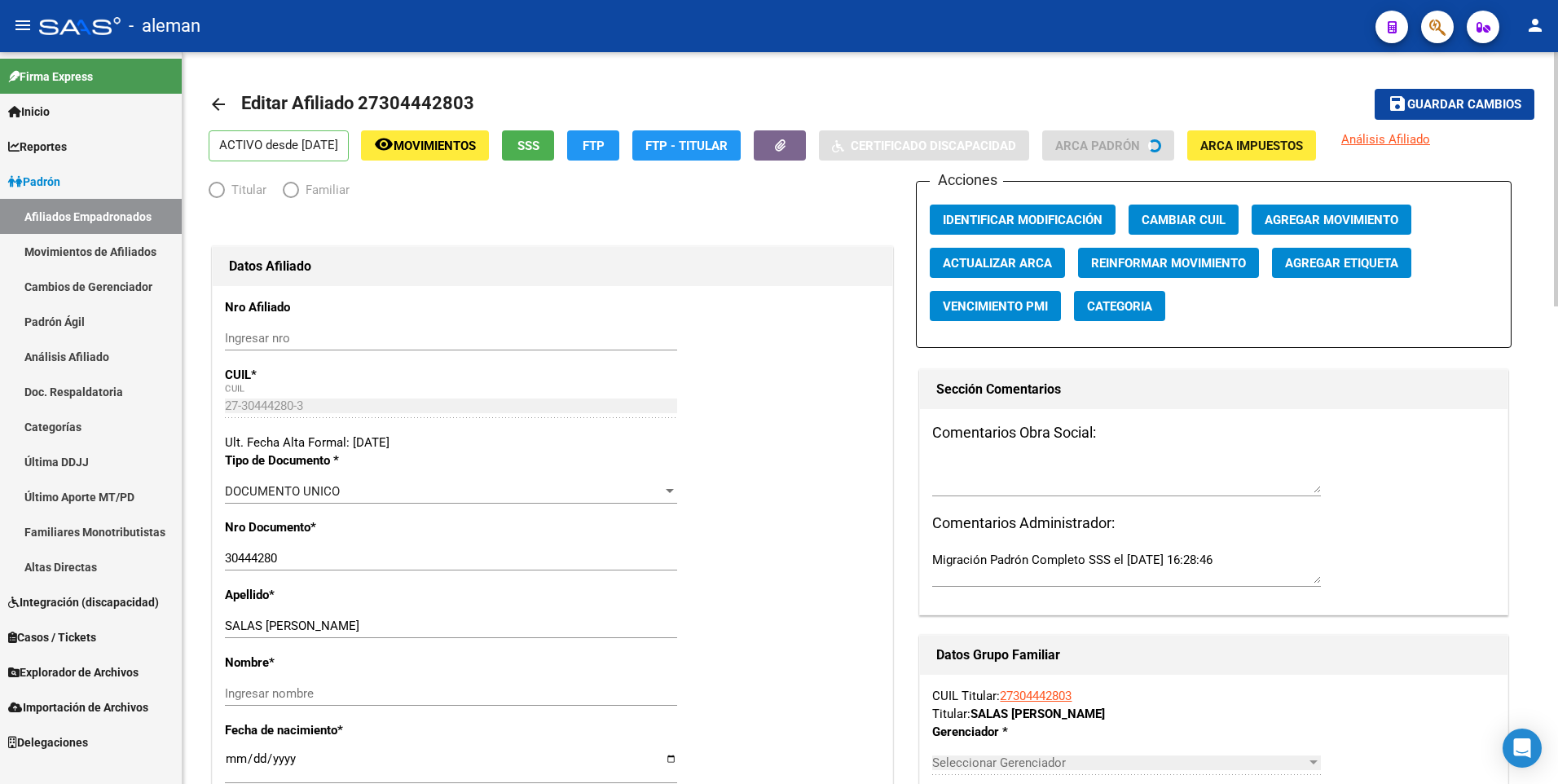
radio input "true"
type input "30-70941605-3"
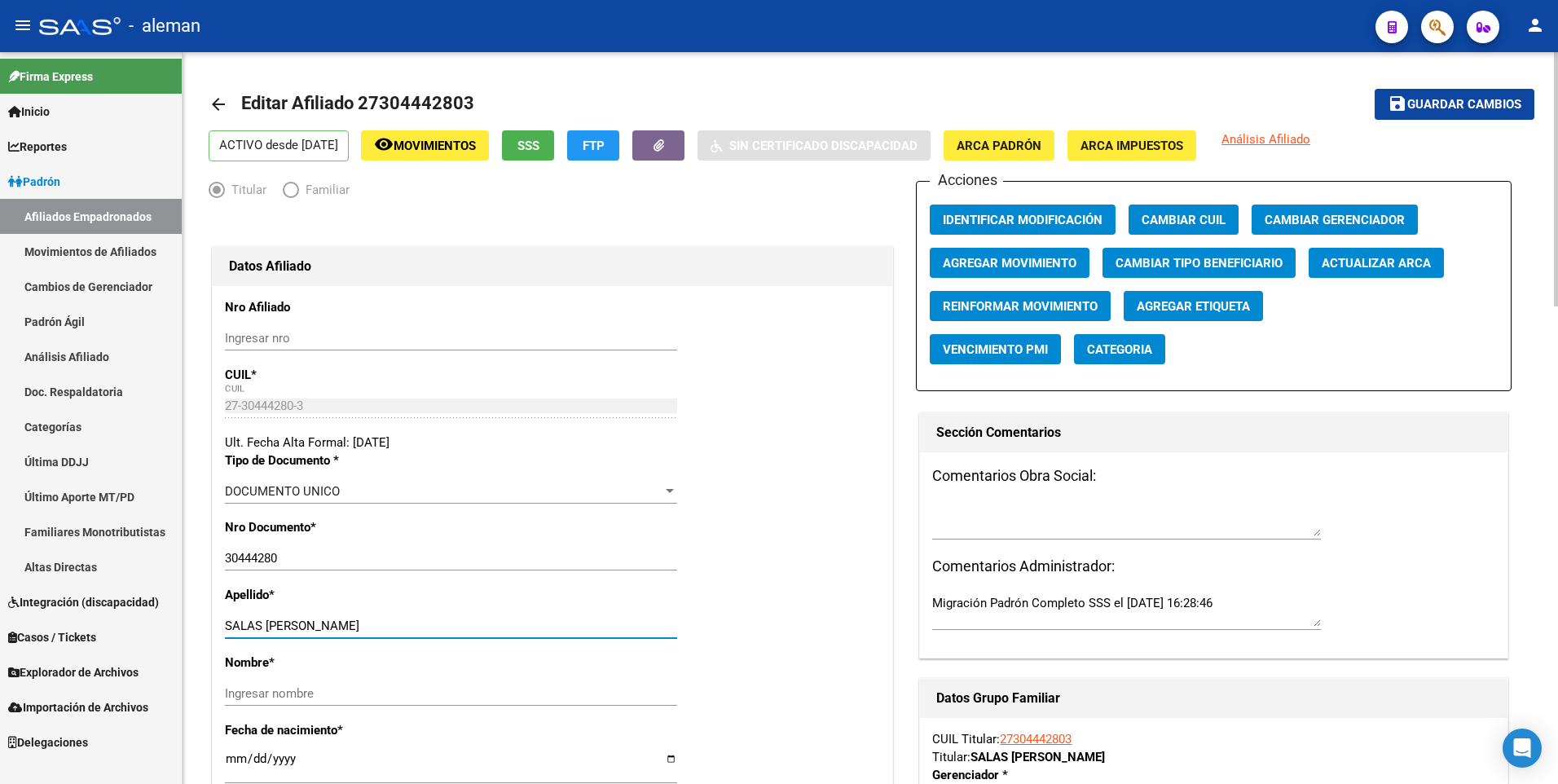
drag, startPoint x: 266, startPoint y: 623, endPoint x: 456, endPoint y: 623, distance: 190.0
click at [456, 623] on input "SALAS EVA BEATRIZ" at bounding box center [450, 626] width 452 height 15
type input "SALAS"
click at [452, 689] on input "Ingresar nombre" at bounding box center [450, 694] width 452 height 15
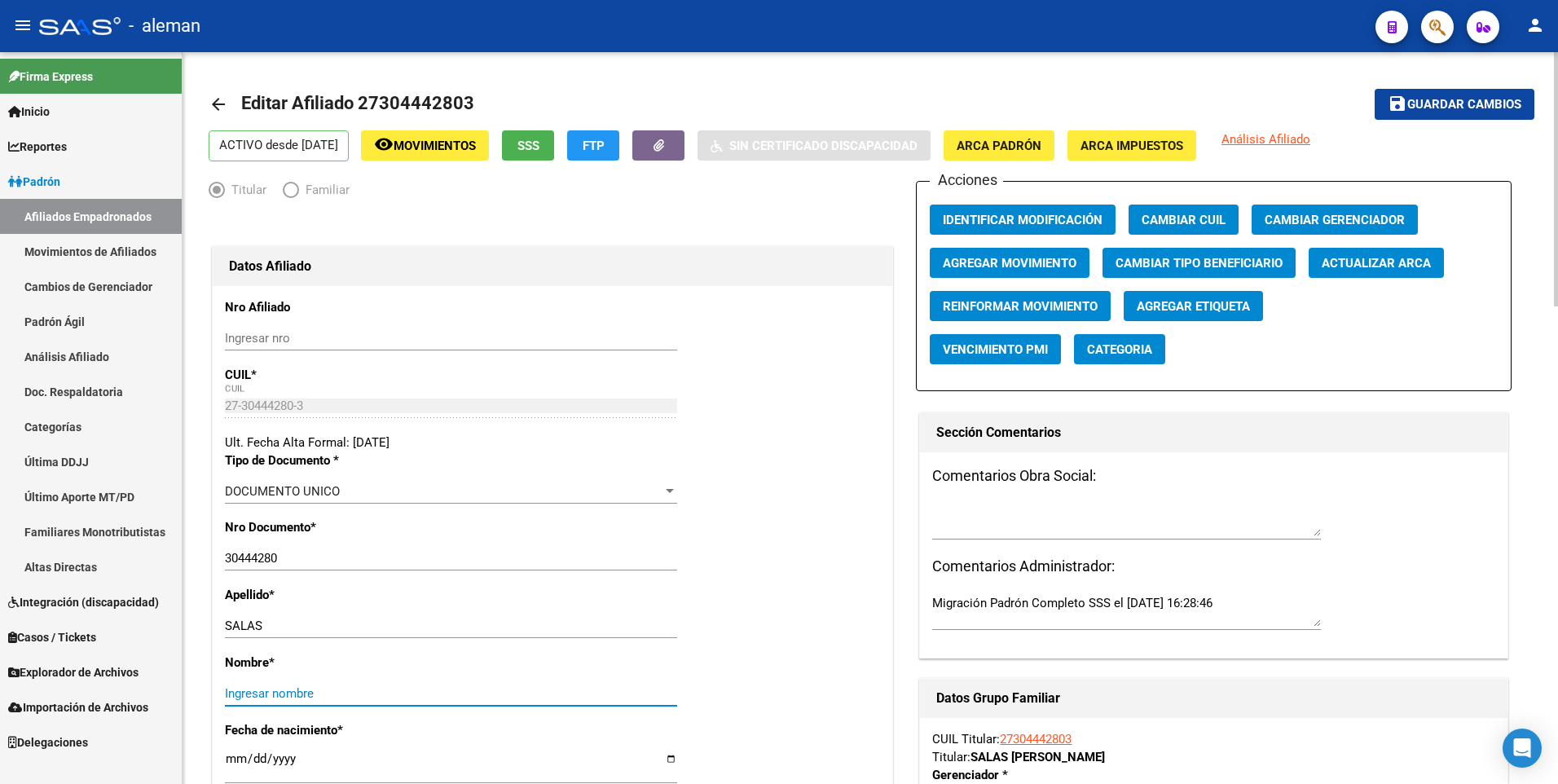
paste input "EVA BEATRIZ"
type input "EVA BEATRIZ"
click at [1046, 259] on span "Agregar Movimiento" at bounding box center [1010, 263] width 134 height 15
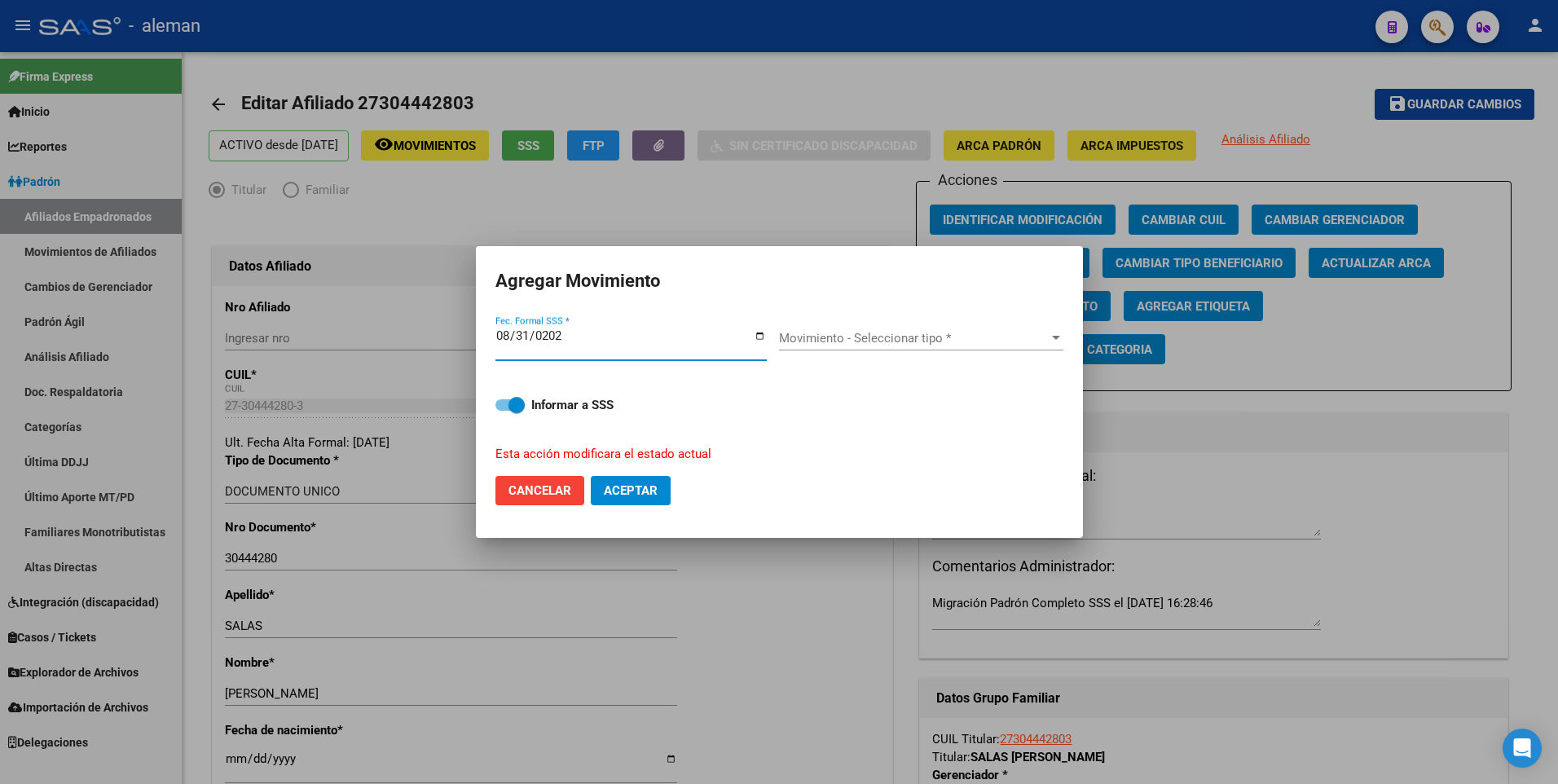
type input "[DATE]"
click at [821, 337] on span "Movimiento - Seleccionar tipo *" at bounding box center [914, 338] width 270 height 15
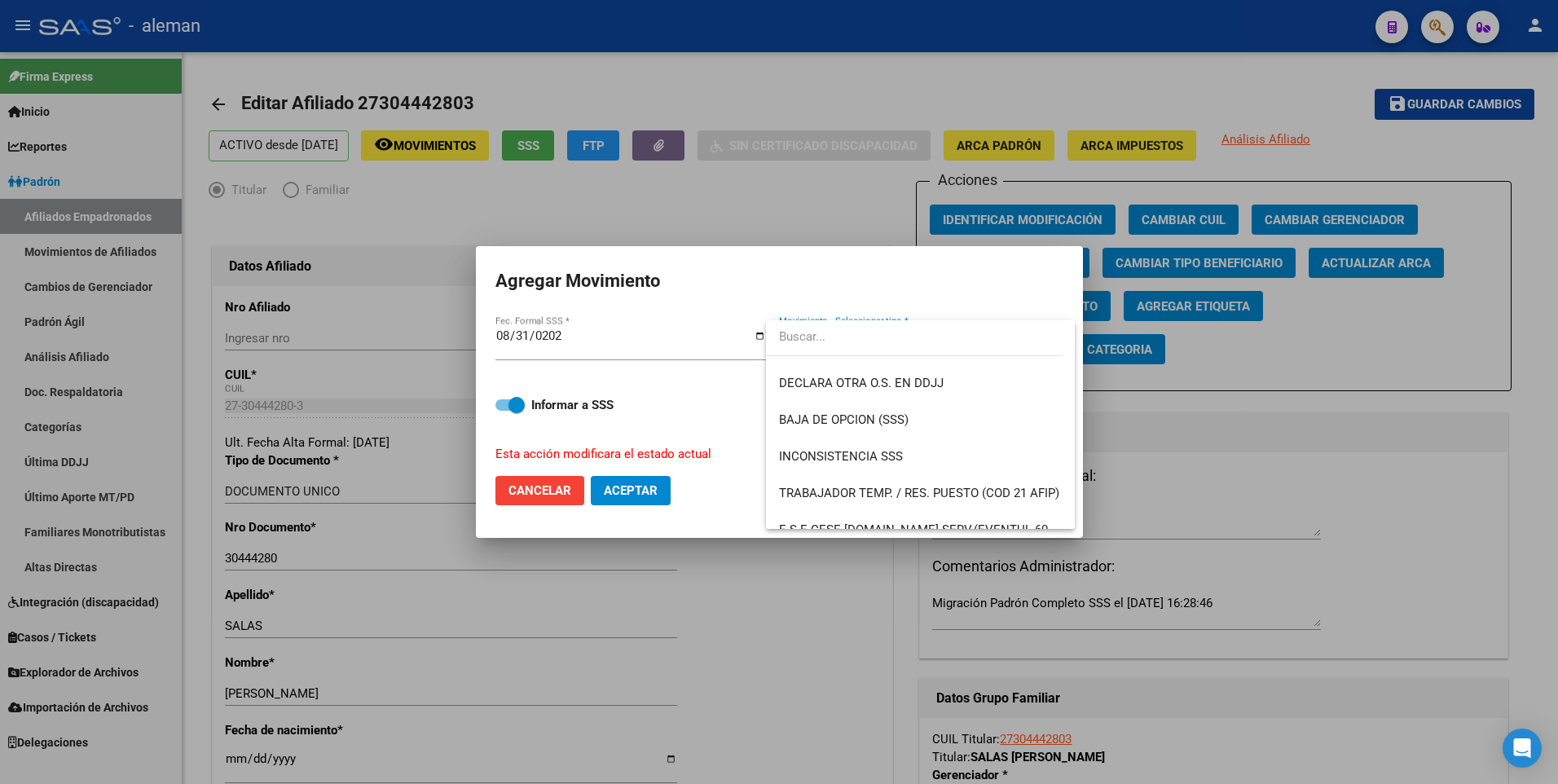
scroll to position [1184, 0]
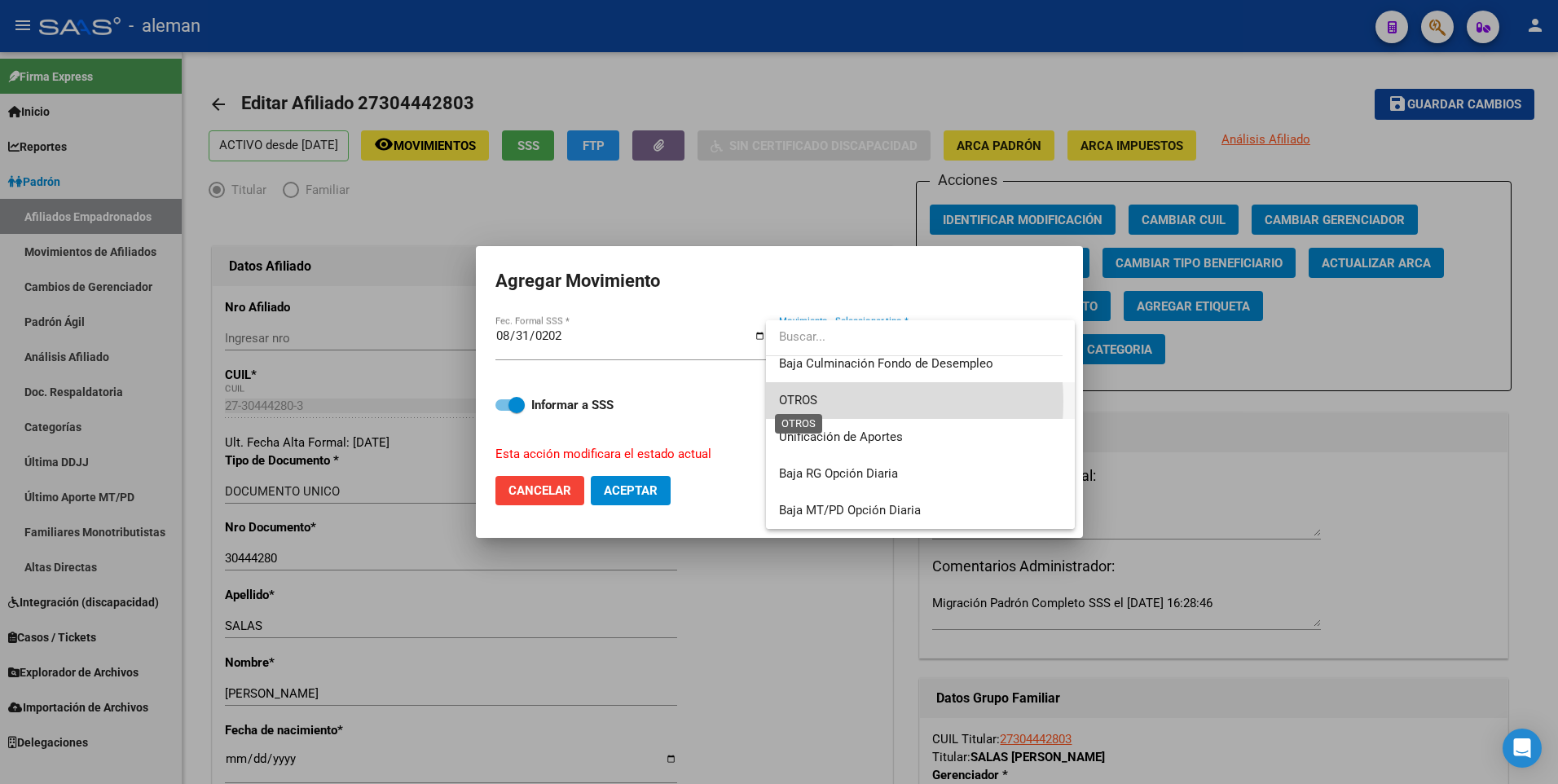
click at [816, 401] on span "OTROS" at bounding box center [798, 400] width 39 height 15
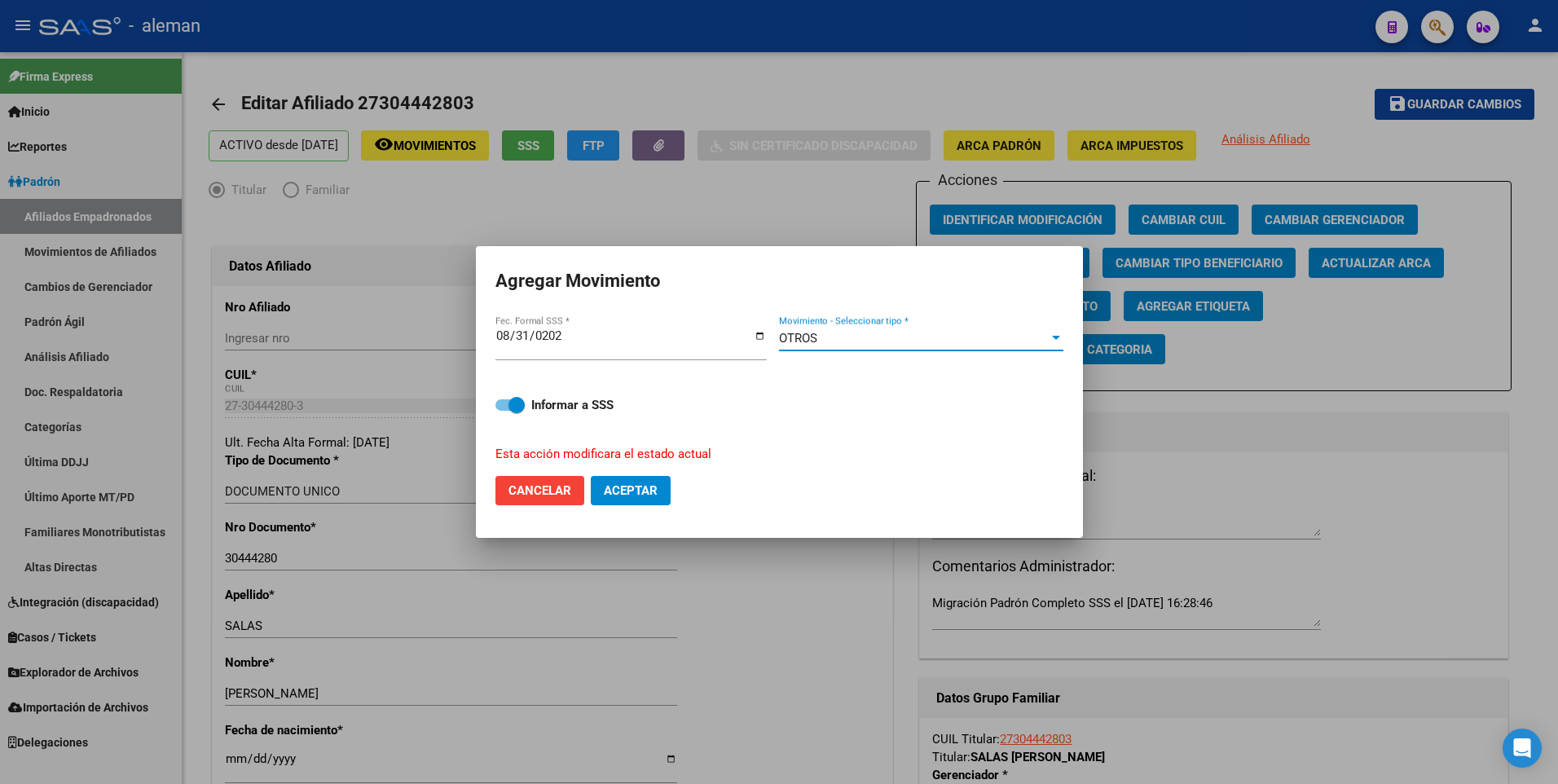
click at [621, 493] on span "Aceptar" at bounding box center [630, 491] width 54 height 15
checkbox input "false"
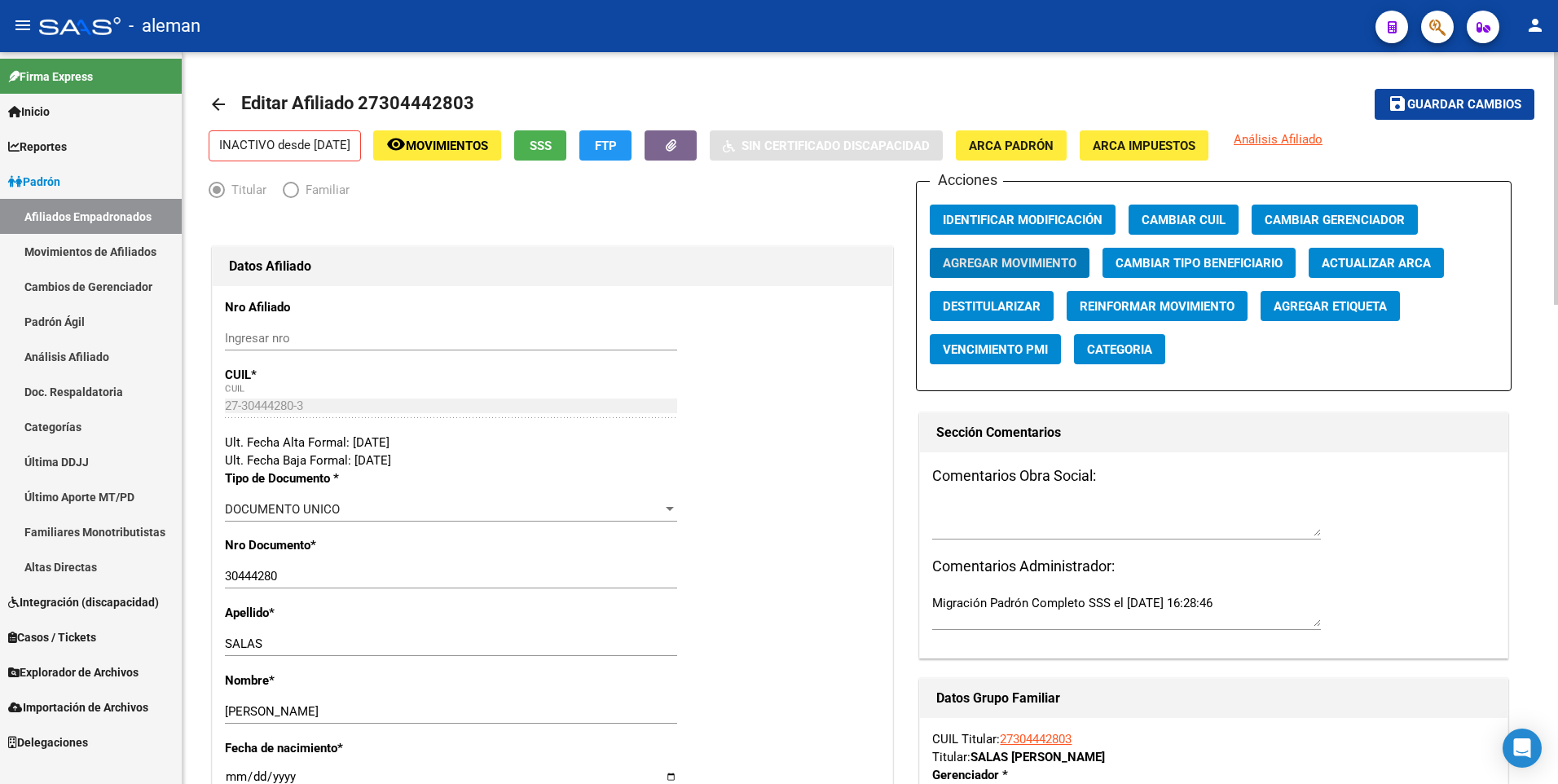
click at [1438, 107] on span "Guardar cambios" at bounding box center [1464, 105] width 114 height 15
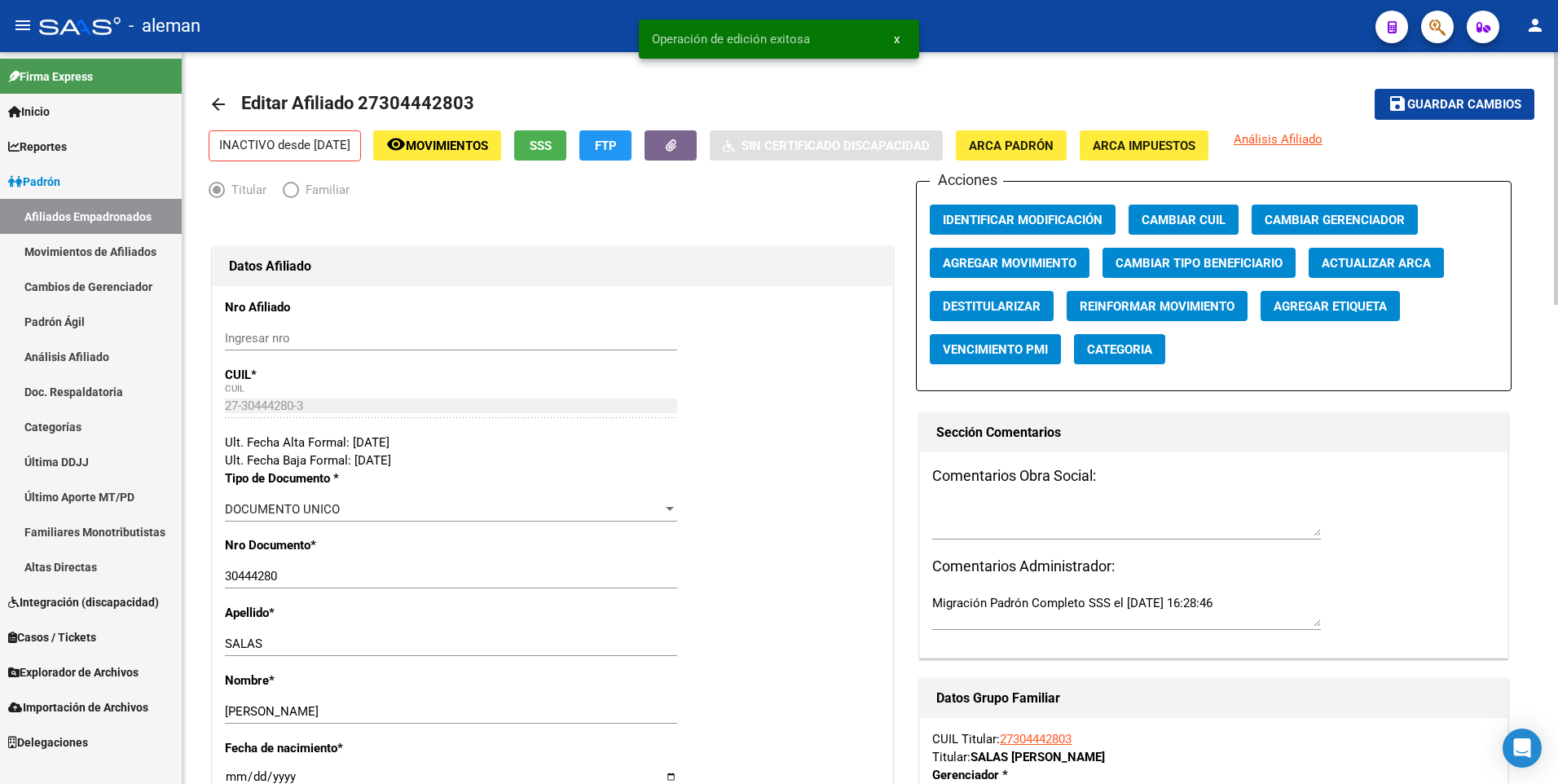
click at [214, 105] on mat-icon "arrow_back" at bounding box center [218, 104] width 20 height 20
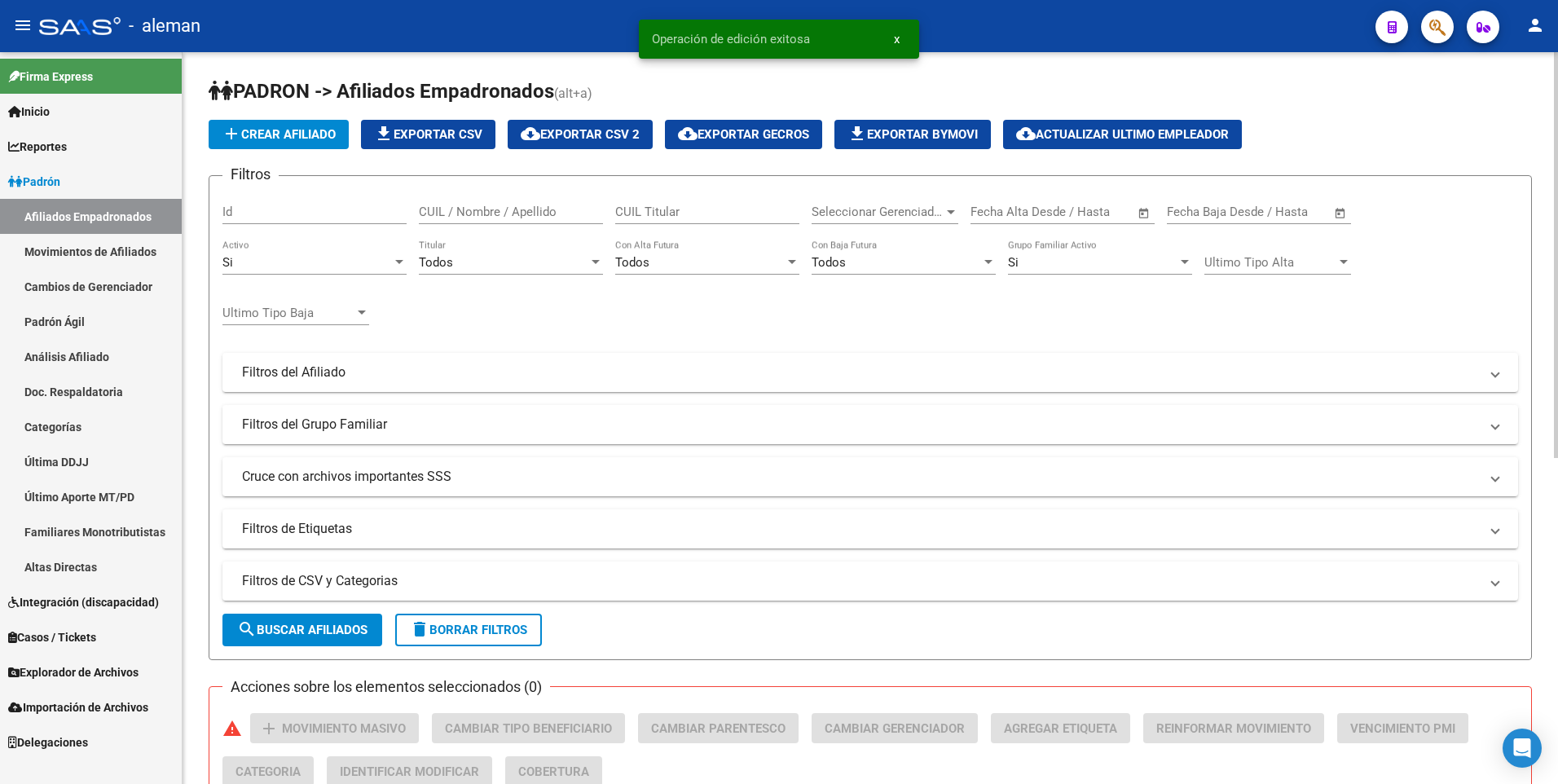
click at [504, 194] on div "CUIL / Nombre / Apellido" at bounding box center [511, 206] width 184 height 35
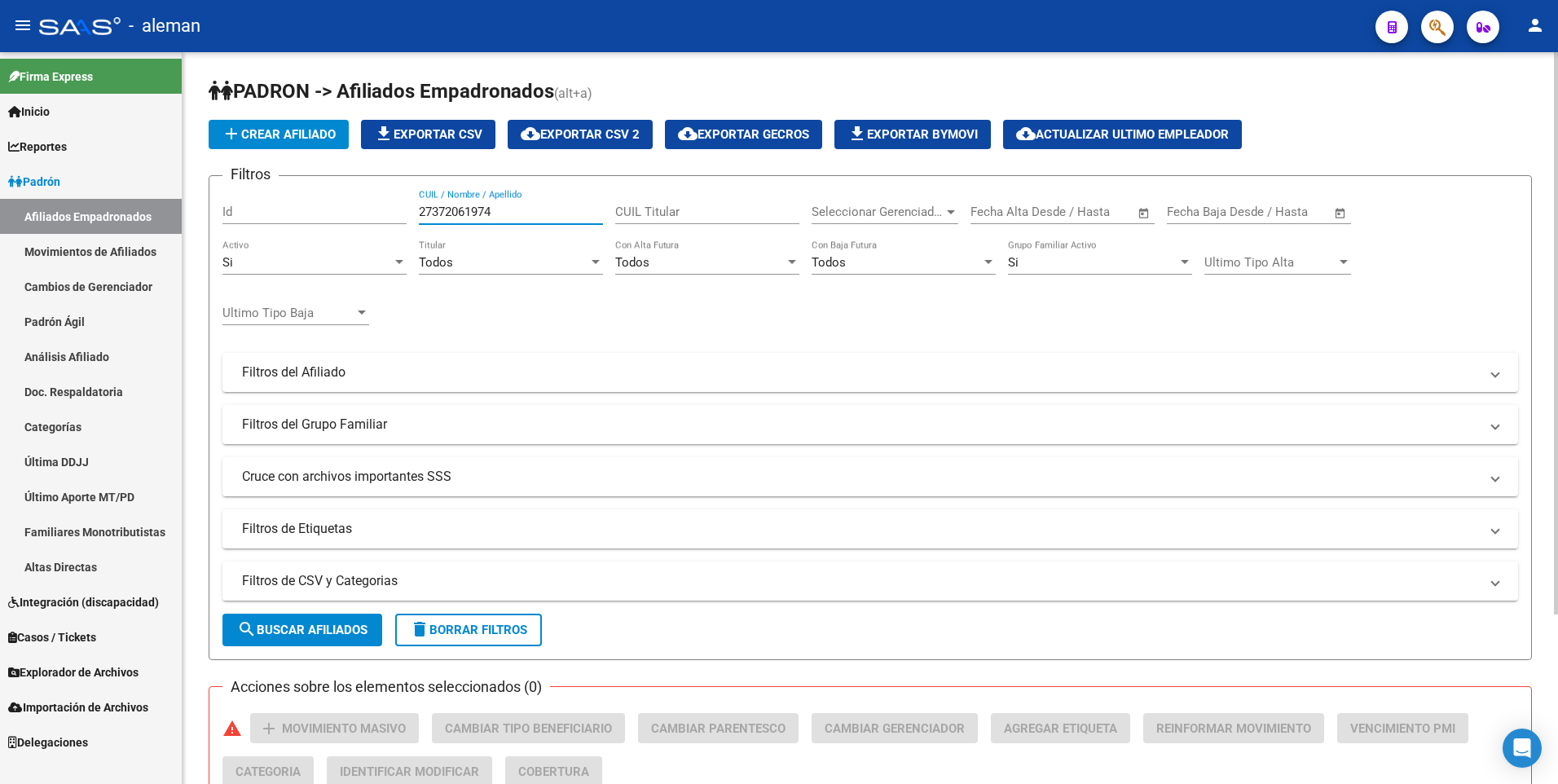
scroll to position [220, 0]
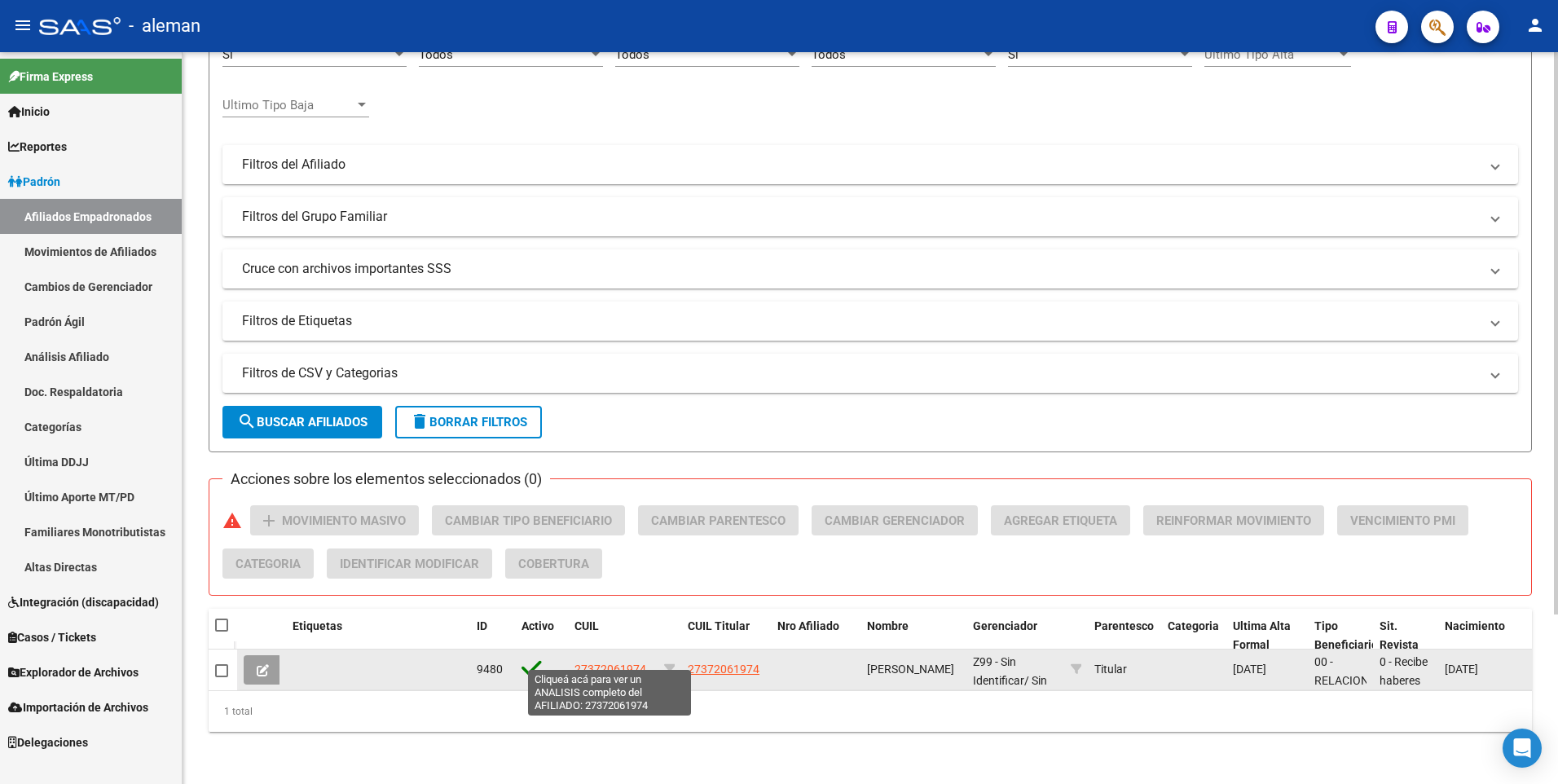
type input "27372061974"
click at [630, 663] on span "27372061974" at bounding box center [610, 669] width 71 height 13
type textarea "27372061974"
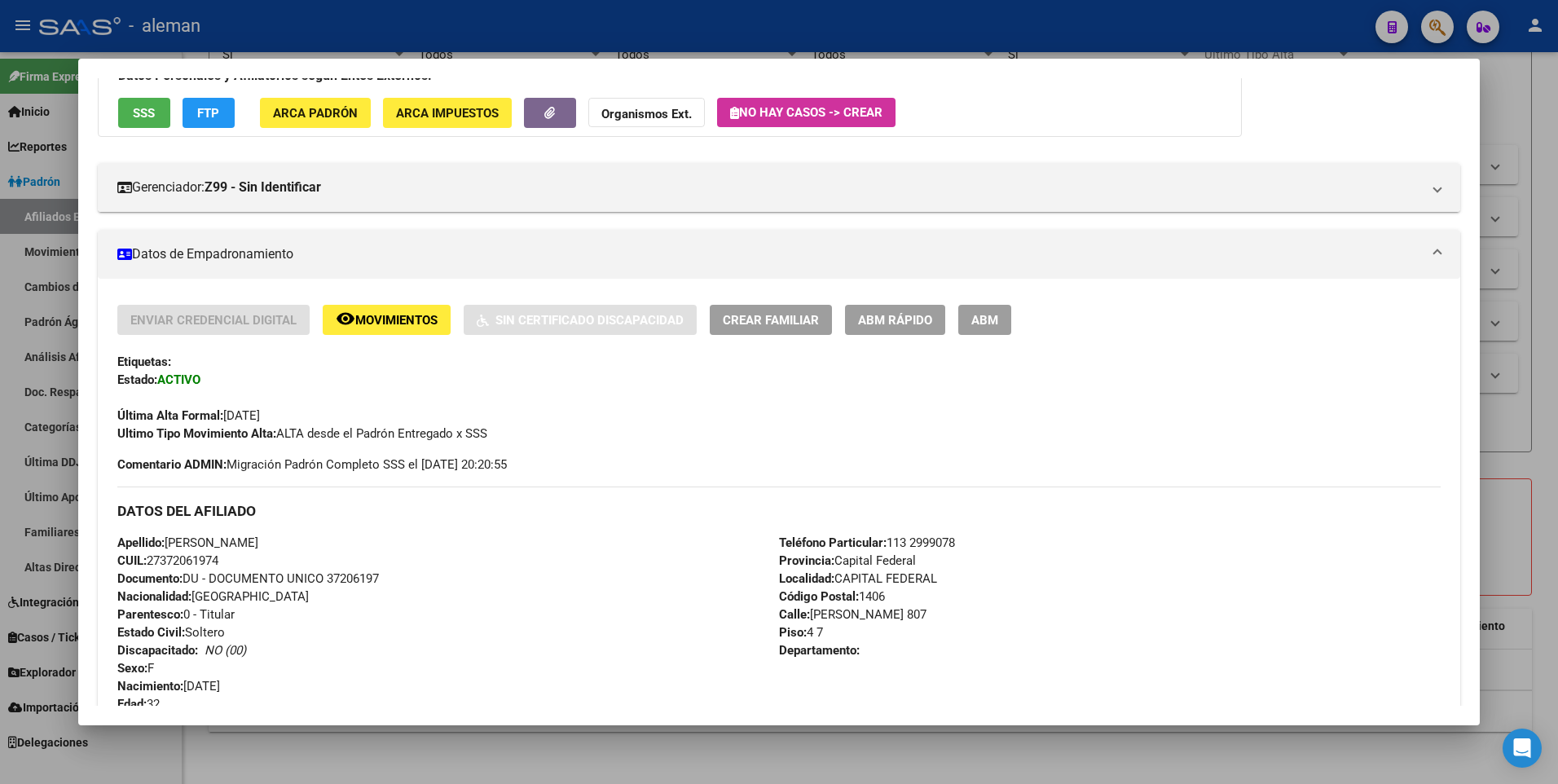
scroll to position [0, 0]
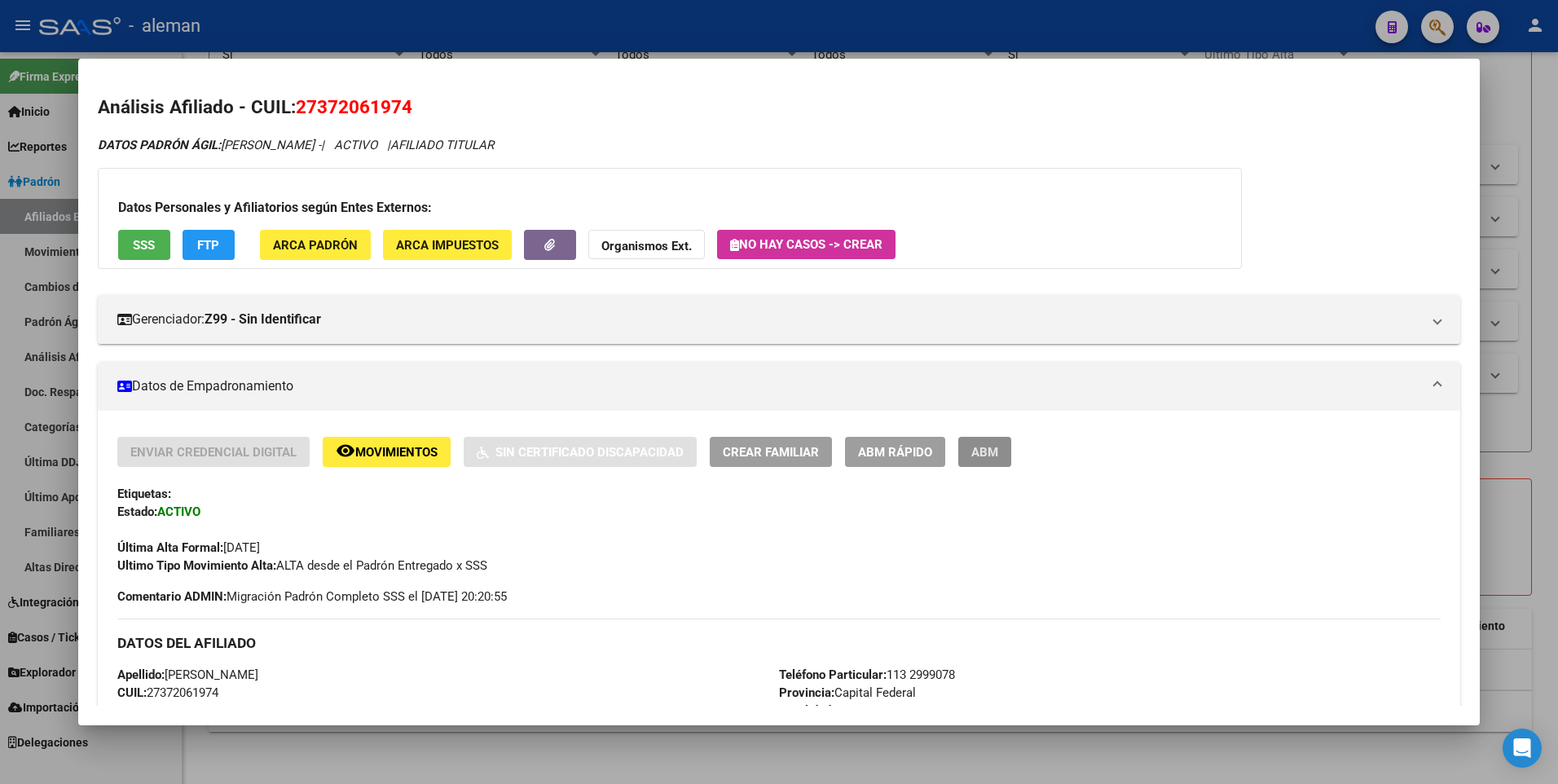
click at [969, 447] on button "ABM" at bounding box center [984, 452] width 53 height 30
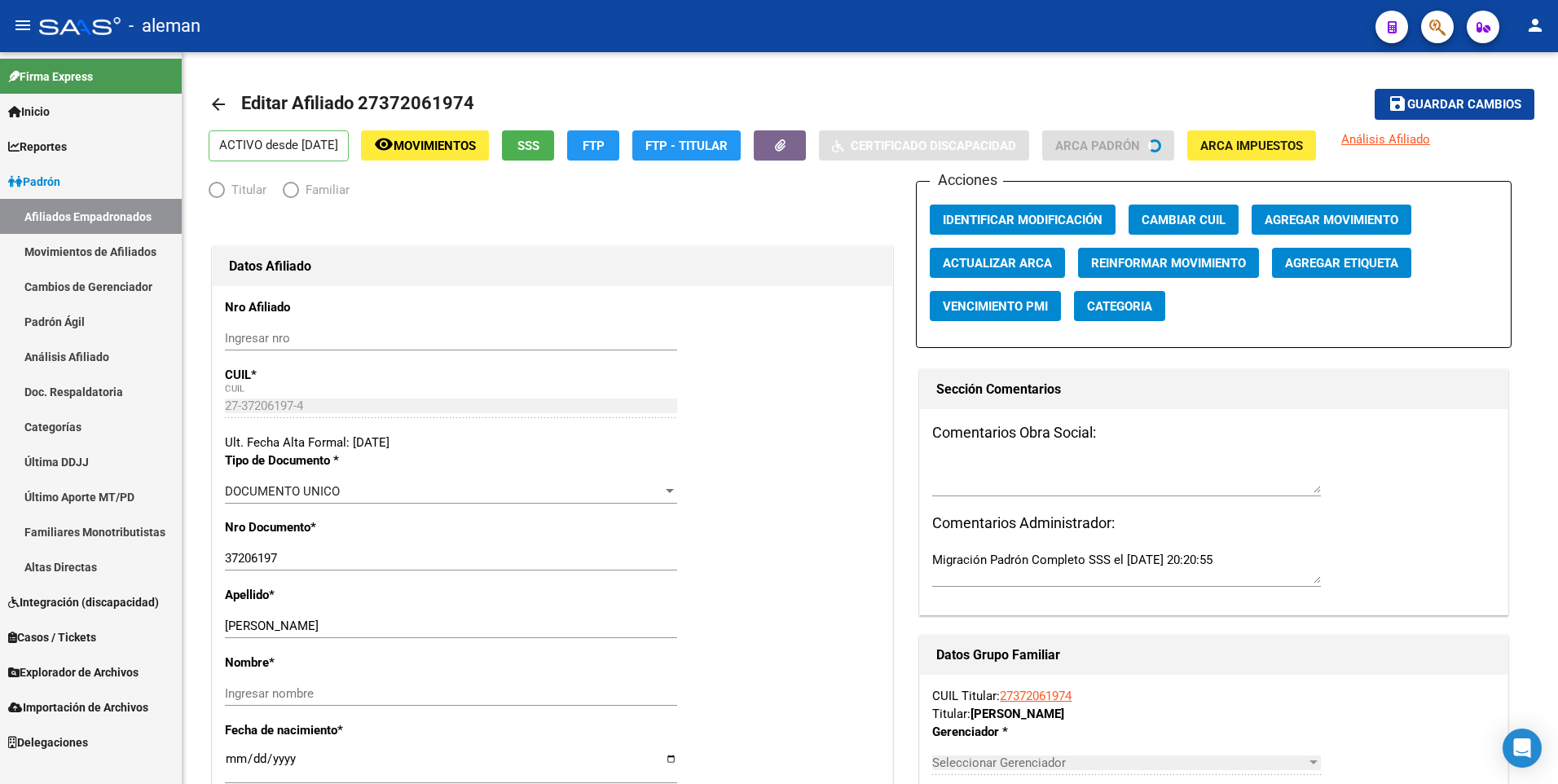
radio input "true"
type input "30-54584303-6"
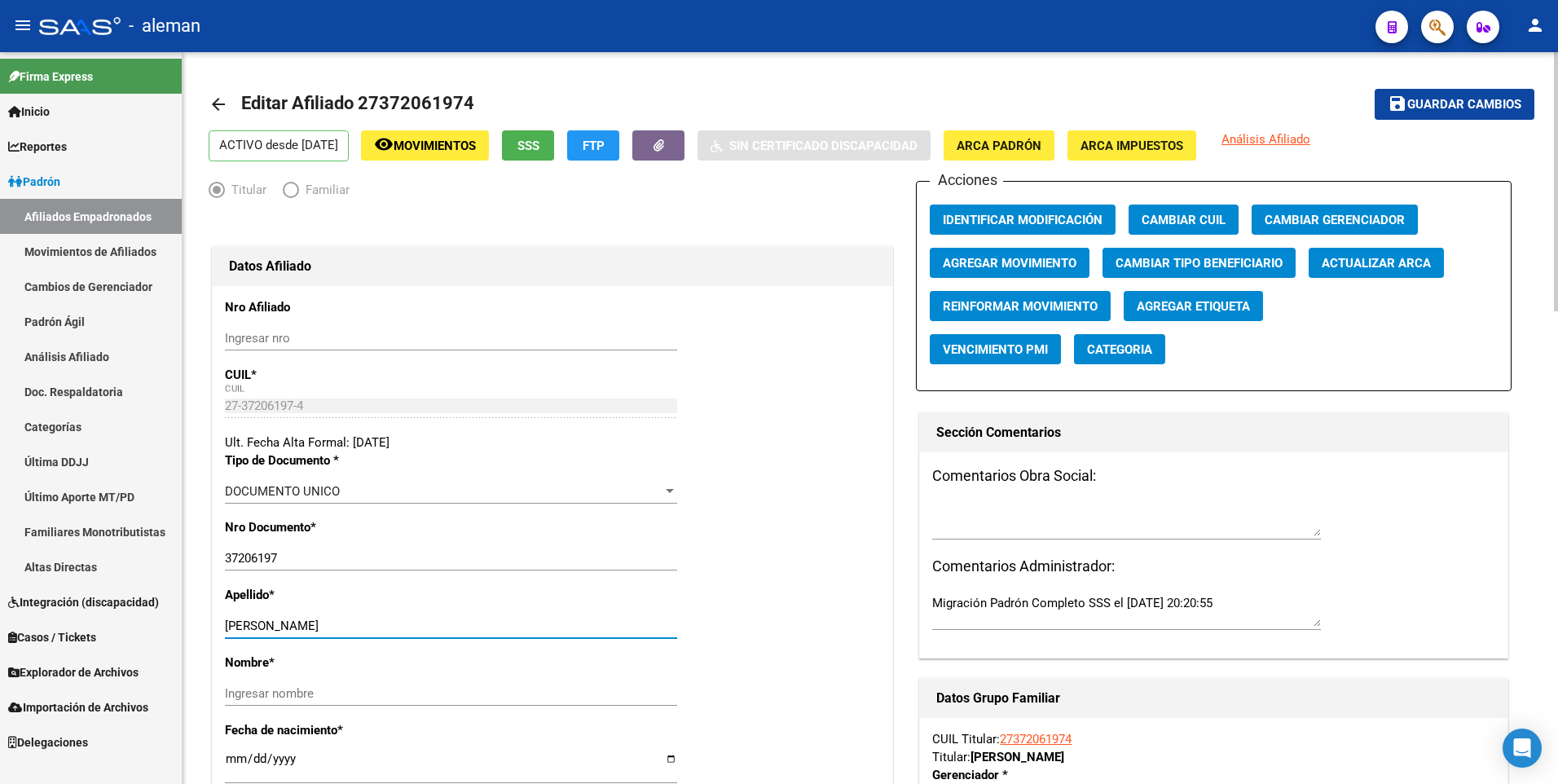
drag, startPoint x: 322, startPoint y: 625, endPoint x: 418, endPoint y: 625, distance: 96.0
click at [418, 625] on input "SAIZ GONZALEZ CYNTHIA LUZ" at bounding box center [450, 626] width 452 height 15
type input "SAIZ GONZALEZ"
click at [417, 694] on input "Ingresar nombre" at bounding box center [450, 694] width 452 height 15
paste input "CYNTHIA LUZ"
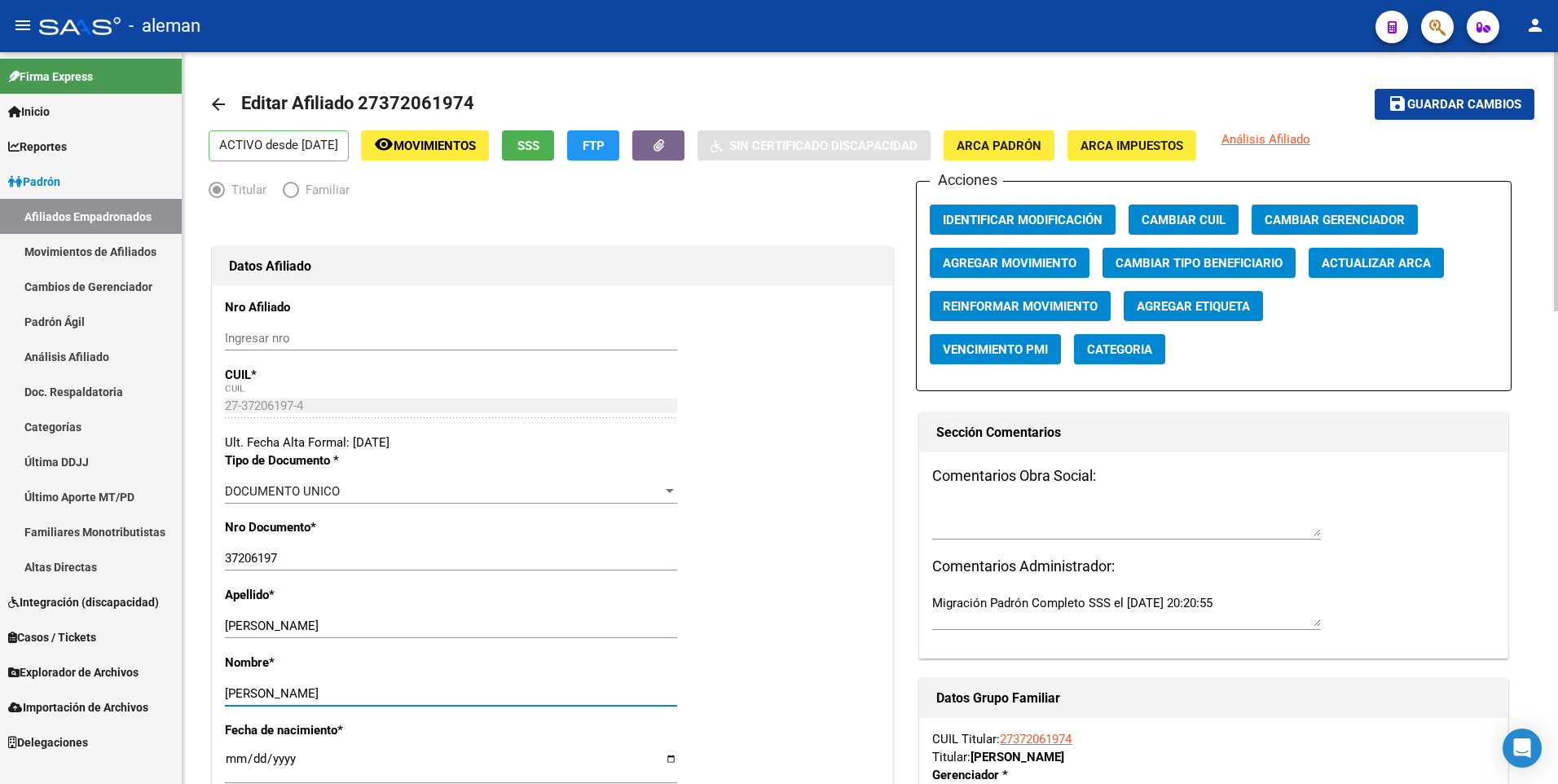
type input "CYNTHIA LUZ"
click at [1024, 266] on span "Agregar Movimiento" at bounding box center [1010, 263] width 134 height 15
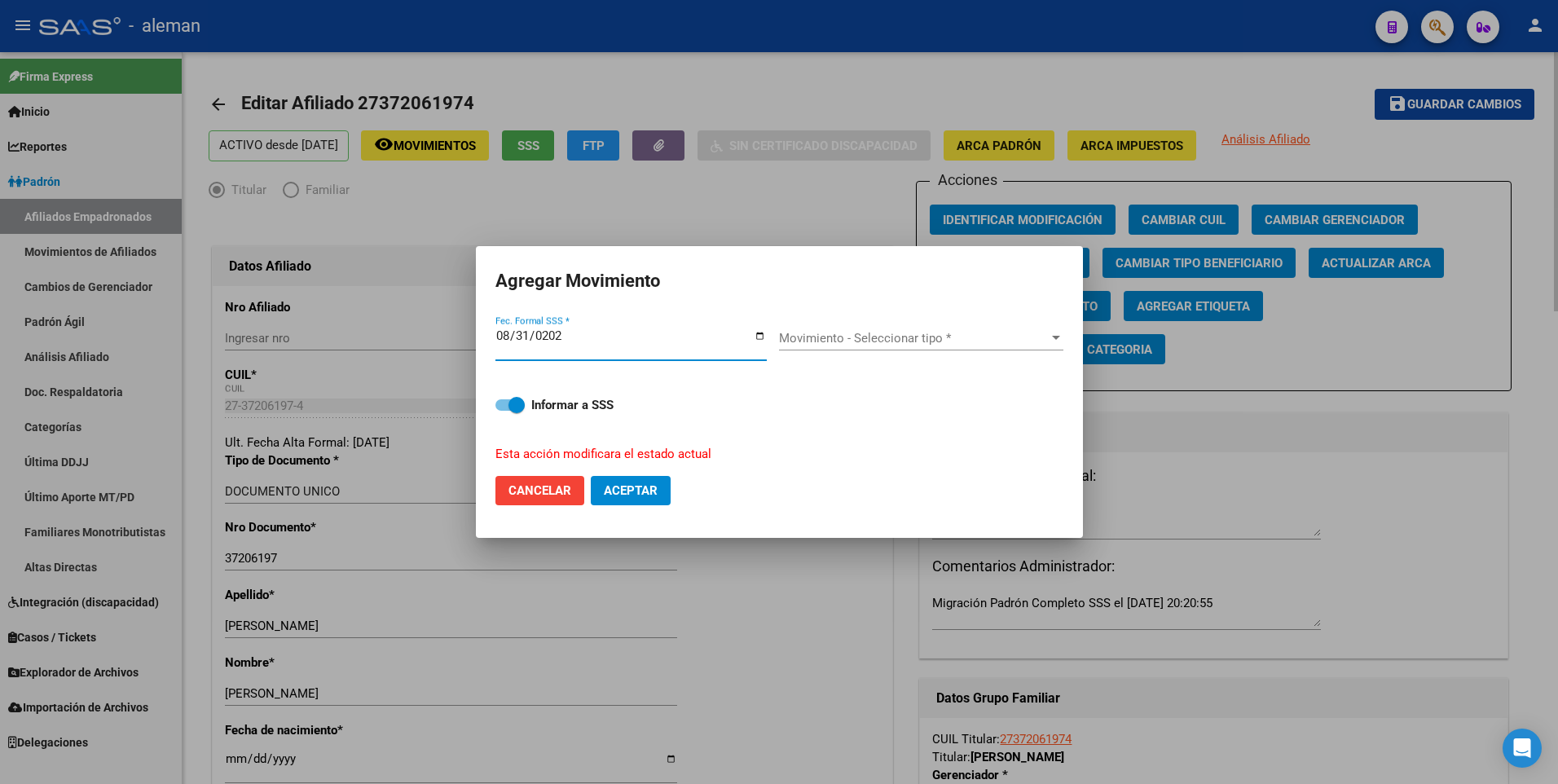
type input "[DATE]"
click at [897, 346] on div "Movimiento - Seleccionar tipo * Movimiento - Seleccionar tipo *" at bounding box center [921, 338] width 285 height 24
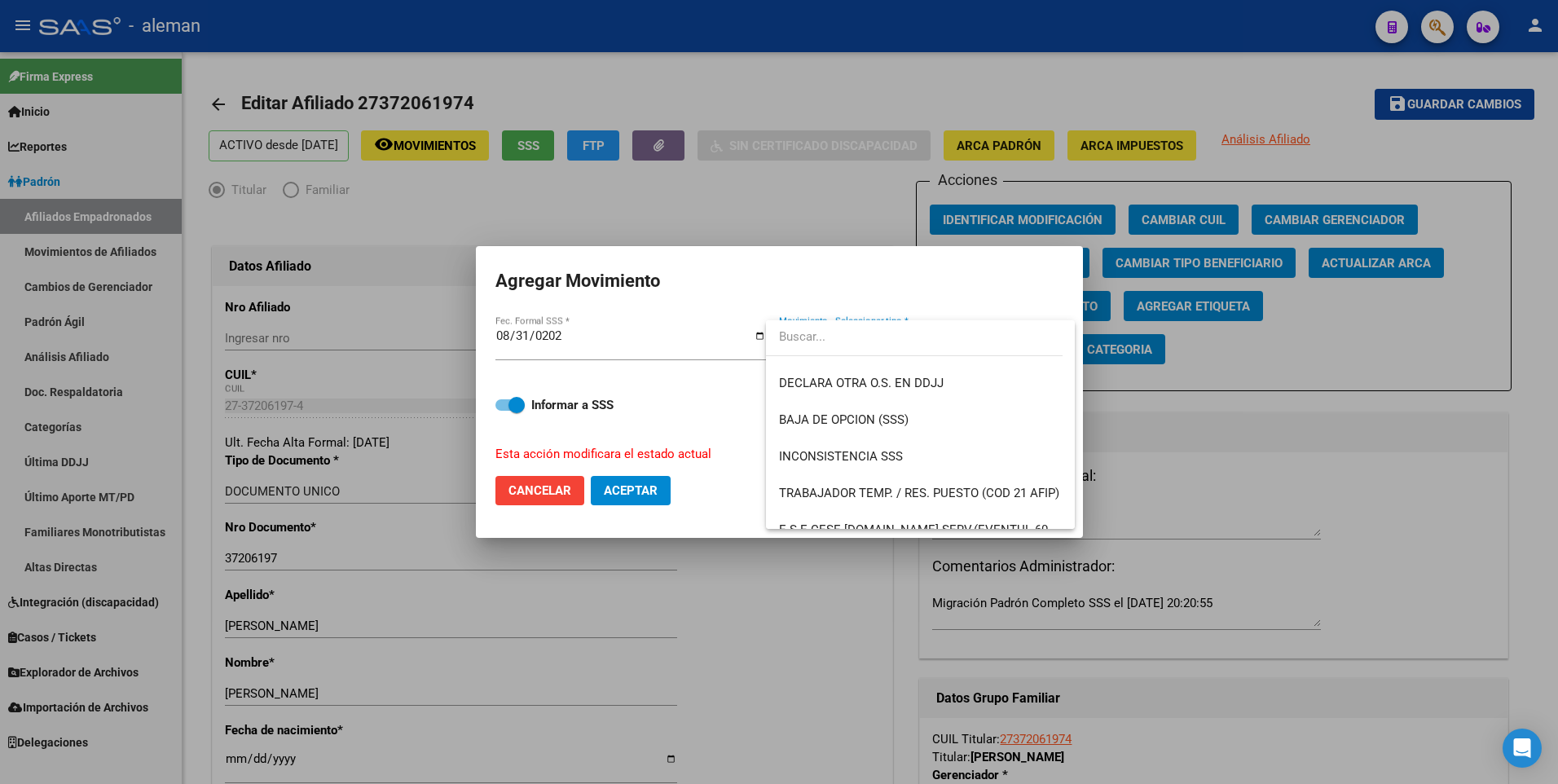
scroll to position [1141, 0]
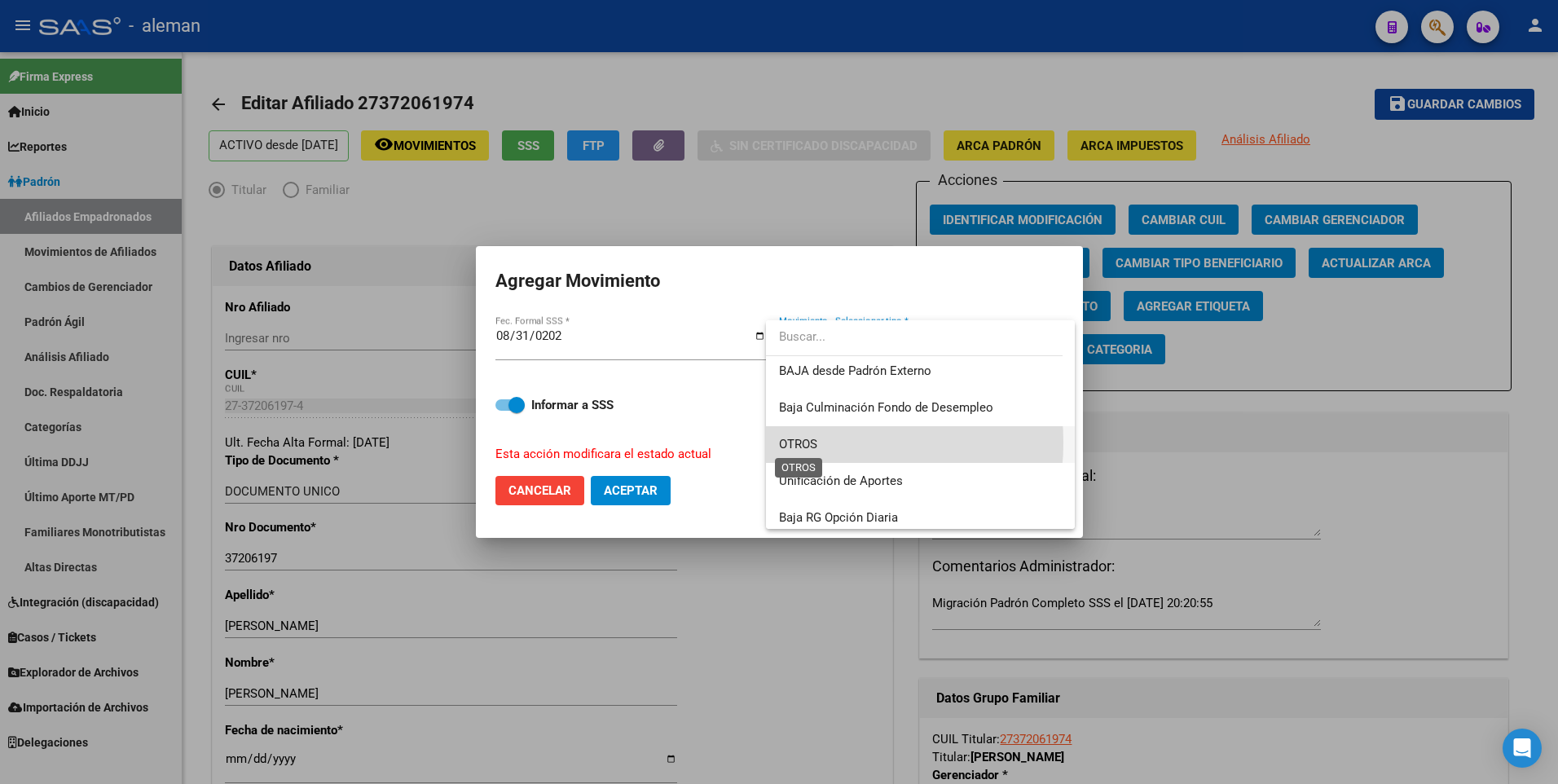
click at [800, 443] on span "OTROS" at bounding box center [798, 445] width 39 height 15
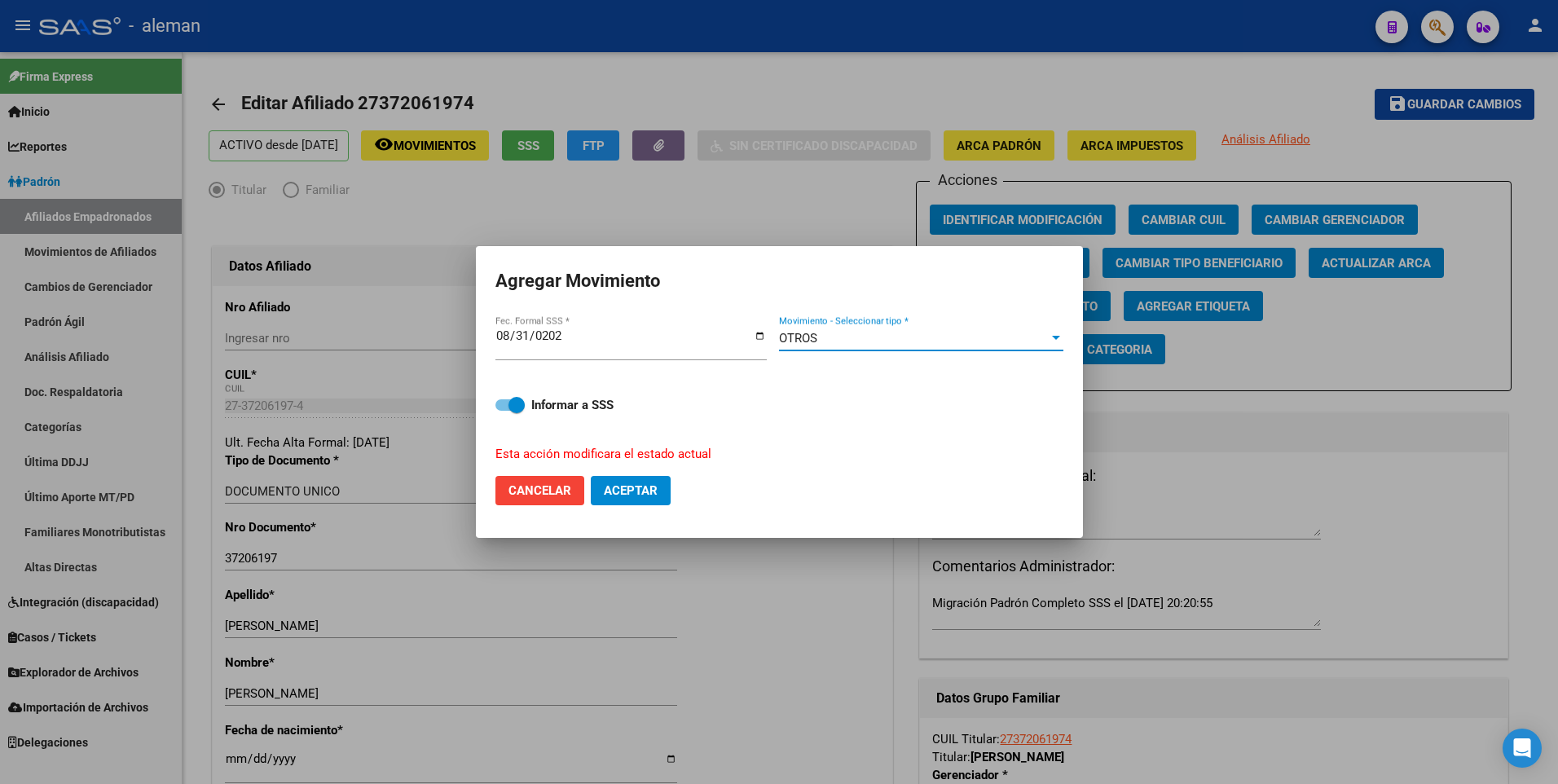
click at [612, 493] on span "Aceptar" at bounding box center [630, 491] width 54 height 15
checkbox input "false"
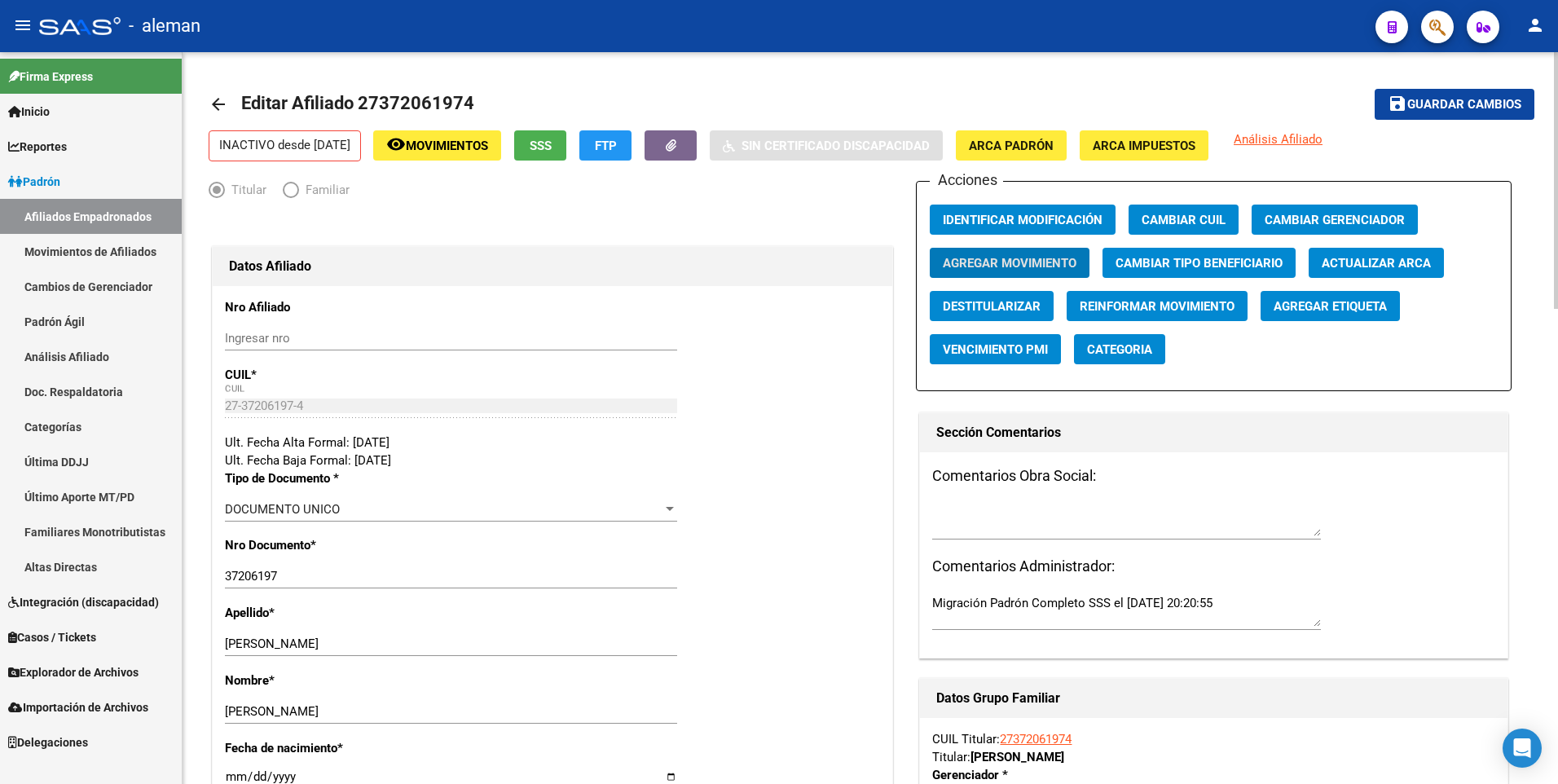
click at [1434, 102] on span "Guardar cambios" at bounding box center [1464, 105] width 114 height 15
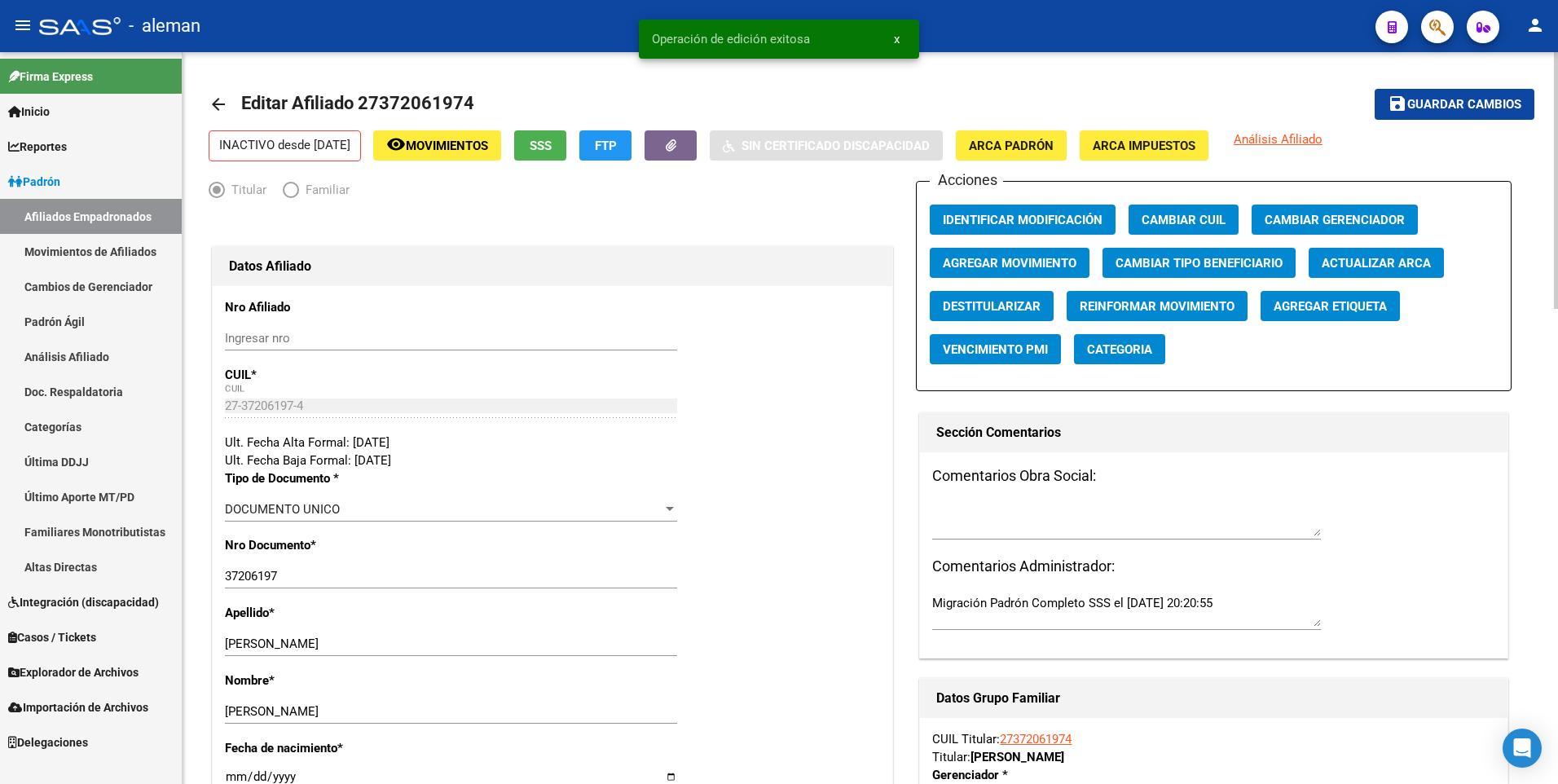
click at [225, 102] on mat-icon "arrow_back" at bounding box center [218, 104] width 20 height 20
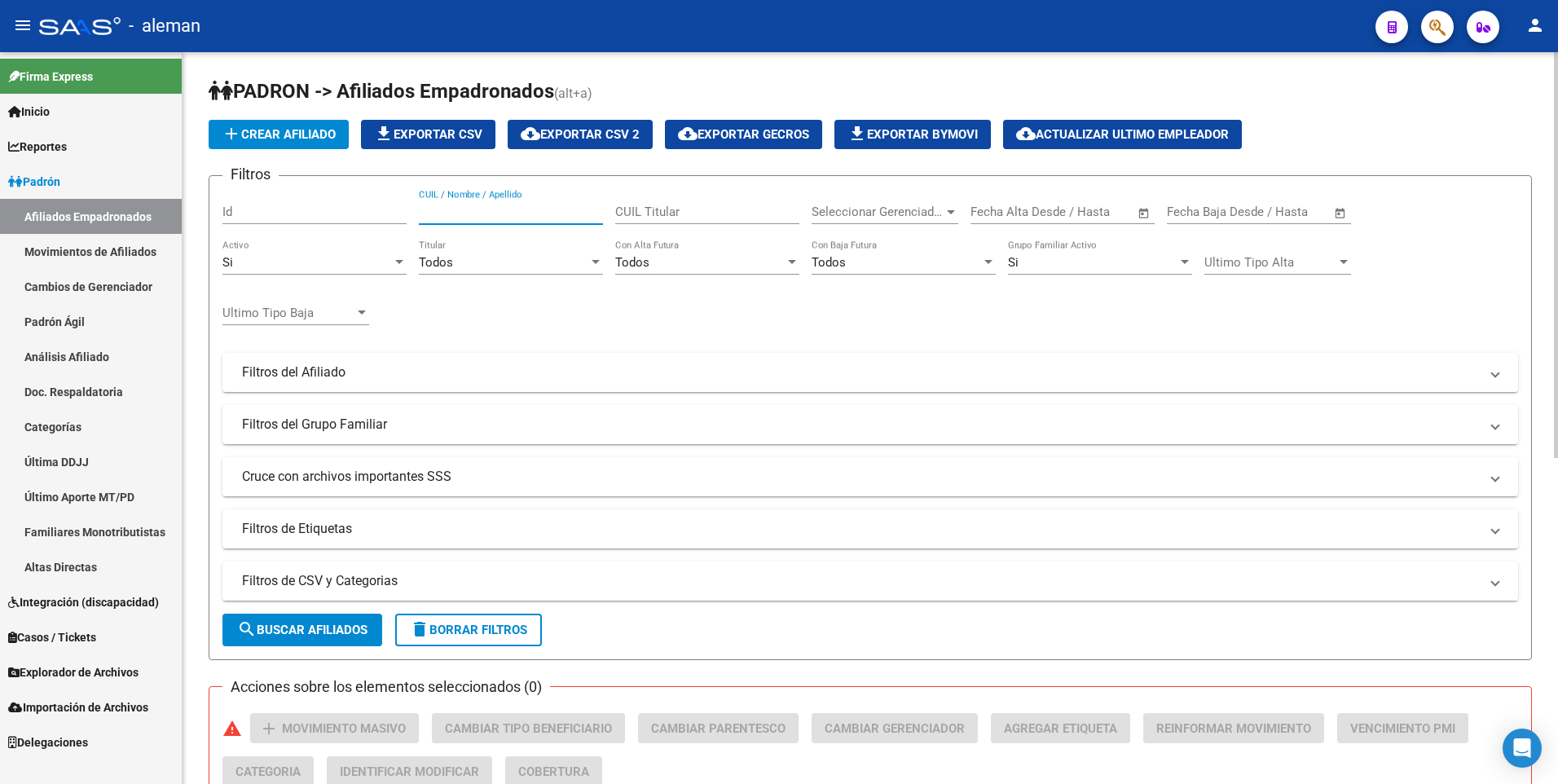
click at [530, 208] on input "CUIL / Nombre / Apellido" at bounding box center [511, 212] width 184 height 15
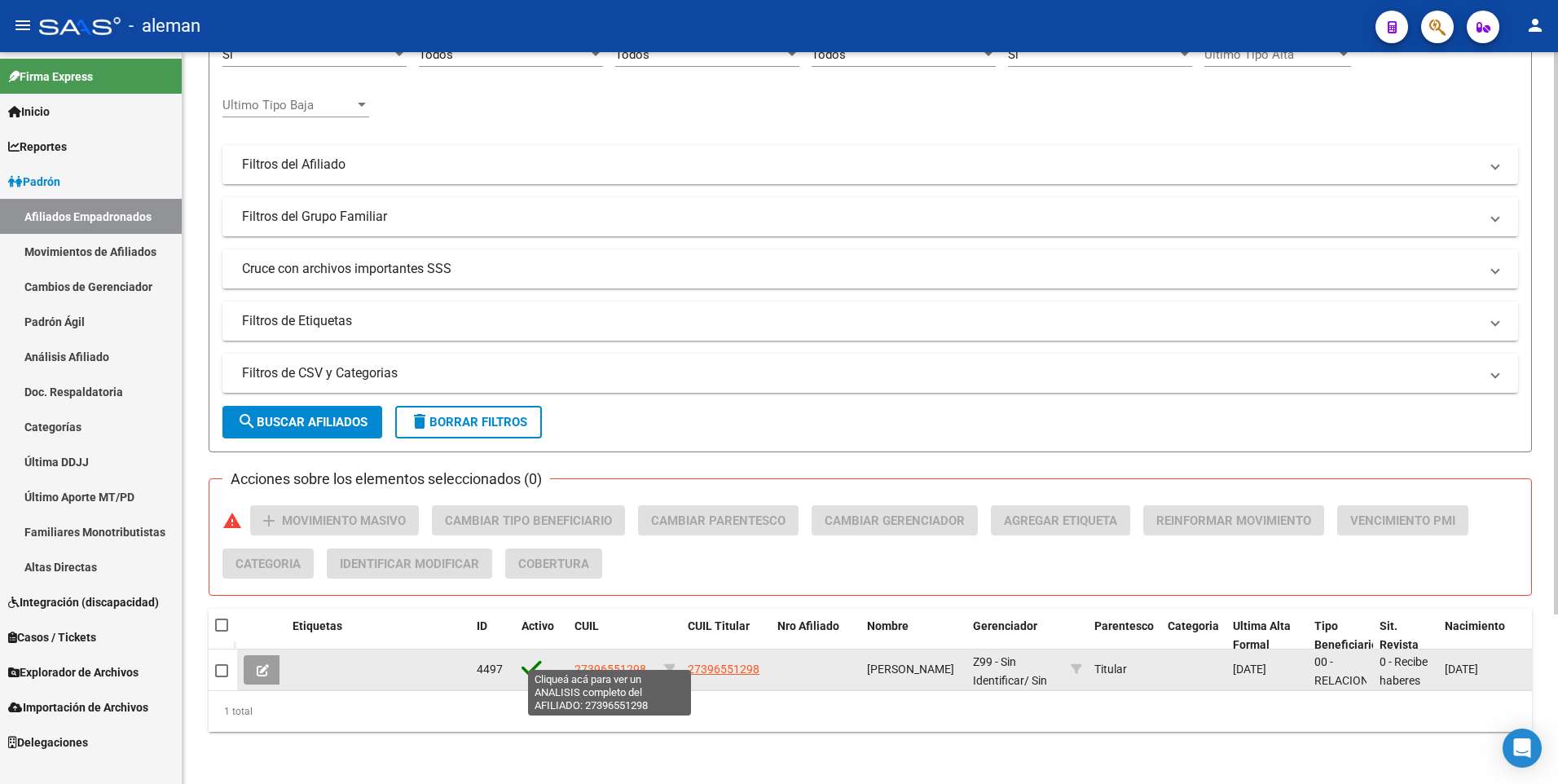
type input "27396551298"
click at [606, 663] on span "27396551298" at bounding box center [610, 669] width 71 height 13
type textarea "27396551298"
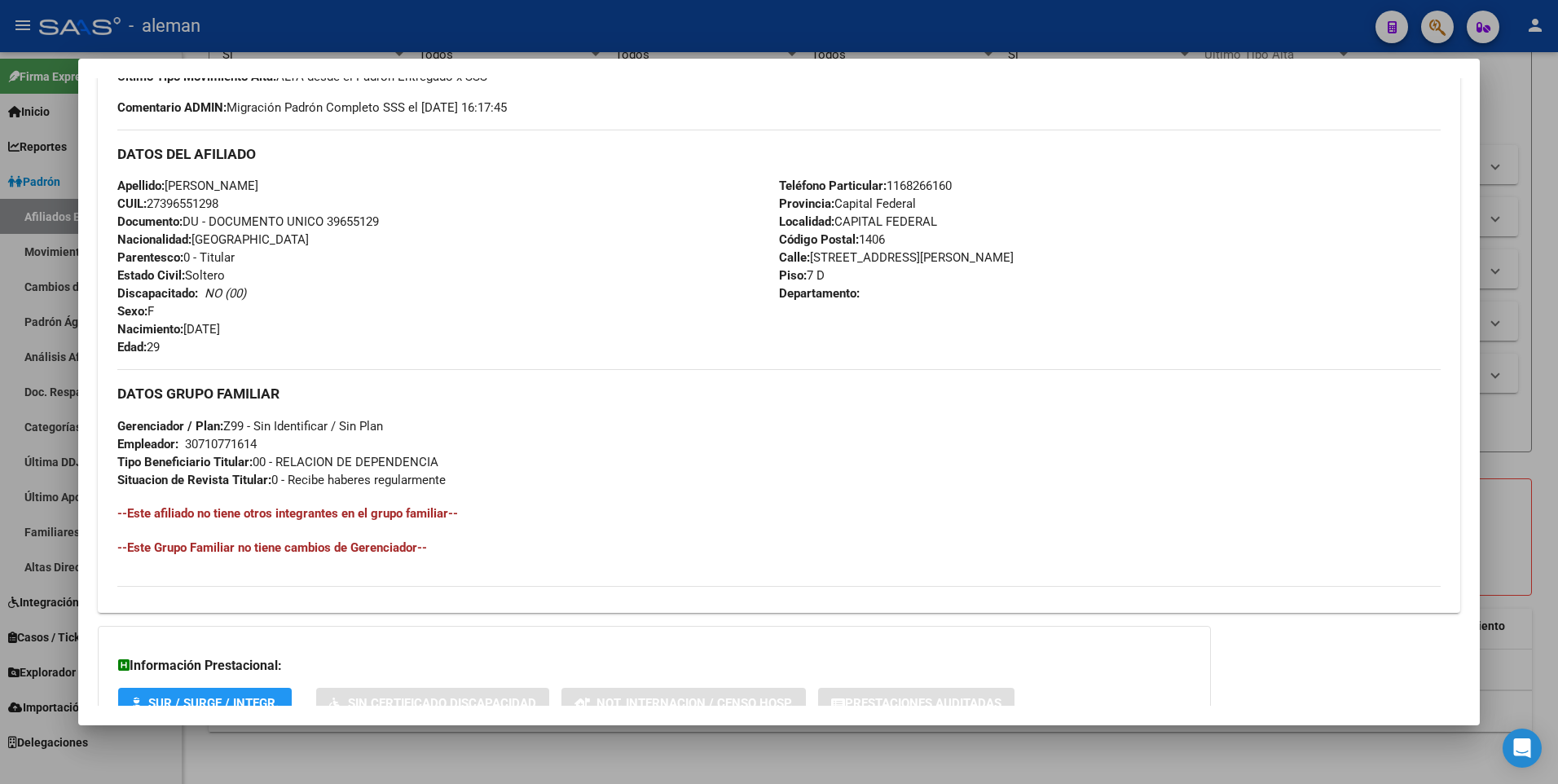
scroll to position [610, 0]
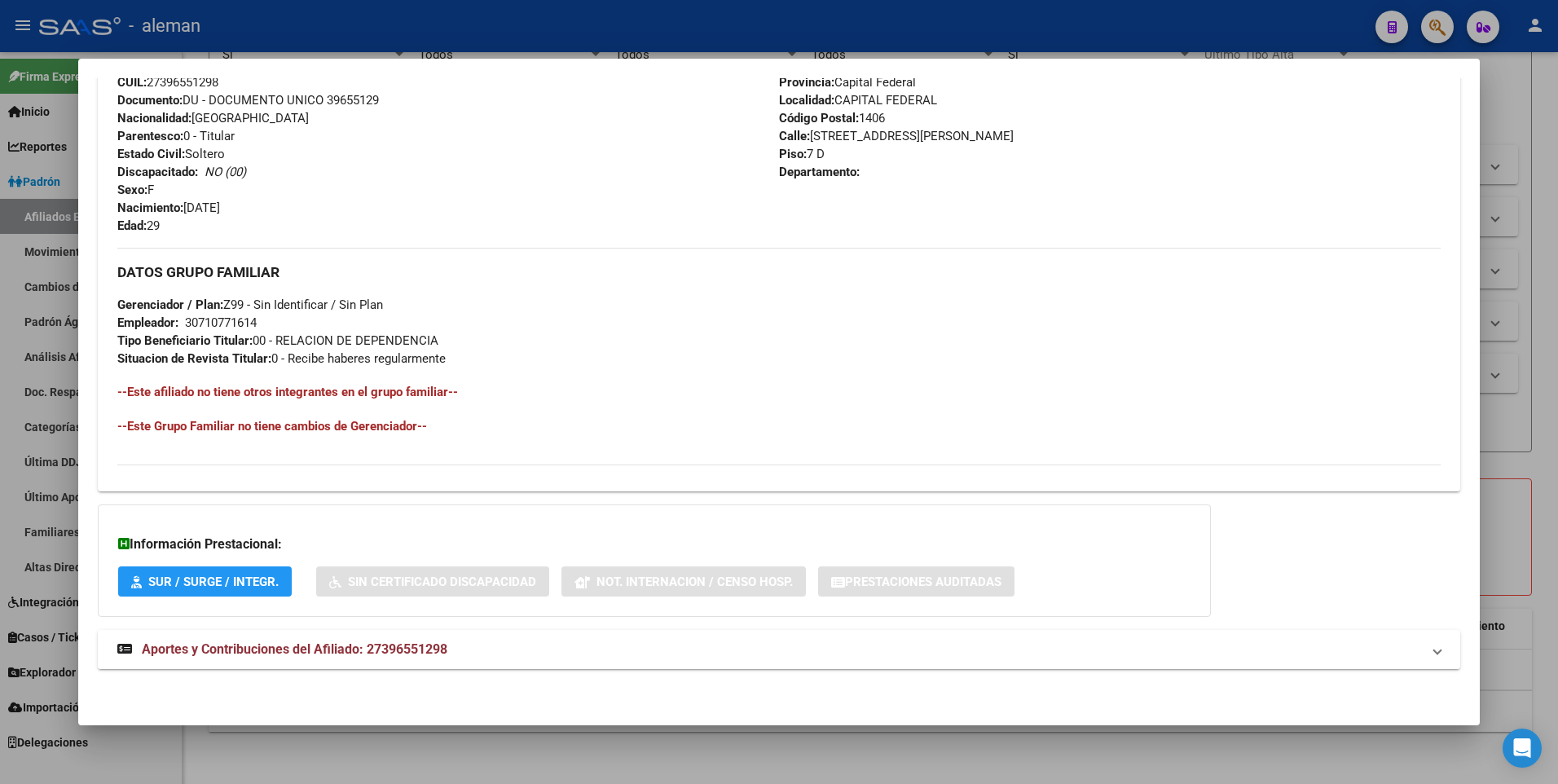
click at [370, 651] on span "Aportes y Contribuciones del Afiliado: 27396551298" at bounding box center [294, 649] width 306 height 15
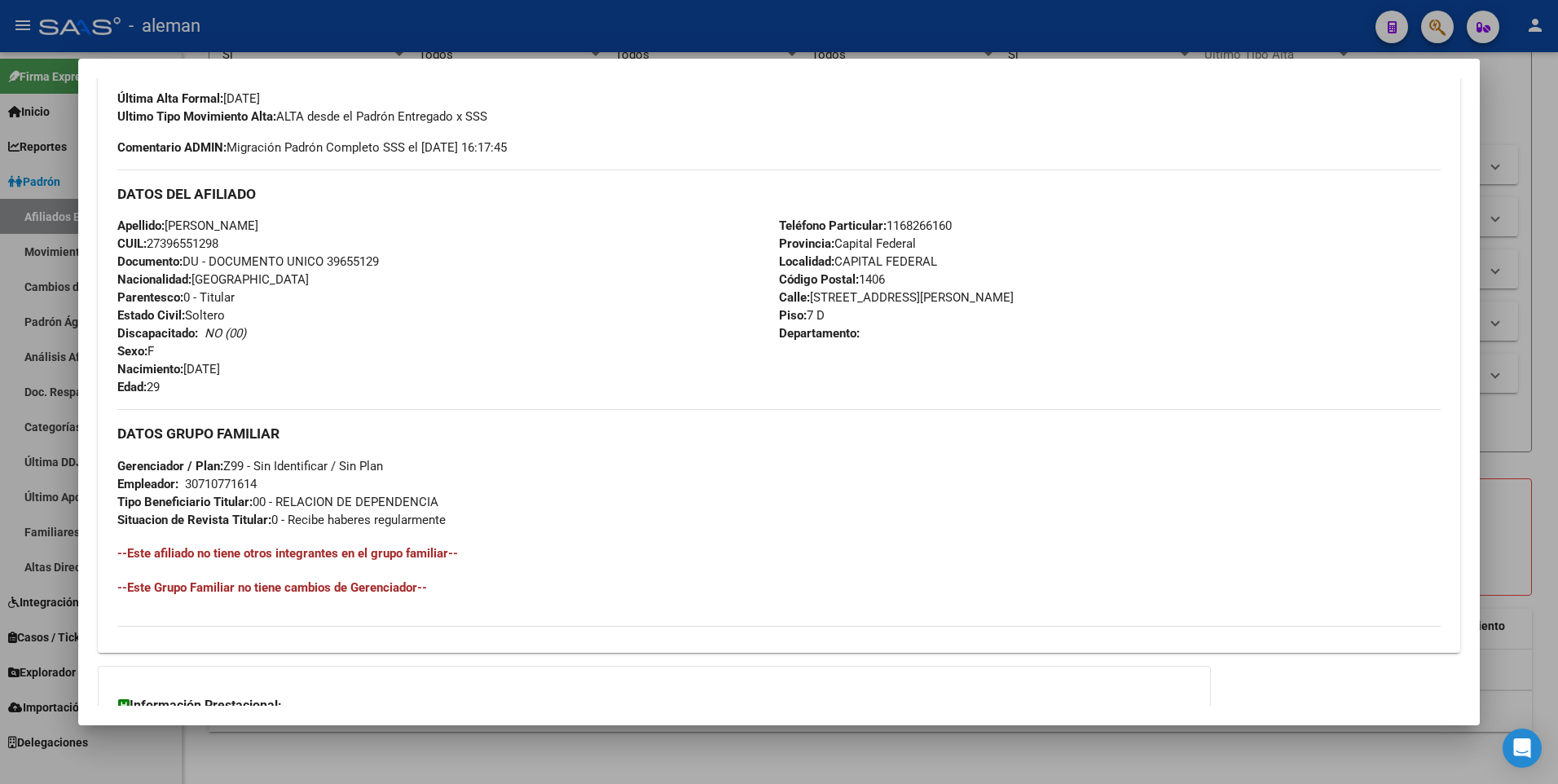
scroll to position [368, 0]
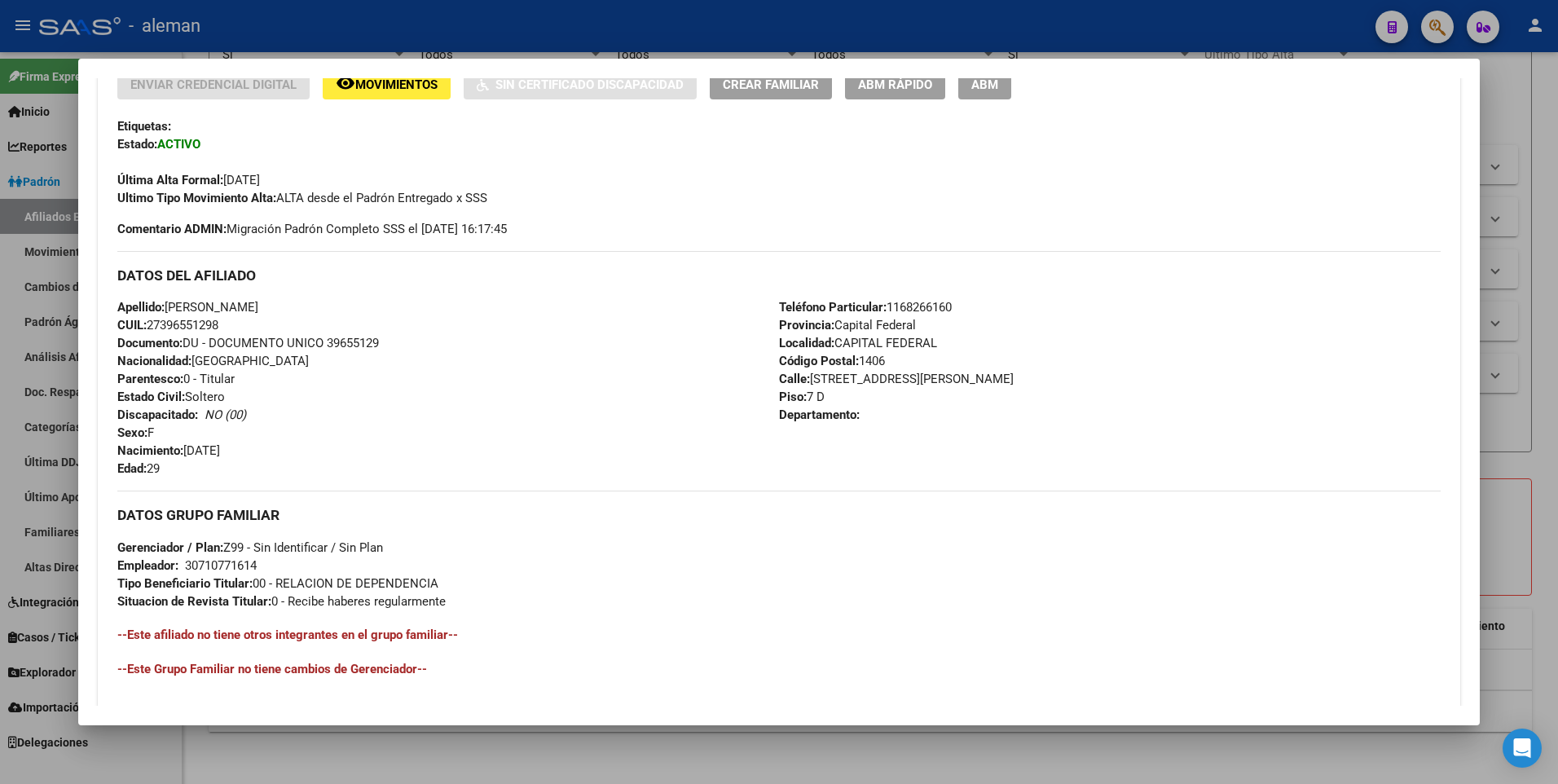
click at [1013, 398] on div "Teléfono Particular: 1168266160 Provincia: Capital Federal Localidad: CAPITAL F…" at bounding box center [1110, 387] width 662 height 180
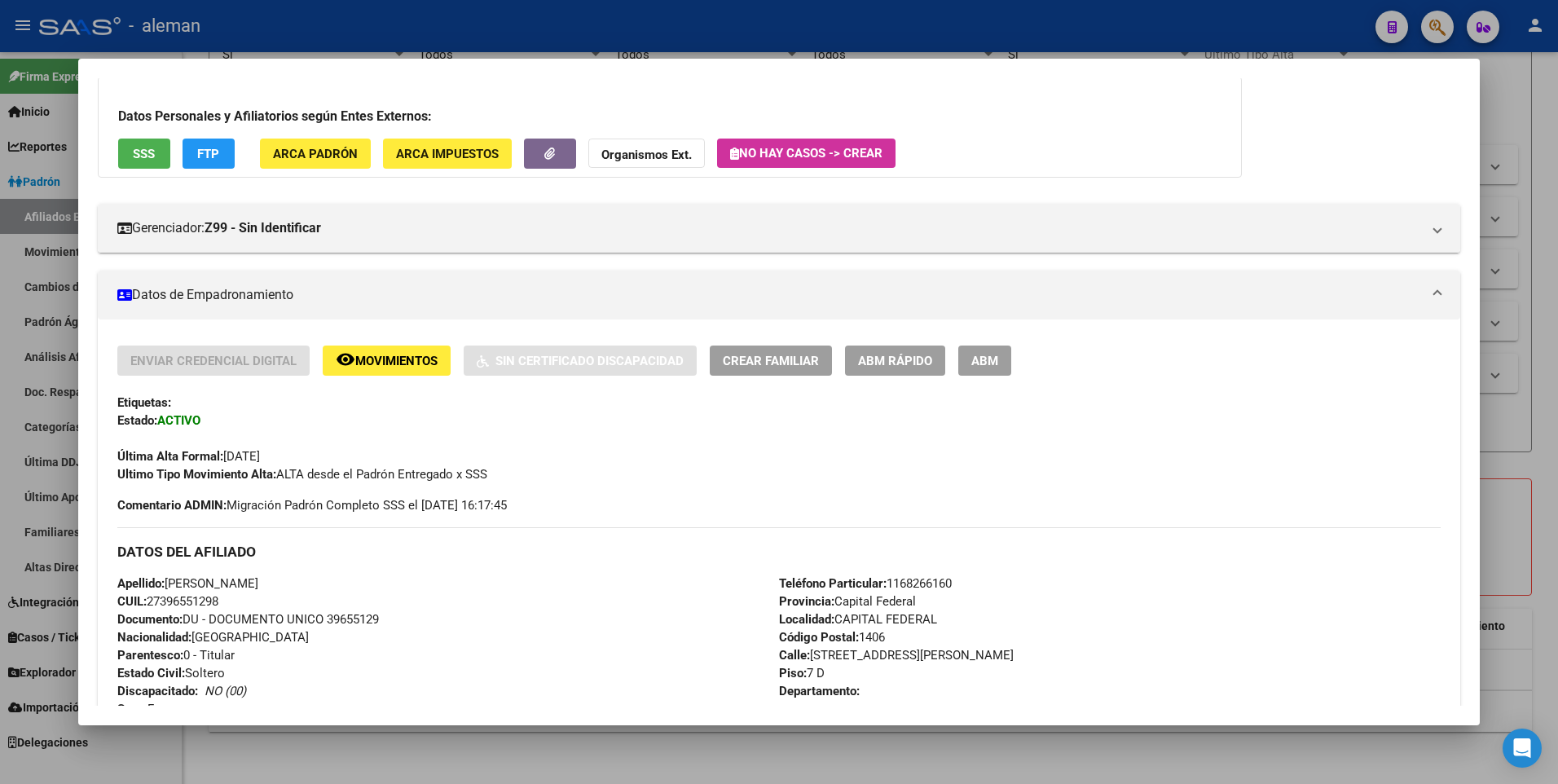
scroll to position [9, 0]
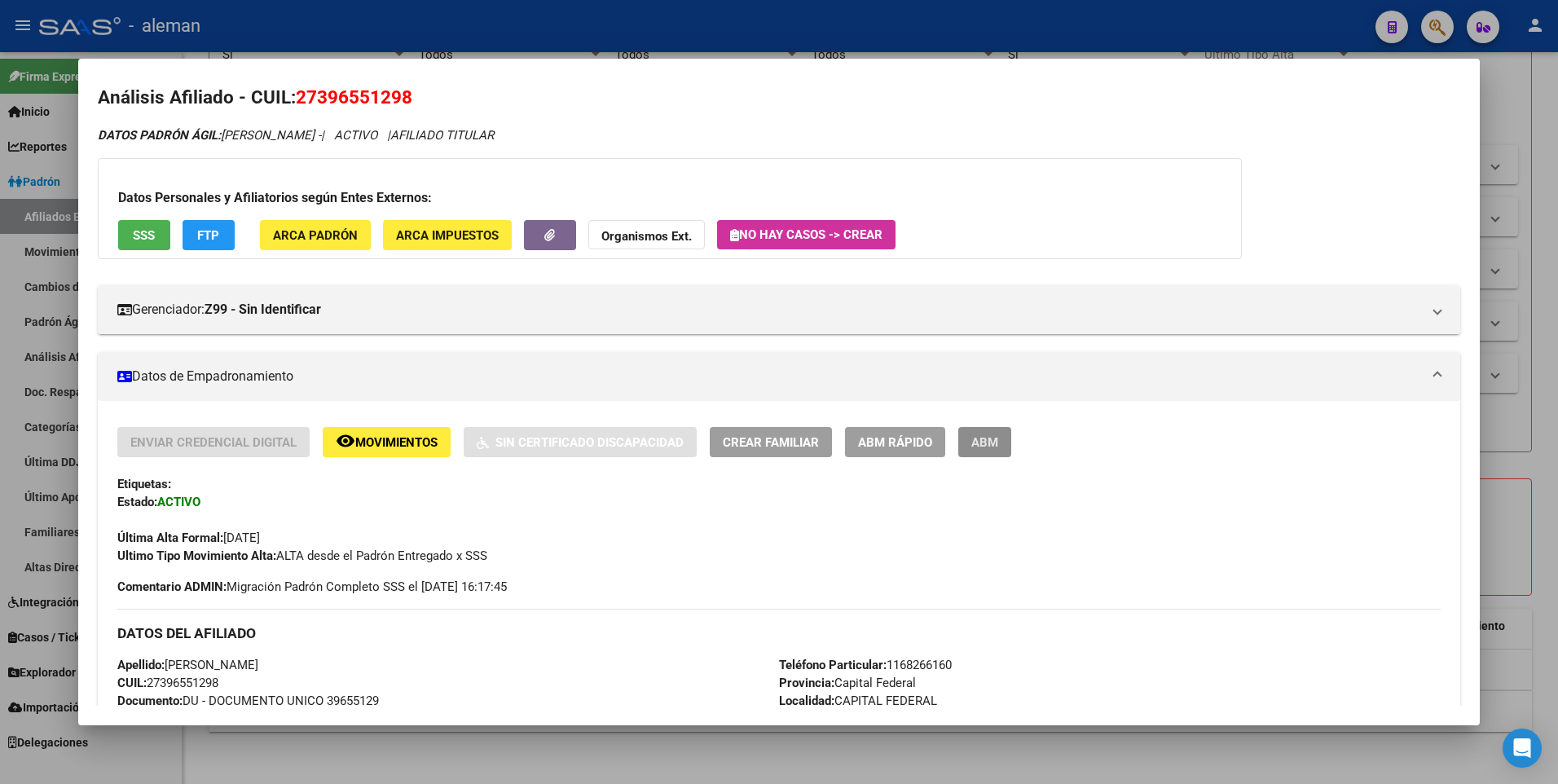
click at [972, 443] on span "ABM" at bounding box center [984, 443] width 27 height 15
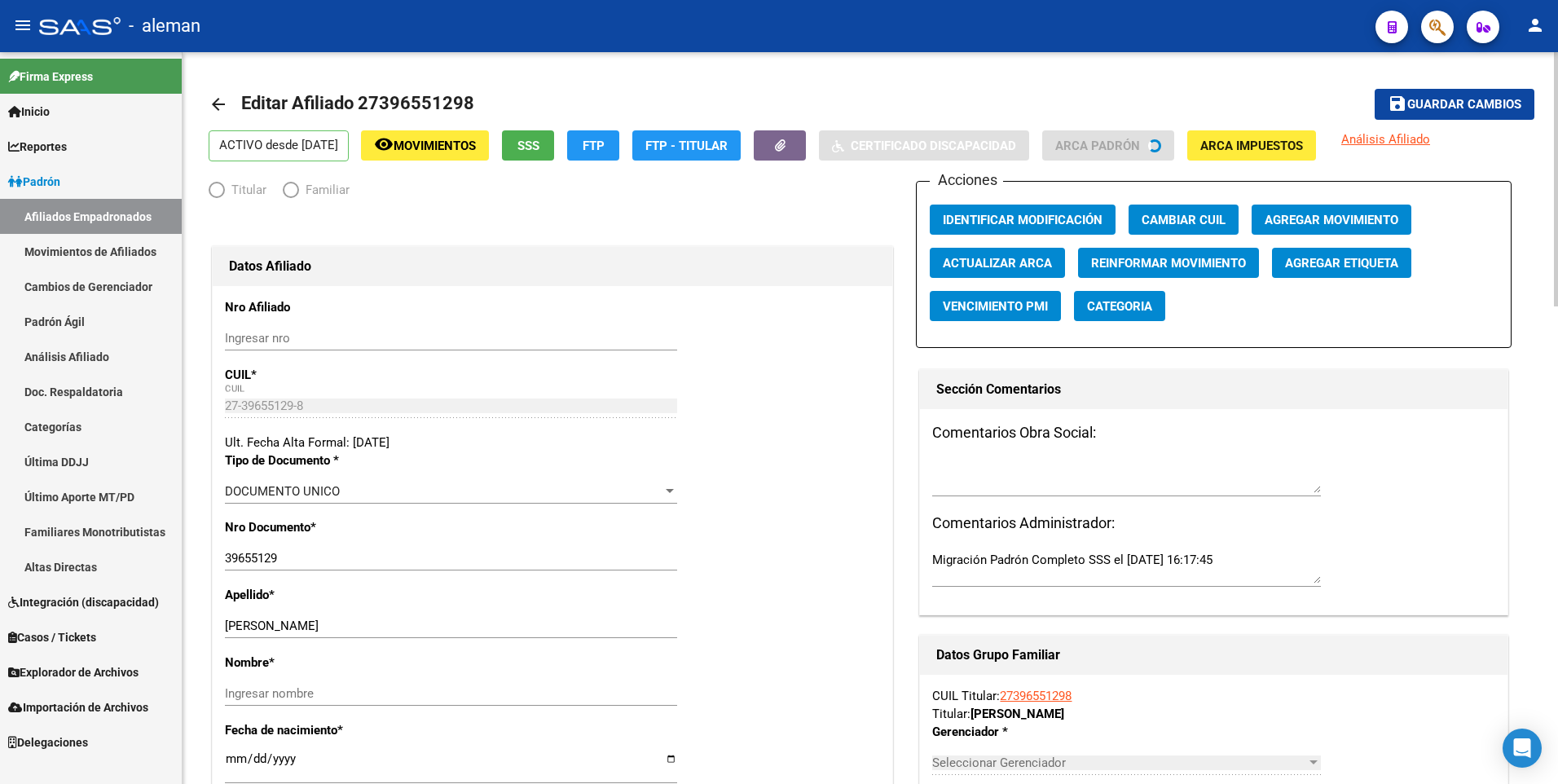
radio input "true"
type input "30-71077161-4"
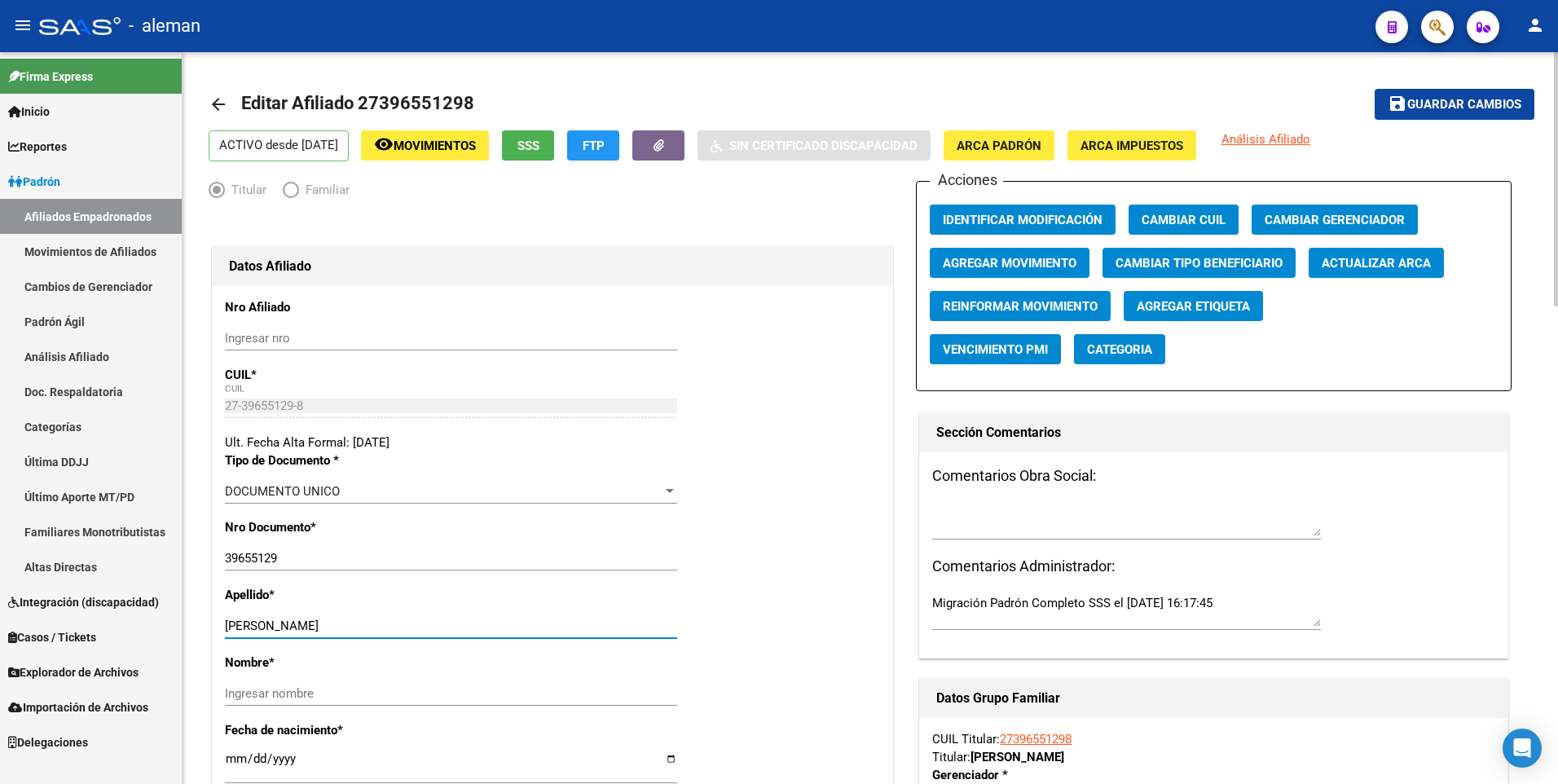
drag, startPoint x: 291, startPoint y: 624, endPoint x: 431, endPoint y: 629, distance: 140.1
click at [431, 629] on input "GONZALEZ MARCIA VICTORIA" at bounding box center [450, 626] width 452 height 15
type input "GONZALEZ"
click at [448, 692] on input "Ingresar nombre" at bounding box center [450, 694] width 452 height 15
paste input "MARCIA VICTORIA"
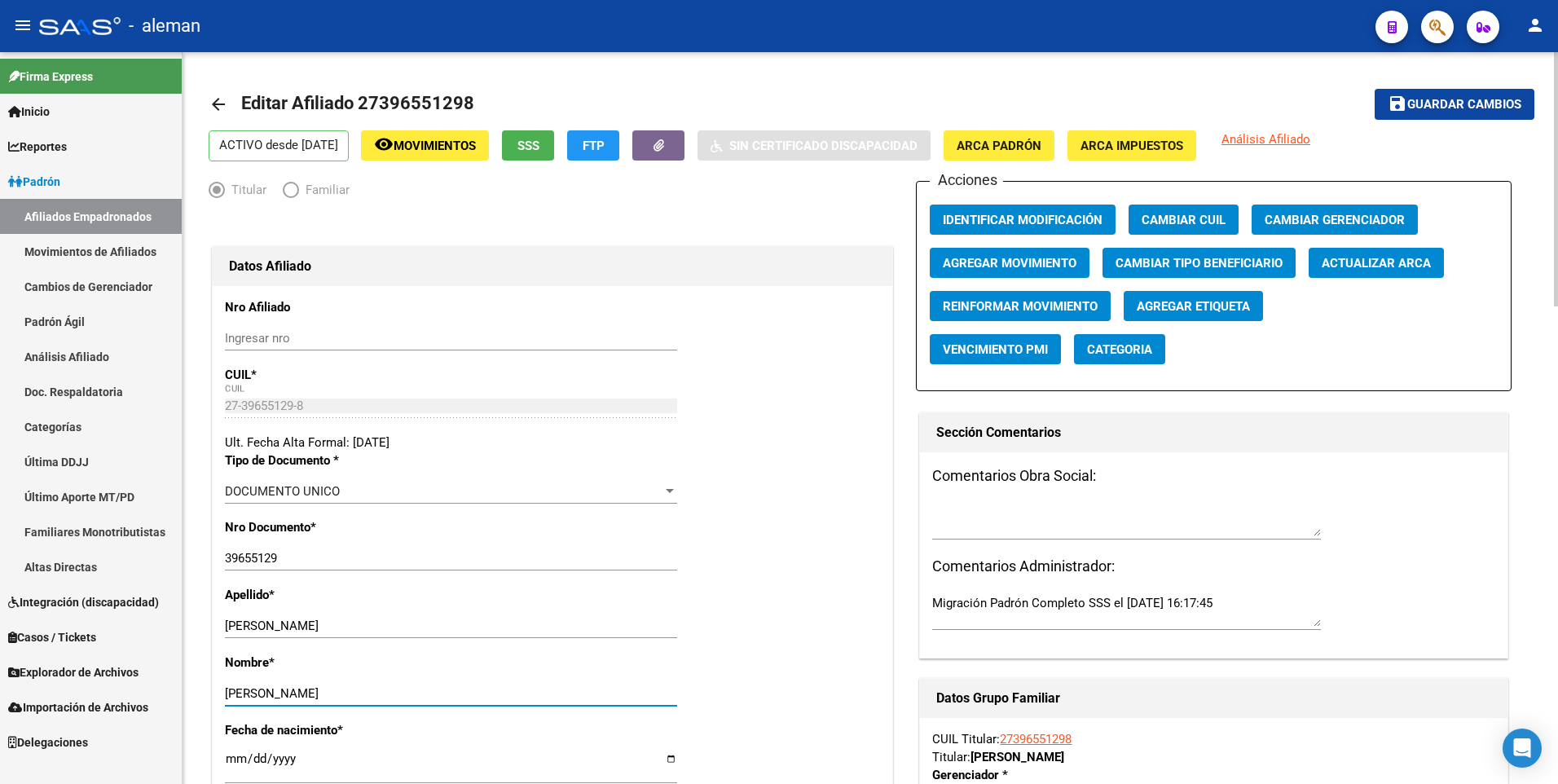
type input "MARCIA VICTORIA"
click at [987, 267] on span "Agregar Movimiento" at bounding box center [1010, 263] width 134 height 15
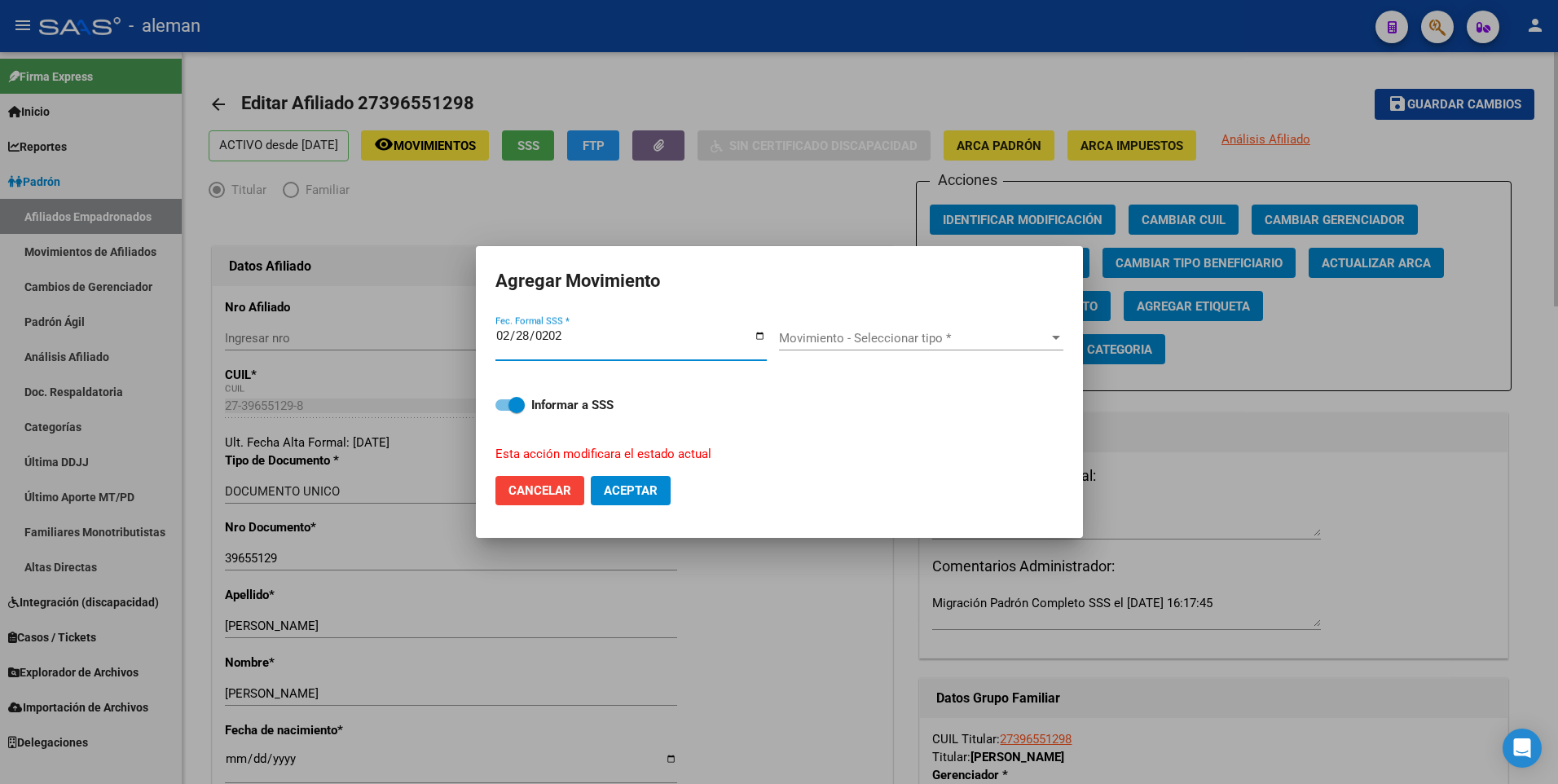
type input "[DATE]"
click at [505, 401] on span at bounding box center [510, 405] width 29 height 11
click at [504, 411] on input "Informar a SSS" at bounding box center [503, 411] width 1 height 1
checkbox input "false"
click at [821, 327] on div "Movimiento - Seleccionar tipo * Movimiento - Seleccionar tipo *" at bounding box center [921, 338] width 285 height 24
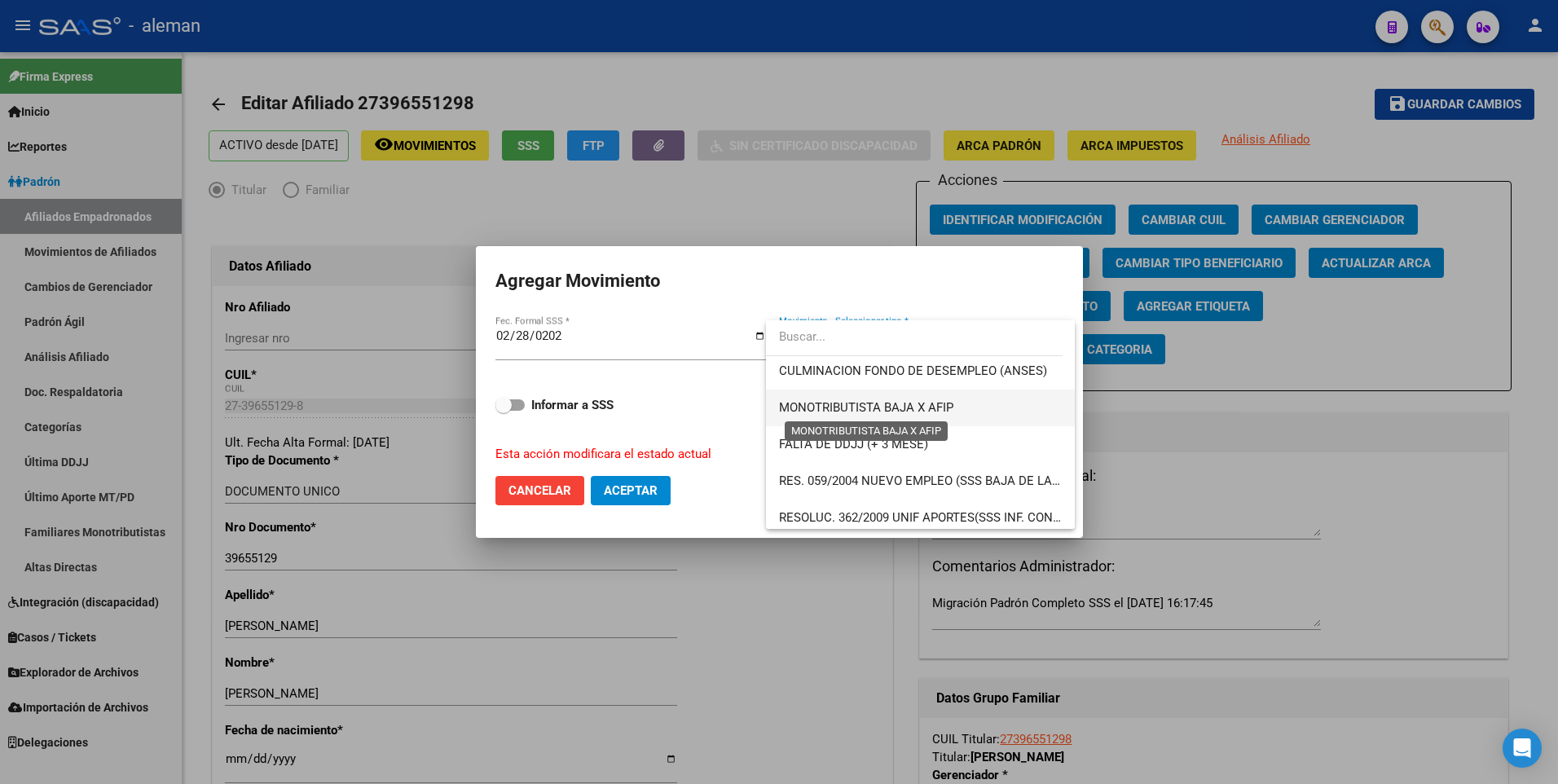
scroll to position [571, 0]
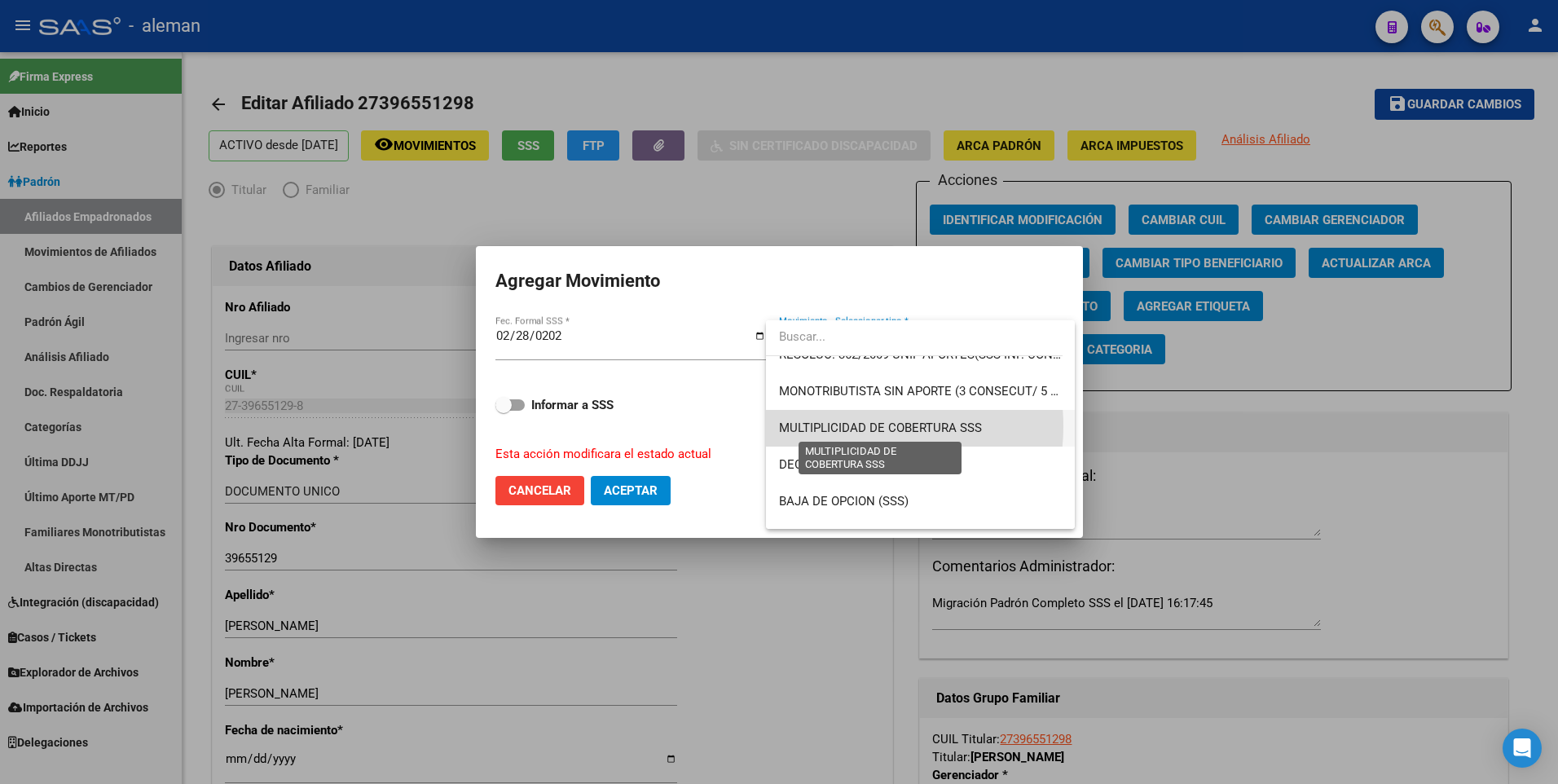
click at [847, 426] on span "MULTIPLICIDAD DE COBERTURA SSS" at bounding box center [881, 428] width 203 height 15
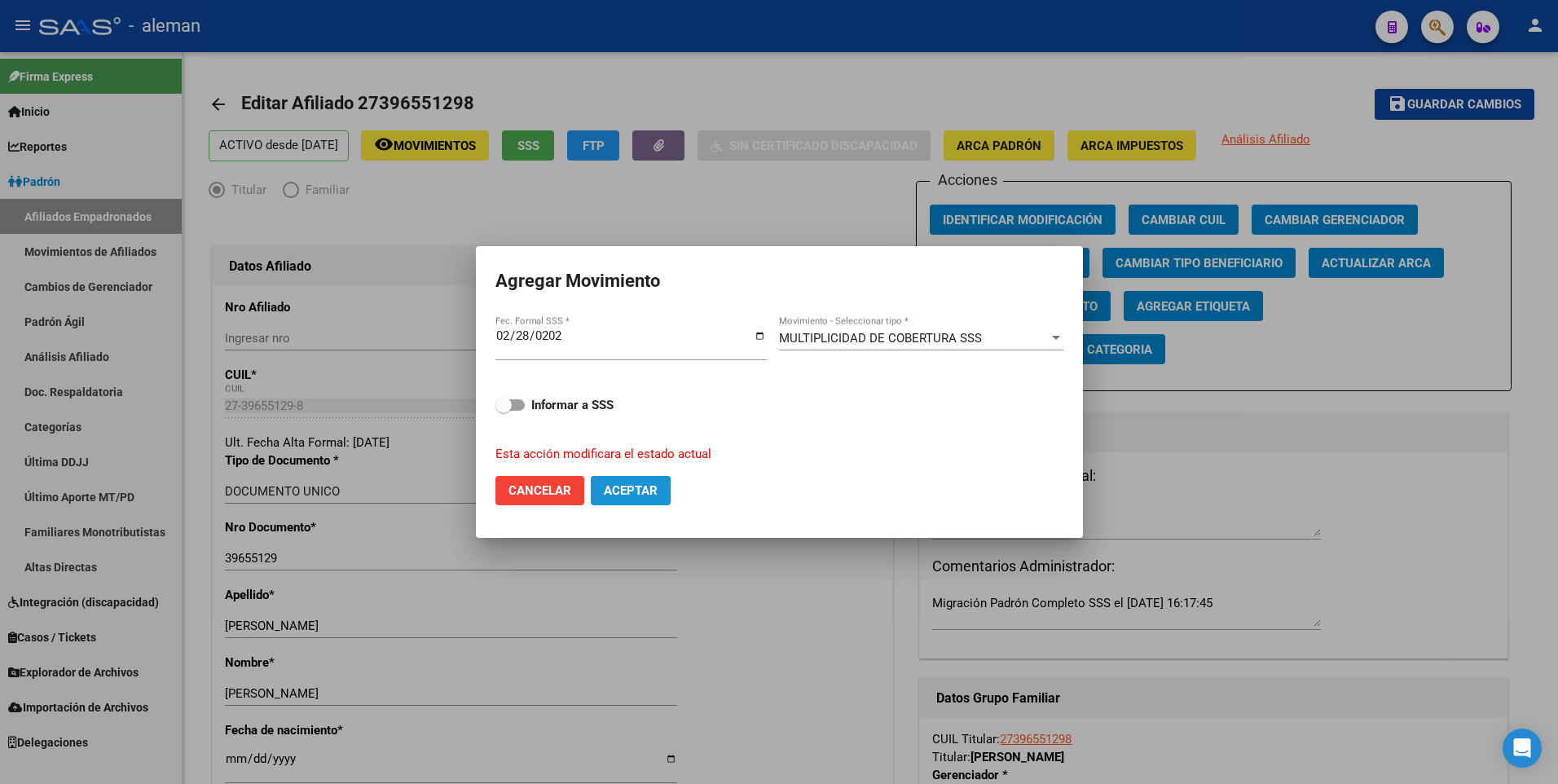
click at [617, 492] on span "Aceptar" at bounding box center [630, 491] width 54 height 15
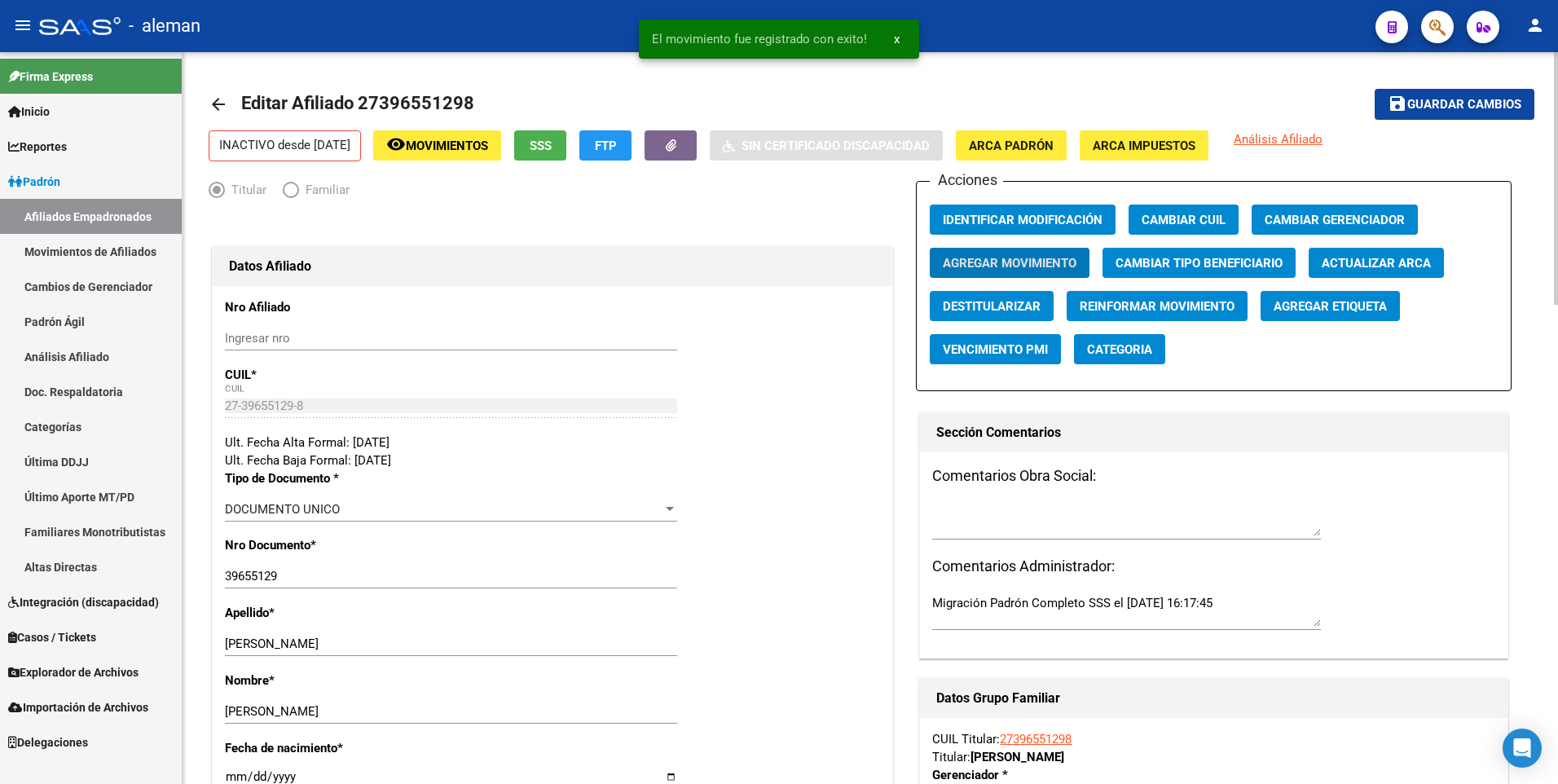
click at [1459, 102] on span "Guardar cambios" at bounding box center [1464, 105] width 114 height 15
click at [219, 105] on mat-icon "arrow_back" at bounding box center [218, 104] width 20 height 20
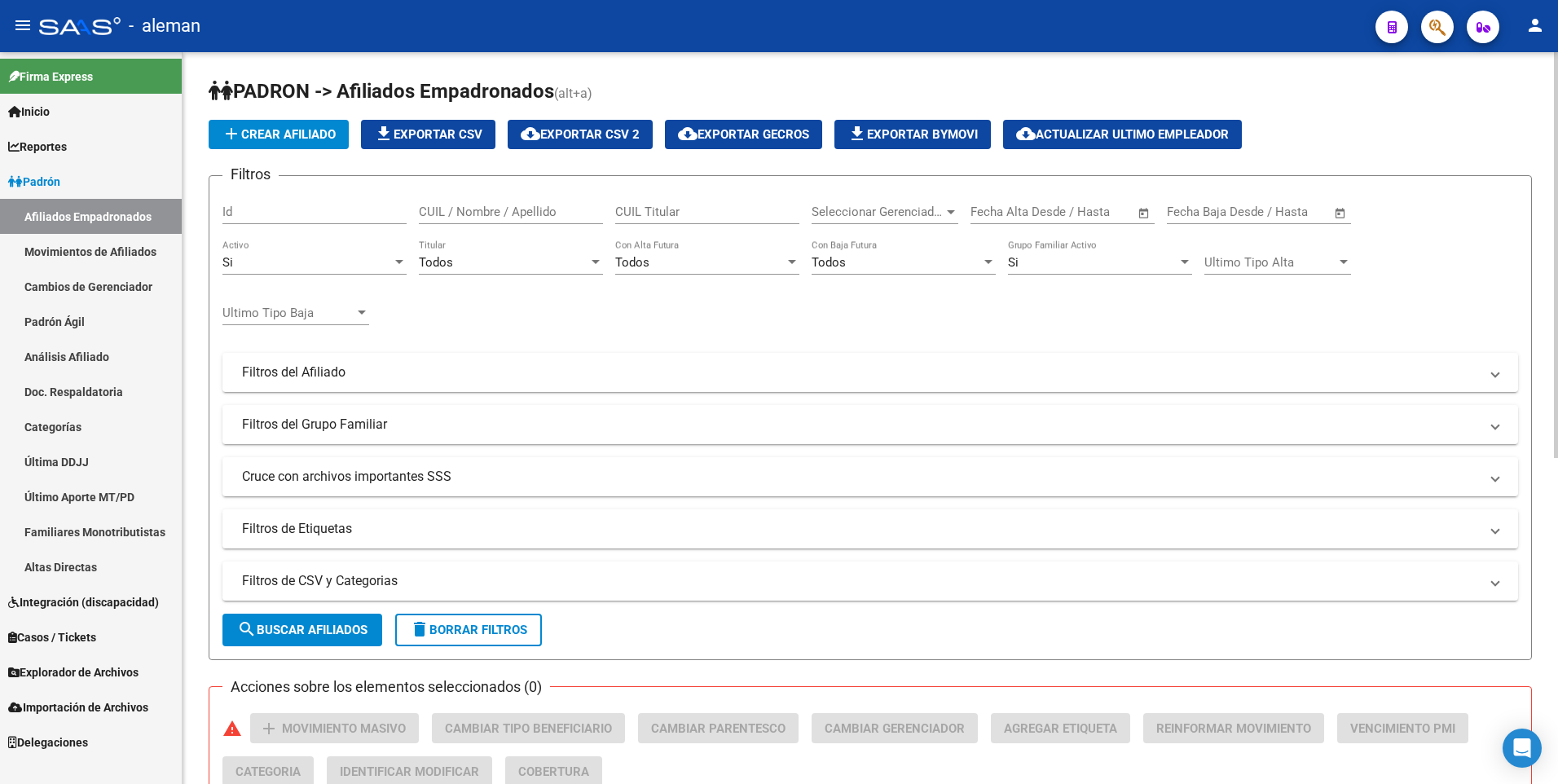
click at [449, 206] on input "CUIL / Nombre / Apellido" at bounding box center [511, 212] width 184 height 15
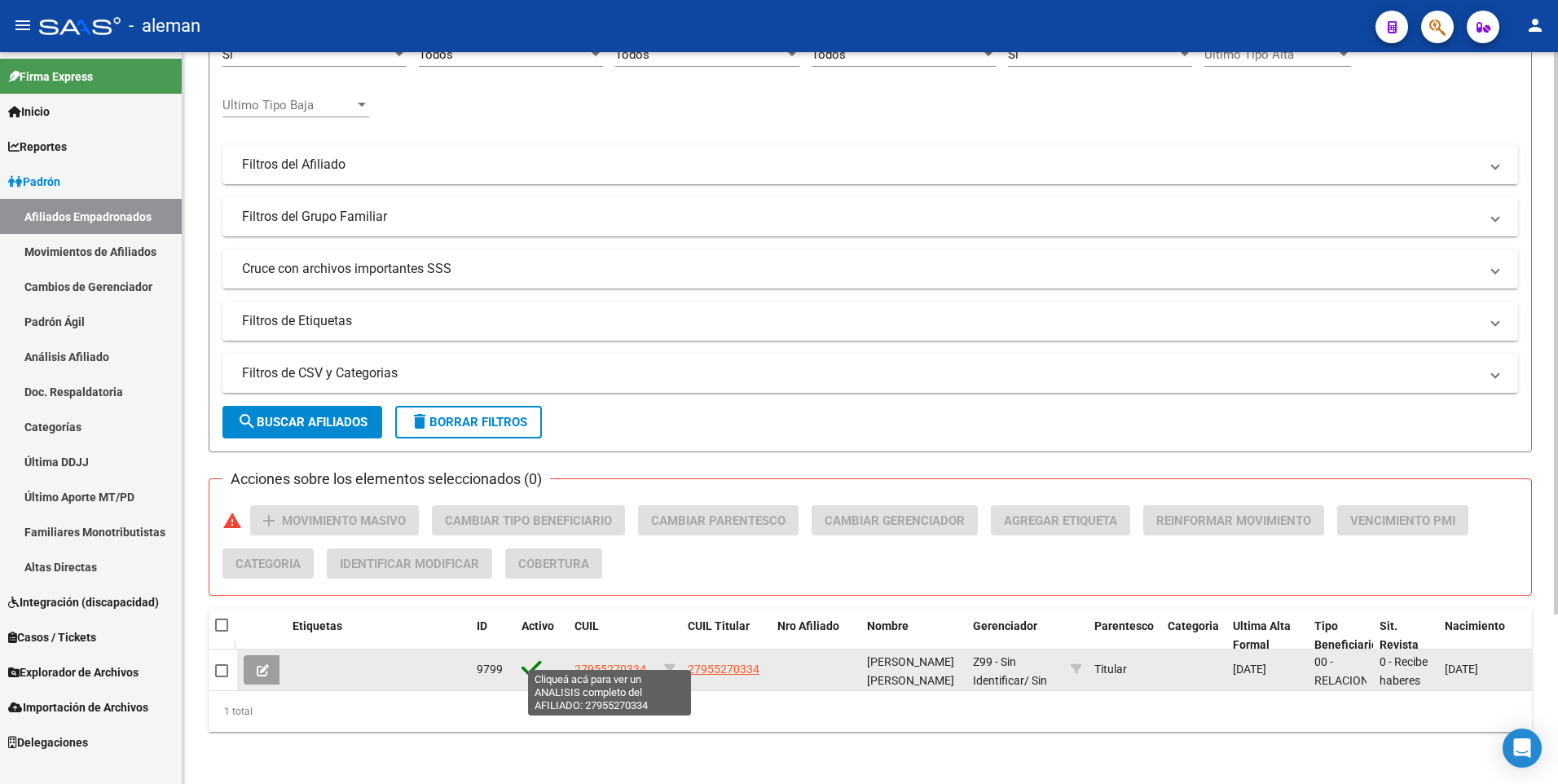
type input "27955270334"
click at [626, 663] on span "27955270334" at bounding box center [610, 669] width 71 height 13
type textarea "27955270334"
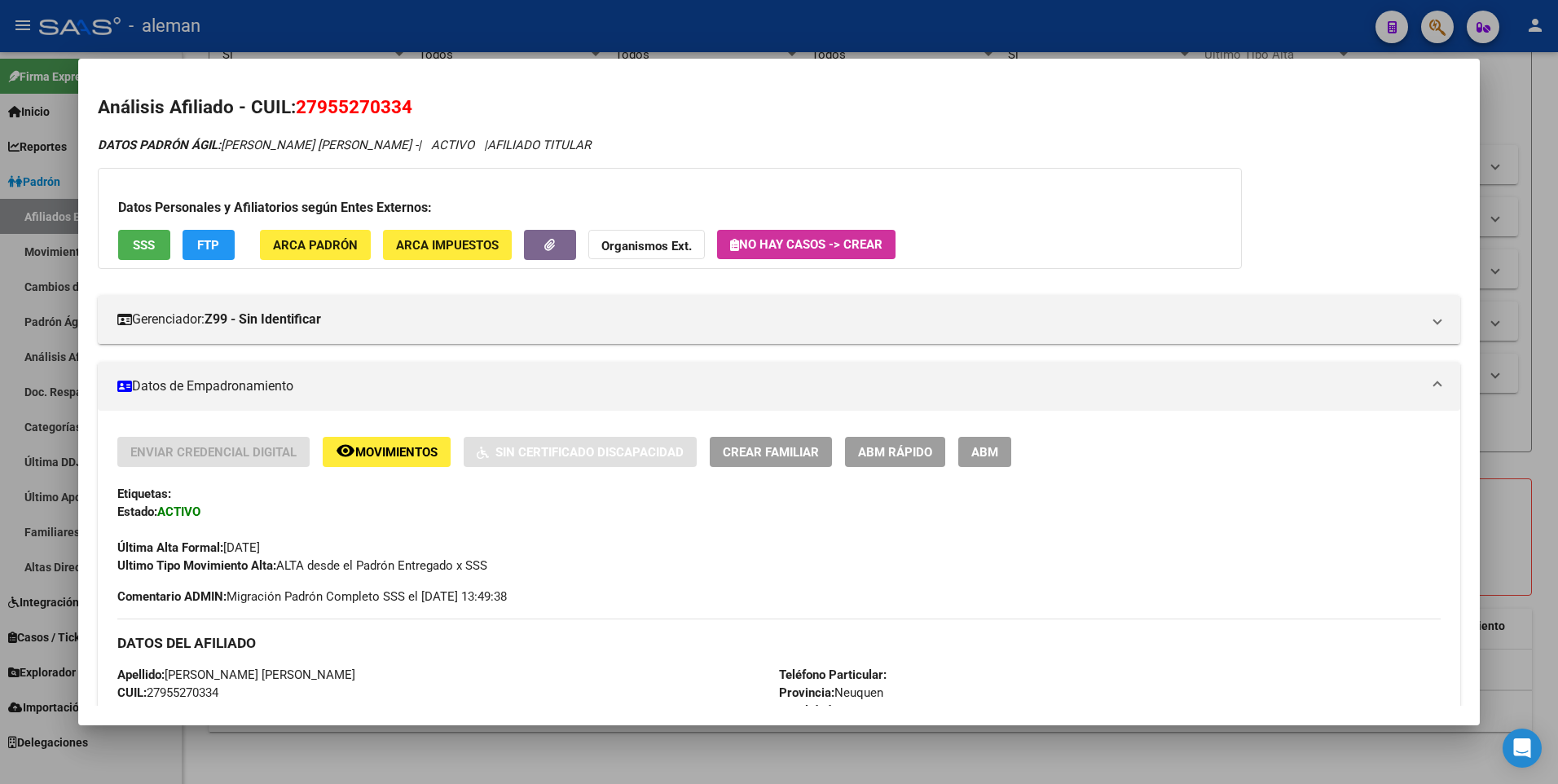
click at [1002, 449] on button "ABM" at bounding box center [984, 452] width 53 height 30
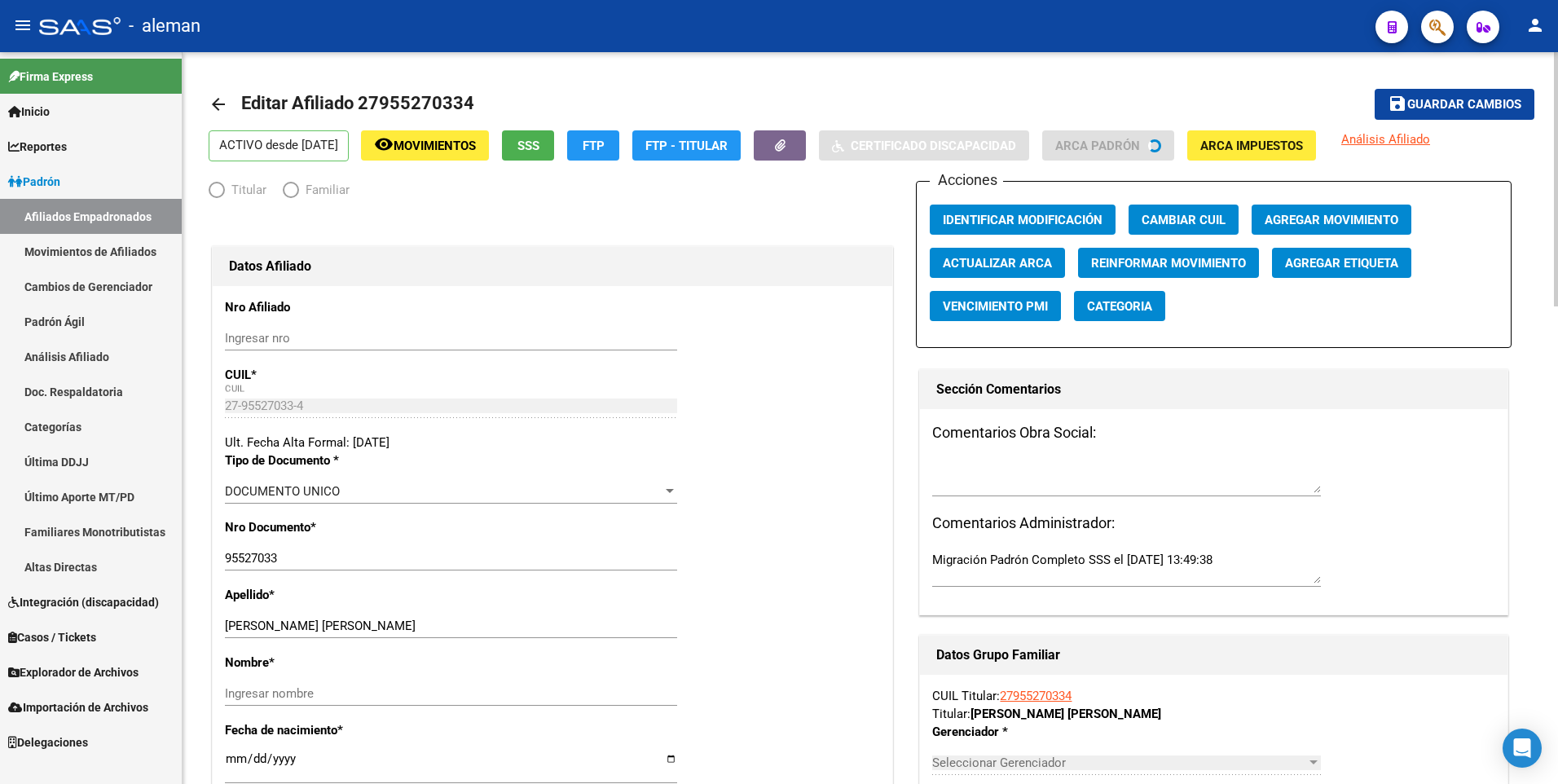
radio input "true"
type input "30-71810423-4"
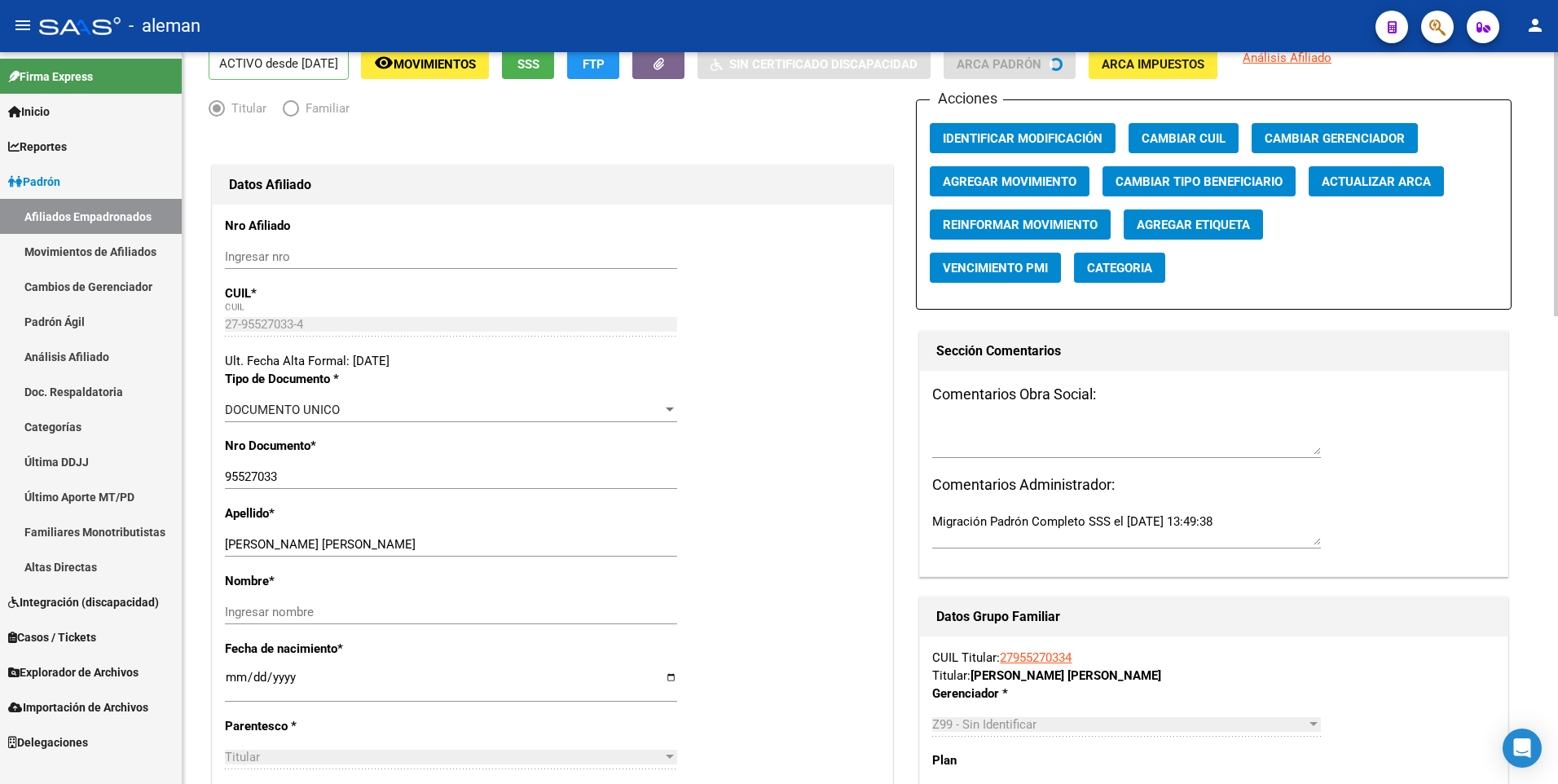
scroll to position [163, 0]
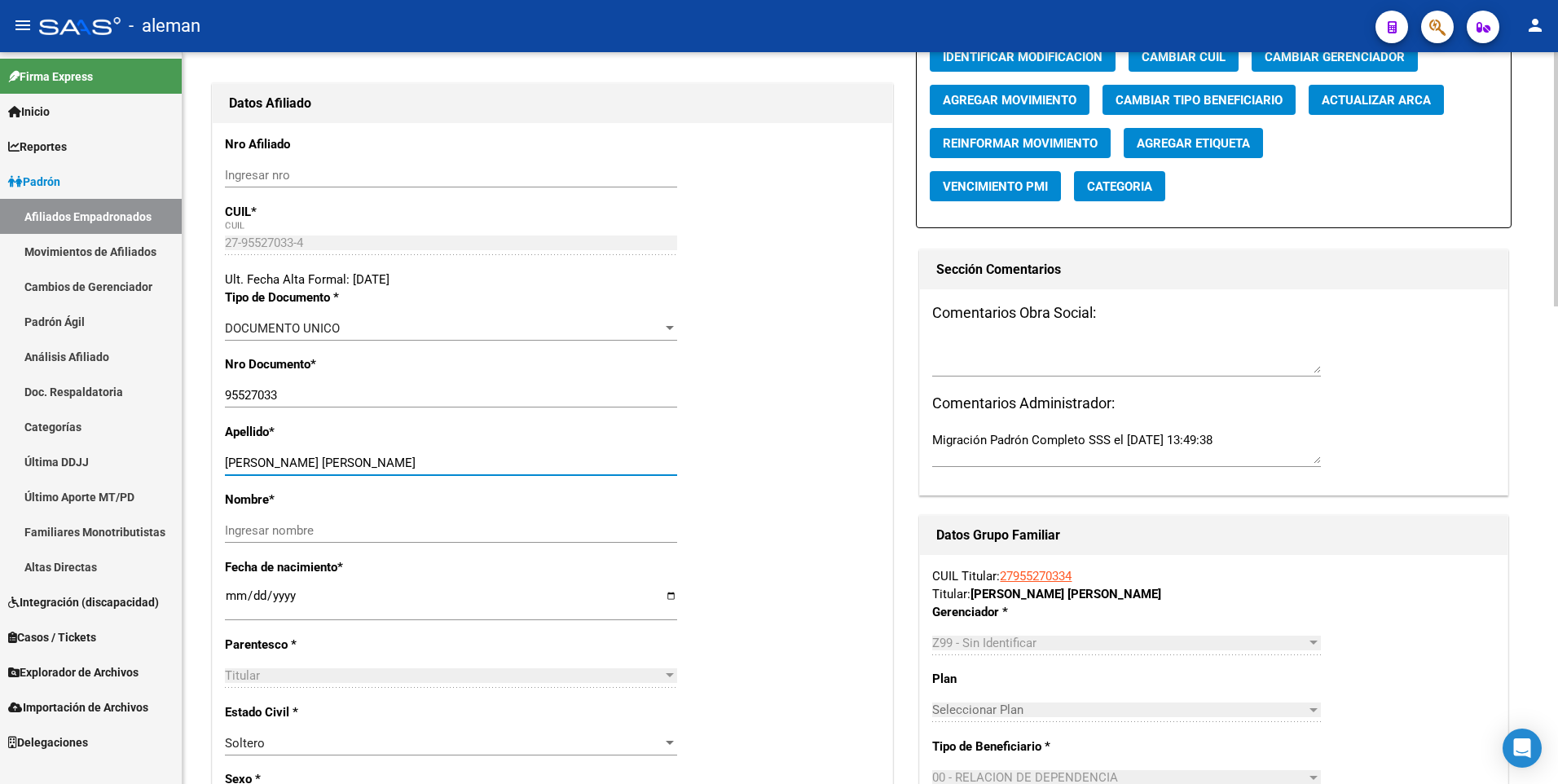
drag, startPoint x: 348, startPoint y: 458, endPoint x: 483, endPoint y: 458, distance: 135.0
click at [483, 458] on input "SUAREZ HERNANDEZ DAYVENI CAROL" at bounding box center [450, 463] width 452 height 15
type input "SUAREZ HERNANDEZ"
click at [426, 527] on input "Ingresar nombre" at bounding box center [450, 530] width 452 height 15
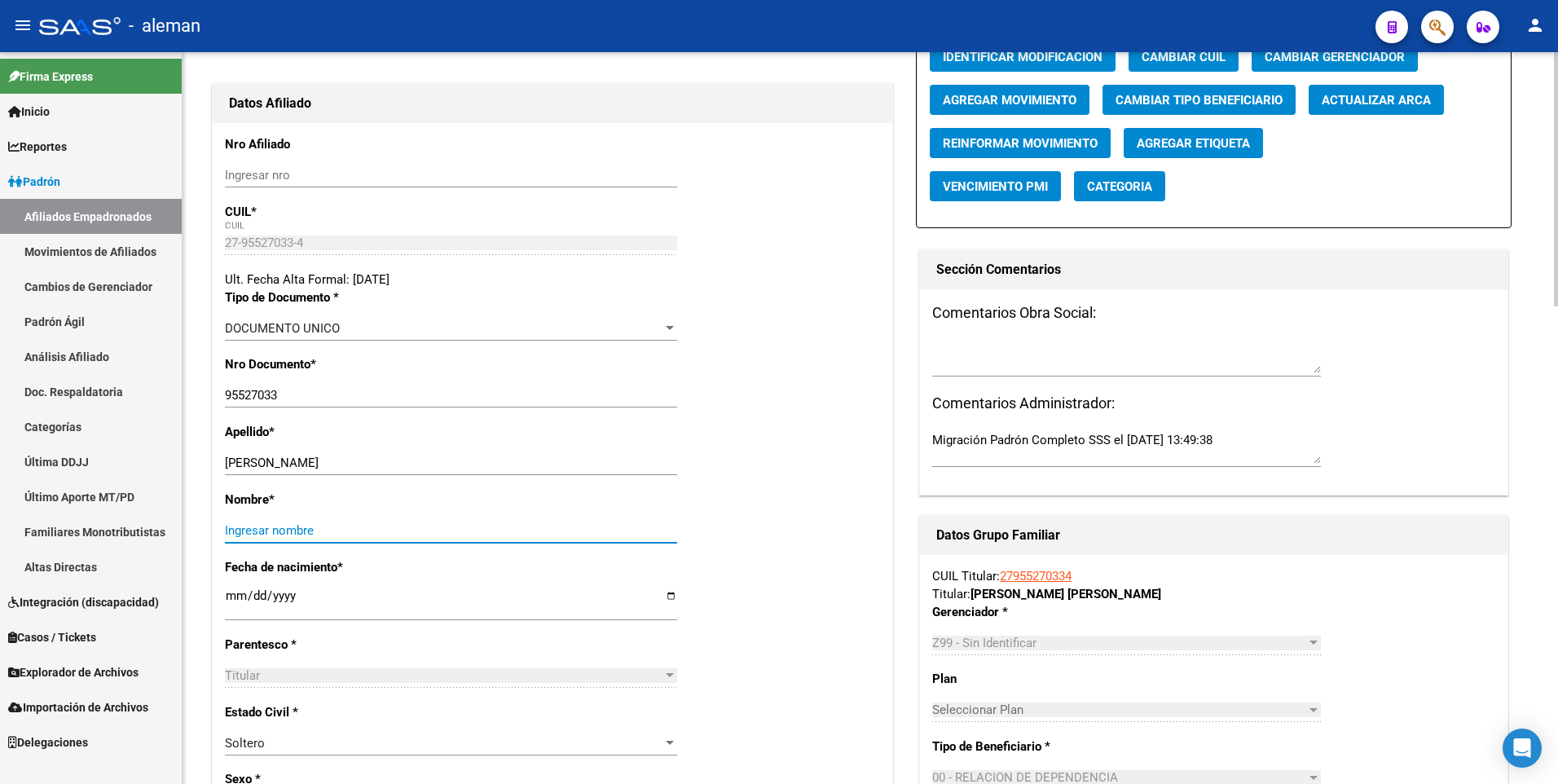
paste input "DAYVENI CAROL"
type input "DAYVENI CAROL"
click at [949, 102] on span "Agregar Movimiento" at bounding box center [1010, 101] width 134 height 15
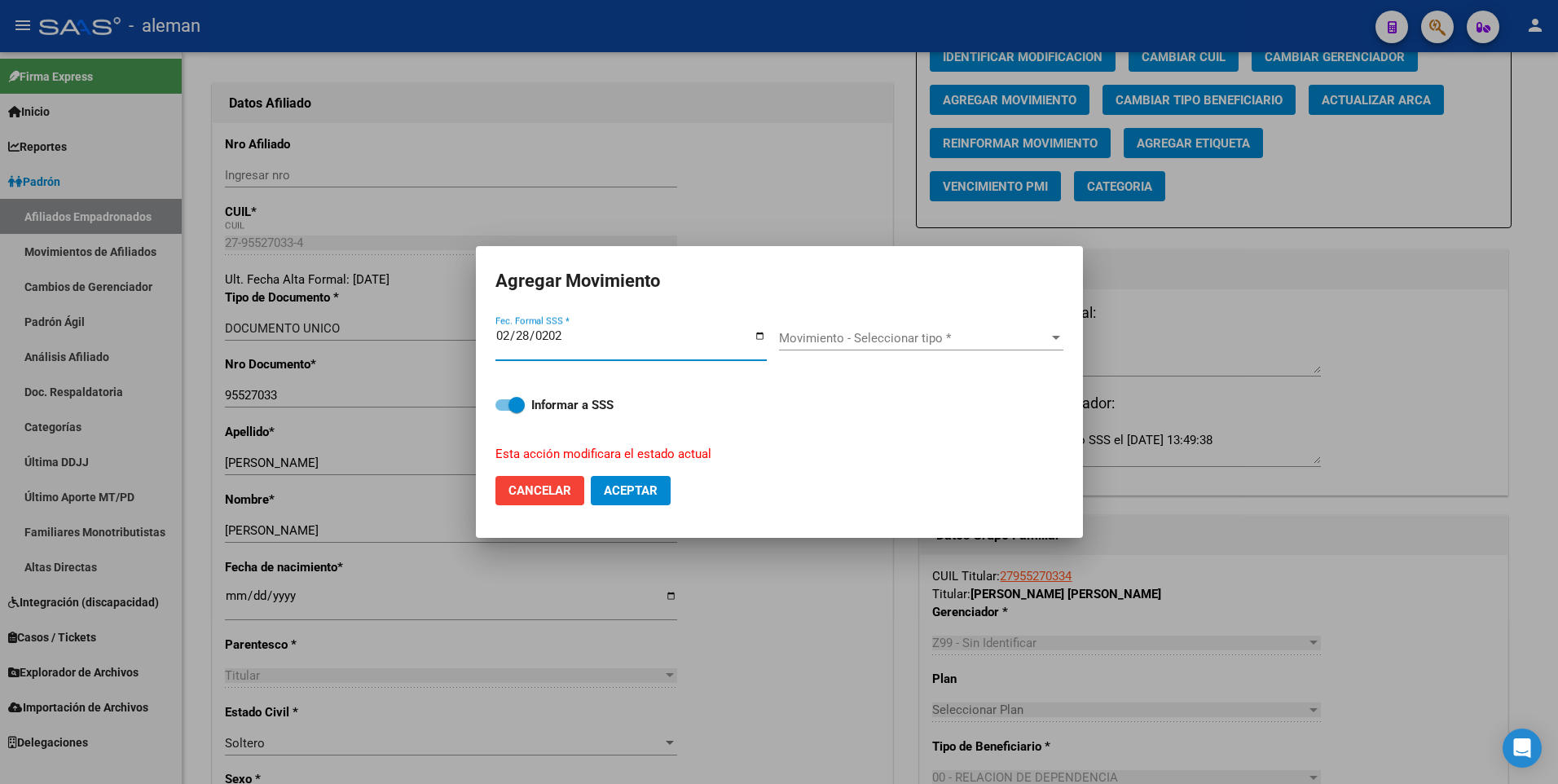
type input "[DATE]"
click at [844, 337] on span "Movimiento - Seleccionar tipo *" at bounding box center [914, 338] width 270 height 15
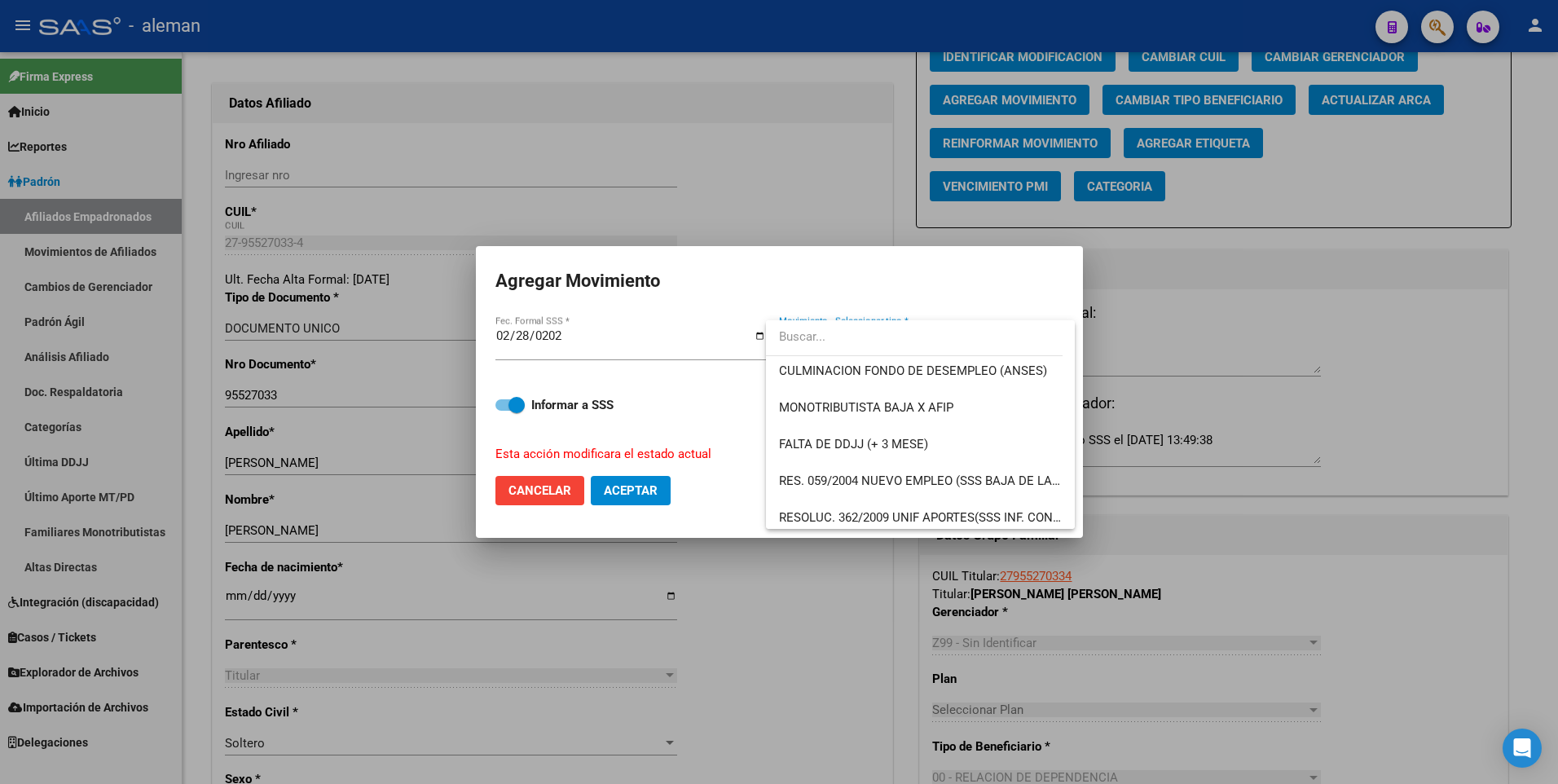
scroll to position [571, 0]
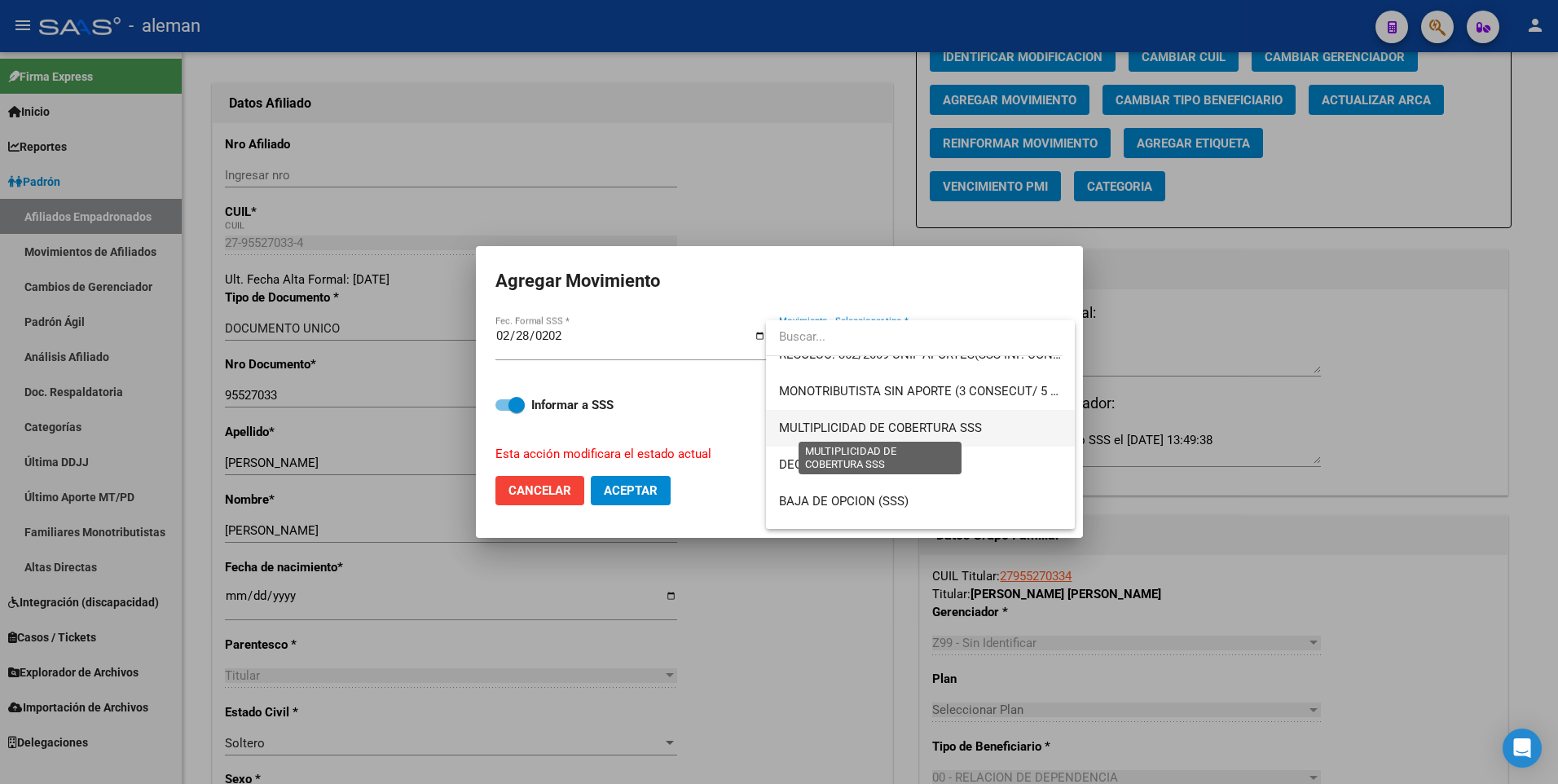
click at [879, 430] on span "MULTIPLICIDAD DE COBERTURA SSS" at bounding box center [881, 428] width 203 height 15
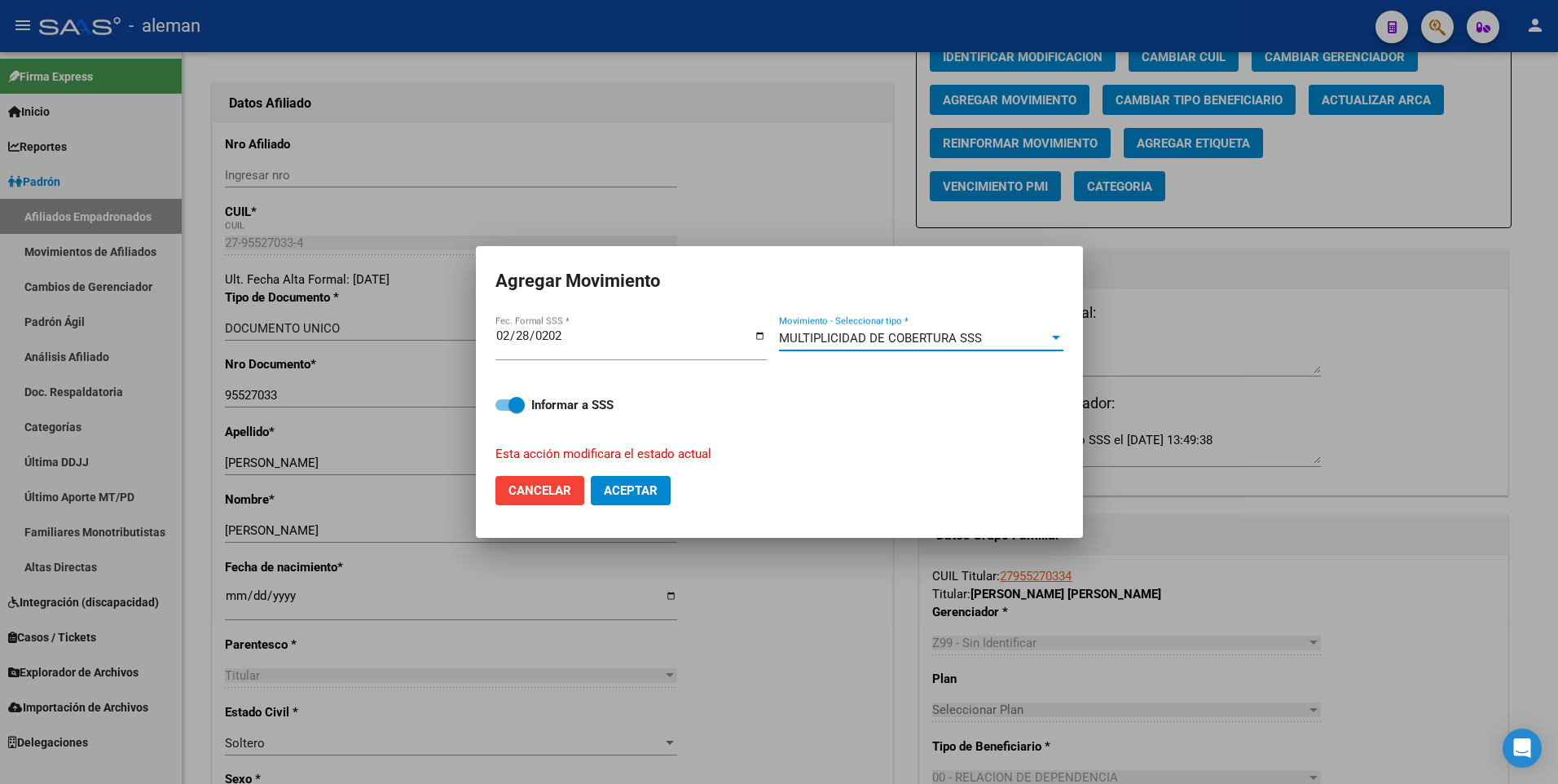
click at [505, 407] on span at bounding box center [510, 405] width 29 height 11
click at [504, 411] on input "Informar a SSS" at bounding box center [503, 411] width 1 height 1
checkbox input "false"
click at [639, 487] on span "Aceptar" at bounding box center [630, 491] width 54 height 15
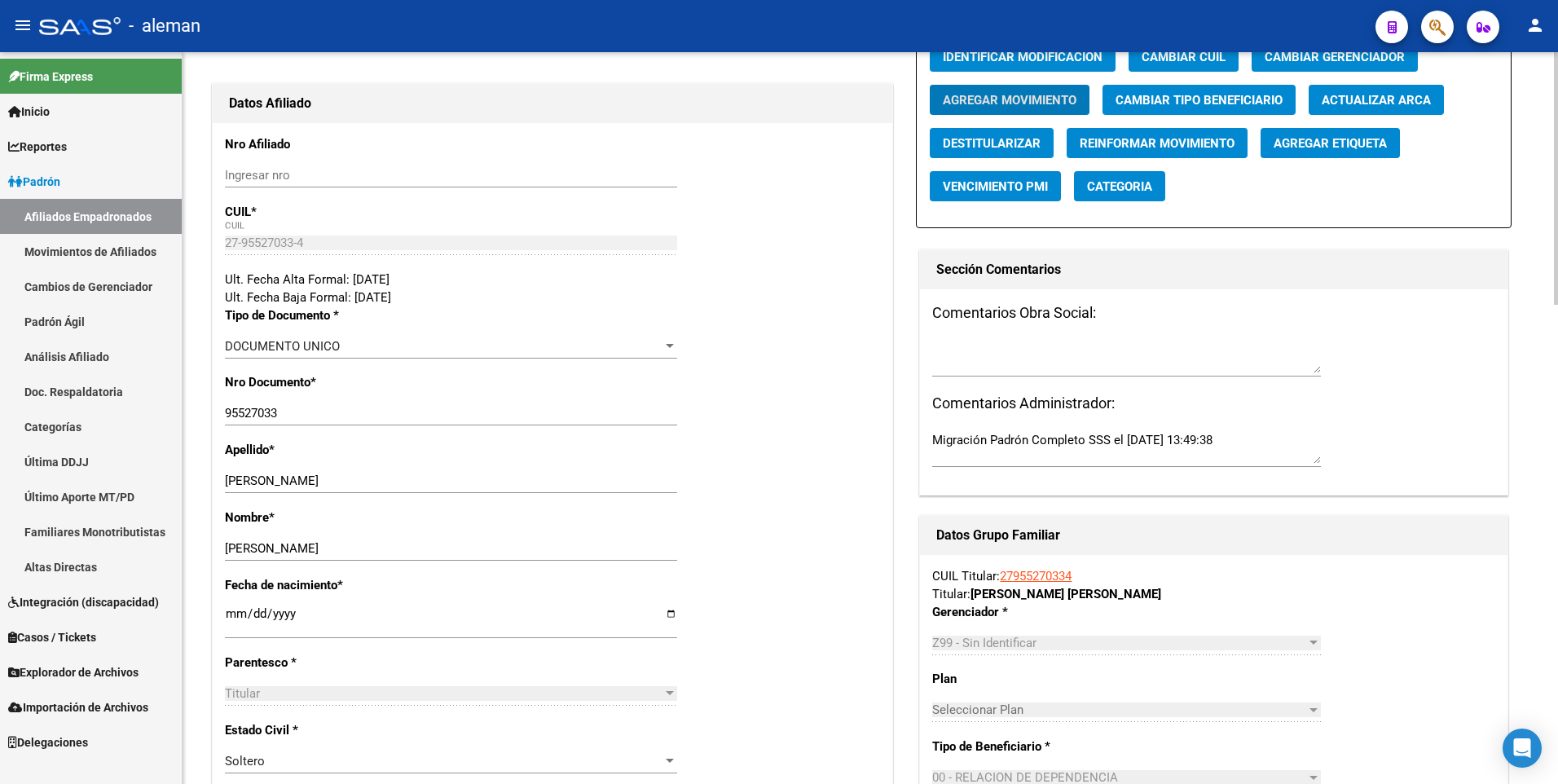
scroll to position [0, 0]
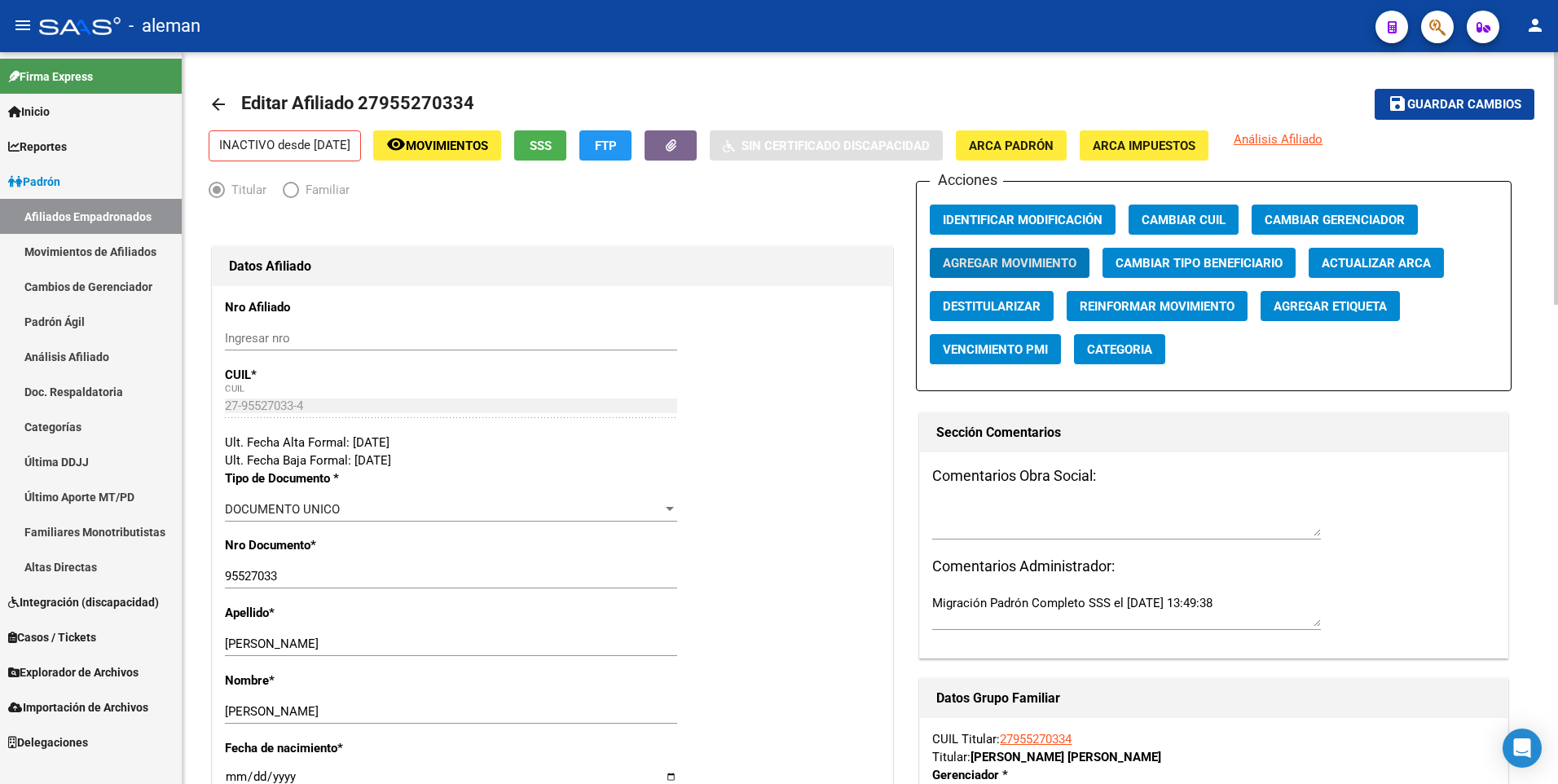
click at [1484, 96] on span "save Guardar cambios" at bounding box center [1455, 103] width 134 height 15
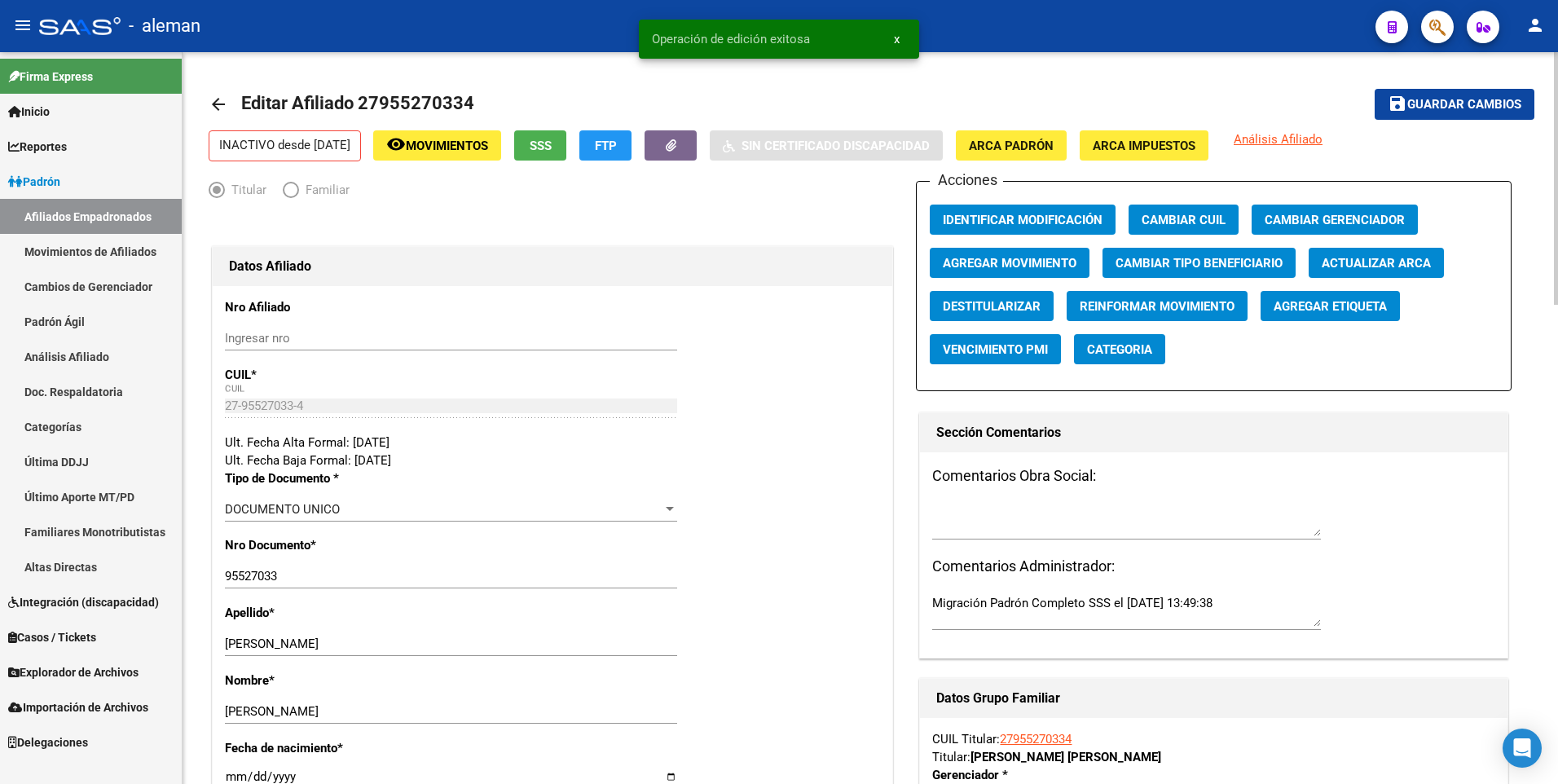
click at [219, 101] on mat-icon "arrow_back" at bounding box center [218, 104] width 20 height 20
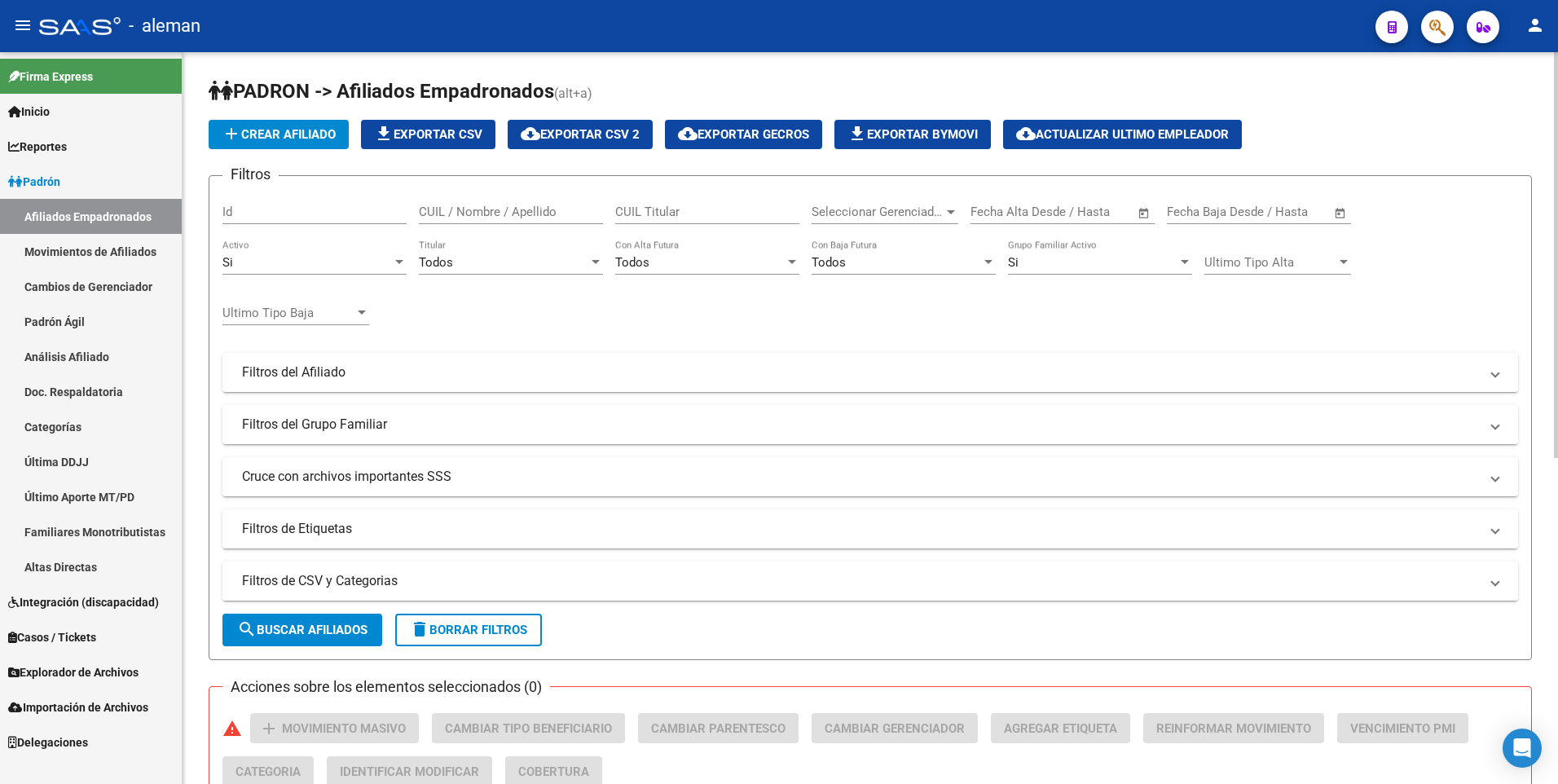
click at [448, 212] on input "CUIL / Nombre / Apellido" at bounding box center [511, 212] width 184 height 15
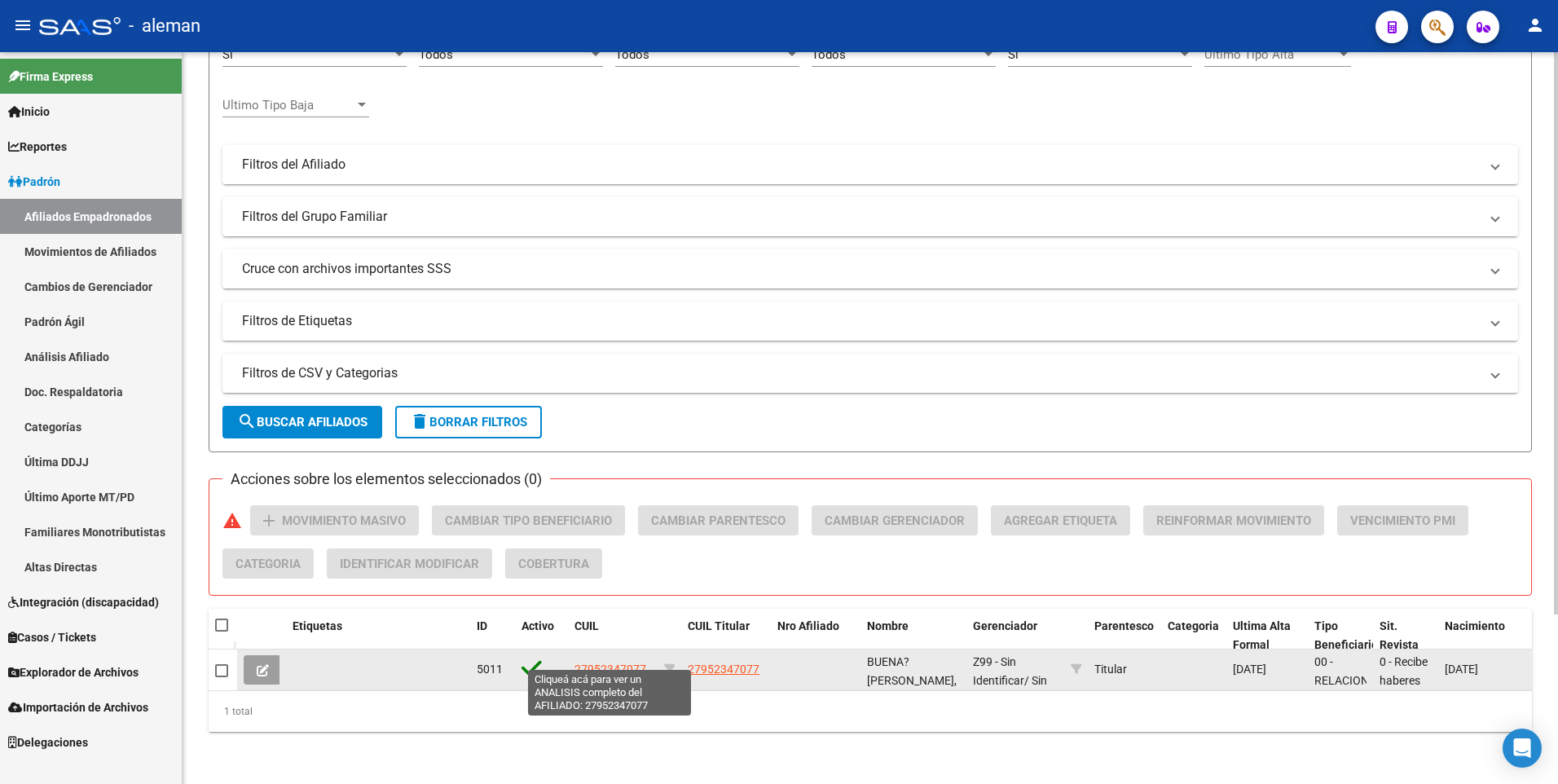
type input "27952347077"
click at [609, 663] on span "27952347077" at bounding box center [610, 669] width 71 height 13
type textarea "27952347077"
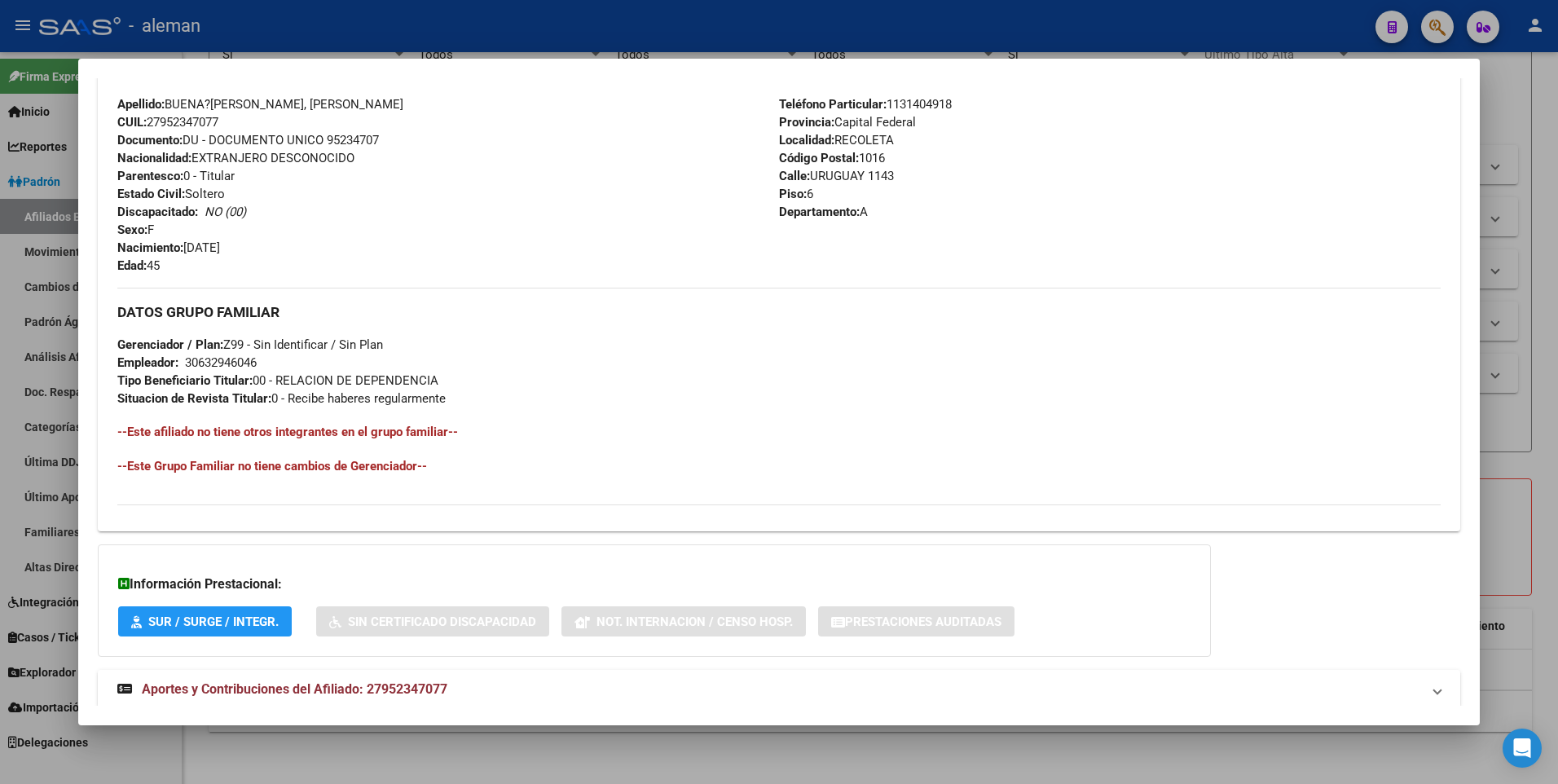
scroll to position [610, 0]
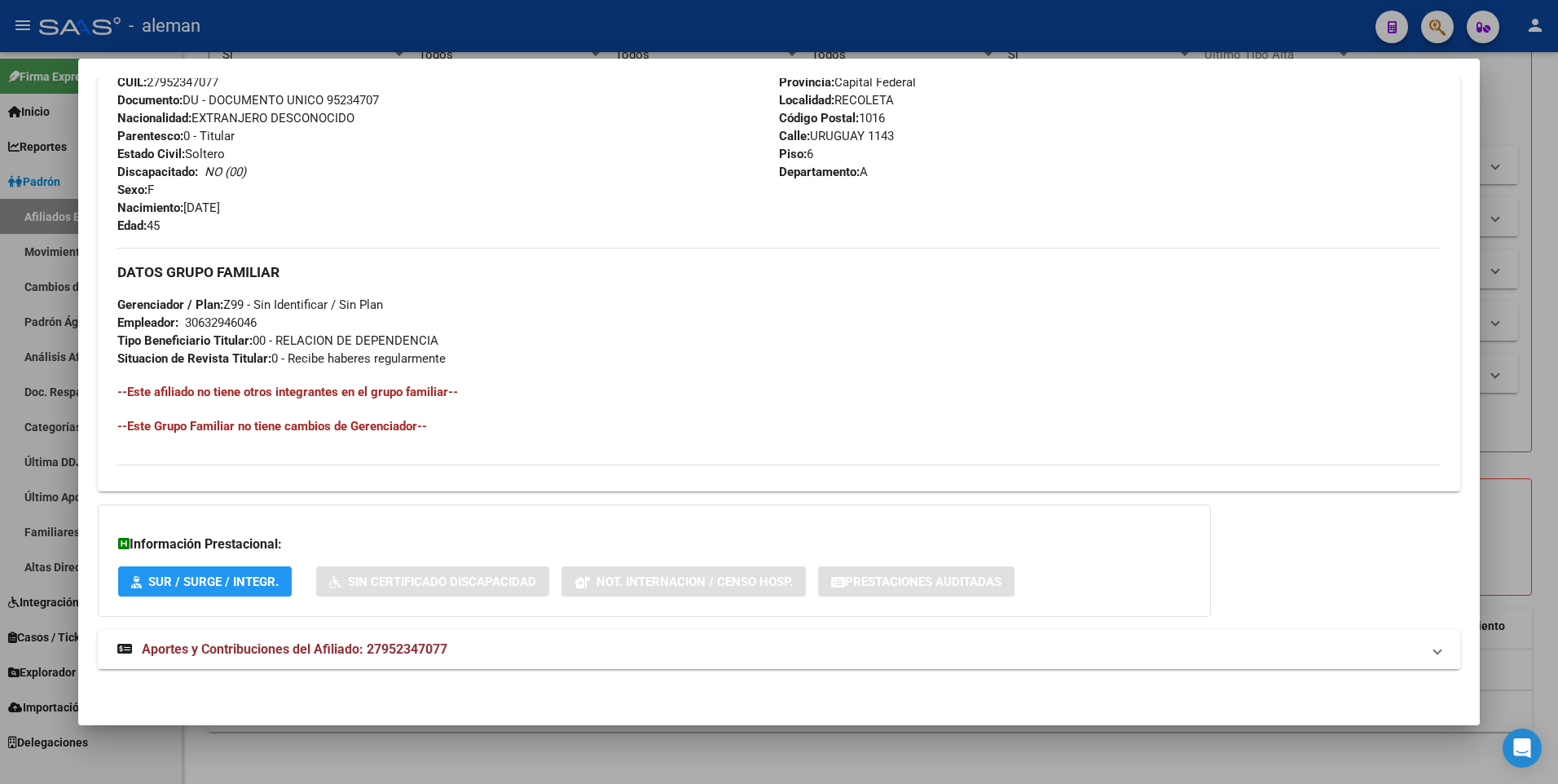
click at [284, 643] on span "Aportes y Contribuciones del Afiliado: 27952347077" at bounding box center [294, 649] width 306 height 15
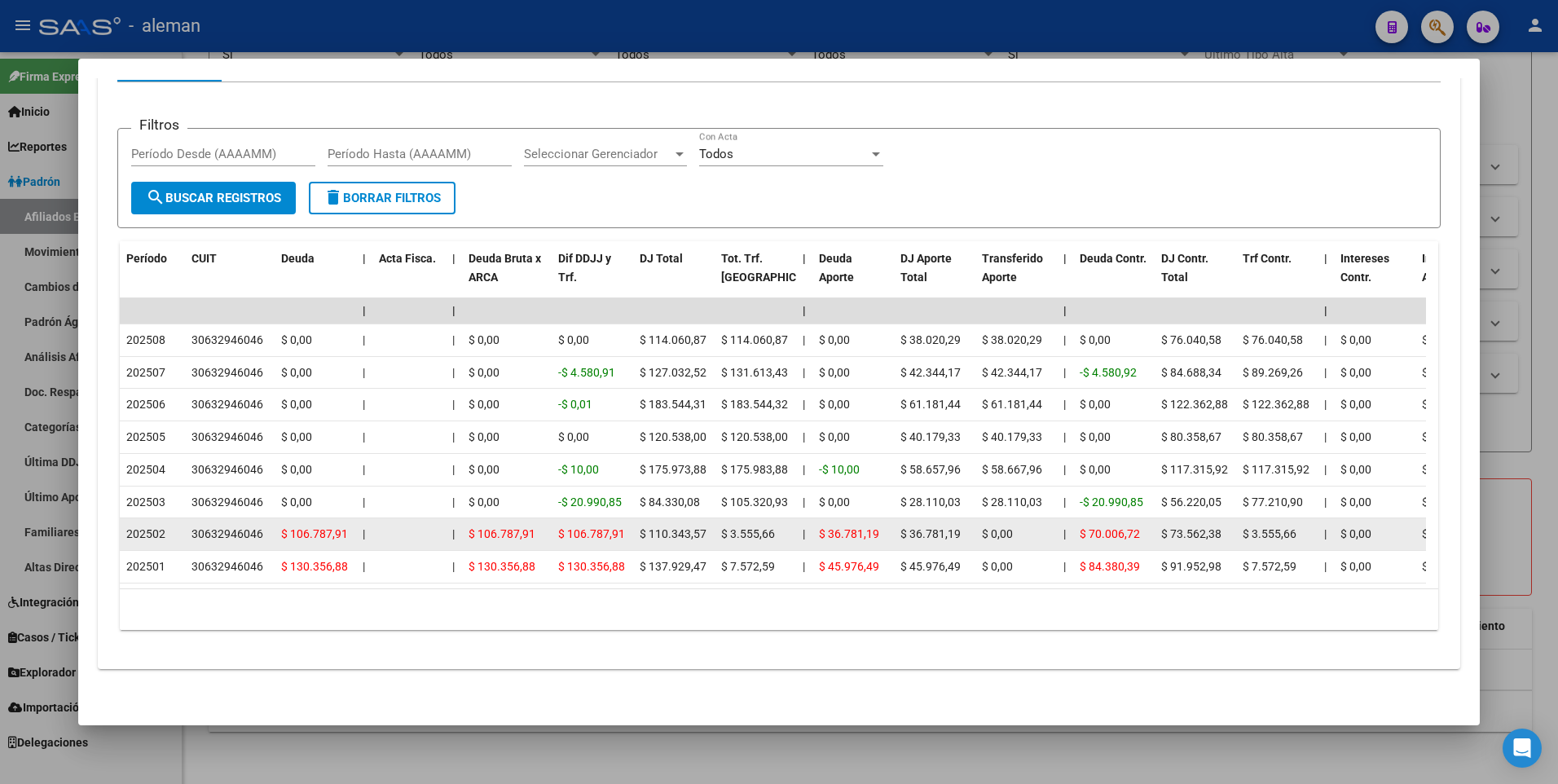
scroll to position [1269, 0]
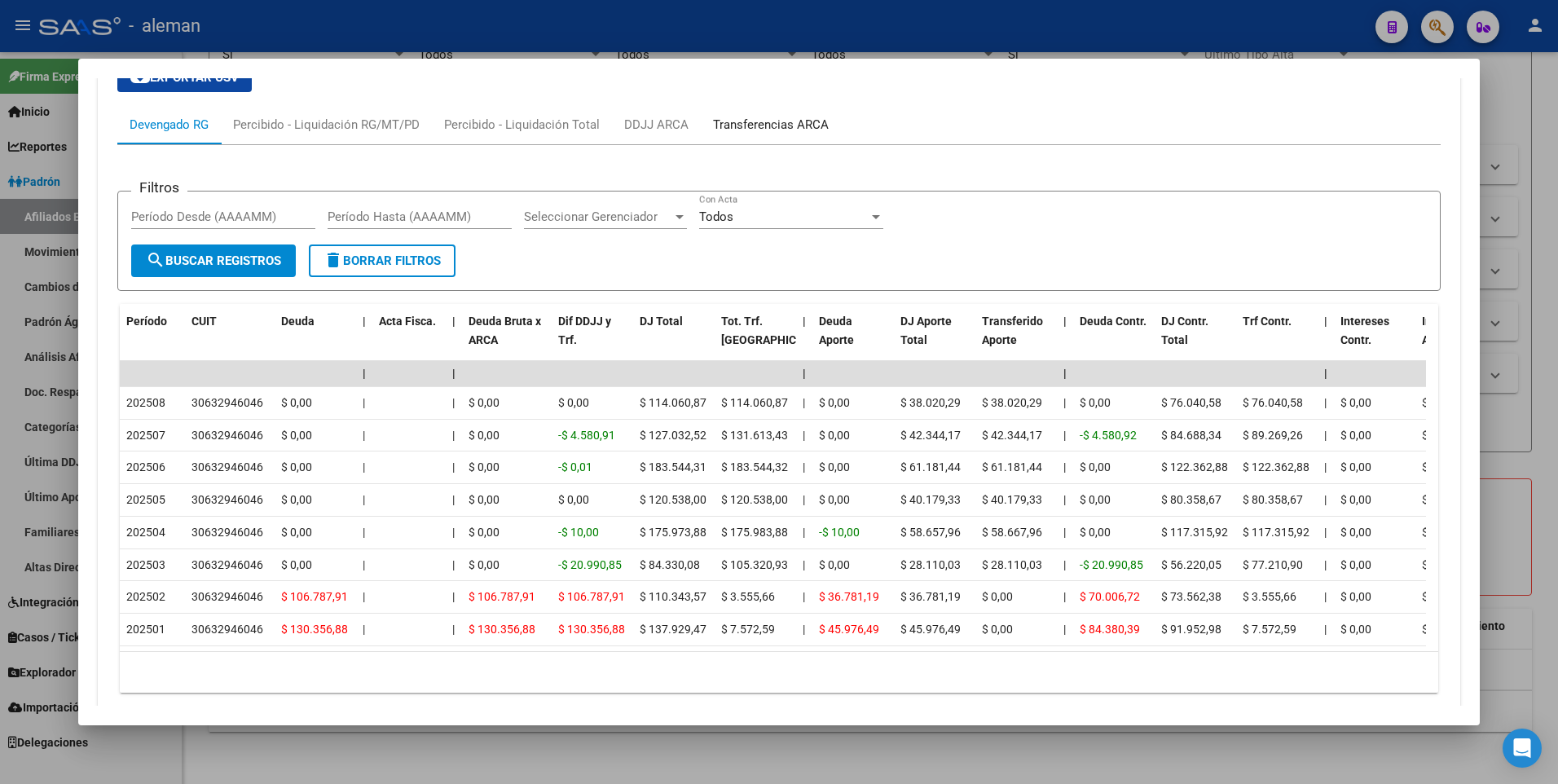
click at [784, 122] on div "Transferencias ARCA" at bounding box center [770, 124] width 116 height 18
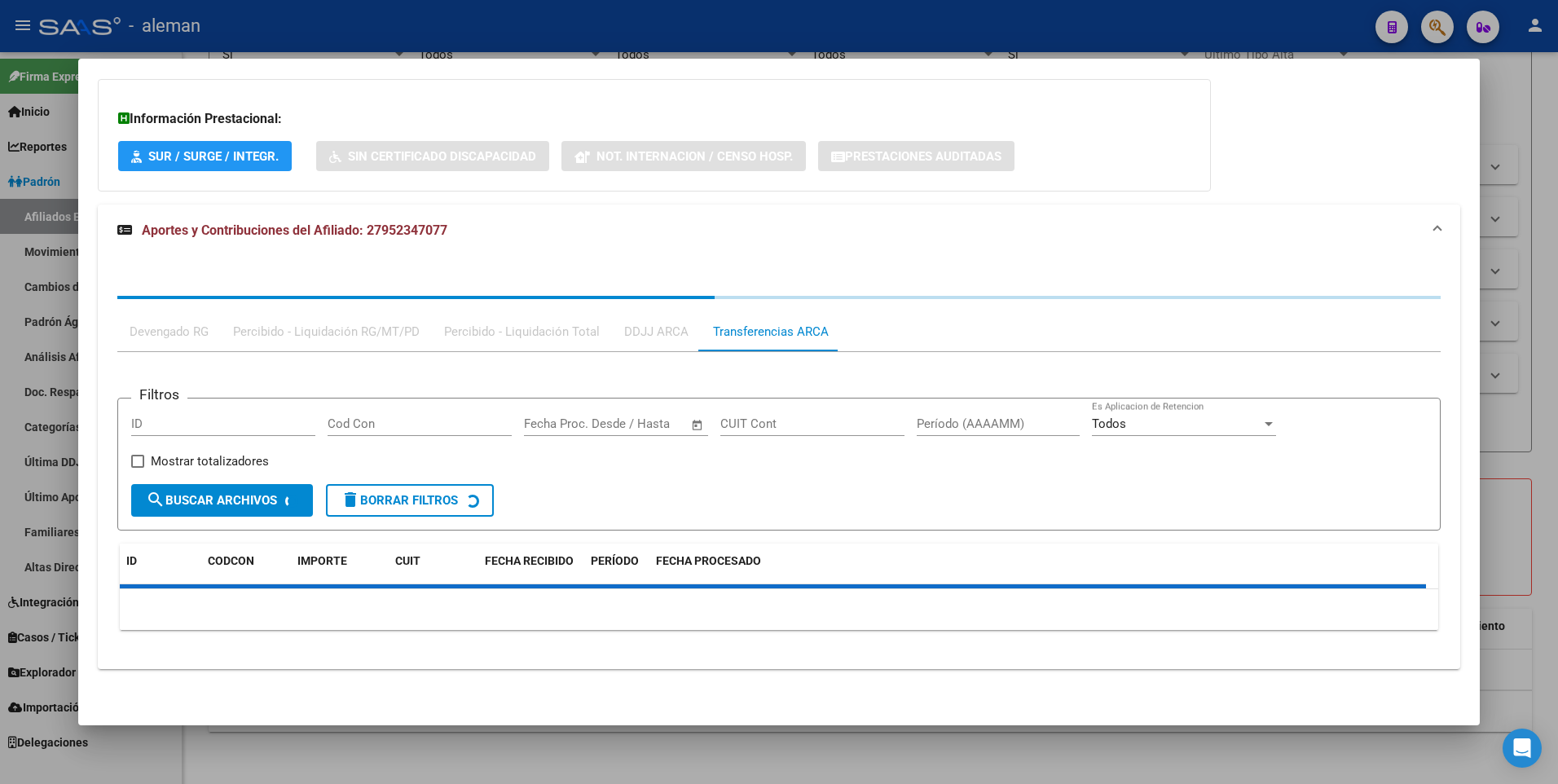
scroll to position [1110, 0]
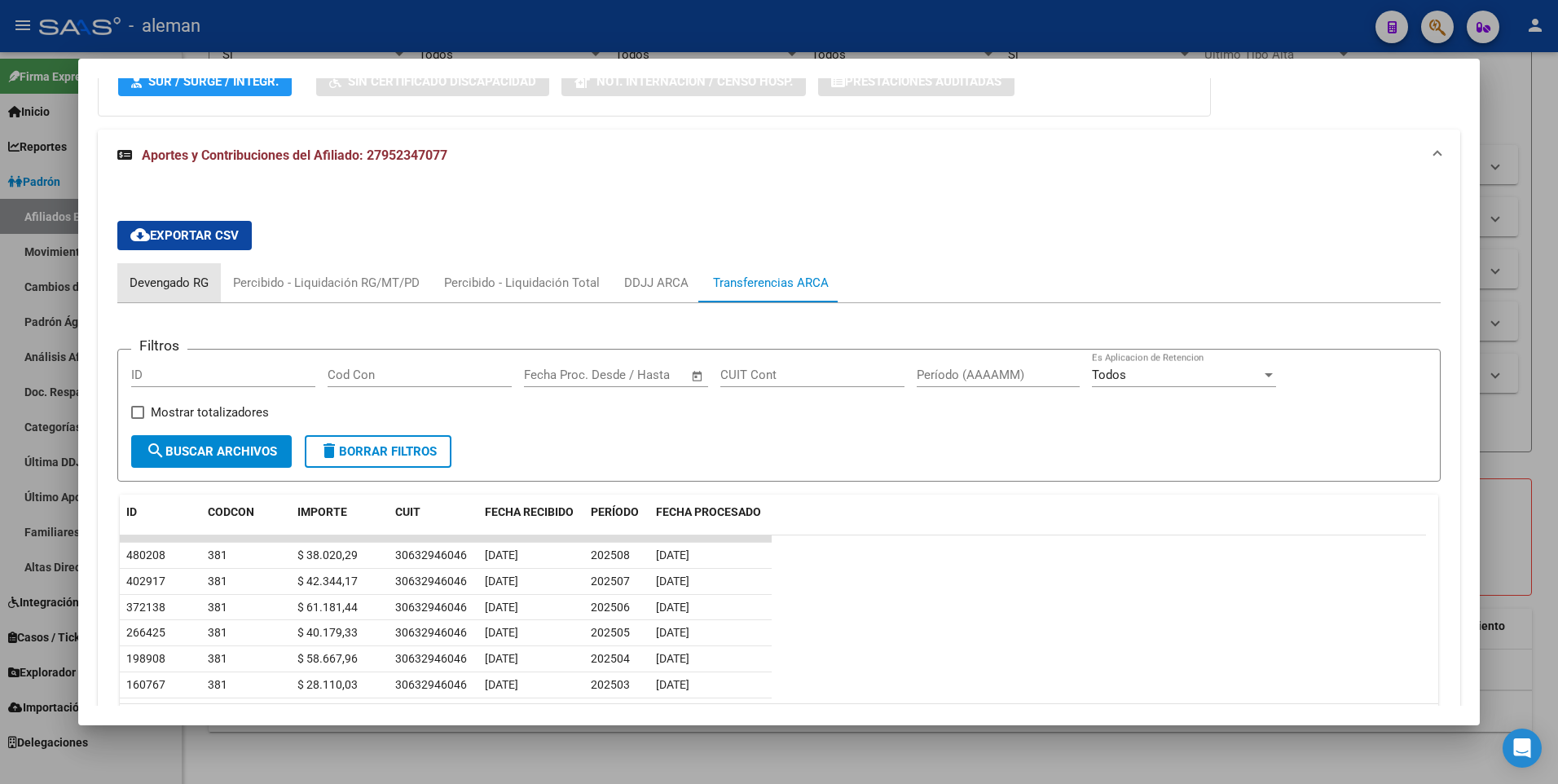
click at [184, 281] on div "Devengado RG" at bounding box center [169, 282] width 79 height 18
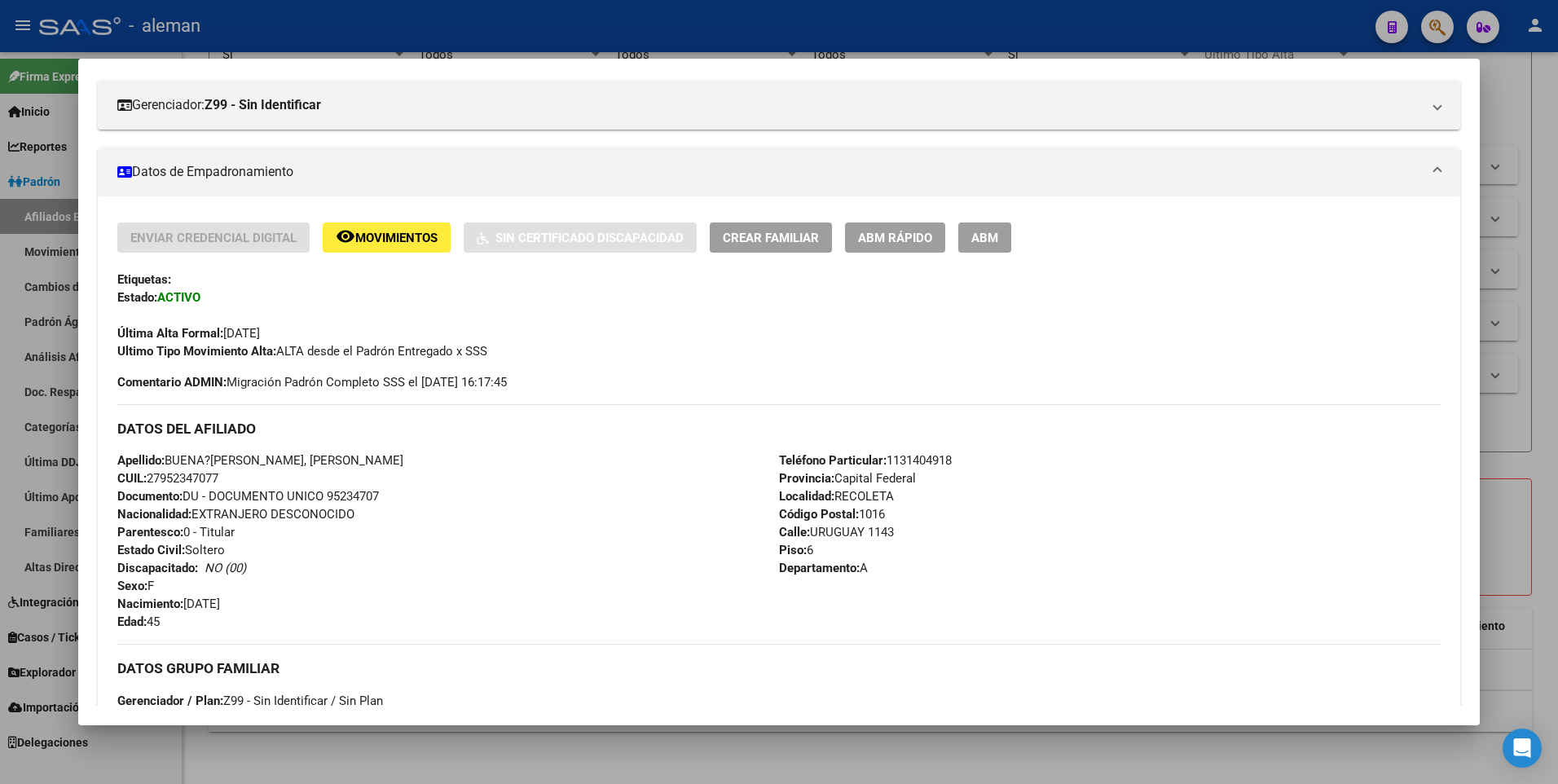
scroll to position [0, 0]
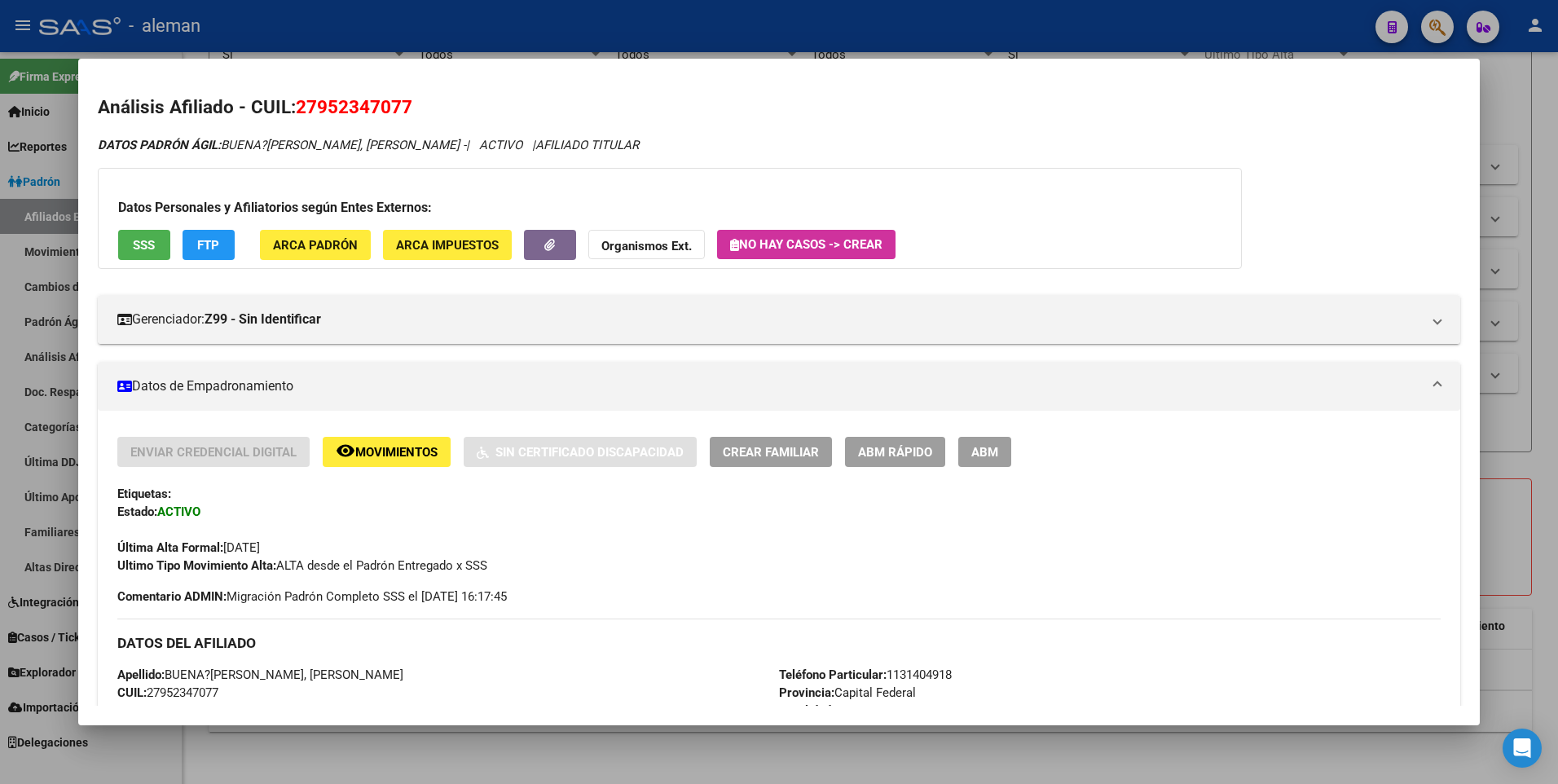
click at [1523, 266] on div at bounding box center [779, 392] width 1558 height 784
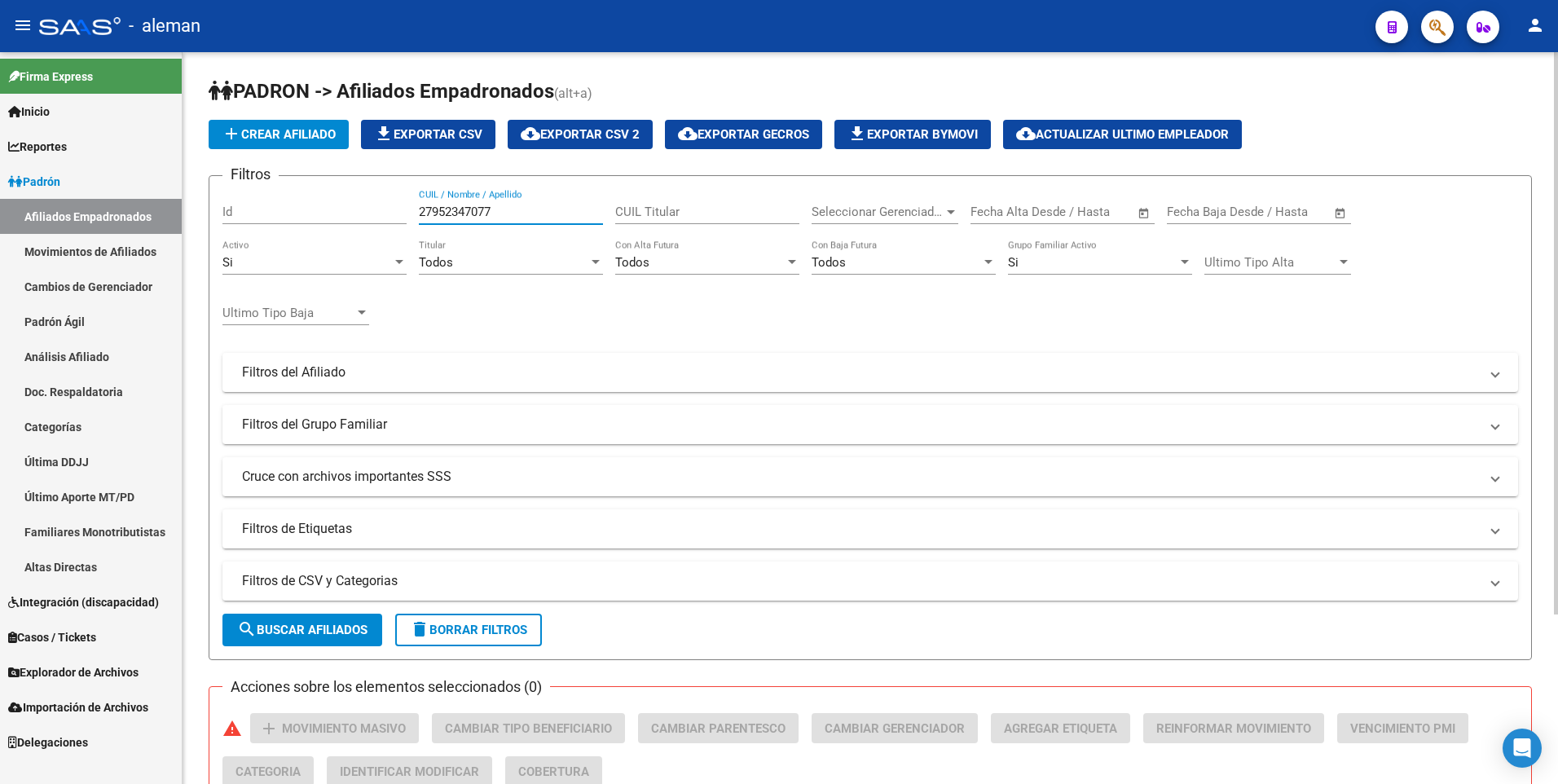
drag, startPoint x: 504, startPoint y: 210, endPoint x: 227, endPoint y: 210, distance: 277.0
click at [227, 210] on div "Filtros Id 27952347077 CUIL / Nombre / Apellido CUIL Titular Seleccionar Gerenc…" at bounding box center [871, 368] width 1296 height 359
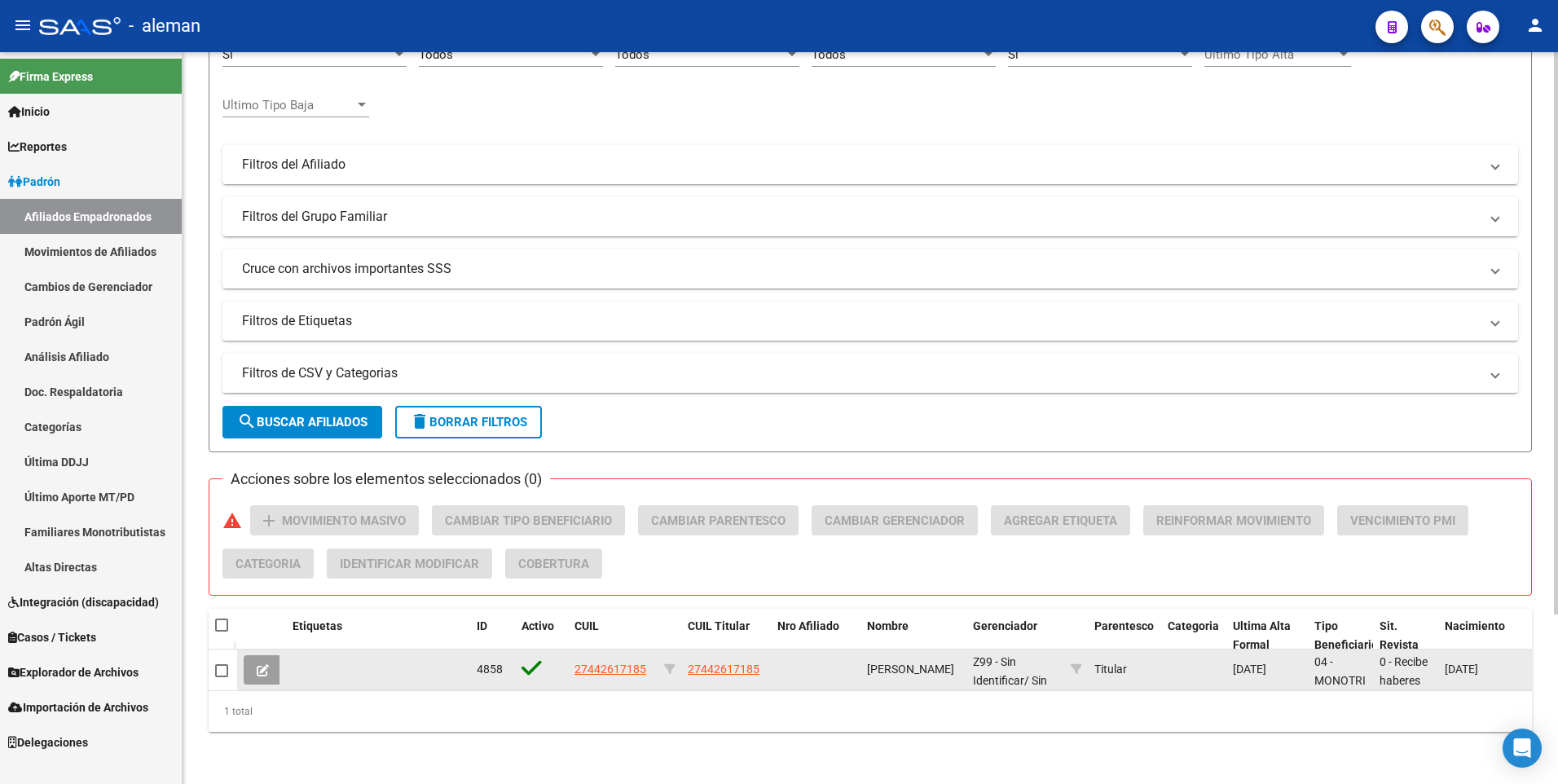
type input "27442617185"
click at [612, 663] on span "27442617185" at bounding box center [610, 669] width 71 height 13
type textarea "27442617185"
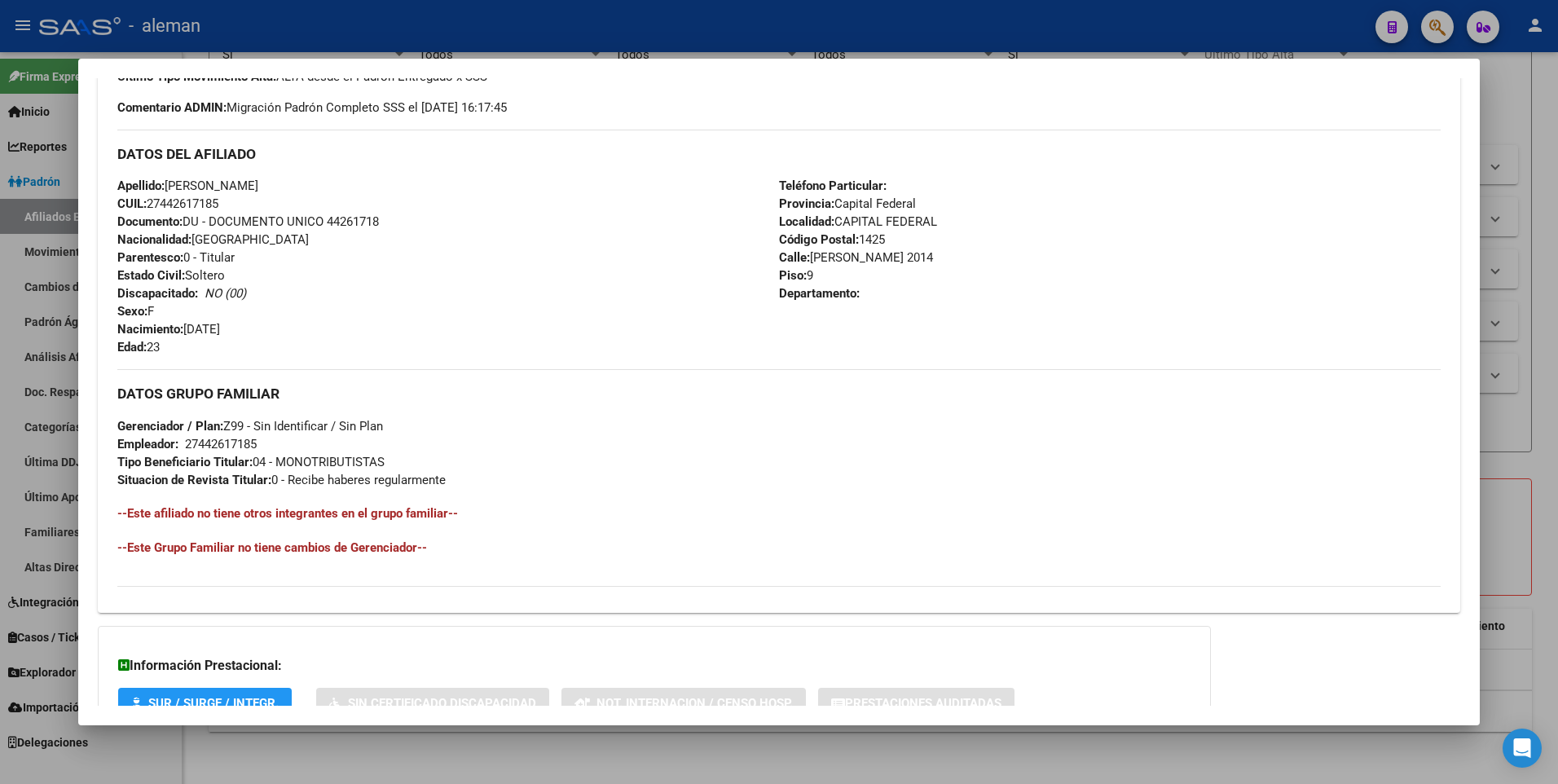
scroll to position [610, 0]
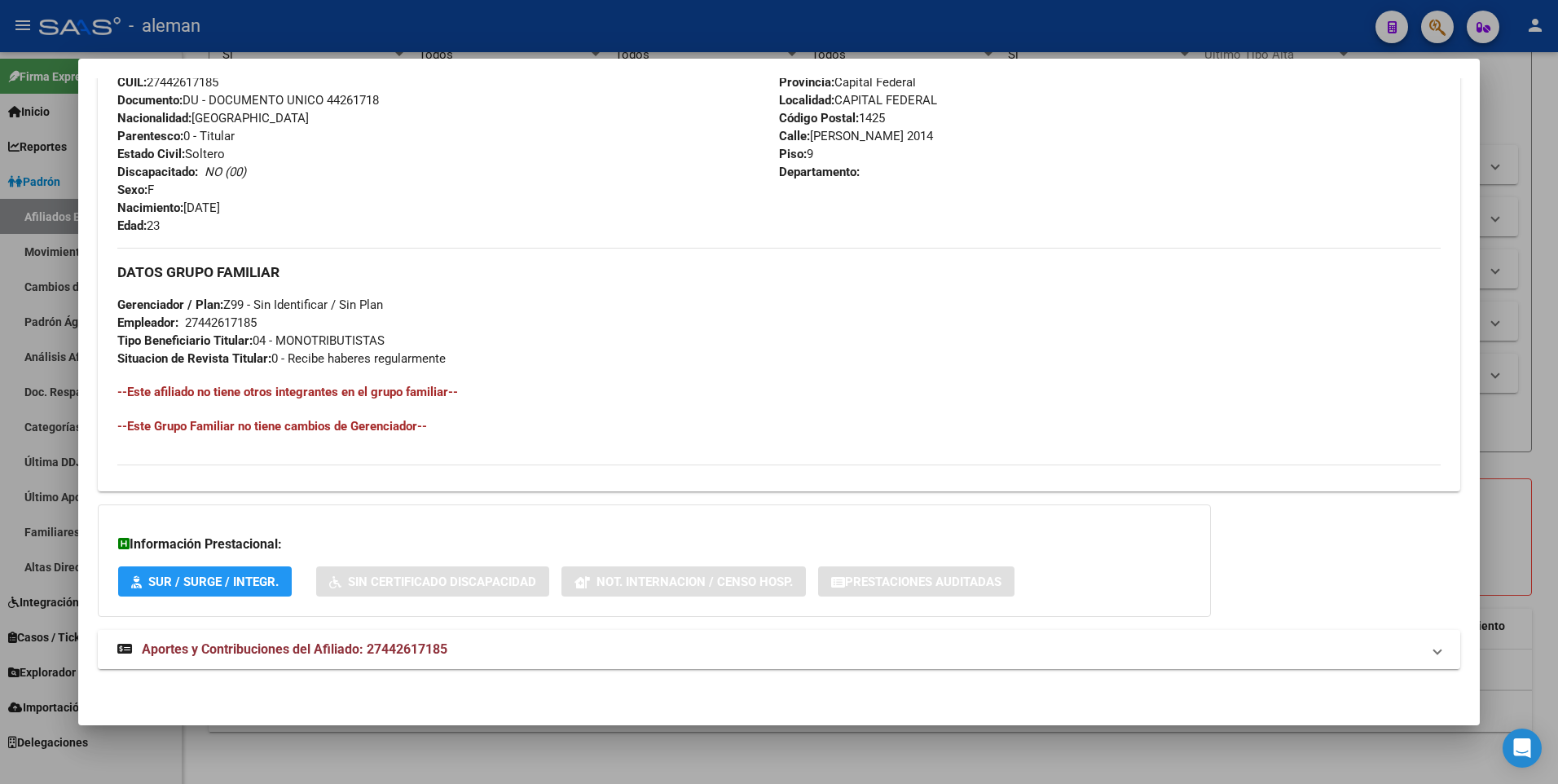
click at [348, 644] on span "Aportes y Contribuciones del Afiliado: 27442617185" at bounding box center [294, 649] width 306 height 15
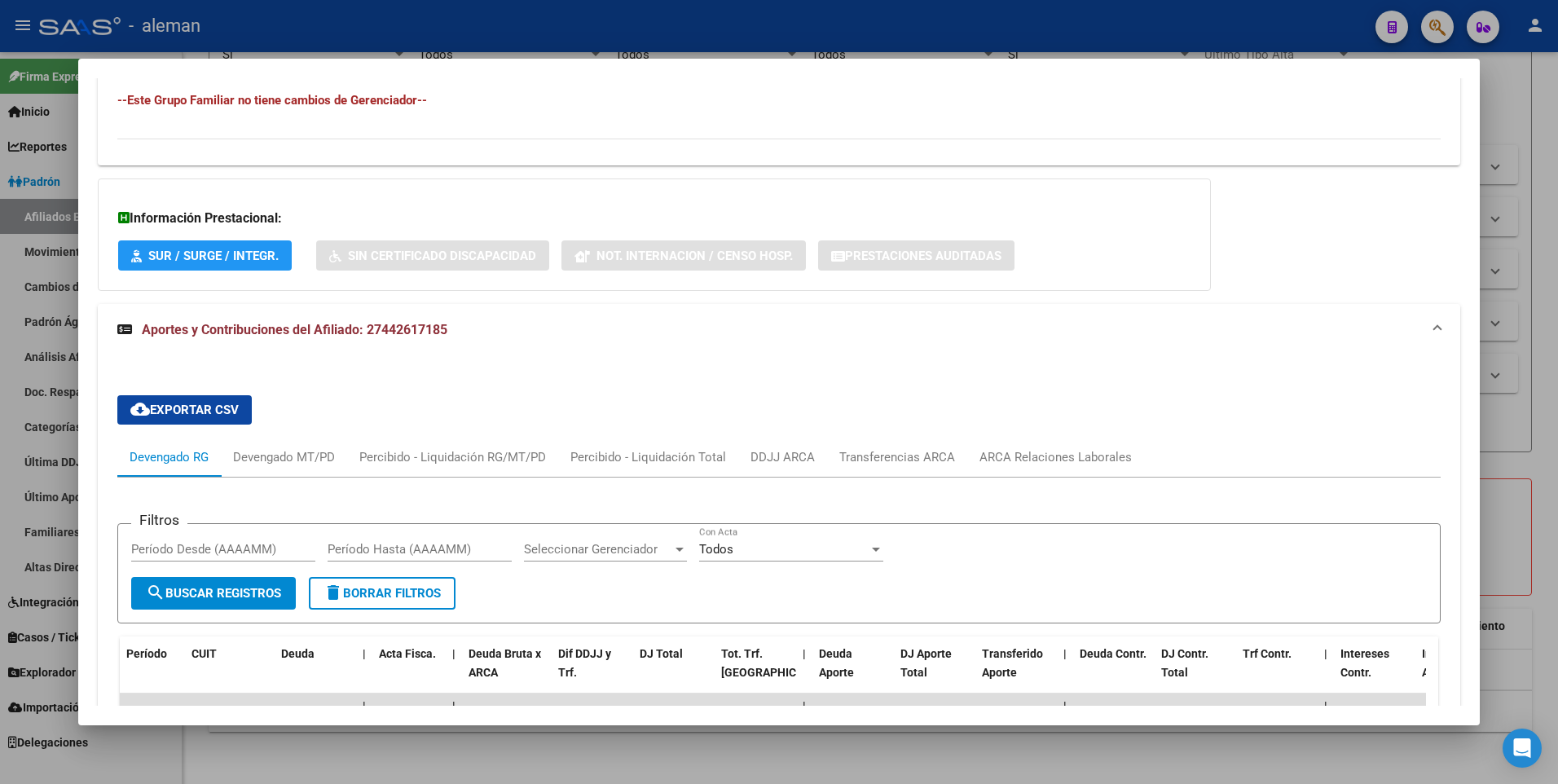
scroll to position [1018, 0]
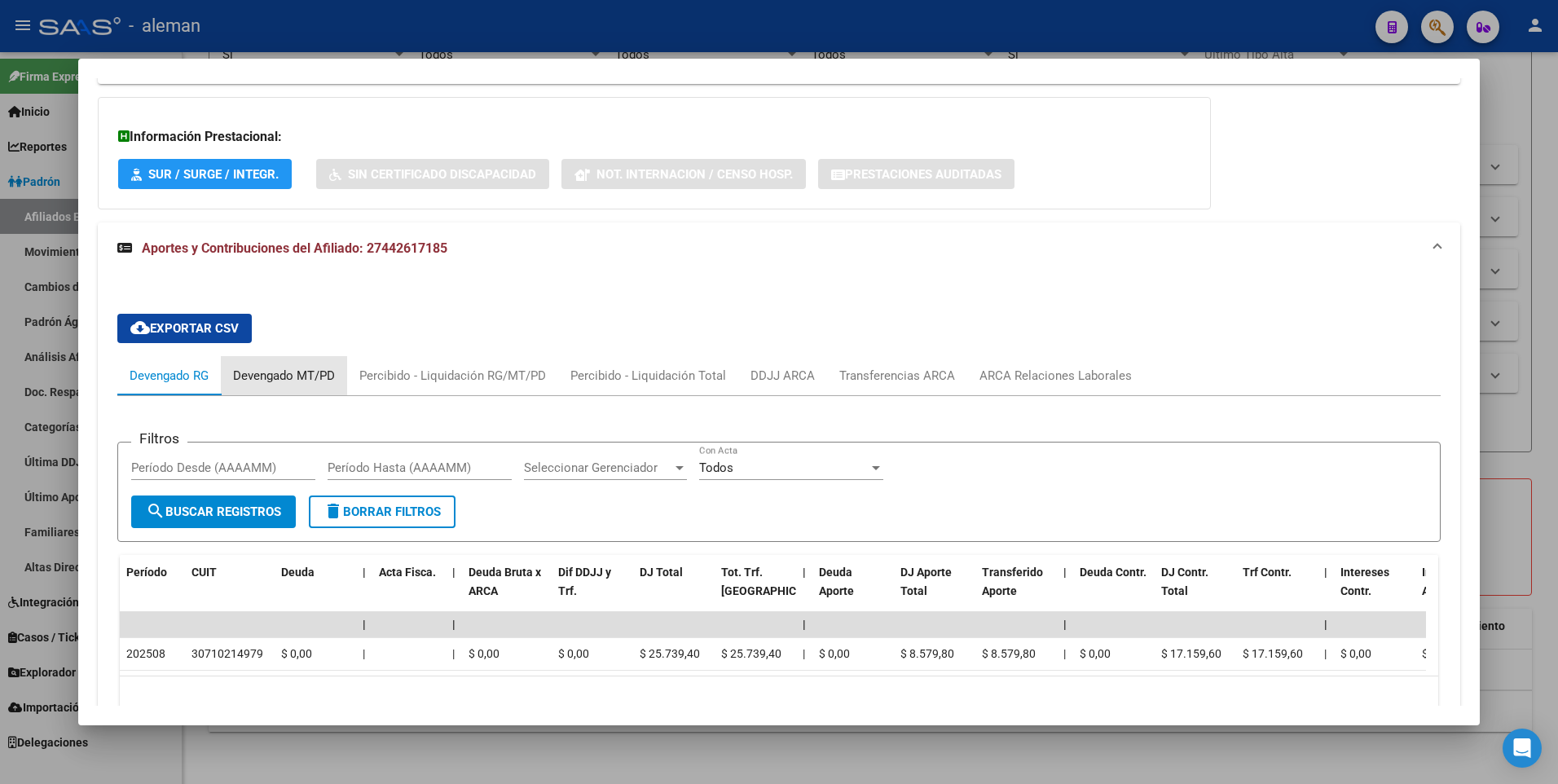
click at [293, 374] on div "Devengado MT/PD" at bounding box center [284, 375] width 102 height 18
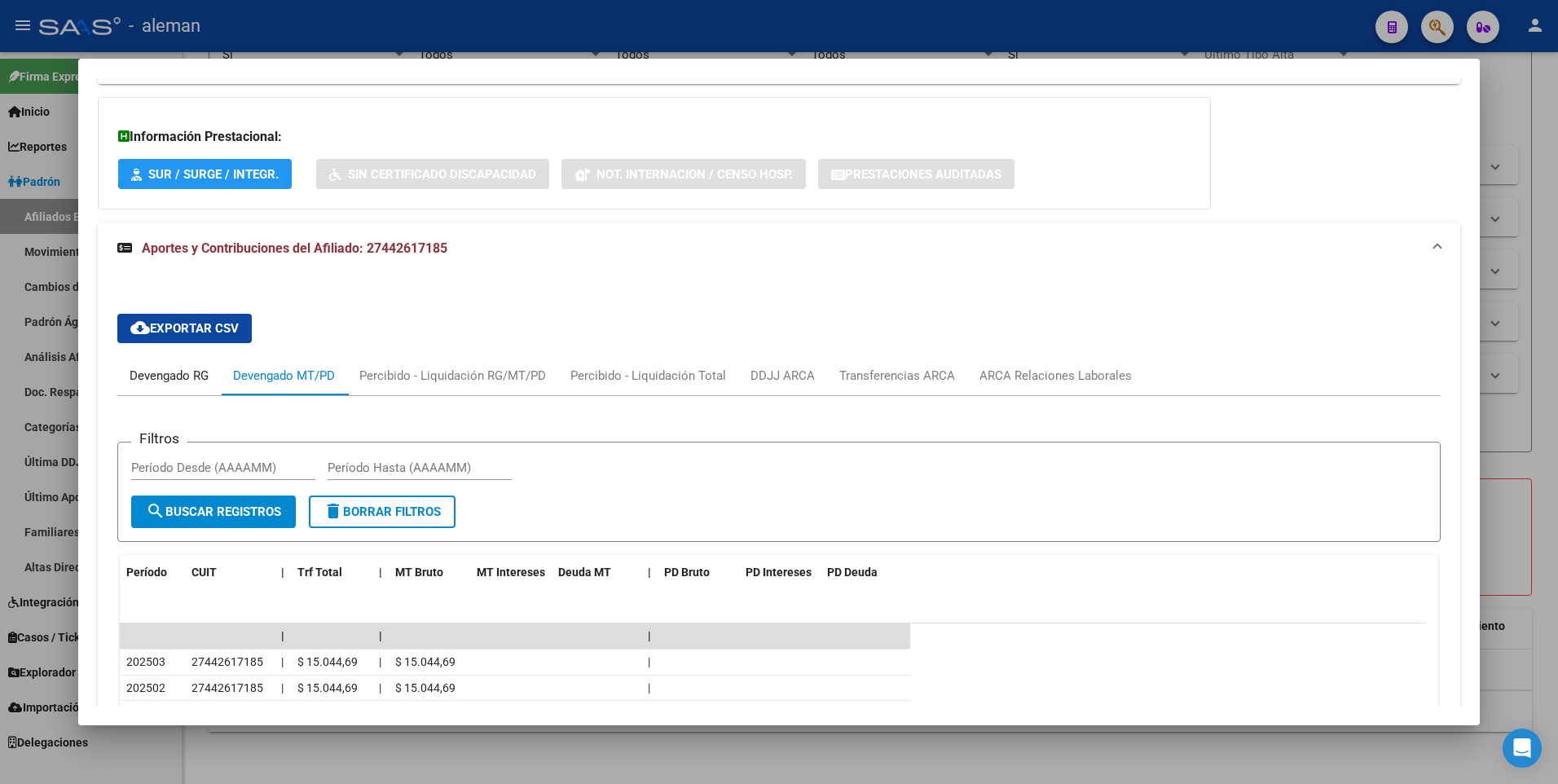
click at [197, 374] on div "Devengado RG" at bounding box center [169, 375] width 79 height 18
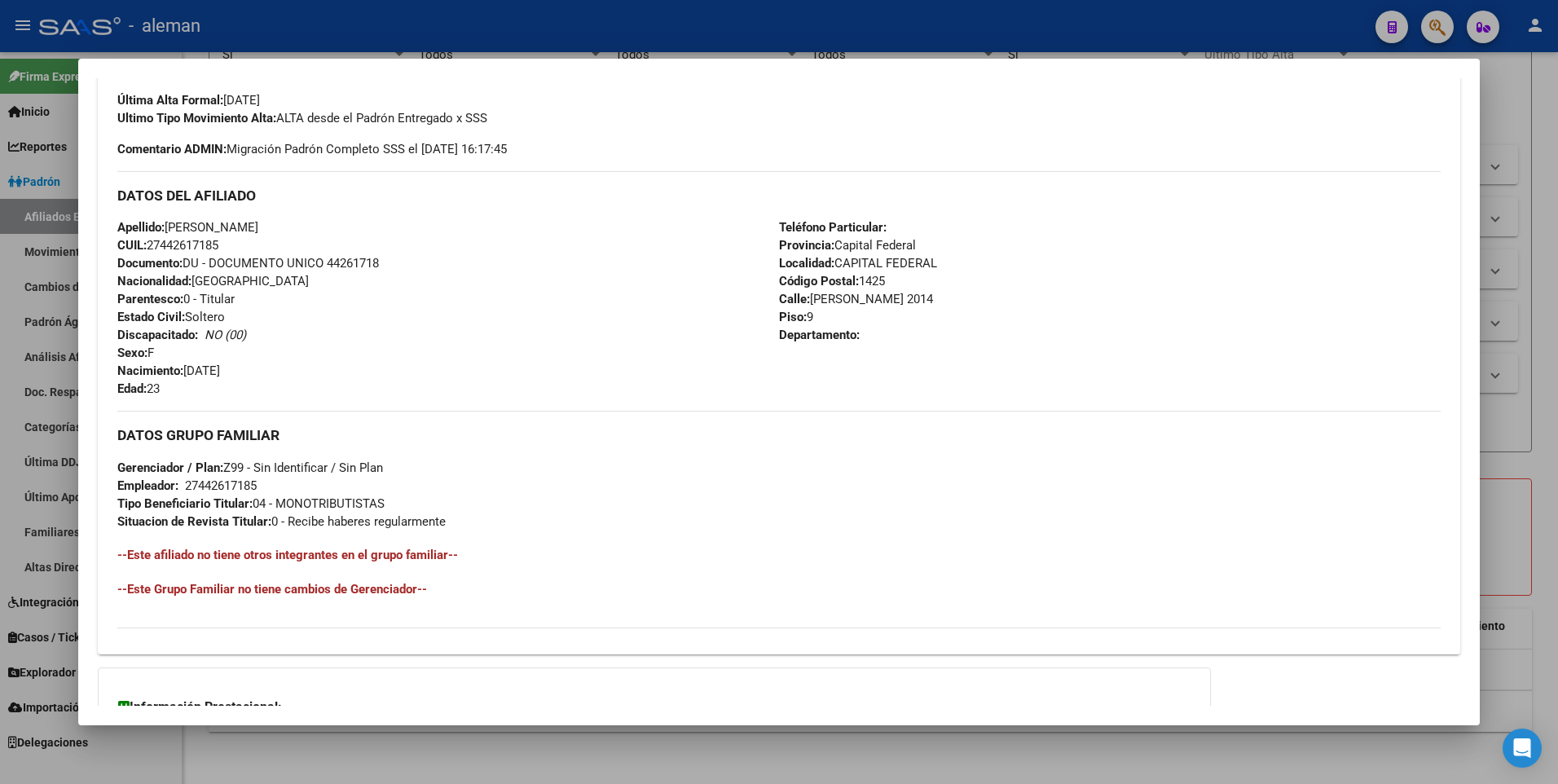
scroll to position [0, 0]
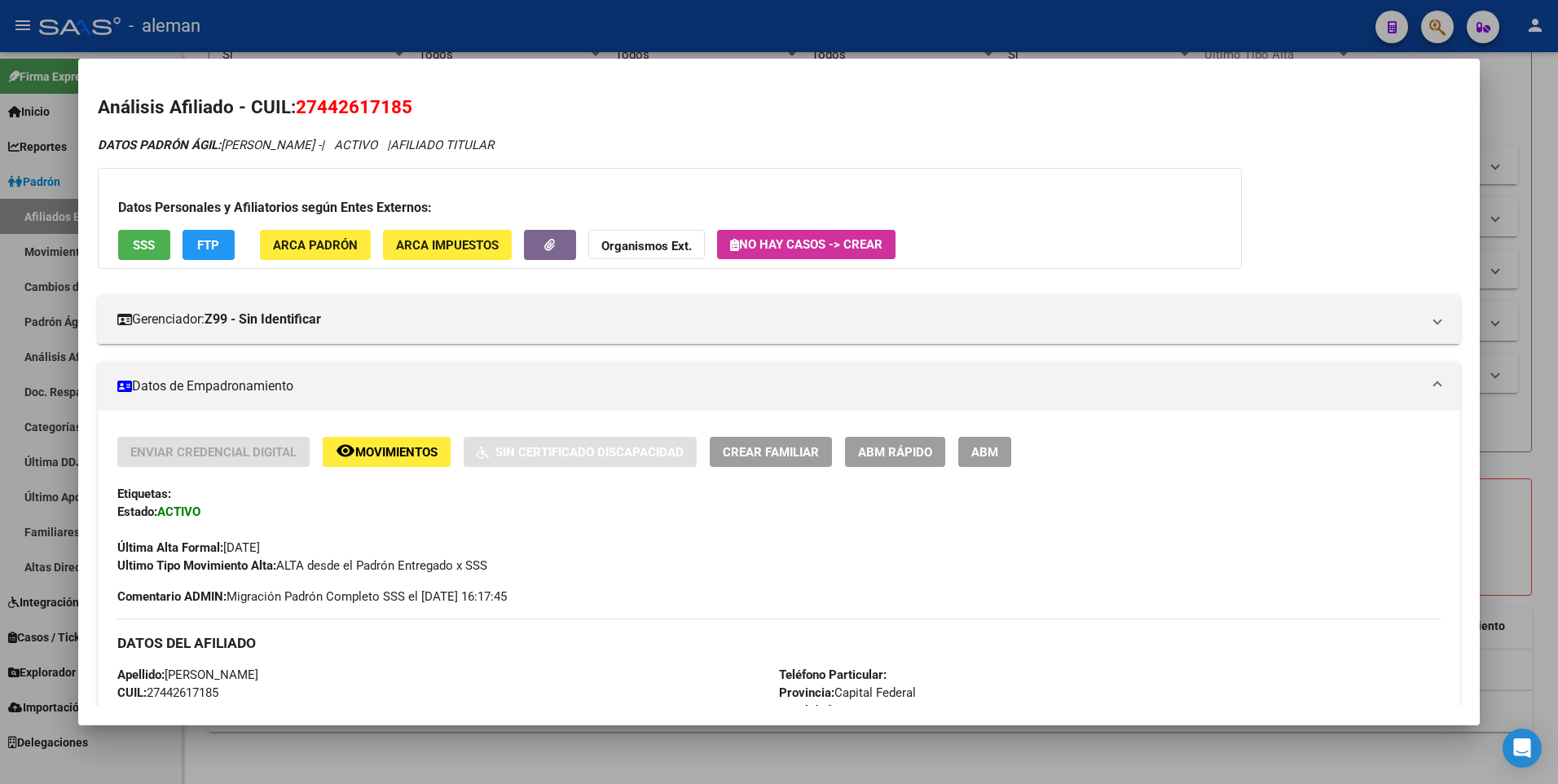
click at [968, 454] on button "ABM" at bounding box center [984, 452] width 53 height 30
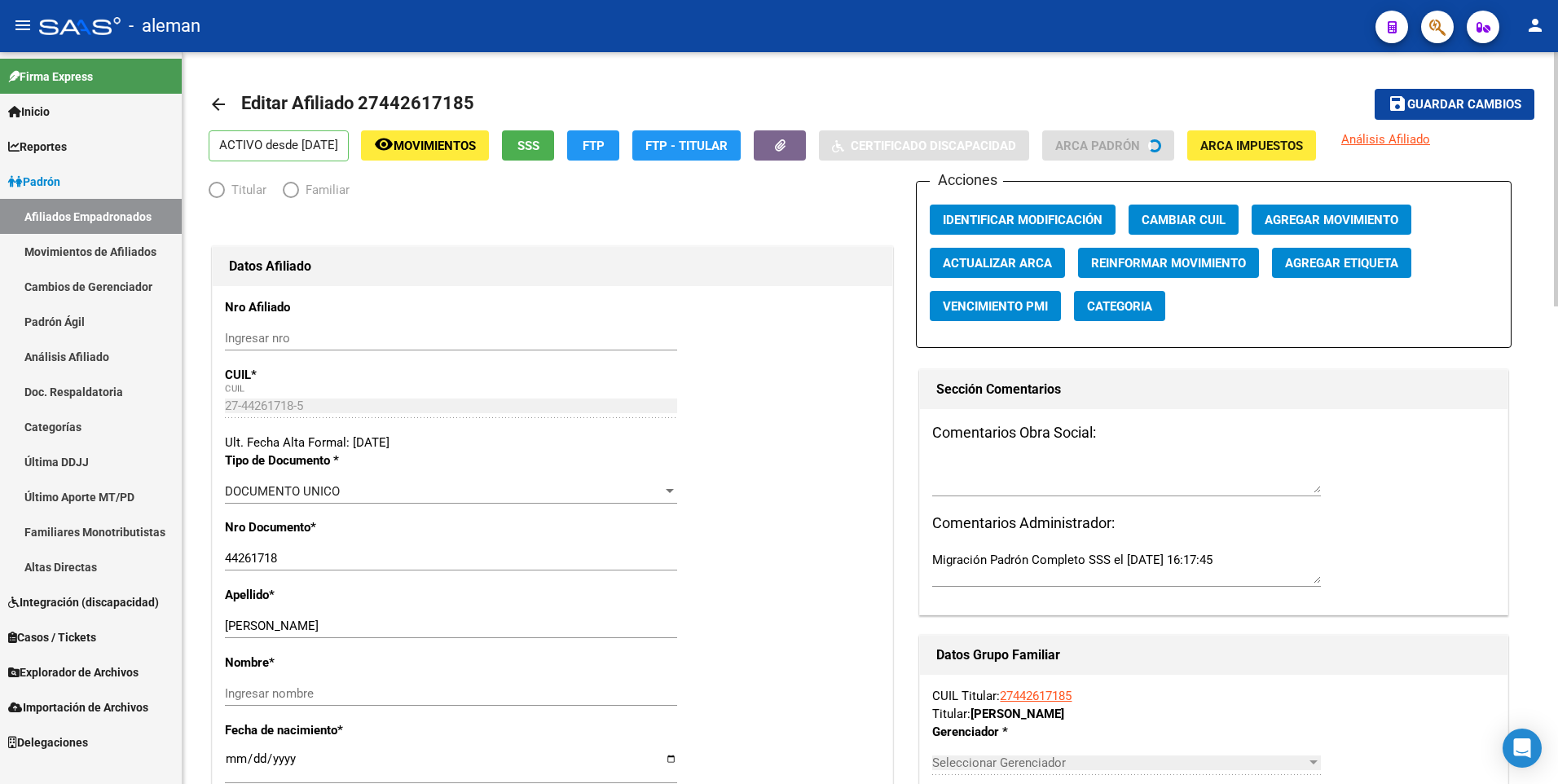
radio input "true"
type input "27-44261718-5"
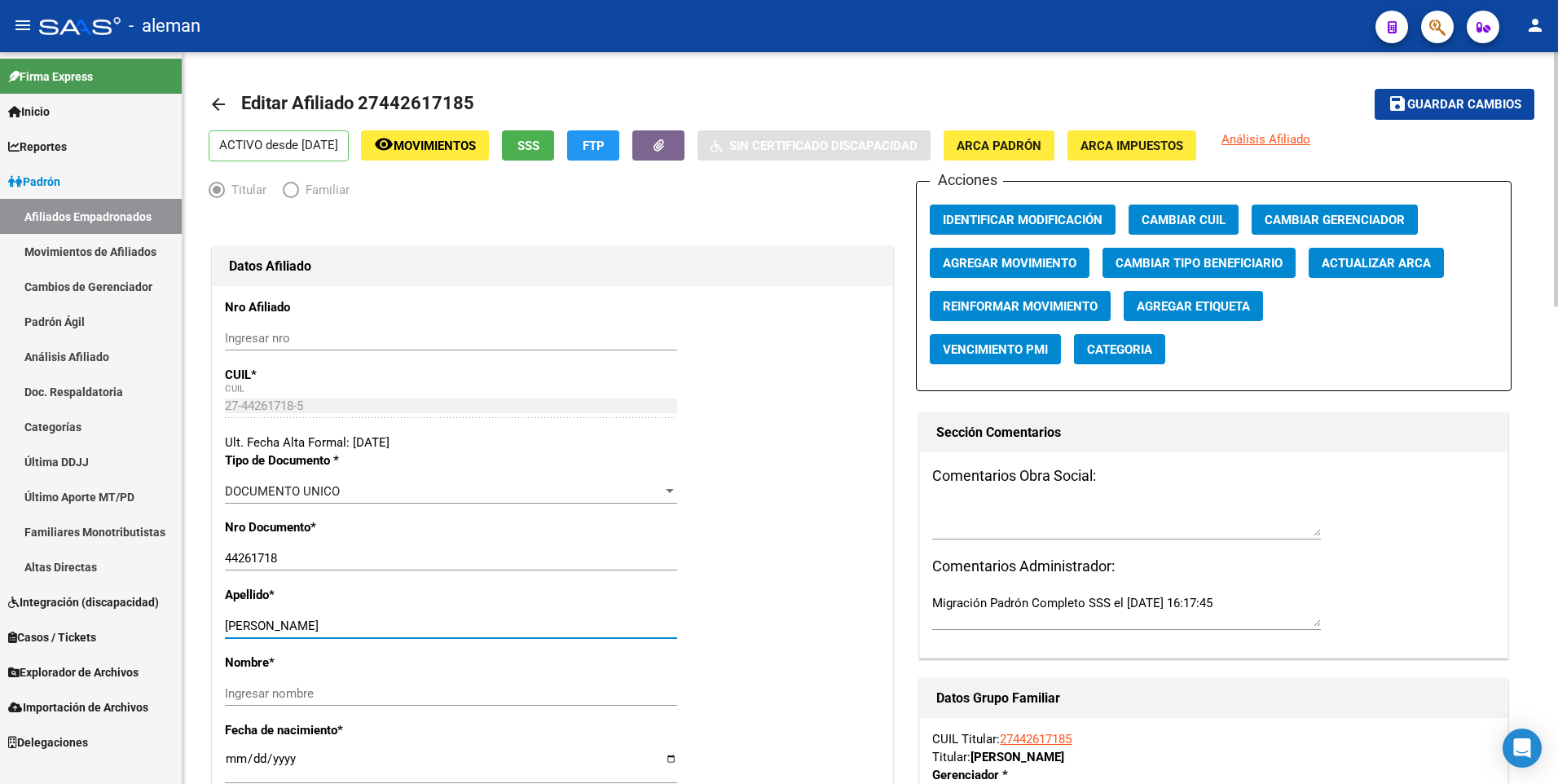
drag, startPoint x: 309, startPoint y: 627, endPoint x: 348, endPoint y: 629, distance: 39.1
click at [348, 629] on input "NOLTE DELFINA" at bounding box center [450, 626] width 452 height 15
type input "NOLTE"
click at [349, 694] on input "Ingresar nombre" at bounding box center [450, 694] width 452 height 15
paste input "DELFINA"
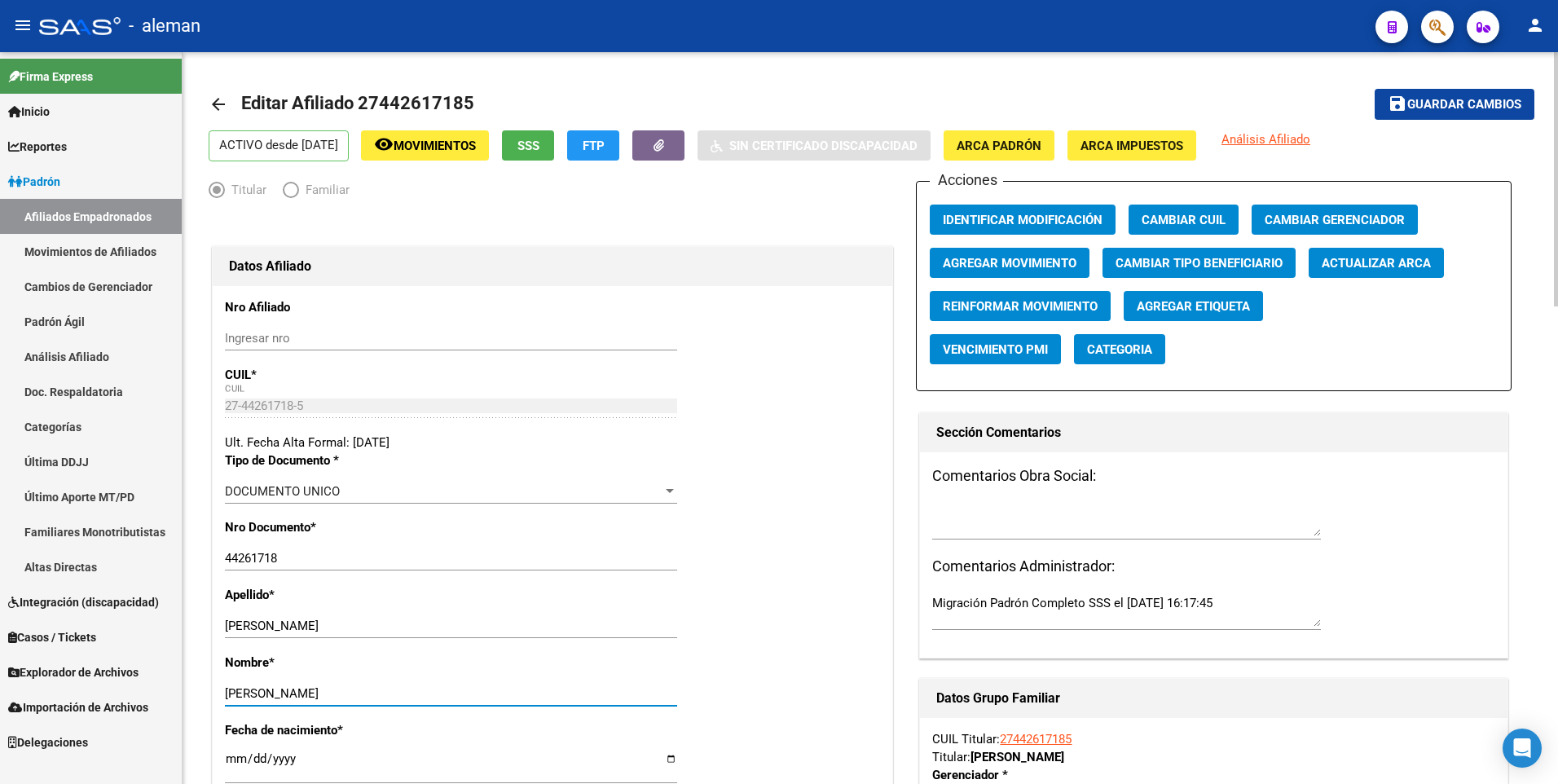
type input "DELFINA"
click at [986, 263] on span "Agregar Movimiento" at bounding box center [1010, 263] width 134 height 15
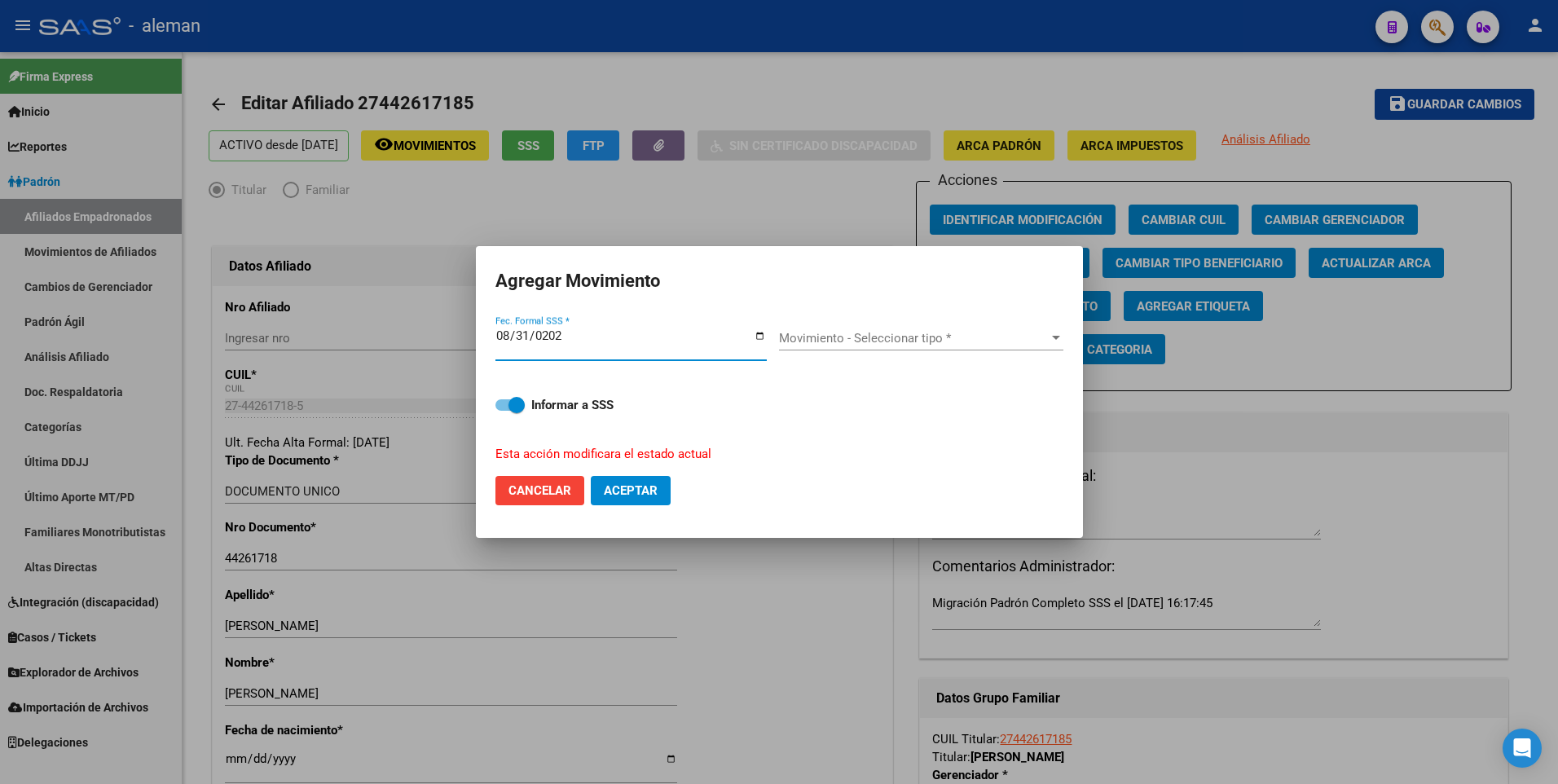
type input "[DATE]"
click at [921, 332] on span "Movimiento - Seleccionar tipo *" at bounding box center [914, 338] width 270 height 15
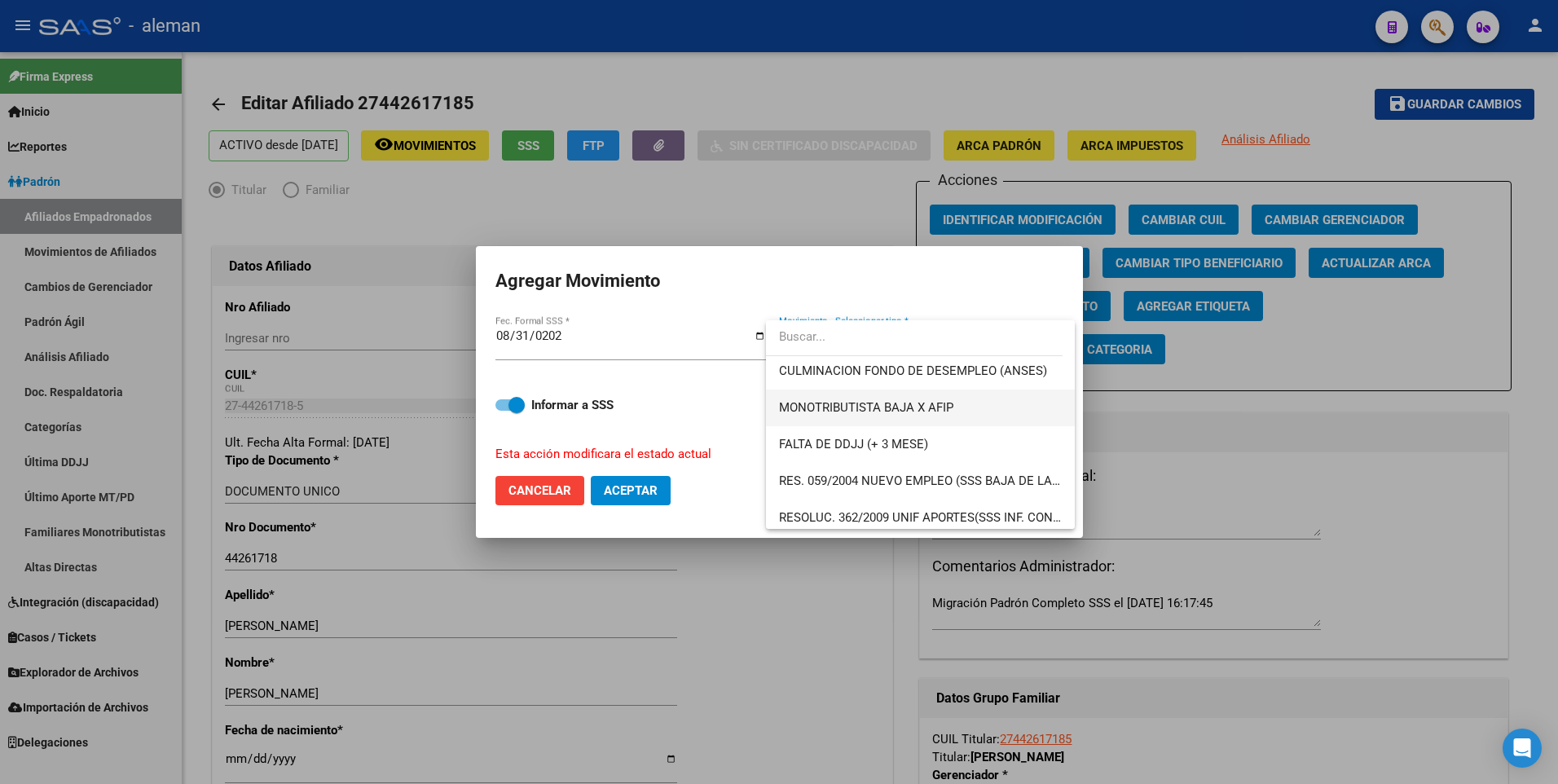
scroll to position [571, 0]
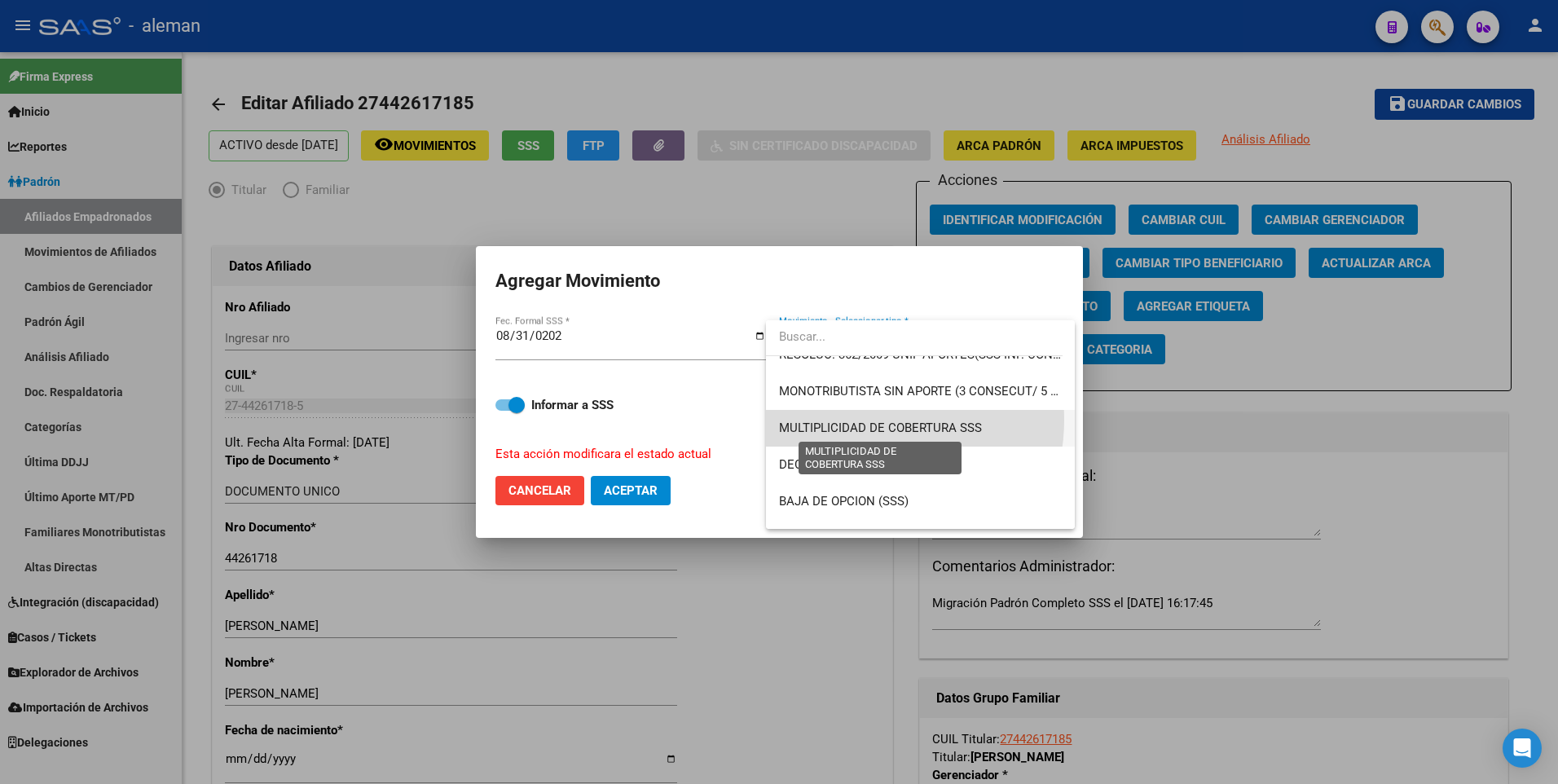
click at [859, 420] on span "MULTIPLICIDAD DE COBERTURA SSS" at bounding box center [881, 428] width 203 height 15
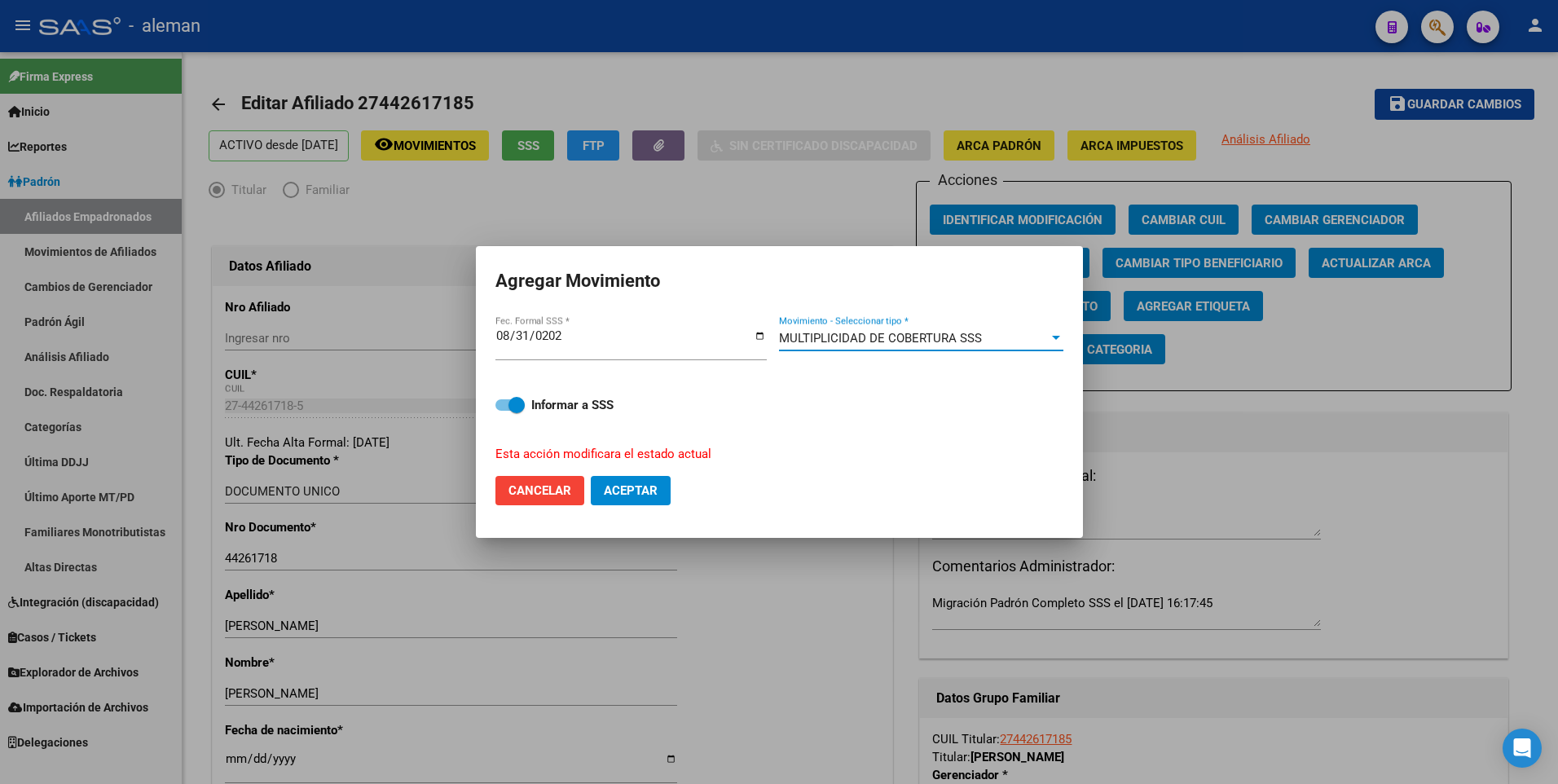
click at [619, 490] on span "Aceptar" at bounding box center [630, 491] width 54 height 15
checkbox input "false"
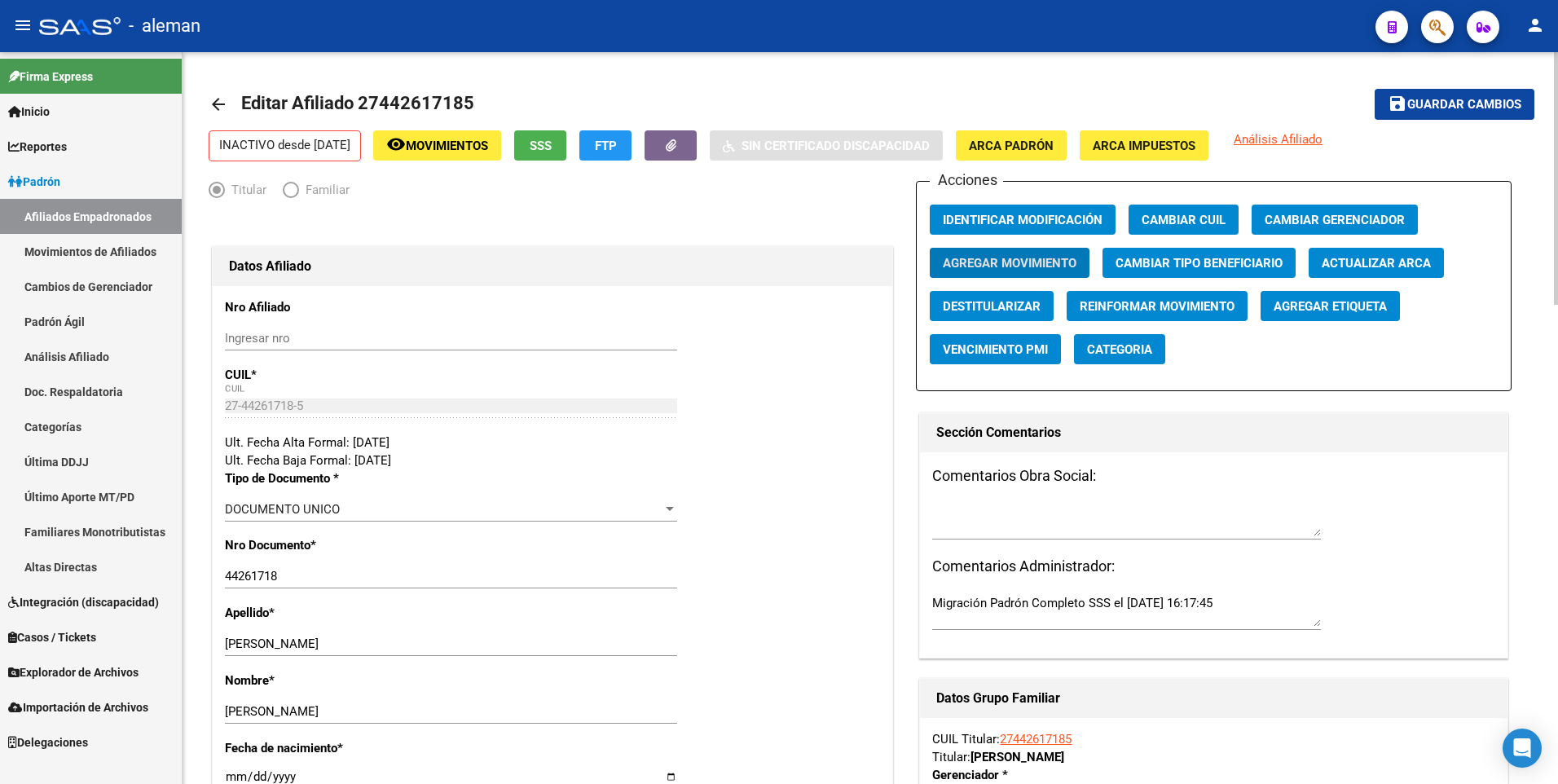
click at [1445, 103] on span "Guardar cambios" at bounding box center [1464, 105] width 114 height 15
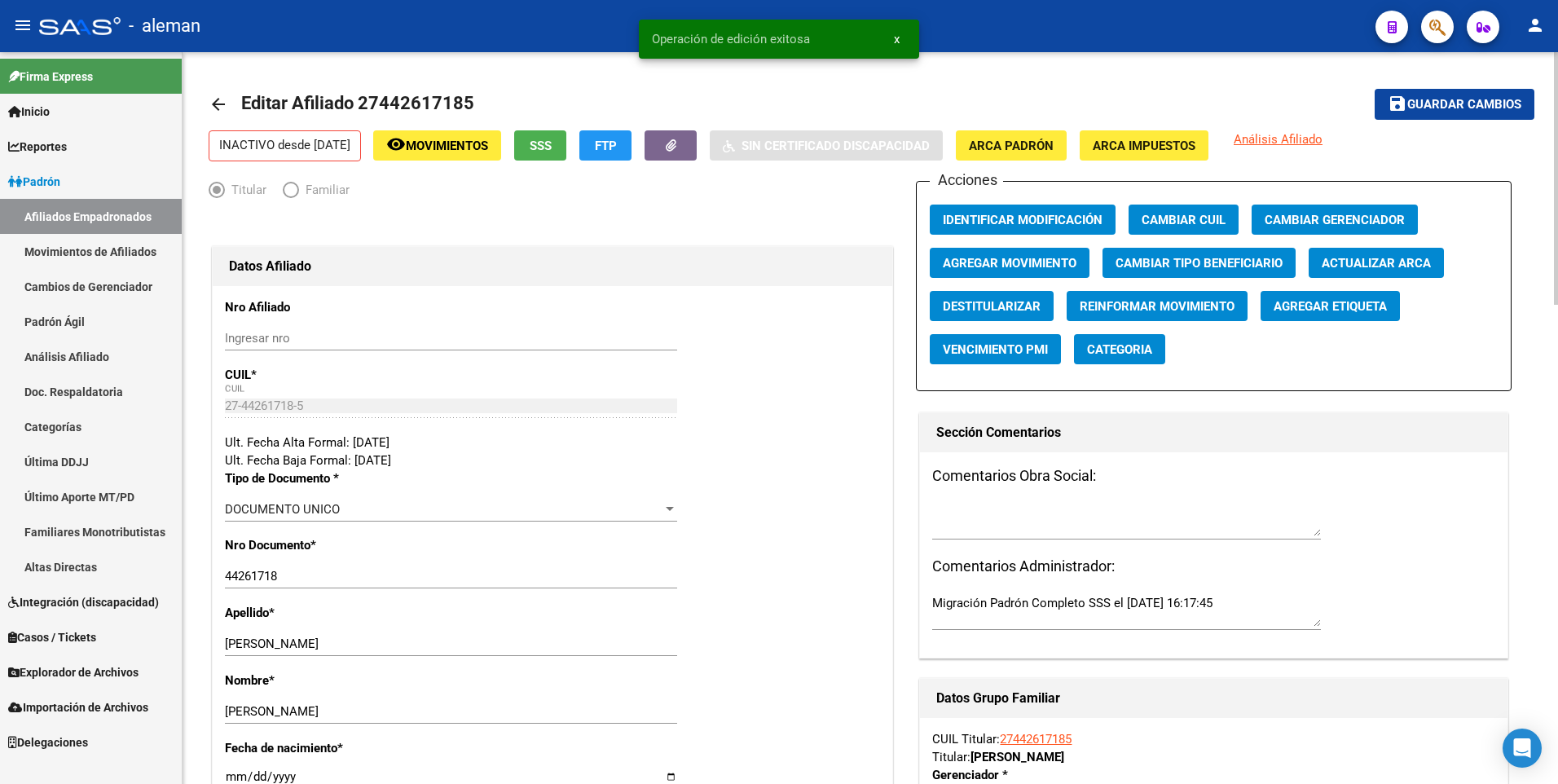
click at [217, 102] on mat-icon "arrow_back" at bounding box center [218, 104] width 20 height 20
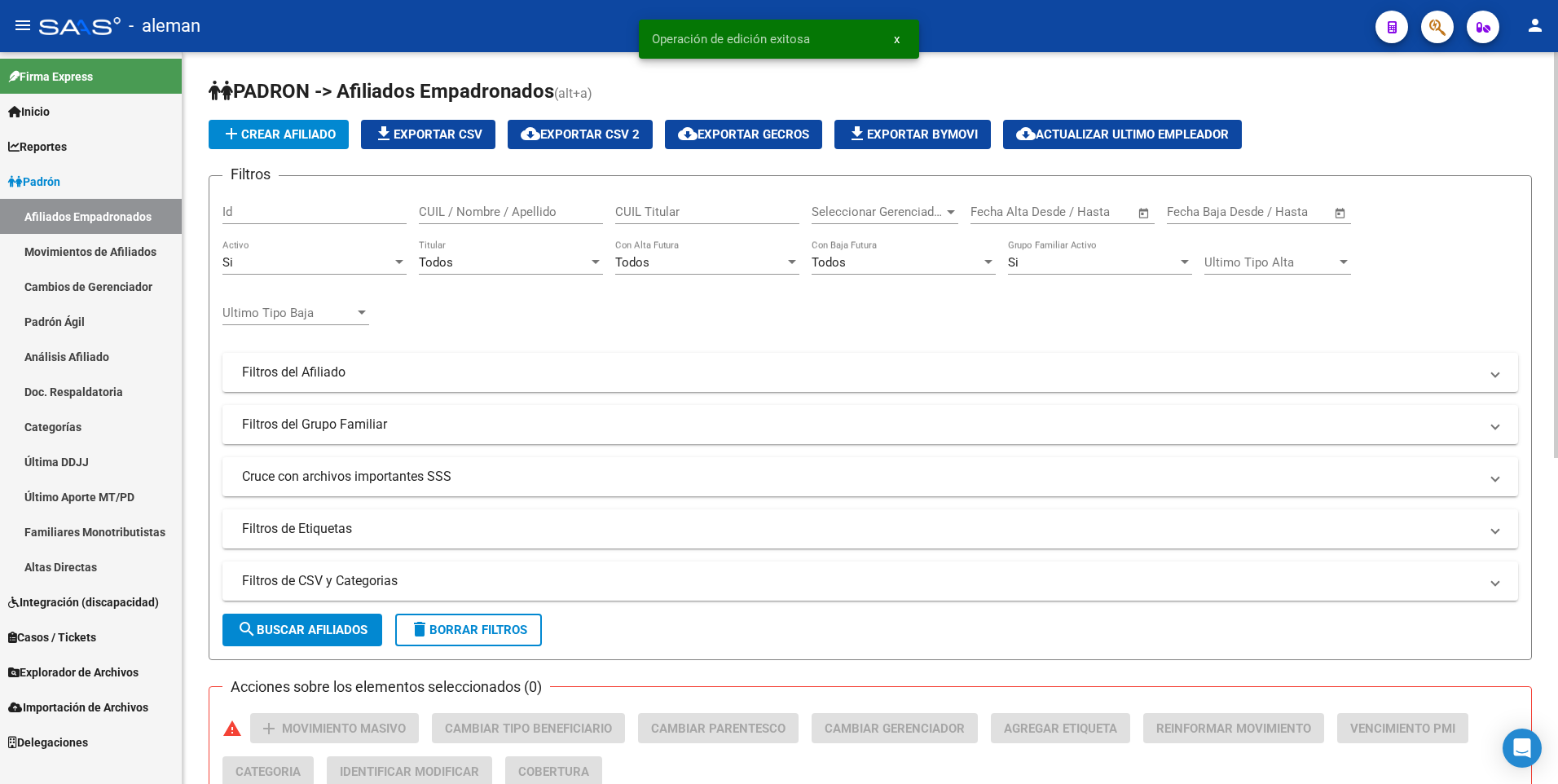
click at [529, 206] on input "CUIL / Nombre / Apellido" at bounding box center [511, 212] width 184 height 15
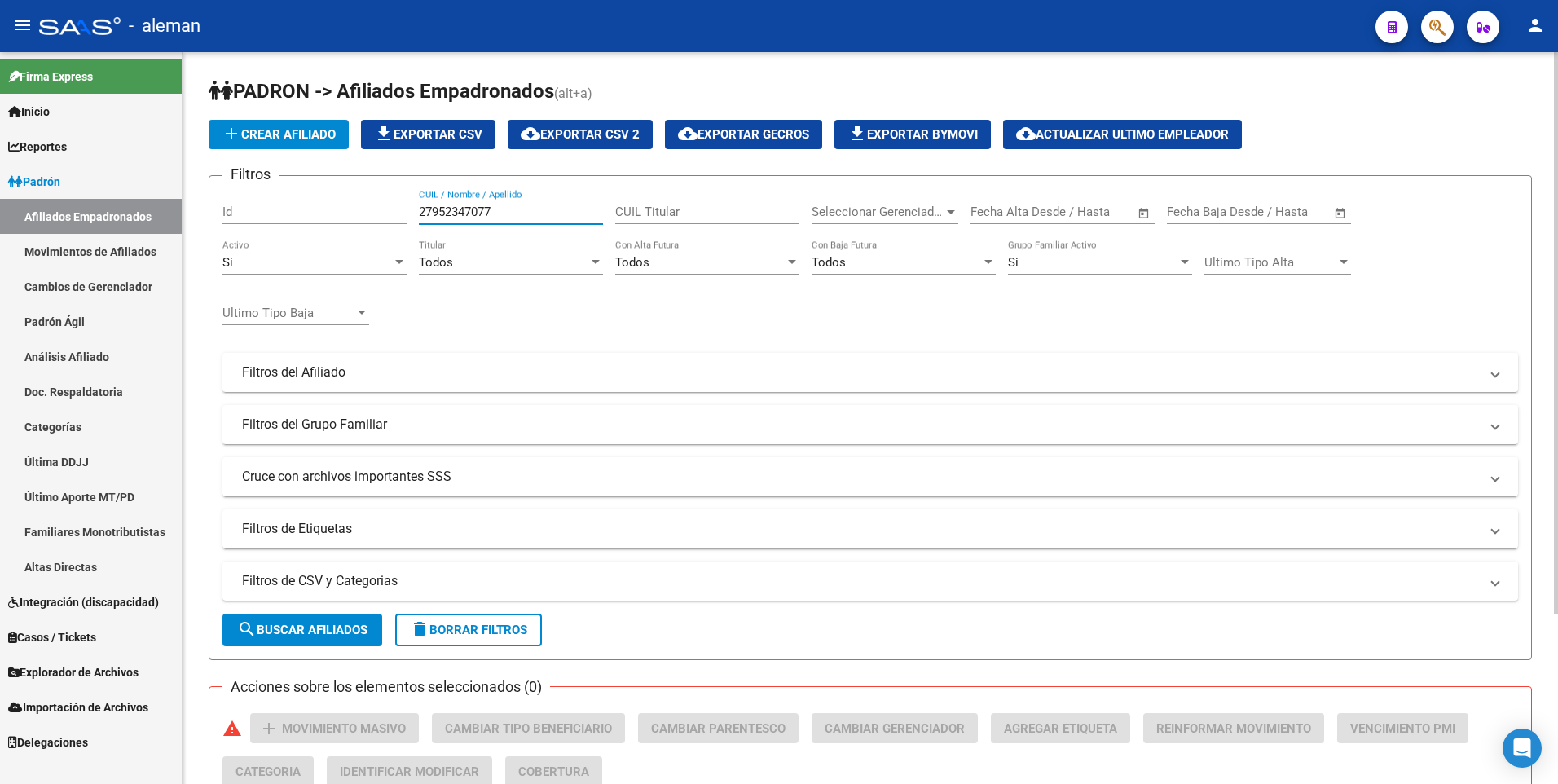
scroll to position [220, 0]
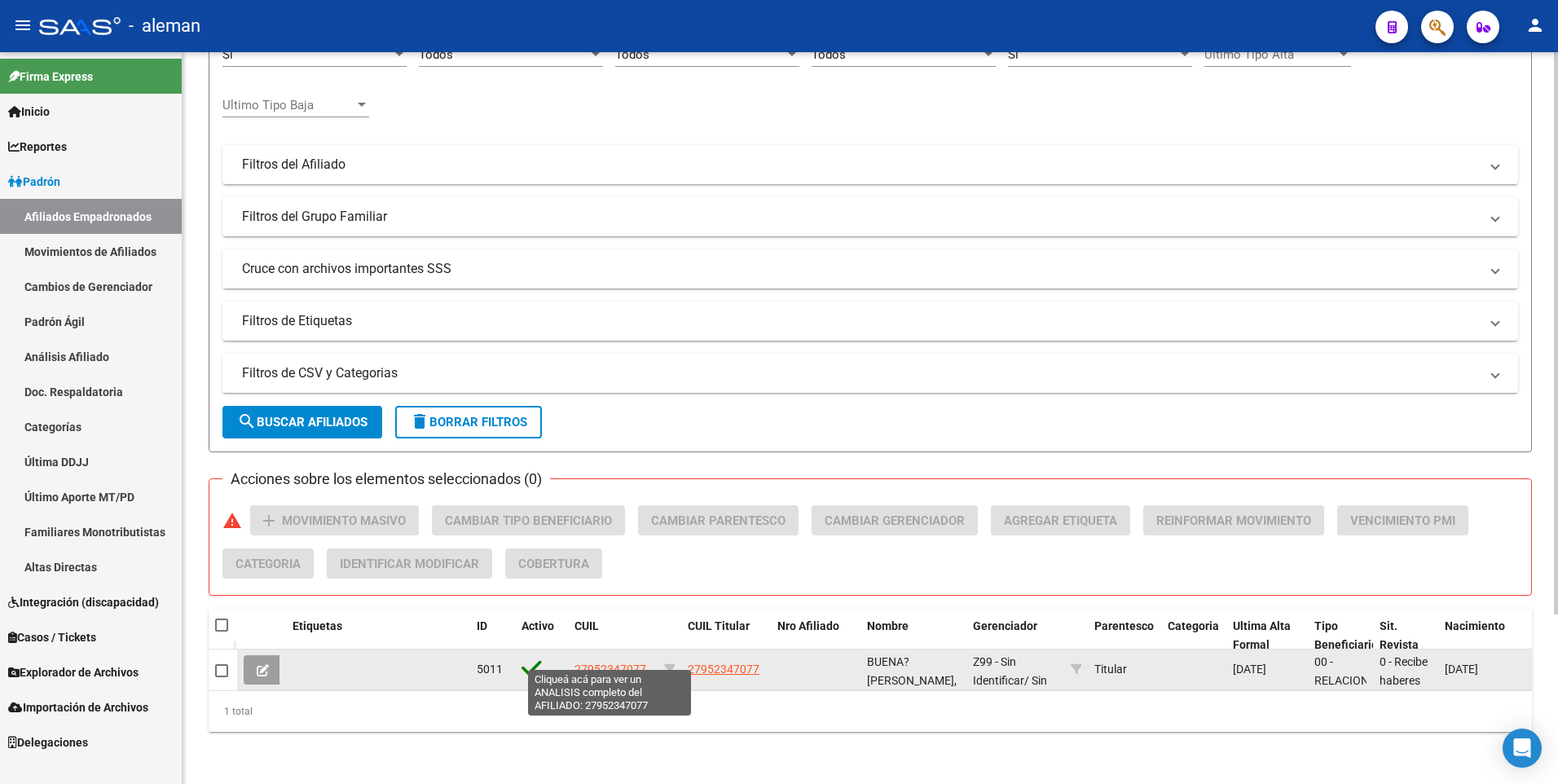
type input "27952347077"
click at [615, 663] on span "27952347077" at bounding box center [610, 669] width 71 height 13
type textarea "27952347077"
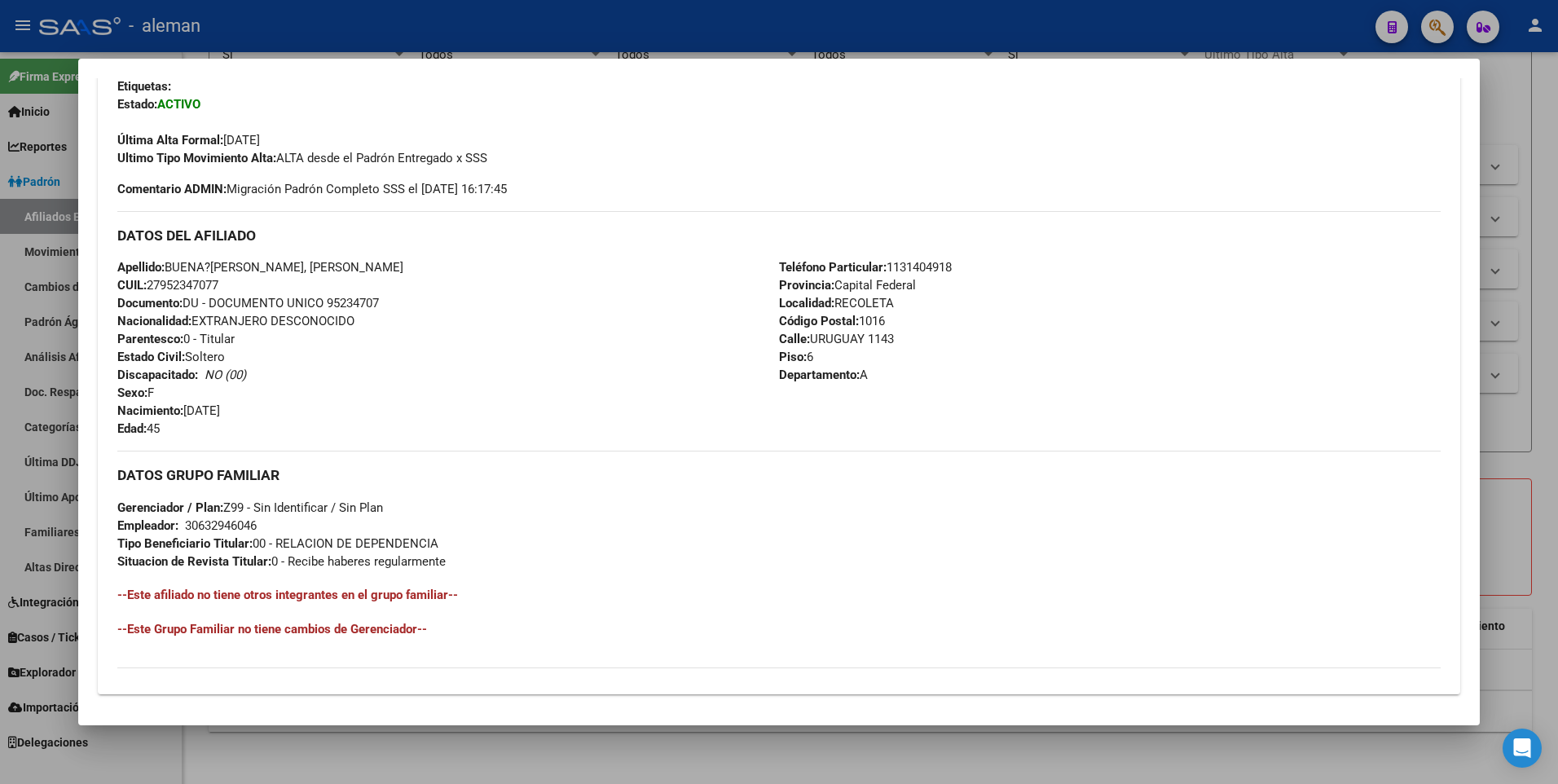
scroll to position [610, 0]
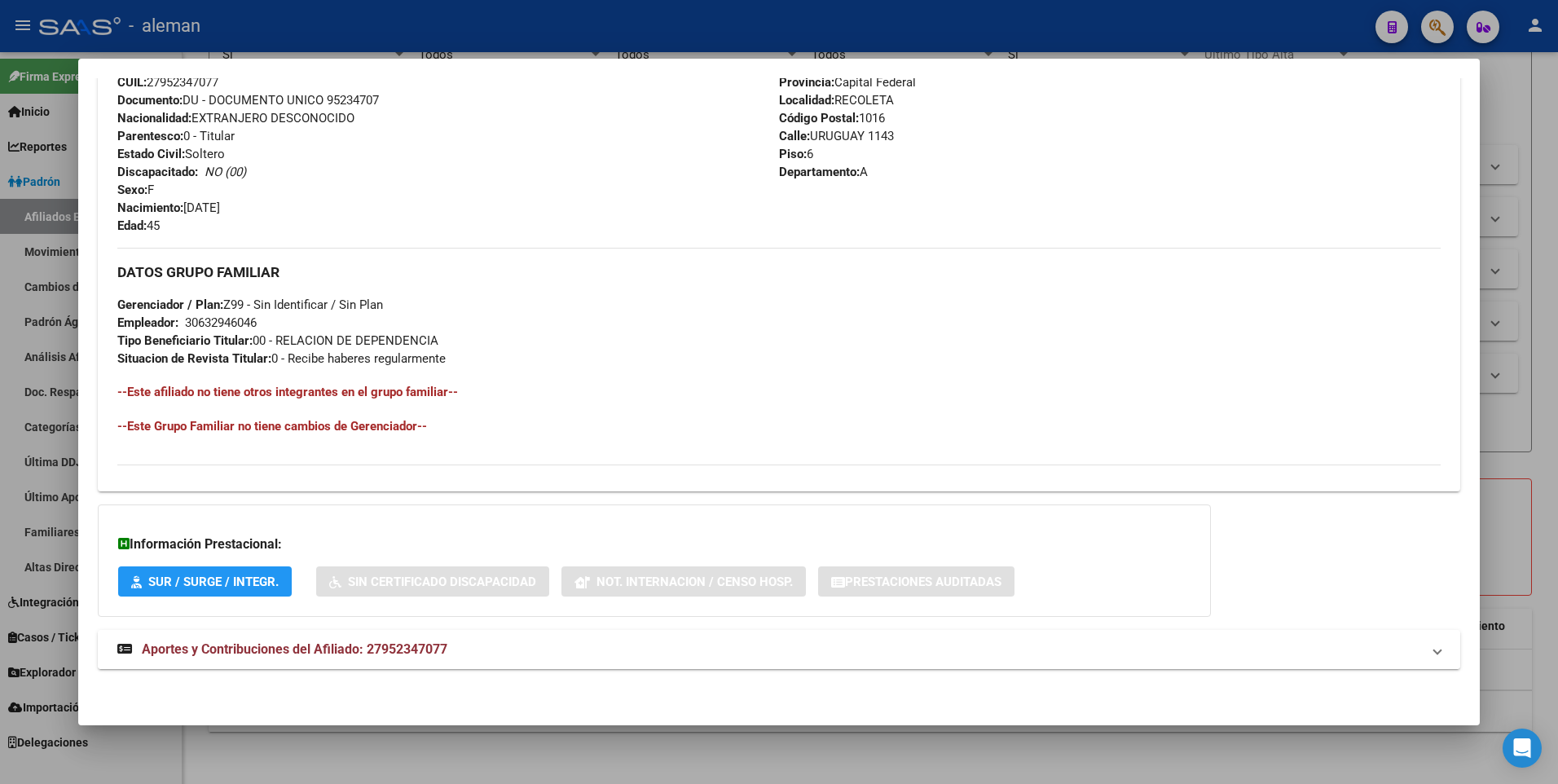
click at [302, 646] on span "Aportes y Contribuciones del Afiliado: 27952347077" at bounding box center [294, 649] width 306 height 15
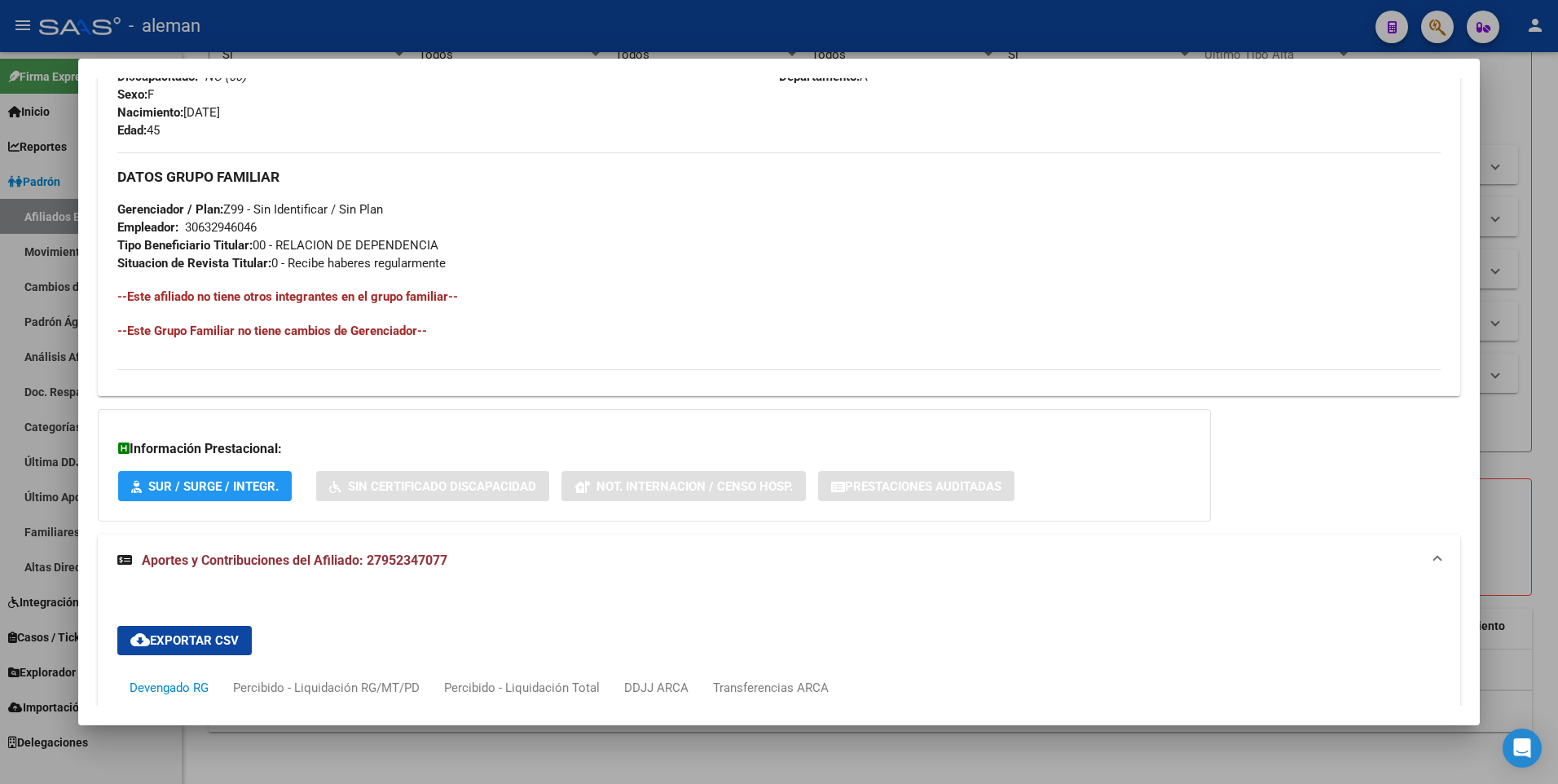
scroll to position [1101, 0]
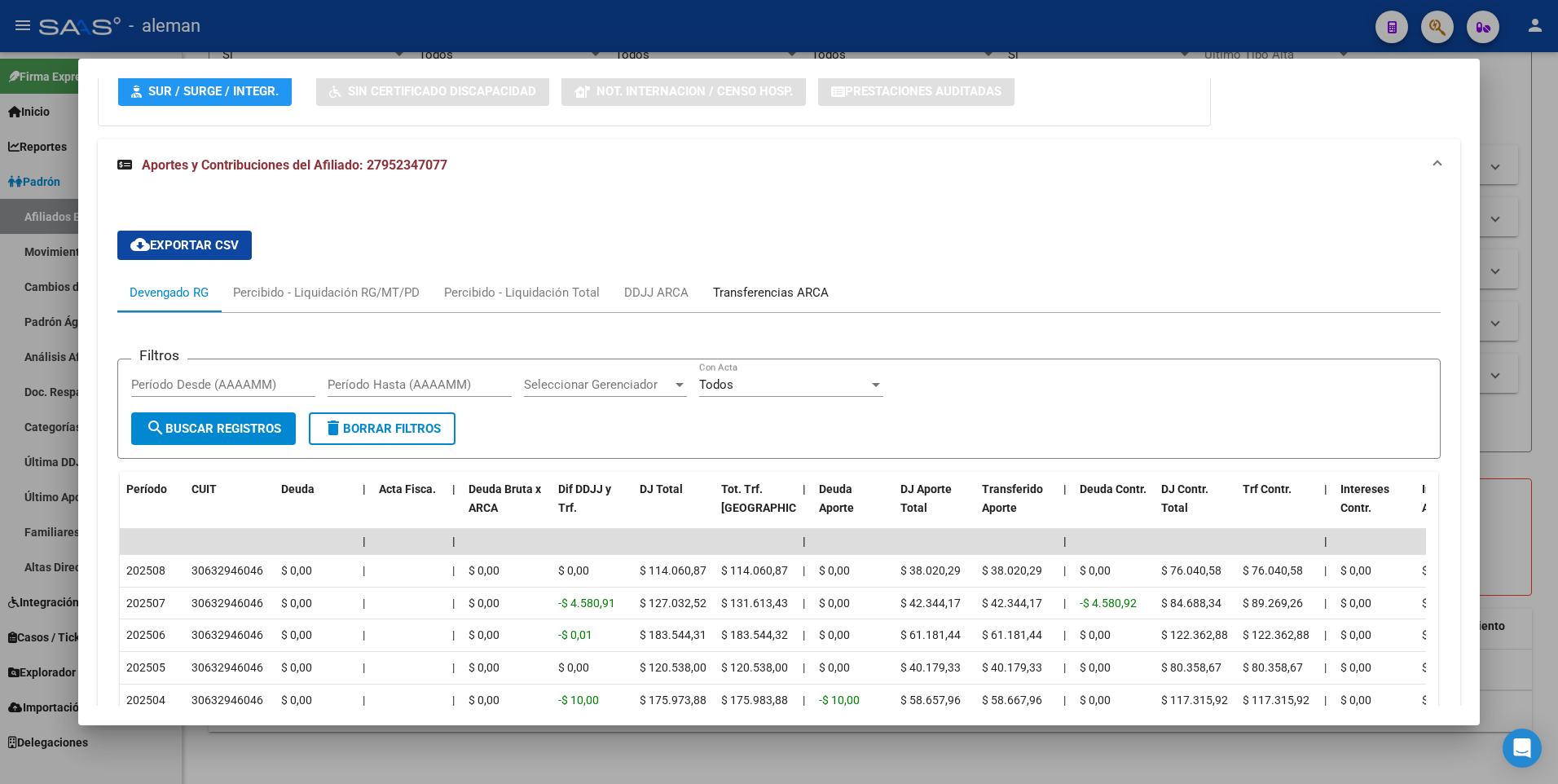
click at [763, 290] on div "Transferencias ARCA" at bounding box center [770, 292] width 116 height 18
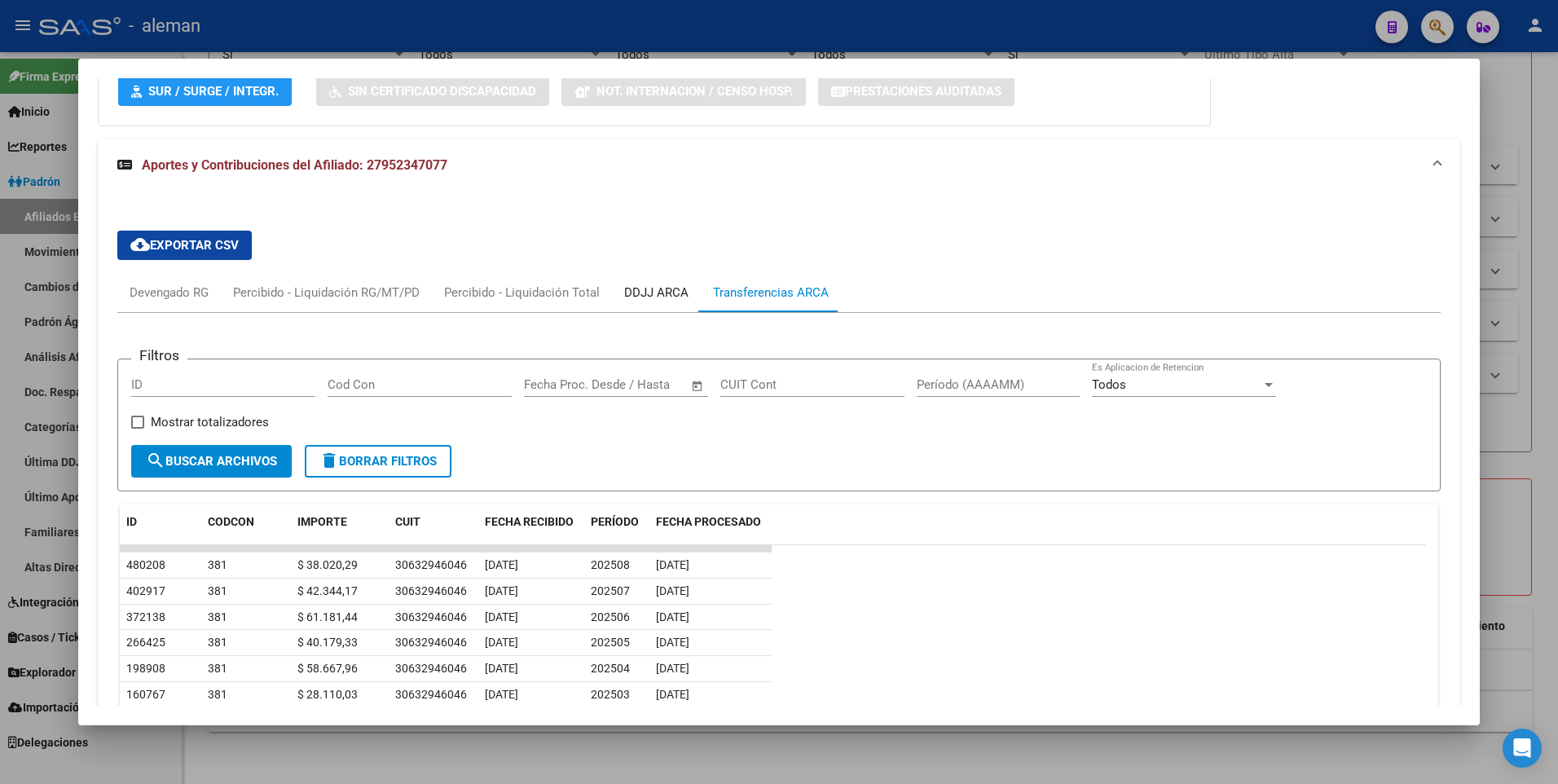
click at [614, 291] on div "DDJJ ARCA" at bounding box center [656, 292] width 88 height 39
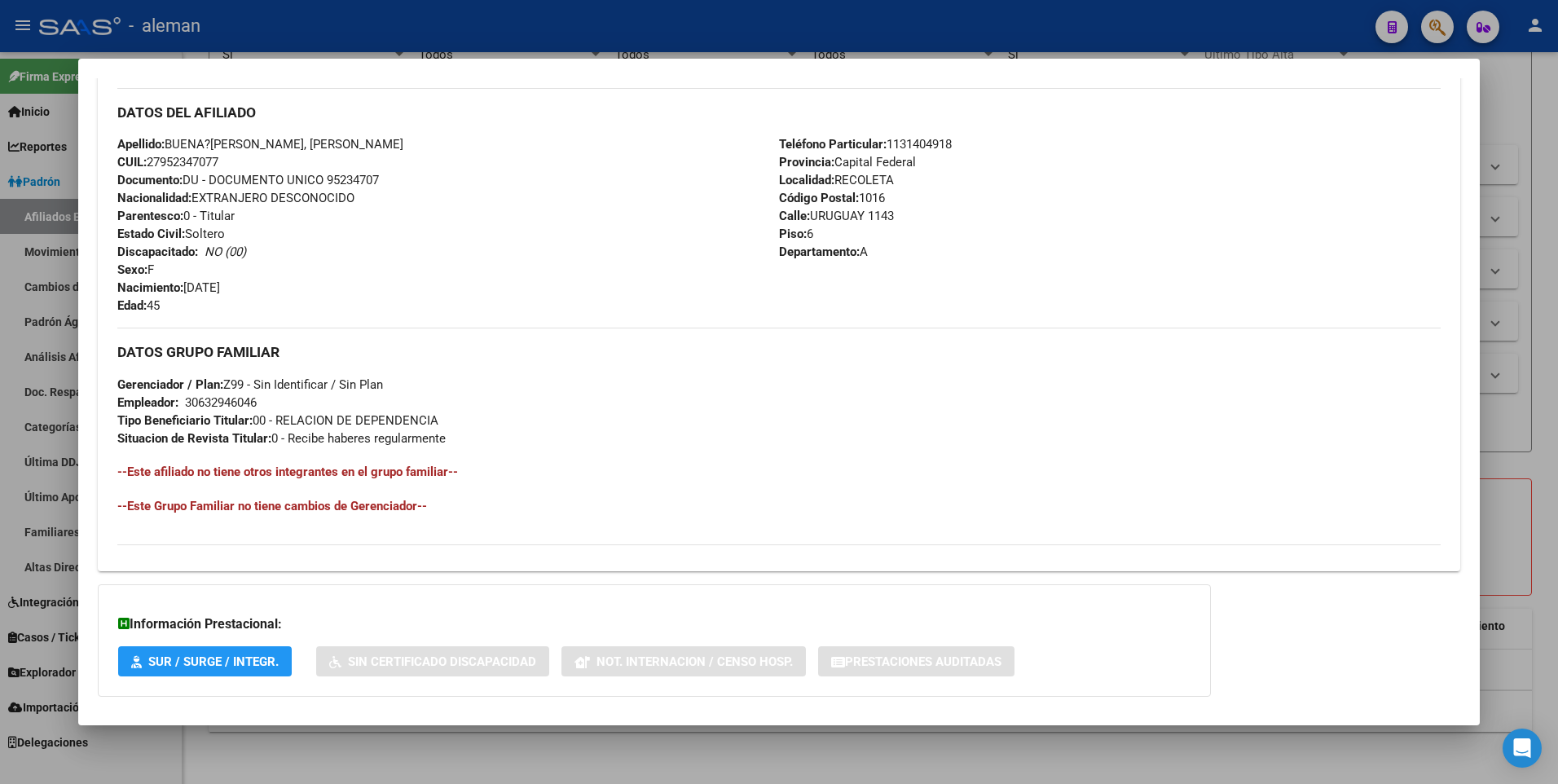
scroll to position [0, 0]
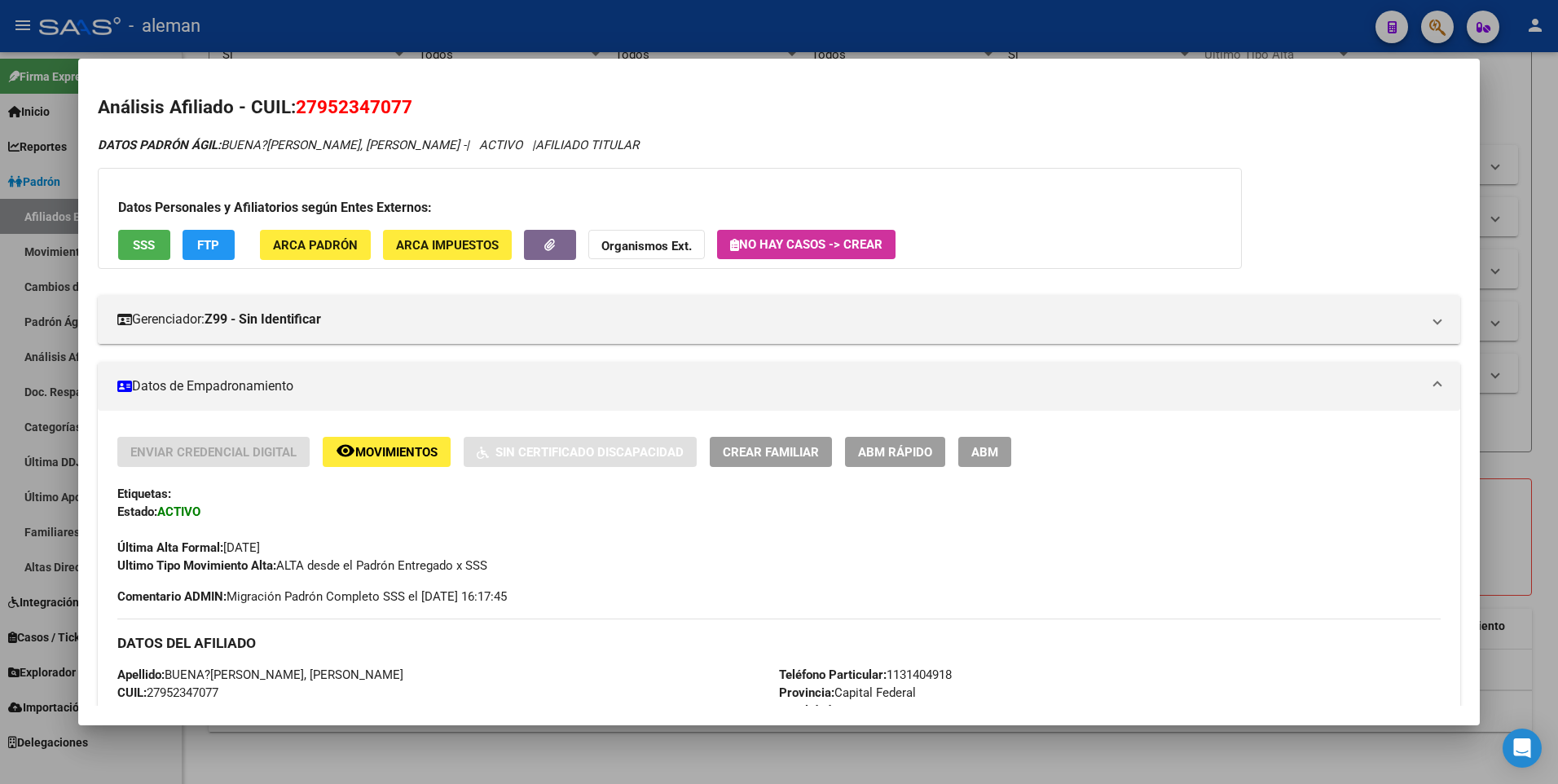
click at [1555, 271] on div at bounding box center [779, 392] width 1558 height 784
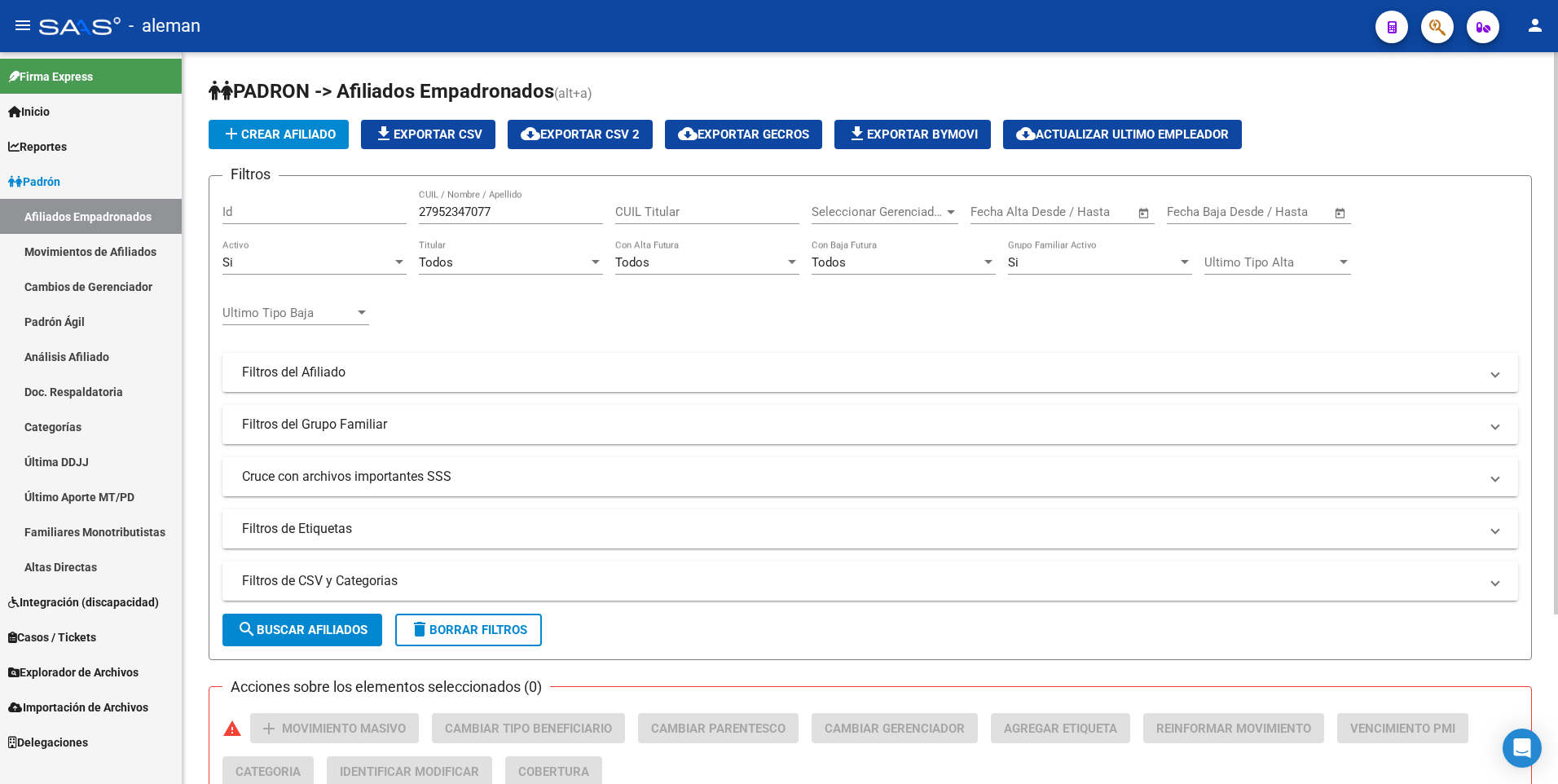
click at [738, 316] on div "Filtros Id 27952347077 CUIL / Nombre / Apellido CUIL Titular Seleccionar Gerenc…" at bounding box center [871, 368] width 1296 height 359
drag, startPoint x: 512, startPoint y: 210, endPoint x: 300, endPoint y: 207, distance: 212.0
click at [300, 207] on div "Filtros Id 27952347077 CUIL / Nombre / Apellido CUIL Titular Seleccionar Gerenc…" at bounding box center [871, 368] width 1296 height 359
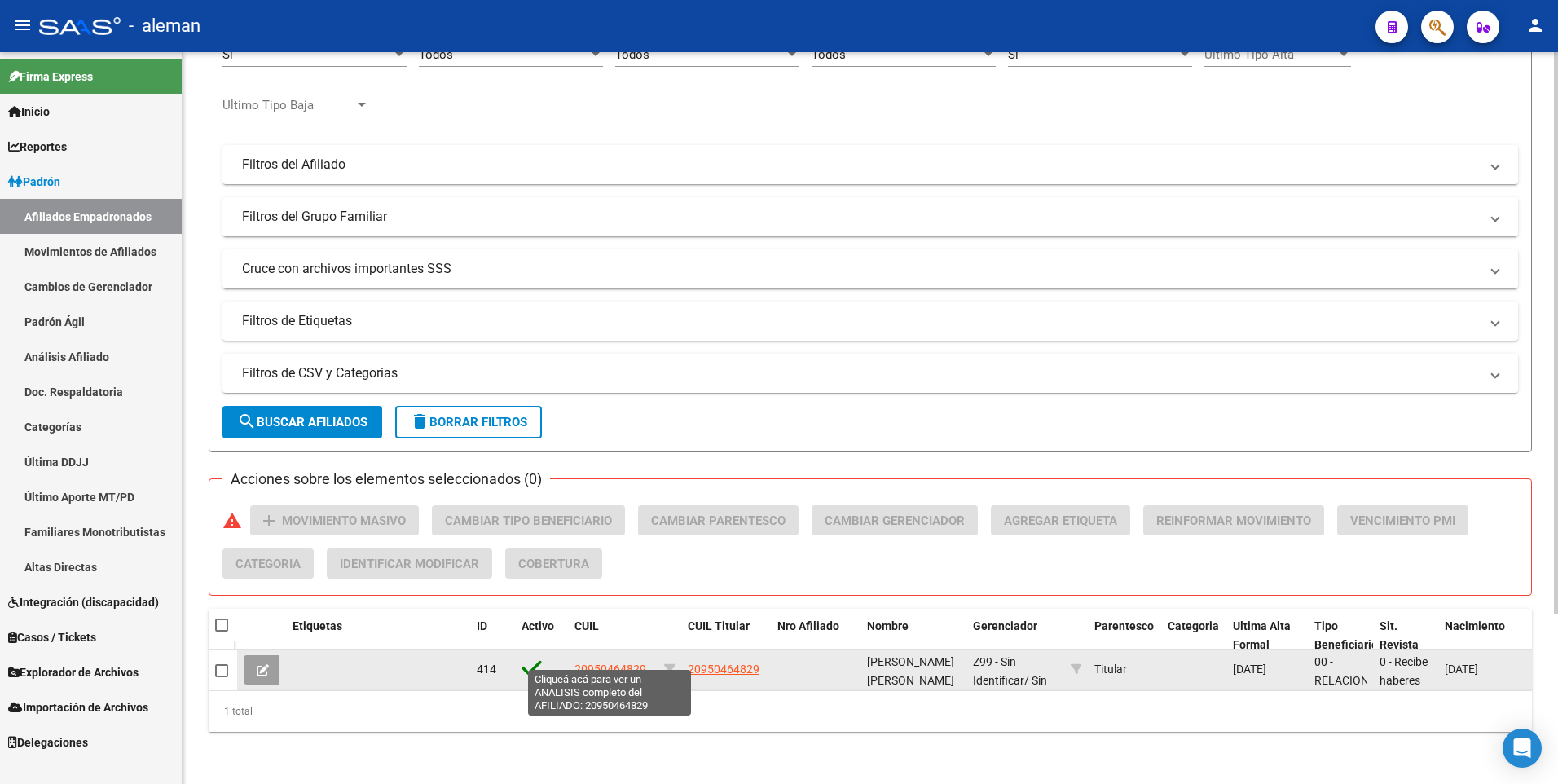
type input "20950464829"
click at [622, 663] on span "20950464829" at bounding box center [610, 669] width 71 height 13
type textarea "20950464829"
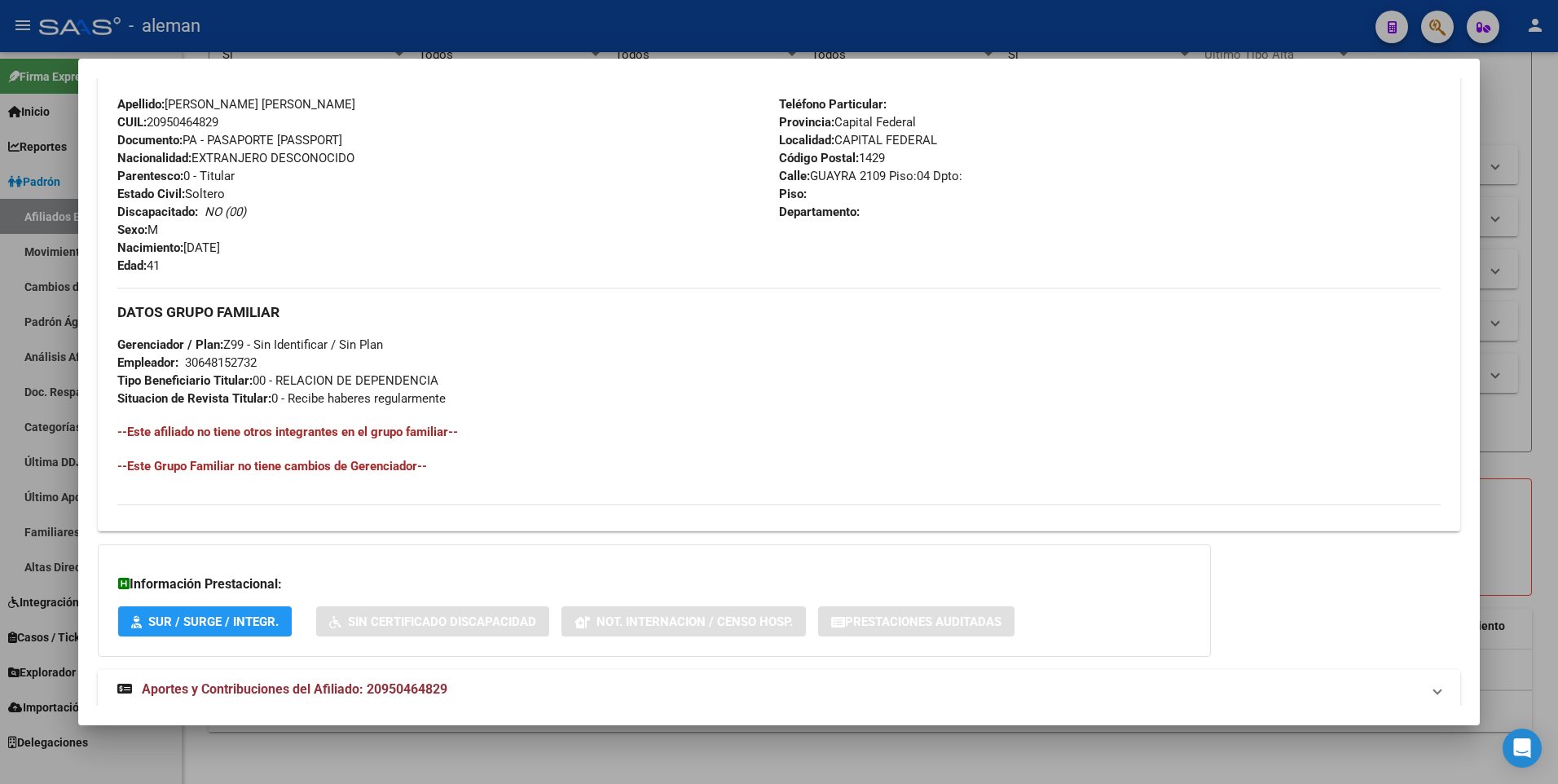
scroll to position [610, 0]
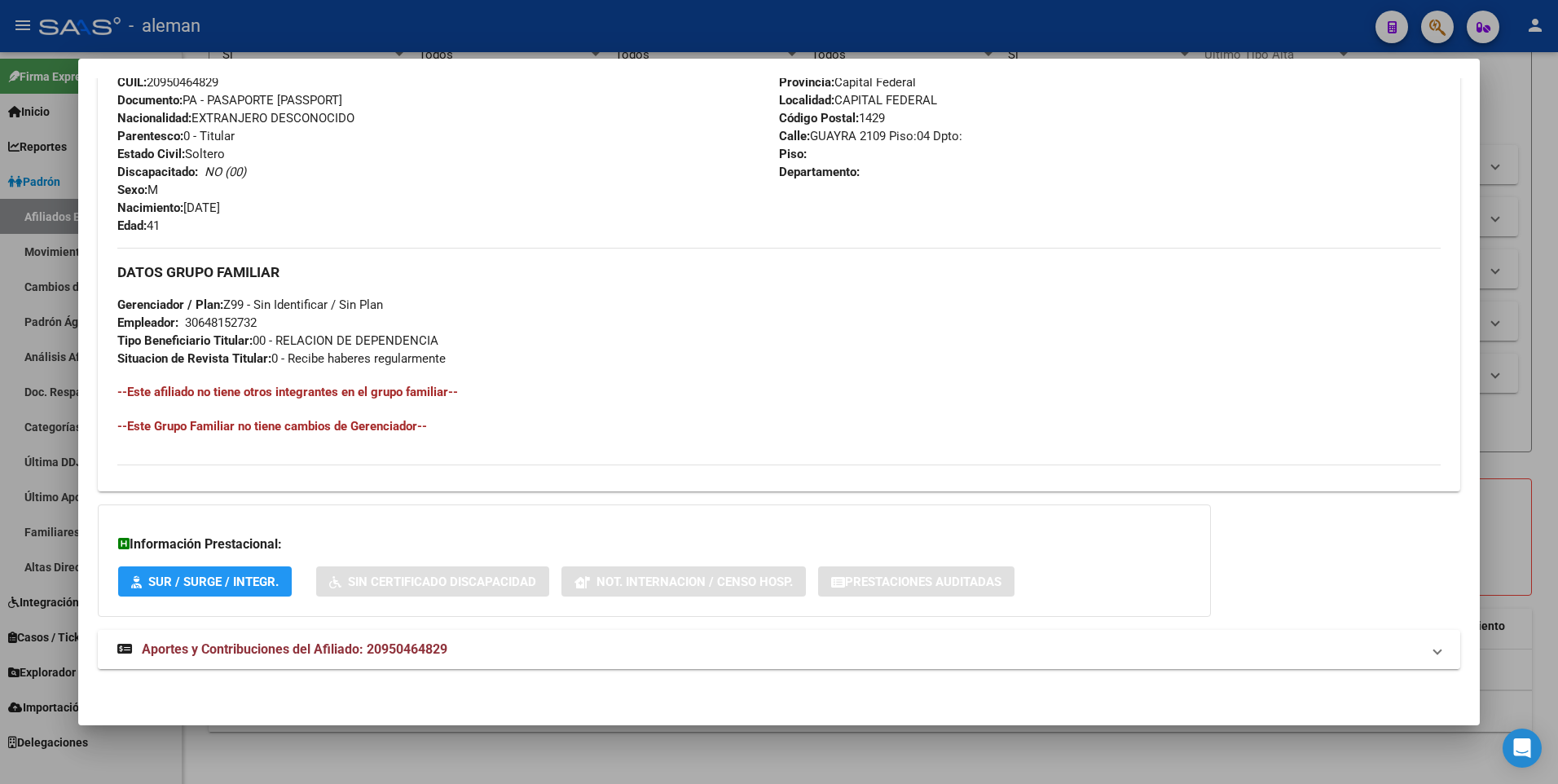
click at [347, 646] on span "Aportes y Contribuciones del Afiliado: 20950464829" at bounding box center [294, 649] width 306 height 15
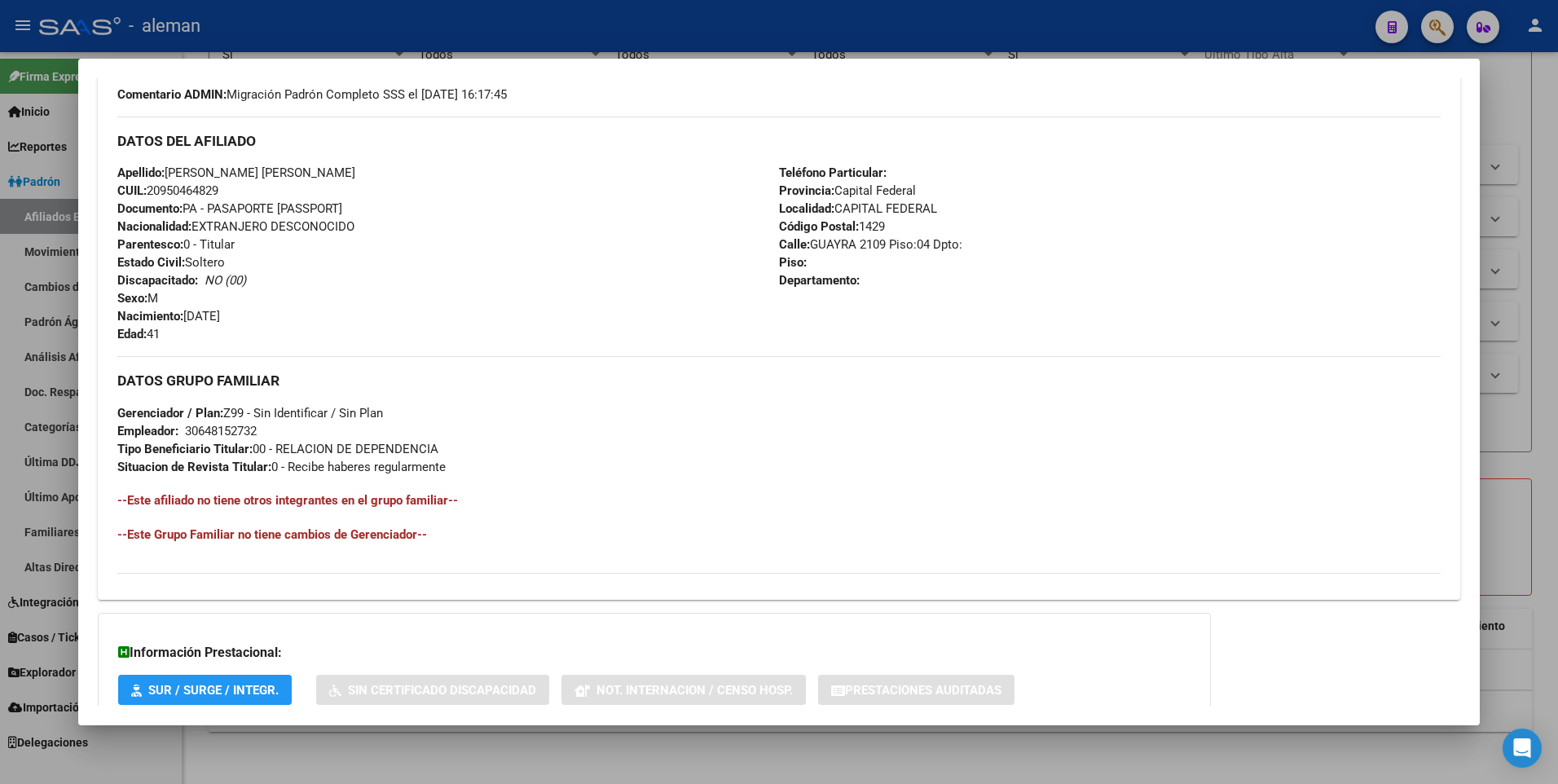
scroll to position [0, 0]
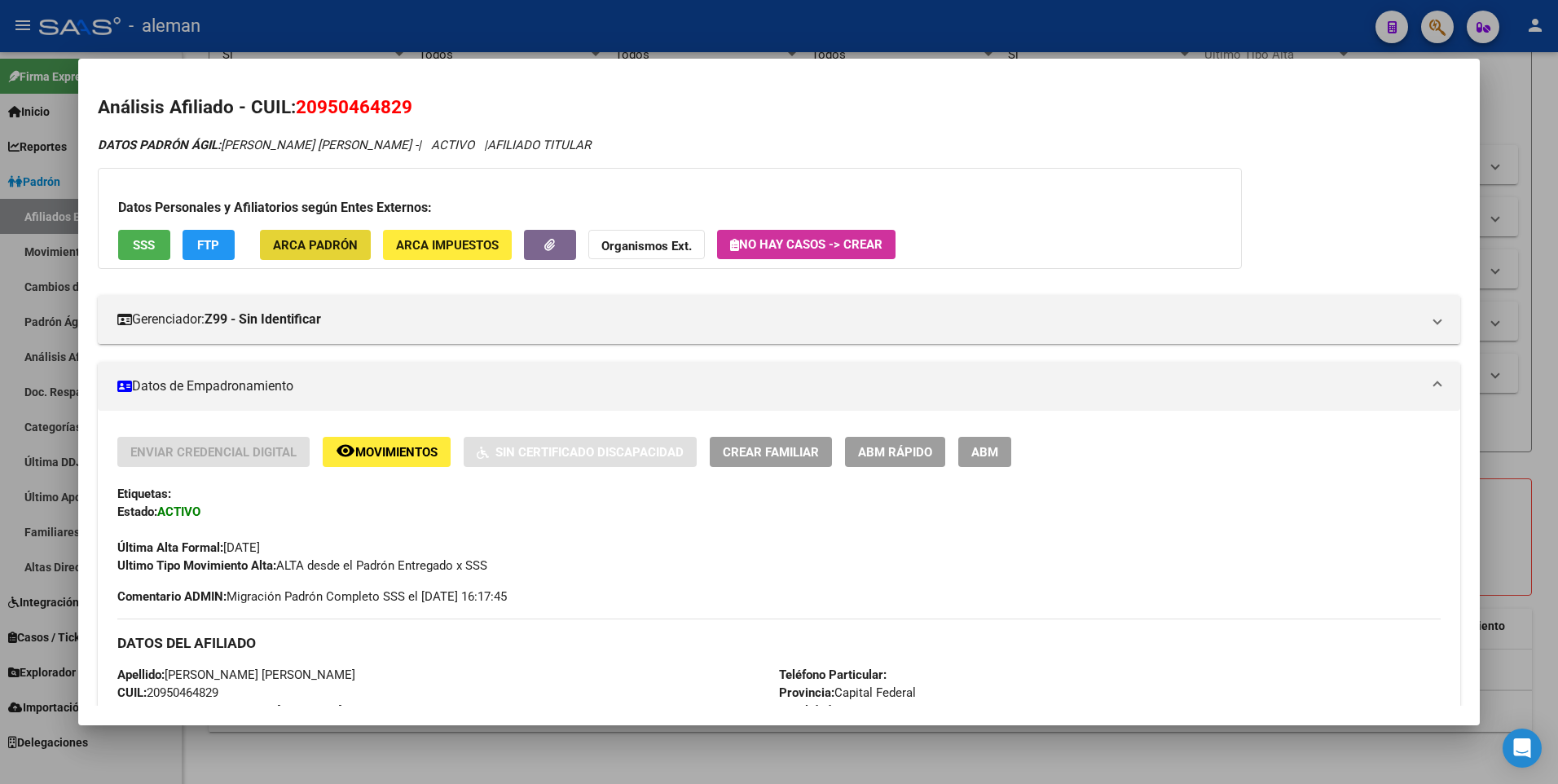
click at [334, 239] on span "ARCA Padrón" at bounding box center [315, 245] width 85 height 15
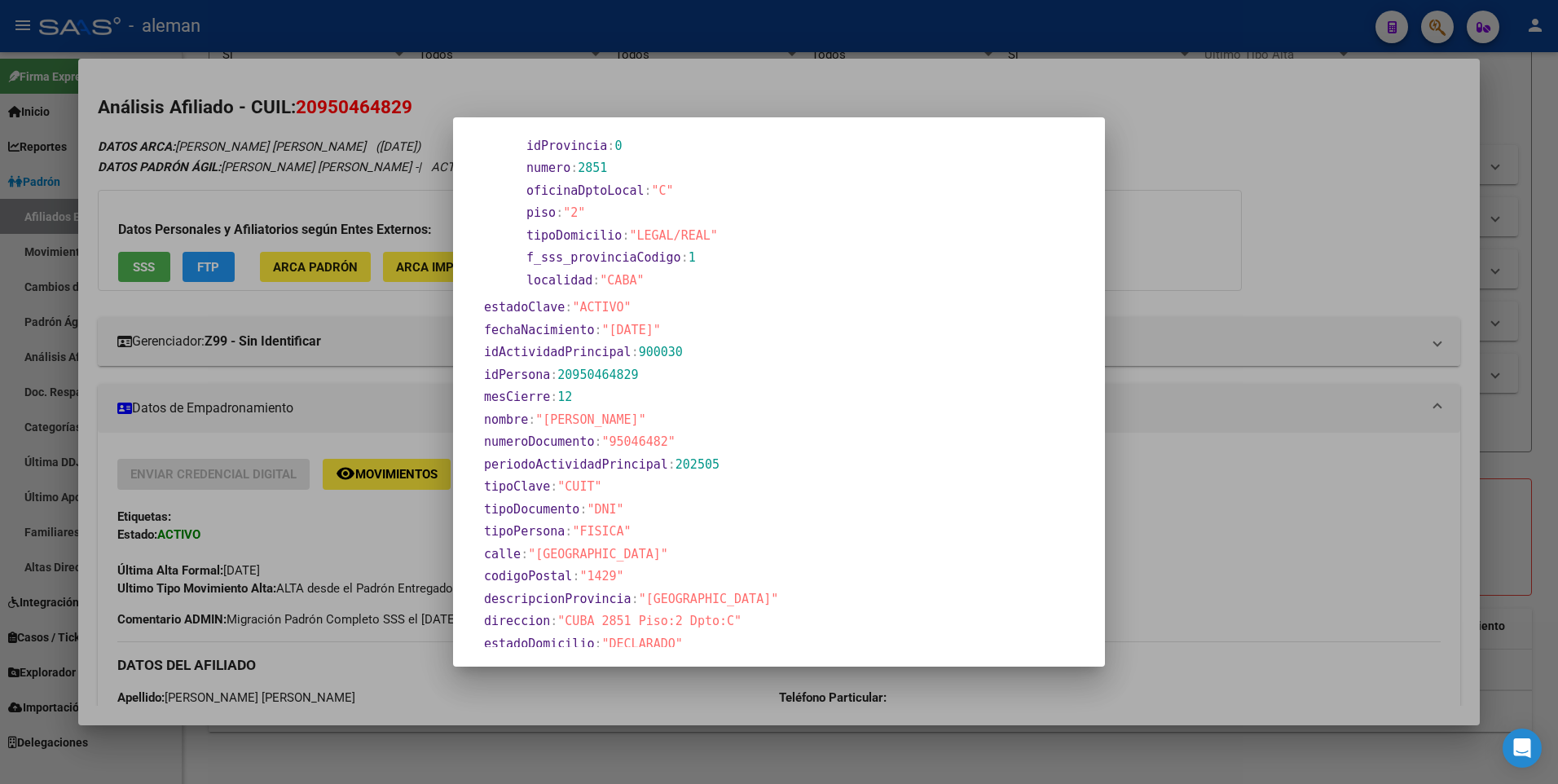
scroll to position [758, 0]
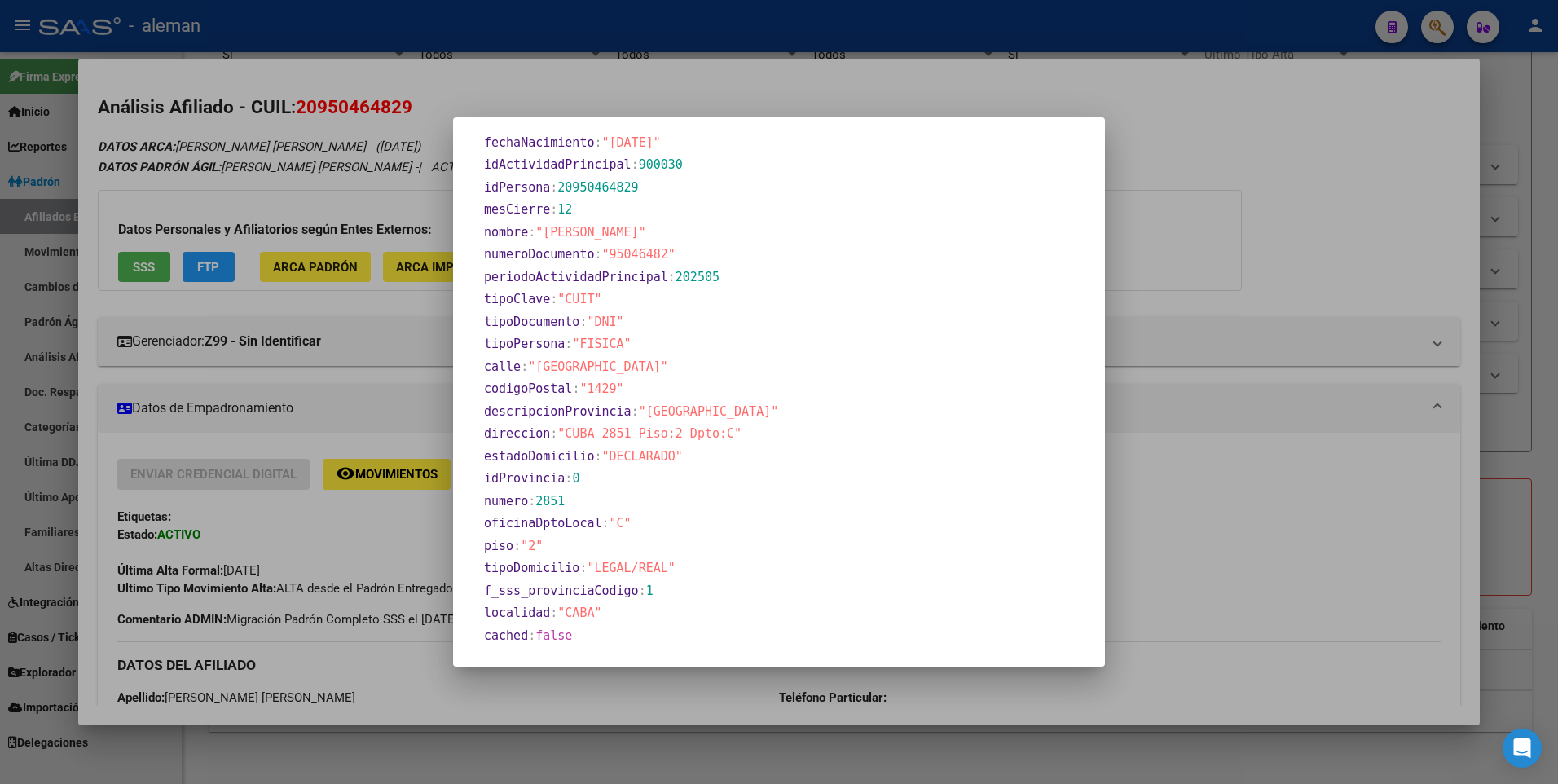
click at [1166, 532] on div at bounding box center [779, 392] width 1558 height 784
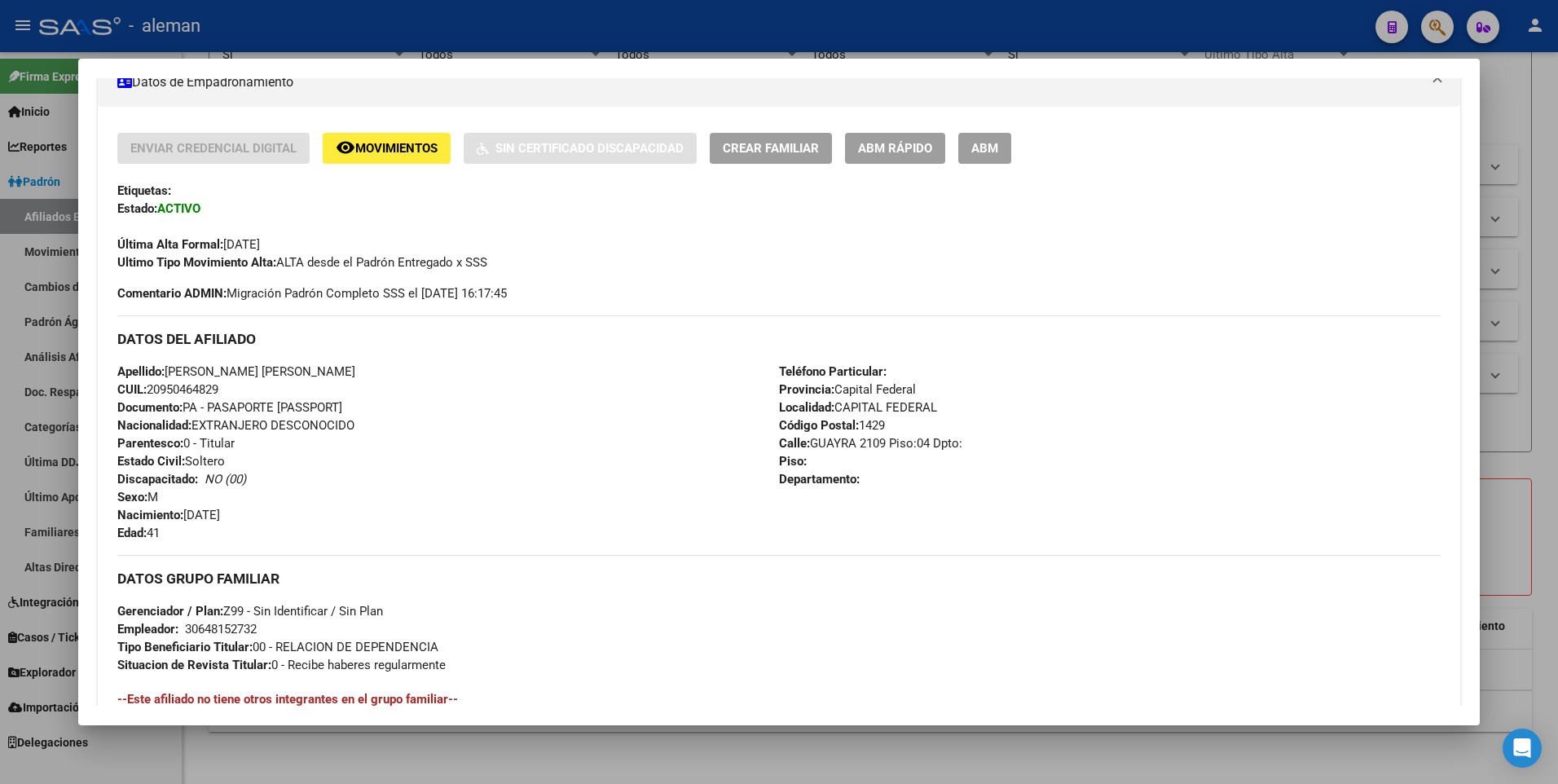
scroll to position [244, 0]
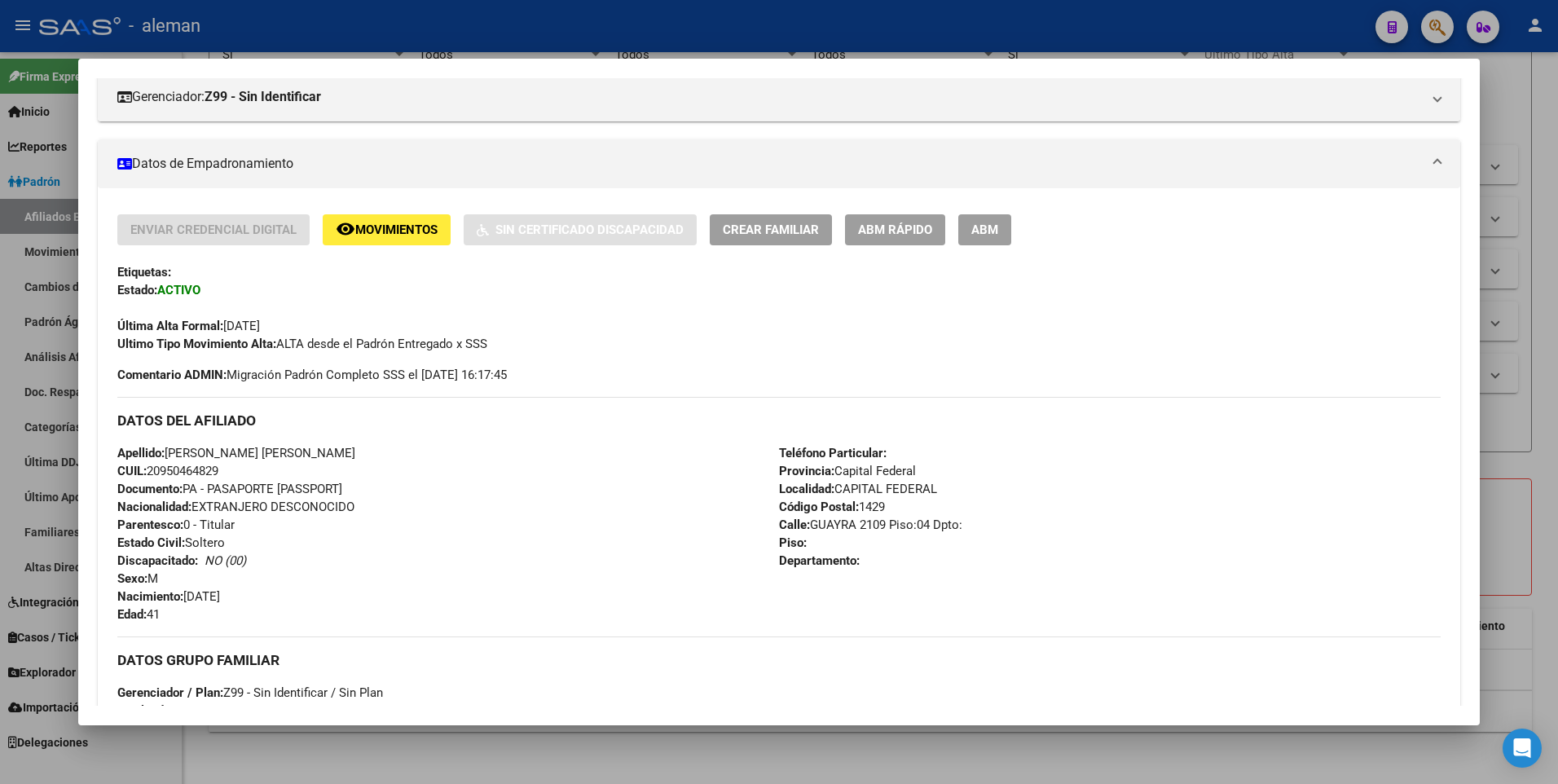
click at [447, 486] on div "Apellido: NOYA LAYERLA ALEJANDRO GABRIEL CUIL: 20950464829 Documento: PA - PASA…" at bounding box center [449, 533] width 662 height 180
click at [1539, 394] on div at bounding box center [779, 392] width 1558 height 784
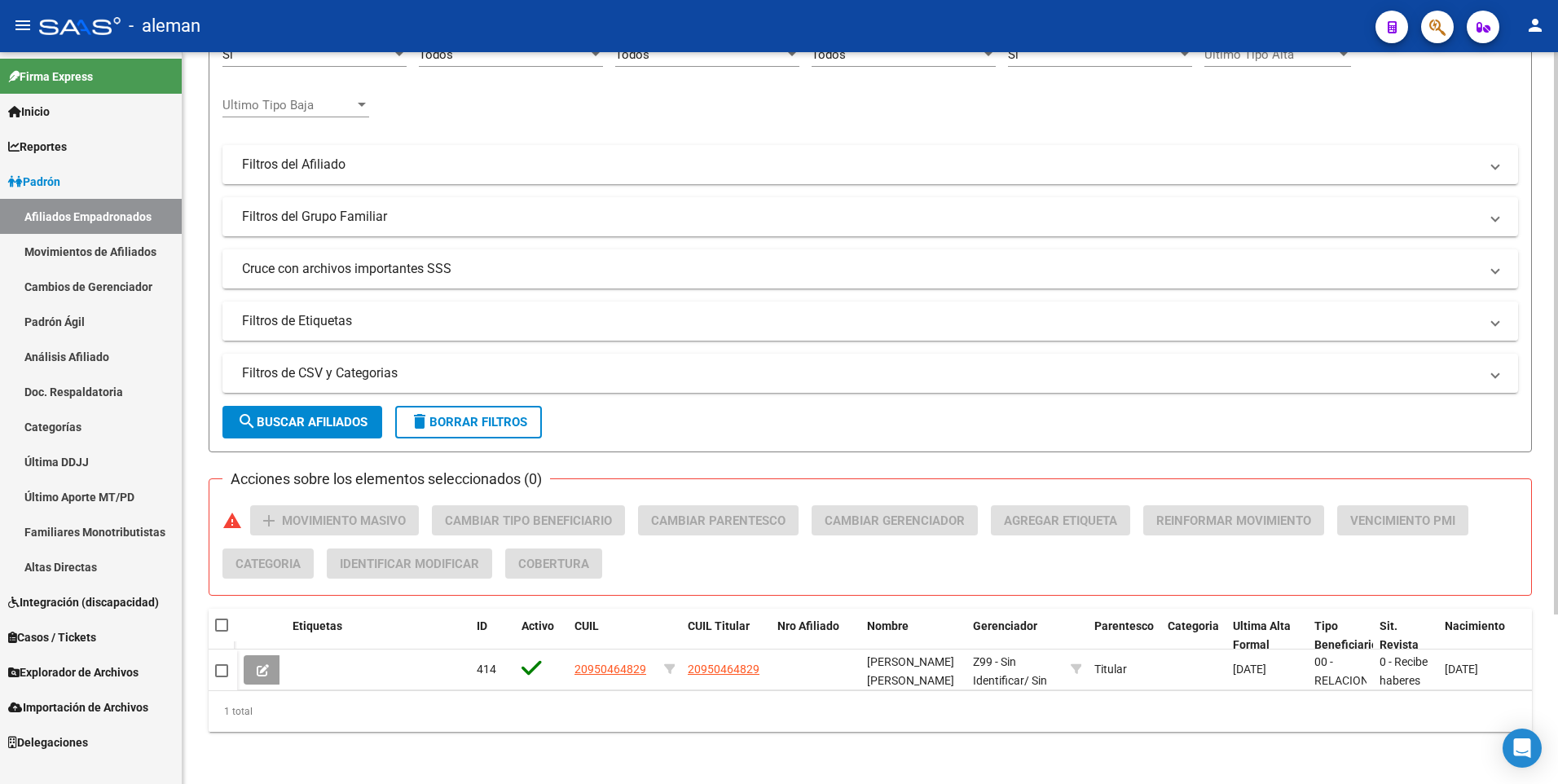
scroll to position [0, 0]
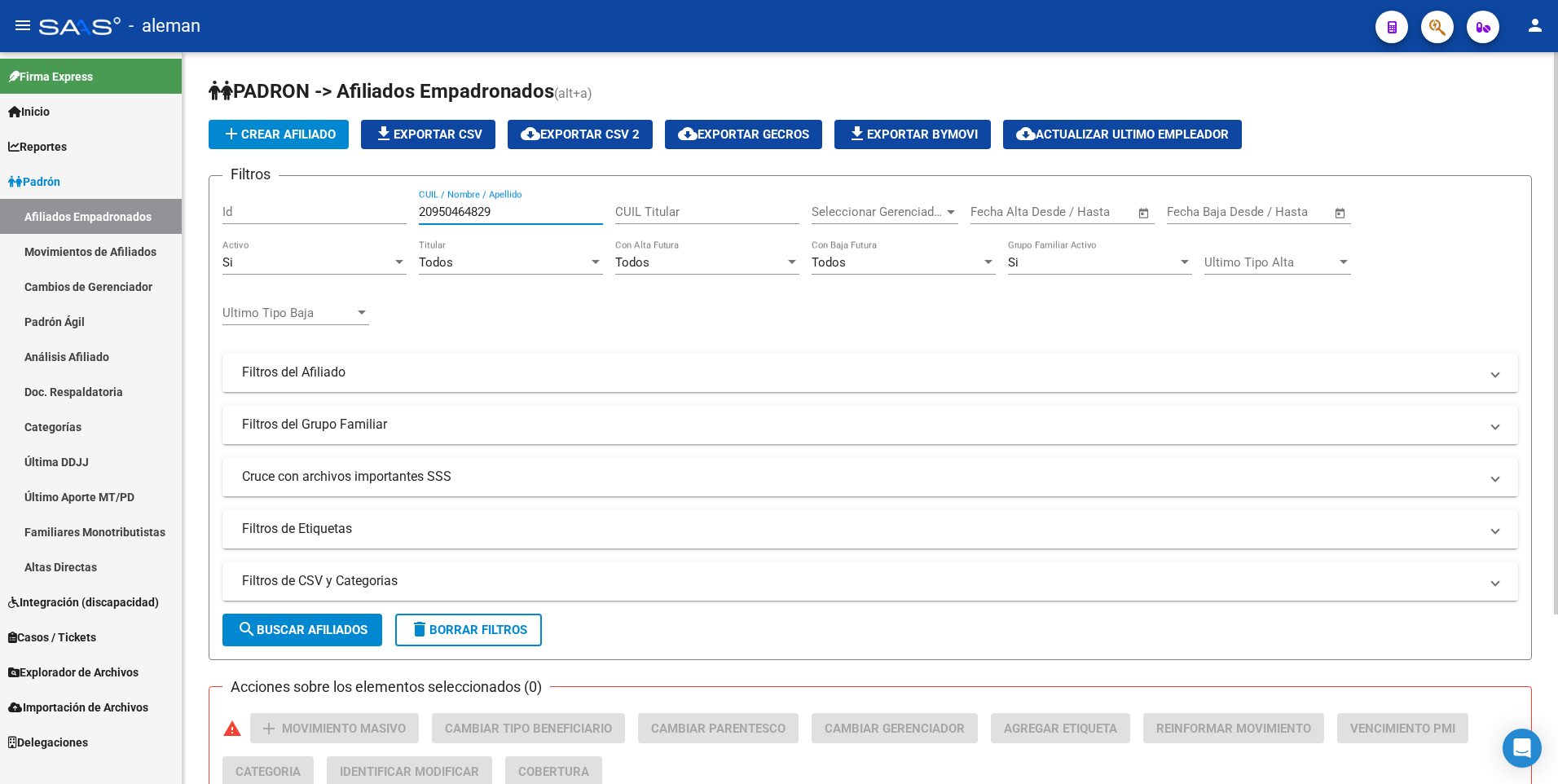
drag, startPoint x: 510, startPoint y: 210, endPoint x: 395, endPoint y: 209, distance: 115.0
click at [395, 209] on div "Filtros Id 20950464829 CUIL / Nombre / Apellido CUIL Titular Seleccionar Gerenc…" at bounding box center [871, 368] width 1296 height 359
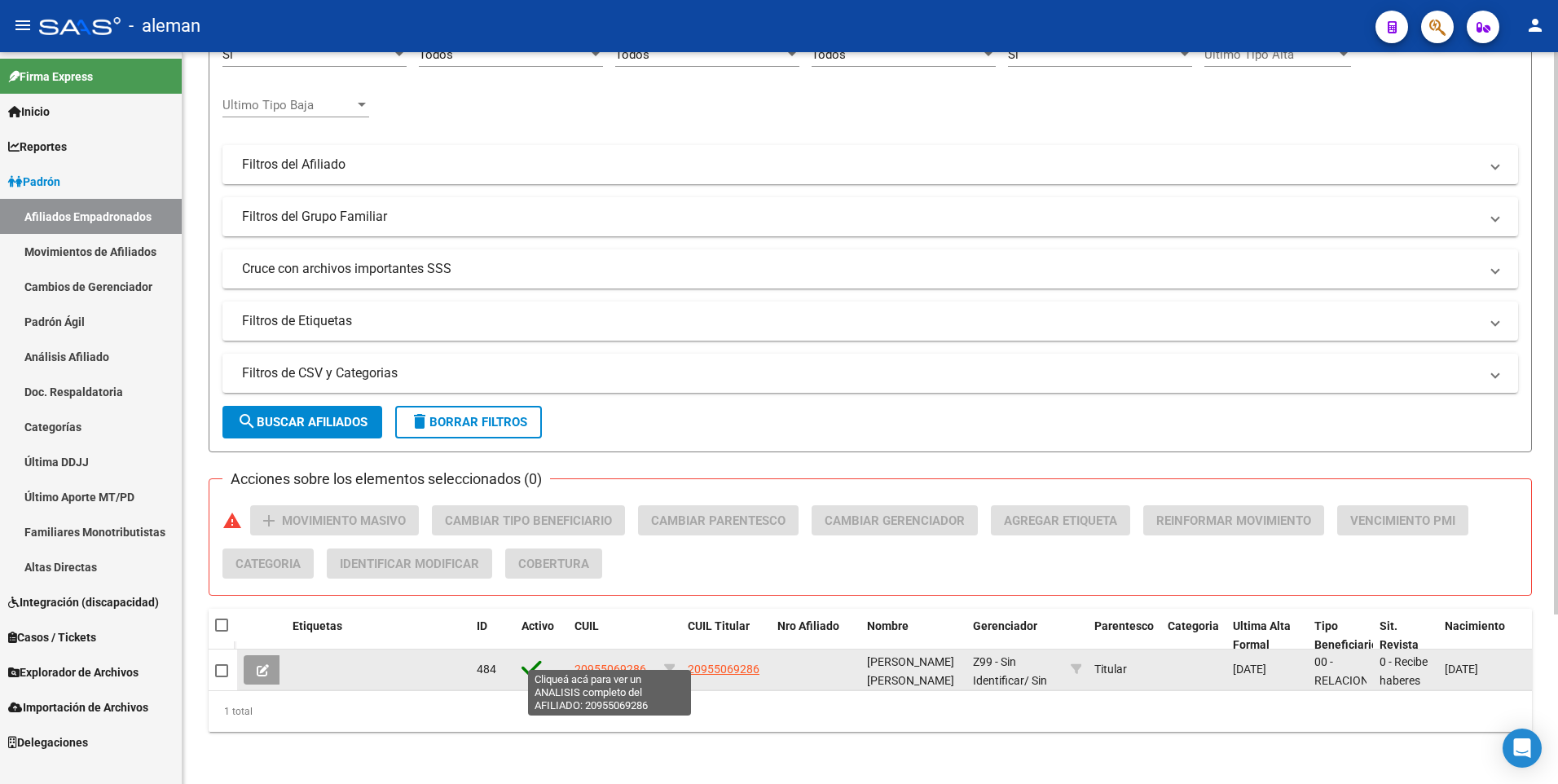
type input "20955069286"
click at [633, 663] on span "20955069286" at bounding box center [610, 669] width 71 height 13
type textarea "20955069286"
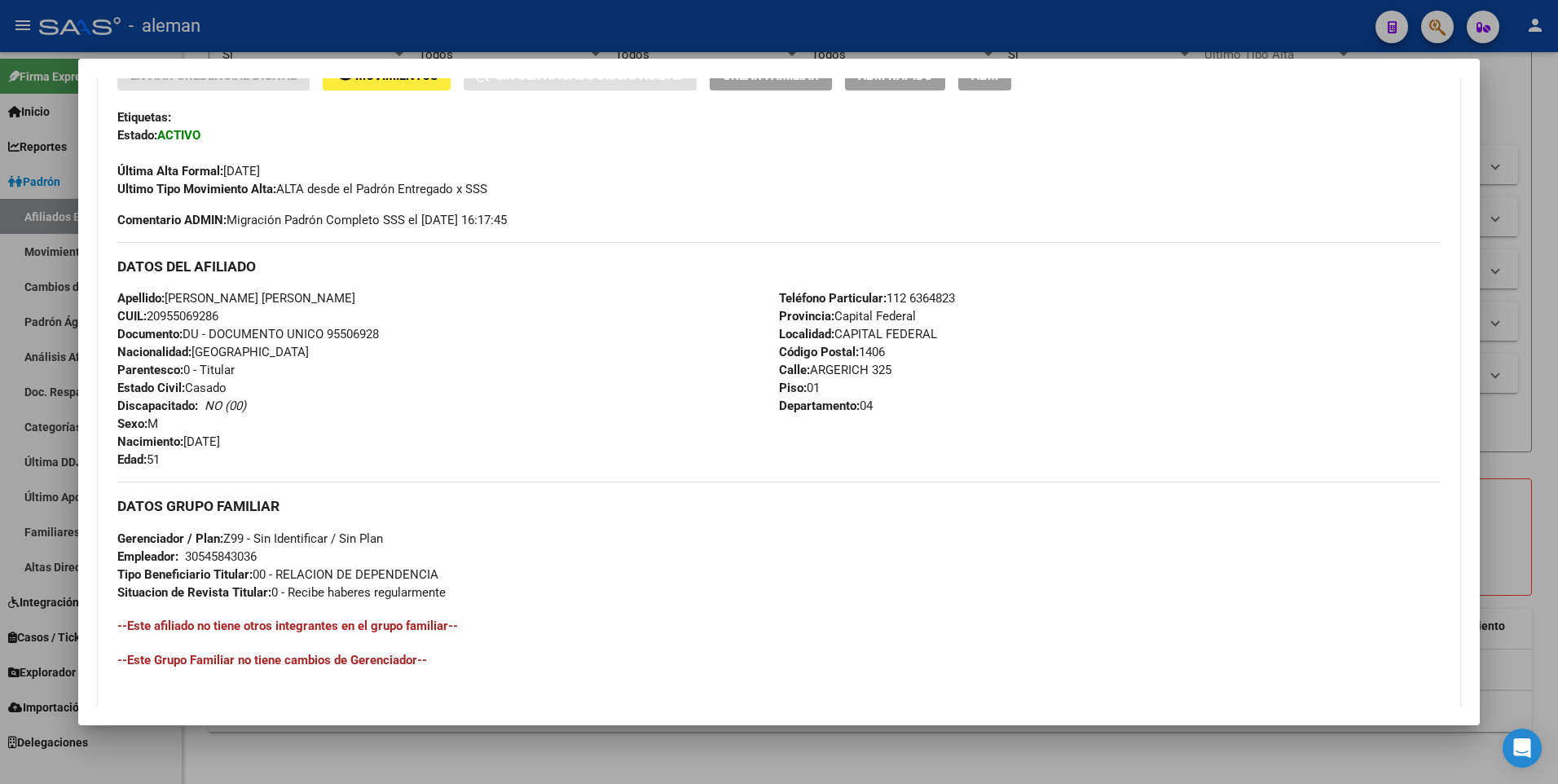
scroll to position [540, 0]
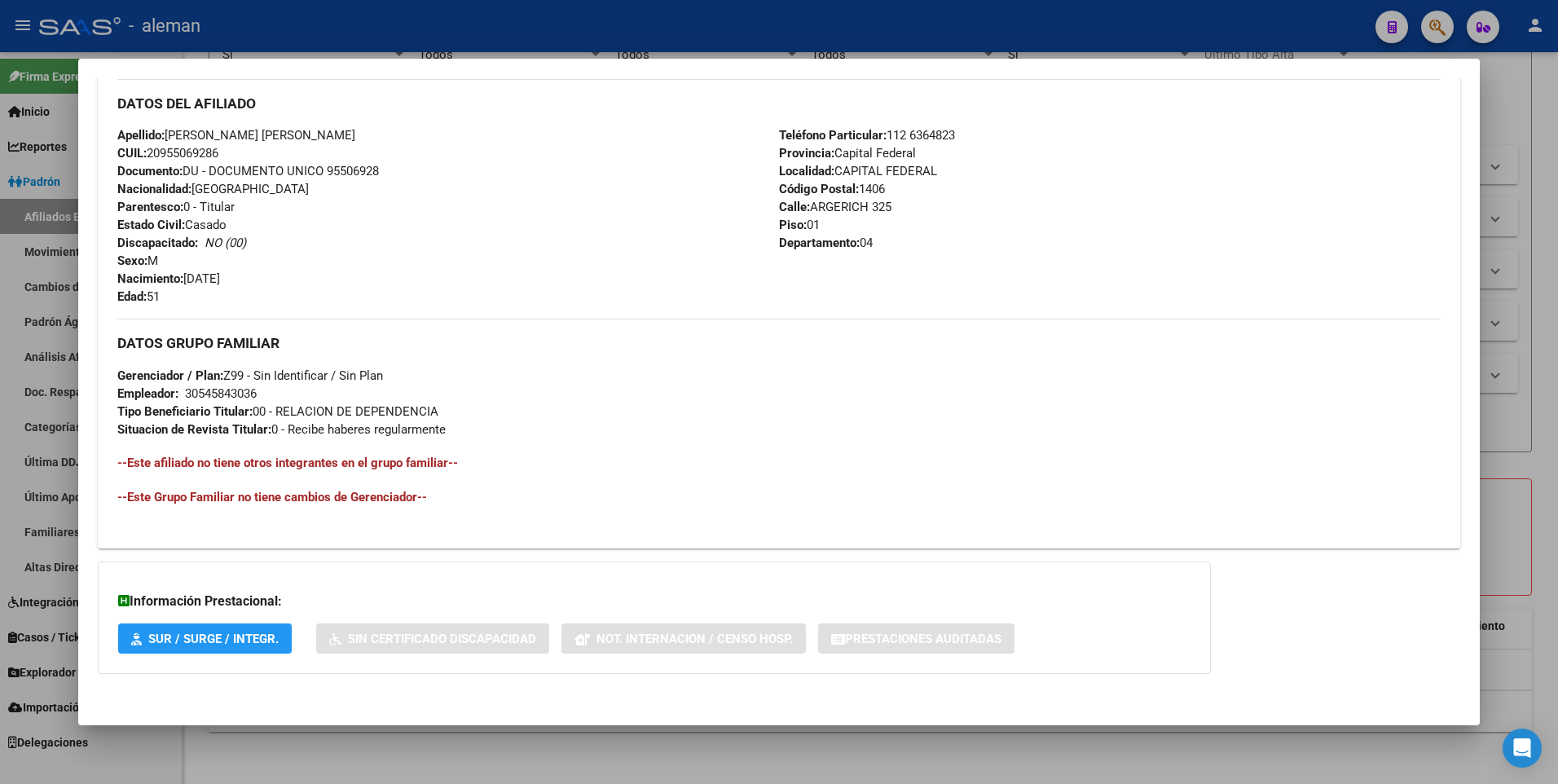
click at [495, 240] on div "Apellido: VARGAS HAJEK JOHNNY SAMIR CUIL: 20955069286 Documento: DU - DOCUMENTO…" at bounding box center [449, 215] width 662 height 180
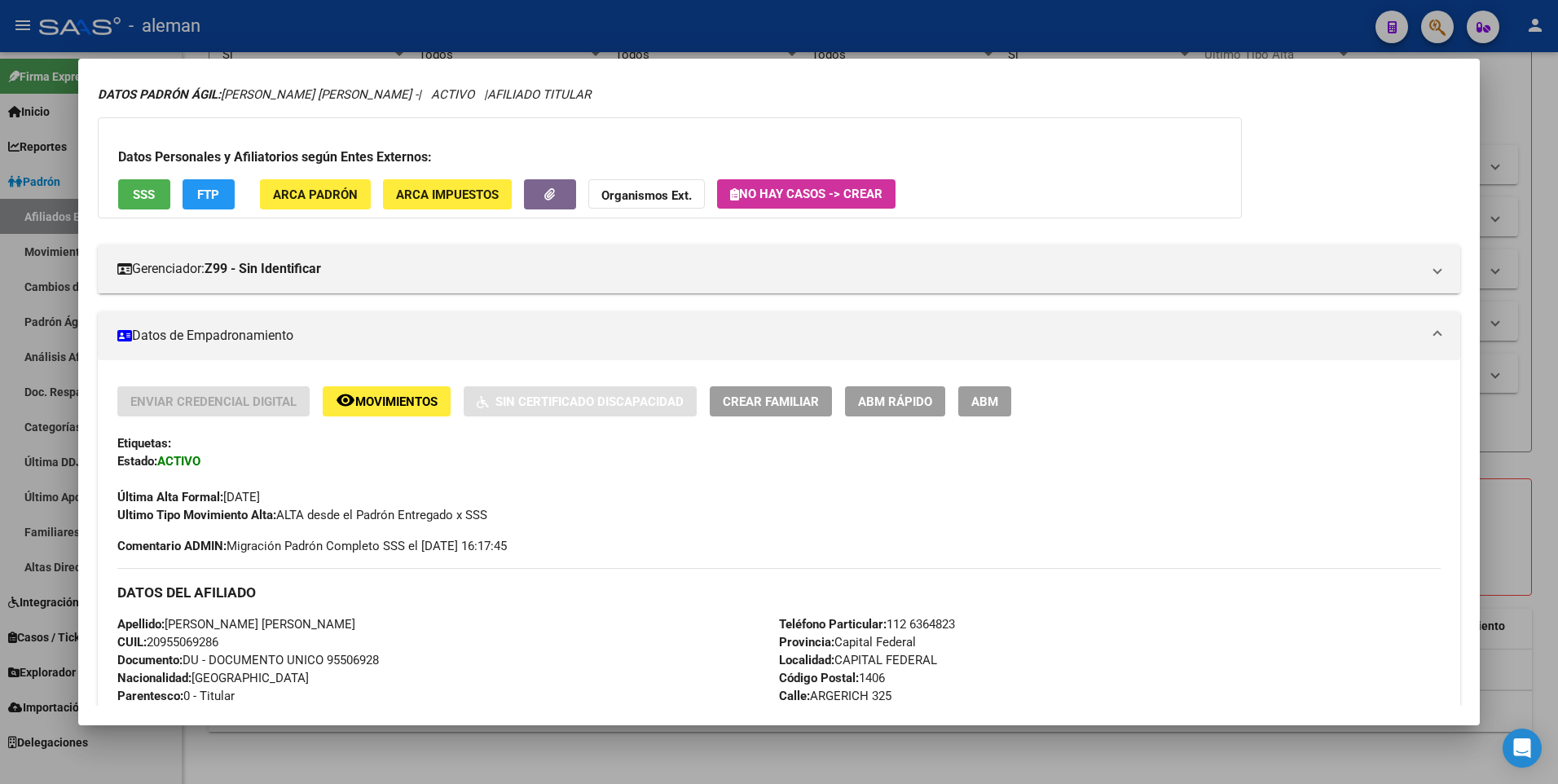
click at [323, 195] on span "ARCA Padrón" at bounding box center [315, 195] width 85 height 15
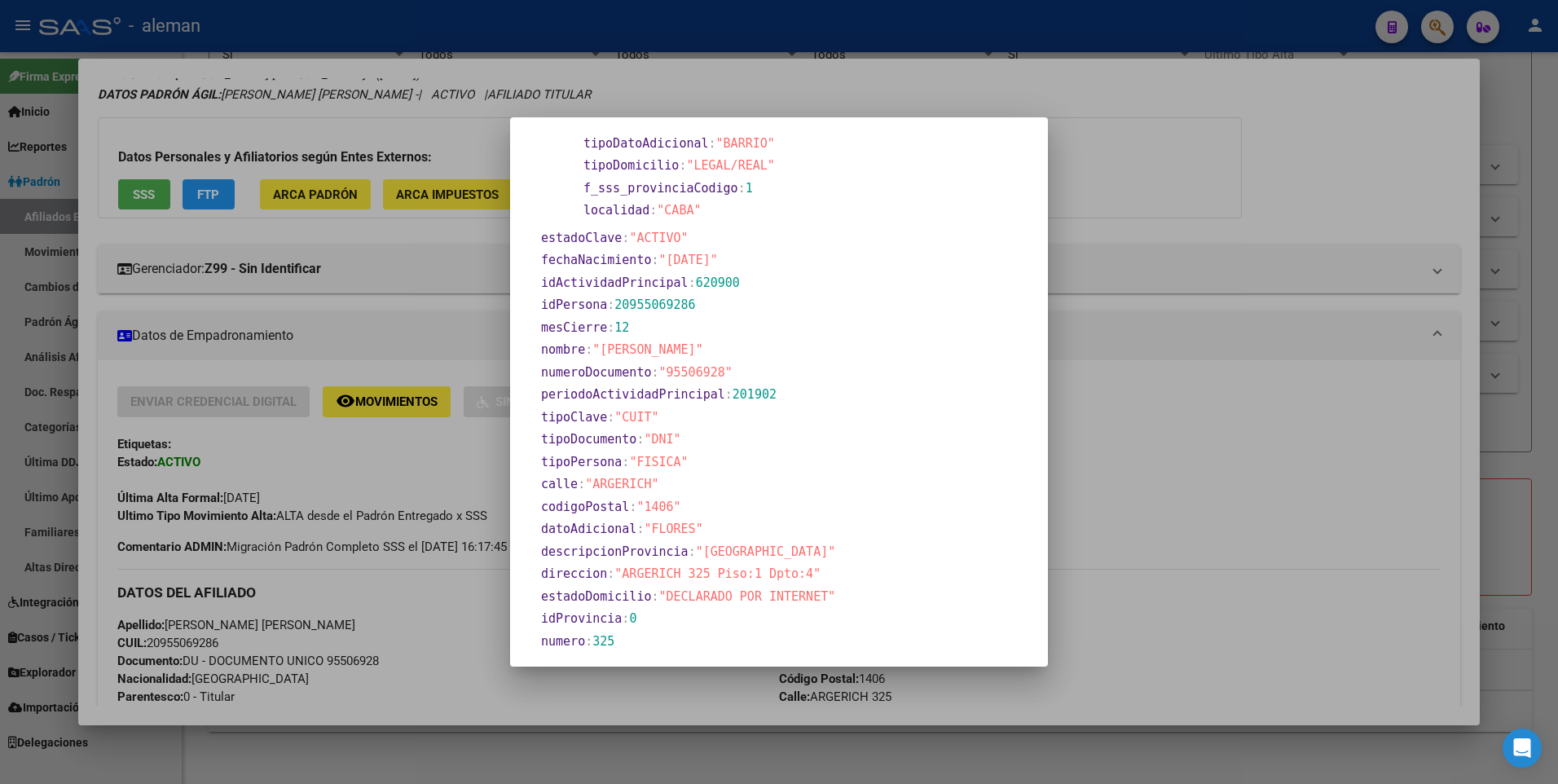
scroll to position [630, 0]
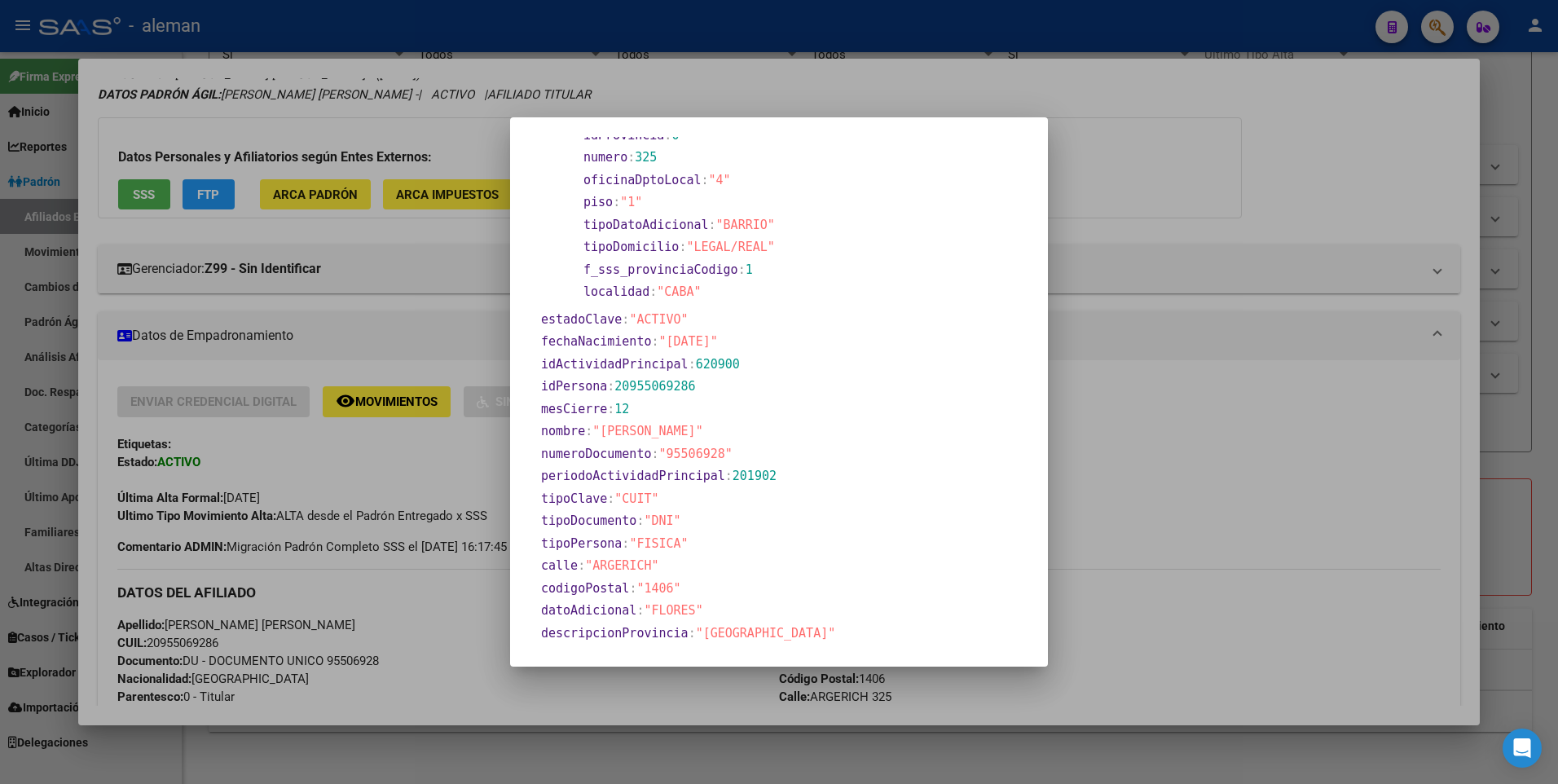
click at [1355, 337] on div at bounding box center [779, 392] width 1558 height 784
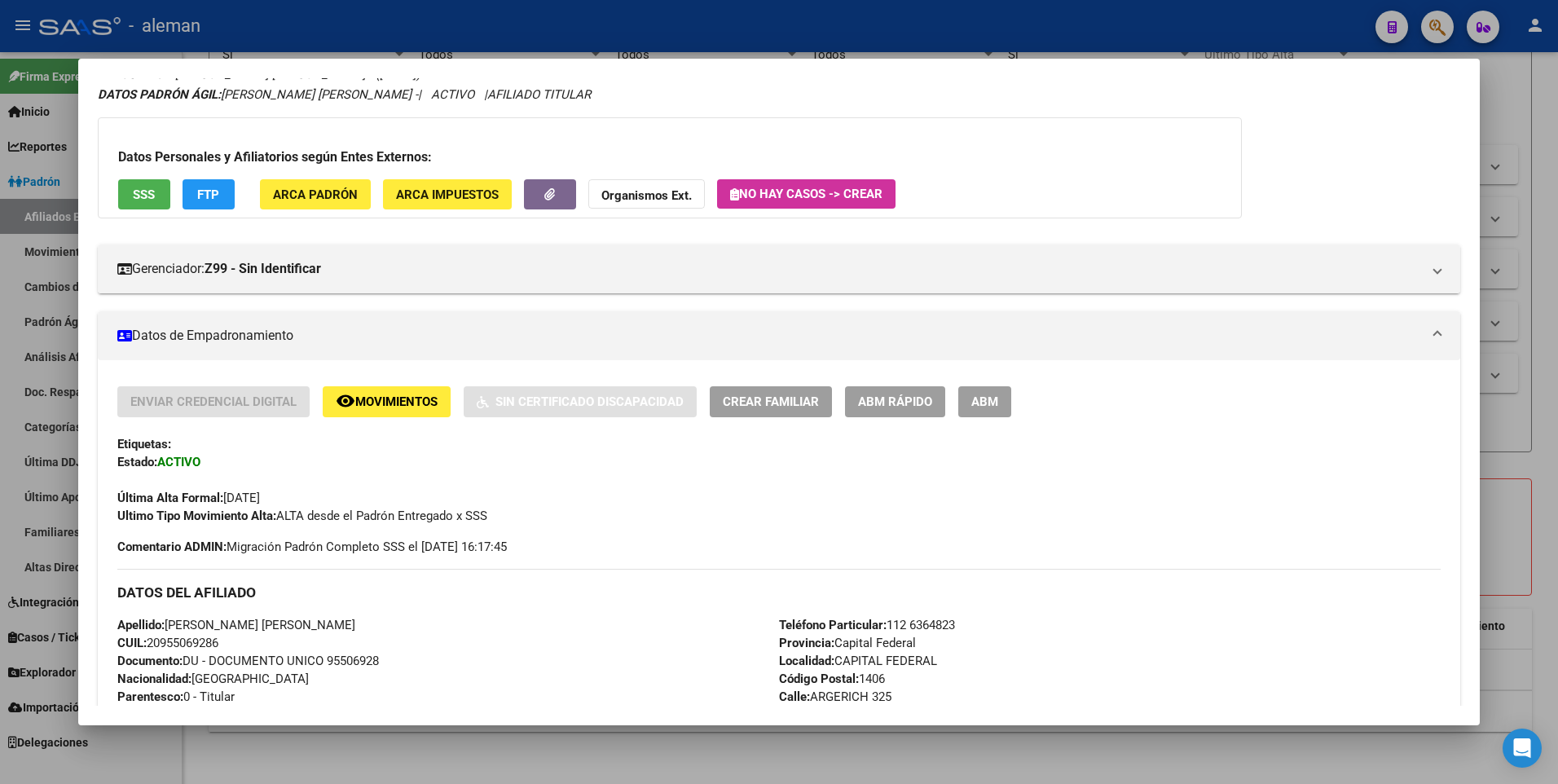
click at [1011, 465] on div "Enviar Credencial Digital remove_red_eye Movimientos Sin Certificado Discapacid…" at bounding box center [779, 455] width 1325 height 137
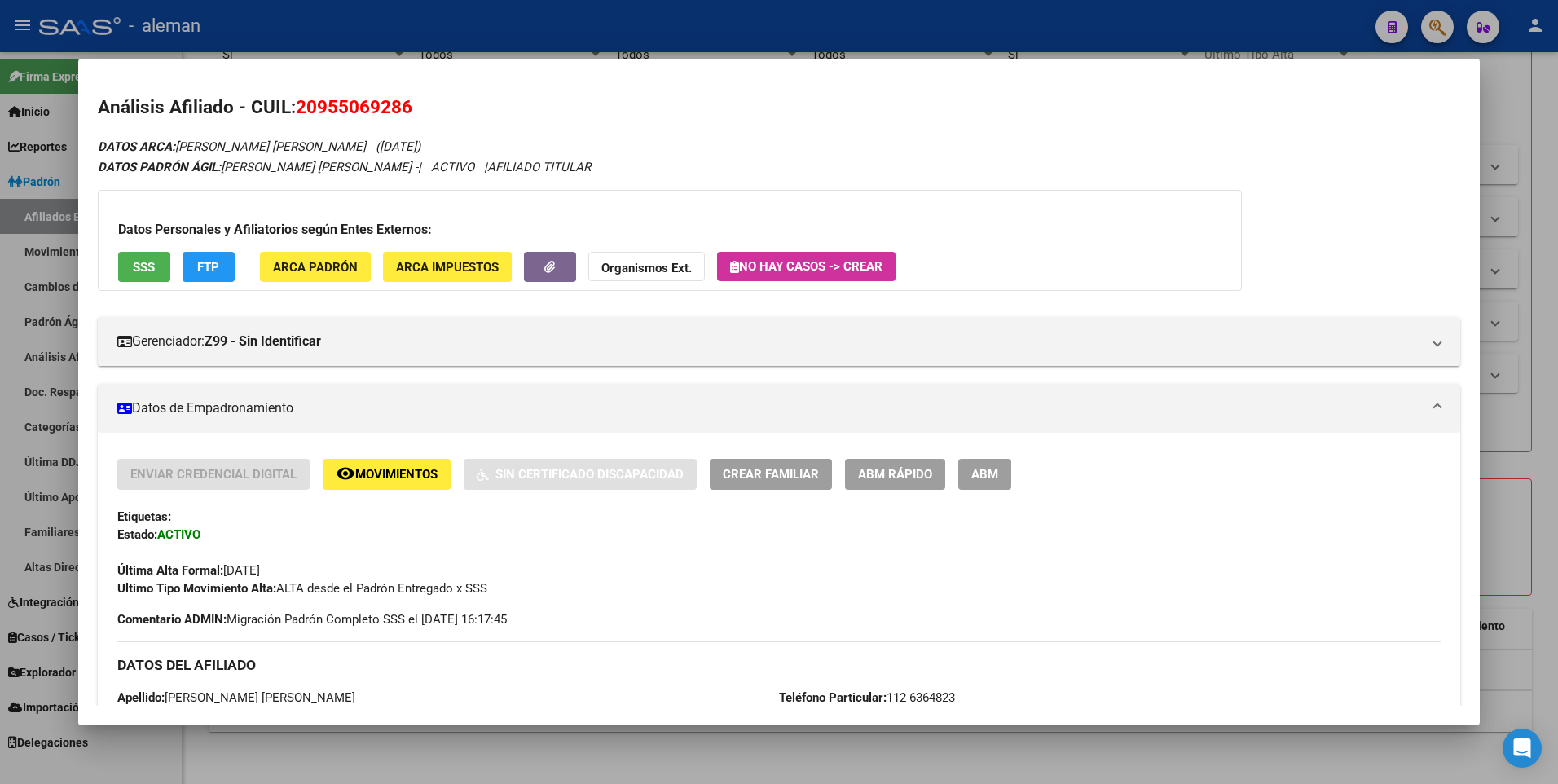
click at [215, 265] on span "FTP" at bounding box center [208, 268] width 22 height 15
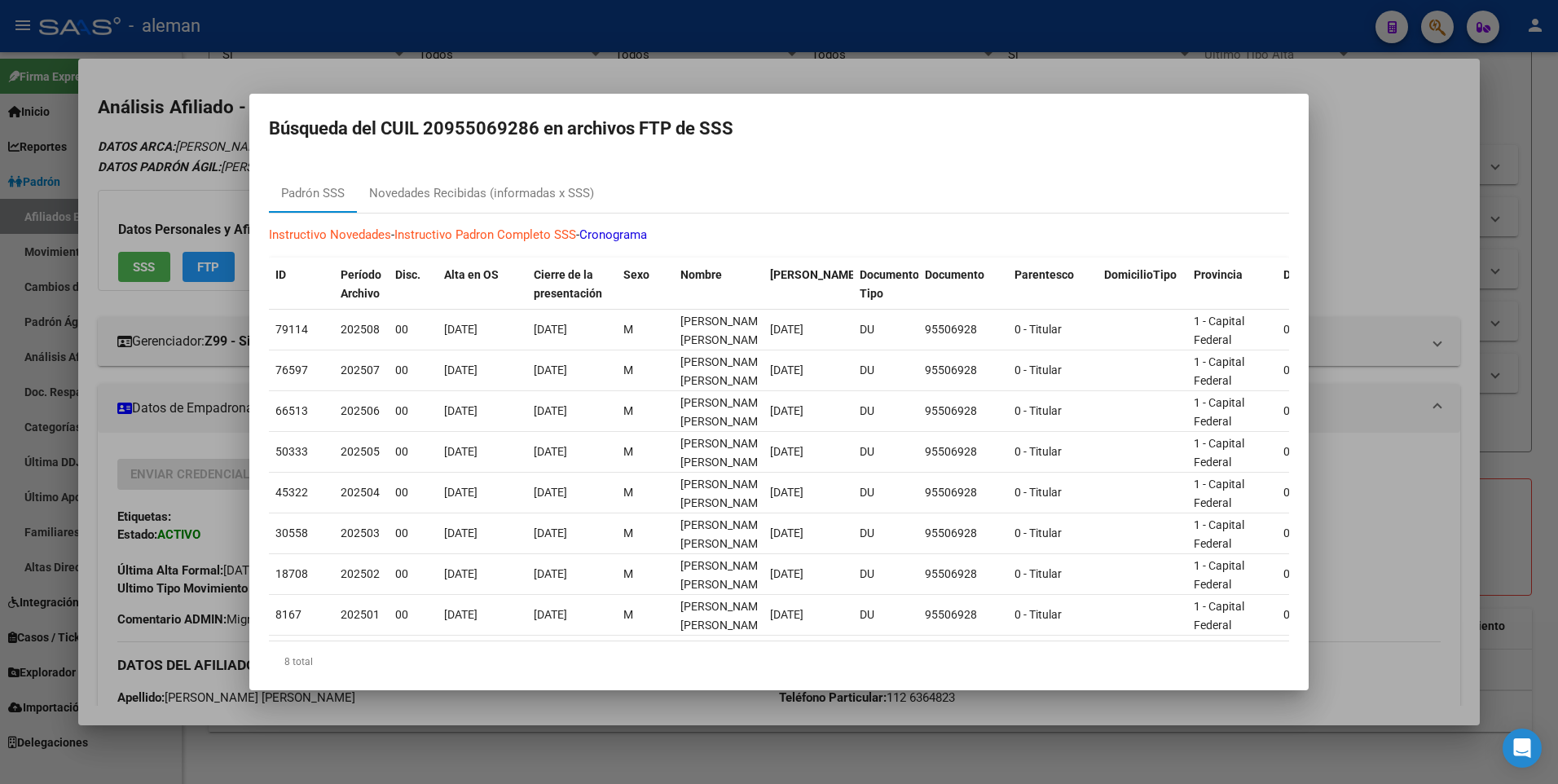
click at [1367, 262] on div at bounding box center [779, 392] width 1558 height 784
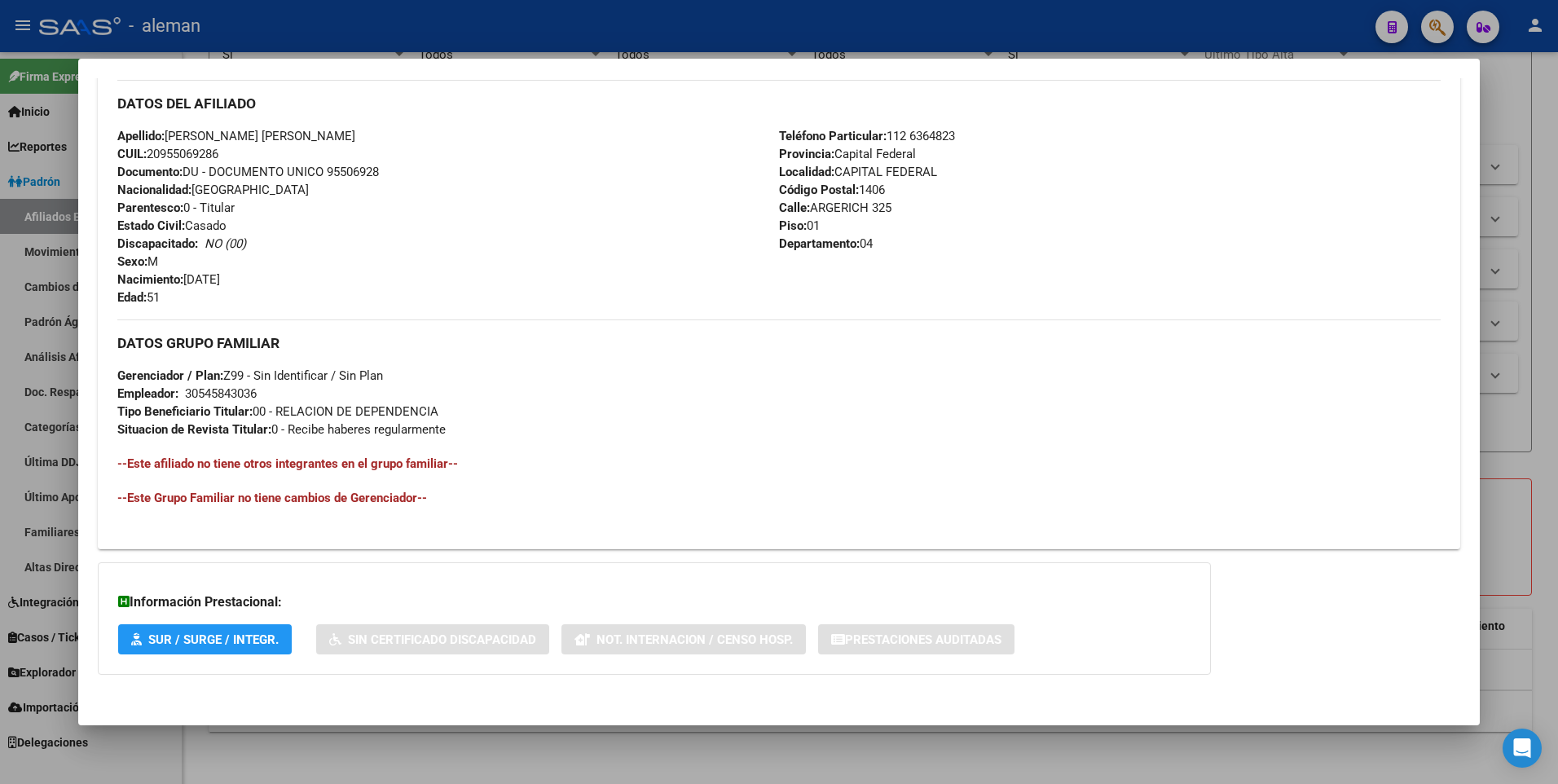
scroll to position [236, 0]
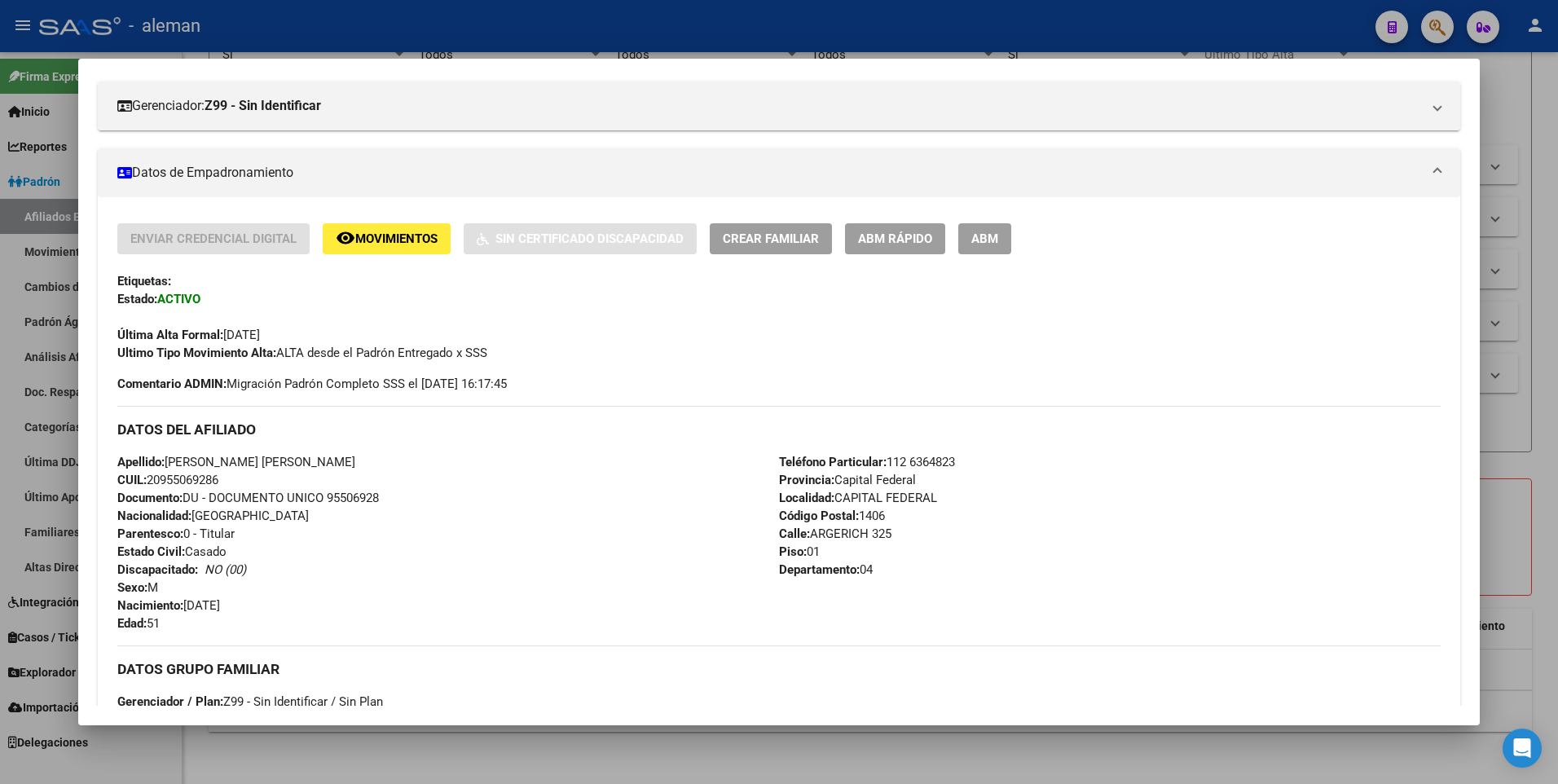
click at [1527, 425] on div at bounding box center [779, 392] width 1558 height 784
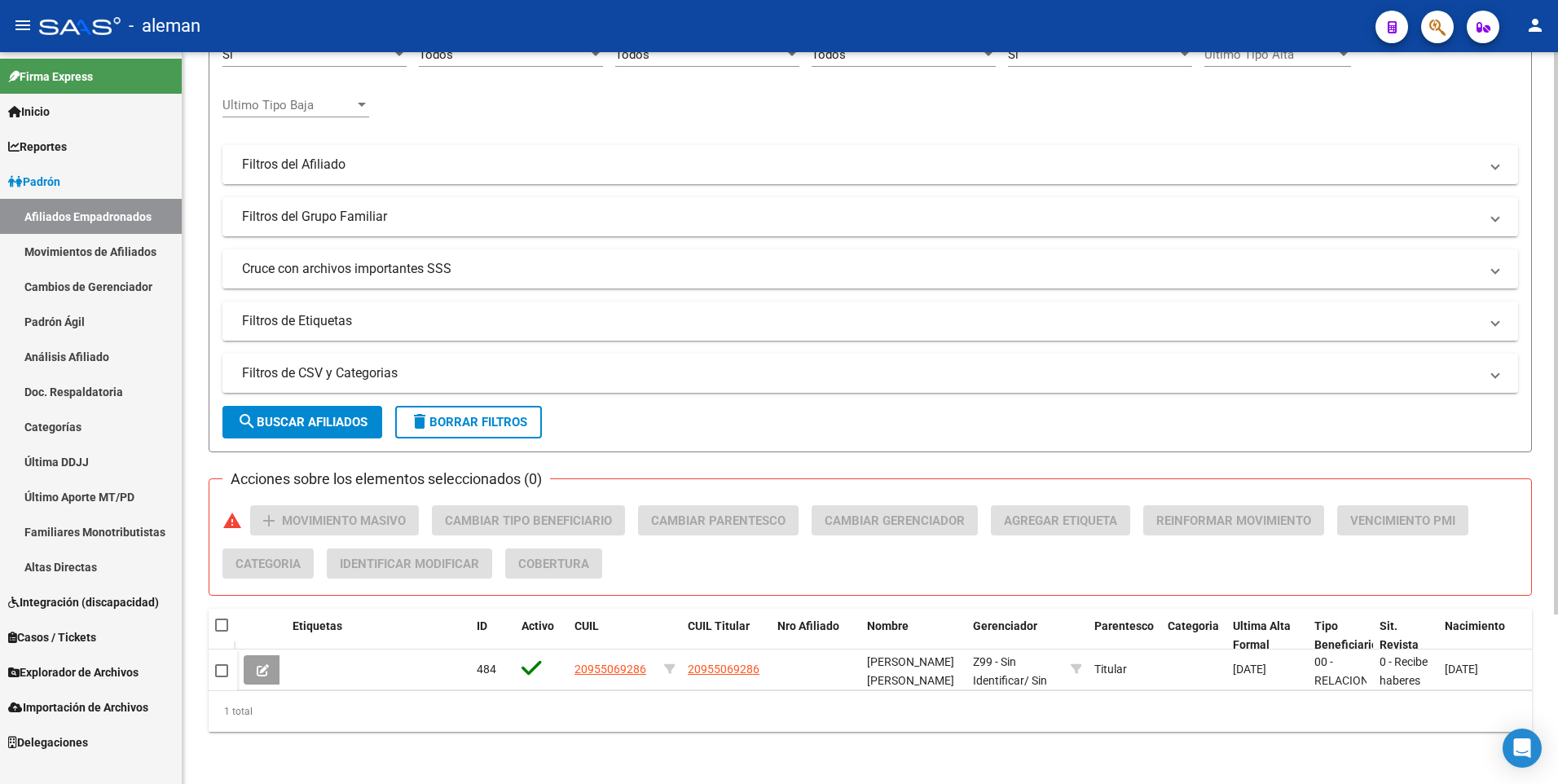
scroll to position [0, 0]
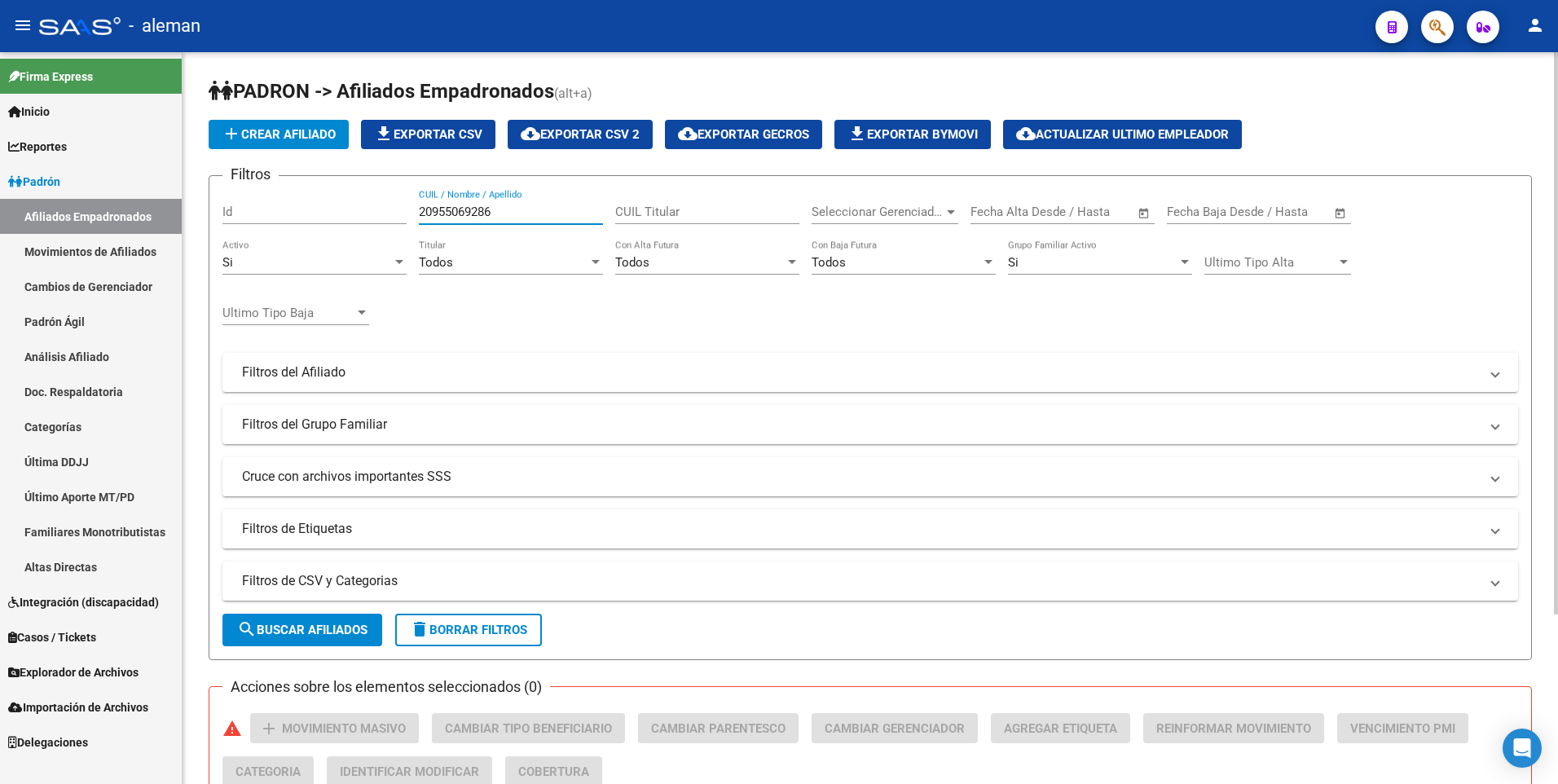
drag, startPoint x: 515, startPoint y: 213, endPoint x: 355, endPoint y: 213, distance: 160.0
click at [355, 213] on div "Filtros Id 20955069286 CUIL / Nombre / Apellido CUIL Titular Seleccionar Gerenc…" at bounding box center [871, 368] width 1296 height 359
click at [473, 211] on input "20955069286" at bounding box center [511, 212] width 184 height 15
drag, startPoint x: 591, startPoint y: 214, endPoint x: 331, endPoint y: 211, distance: 260.0
click at [331, 211] on div "Filtros Id 20955069286 CUIL / Nombre / Apellido CUIL Titular Seleccionar Gerenc…" at bounding box center [871, 368] width 1296 height 359
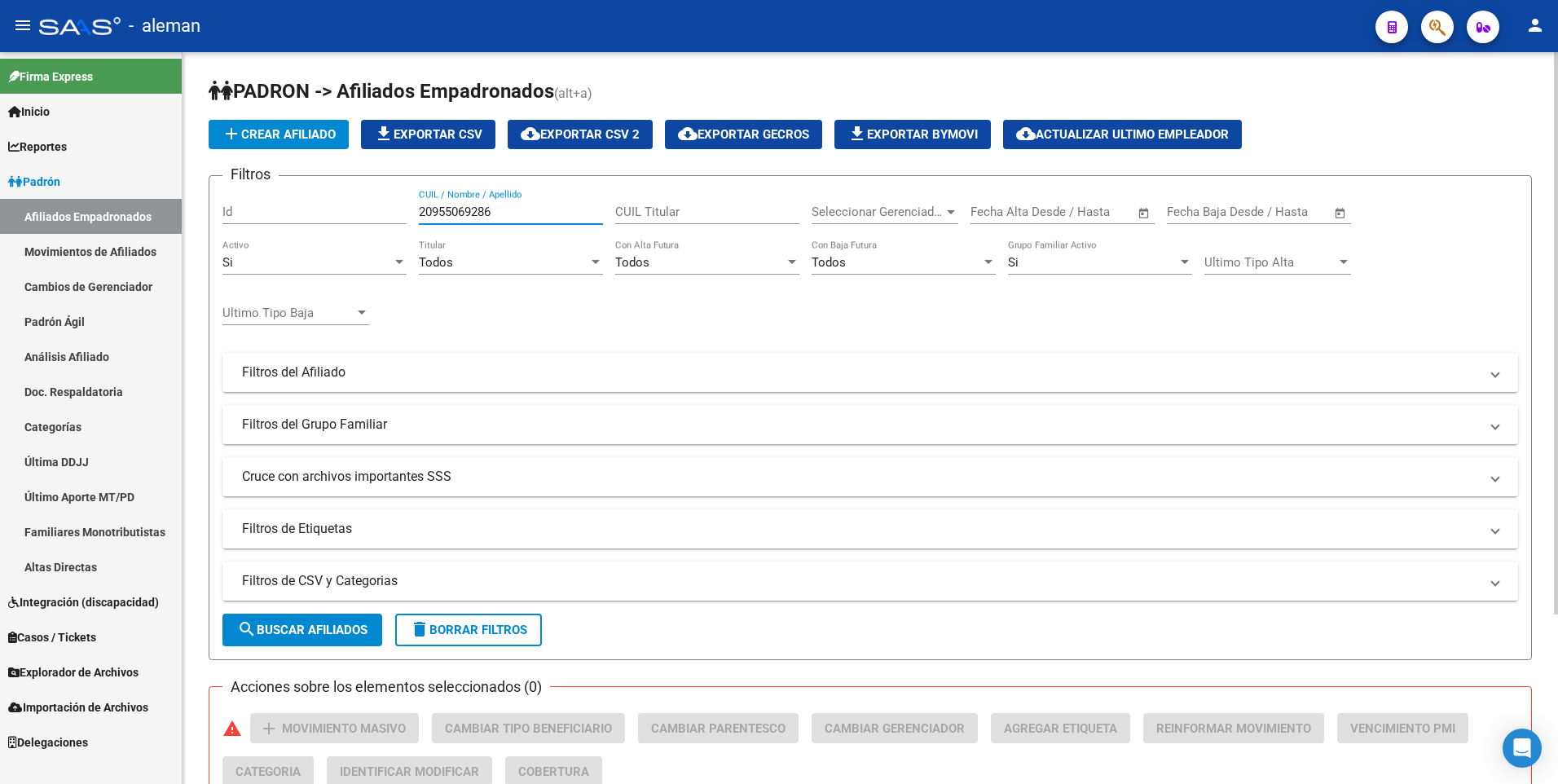
paste input "727226989"
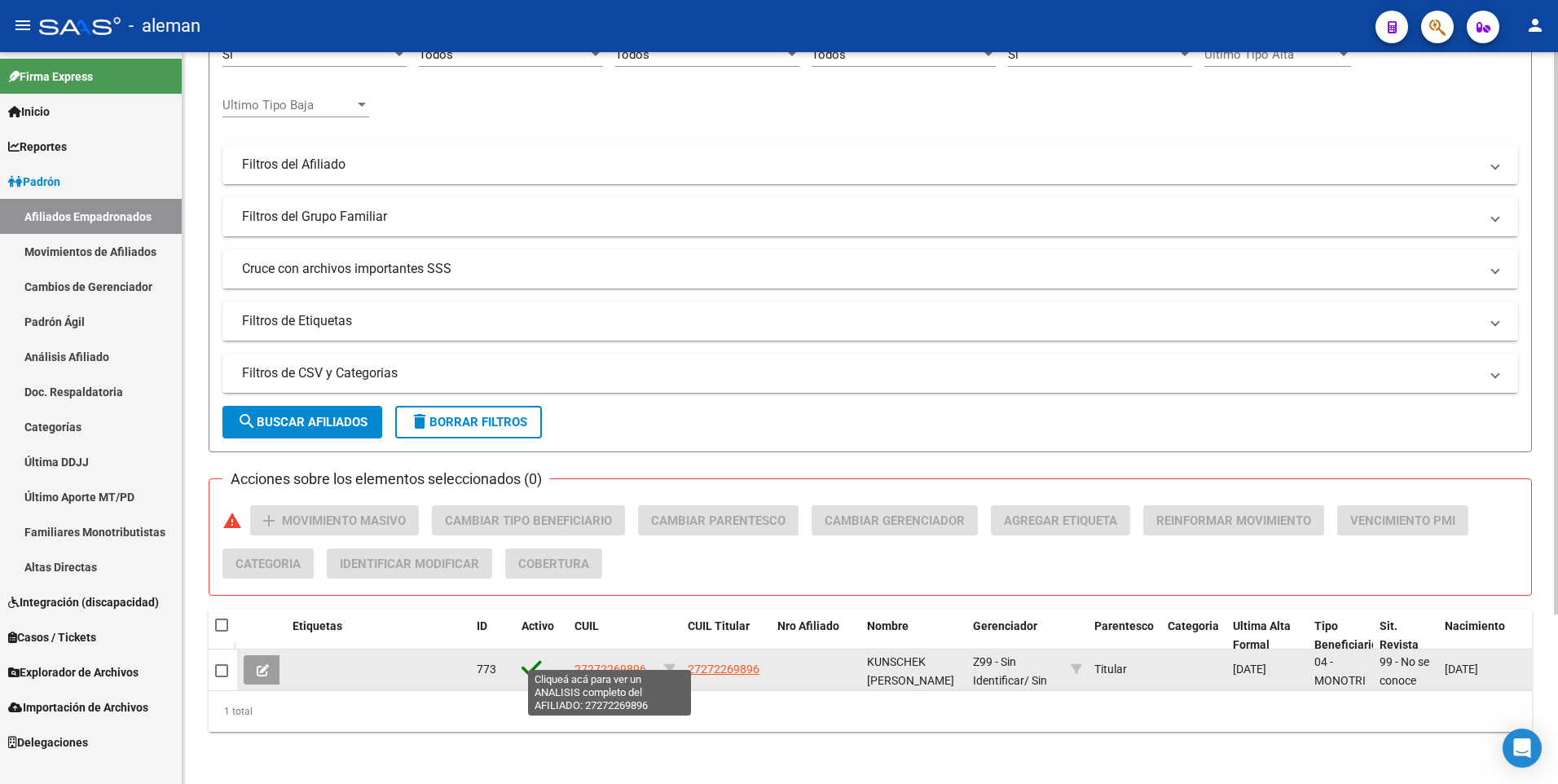
type input "27272269896"
click at [617, 663] on span "27272269896" at bounding box center [610, 669] width 71 height 13
type textarea "27272269896"
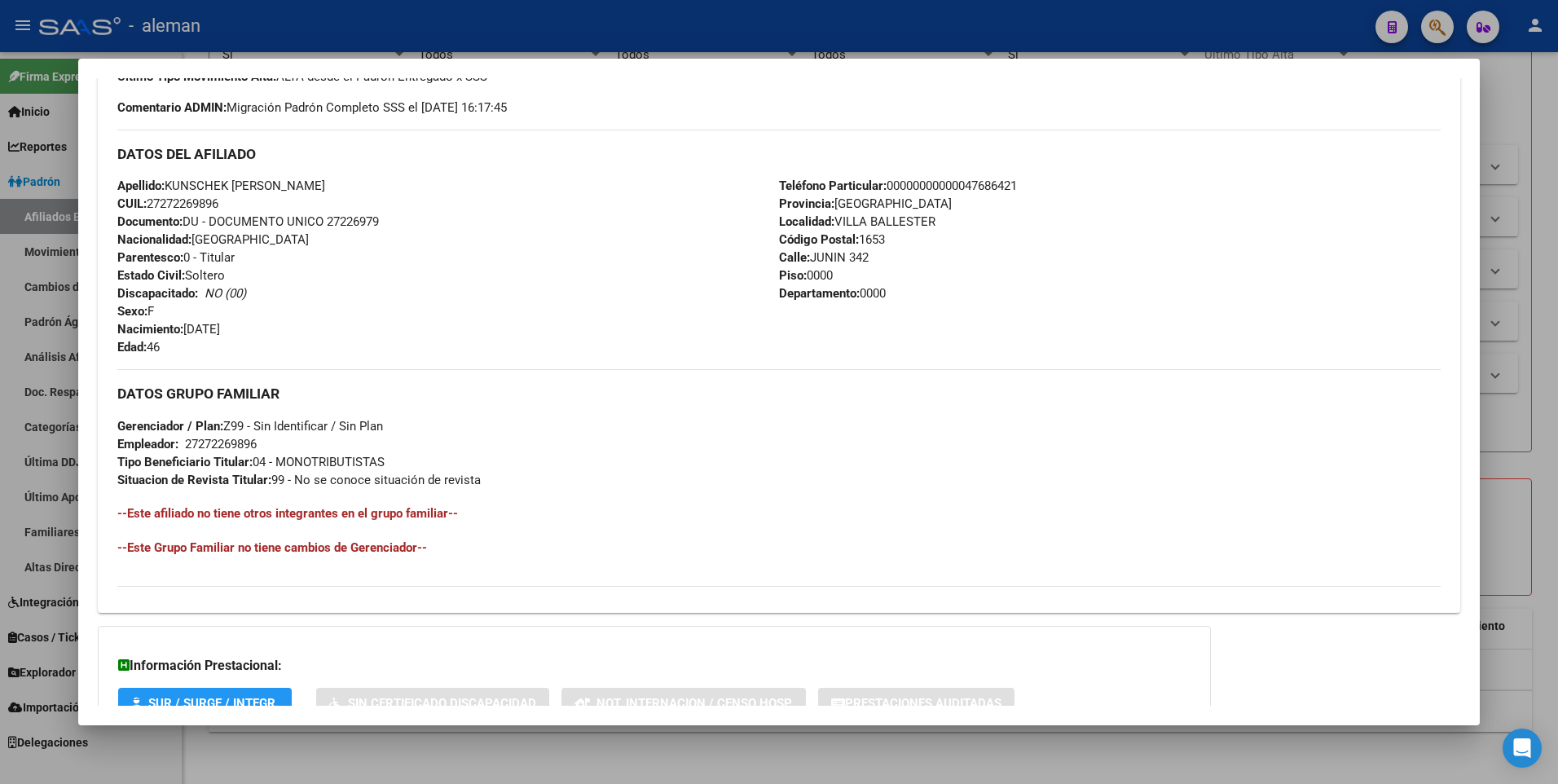
scroll to position [610, 0]
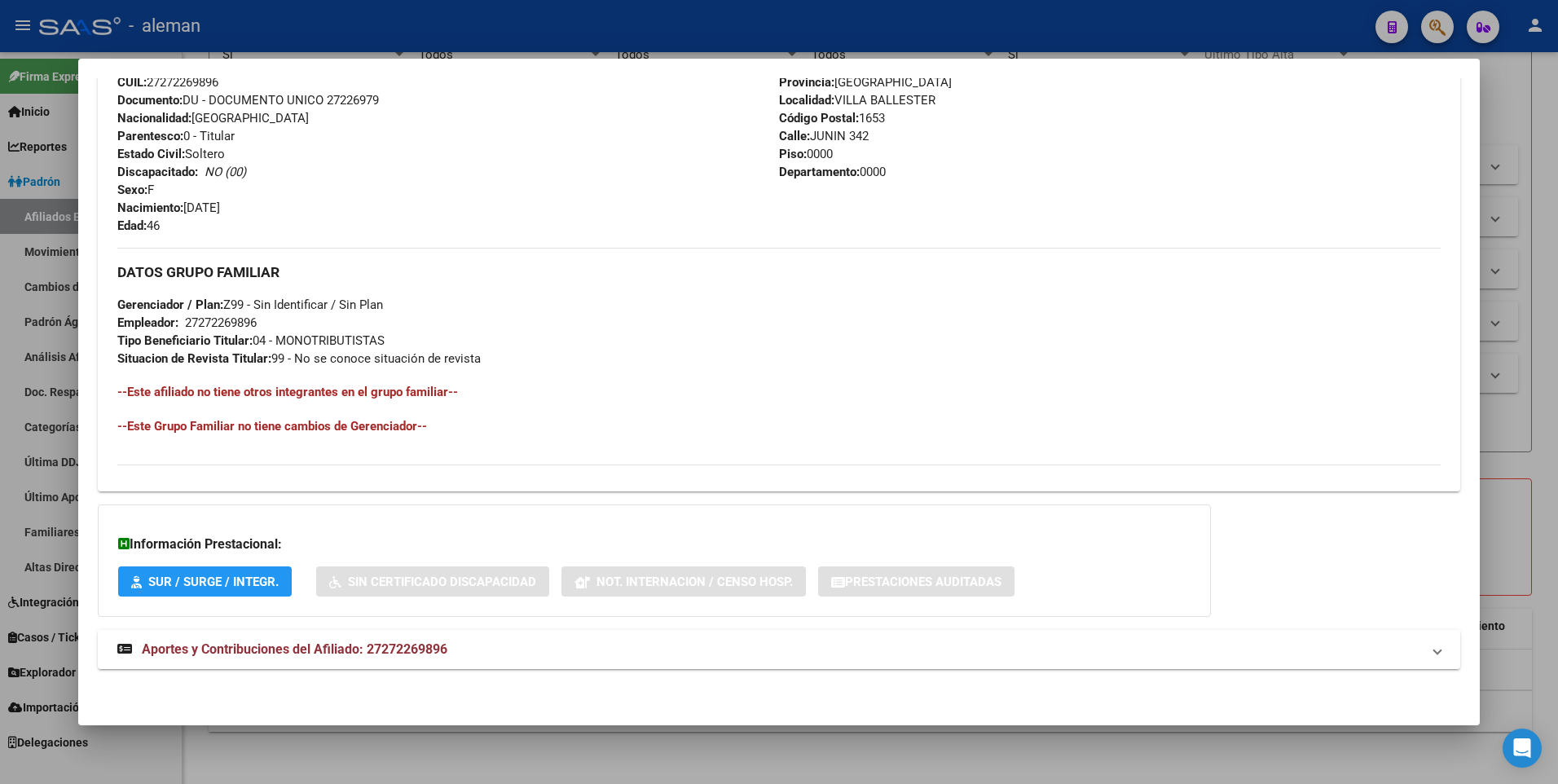
click at [440, 651] on span "Aportes y Contribuciones del Afiliado: 27272269896" at bounding box center [294, 649] width 306 height 15
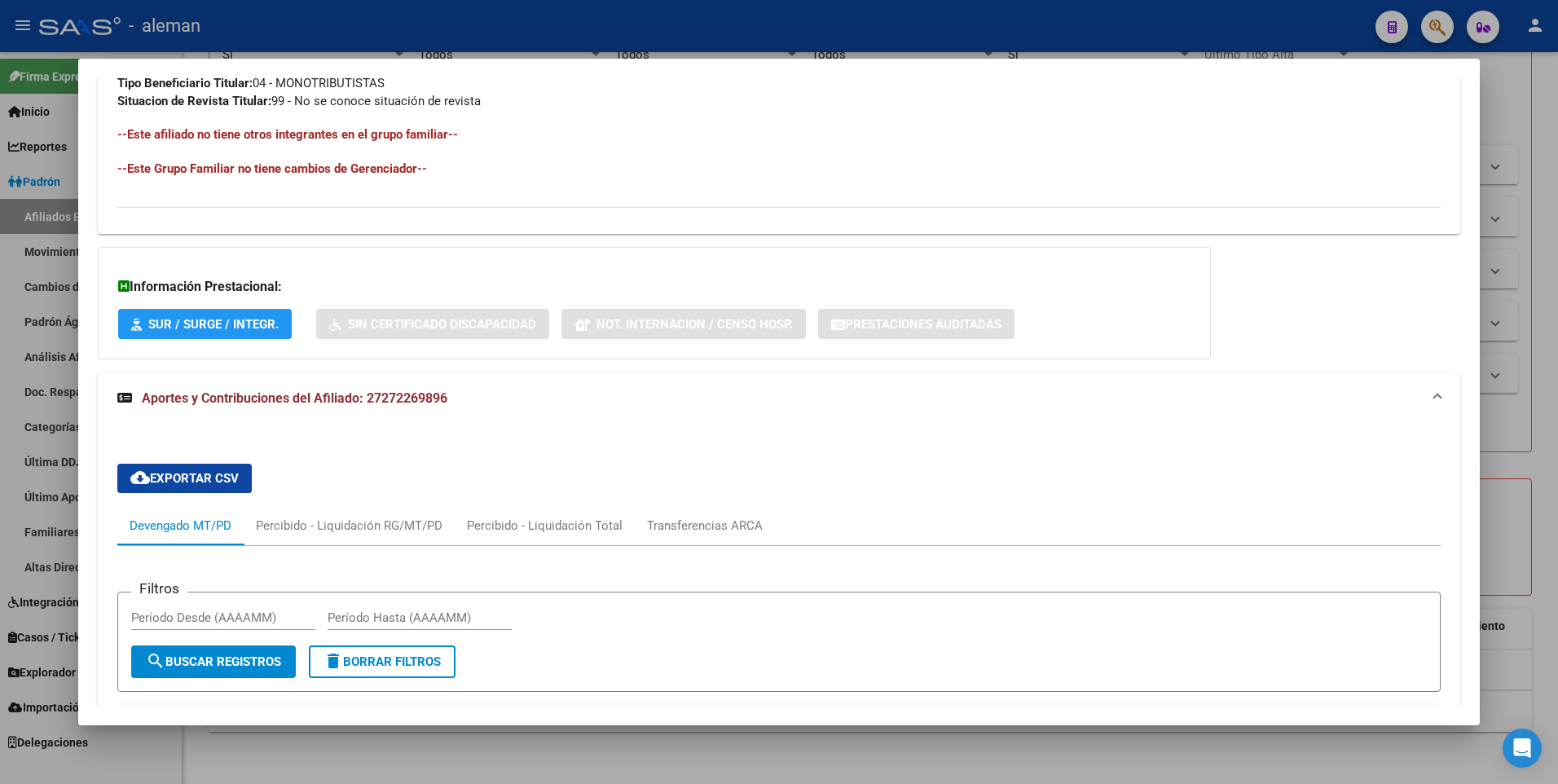
scroll to position [541, 0]
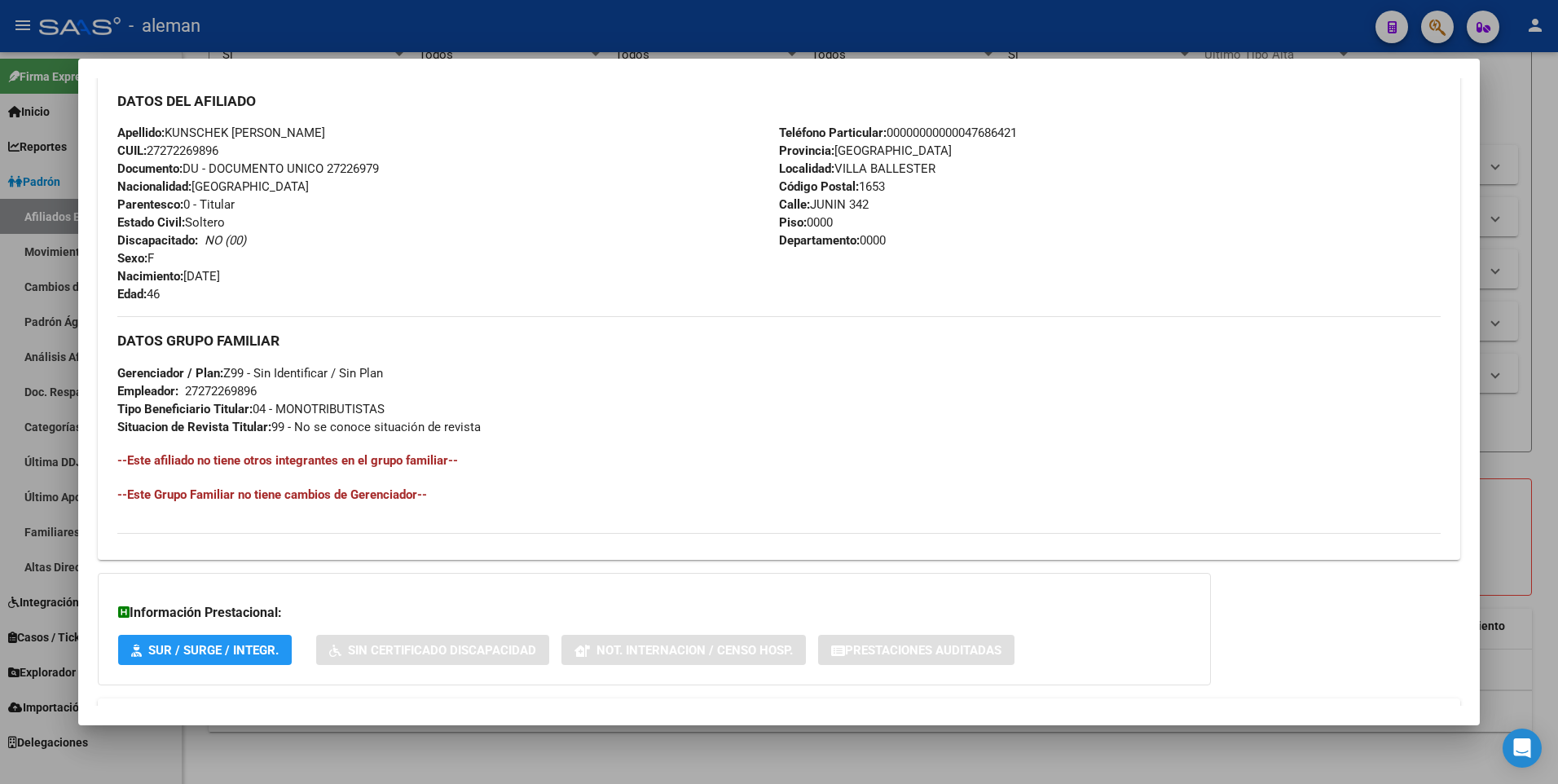
click at [589, 247] on div "Apellido: KUNSCHEK CAROLA SILVIA CUIL: 27272269896 Documento: DU - DOCUMENTO UN…" at bounding box center [449, 213] width 662 height 180
click at [1538, 531] on div at bounding box center [779, 392] width 1558 height 784
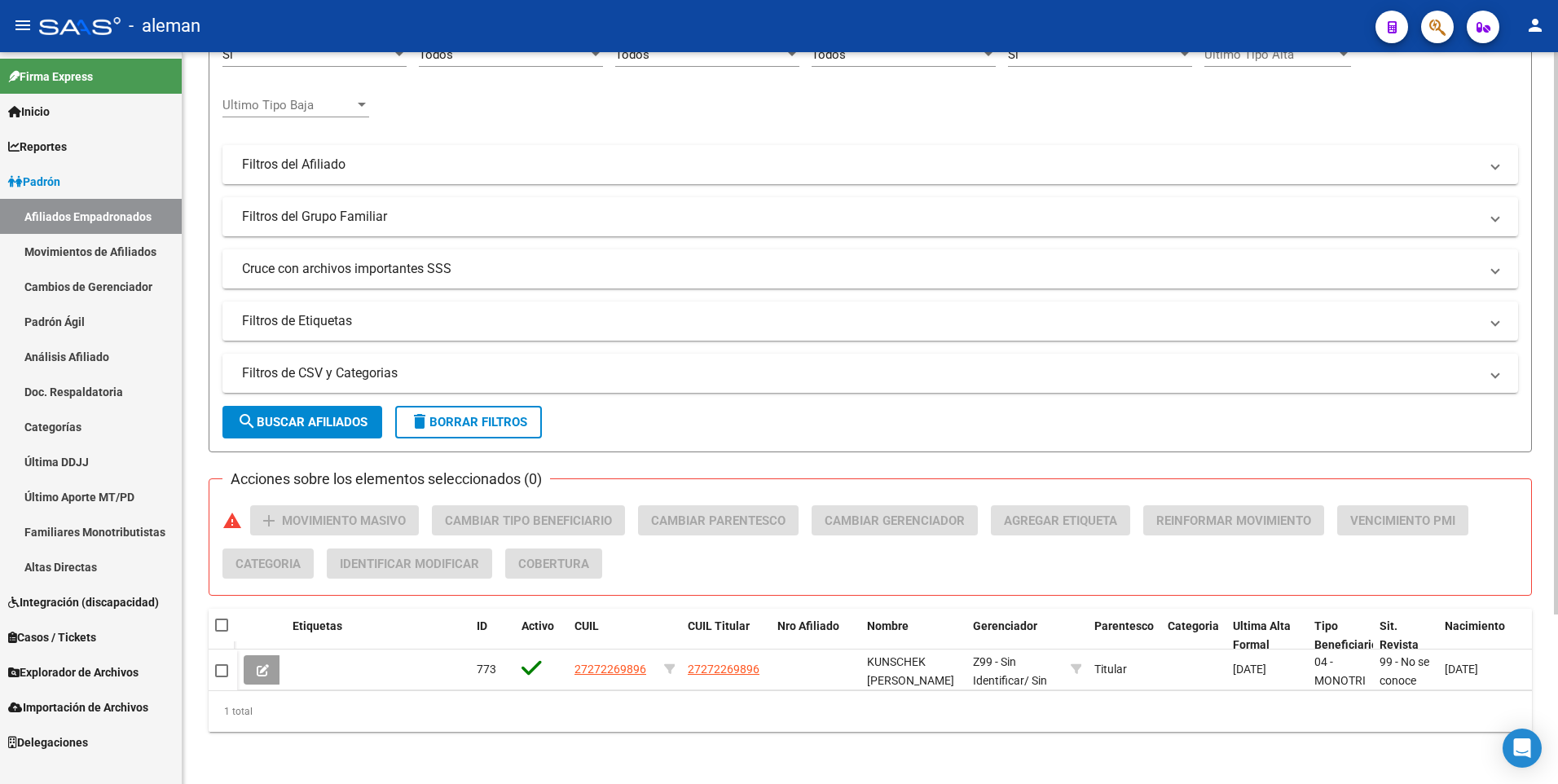
scroll to position [0, 0]
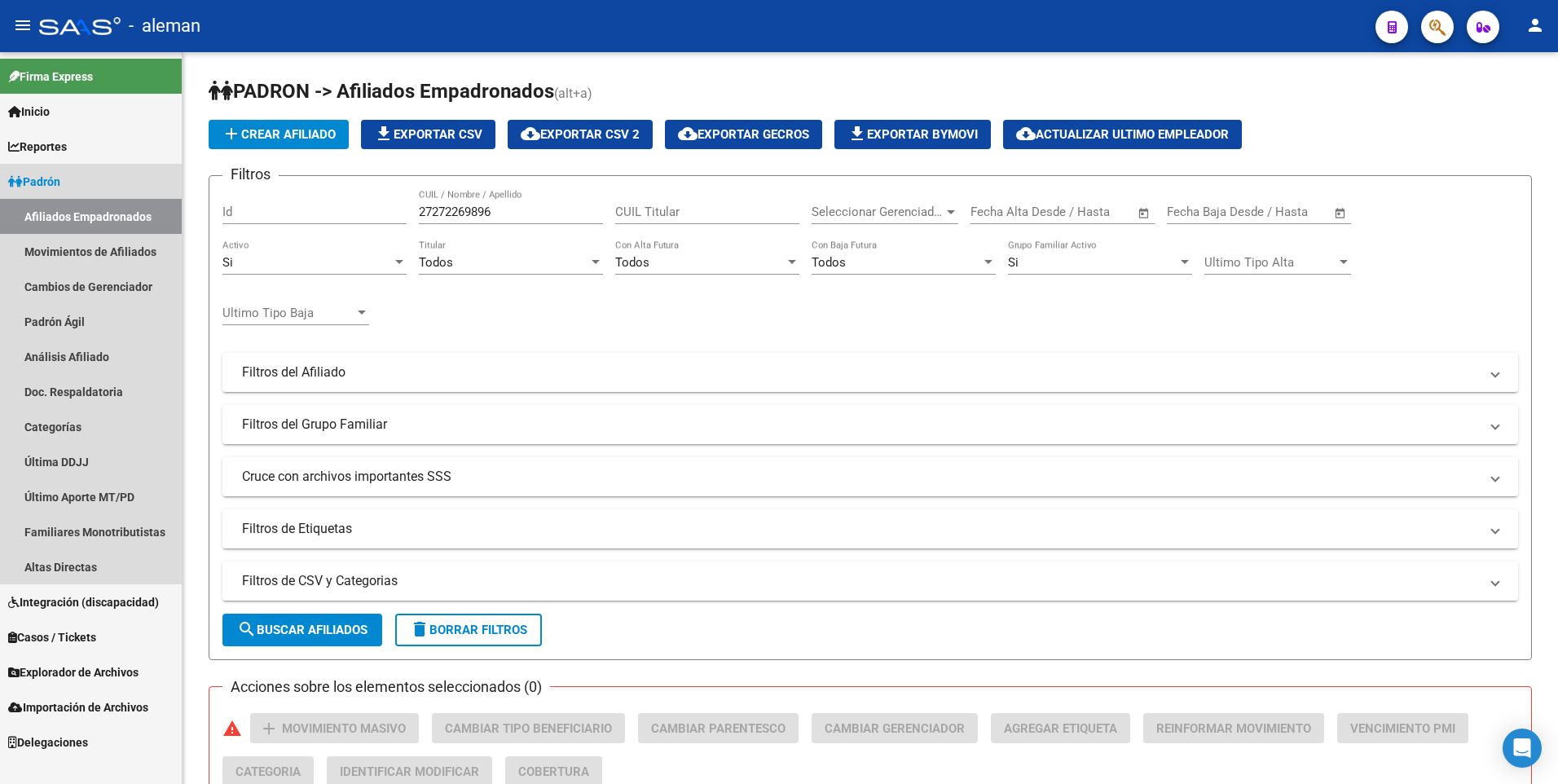
click at [54, 180] on span "Padrón" at bounding box center [34, 181] width 52 height 18
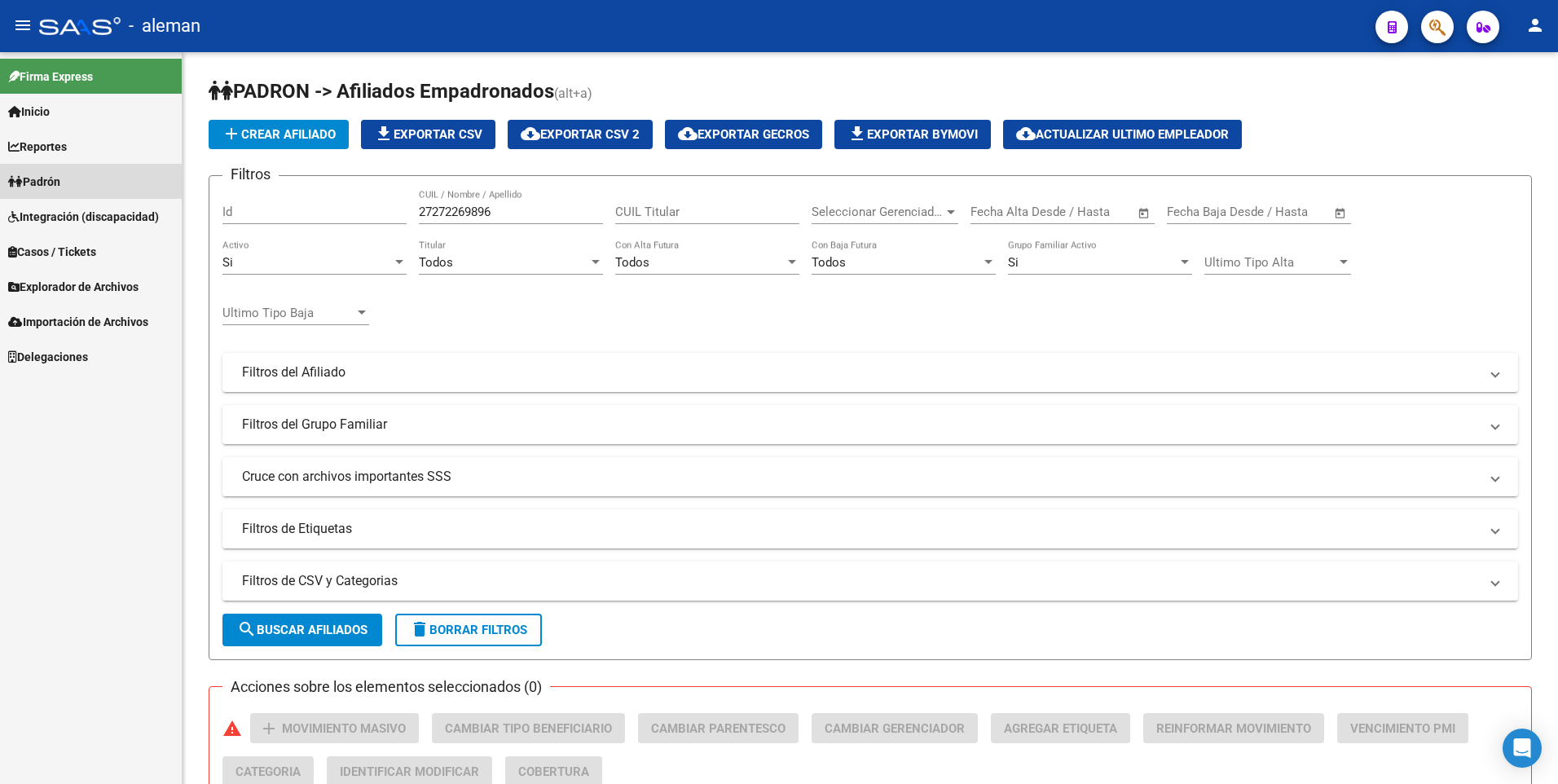
click at [58, 180] on span "Padrón" at bounding box center [34, 181] width 52 height 18
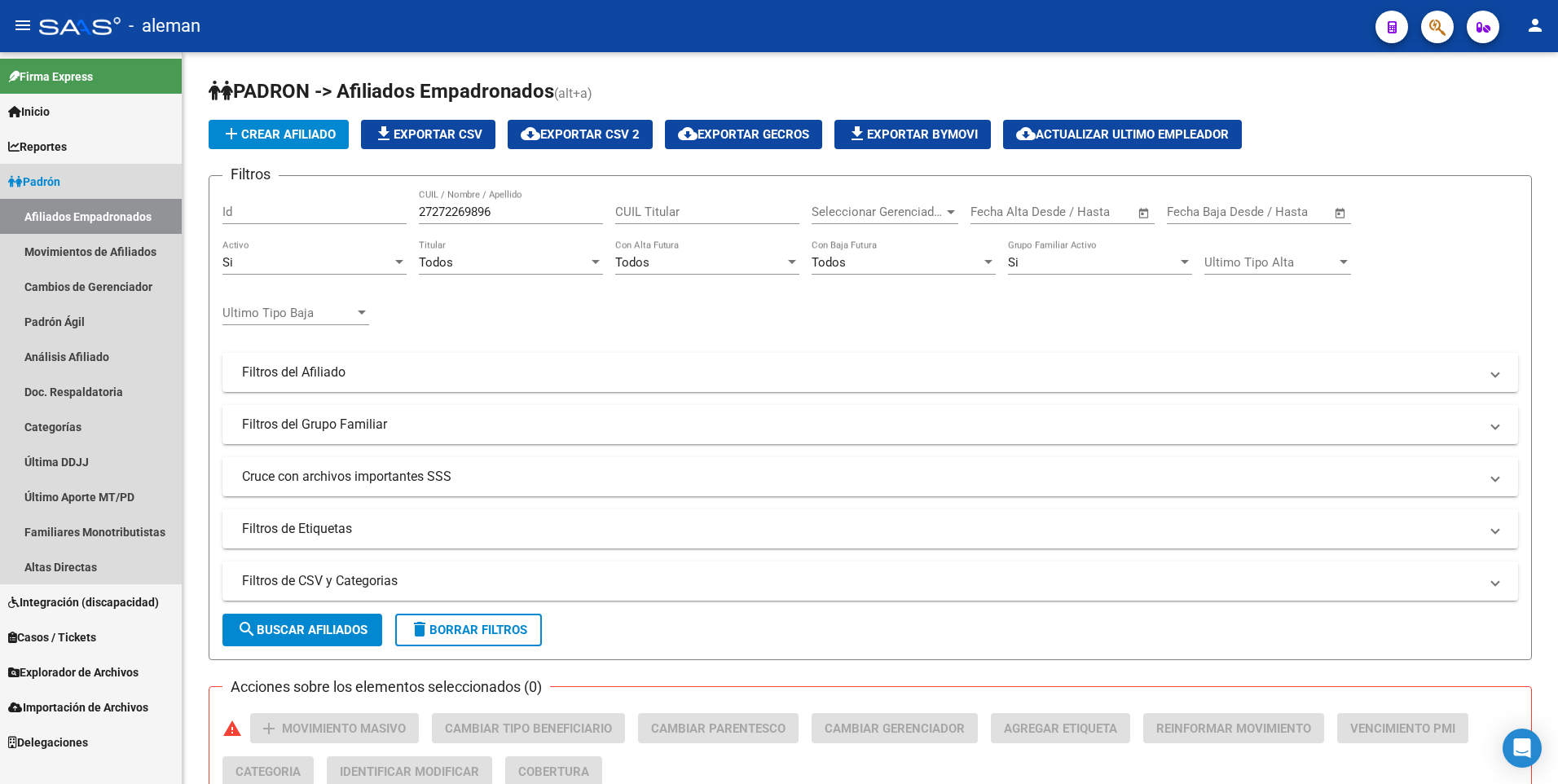
click at [68, 210] on link "Afiliados Empadronados" at bounding box center [90, 216] width 181 height 35
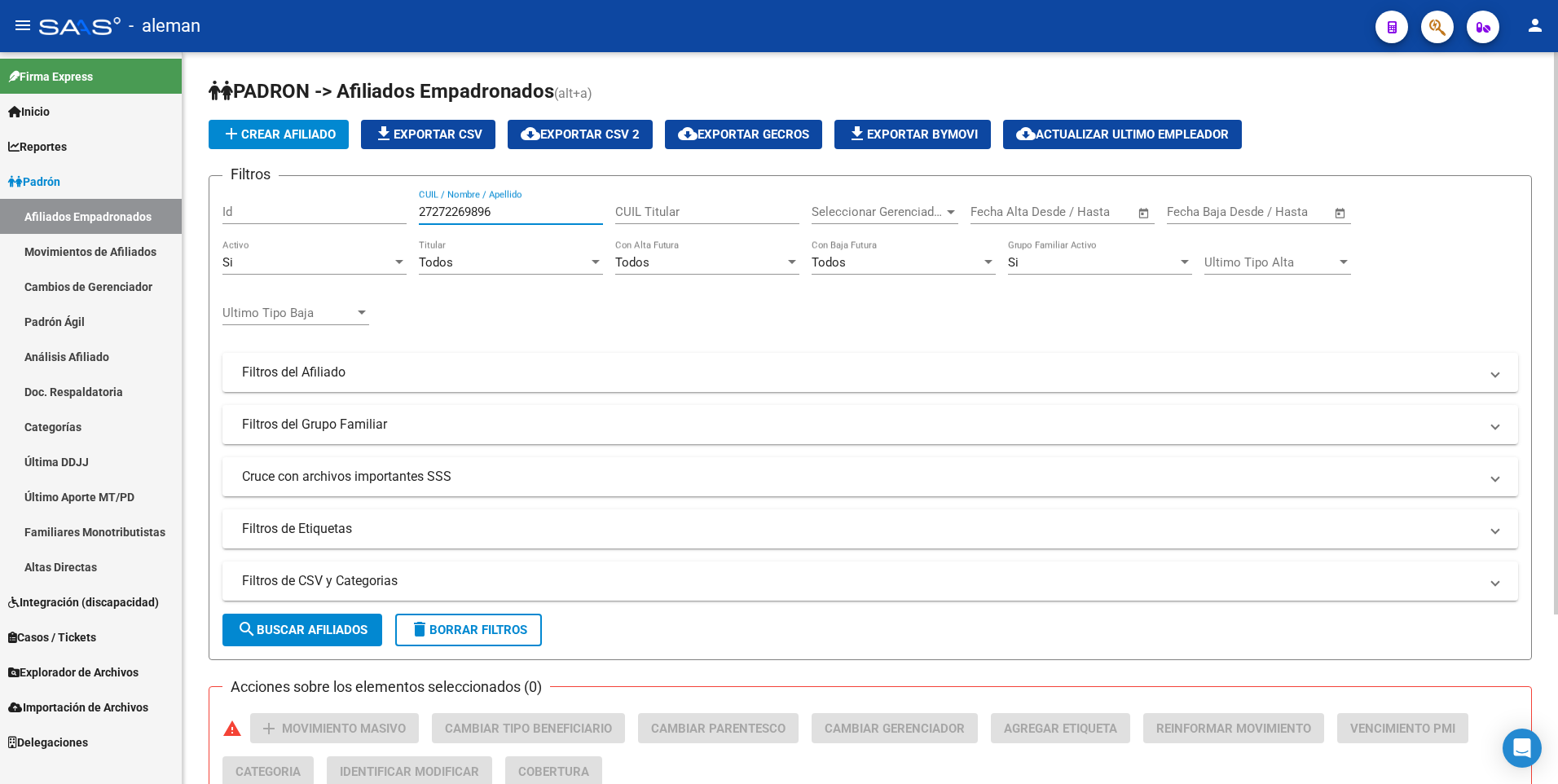
drag, startPoint x: 512, startPoint y: 212, endPoint x: 373, endPoint y: 212, distance: 139.0
click at [373, 212] on div "Filtros Id 27272269896 CUIL / Nombre / Apellido CUIL Titular Seleccionar Gerenc…" at bounding box center [871, 368] width 1296 height 359
click at [299, 640] on button "search Buscar Afiliados" at bounding box center [303, 630] width 160 height 33
